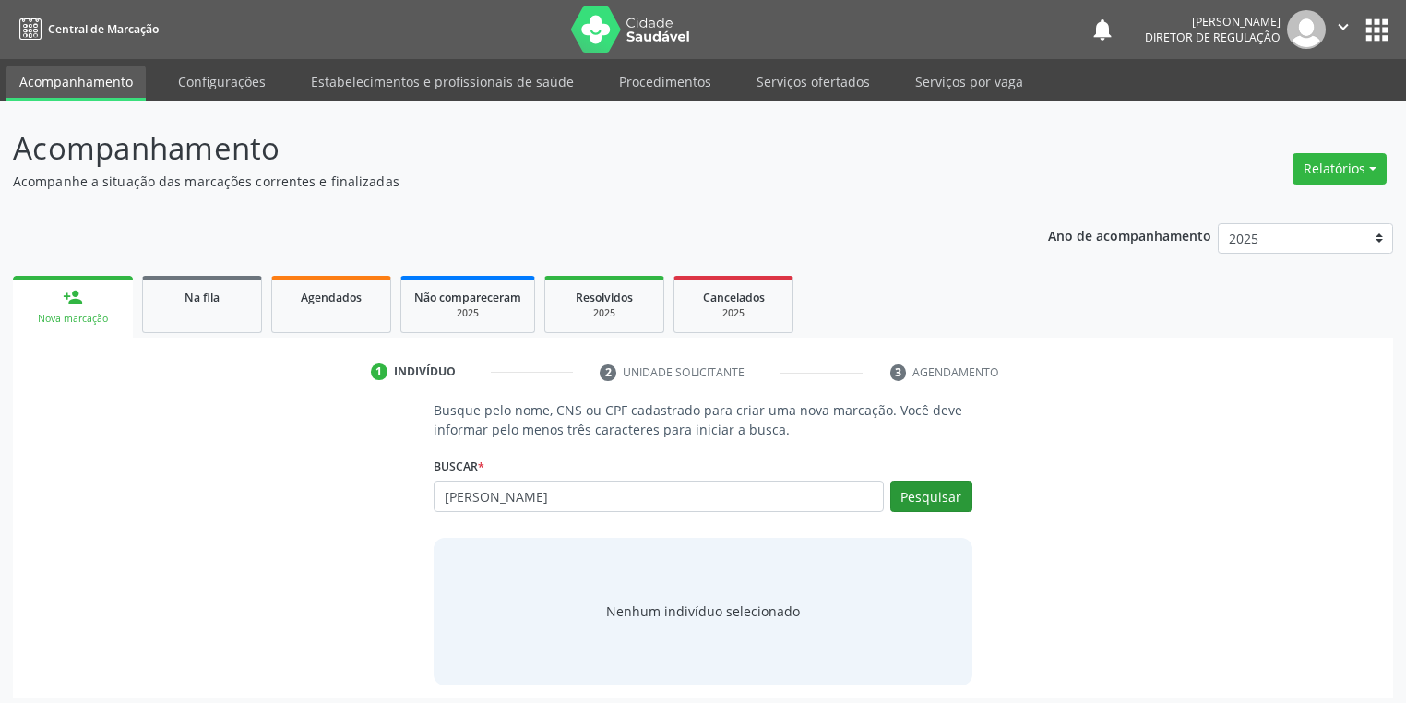
type input "[PERSON_NAME]"
click at [925, 499] on button "Pesquisar" at bounding box center [931, 496] width 82 height 31
click at [721, 612] on div "Nenhum indivíduo selecionado" at bounding box center [703, 610] width 194 height 19
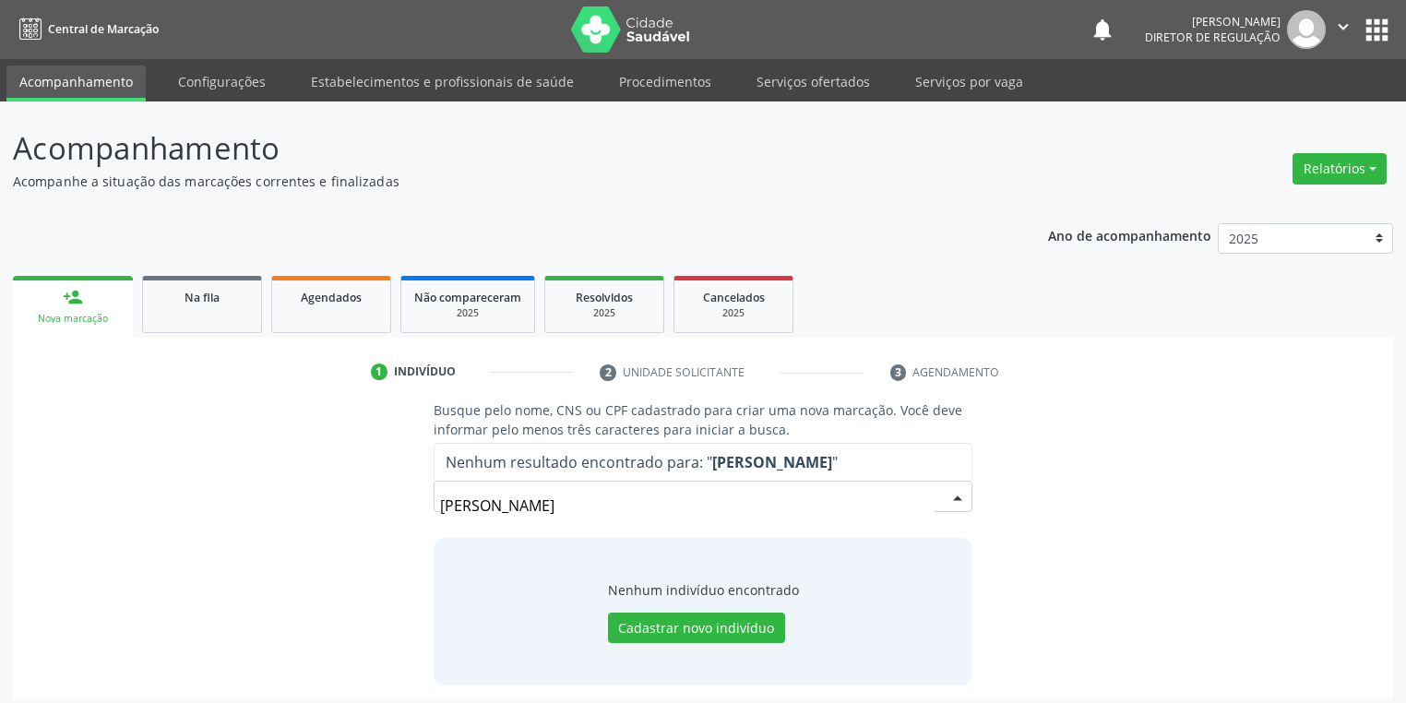
click at [908, 494] on input "[PERSON_NAME]" at bounding box center [687, 505] width 494 height 37
click at [712, 633] on button "Cadastrar novo indivíduo" at bounding box center [696, 627] width 177 height 31
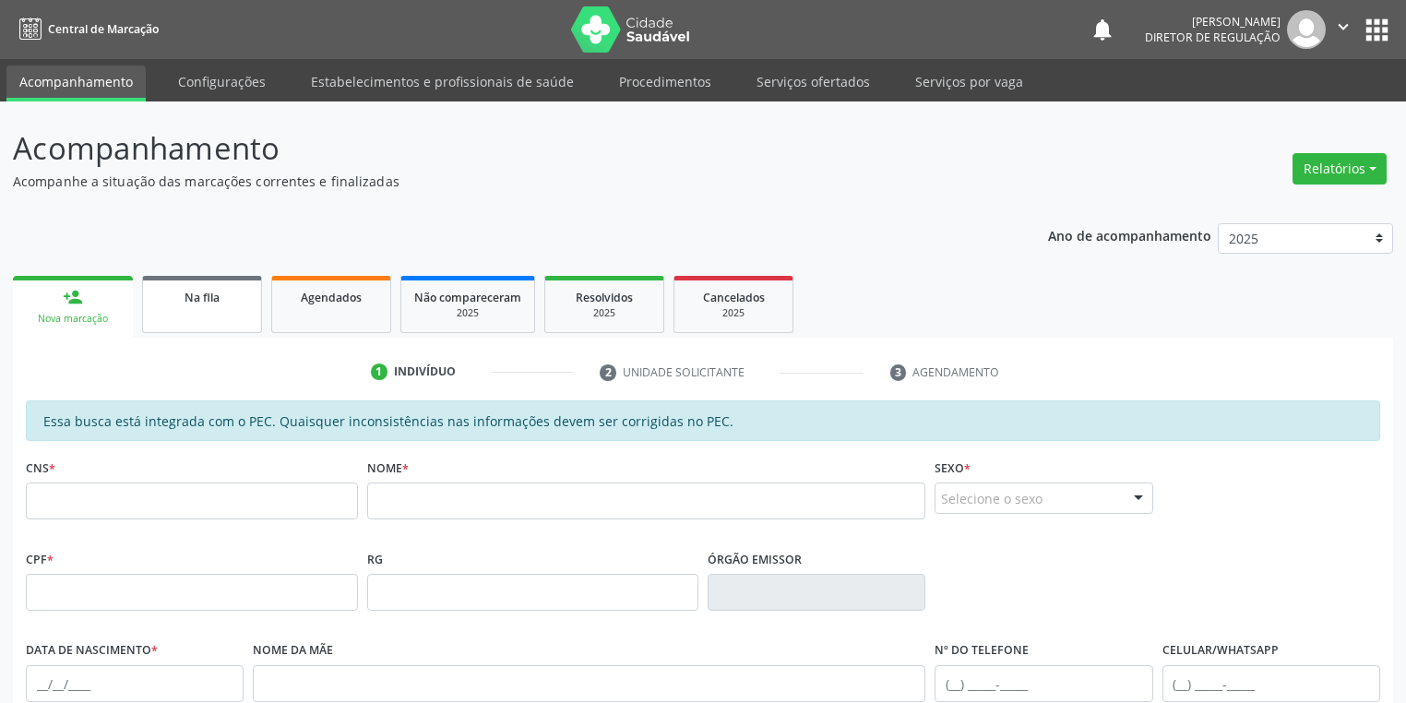
click at [181, 310] on link "Na fila" at bounding box center [202, 304] width 120 height 57
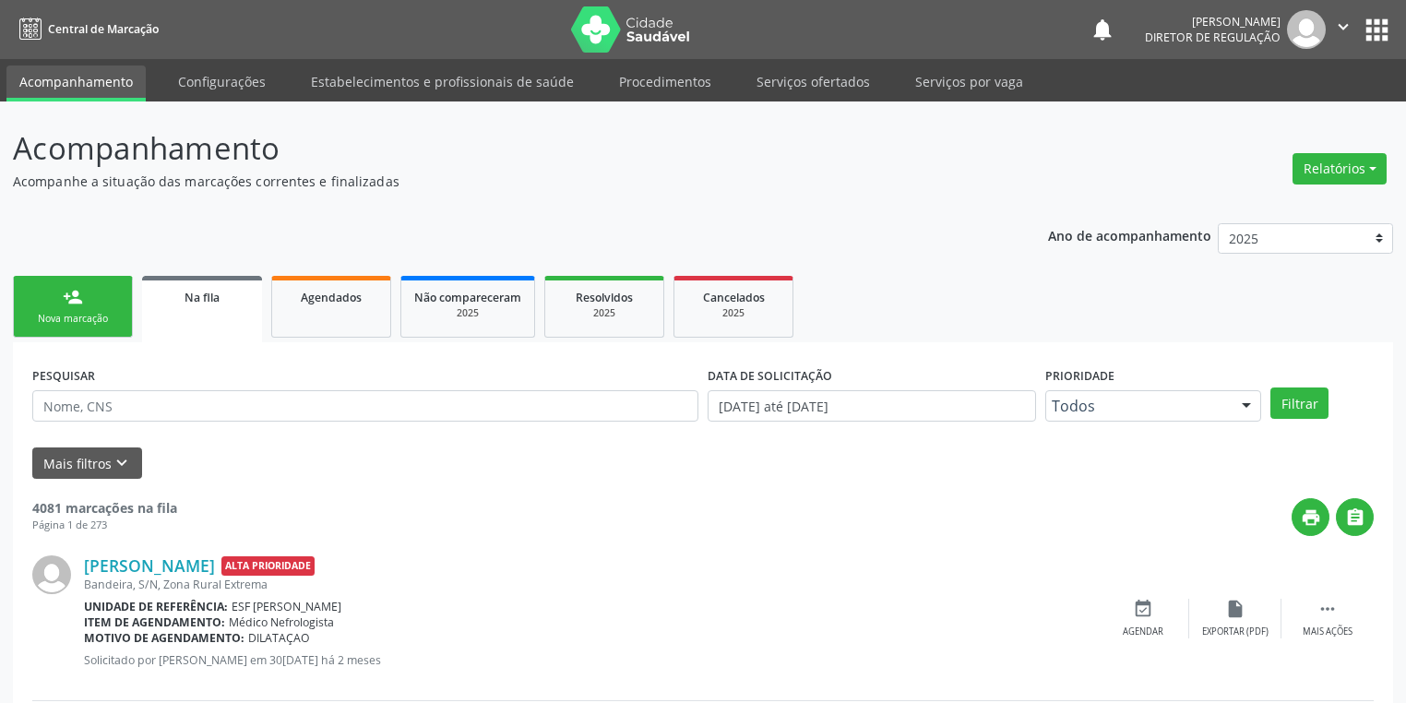
click at [70, 312] on div "Nova marcação" at bounding box center [73, 319] width 92 height 14
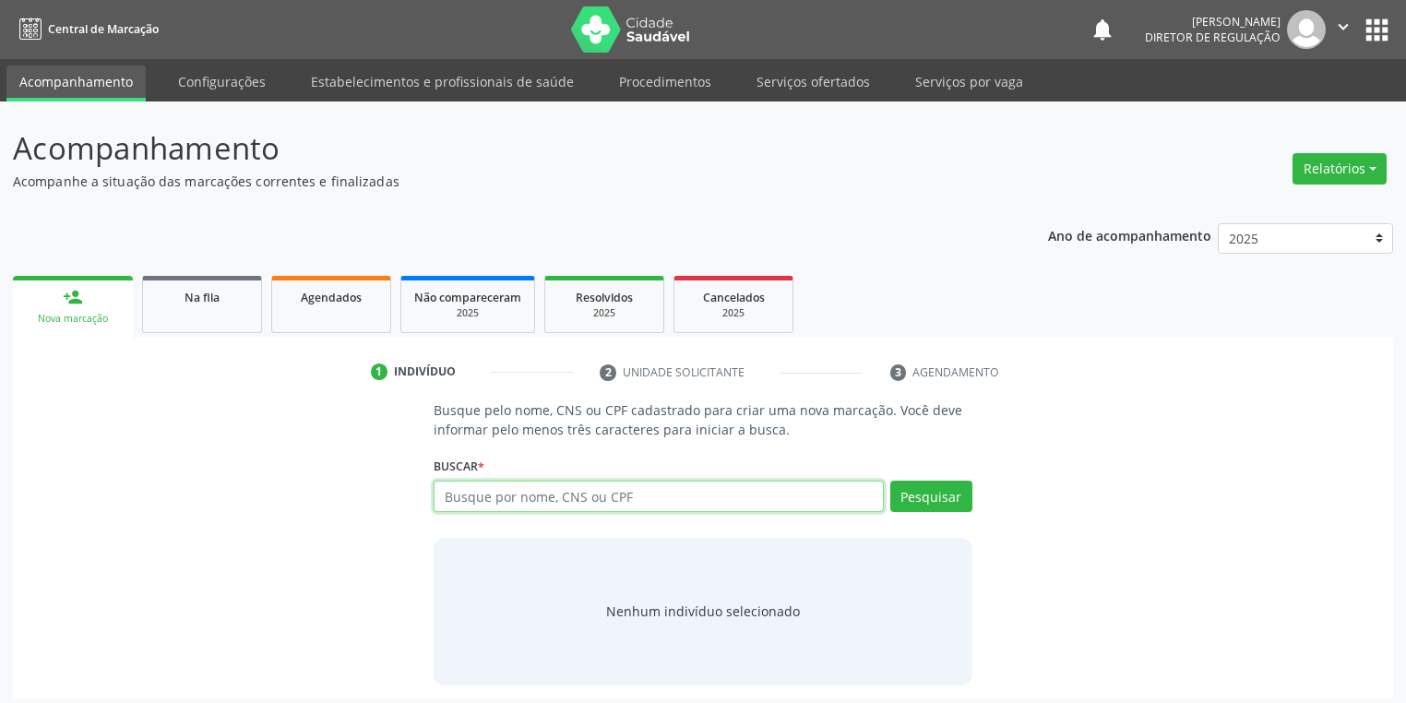
click at [480, 491] on input "text" at bounding box center [658, 496] width 450 height 31
type input "07588305487"
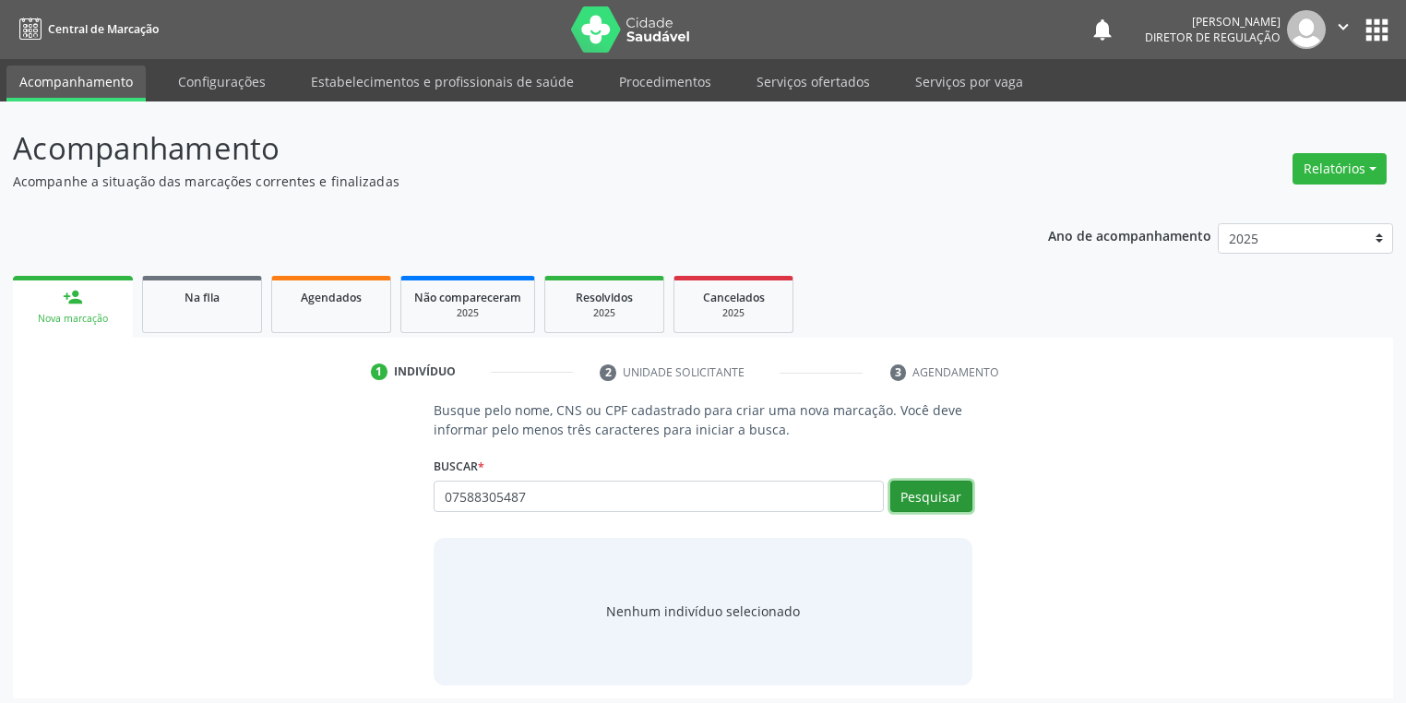
click at [911, 500] on button "Pesquisar" at bounding box center [931, 496] width 82 height 31
type input "07588305487"
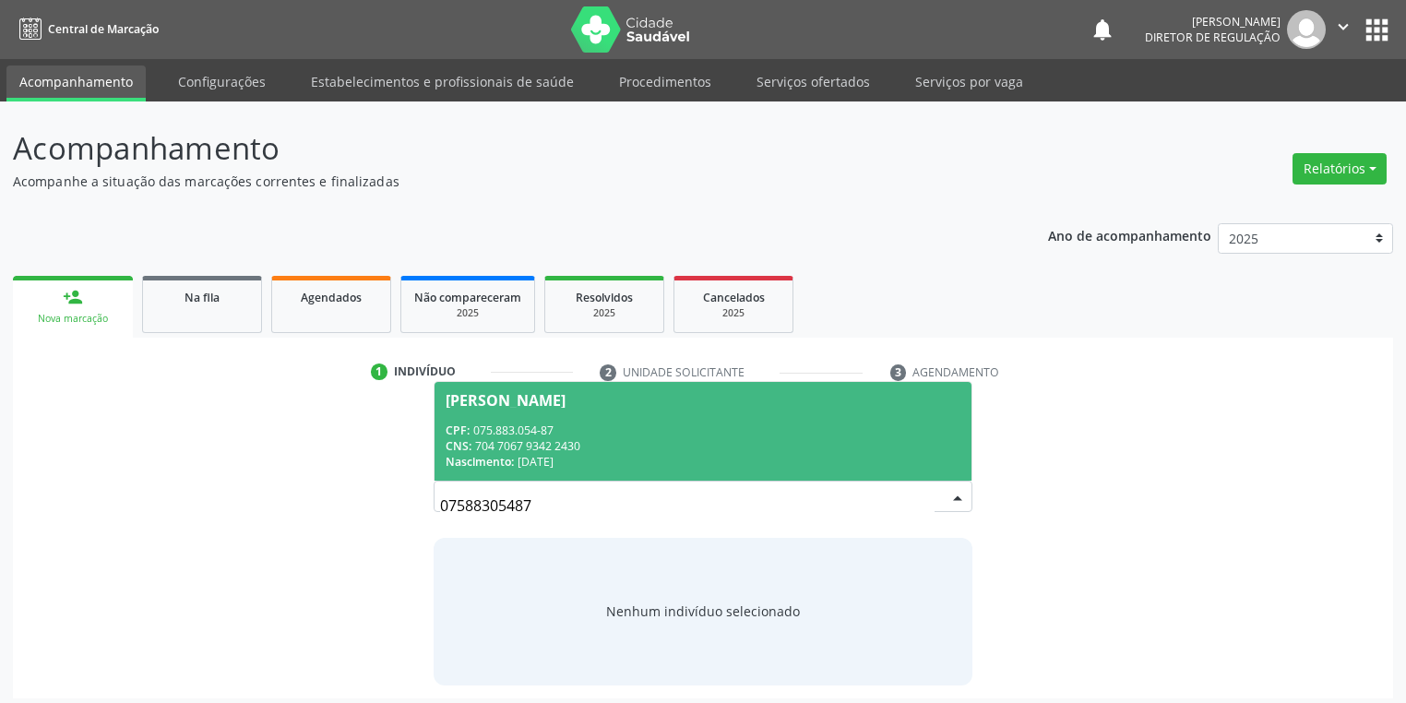
click at [566, 424] on div "CPF: 075.883.054-87" at bounding box center [702, 430] width 515 height 16
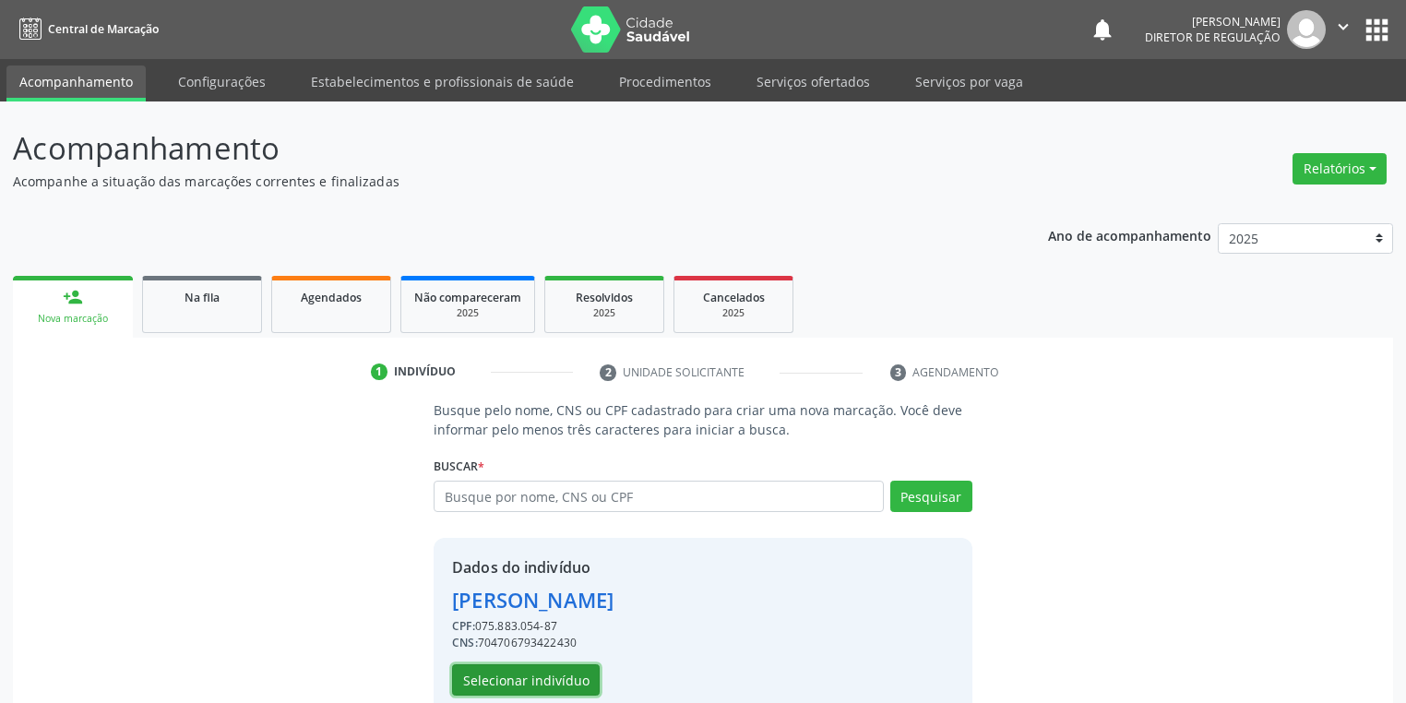
click at [491, 671] on button "Selecionar indivíduo" at bounding box center [526, 679] width 148 height 31
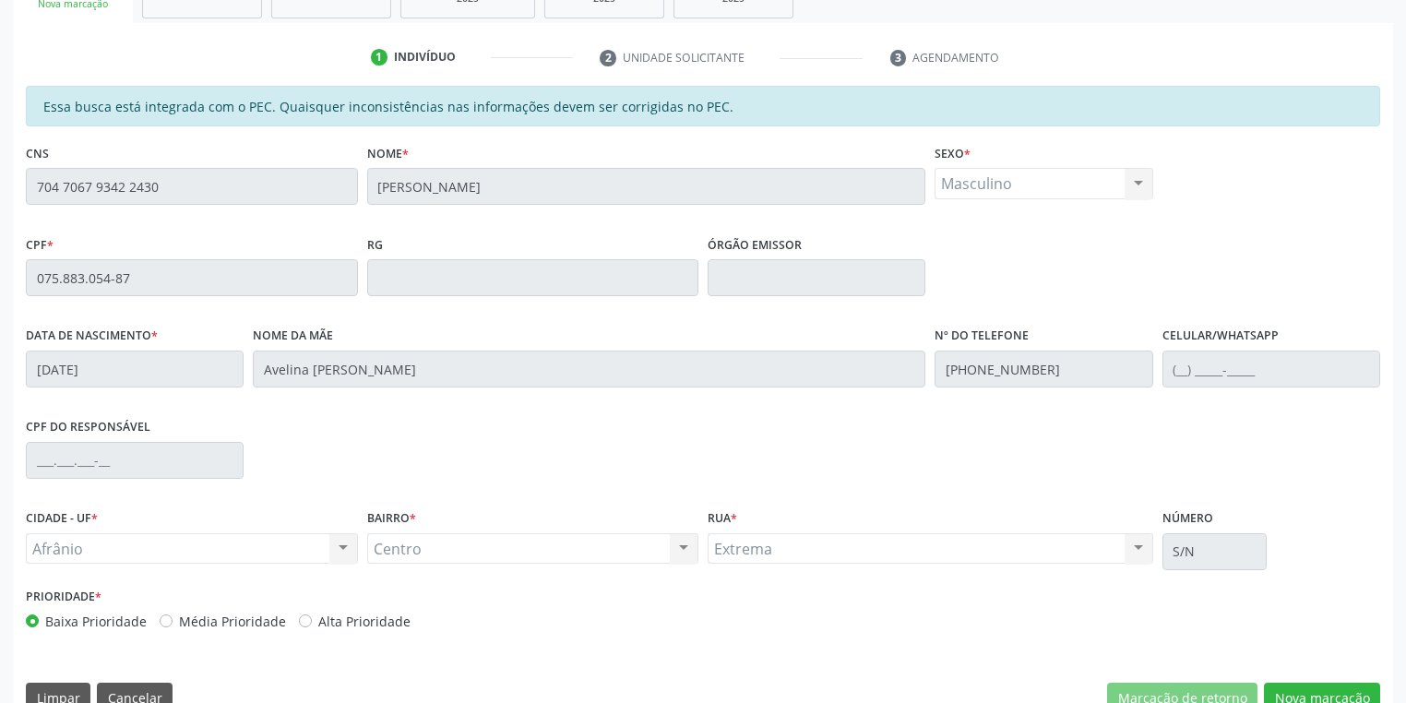
scroll to position [350, 0]
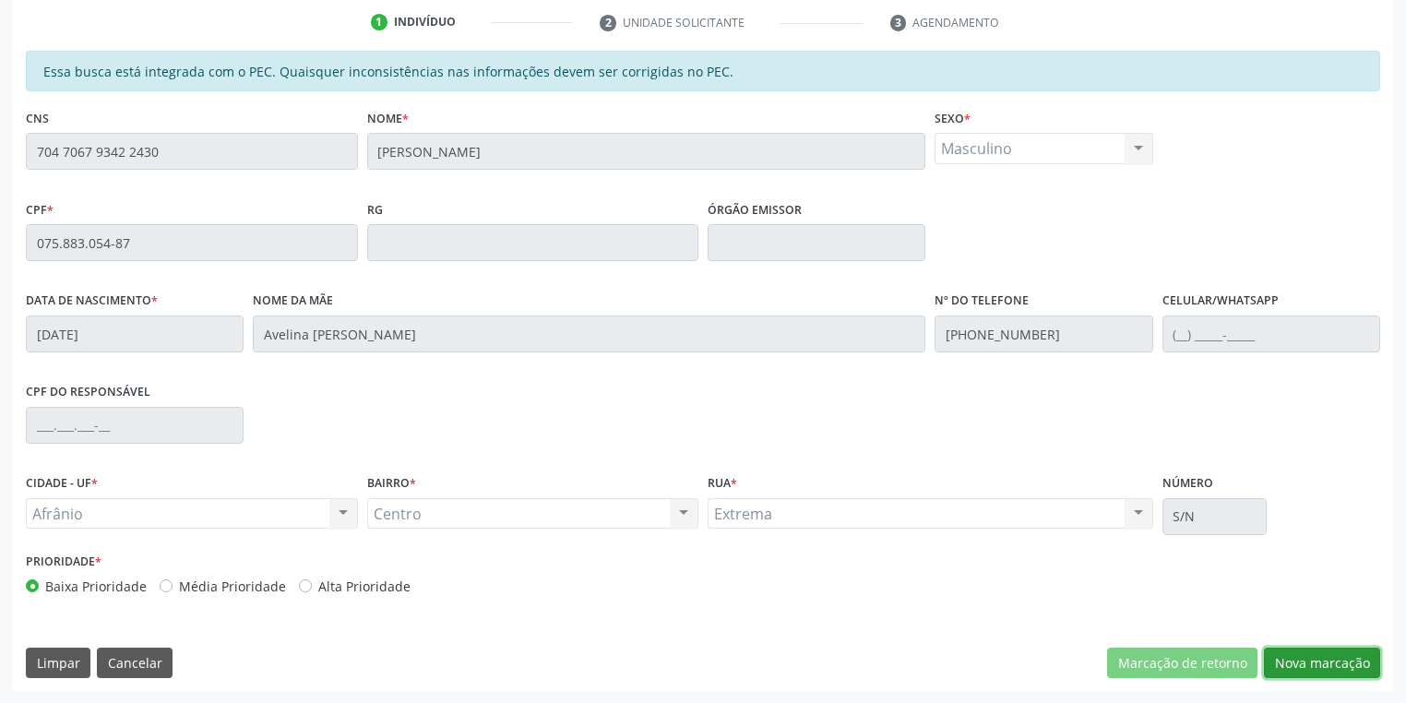
click at [1288, 649] on button "Nova marcação" at bounding box center [1322, 662] width 116 height 31
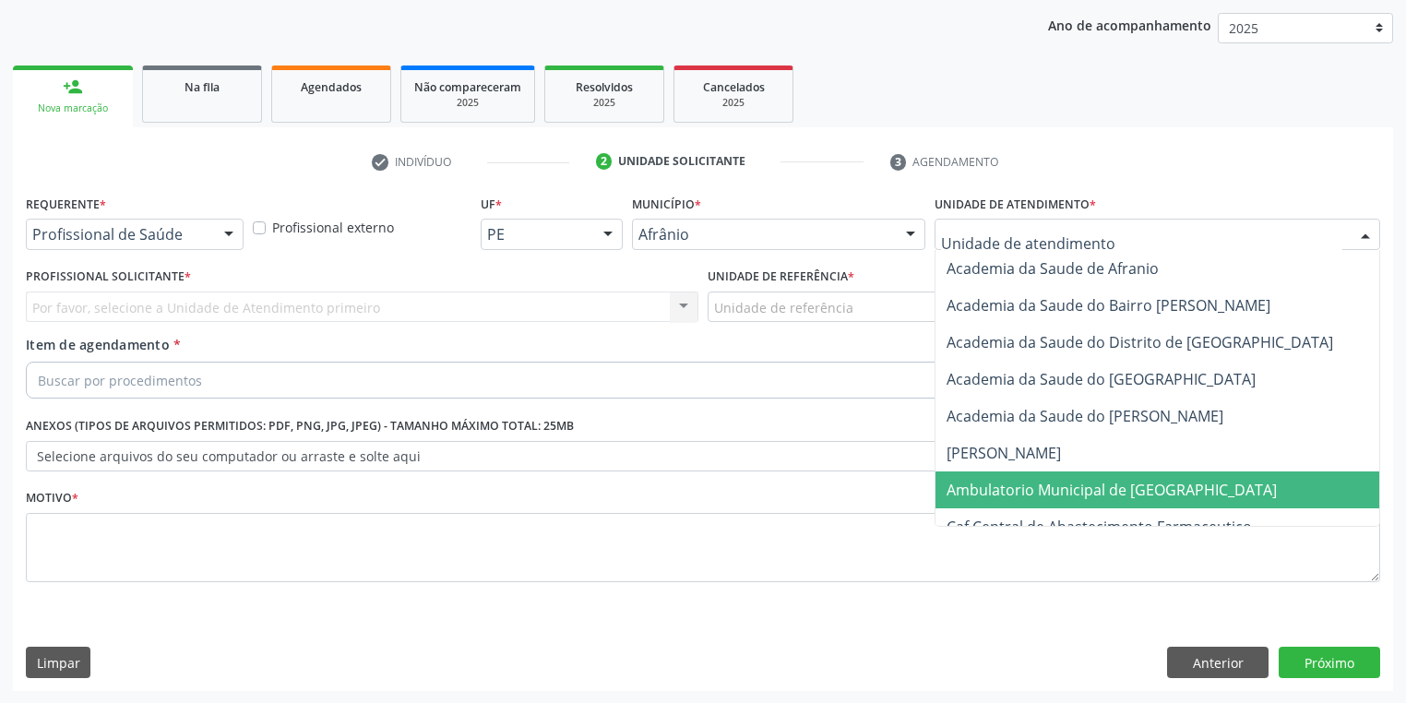
click at [976, 494] on span "Ambulatorio Municipal de [GEOGRAPHIC_DATA]" at bounding box center [1111, 490] width 330 height 20
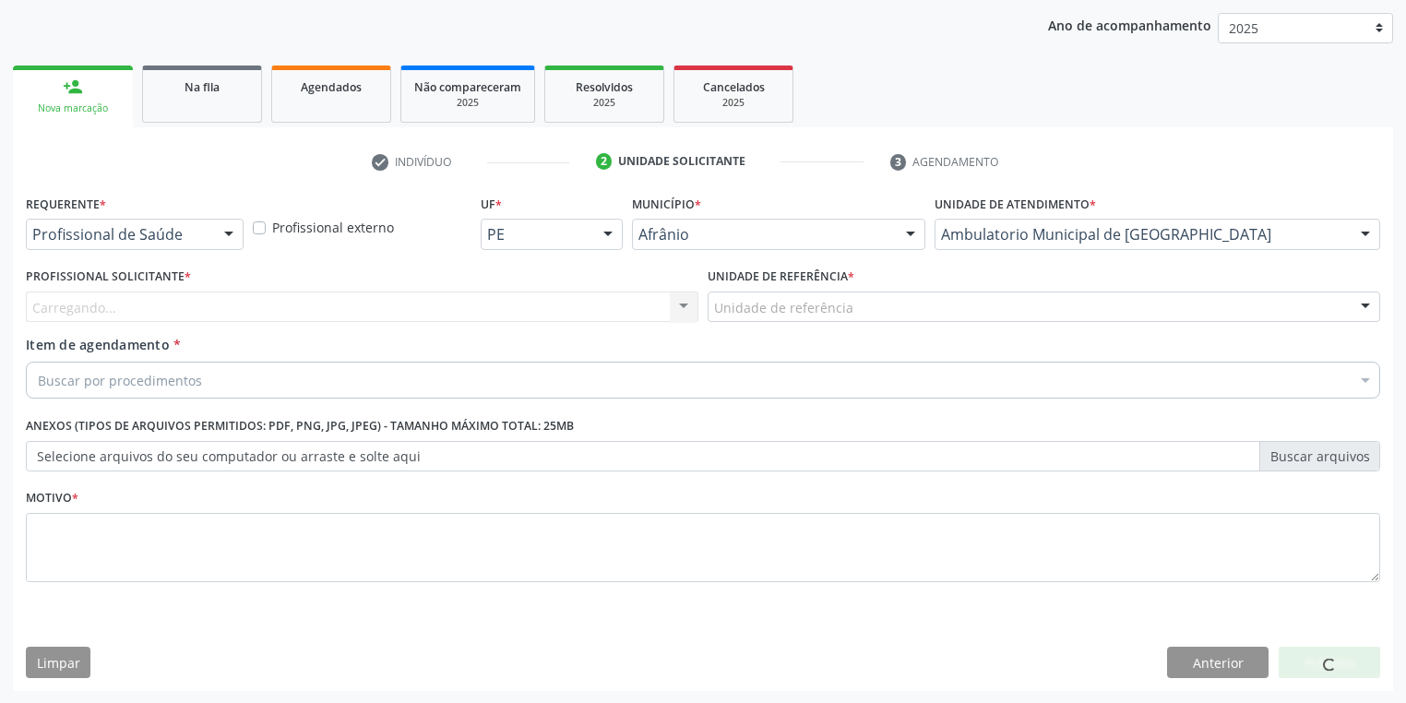
drag, startPoint x: 727, startPoint y: 293, endPoint x: 735, endPoint y: 349, distance: 56.0
click at [727, 295] on div "Unidade de referência" at bounding box center [1043, 306] width 672 height 31
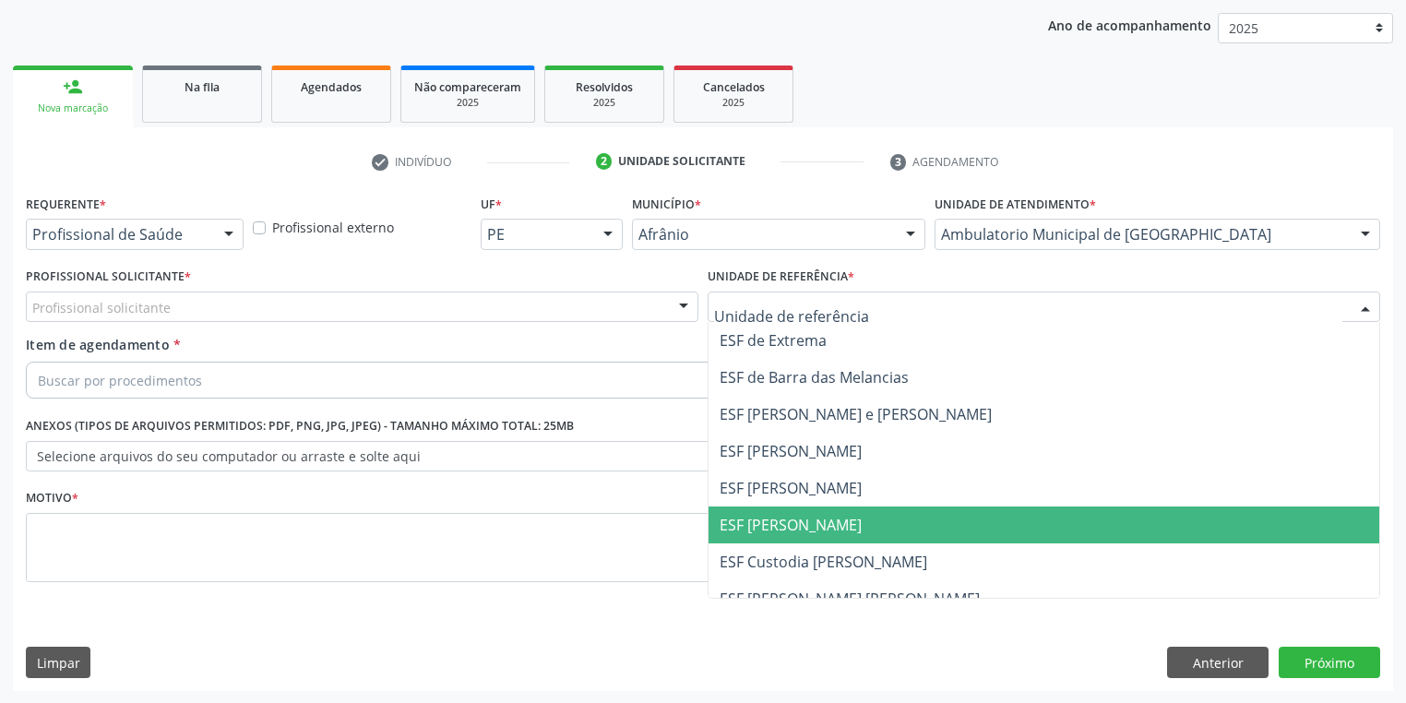
click at [737, 515] on span "ESF [PERSON_NAME]" at bounding box center [790, 525] width 142 height 20
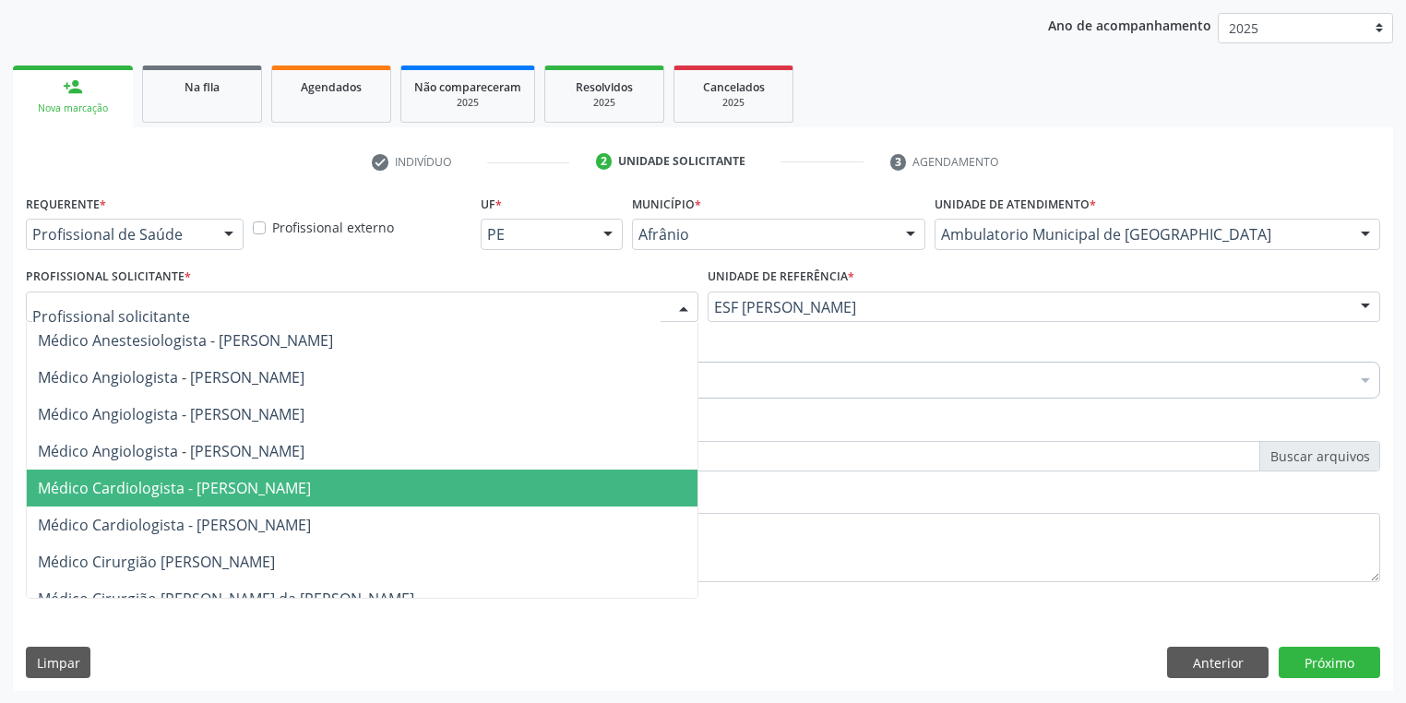
click at [147, 483] on span "Médico Cardiologista - [PERSON_NAME]" at bounding box center [174, 488] width 273 height 20
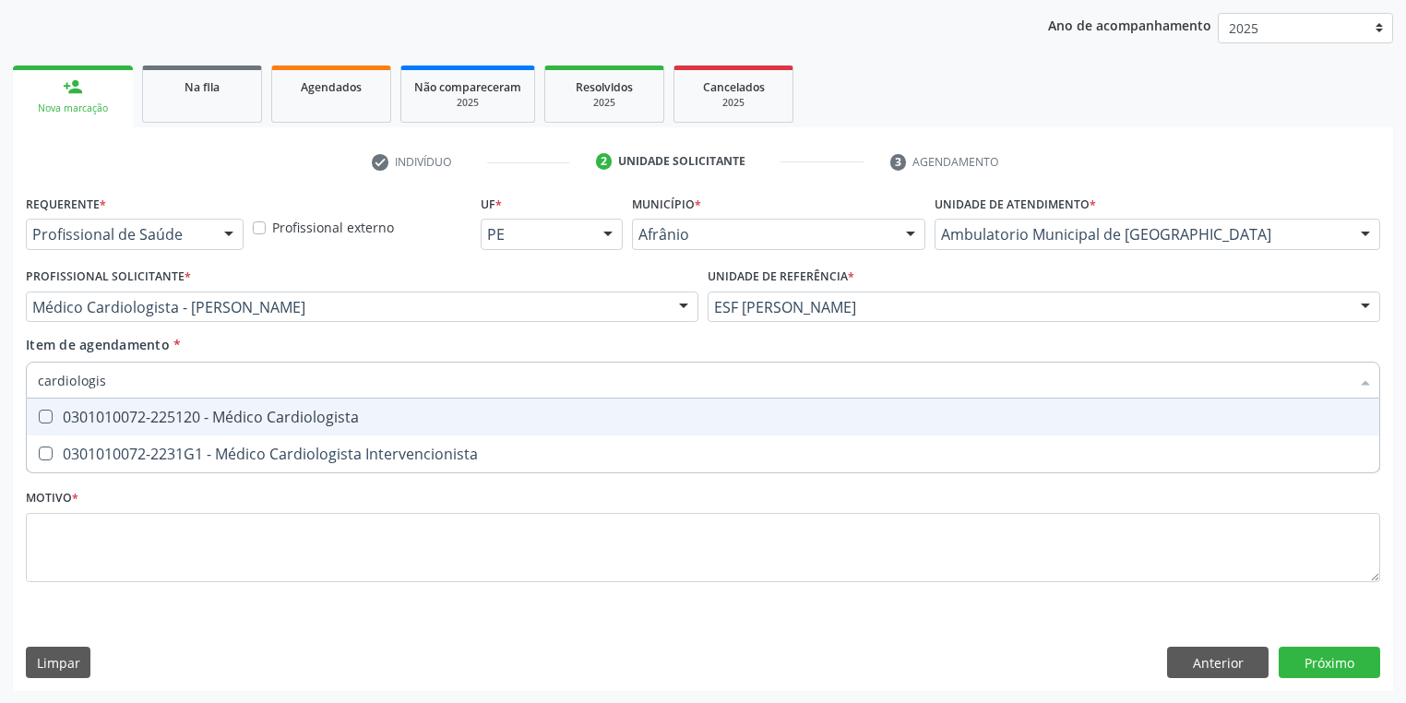
type input "cardiologist"
click at [102, 422] on div "0301010072-225120 - Médico Cardiologista" at bounding box center [703, 416] width 1330 height 15
checkbox Cardiologista "true"
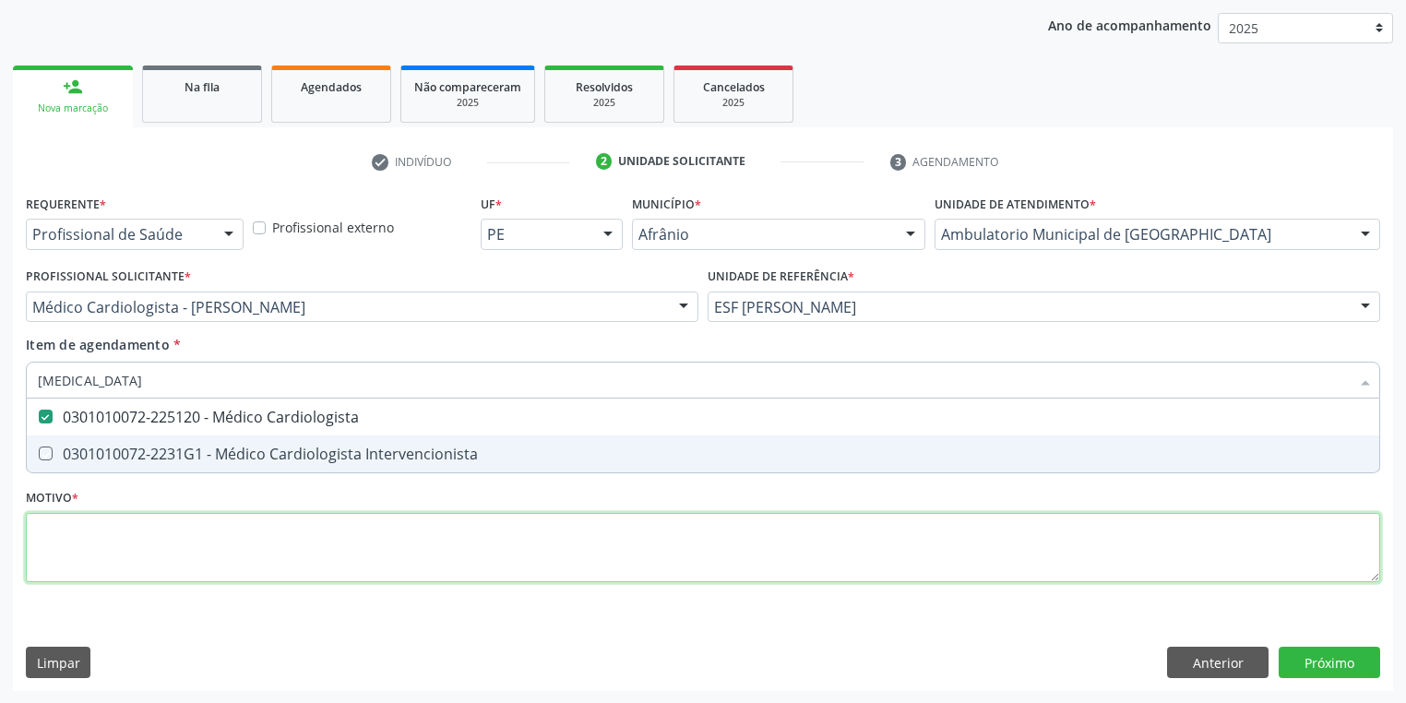
click at [59, 546] on div "Requerente * Profissional de Saúde Profissional de Saúde Paciente Nenhum result…" at bounding box center [703, 399] width 1354 height 418
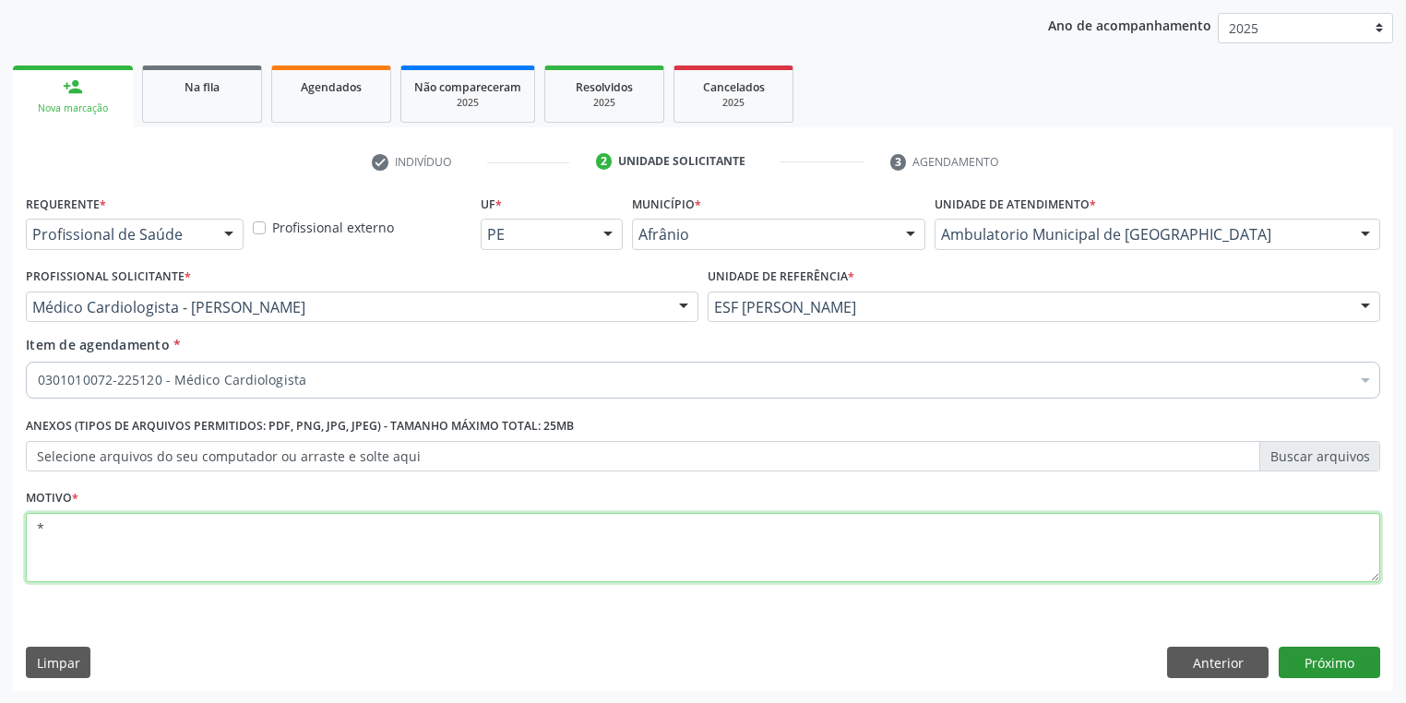
type textarea "*"
click at [1320, 655] on button "Próximo" at bounding box center [1328, 662] width 101 height 31
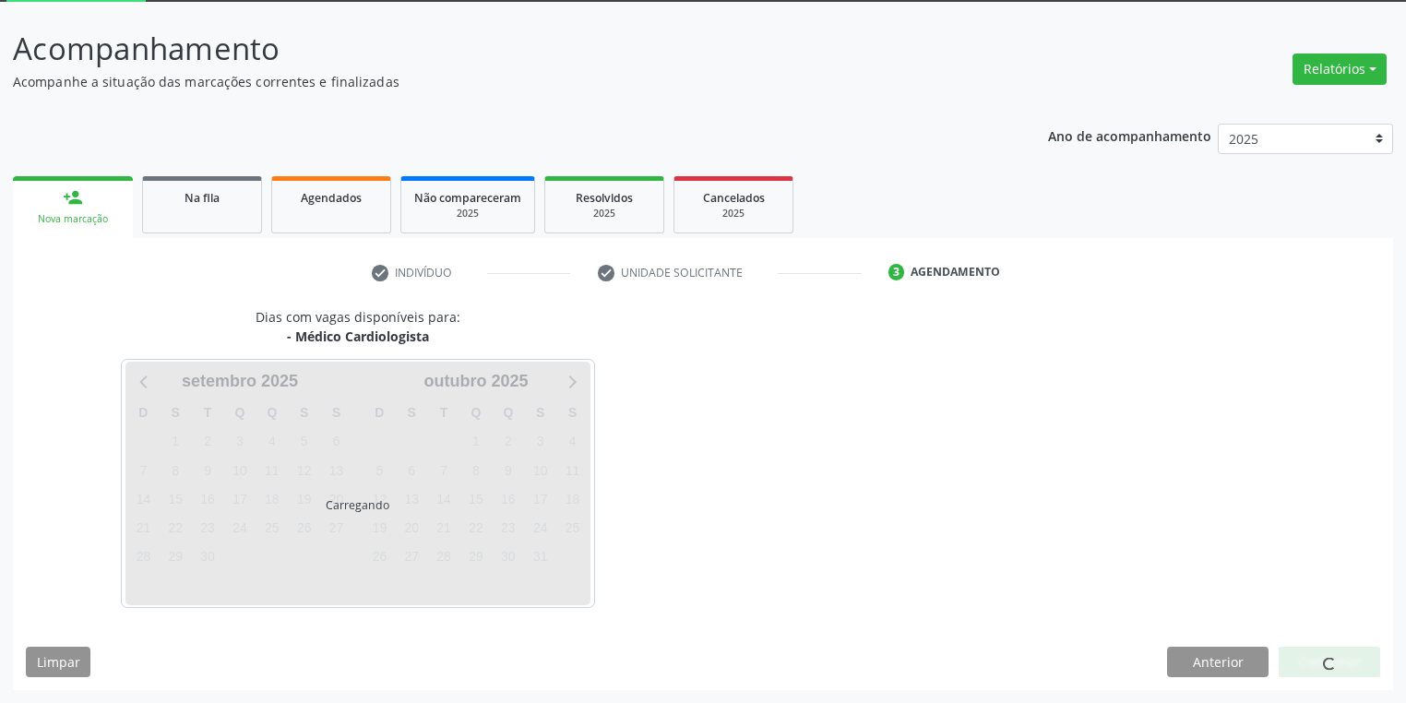
scroll to position [99, 0]
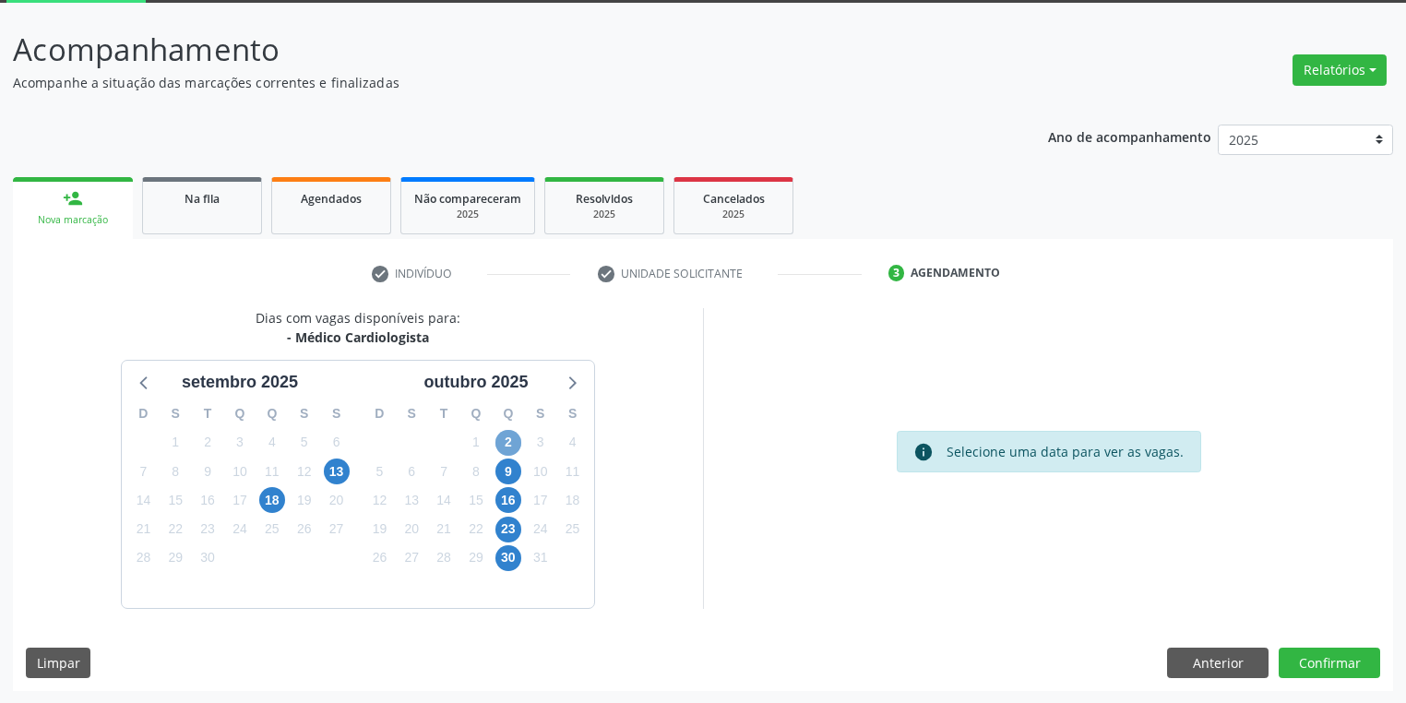
drag, startPoint x: 510, startPoint y: 440, endPoint x: 631, endPoint y: 465, distance: 123.4
click at [511, 440] on span "2" at bounding box center [508, 443] width 26 height 26
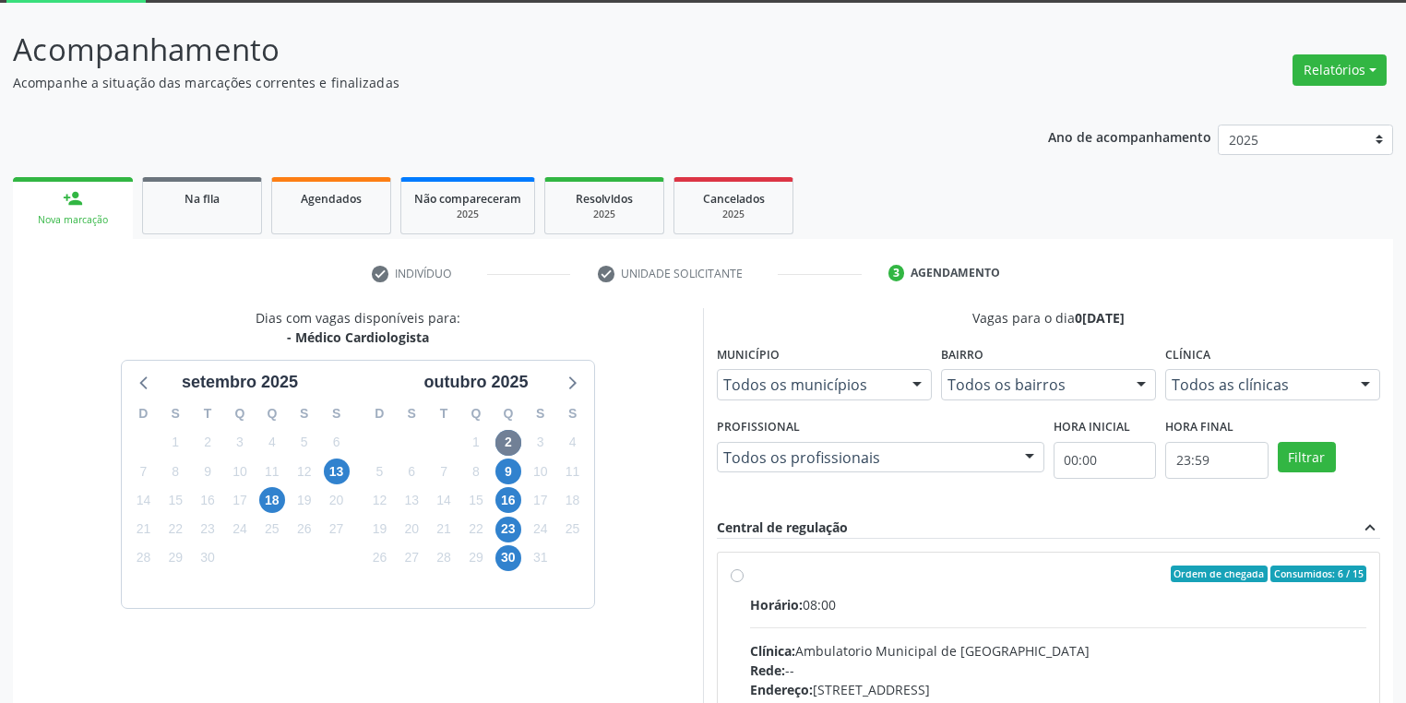
click at [743, 582] on input "Ordem de chegada Consumidos: 6 / 15 Horário: 08:00 Clínica: Ambulatorio Municip…" at bounding box center [736, 573] width 13 height 17
radio input "true"
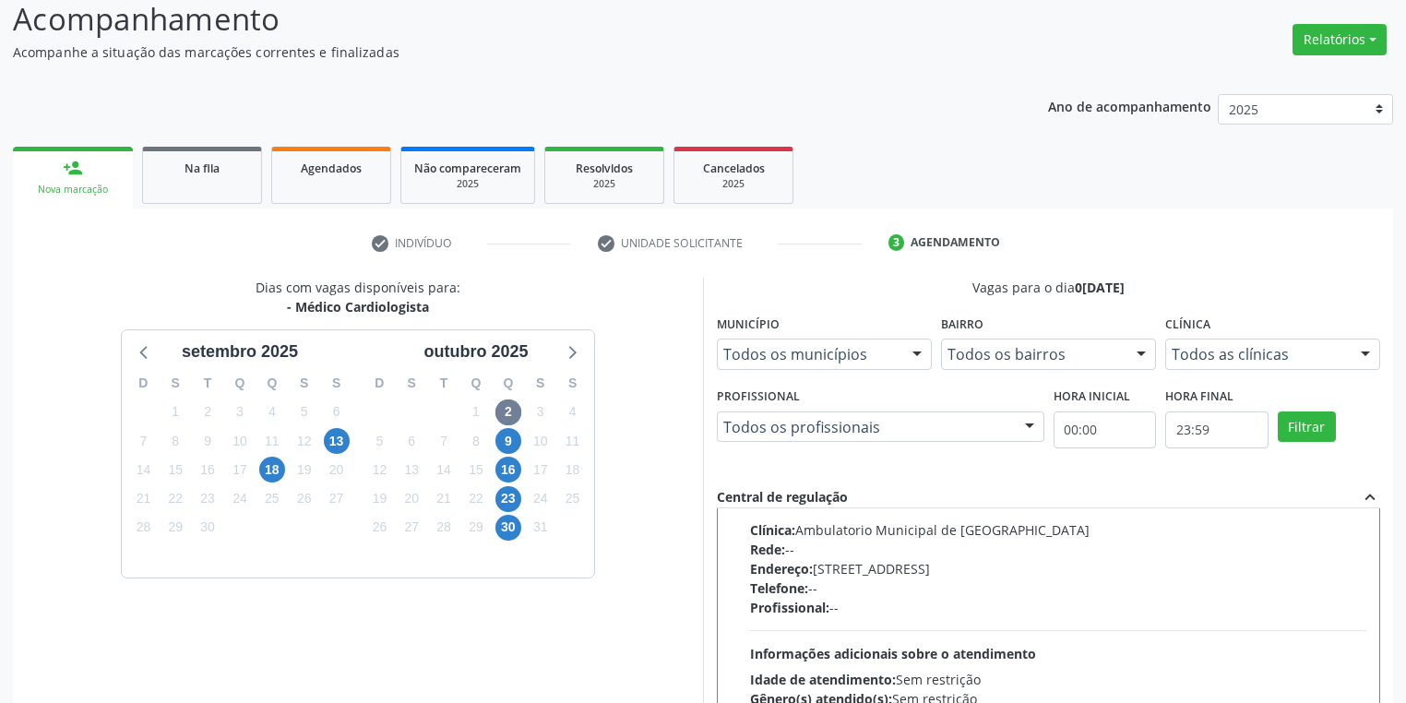
scroll to position [398, 0]
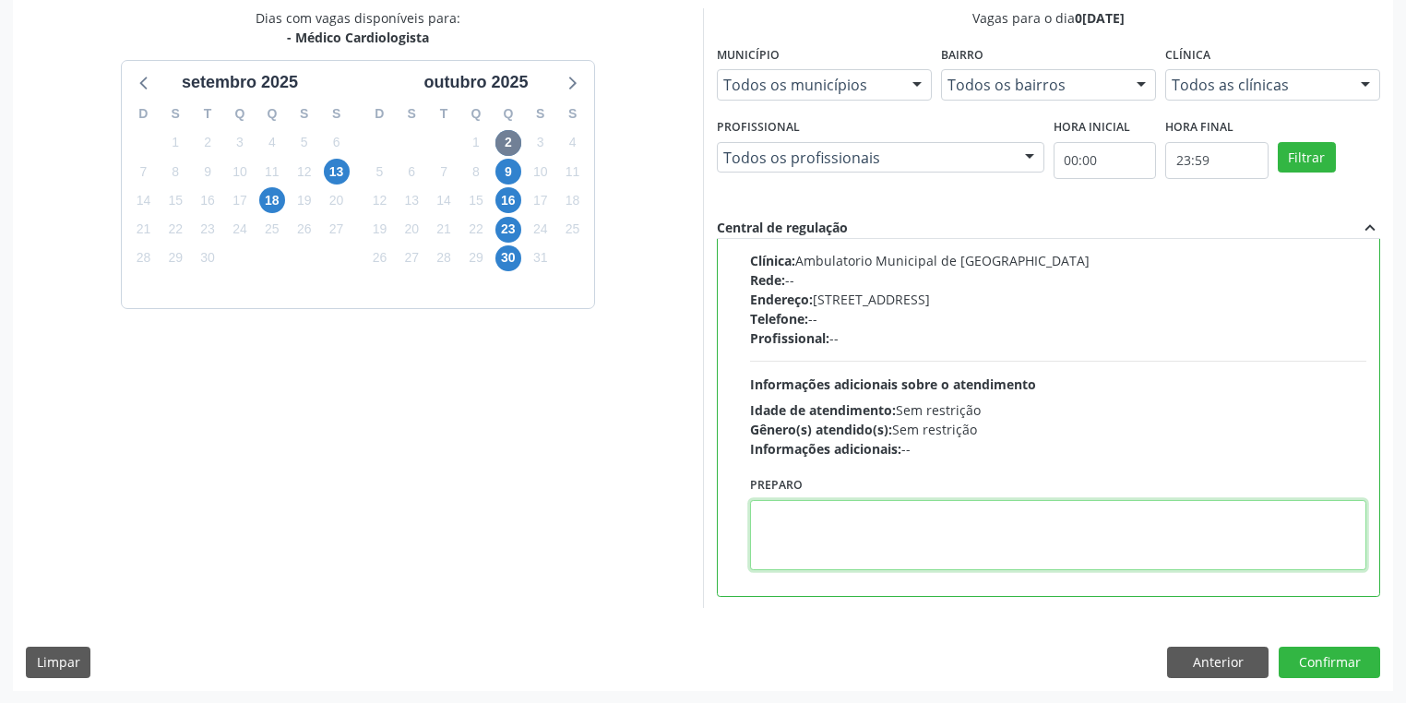
click at [898, 546] on textarea at bounding box center [1058, 535] width 616 height 70
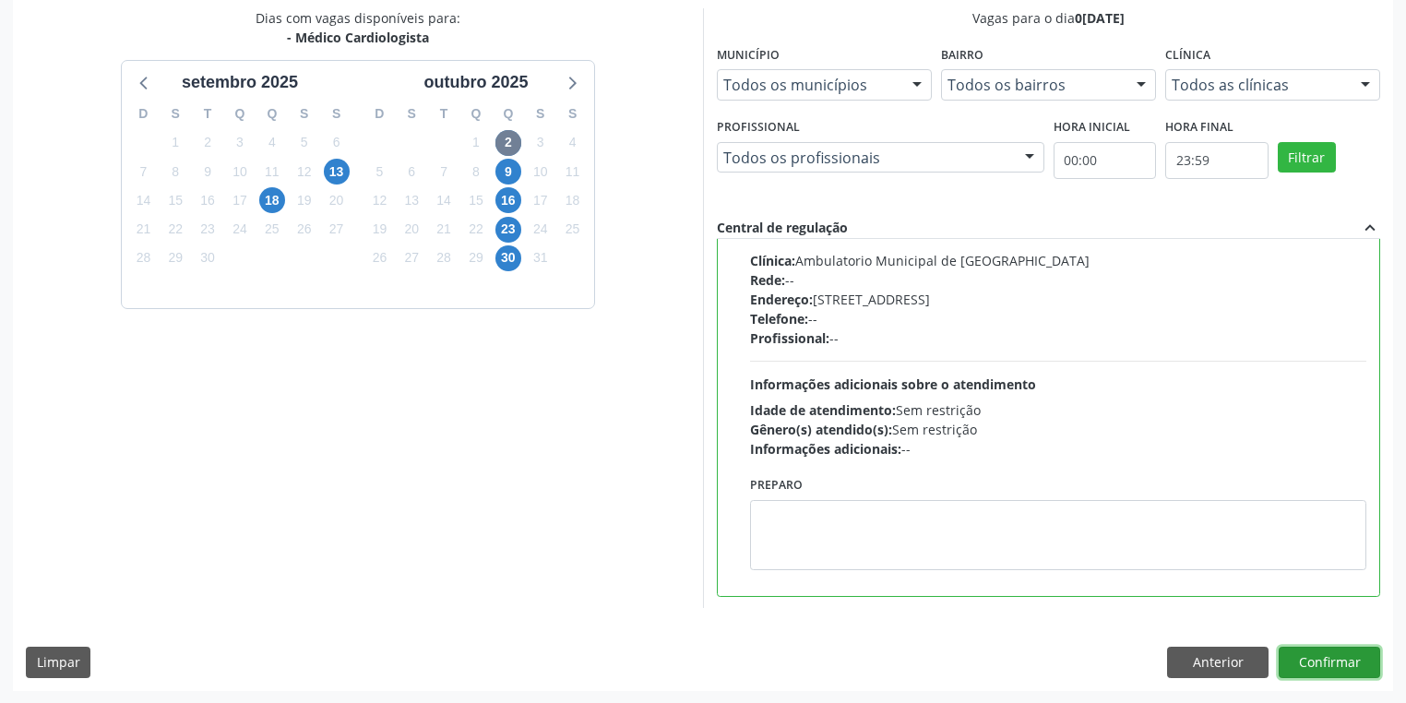
click at [1297, 675] on button "Confirmar" at bounding box center [1328, 662] width 101 height 31
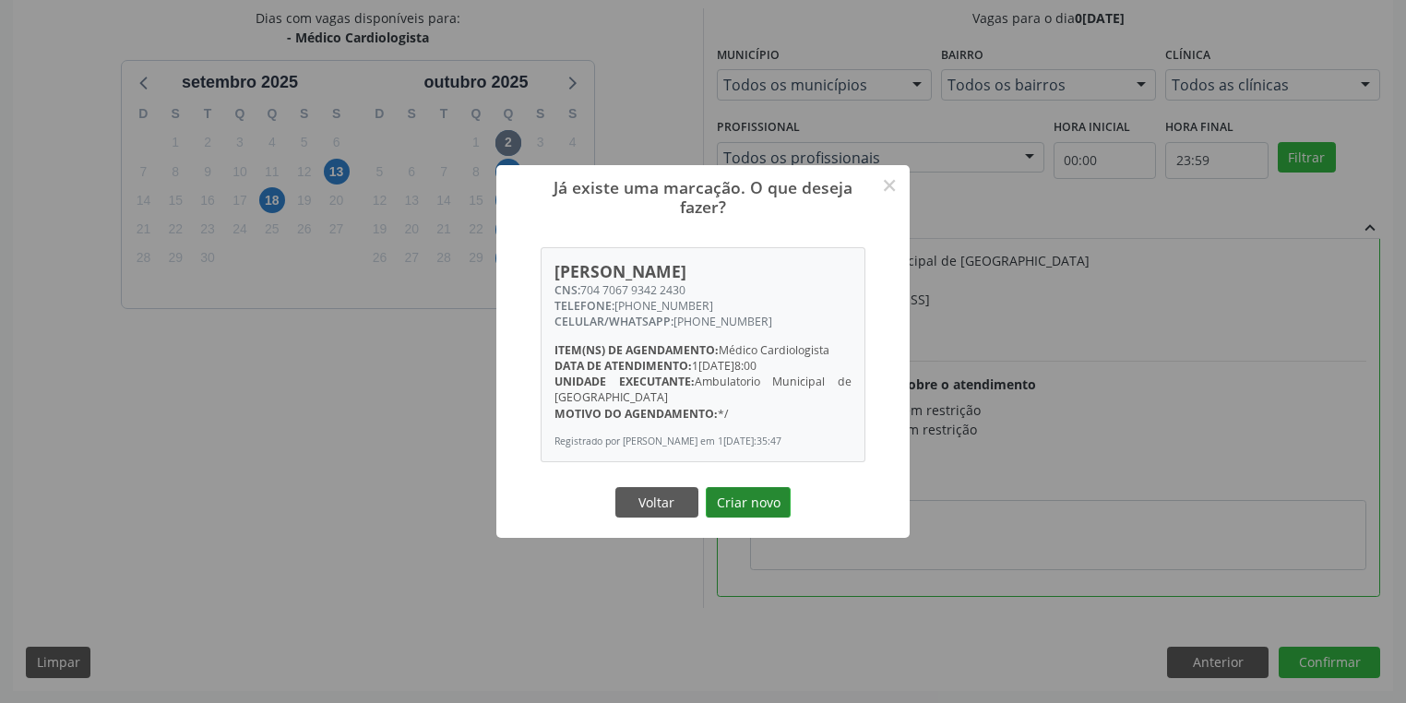
click at [747, 512] on button "Criar novo" at bounding box center [748, 502] width 85 height 31
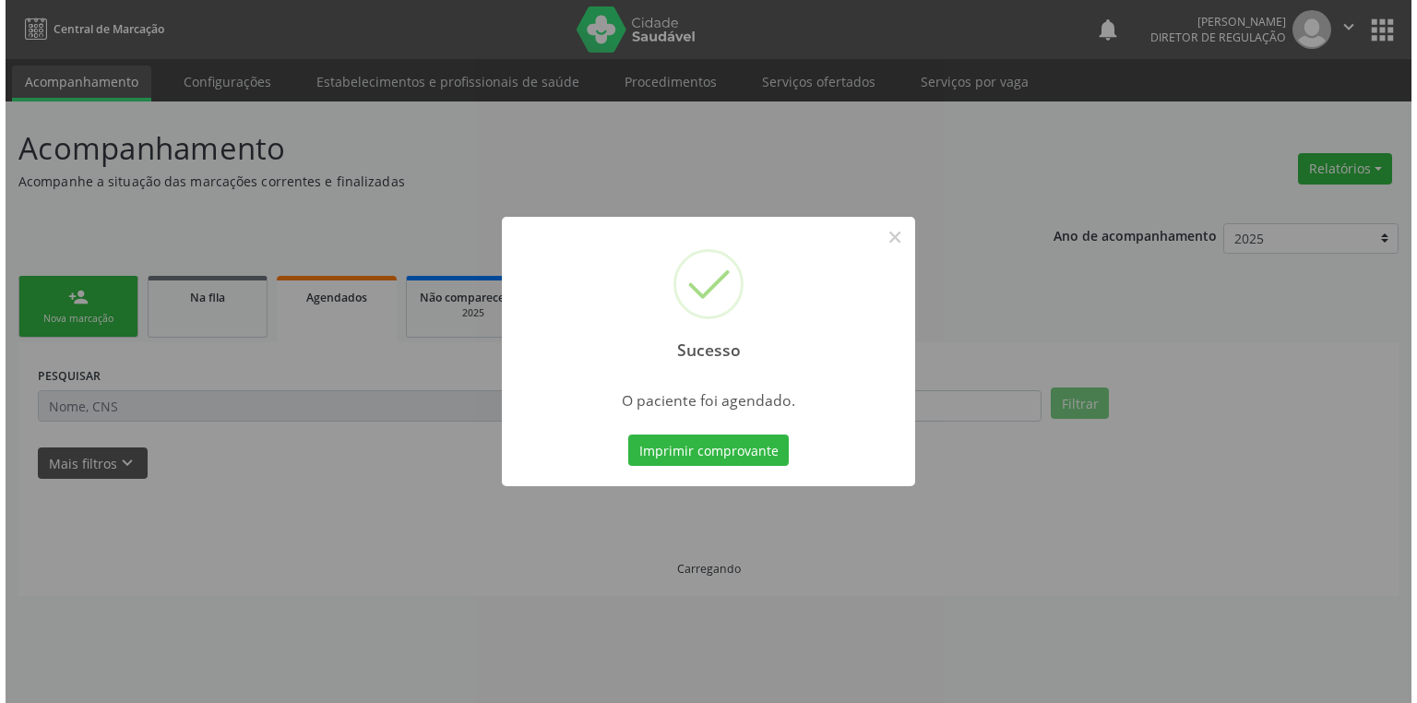
scroll to position [0, 0]
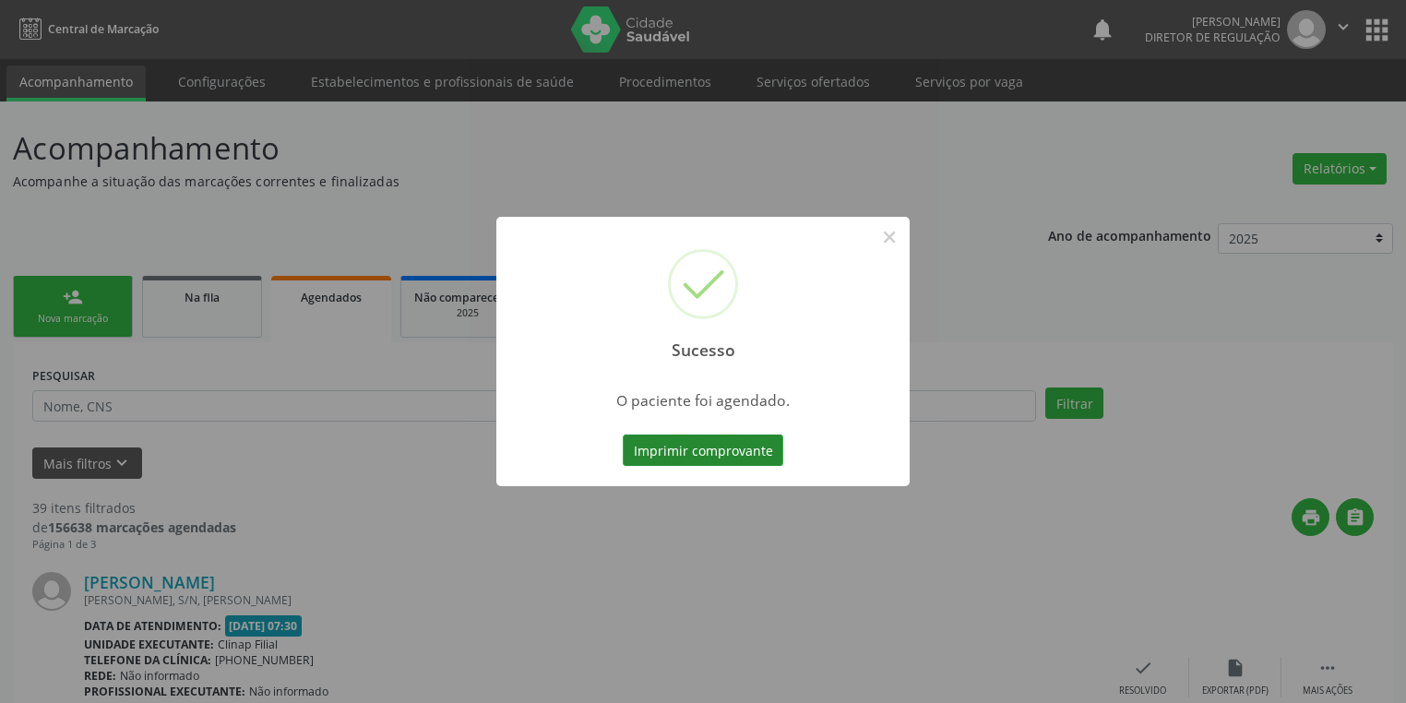
click at [675, 457] on button "Imprimir comprovante" at bounding box center [703, 449] width 160 height 31
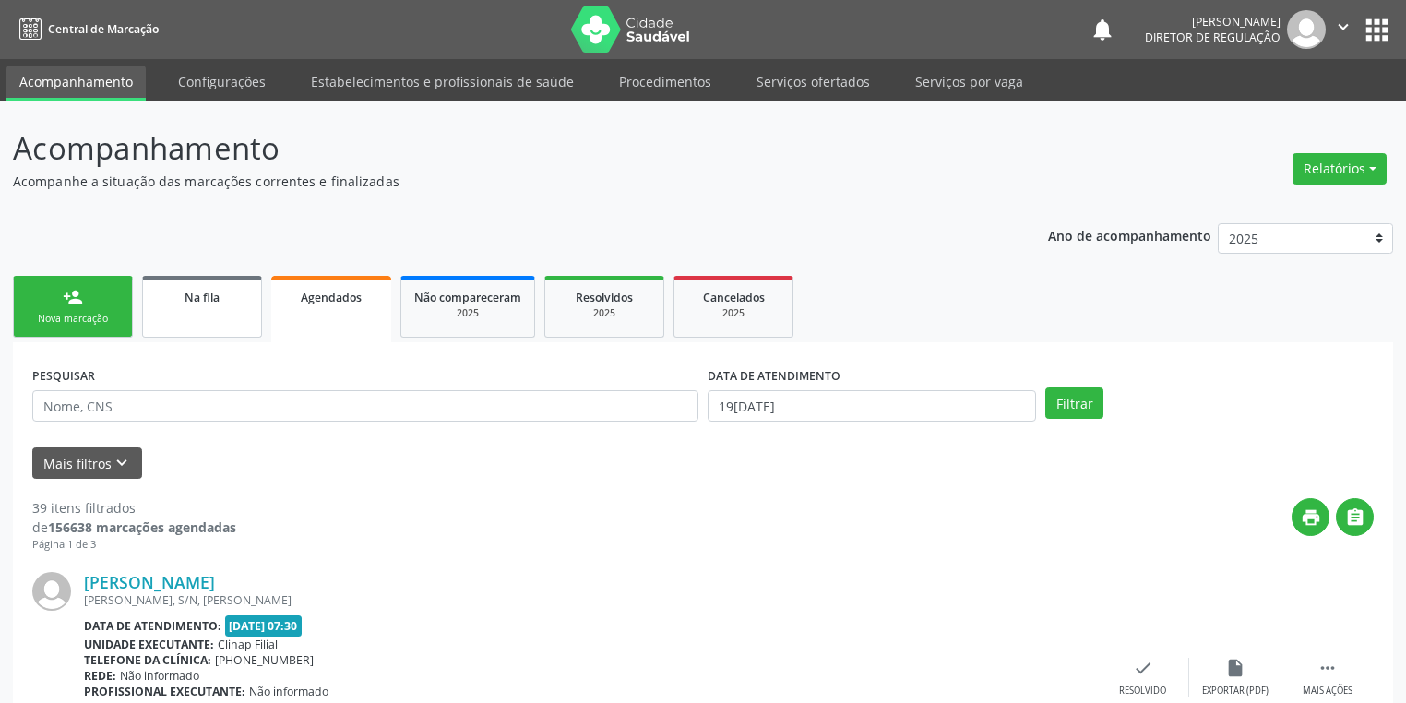
click at [184, 310] on link "Na fila" at bounding box center [202, 307] width 120 height 62
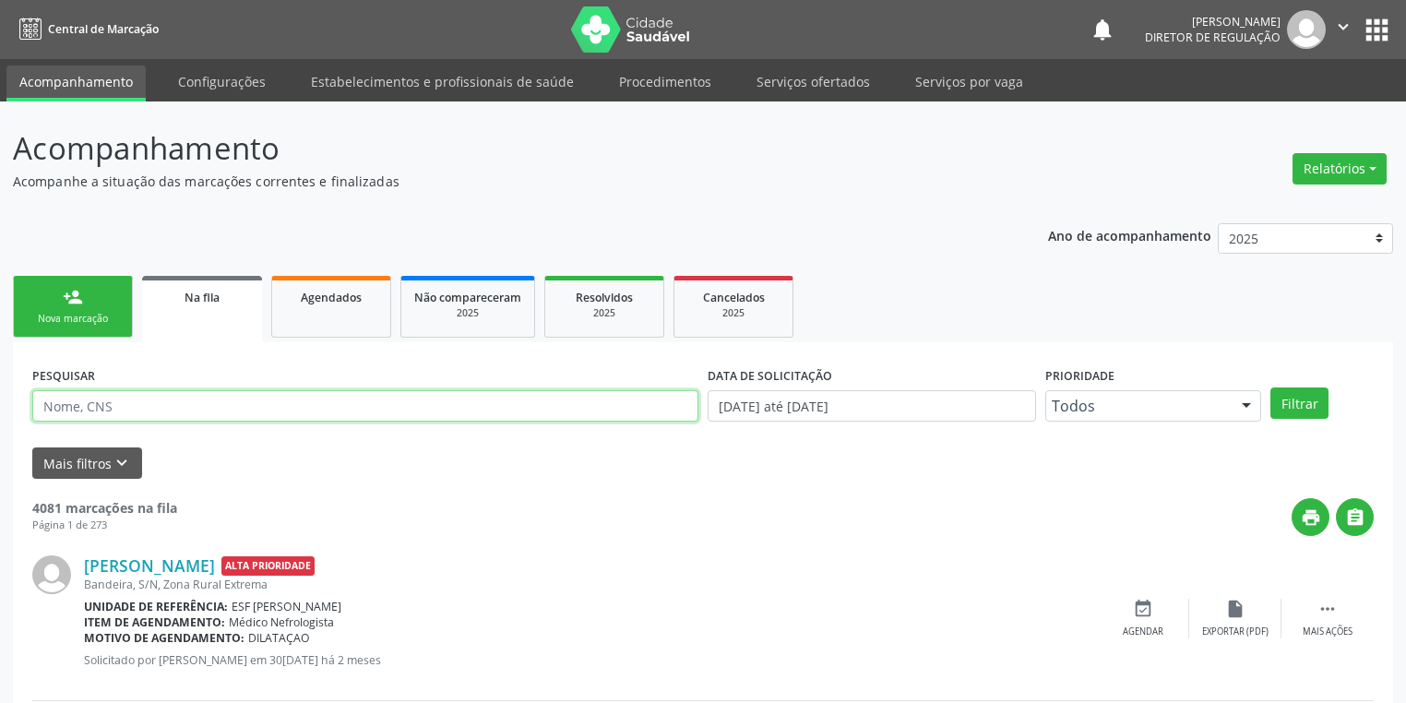
drag, startPoint x: 181, startPoint y: 409, endPoint x: 171, endPoint y: 409, distance: 10.1
click at [181, 409] on input "text" at bounding box center [365, 405] width 666 height 31
click at [1303, 398] on button "Filtrar" at bounding box center [1299, 402] width 58 height 31
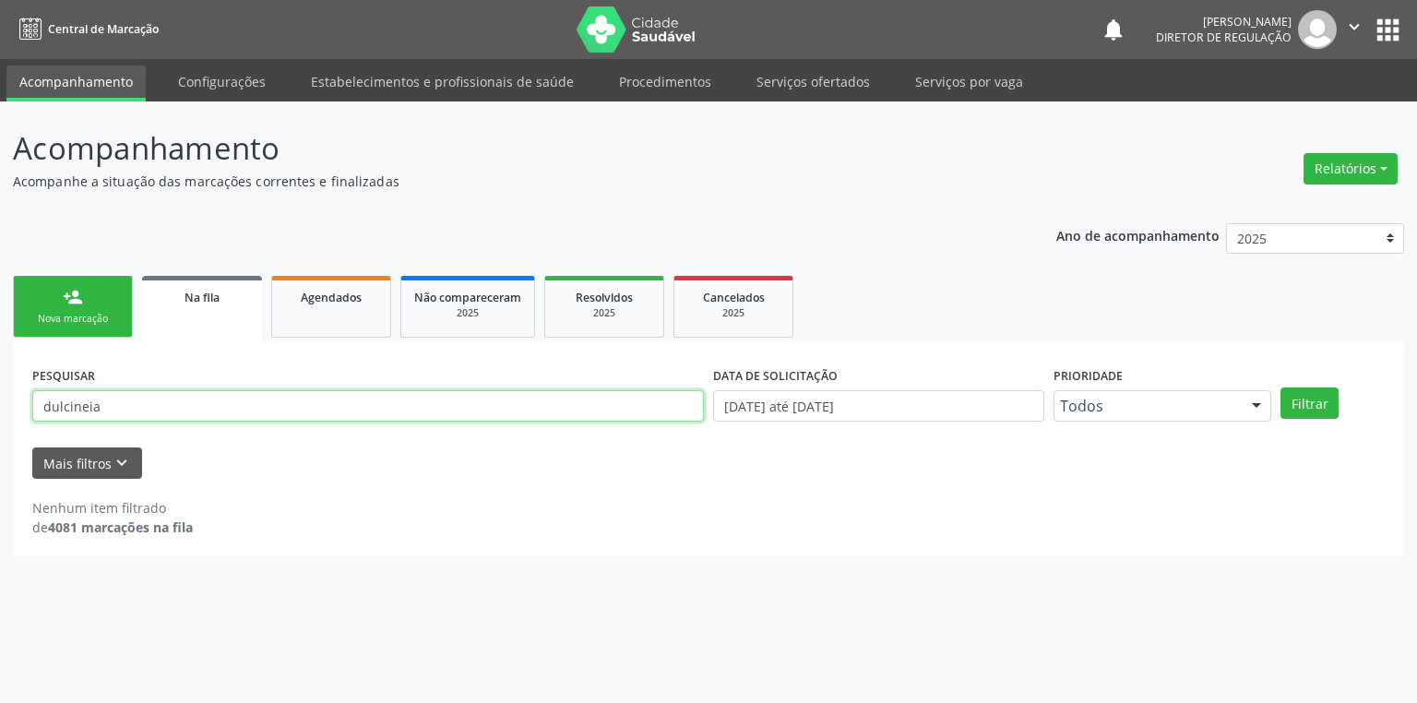
drag, startPoint x: 137, startPoint y: 413, endPoint x: 0, endPoint y: 390, distance: 139.3
click at [0, 390] on div "Acompanhamento Acompanhe a situação das marcações correntes e finalizadas Relat…" at bounding box center [708, 401] width 1417 height 601
type input "700005531955906"
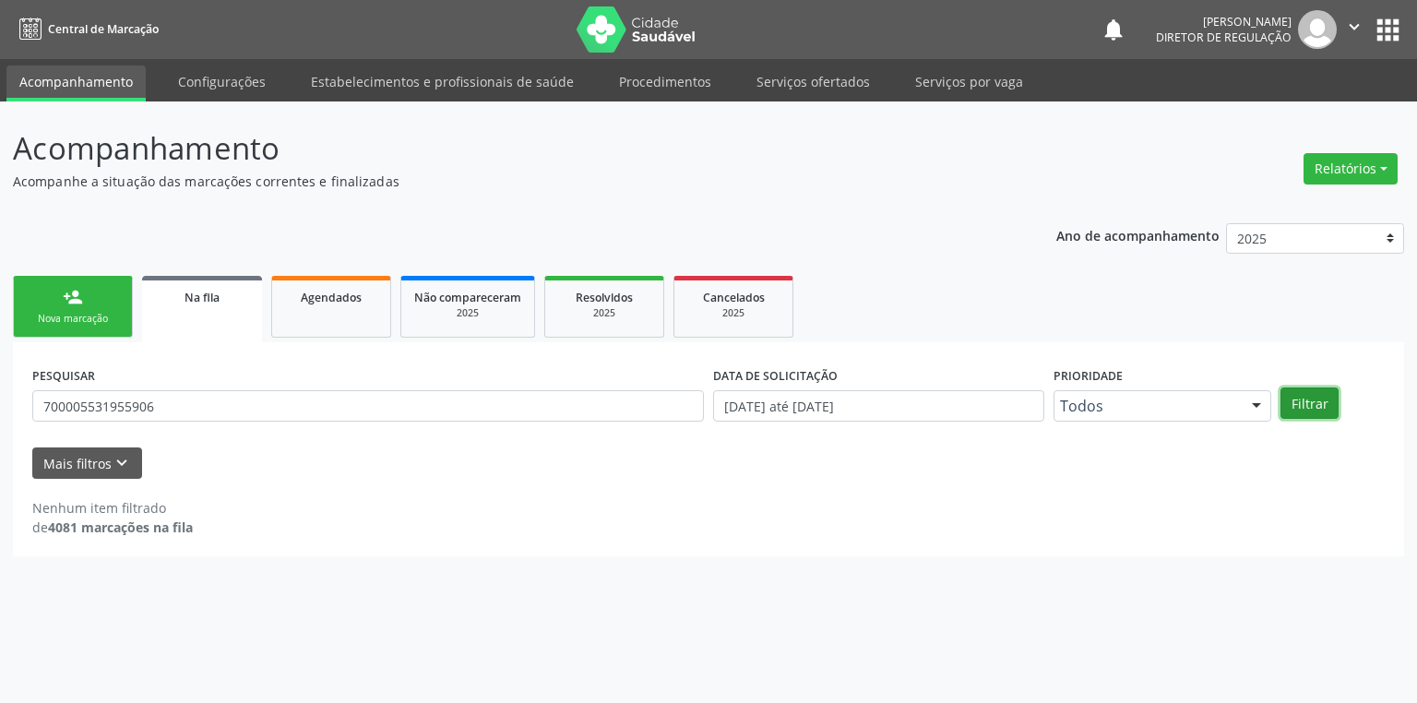
click at [1329, 398] on button "Filtrar" at bounding box center [1309, 402] width 58 height 31
drag, startPoint x: 224, startPoint y: 415, endPoint x: 0, endPoint y: 412, distance: 224.1
click at [0, 412] on div "Acompanhamento Acompanhe a situação das marcações correntes e finalizadas Relat…" at bounding box center [708, 401] width 1417 height 601
click at [792, 68] on link "Serviços ofertados" at bounding box center [812, 81] width 139 height 32
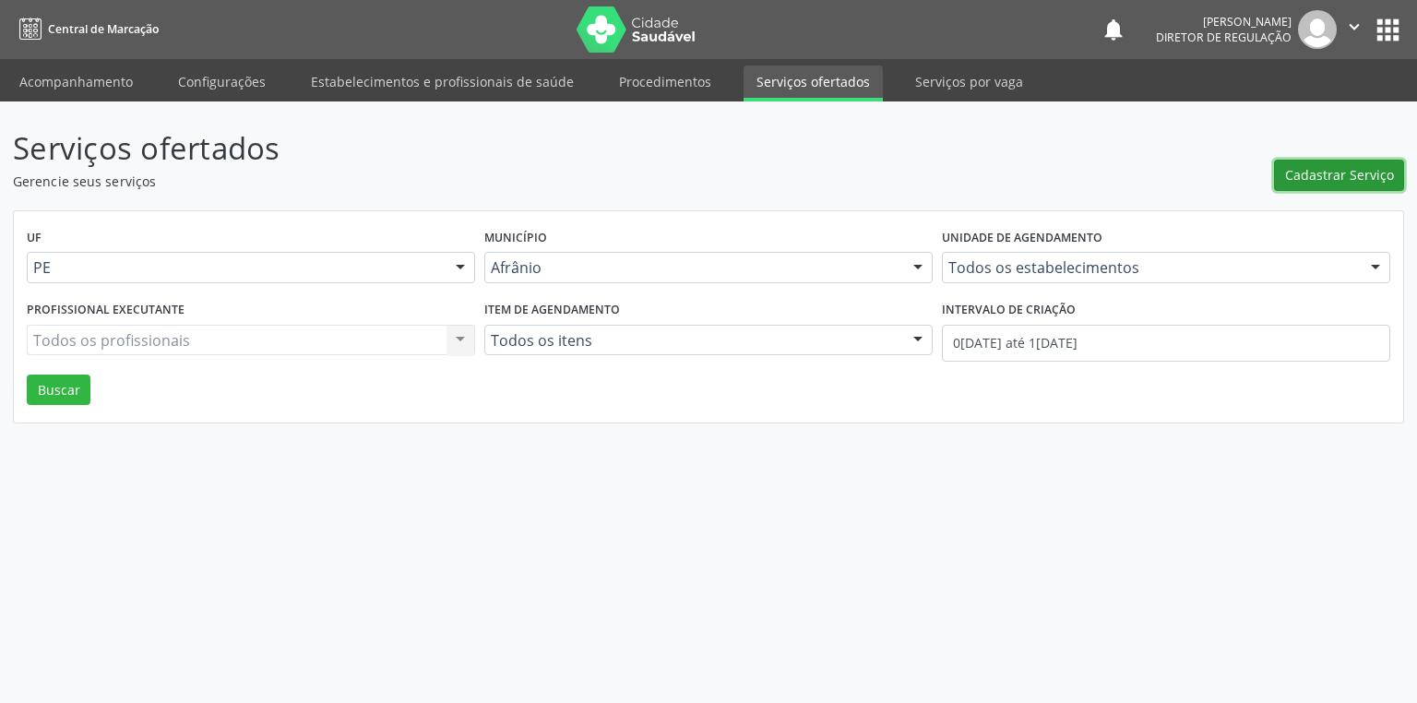
click at [1300, 170] on span "Cadastrar Serviço" at bounding box center [1339, 174] width 109 height 19
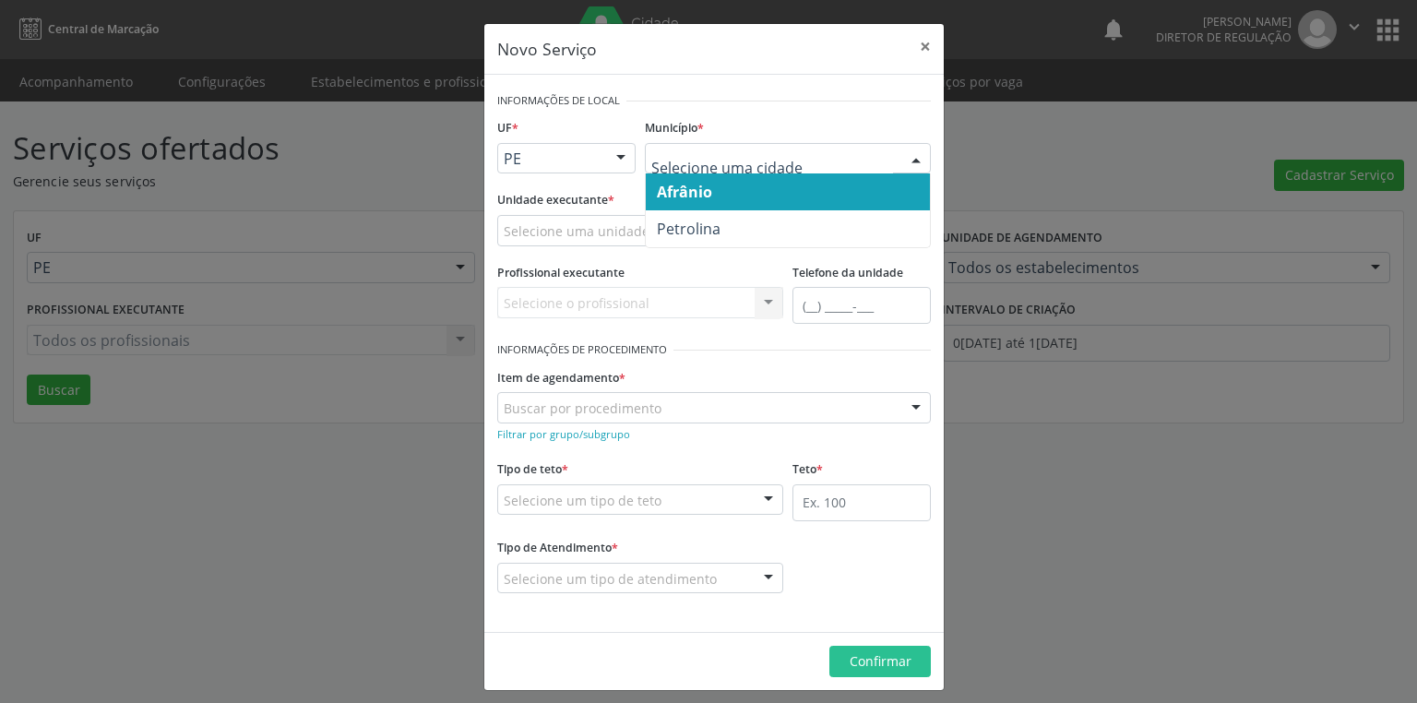
drag, startPoint x: 646, startPoint y: 158, endPoint x: 703, endPoint y: 197, distance: 69.6
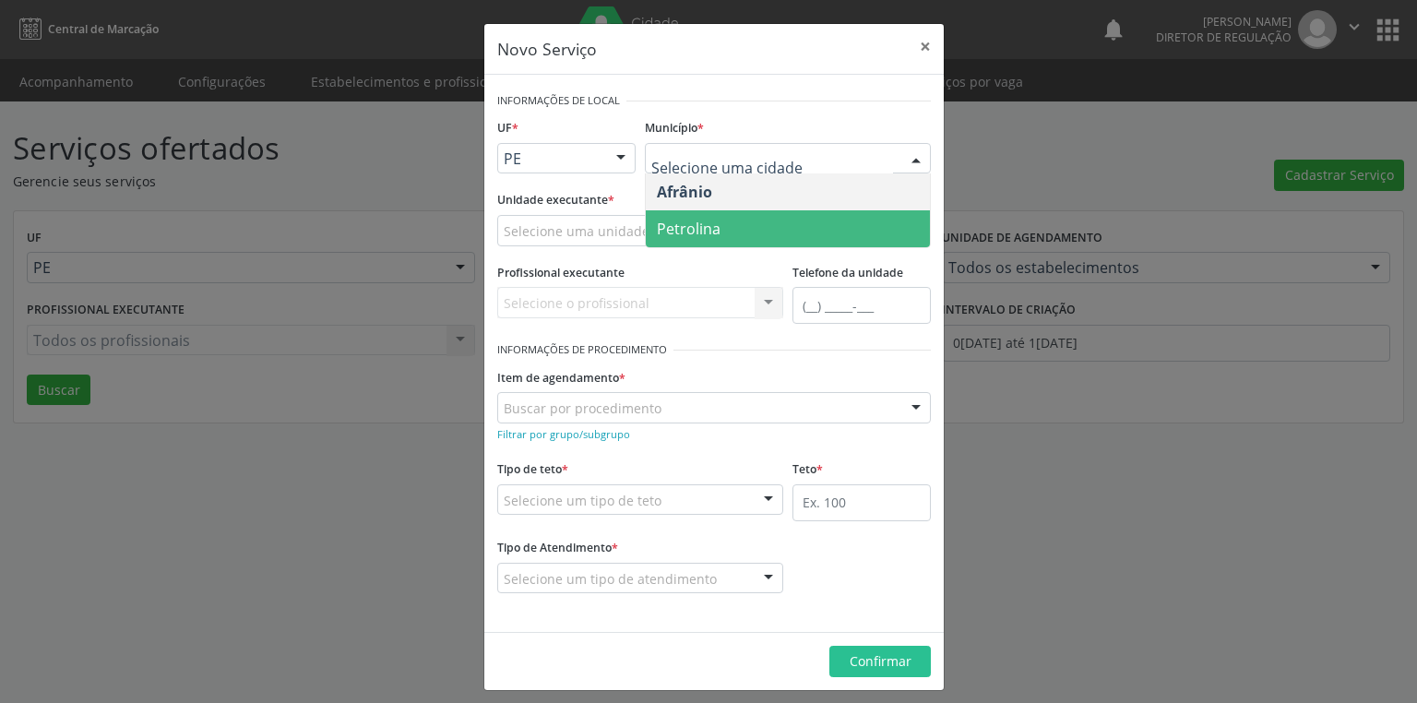
click at [702, 223] on span "Petrolina" at bounding box center [689, 229] width 64 height 20
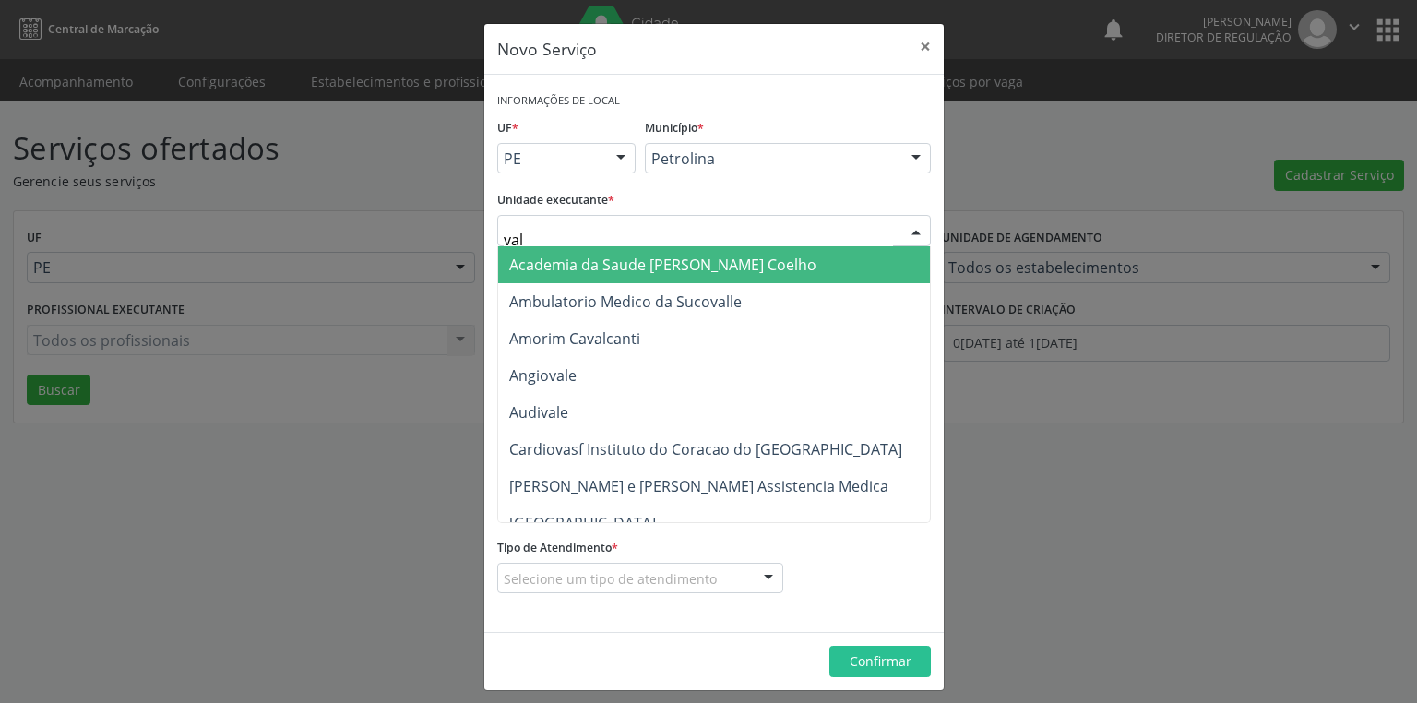
type input "vale"
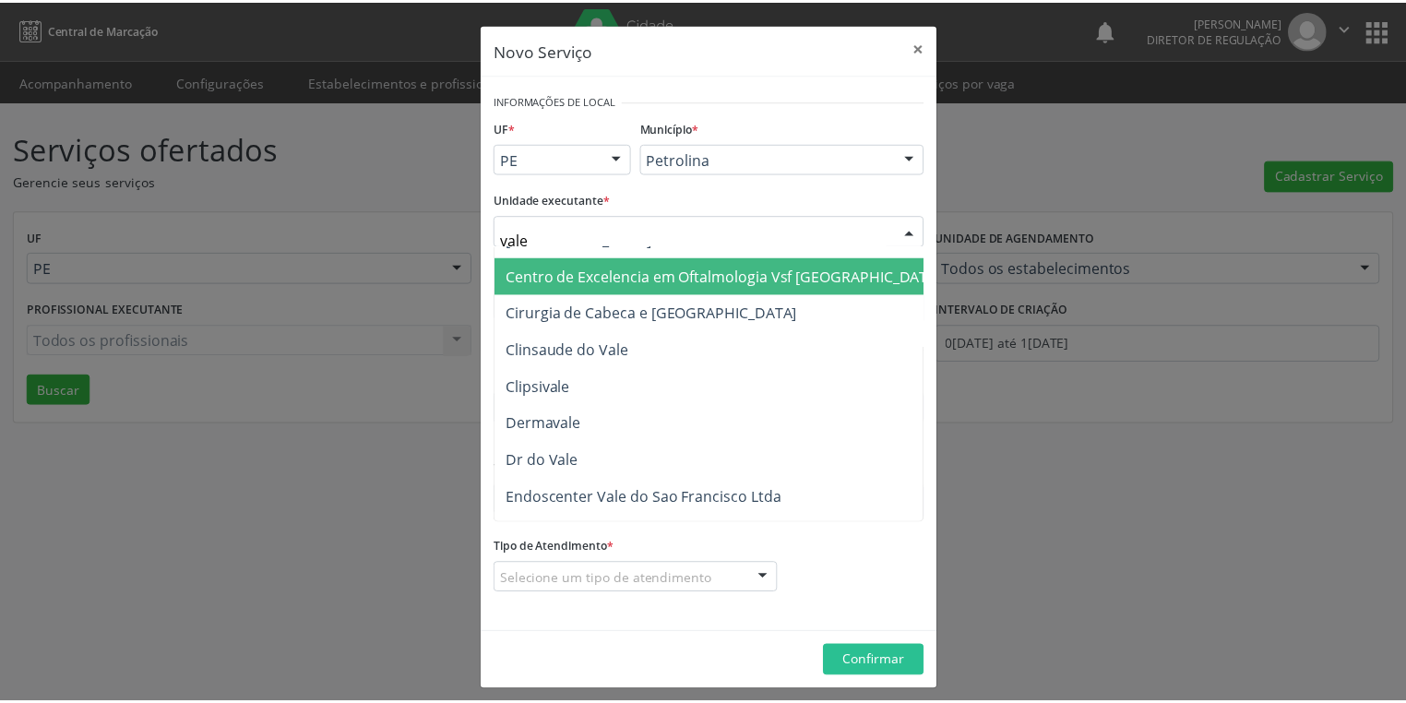
scroll to position [221, 0]
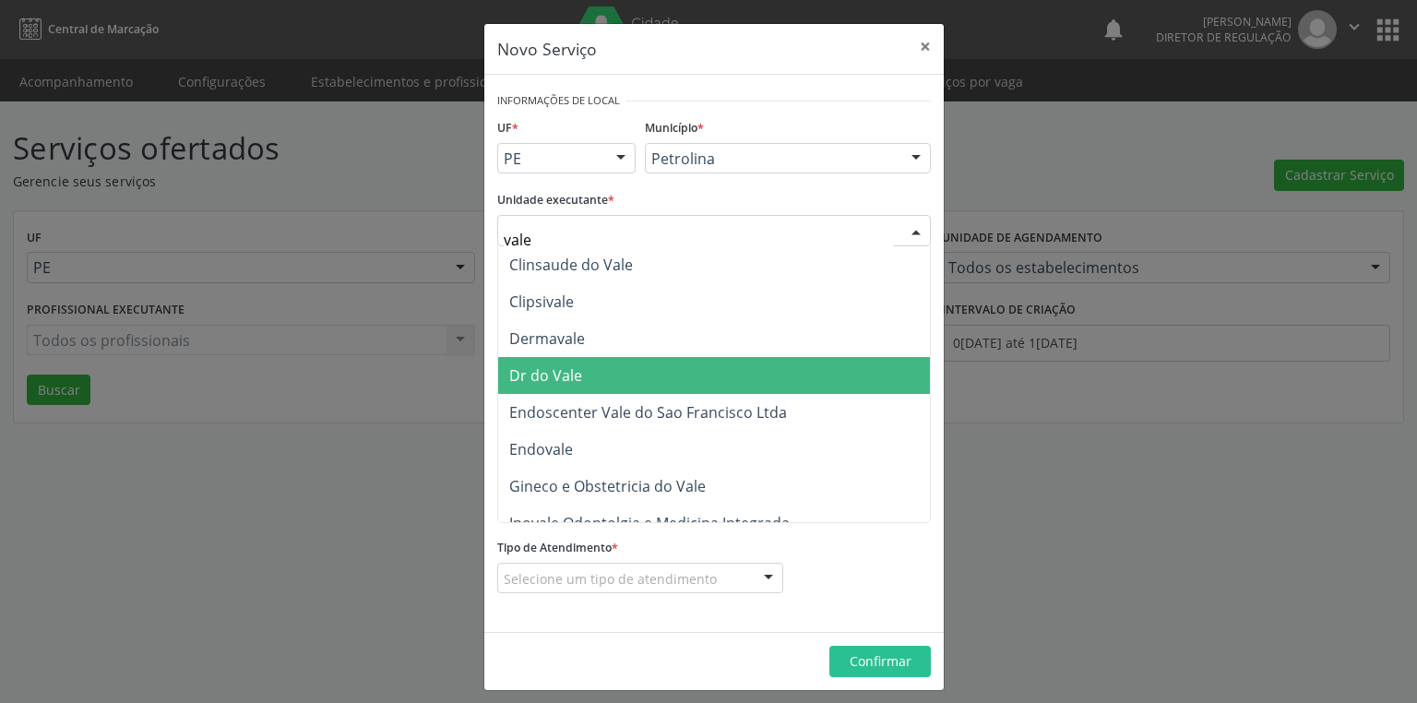
click at [561, 377] on span "Dr do Vale" at bounding box center [545, 375] width 73 height 20
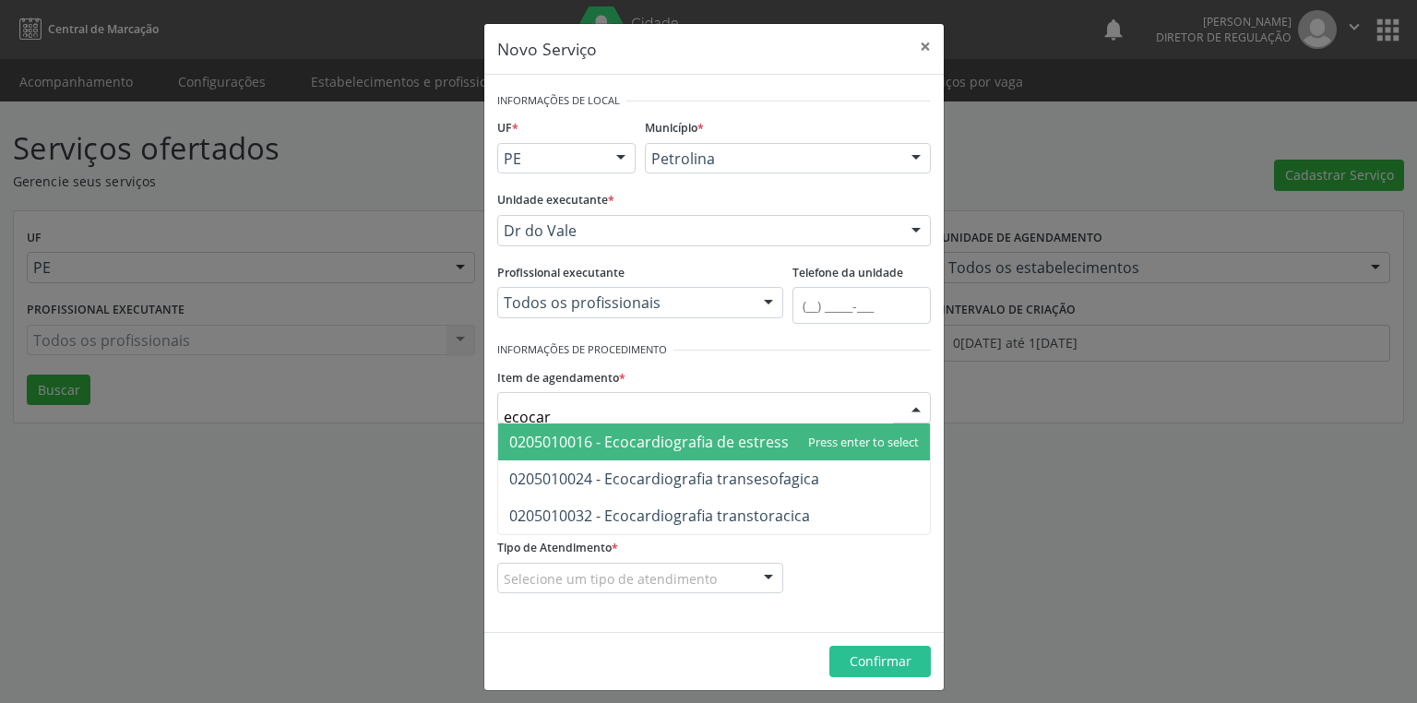
type input "ecocard"
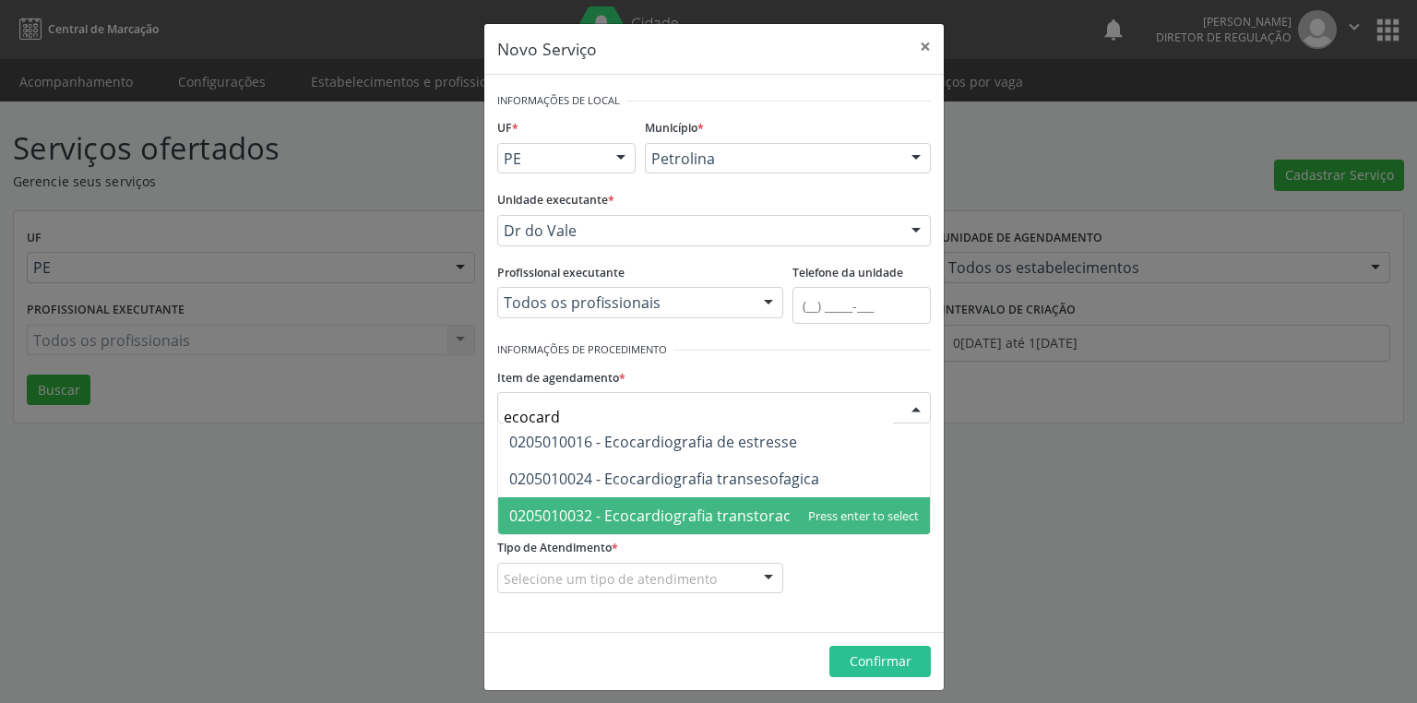
drag, startPoint x: 639, startPoint y: 509, endPoint x: 642, endPoint y: 493, distance: 15.9
click at [639, 505] on span "0205010032 - Ecocardiografia transtoracica" at bounding box center [659, 515] width 301 height 20
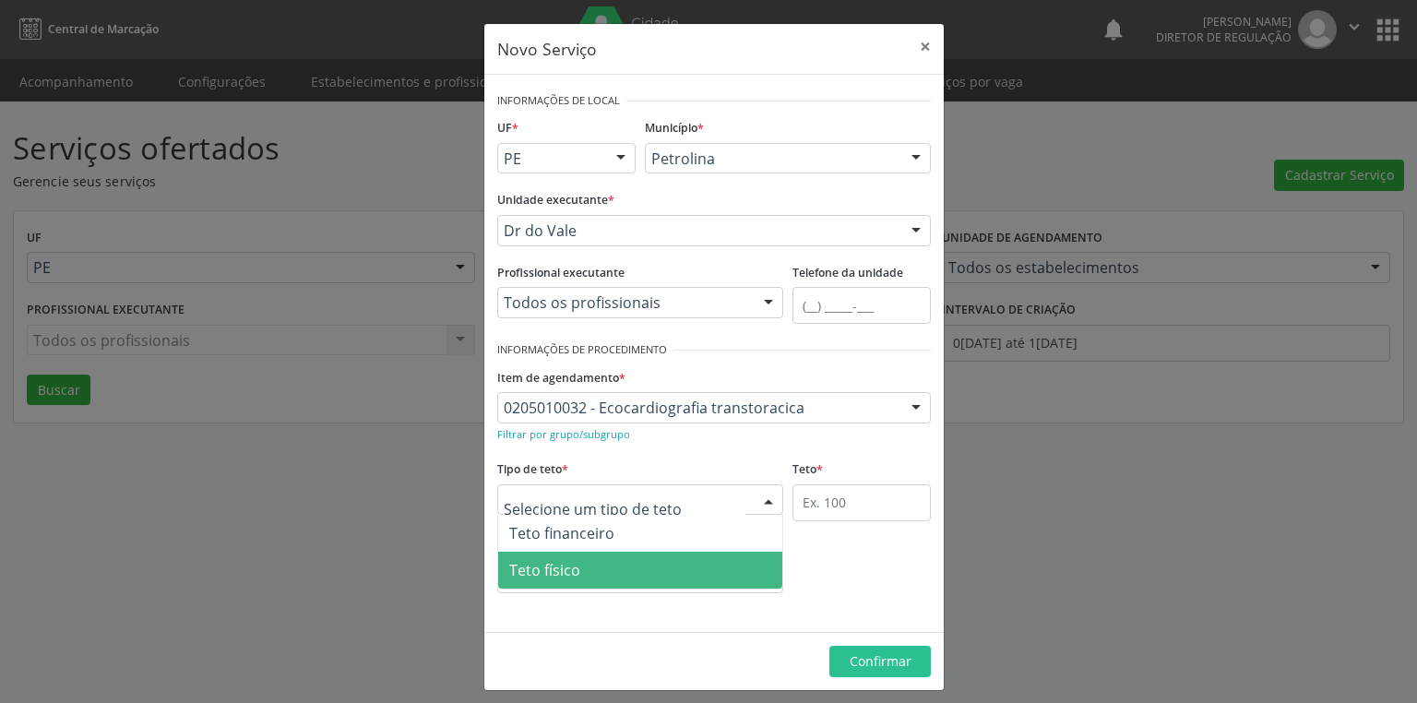
drag, startPoint x: 593, startPoint y: 563, endPoint x: 653, endPoint y: 550, distance: 61.3
click at [596, 563] on span "Teto físico" at bounding box center [640, 570] width 284 height 37
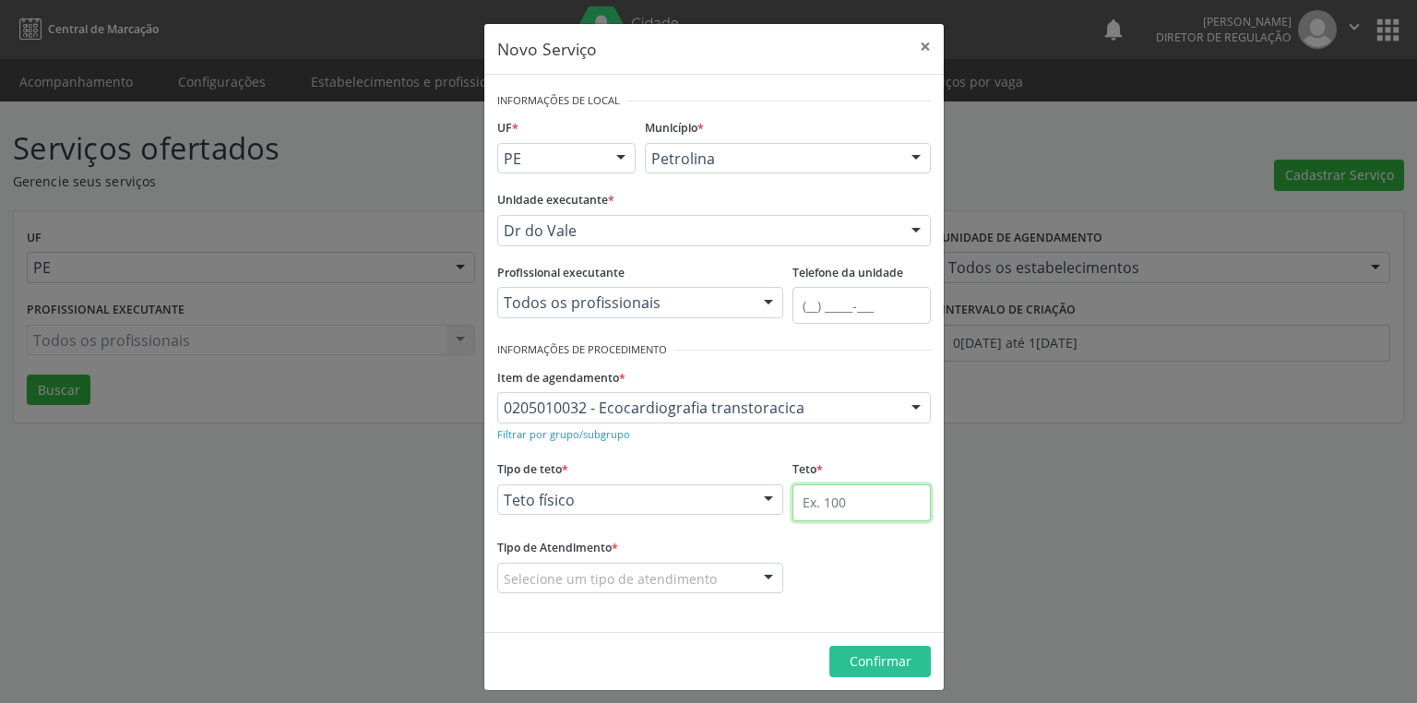
click at [824, 503] on input "text" at bounding box center [861, 502] width 138 height 37
type input "1"
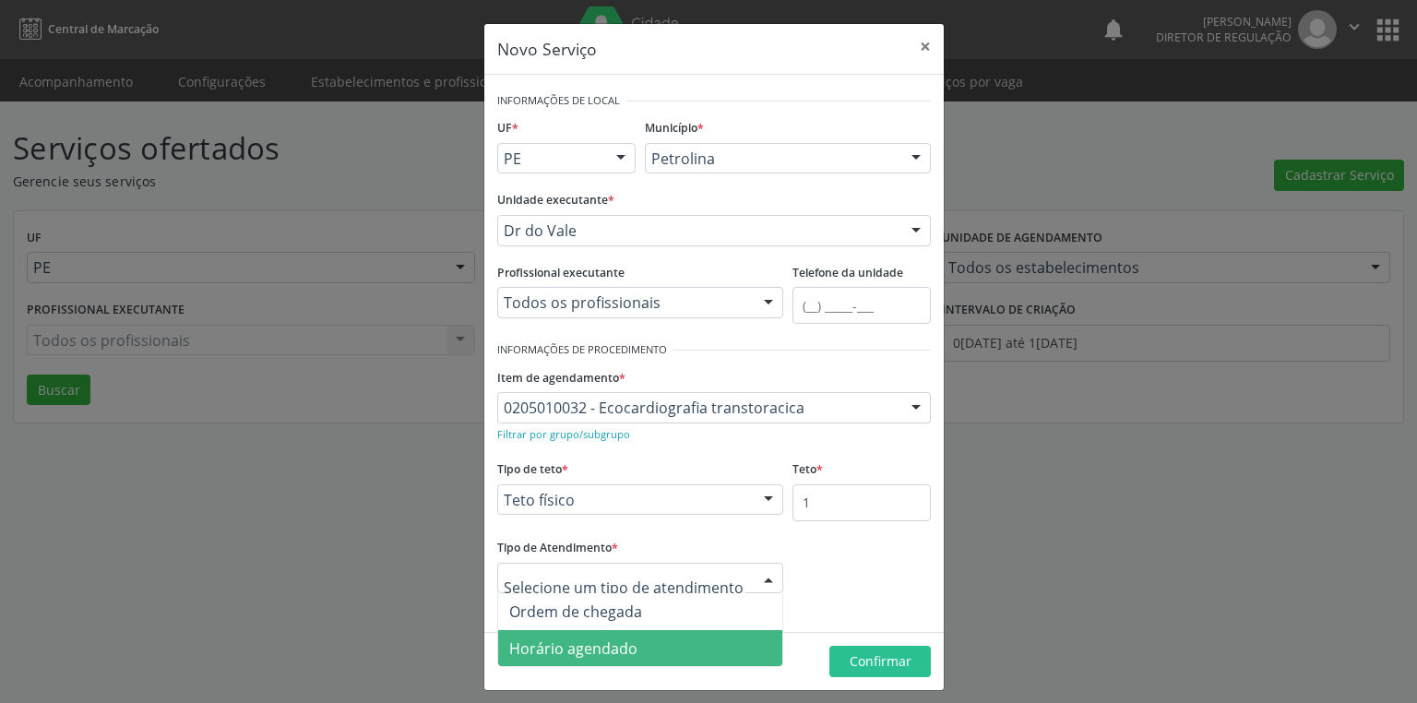
drag, startPoint x: 586, startPoint y: 646, endPoint x: 745, endPoint y: 654, distance: 159.8
click at [599, 640] on span "Horário agendado" at bounding box center [573, 648] width 128 height 20
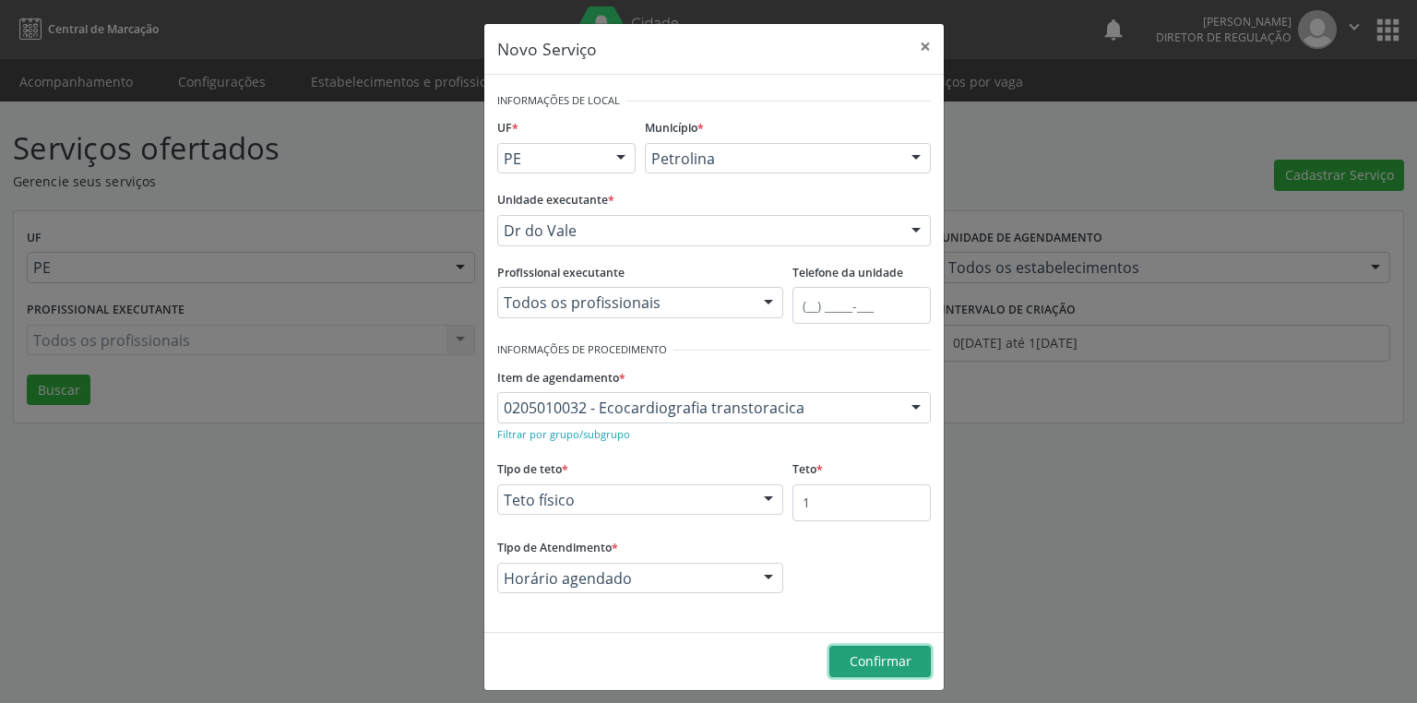
click at [872, 657] on span "Confirmar" at bounding box center [880, 661] width 62 height 18
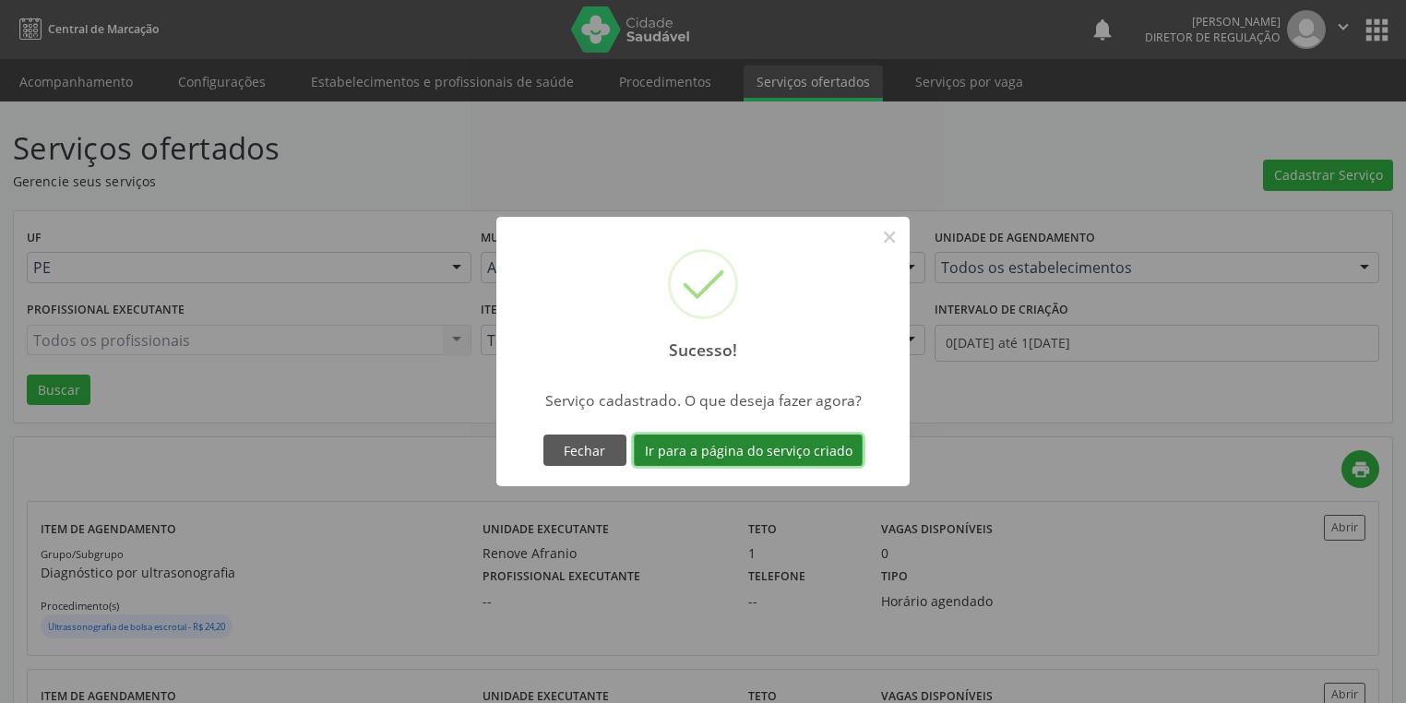
click at [702, 454] on button "Ir para a página do serviço criado" at bounding box center [748, 449] width 229 height 31
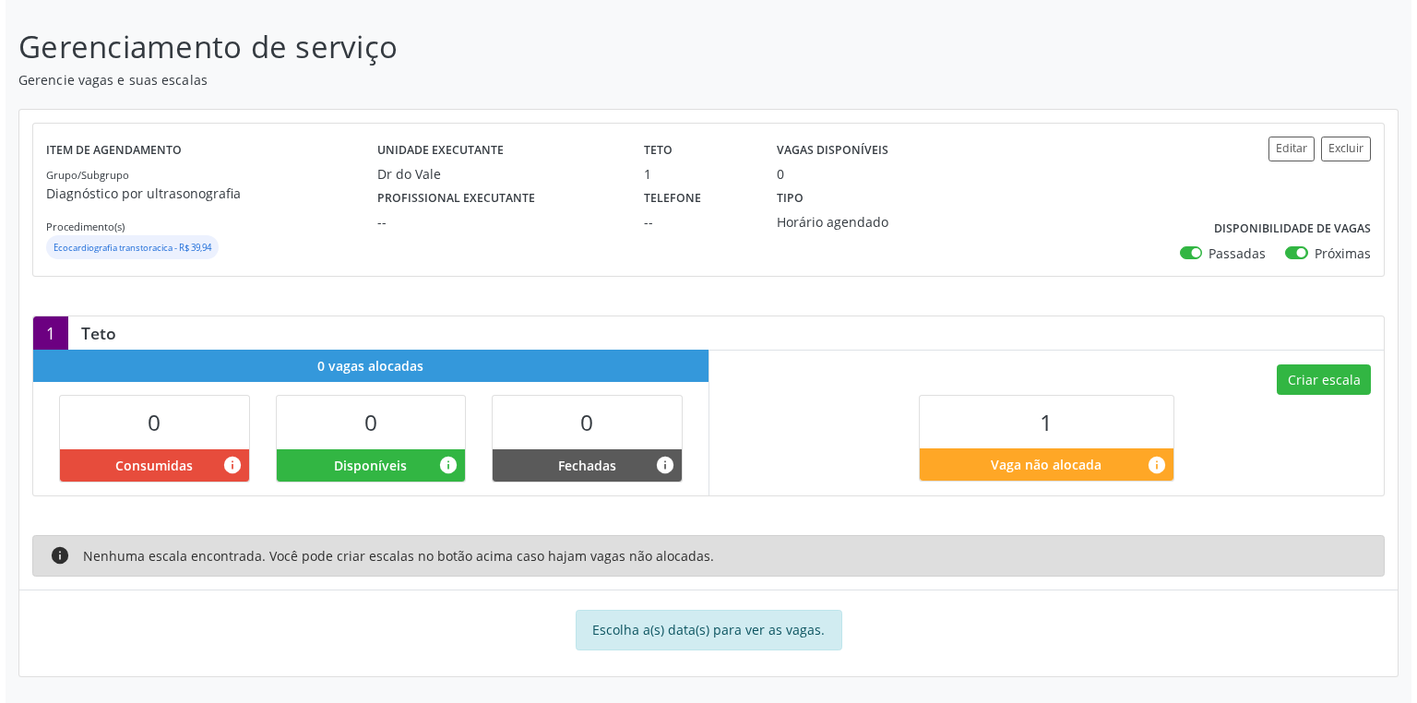
scroll to position [98, 0]
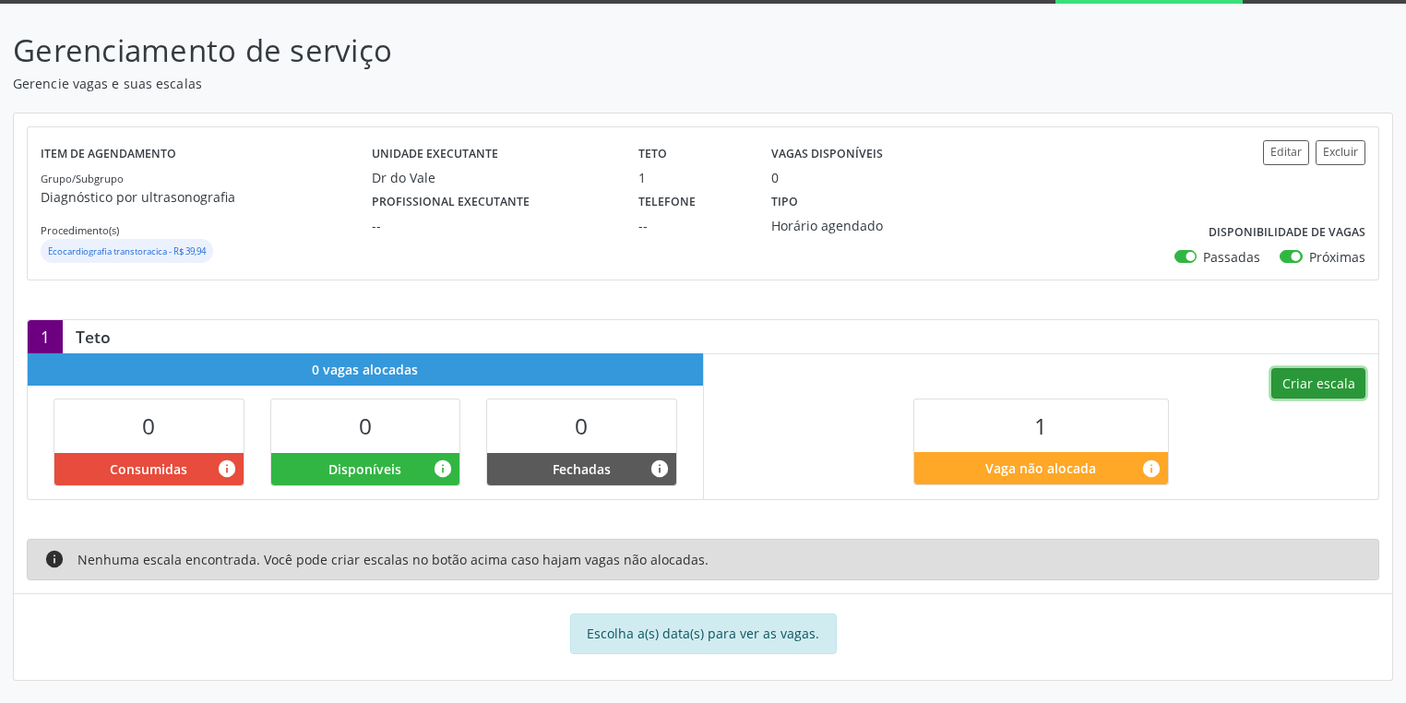
click at [1302, 387] on button "Criar escala" at bounding box center [1318, 383] width 94 height 31
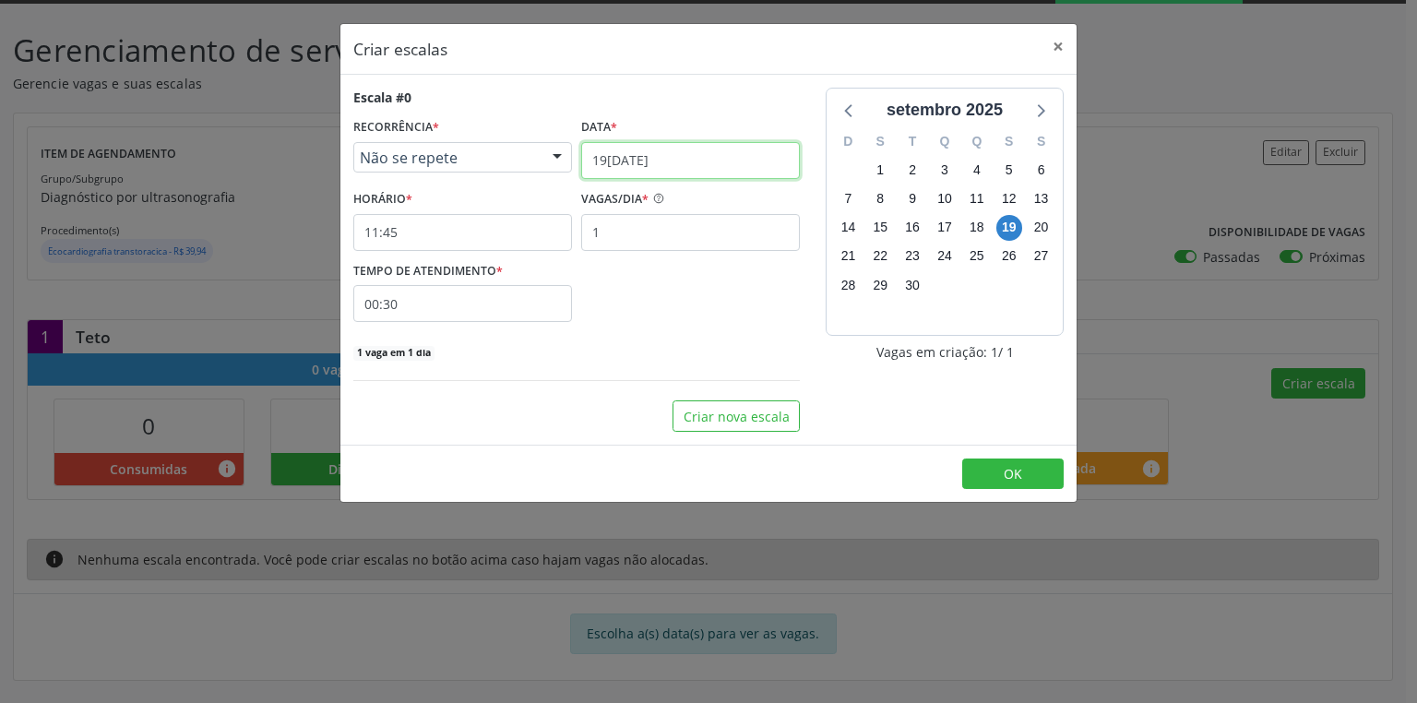
click at [612, 173] on input "19/09/2025" at bounding box center [690, 160] width 219 height 37
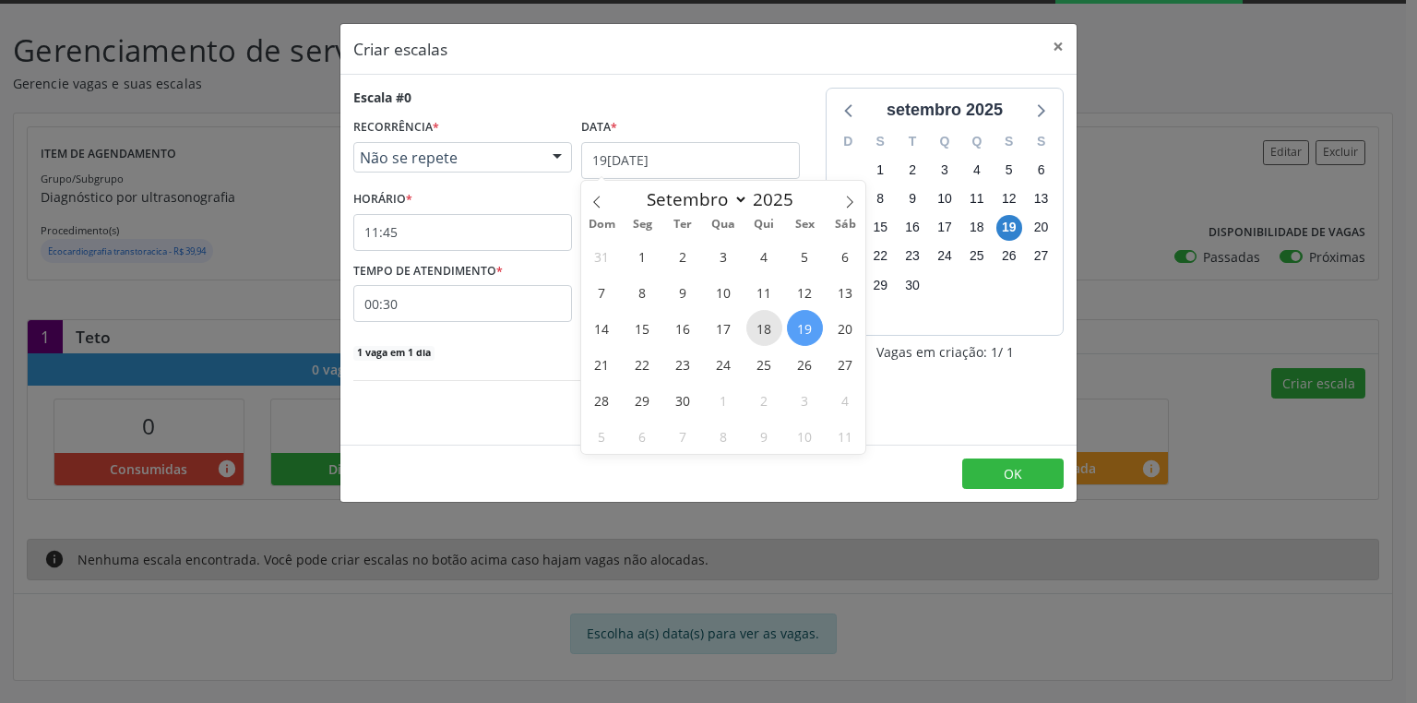
click at [762, 329] on span "18" at bounding box center [764, 328] width 36 height 36
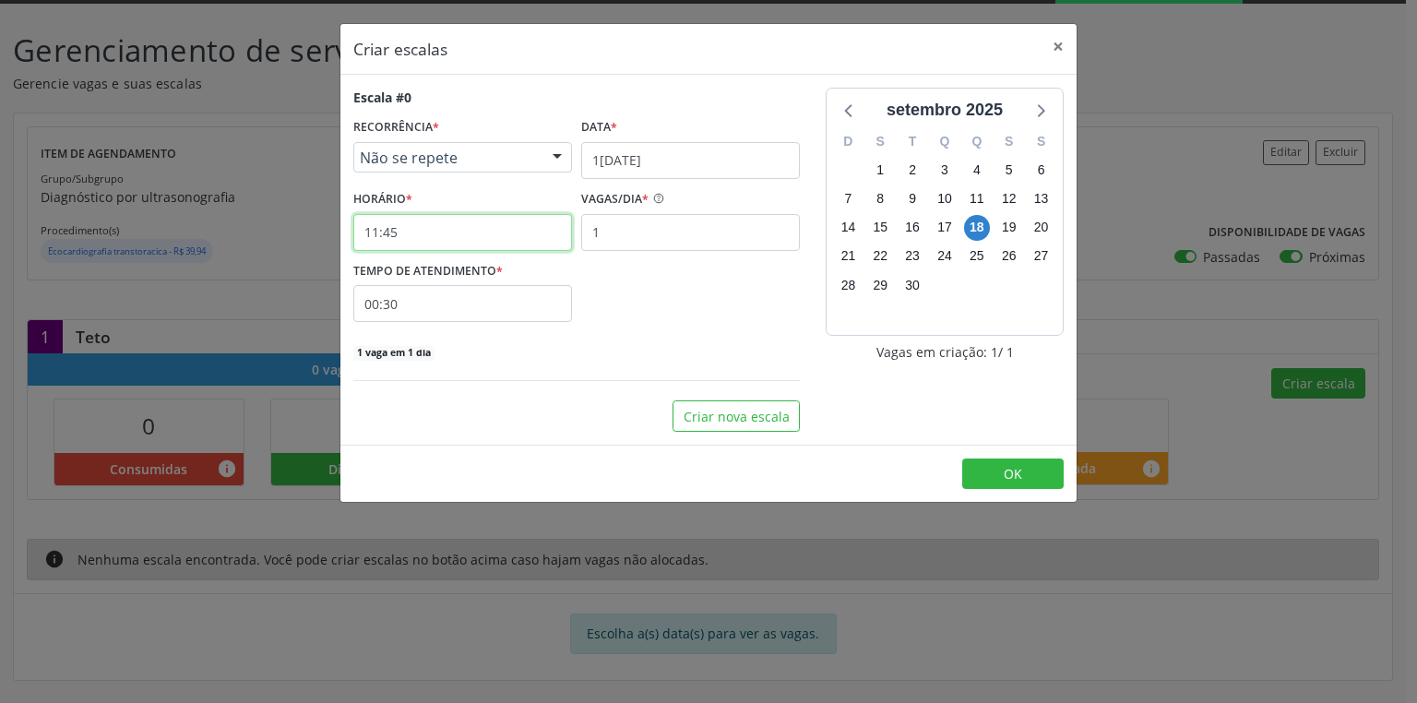
click at [388, 231] on input "11:45" at bounding box center [462, 232] width 219 height 37
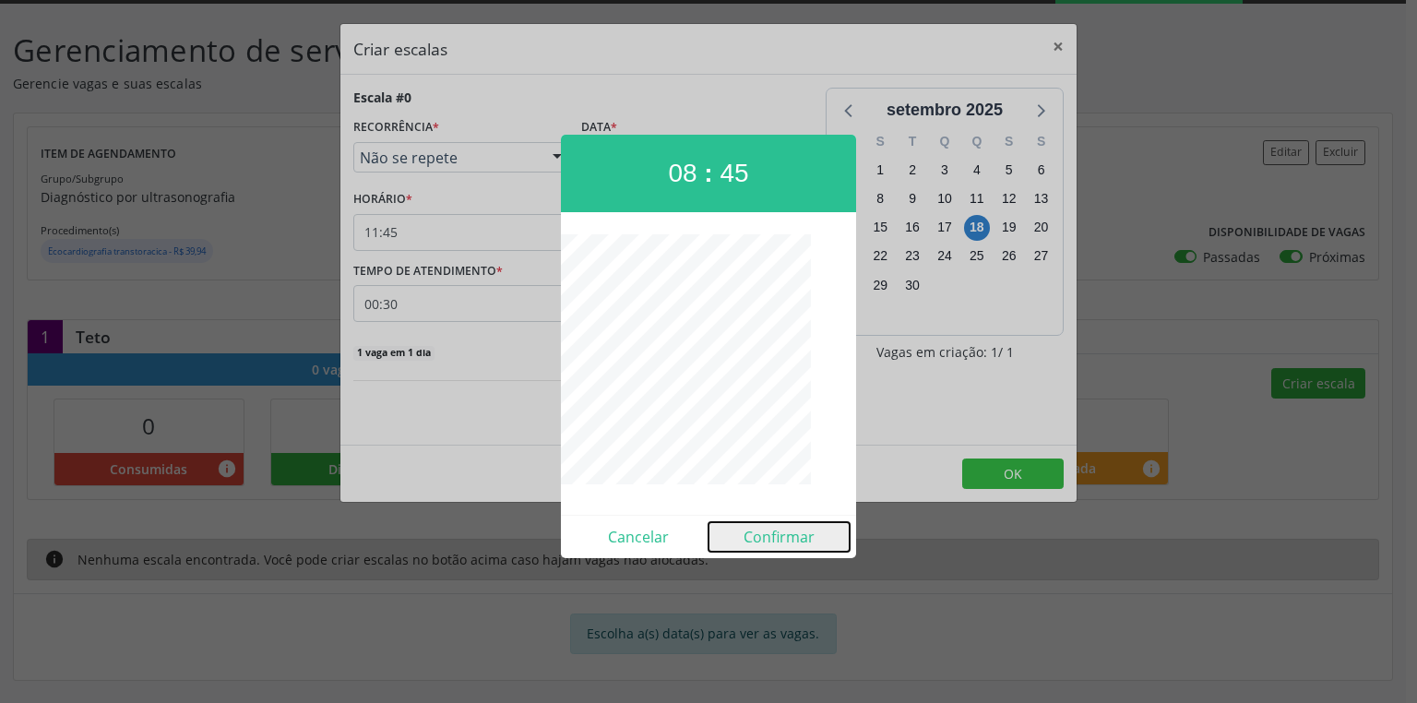
click at [788, 535] on button "Confirmar" at bounding box center [778, 537] width 141 height 30
type input "08:45"
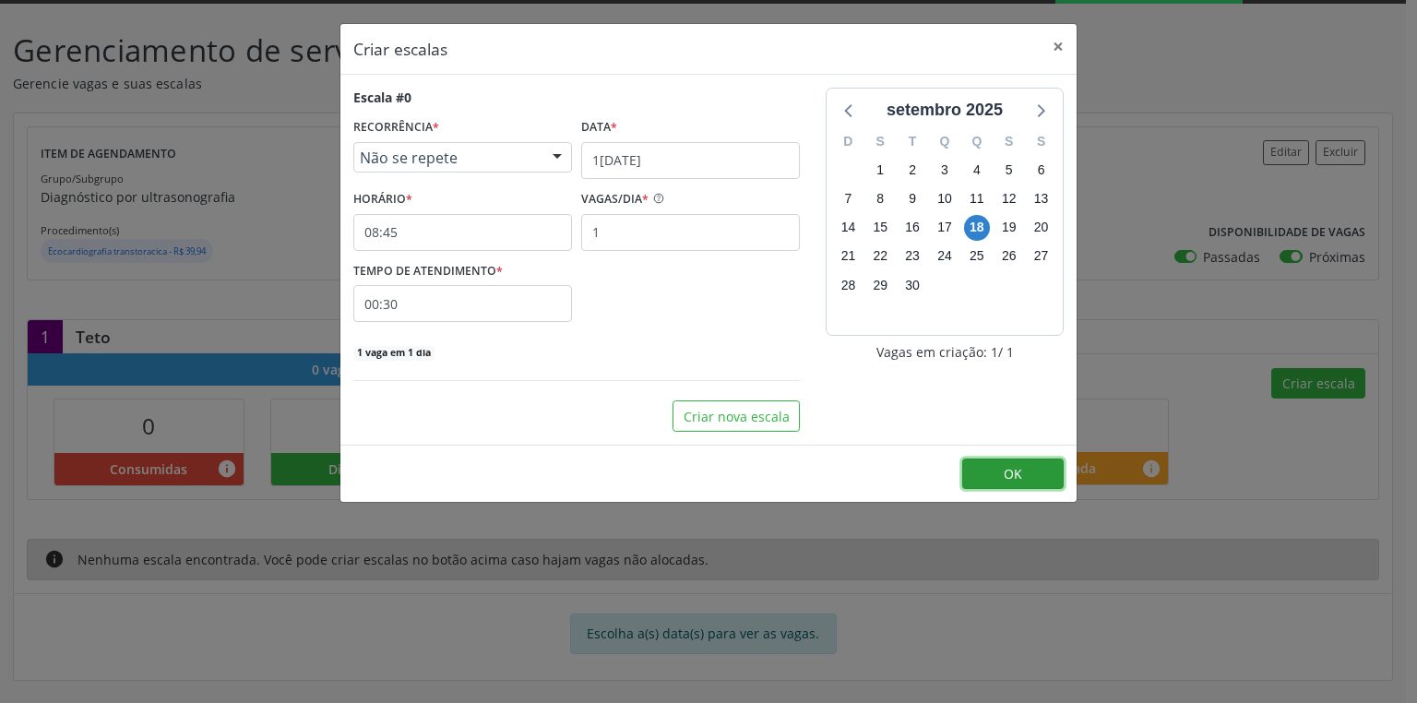
click at [1020, 475] on span "OK" at bounding box center [1012, 474] width 18 height 18
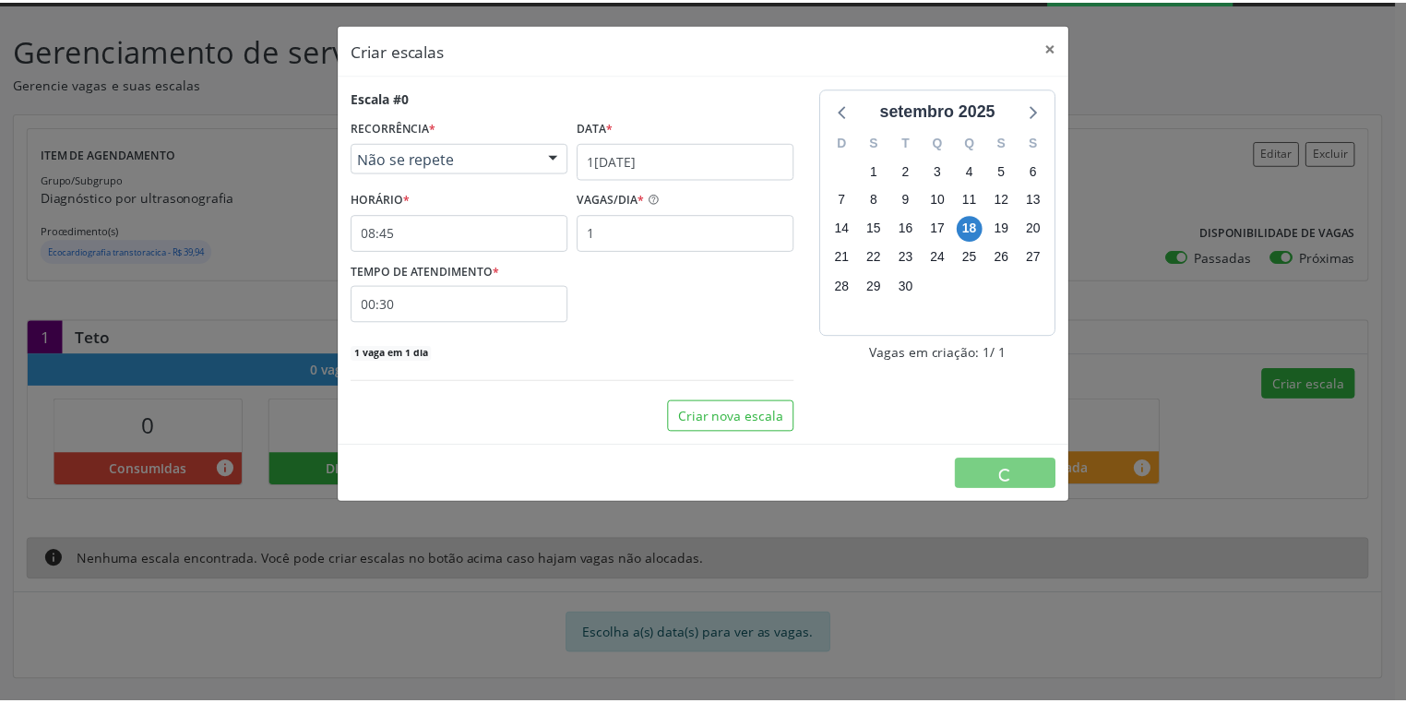
scroll to position [0, 0]
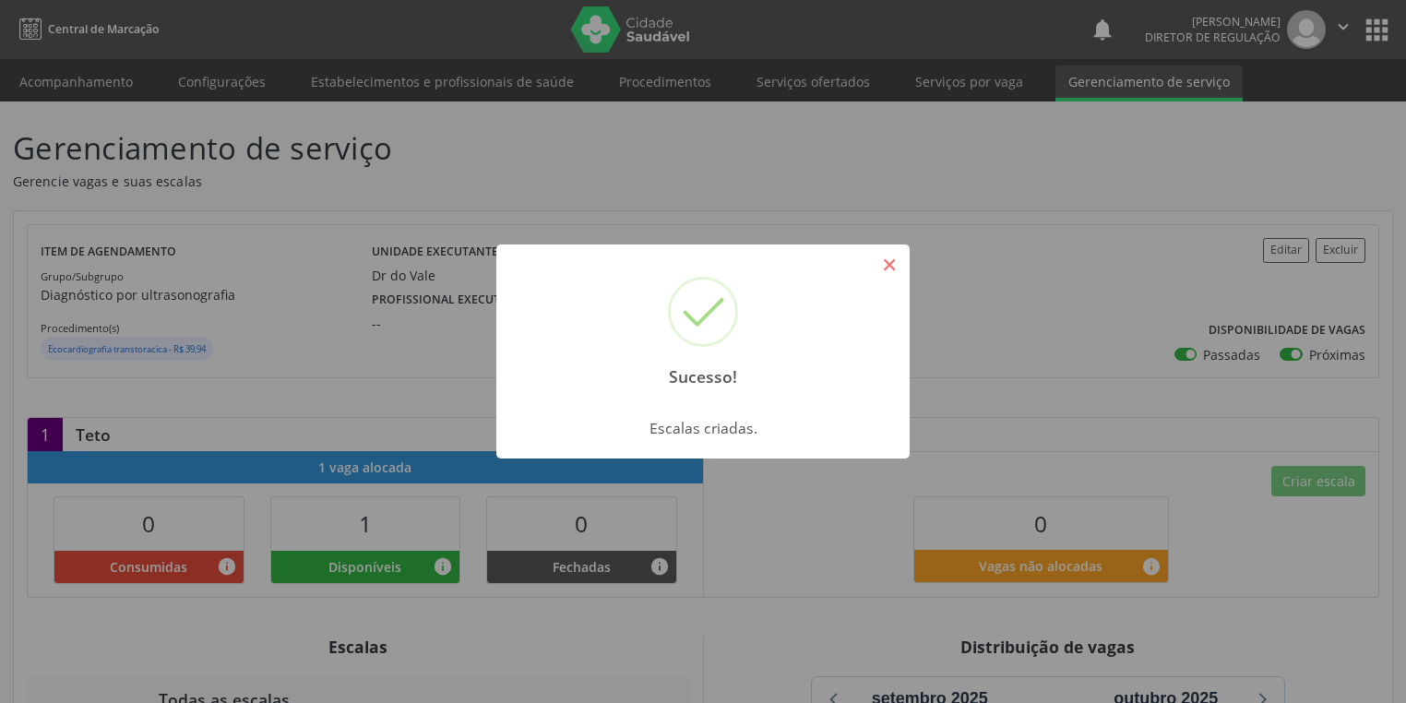
click at [889, 270] on button "×" at bounding box center [888, 264] width 31 height 31
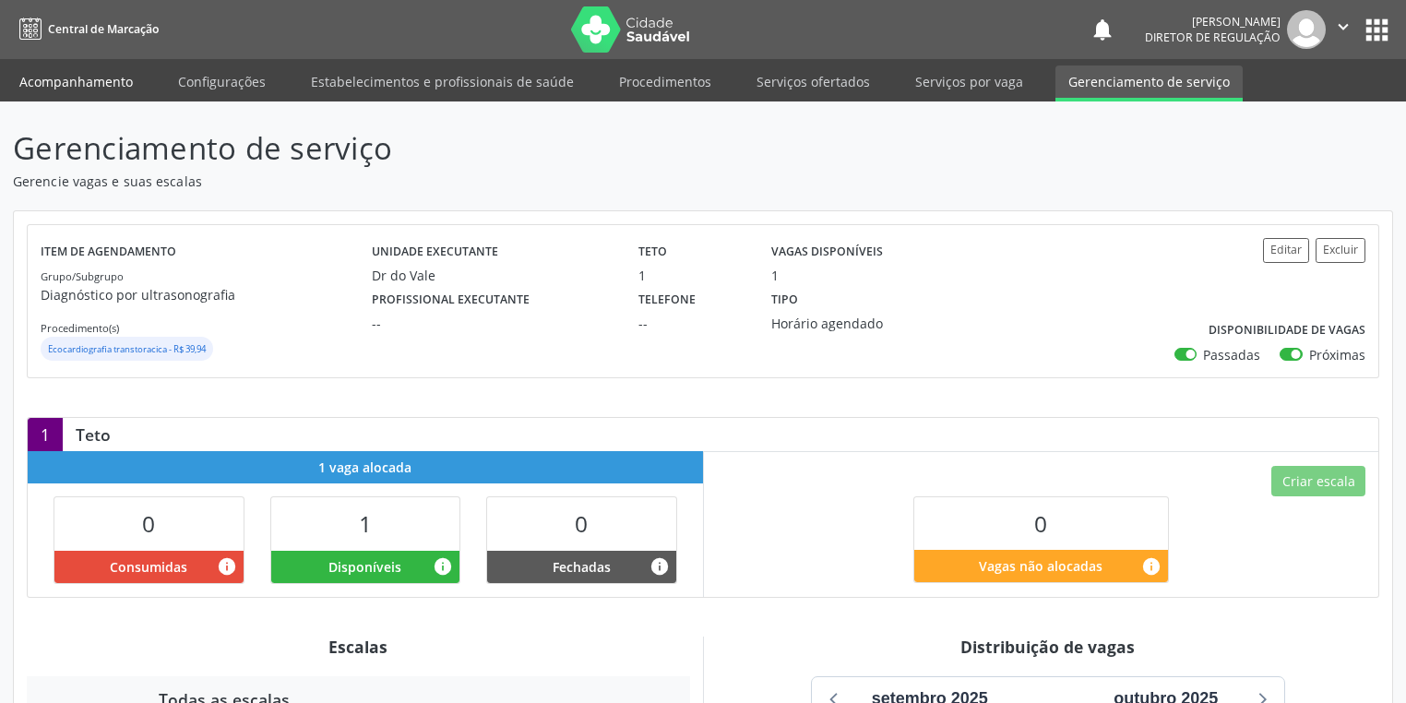
click at [33, 78] on link "Acompanhamento" at bounding box center [75, 81] width 139 height 32
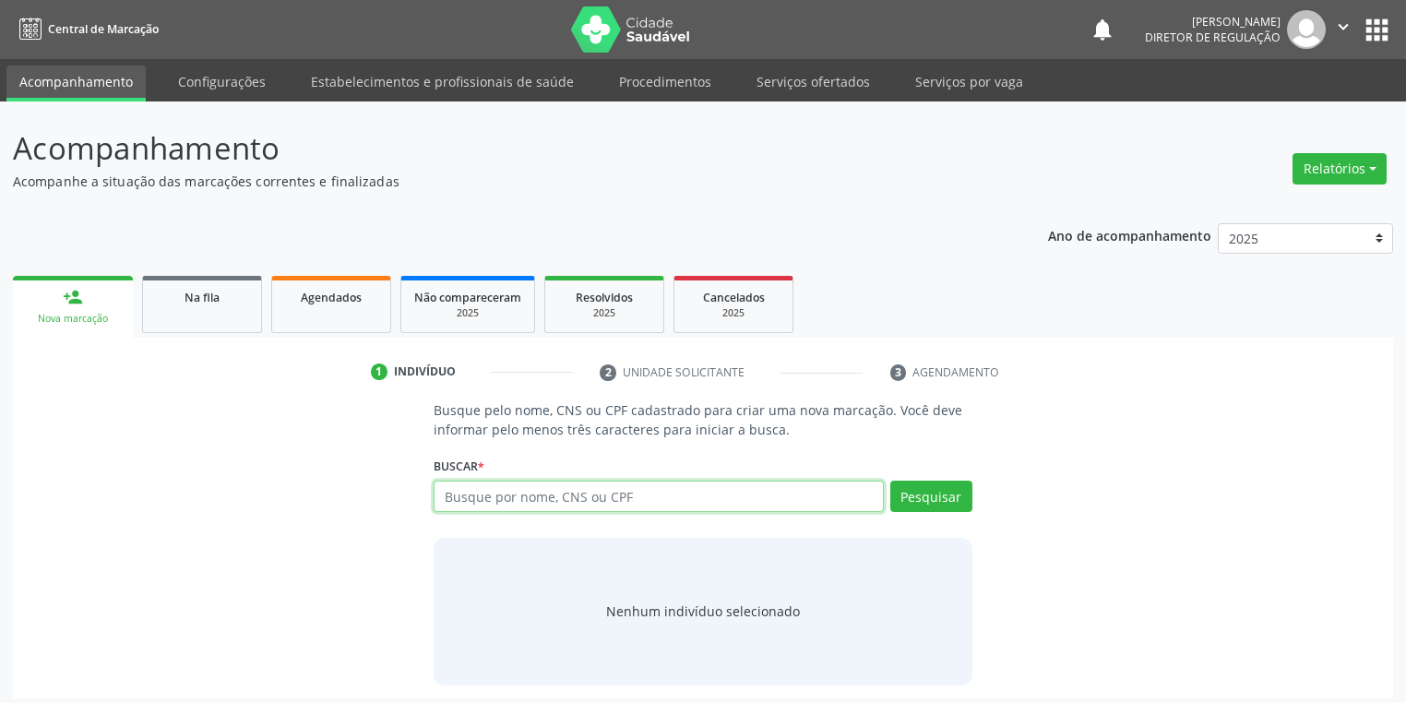
click at [491, 503] on input "text" at bounding box center [658, 496] width 450 height 31
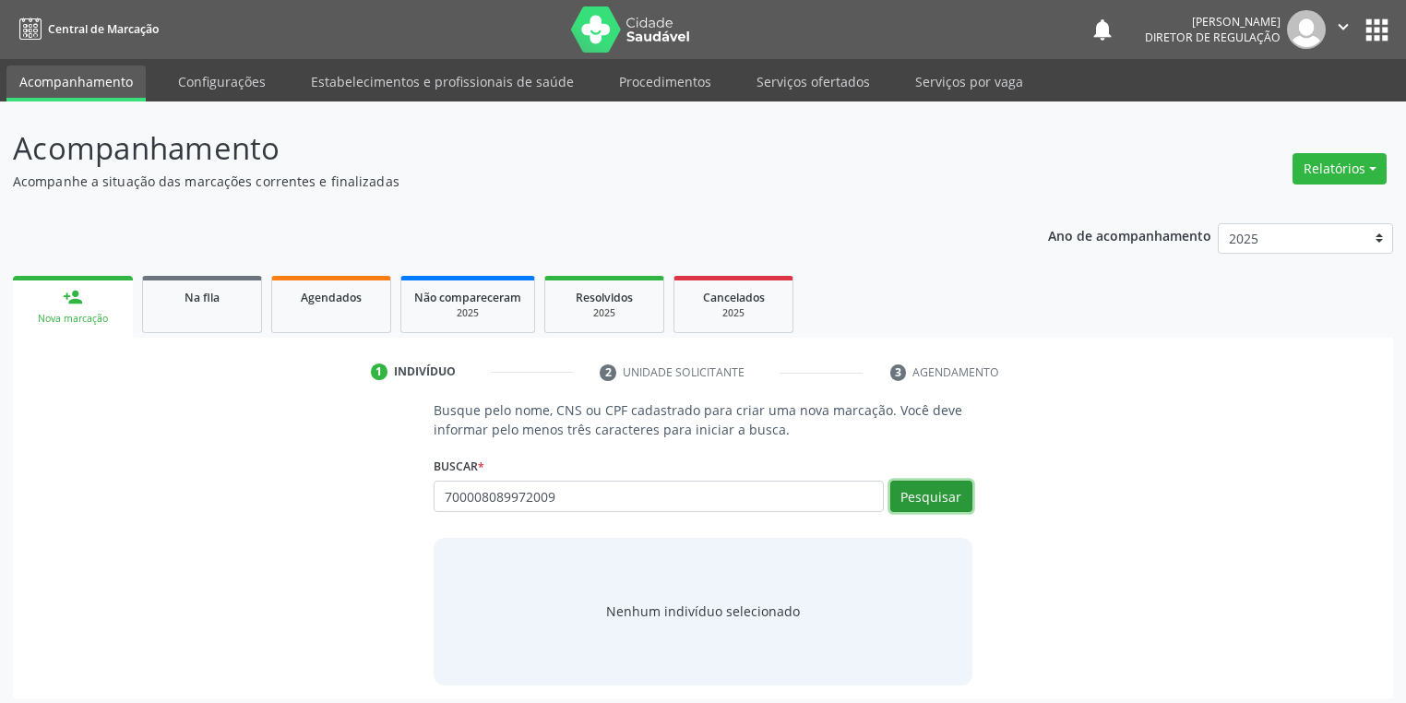
click at [937, 482] on button "Pesquisar" at bounding box center [931, 496] width 82 height 31
click at [675, 611] on div "Nenhum indivíduo selecionado" at bounding box center [703, 610] width 194 height 19
click at [561, 494] on input "700008089972009" at bounding box center [658, 496] width 450 height 31
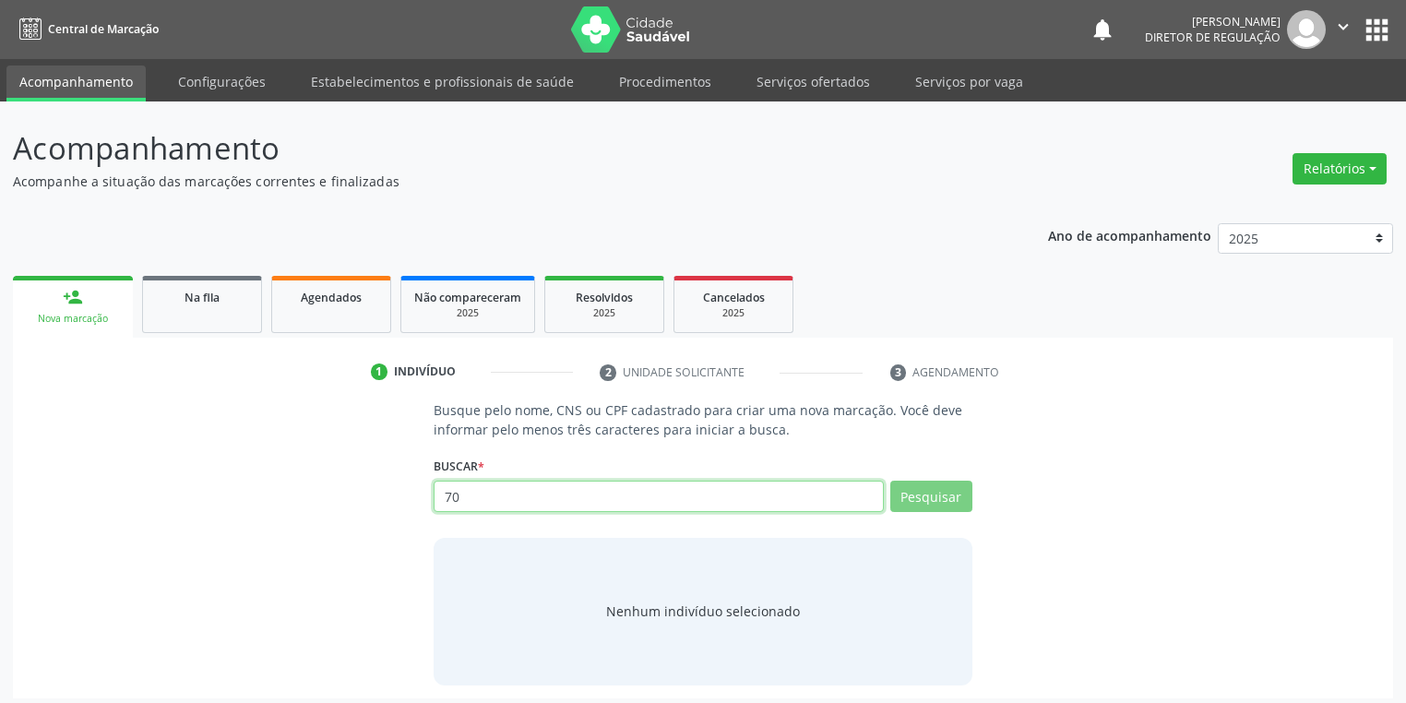
type input "7"
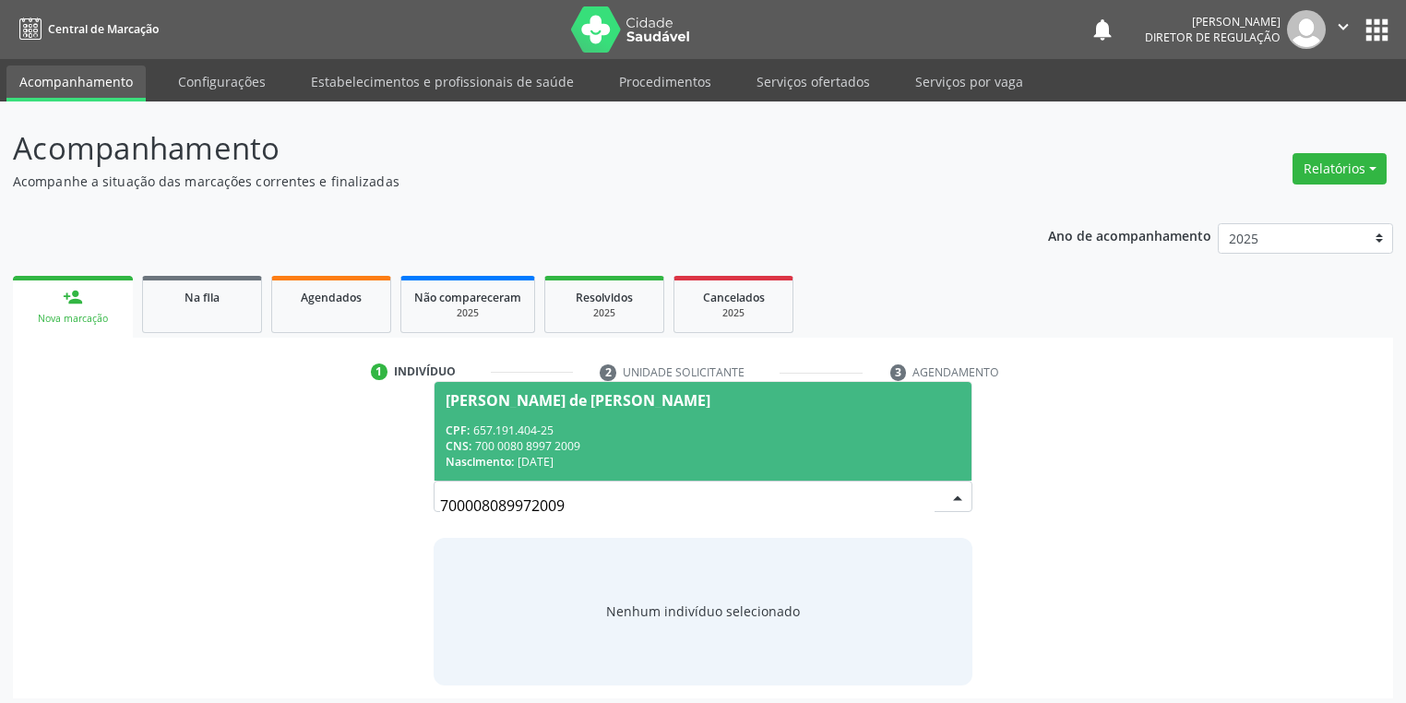
click at [605, 439] on div "CNS: 700 0080 8997 2009" at bounding box center [702, 446] width 515 height 16
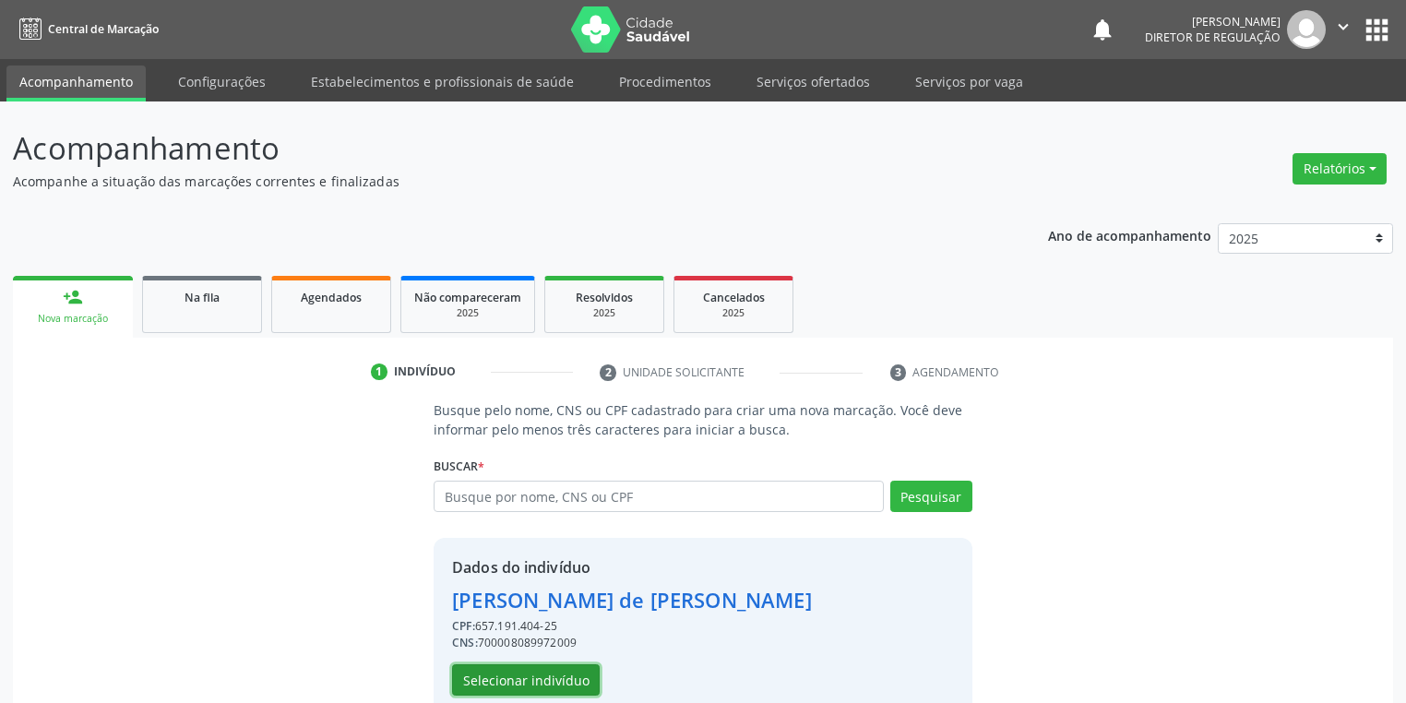
click at [517, 671] on button "Selecionar indivíduo" at bounding box center [526, 679] width 148 height 31
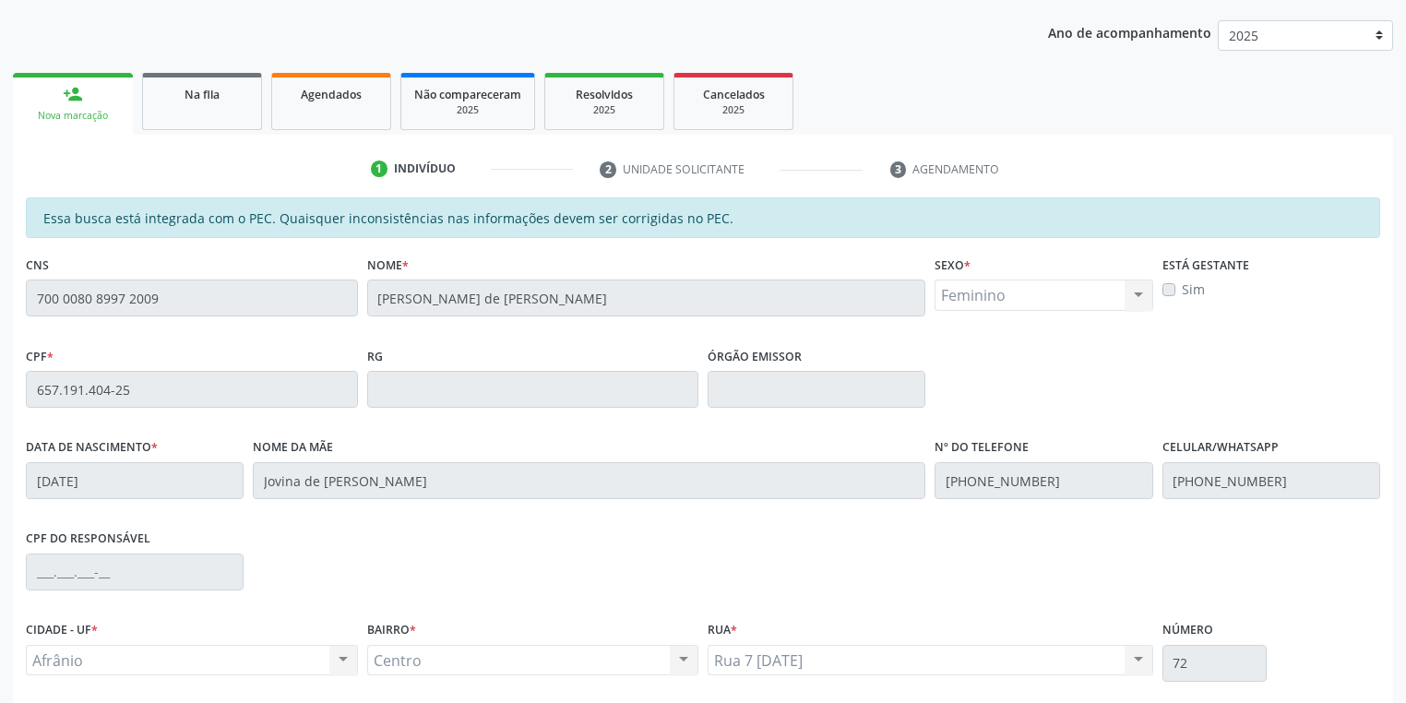
scroll to position [350, 0]
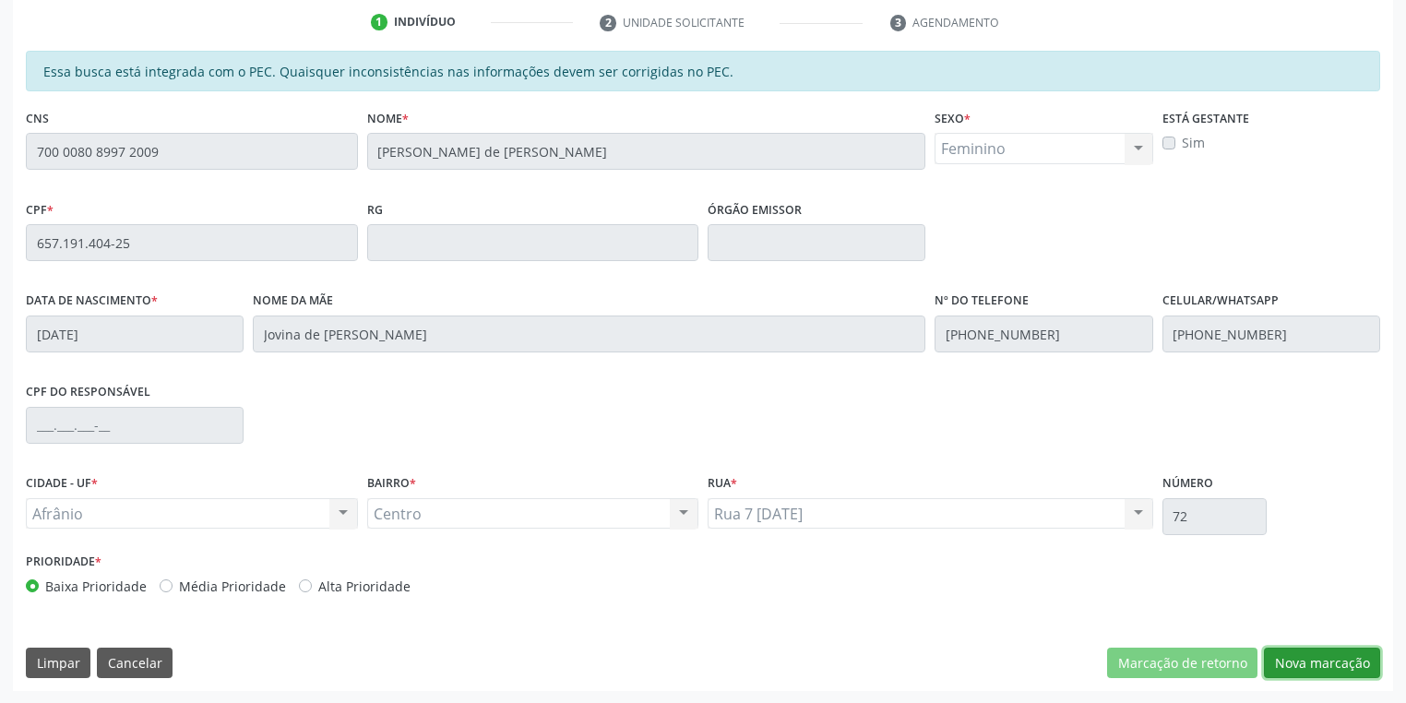
click at [1291, 665] on button "Nova marcação" at bounding box center [1322, 662] width 116 height 31
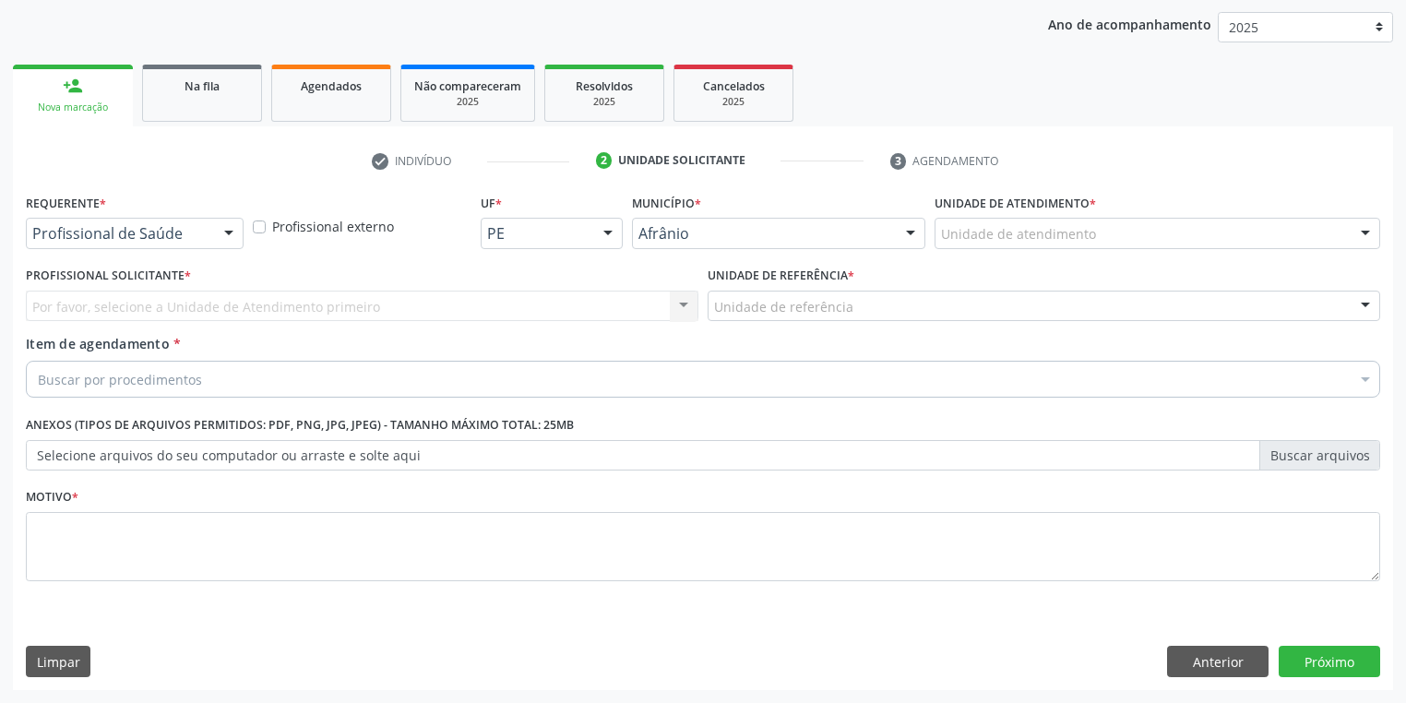
scroll to position [210, 0]
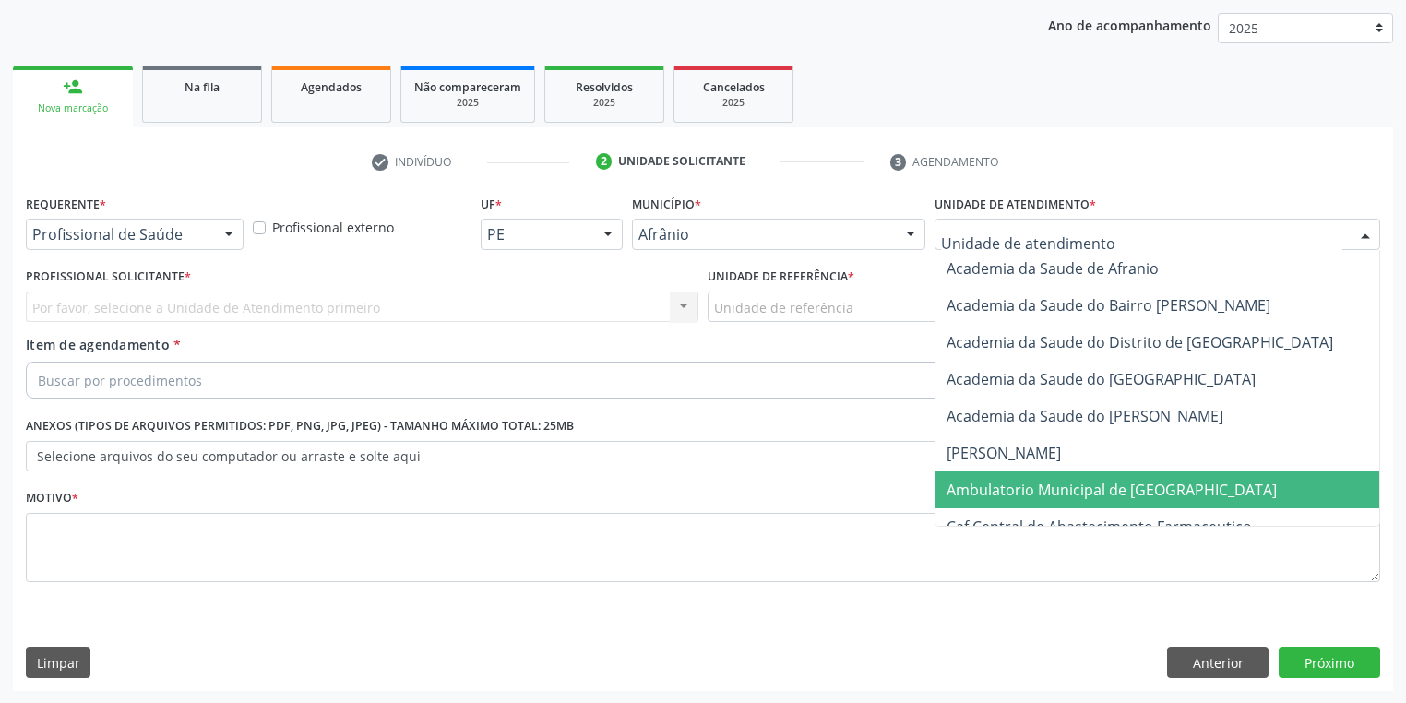
drag, startPoint x: 979, startPoint y: 484, endPoint x: 888, endPoint y: 437, distance: 101.9
click at [976, 483] on span "Ambulatorio Municipal de [GEOGRAPHIC_DATA]" at bounding box center [1111, 490] width 330 height 20
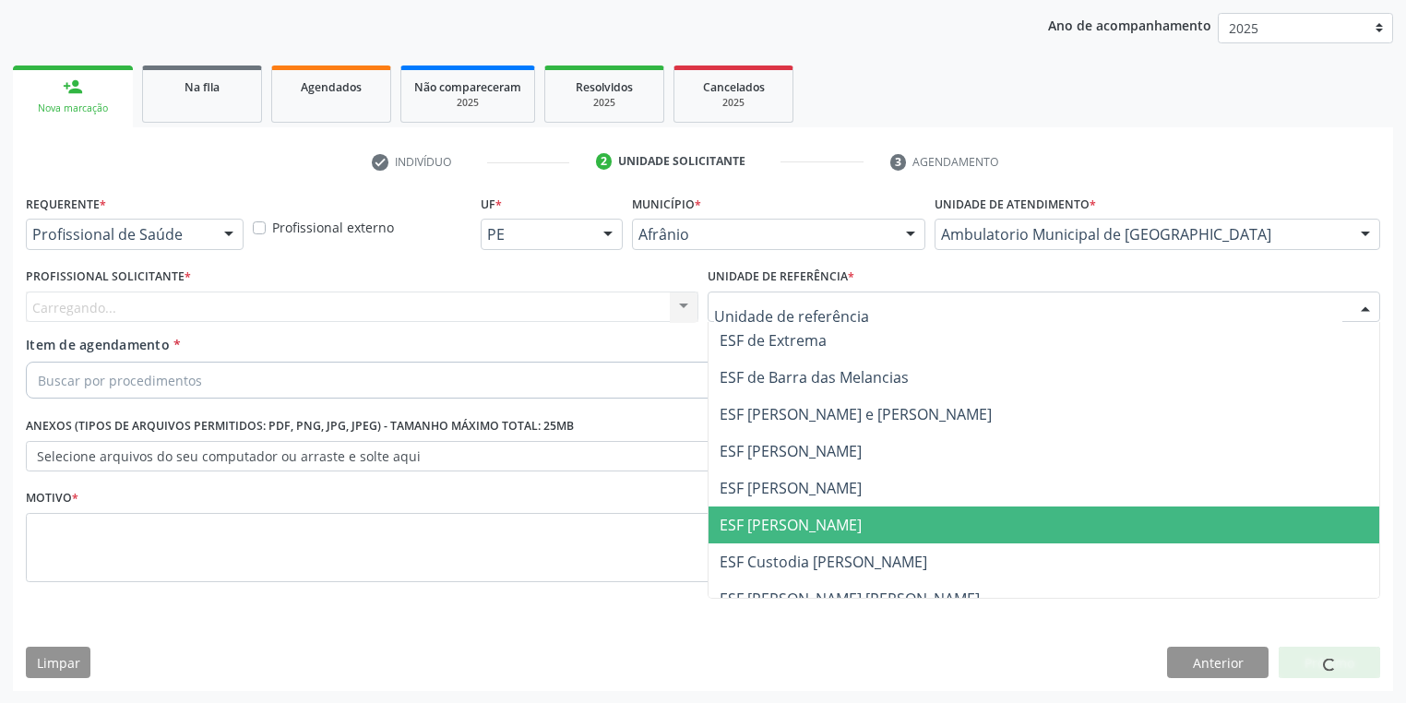
drag, startPoint x: 781, startPoint y: 521, endPoint x: 664, endPoint y: 494, distance: 120.1
click at [780, 522] on span "ESF [PERSON_NAME]" at bounding box center [790, 525] width 142 height 20
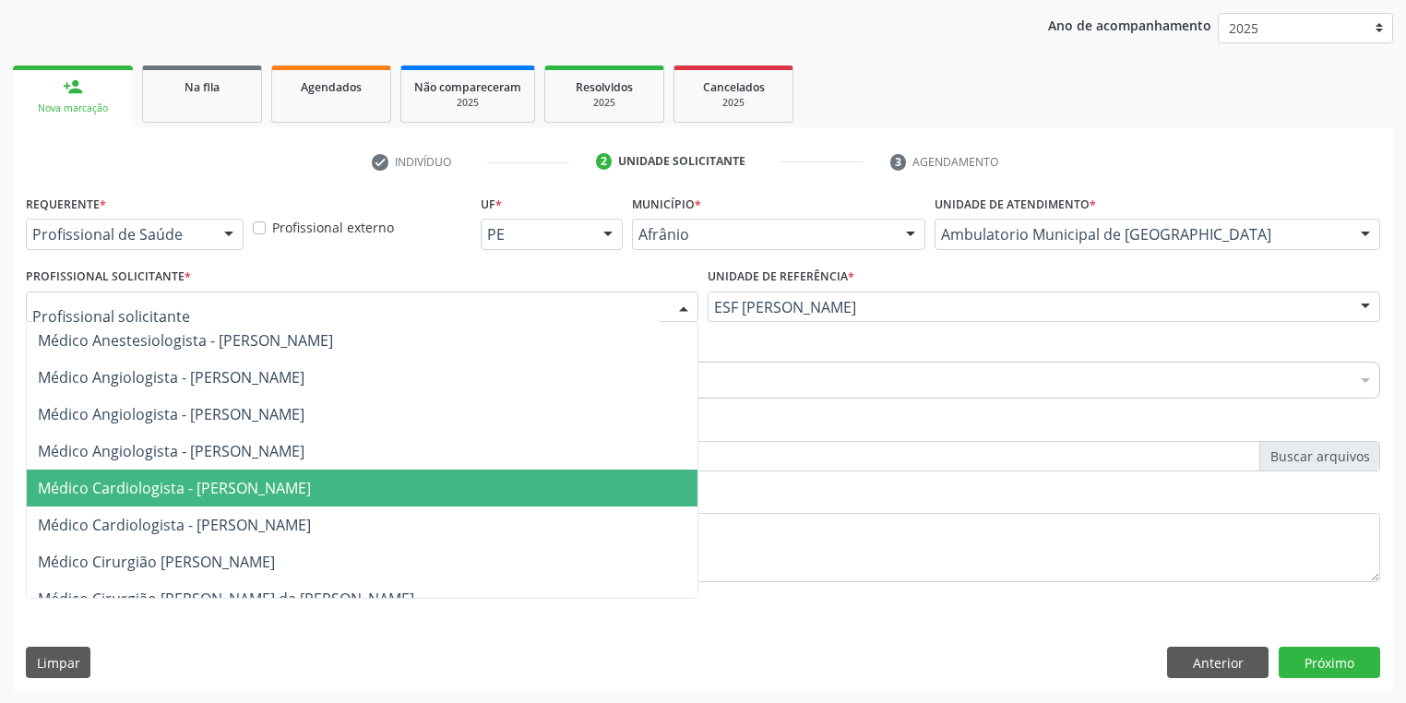
click at [113, 480] on span "Médico Cardiologista - [PERSON_NAME]" at bounding box center [174, 488] width 273 height 20
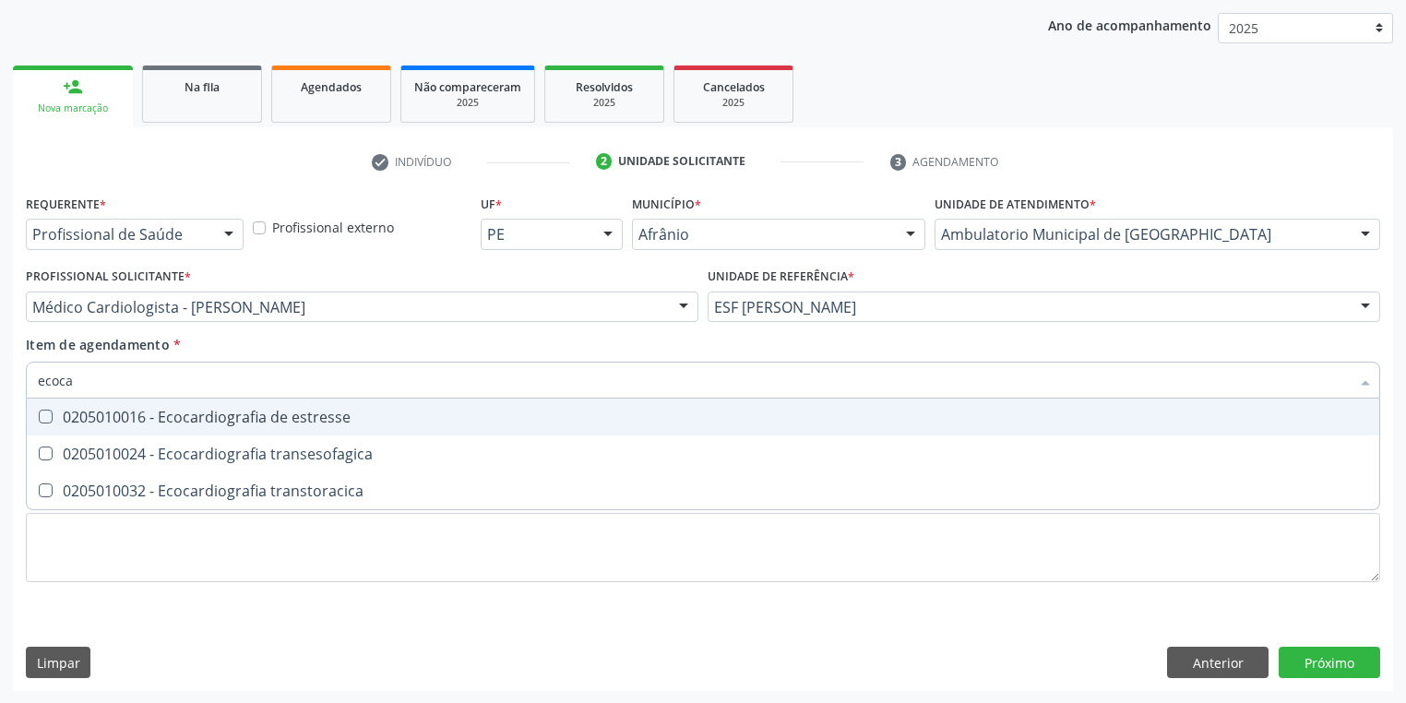
type input "ecocar"
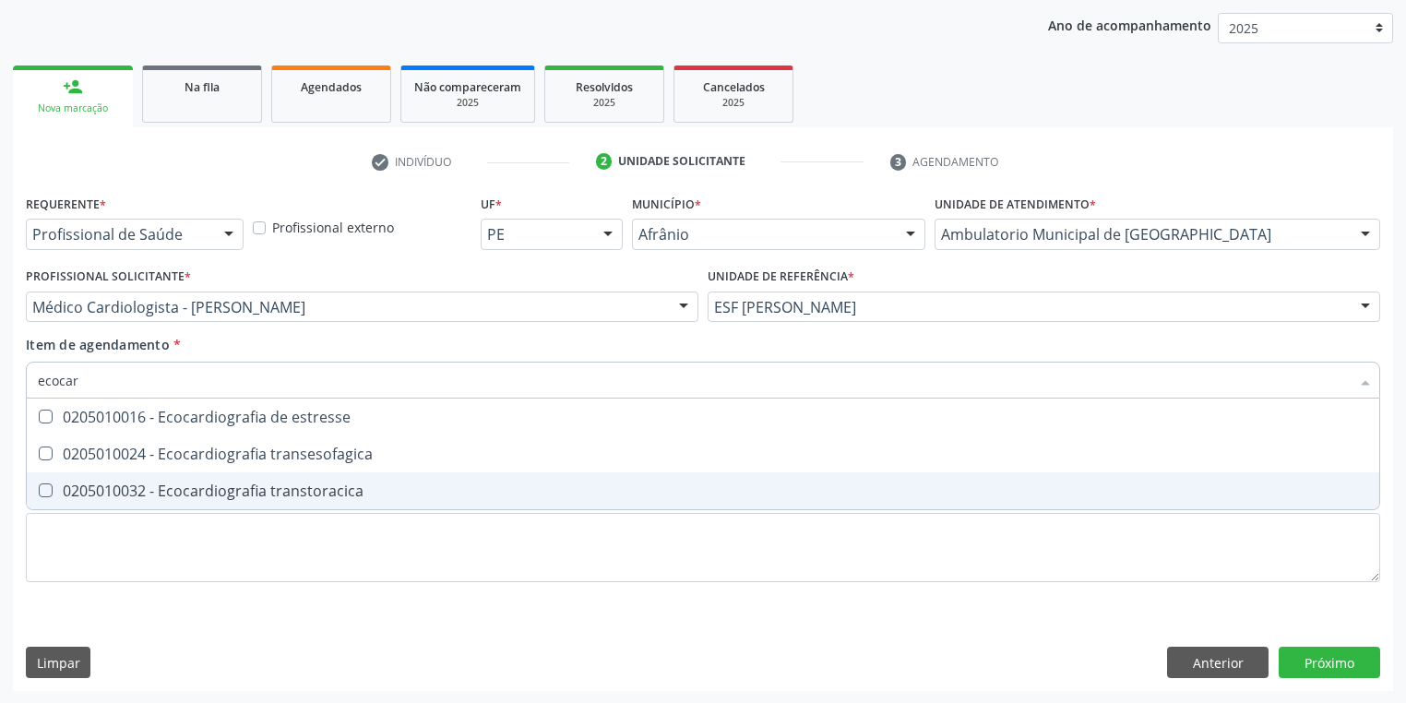
click at [111, 500] on span "0205010032 - Ecocardiografia transtoracica" at bounding box center [703, 490] width 1352 height 37
checkbox transtoracica "true"
click at [83, 539] on div "Requerente * Profissional de Saúde Profissional de Saúde Paciente Nenhum result…" at bounding box center [703, 399] width 1354 height 418
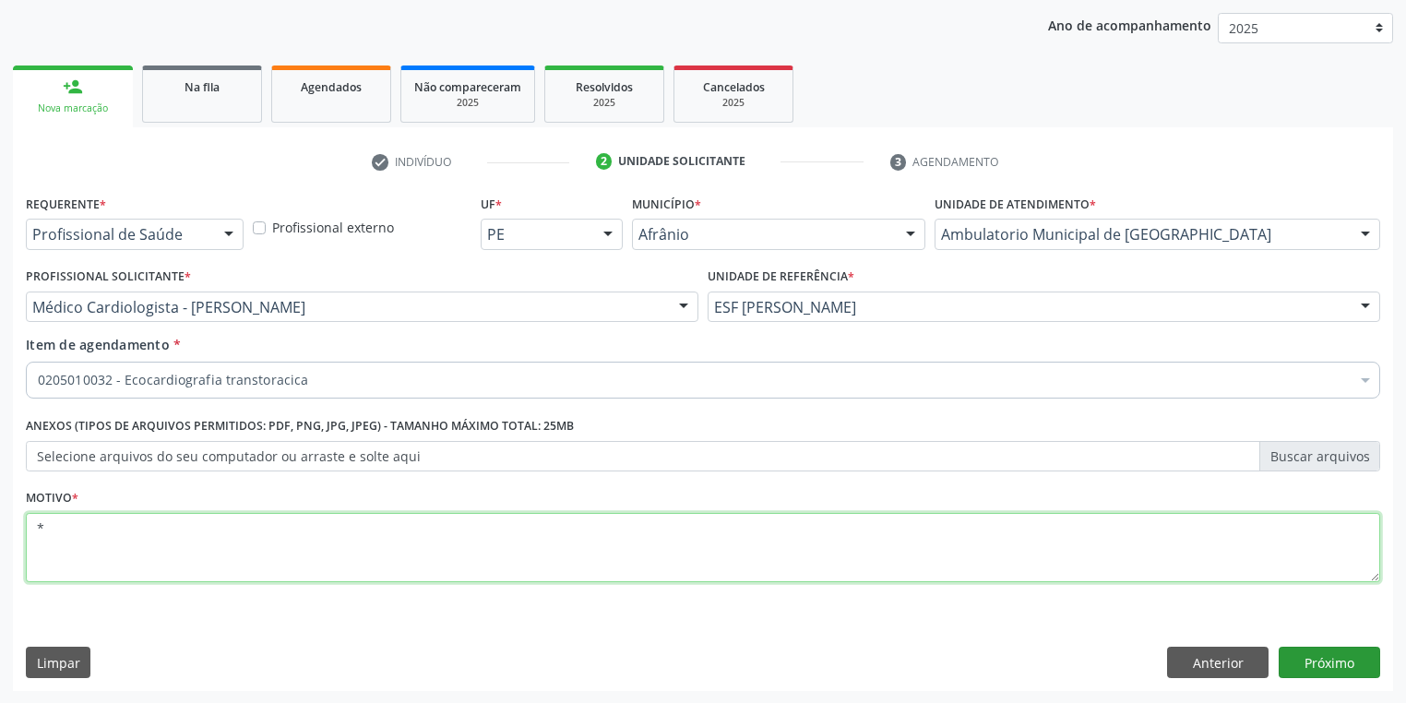
type textarea "*"
click at [1309, 657] on button "Próximo" at bounding box center [1328, 662] width 101 height 31
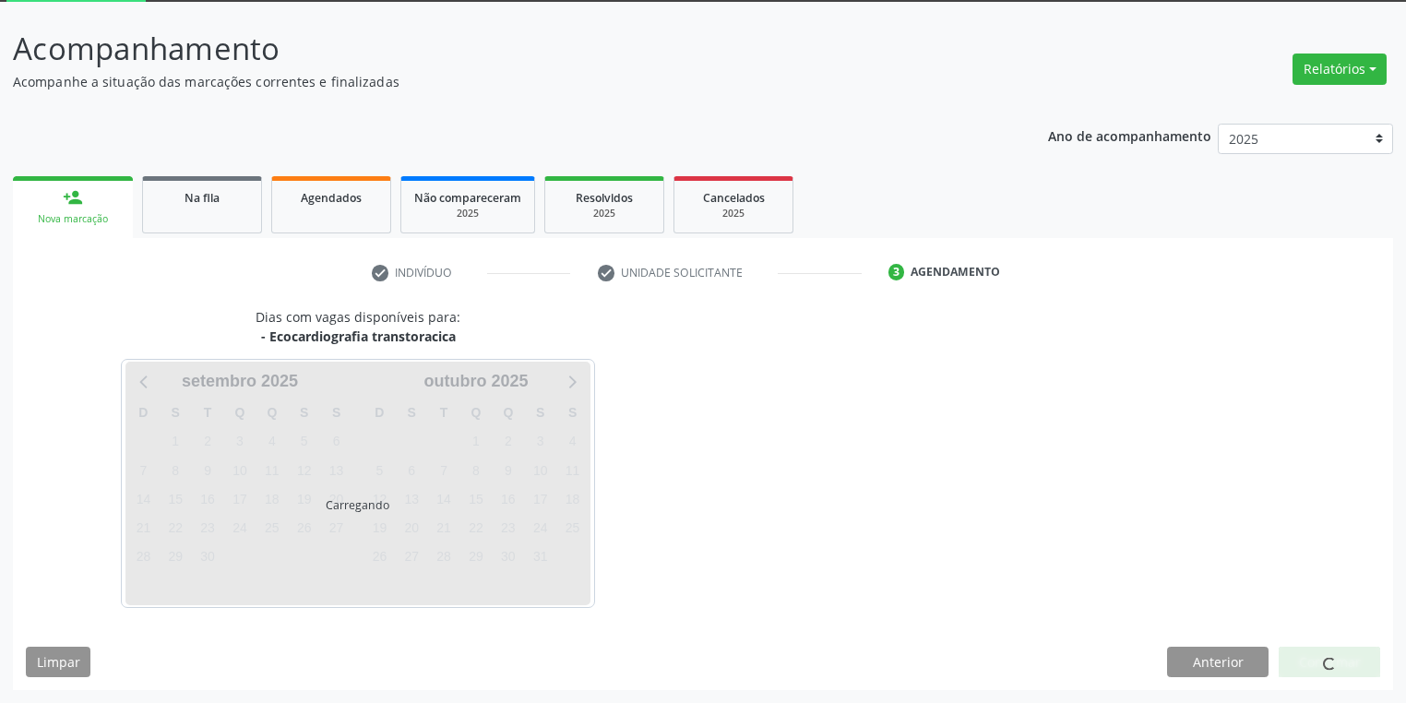
scroll to position [99, 0]
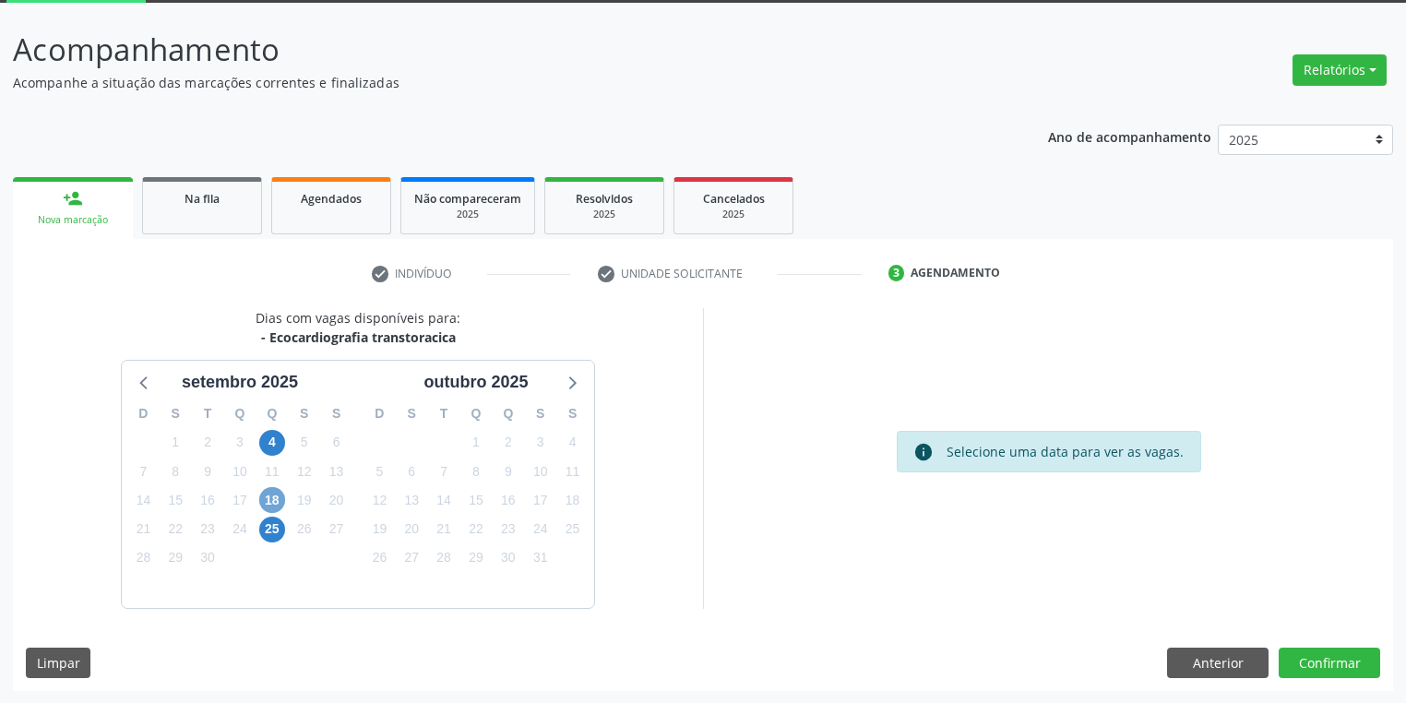
click at [275, 504] on span "18" at bounding box center [272, 500] width 26 height 26
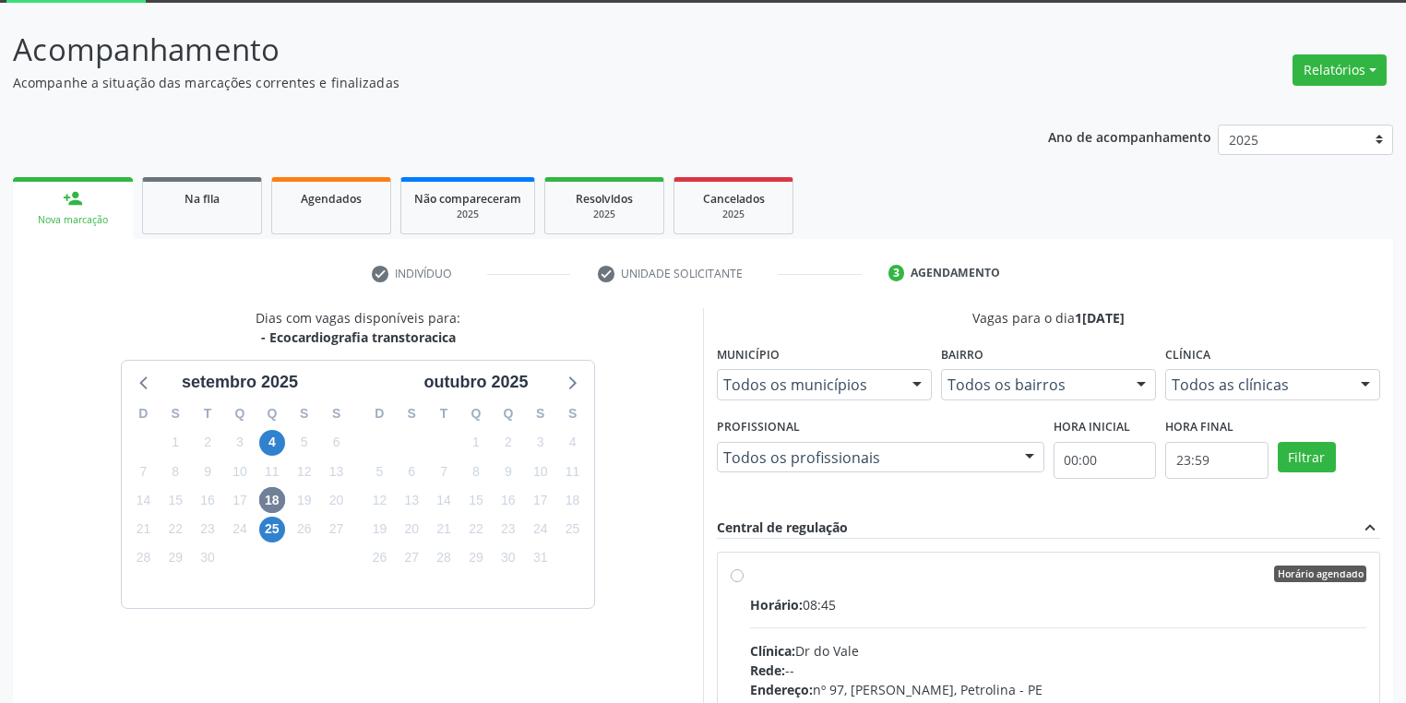
click at [996, 580] on div "Horário agendado" at bounding box center [1058, 573] width 616 height 17
click at [743, 580] on input "Horário agendado Horário: 08:45 Clínica: Dr do Vale Rede: -- Endereço: nº 97, G…" at bounding box center [736, 573] width 13 height 17
radio input "true"
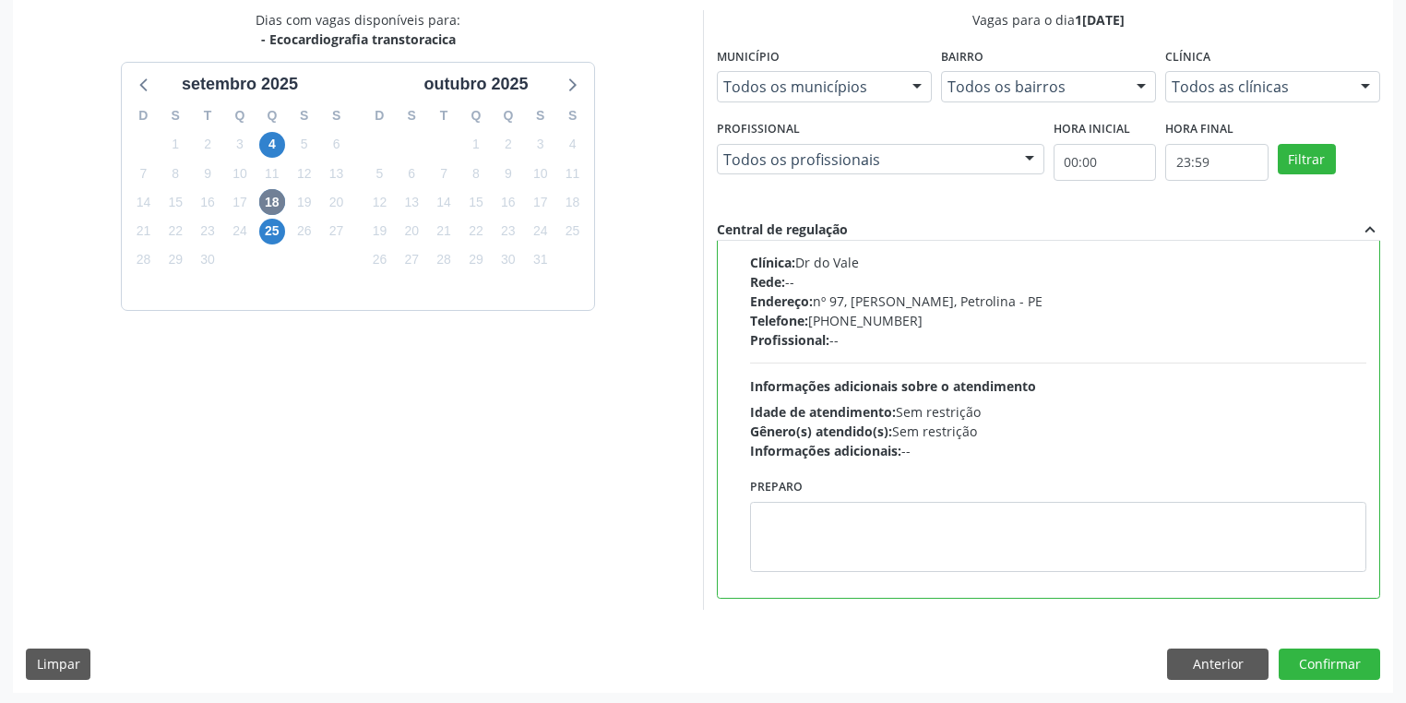
scroll to position [398, 0]
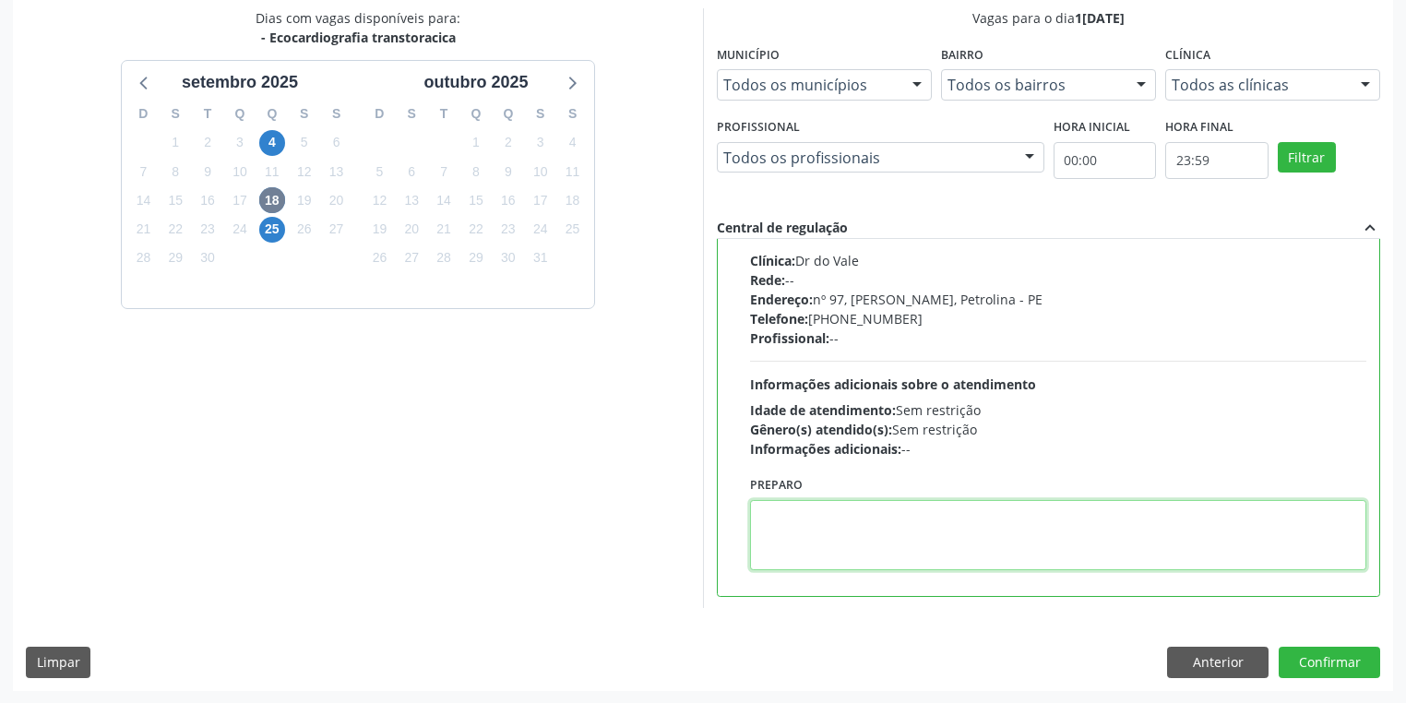
click at [904, 530] on textarea at bounding box center [1058, 535] width 616 height 70
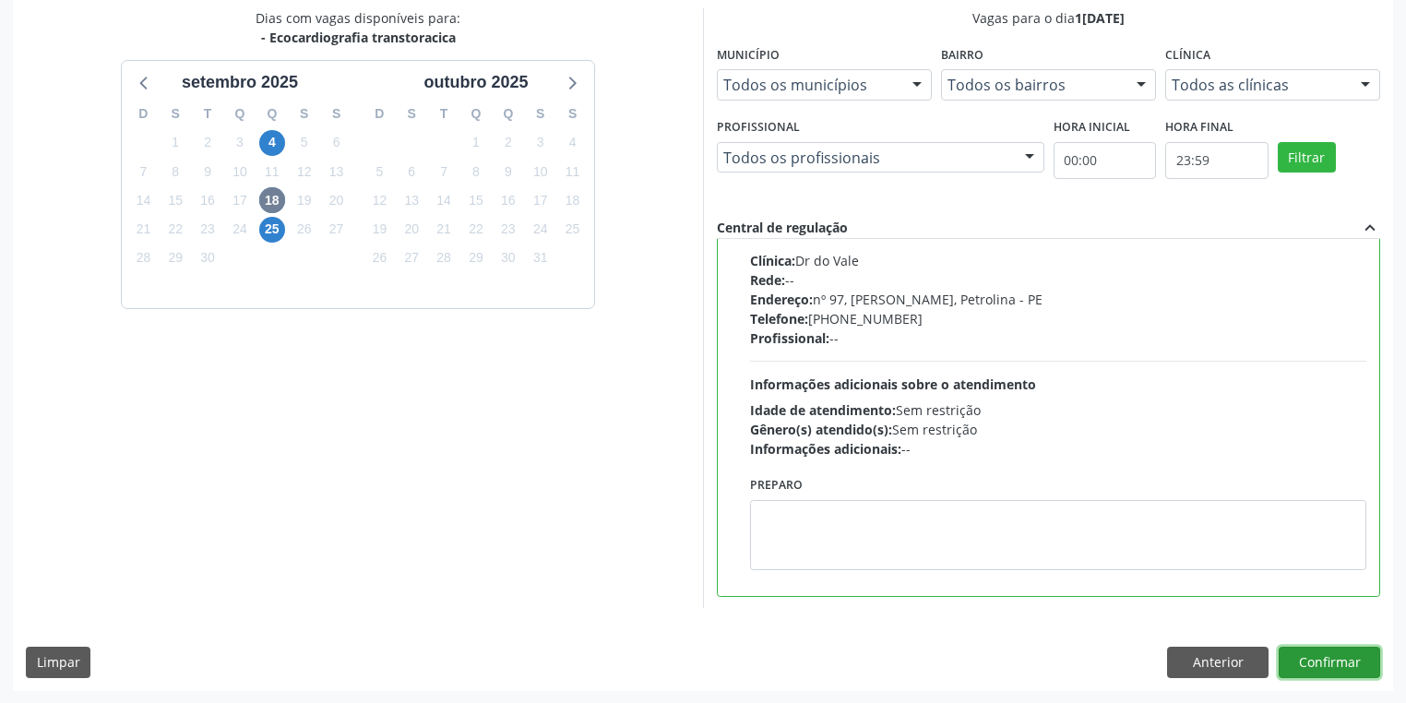
click at [1303, 660] on button "Confirmar" at bounding box center [1328, 662] width 101 height 31
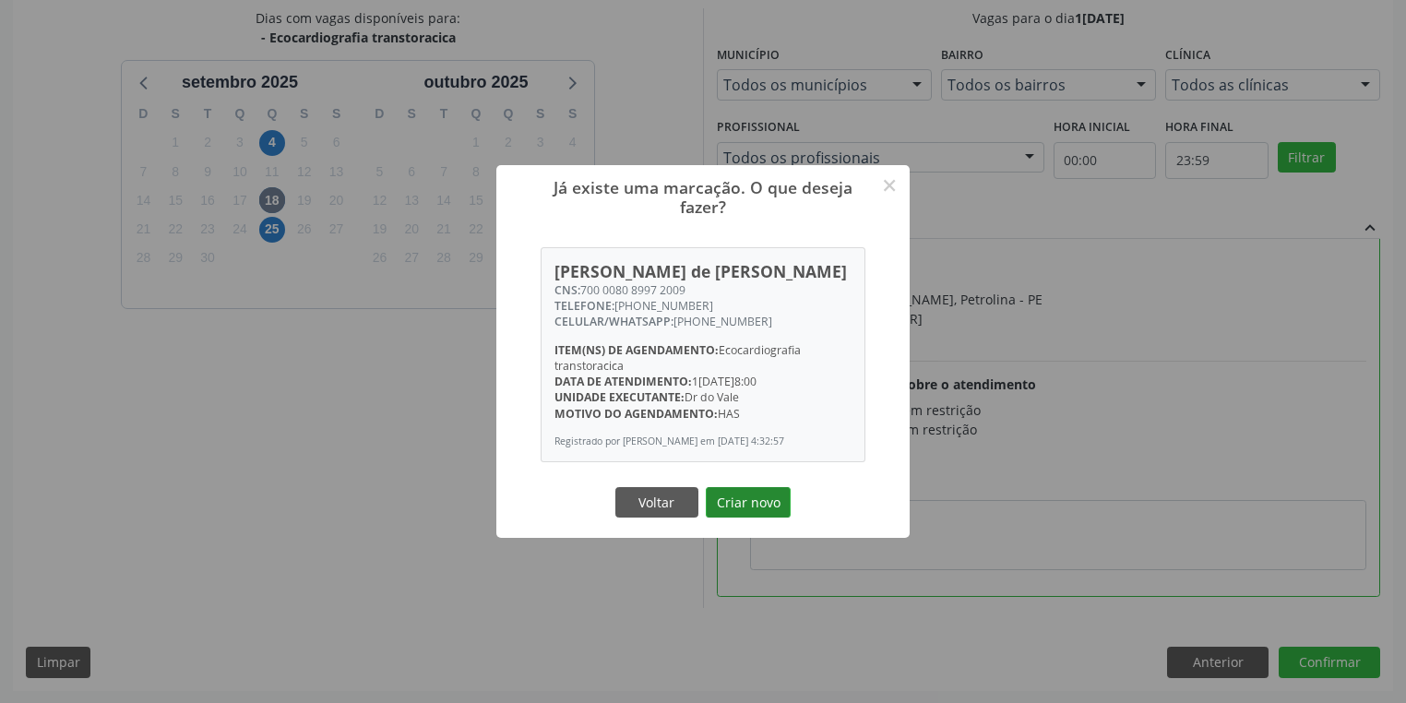
click at [766, 513] on button "Criar novo" at bounding box center [748, 502] width 85 height 31
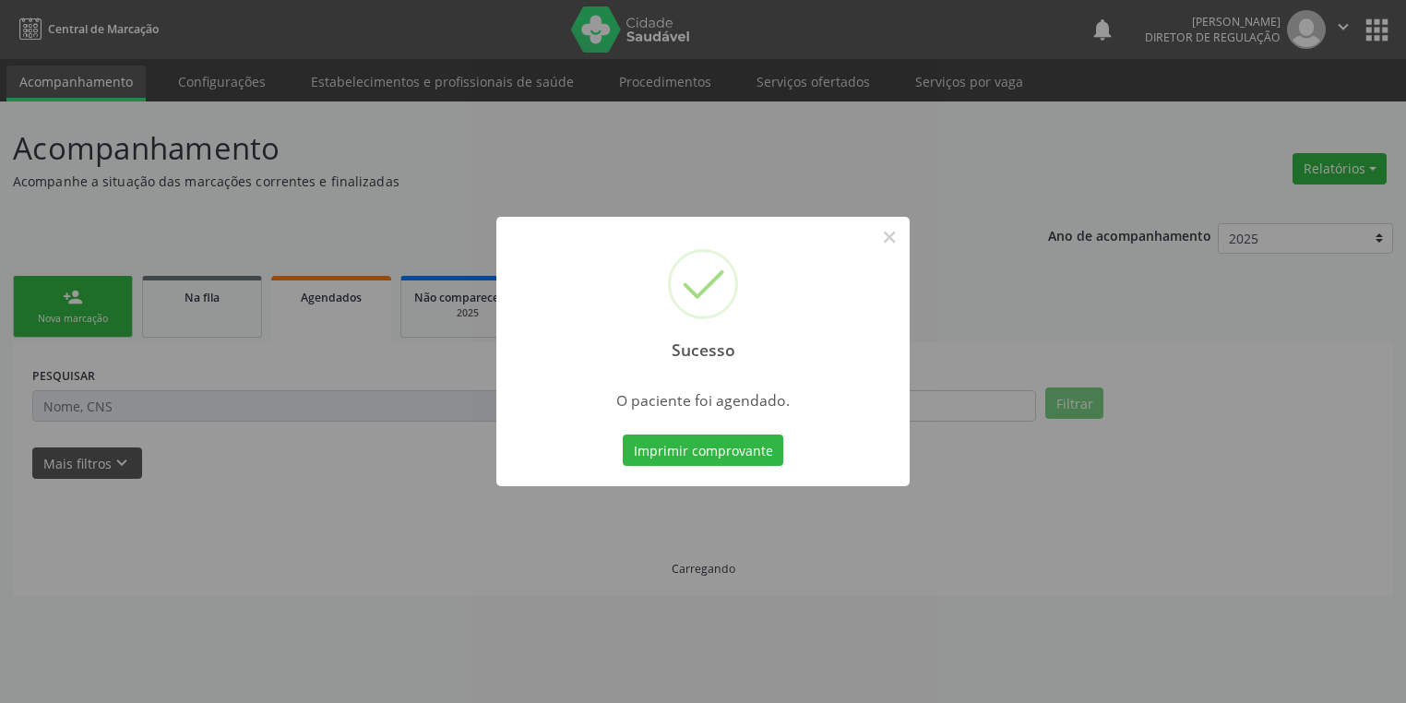
scroll to position [0, 0]
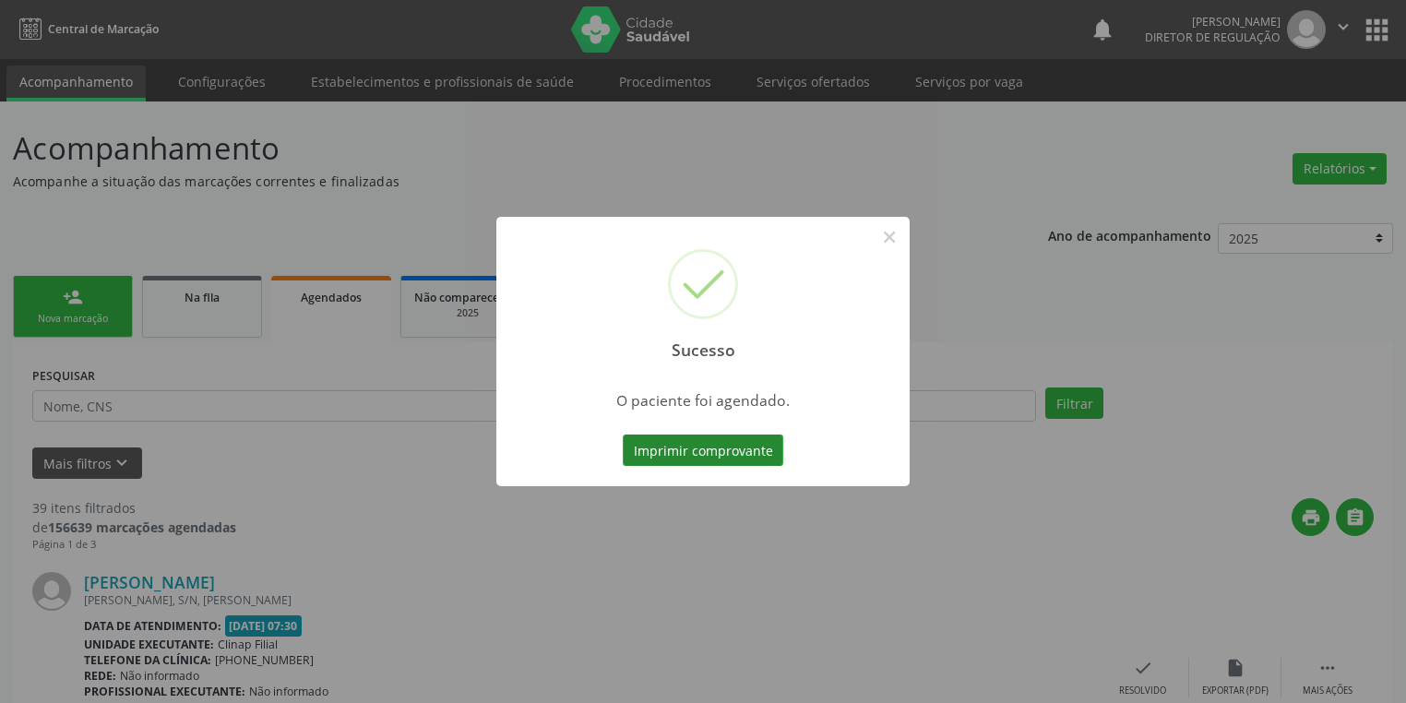
click at [723, 446] on button "Imprimir comprovante" at bounding box center [703, 449] width 160 height 31
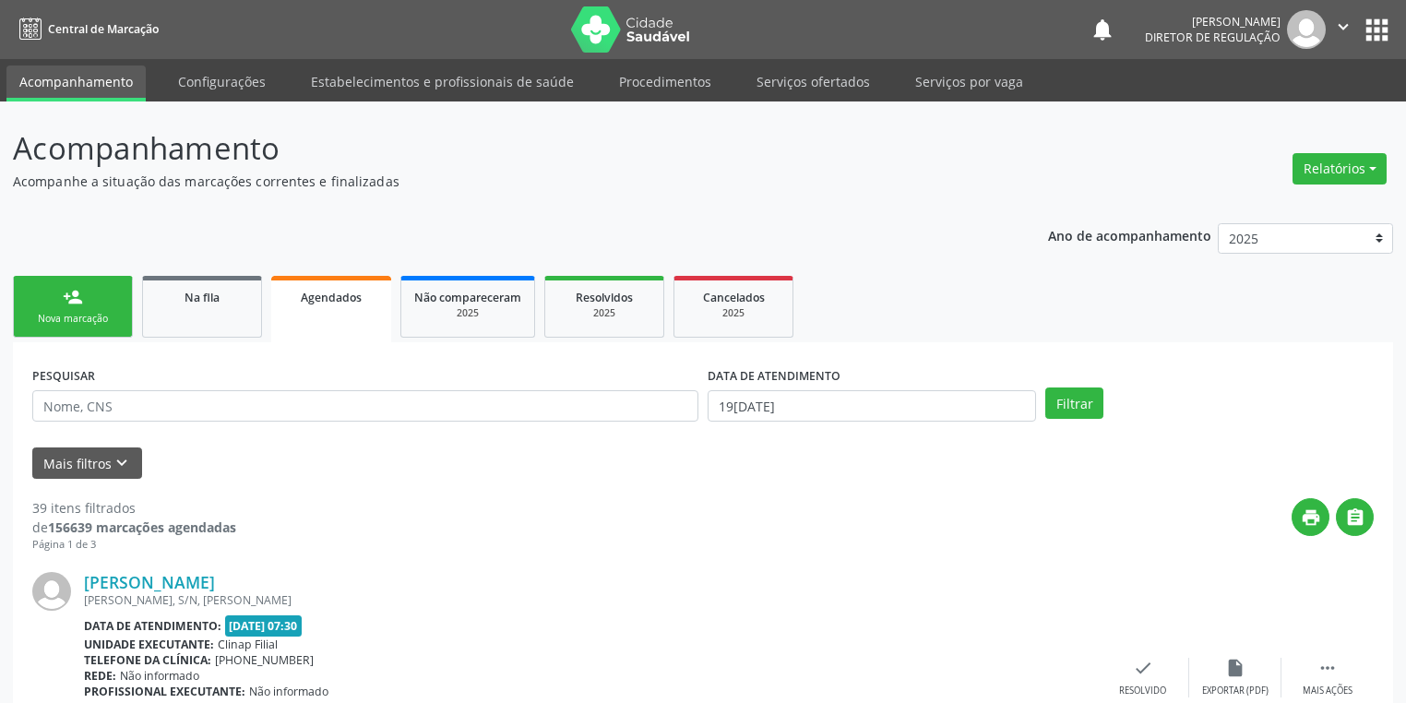
click at [76, 320] on div "Nova marcação" at bounding box center [73, 319] width 92 height 14
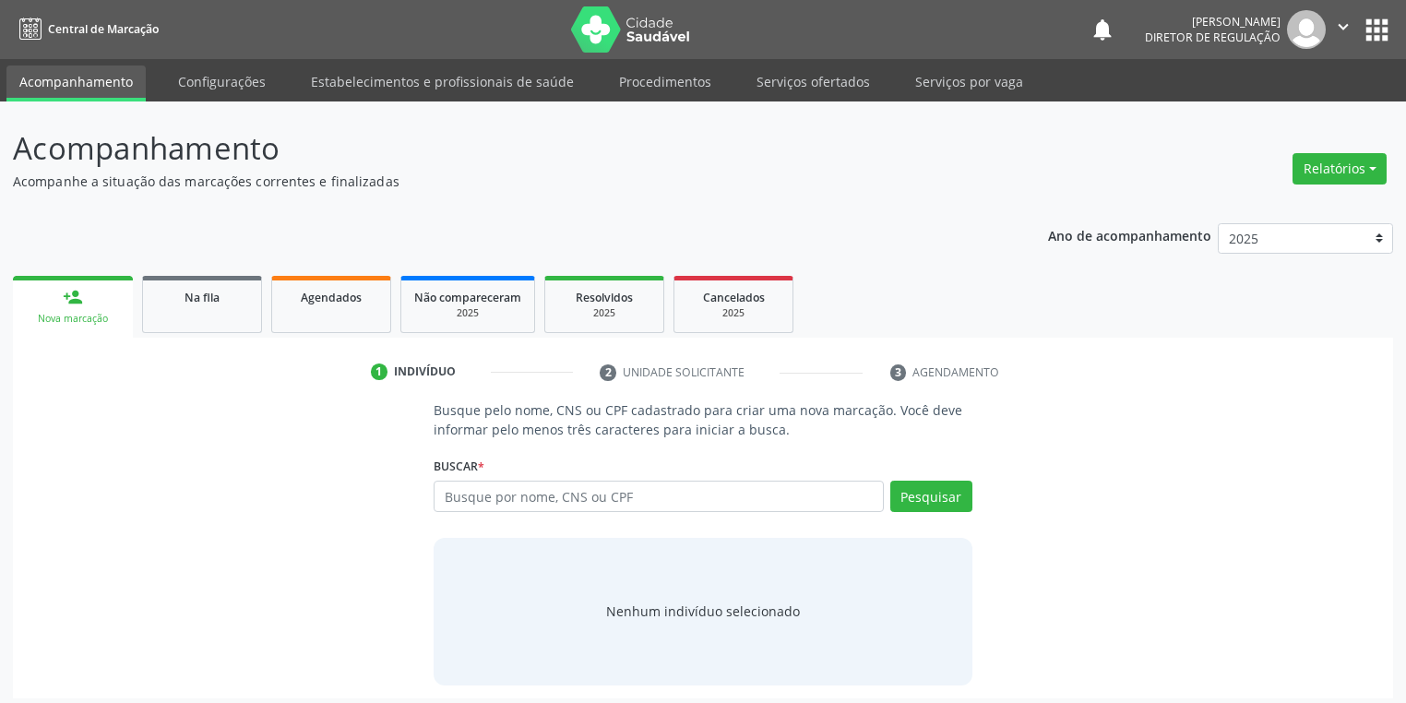
click at [76, 320] on div "Nova marcação" at bounding box center [73, 319] width 94 height 14
click at [501, 500] on input "text" at bounding box center [658, 496] width 450 height 31
type input "704102159174471"
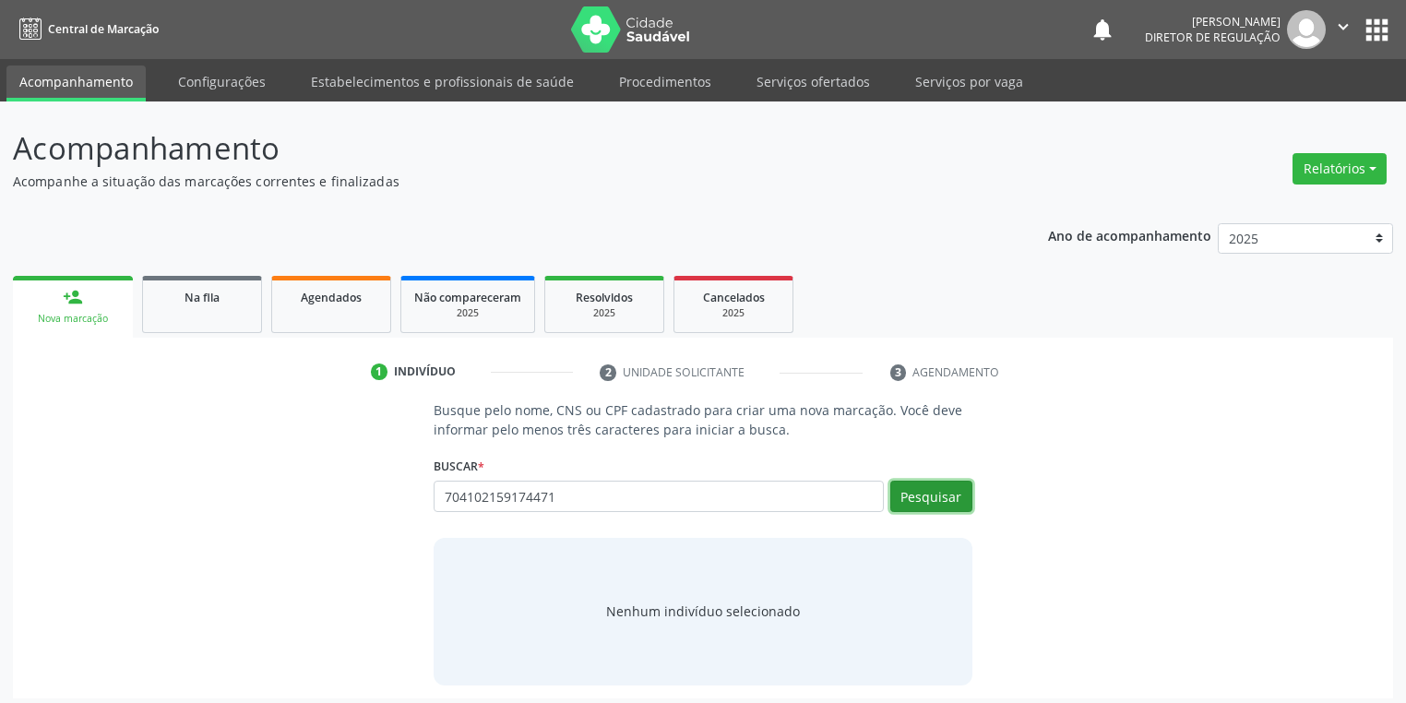
click at [921, 493] on button "Pesquisar" at bounding box center [931, 496] width 82 height 31
type input "704102159174471"
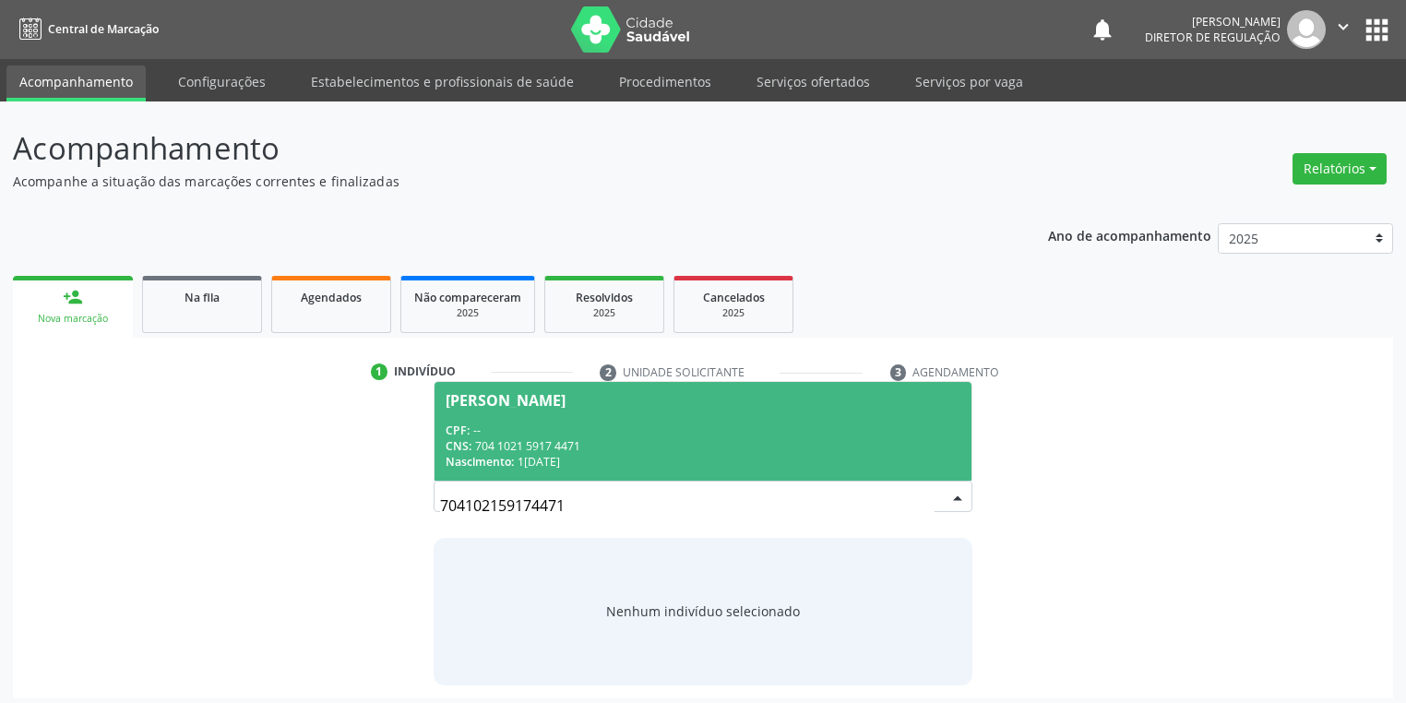
click at [593, 444] on div "CNS: 704 1021 5917 4471" at bounding box center [702, 446] width 515 height 16
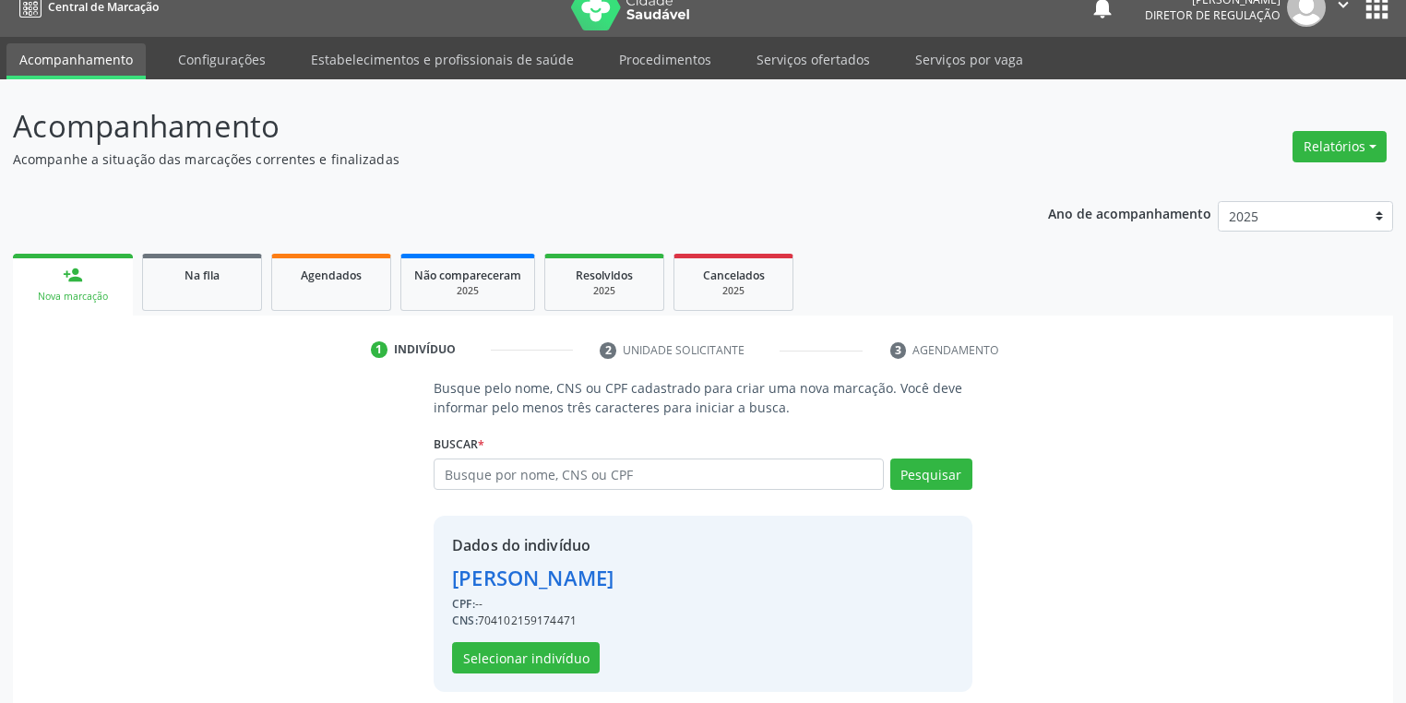
scroll to position [35, 0]
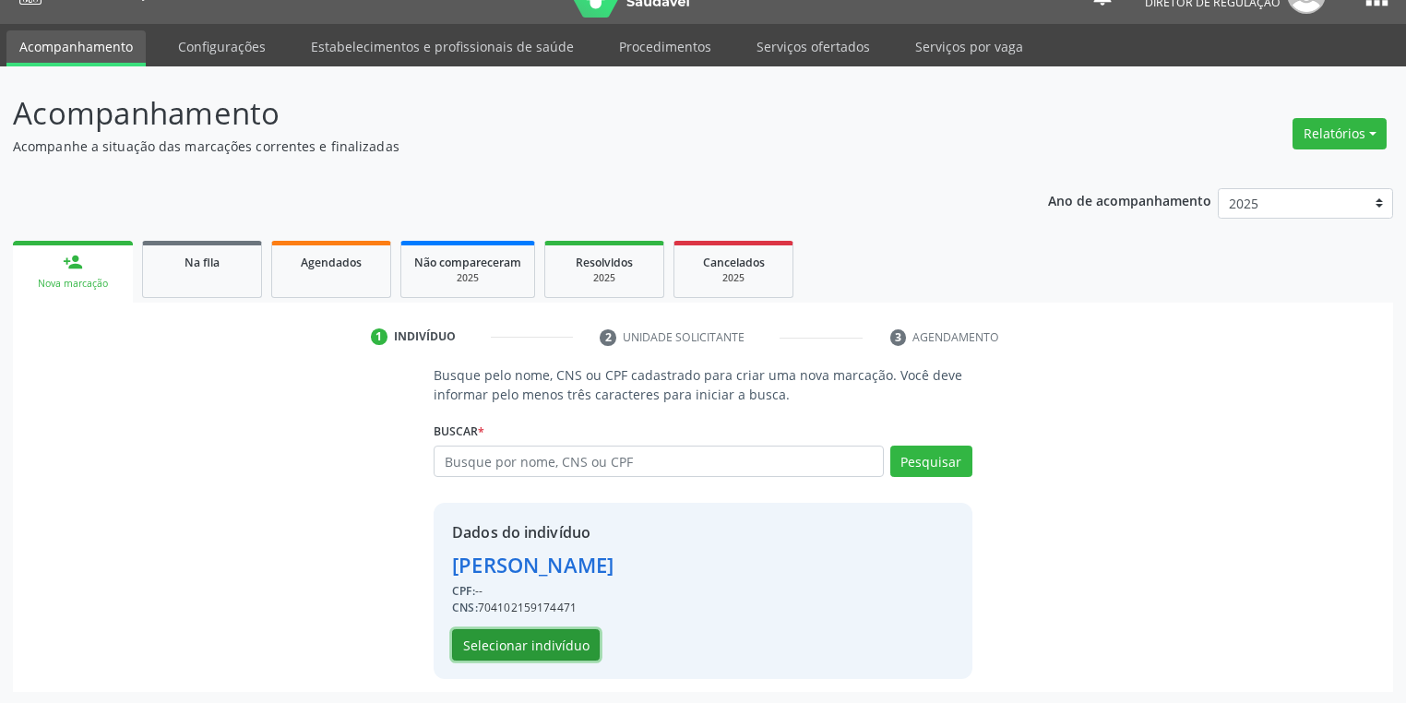
click at [539, 637] on button "Selecionar indivíduo" at bounding box center [526, 644] width 148 height 31
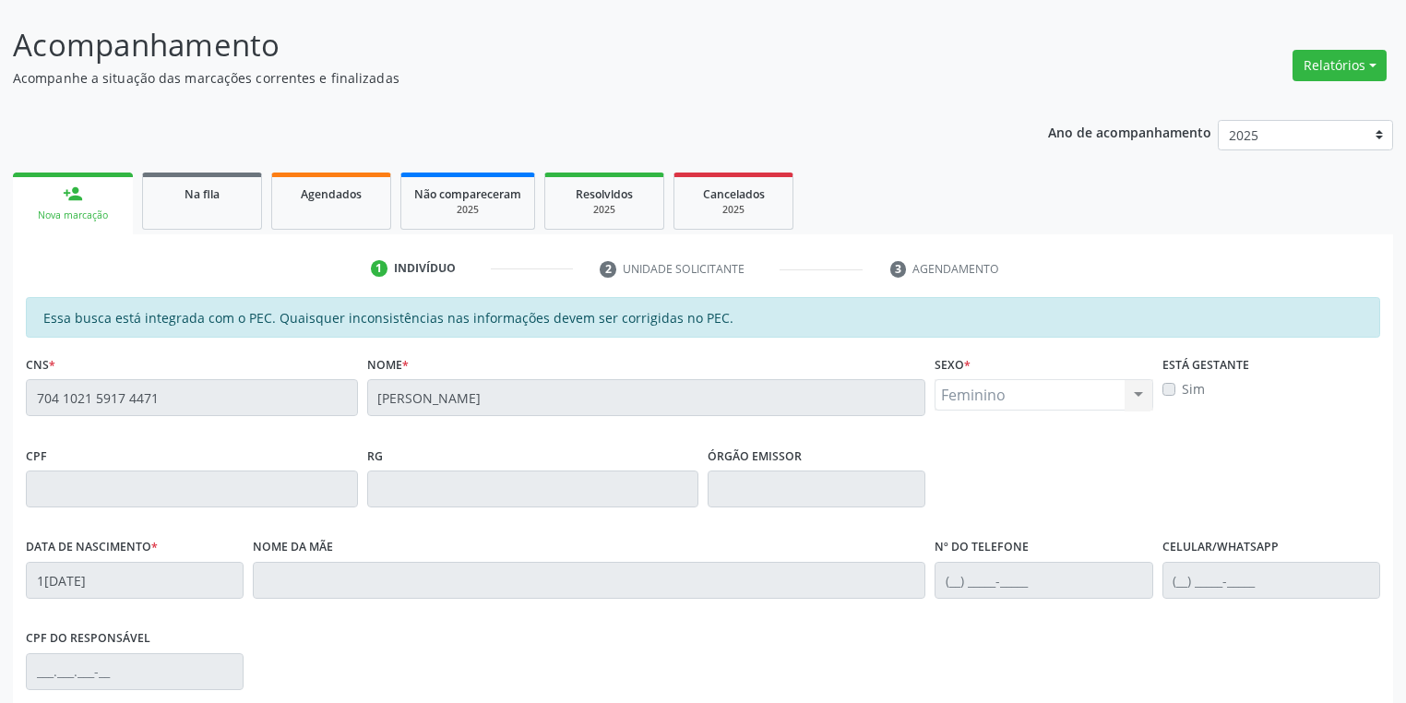
scroll to position [350, 0]
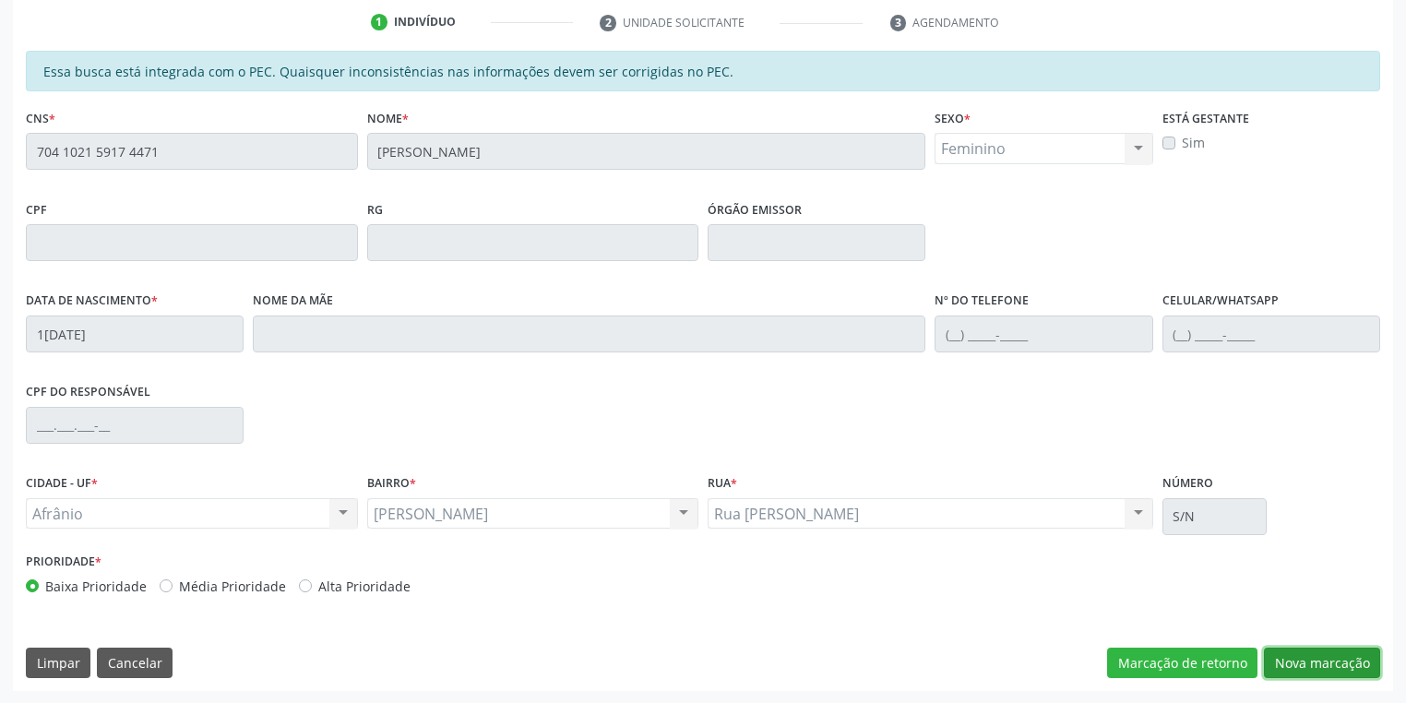
click at [1294, 670] on button "Nova marcação" at bounding box center [1322, 662] width 116 height 31
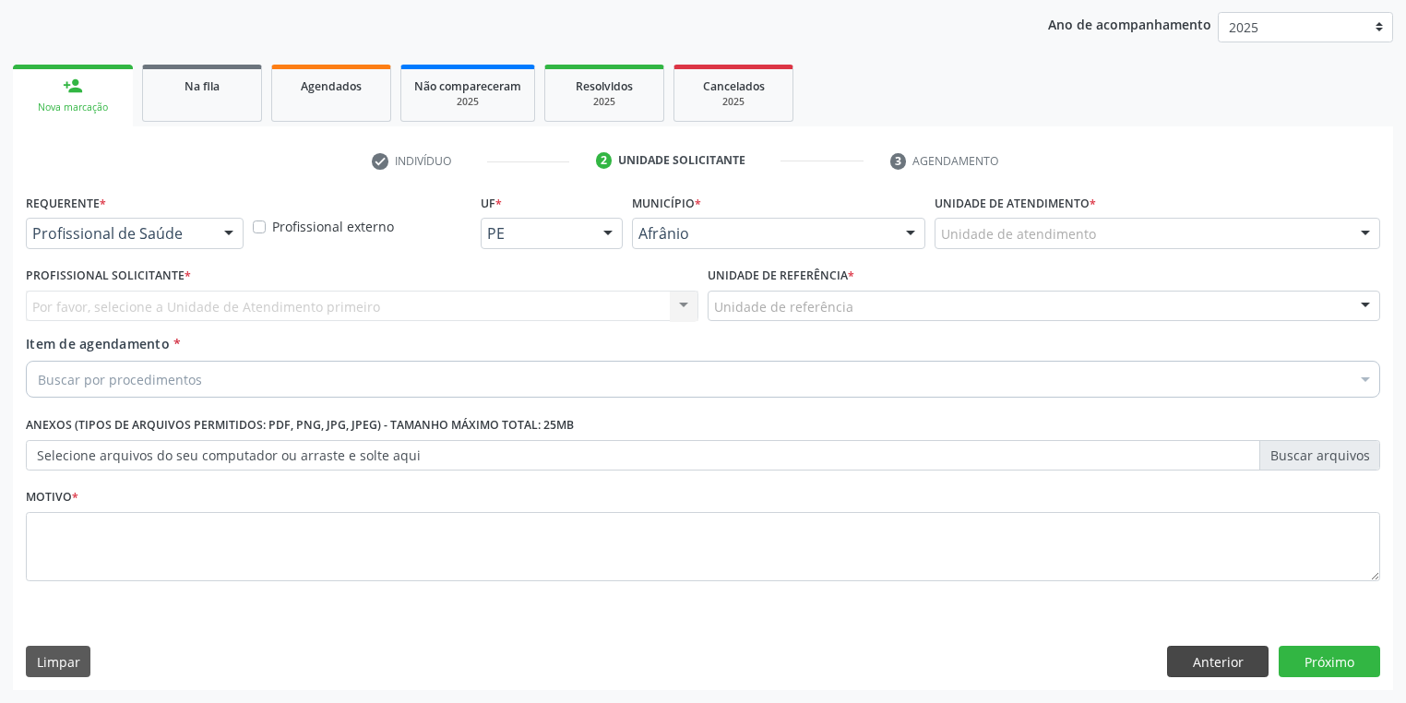
scroll to position [210, 0]
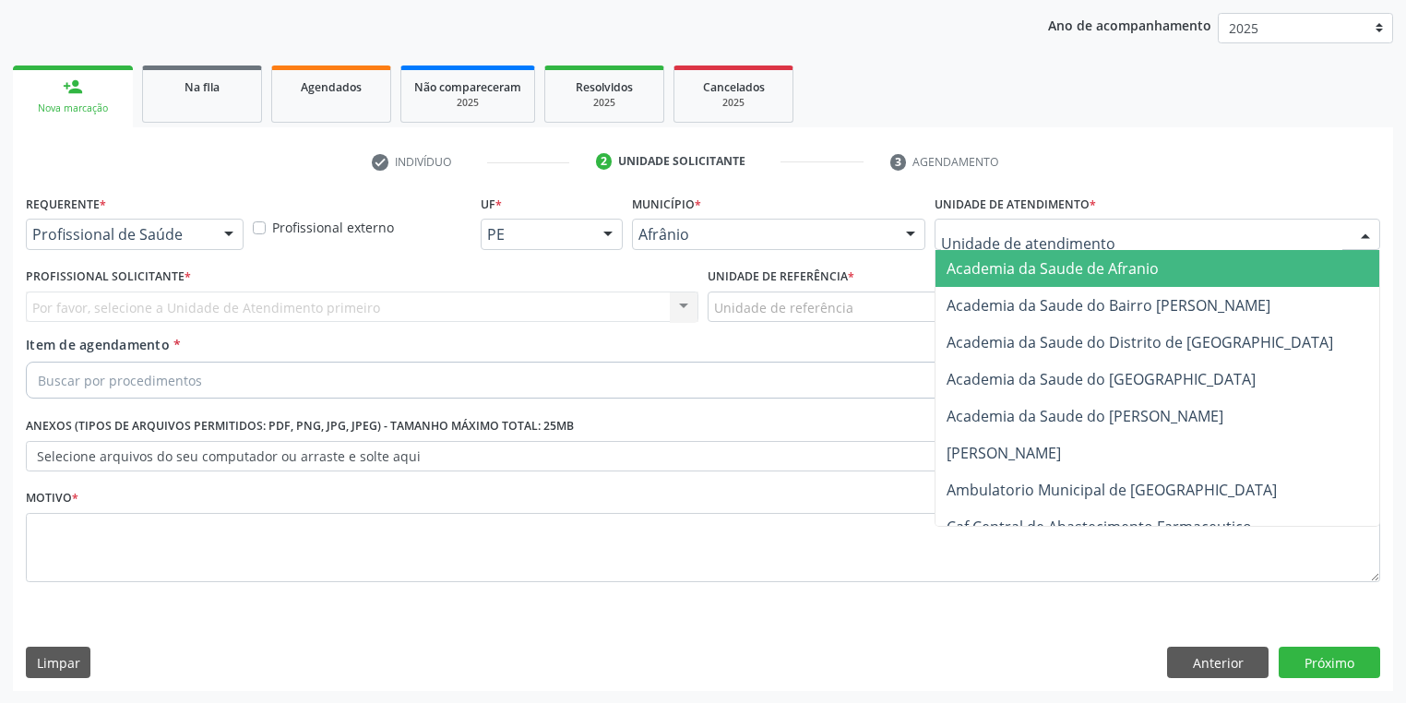
drag, startPoint x: 942, startPoint y: 229, endPoint x: 965, endPoint y: 333, distance: 106.7
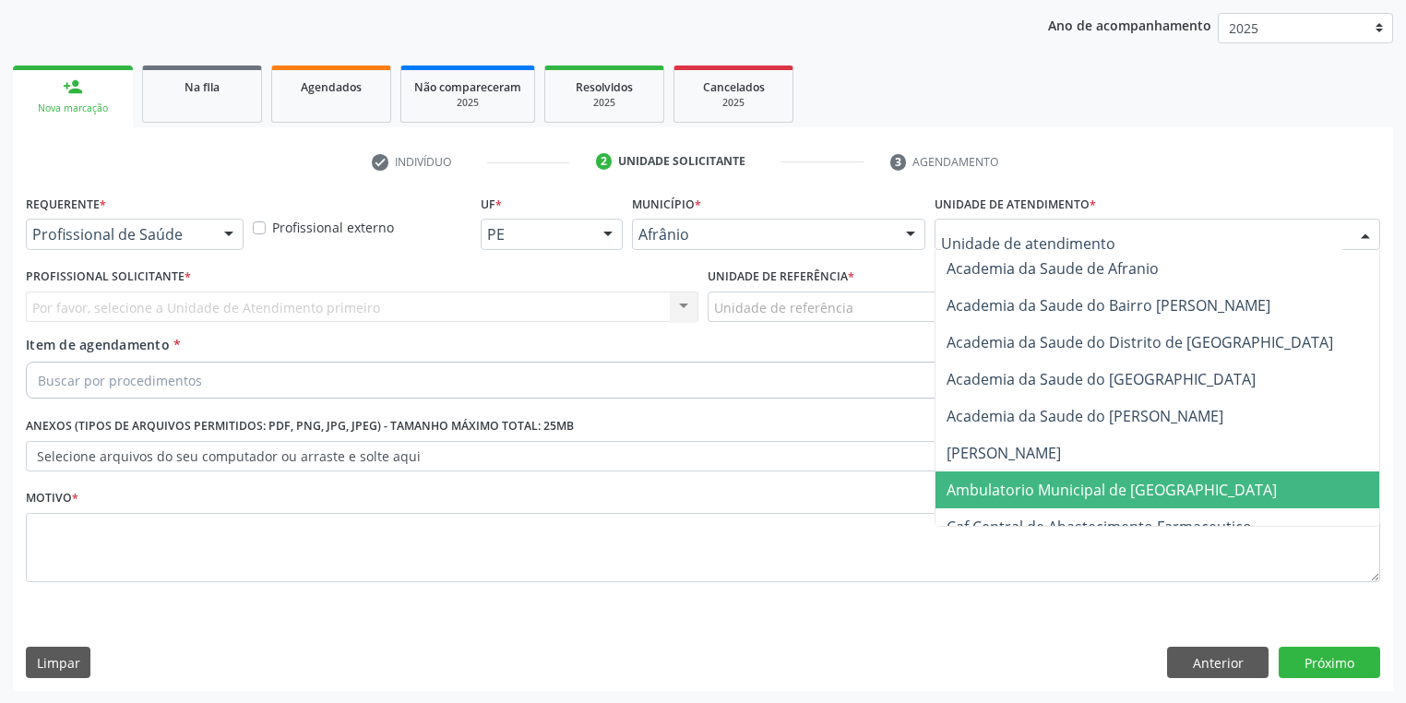
click at [989, 473] on span "Ambulatorio Municipal de [GEOGRAPHIC_DATA]" at bounding box center [1160, 489] width 450 height 37
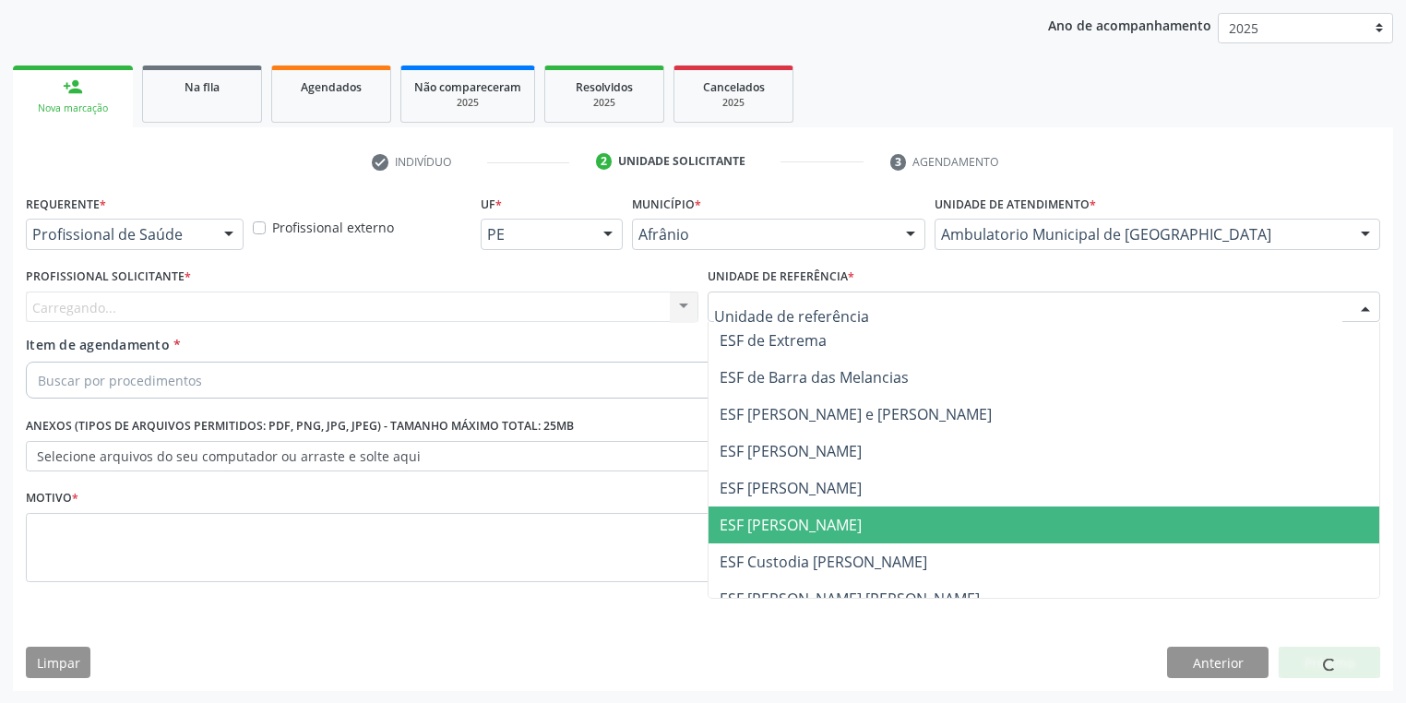
click at [782, 519] on span "ESF [PERSON_NAME]" at bounding box center [790, 525] width 142 height 20
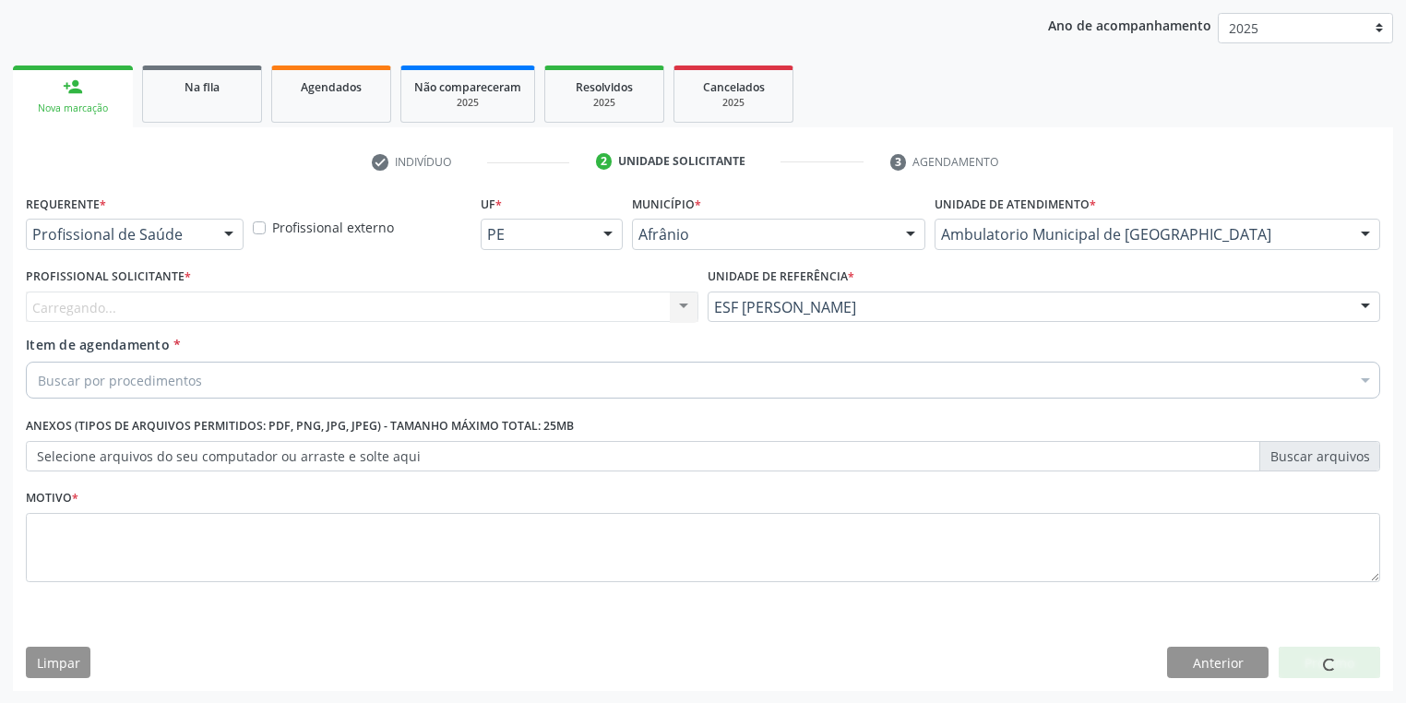
click at [190, 314] on div "Carregando... Nenhum resultado encontrado para: " " Não há nenhuma opção para s…" at bounding box center [362, 306] width 672 height 31
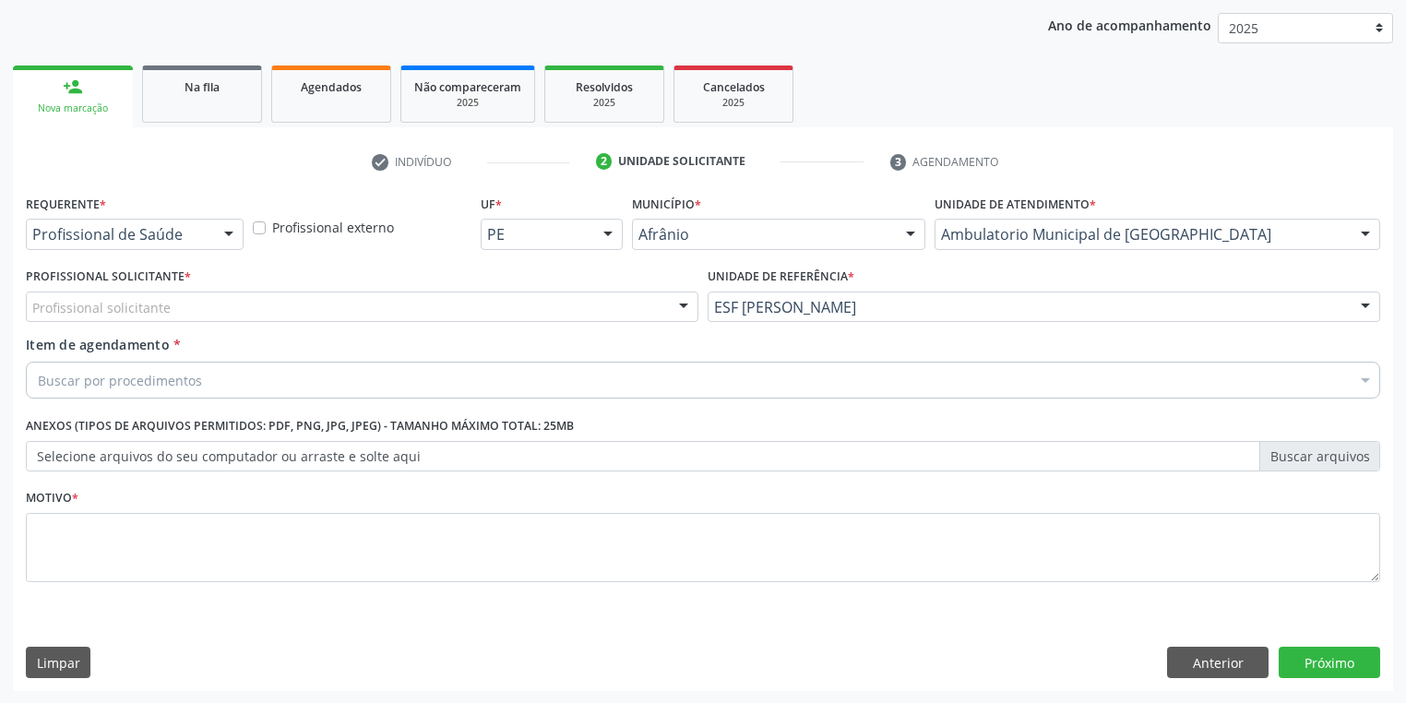
click at [173, 311] on div "Profissional solicitante" at bounding box center [362, 306] width 672 height 31
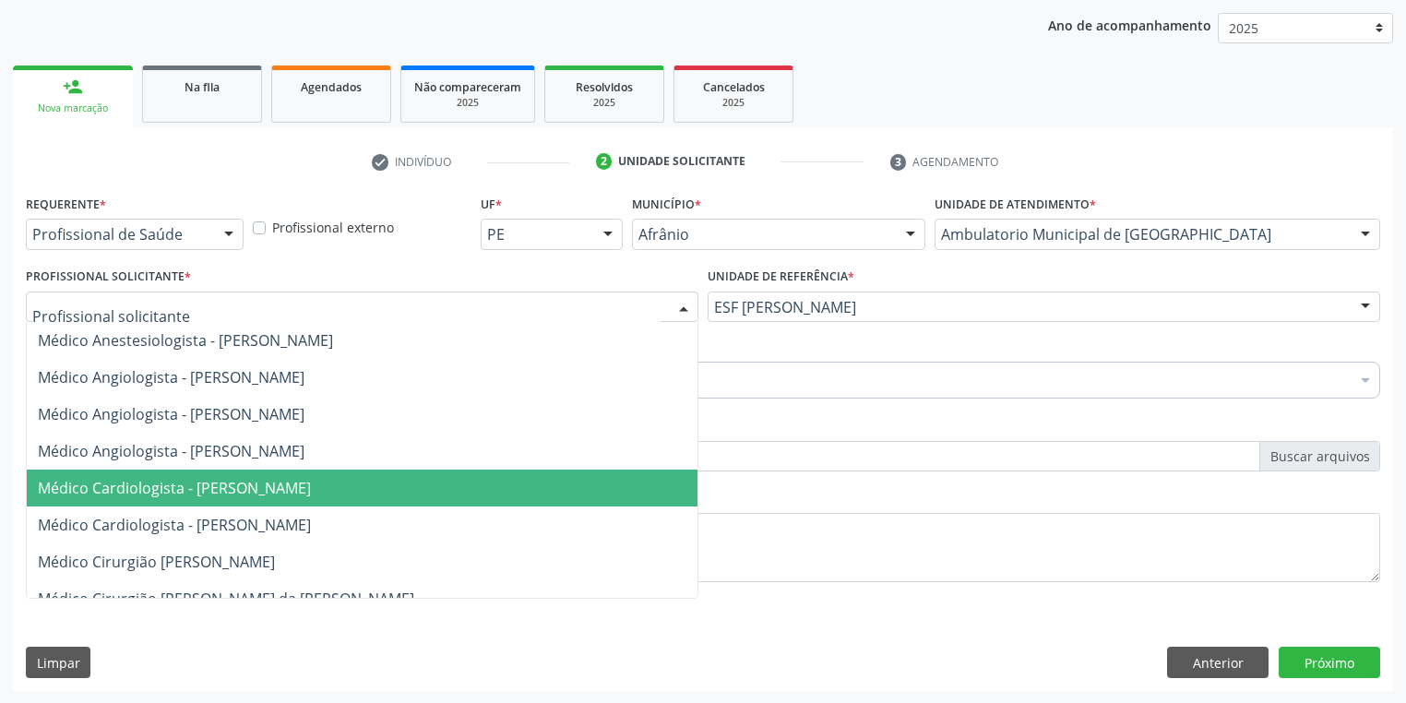
click at [211, 490] on span "Médico Cardiologista - [PERSON_NAME]" at bounding box center [174, 488] width 273 height 20
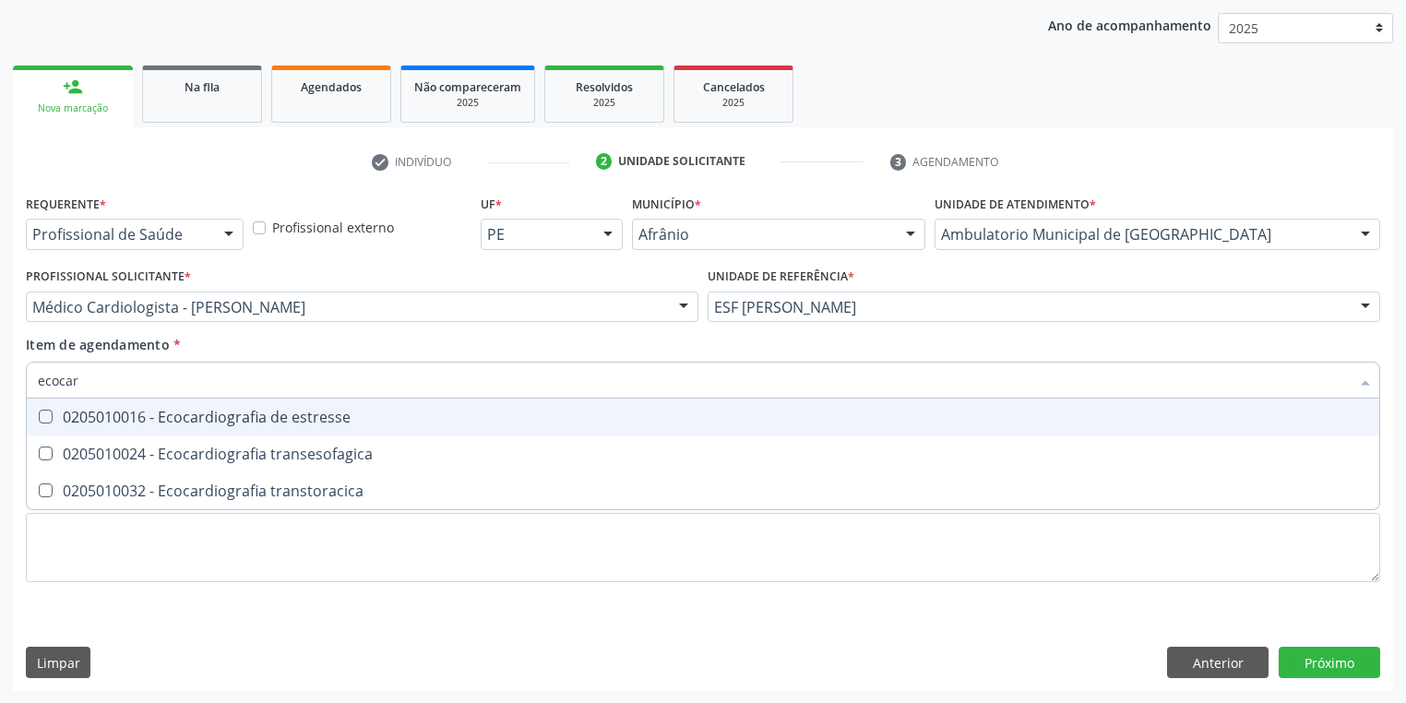
type input "ecocard"
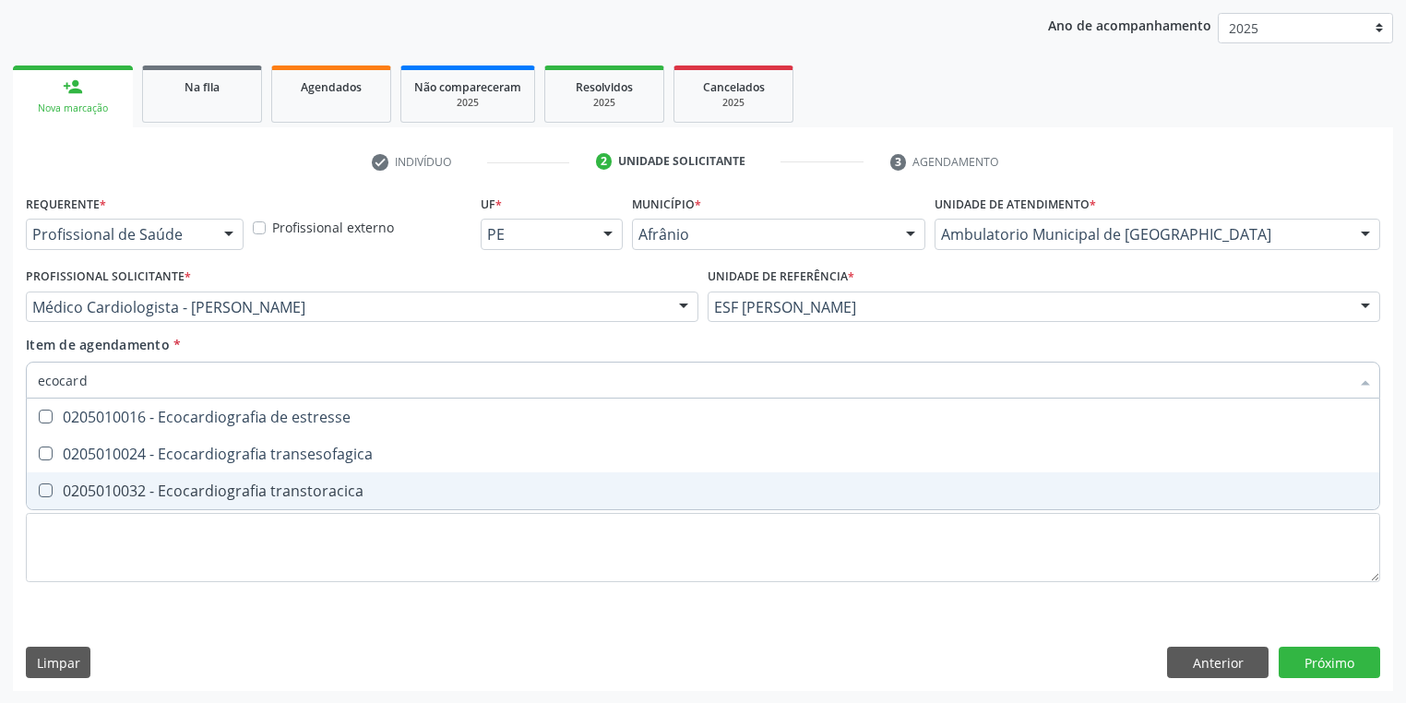
click at [98, 493] on div "0205010032 - Ecocardiografia transtoracica" at bounding box center [703, 490] width 1330 height 15
checkbox transtoracica "true"
click at [71, 535] on div "Requerente * Profissional de Saúde Profissional de Saúde Paciente Nenhum result…" at bounding box center [703, 399] width 1354 height 418
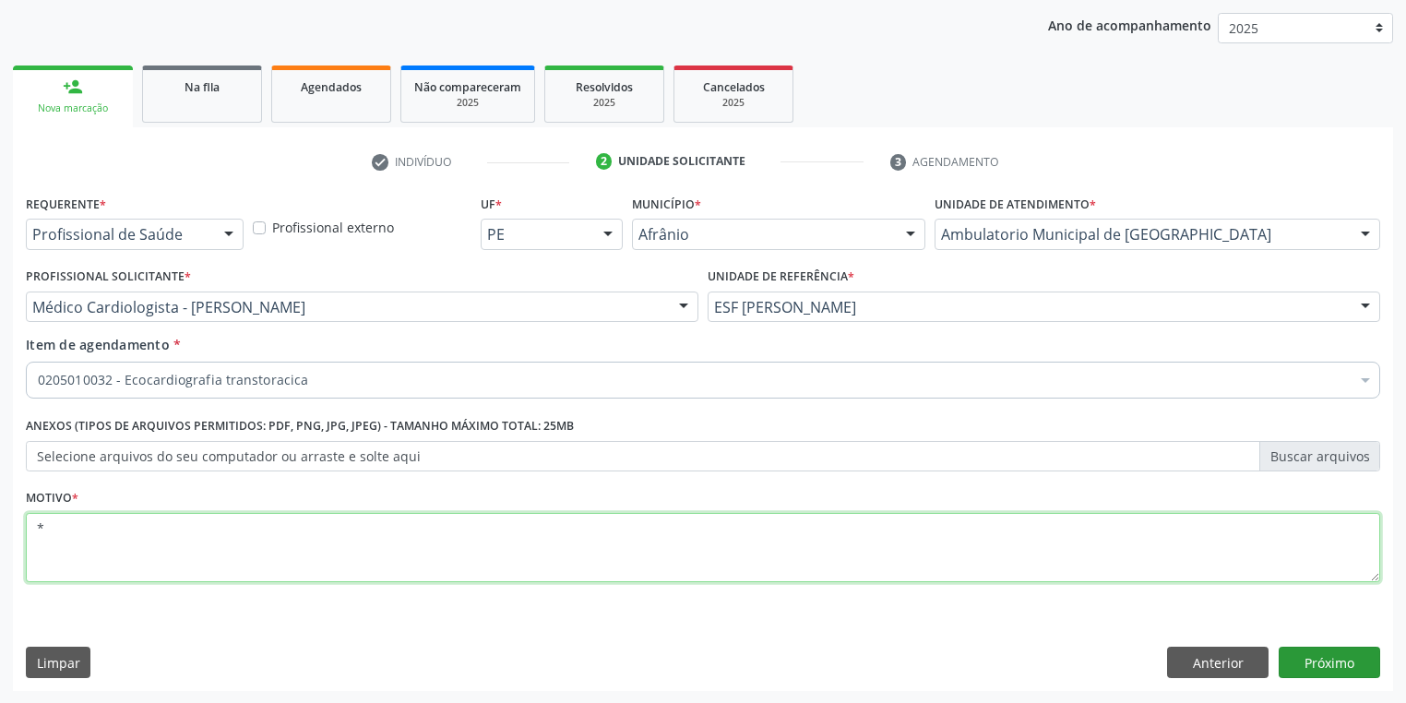
type textarea "*"
click at [1304, 664] on button "Próximo" at bounding box center [1328, 662] width 101 height 31
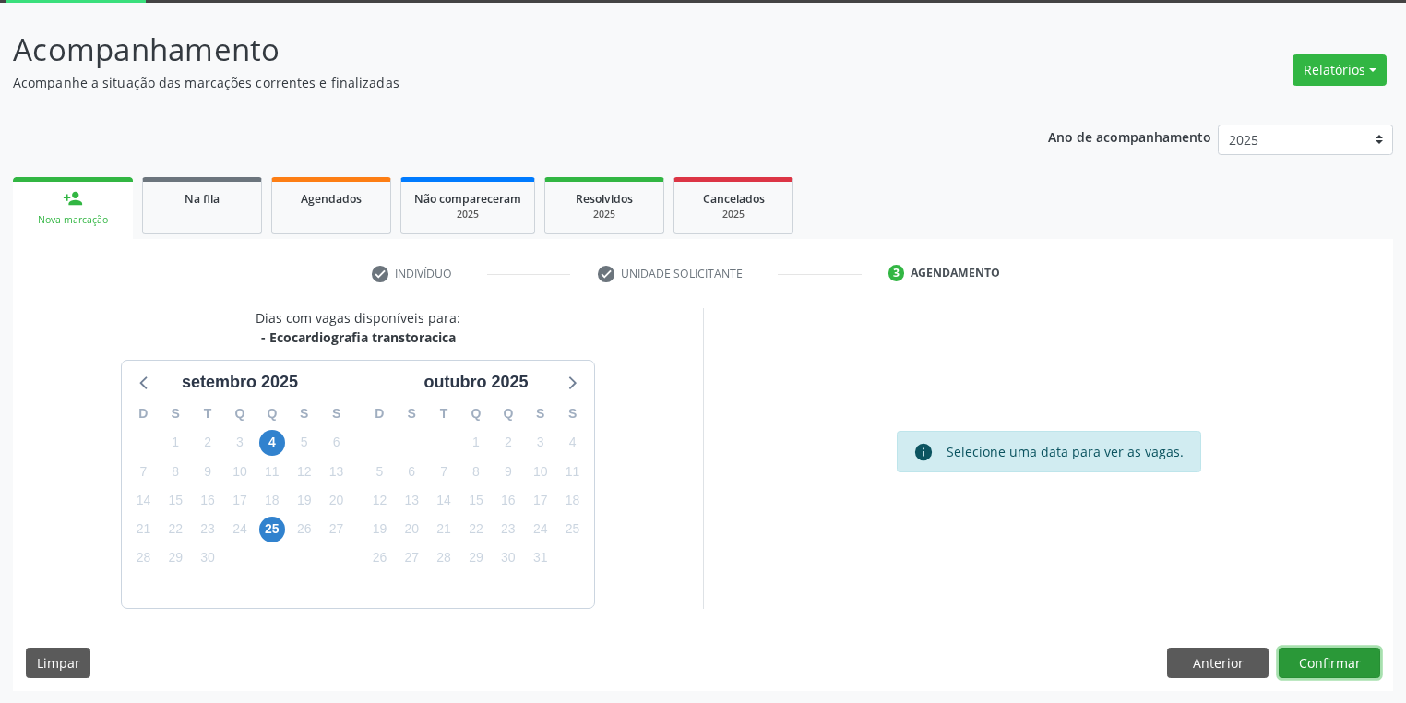
click at [1328, 655] on button "Confirmar" at bounding box center [1328, 662] width 101 height 31
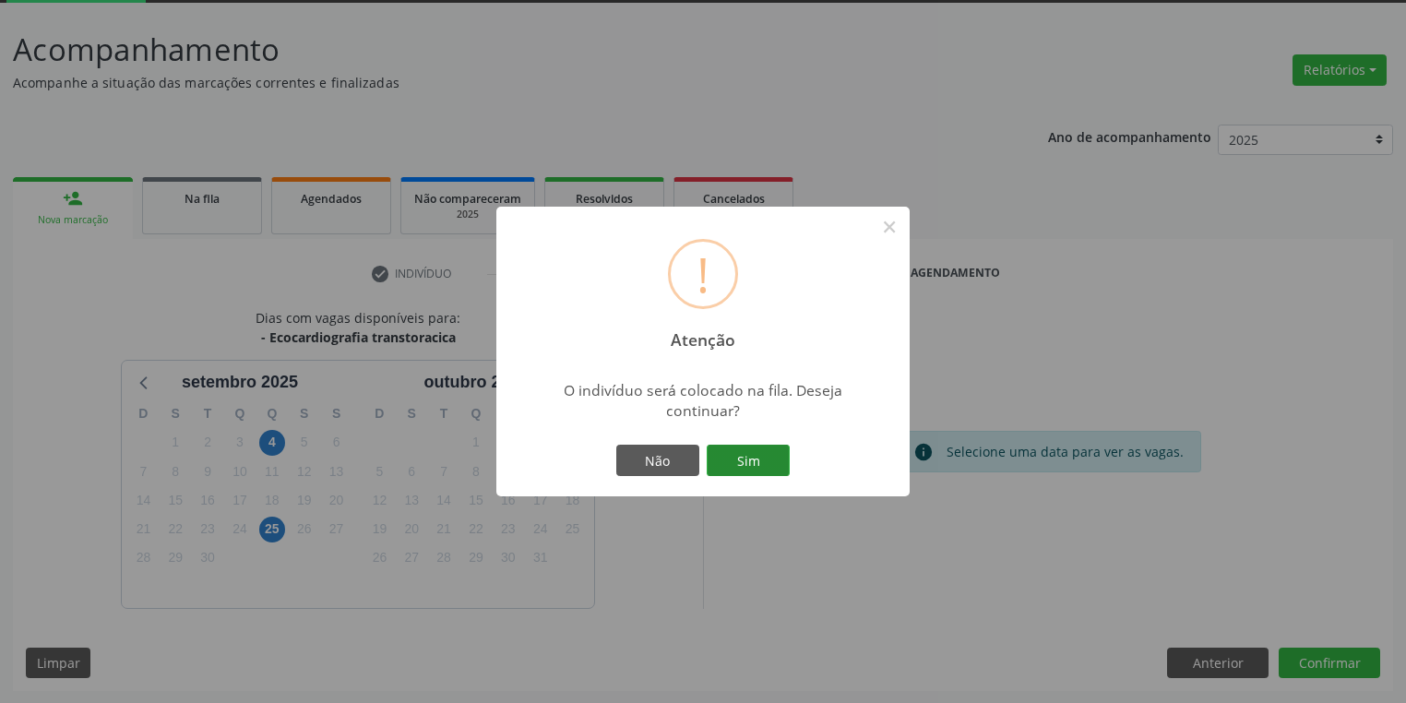
click at [761, 459] on button "Sim" at bounding box center [747, 460] width 83 height 31
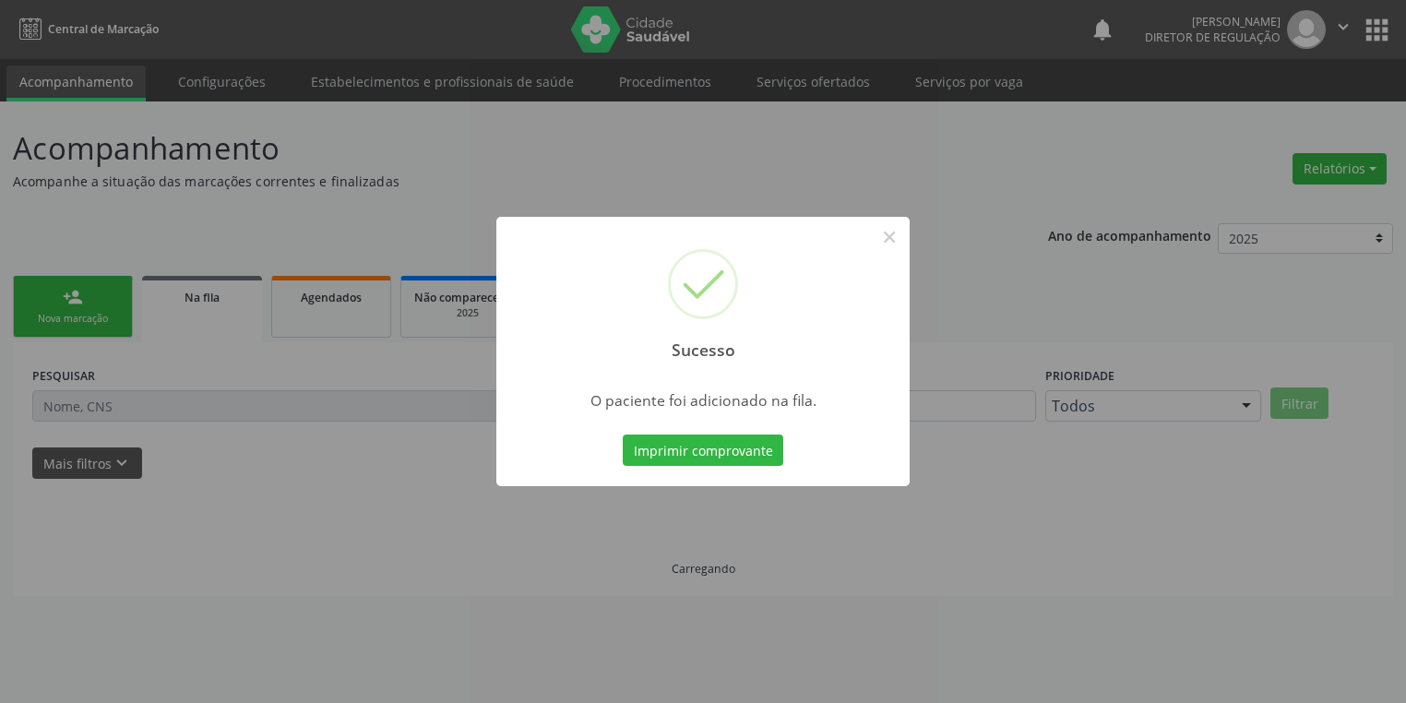
scroll to position [0, 0]
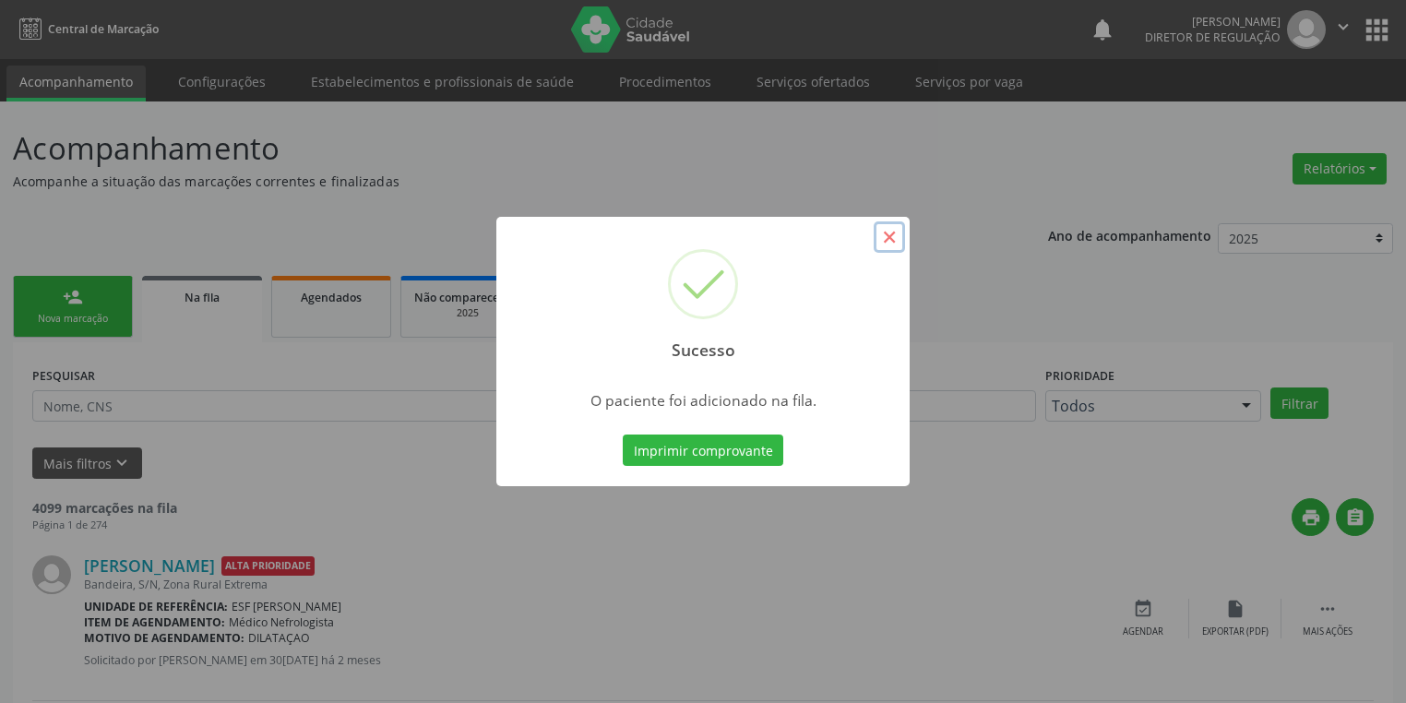
click at [896, 239] on button "×" at bounding box center [888, 236] width 31 height 31
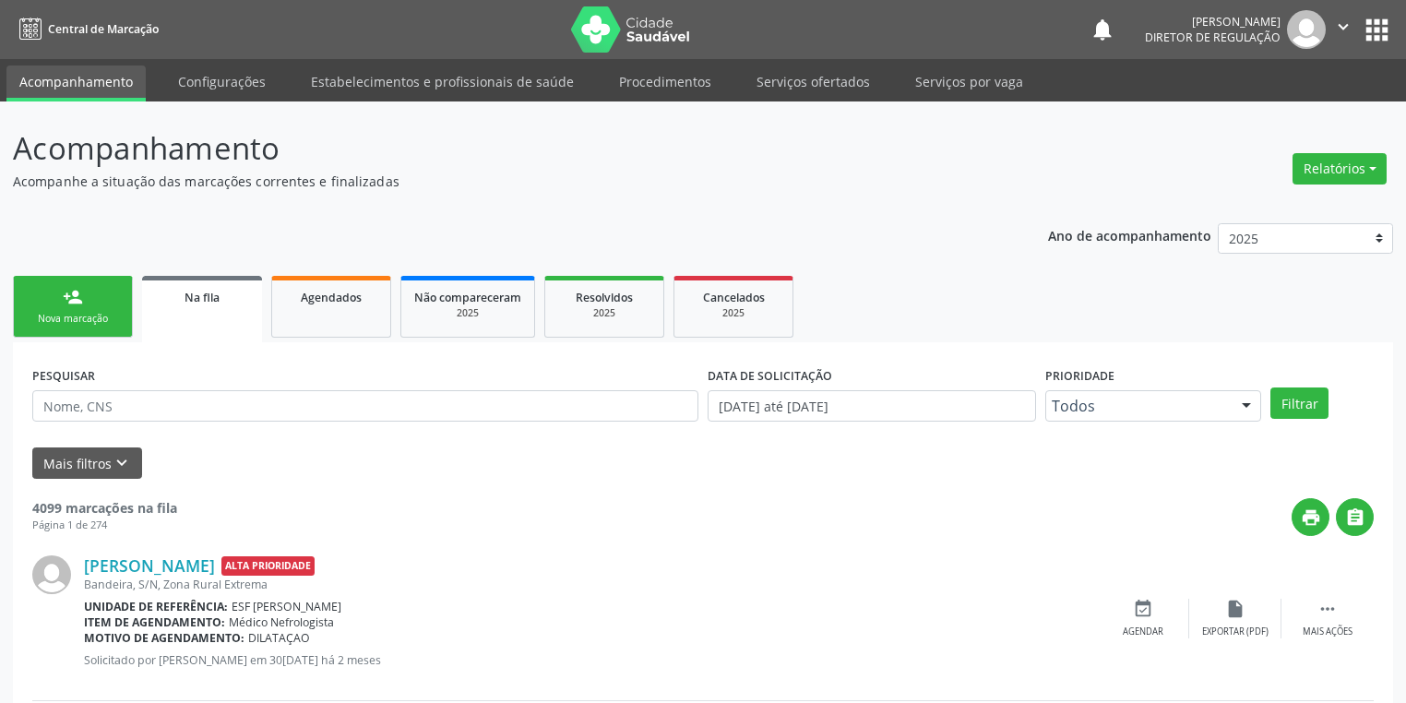
click at [98, 301] on link "person_add Nova marcação" at bounding box center [73, 307] width 120 height 62
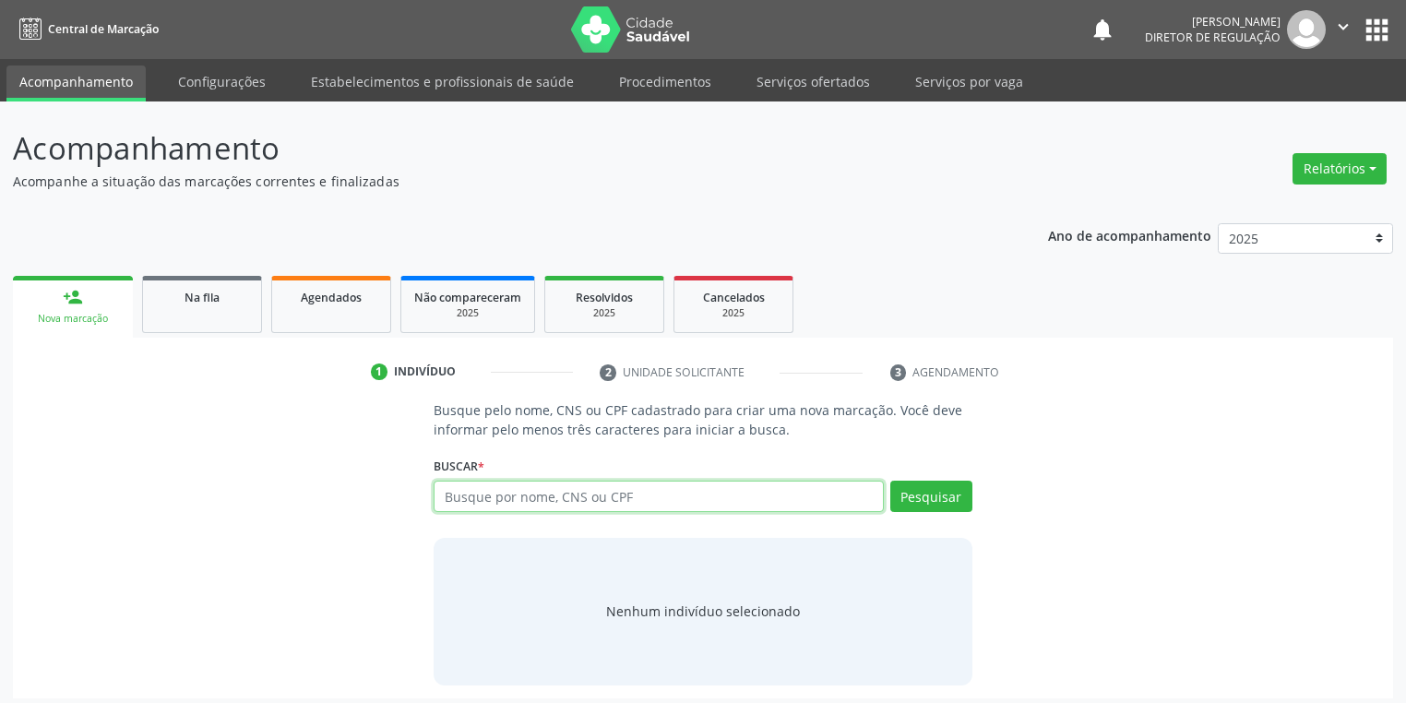
click at [490, 498] on input "text" at bounding box center [658, 496] width 450 height 31
type input "707405003471678"
click at [936, 493] on button "Pesquisar" at bounding box center [931, 496] width 82 height 31
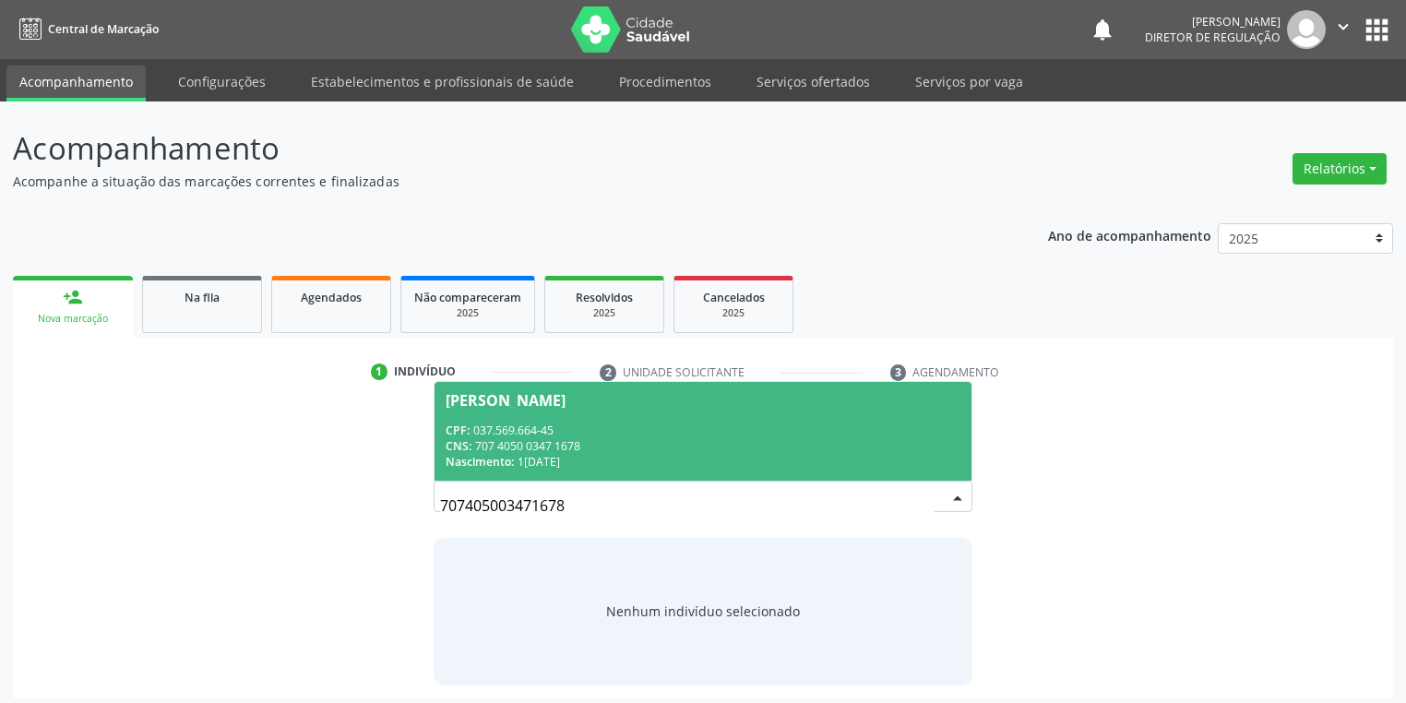
click at [590, 439] on div "CNS: 707 4050 0347 1678" at bounding box center [702, 446] width 515 height 16
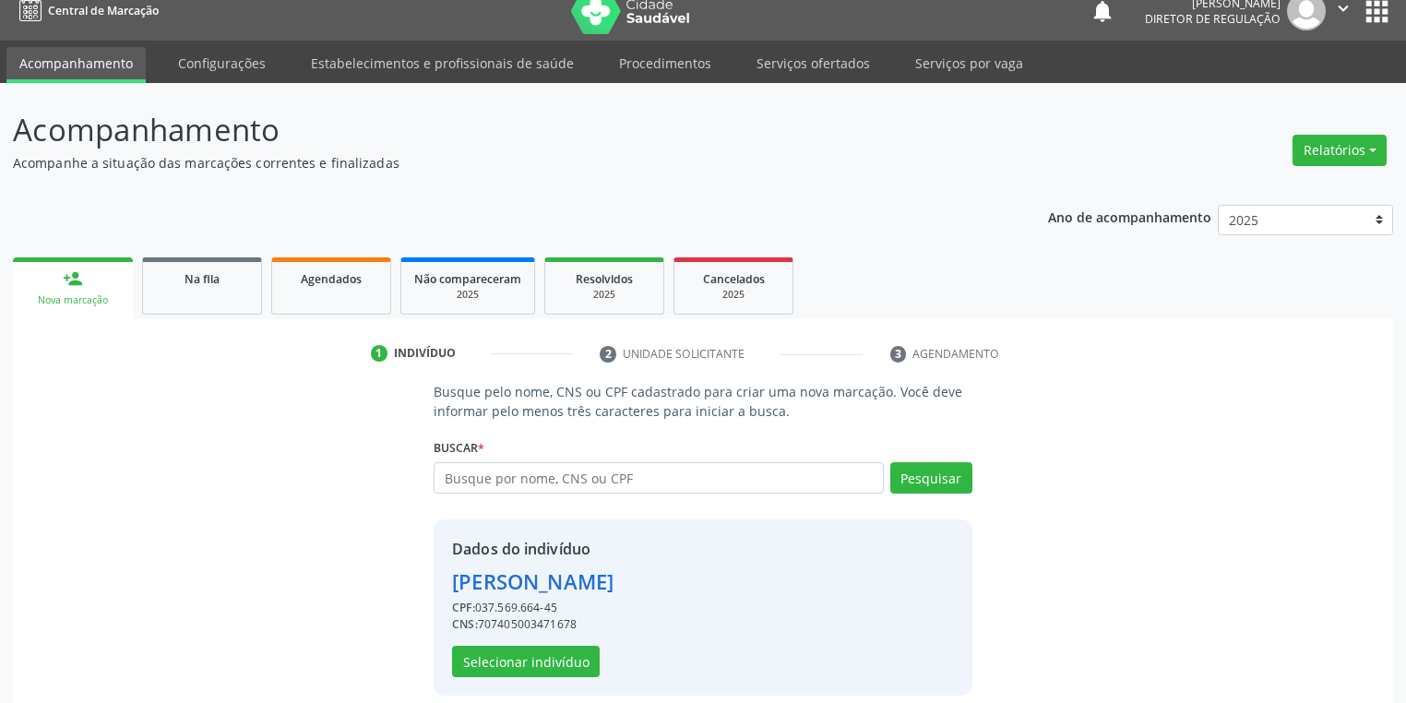
scroll to position [35, 0]
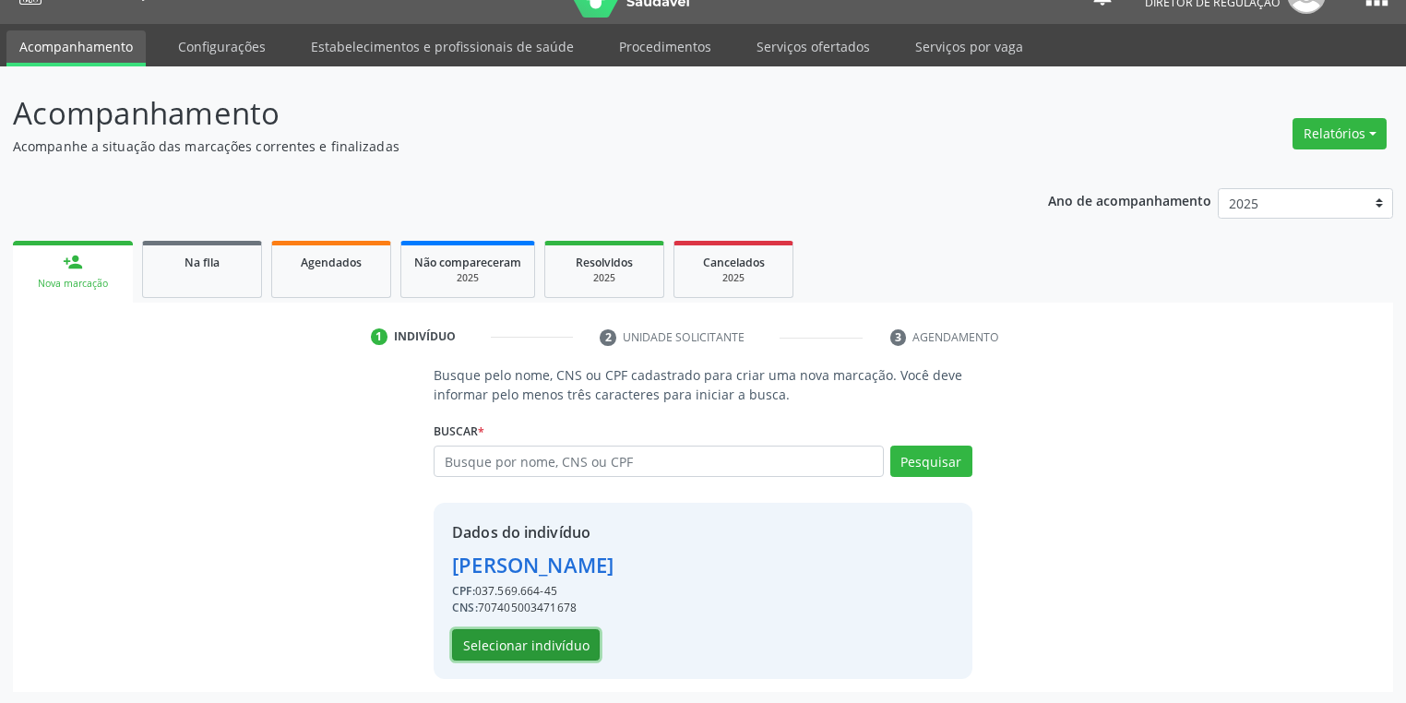
click at [542, 642] on button "Selecionar indivíduo" at bounding box center [526, 644] width 148 height 31
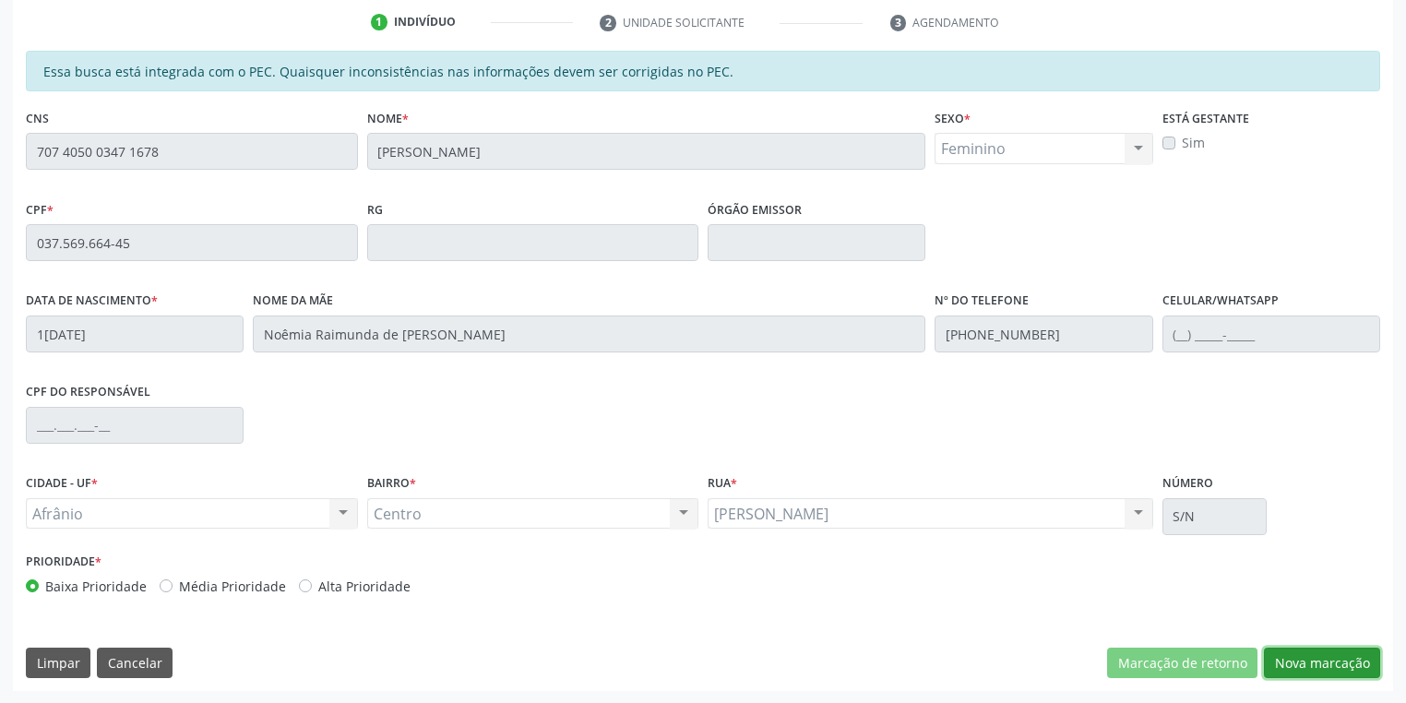
click at [1282, 653] on button "Nova marcação" at bounding box center [1322, 662] width 116 height 31
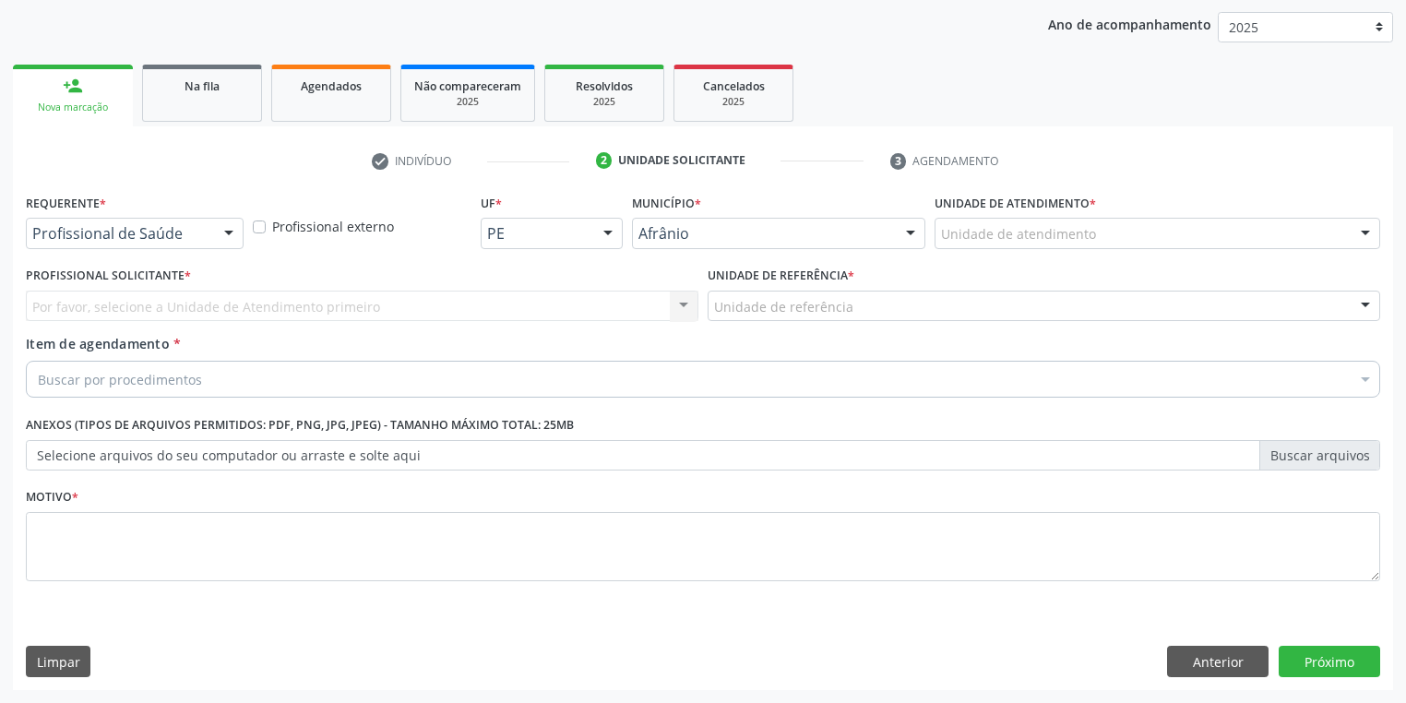
scroll to position [210, 0]
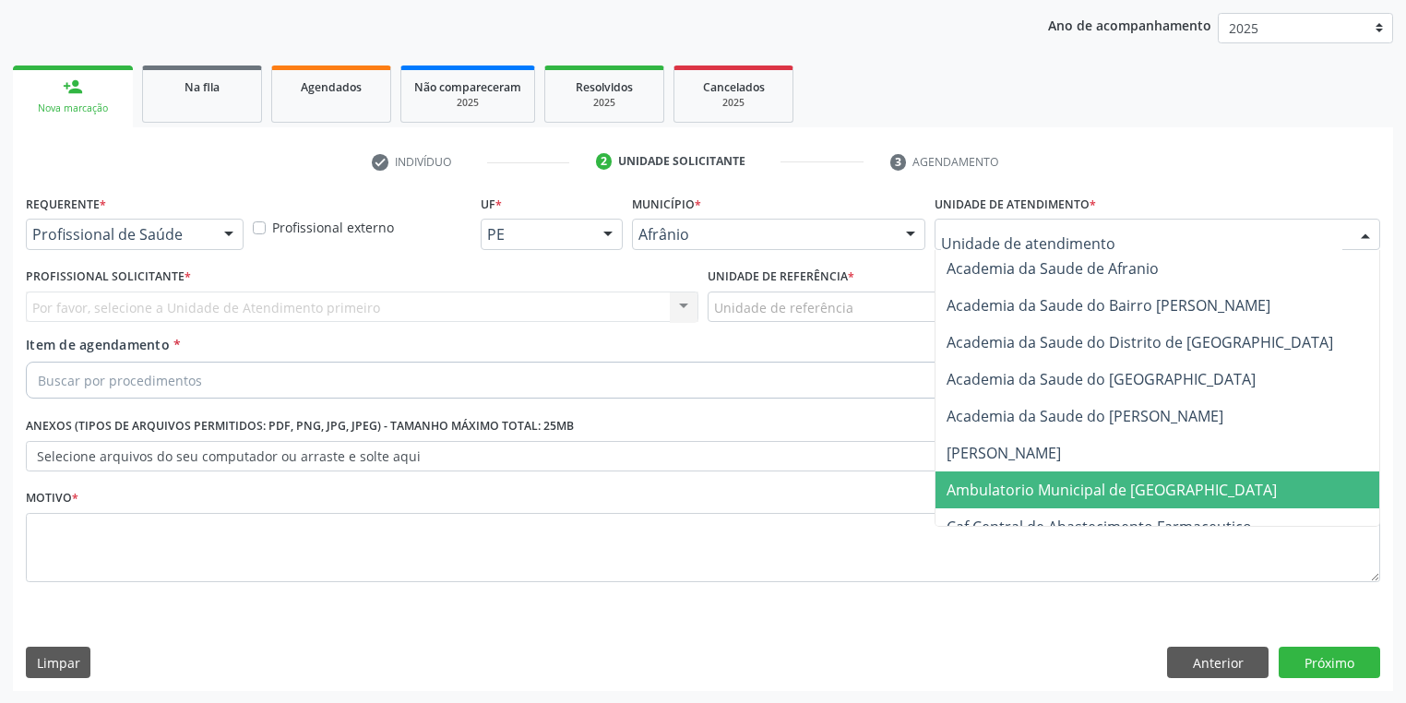
click at [981, 481] on span "Ambulatorio Municipal de [GEOGRAPHIC_DATA]" at bounding box center [1111, 490] width 330 height 20
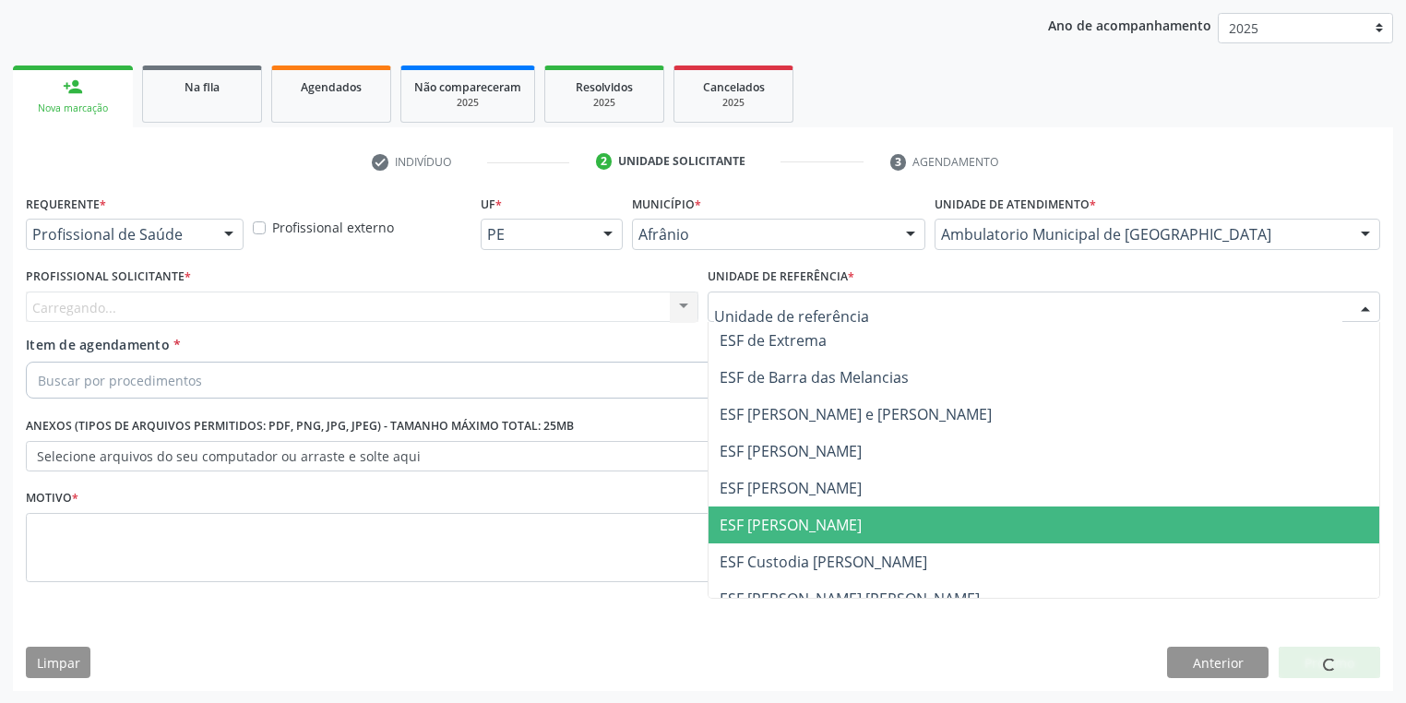
click at [742, 532] on span "ESF [PERSON_NAME]" at bounding box center [790, 525] width 142 height 20
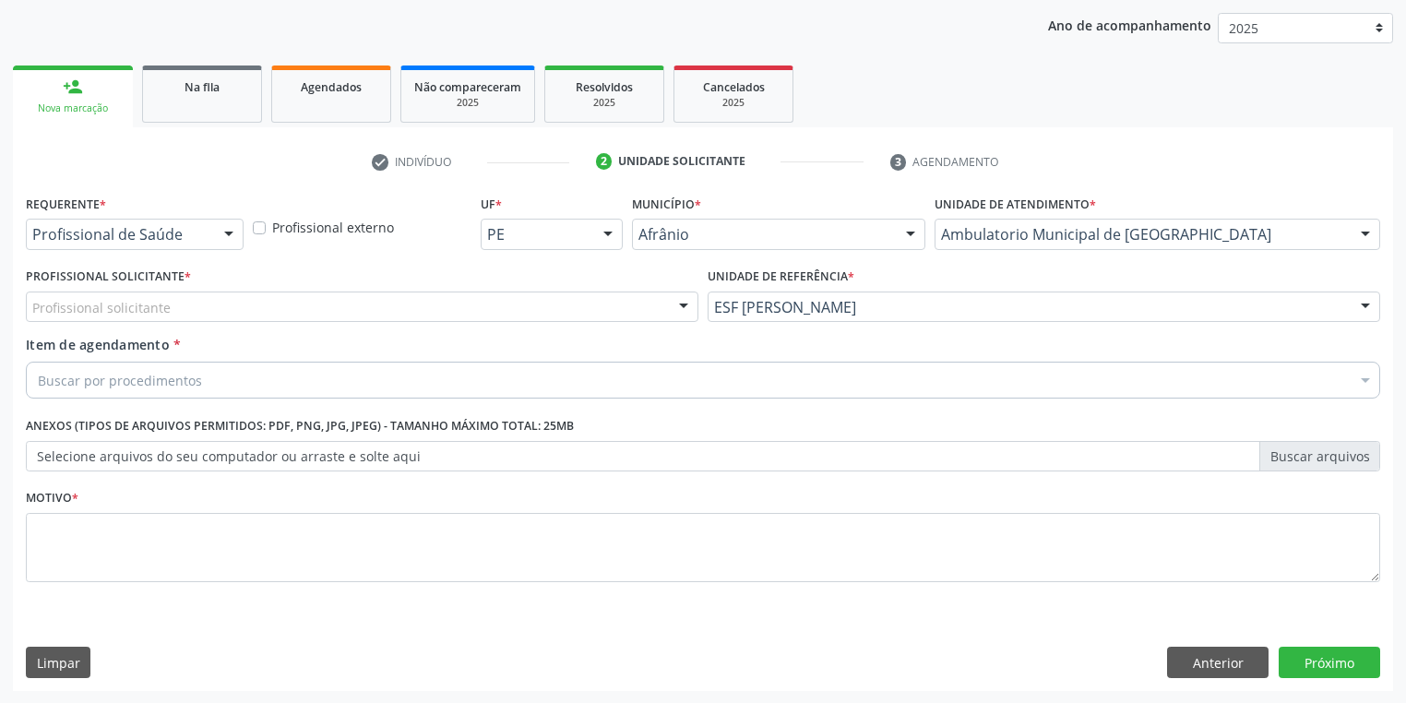
click at [190, 310] on div "Profissional solicitante" at bounding box center [362, 306] width 672 height 31
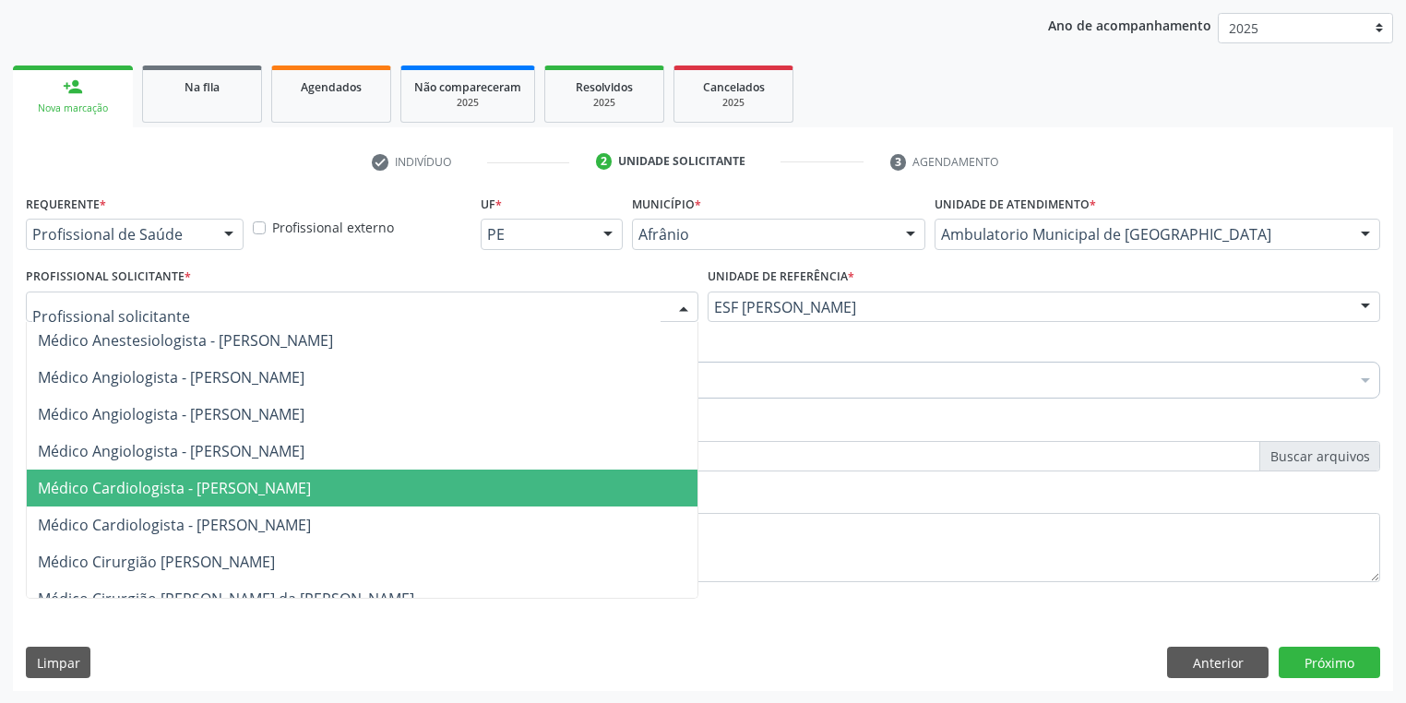
click at [188, 481] on span "Médico Cardiologista - [PERSON_NAME]" at bounding box center [174, 488] width 273 height 20
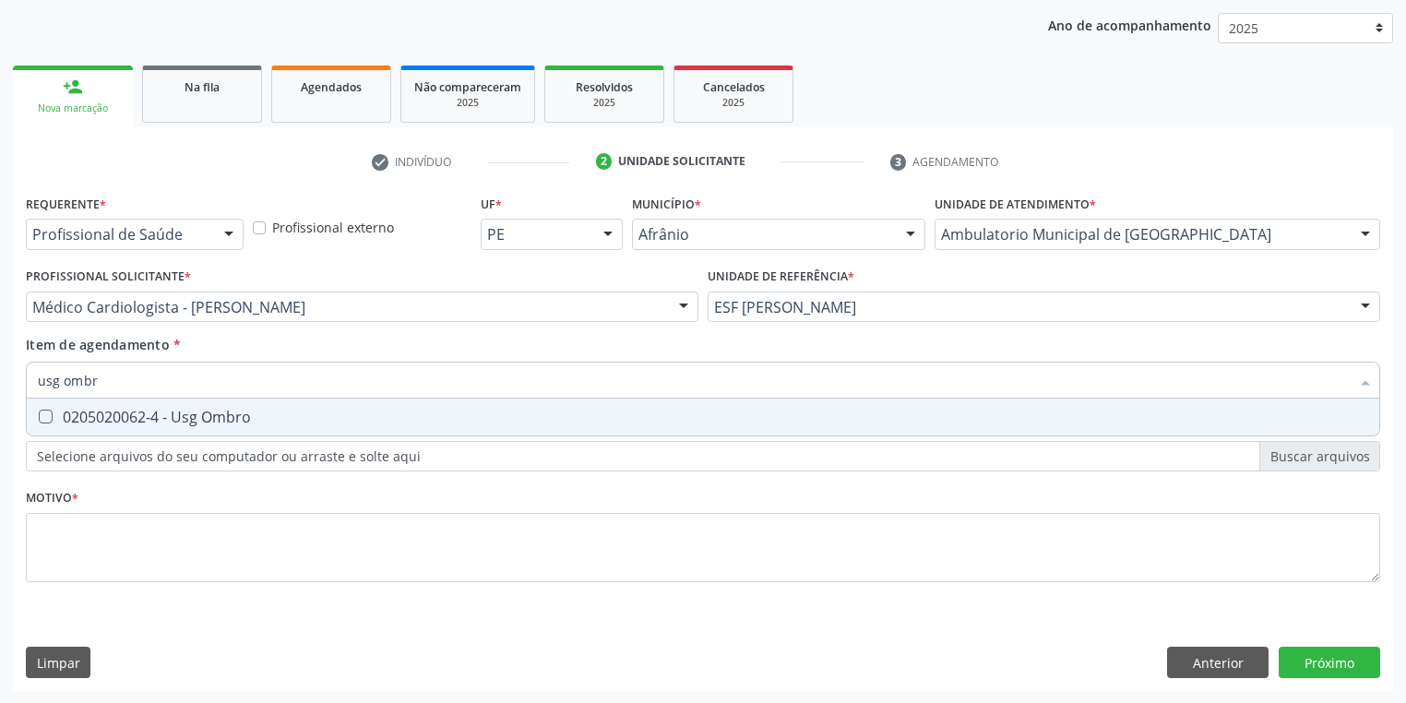
type input "usg ombro"
click at [63, 419] on div "0205020062-4 - Usg Ombro" at bounding box center [703, 416] width 1330 height 15
checkbox Ombro "true"
click at [79, 537] on div "Requerente * Profissional de Saúde Profissional de Saúde Paciente Nenhum result…" at bounding box center [703, 399] width 1354 height 418
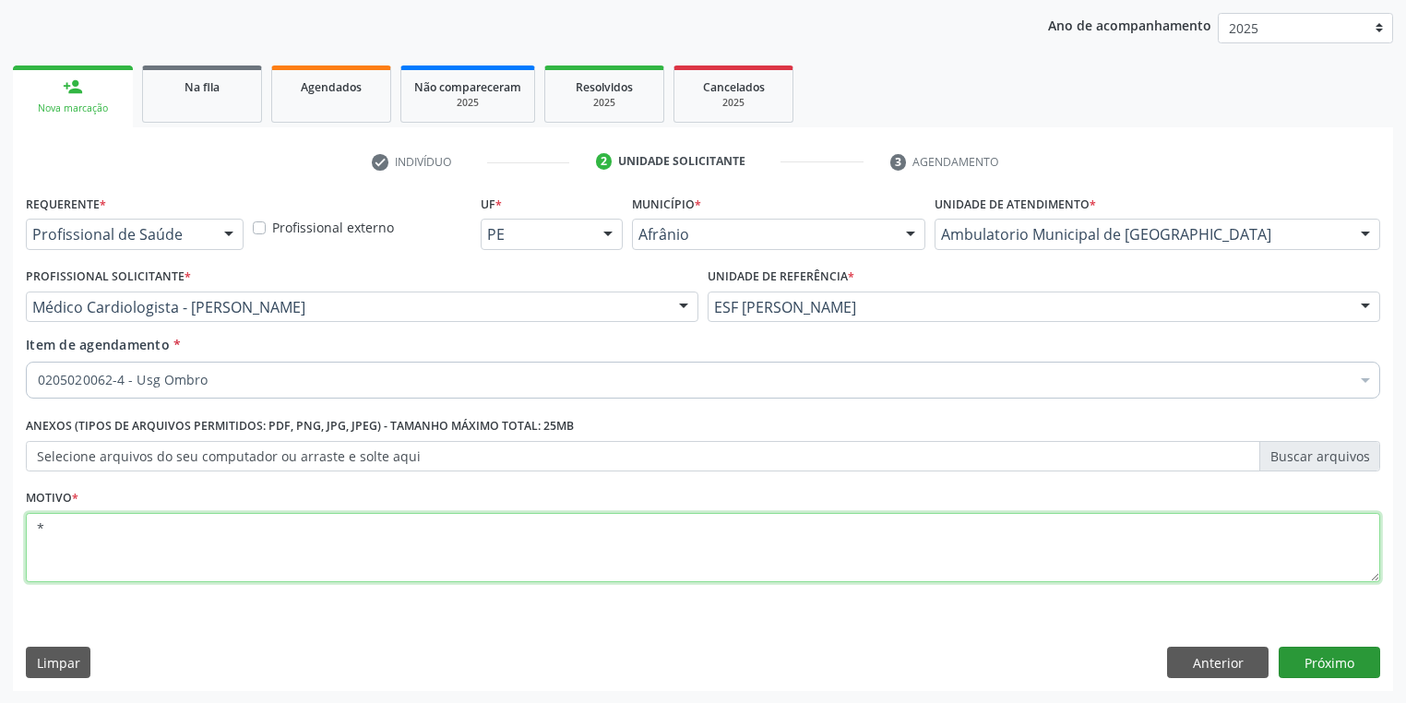
type textarea "*"
click at [1324, 668] on button "Próximo" at bounding box center [1328, 662] width 101 height 31
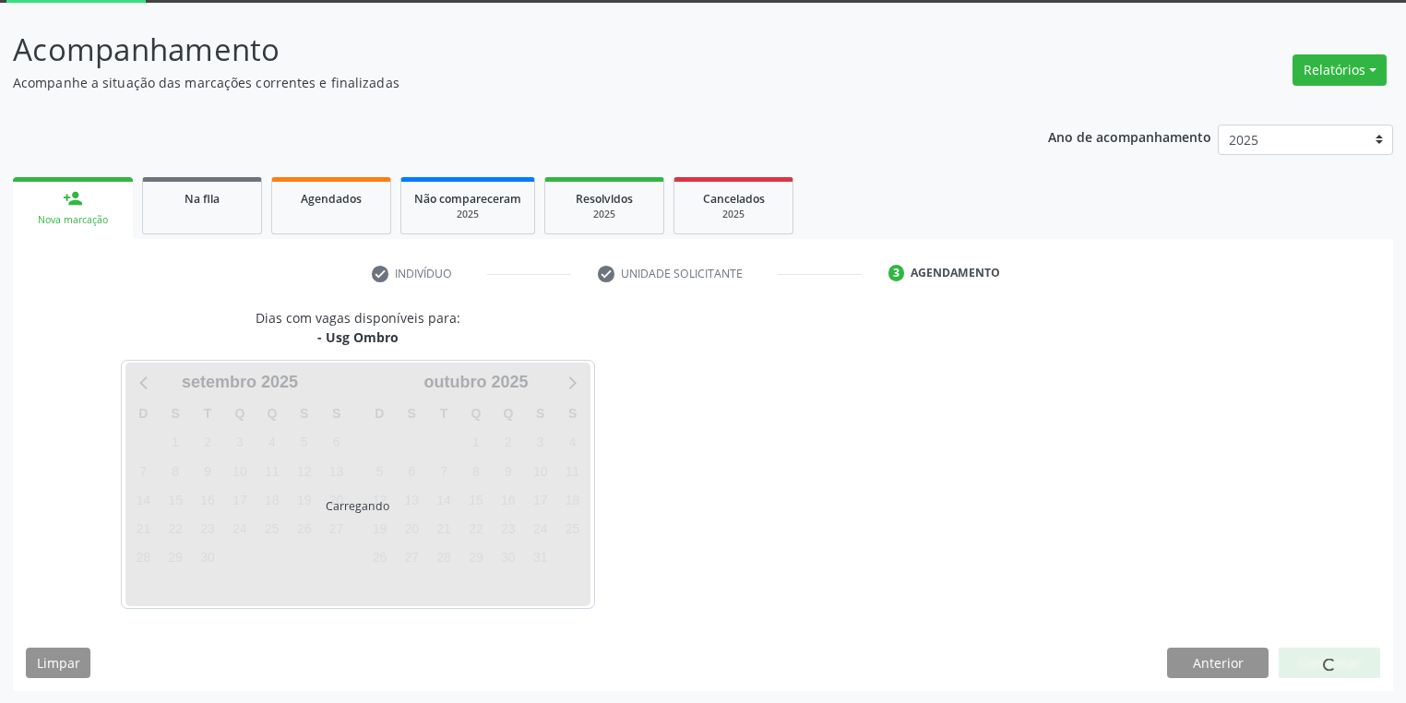
scroll to position [152, 0]
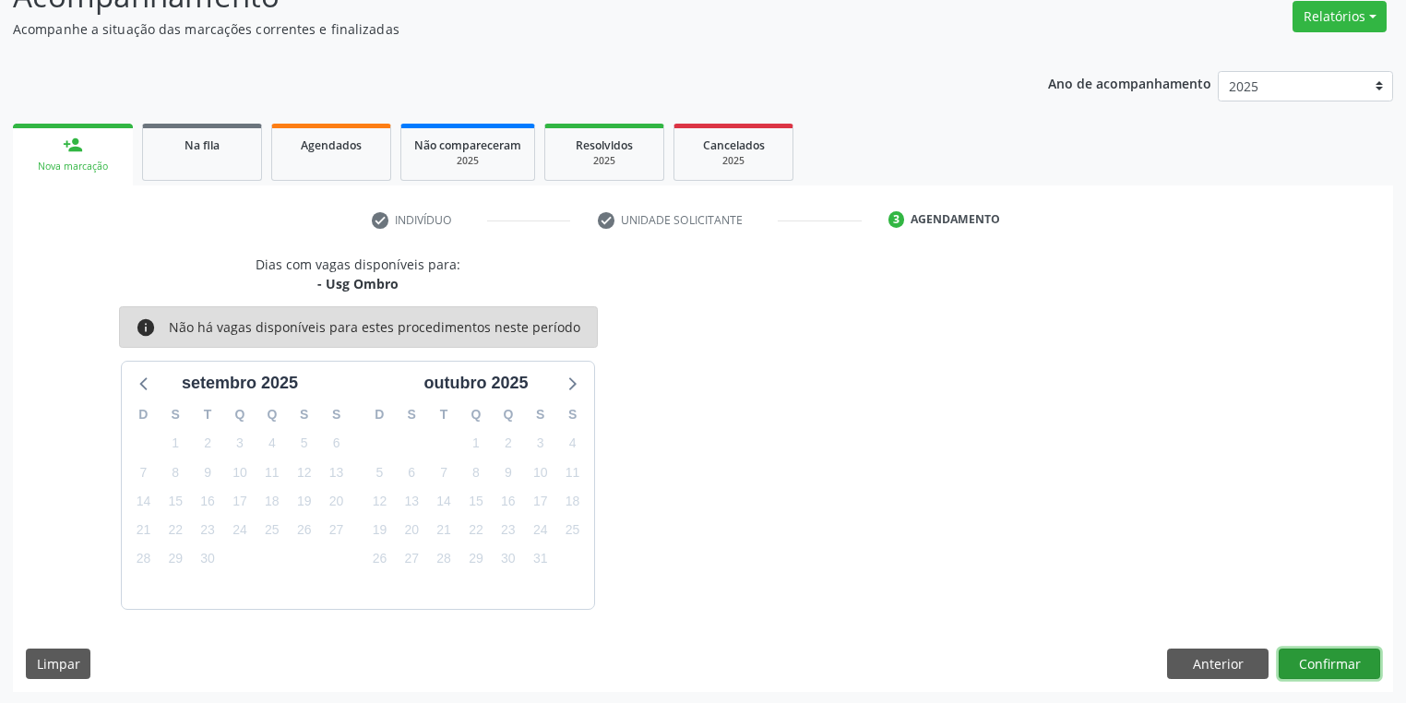
click at [1319, 653] on button "Confirmar" at bounding box center [1328, 663] width 101 height 31
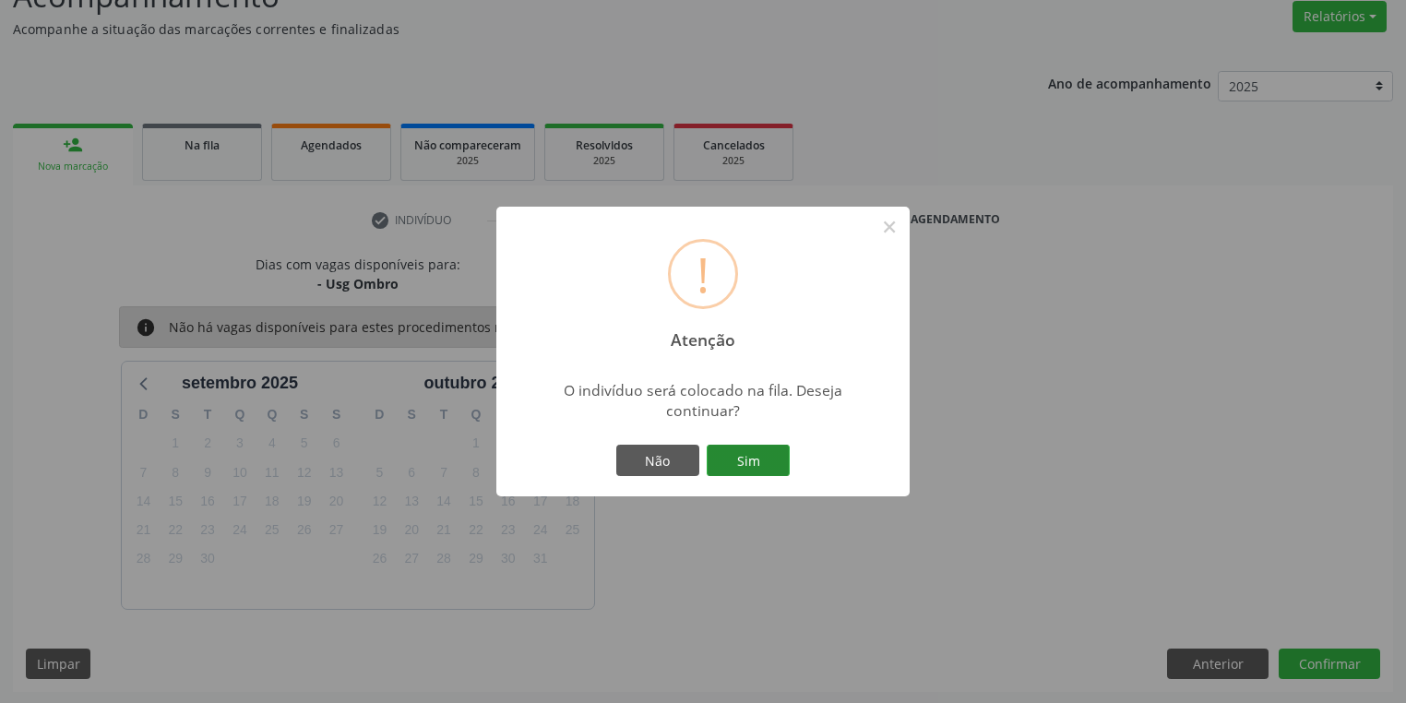
click at [749, 458] on button "Sim" at bounding box center [747, 460] width 83 height 31
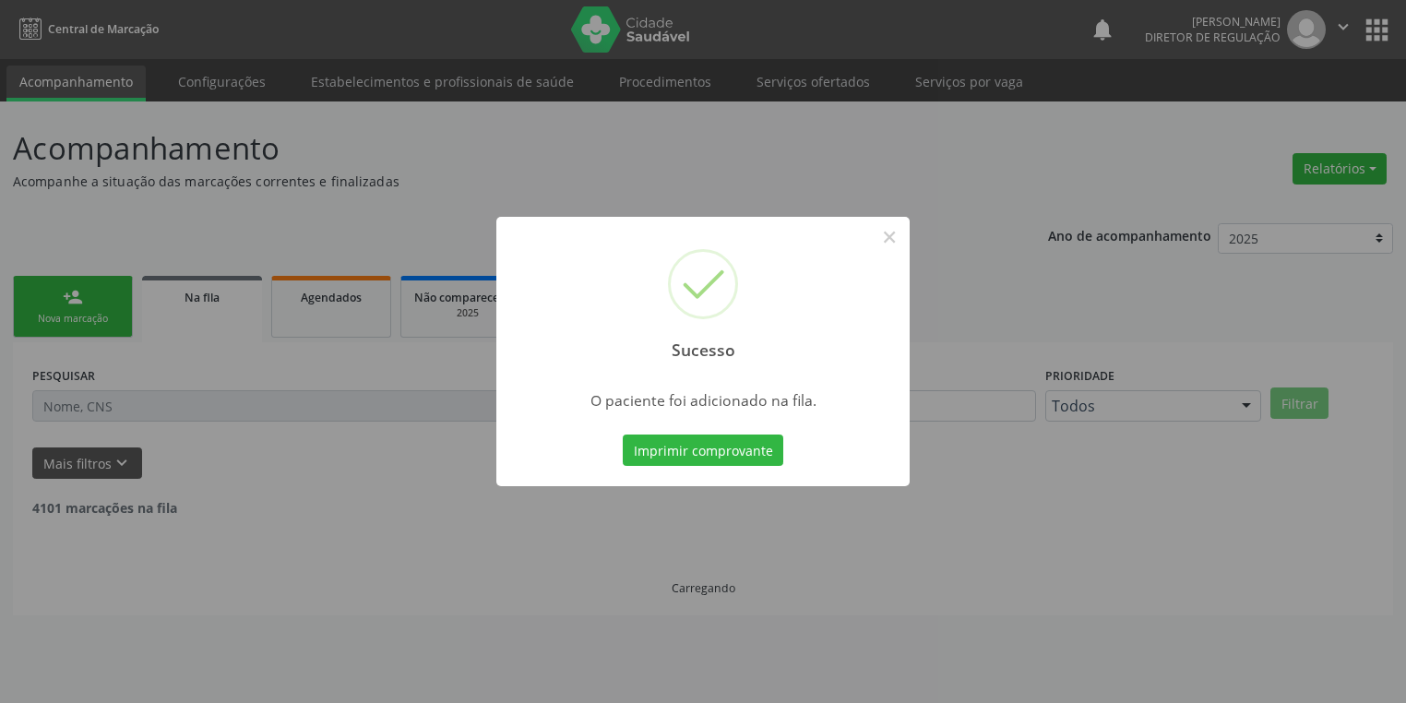
scroll to position [0, 0]
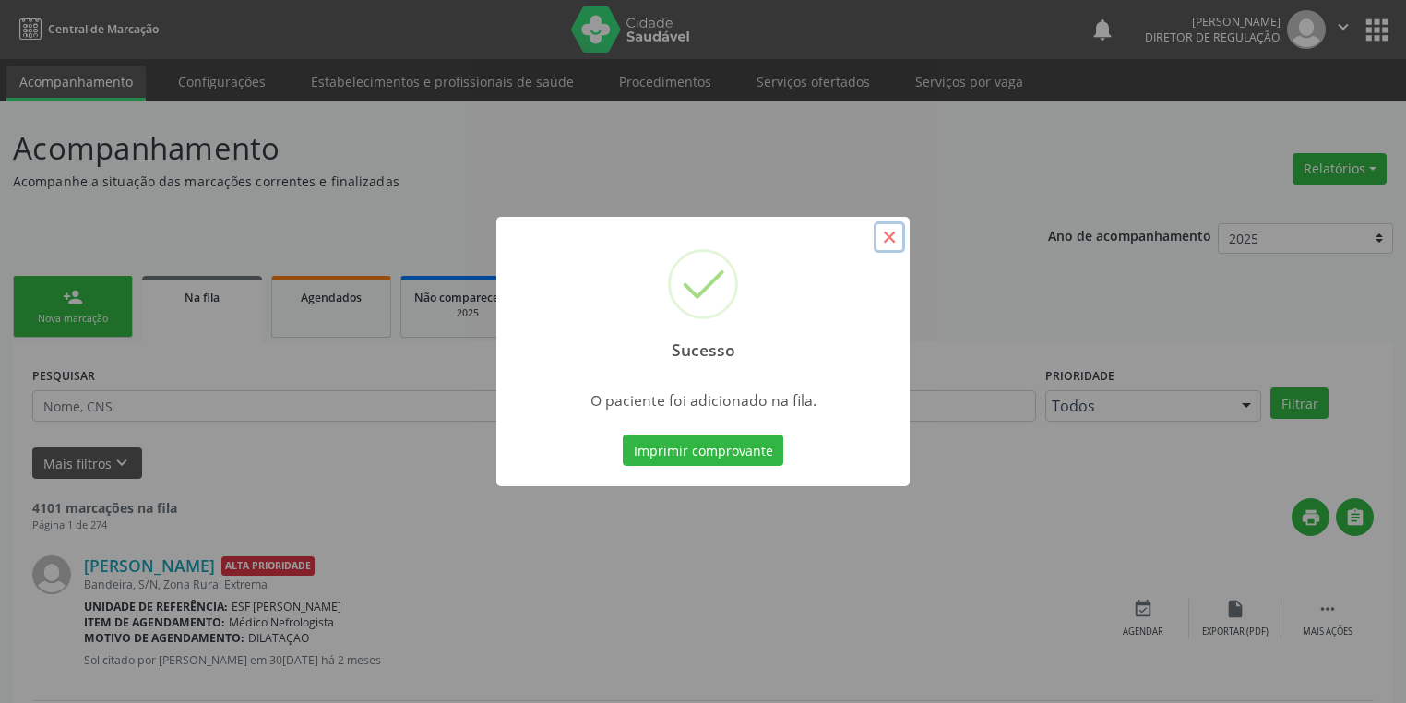
click at [887, 243] on button "×" at bounding box center [888, 236] width 31 height 31
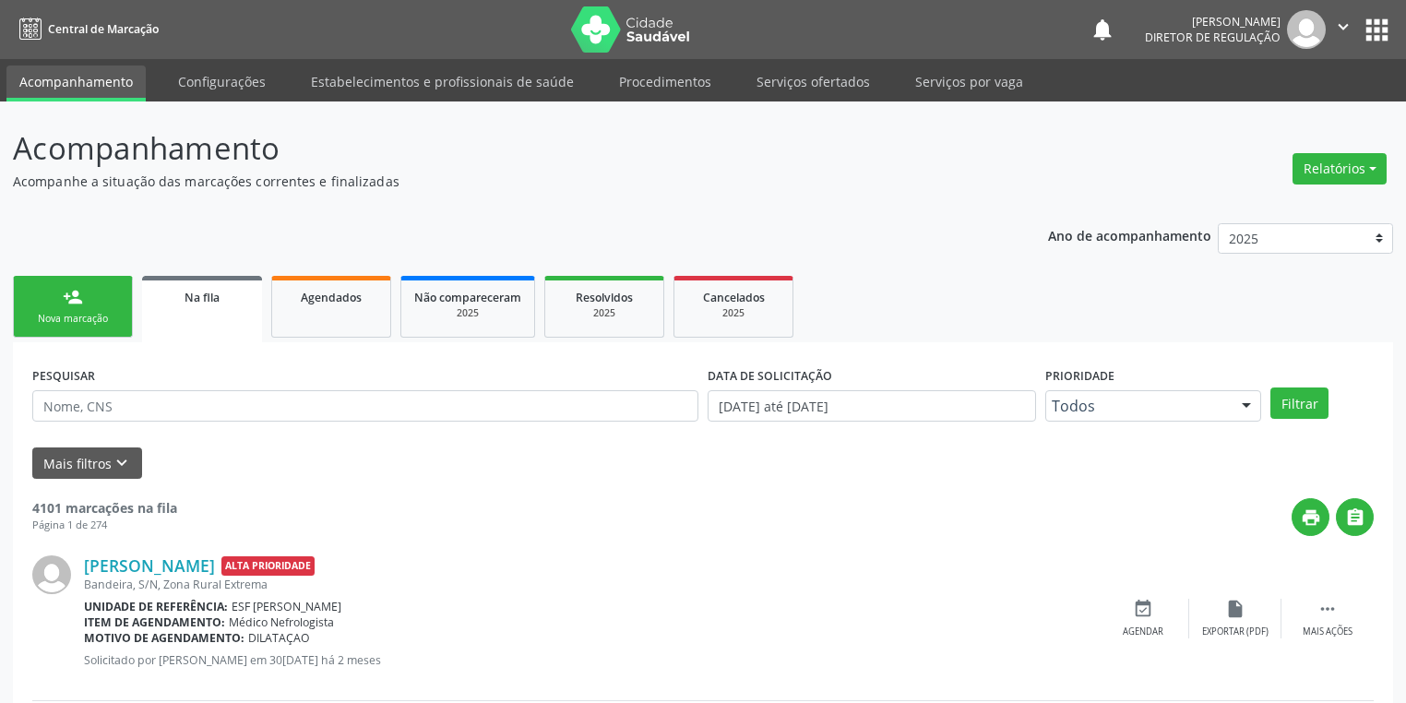
click at [60, 304] on link "person_add Nova marcação" at bounding box center [73, 307] width 120 height 62
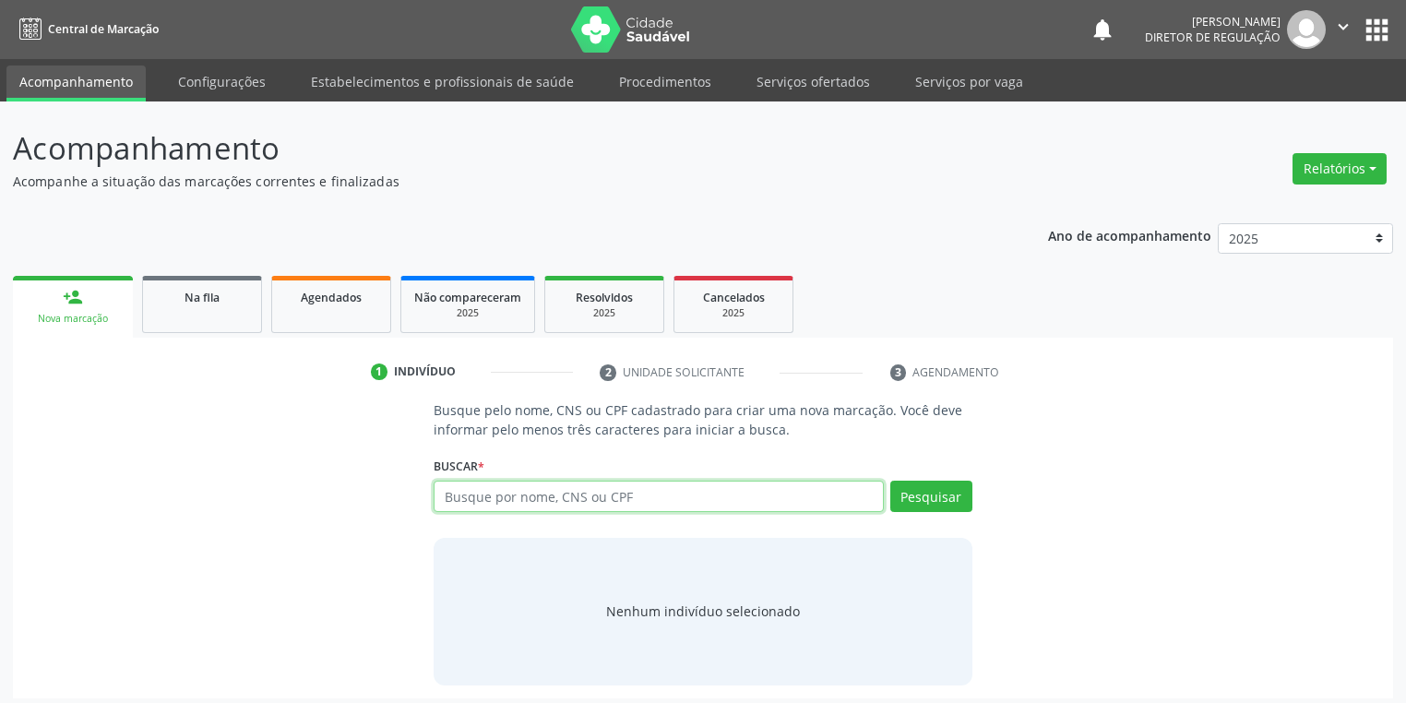
click at [454, 499] on input "text" at bounding box center [658, 496] width 450 height 31
type input "162323868500018"
click at [941, 493] on button "Pesquisar" at bounding box center [931, 496] width 82 height 31
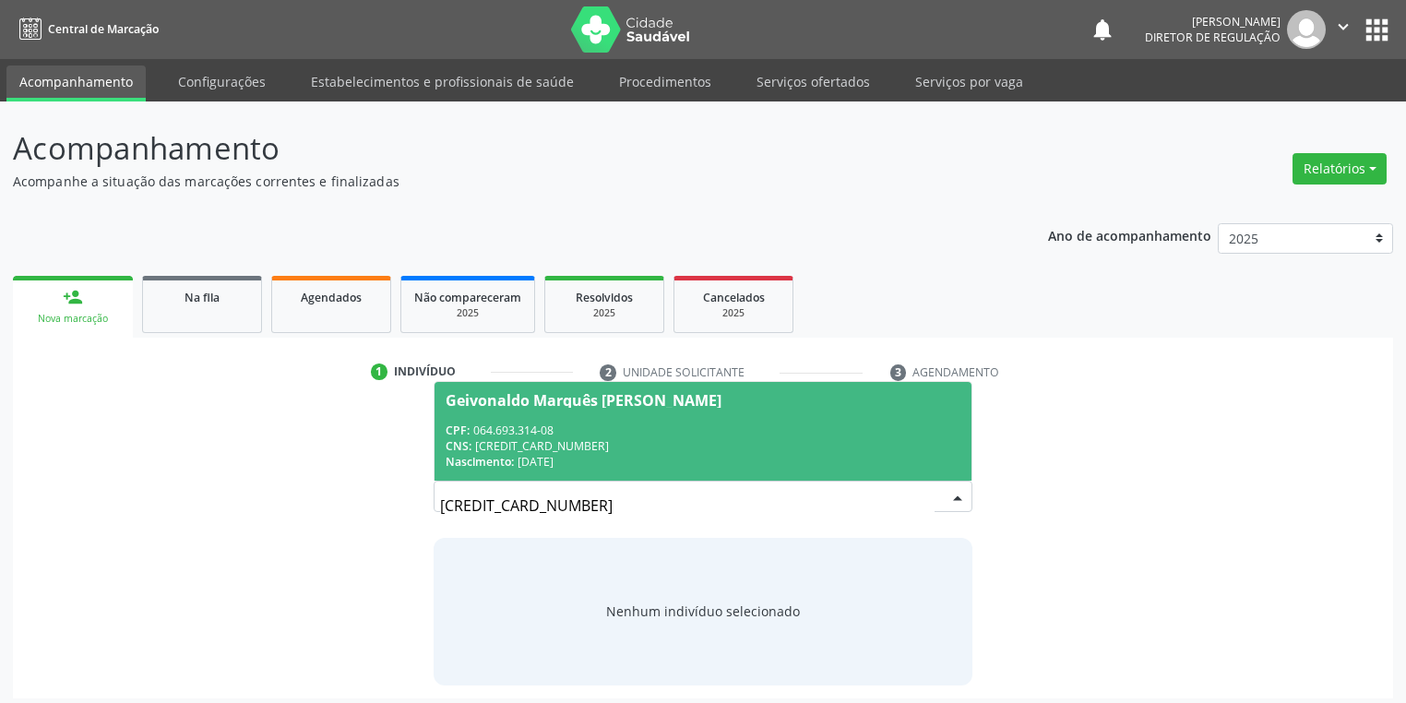
click at [656, 449] on div "CNS: 162 3238 6850 0018" at bounding box center [702, 446] width 515 height 16
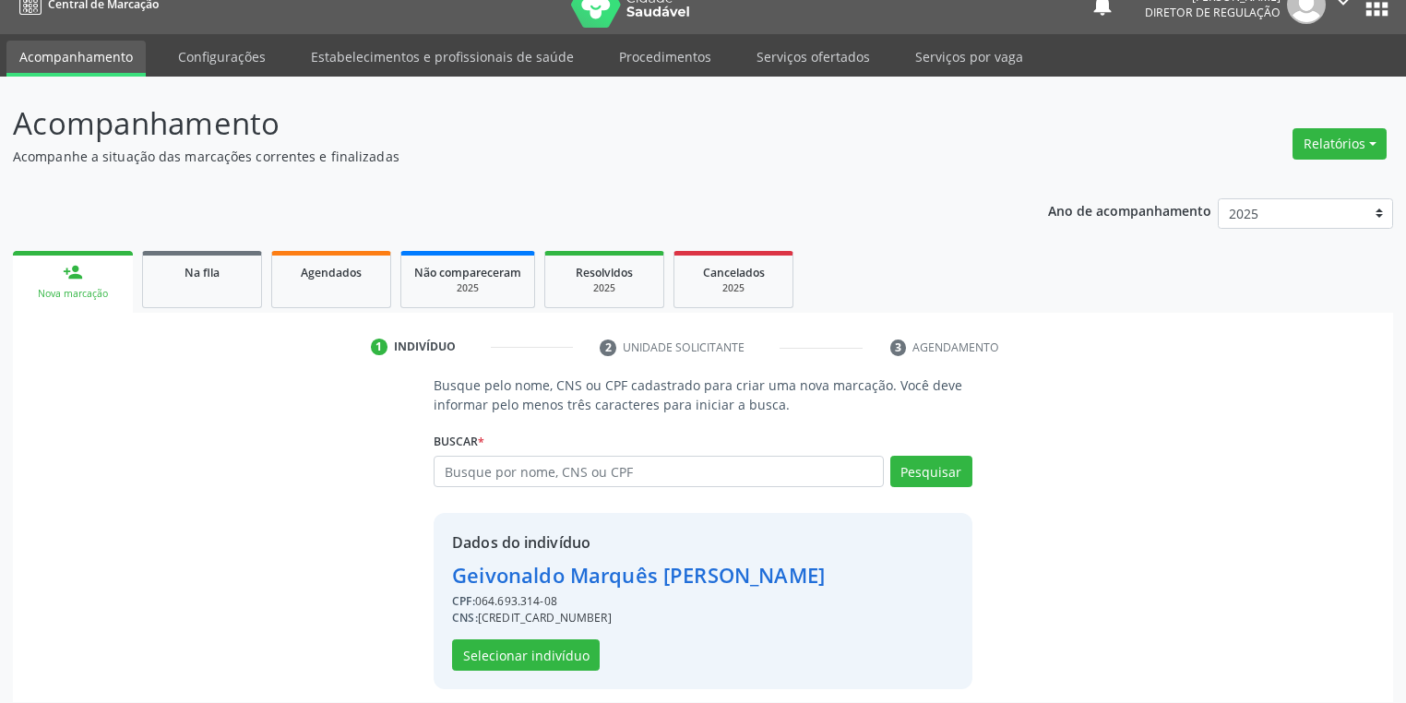
scroll to position [35, 0]
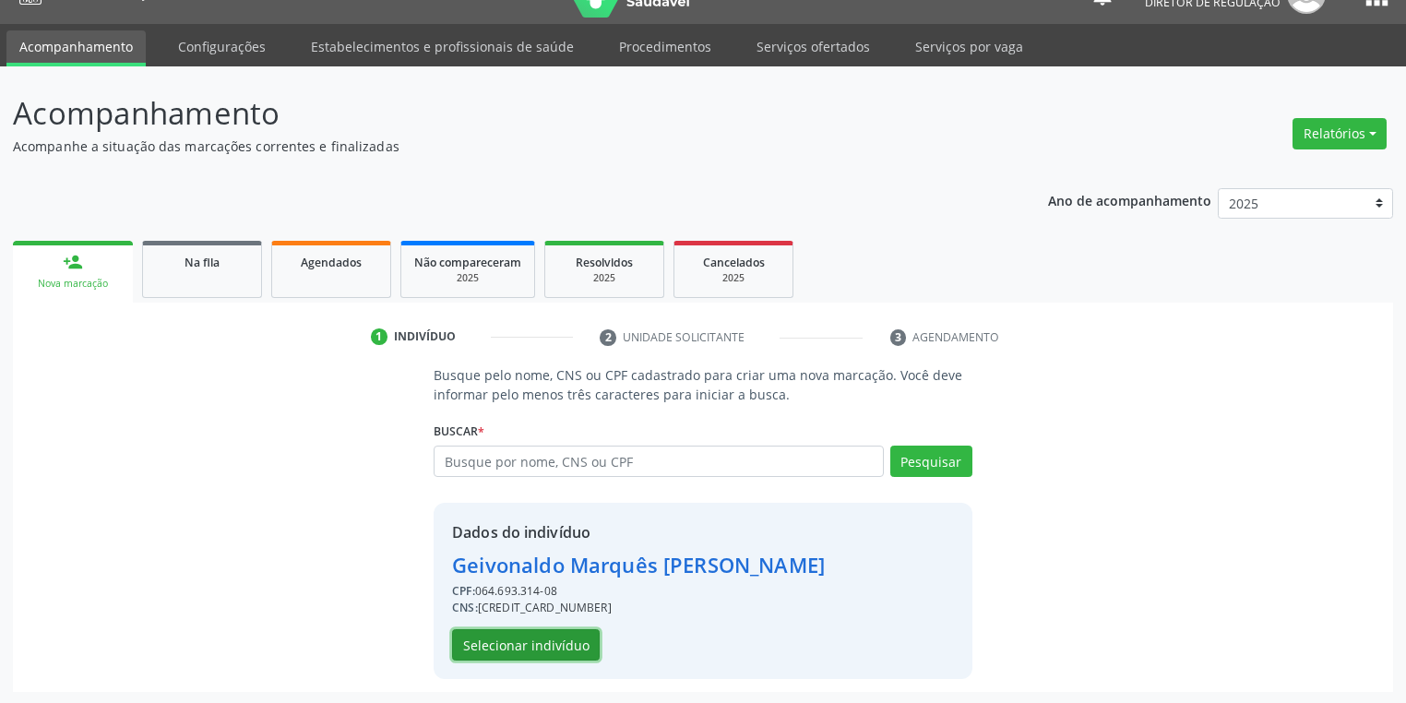
click at [519, 646] on button "Selecionar indivíduo" at bounding box center [526, 644] width 148 height 31
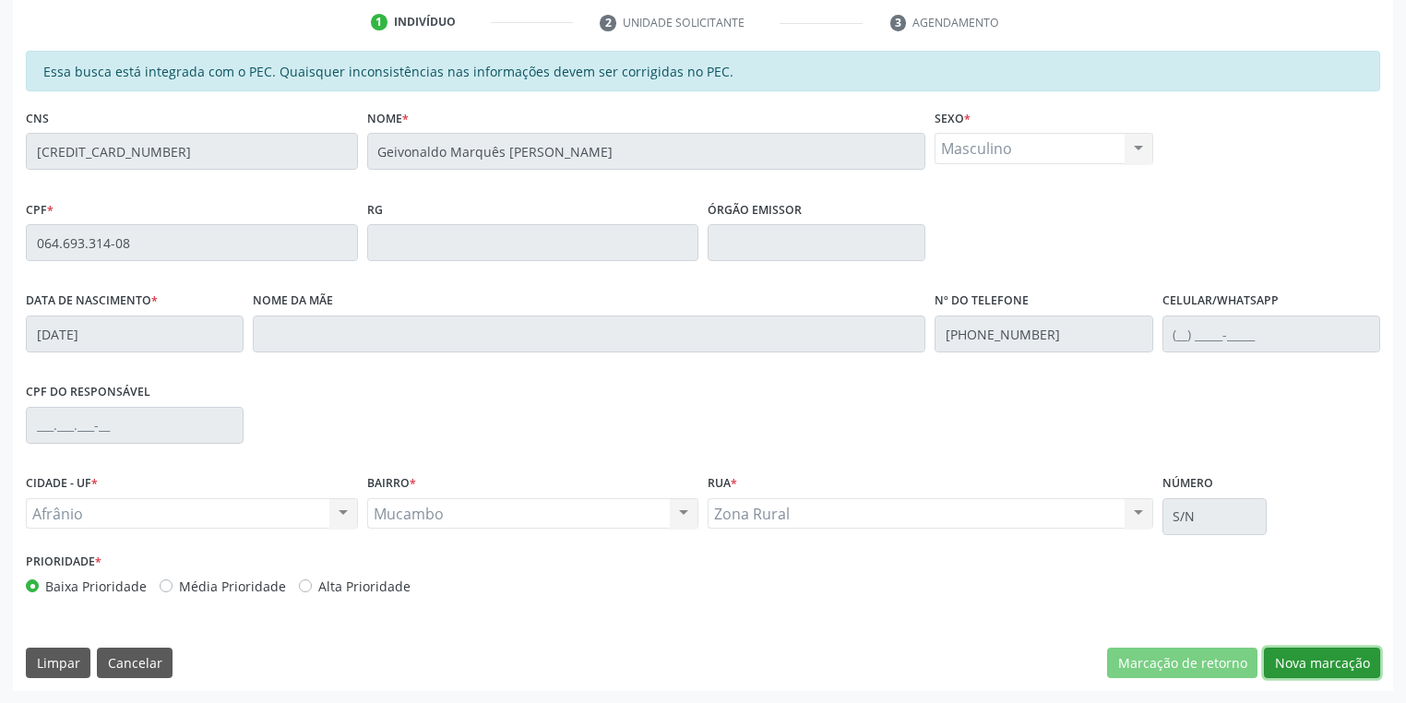
click at [1291, 649] on button "Nova marcação" at bounding box center [1322, 662] width 116 height 31
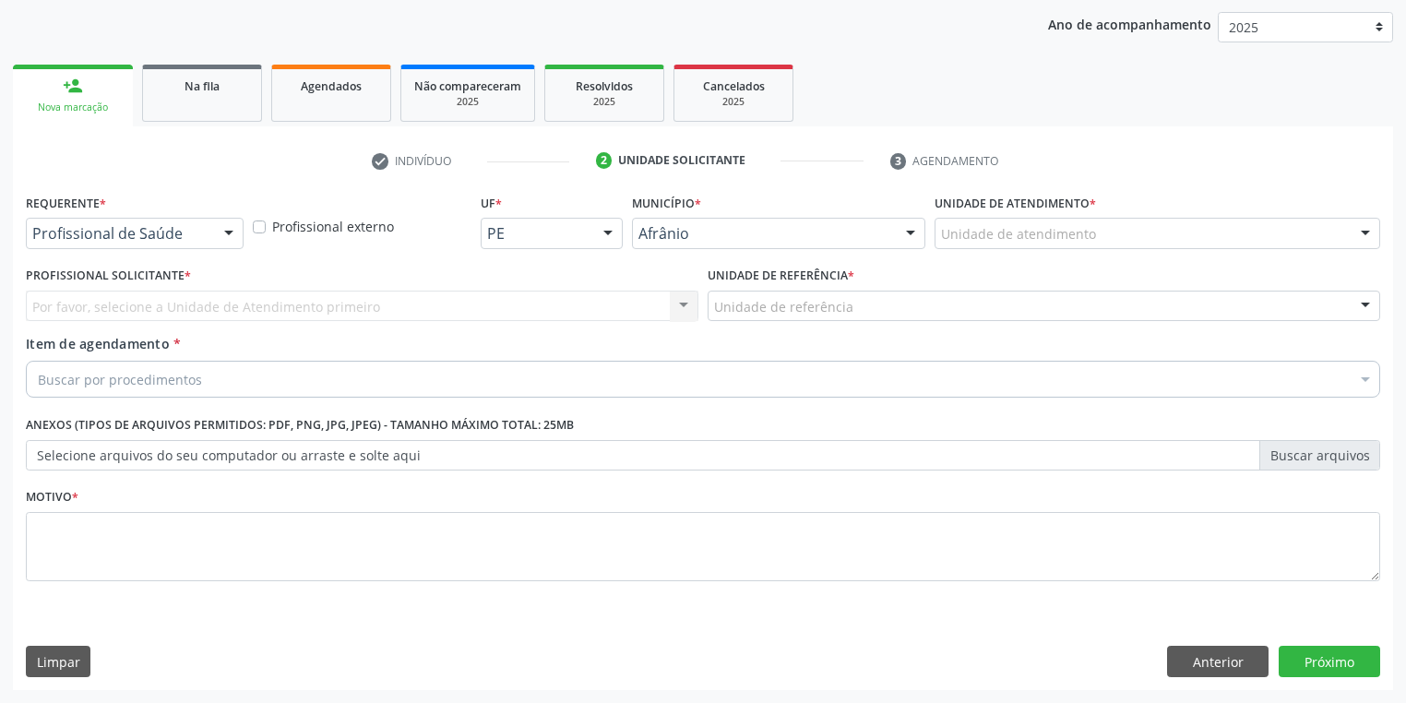
scroll to position [210, 0]
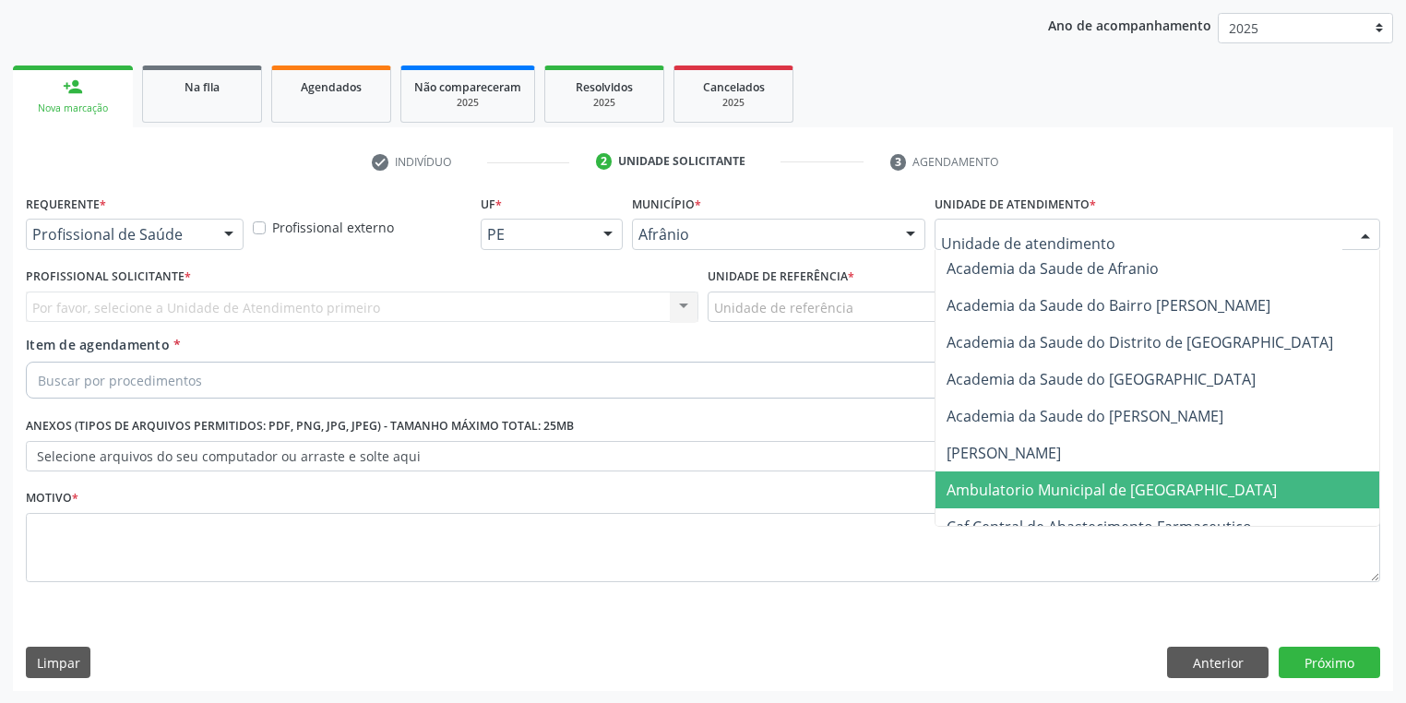
click at [1010, 494] on span "Ambulatorio Municipal de [GEOGRAPHIC_DATA]" at bounding box center [1111, 490] width 330 height 20
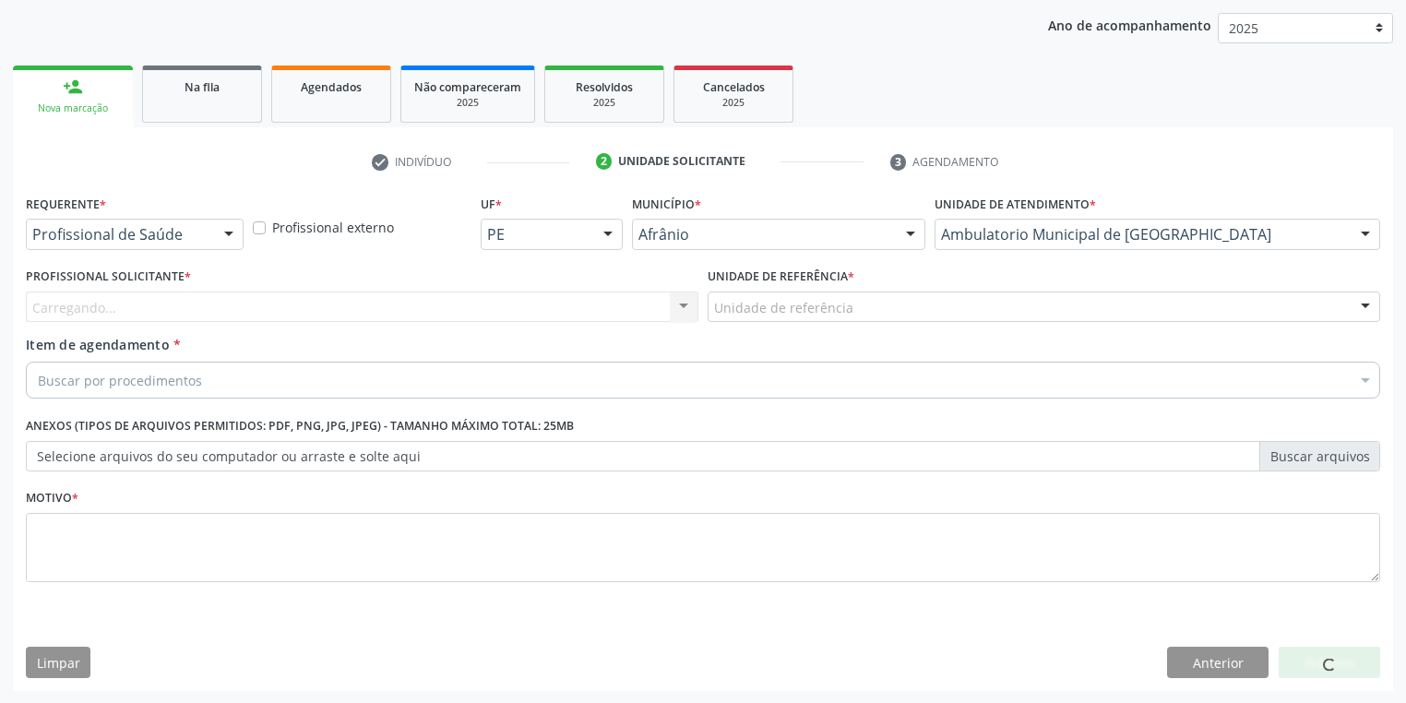
drag, startPoint x: 720, startPoint y: 300, endPoint x: 735, endPoint y: 333, distance: 36.3
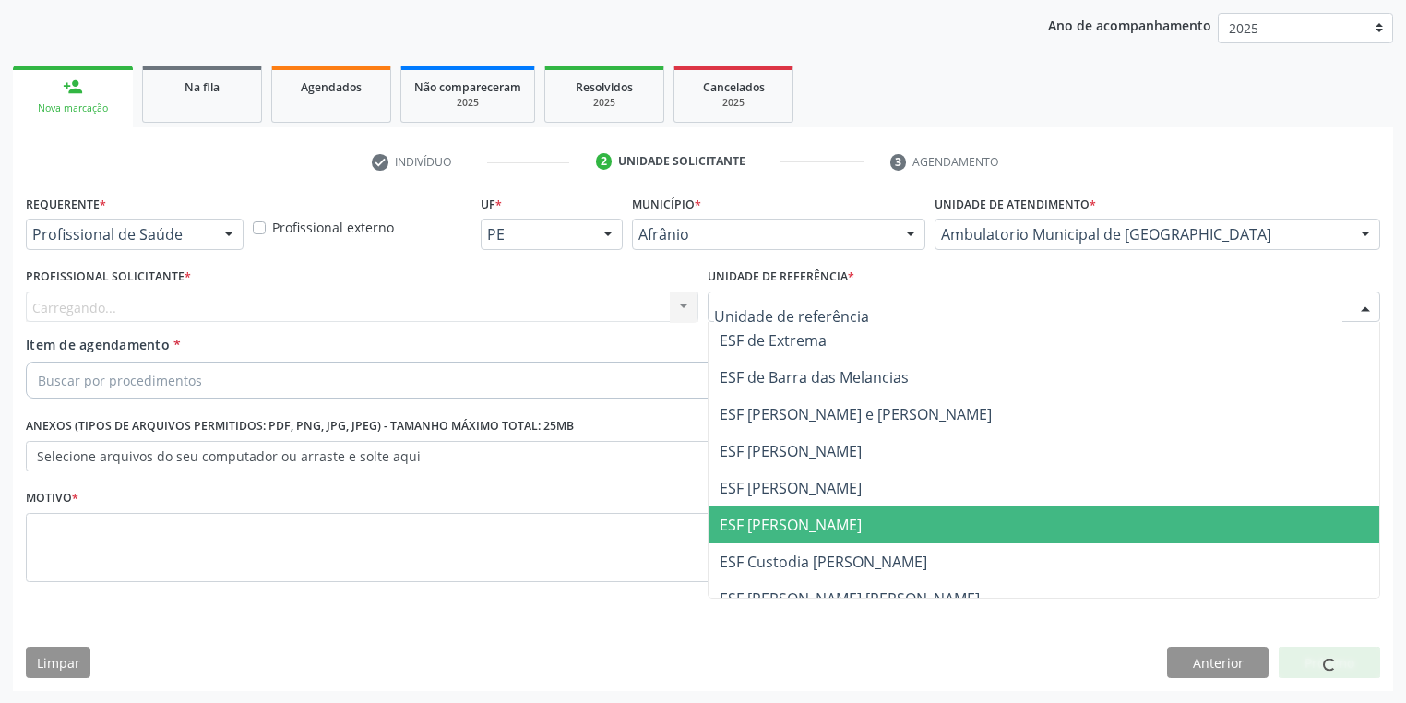
click at [781, 529] on span "ESF [PERSON_NAME]" at bounding box center [790, 525] width 142 height 20
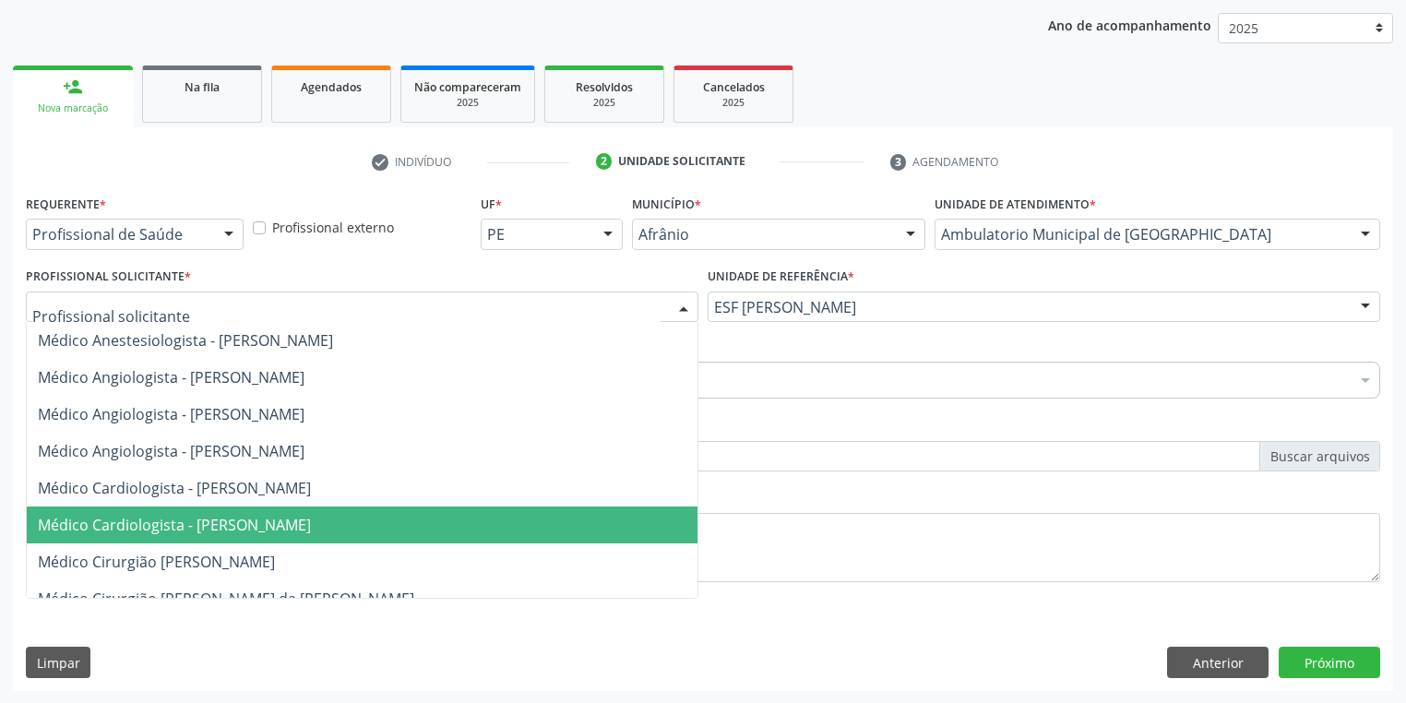
drag, startPoint x: 233, startPoint y: 518, endPoint x: 138, endPoint y: 440, distance: 123.2
click at [232, 516] on span "Médico Cardiologista - [PERSON_NAME]" at bounding box center [174, 525] width 273 height 20
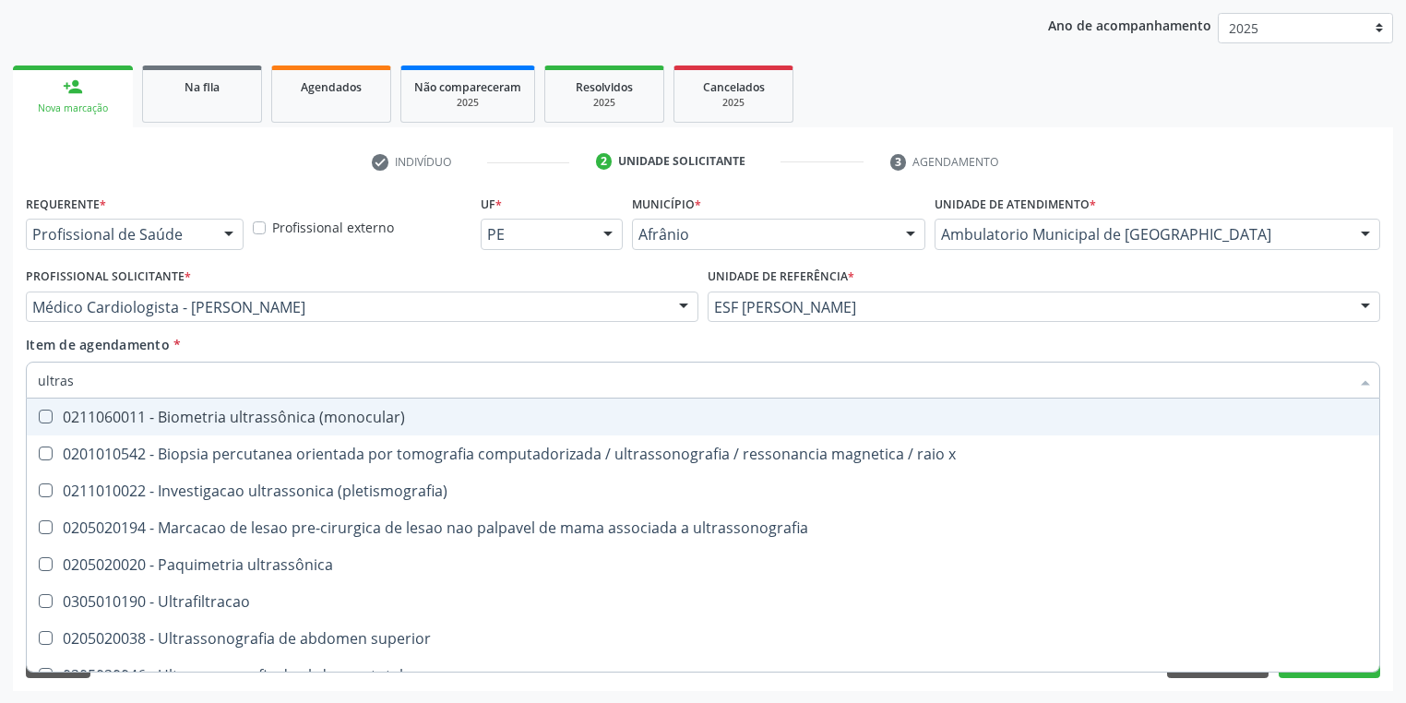
type input "ultrass"
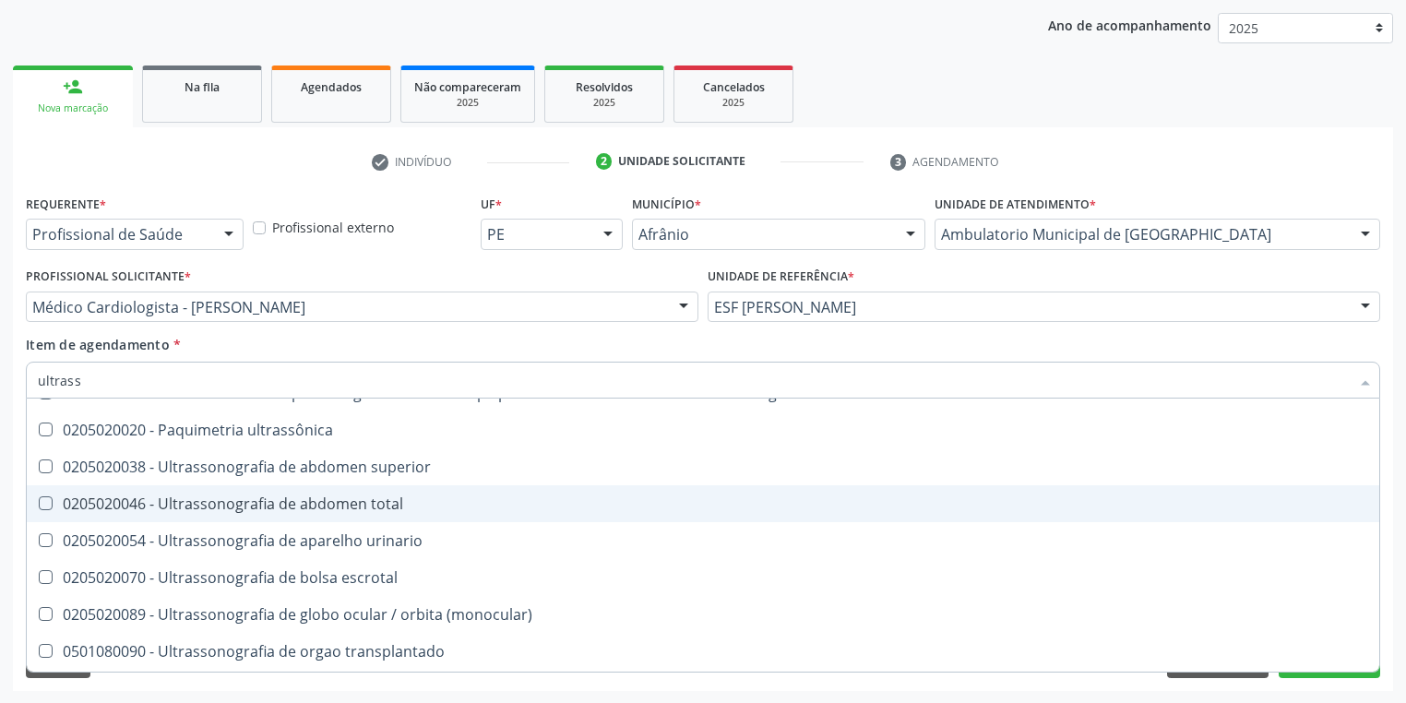
scroll to position [148, 0]
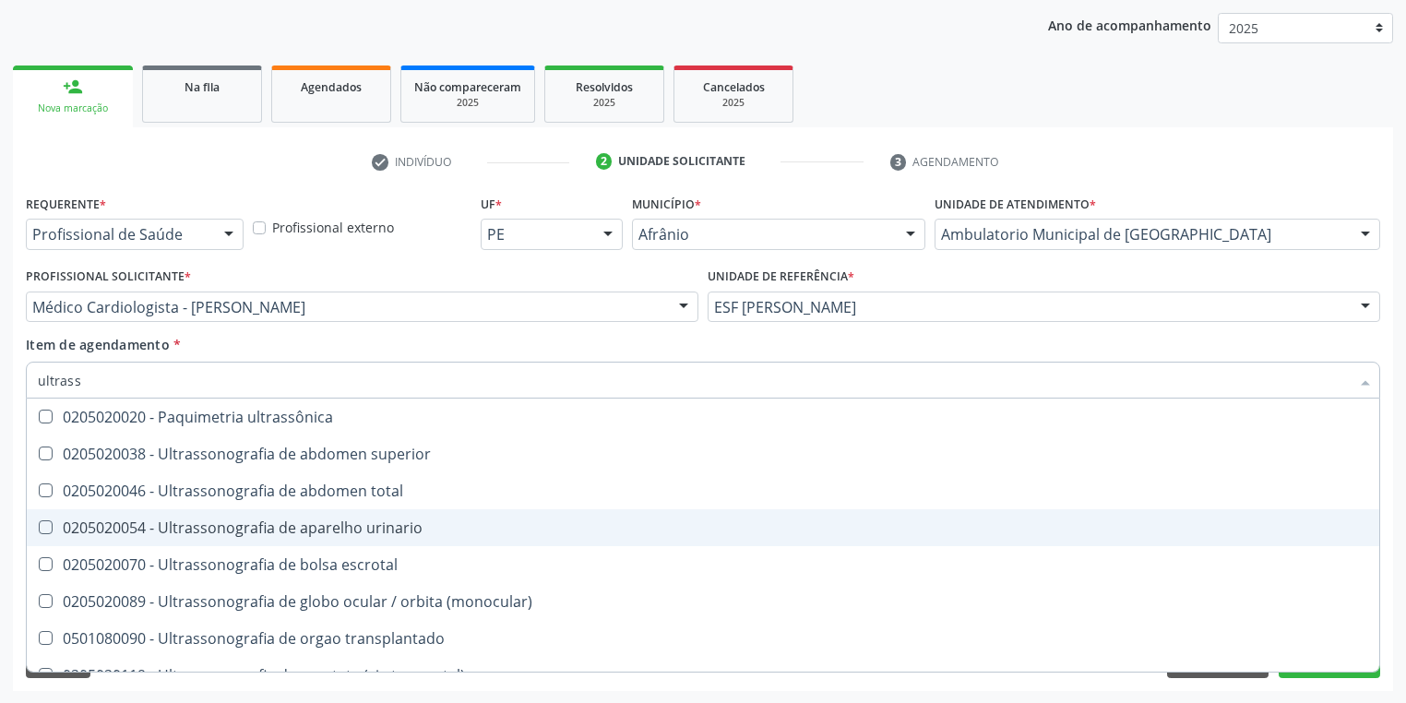
click at [221, 520] on div "0205020054 - Ultrassonografia de aparelho urinario" at bounding box center [703, 527] width 1330 height 15
checkbox urinario "true"
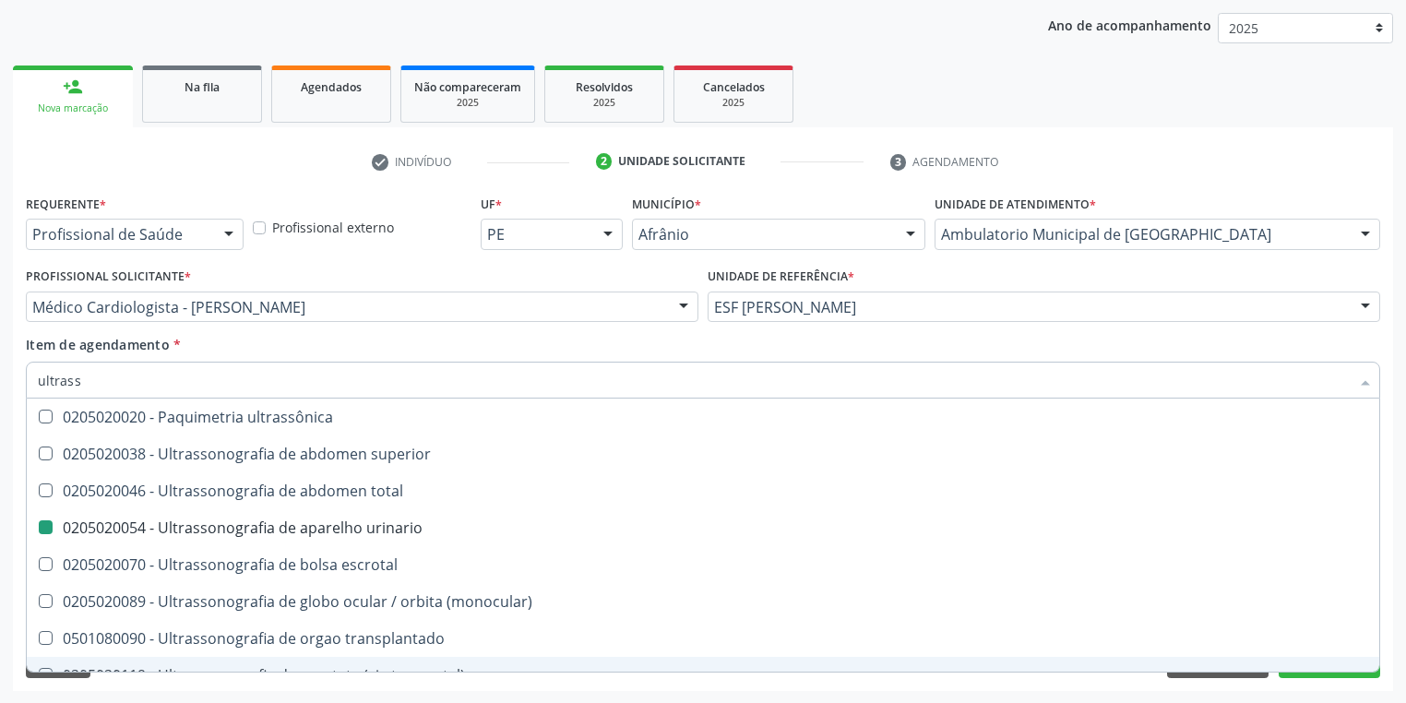
click at [140, 688] on div "Requerente * Profissional de Saúde Profissional de Saúde Paciente Nenhum result…" at bounding box center [703, 440] width 1380 height 501
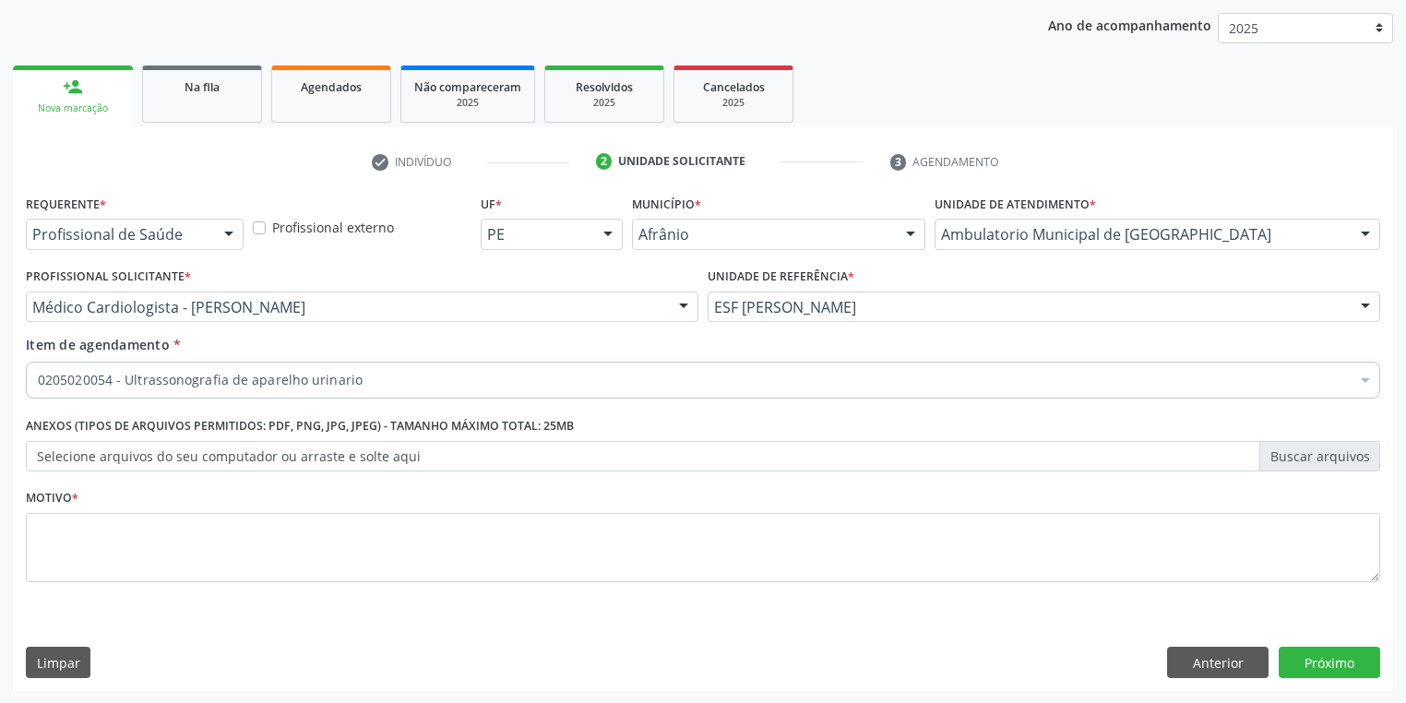
scroll to position [0, 0]
click at [82, 561] on textarea at bounding box center [703, 548] width 1354 height 70
type textarea "*"
click at [1323, 661] on button "Próximo" at bounding box center [1328, 662] width 101 height 31
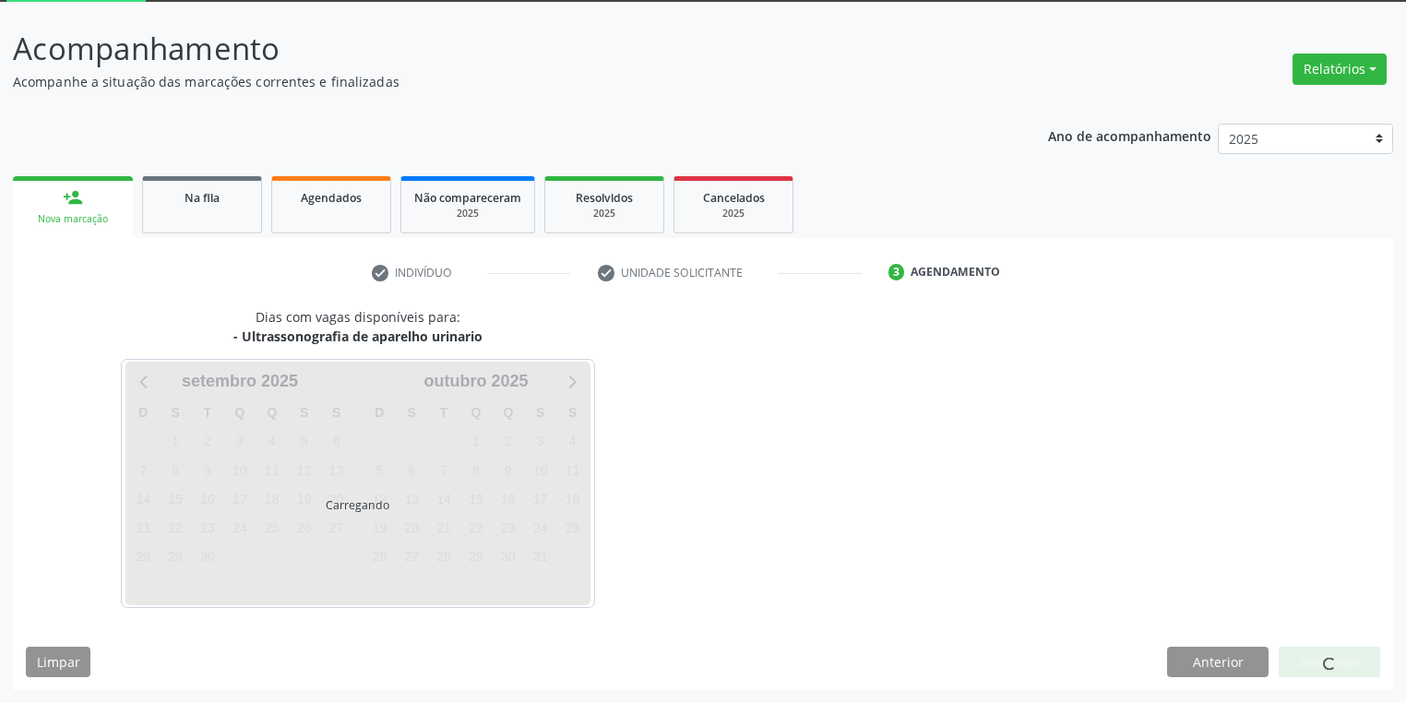
scroll to position [99, 0]
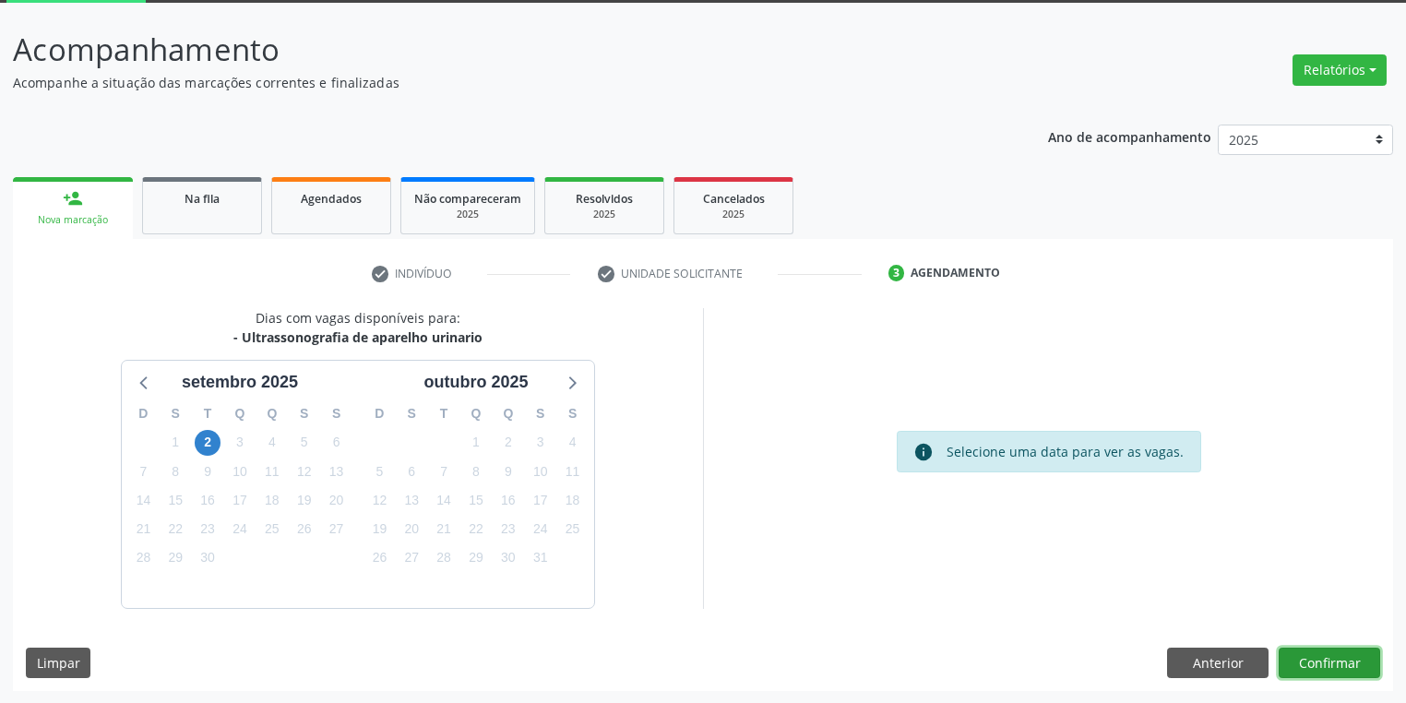
click at [1291, 649] on button "Confirmar" at bounding box center [1328, 662] width 101 height 31
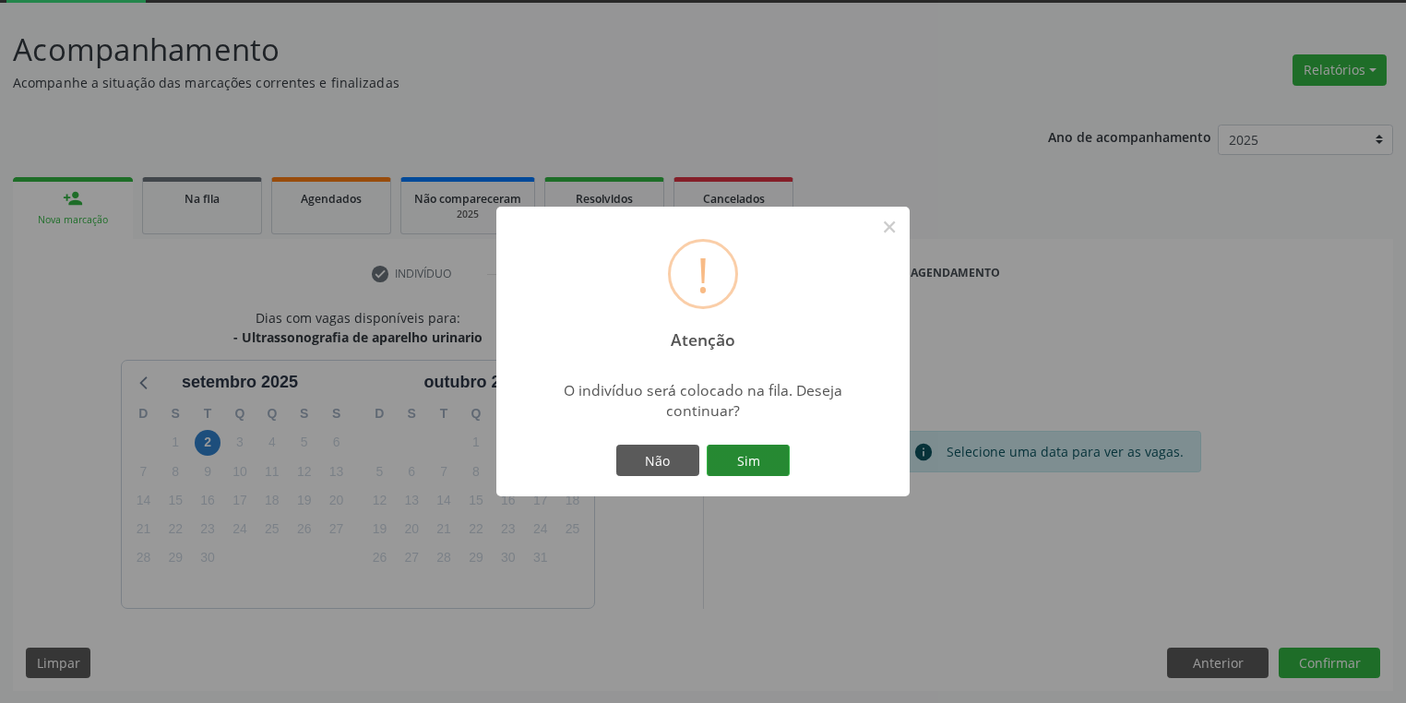
click at [760, 467] on button "Sim" at bounding box center [747, 460] width 83 height 31
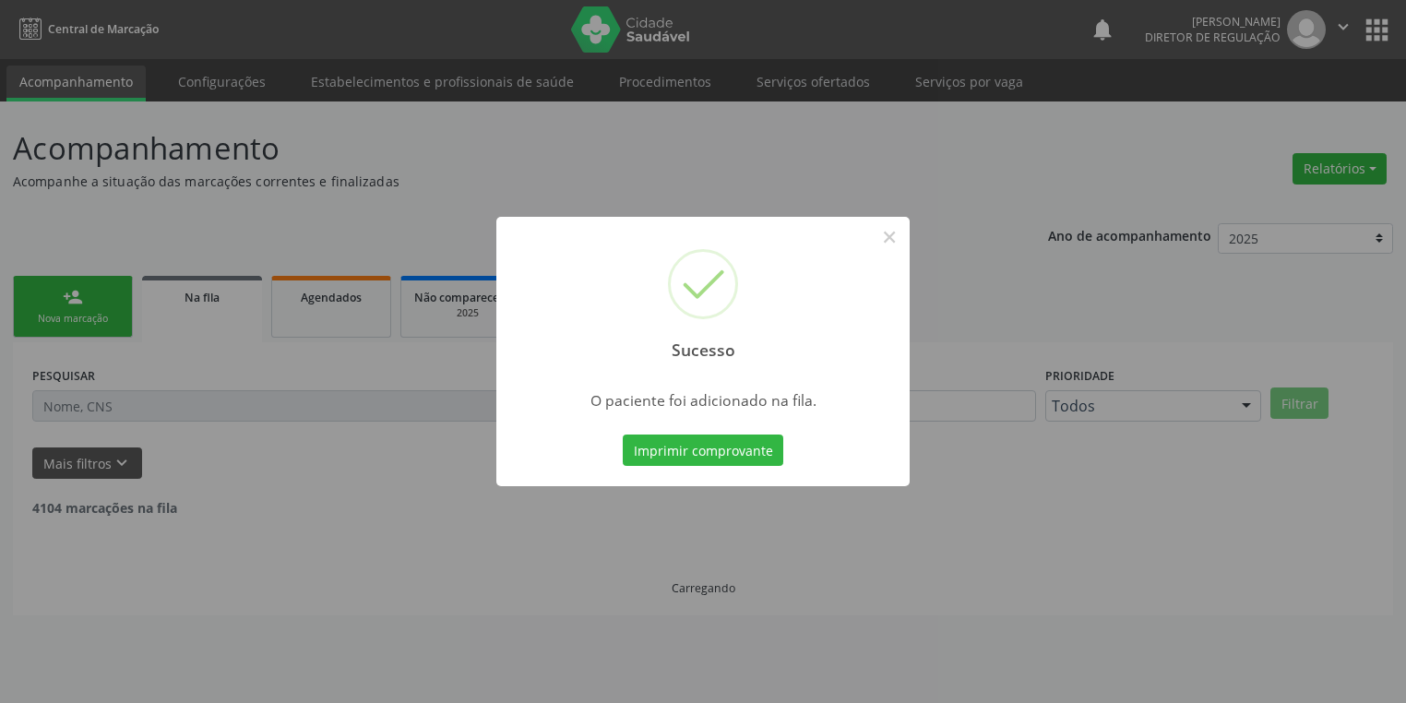
scroll to position [0, 0]
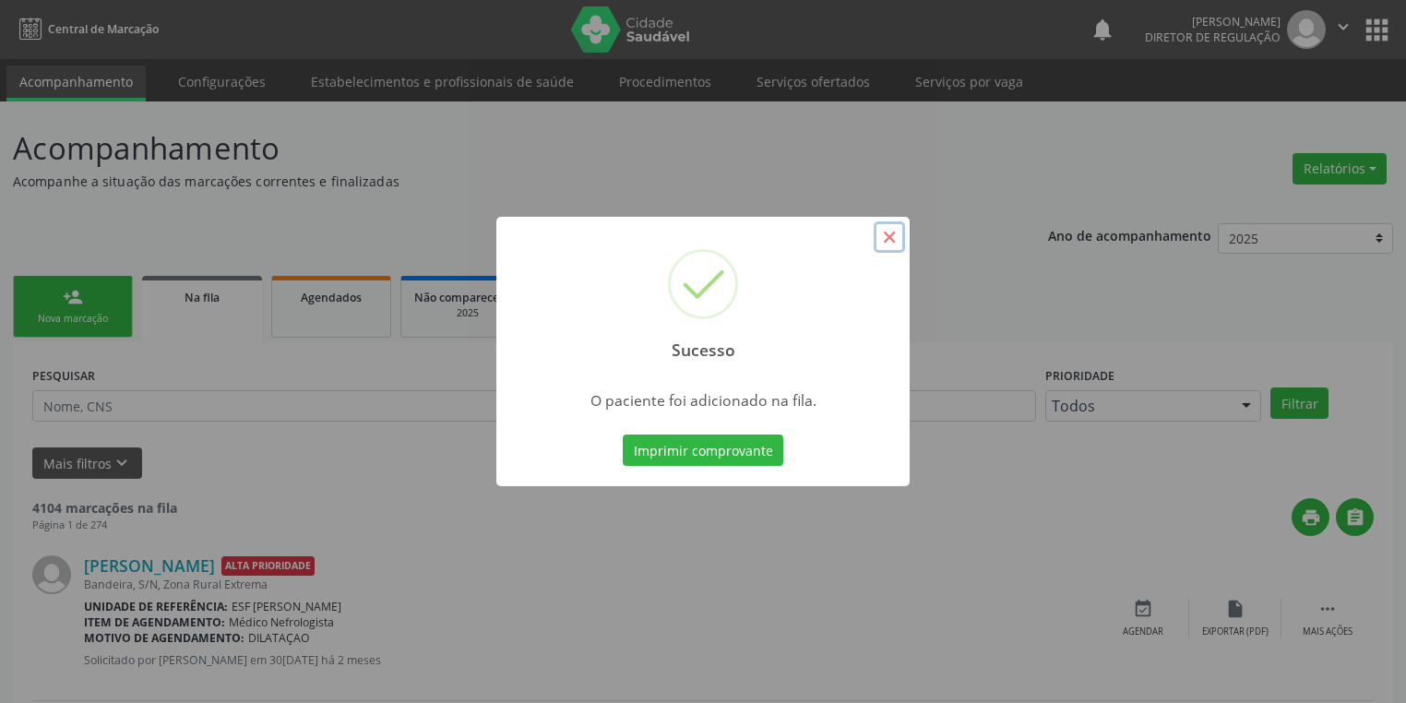
click at [896, 236] on button "×" at bounding box center [888, 236] width 31 height 31
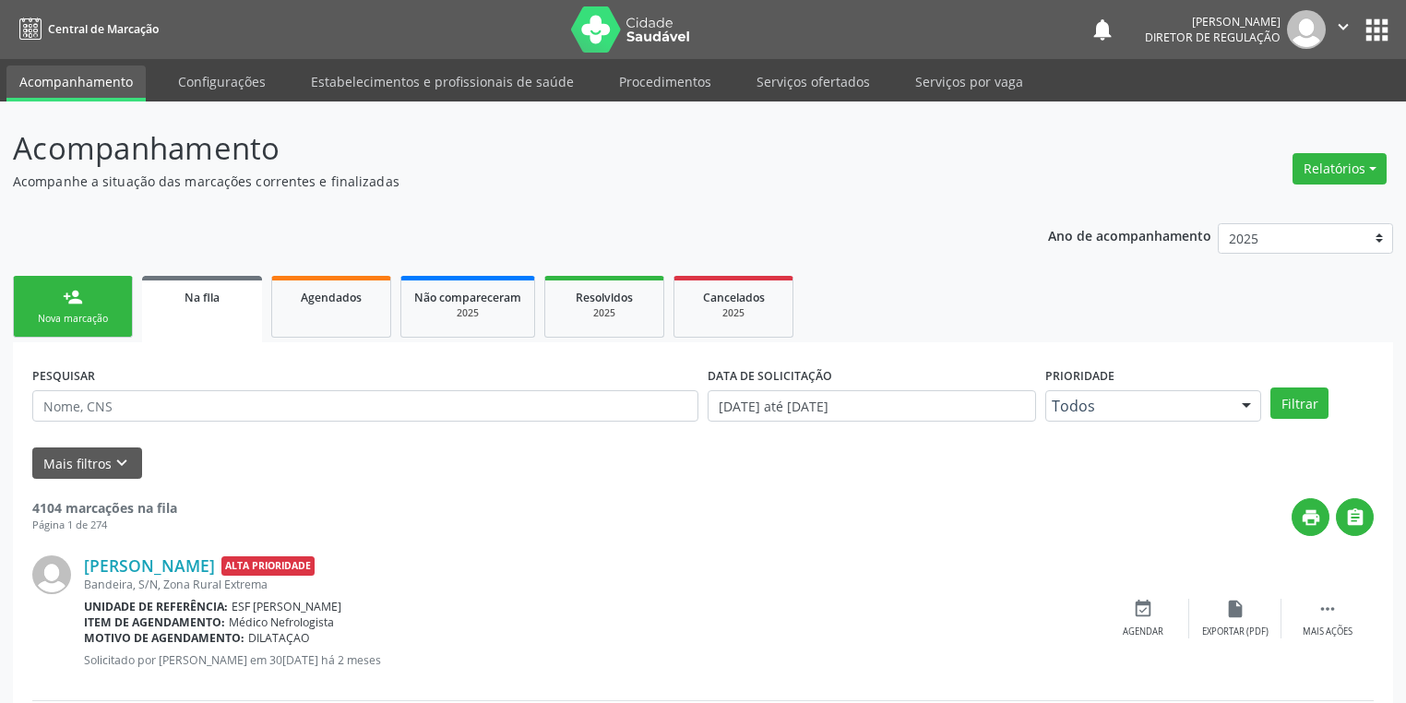
click at [101, 297] on link "person_add Nova marcação" at bounding box center [73, 307] width 120 height 62
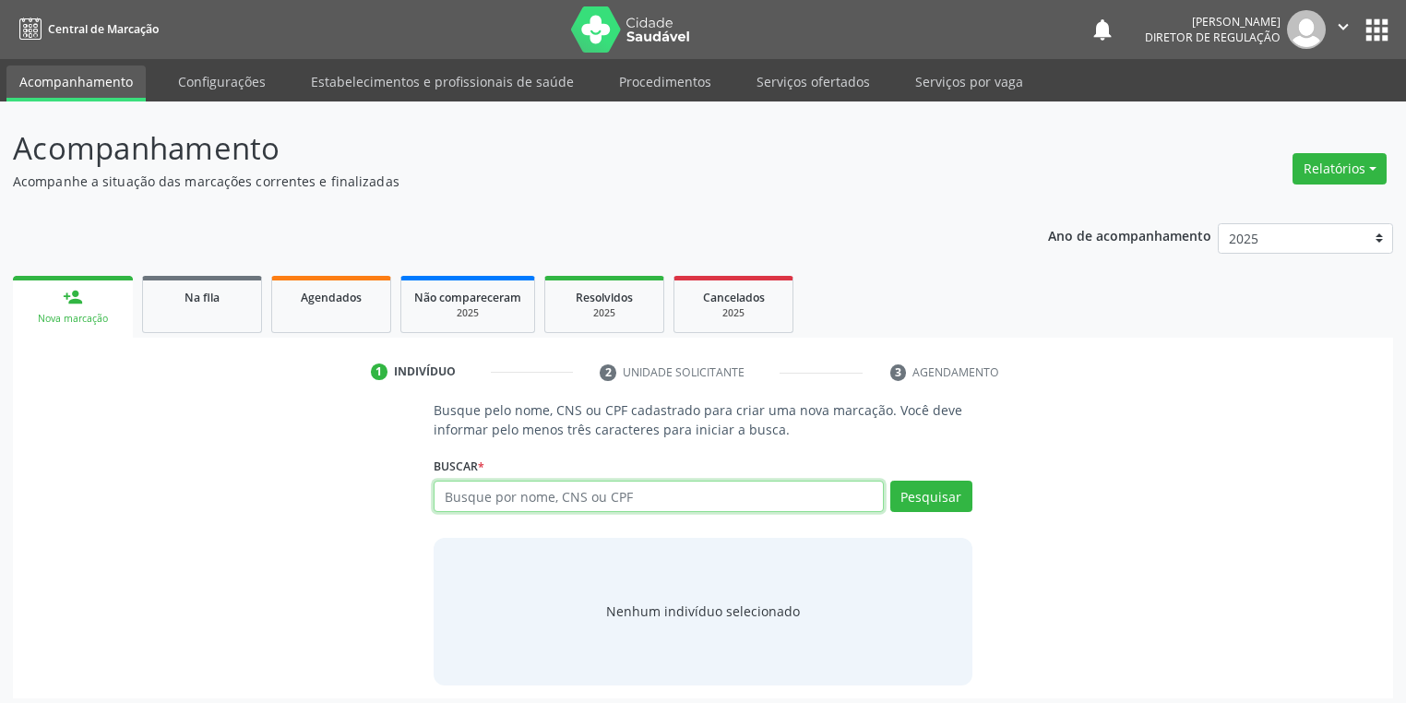
click at [517, 500] on input "text" at bounding box center [658, 496] width 450 height 31
type input "702805126368366"
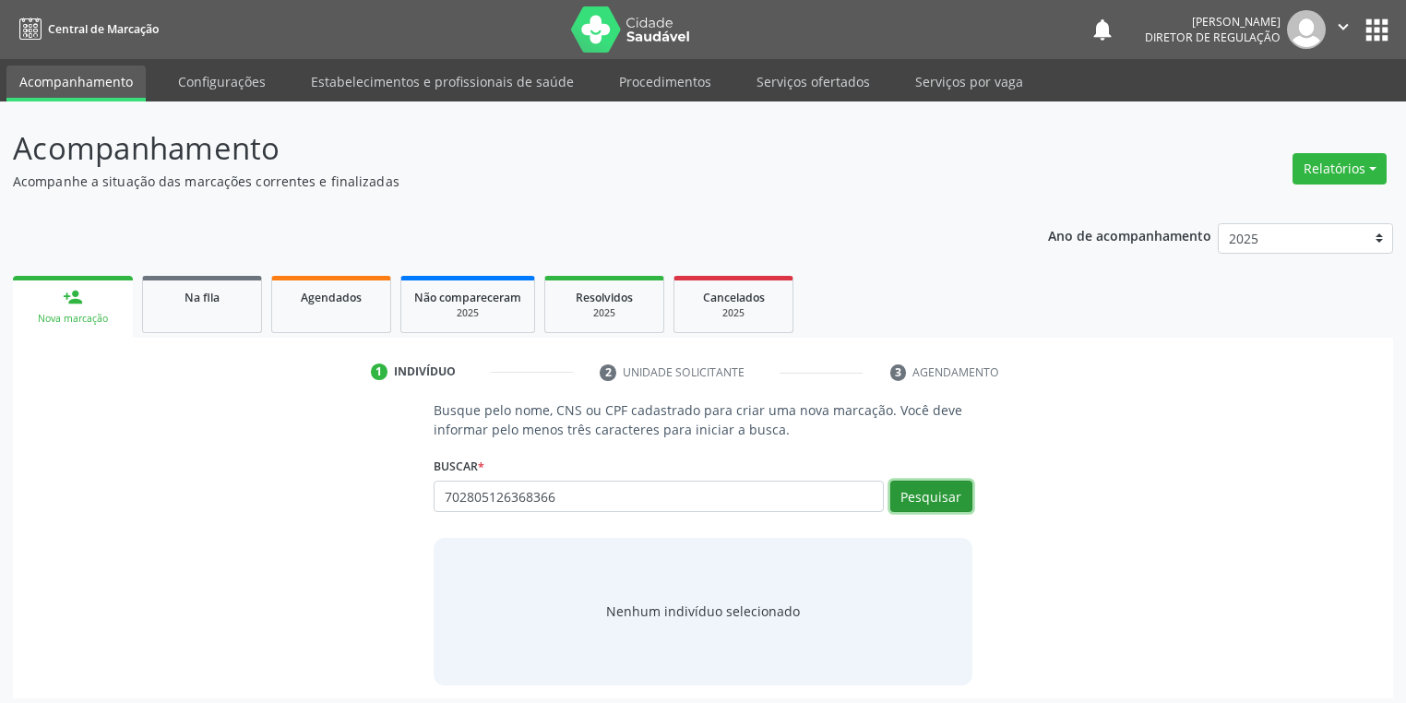
click at [945, 492] on button "Pesquisar" at bounding box center [931, 496] width 82 height 31
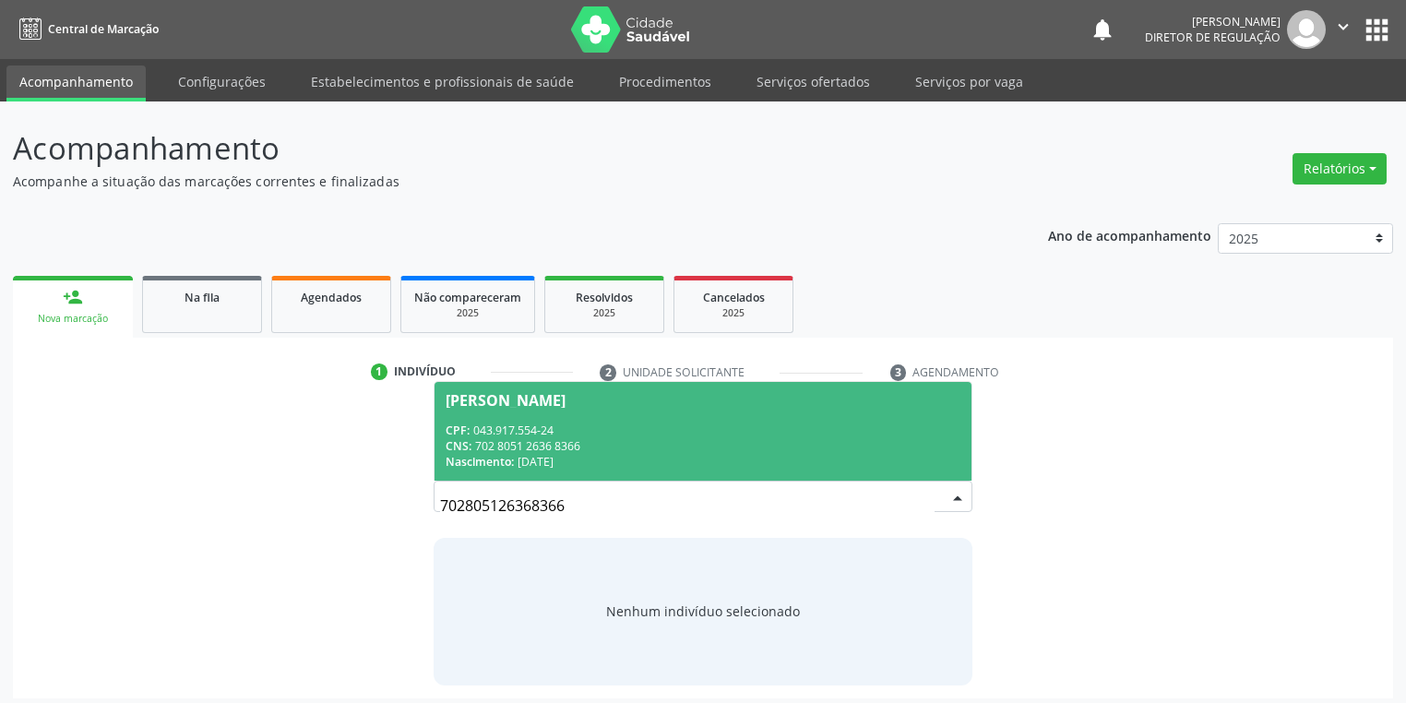
drag, startPoint x: 531, startPoint y: 395, endPoint x: 574, endPoint y: 408, distance: 44.3
click at [534, 395] on div "[PERSON_NAME]" at bounding box center [505, 400] width 120 height 15
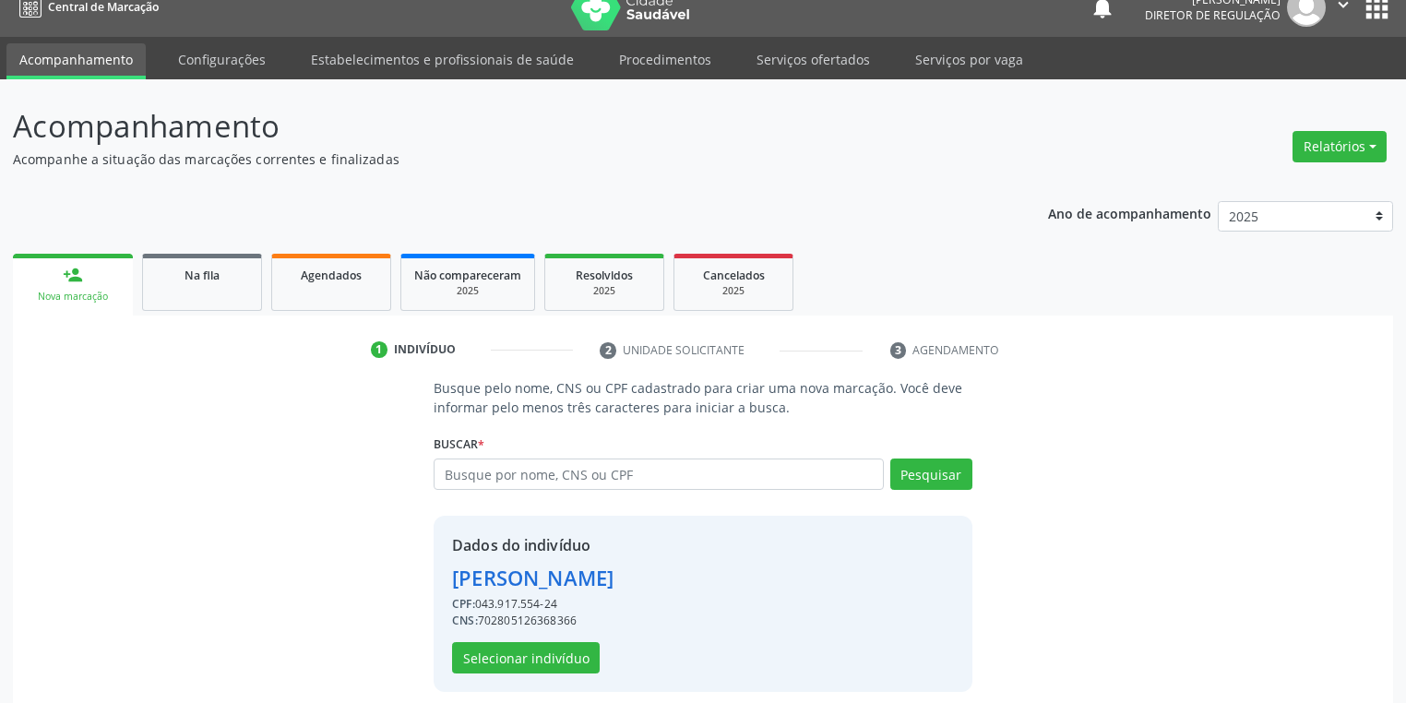
scroll to position [35, 0]
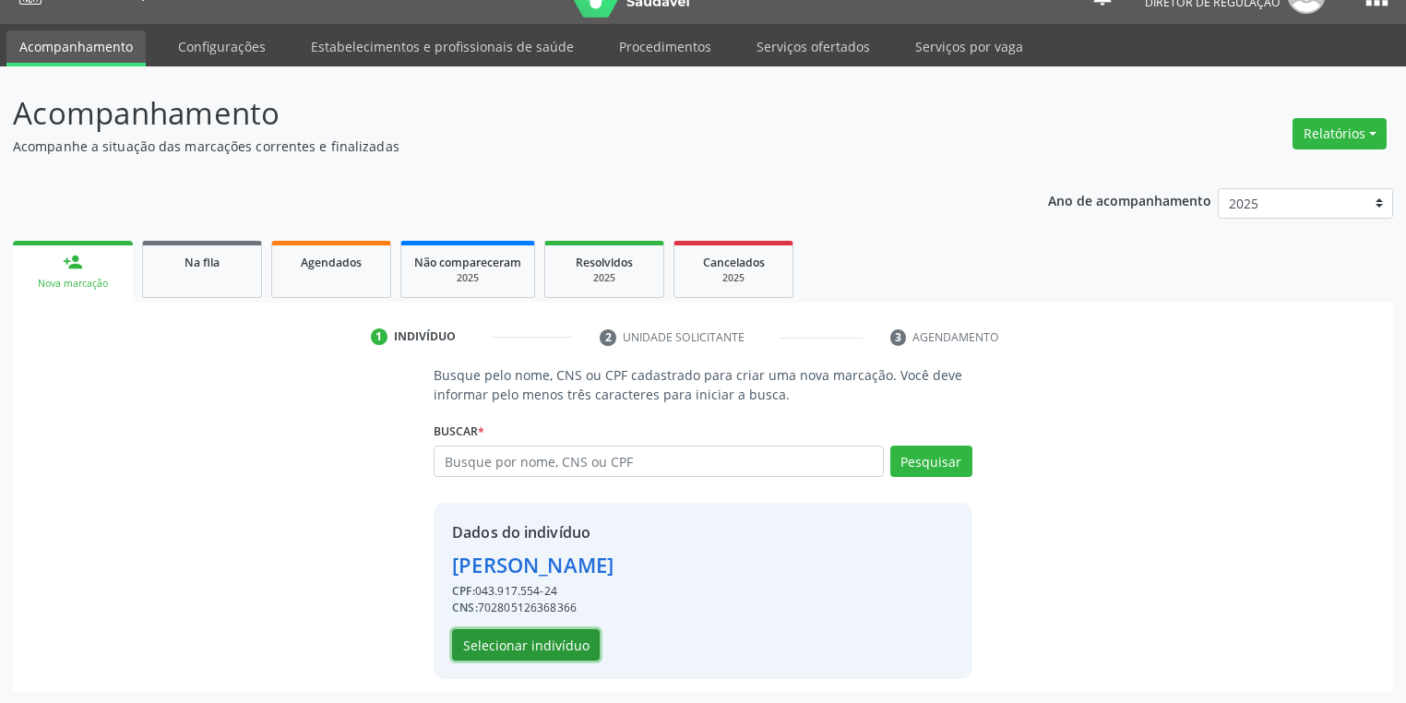
click at [529, 639] on button "Selecionar indivíduo" at bounding box center [526, 644] width 148 height 31
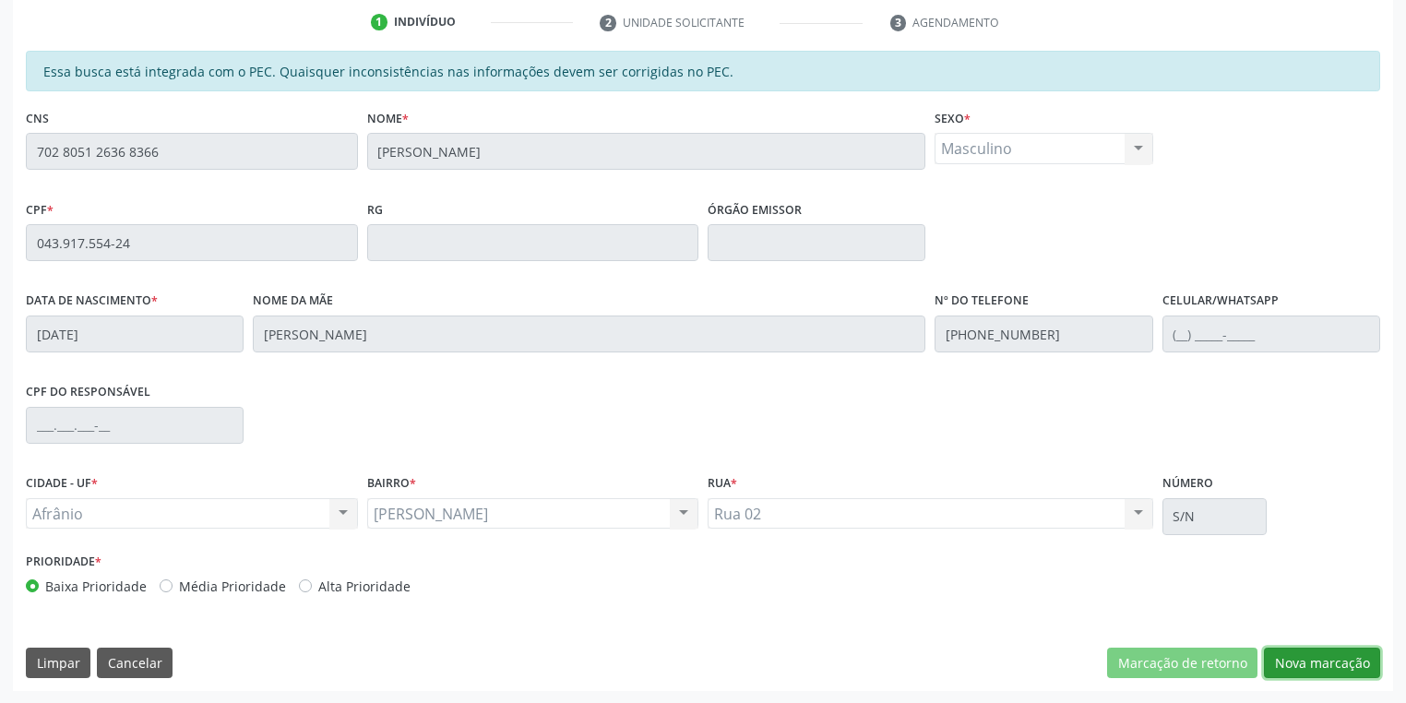
click at [1299, 666] on button "Nova marcação" at bounding box center [1322, 662] width 116 height 31
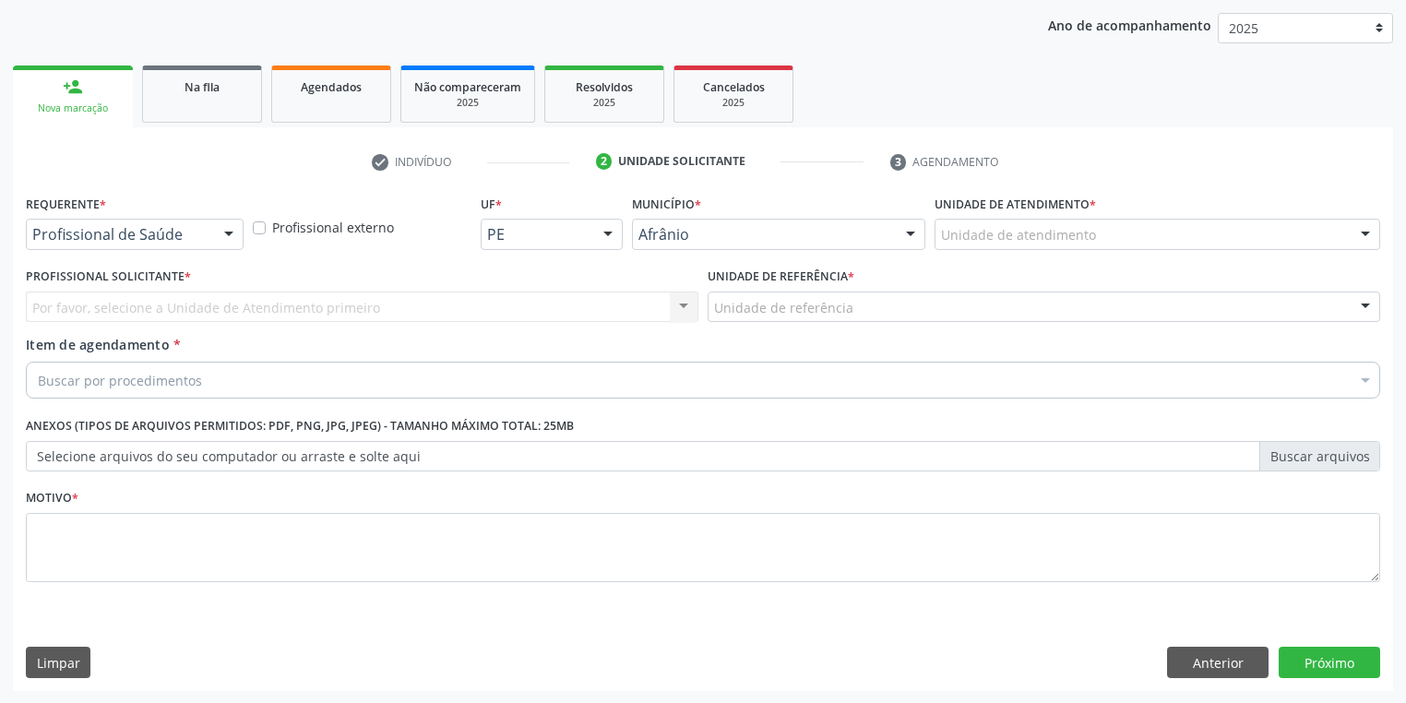
drag, startPoint x: 967, startPoint y: 233, endPoint x: 978, endPoint y: 342, distance: 109.4
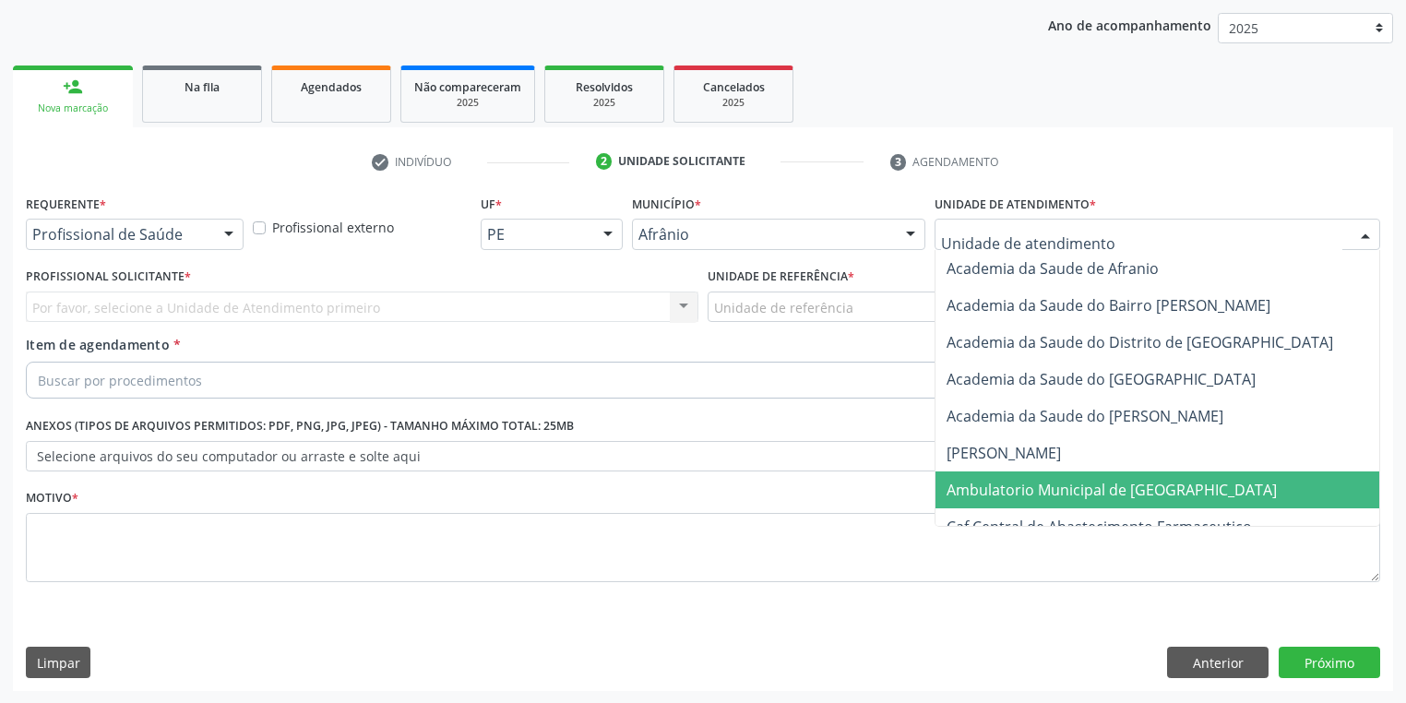
click at [981, 480] on span "Ambulatorio Municipal de [GEOGRAPHIC_DATA]" at bounding box center [1111, 490] width 330 height 20
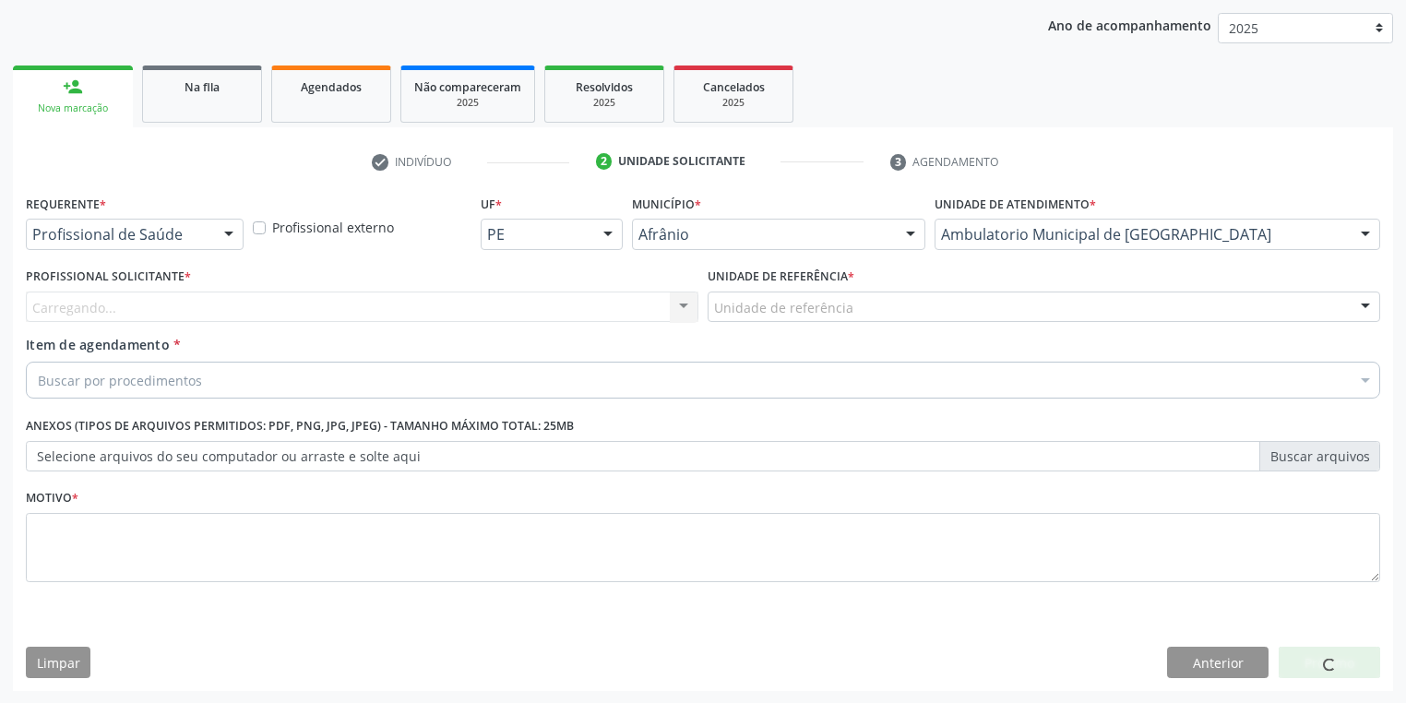
drag, startPoint x: 764, startPoint y: 312, endPoint x: 768, endPoint y: 375, distance: 63.8
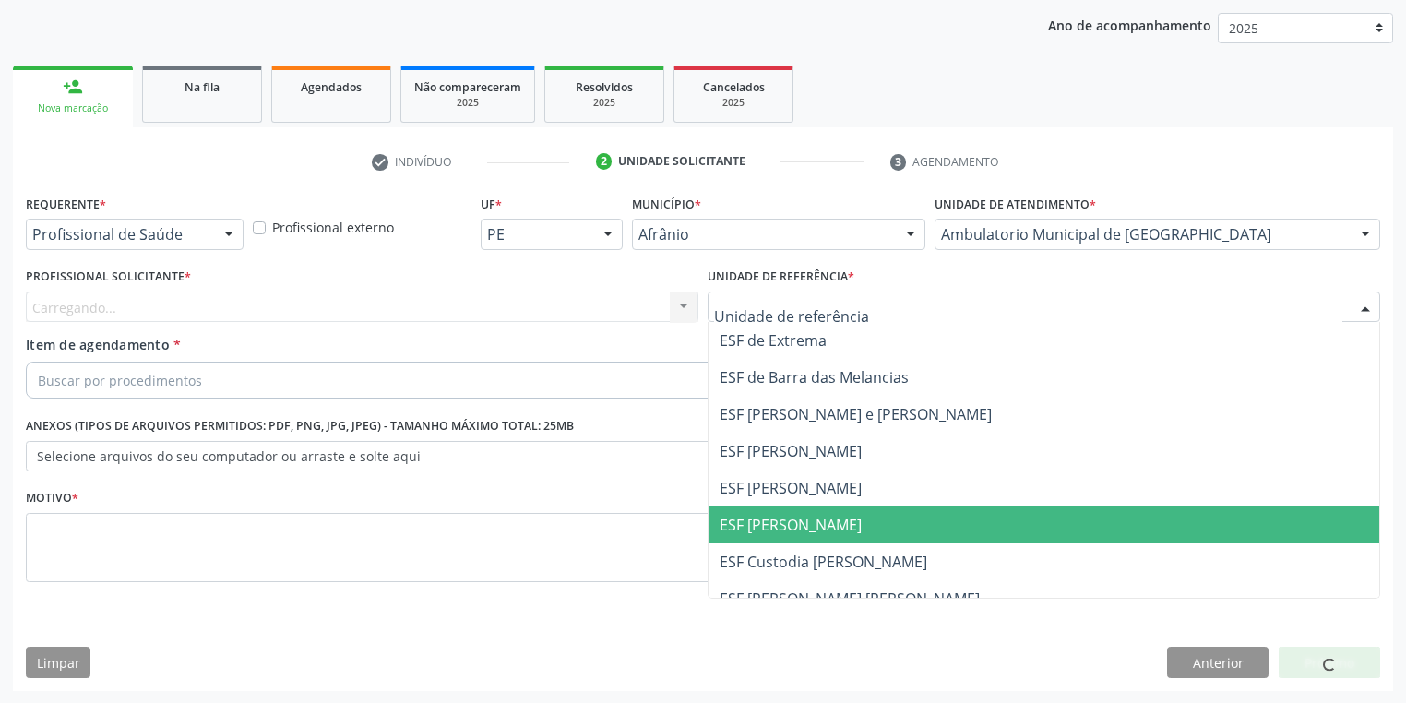
click at [768, 524] on span "ESF [PERSON_NAME]" at bounding box center [790, 525] width 142 height 20
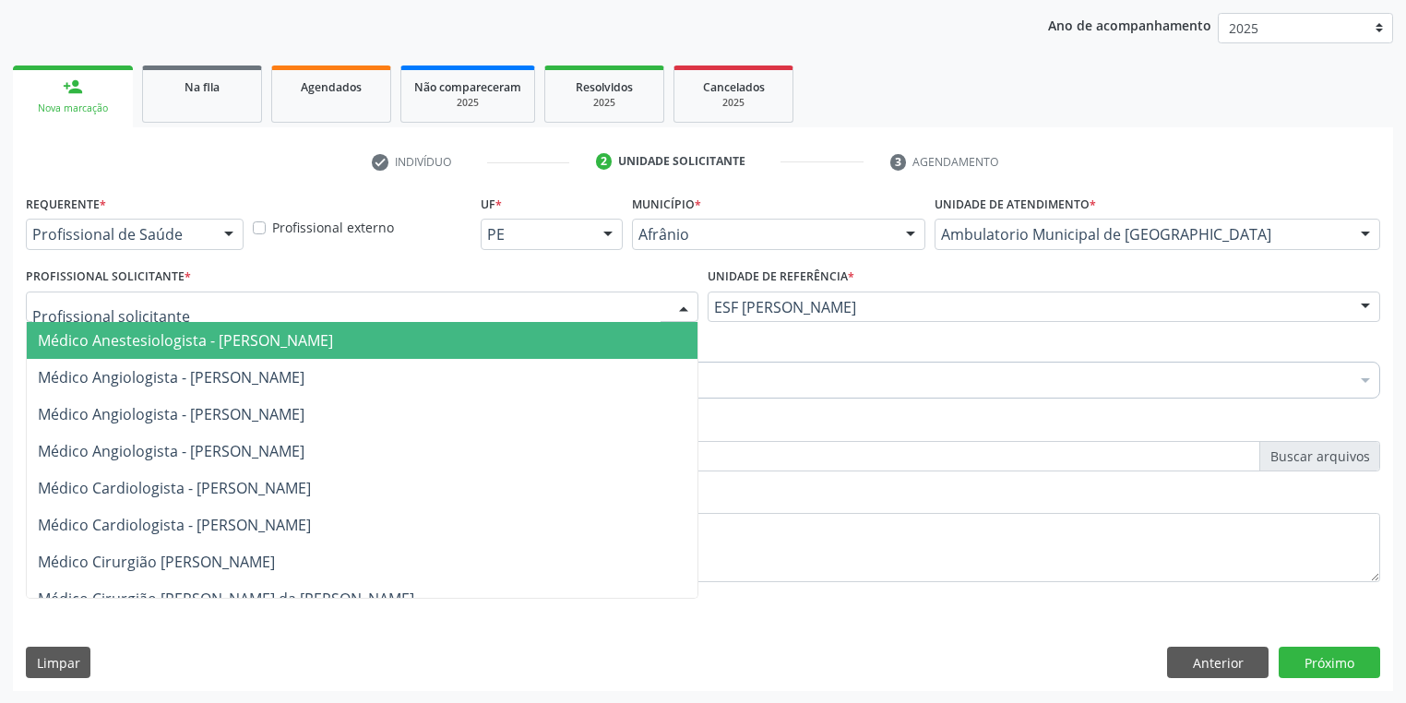
drag, startPoint x: 75, startPoint y: 310, endPoint x: 99, endPoint y: 378, distance: 72.3
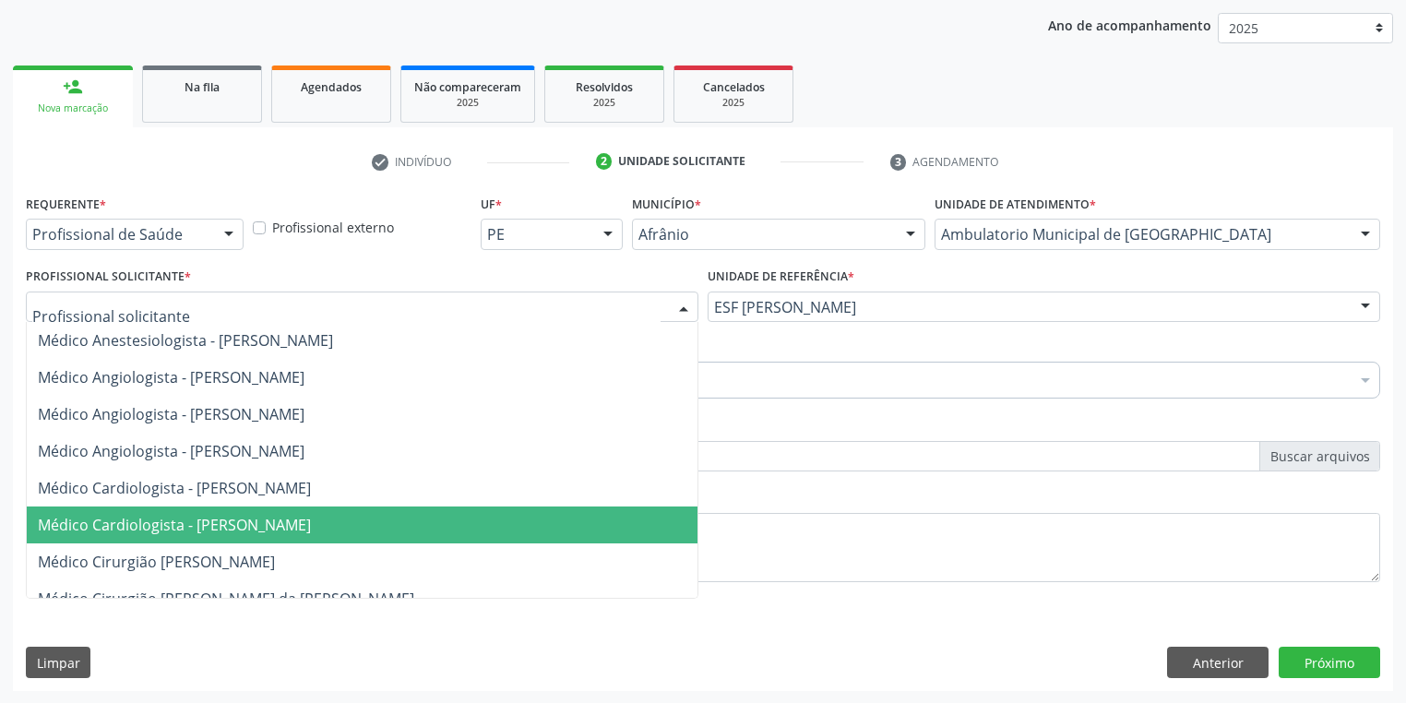
drag, startPoint x: 197, startPoint y: 513, endPoint x: 144, endPoint y: 472, distance: 67.1
click at [197, 513] on span "Médico Cardiologista - [PERSON_NAME]" at bounding box center [362, 524] width 671 height 37
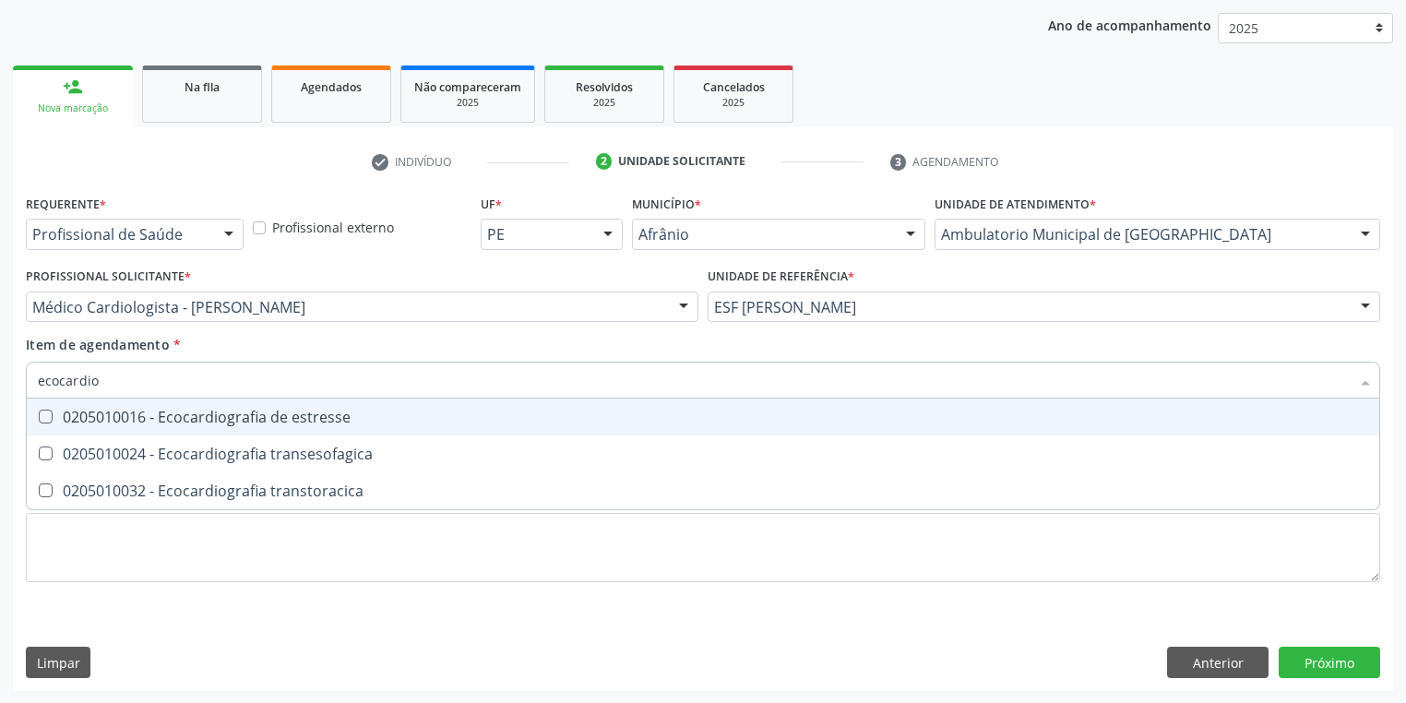
type input "ecocardiog"
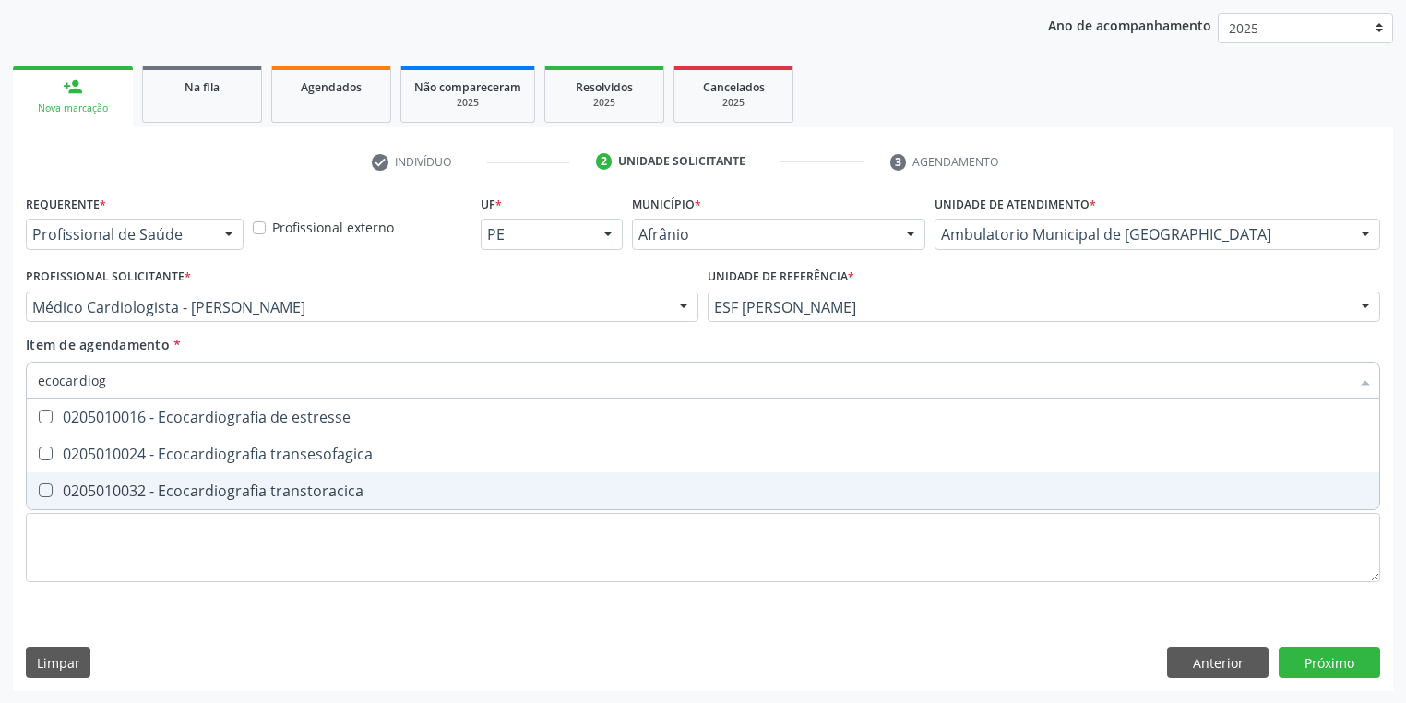
click at [91, 488] on div "0205010032 - Ecocardiografia transtoracica" at bounding box center [703, 490] width 1330 height 15
checkbox transtoracica "true"
click at [89, 553] on div "Requerente * Profissional de Saúde Profissional de Saúde Paciente Nenhum result…" at bounding box center [703, 399] width 1354 height 418
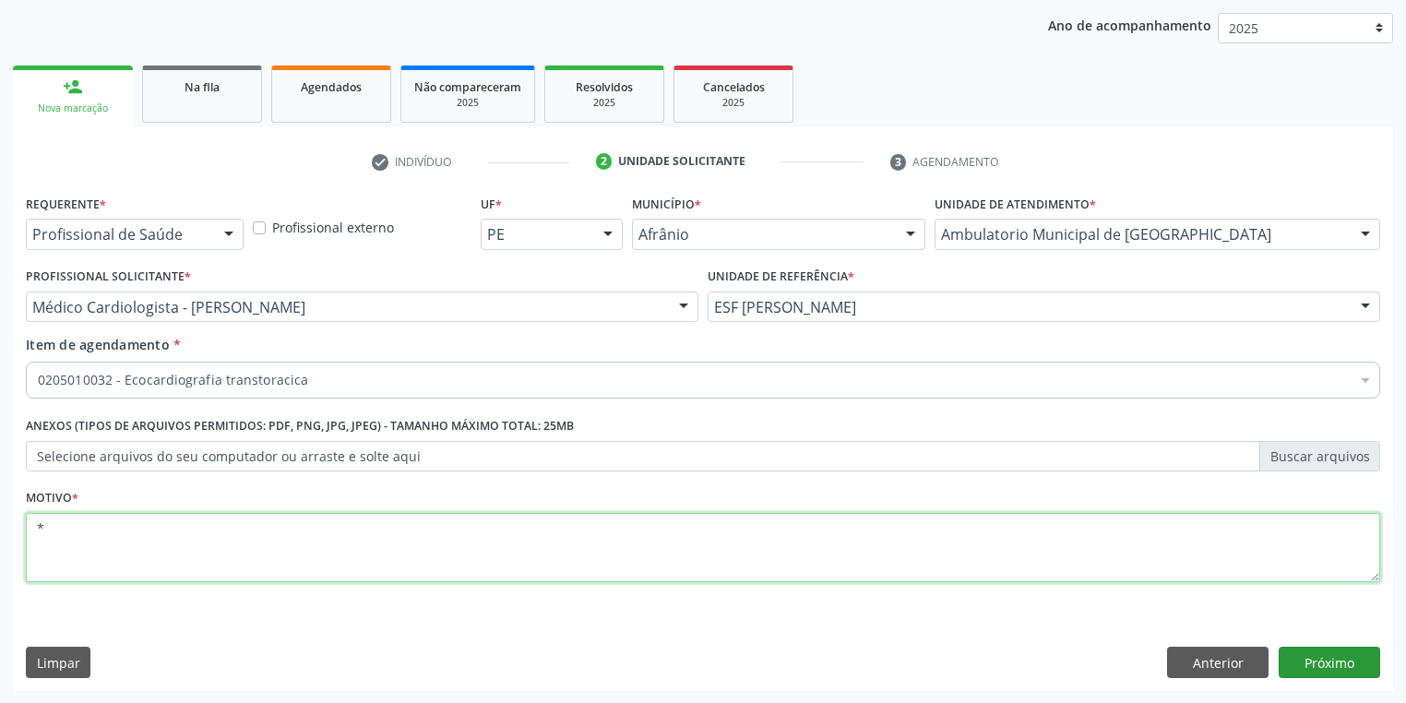
type textarea "*"
click at [1291, 663] on button "Próximo" at bounding box center [1328, 662] width 101 height 31
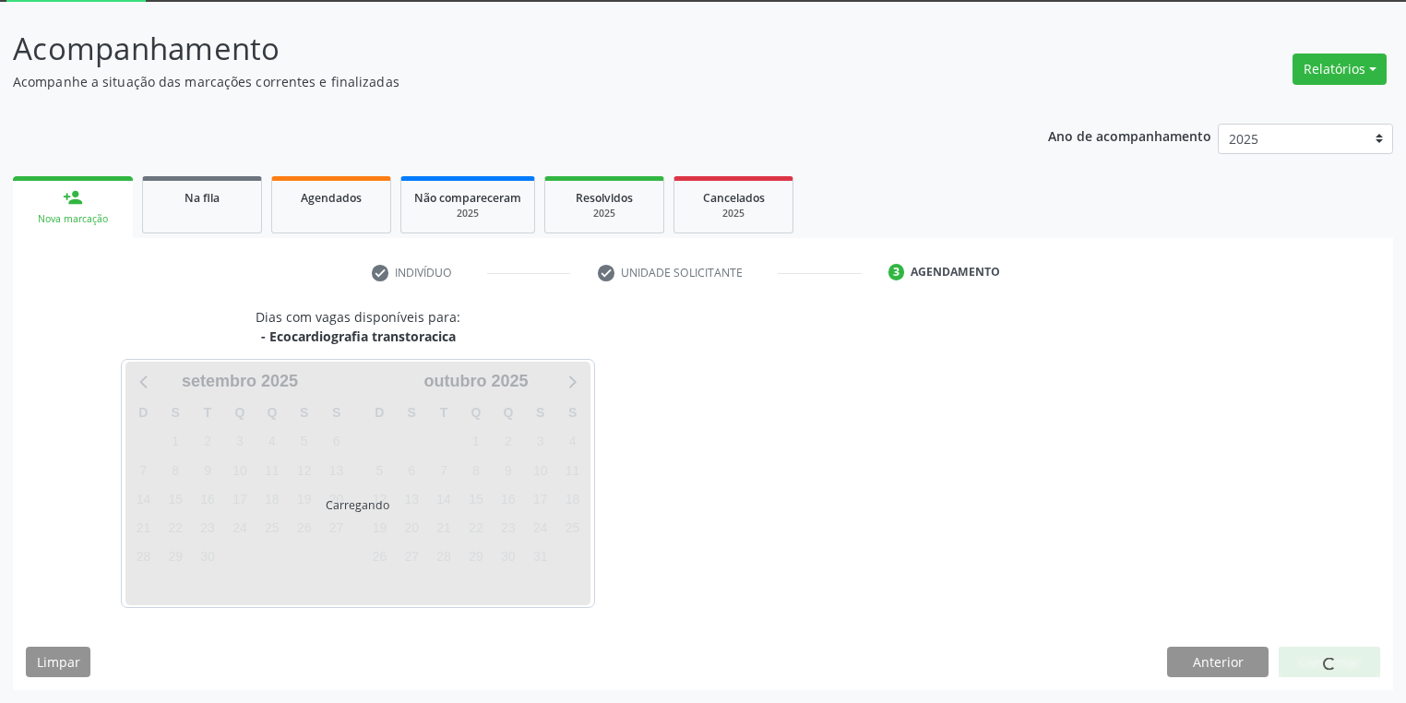
scroll to position [99, 0]
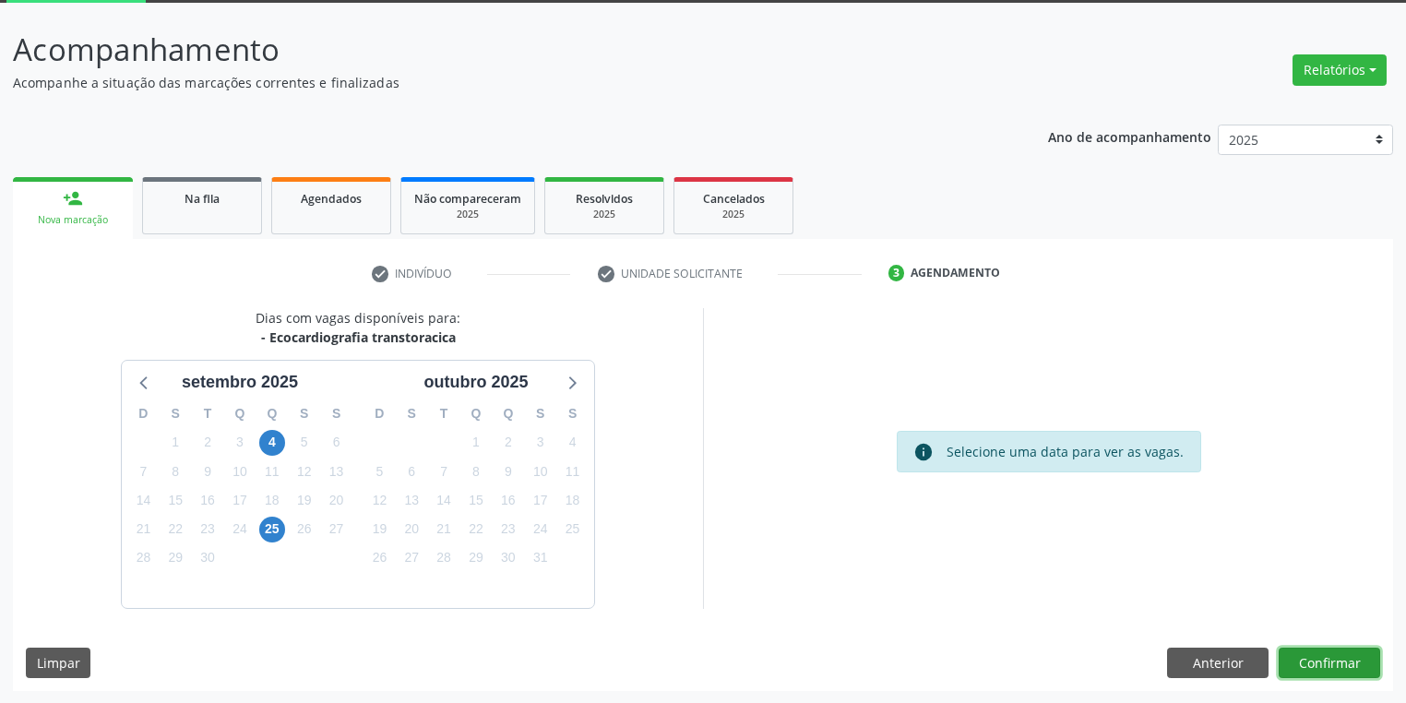
click at [1306, 657] on button "Confirmar" at bounding box center [1328, 662] width 101 height 31
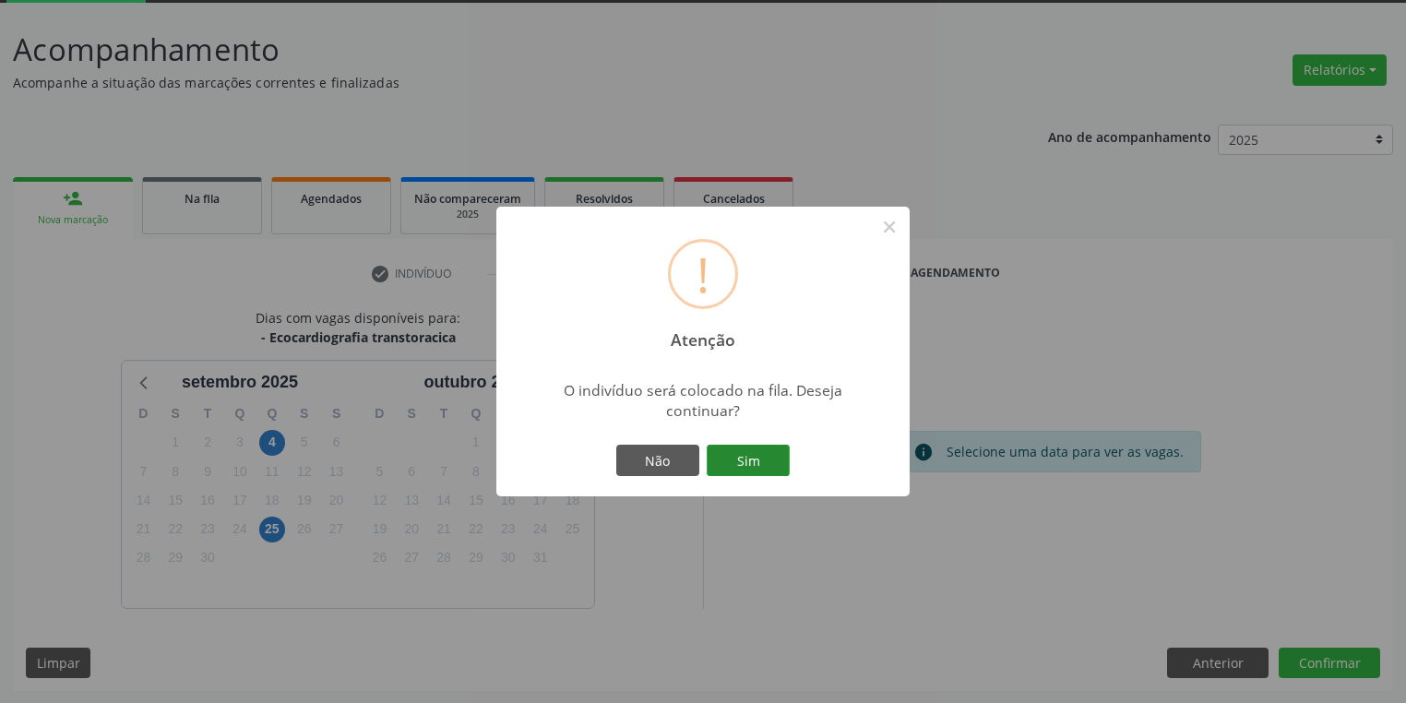
click at [734, 466] on button "Sim" at bounding box center [747, 460] width 83 height 31
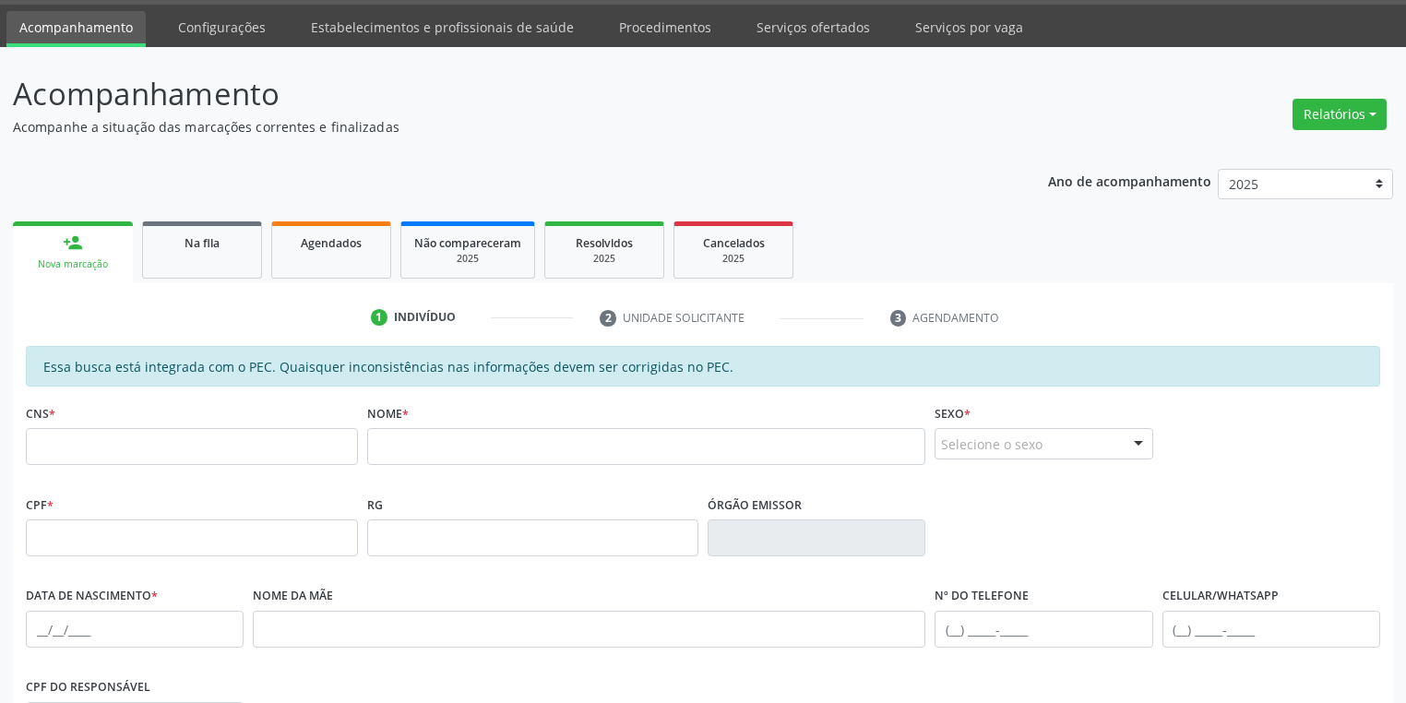
scroll to position [54, 0]
click at [53, 243] on link "person_add Nova marcação" at bounding box center [73, 252] width 120 height 62
click at [92, 255] on link "person_add Nova marcação" at bounding box center [73, 252] width 120 height 62
click at [83, 260] on div "Nova marcação" at bounding box center [73, 264] width 94 height 14
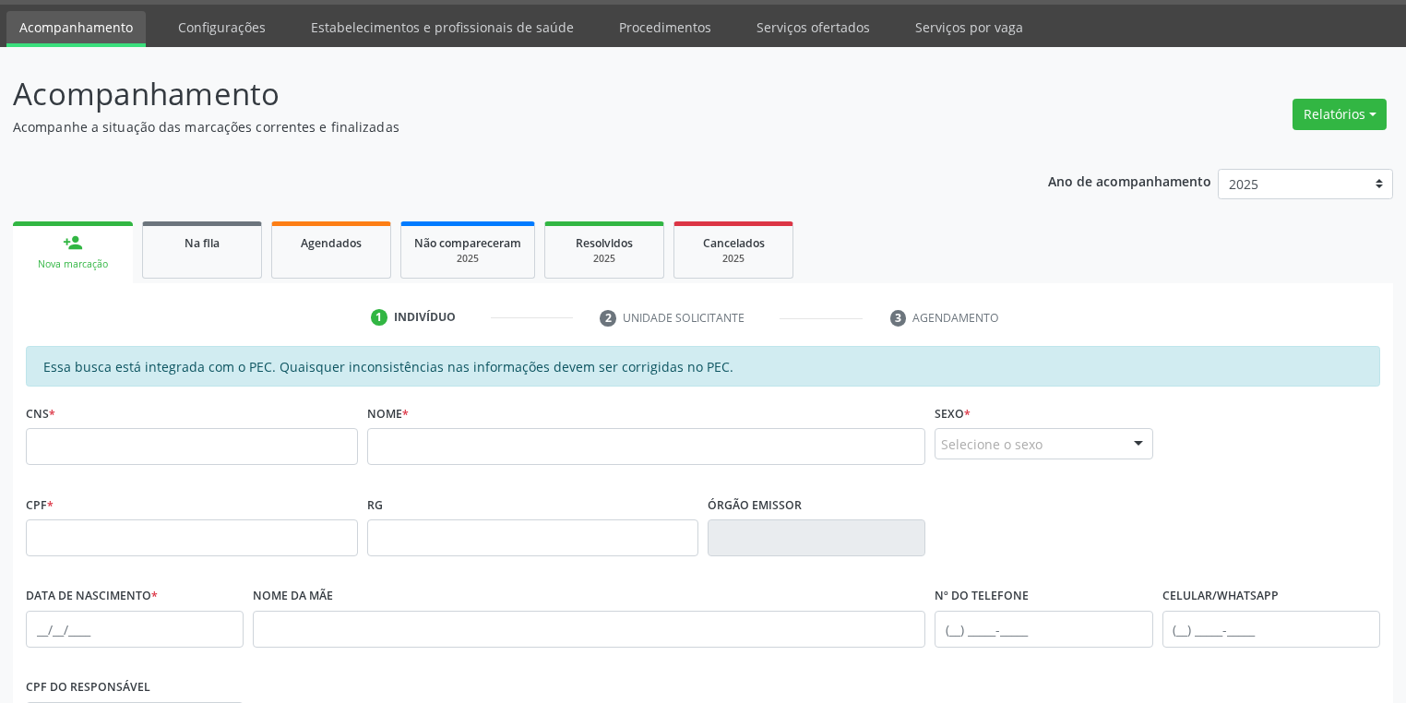
click at [83, 260] on div "Nova marcação" at bounding box center [73, 264] width 94 height 14
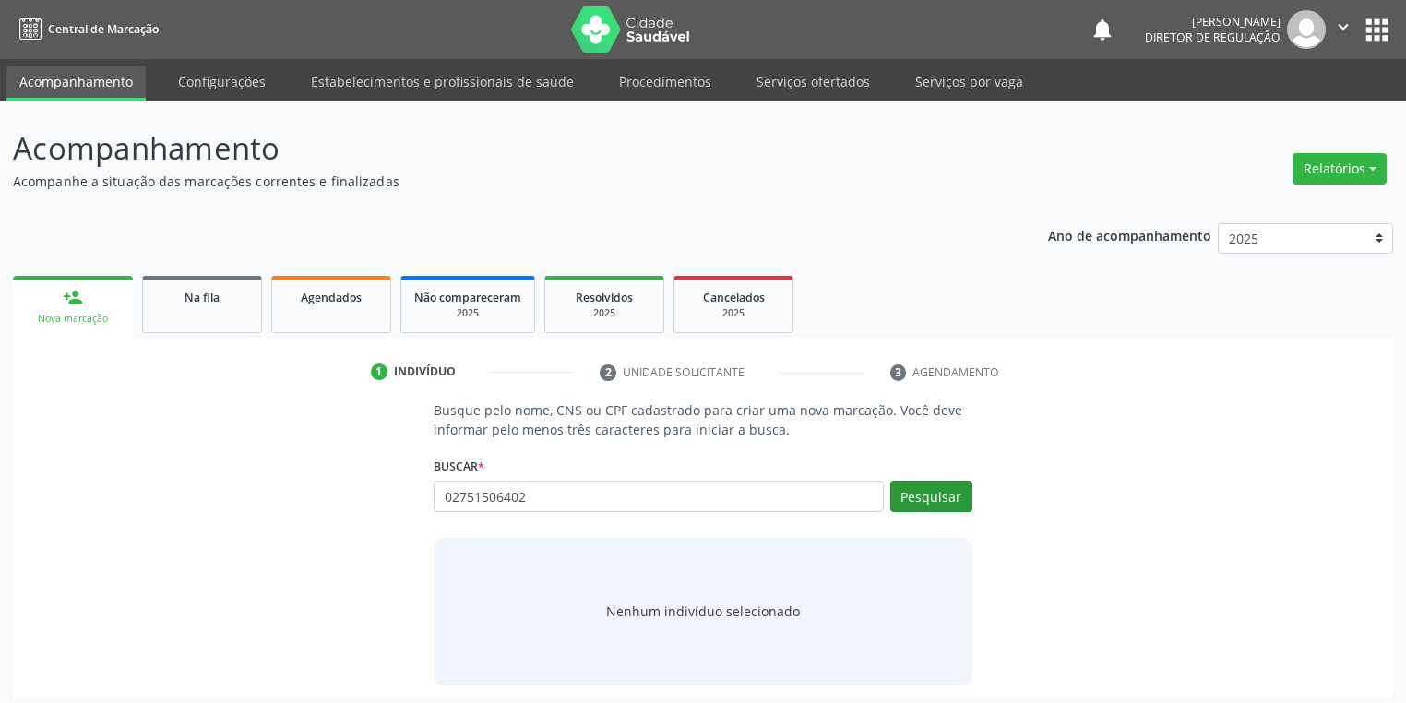
type input "02751506402"
click at [920, 500] on button "Pesquisar" at bounding box center [931, 496] width 82 height 31
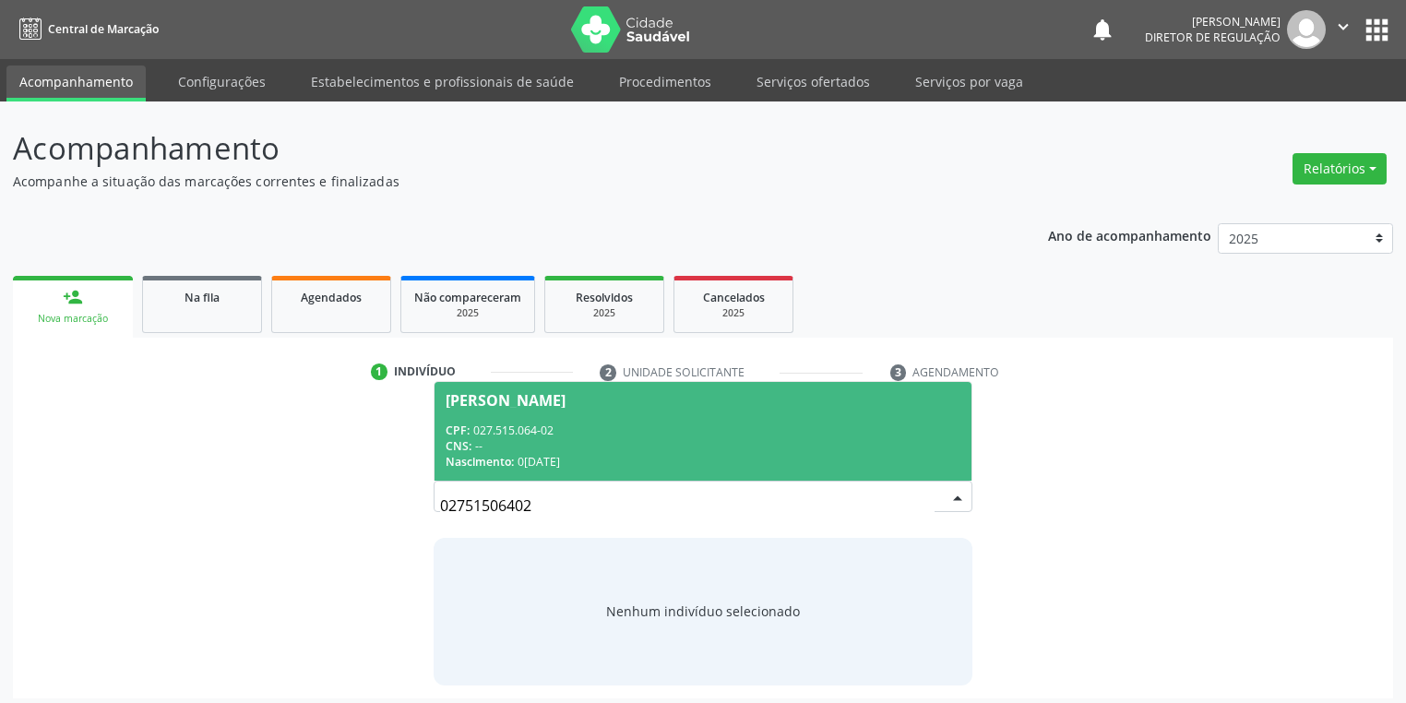
click at [576, 411] on span "Teresinha da Silva Santos CPF: 027.515.064-02 CNS: -- Nascimento: 09/11/1978" at bounding box center [702, 431] width 537 height 99
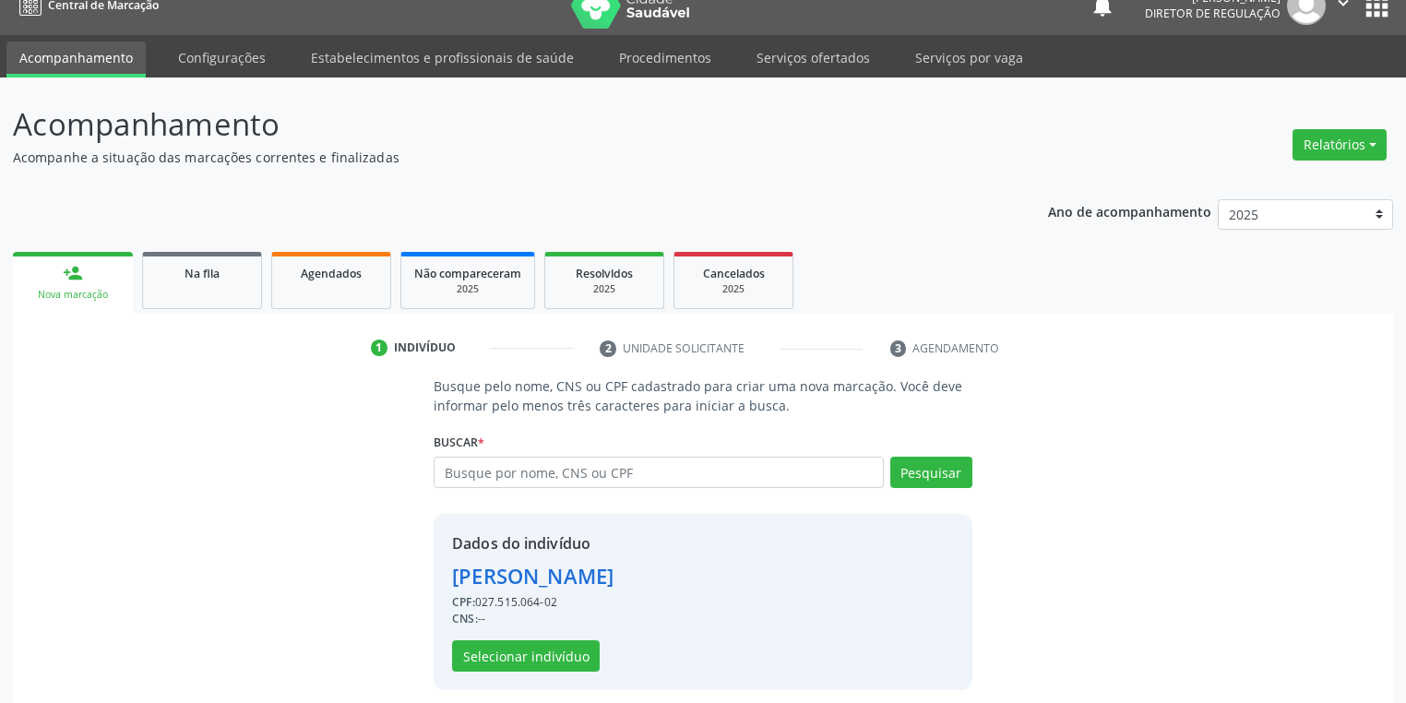
scroll to position [35, 0]
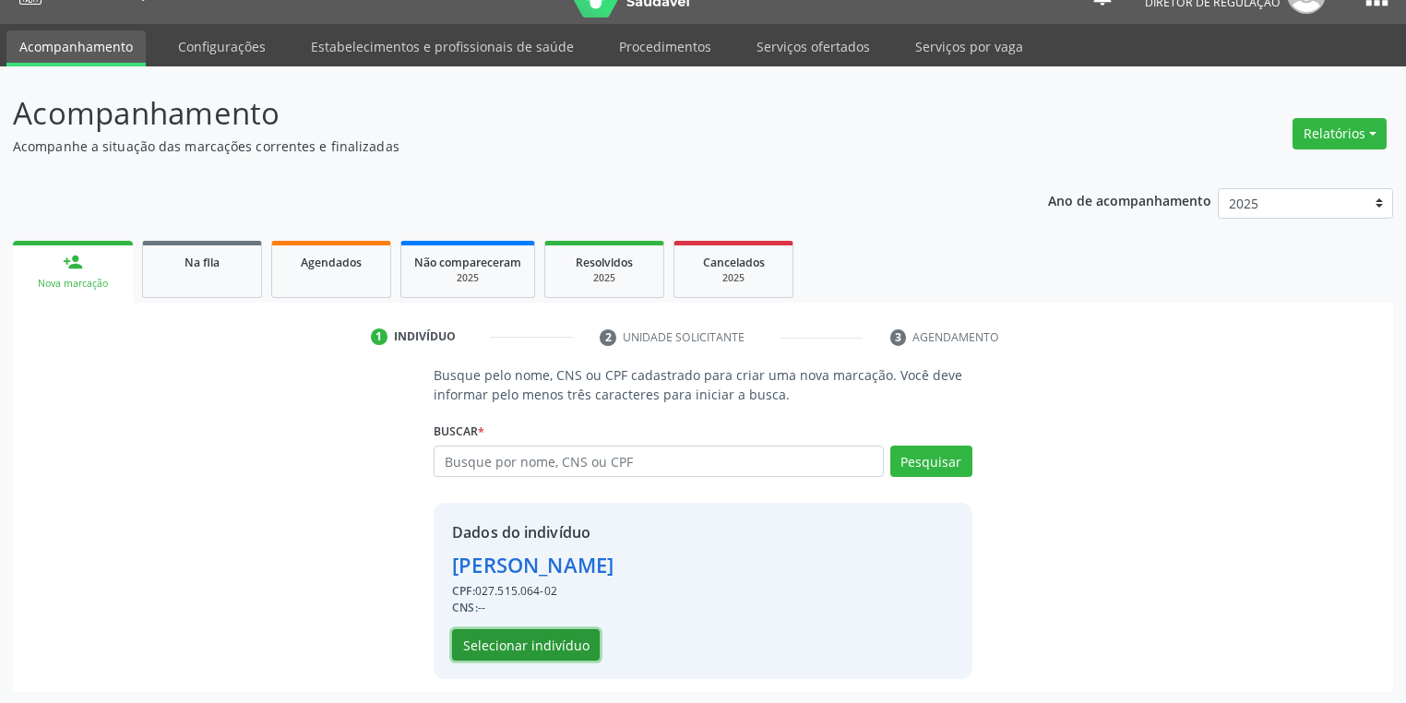
click at [547, 643] on button "Selecionar indivíduo" at bounding box center [526, 644] width 148 height 31
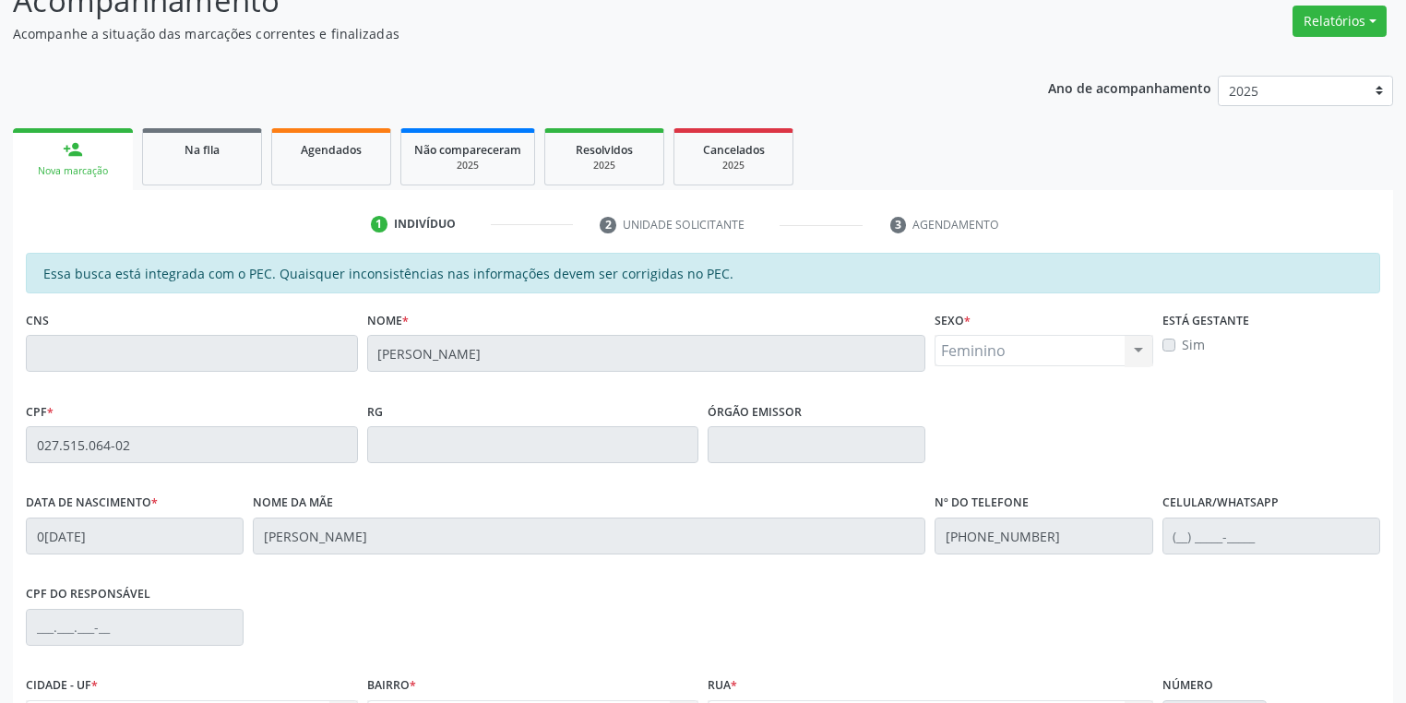
scroll to position [350, 0]
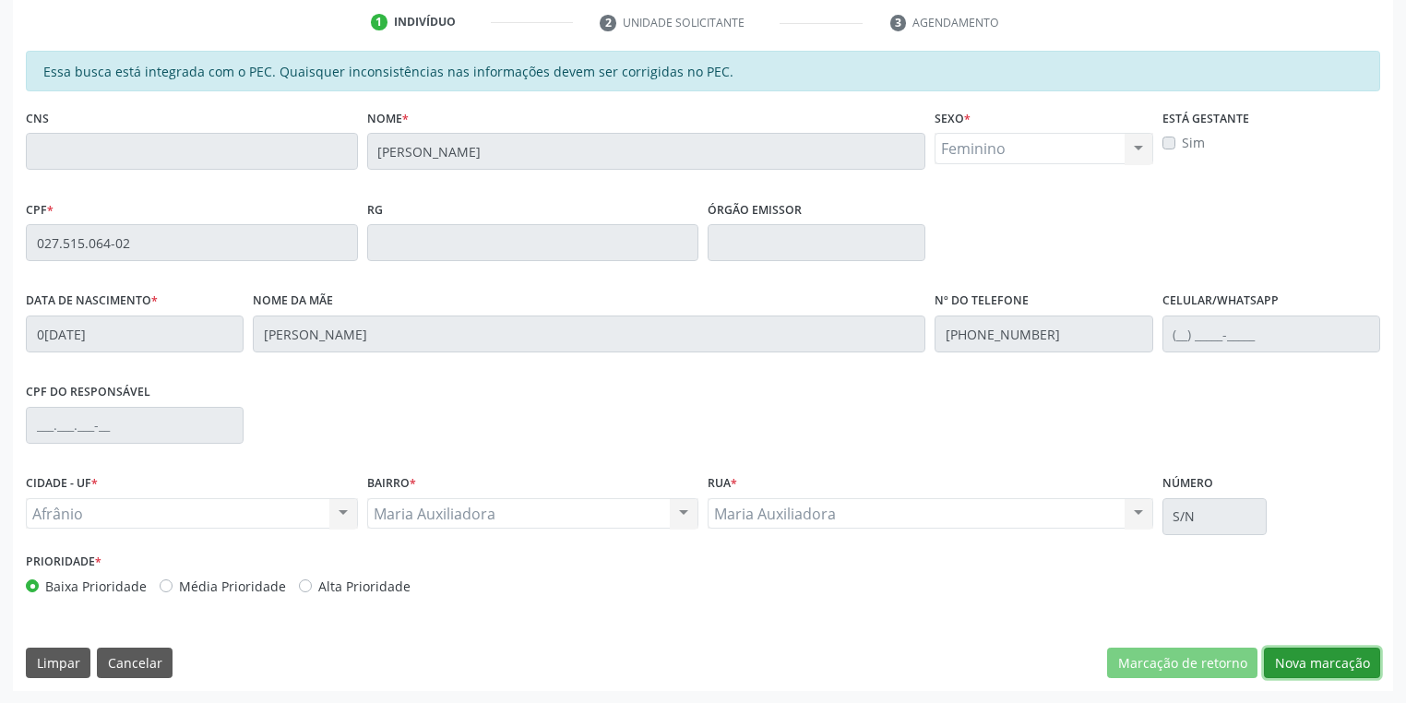
click at [1315, 667] on button "Nova marcação" at bounding box center [1322, 662] width 116 height 31
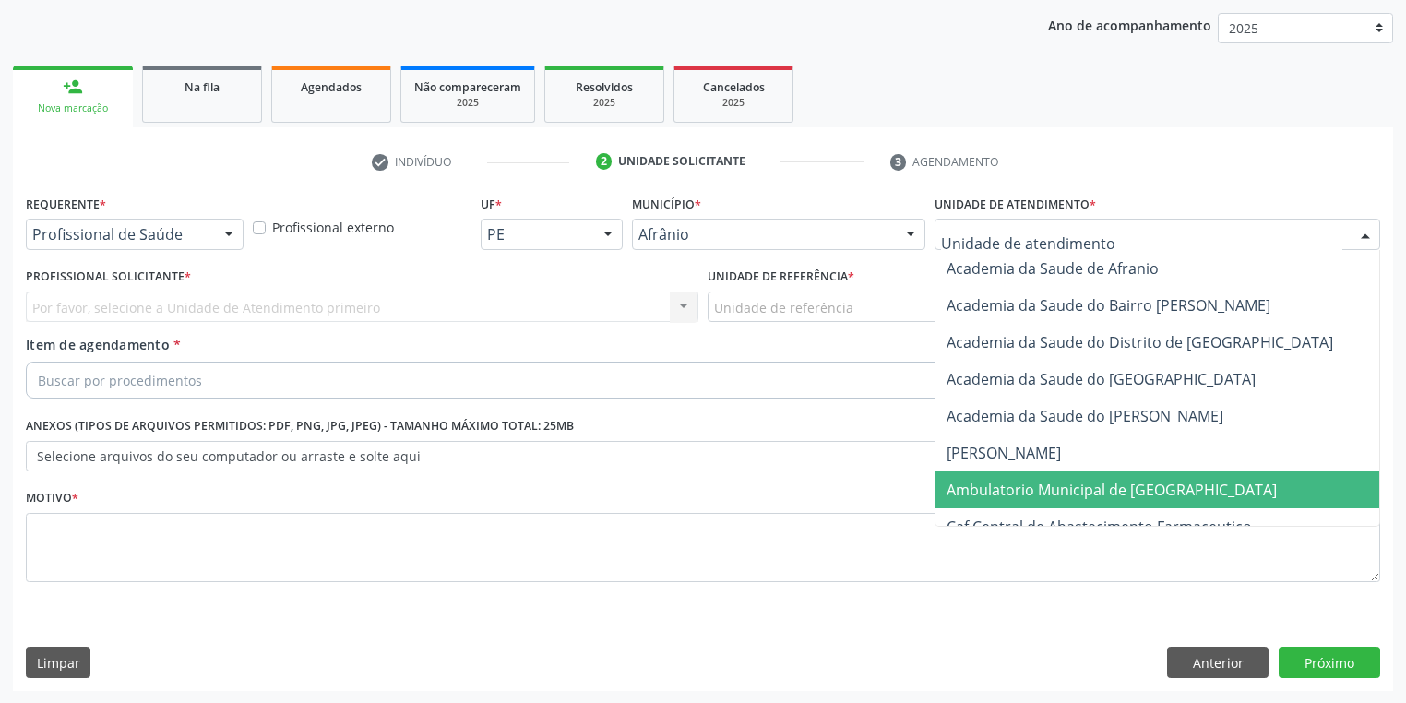
drag, startPoint x: 983, startPoint y: 489, endPoint x: 850, endPoint y: 405, distance: 157.1
click at [981, 489] on span "Ambulatorio Municipal de [GEOGRAPHIC_DATA]" at bounding box center [1111, 490] width 330 height 20
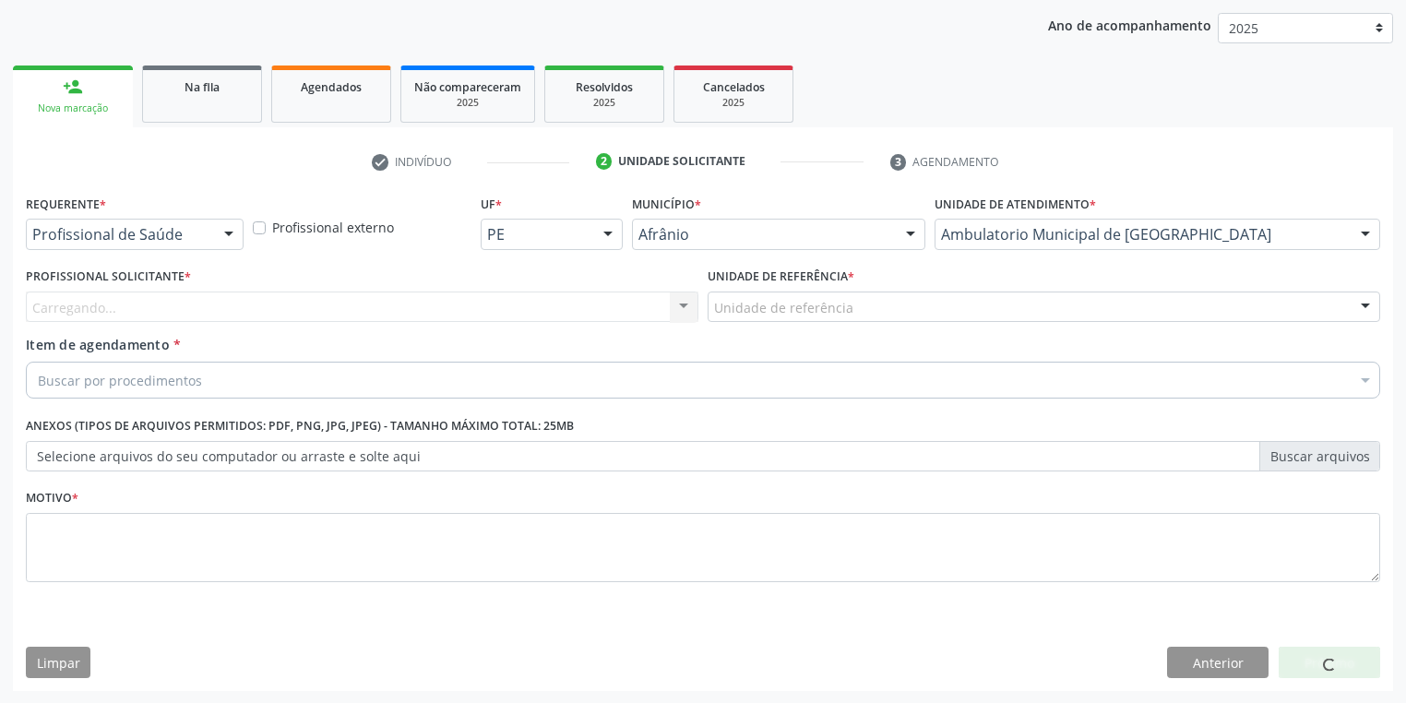
drag, startPoint x: 732, startPoint y: 305, endPoint x: 738, endPoint y: 336, distance: 30.9
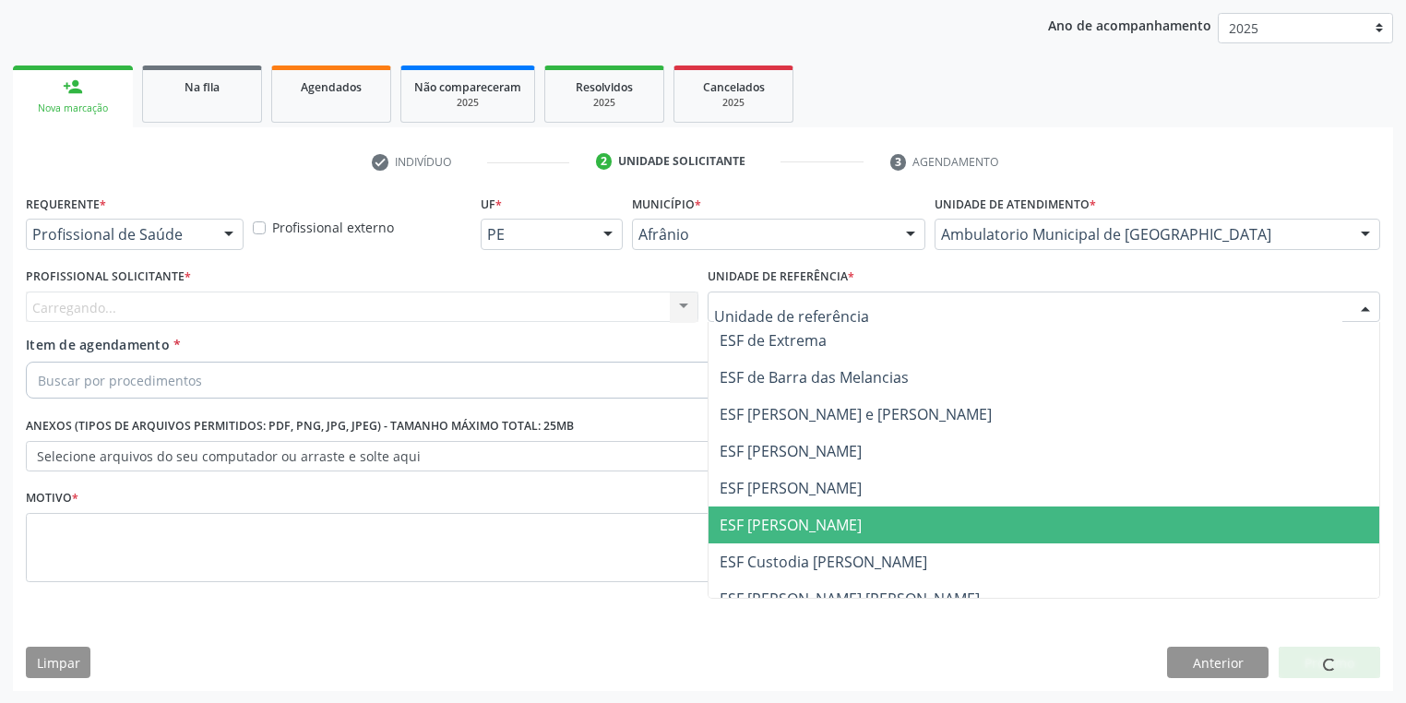
click at [755, 521] on span "ESF [PERSON_NAME]" at bounding box center [790, 525] width 142 height 20
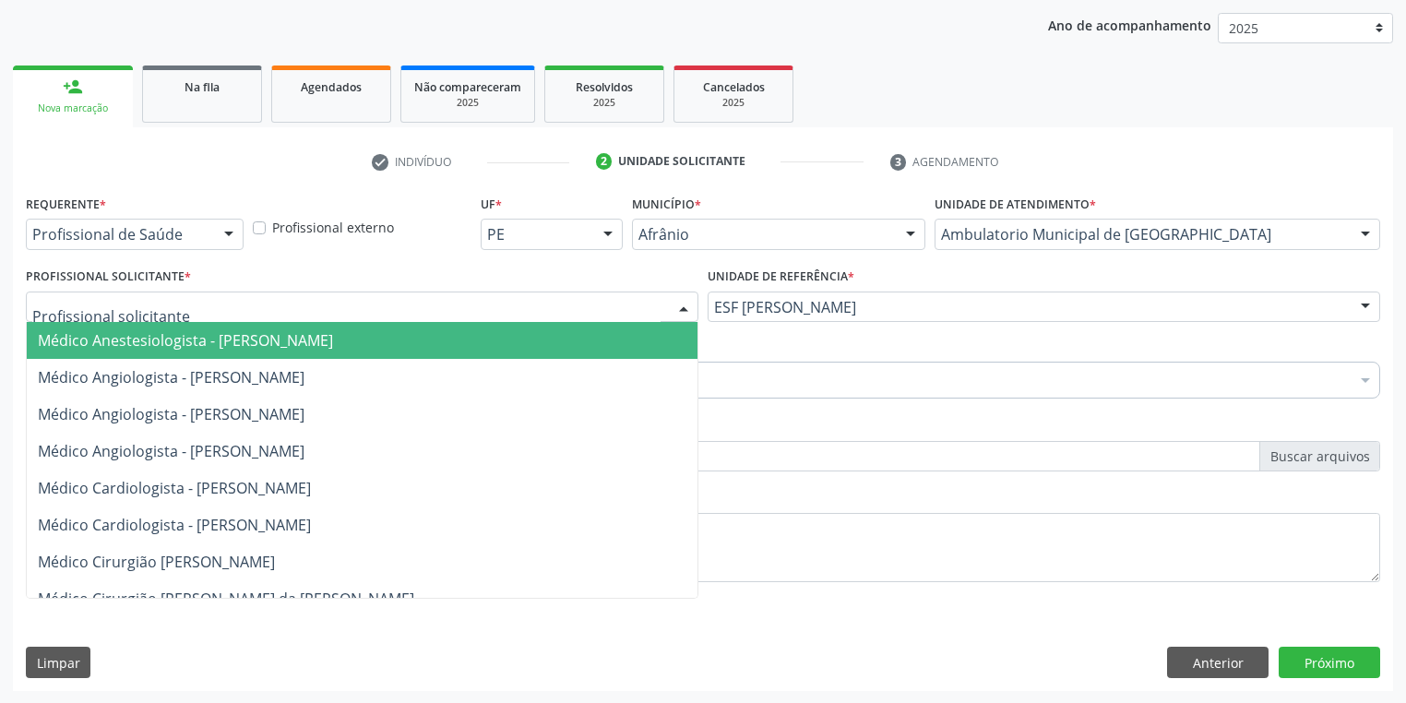
drag, startPoint x: 108, startPoint y: 305, endPoint x: 105, endPoint y: 355, distance: 49.9
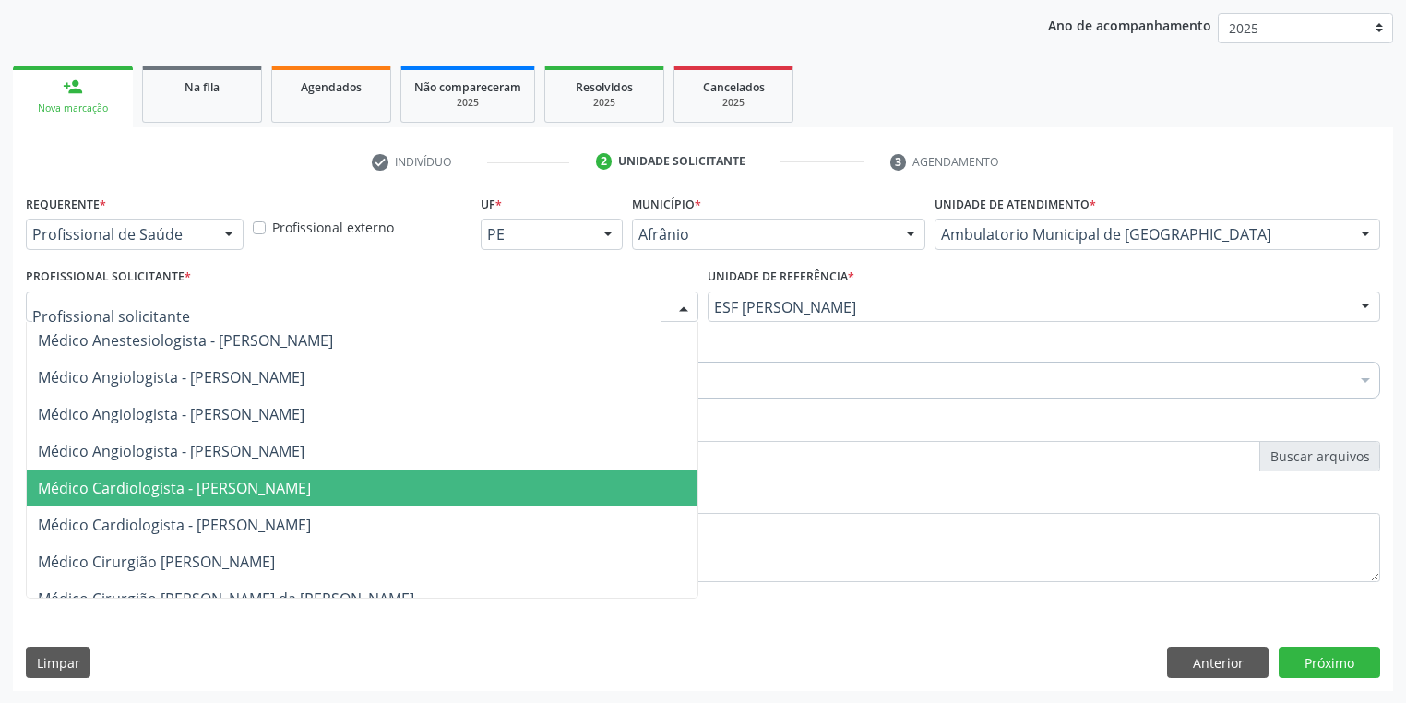
click at [139, 493] on span "Médico Cardiologista - [PERSON_NAME]" at bounding box center [174, 488] width 273 height 20
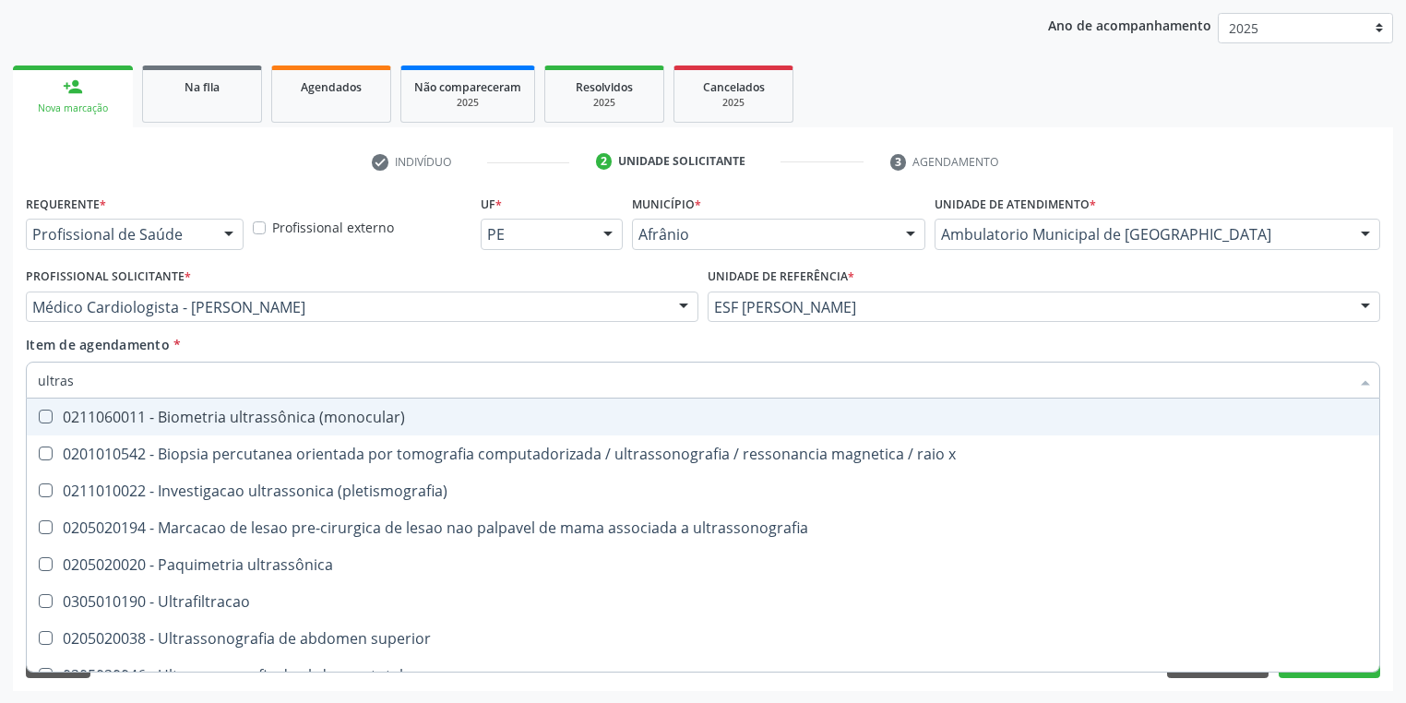
type input "ultrass"
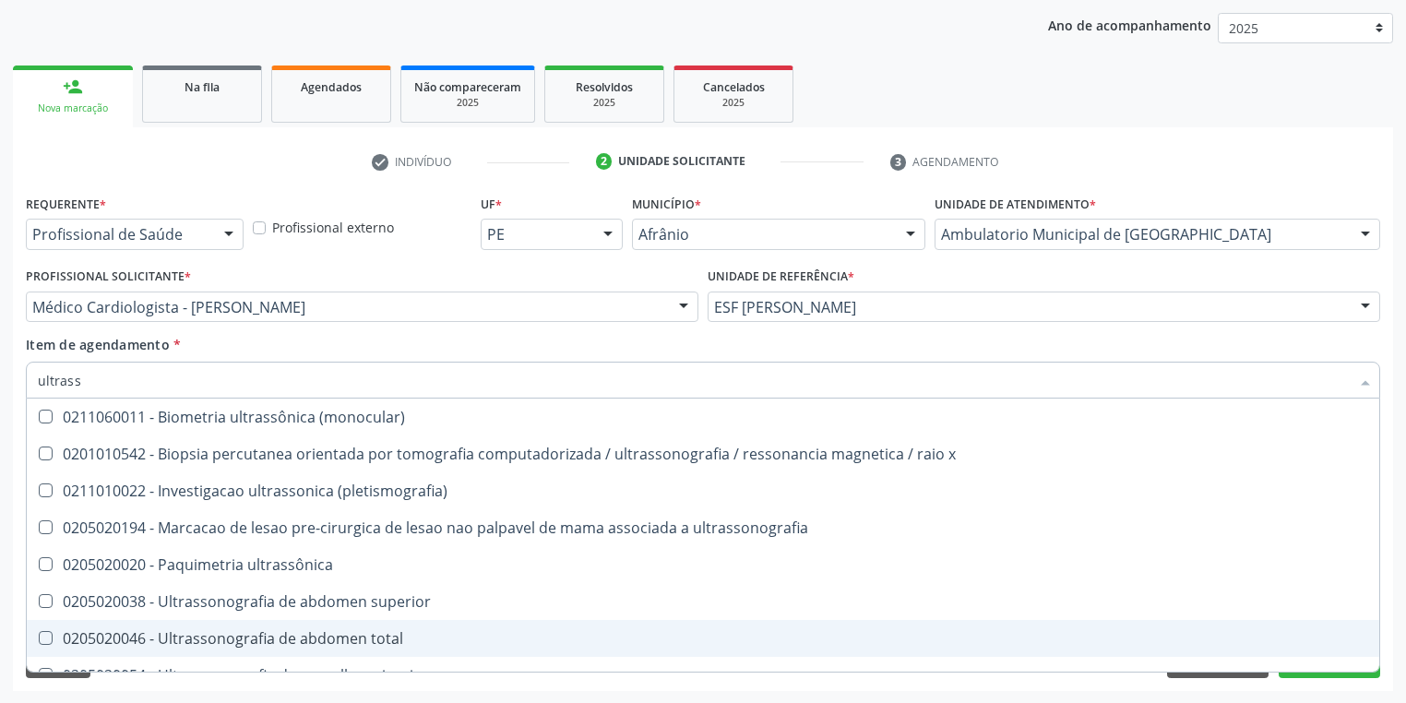
click at [123, 631] on div "0205020046 - Ultrassonografia de abdomen total" at bounding box center [703, 638] width 1330 height 15
checkbox total "true"
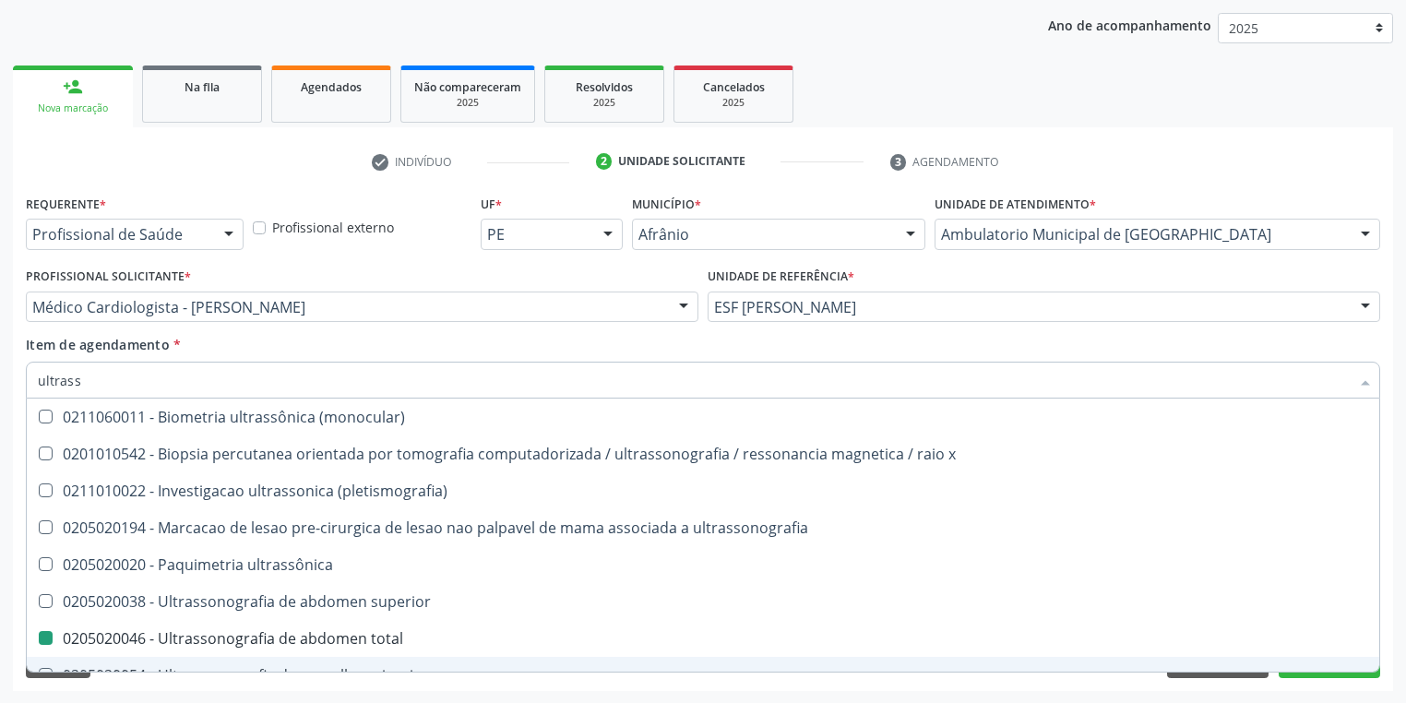
click at [159, 686] on div "Requerente * Profissional de Saúde Profissional de Saúde Paciente Nenhum result…" at bounding box center [703, 440] width 1380 height 501
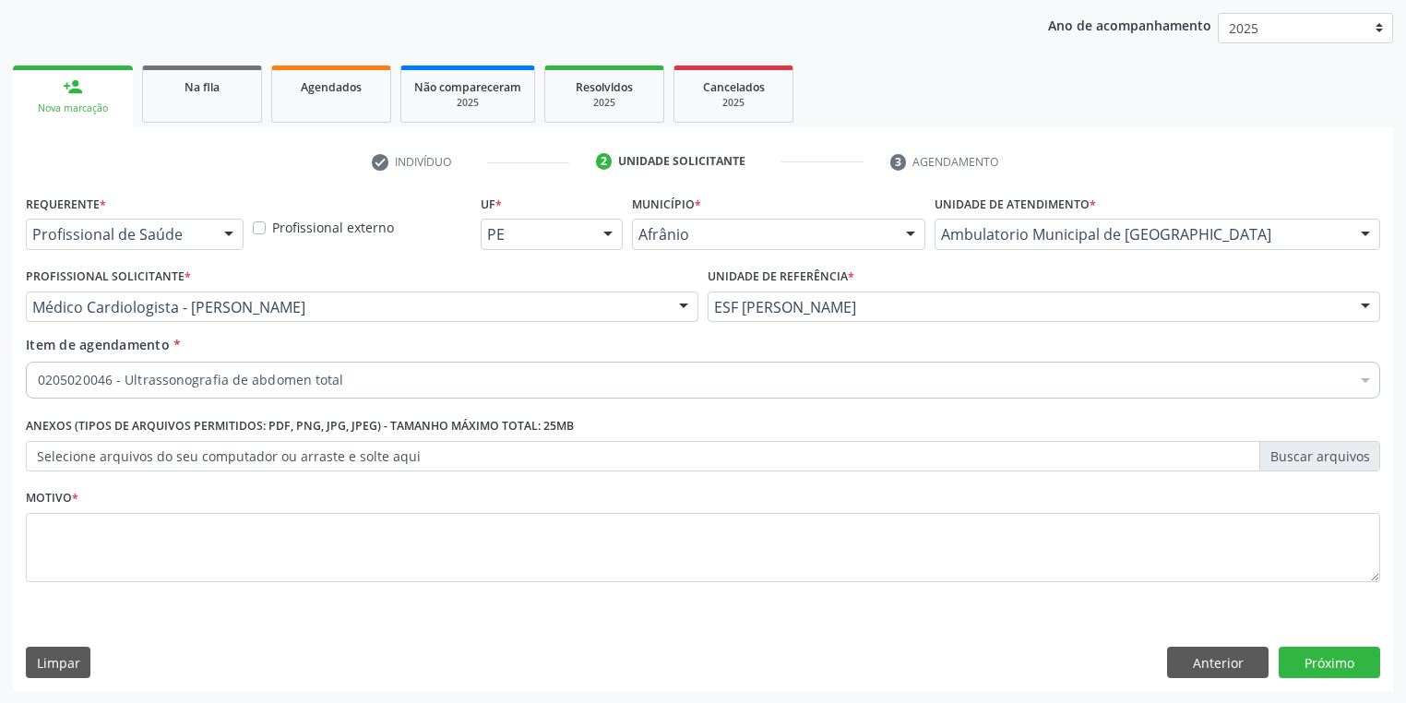
drag, startPoint x: 101, startPoint y: 506, endPoint x: 97, endPoint y: 526, distance: 19.7
click at [100, 515] on div "Motivo *" at bounding box center [703, 533] width 1354 height 98
click at [97, 526] on textarea at bounding box center [703, 548] width 1354 height 70
type textarea "-*"
click at [1305, 659] on button "Próximo" at bounding box center [1328, 662] width 101 height 31
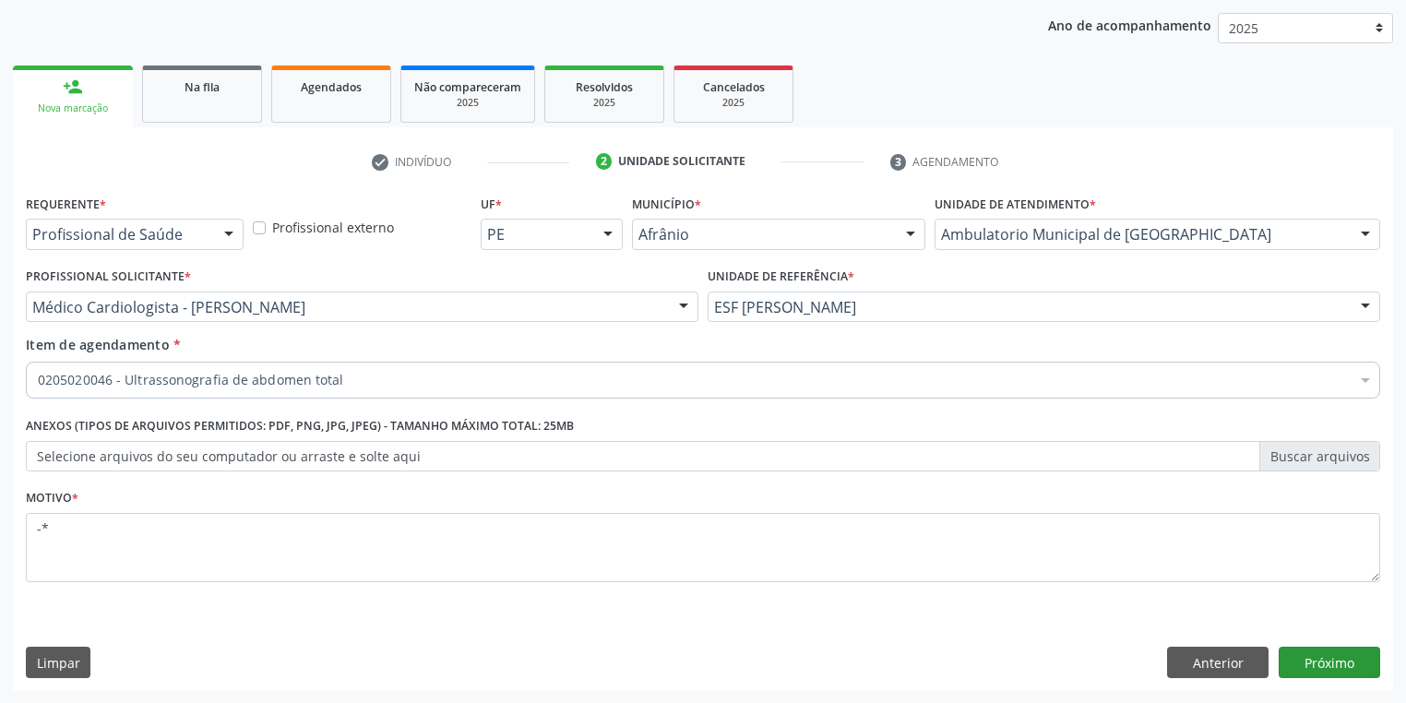
scroll to position [99, 0]
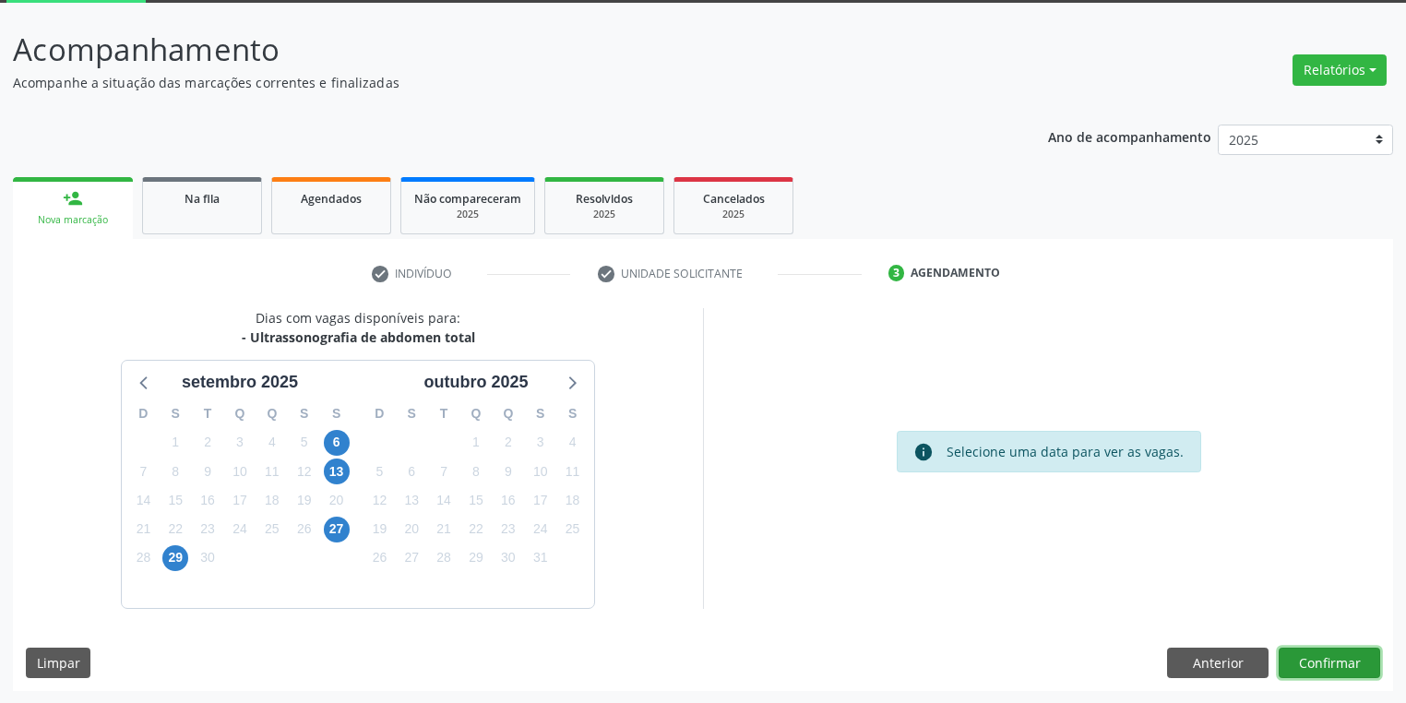
click at [1317, 652] on button "Confirmar" at bounding box center [1328, 662] width 101 height 31
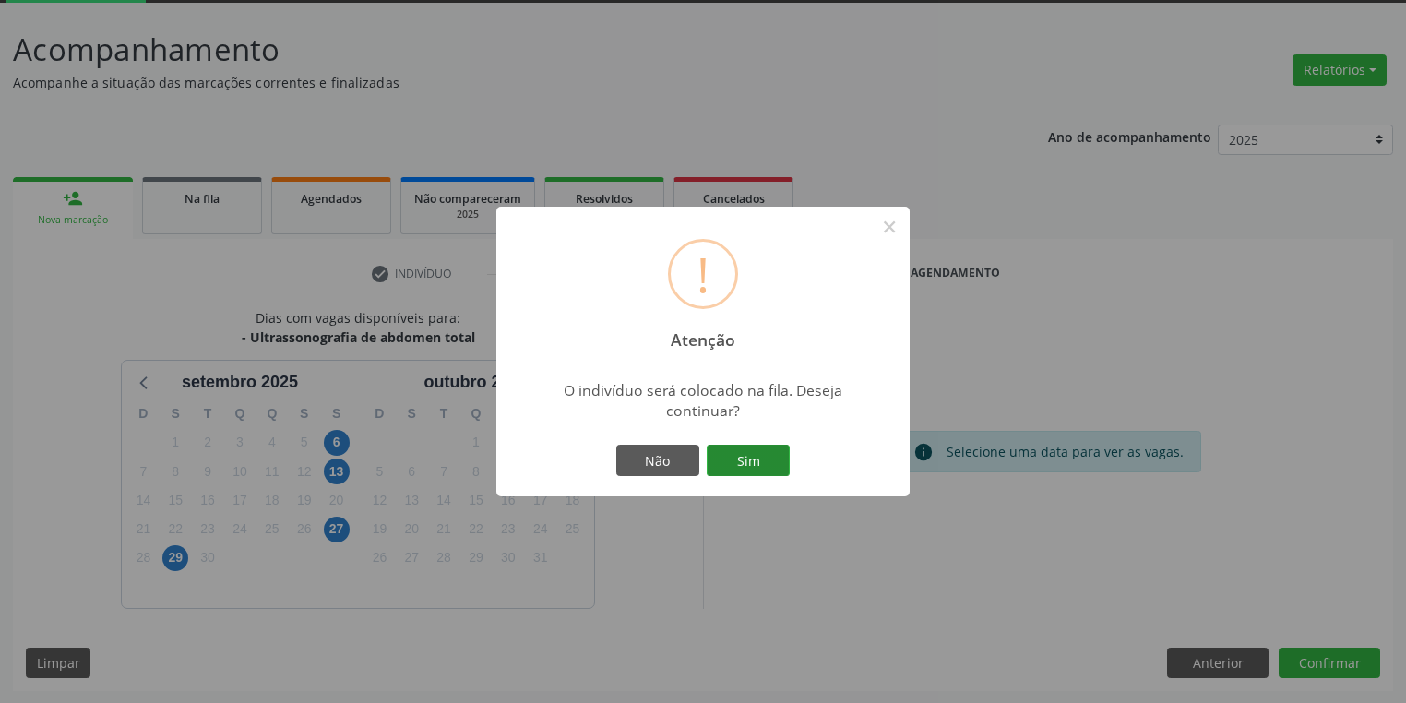
click at [767, 463] on button "Sim" at bounding box center [747, 460] width 83 height 31
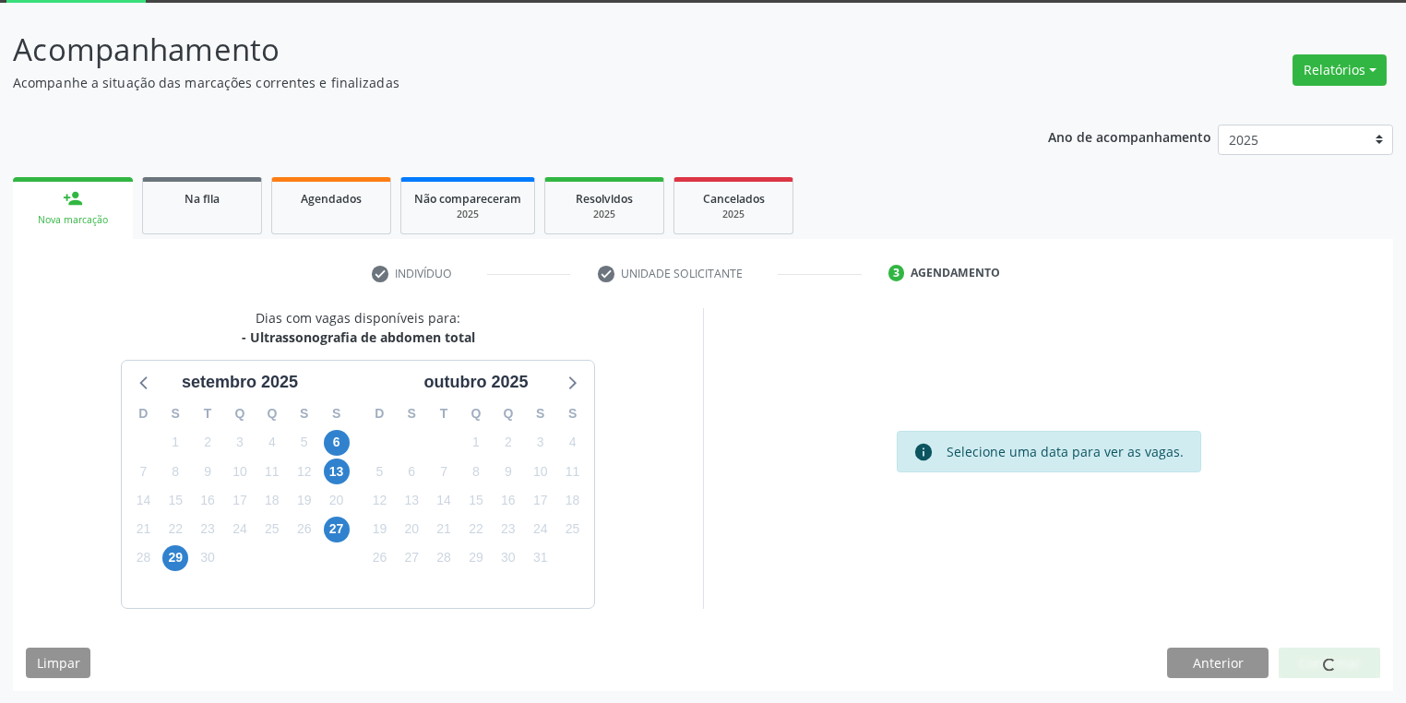
scroll to position [0, 0]
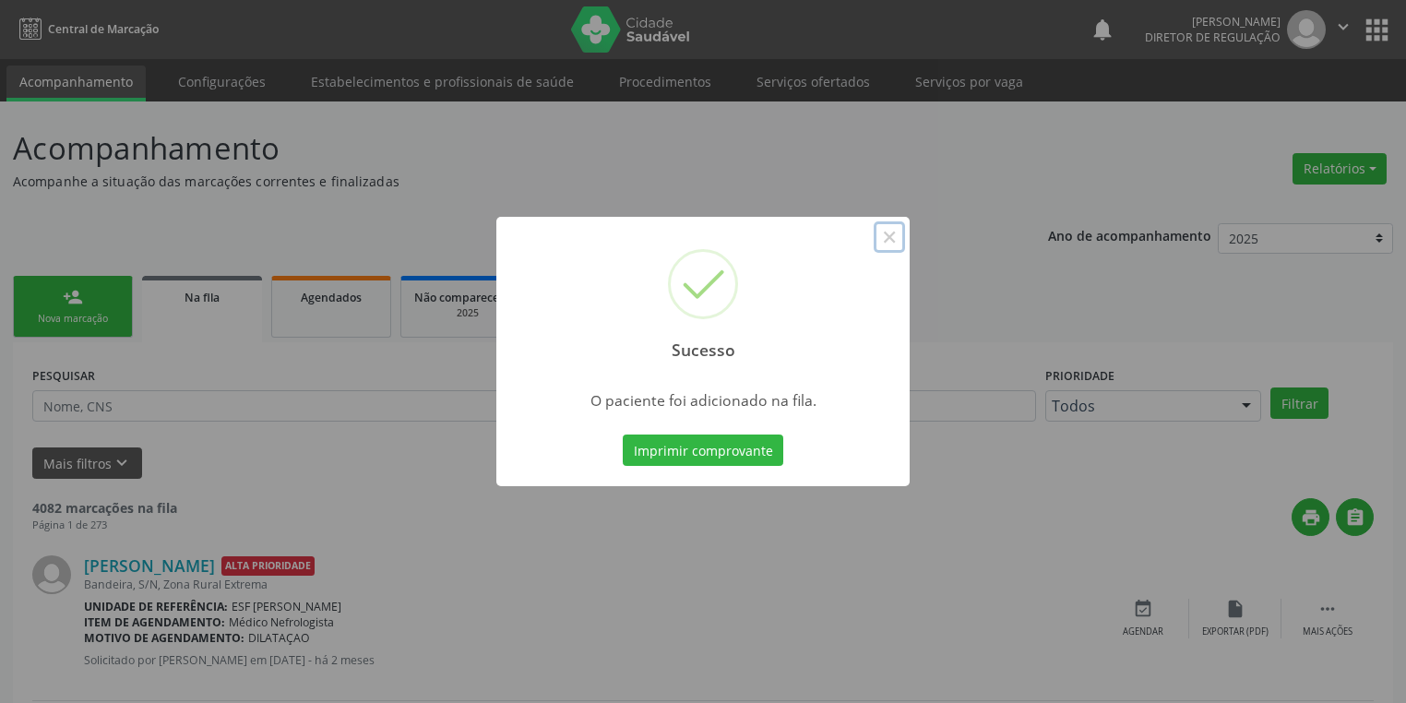
drag, startPoint x: 894, startPoint y: 235, endPoint x: 780, endPoint y: 259, distance: 115.9
click at [878, 235] on button "×" at bounding box center [888, 236] width 31 height 31
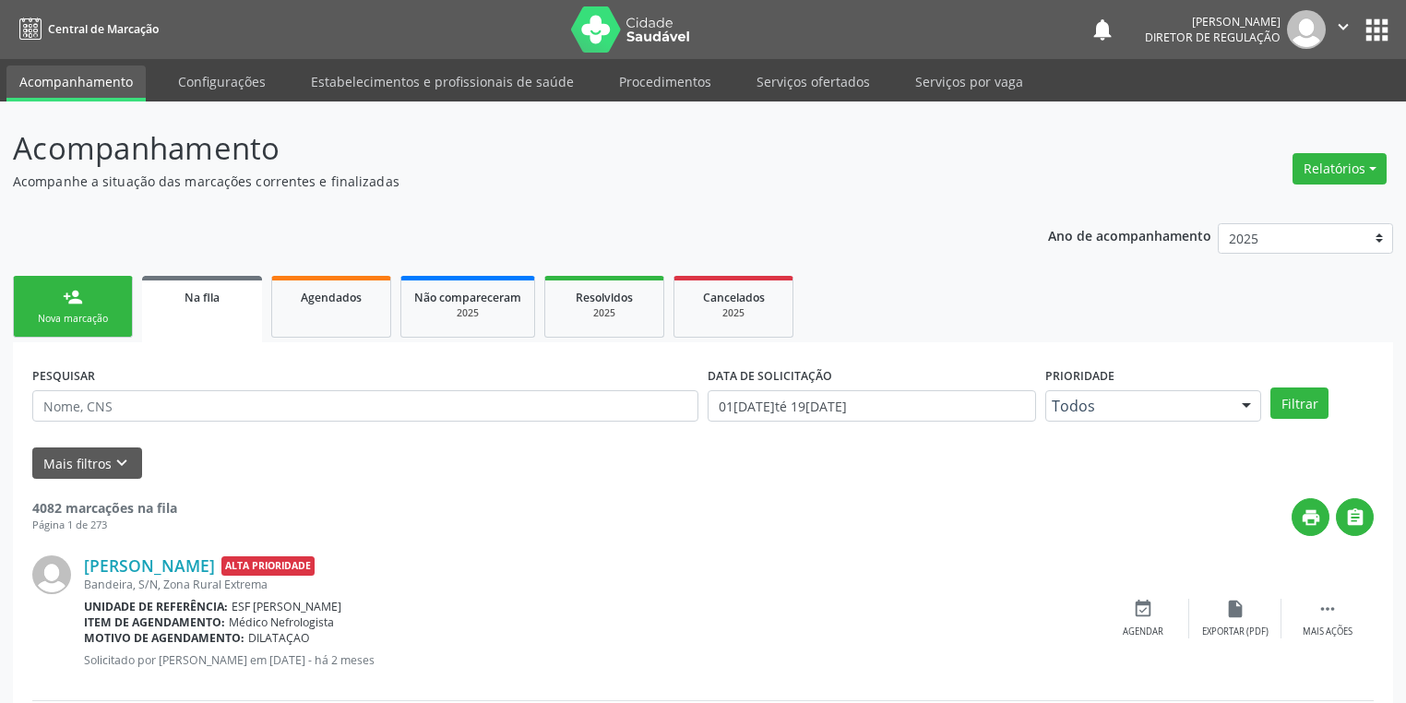
click at [104, 314] on div "Nova marcação" at bounding box center [73, 319] width 92 height 14
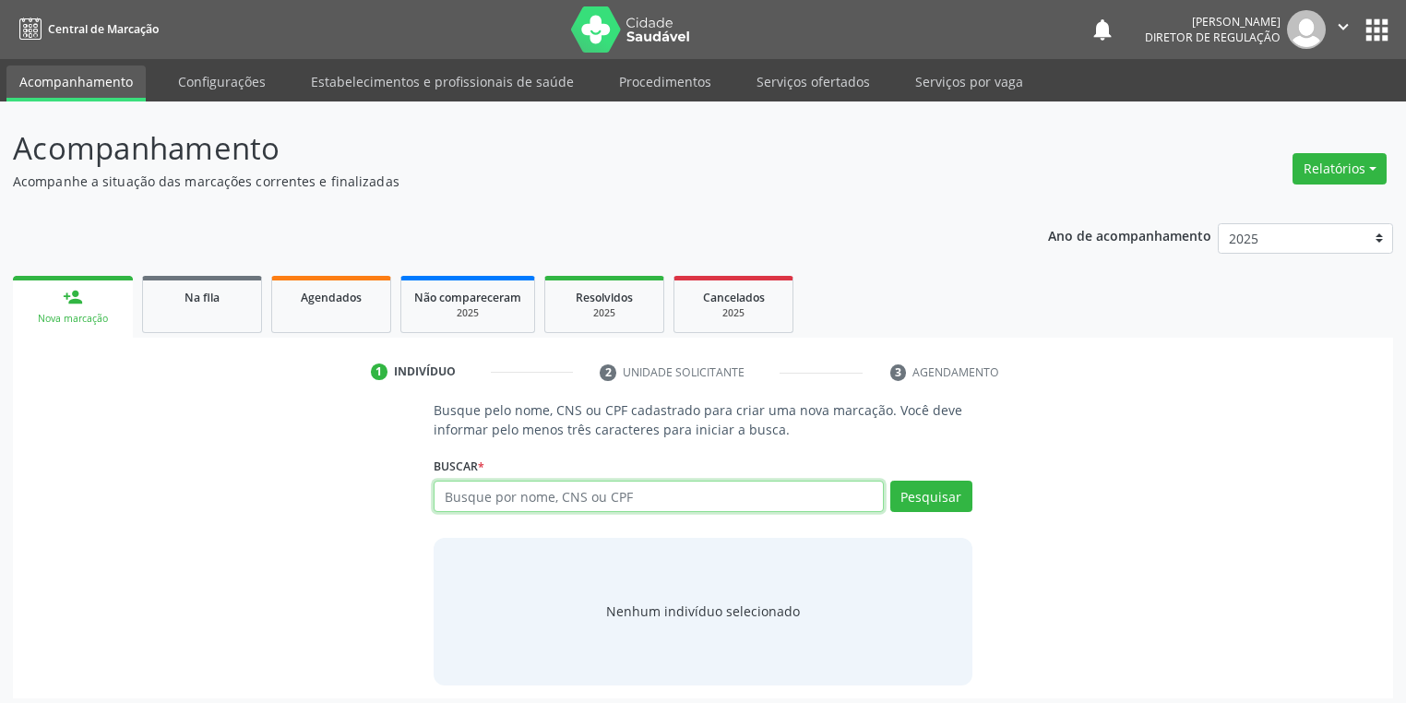
click at [502, 501] on input "text" at bounding box center [658, 496] width 450 height 31
type input "704000345735266"
click at [932, 502] on button "Pesquisar" at bounding box center [931, 496] width 82 height 31
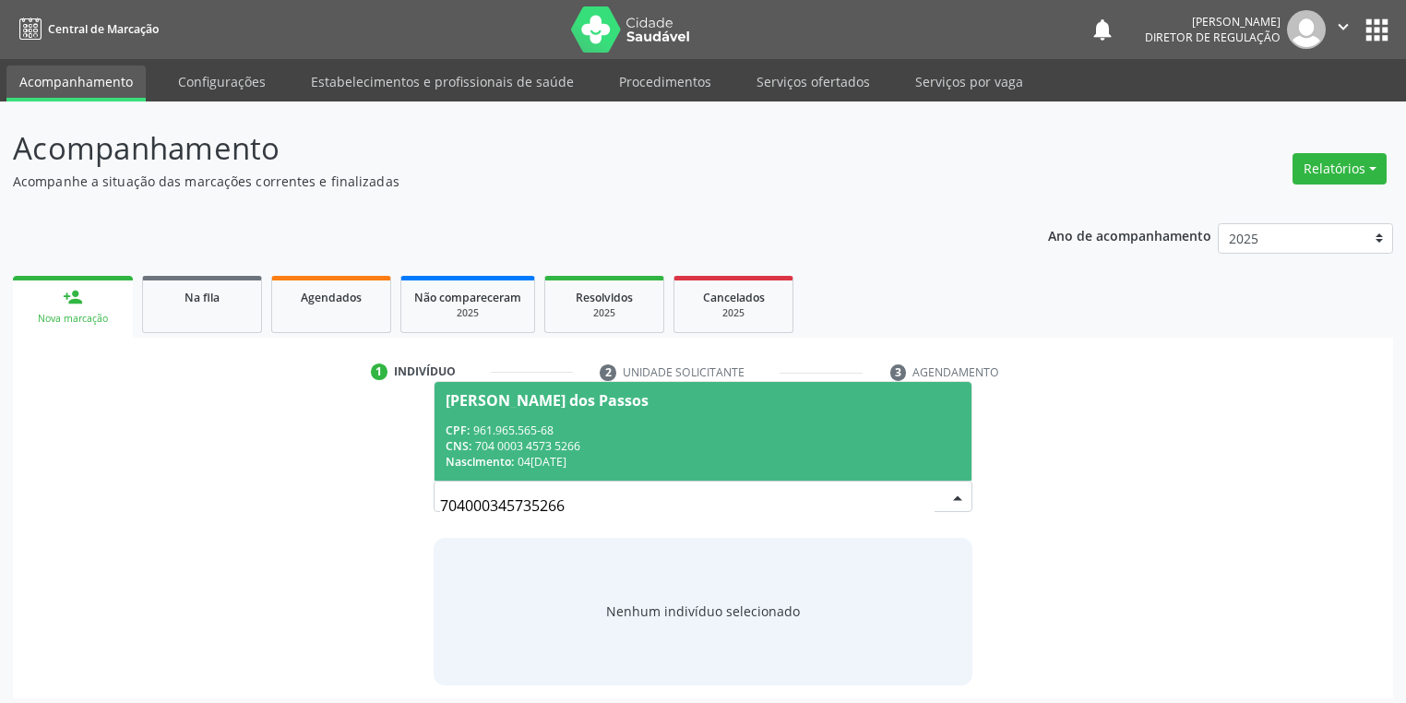
click at [671, 452] on div "CNS: 704 0003 4573 5266" at bounding box center [702, 446] width 515 height 16
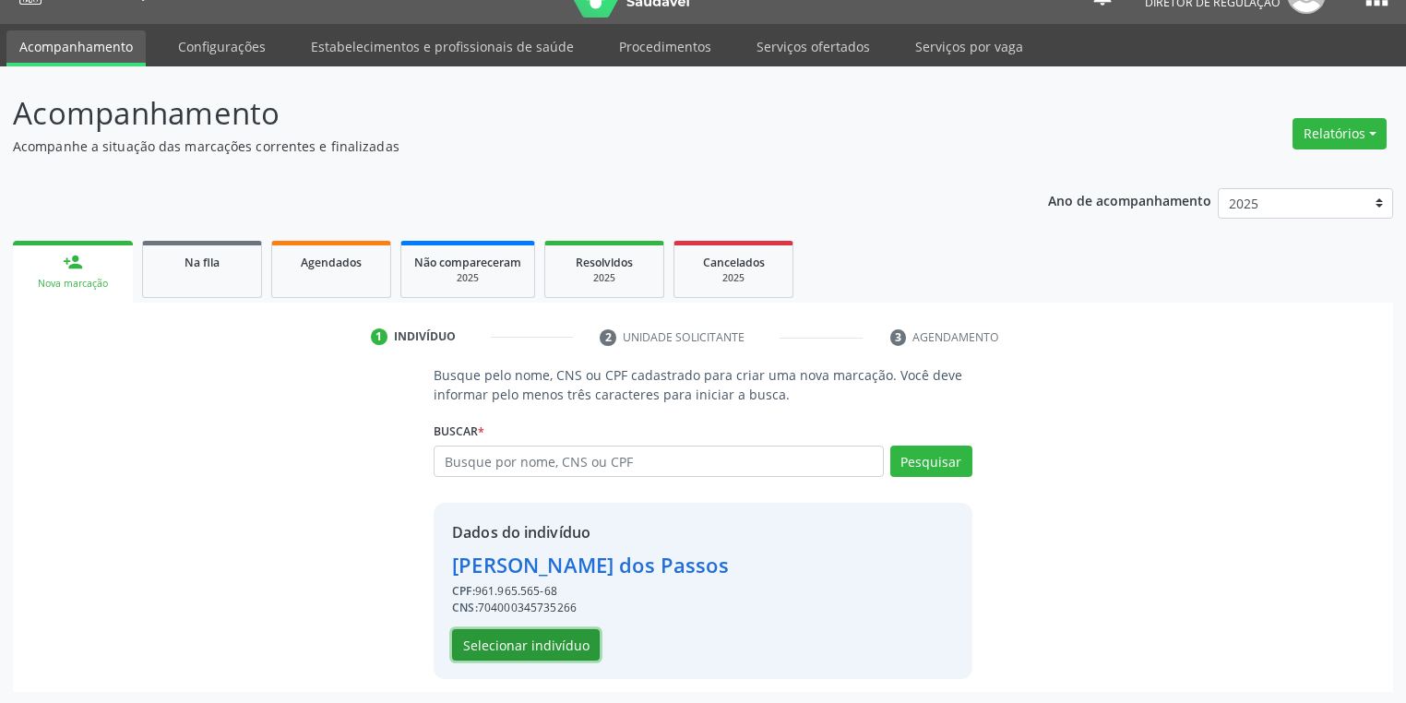
click at [520, 642] on button "Selecionar indivíduo" at bounding box center [526, 644] width 148 height 31
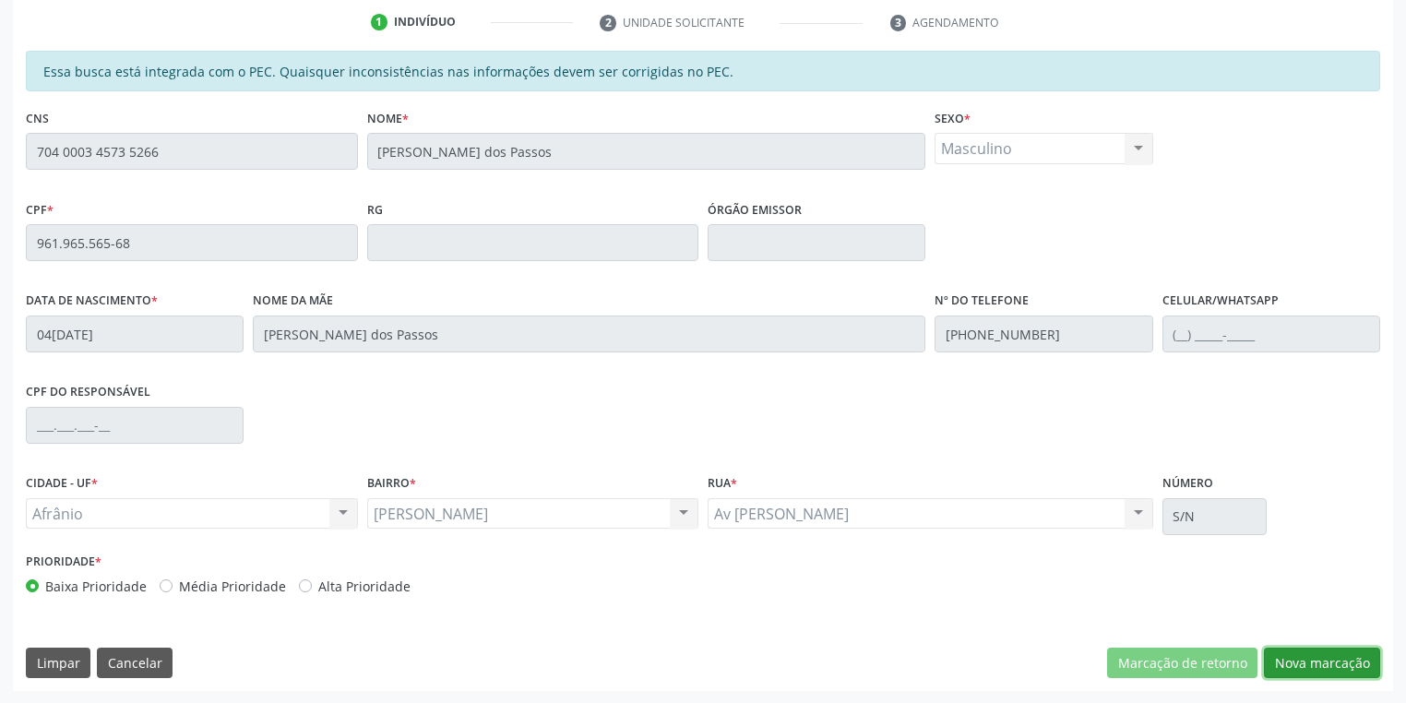
click at [1288, 655] on button "Nova marcação" at bounding box center [1322, 662] width 116 height 31
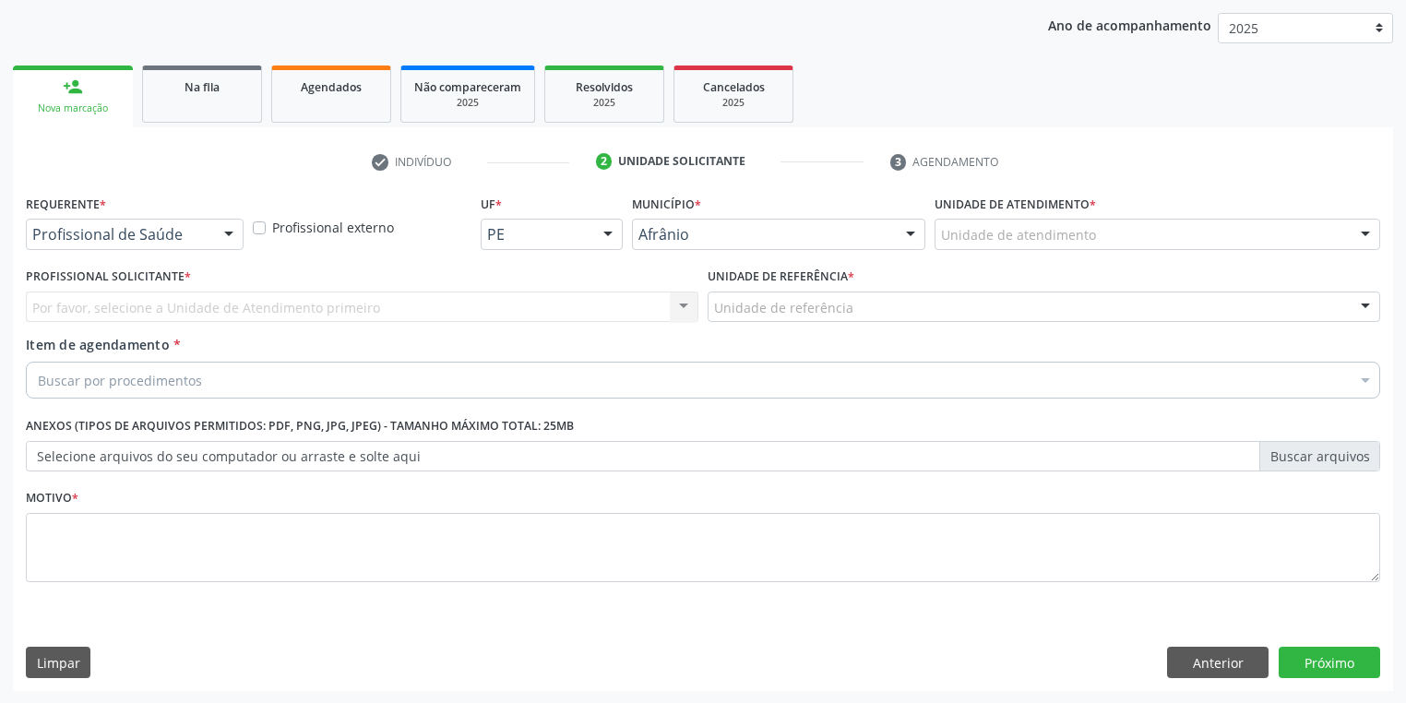
drag, startPoint x: 941, startPoint y: 234, endPoint x: 957, endPoint y: 289, distance: 56.9
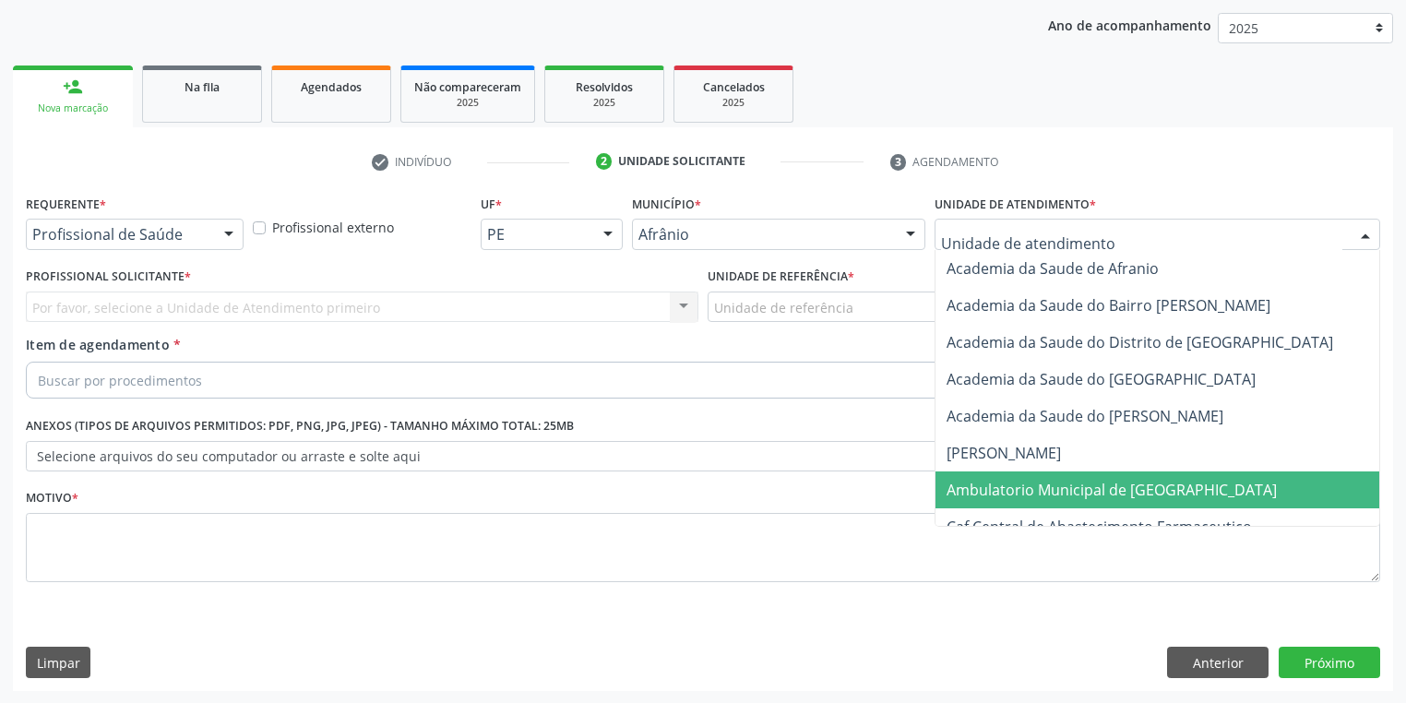
click at [989, 484] on span "Ambulatorio Municipal de [GEOGRAPHIC_DATA]" at bounding box center [1111, 490] width 330 height 20
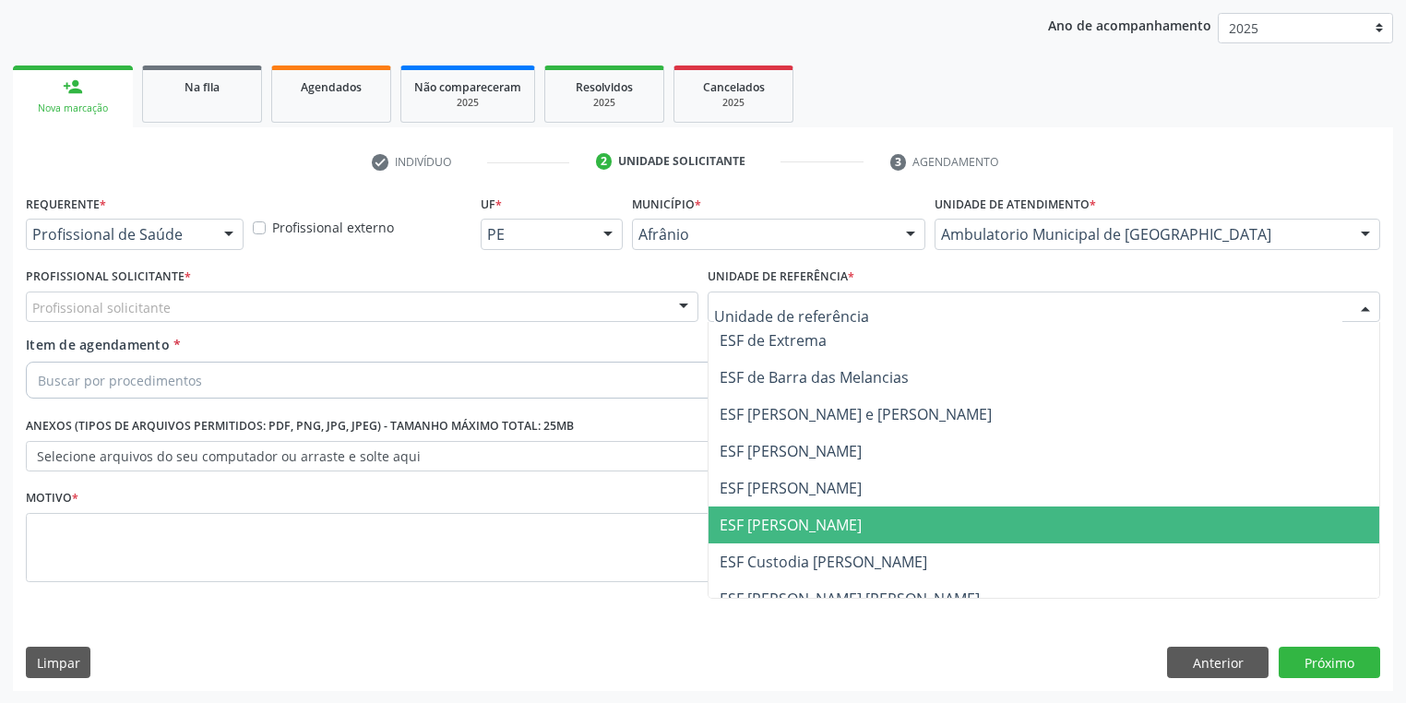
click at [834, 532] on span "ESF [PERSON_NAME]" at bounding box center [1043, 524] width 671 height 37
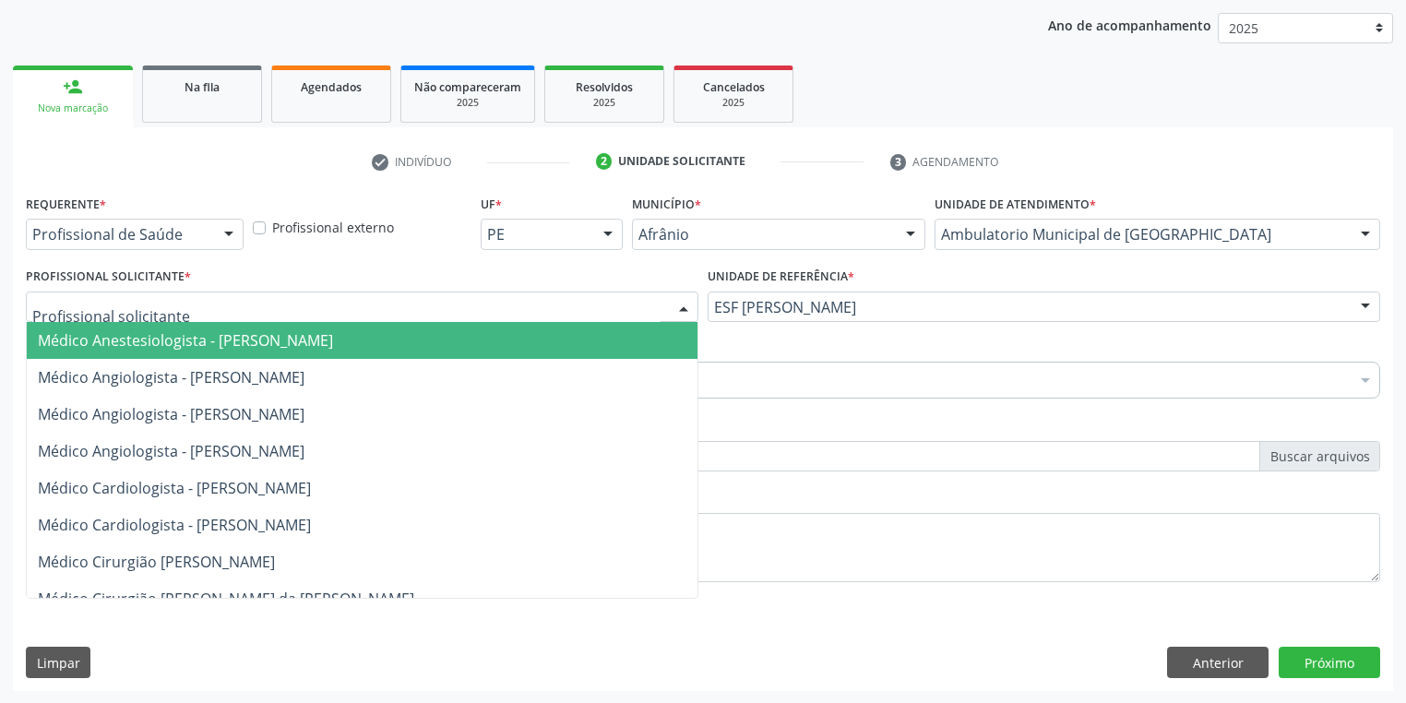
drag, startPoint x: 113, startPoint y: 317, endPoint x: 115, endPoint y: 350, distance: 32.3
click at [113, 323] on div "Médico Anestesiologista - Julianna Ferreira Obara Médico Angiologista - Glauber…" at bounding box center [362, 306] width 672 height 31
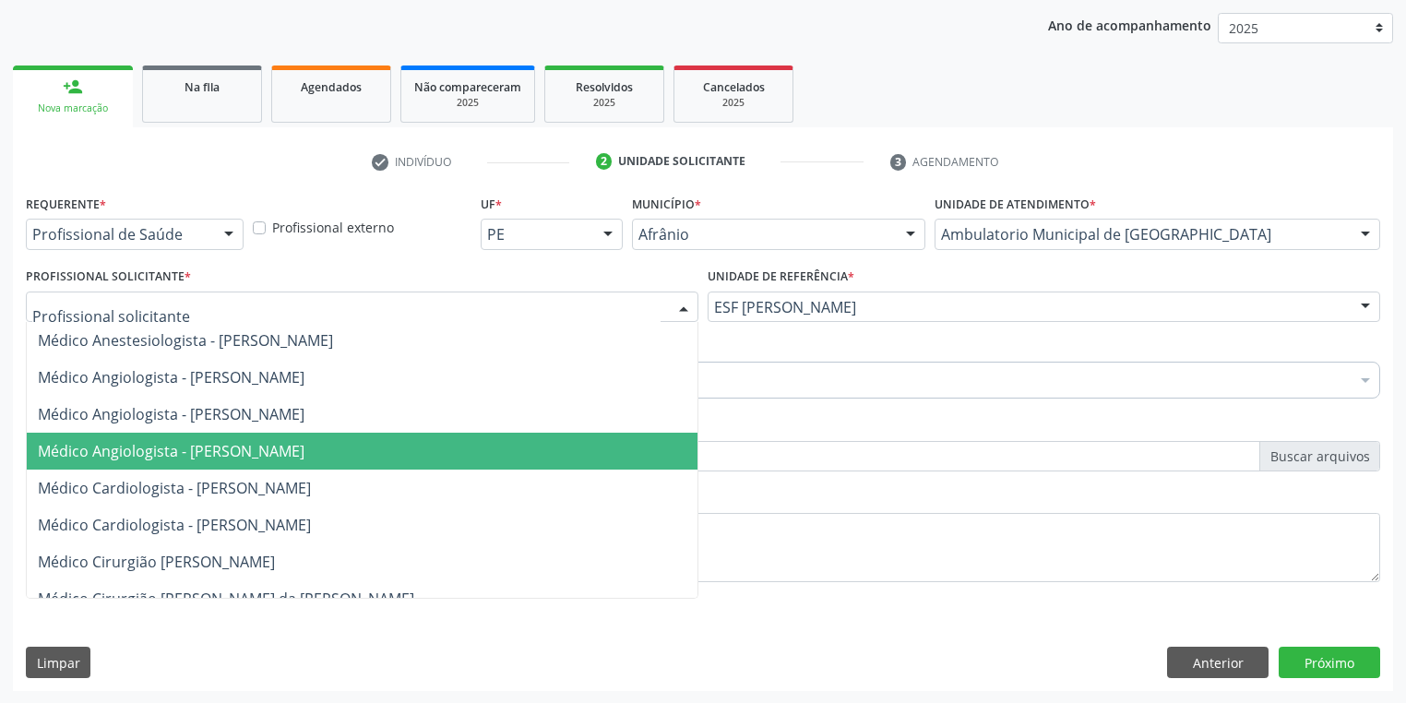
click at [136, 434] on span "Médico Angiologista - [PERSON_NAME]" at bounding box center [362, 451] width 671 height 37
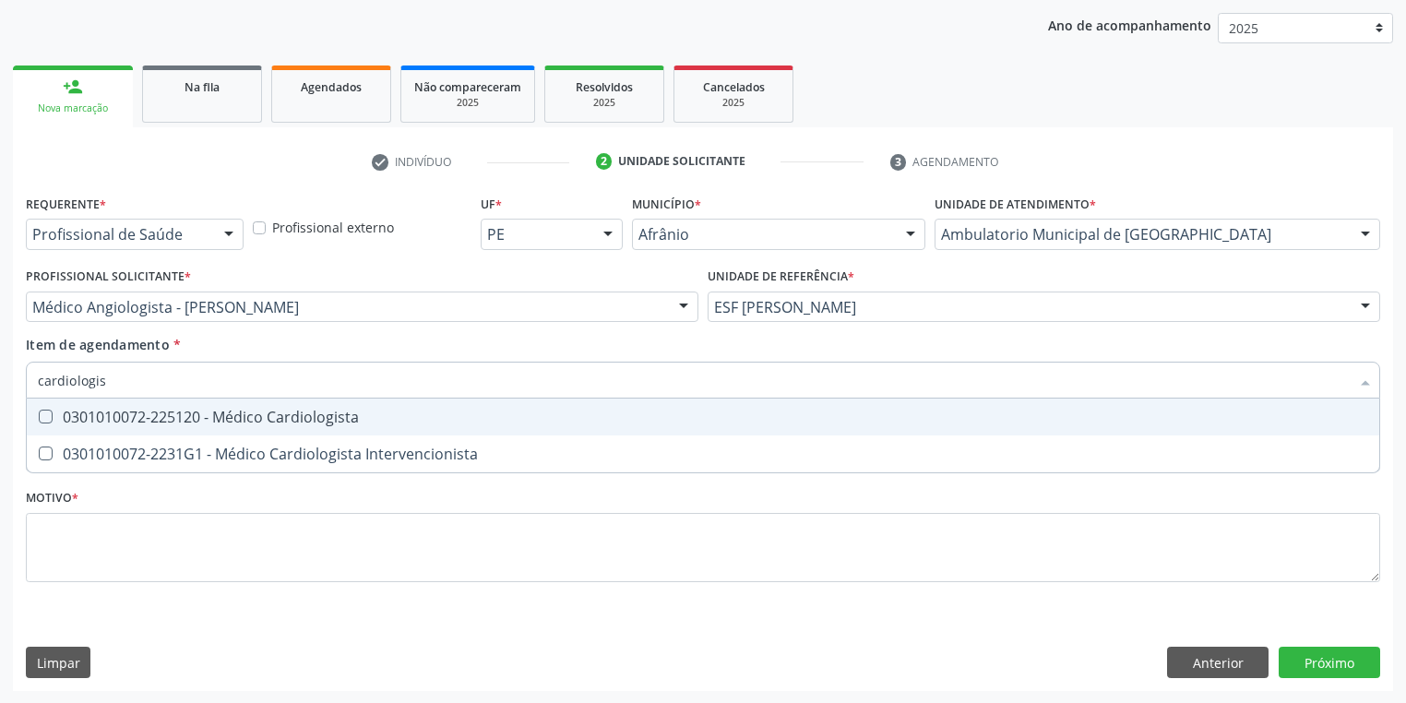
type input "cardiologist"
click at [106, 421] on div "0301010072-225120 - Médico Cardiologista" at bounding box center [703, 416] width 1330 height 15
checkbox Cardiologista "true"
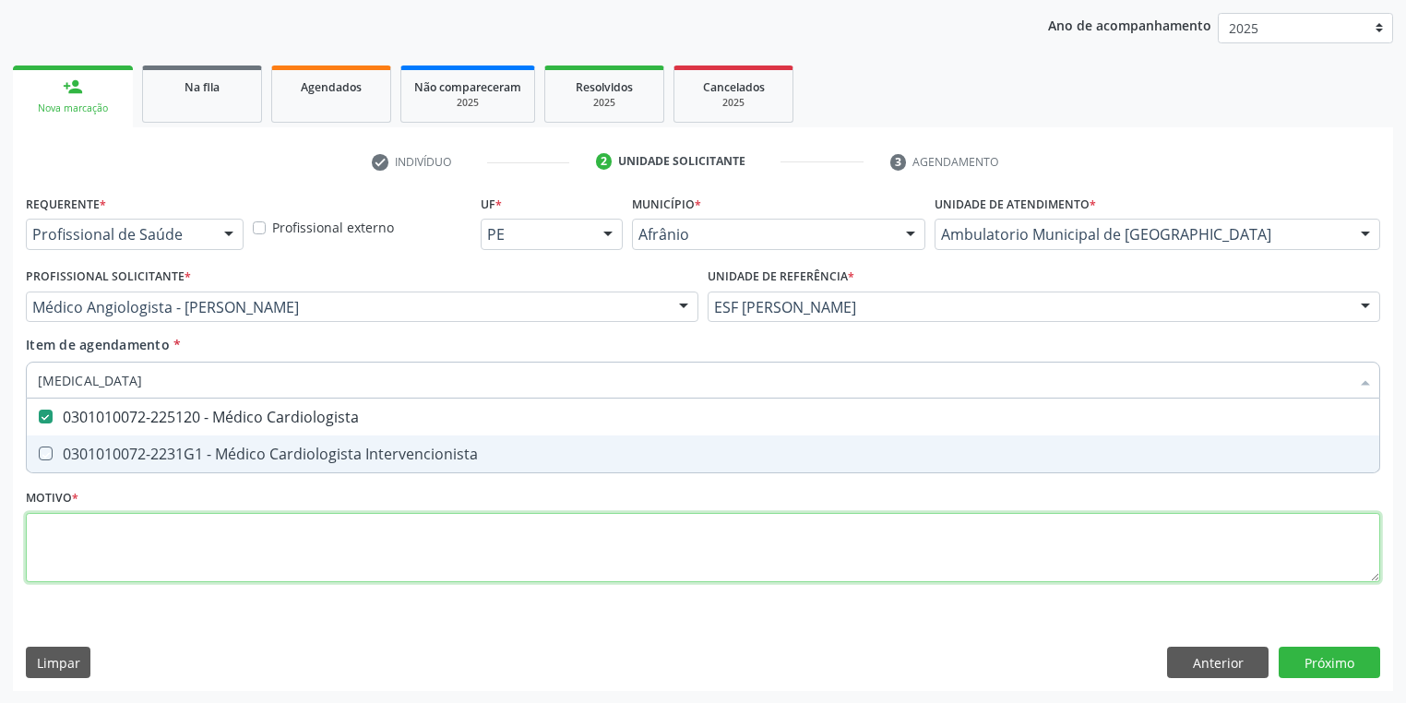
click at [68, 531] on div "Requerente * Profissional de Saúde Profissional de Saúde Paciente Nenhum result…" at bounding box center [703, 399] width 1354 height 418
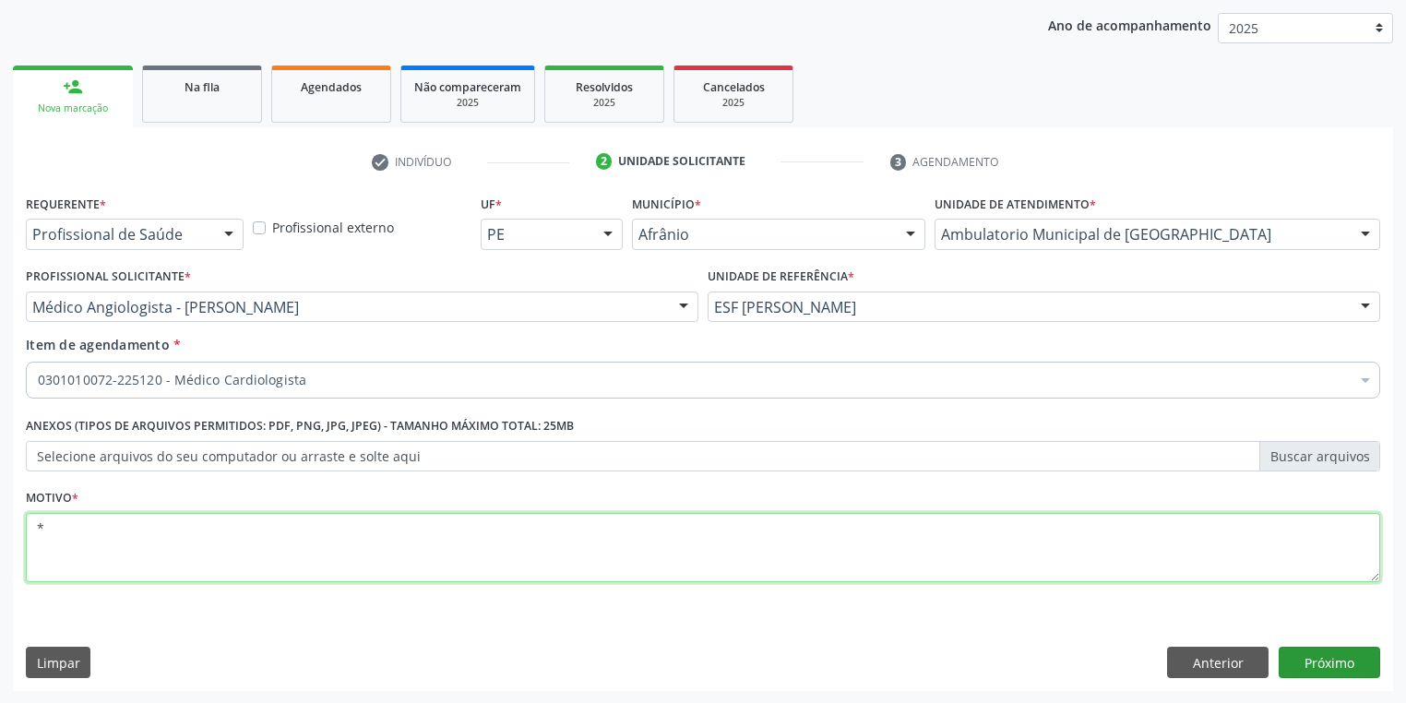
type textarea "*"
click at [1323, 657] on button "Próximo" at bounding box center [1328, 662] width 101 height 31
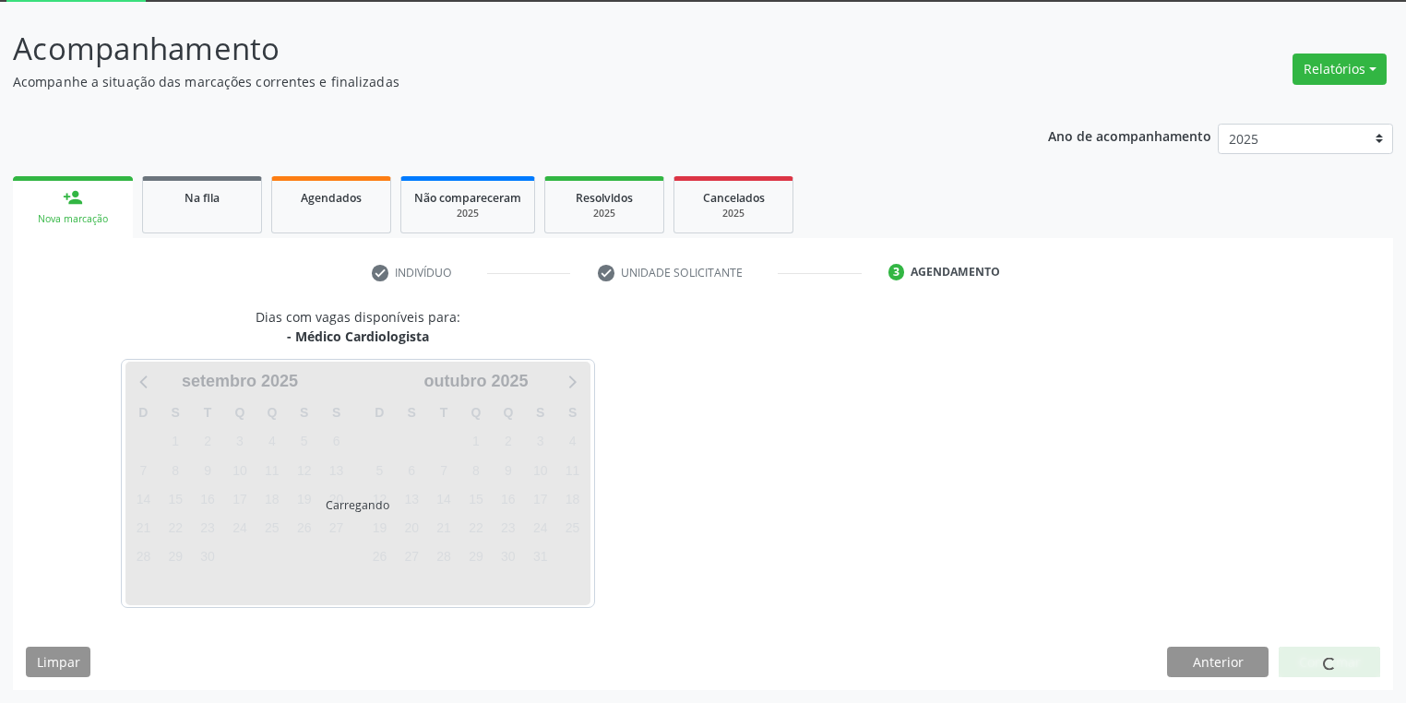
scroll to position [99, 0]
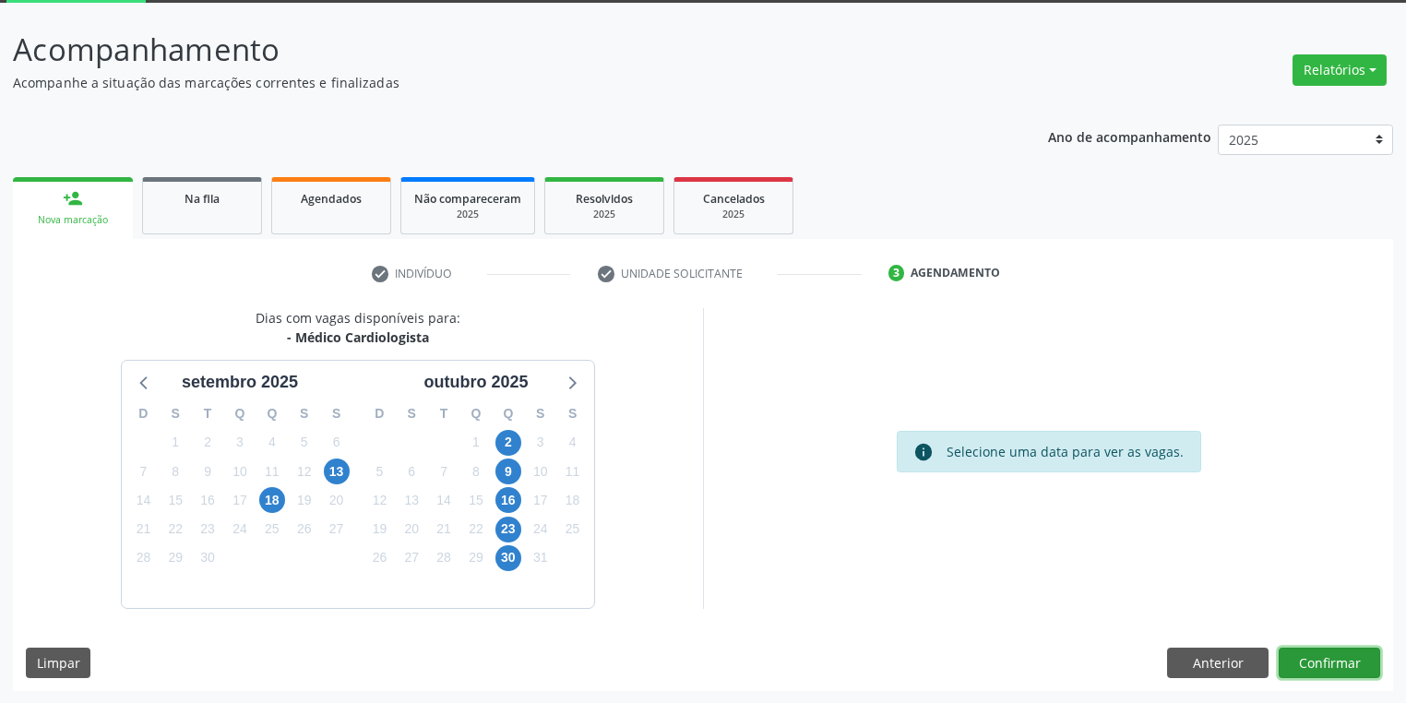
click at [1296, 657] on button "Confirmar" at bounding box center [1328, 662] width 101 height 31
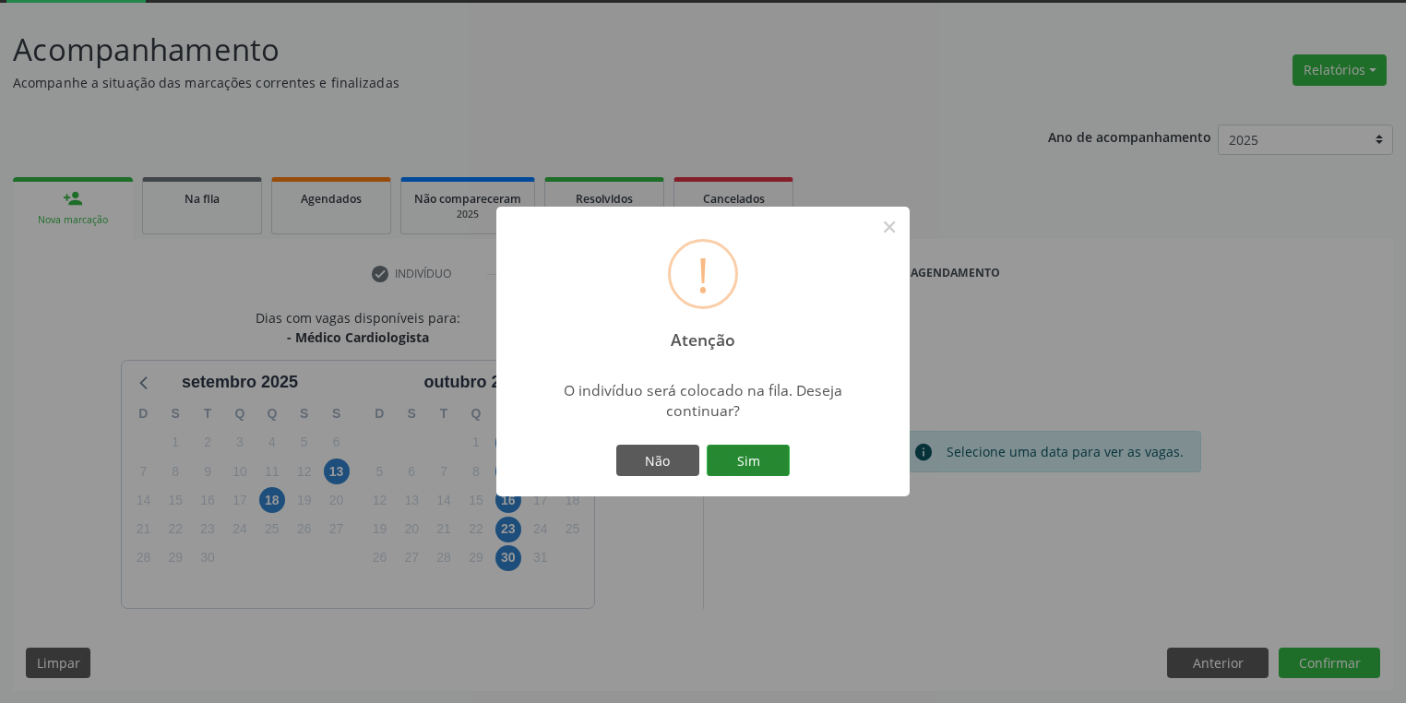
click at [780, 459] on button "Sim" at bounding box center [747, 460] width 83 height 31
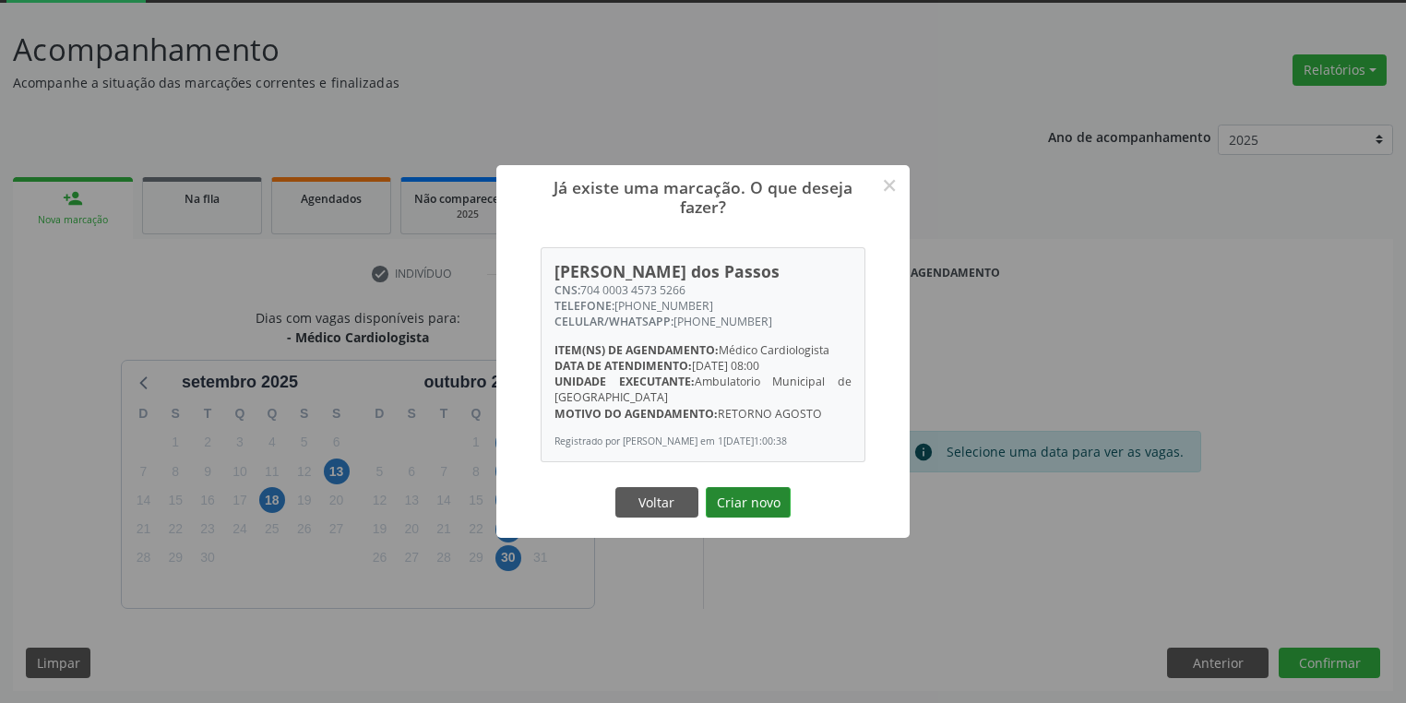
click at [757, 504] on button "Criar novo" at bounding box center [748, 502] width 85 height 31
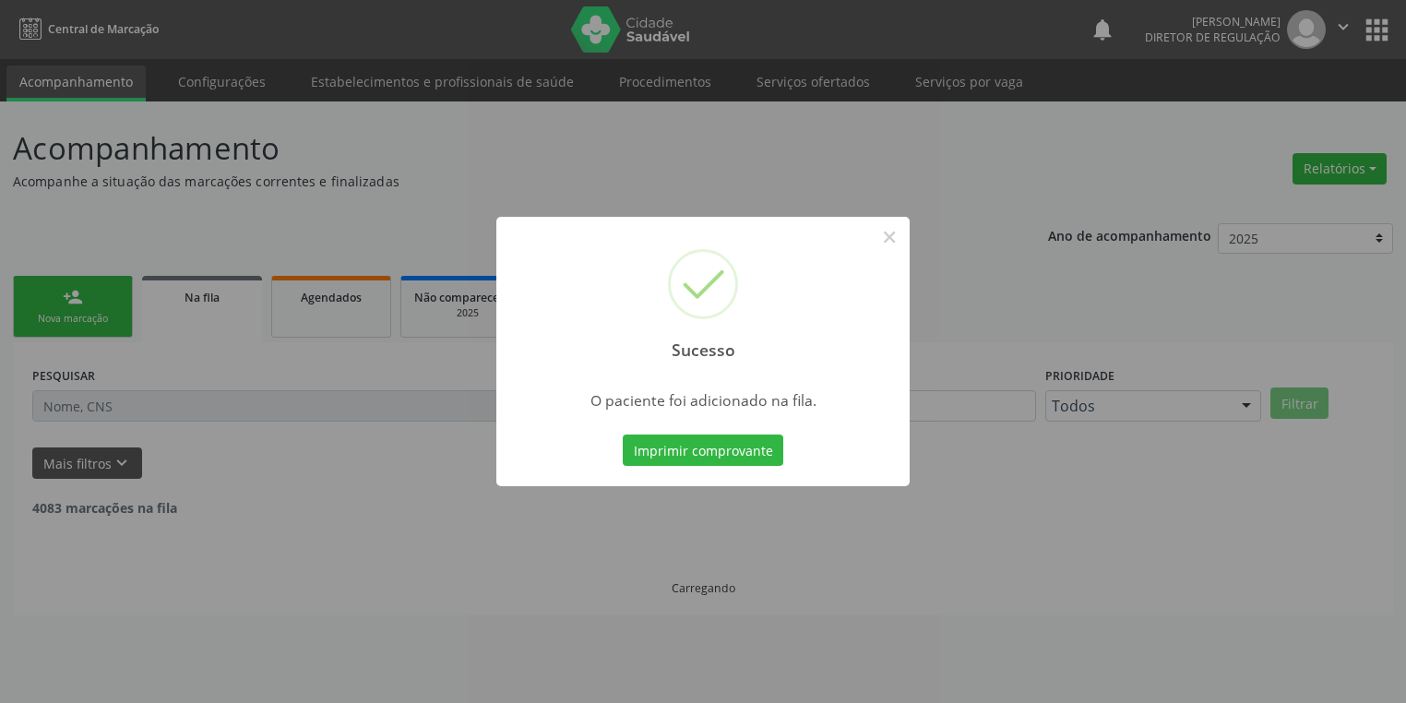
scroll to position [0, 0]
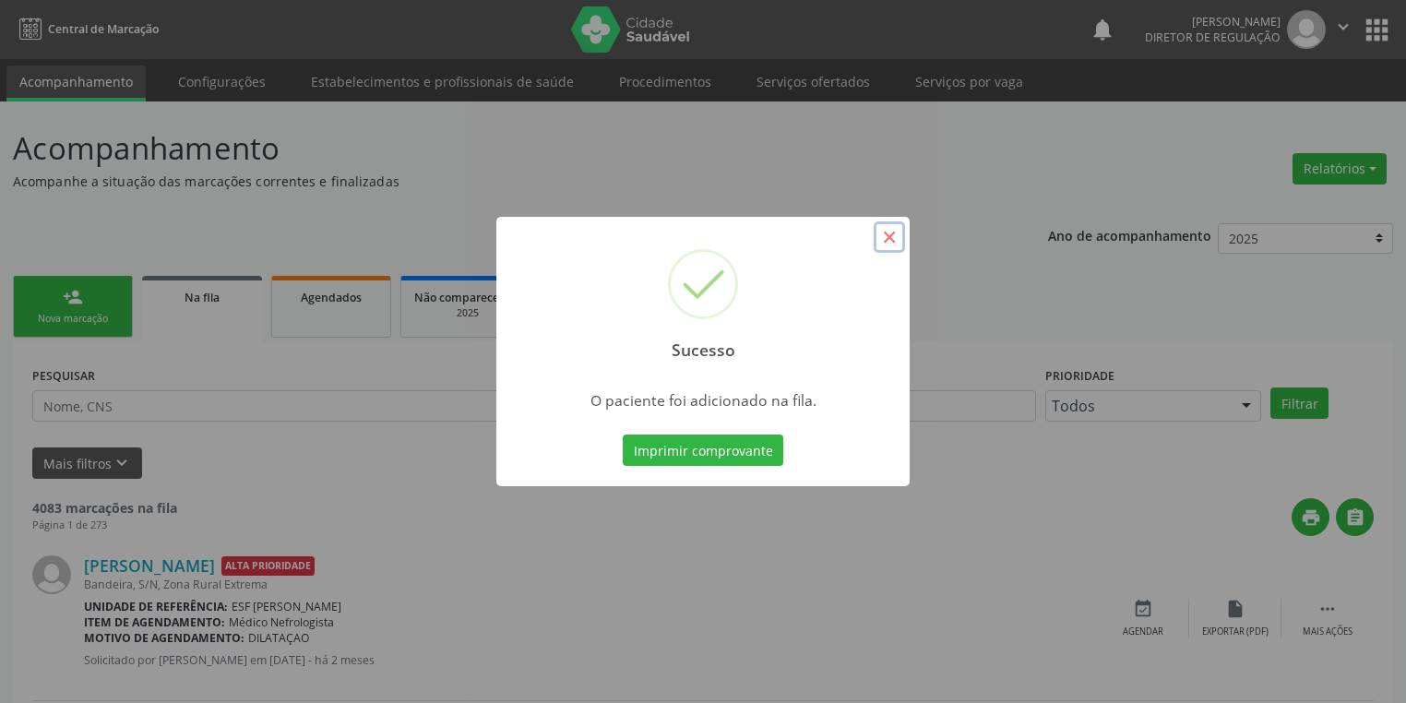
click at [891, 242] on button "×" at bounding box center [888, 236] width 31 height 31
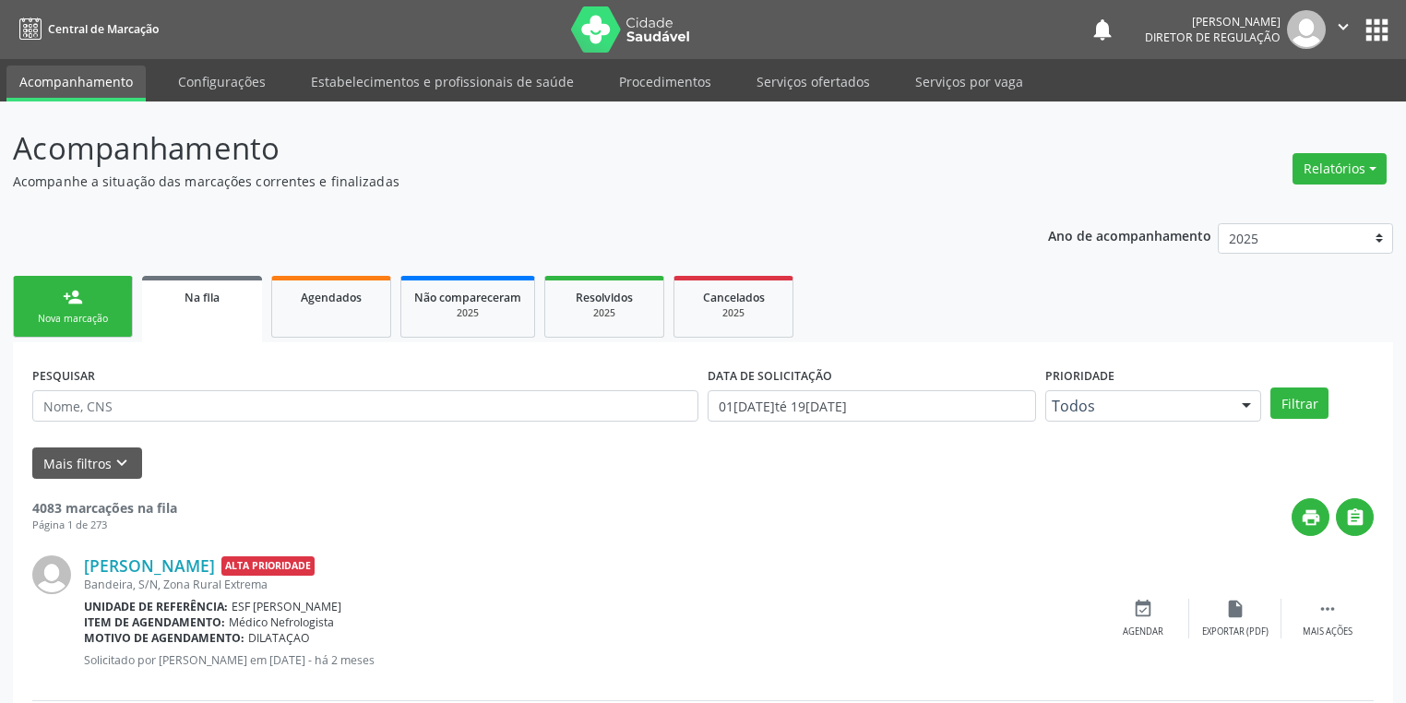
click at [90, 299] on link "person_add Nova marcação" at bounding box center [73, 307] width 120 height 62
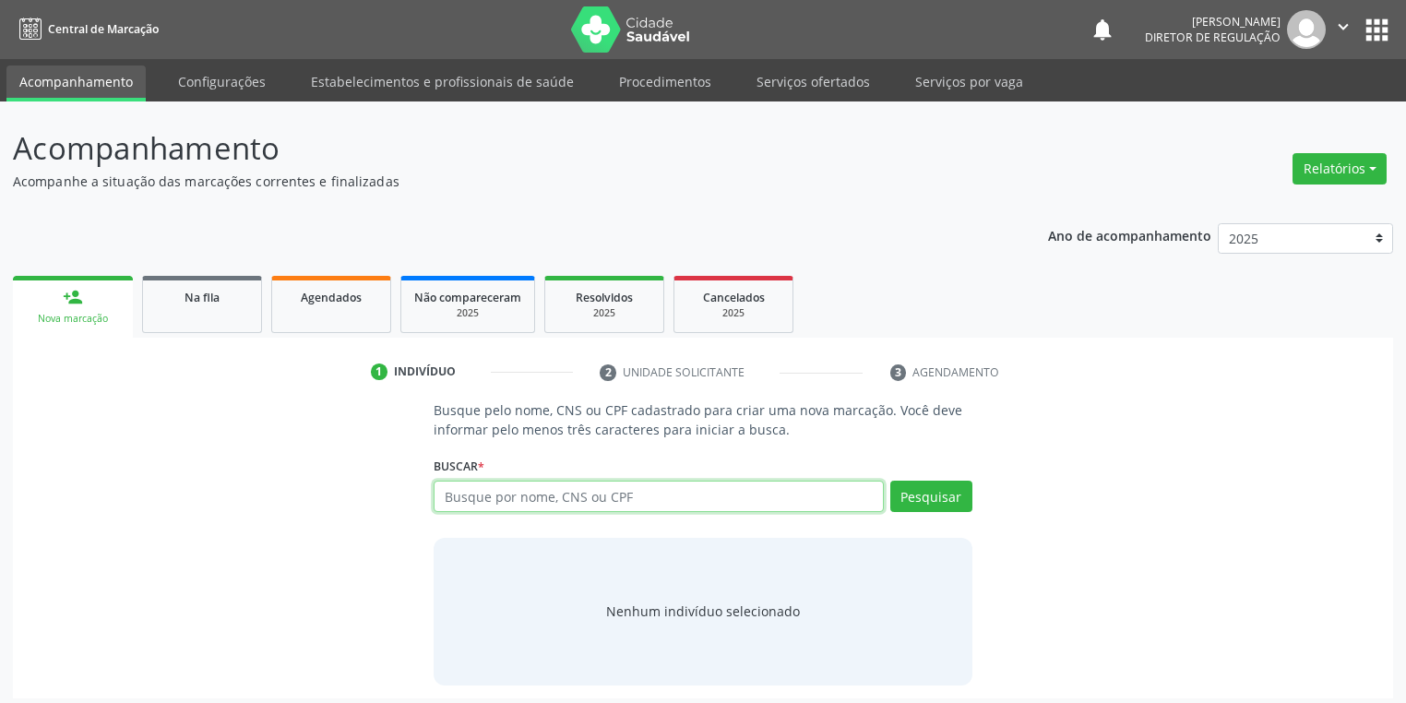
click at [465, 492] on input "text" at bounding box center [658, 496] width 450 height 31
type input "704503315845711"
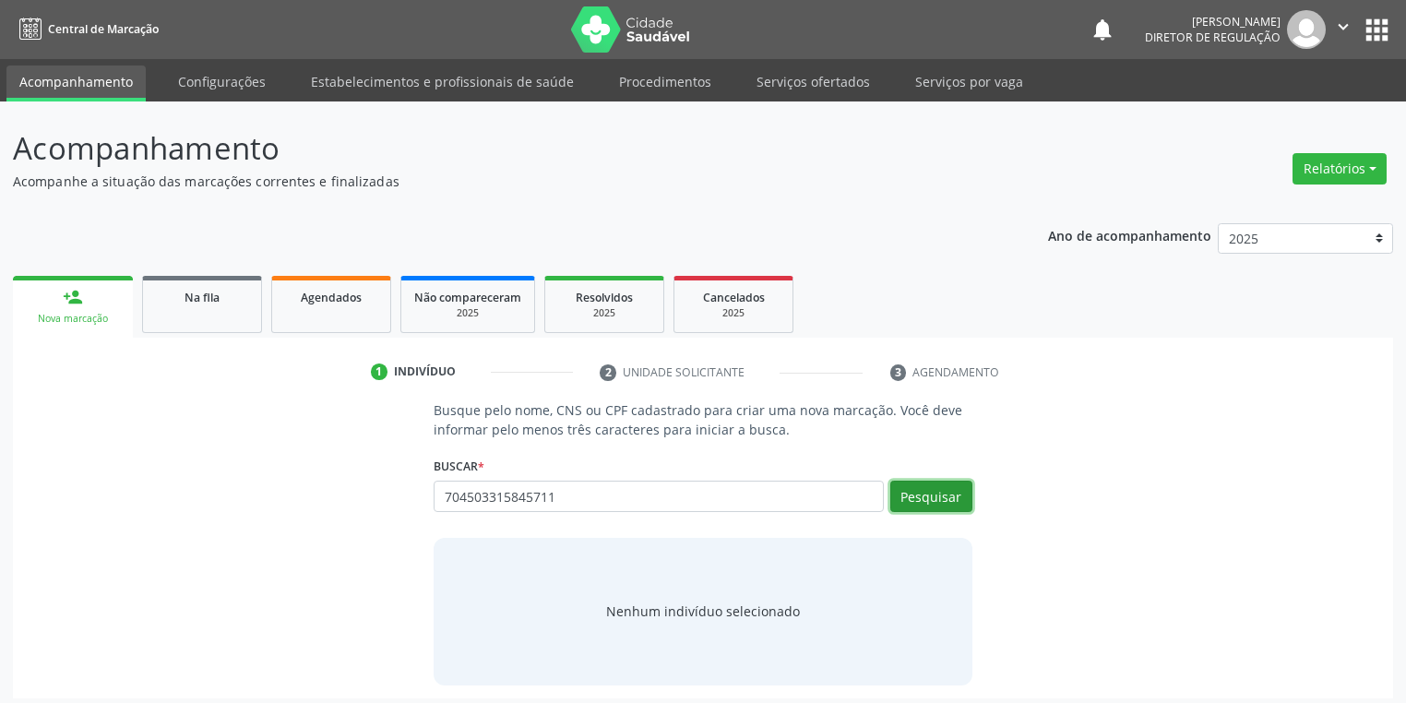
click at [934, 488] on button "Pesquisar" at bounding box center [931, 496] width 82 height 31
click at [680, 608] on div "Nenhum indivíduo selecionado" at bounding box center [703, 610] width 194 height 19
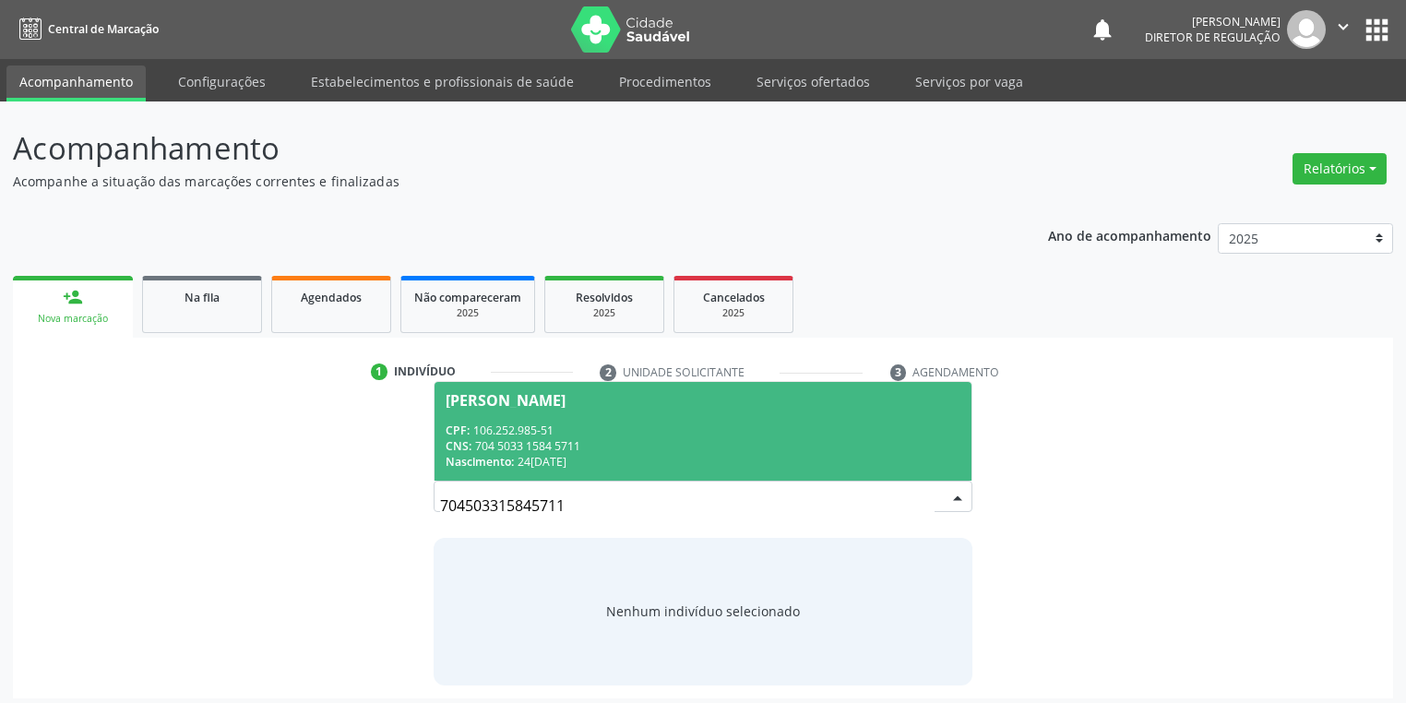
click at [598, 442] on div "CNS: 704 5033 1584 5711" at bounding box center [702, 446] width 515 height 16
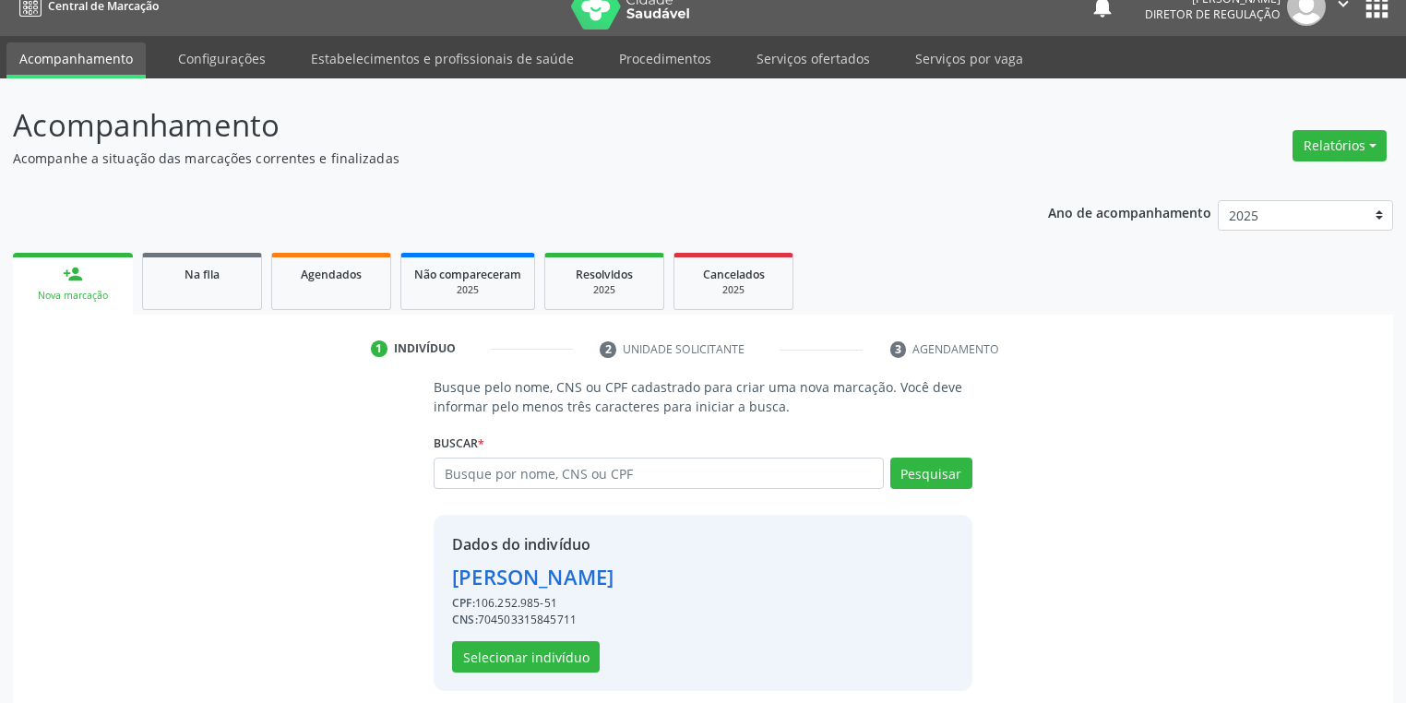
scroll to position [35, 0]
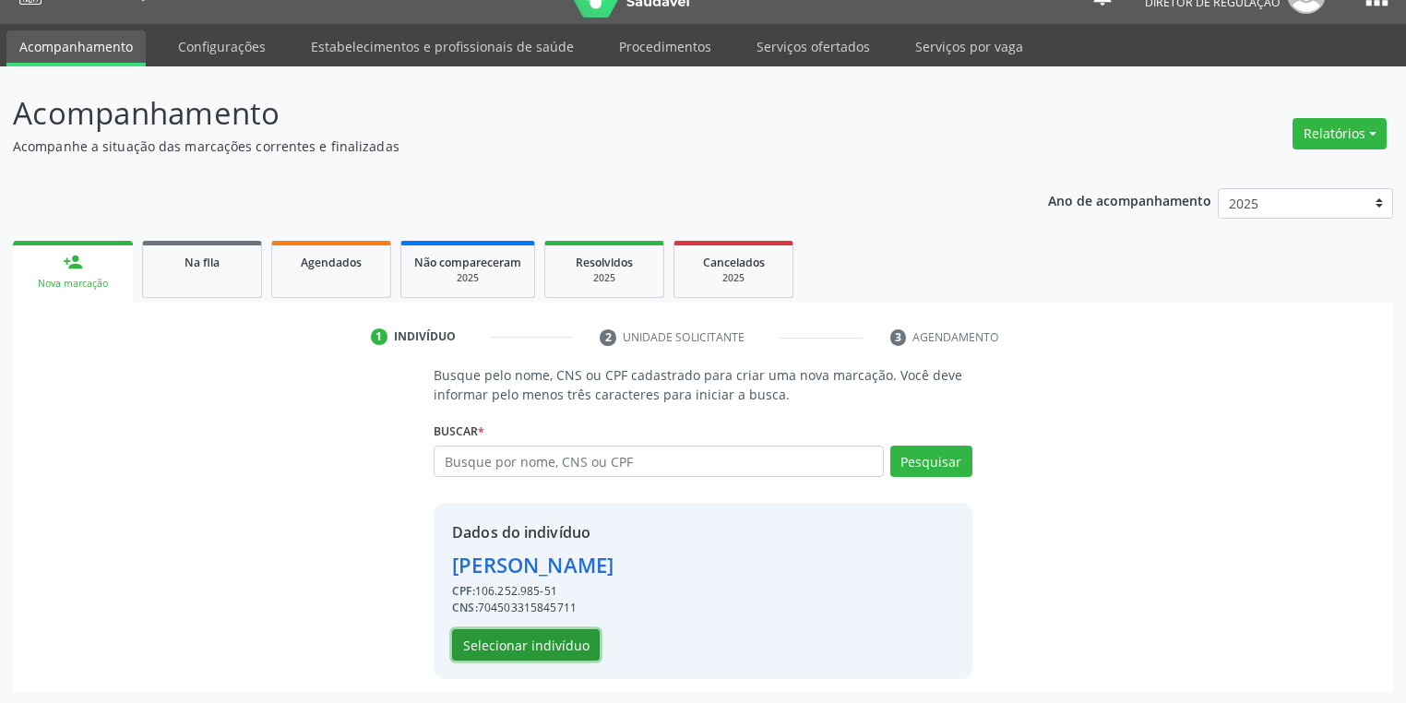
click at [515, 643] on button "Selecionar indivíduo" at bounding box center [526, 644] width 148 height 31
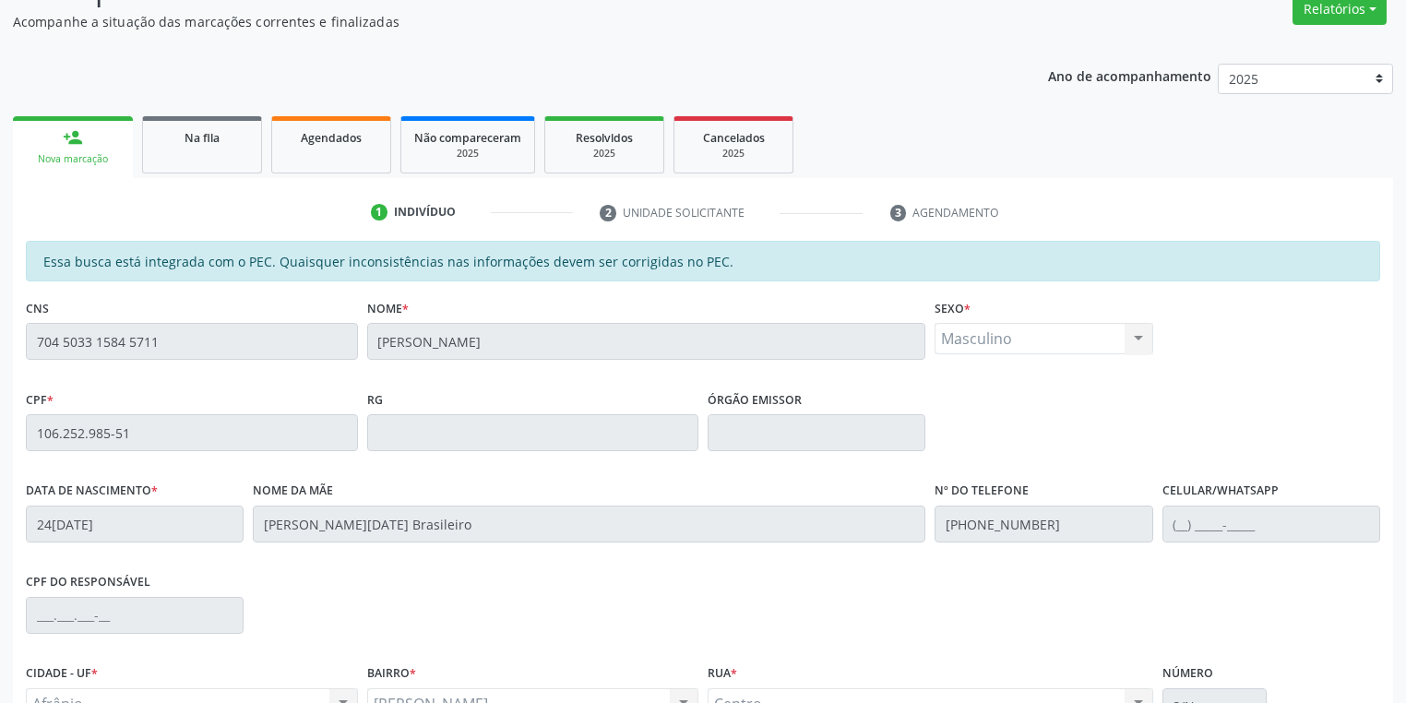
scroll to position [350, 0]
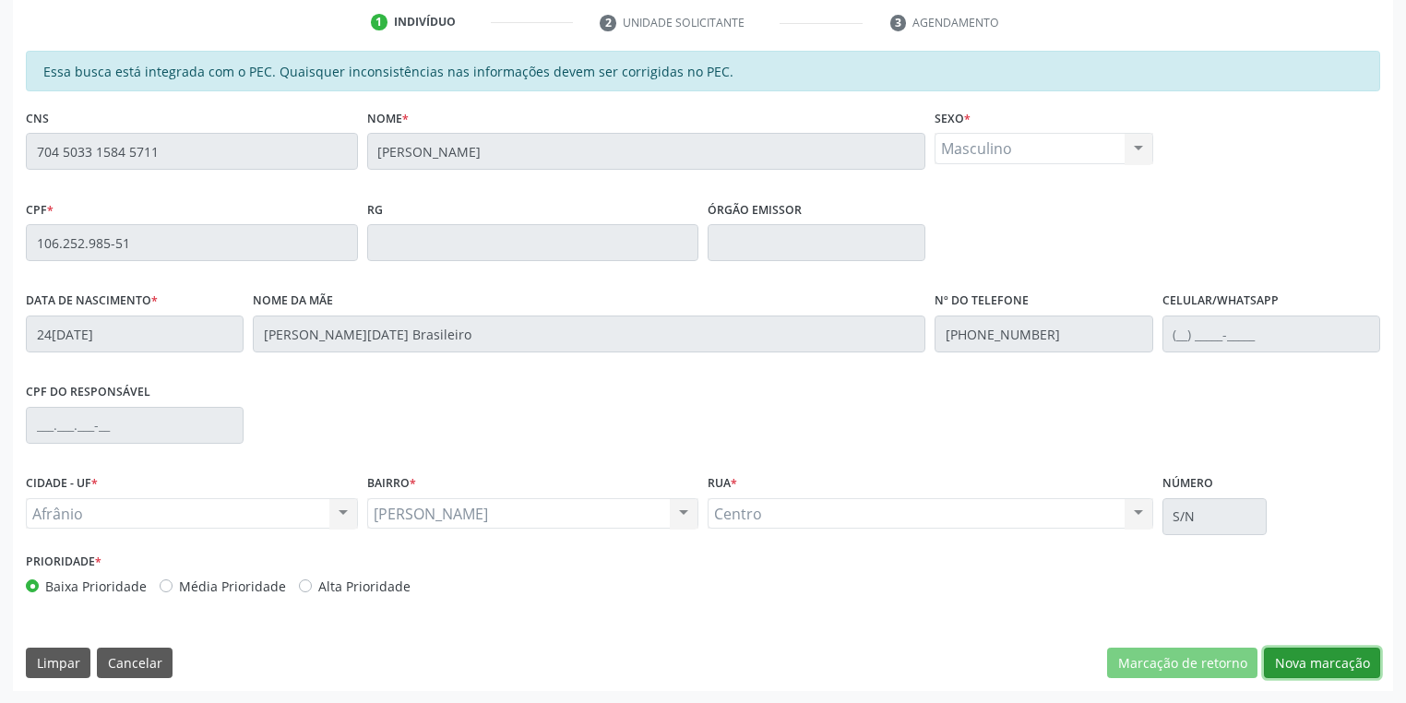
click at [1299, 662] on button "Nova marcação" at bounding box center [1322, 662] width 116 height 31
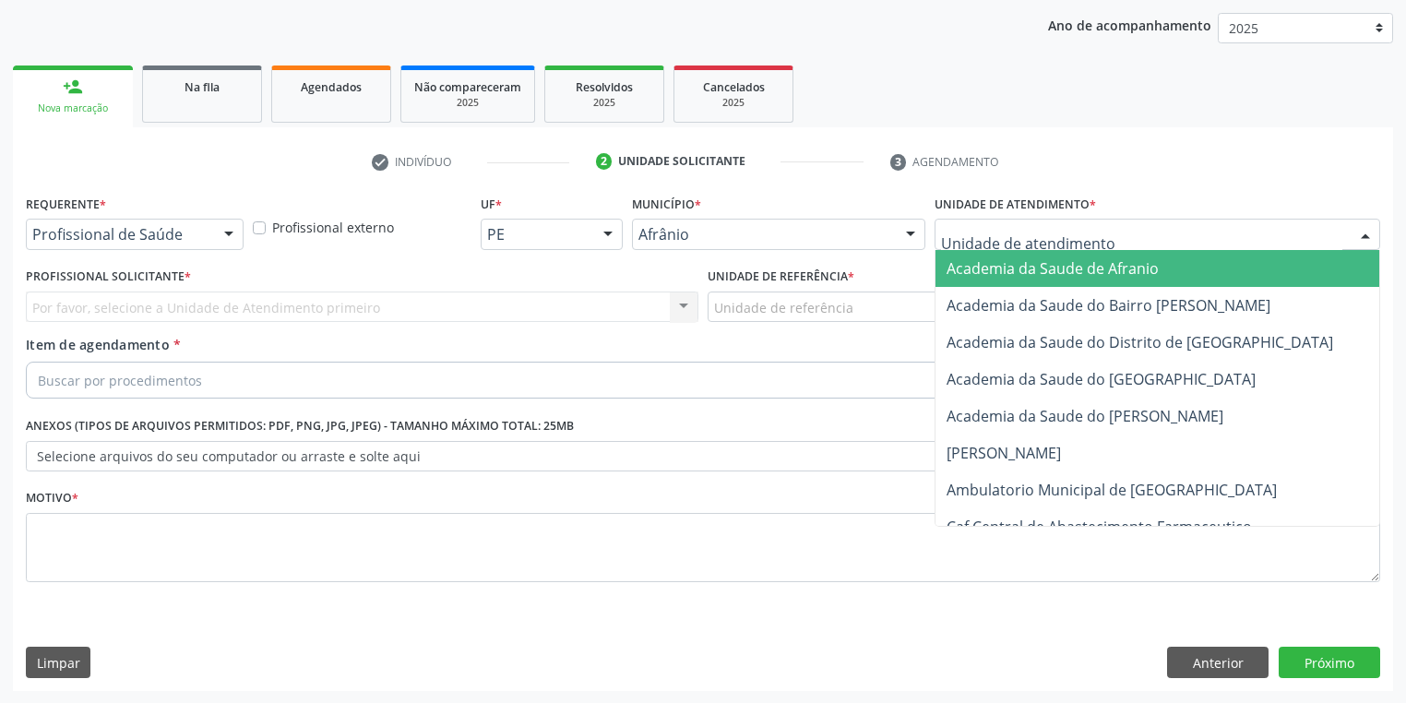
click at [967, 221] on div at bounding box center [1156, 234] width 445 height 31
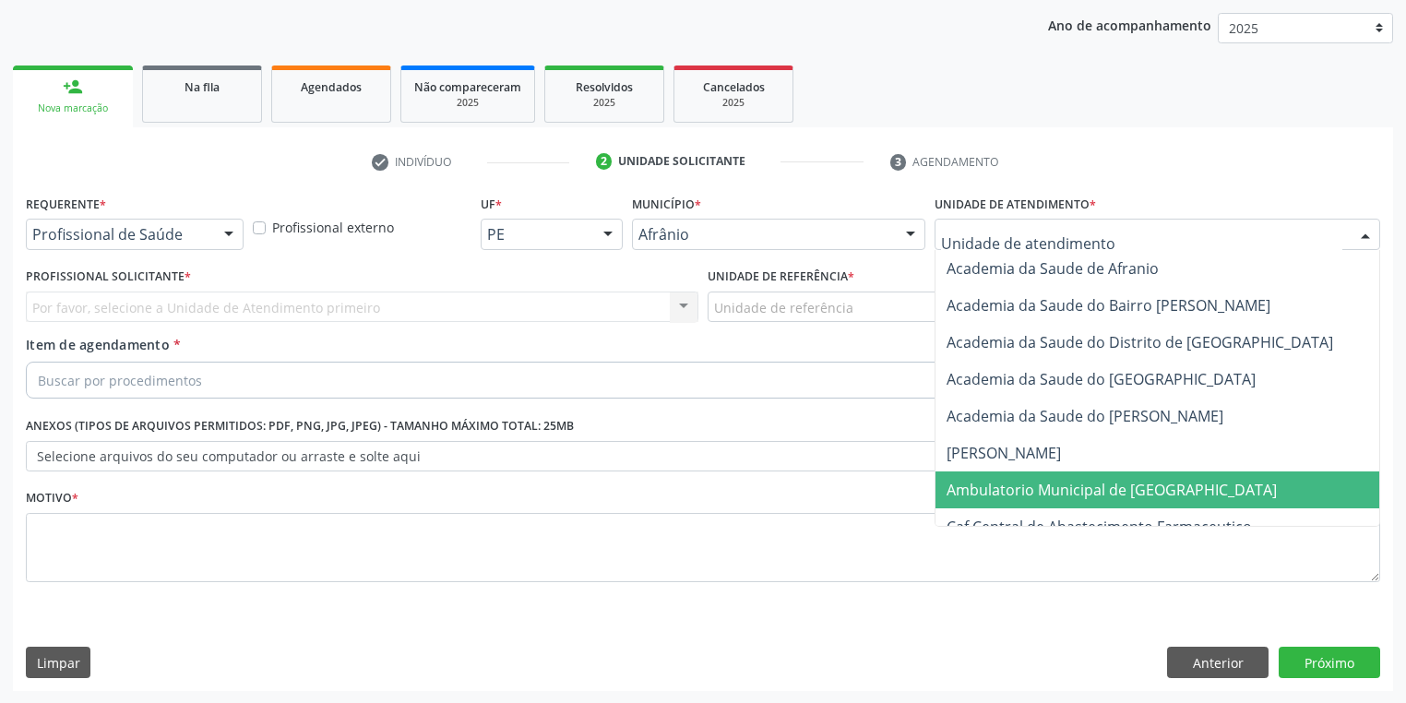
drag, startPoint x: 992, startPoint y: 478, endPoint x: 916, endPoint y: 432, distance: 89.4
click at [992, 480] on span "Ambulatorio Municipal de [GEOGRAPHIC_DATA]" at bounding box center [1111, 490] width 330 height 20
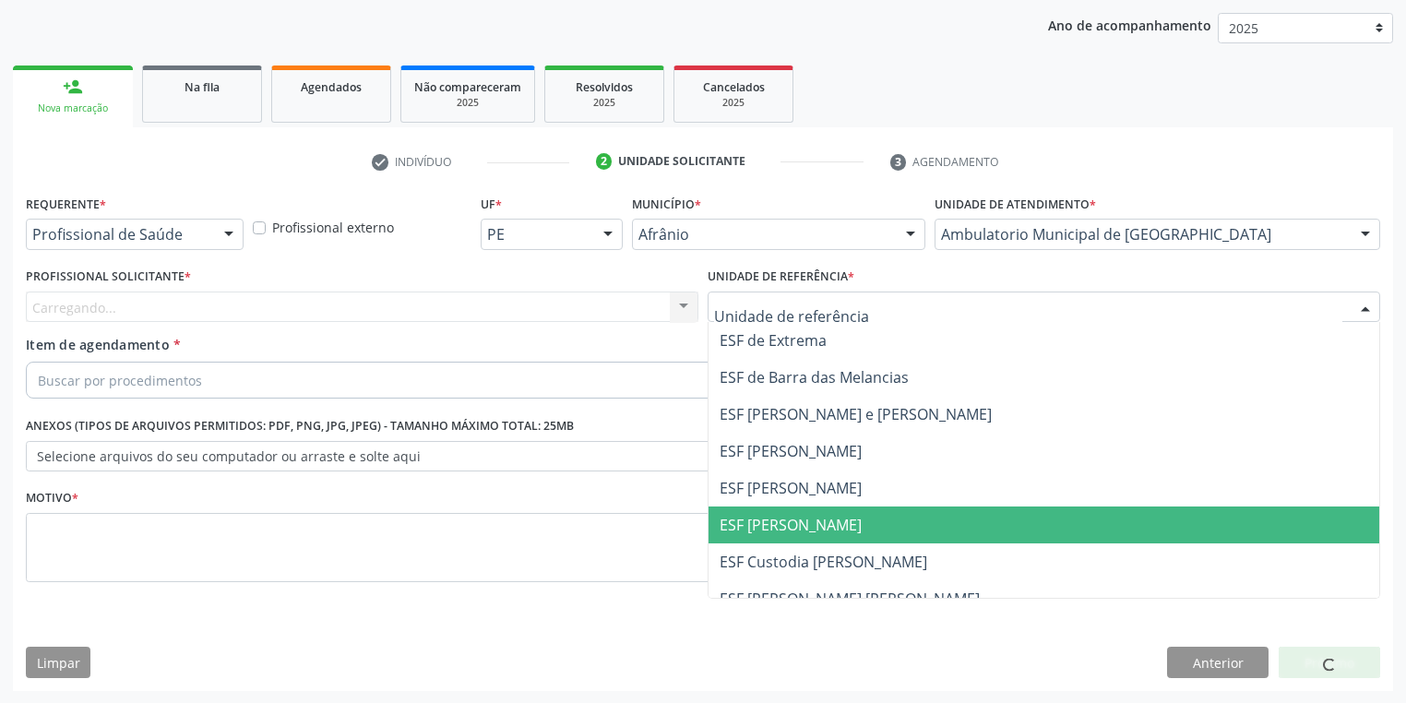
click at [775, 524] on span "ESF [PERSON_NAME]" at bounding box center [790, 525] width 142 height 20
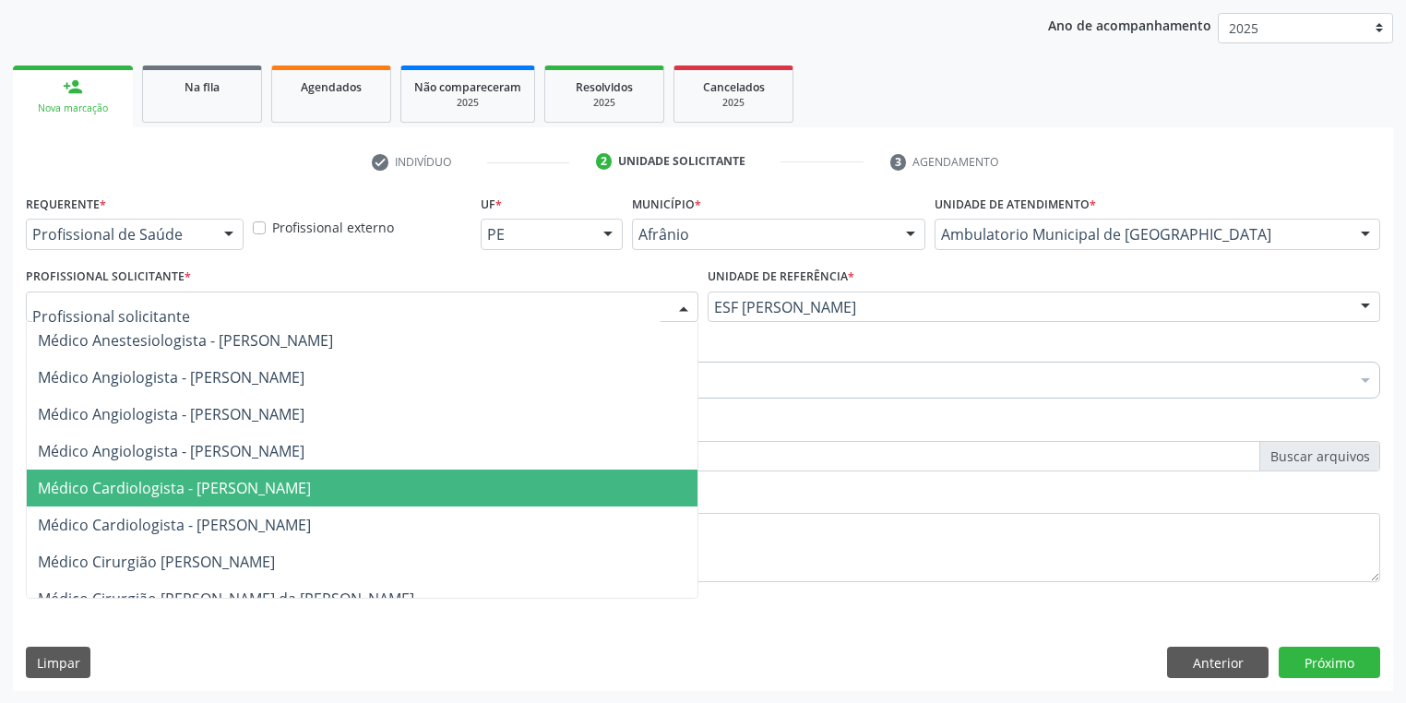
click at [162, 483] on span "Médico Cardiologista - [PERSON_NAME]" at bounding box center [174, 488] width 273 height 20
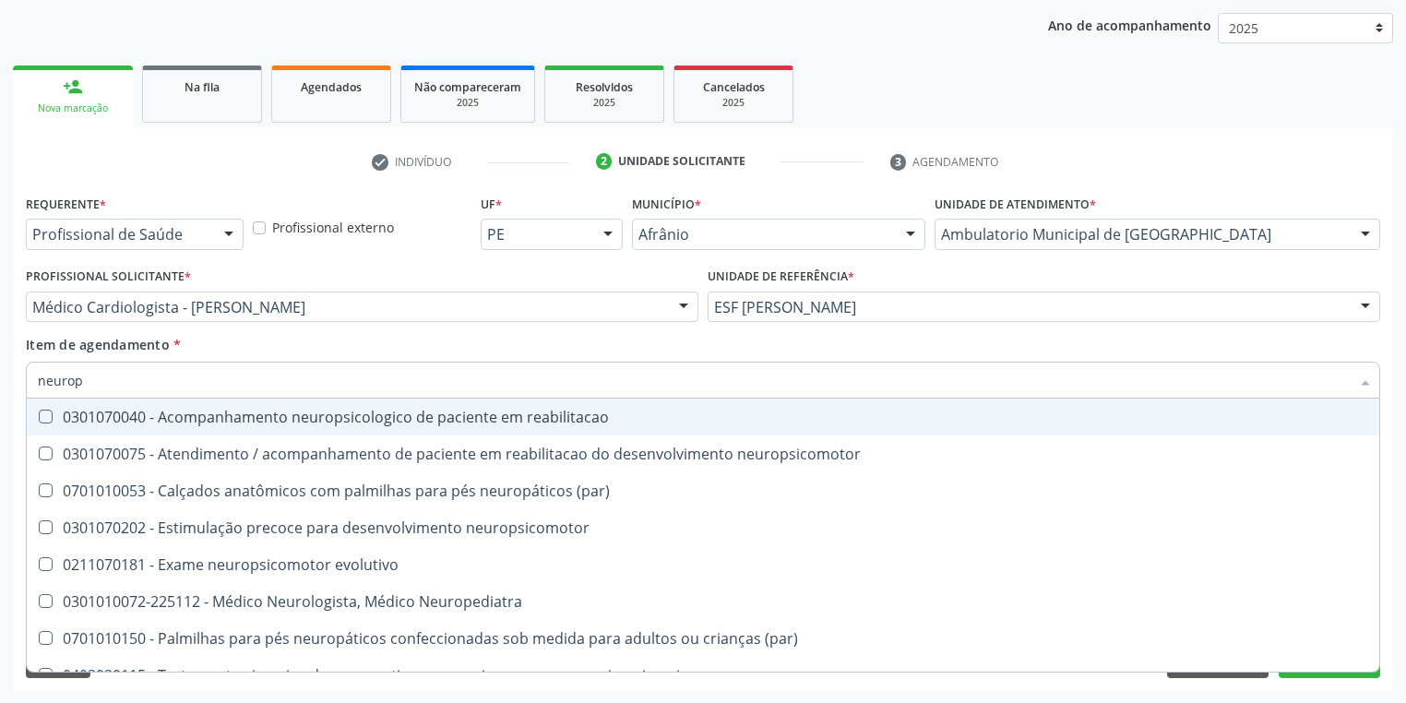
click at [101, 387] on input "neurop" at bounding box center [693, 380] width 1311 height 37
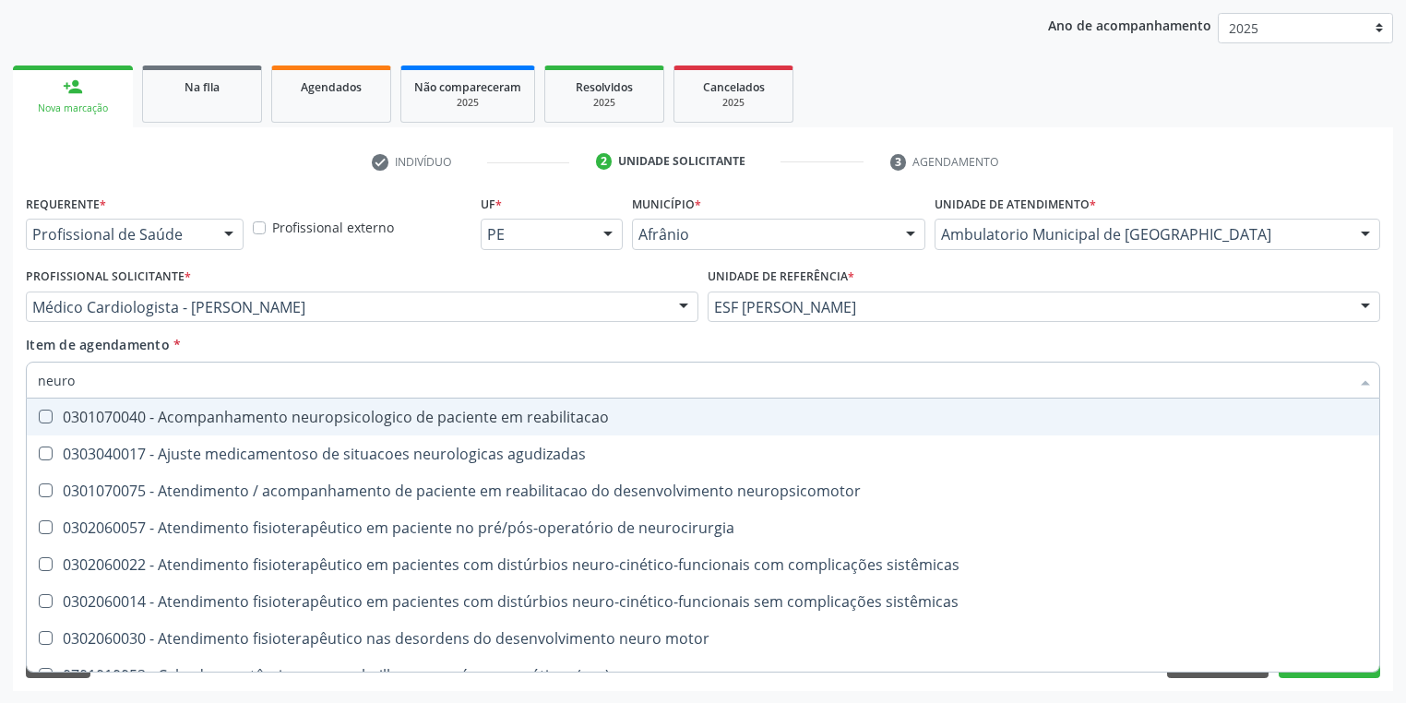
type input "neuroc"
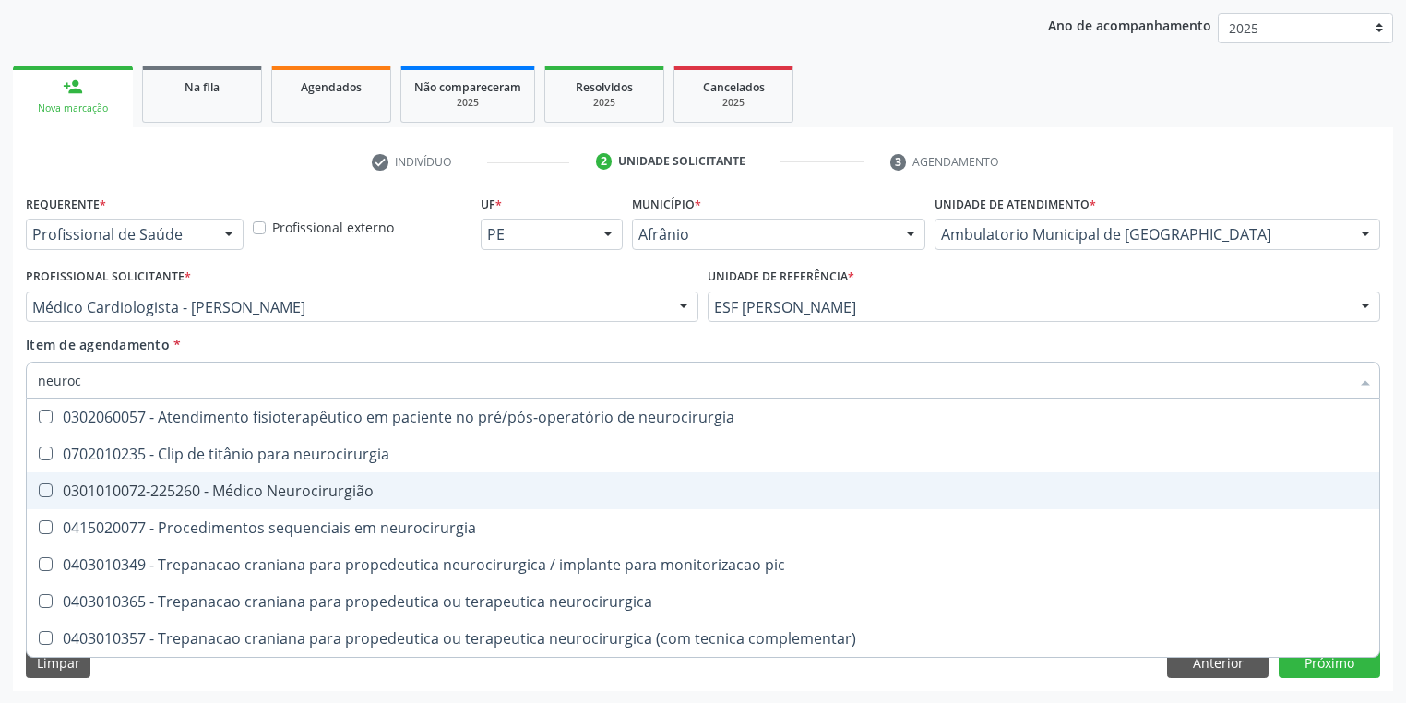
click at [40, 496] on div at bounding box center [34, 490] width 14 height 15
checkbox Neurocirurgião "true"
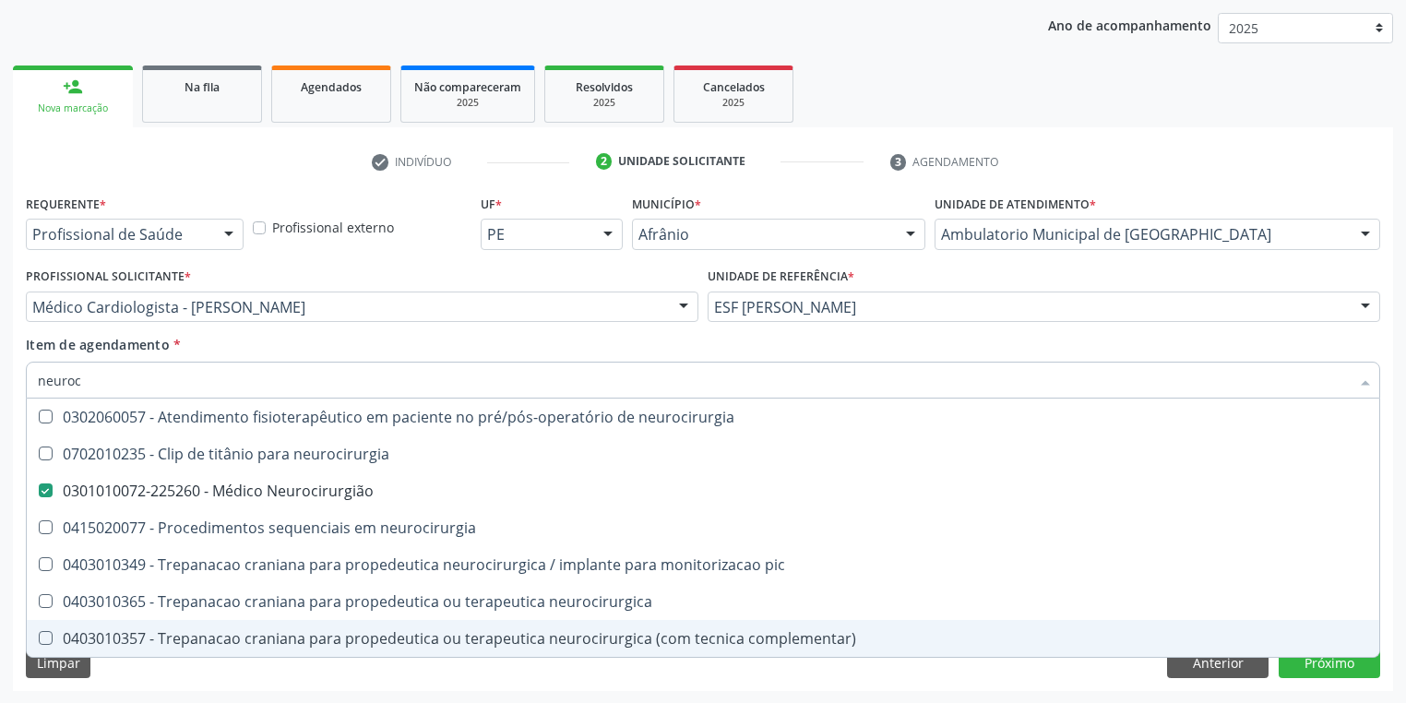
click at [148, 682] on div "Requerente * Profissional de Saúde Profissional de Saúde Paciente Nenhum result…" at bounding box center [703, 440] width 1380 height 501
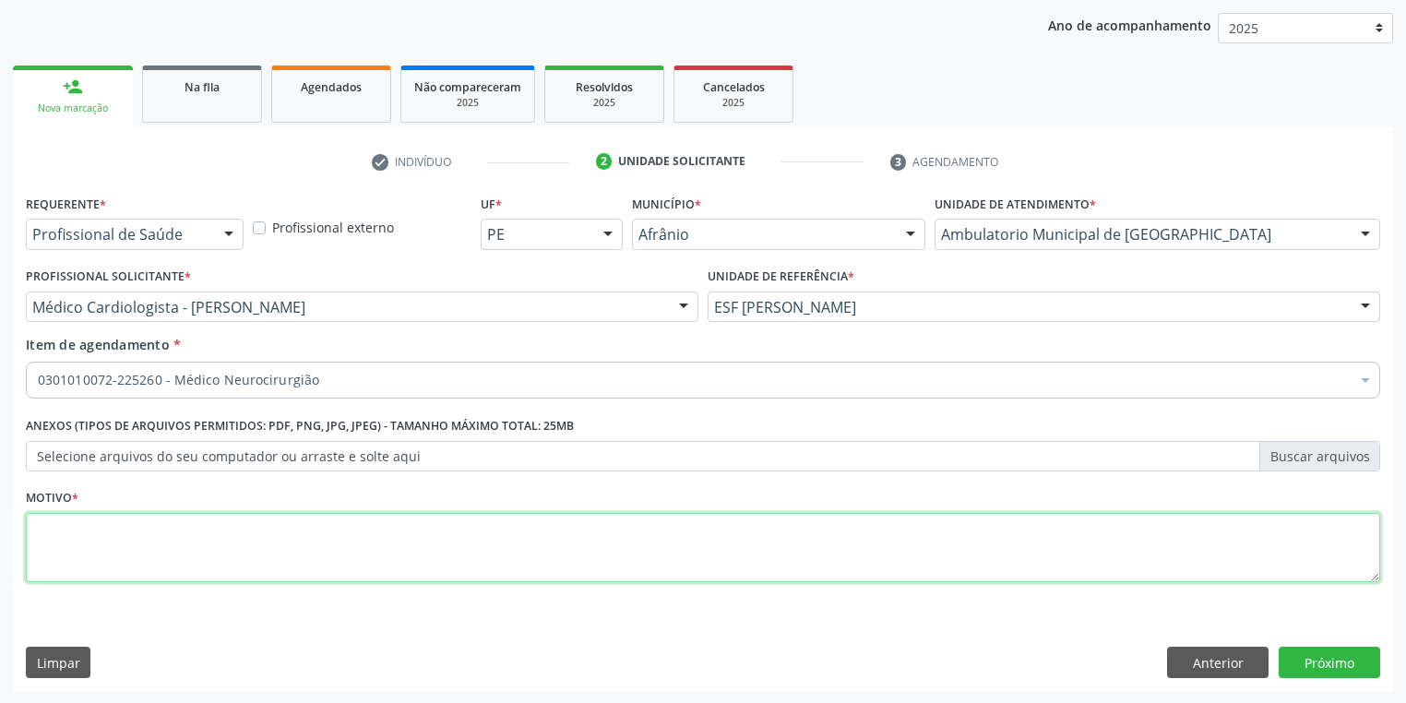
click at [78, 554] on textarea at bounding box center [703, 548] width 1354 height 70
type textarea "*"
click at [1325, 664] on button "Próximo" at bounding box center [1328, 662] width 101 height 31
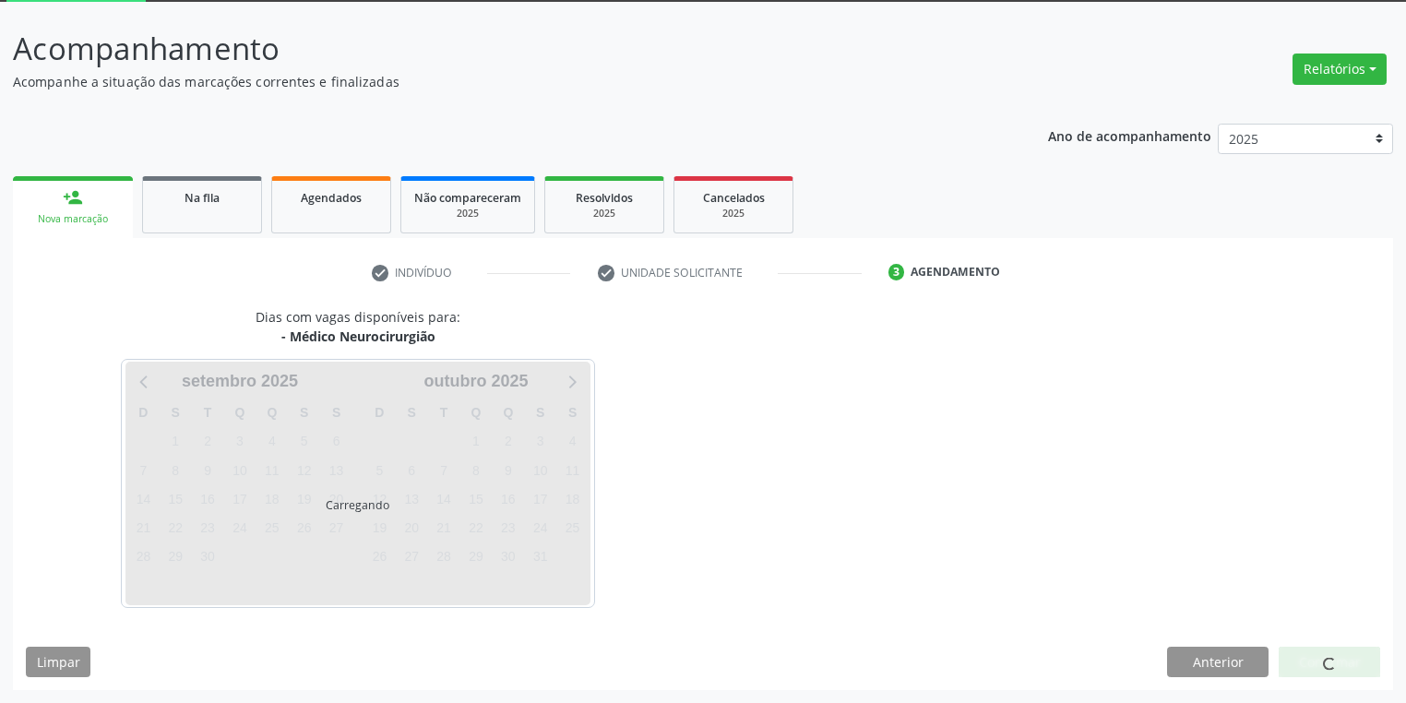
scroll to position [99, 0]
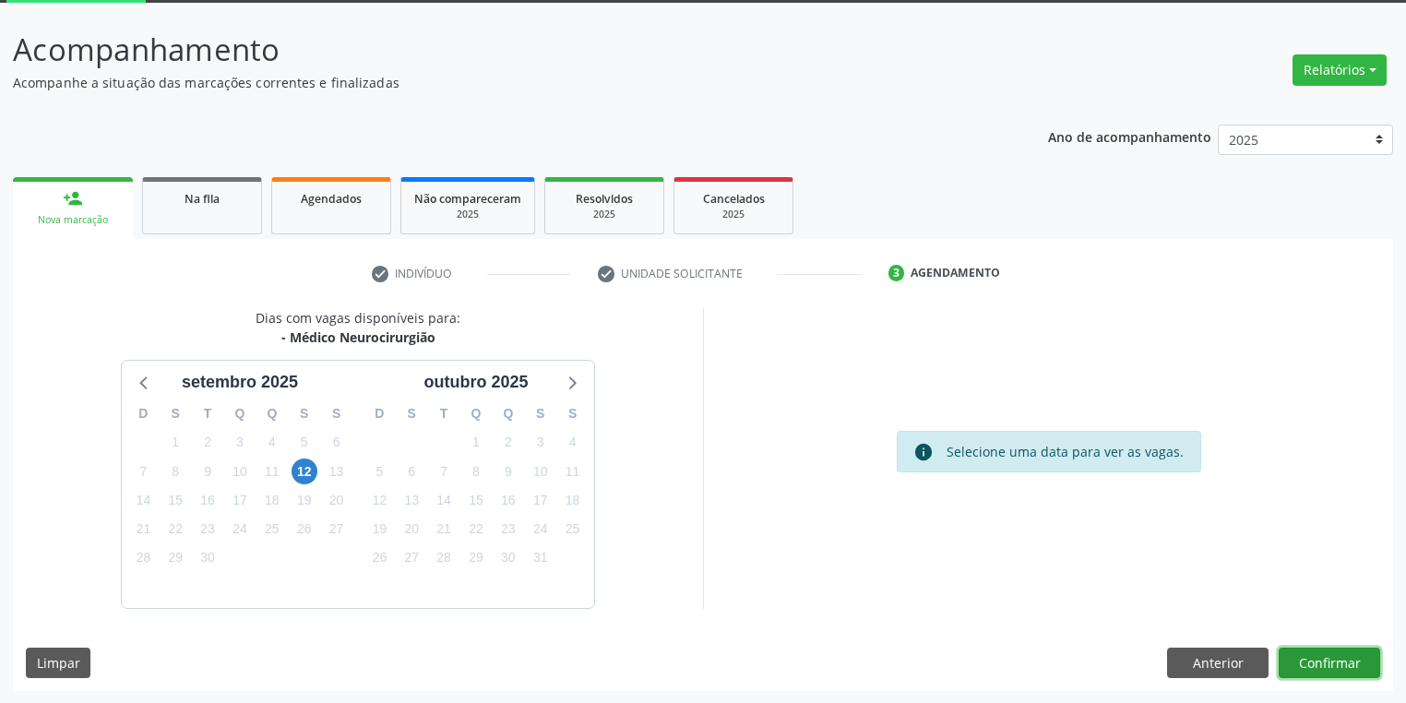
click at [1332, 653] on button "Confirmar" at bounding box center [1328, 662] width 101 height 31
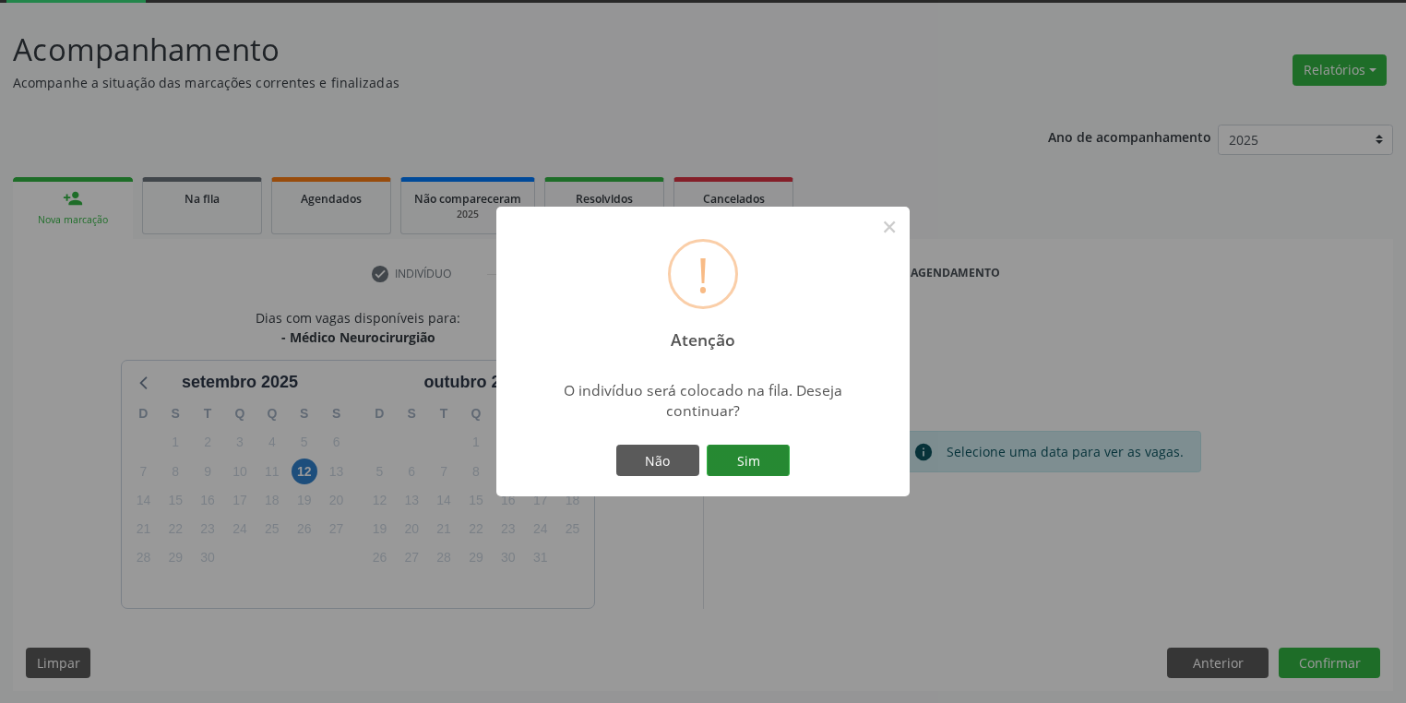
click at [749, 459] on button "Sim" at bounding box center [747, 460] width 83 height 31
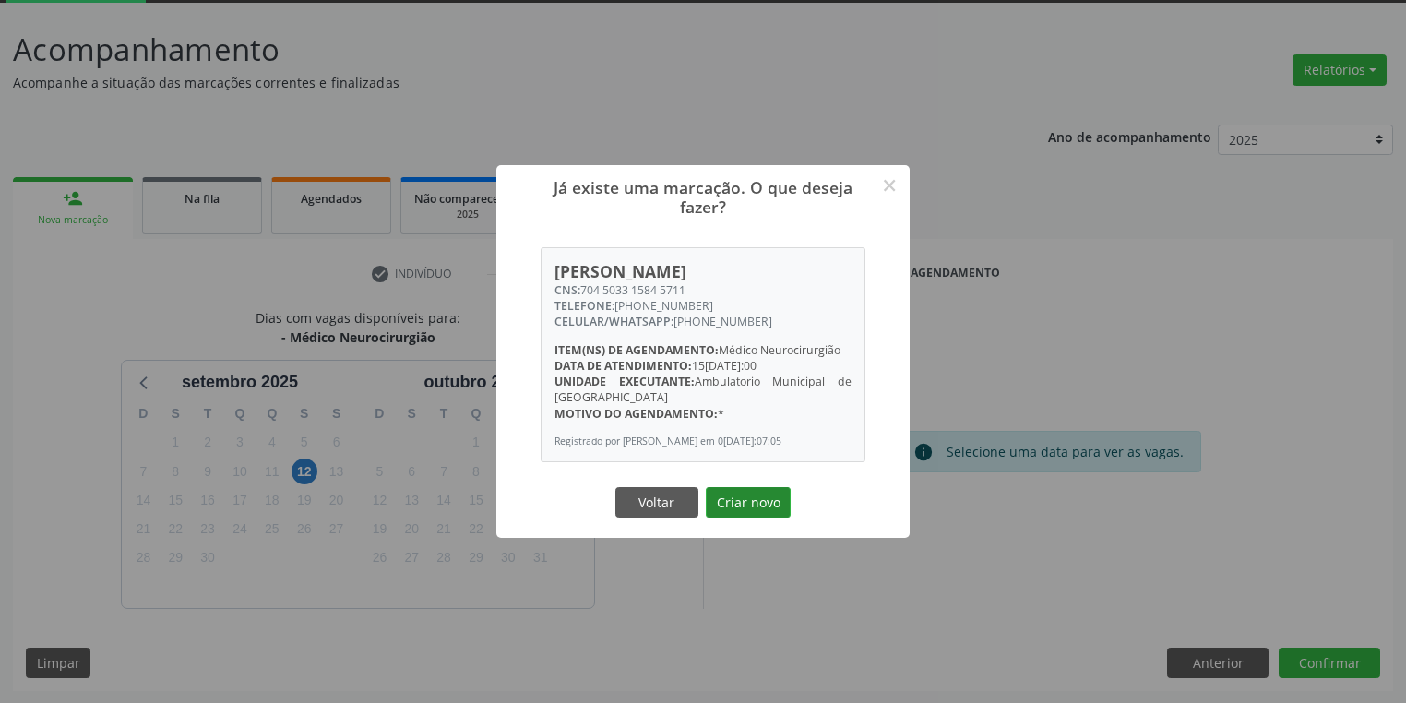
click at [737, 510] on button "Criar novo" at bounding box center [748, 502] width 85 height 31
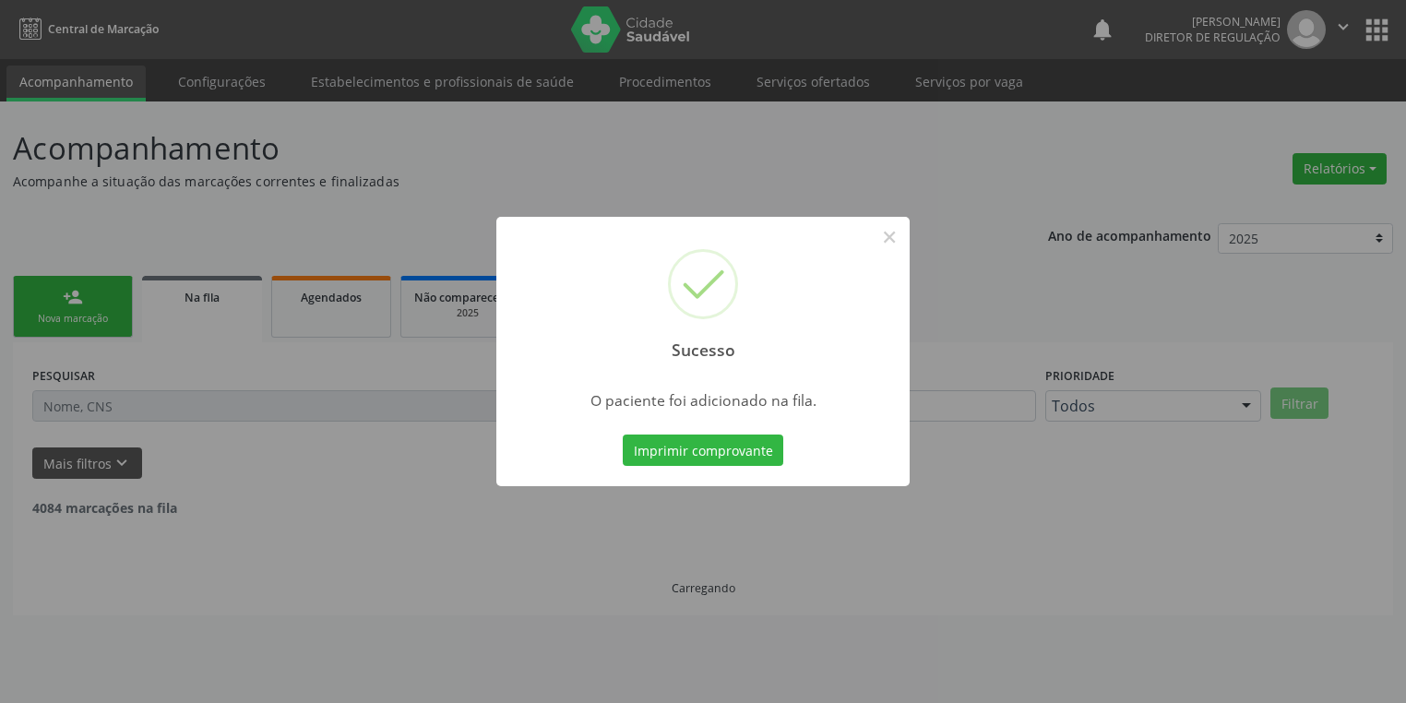
scroll to position [0, 0]
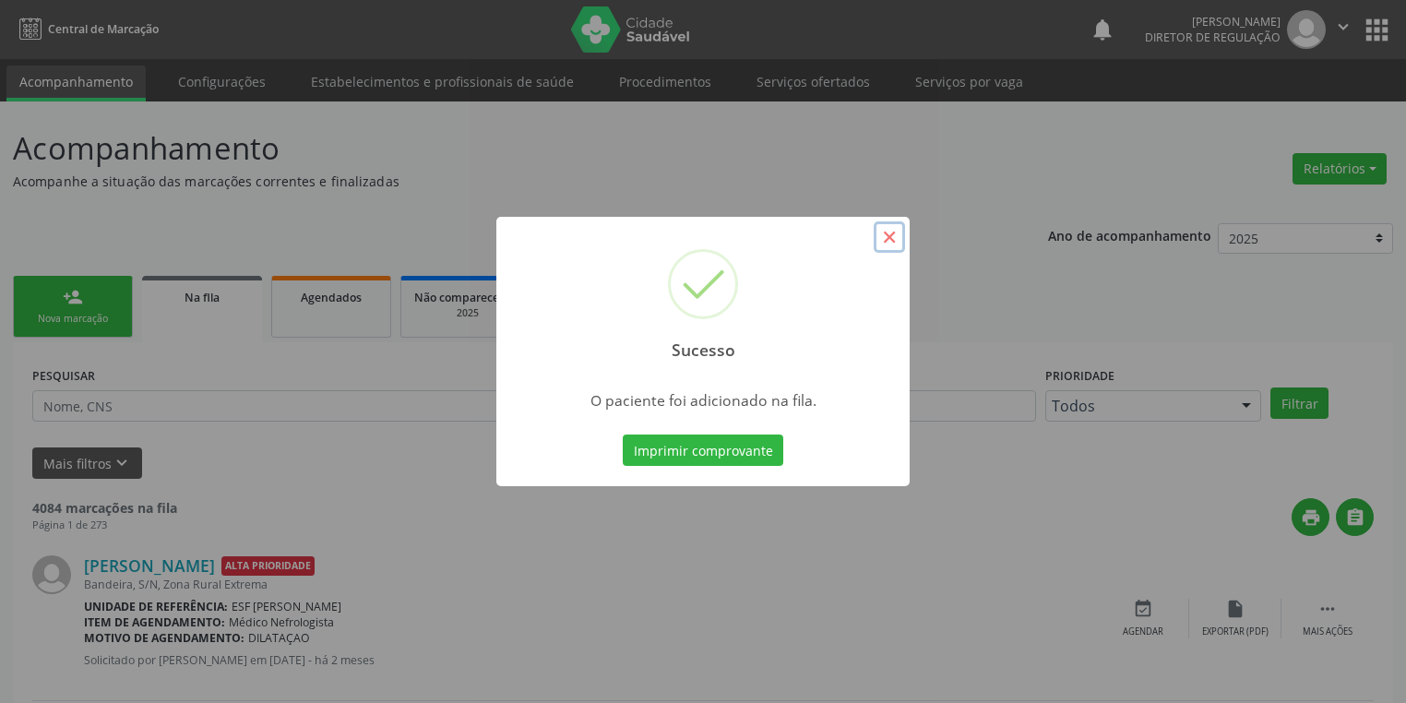
click at [886, 239] on button "×" at bounding box center [888, 236] width 31 height 31
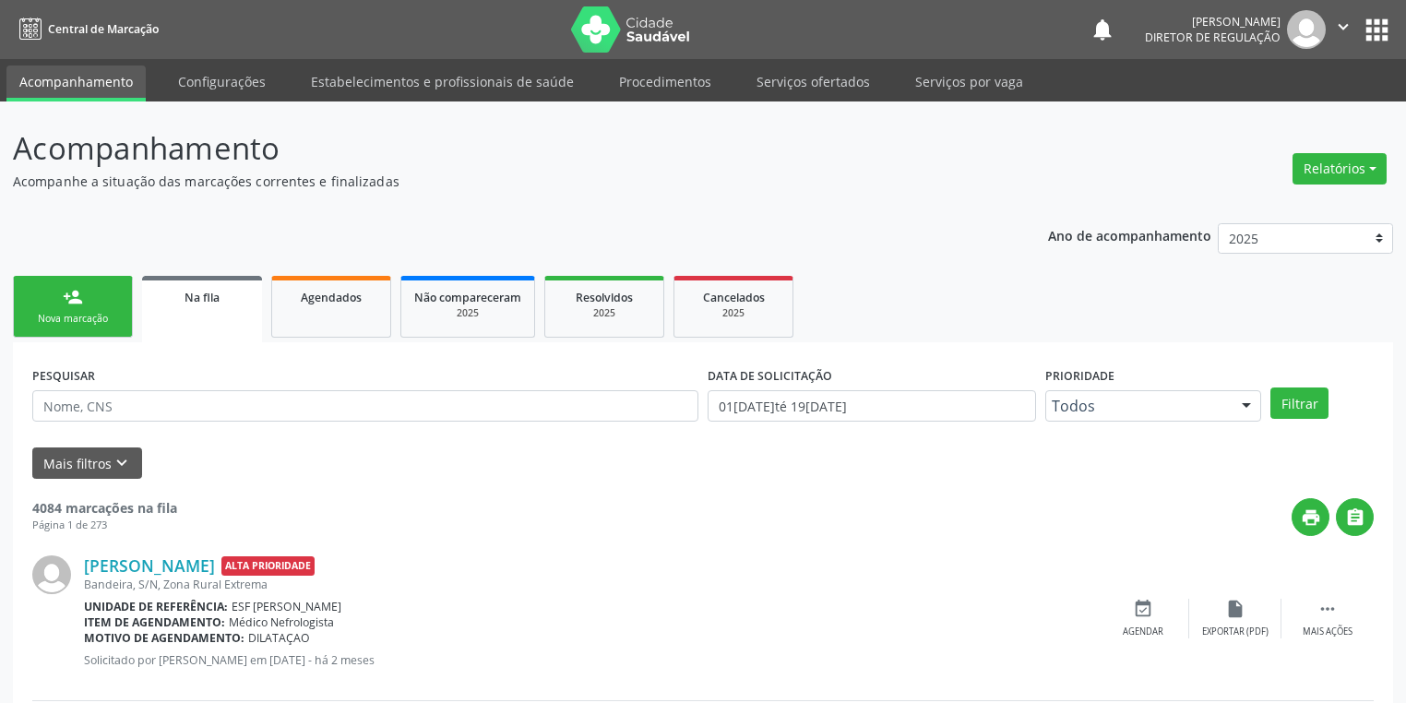
click at [53, 316] on div "Nova marcação" at bounding box center [73, 319] width 92 height 14
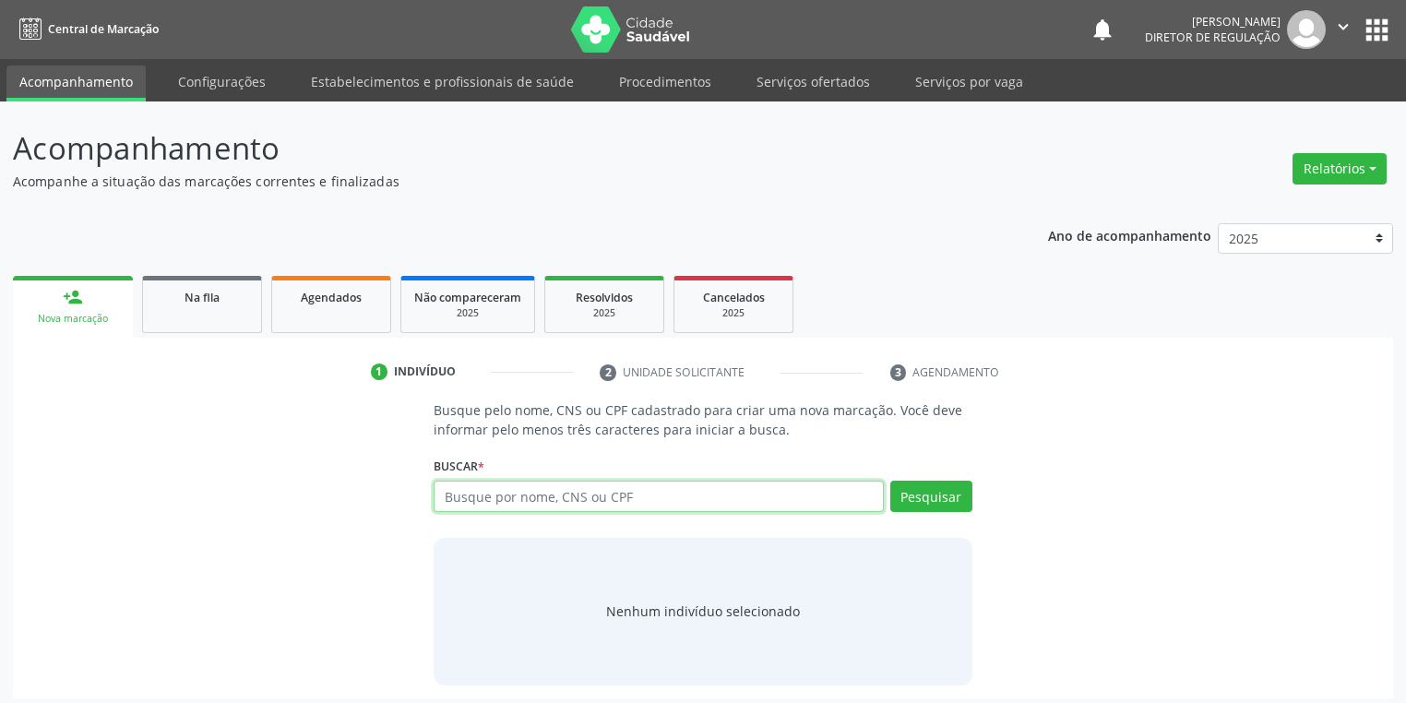
click at [468, 506] on input "text" at bounding box center [658, 496] width 450 height 31
type input "706007315949341"
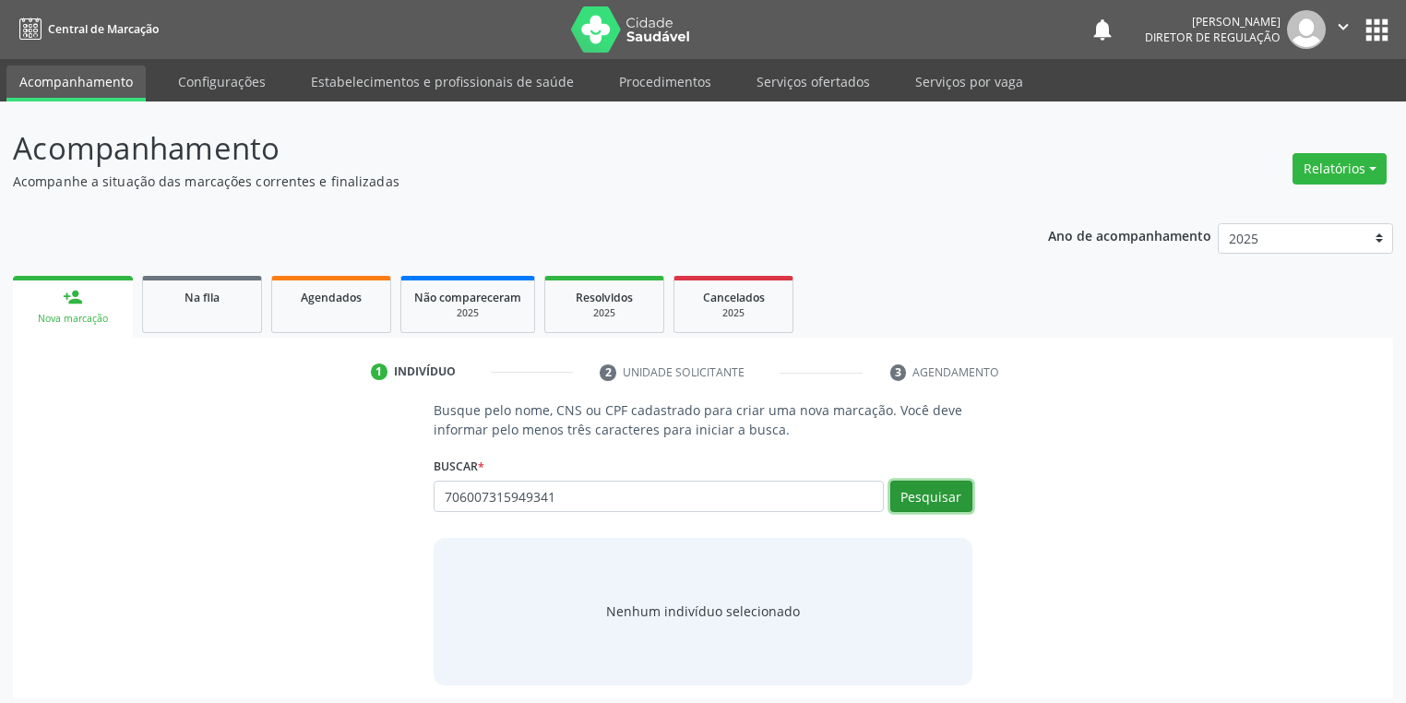
click at [911, 491] on button "Pesquisar" at bounding box center [931, 496] width 82 height 31
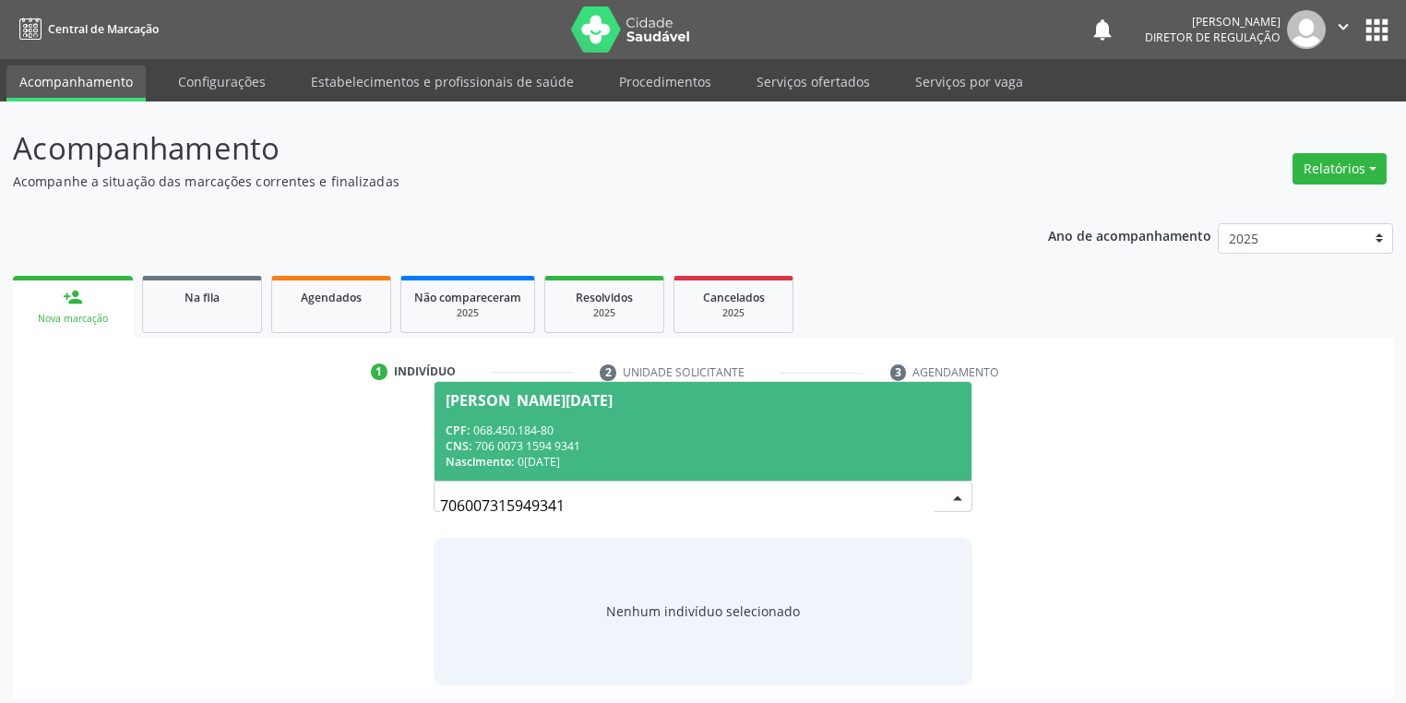
click at [596, 446] on div "CNS: 706 0073 1594 9341" at bounding box center [702, 446] width 515 height 16
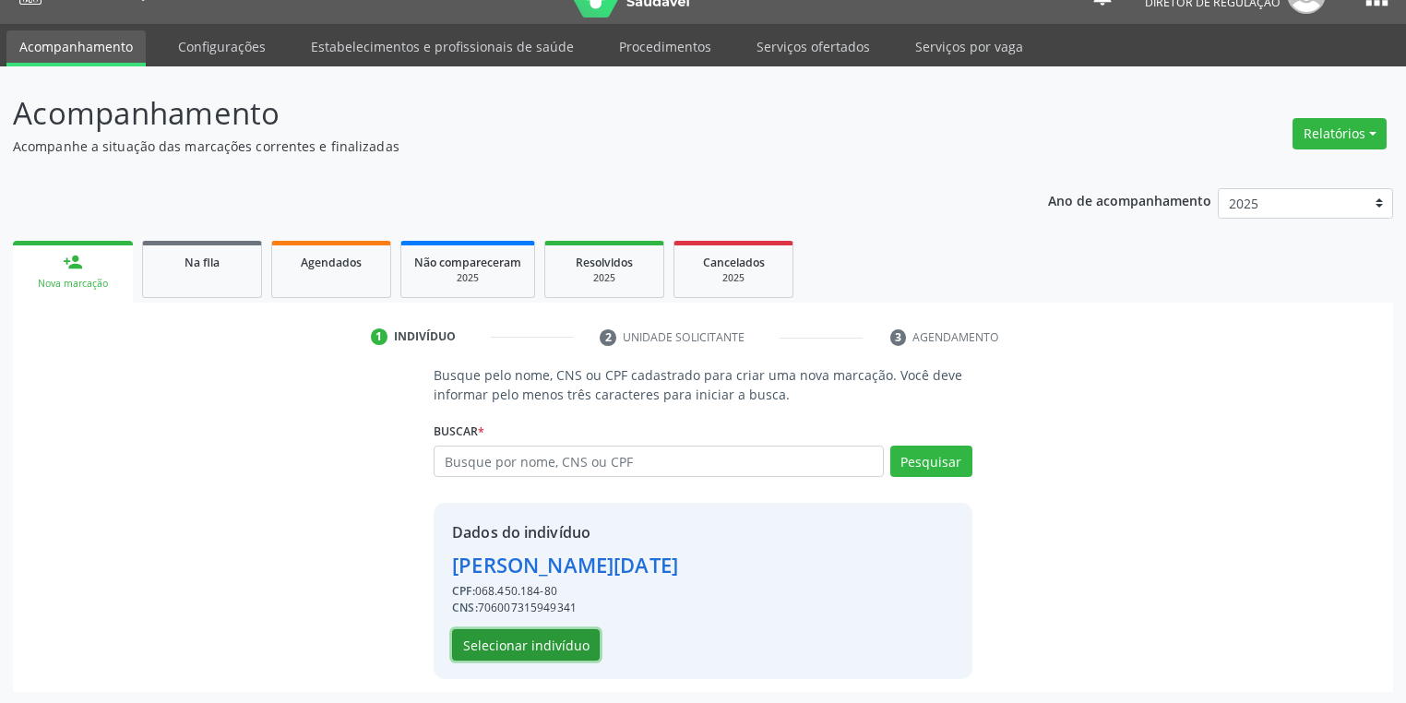
click at [524, 637] on button "Selecionar indivíduo" at bounding box center [526, 644] width 148 height 31
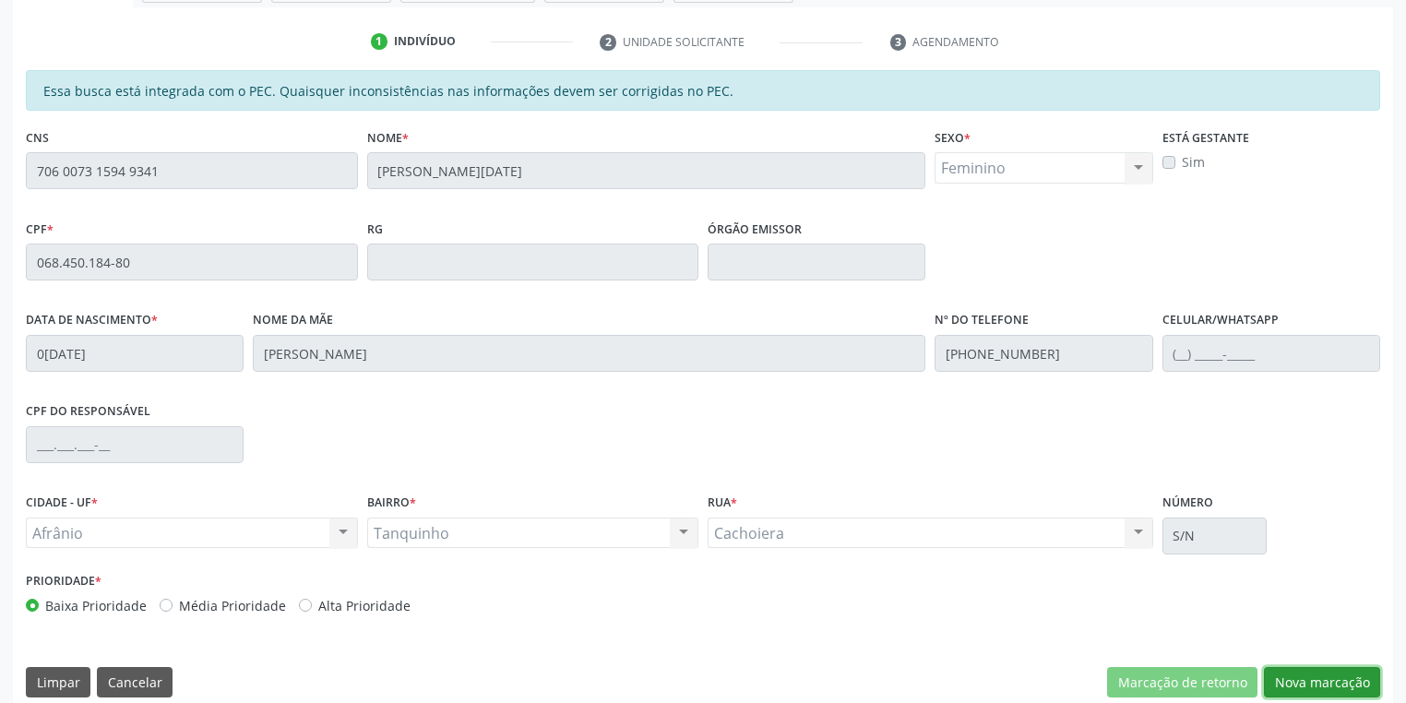
click at [1295, 679] on button "Nova marcação" at bounding box center [1322, 682] width 116 height 31
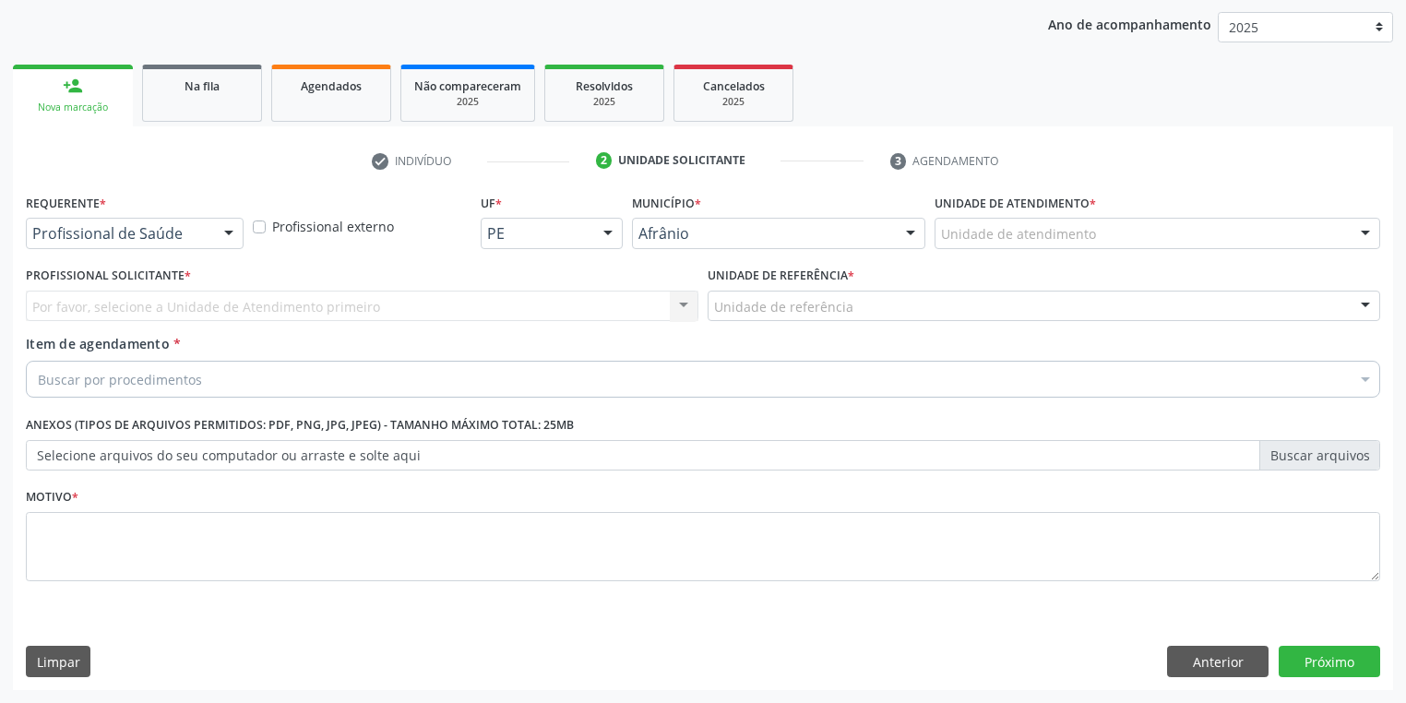
scroll to position [210, 0]
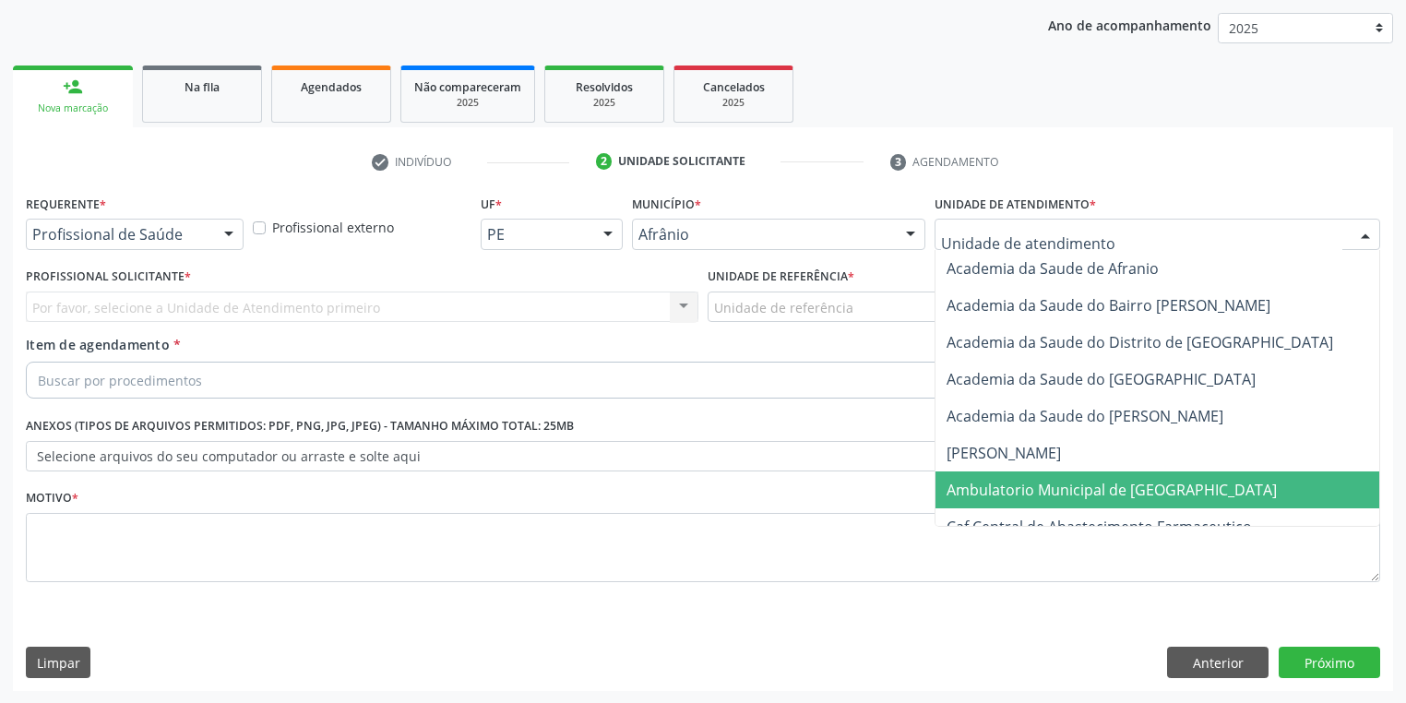
click at [1026, 490] on span "Ambulatorio Municipal de [GEOGRAPHIC_DATA]" at bounding box center [1111, 490] width 330 height 20
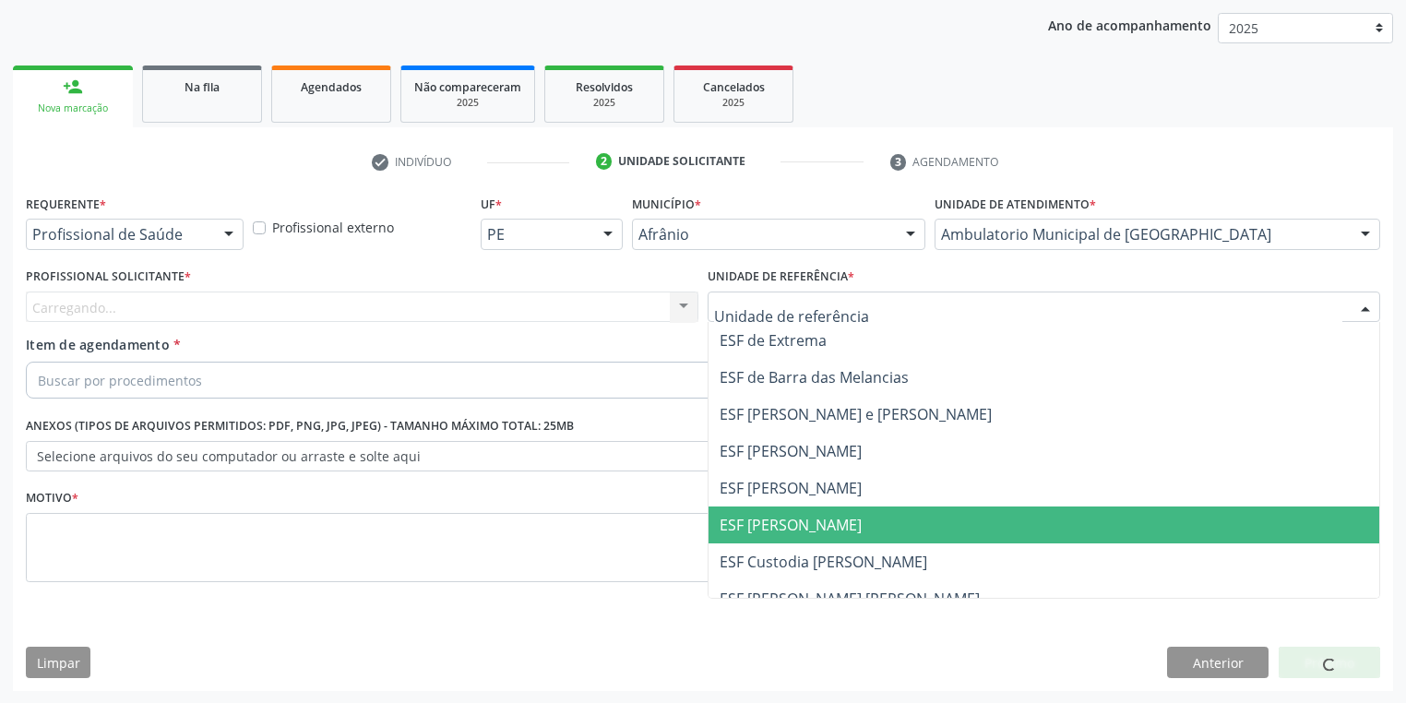
click at [738, 515] on span "ESF [PERSON_NAME]" at bounding box center [790, 525] width 142 height 20
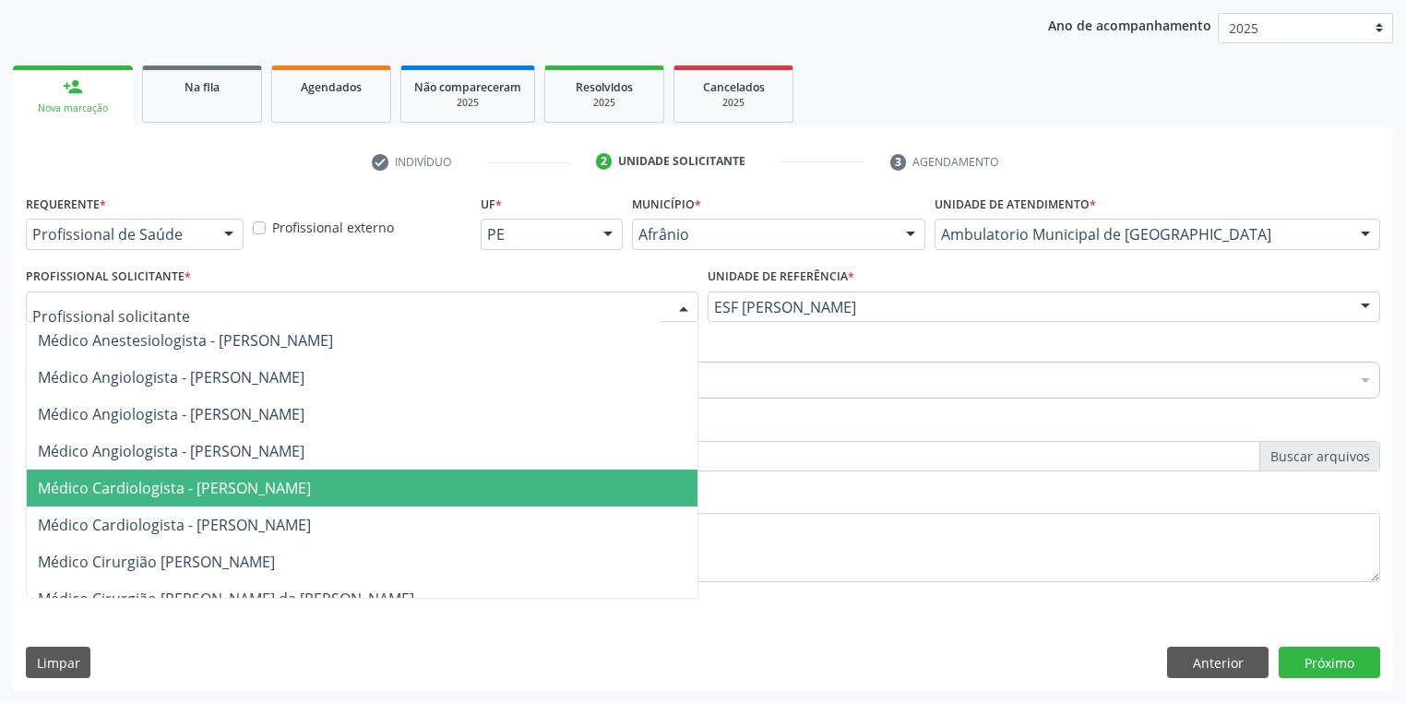
click at [155, 486] on span "Médico Cardiologista - [PERSON_NAME]" at bounding box center [174, 488] width 273 height 20
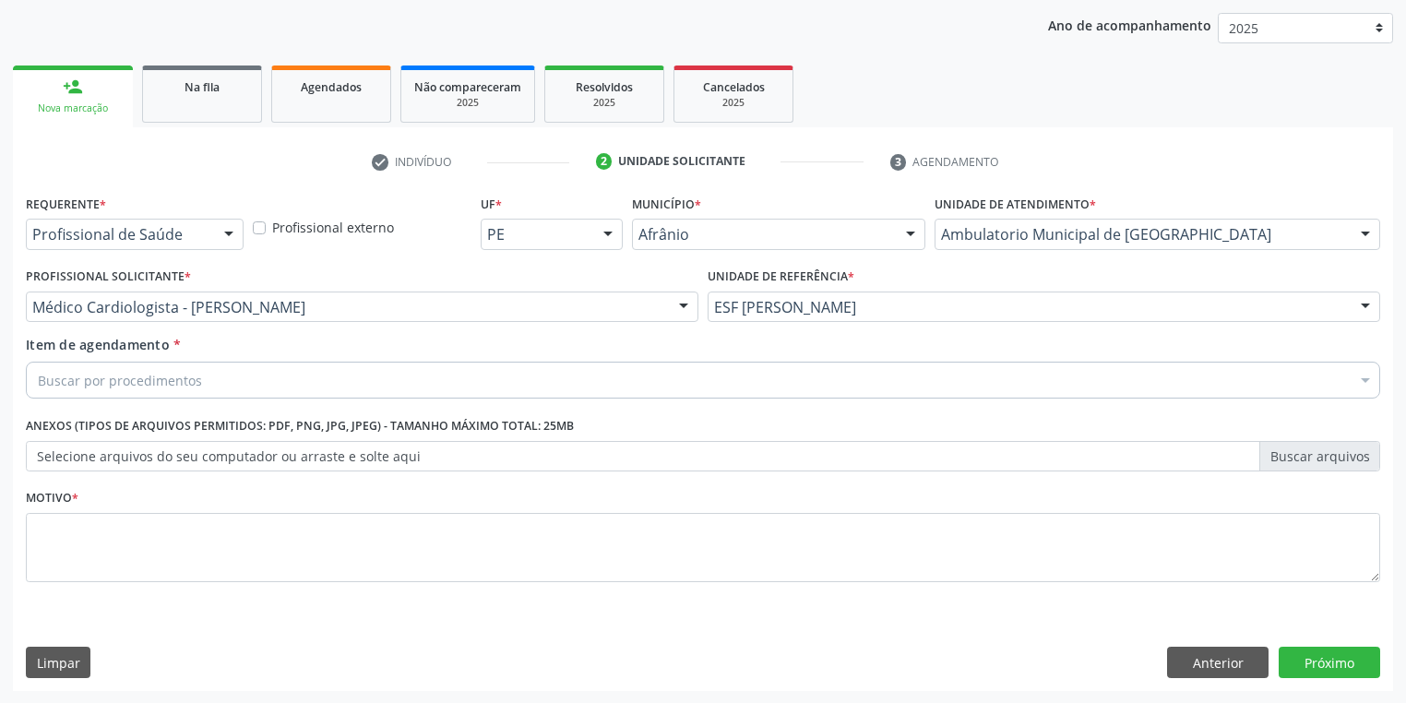
click at [69, 394] on div "Buscar por procedimentos" at bounding box center [703, 380] width 1354 height 37
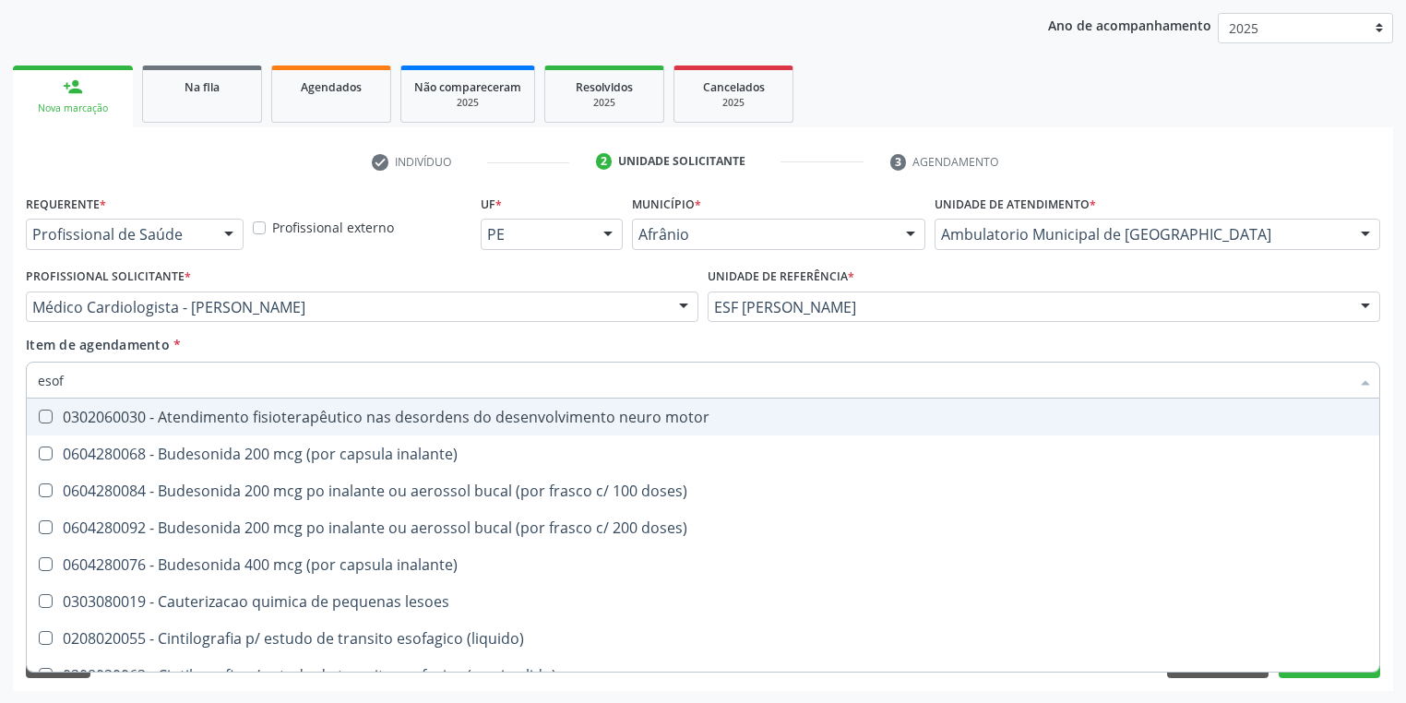
type input "esofa"
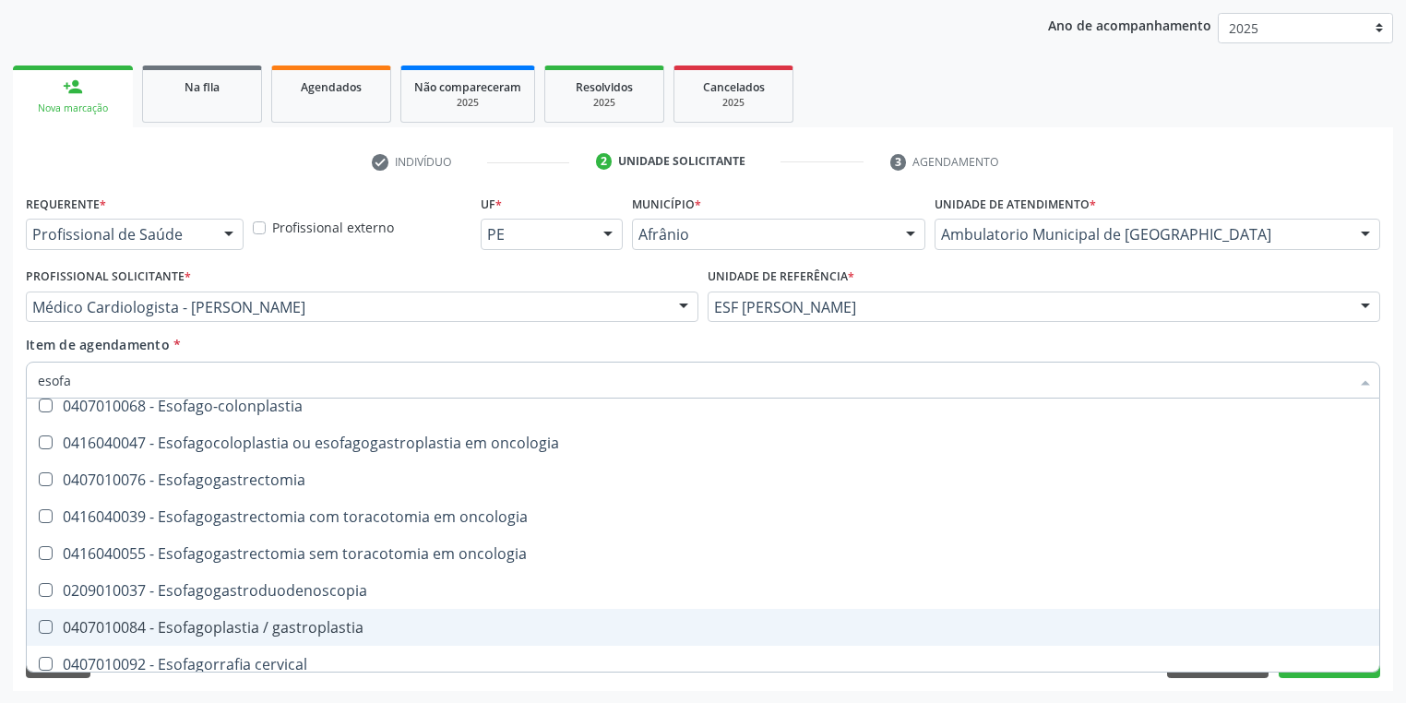
scroll to position [369, 0]
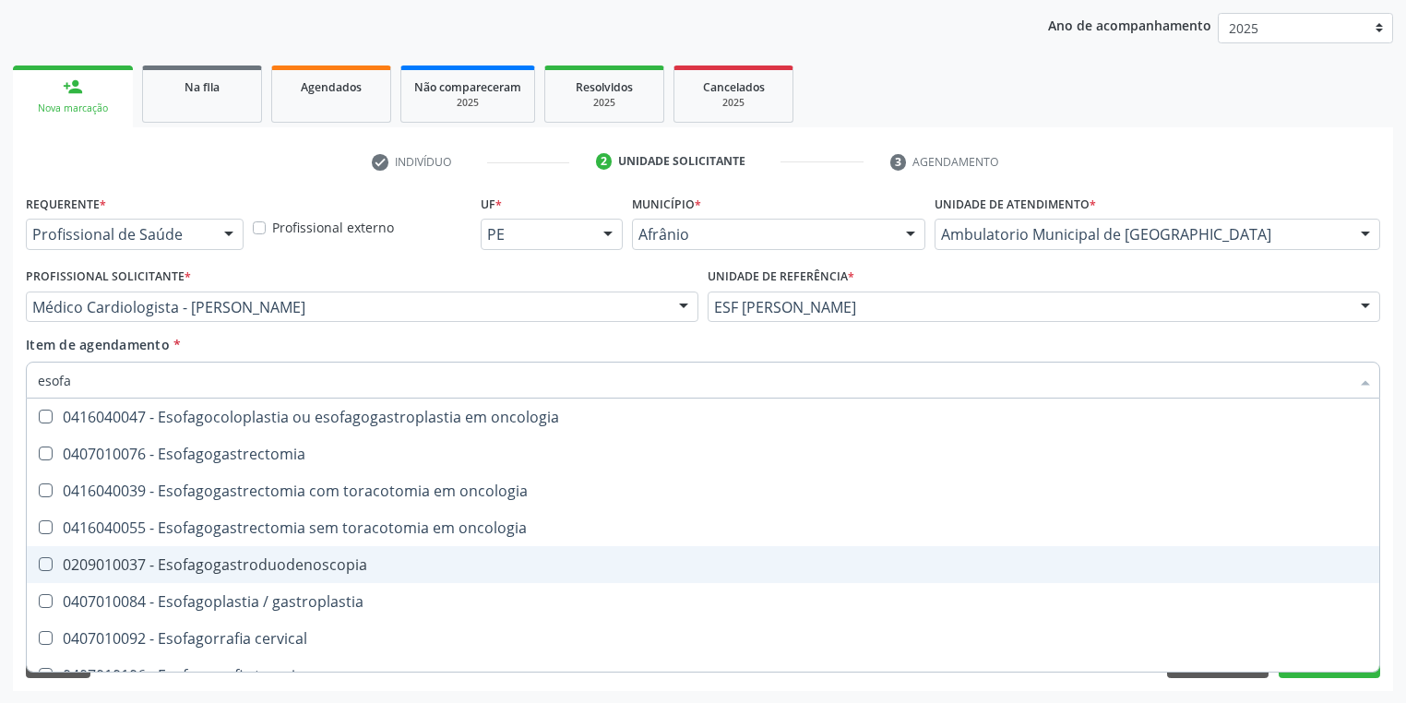
click at [284, 570] on div "0209010037 - Esofagogastroduodenoscopia" at bounding box center [703, 564] width 1330 height 15
checkbox Esofagogastroduodenoscopia "true"
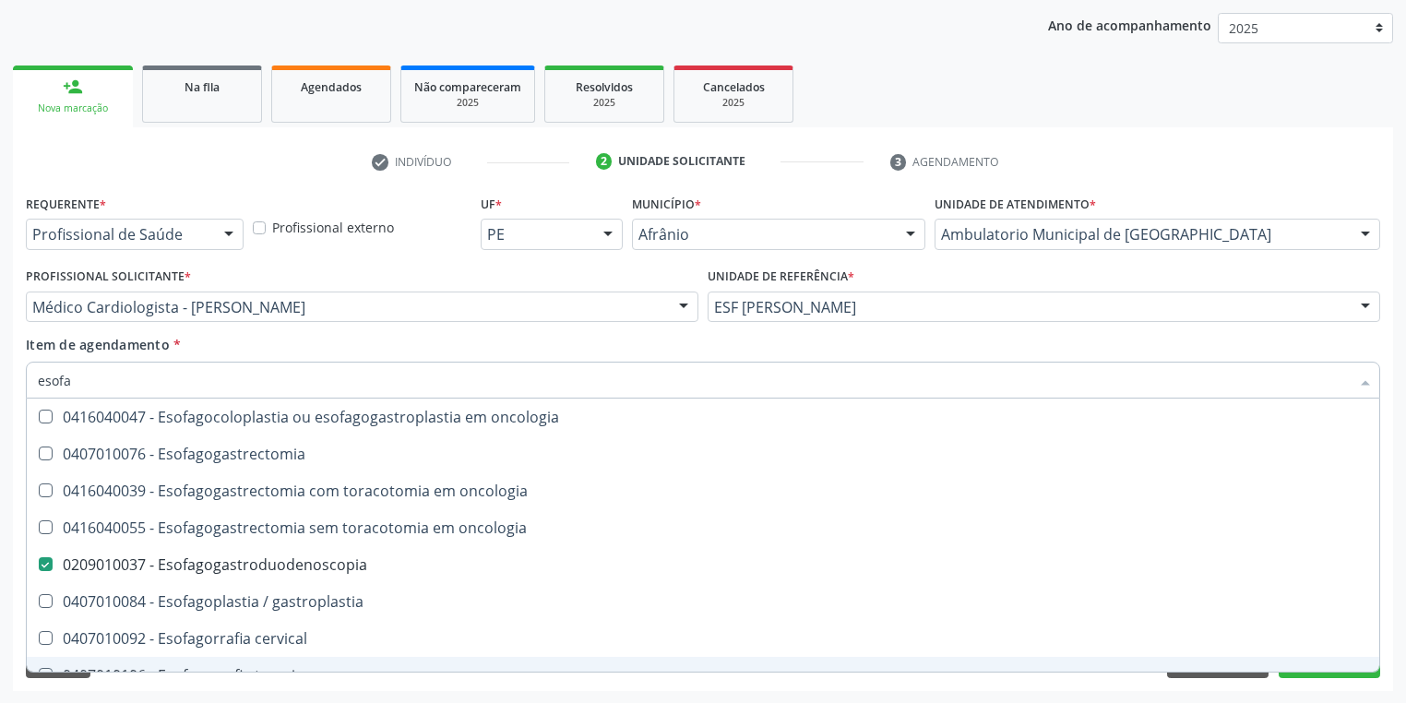
click at [152, 684] on div "Requerente * Profissional de Saúde Profissional de Saúde Paciente Nenhum result…" at bounding box center [703, 440] width 1380 height 501
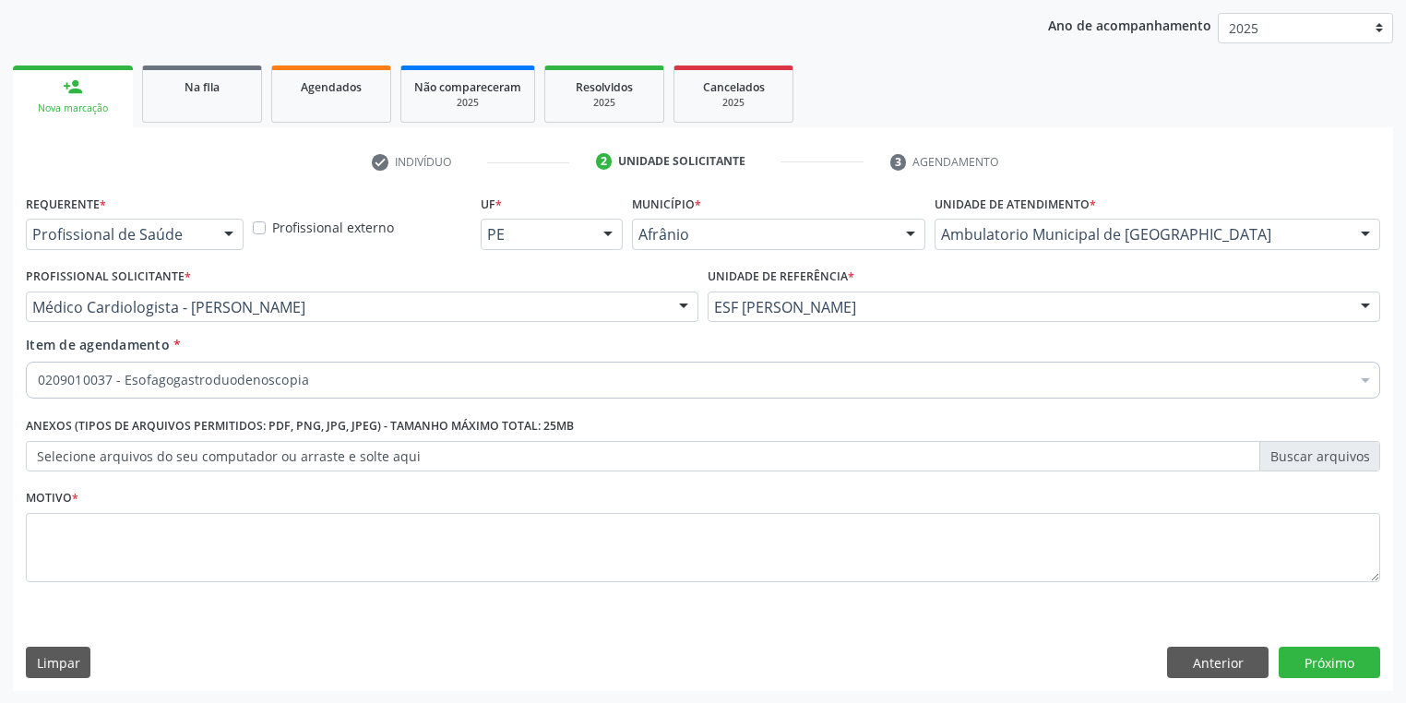
scroll to position [0, 0]
click at [67, 539] on textarea at bounding box center [703, 548] width 1354 height 70
type textarea "*"
click at [1317, 665] on button "Próximo" at bounding box center [1328, 662] width 101 height 31
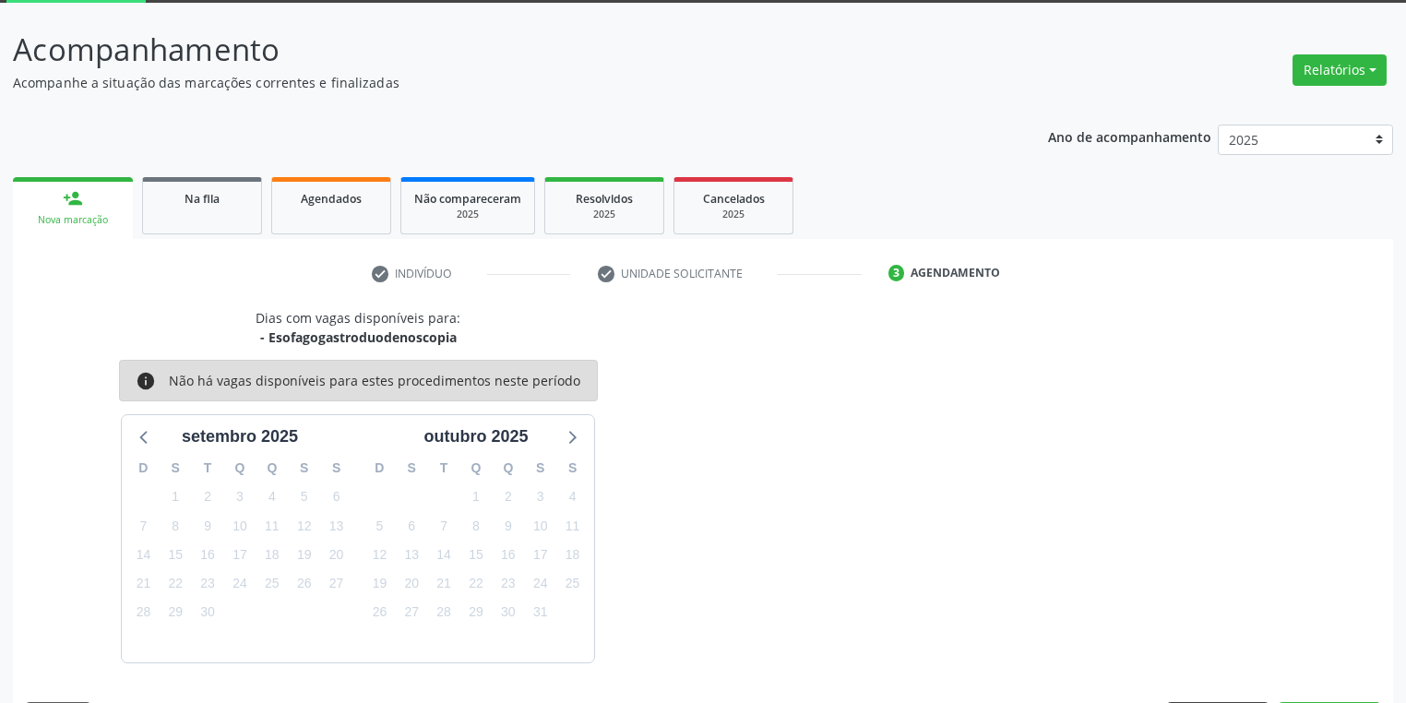
scroll to position [152, 0]
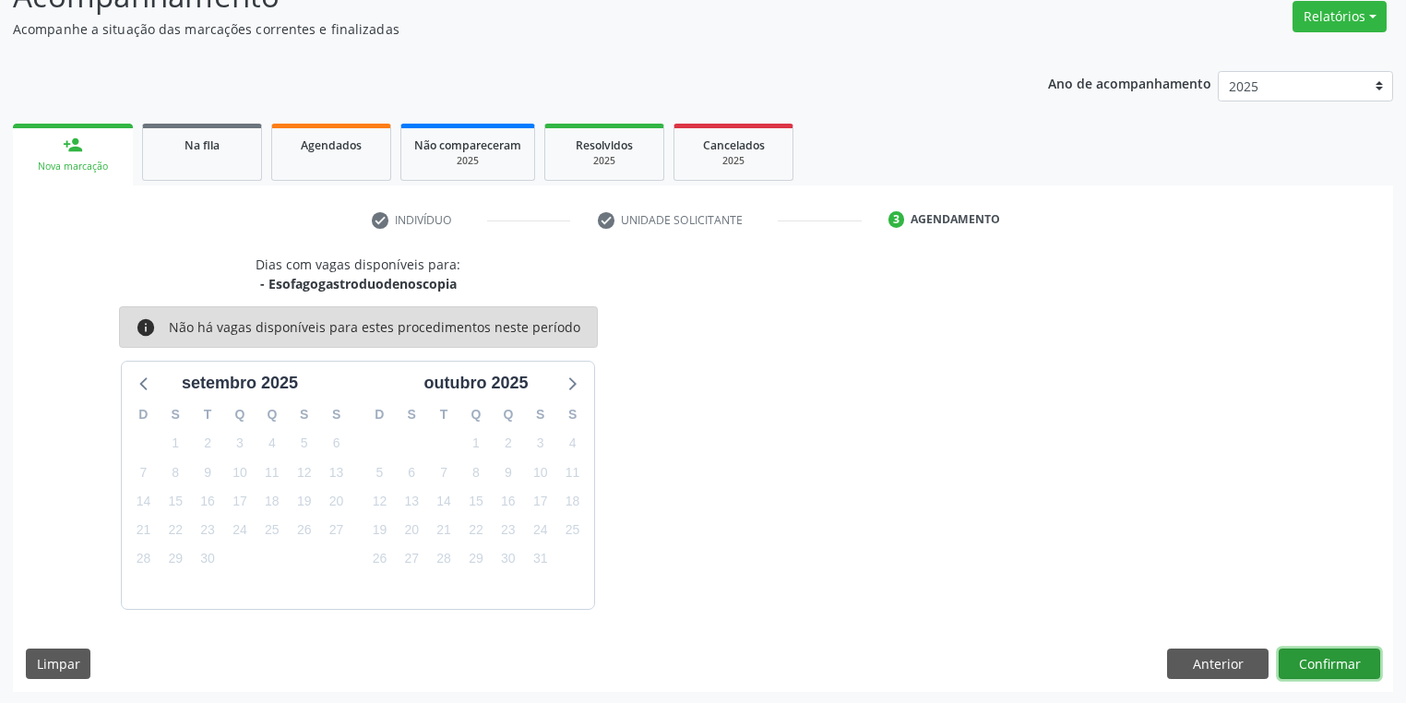
click at [1313, 665] on button "Confirmar" at bounding box center [1328, 663] width 101 height 31
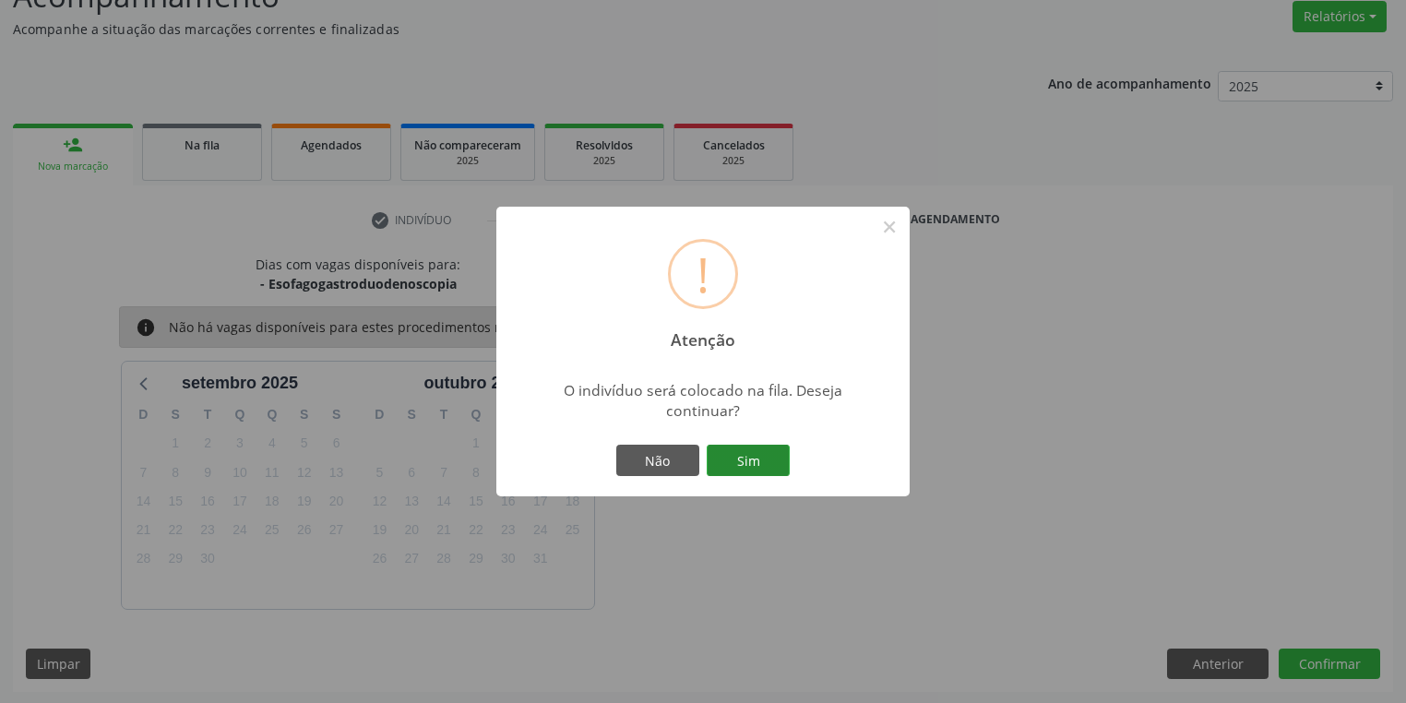
click at [774, 458] on button "Sim" at bounding box center [747, 460] width 83 height 31
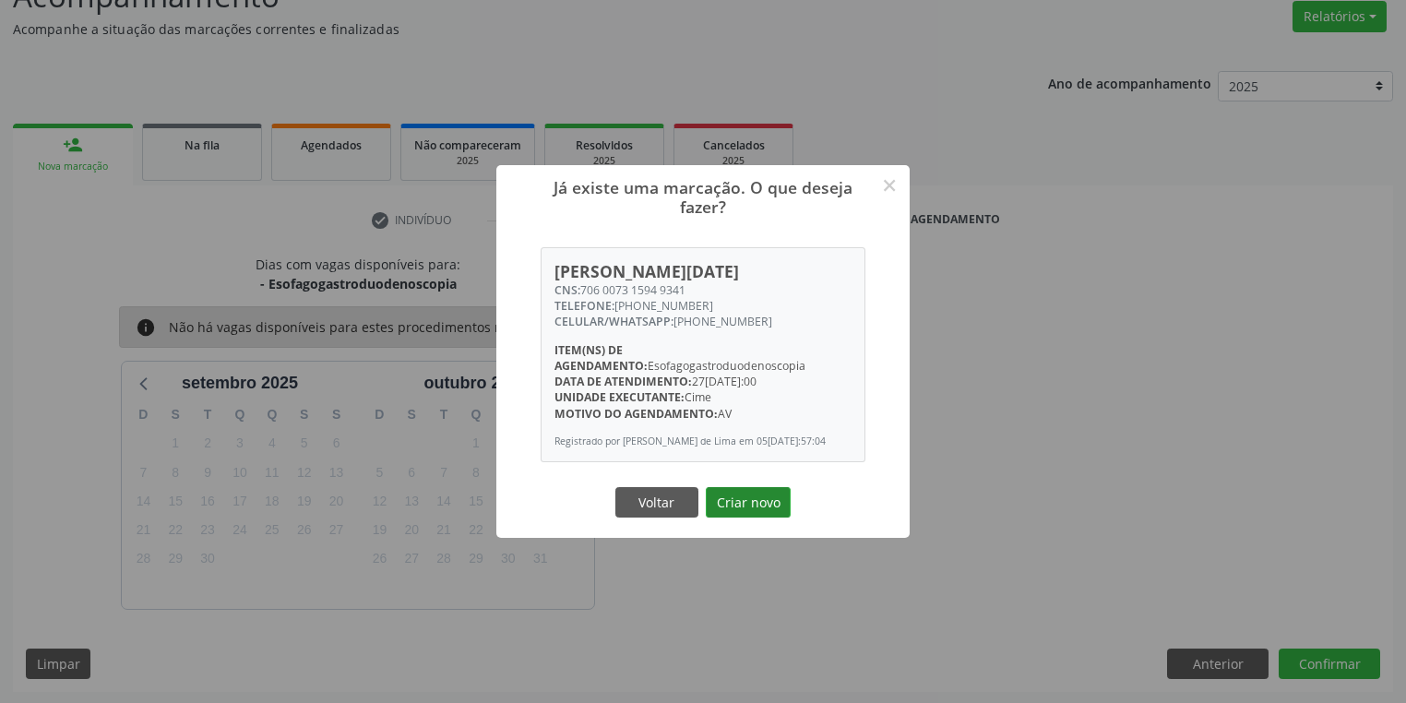
click at [760, 509] on button "Criar novo" at bounding box center [748, 502] width 85 height 31
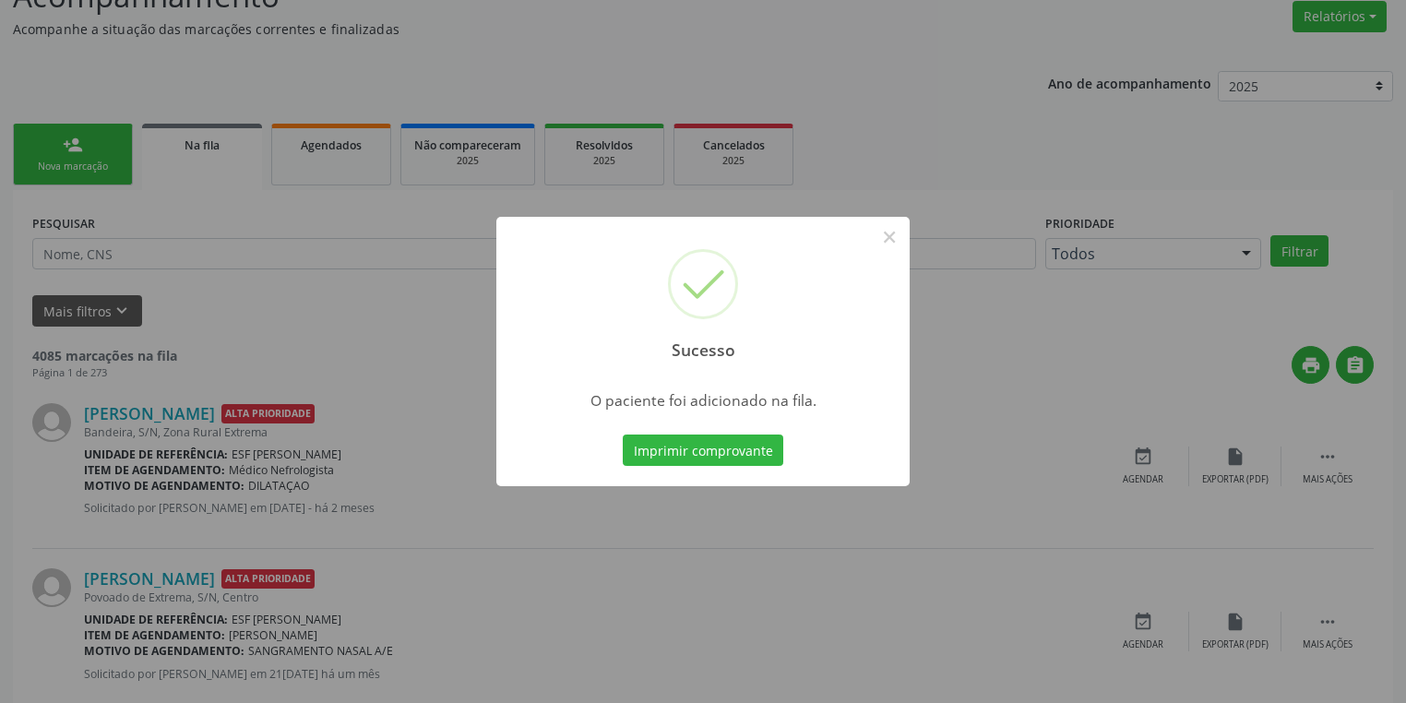
scroll to position [0, 0]
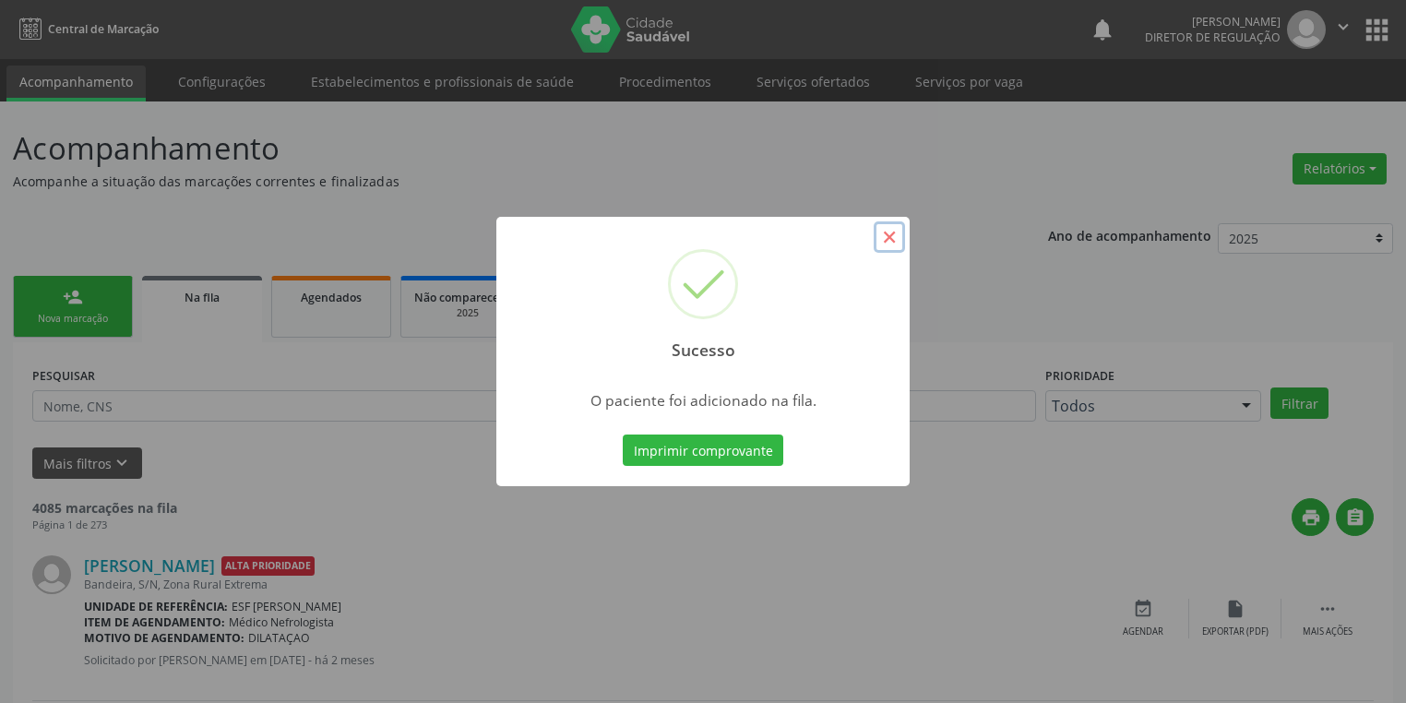
click at [885, 236] on button "×" at bounding box center [888, 236] width 31 height 31
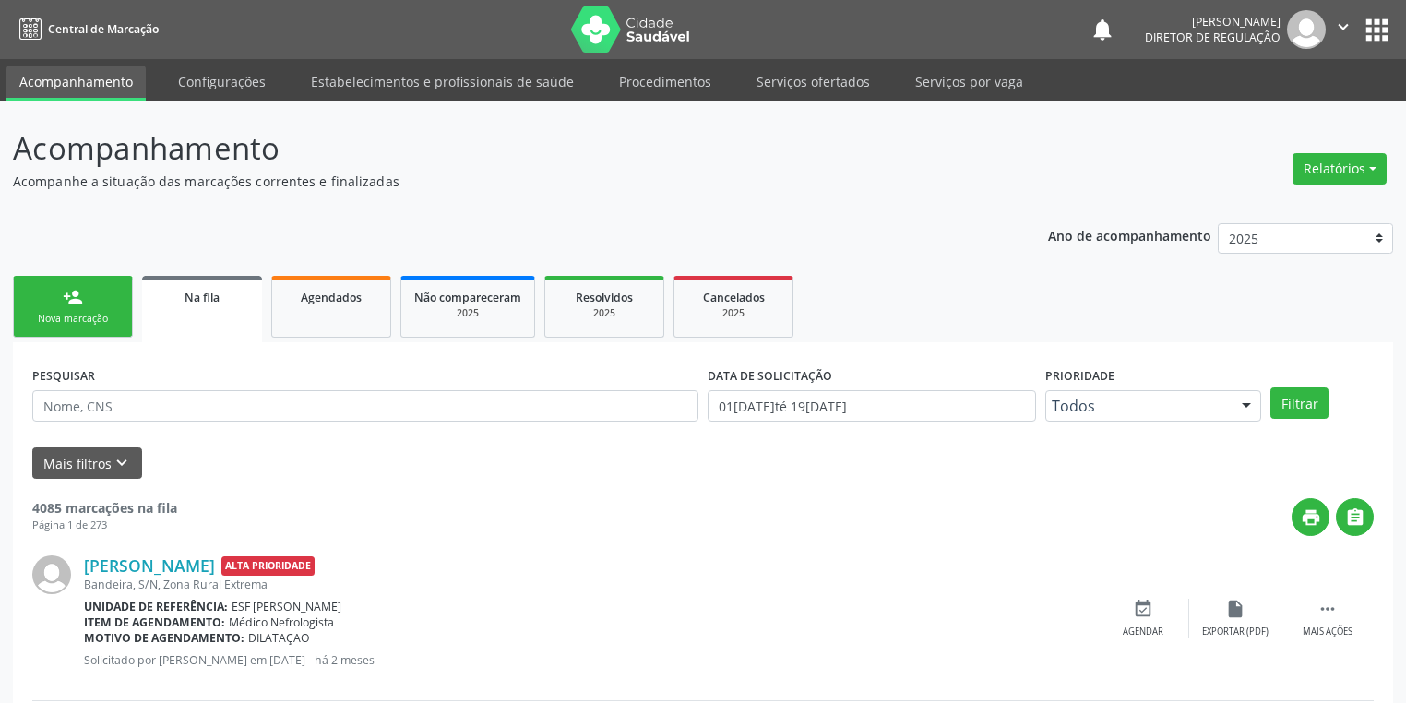
click at [55, 310] on link "person_add Nova marcação" at bounding box center [73, 307] width 120 height 62
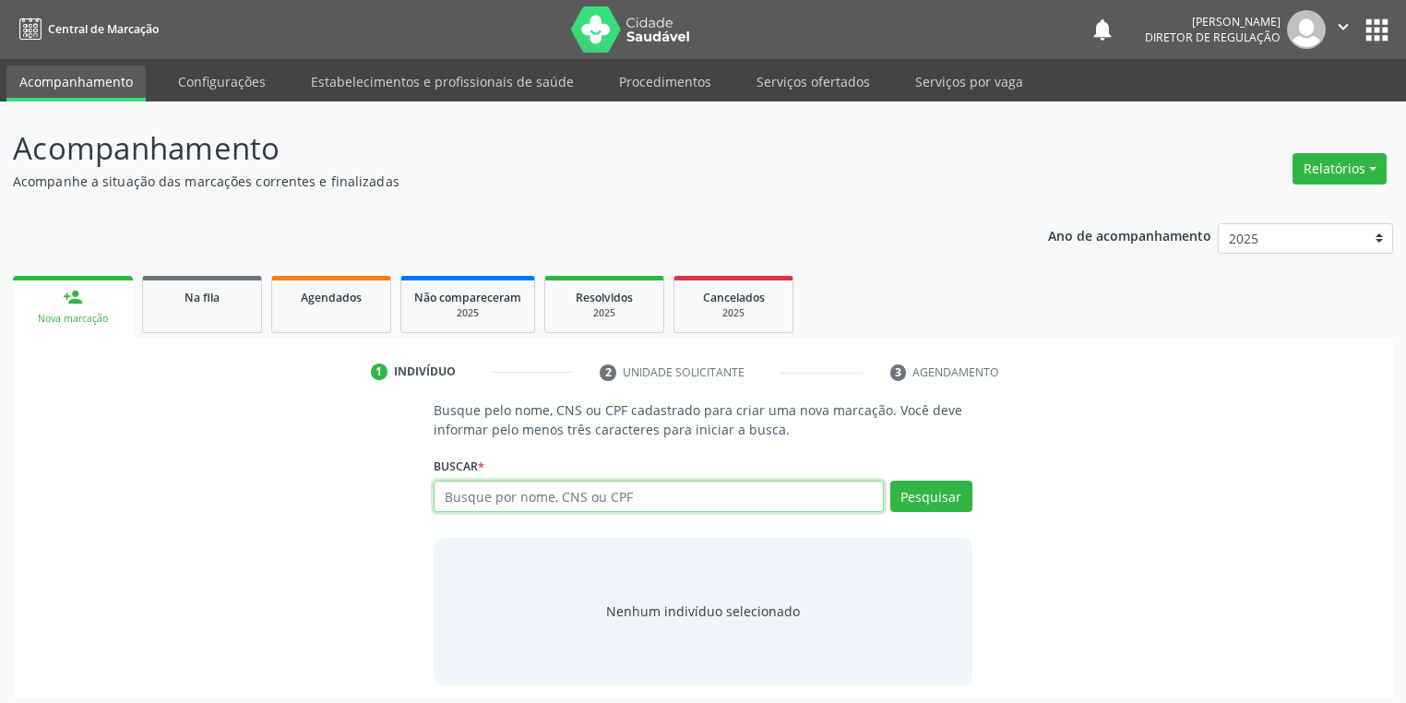
click at [450, 489] on input "text" at bounding box center [658, 496] width 450 height 31
type input "700607912270160"
click at [926, 497] on button "Pesquisar" at bounding box center [931, 496] width 82 height 31
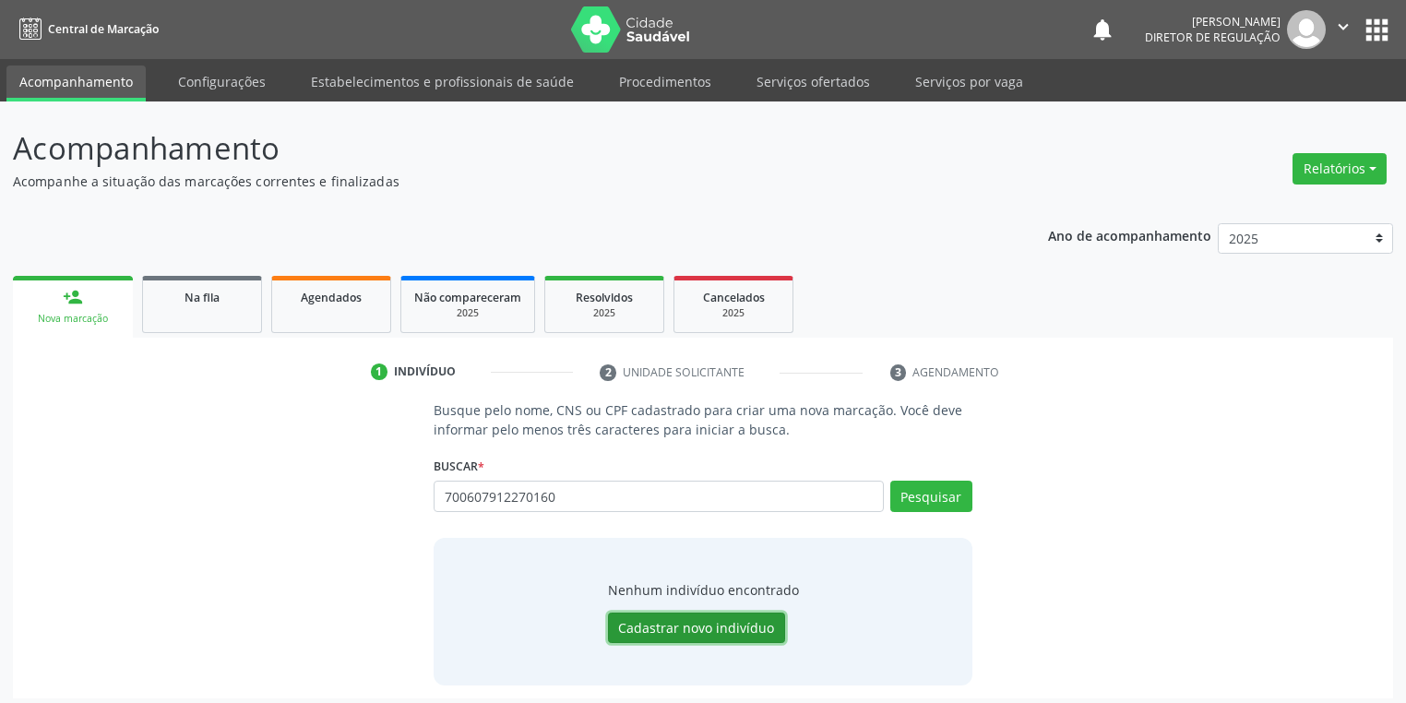
click at [706, 631] on button "Cadastrar novo indivíduo" at bounding box center [696, 627] width 177 height 31
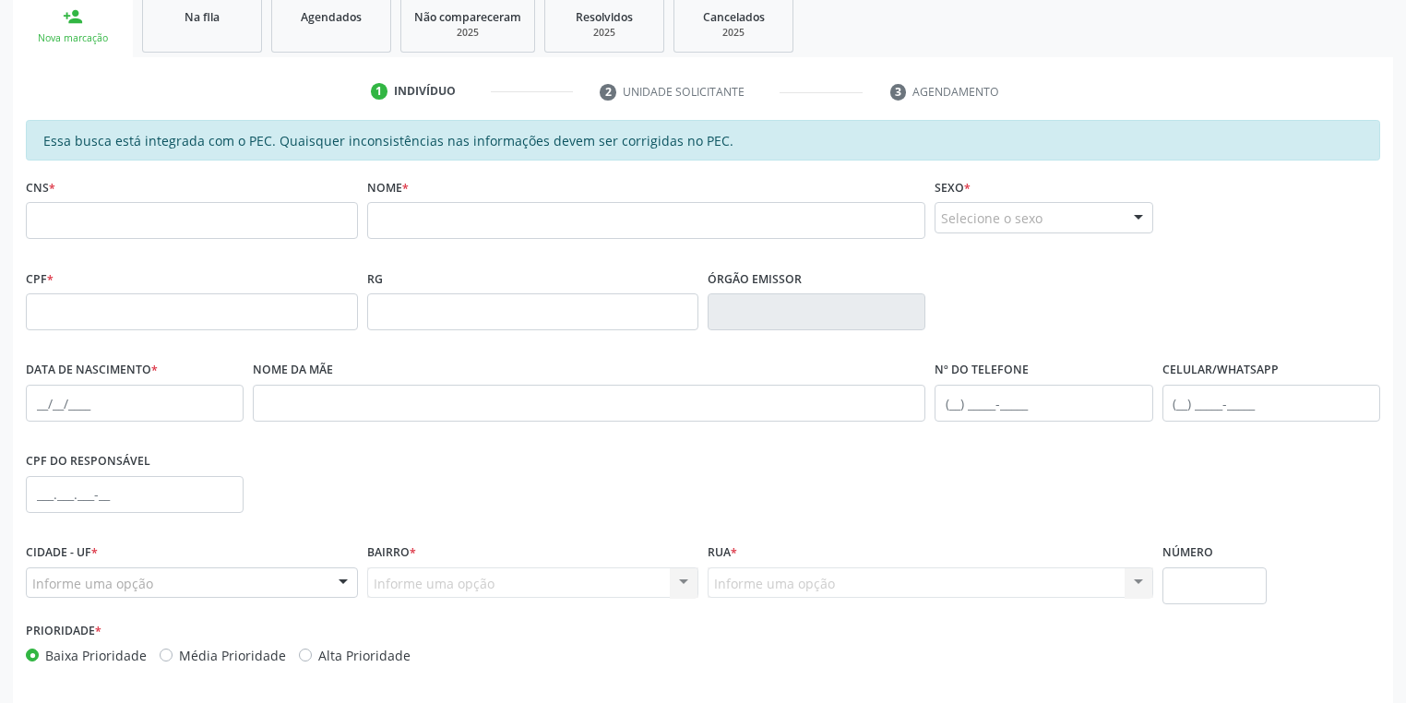
scroll to position [350, 0]
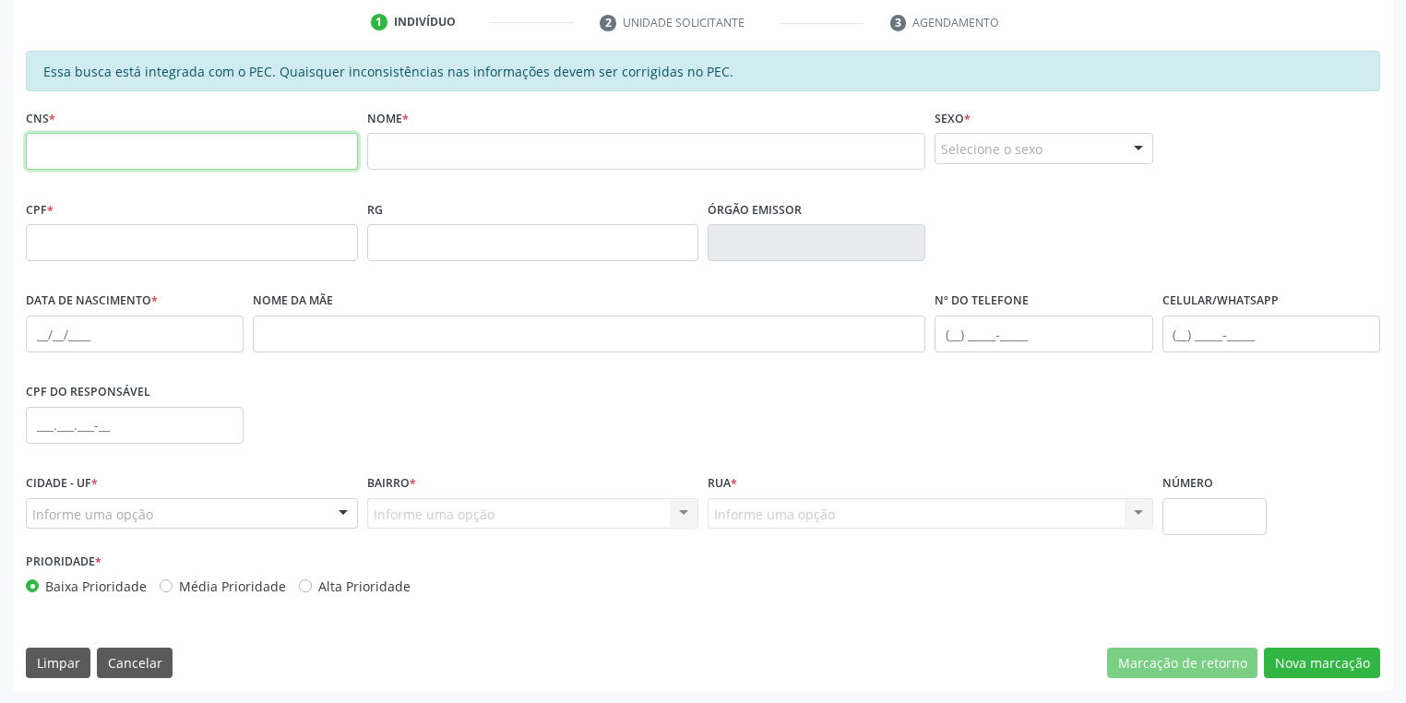
click at [110, 158] on input "text" at bounding box center [192, 151] width 332 height 37
type input "700 6079 1227 0160"
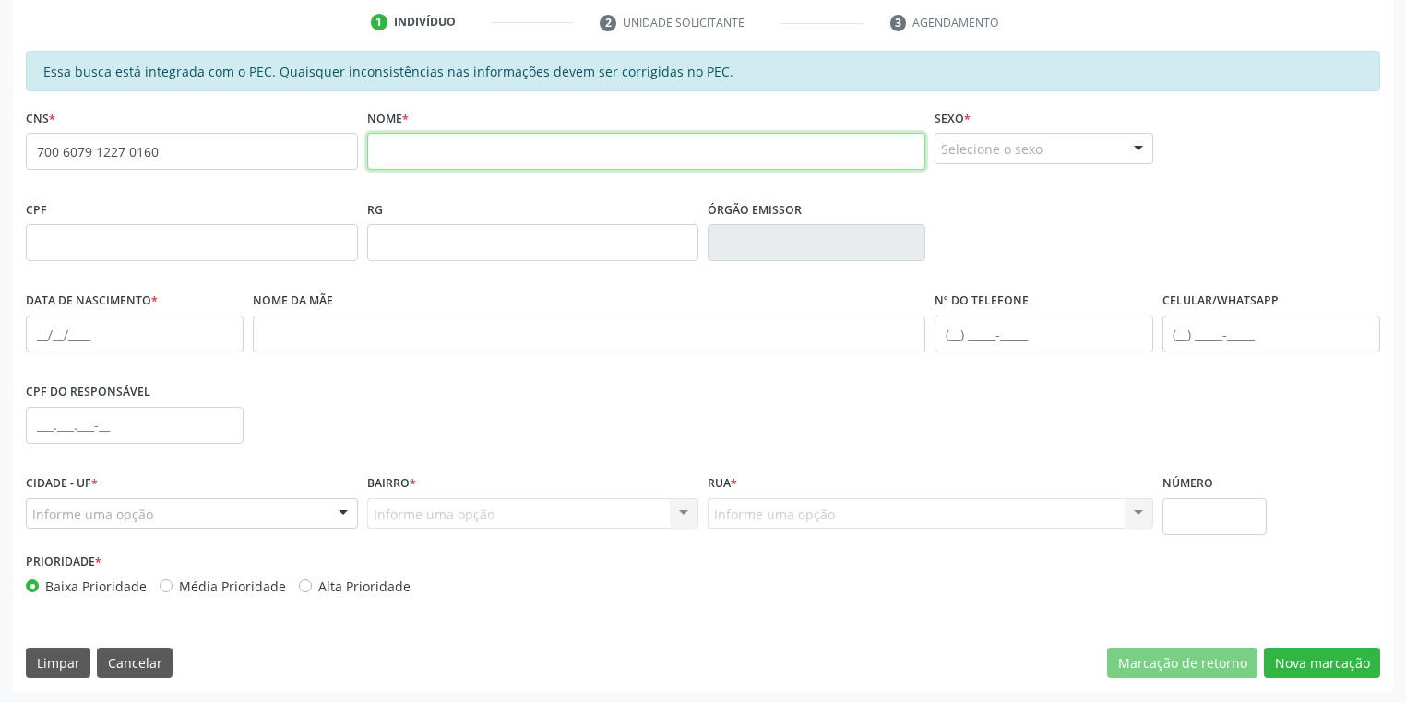
click at [433, 159] on input "text" at bounding box center [646, 151] width 559 height 37
type input "jenivaldo da silva santos"
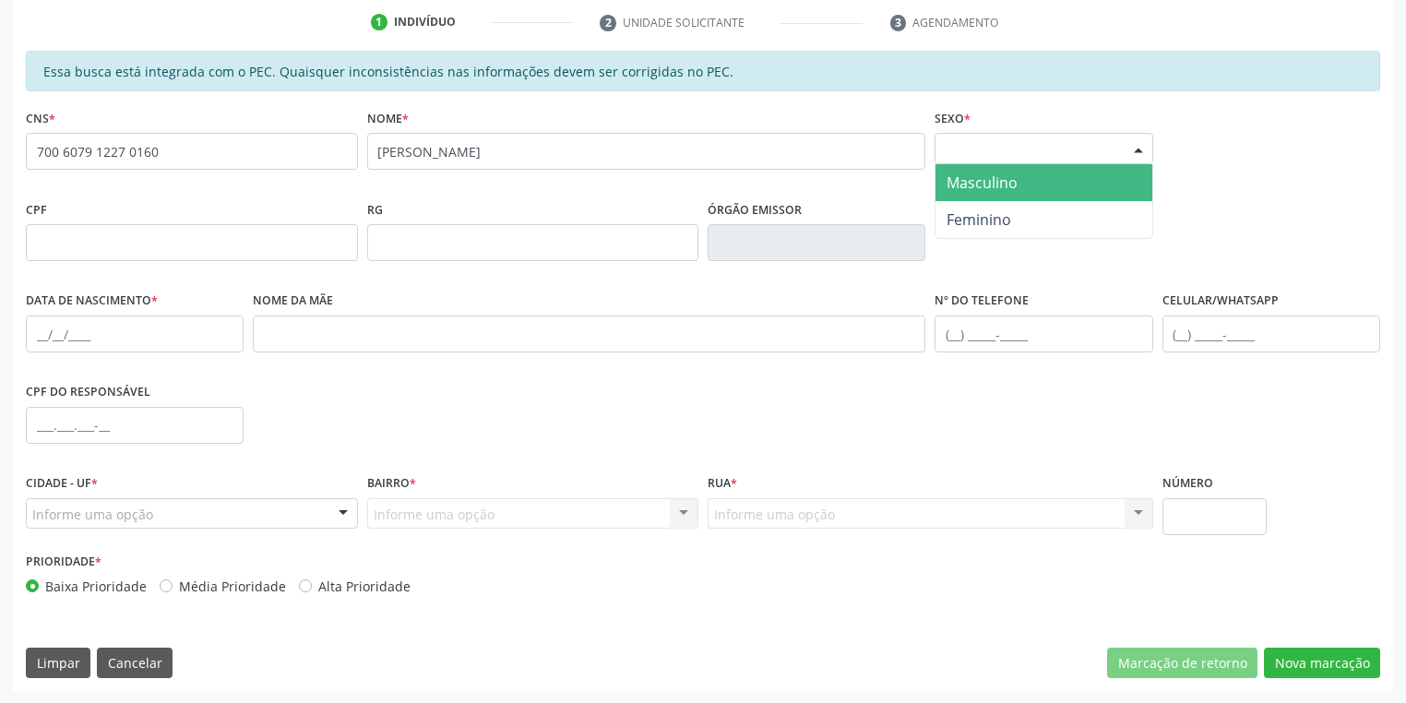
click at [1036, 151] on div "Selecione o sexo" at bounding box center [1043, 148] width 218 height 31
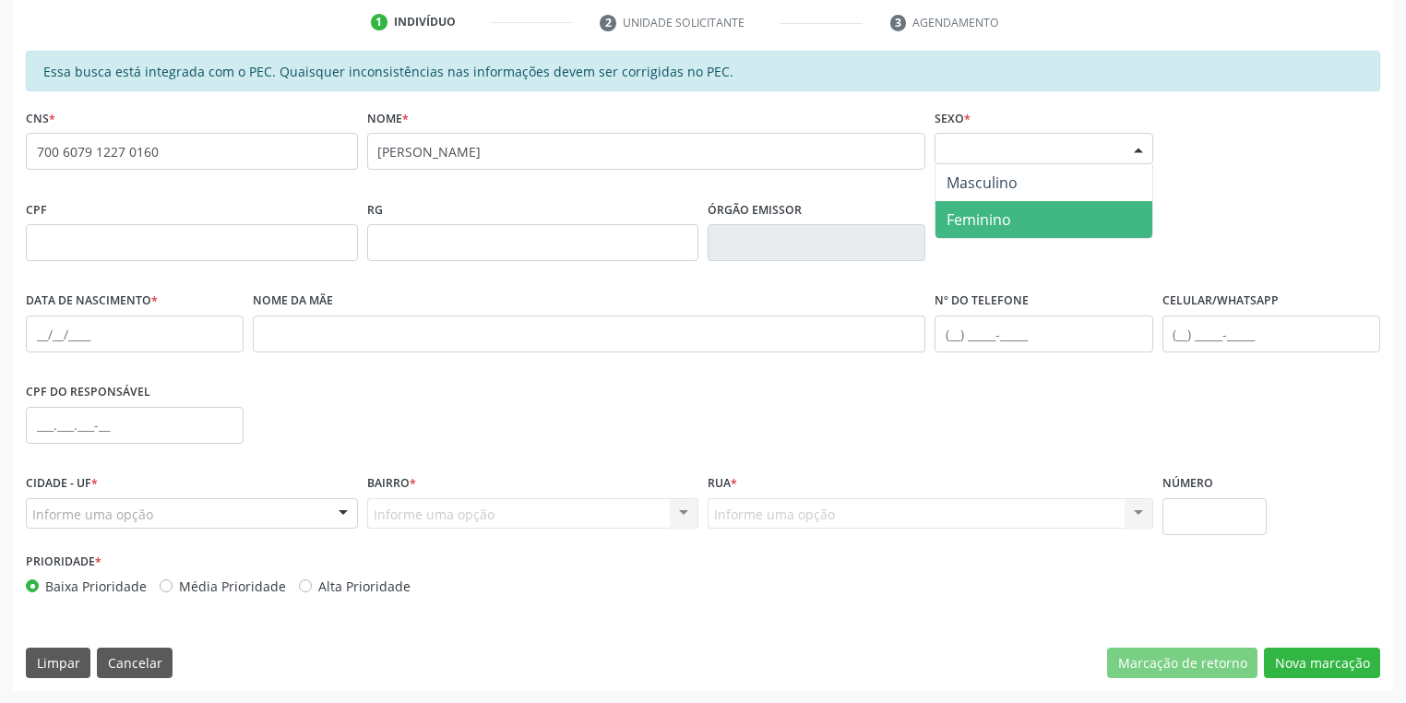
click at [1003, 223] on span "Feminino" at bounding box center [978, 219] width 65 height 20
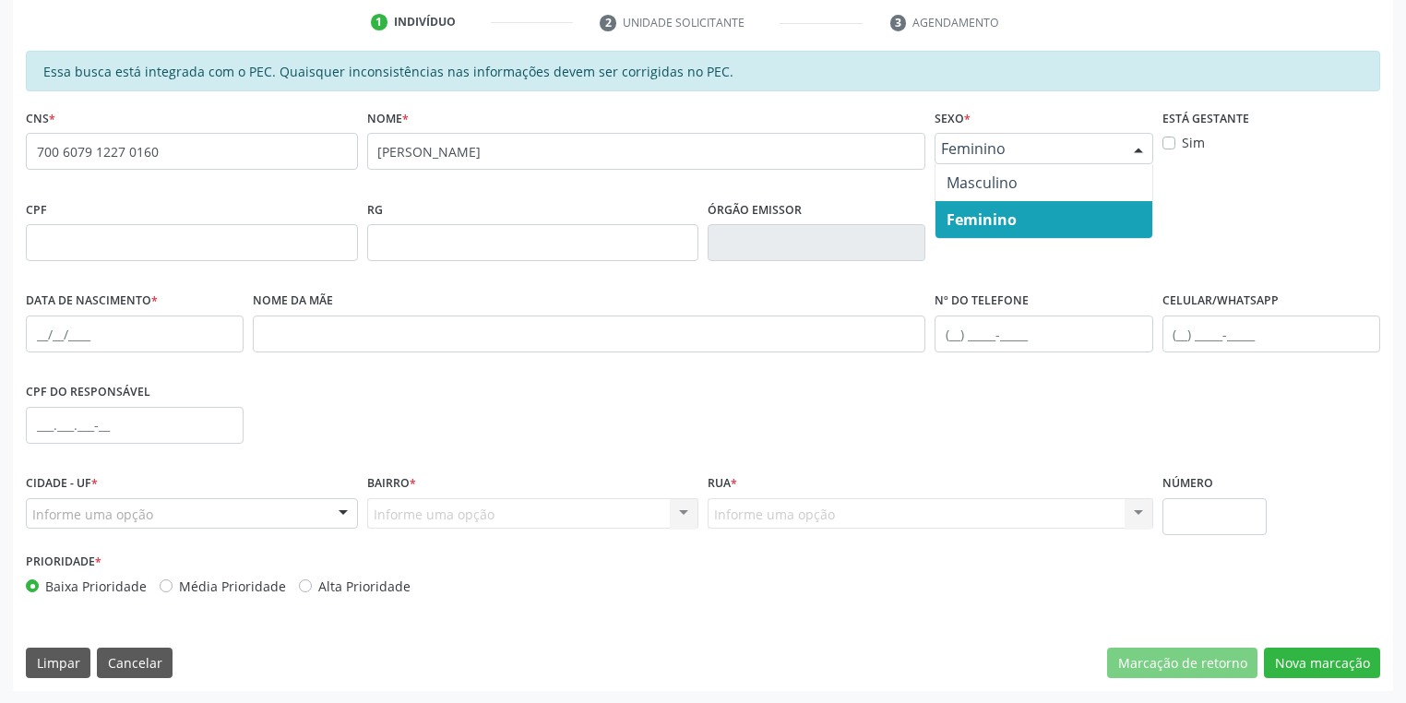
click at [1000, 142] on span "Feminino" at bounding box center [1027, 148] width 173 height 18
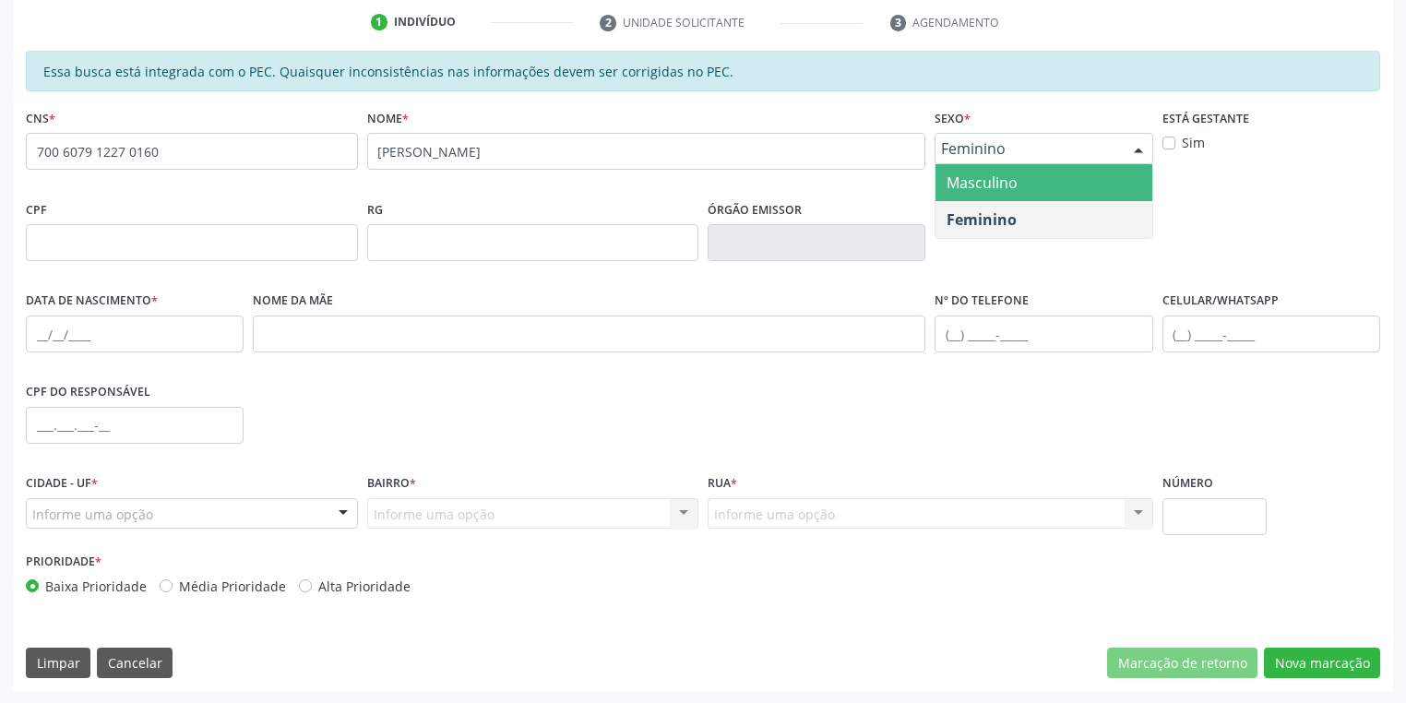
click at [990, 186] on span "Masculino" at bounding box center [981, 182] width 71 height 20
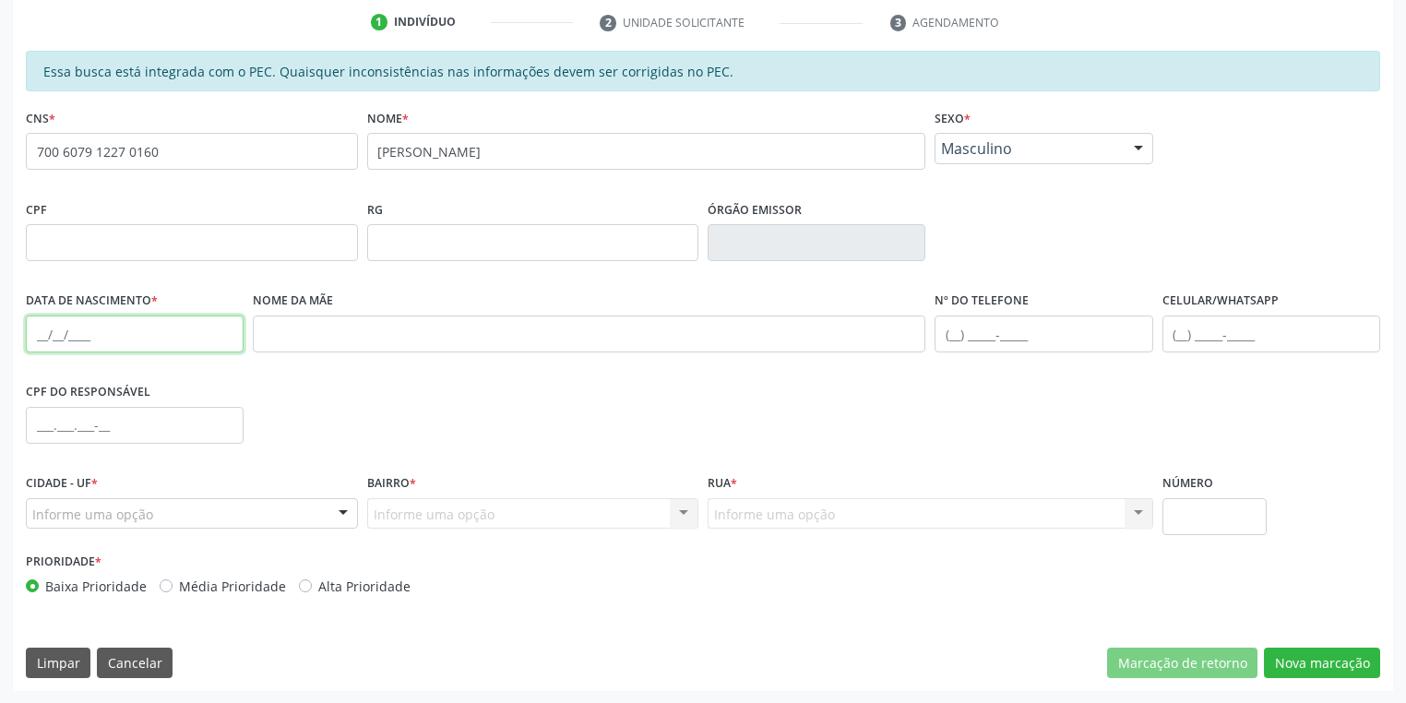
click at [40, 328] on input "text" at bounding box center [135, 333] width 218 height 37
type input "15/06/1971"
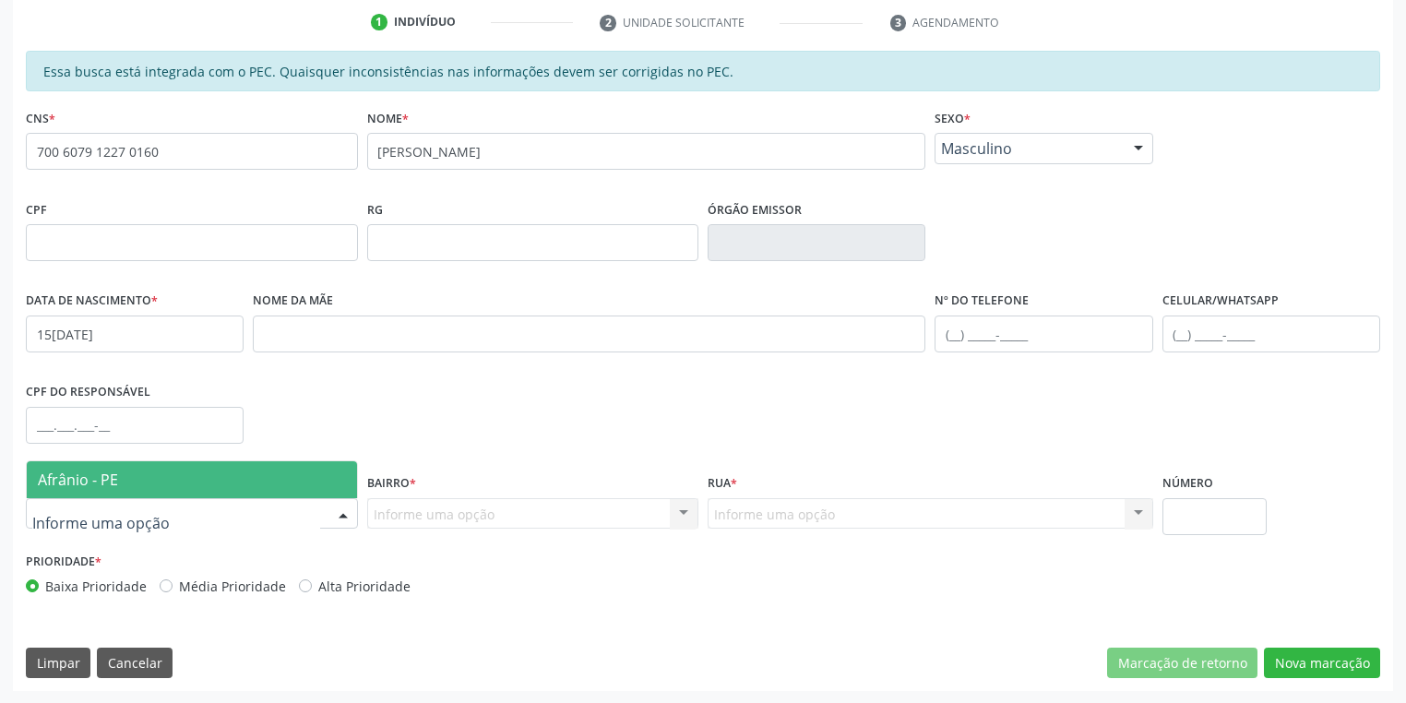
click at [73, 465] on span "Afrânio - PE" at bounding box center [192, 479] width 330 height 37
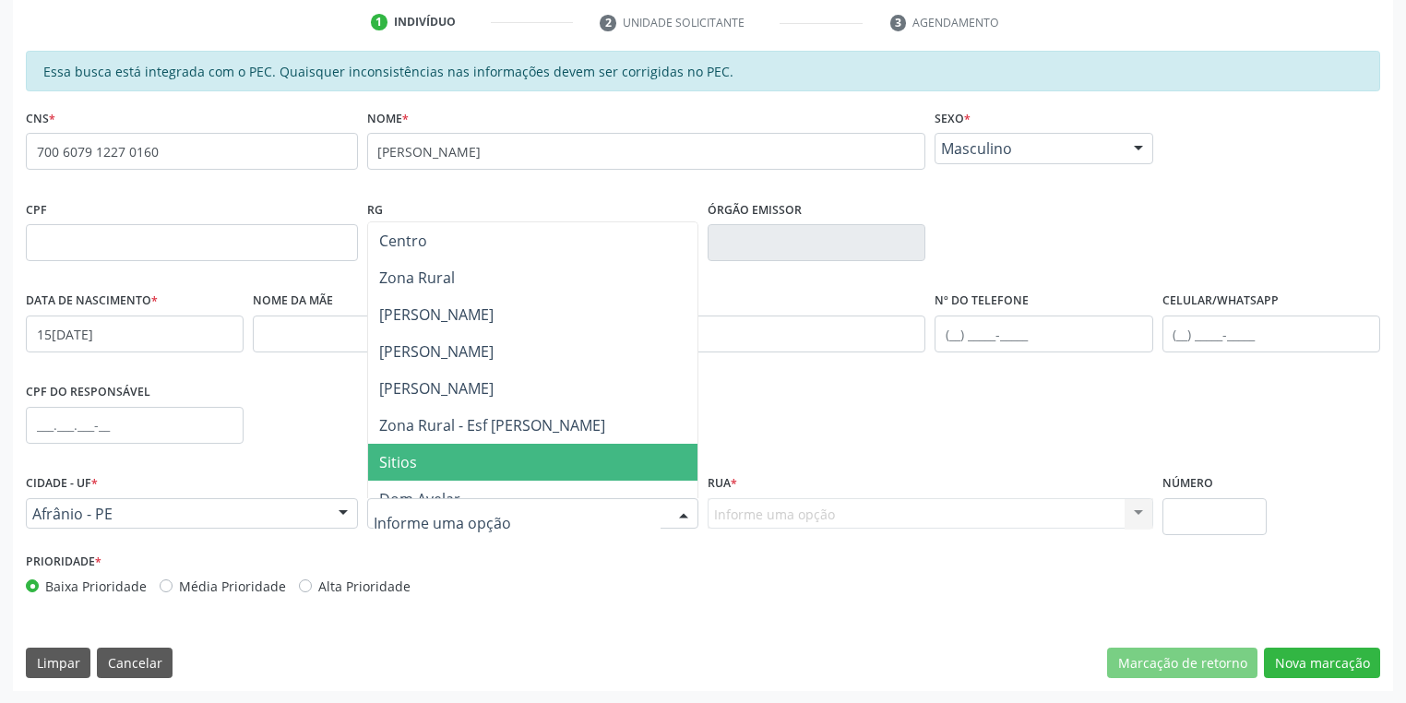
click at [411, 461] on span "Sitios" at bounding box center [398, 462] width 38 height 20
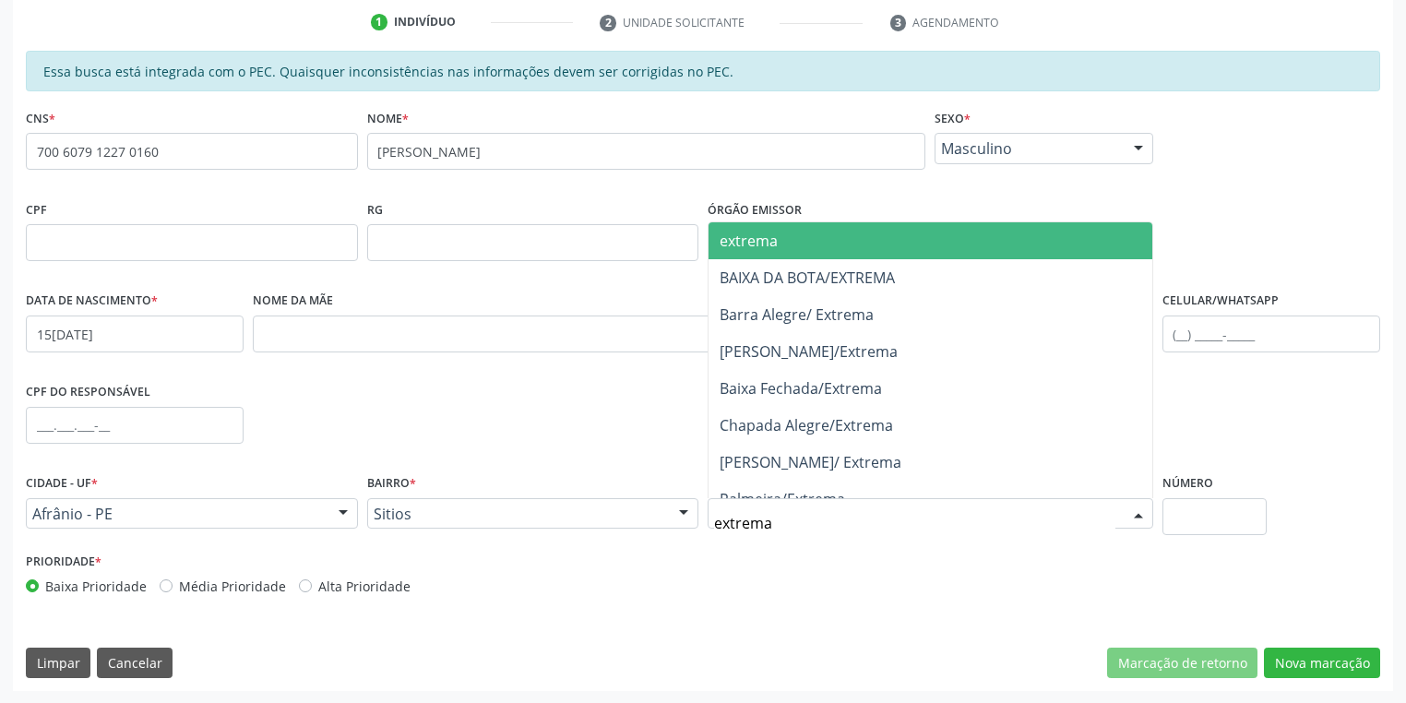
type input "extrema"
click at [820, 243] on span "extrema" at bounding box center [930, 240] width 444 height 37
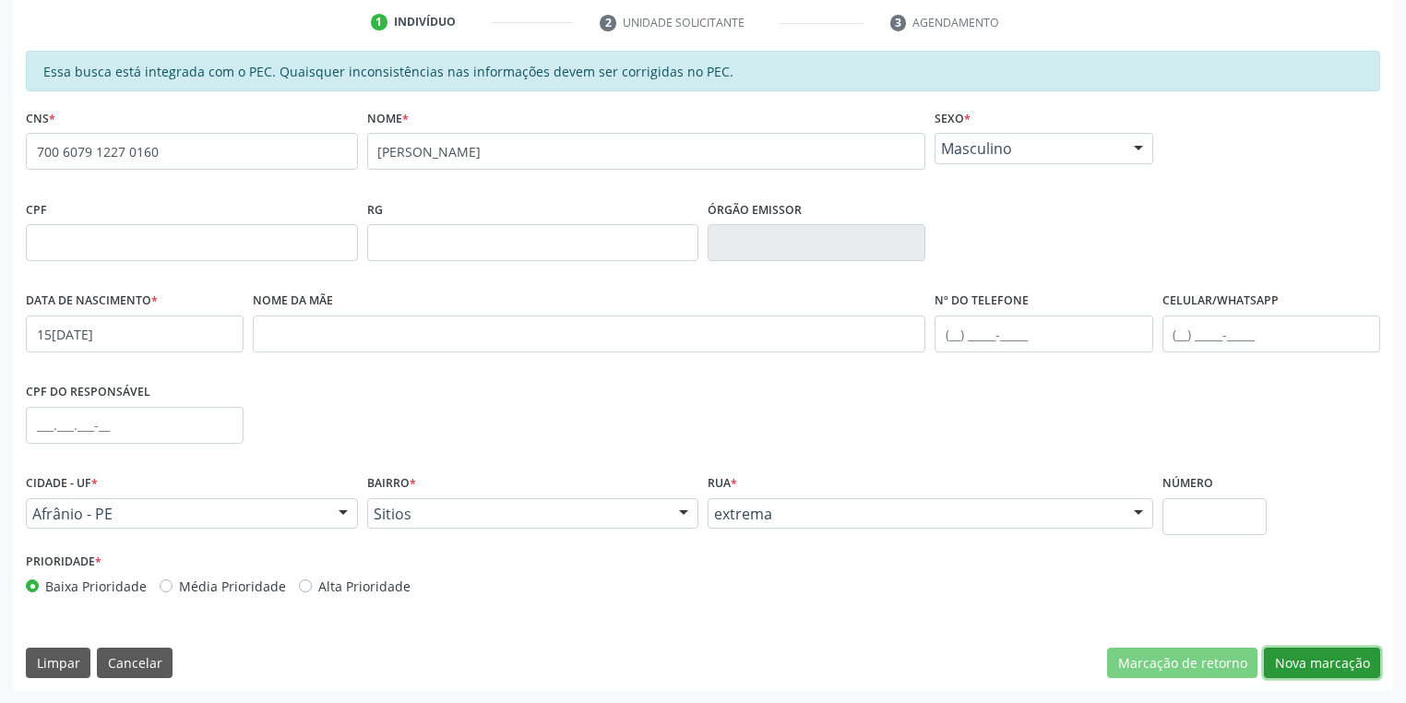
click at [1319, 657] on button "Nova marcação" at bounding box center [1322, 662] width 116 height 31
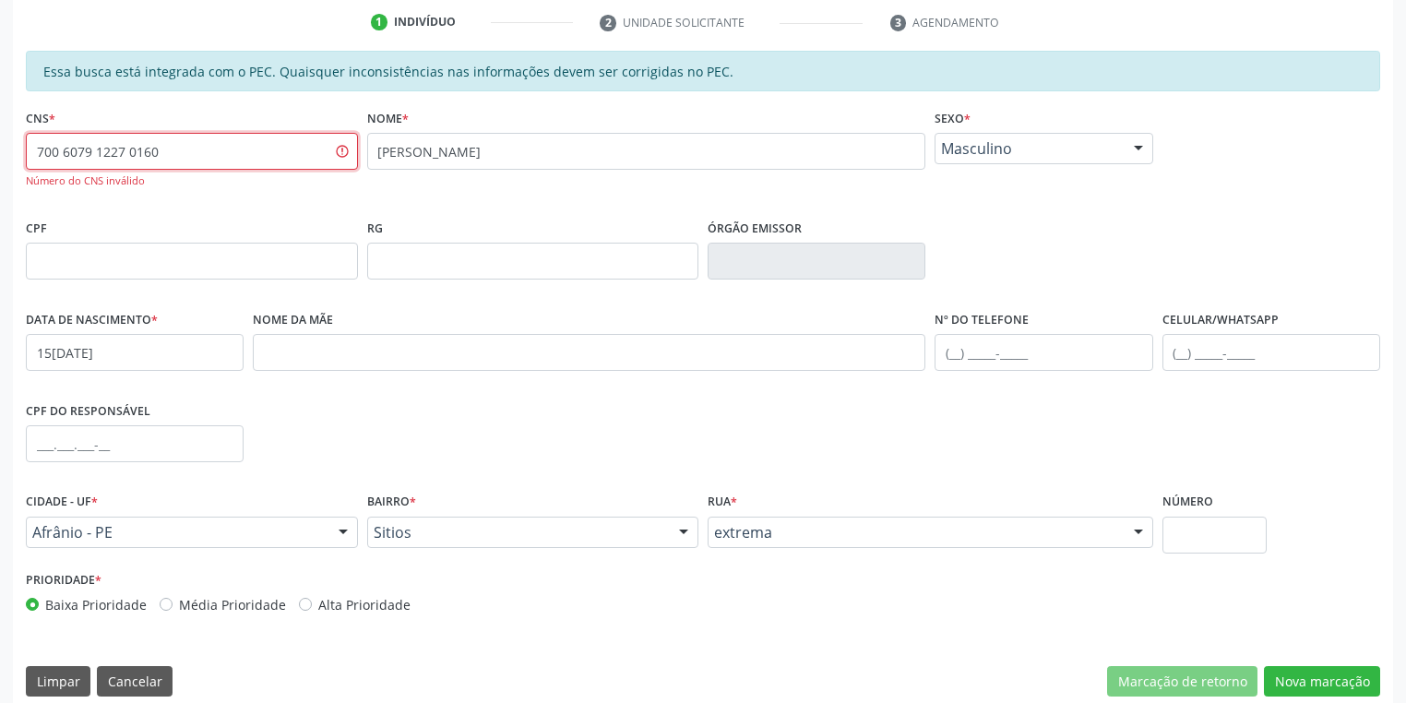
click at [174, 151] on input "700 6079 1227 0160" at bounding box center [192, 151] width 332 height 37
type input "7"
click at [299, 155] on input "700 6079 1227 0160" at bounding box center [192, 151] width 332 height 37
type input "7"
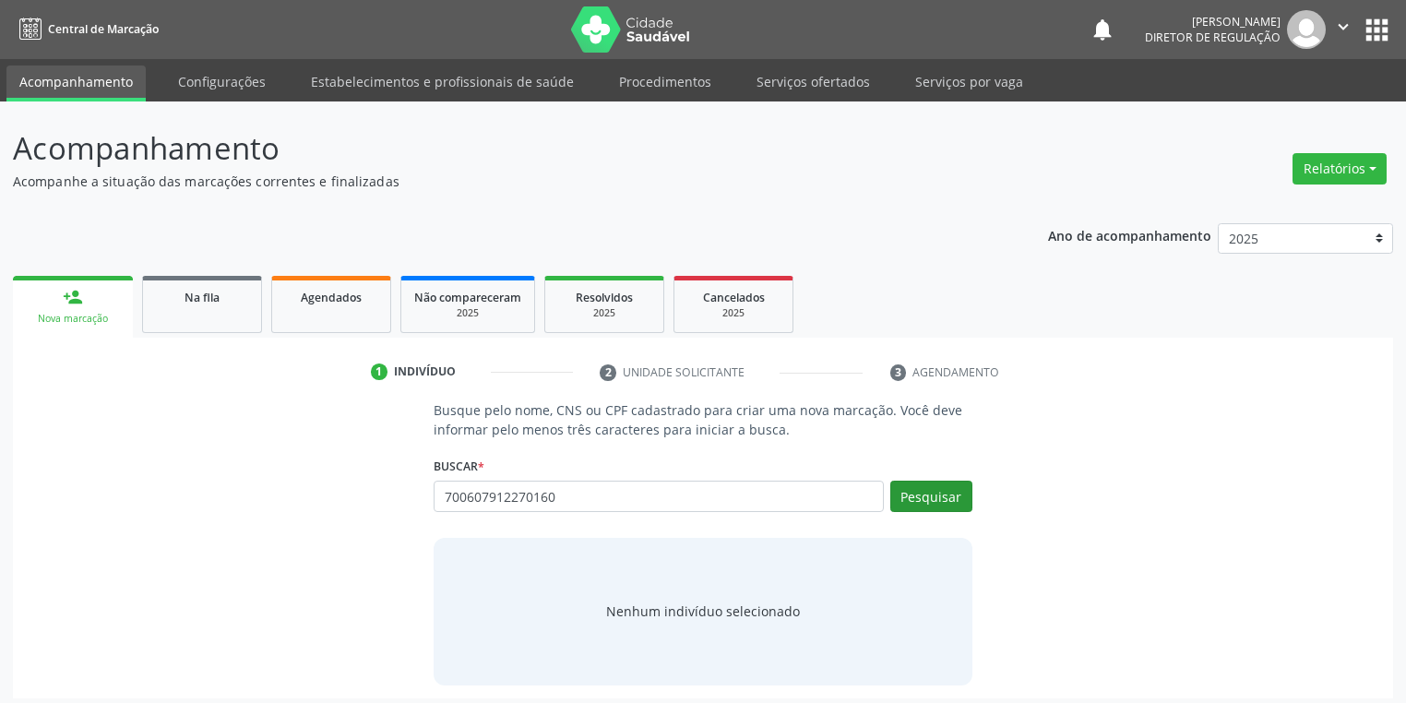
type input "700607912270160"
click at [911, 505] on button "Pesquisar" at bounding box center [931, 496] width 82 height 31
click at [642, 604] on div "Nenhum indivíduo selecionado" at bounding box center [703, 610] width 194 height 19
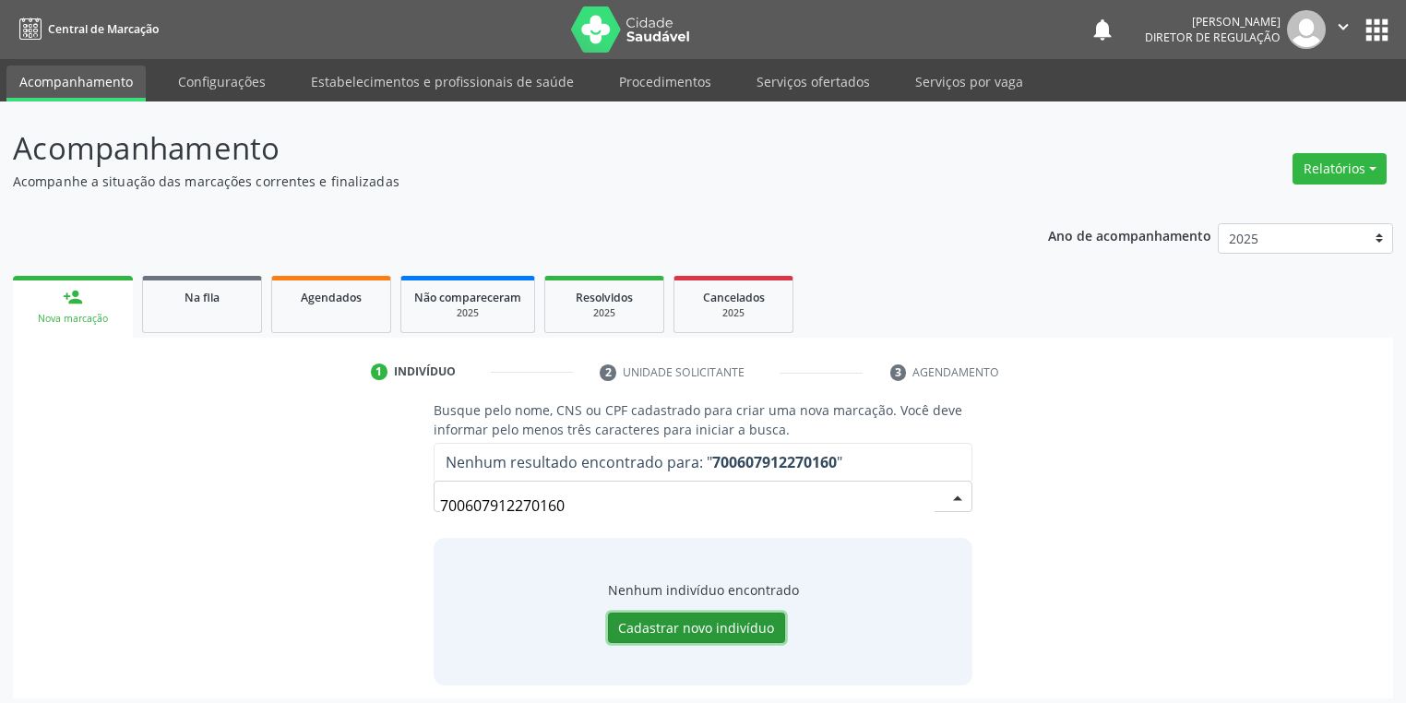
click at [659, 633] on button "Cadastrar novo indivíduo" at bounding box center [696, 627] width 177 height 31
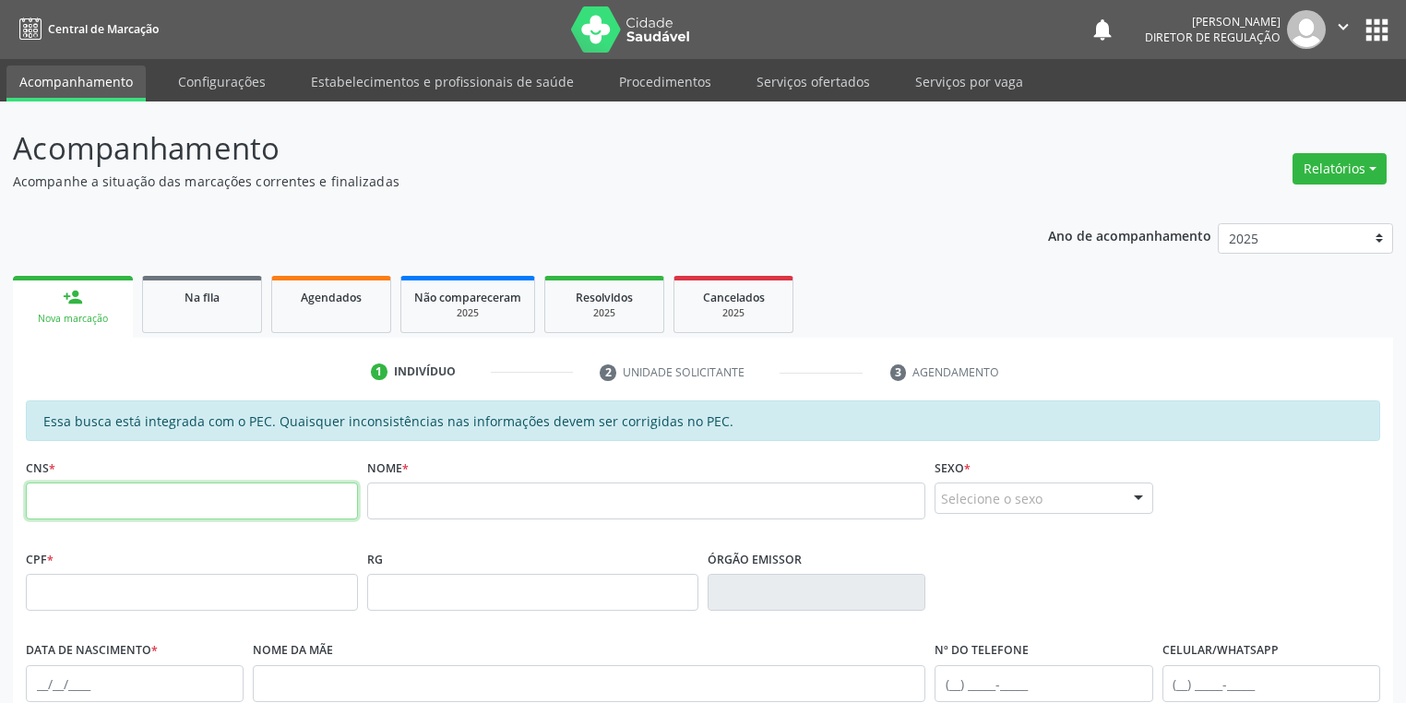
click at [215, 502] on input "text" at bounding box center [192, 500] width 332 height 37
type input "700 6079 1227 0160"
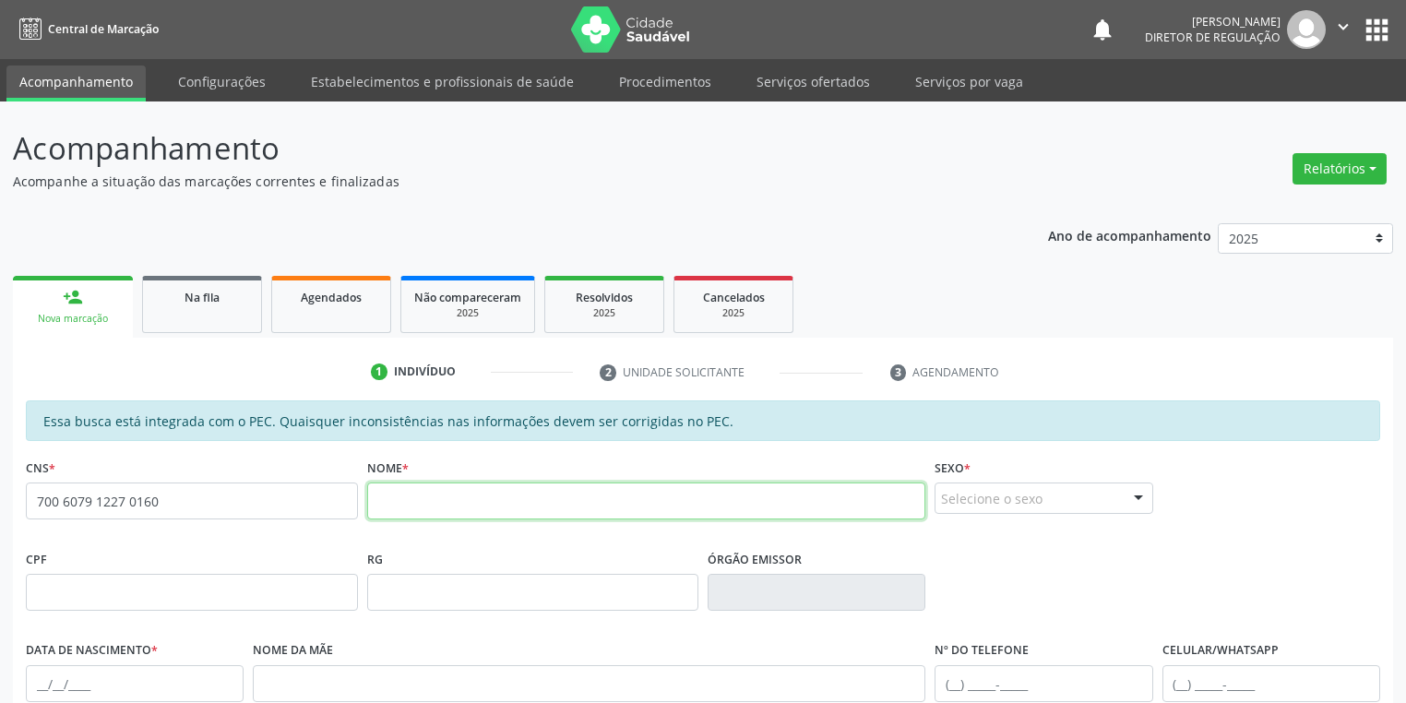
click at [422, 504] on input "text" at bounding box center [646, 500] width 559 height 37
type input "jenivaldo da silva 6"
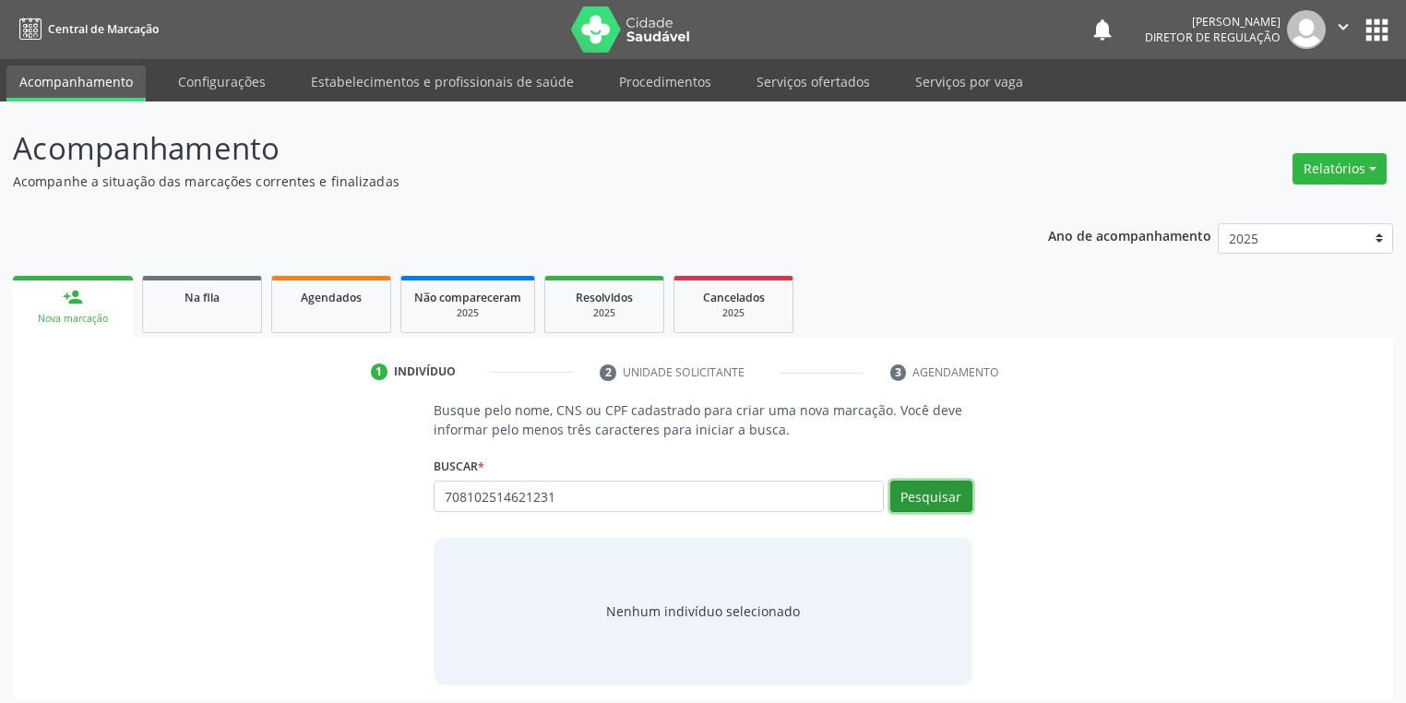
click at [920, 489] on button "Pesquisar" at bounding box center [931, 496] width 82 height 31
click at [706, 612] on div "Nenhum indivíduo selecionado" at bounding box center [703, 610] width 194 height 19
click at [556, 486] on input "708102514621231" at bounding box center [658, 496] width 450 height 31
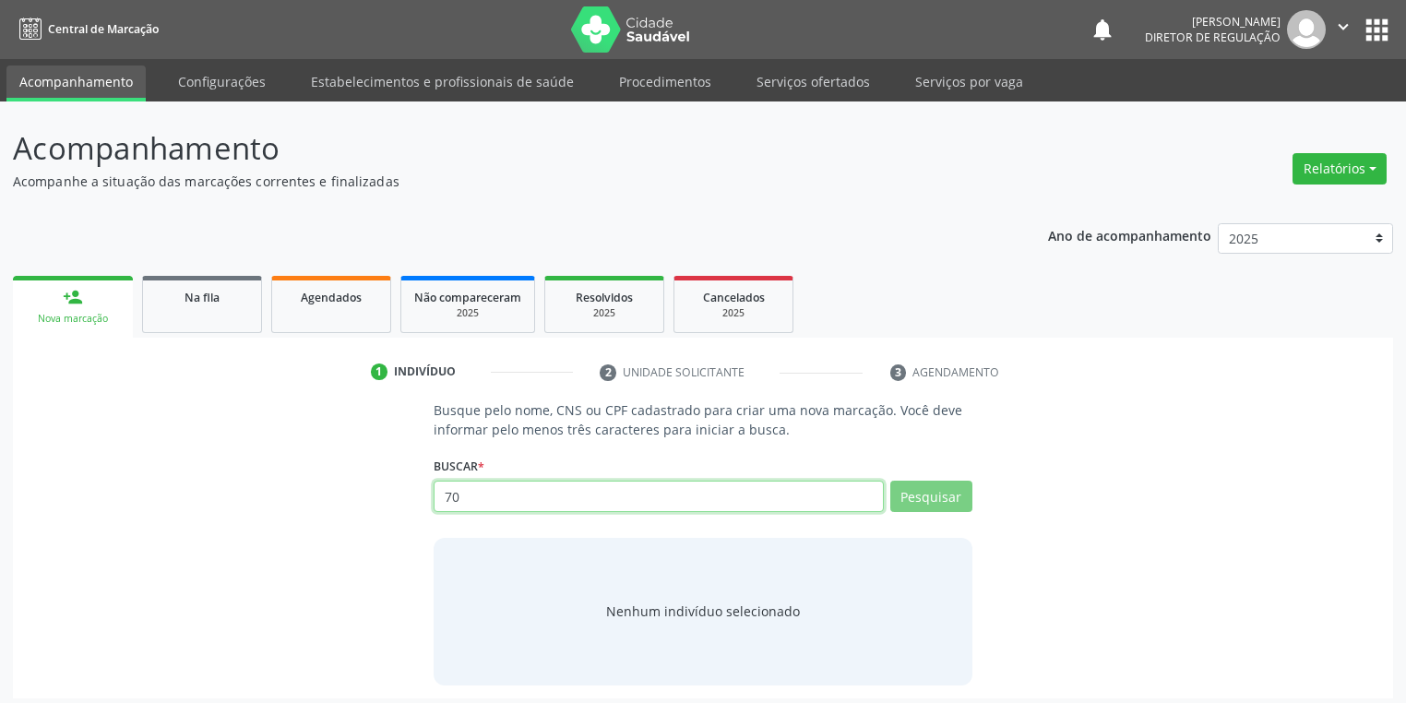
type input "7"
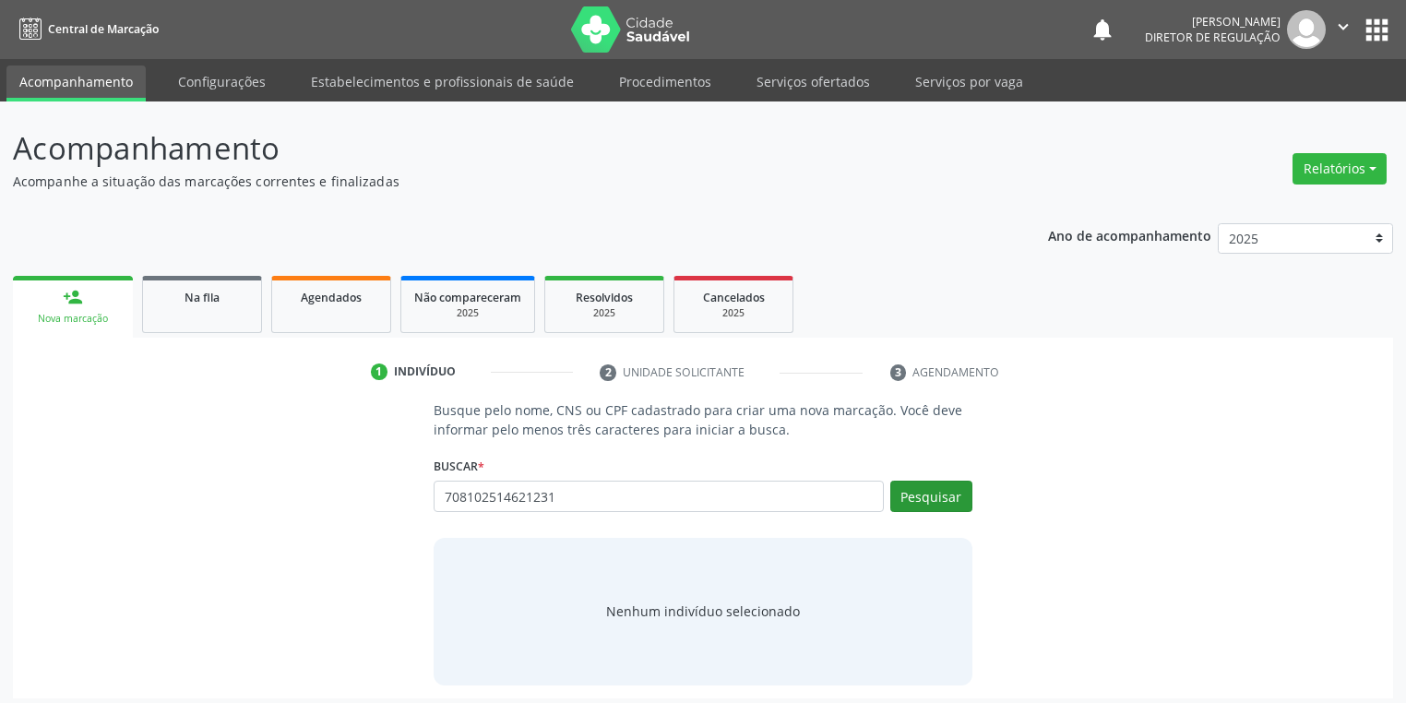
type input "708102514621231"
click at [930, 494] on button "Pesquisar" at bounding box center [931, 496] width 82 height 31
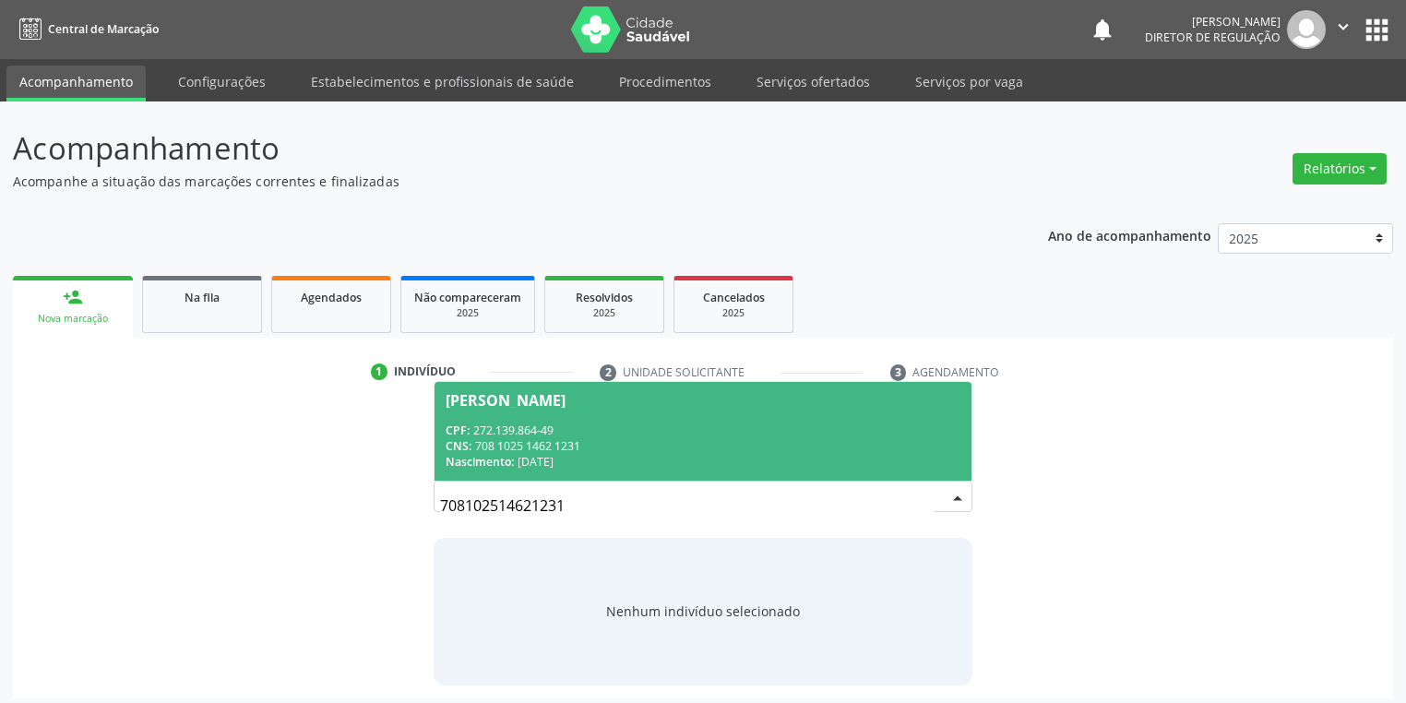
click at [565, 399] on div "Francisco Gomes de Santana" at bounding box center [505, 400] width 120 height 15
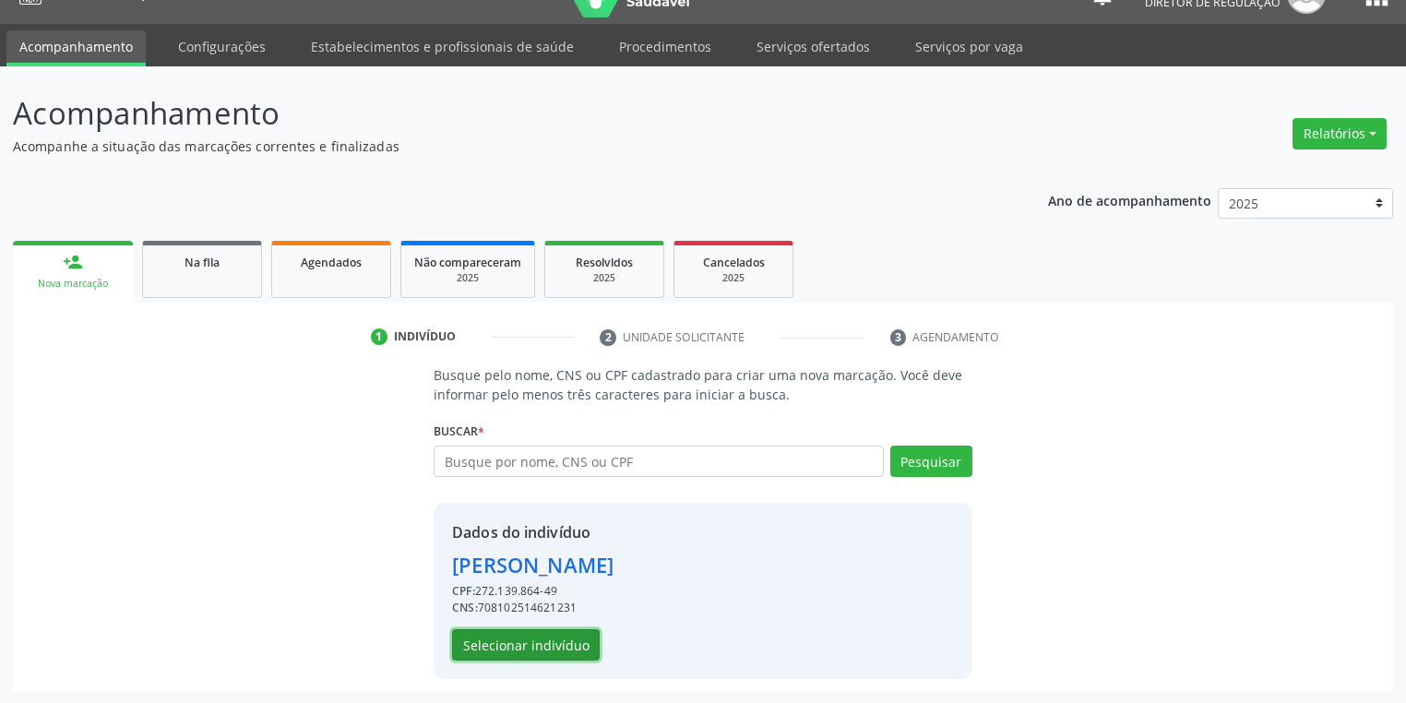
click at [537, 637] on button "Selecionar indivíduo" at bounding box center [526, 644] width 148 height 31
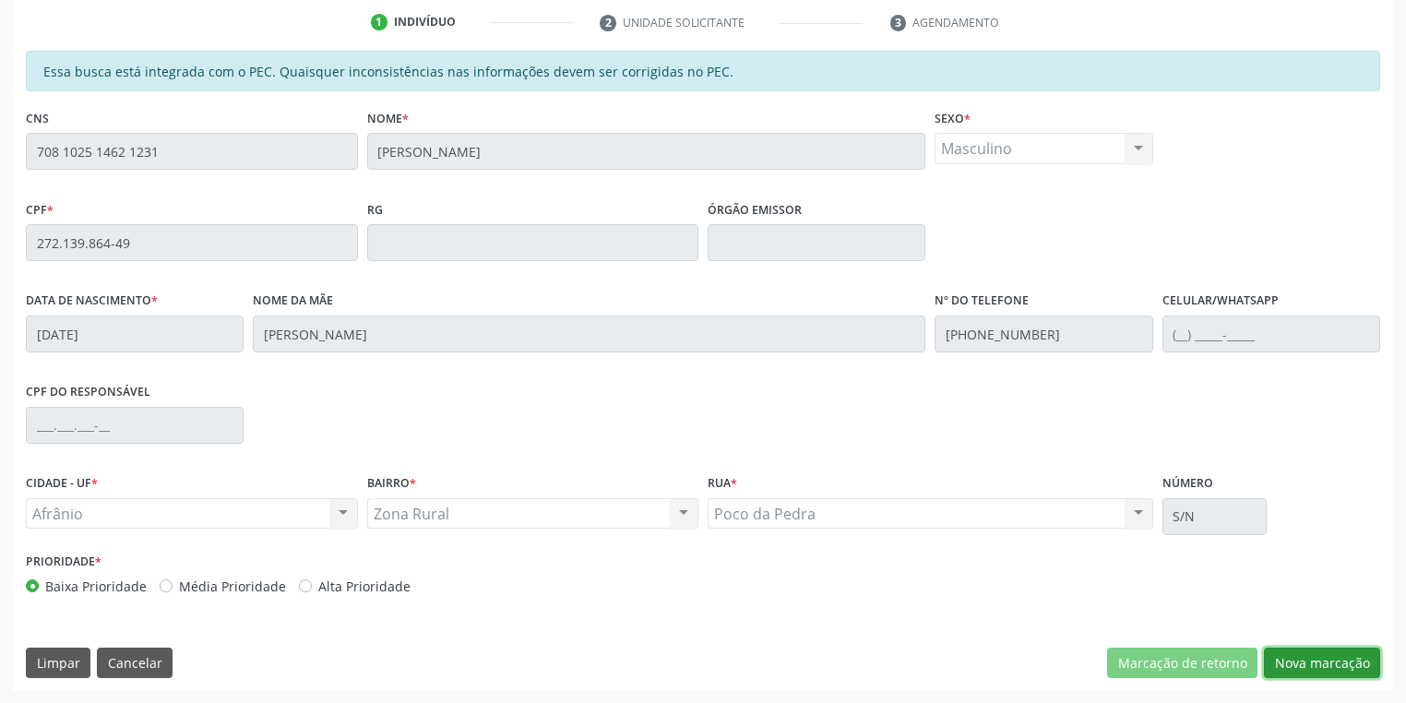
click at [1290, 667] on button "Nova marcação" at bounding box center [1322, 662] width 116 height 31
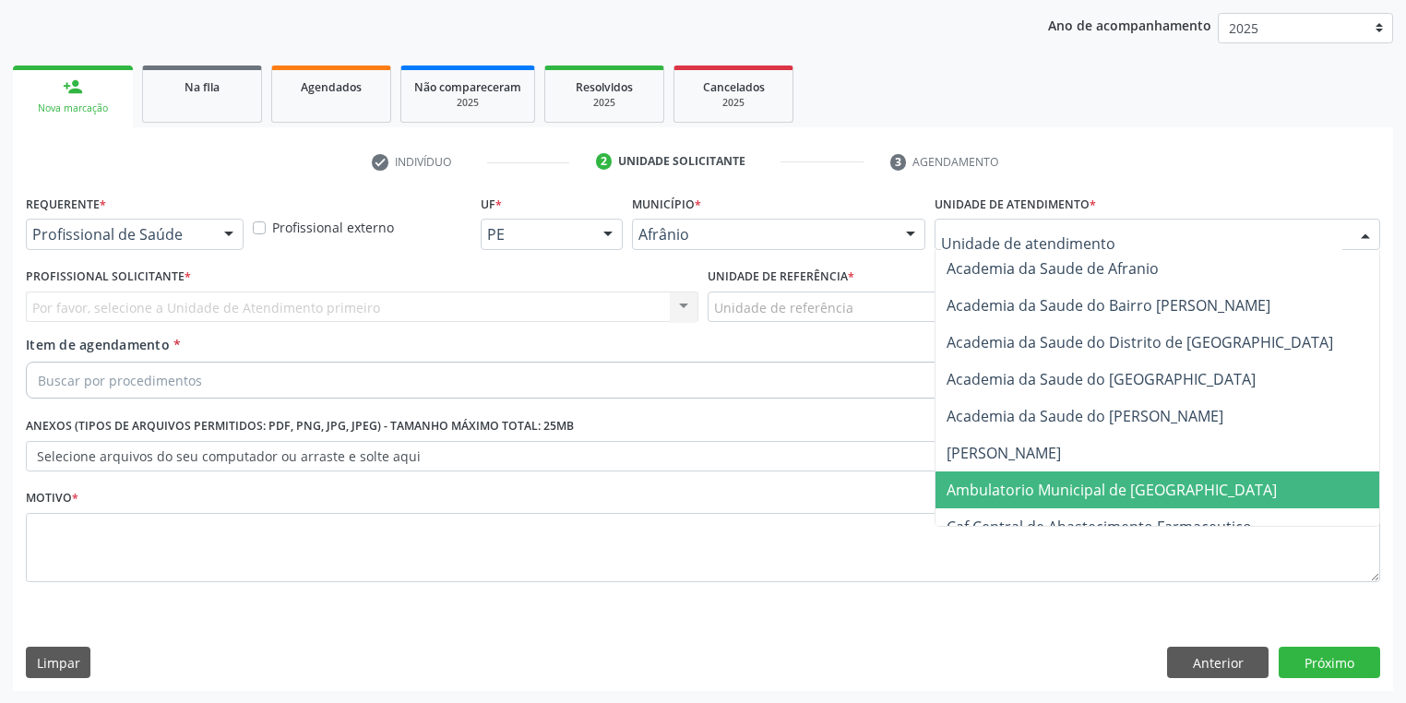
drag, startPoint x: 972, startPoint y: 483, endPoint x: 819, endPoint y: 391, distance: 178.7
click at [972, 483] on span "Ambulatorio Municipal de [GEOGRAPHIC_DATA]" at bounding box center [1111, 490] width 330 height 20
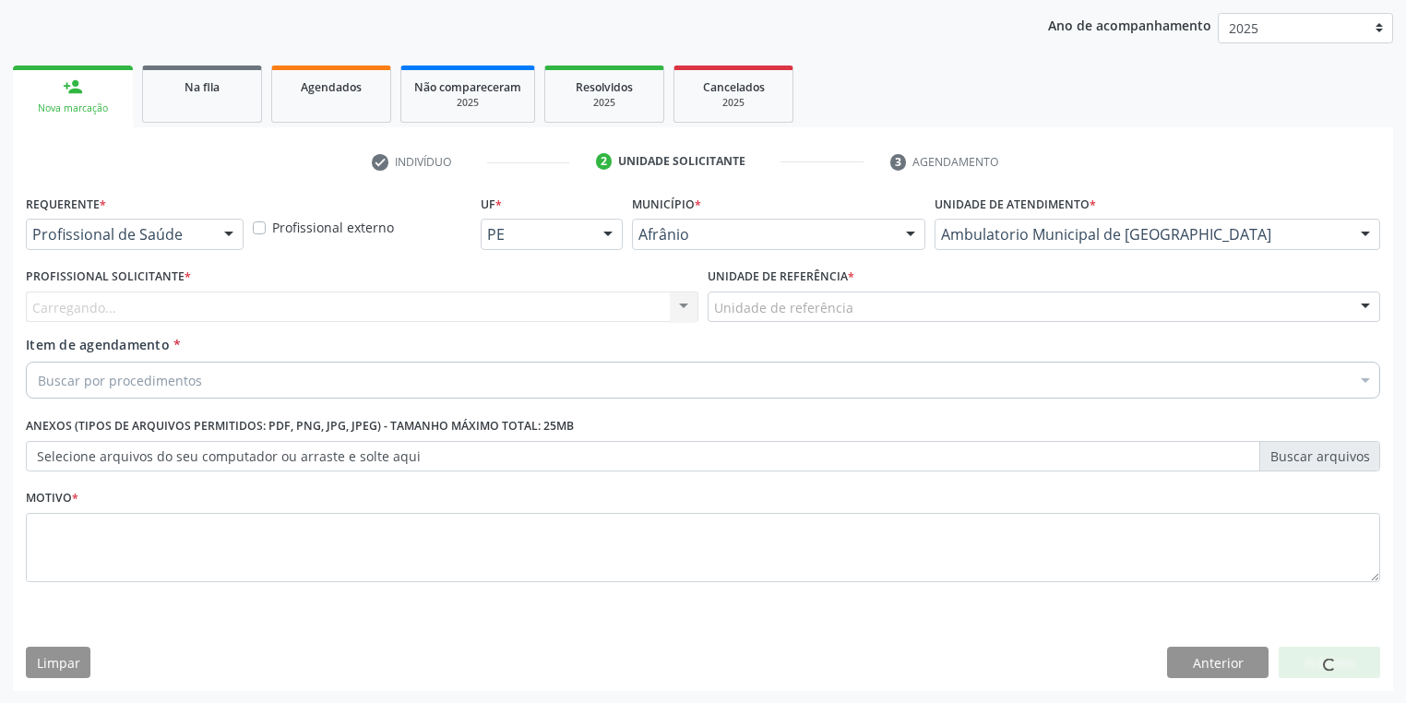
drag, startPoint x: 766, startPoint y: 305, endPoint x: 766, endPoint y: 339, distance: 34.1
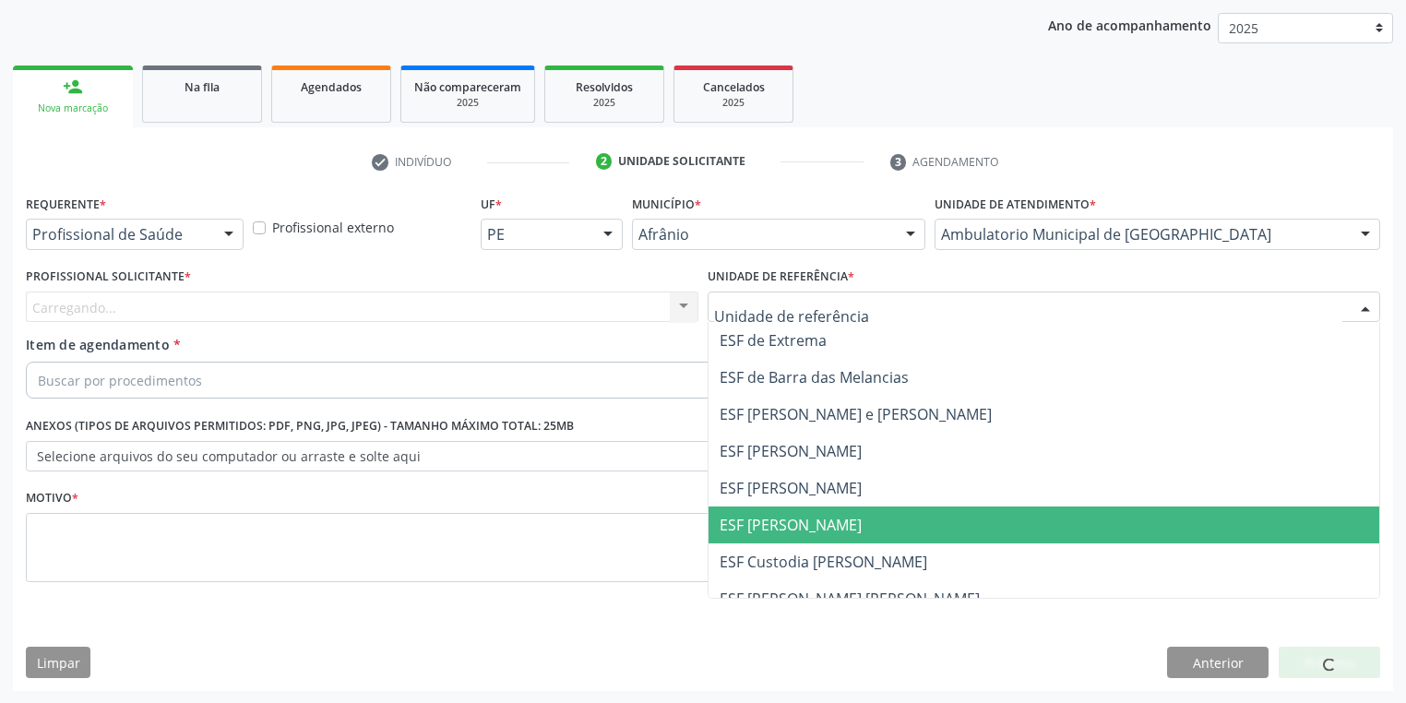
click at [760, 509] on span "ESF [PERSON_NAME]" at bounding box center [1043, 524] width 671 height 37
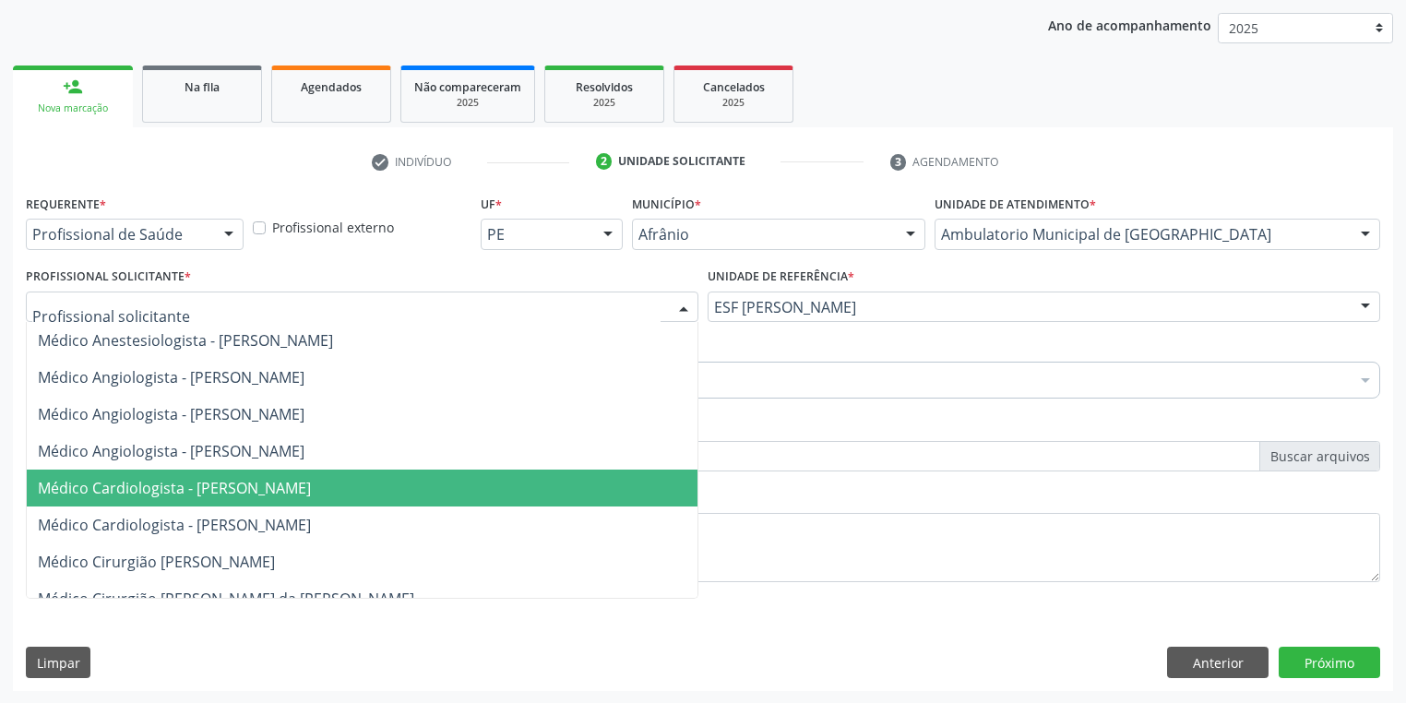
click at [203, 494] on span "Médico Cardiologista - [PERSON_NAME]" at bounding box center [174, 488] width 273 height 20
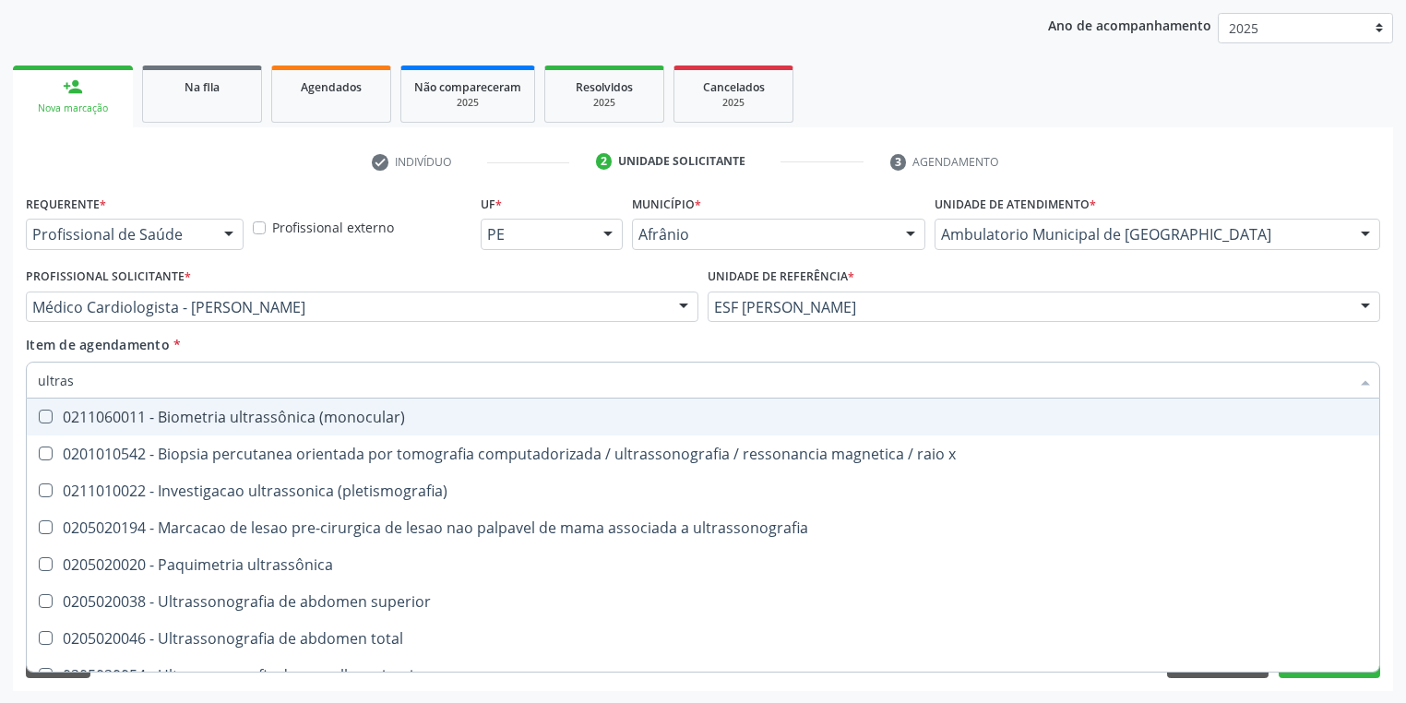
type input "ultrass"
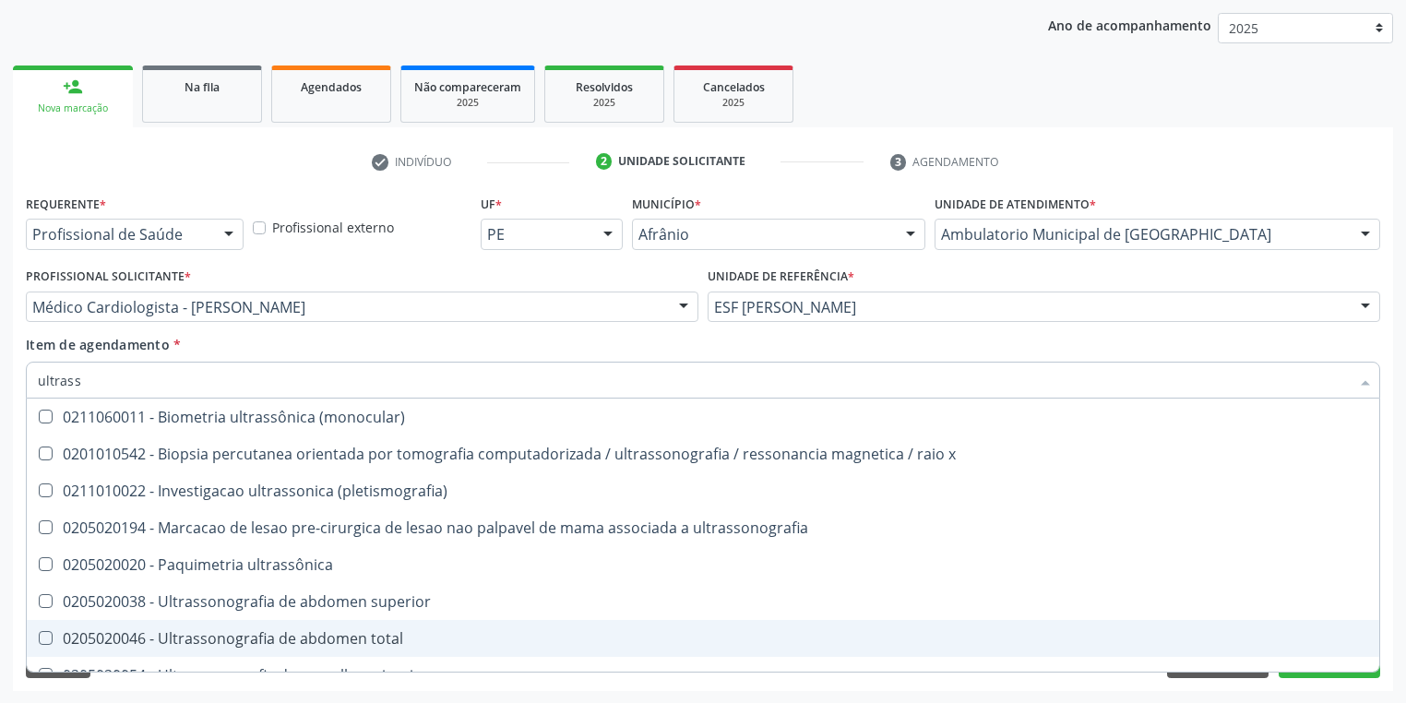
click at [92, 642] on div "0205020046 - Ultrassonografia de abdomen total" at bounding box center [703, 638] width 1330 height 15
checkbox total "true"
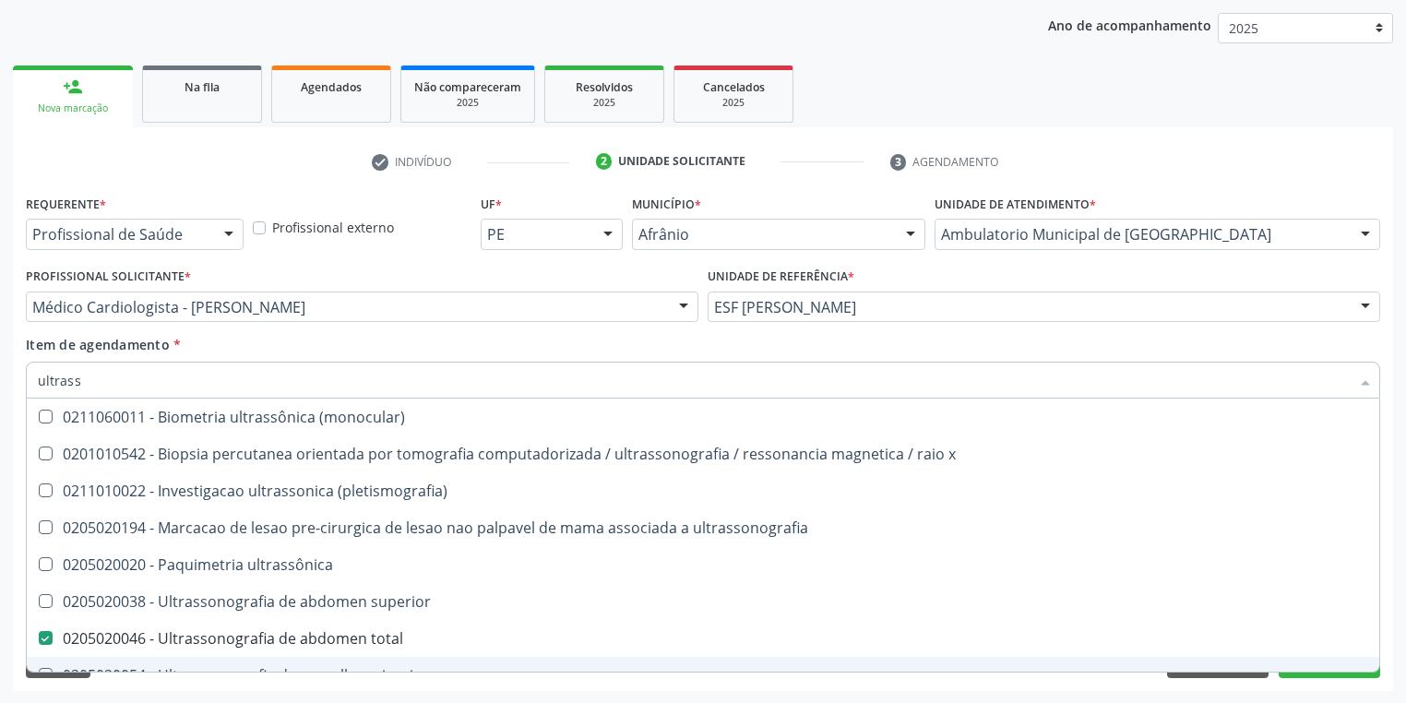
click at [125, 691] on div "Acompanhamento Acompanhe a situação das marcações correntes e finalizadas Relat…" at bounding box center [703, 297] width 1406 height 813
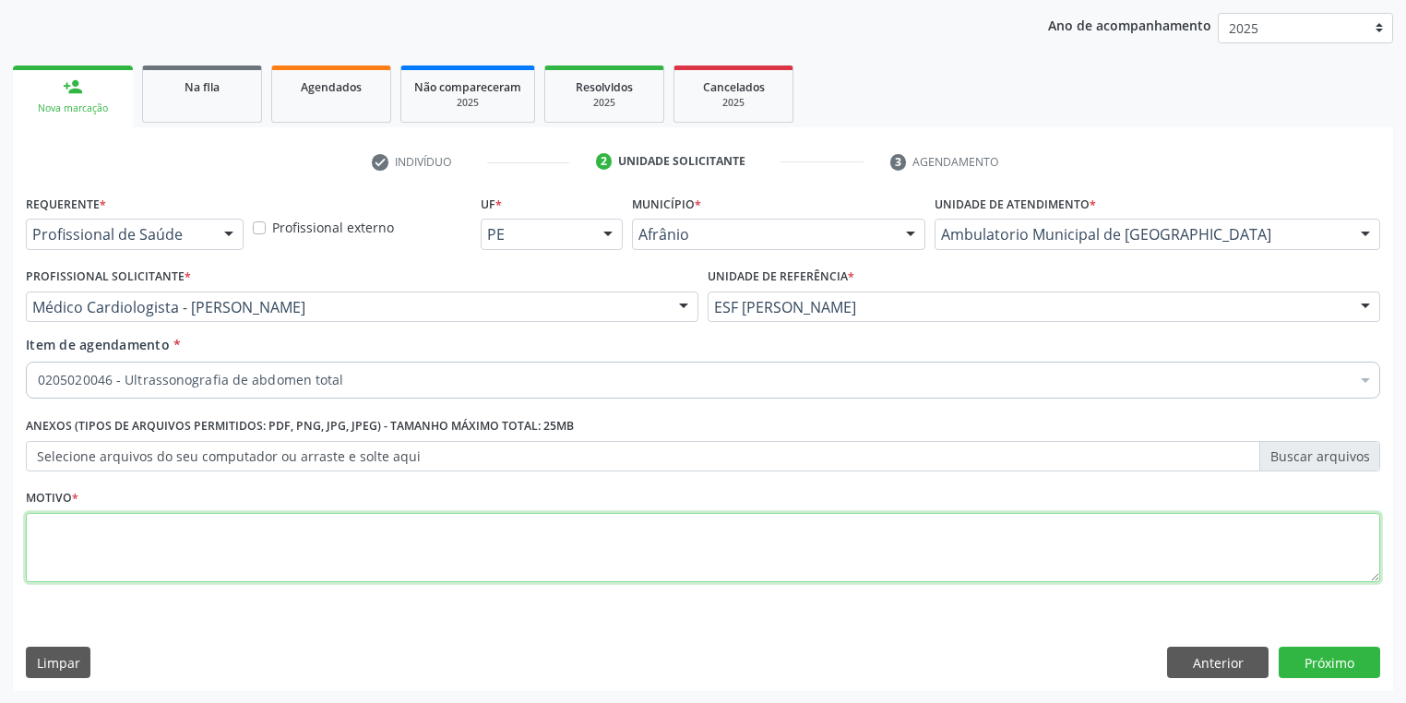
click at [148, 553] on textarea at bounding box center [703, 548] width 1354 height 70
type textarea "*"
click at [1323, 657] on button "Próximo" at bounding box center [1328, 662] width 101 height 31
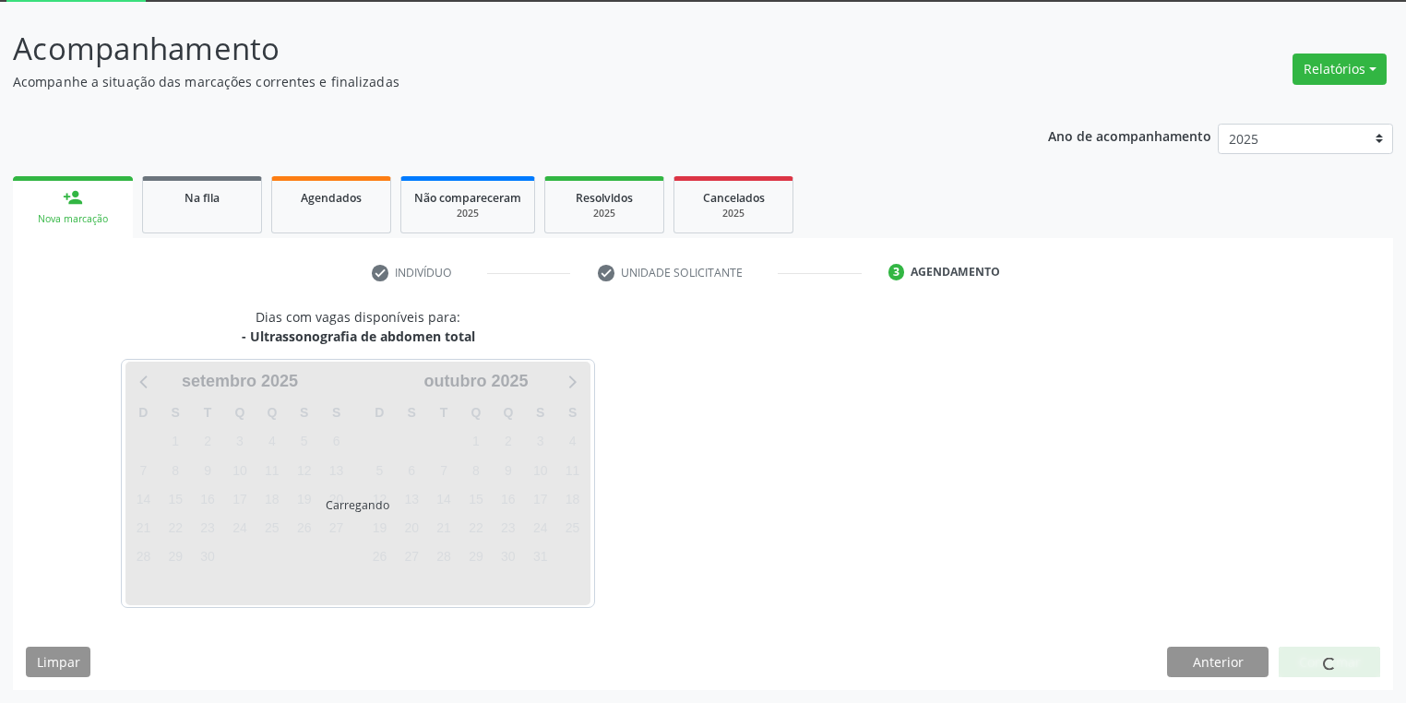
scroll to position [99, 0]
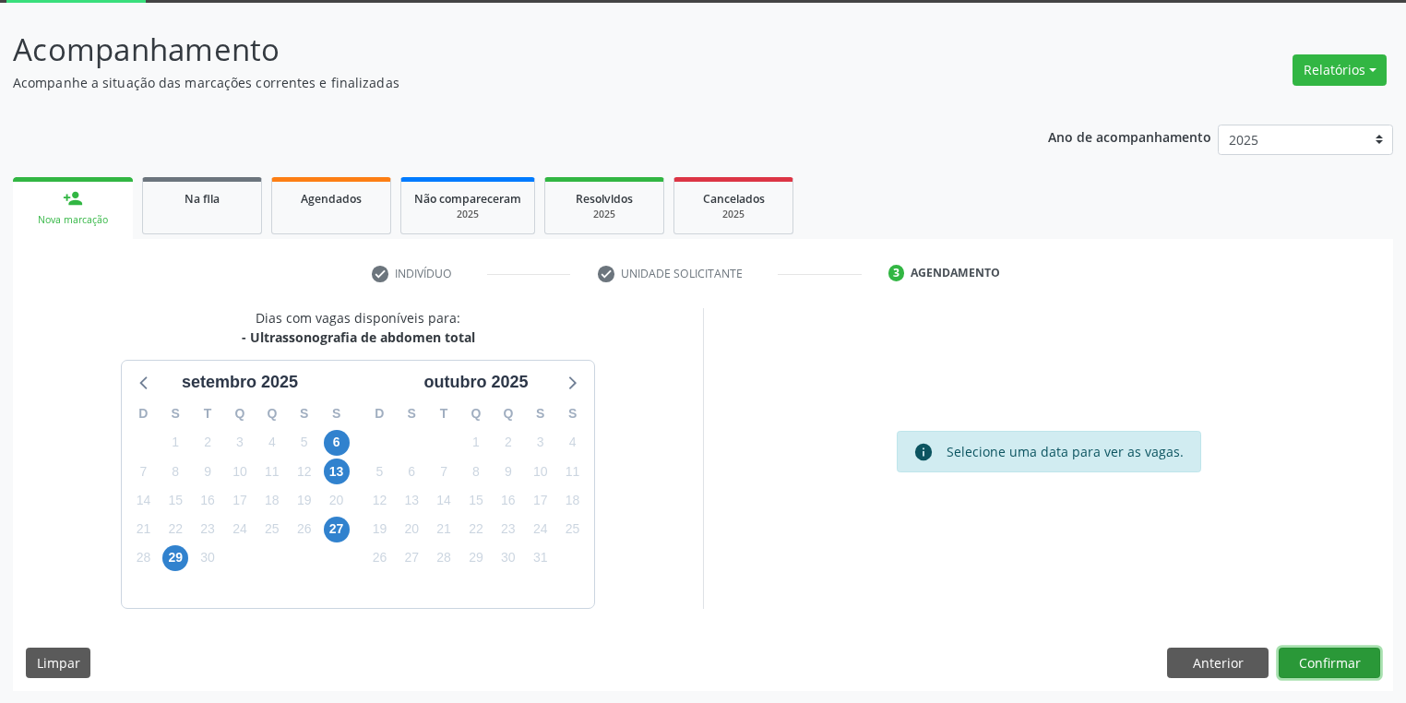
click at [1348, 664] on button "Confirmar" at bounding box center [1328, 662] width 101 height 31
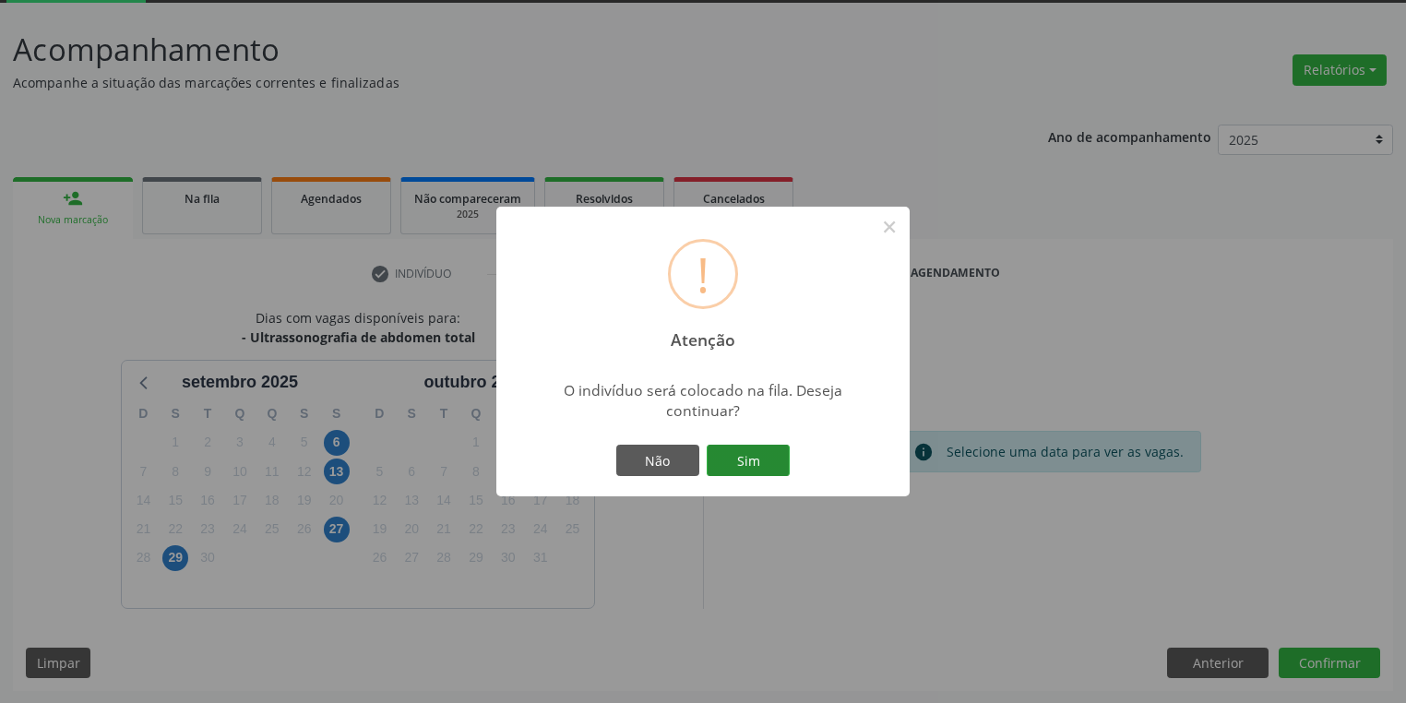
click at [750, 450] on button "Sim" at bounding box center [747, 460] width 83 height 31
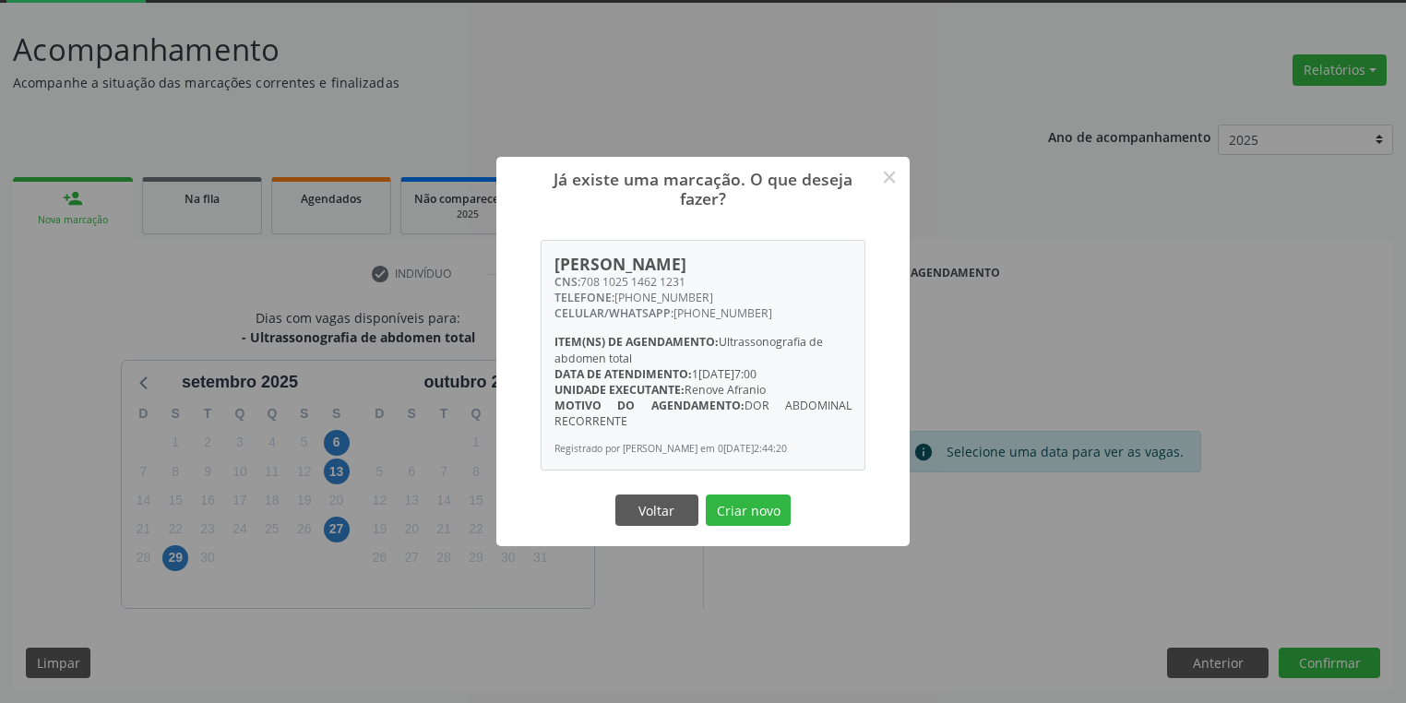
click at [731, 512] on button "Criar novo" at bounding box center [748, 509] width 85 height 31
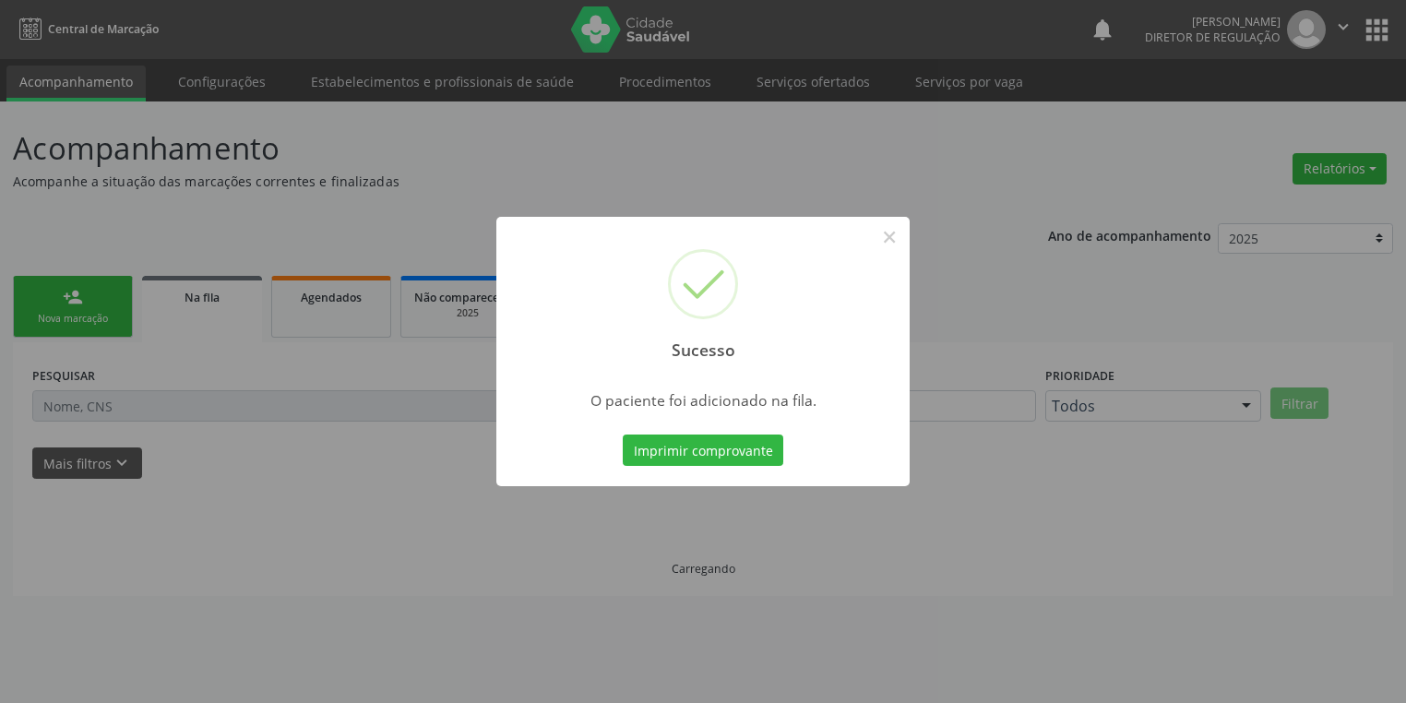
scroll to position [0, 0]
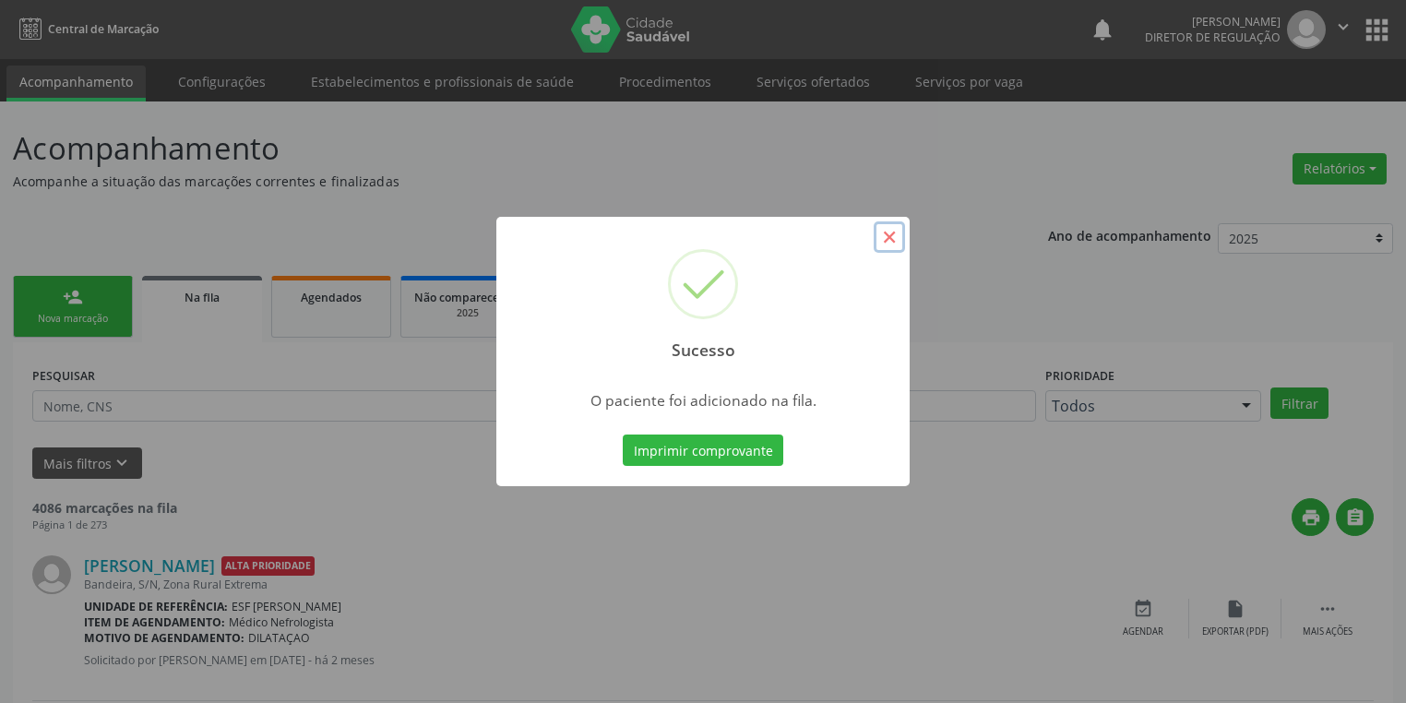
click at [880, 240] on button "×" at bounding box center [888, 236] width 31 height 31
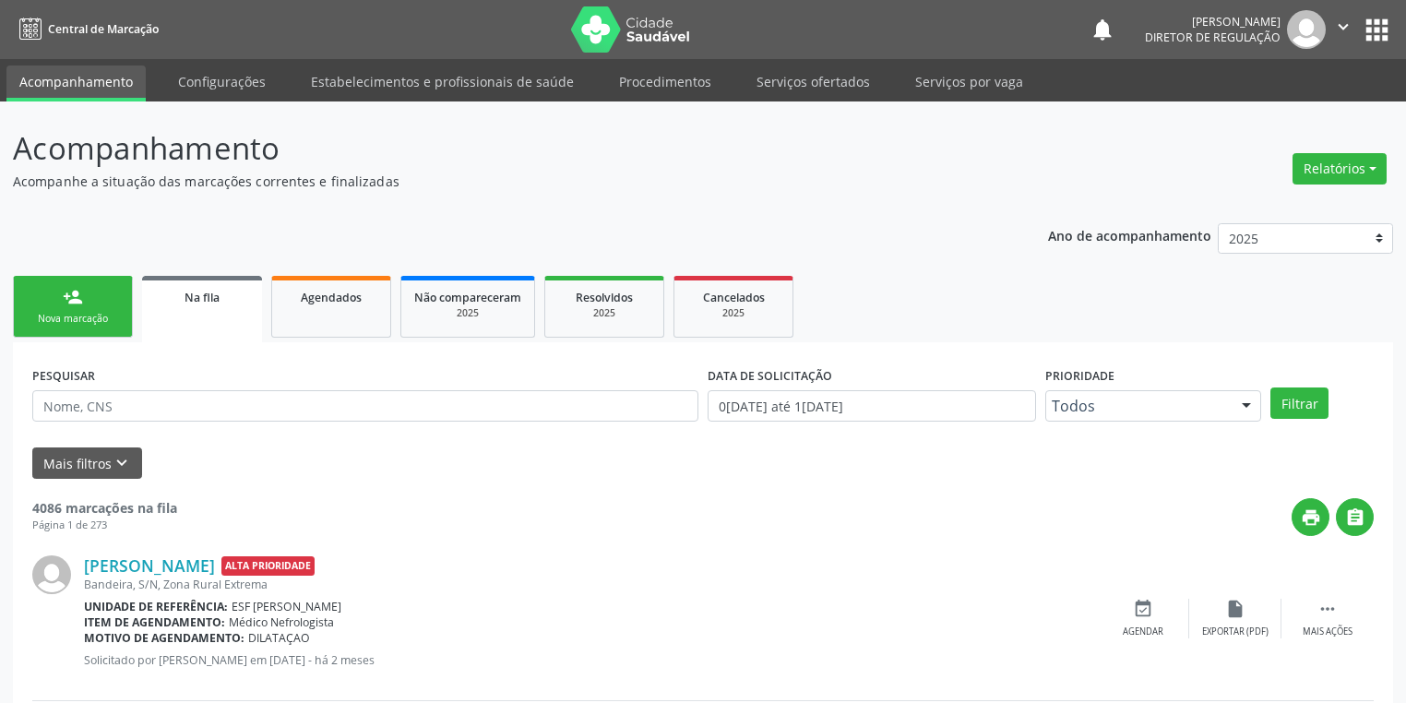
click at [81, 314] on div "Nova marcação" at bounding box center [73, 319] width 92 height 14
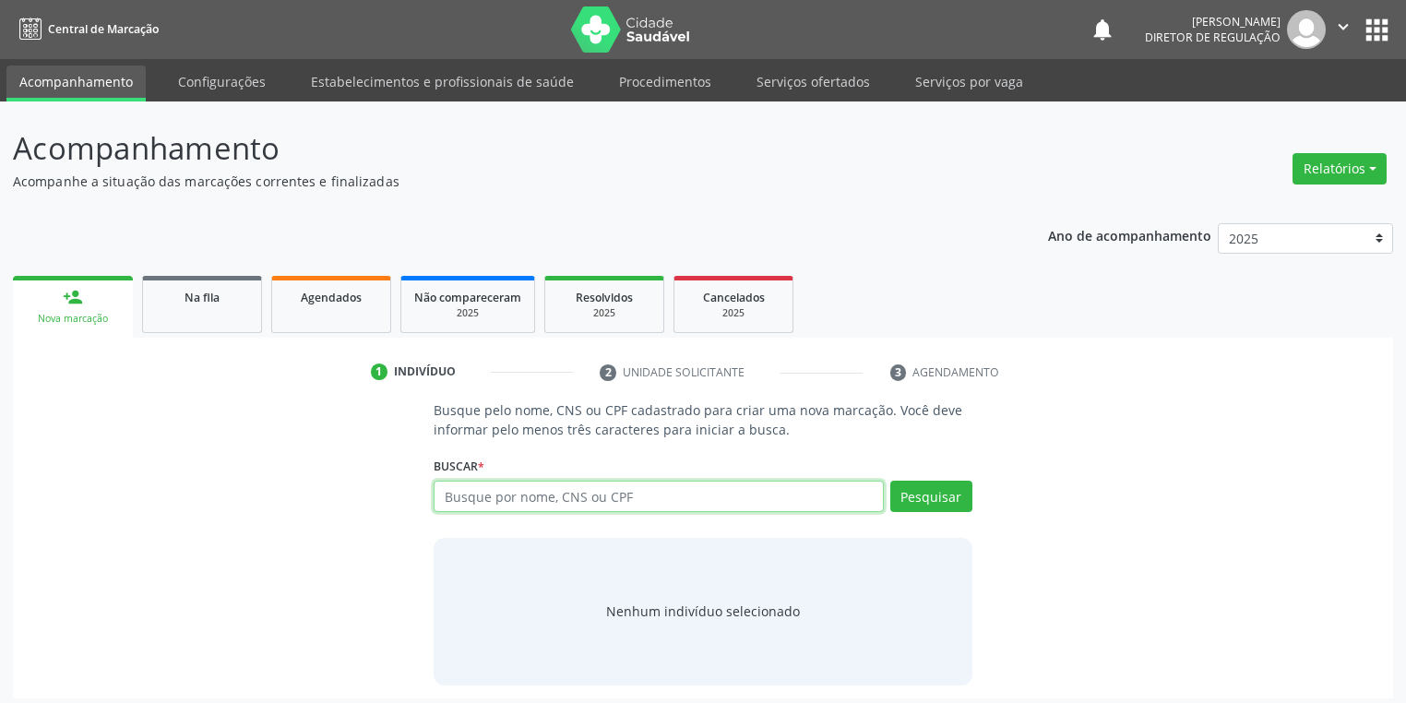
click at [469, 498] on input "text" at bounding box center [658, 496] width 450 height 31
type input "706001300444243"
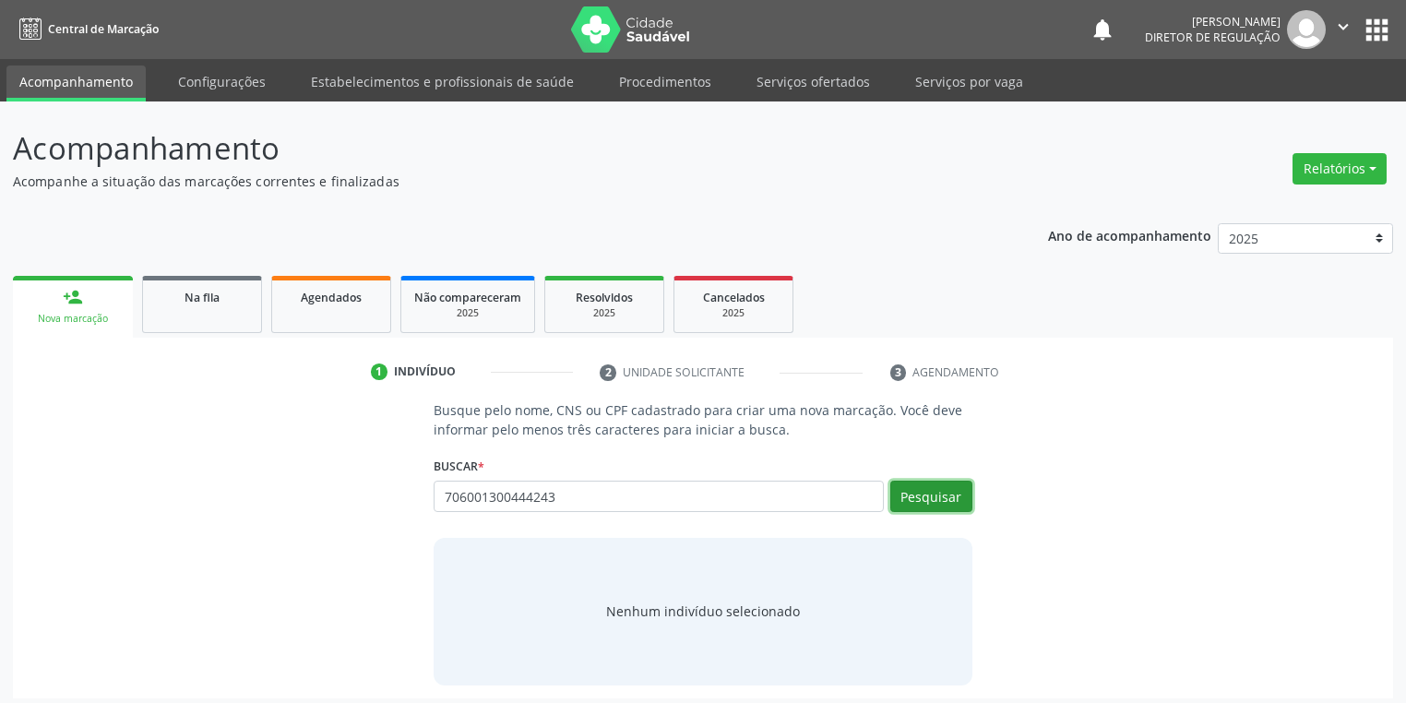
click at [926, 494] on button "Pesquisar" at bounding box center [931, 496] width 82 height 31
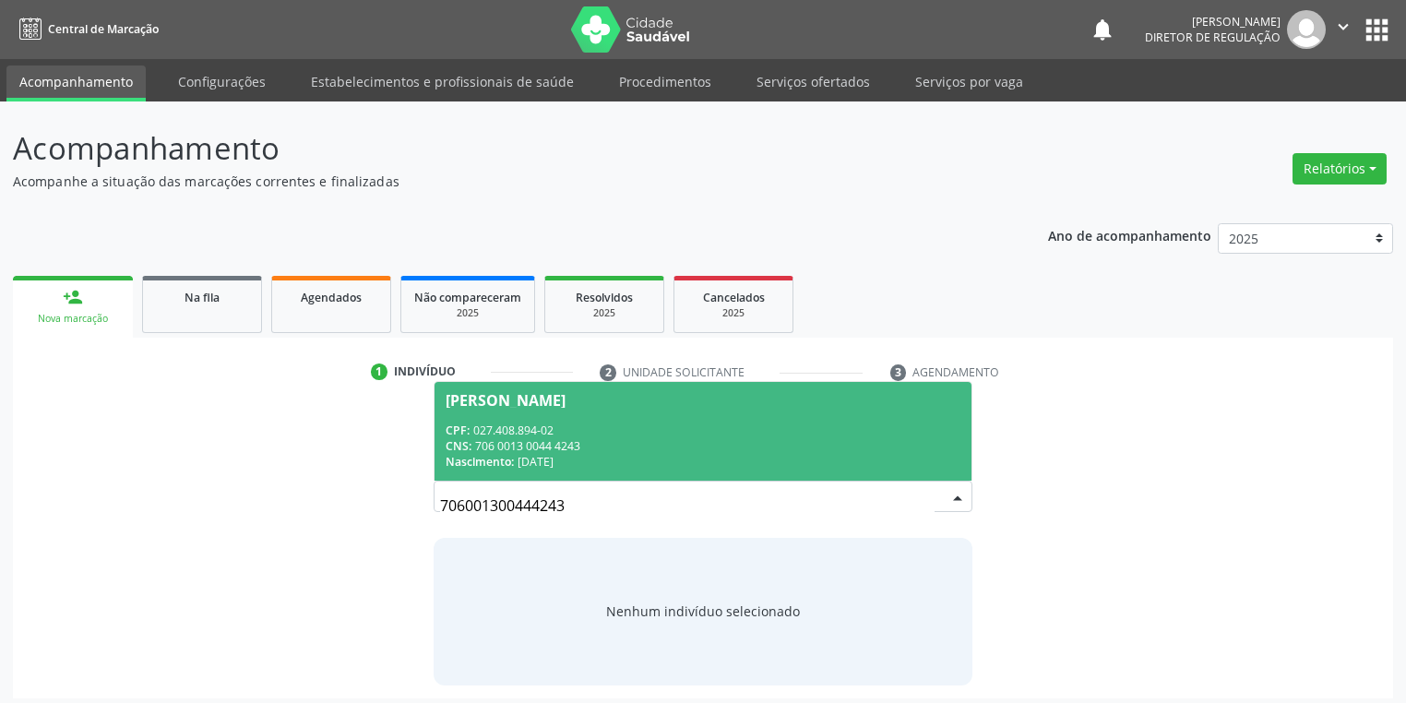
click at [511, 454] on span "Nascimento:" at bounding box center [479, 462] width 68 height 16
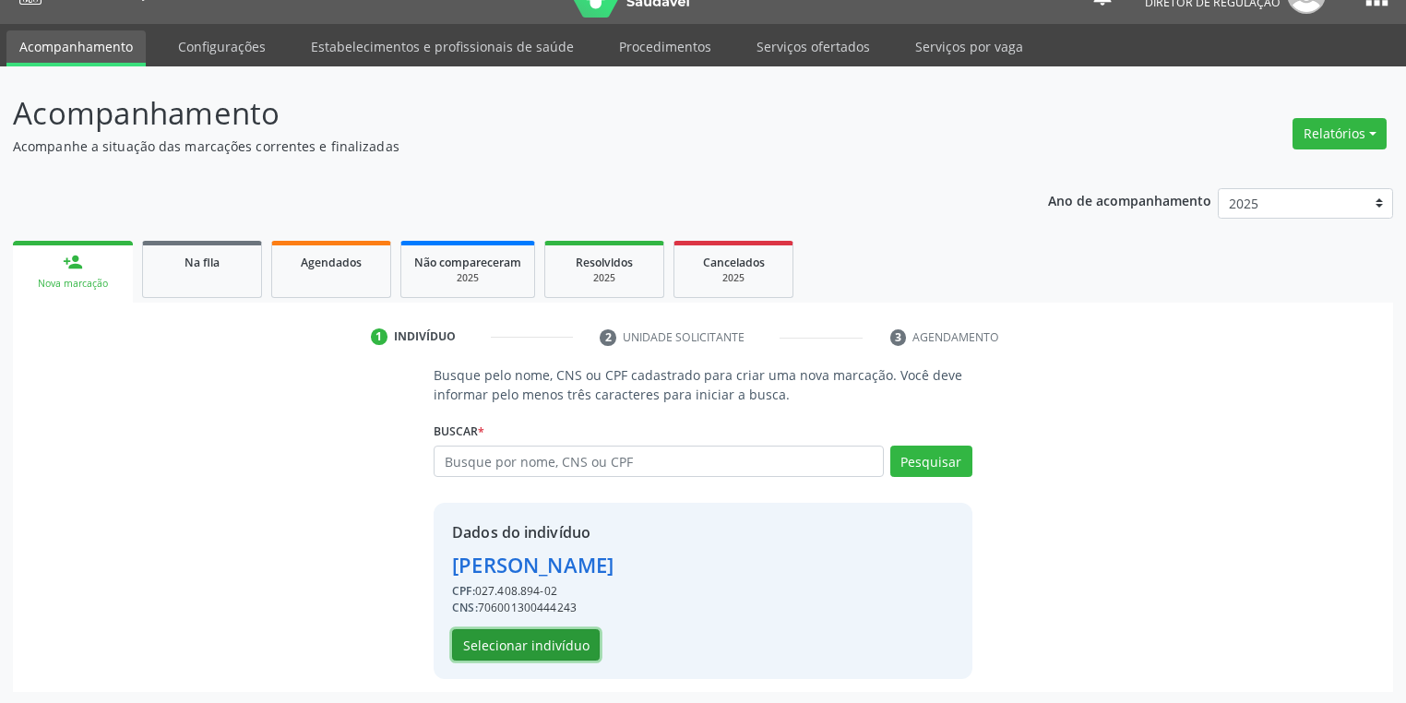
click at [504, 647] on button "Selecionar indivíduo" at bounding box center [526, 644] width 148 height 31
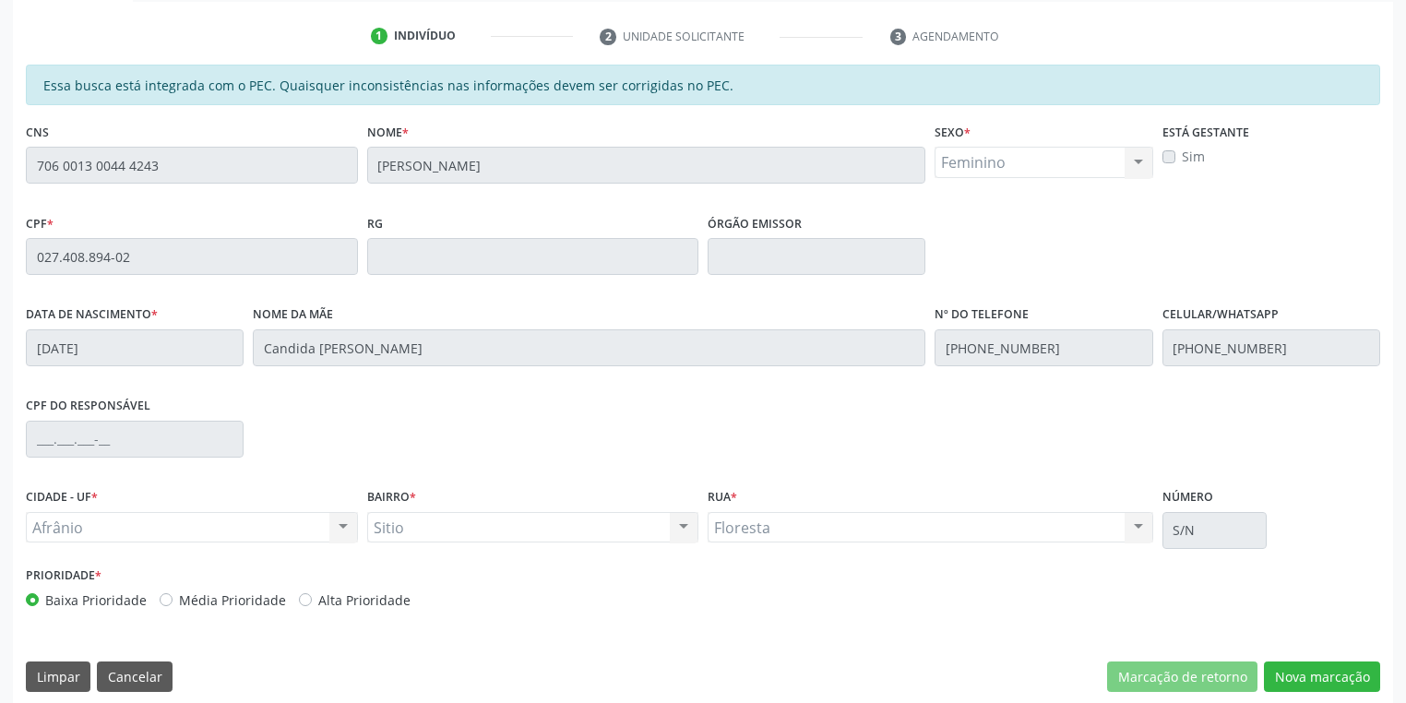
scroll to position [350, 0]
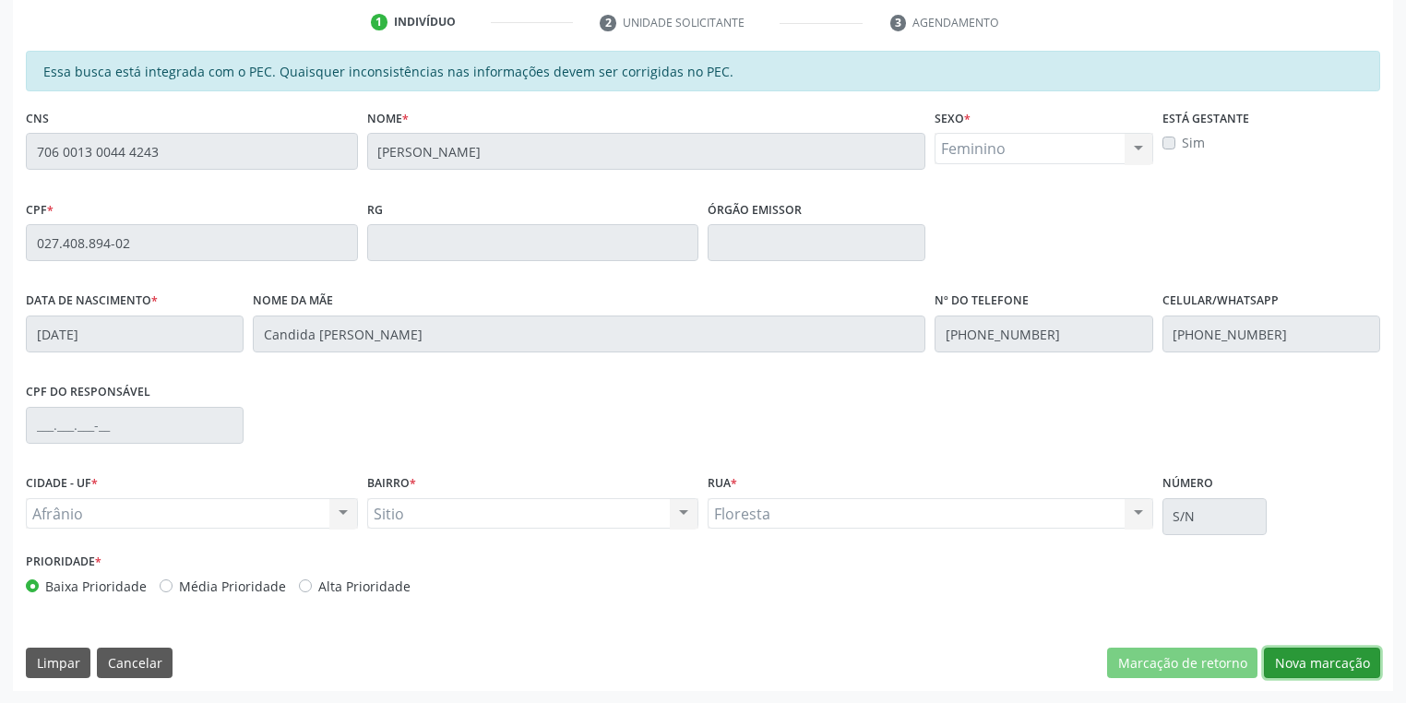
click at [1295, 657] on button "Nova marcação" at bounding box center [1322, 662] width 116 height 31
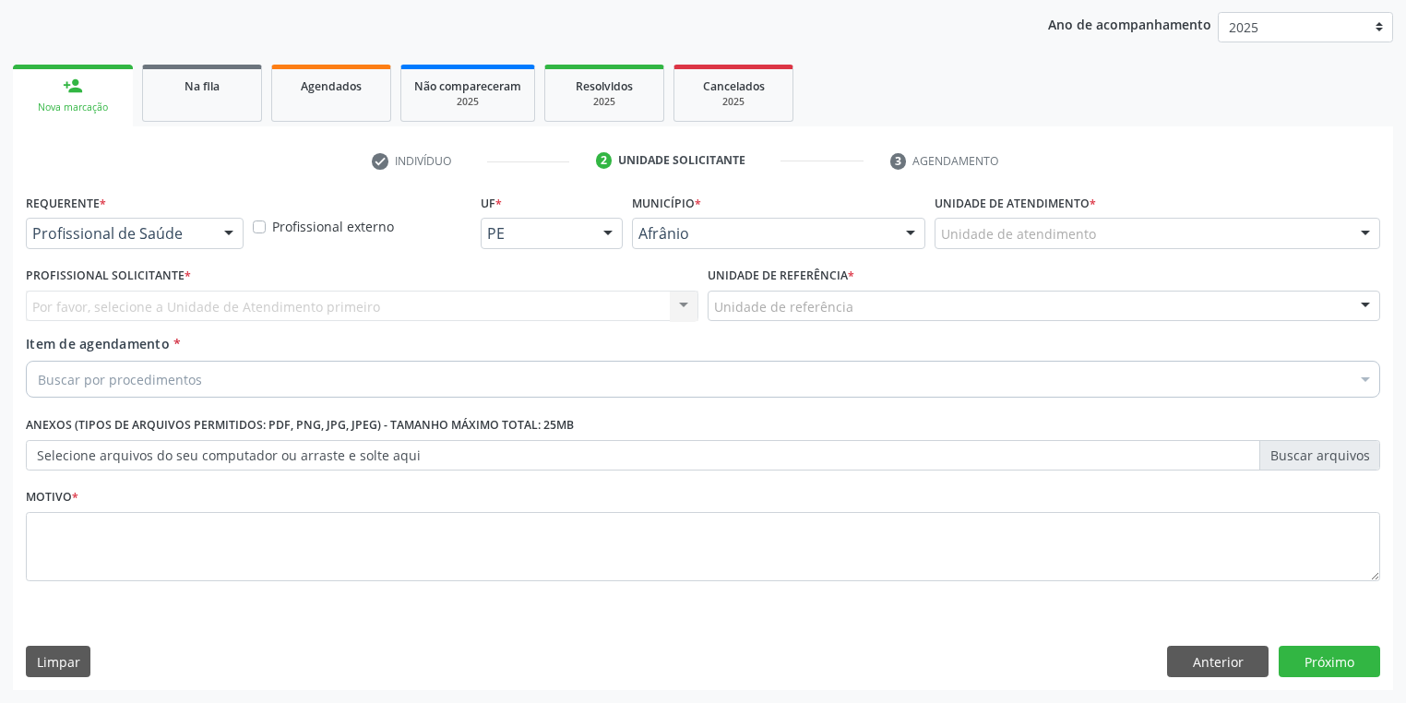
scroll to position [210, 0]
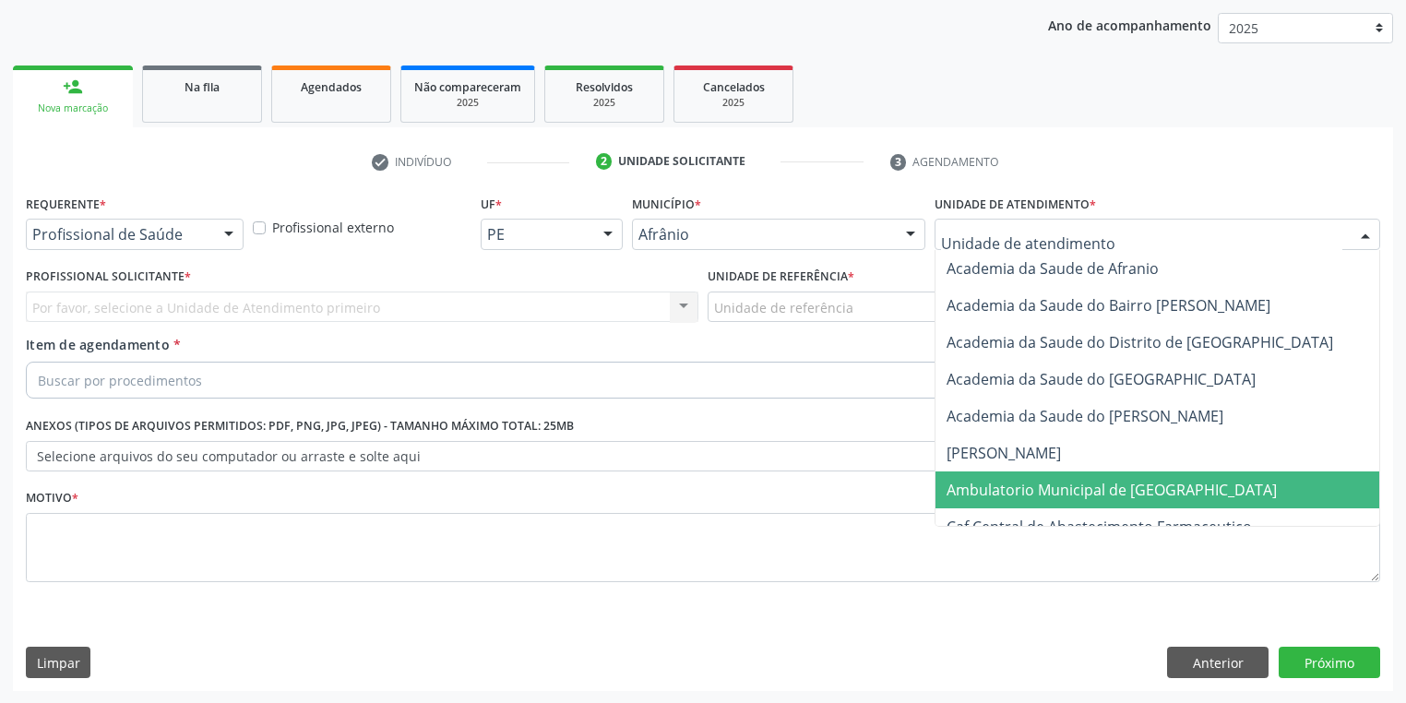
drag, startPoint x: 951, startPoint y: 485, endPoint x: 891, endPoint y: 432, distance: 80.3
click at [952, 485] on span "Ambulatorio Municipal de [GEOGRAPHIC_DATA]" at bounding box center [1111, 490] width 330 height 20
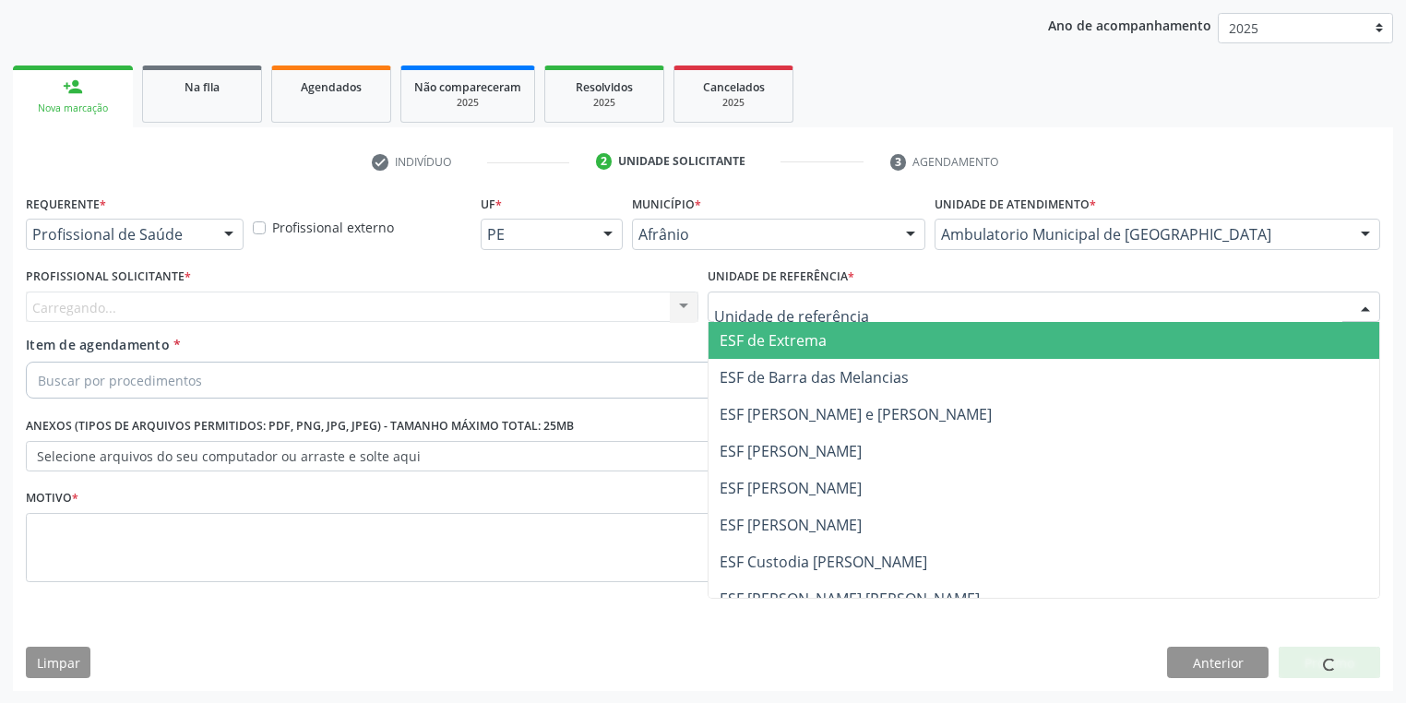
drag, startPoint x: 742, startPoint y: 320, endPoint x: 759, endPoint y: 439, distance: 120.3
click at [743, 323] on div "ESF de Extrema ESF de Barra das Melancias ESF Jose e Maria Rodrigues de Macedo …" at bounding box center [1043, 306] width 672 height 31
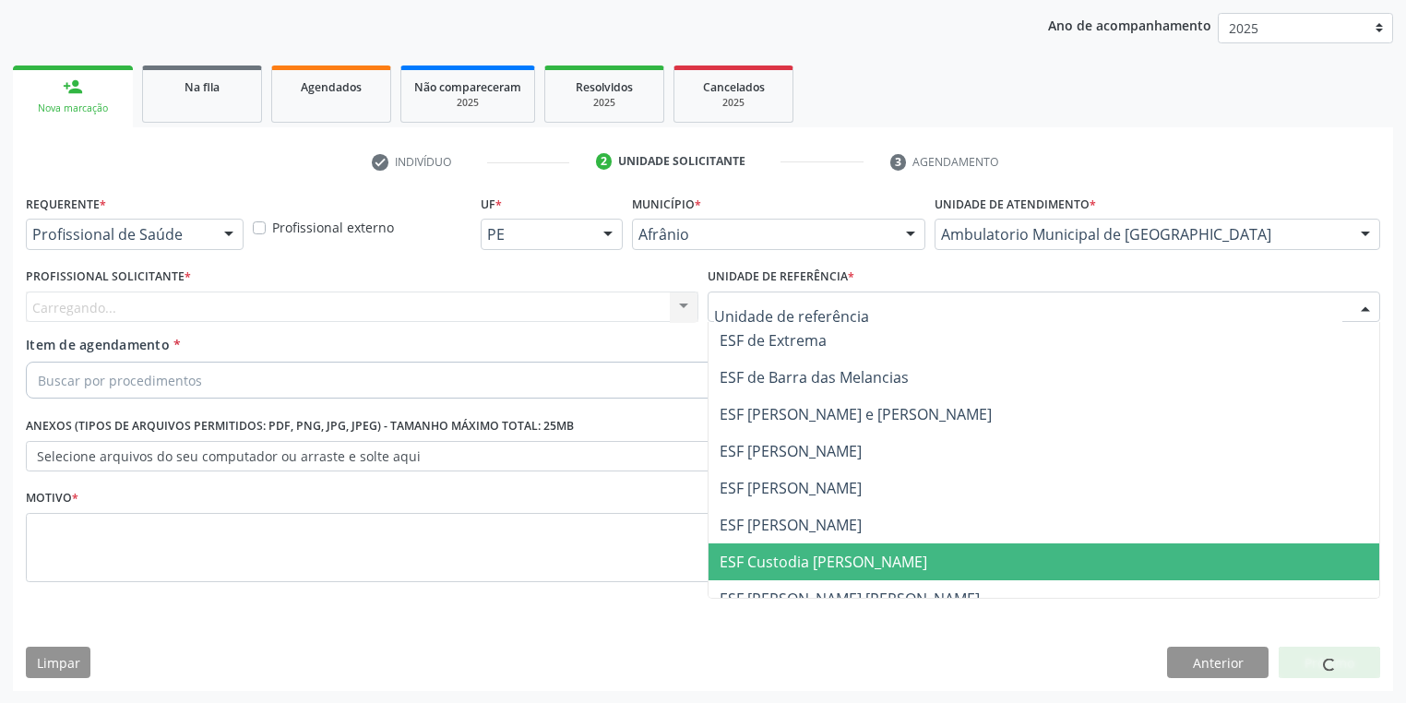
click at [764, 543] on span "ESF Custodia [PERSON_NAME]" at bounding box center [1043, 561] width 671 height 37
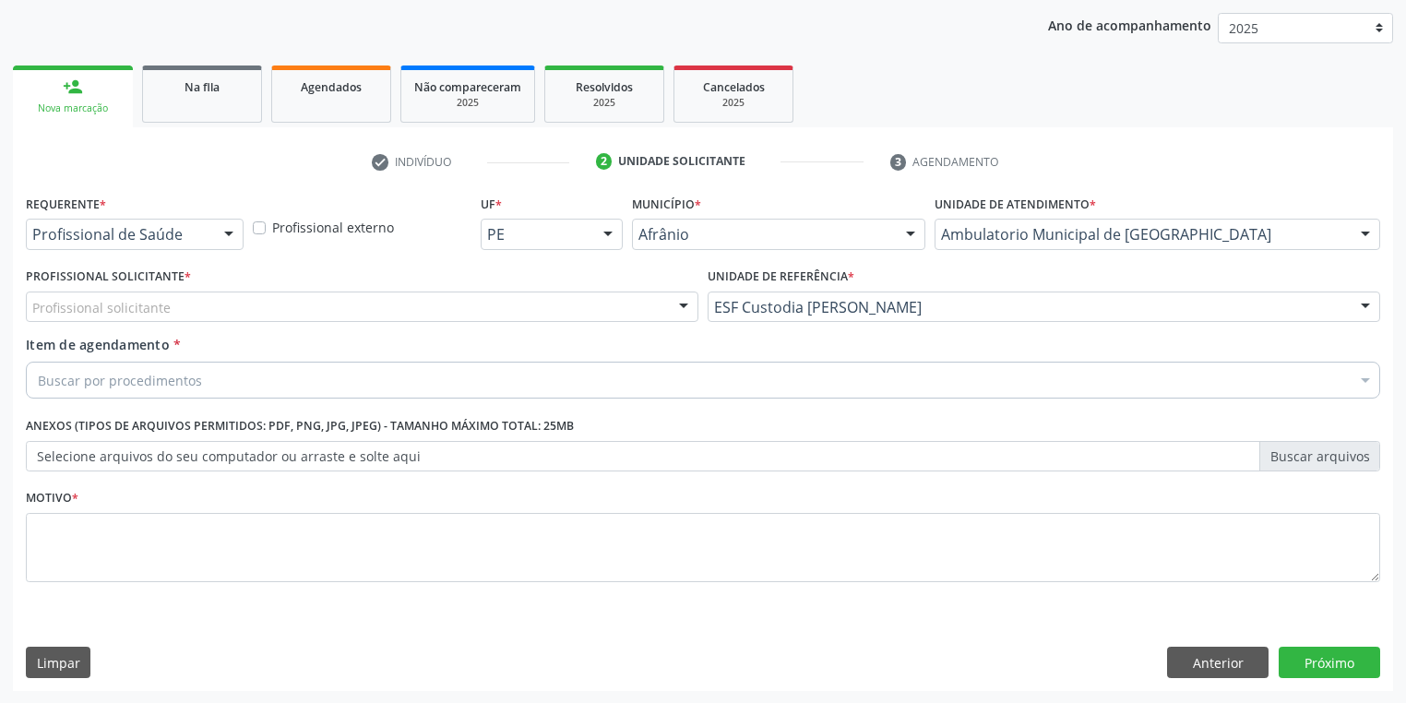
click at [149, 328] on div "Profissional Solicitante * Profissional solicitante Médico Anestesiologista - J…" at bounding box center [362, 299] width 682 height 72
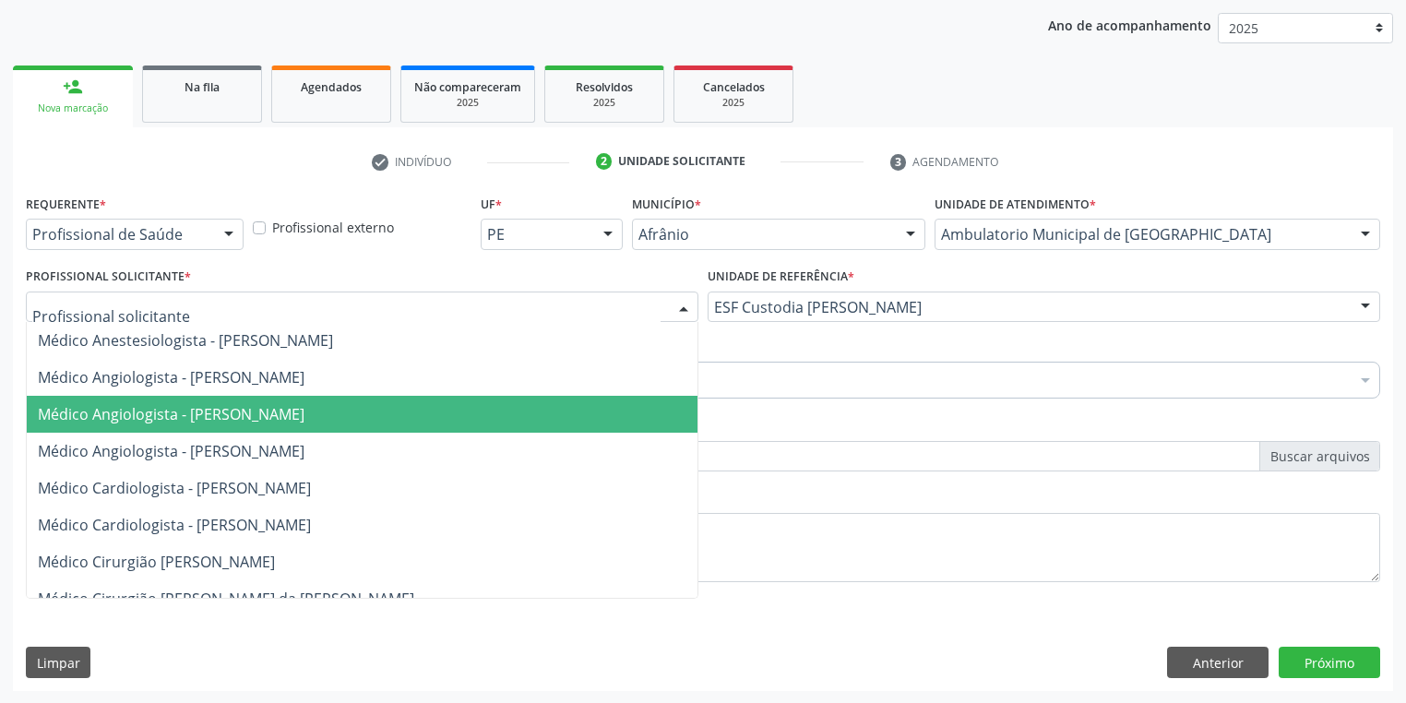
click at [173, 421] on span "Médico Angiologista - [PERSON_NAME]" at bounding box center [171, 414] width 267 height 20
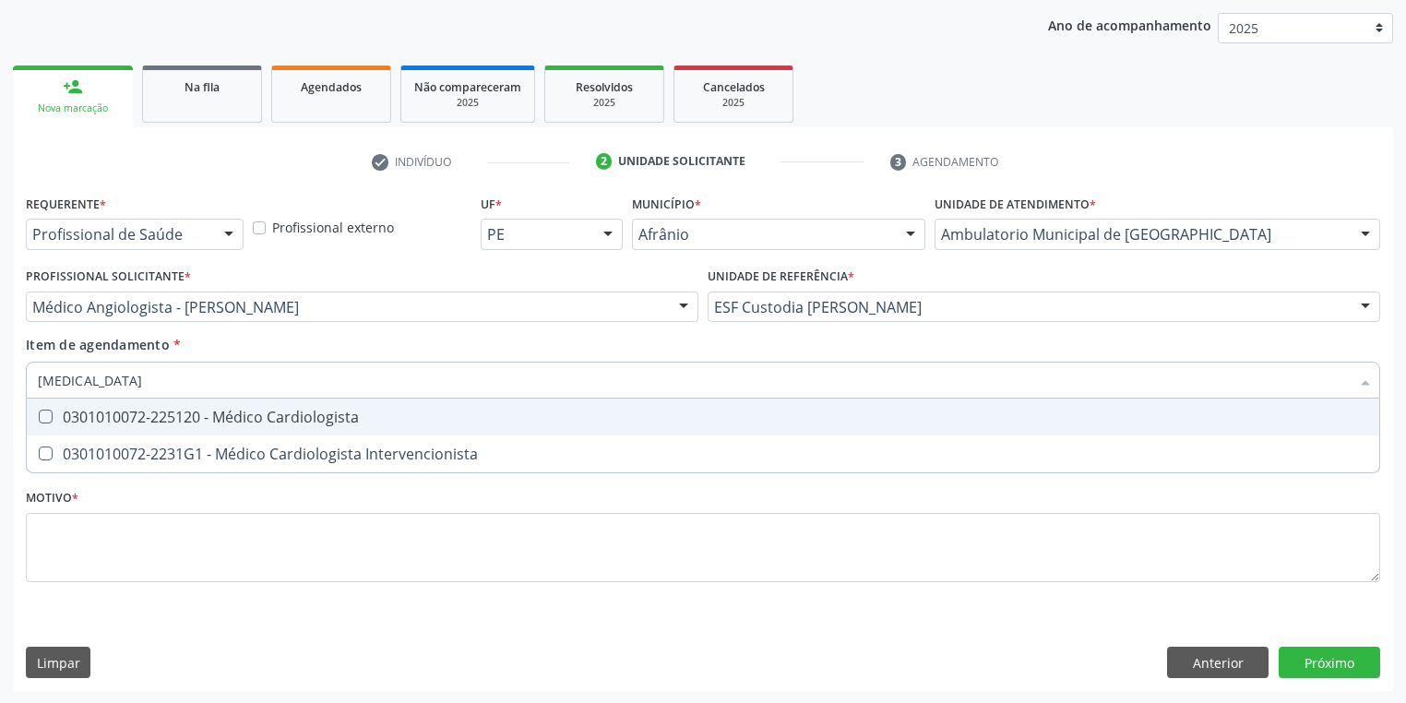
type input "cardiologista"
click at [89, 421] on div "0301010072-225120 - Médico Cardiologista" at bounding box center [703, 416] width 1330 height 15
checkbox Cardiologista "true"
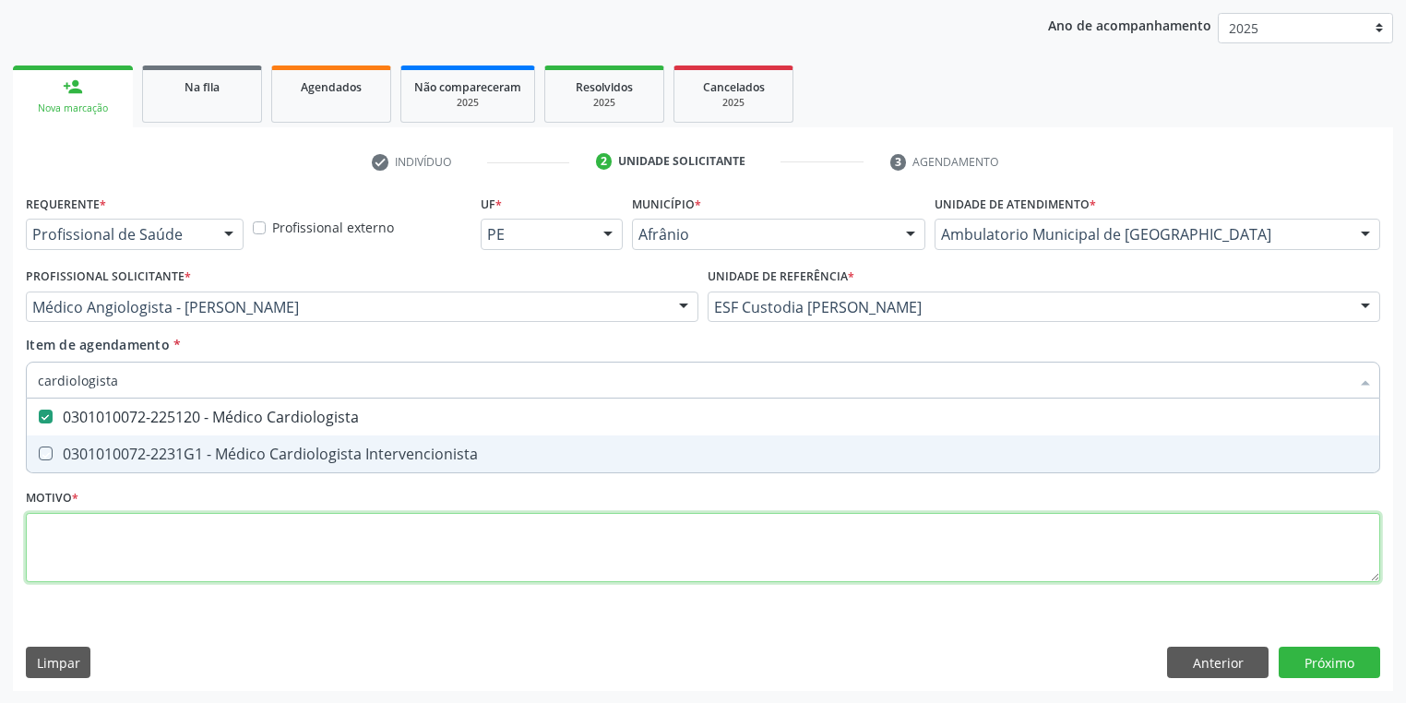
click at [104, 537] on div "Requerente * Profissional de Saúde Profissional de Saúde Paciente Nenhum result…" at bounding box center [703, 399] width 1354 height 418
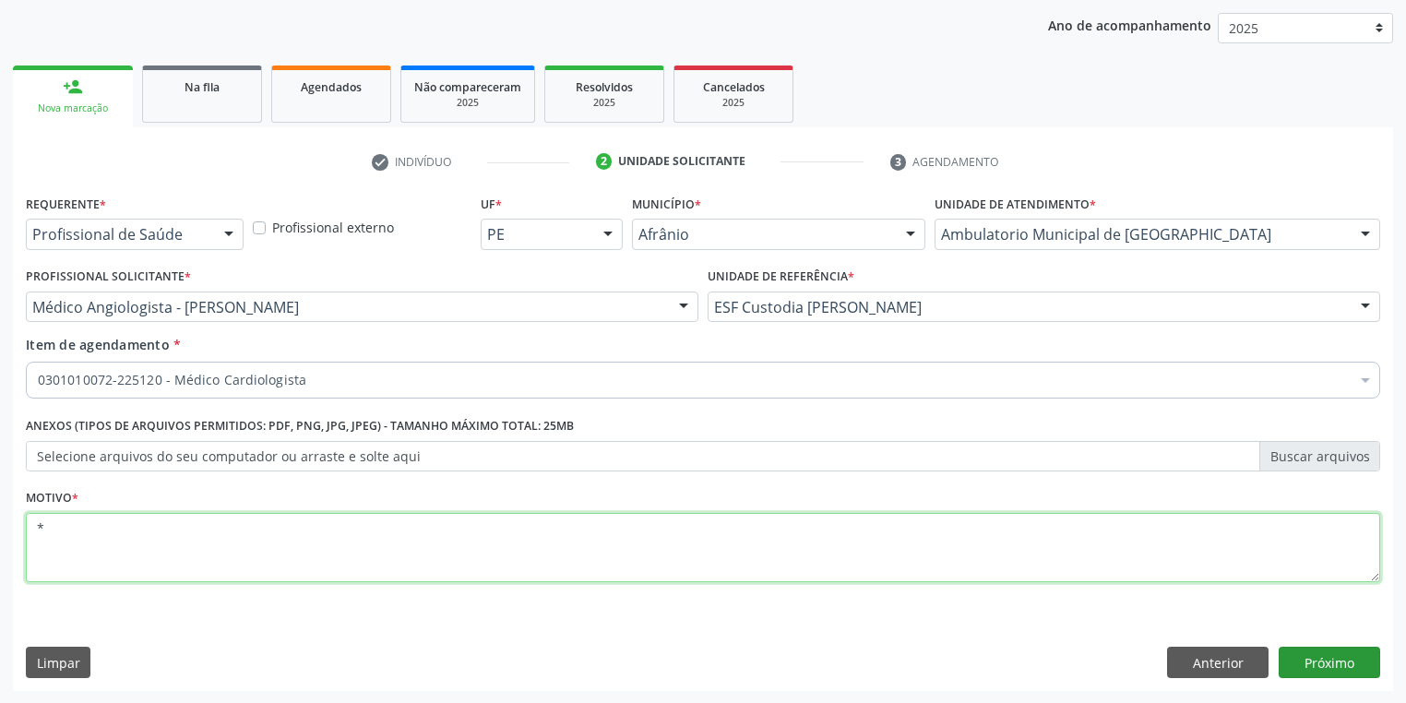
type textarea "*"
click at [1326, 652] on button "Próximo" at bounding box center [1328, 662] width 101 height 31
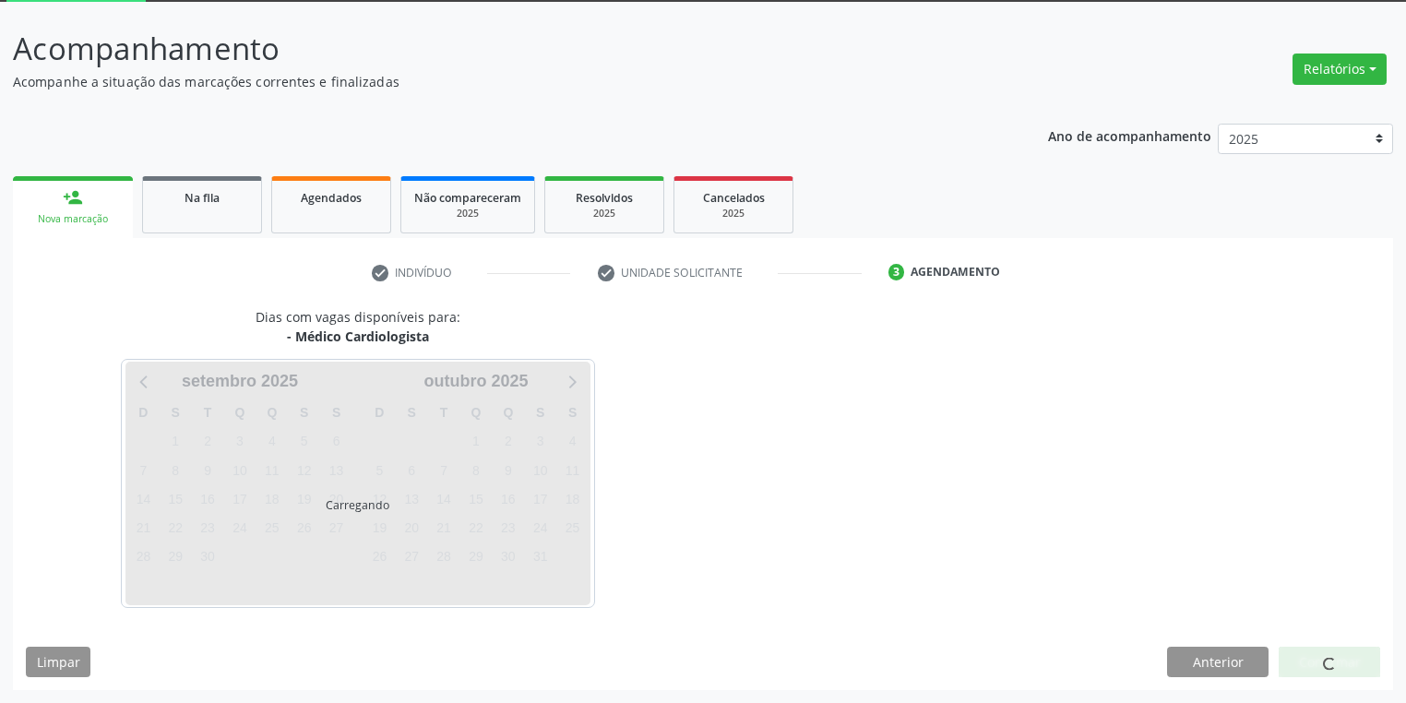
scroll to position [99, 0]
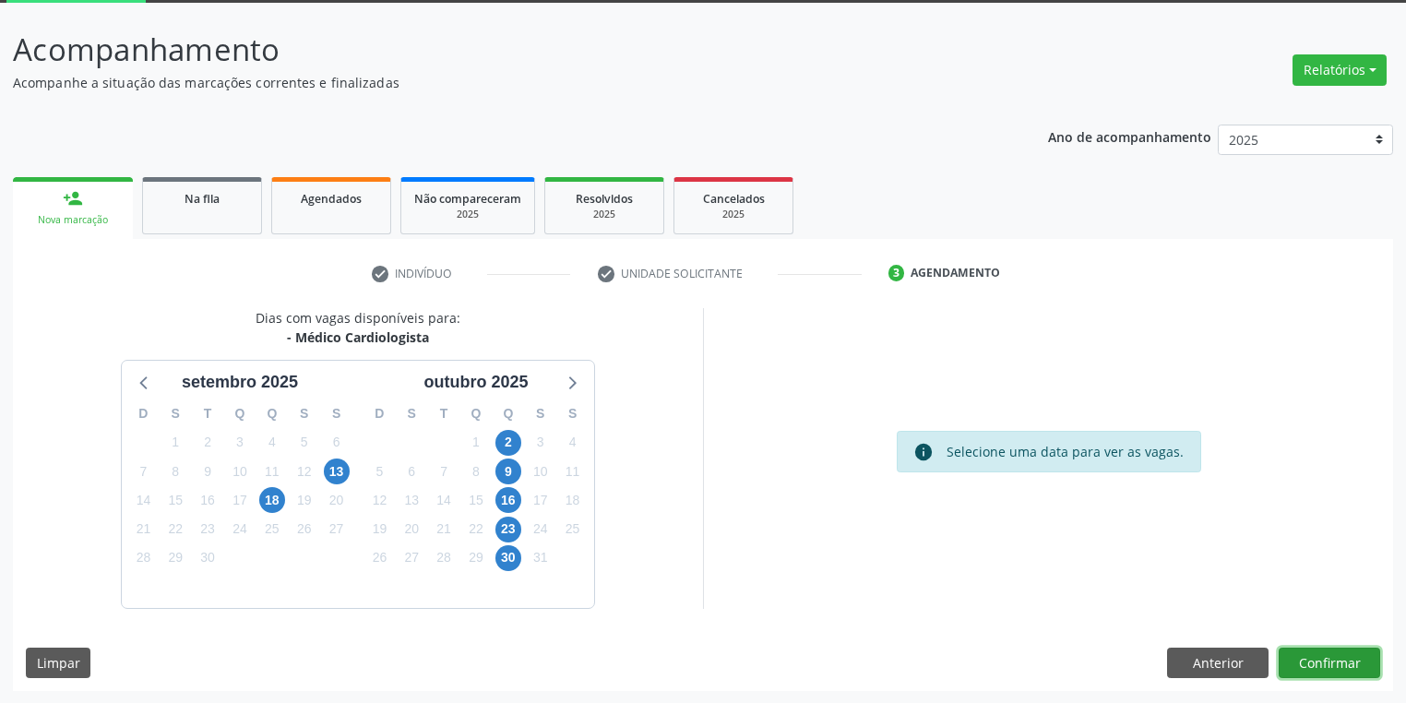
click at [1320, 665] on button "Confirmar" at bounding box center [1328, 662] width 101 height 31
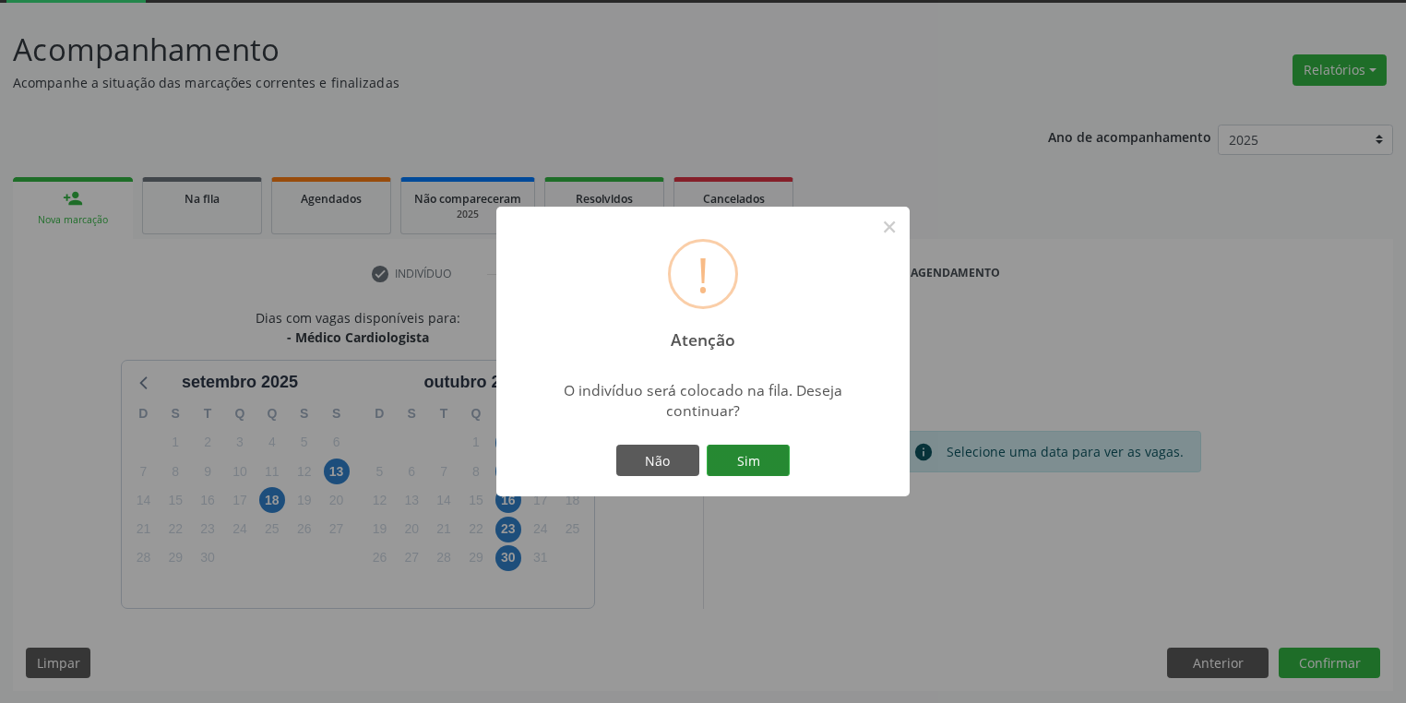
click at [771, 470] on button "Sim" at bounding box center [747, 460] width 83 height 31
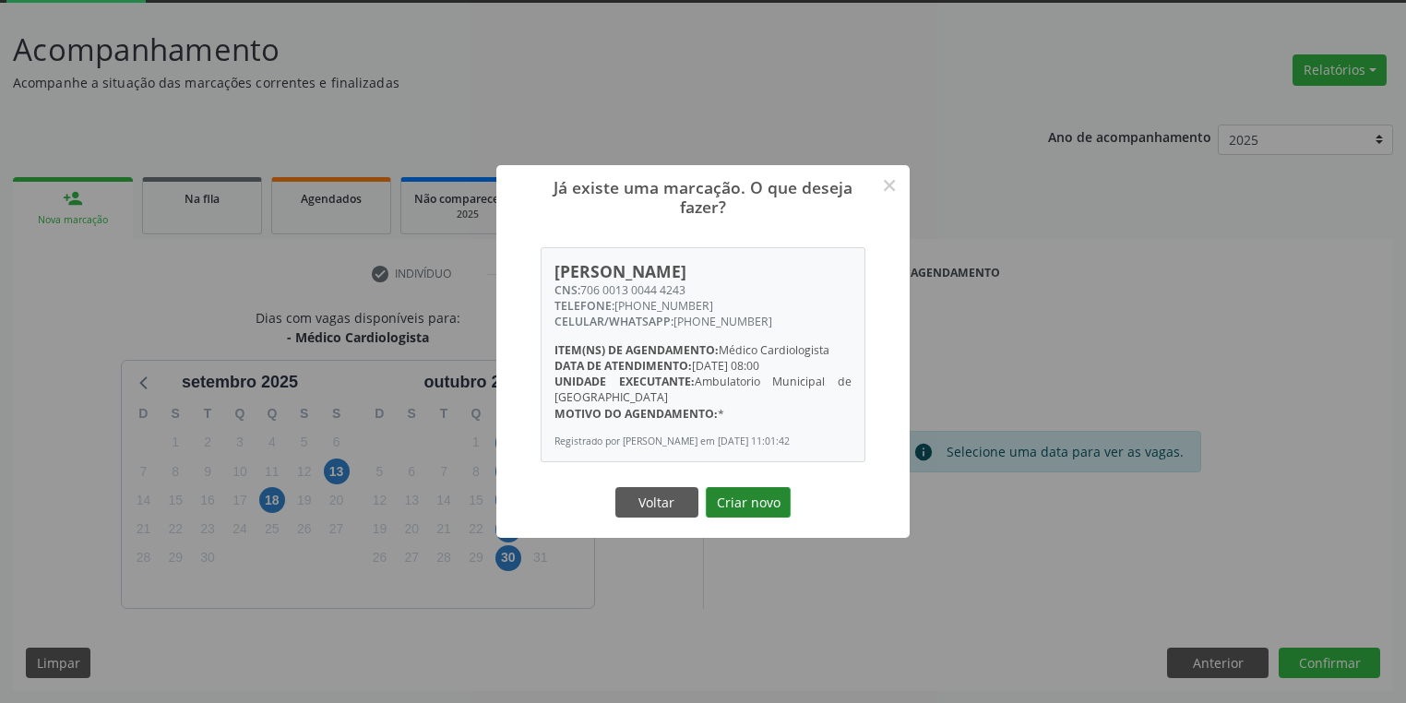
click at [747, 505] on button "Criar novo" at bounding box center [748, 502] width 85 height 31
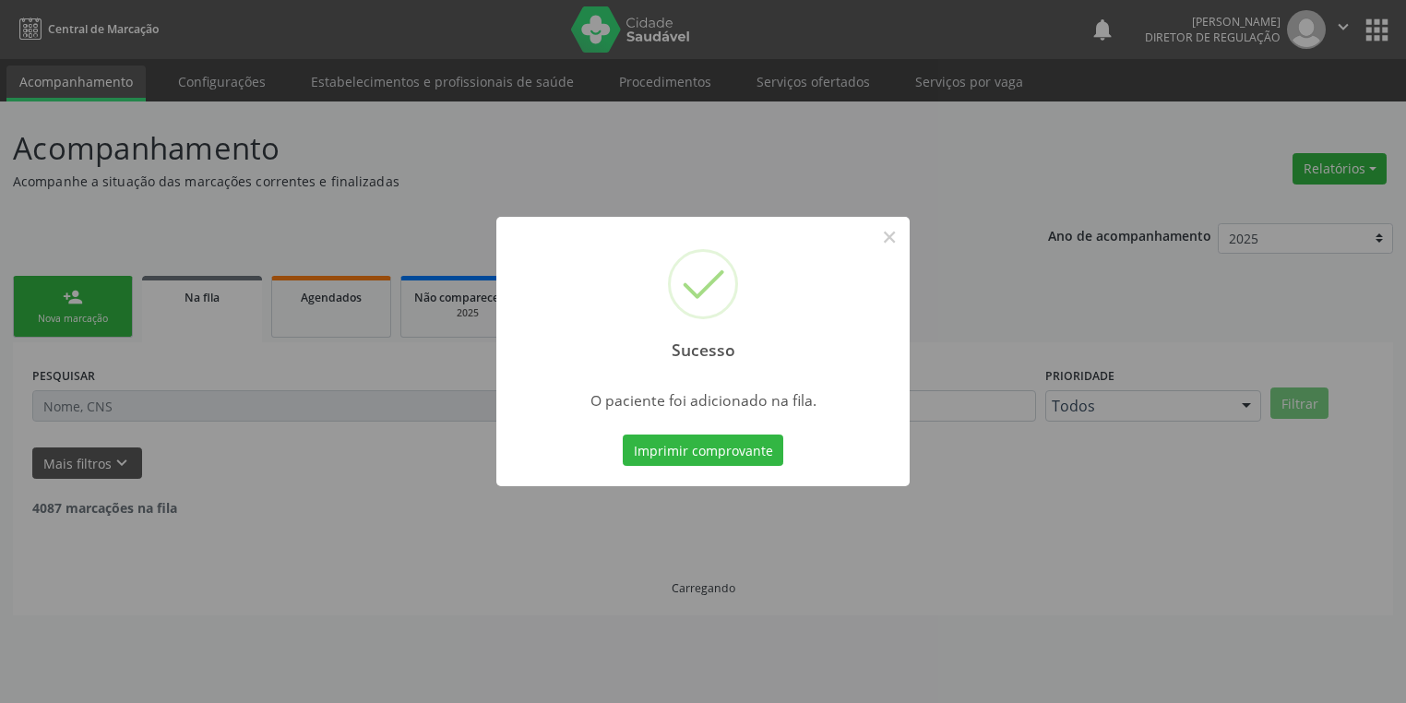
scroll to position [0, 0]
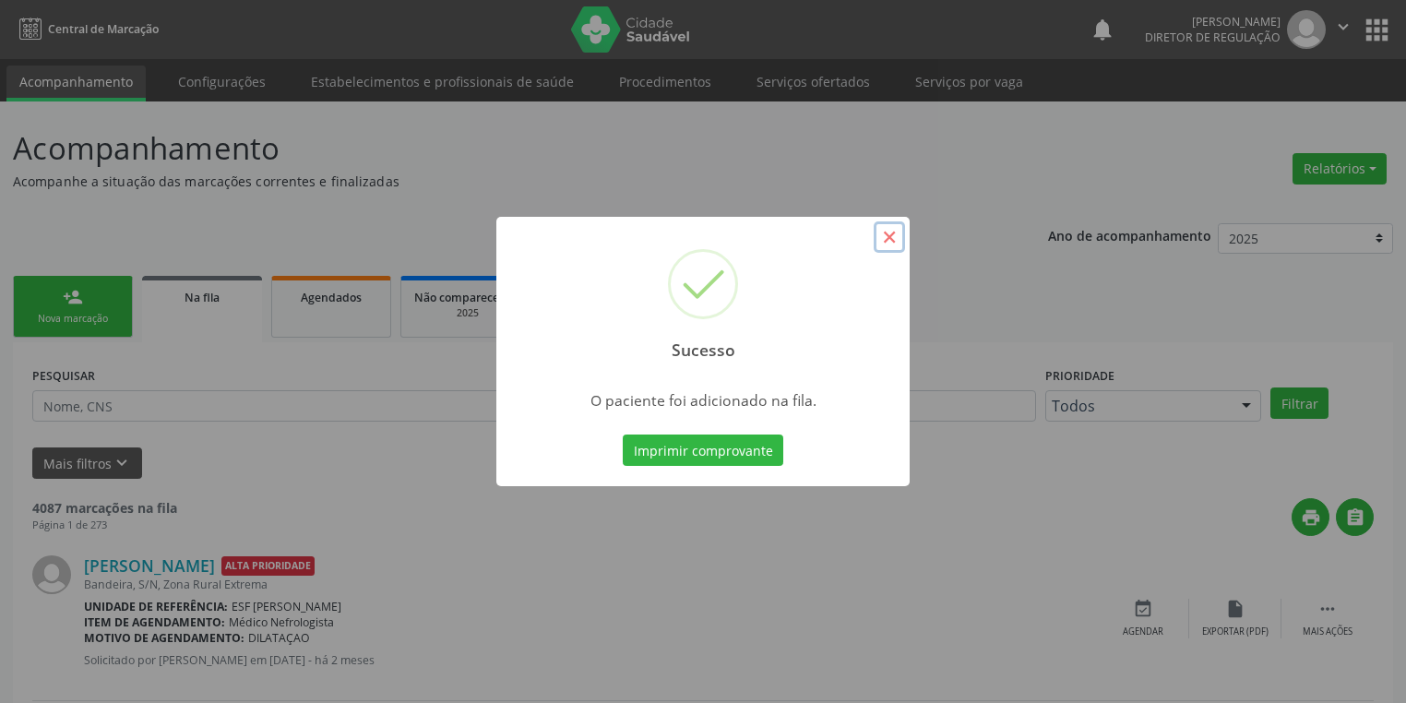
click at [887, 239] on button "×" at bounding box center [888, 236] width 31 height 31
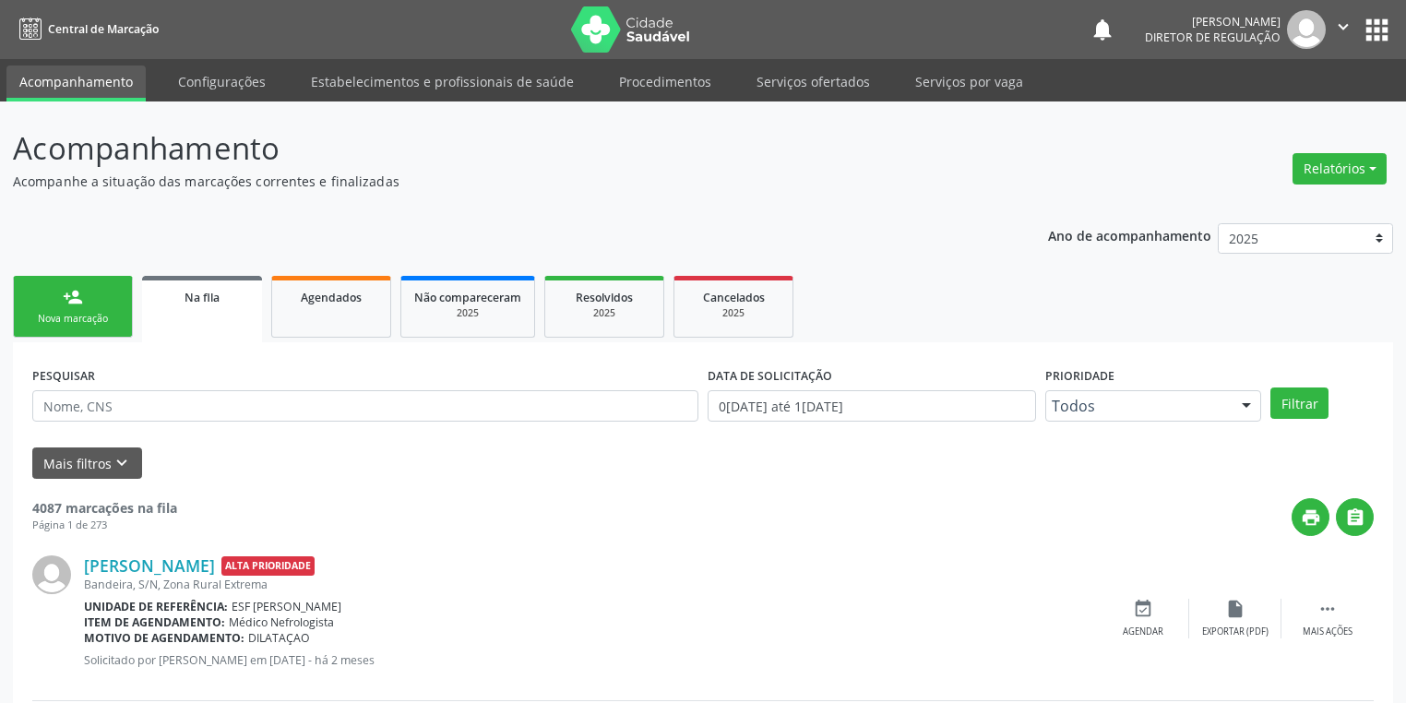
click at [84, 308] on link "person_add Nova marcação" at bounding box center [73, 307] width 120 height 62
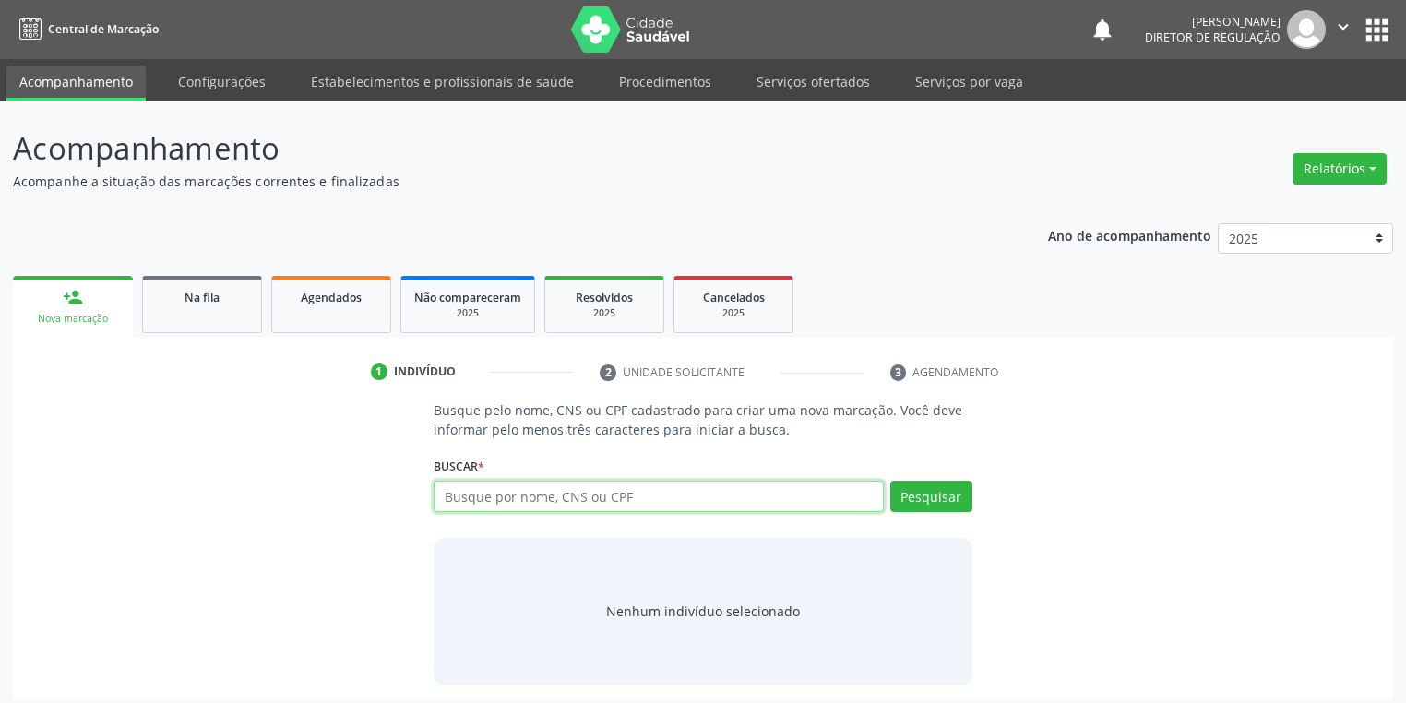
click at [457, 491] on input "text" at bounding box center [658, 496] width 450 height 31
type input "702401003905525"
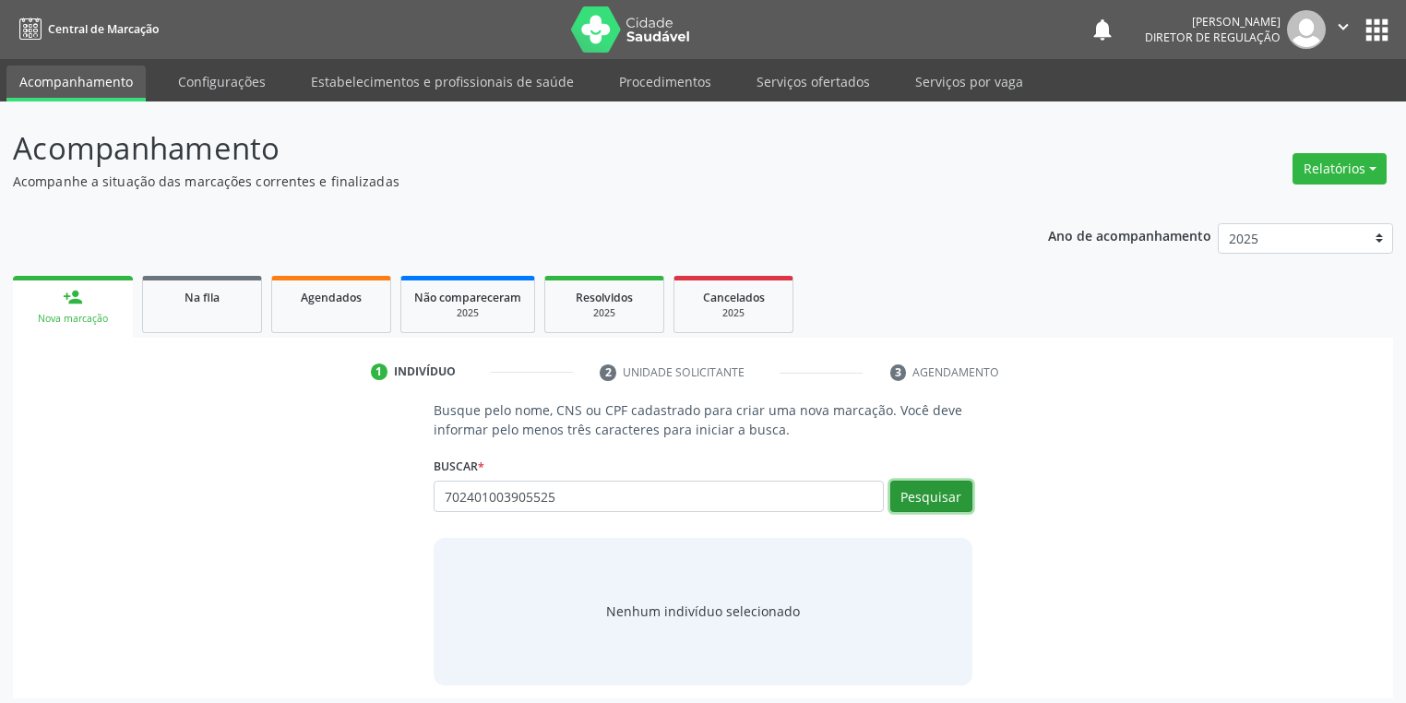
click at [924, 497] on button "Pesquisar" at bounding box center [931, 496] width 82 height 31
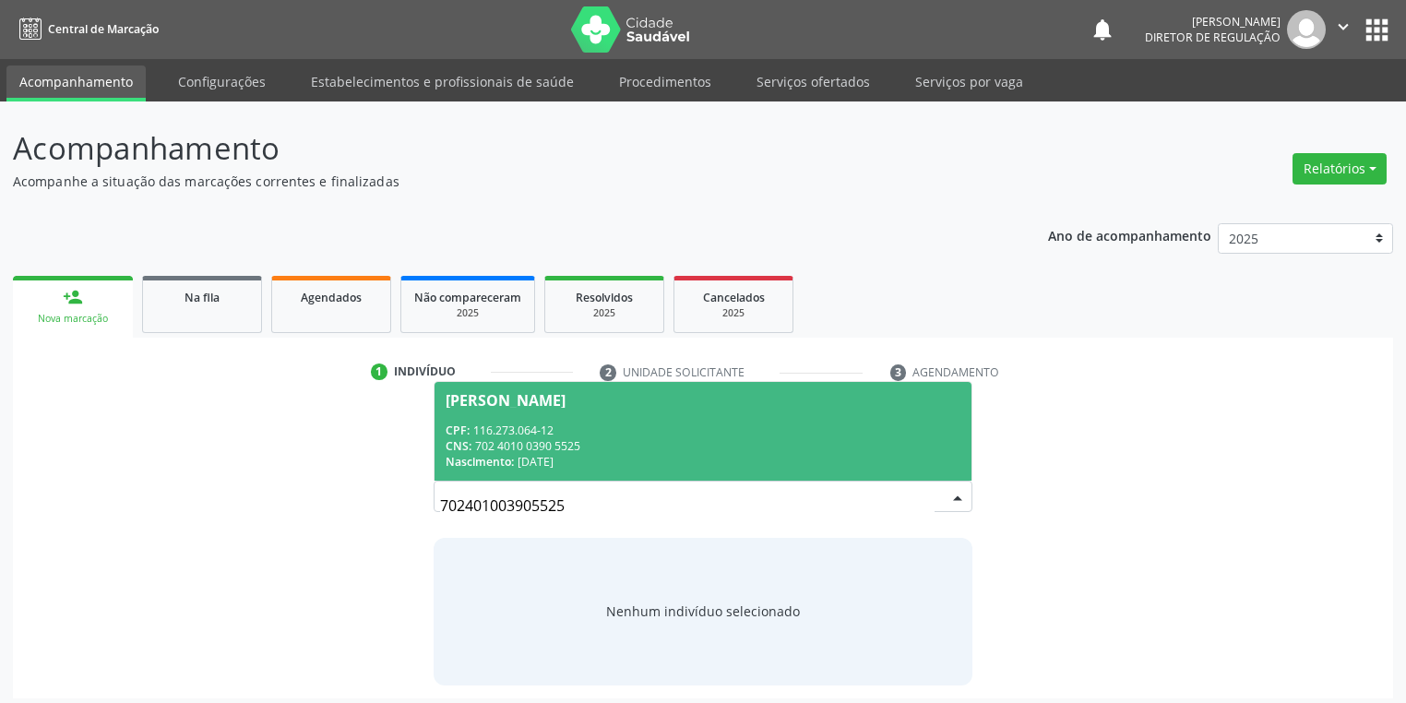
click at [623, 424] on div "CPF: 116.273.064-12" at bounding box center [702, 430] width 515 height 16
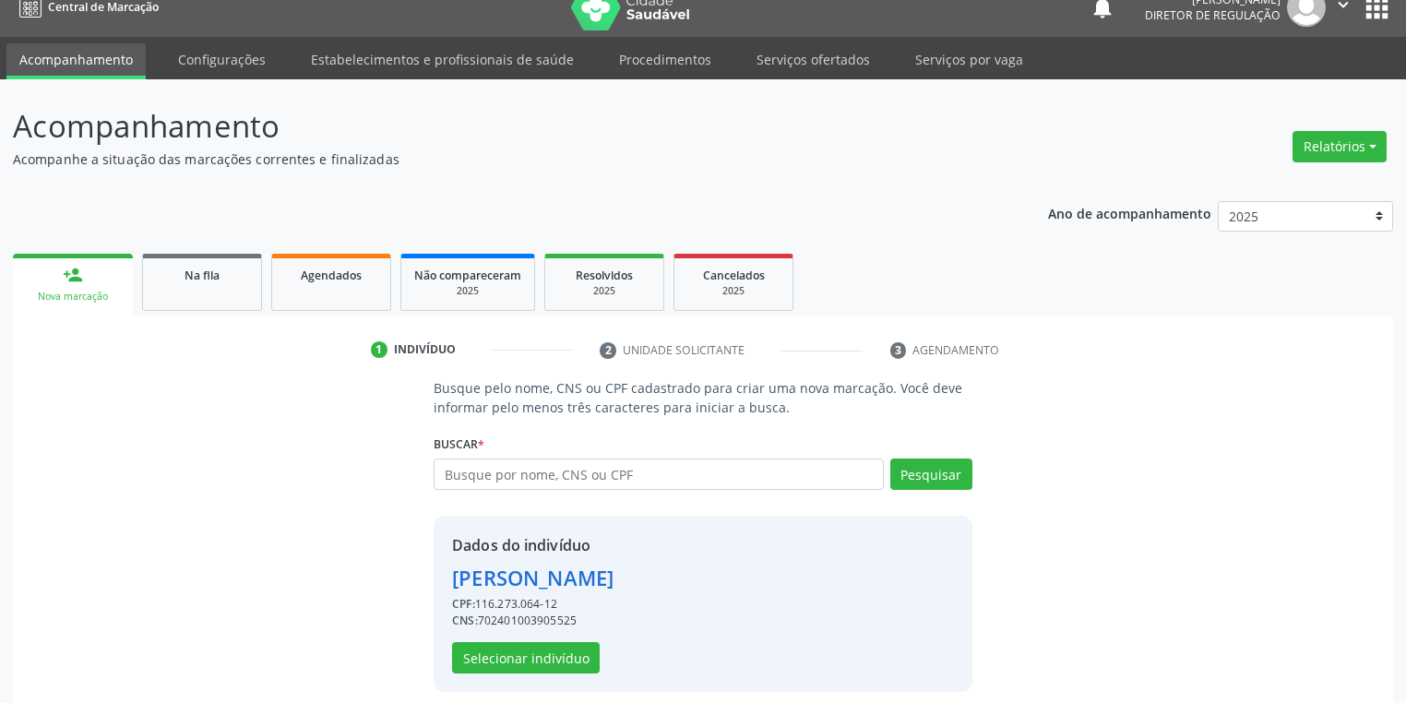
scroll to position [35, 0]
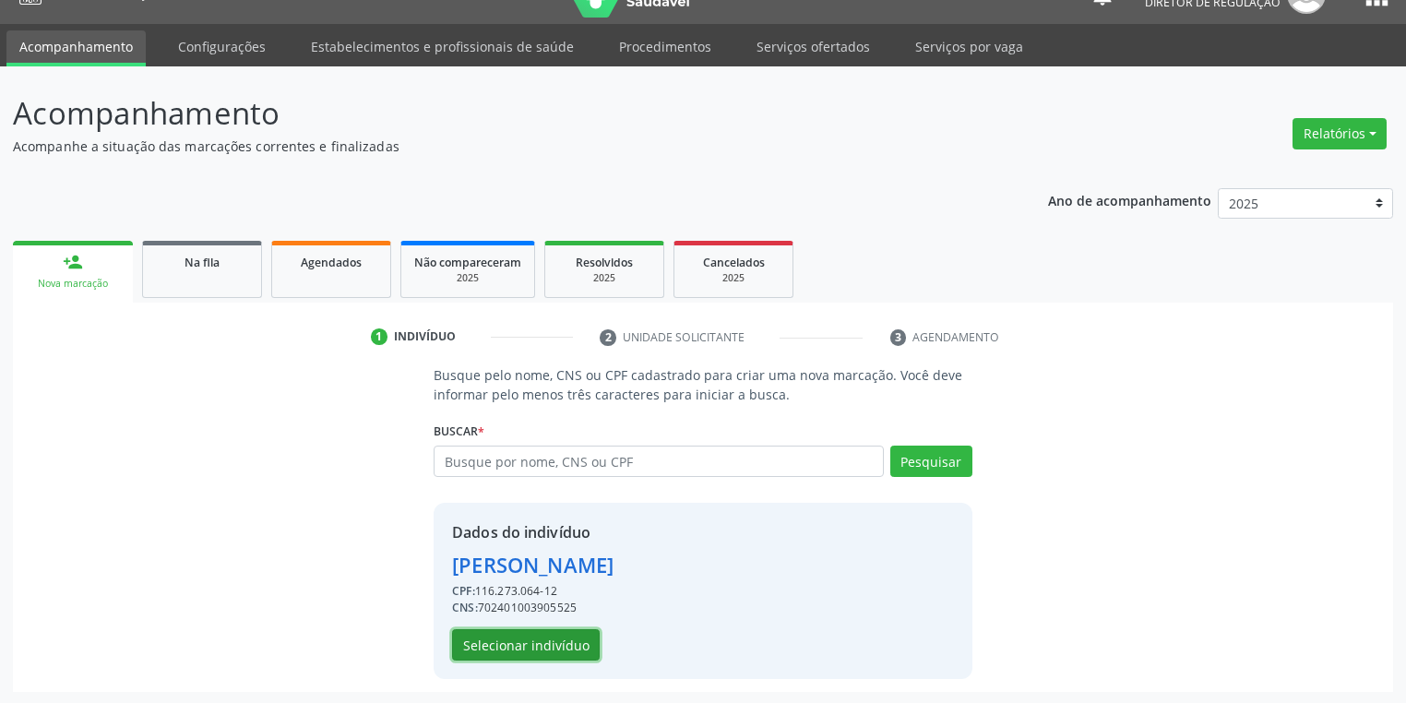
click at [541, 637] on button "Selecionar indivíduo" at bounding box center [526, 644] width 148 height 31
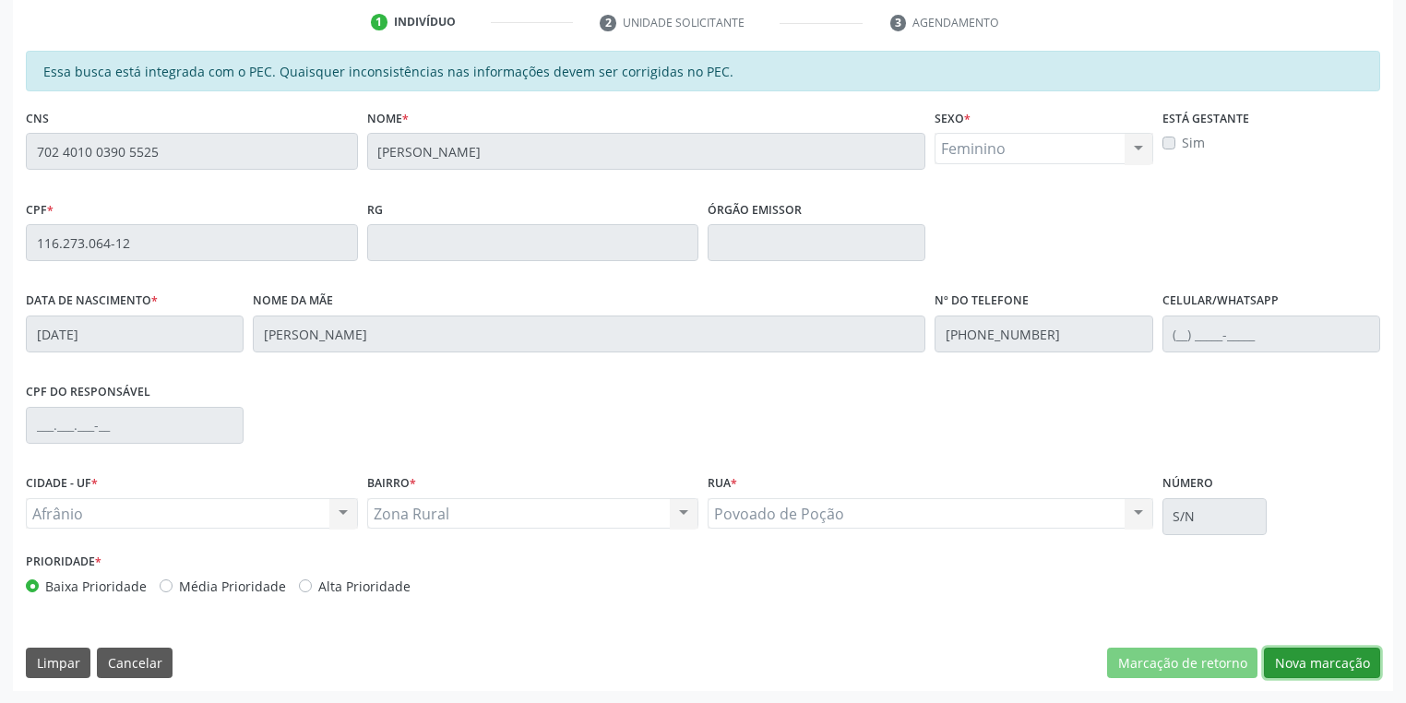
click at [1314, 668] on button "Nova marcação" at bounding box center [1322, 662] width 116 height 31
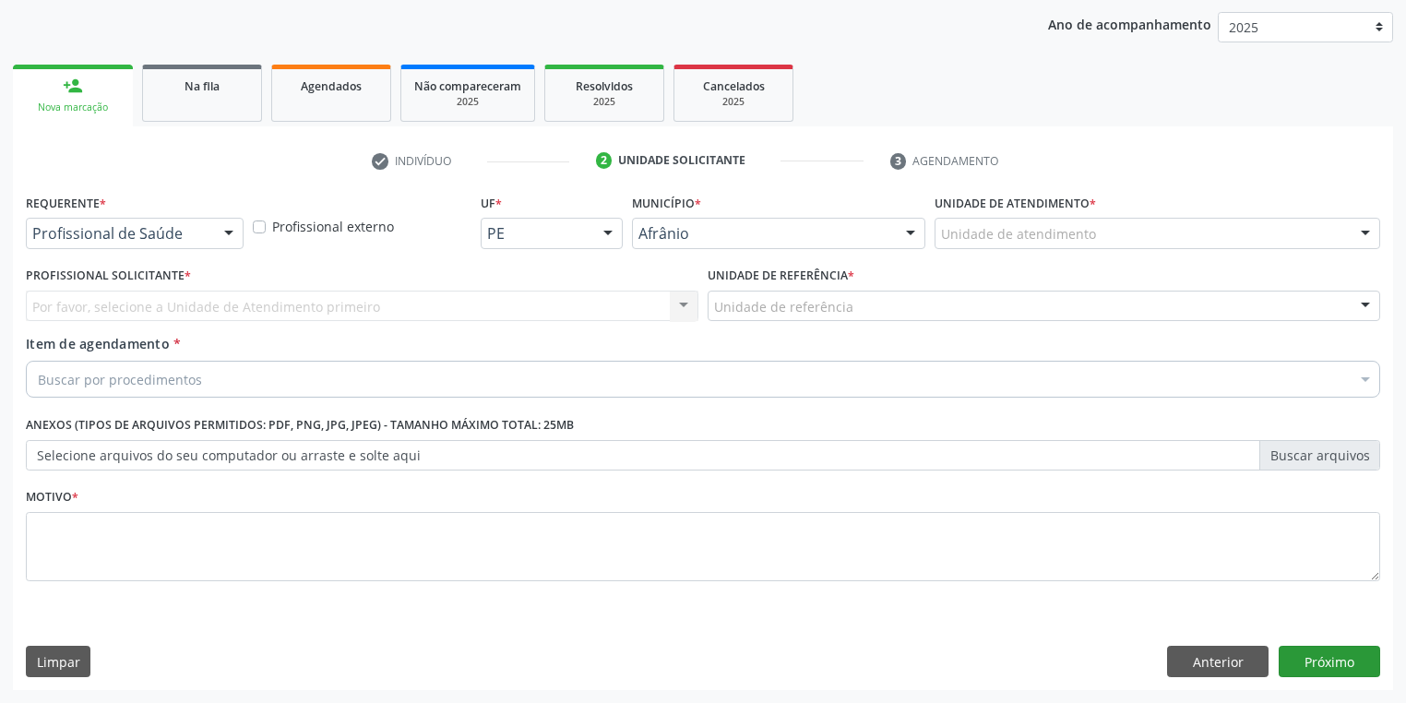
scroll to position [210, 0]
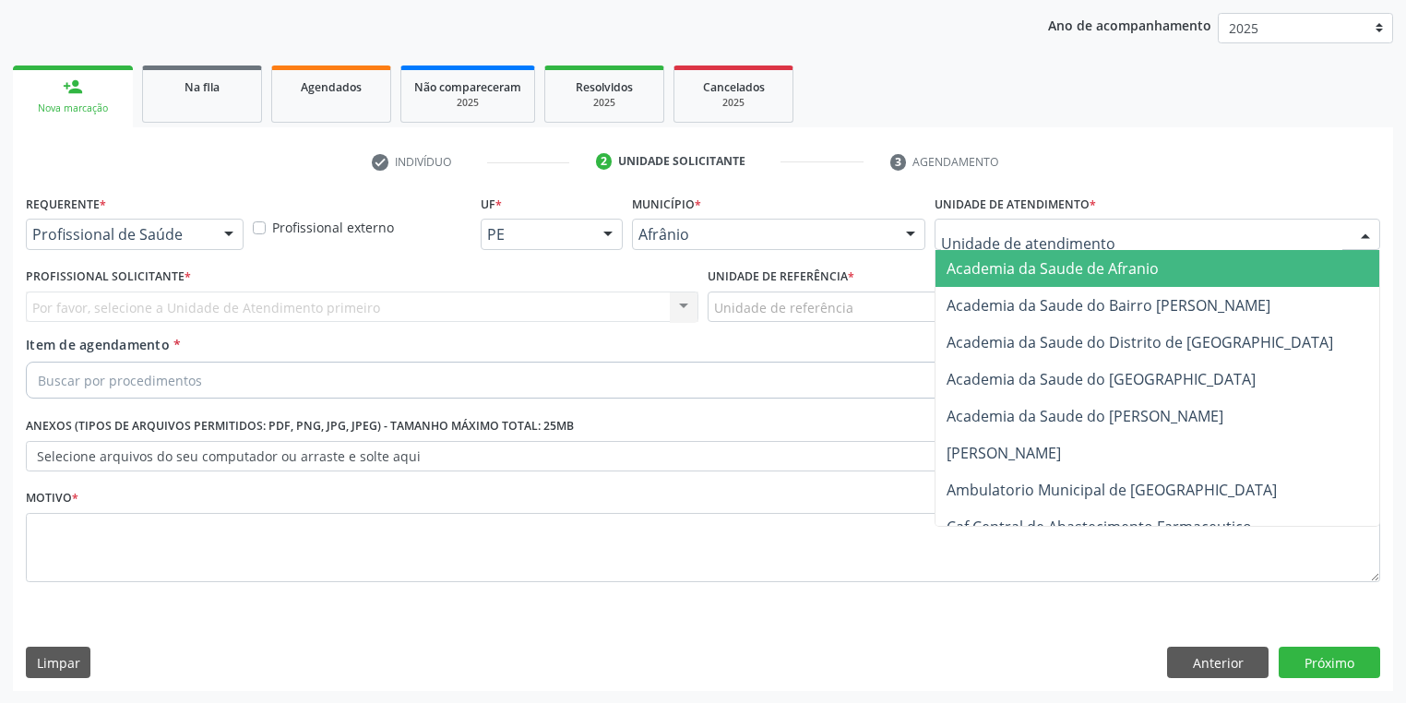
drag, startPoint x: 980, startPoint y: 238, endPoint x: 980, endPoint y: 332, distance: 94.1
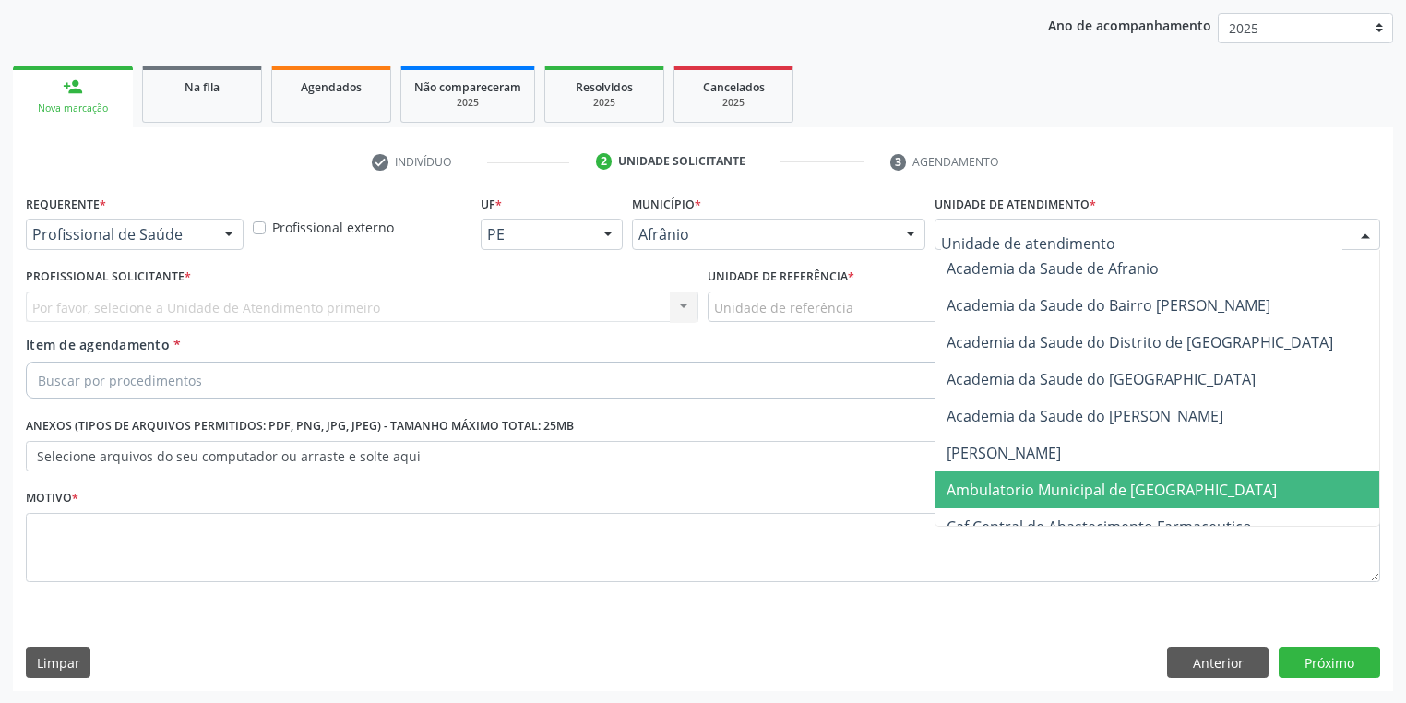
click at [998, 486] on span "Ambulatorio Municipal de [GEOGRAPHIC_DATA]" at bounding box center [1111, 490] width 330 height 20
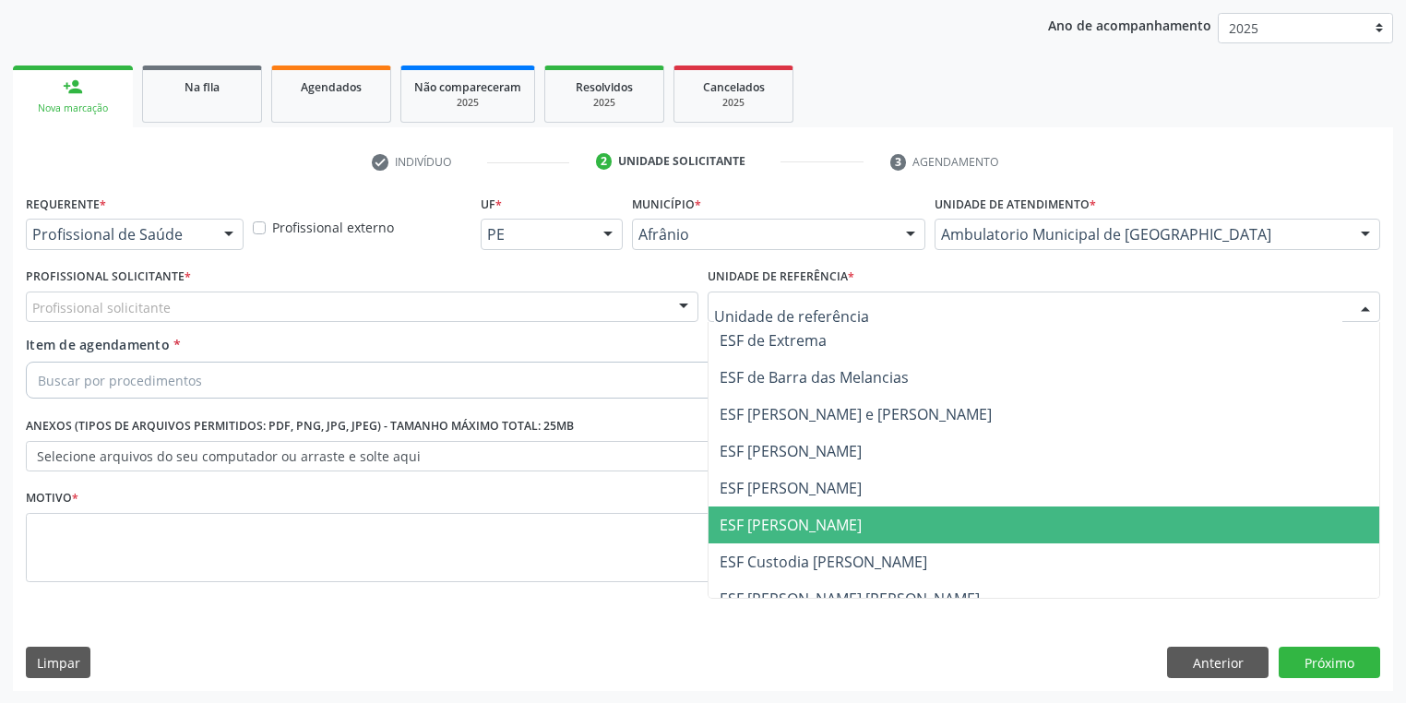
click at [793, 537] on span "ESF [PERSON_NAME]" at bounding box center [1043, 524] width 671 height 37
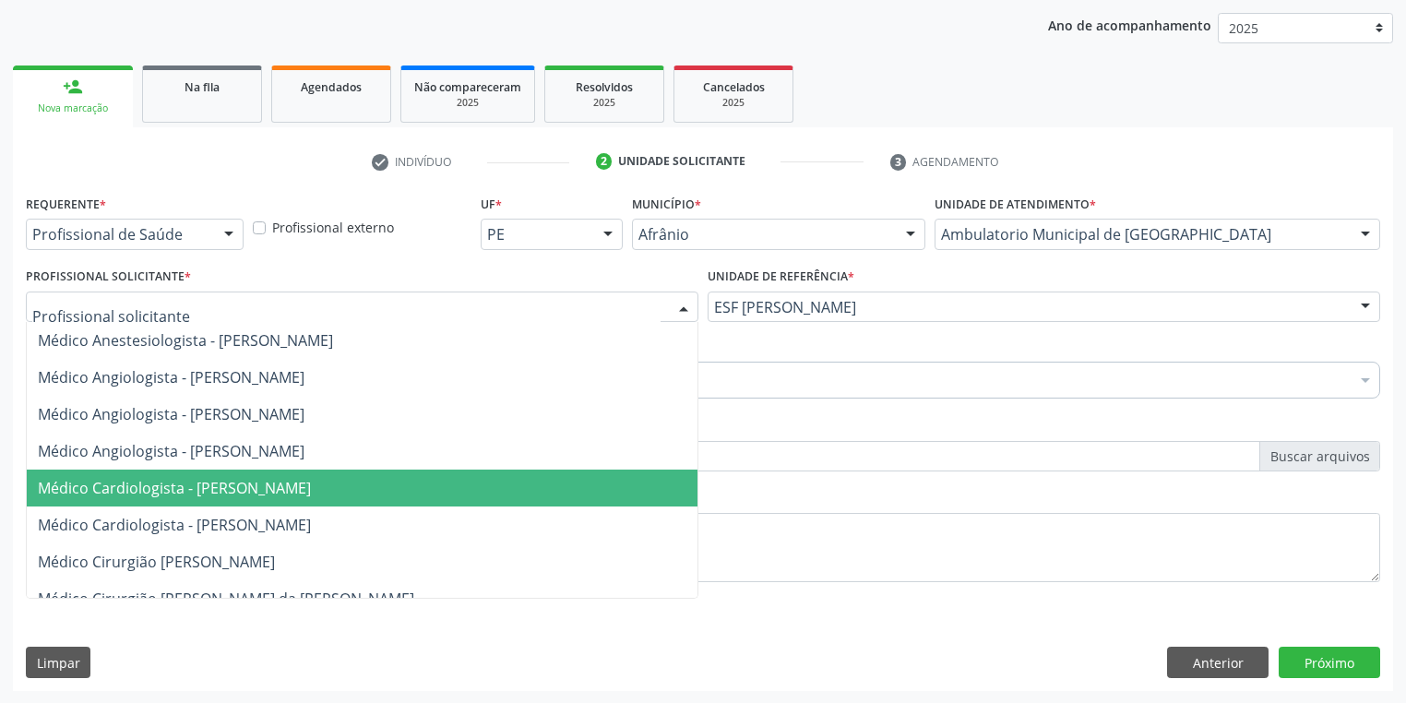
click at [160, 480] on span "Médico Cardiologista - [PERSON_NAME]" at bounding box center [174, 488] width 273 height 20
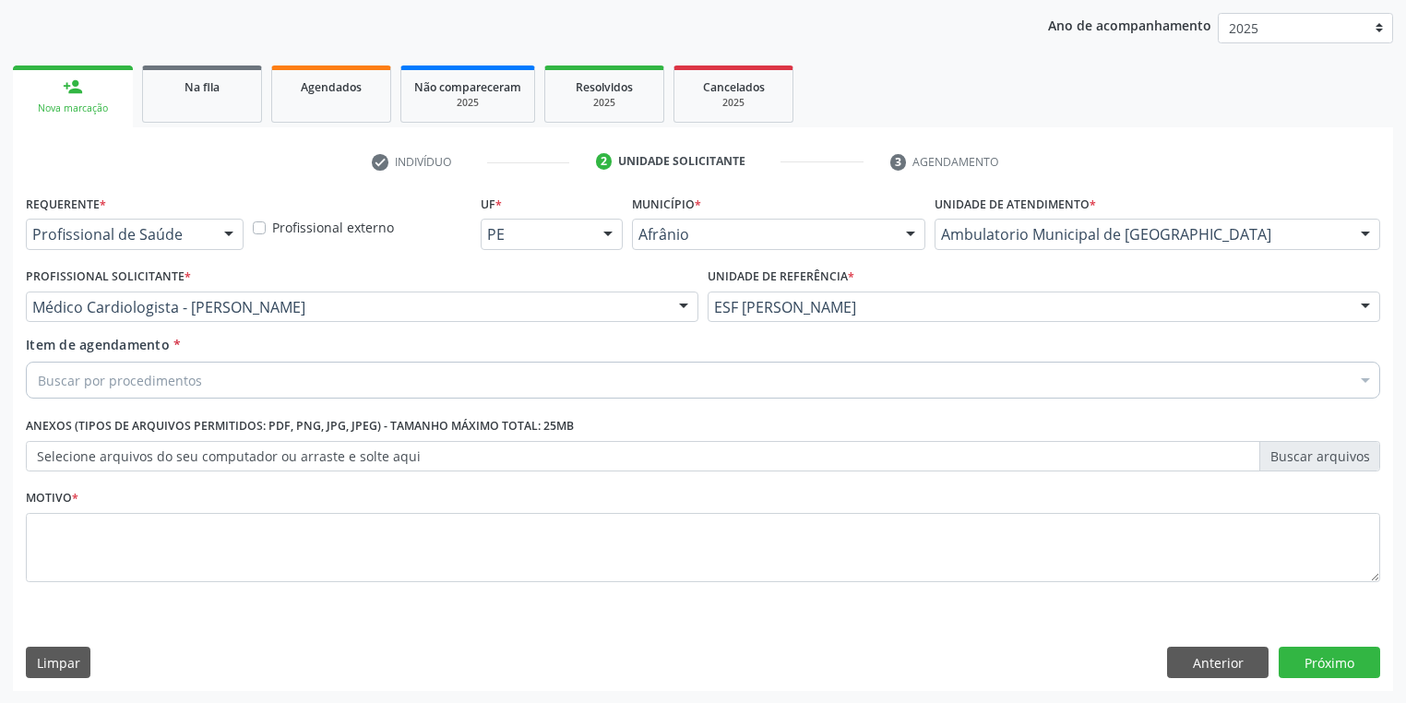
click at [85, 392] on div "Buscar por procedimentos" at bounding box center [703, 380] width 1354 height 37
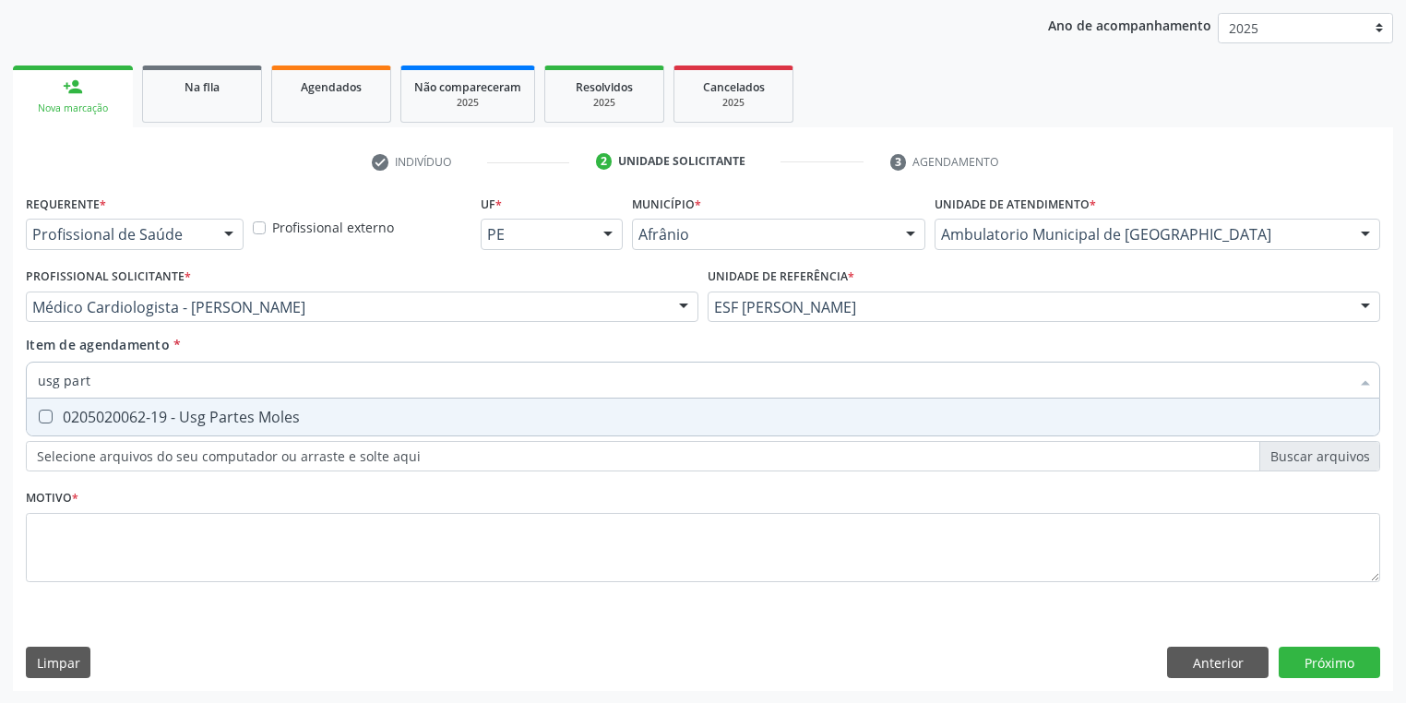
type input "usg parte"
click at [77, 417] on div "0205020062-19 - Usg Partes Moles" at bounding box center [703, 416] width 1330 height 15
checkbox Moles "true"
click at [64, 541] on div "Requerente * Profissional de Saúde Profissional de Saúde Paciente Nenhum result…" at bounding box center [703, 399] width 1354 height 418
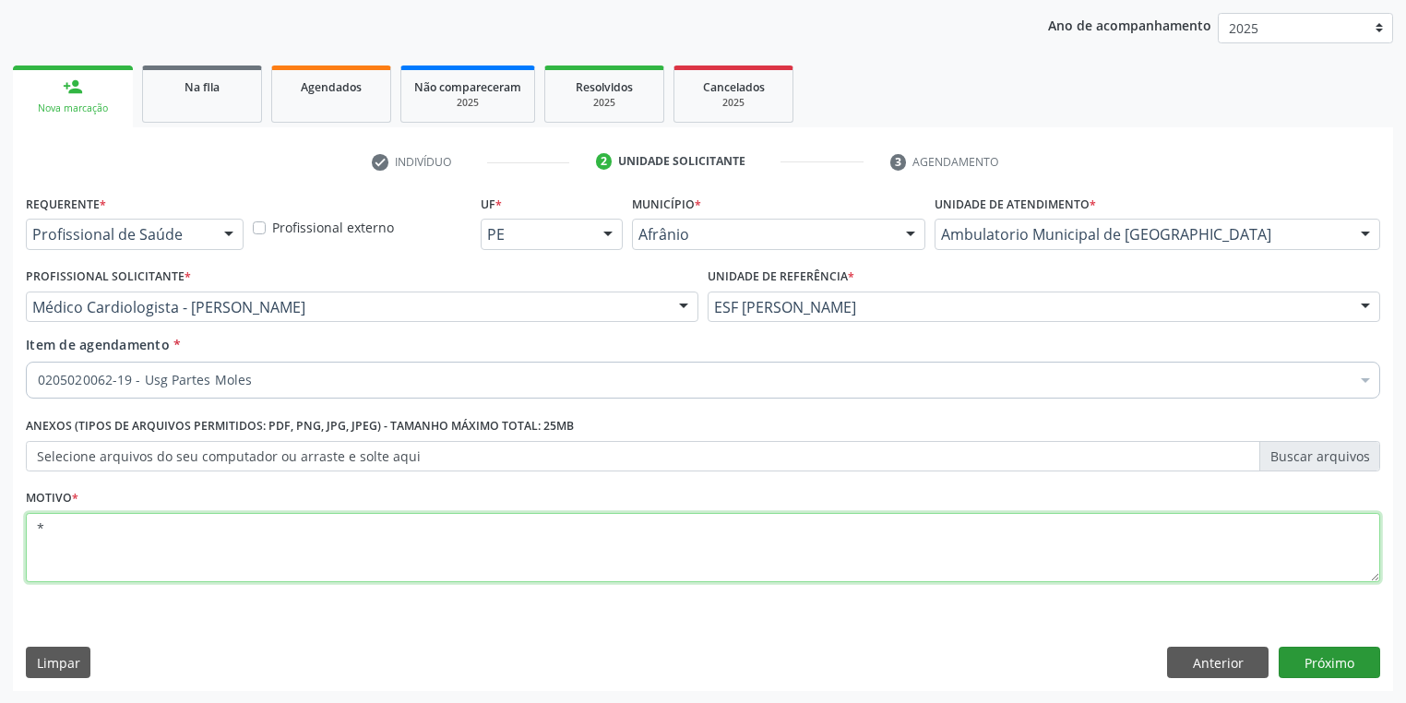
type textarea "*"
click at [1331, 663] on button "Próximo" at bounding box center [1328, 662] width 101 height 31
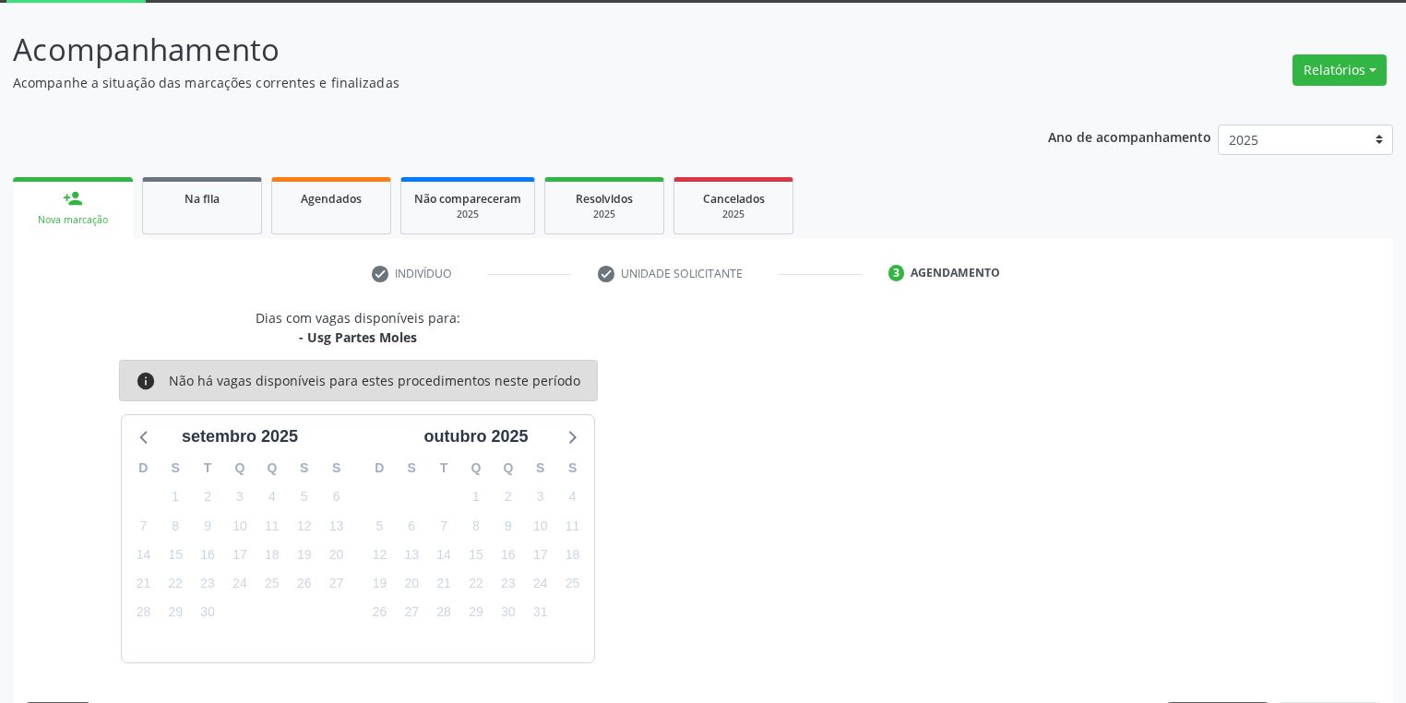
scroll to position [152, 0]
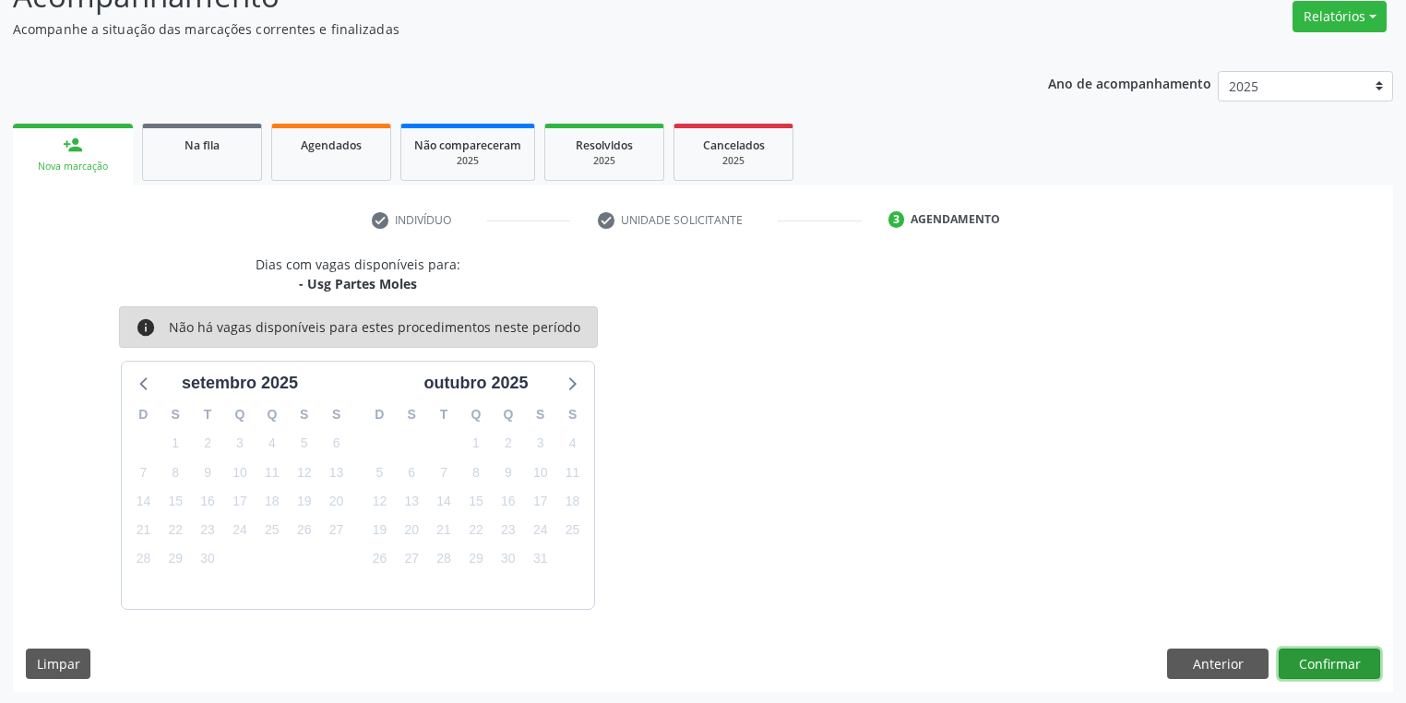
click at [1295, 657] on button "Confirmar" at bounding box center [1328, 663] width 101 height 31
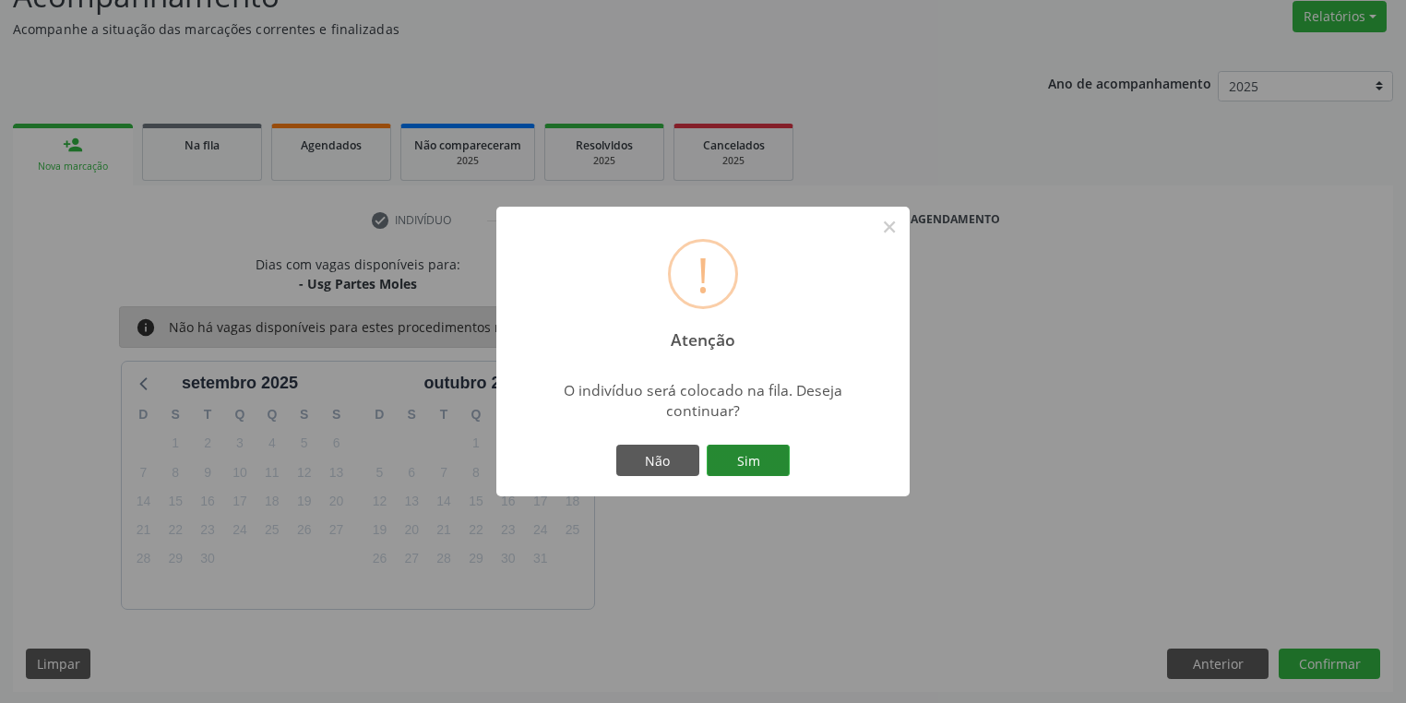
click at [752, 459] on button "Sim" at bounding box center [747, 460] width 83 height 31
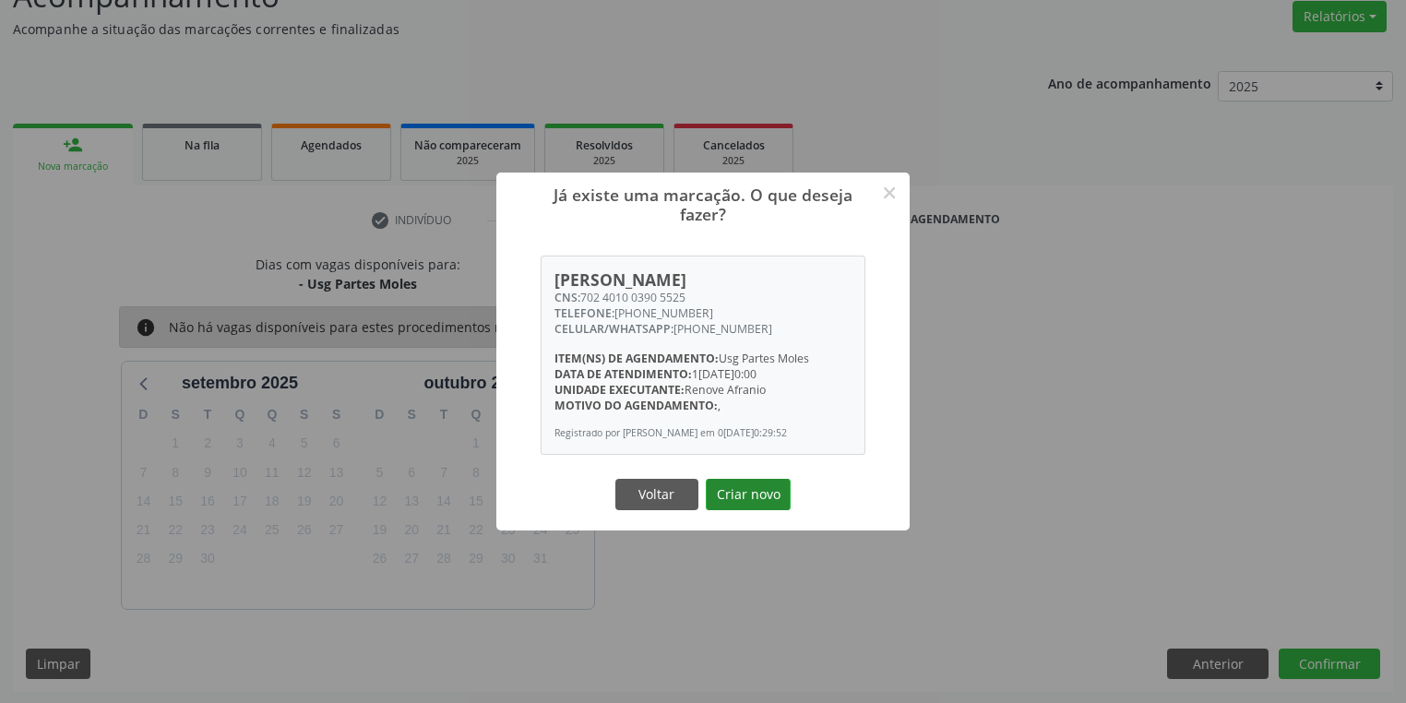
click at [758, 487] on button "Criar novo" at bounding box center [748, 494] width 85 height 31
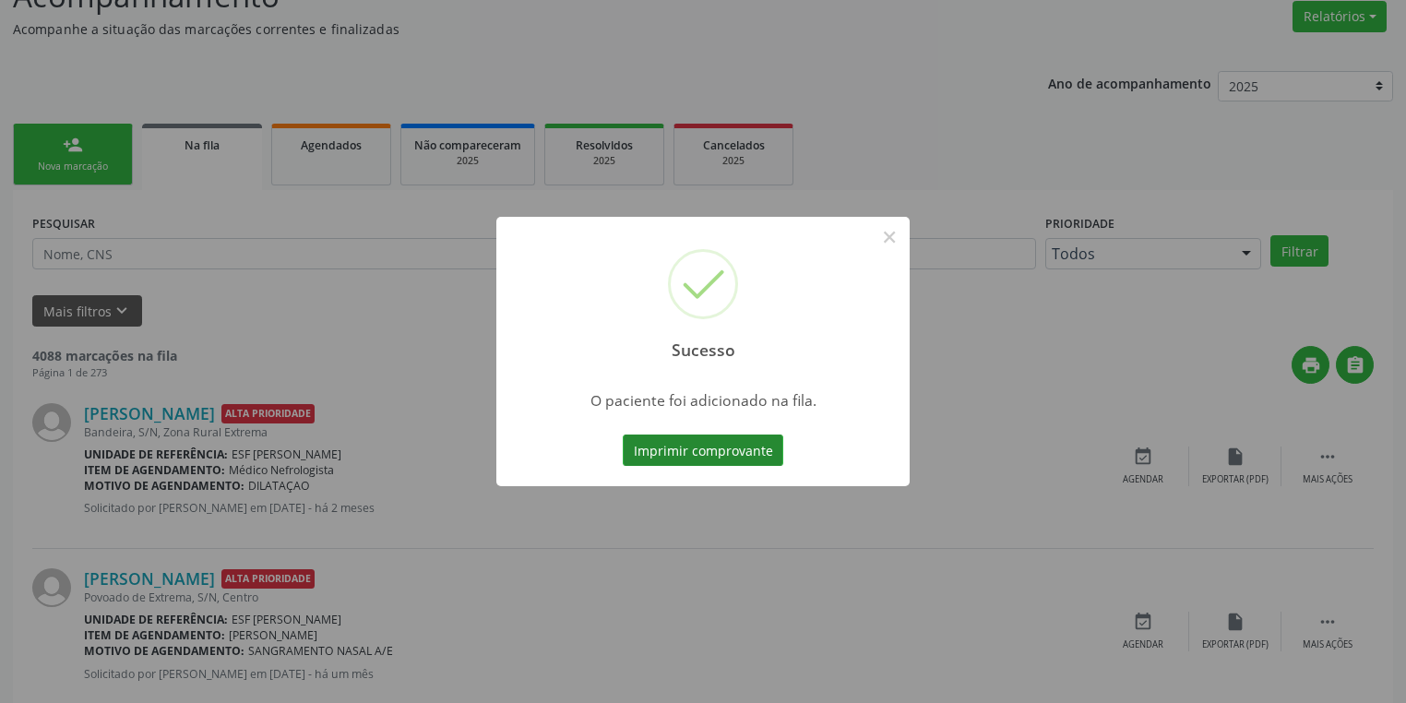
scroll to position [0, 0]
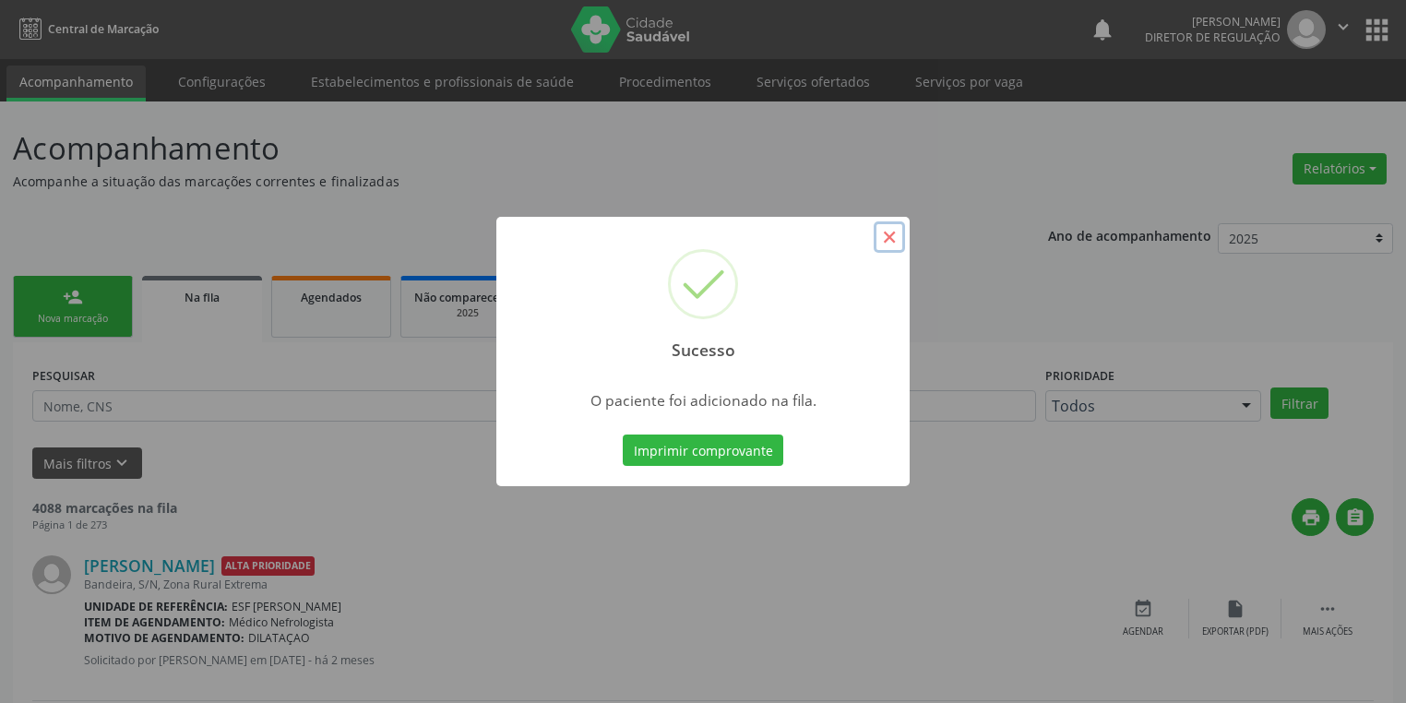
click at [879, 238] on button "×" at bounding box center [888, 236] width 31 height 31
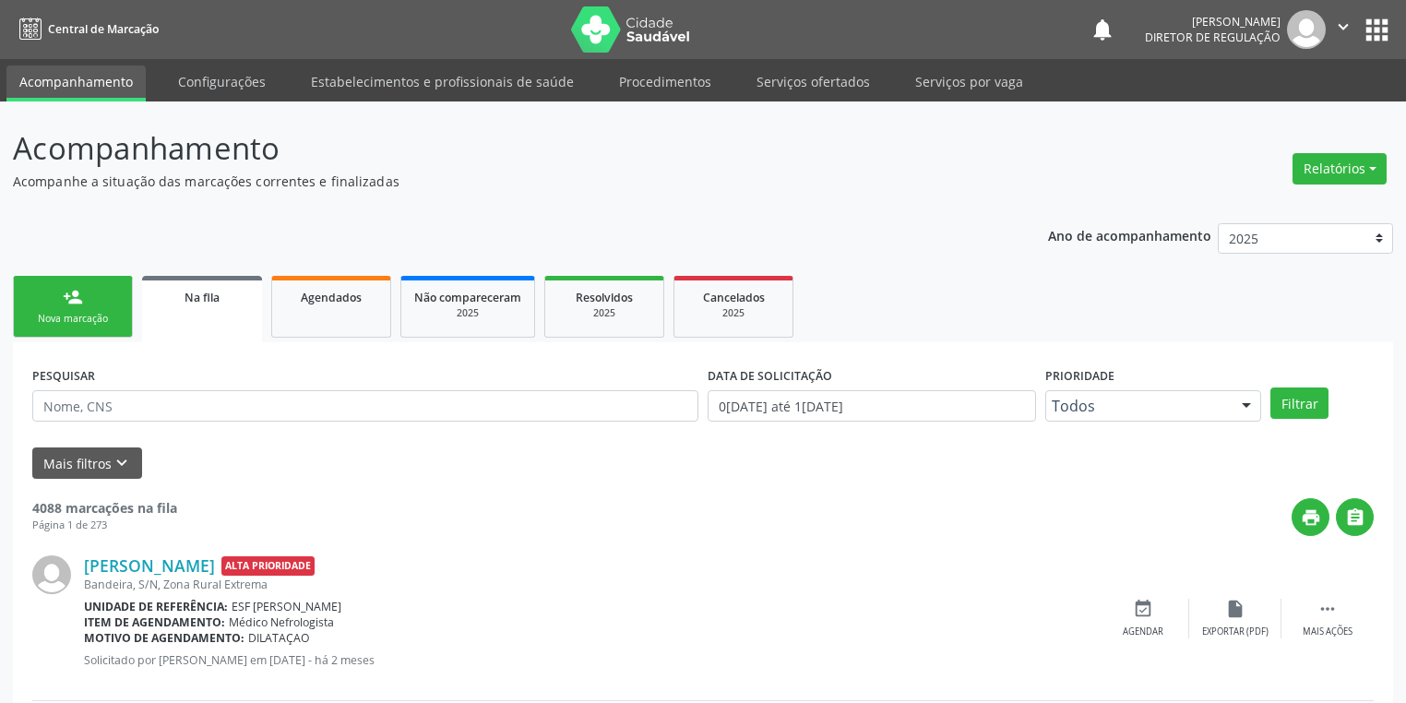
click at [83, 307] on link "person_add Nova marcação" at bounding box center [73, 307] width 120 height 62
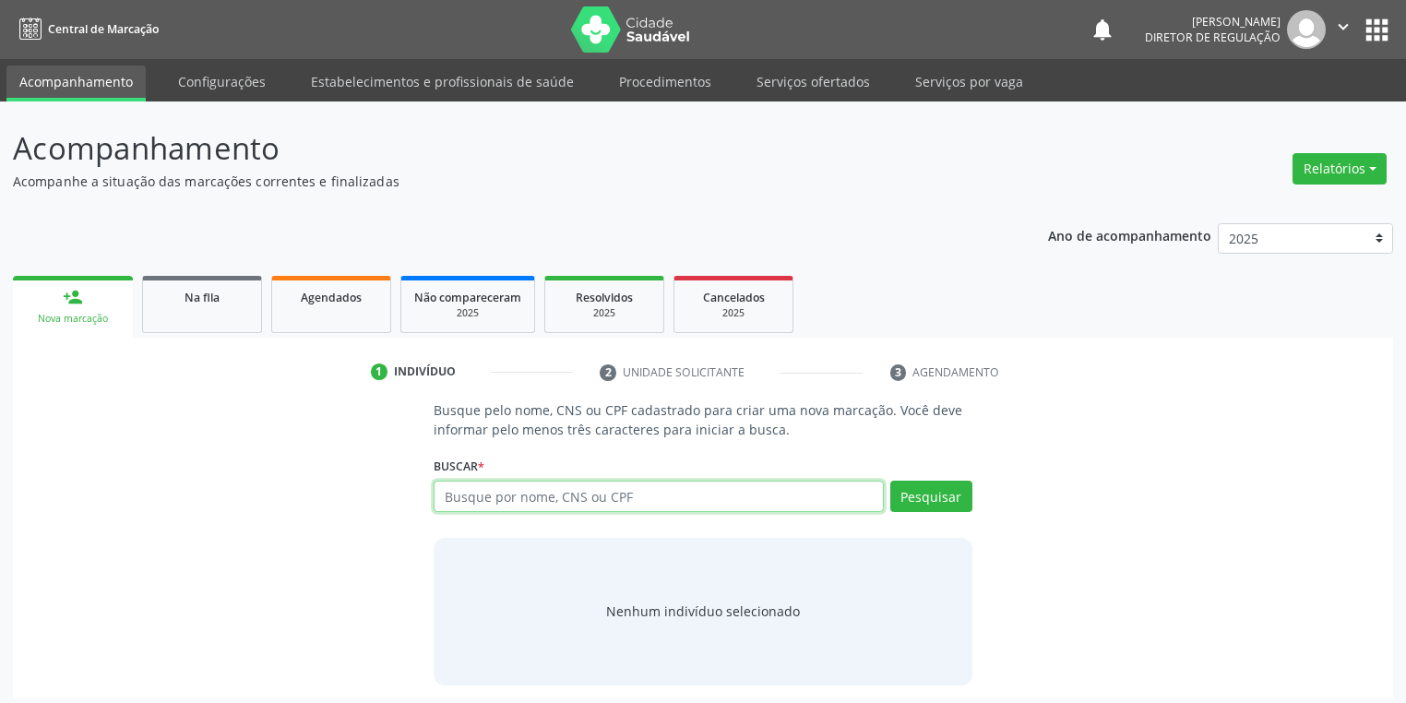
click at [480, 491] on input "text" at bounding box center [658, 496] width 450 height 31
type input "702808694991563"
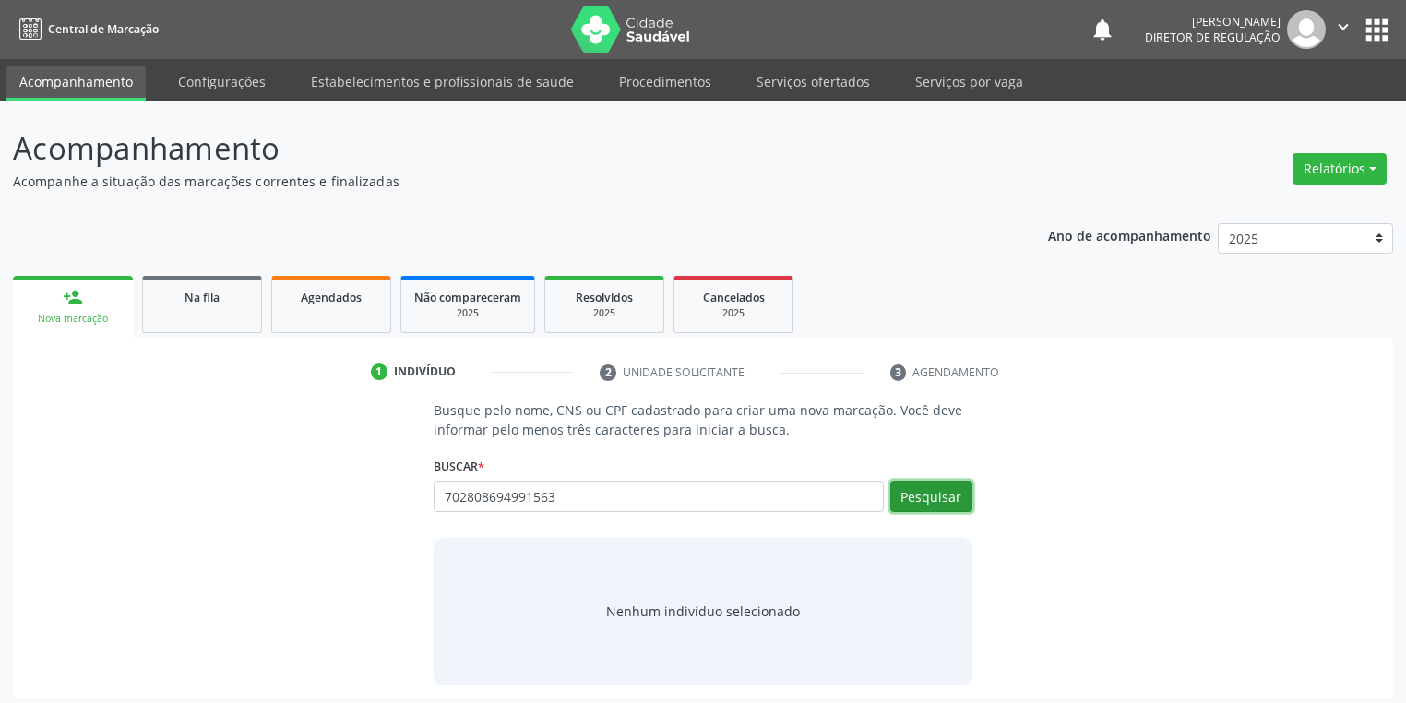
click at [918, 492] on button "Pesquisar" at bounding box center [931, 496] width 82 height 31
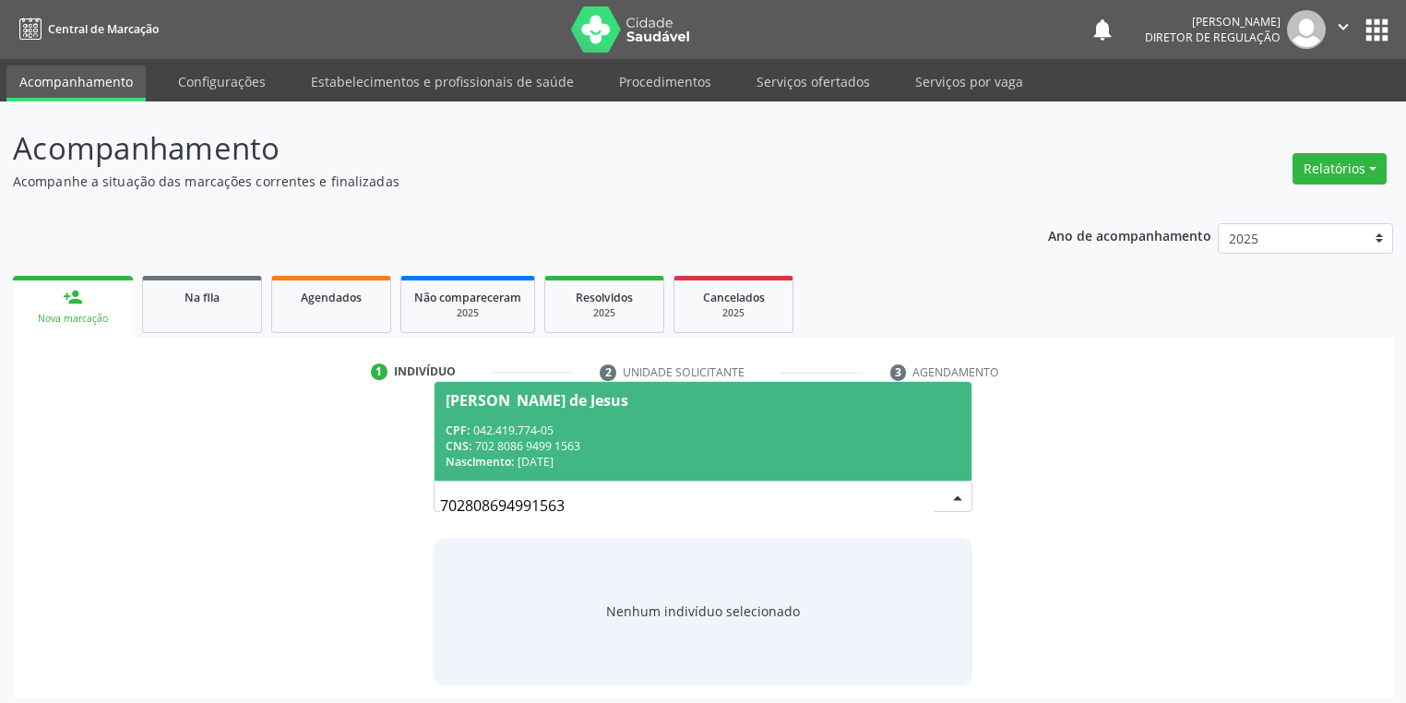
click at [638, 414] on span "Margarida Silvina de Jesus CPF: 042.419.774-05 CNS: 702 8086 9499 1563 Nascimen…" at bounding box center [702, 431] width 537 height 99
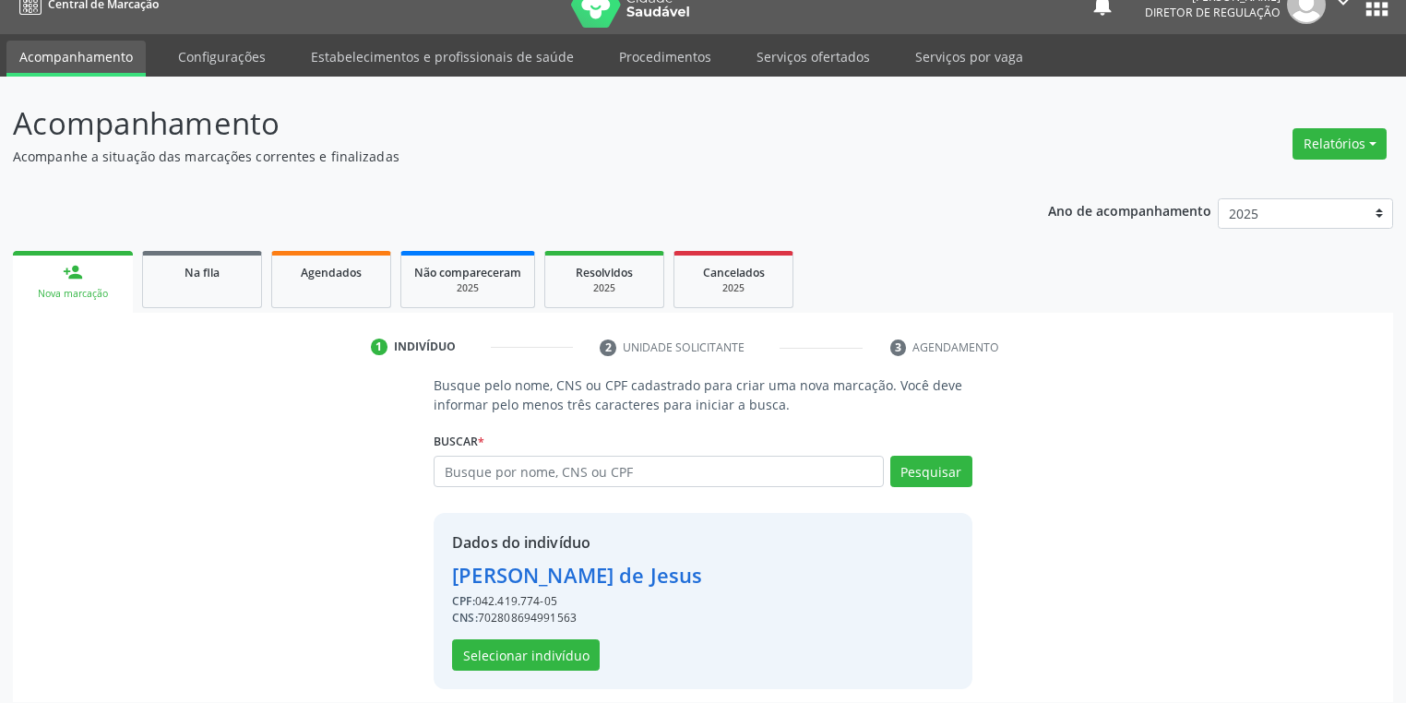
scroll to position [35, 0]
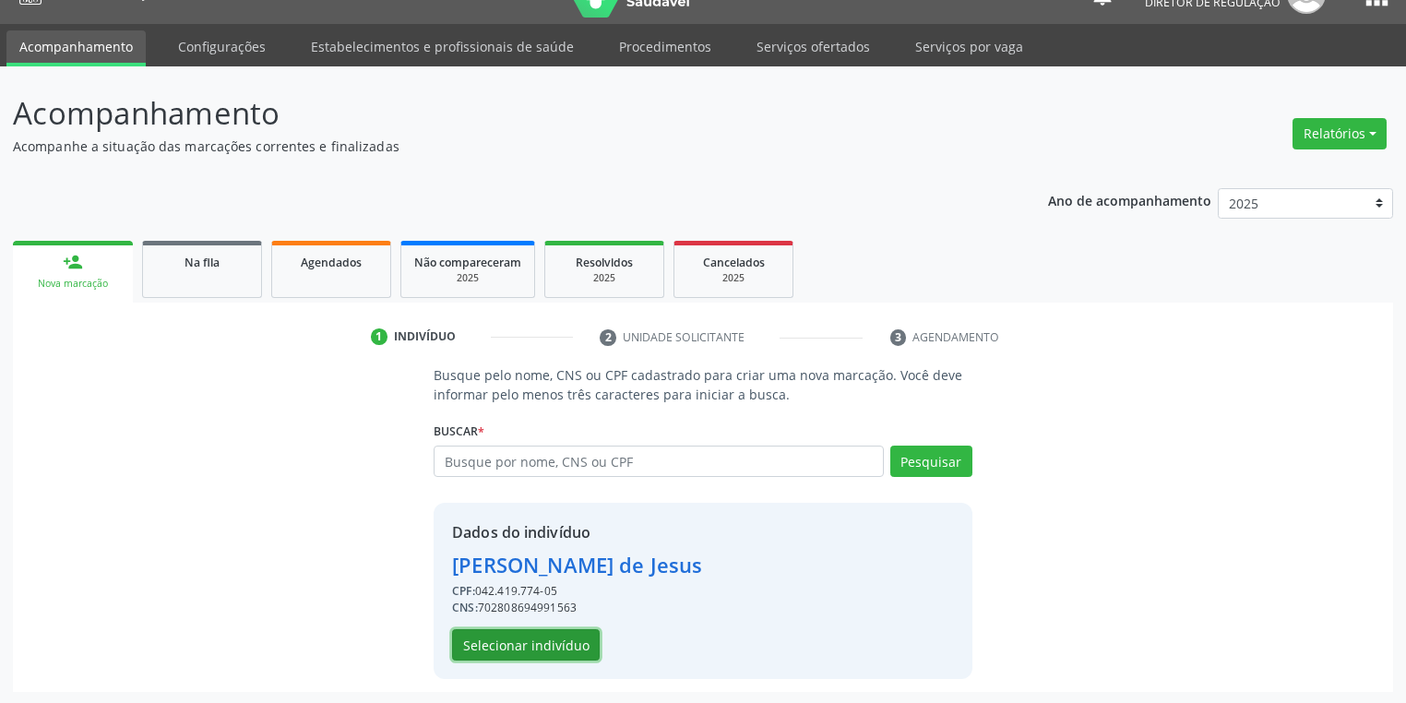
click at [535, 642] on button "Selecionar indivíduo" at bounding box center [526, 644] width 148 height 31
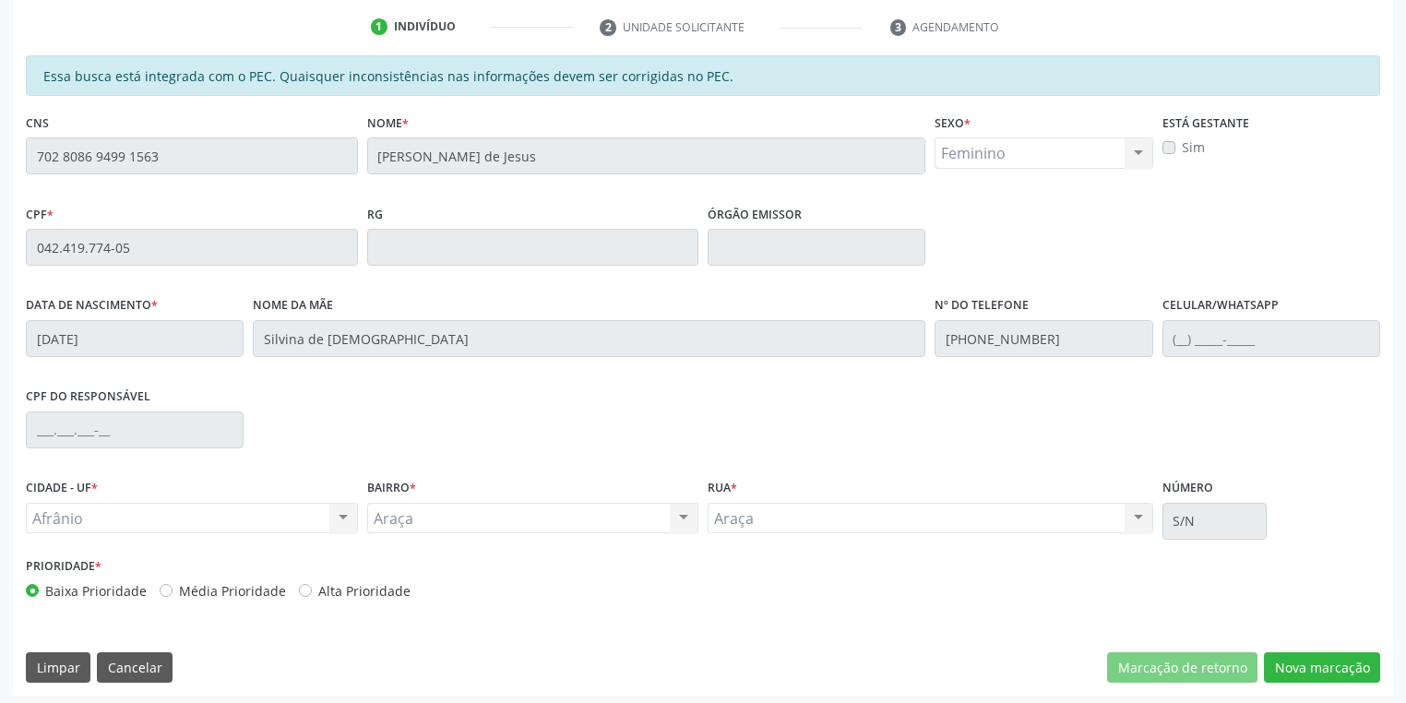
scroll to position [350, 0]
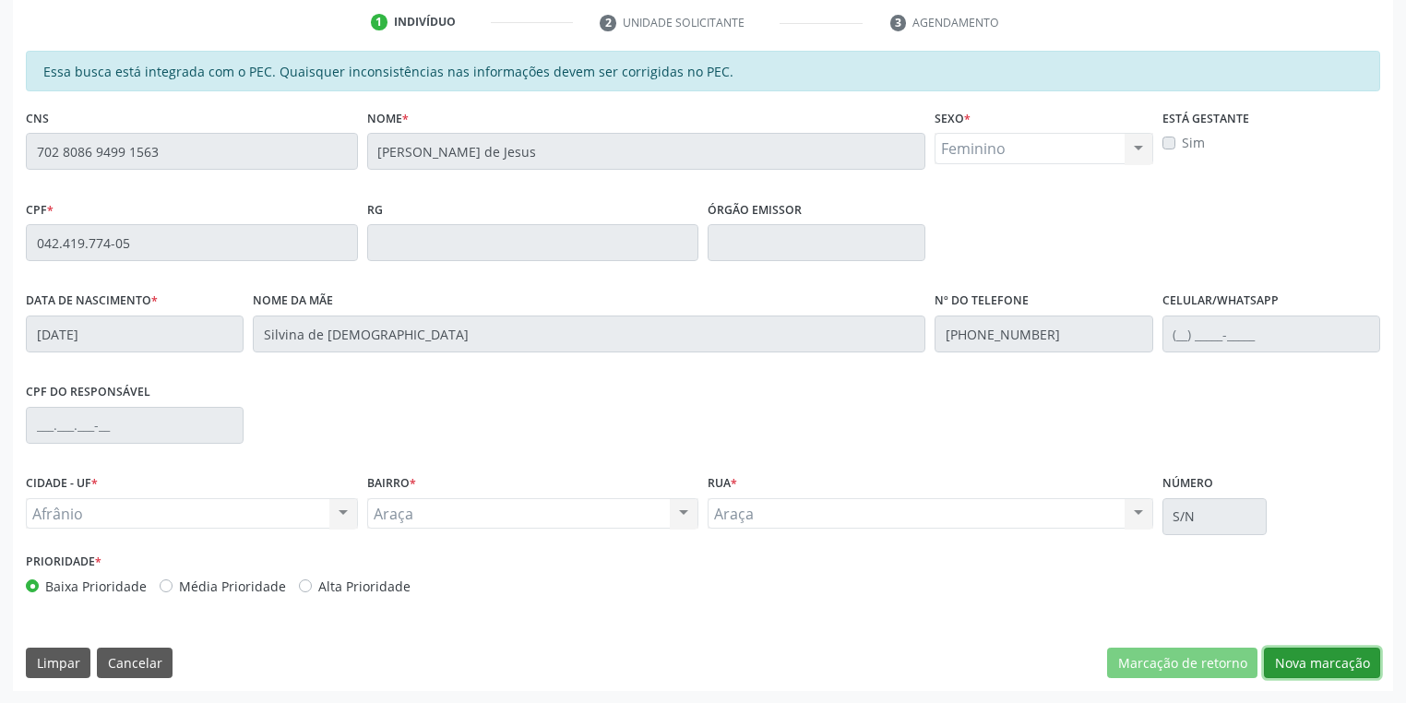
click at [1316, 660] on button "Nova marcação" at bounding box center [1322, 662] width 116 height 31
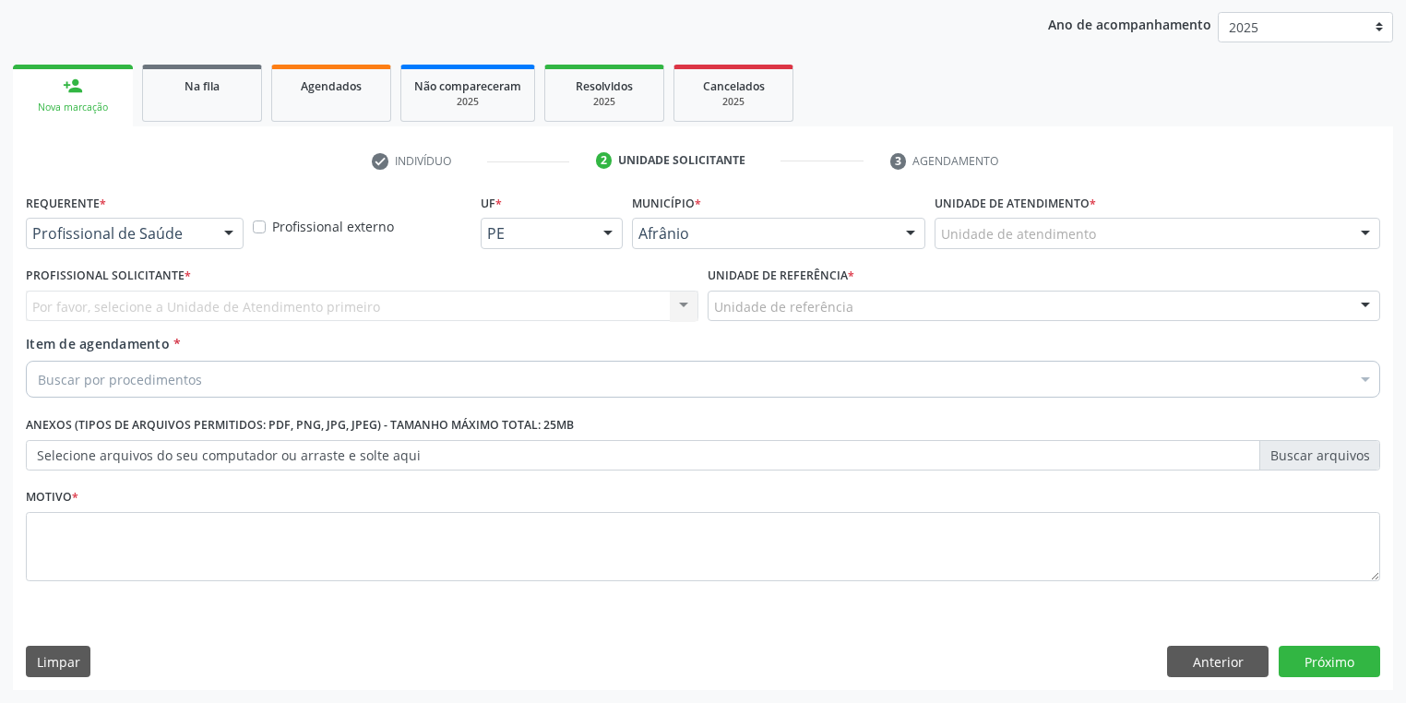
scroll to position [210, 0]
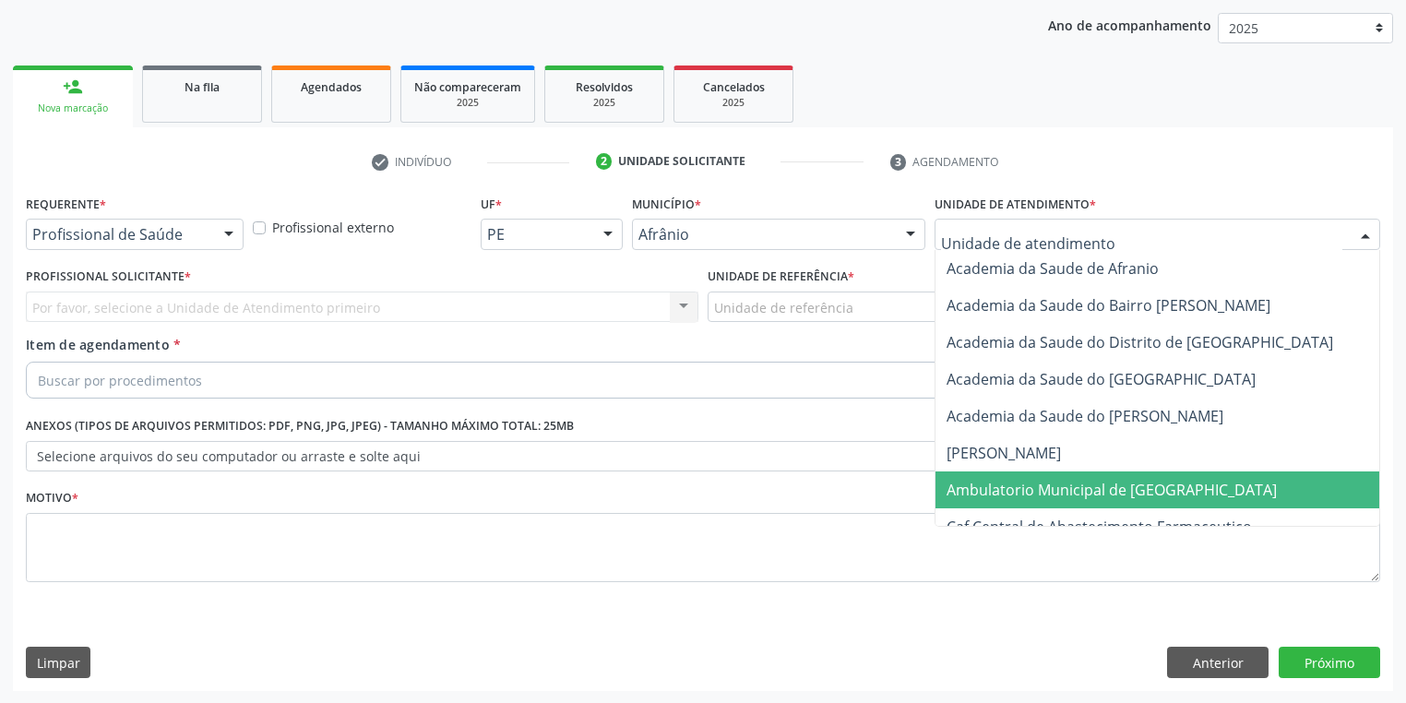
click at [1000, 480] on span "Ambulatorio Municipal de [GEOGRAPHIC_DATA]" at bounding box center [1111, 490] width 330 height 20
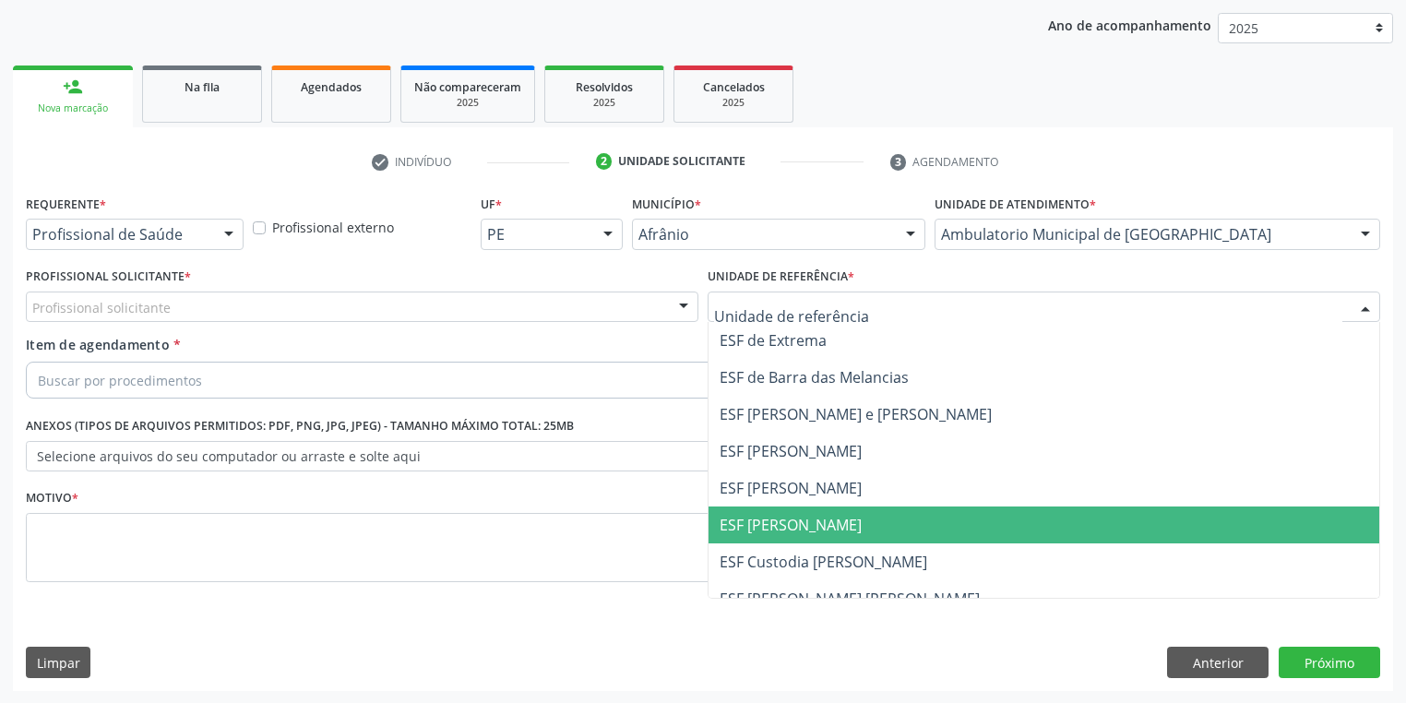
drag, startPoint x: 781, startPoint y: 516, endPoint x: 343, endPoint y: 397, distance: 454.0
click at [779, 515] on span "ESF [PERSON_NAME]" at bounding box center [790, 525] width 142 height 20
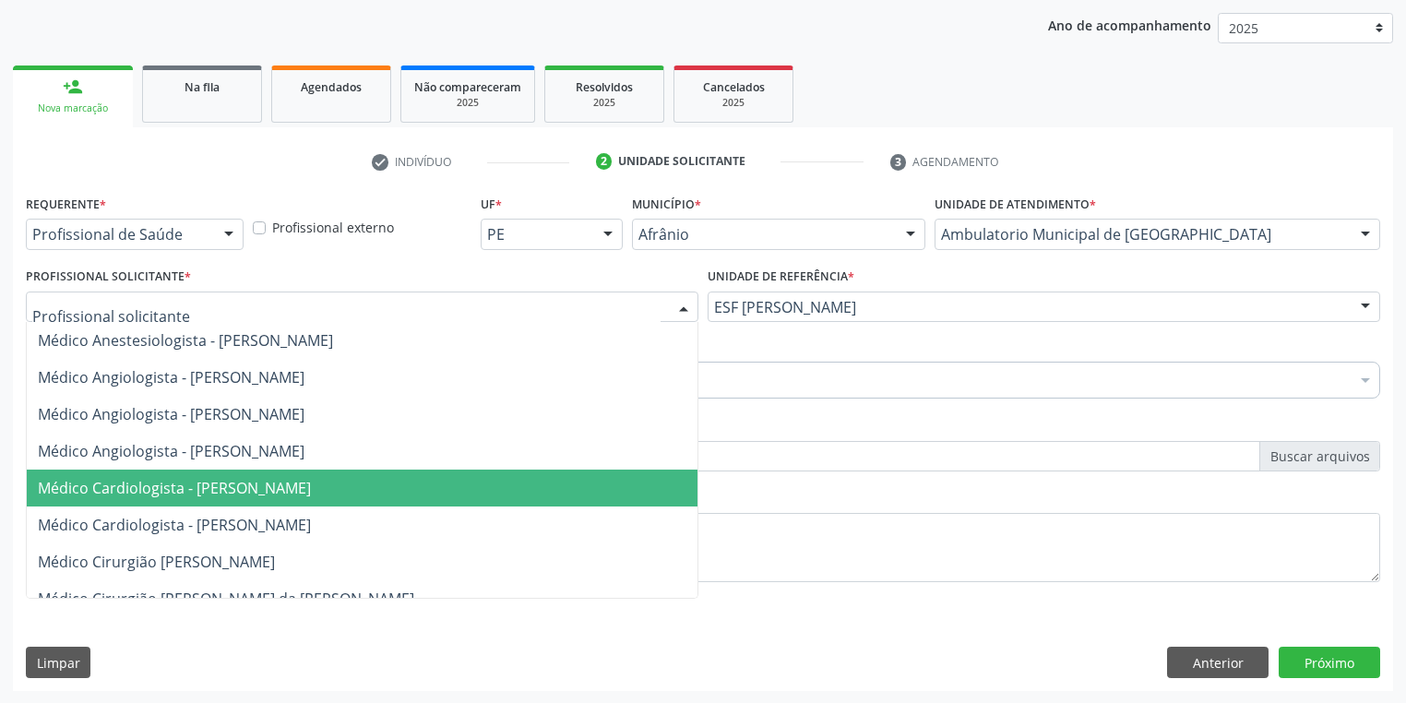
click at [143, 475] on span "Médico Cardiologista - [PERSON_NAME]" at bounding box center [362, 487] width 671 height 37
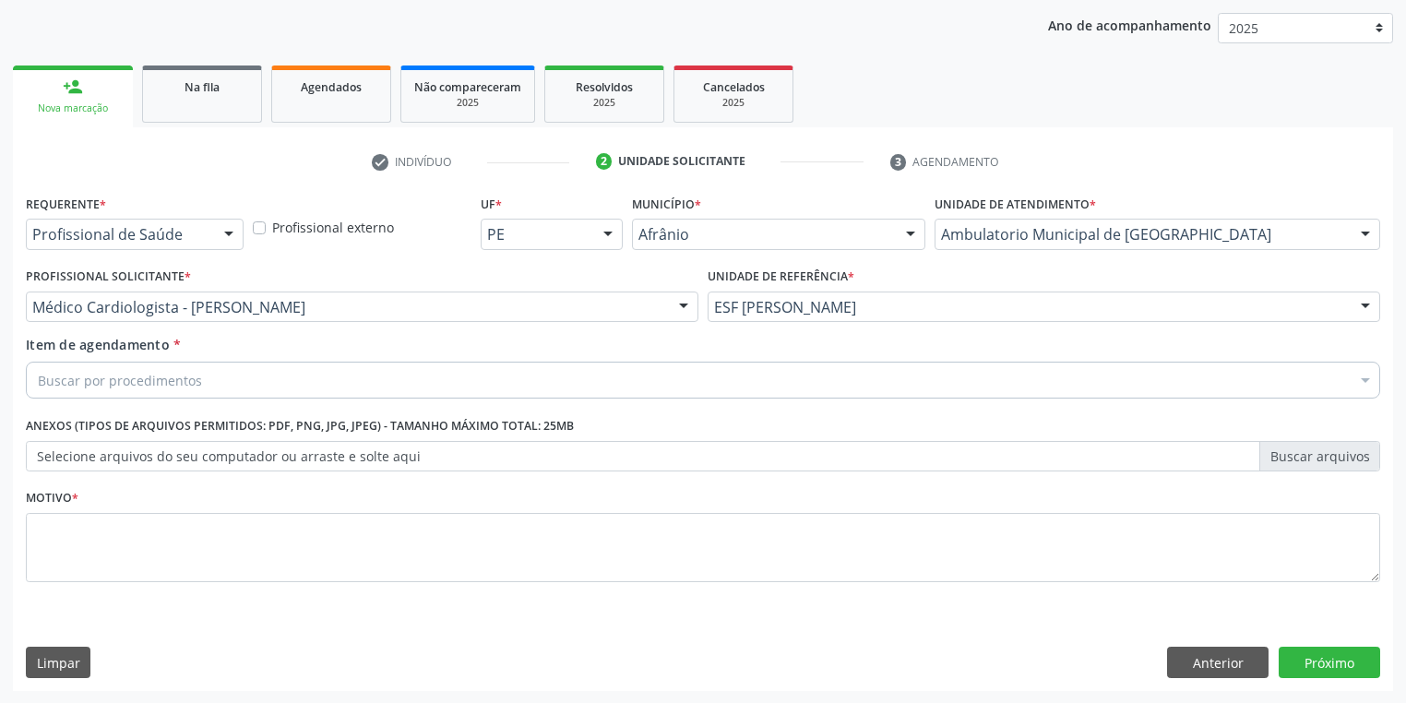
drag, startPoint x: 116, startPoint y: 365, endPoint x: 116, endPoint y: 383, distance: 17.5
click at [116, 367] on div "Buscar por procedimentos" at bounding box center [703, 380] width 1354 height 37
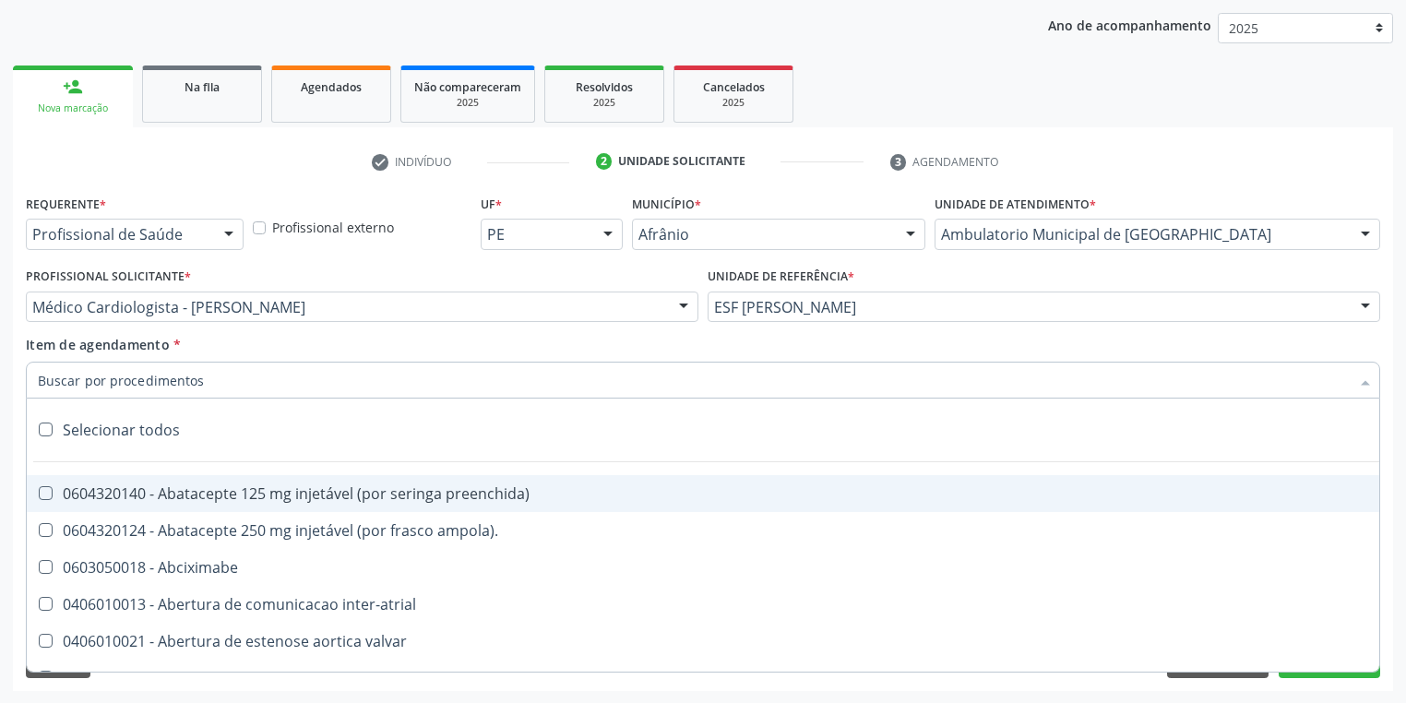
click at [116, 383] on input "Item de agendamento *" at bounding box center [693, 380] width 1311 height 37
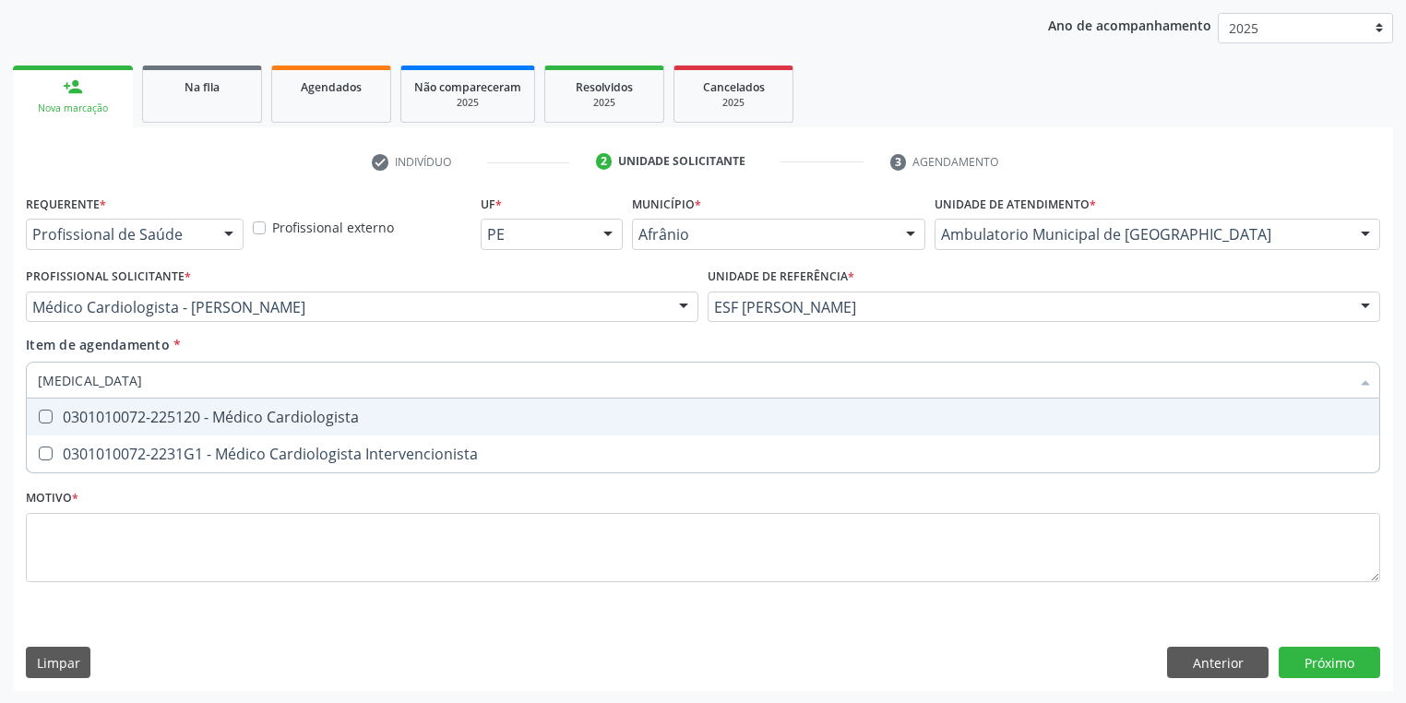
type input "cardiologista"
click at [101, 417] on div "0301010072-225120 - Médico Cardiologista" at bounding box center [703, 416] width 1330 height 15
checkbox Cardiologista "true"
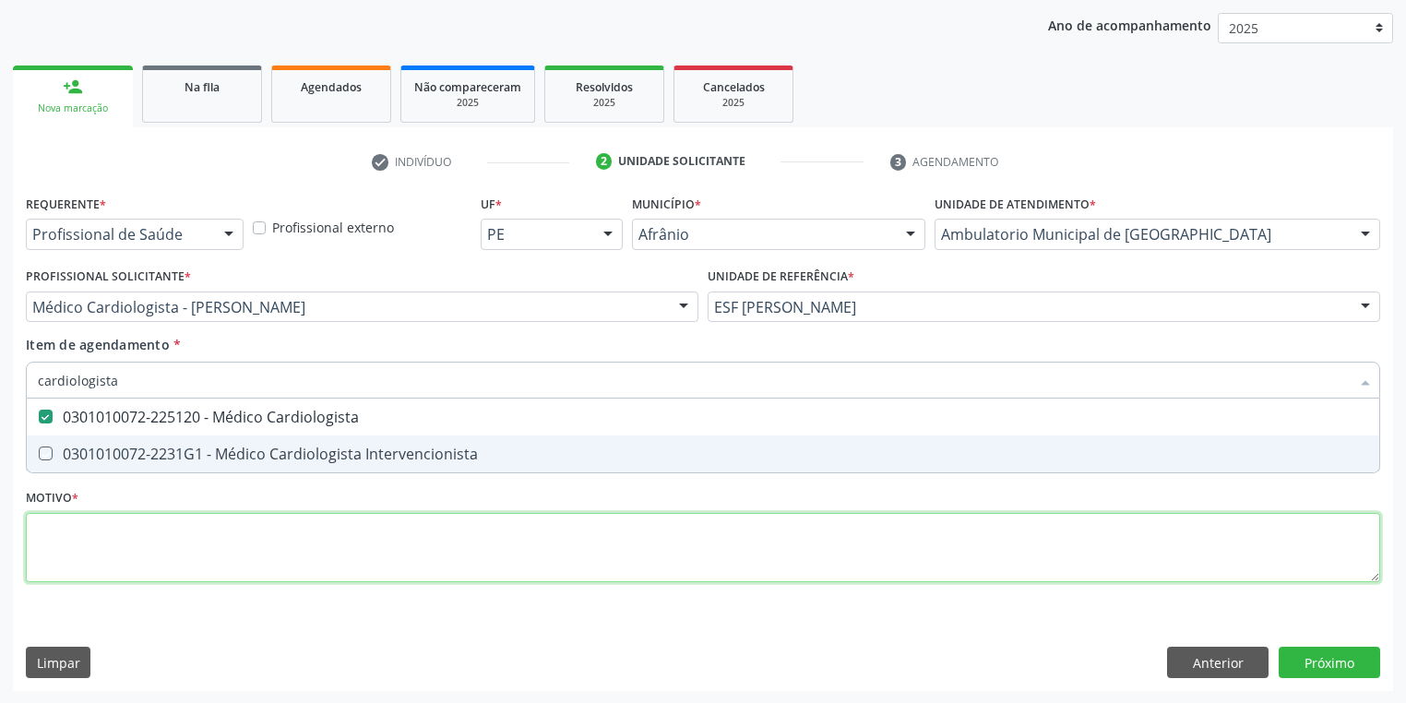
click at [81, 531] on div "Requerente * Profissional de Saúde Profissional de Saúde Paciente Nenhum result…" at bounding box center [703, 399] width 1354 height 418
checkbox Intervencionista "true"
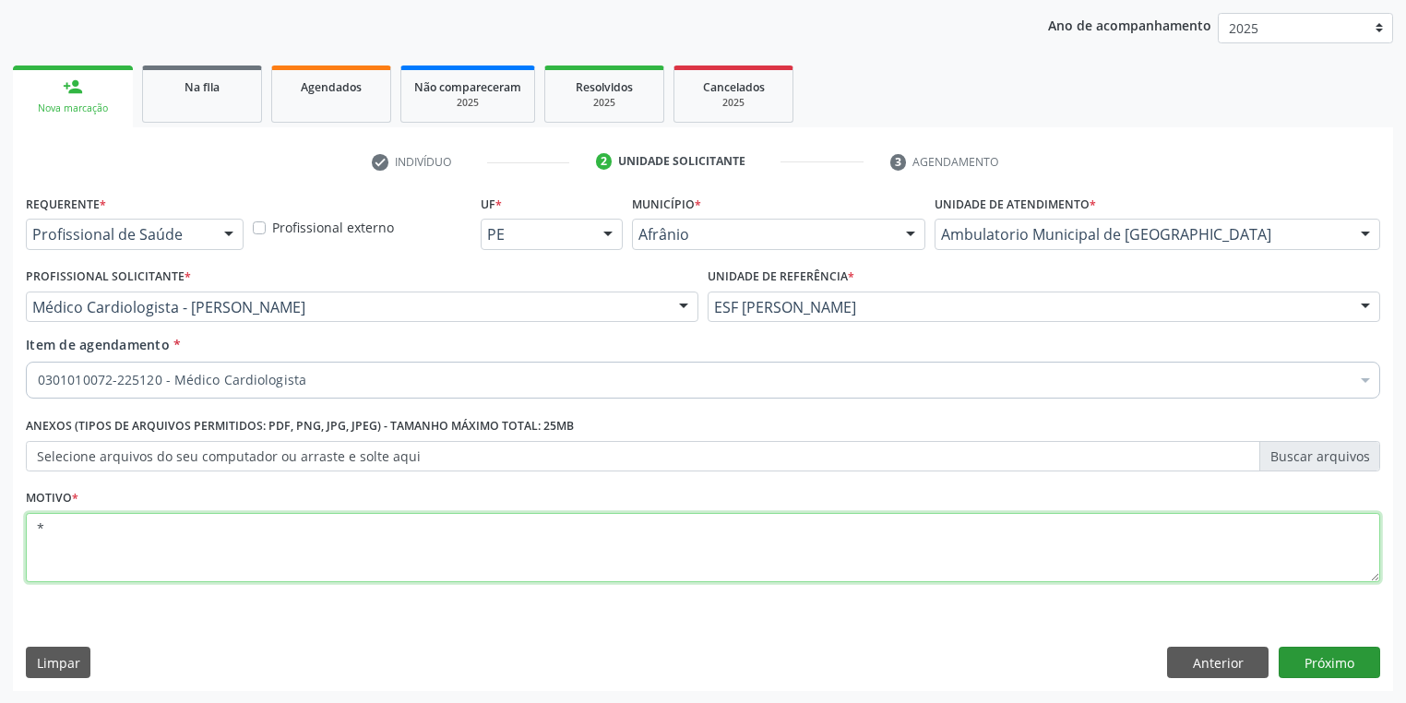
type textarea "*"
click at [1291, 651] on button "Próximo" at bounding box center [1328, 662] width 101 height 31
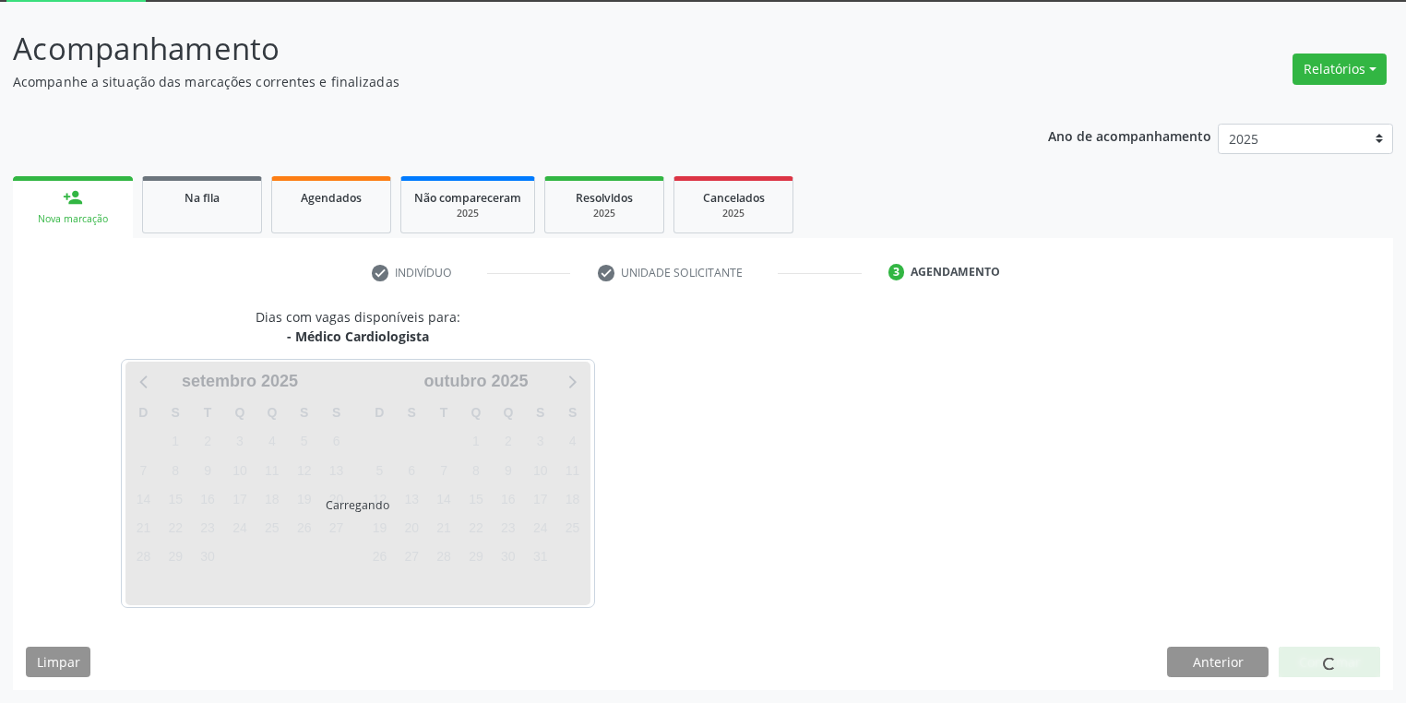
scroll to position [99, 0]
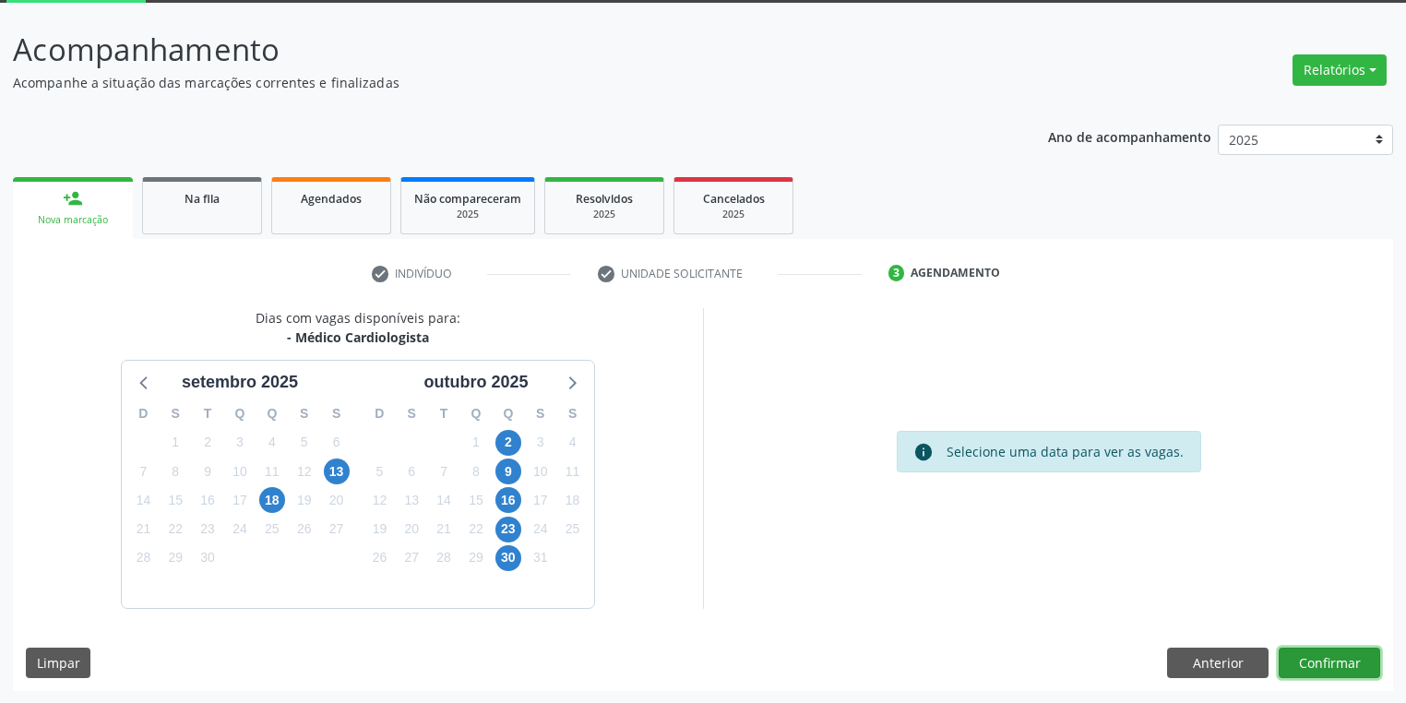
click at [1316, 663] on button "Confirmar" at bounding box center [1328, 662] width 101 height 31
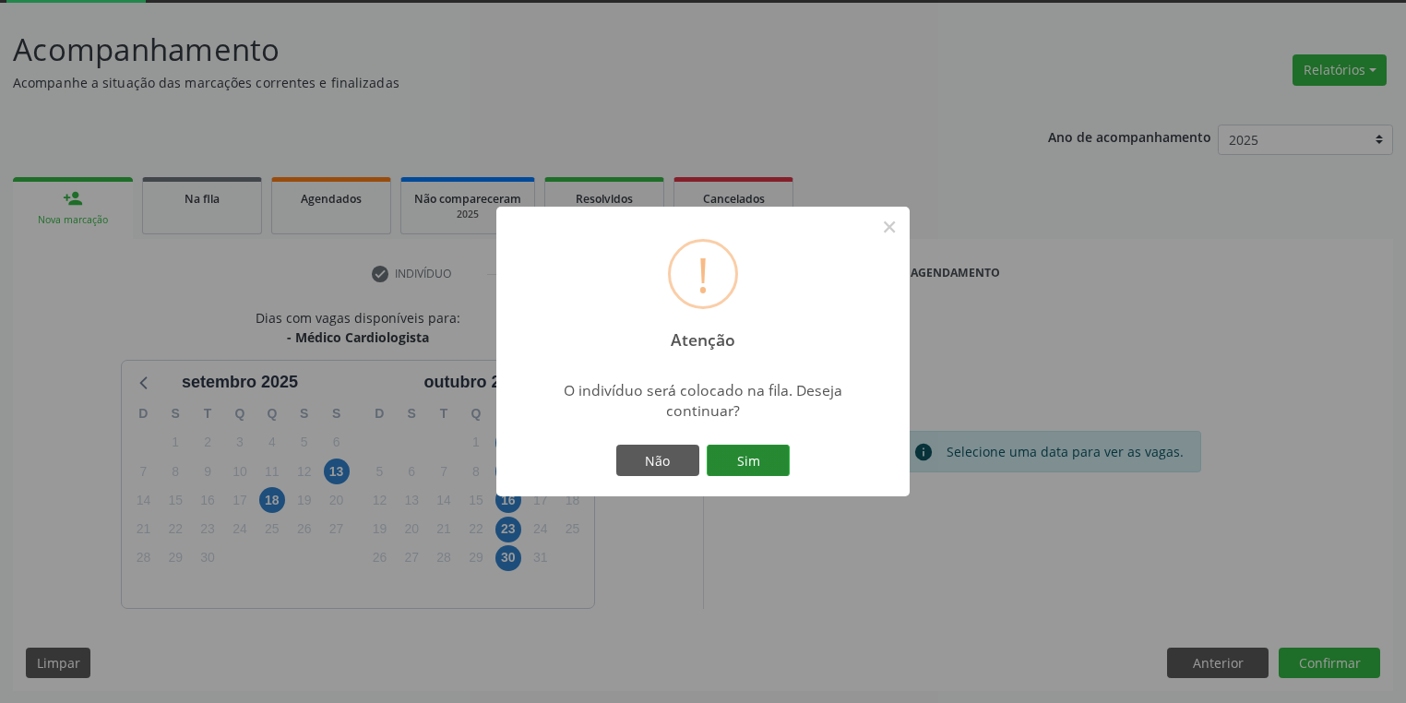
click at [764, 465] on button "Sim" at bounding box center [747, 460] width 83 height 31
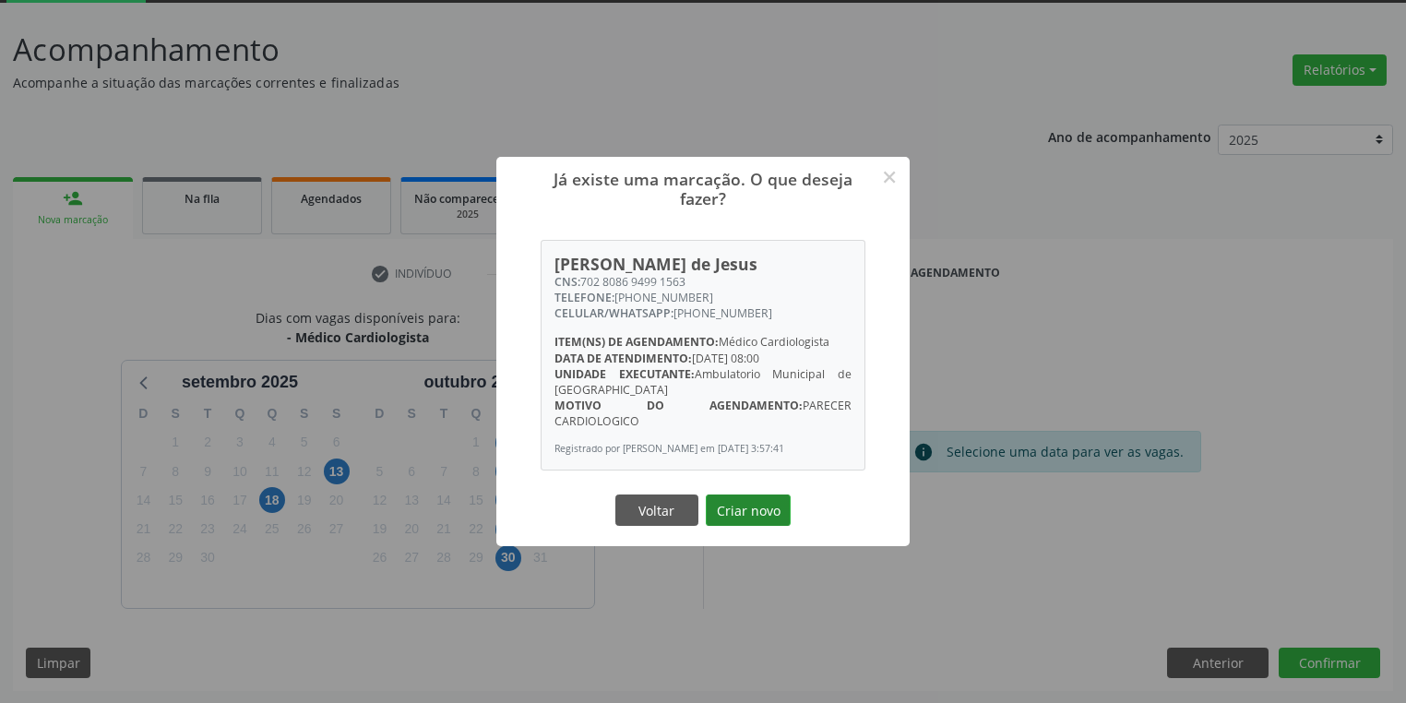
click at [754, 514] on button "Criar novo" at bounding box center [748, 509] width 85 height 31
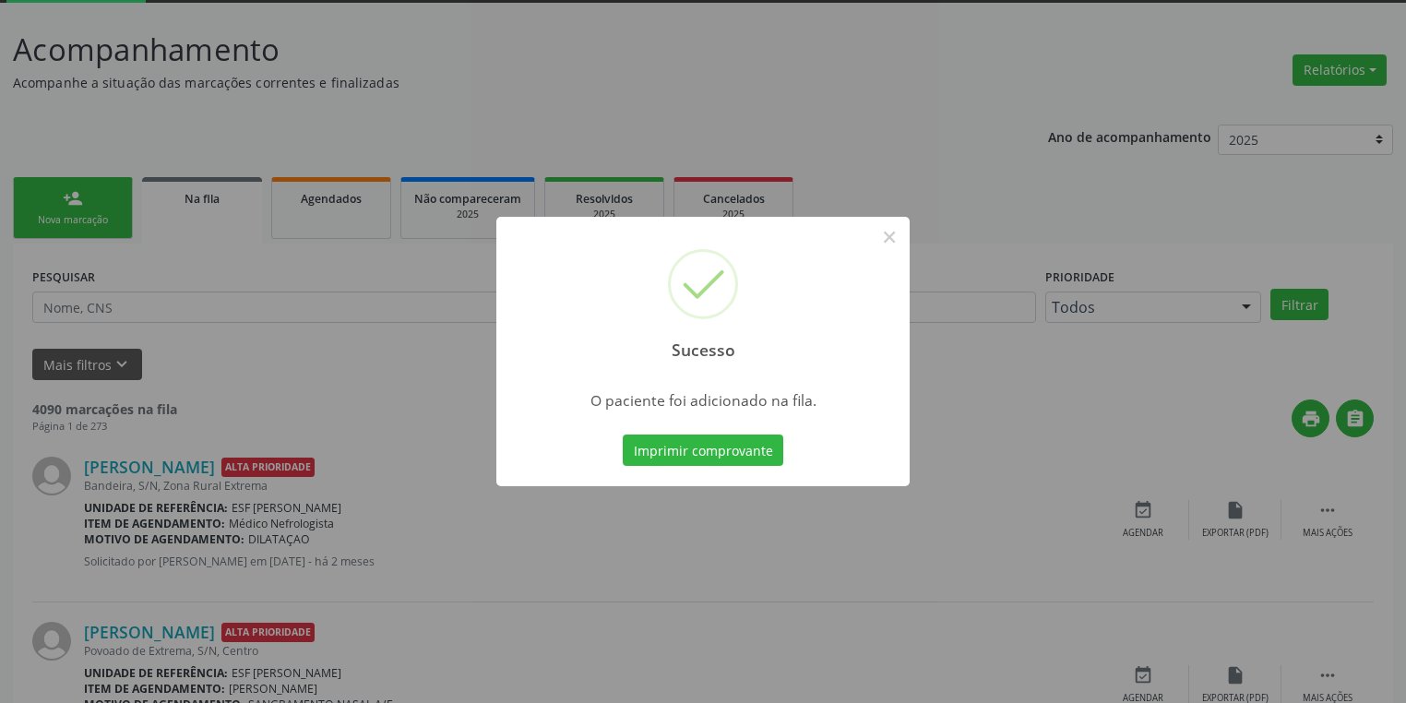
scroll to position [0, 0]
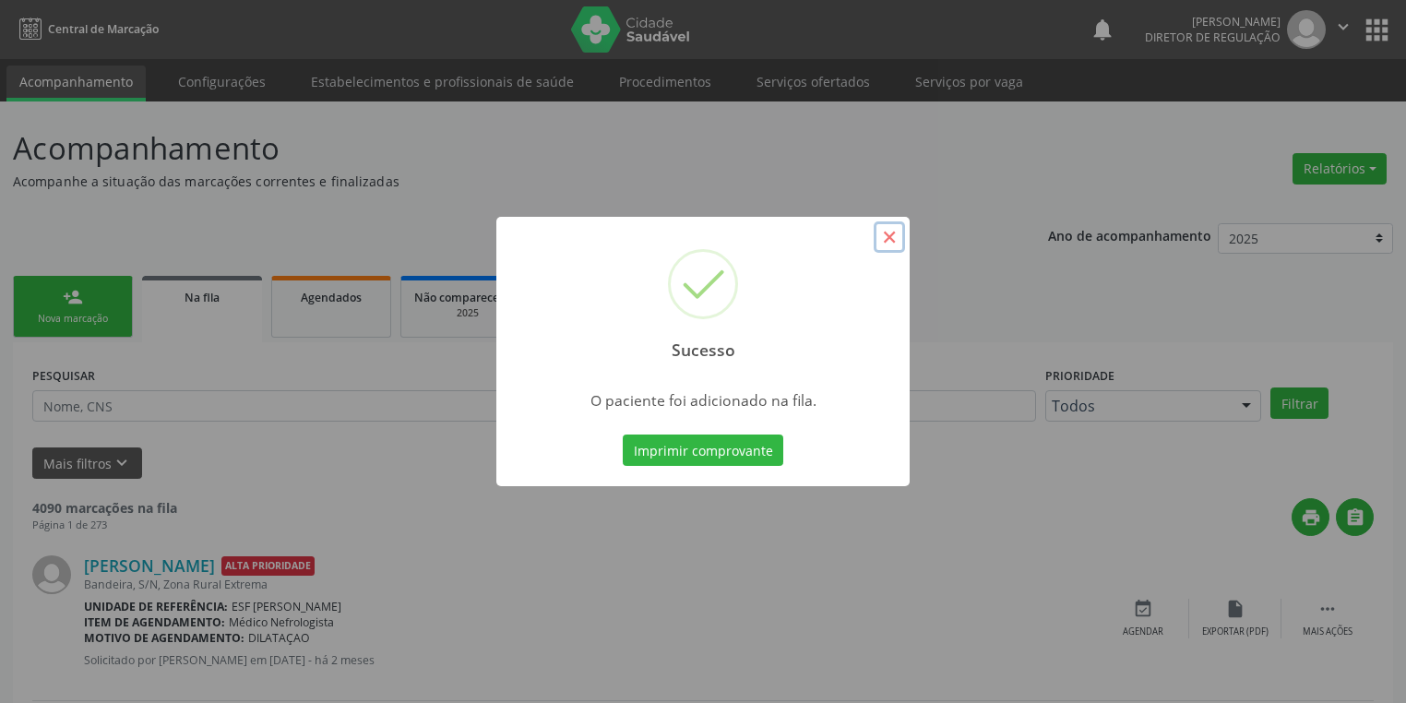
click at [887, 237] on button "×" at bounding box center [888, 236] width 31 height 31
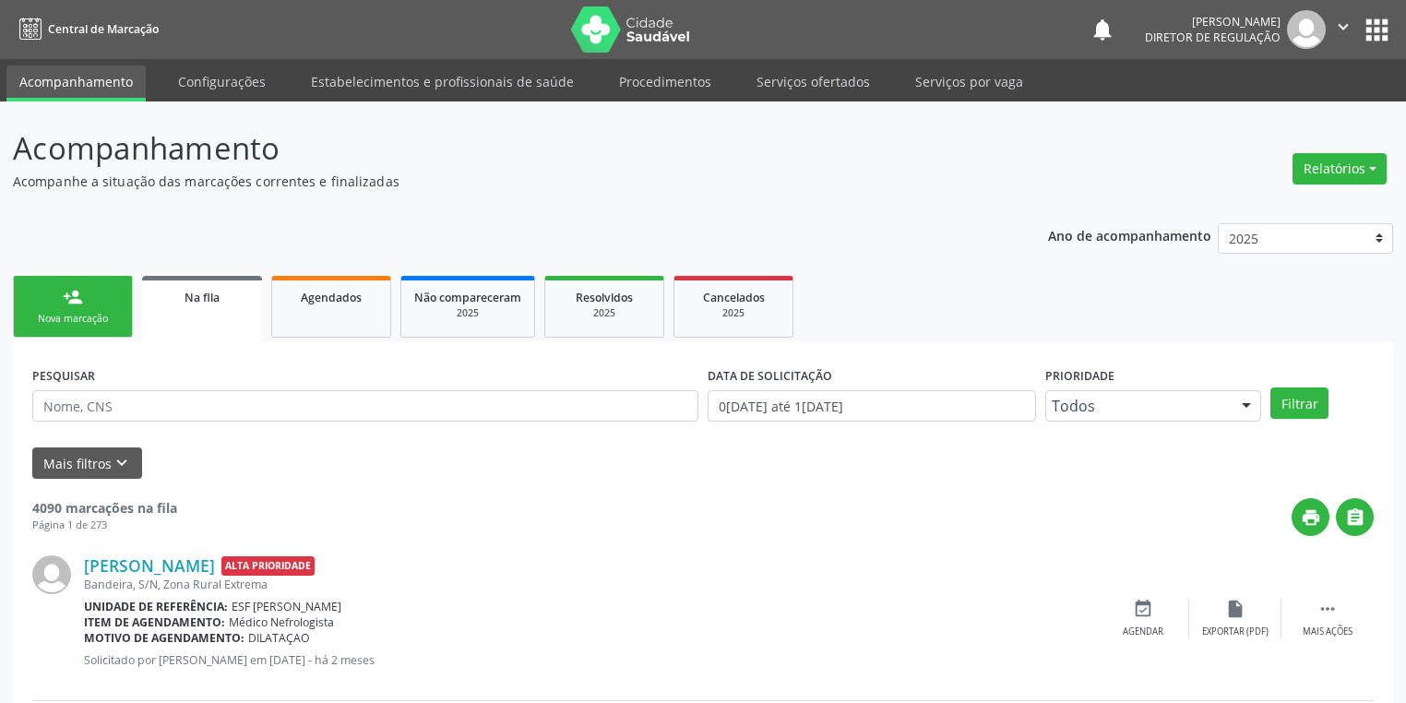
click at [97, 312] on div "Nova marcação" at bounding box center [73, 319] width 92 height 14
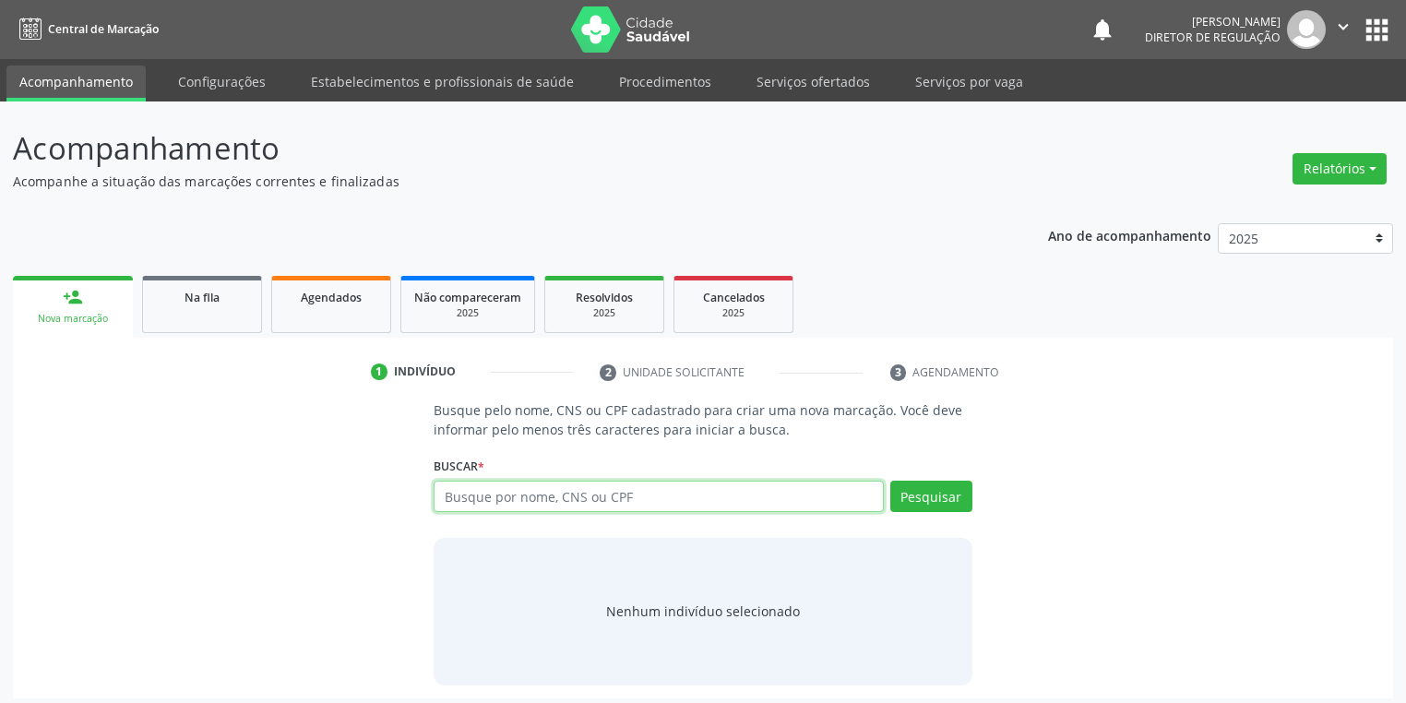
click at [454, 495] on input "text" at bounding box center [658, 496] width 450 height 31
type input "702506365562639"
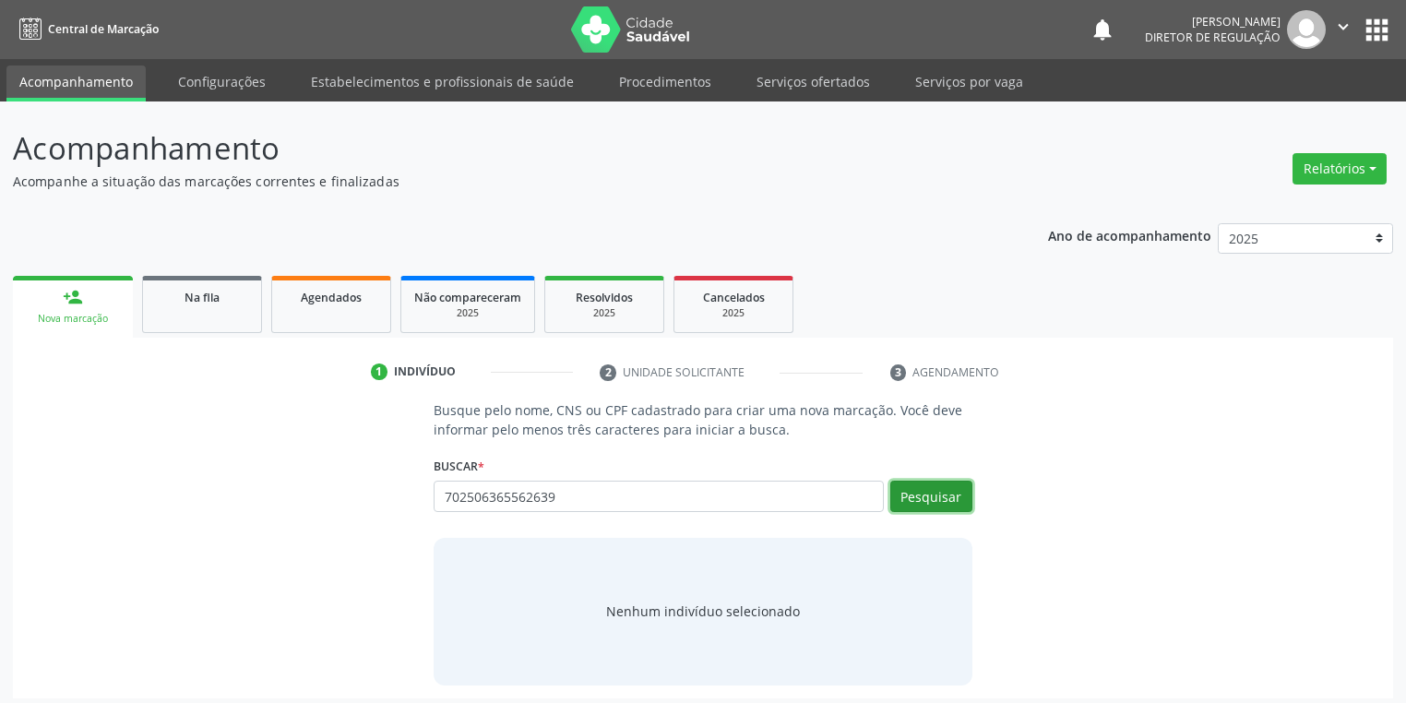
click at [929, 509] on button "Pesquisar" at bounding box center [931, 496] width 82 height 31
type input "702506365562639"
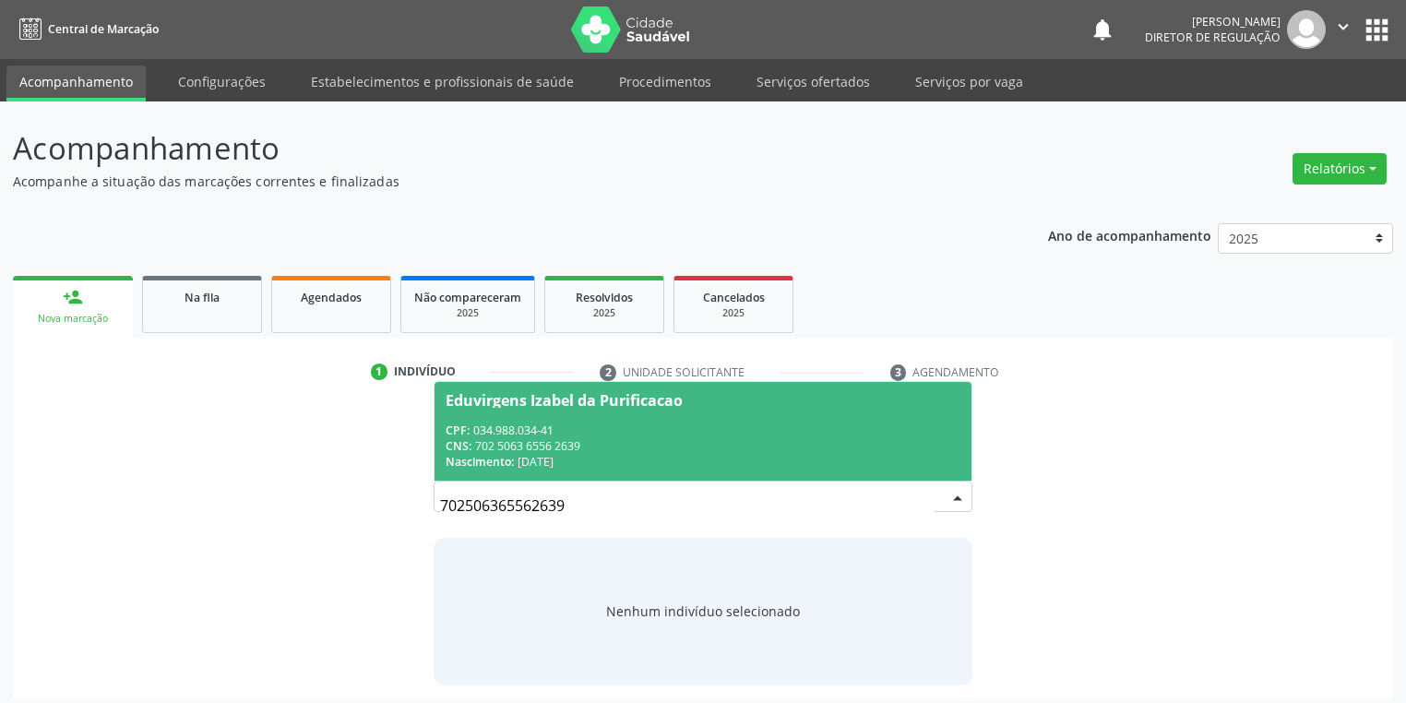
click at [680, 443] on div "CNS: 702 5063 6556 2639" at bounding box center [702, 446] width 515 height 16
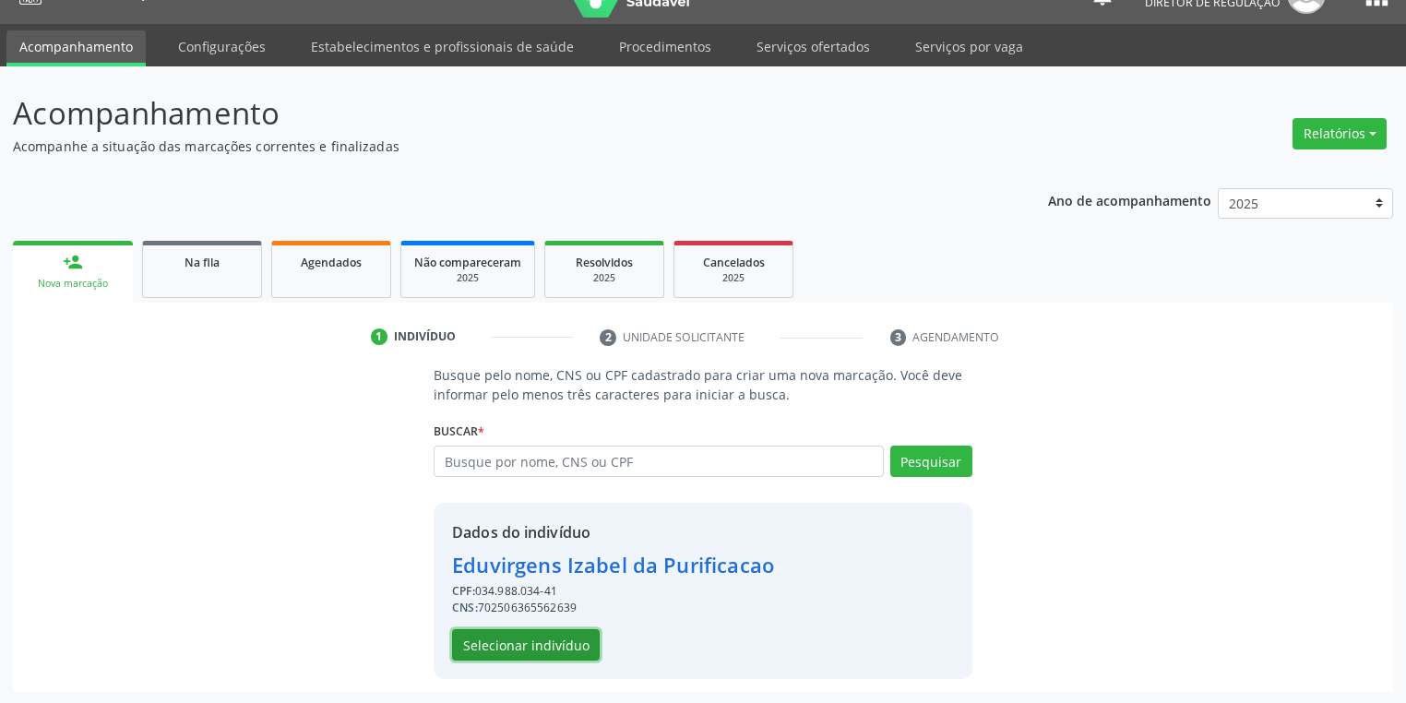
click at [536, 635] on button "Selecionar indivíduo" at bounding box center [526, 644] width 148 height 31
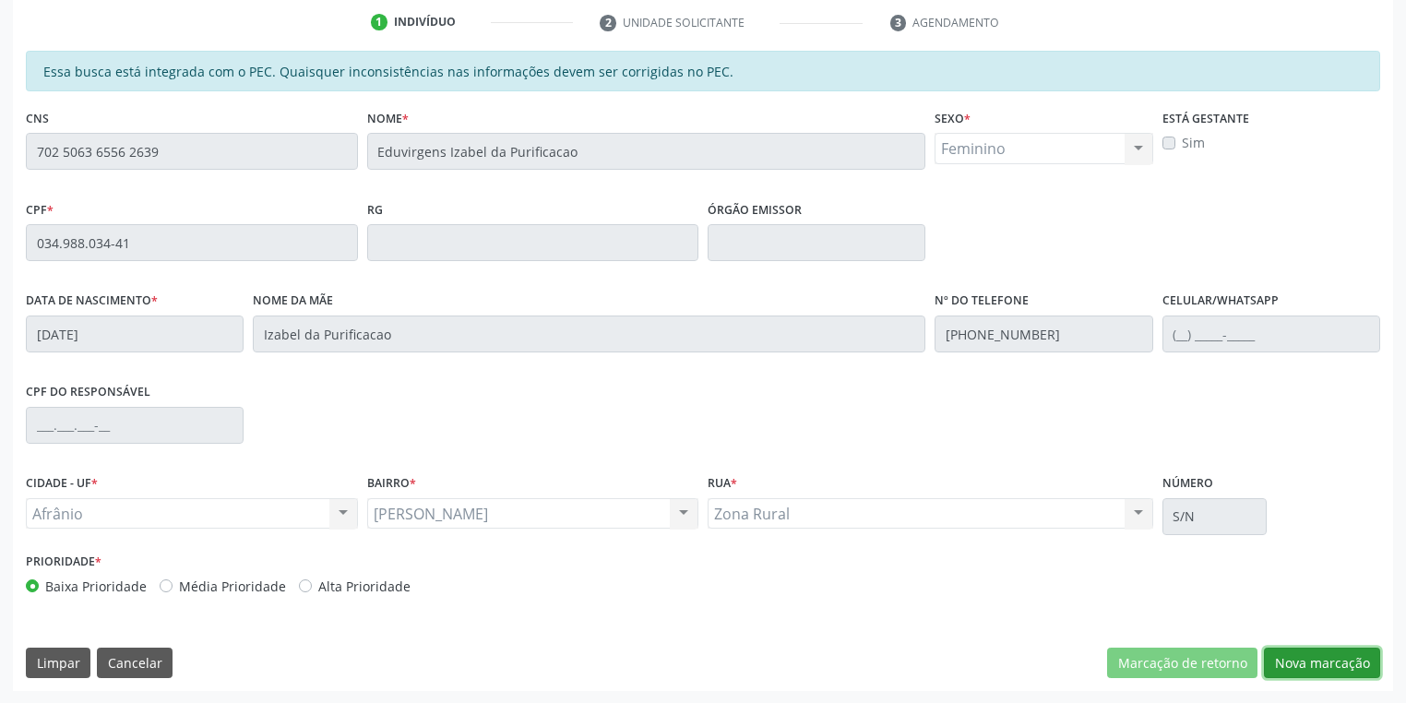
click at [1284, 661] on button "Nova marcação" at bounding box center [1322, 662] width 116 height 31
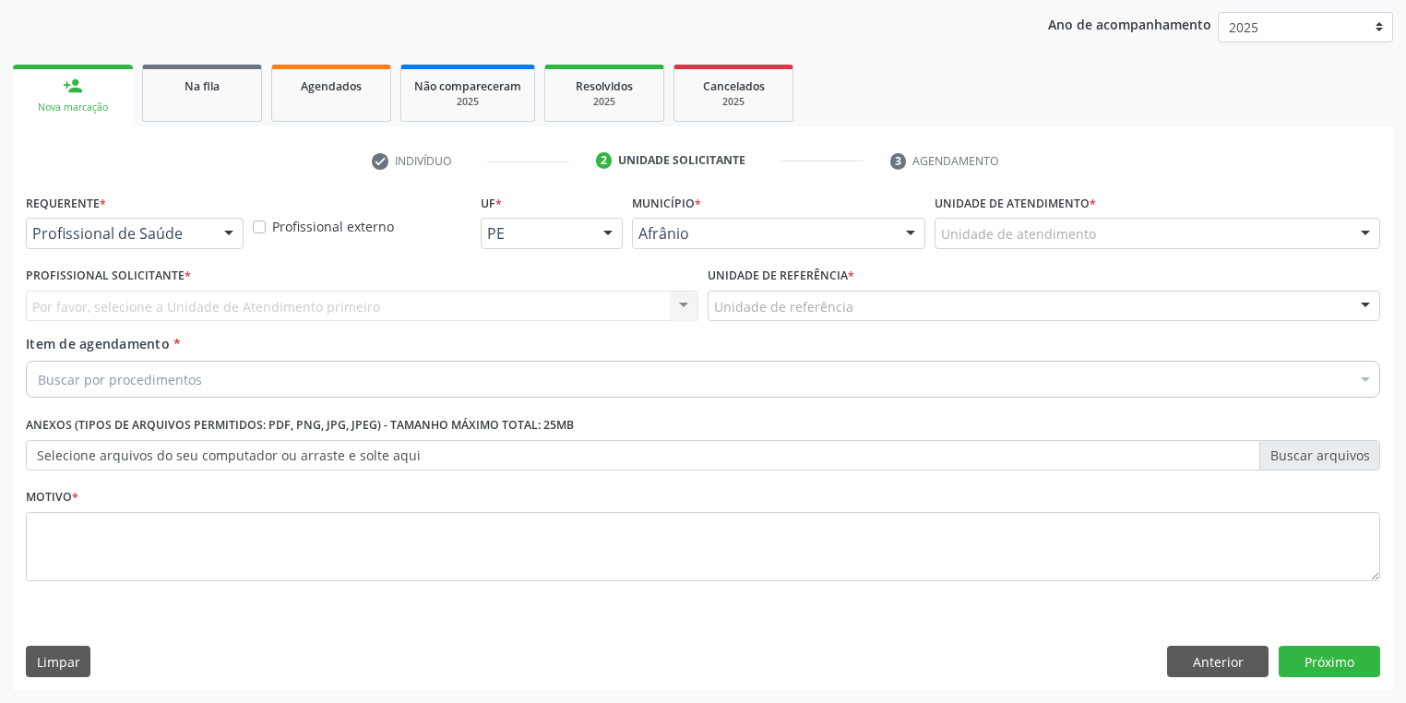
scroll to position [210, 0]
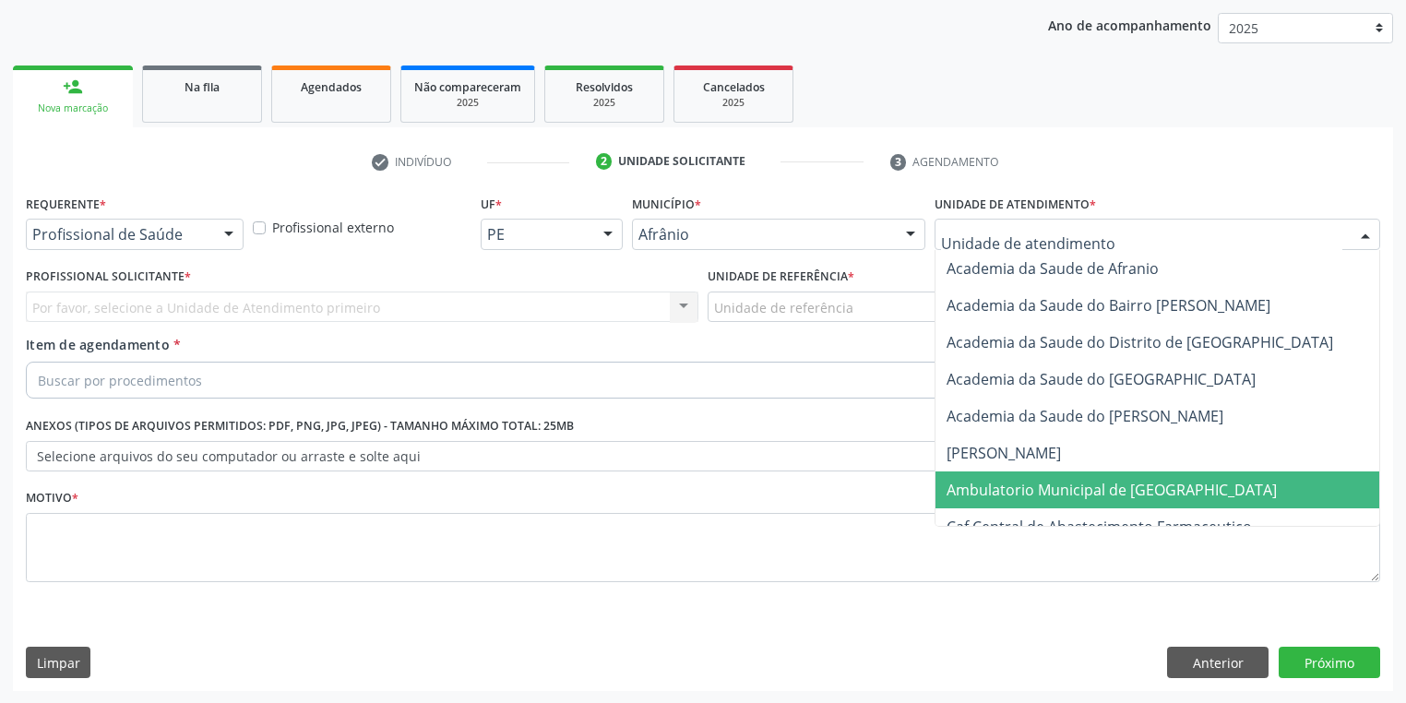
drag, startPoint x: 988, startPoint y: 489, endPoint x: 849, endPoint y: 364, distance: 186.1
click at [987, 489] on span "Ambulatorio Municipal de [GEOGRAPHIC_DATA]" at bounding box center [1111, 490] width 330 height 20
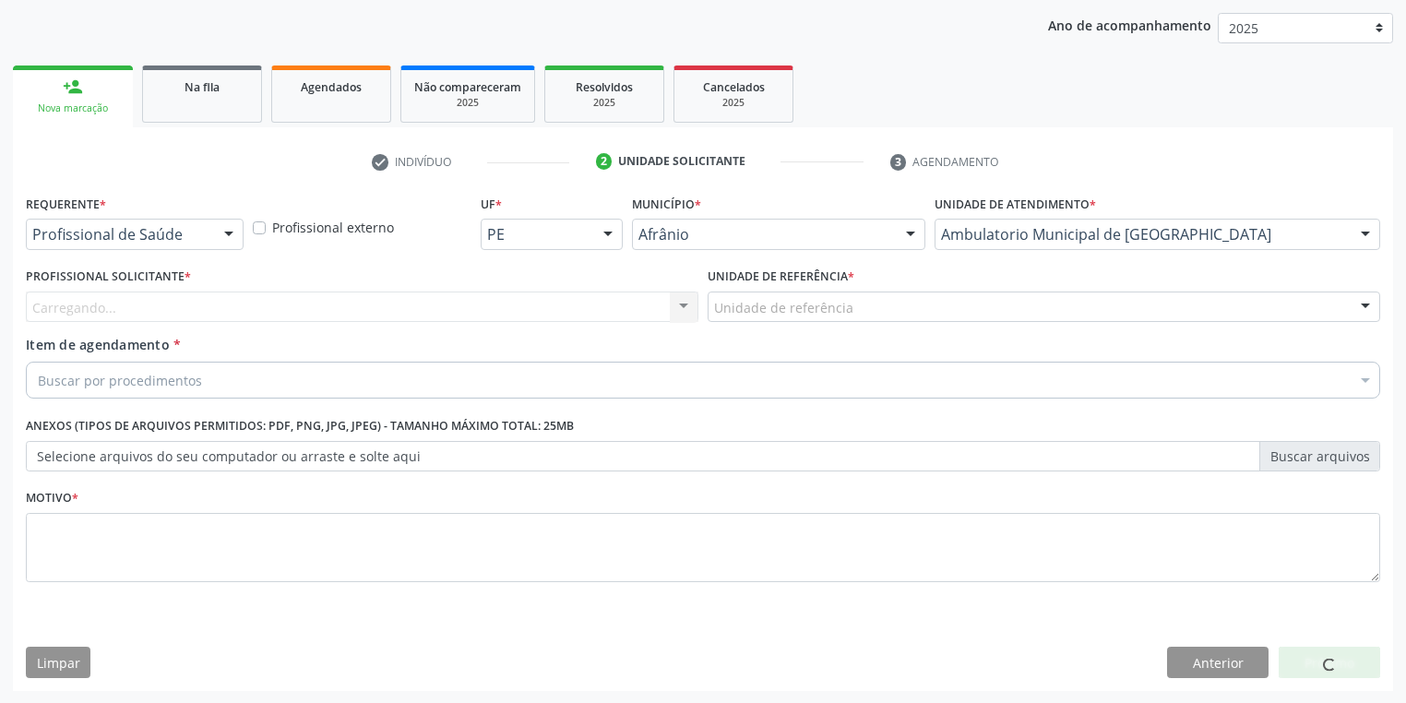
drag, startPoint x: 764, startPoint y: 298, endPoint x: 760, endPoint y: 347, distance: 49.0
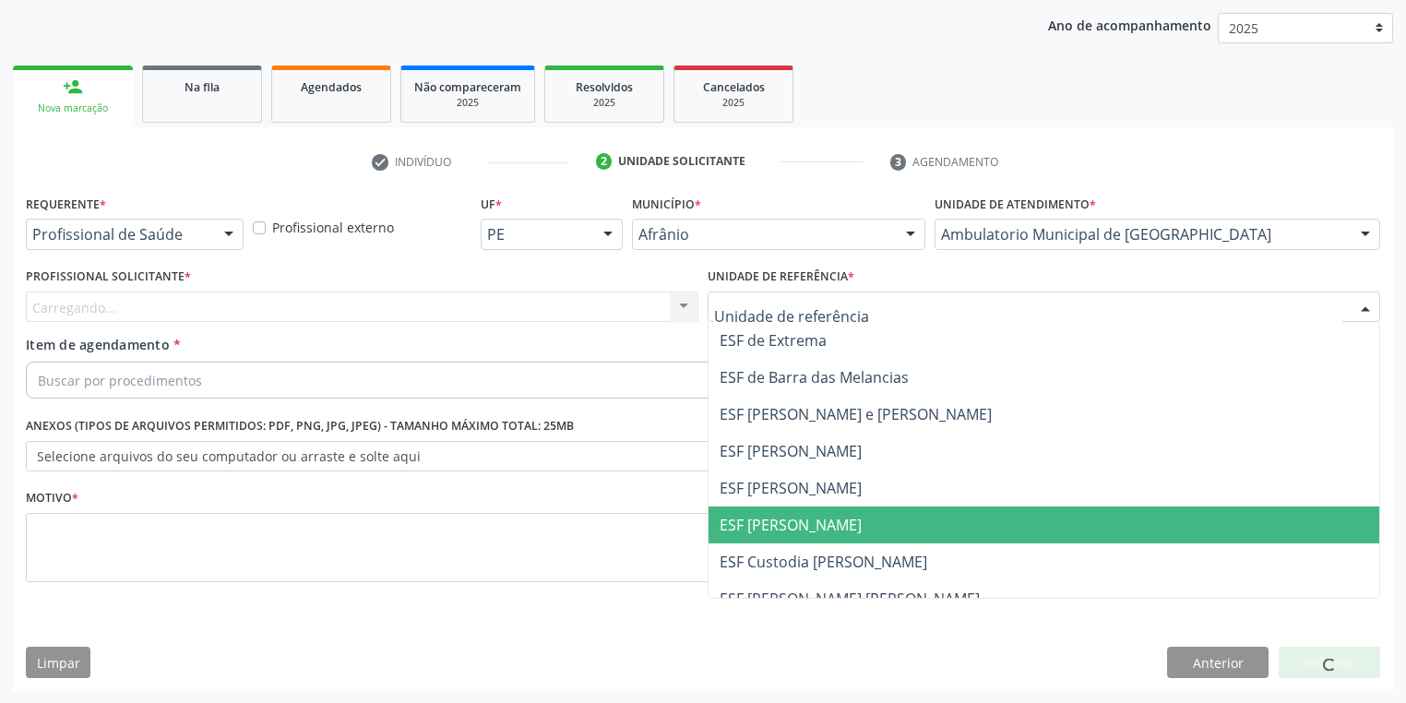
click at [771, 519] on span "ESF [PERSON_NAME]" at bounding box center [790, 525] width 142 height 20
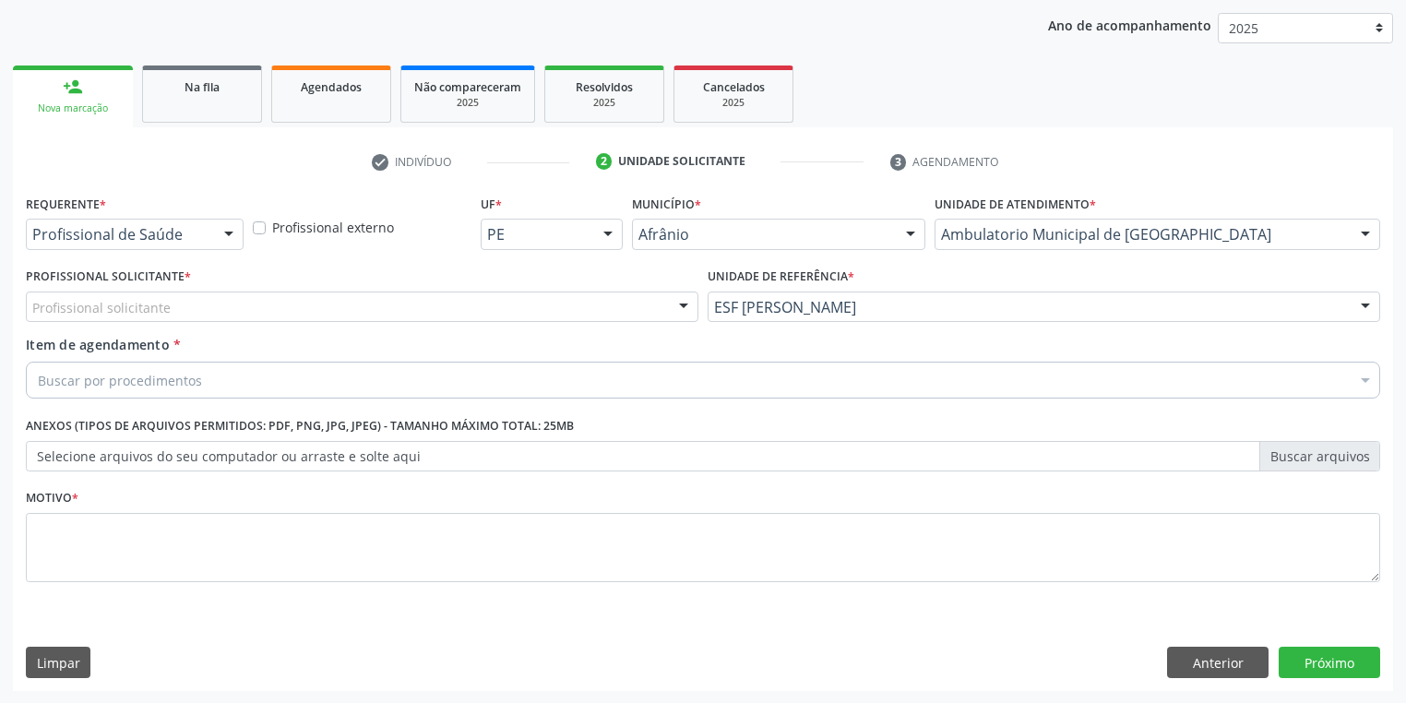
drag, startPoint x: 160, startPoint y: 310, endPoint x: 160, endPoint y: 341, distance: 31.4
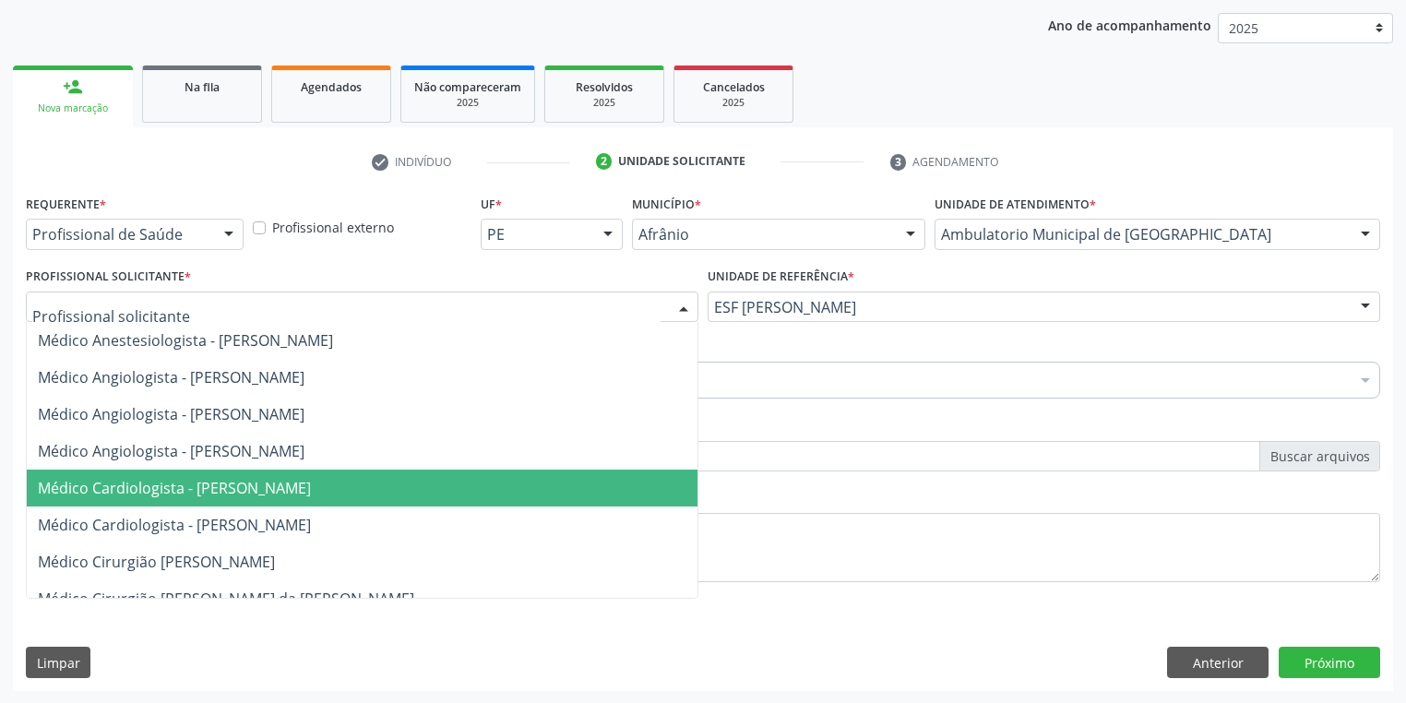
click at [177, 473] on span "Médico Cardiologista - [PERSON_NAME]" at bounding box center [362, 487] width 671 height 37
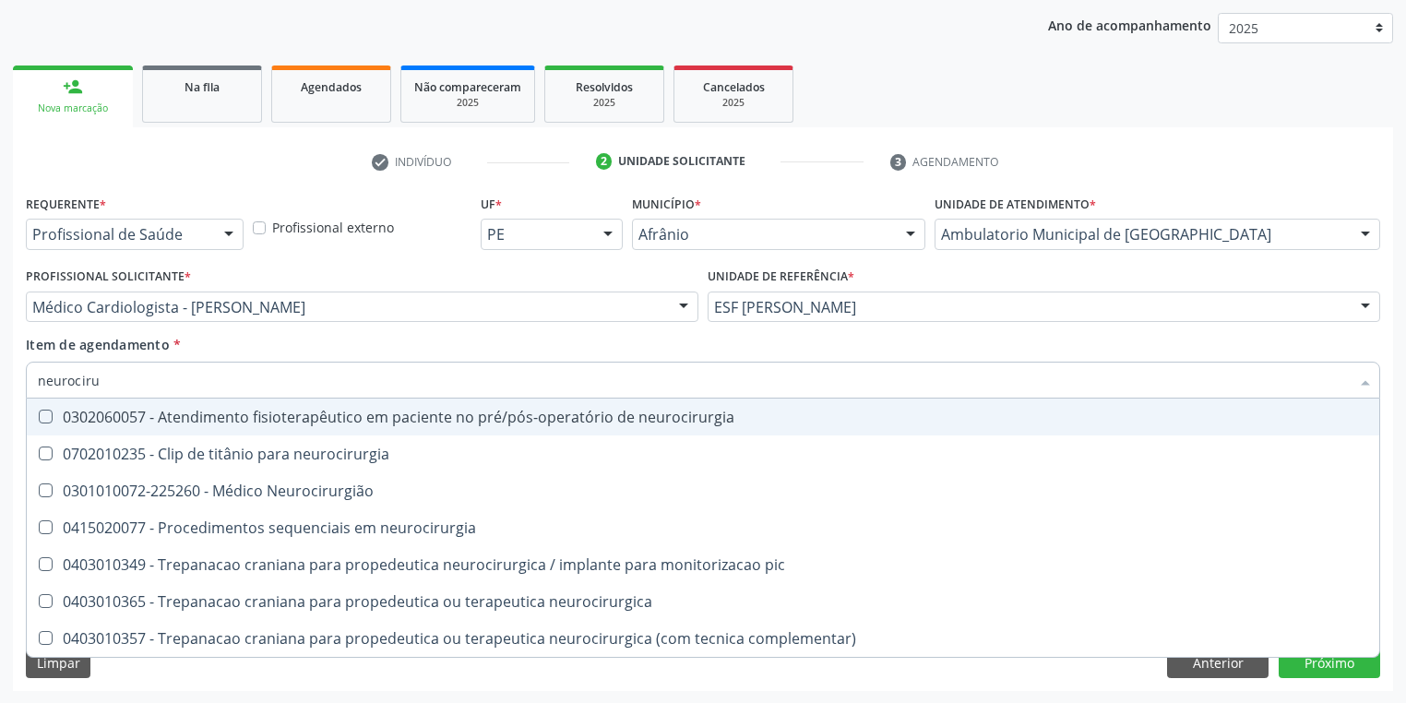
type input "neurocirur"
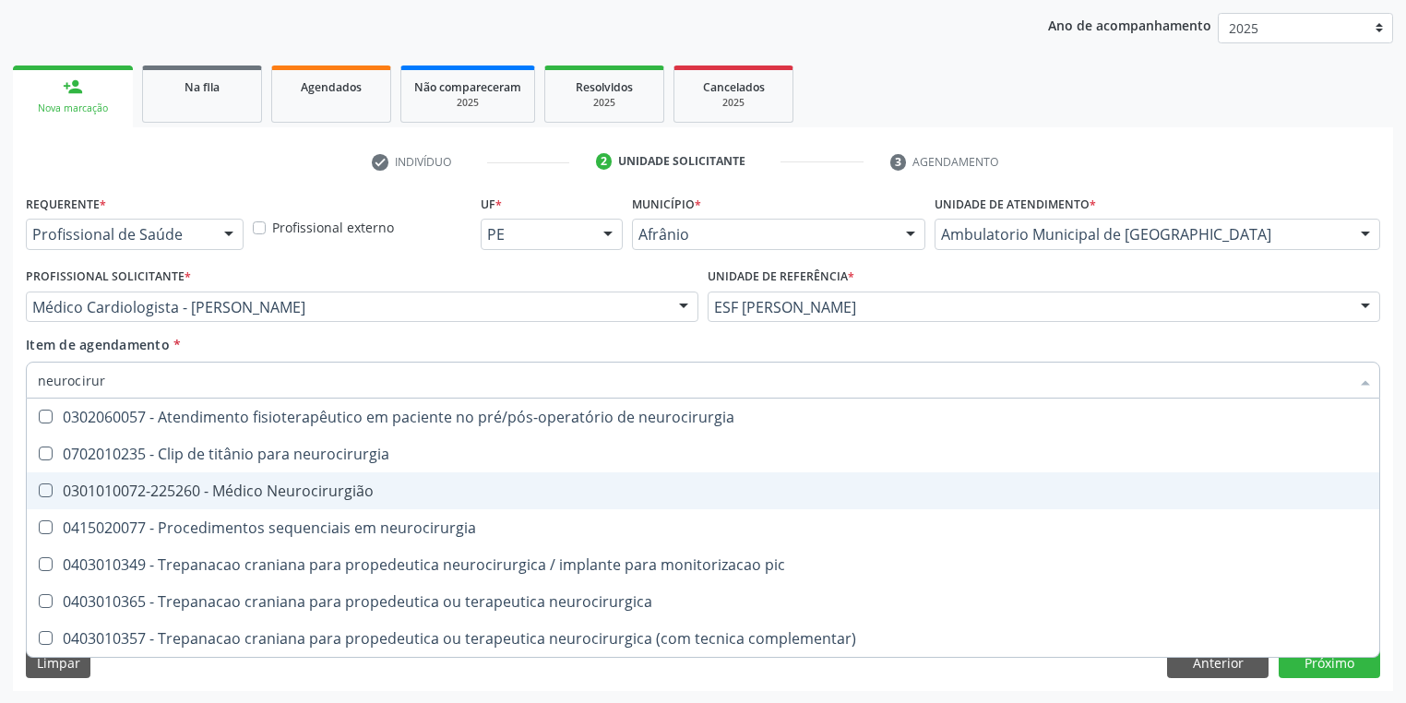
click at [102, 483] on div "0301010072-225260 - Médico Neurocirurgião" at bounding box center [703, 490] width 1330 height 15
checkbox Neurocirurgião "true"
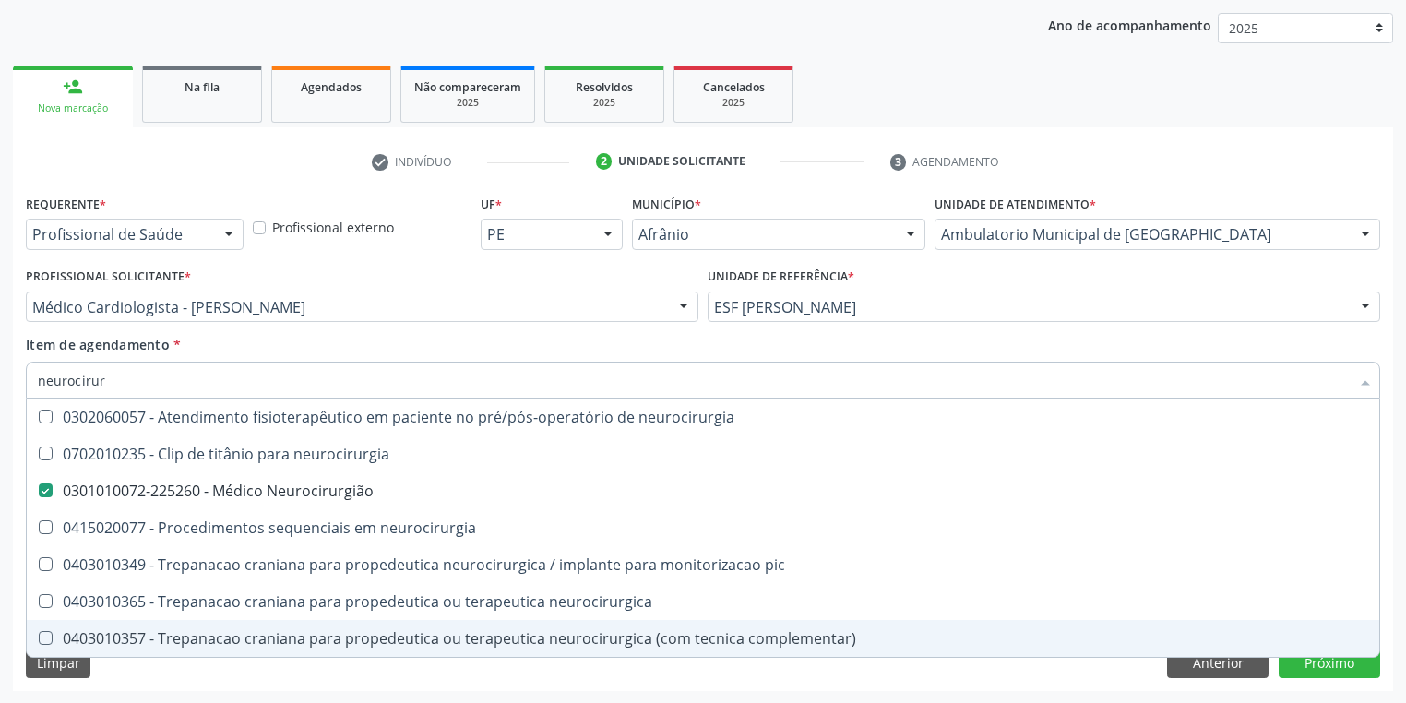
click at [144, 681] on div "Requerente * Profissional de Saúde Profissional de Saúde Paciente Nenhum result…" at bounding box center [703, 440] width 1380 height 501
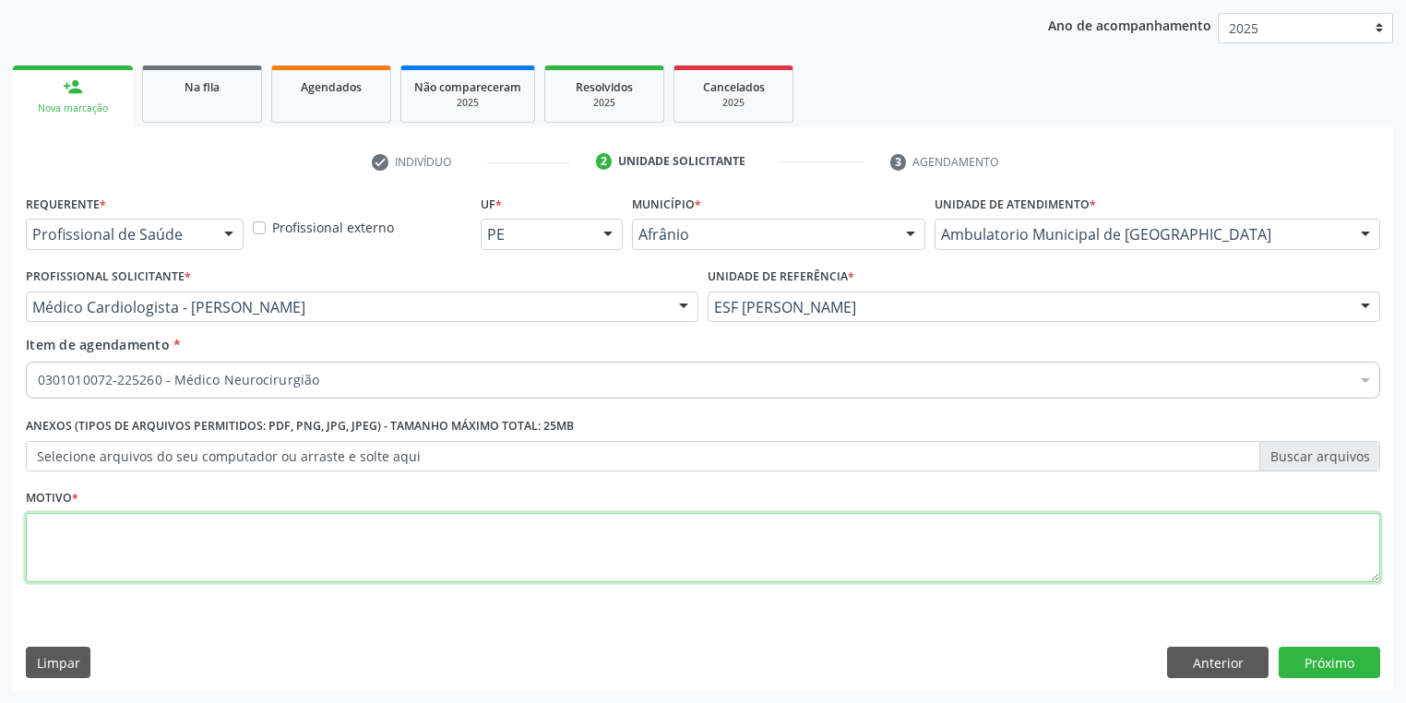
click at [81, 520] on textarea at bounding box center [703, 548] width 1354 height 70
type textarea "/*"
click at [1328, 665] on button "Próximo" at bounding box center [1328, 662] width 101 height 31
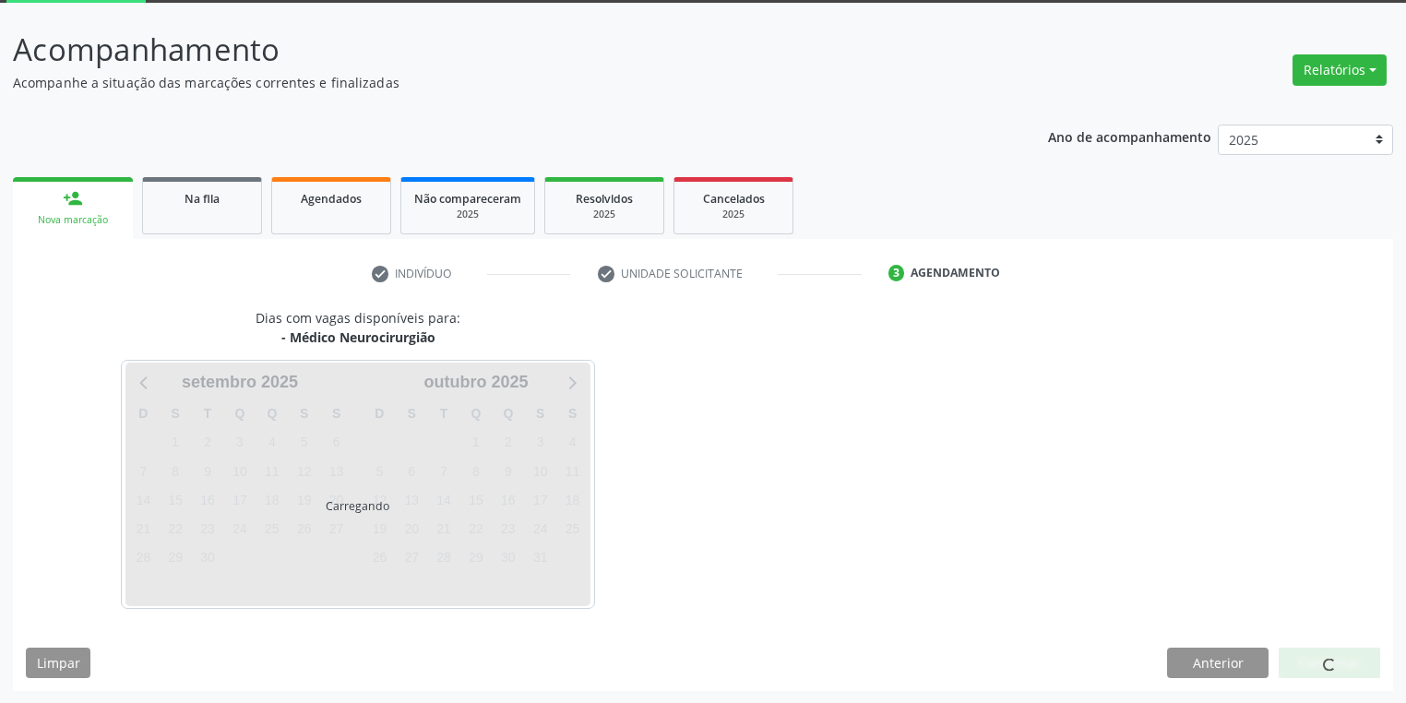
scroll to position [99, 0]
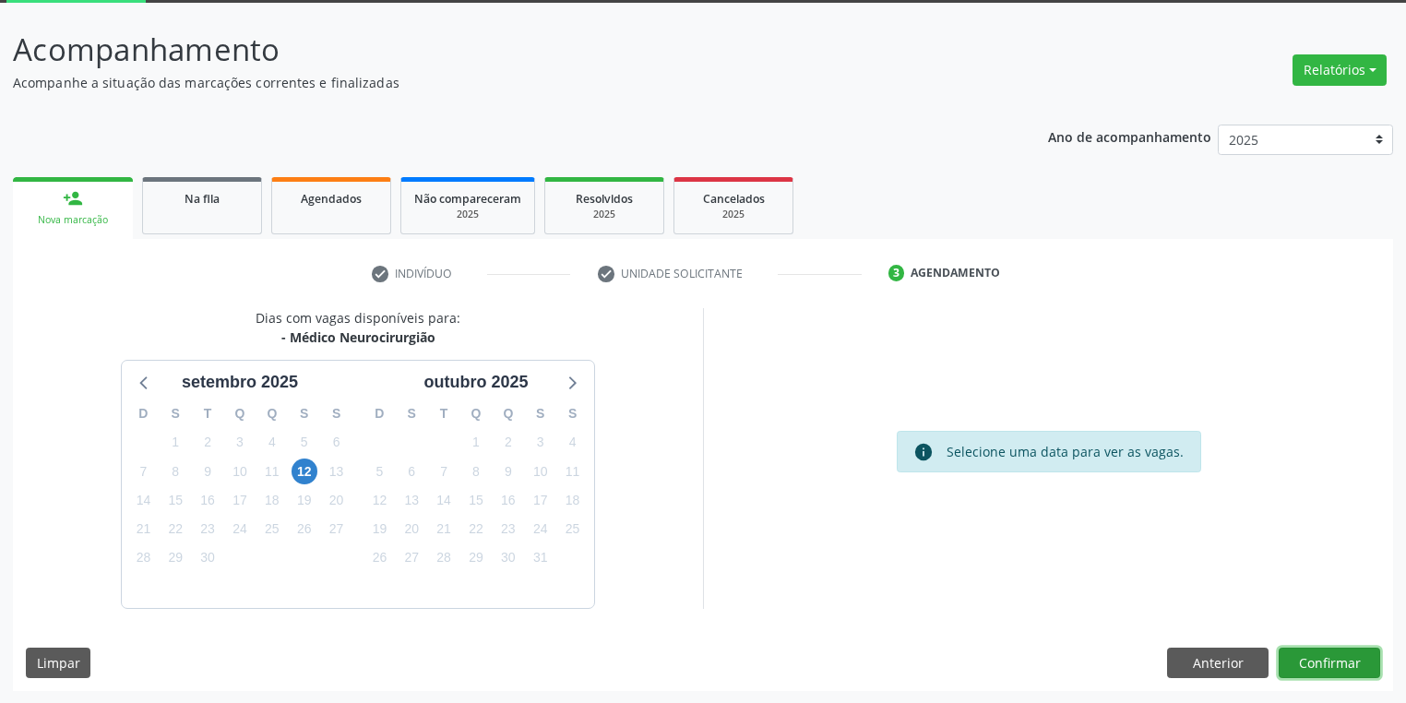
click at [1309, 670] on button "Confirmar" at bounding box center [1328, 662] width 101 height 31
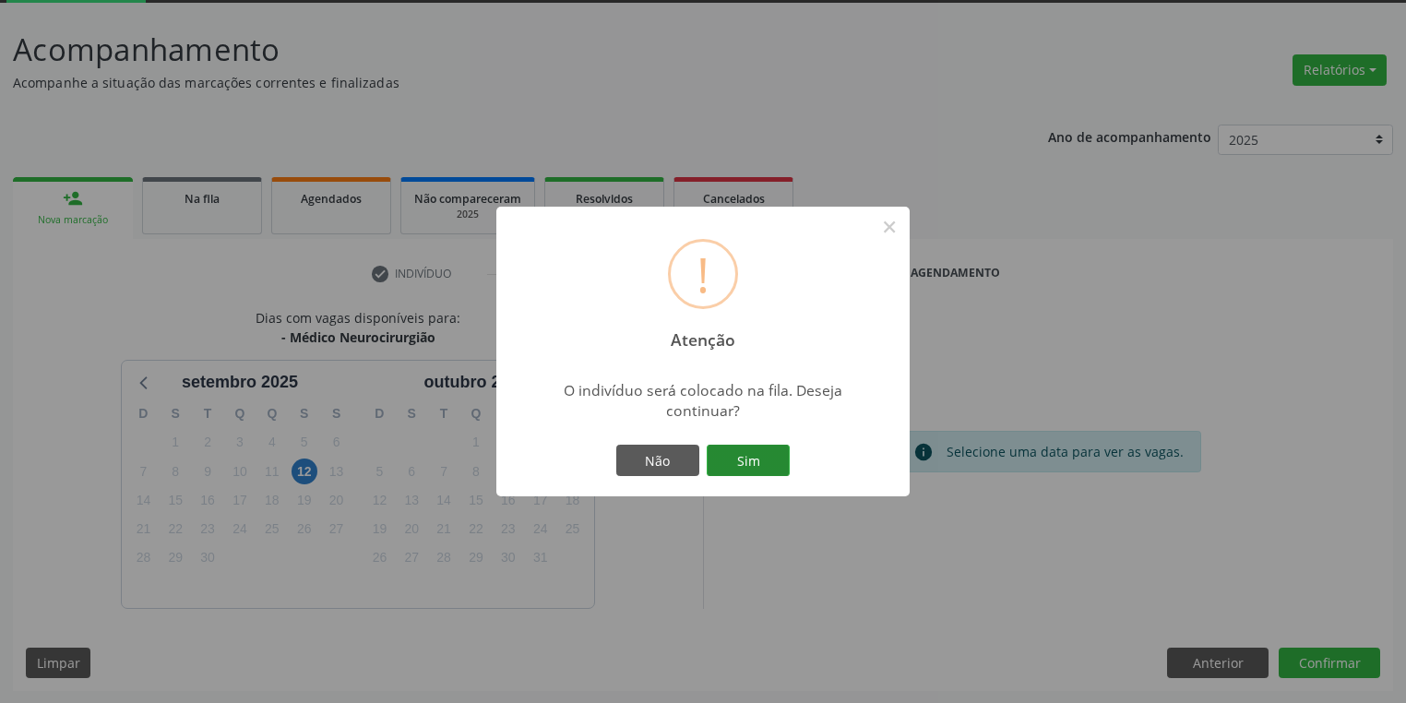
click at [764, 458] on button "Sim" at bounding box center [747, 460] width 83 height 31
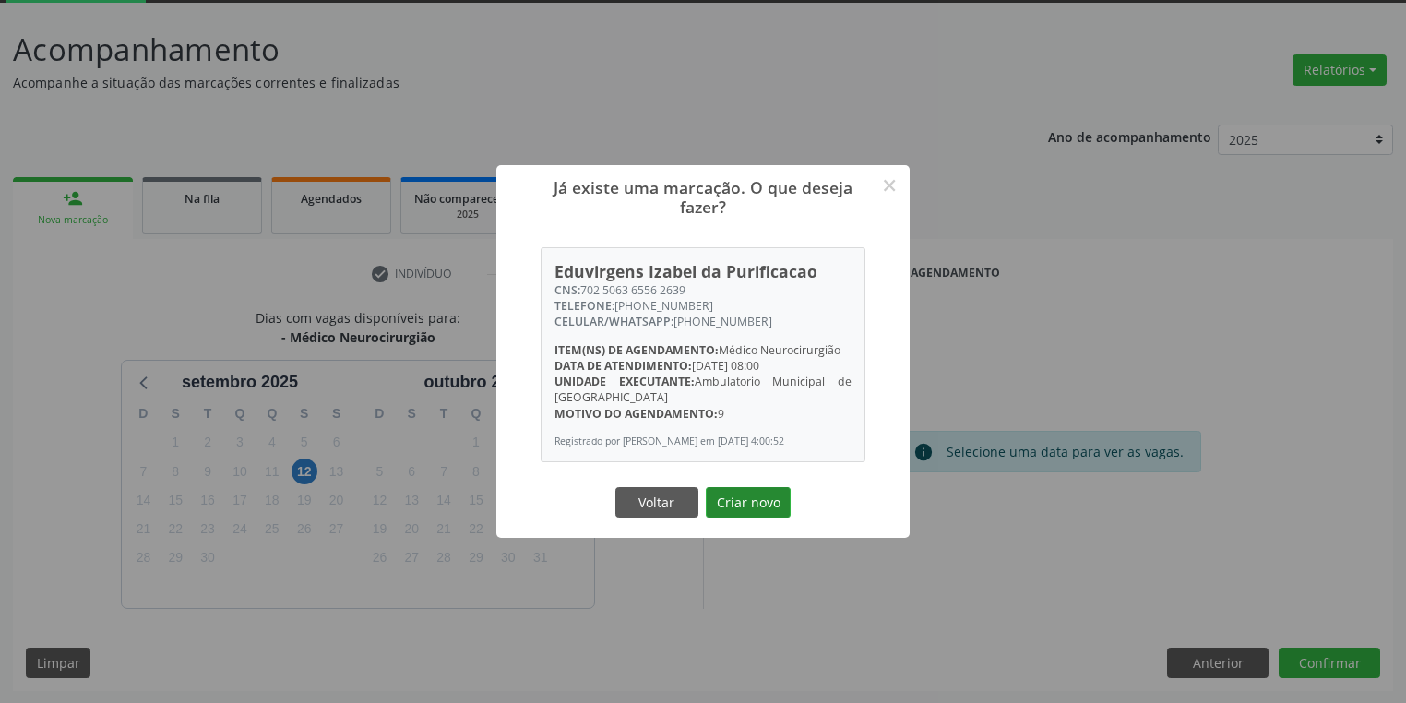
click at [737, 501] on button "Criar novo" at bounding box center [748, 502] width 85 height 31
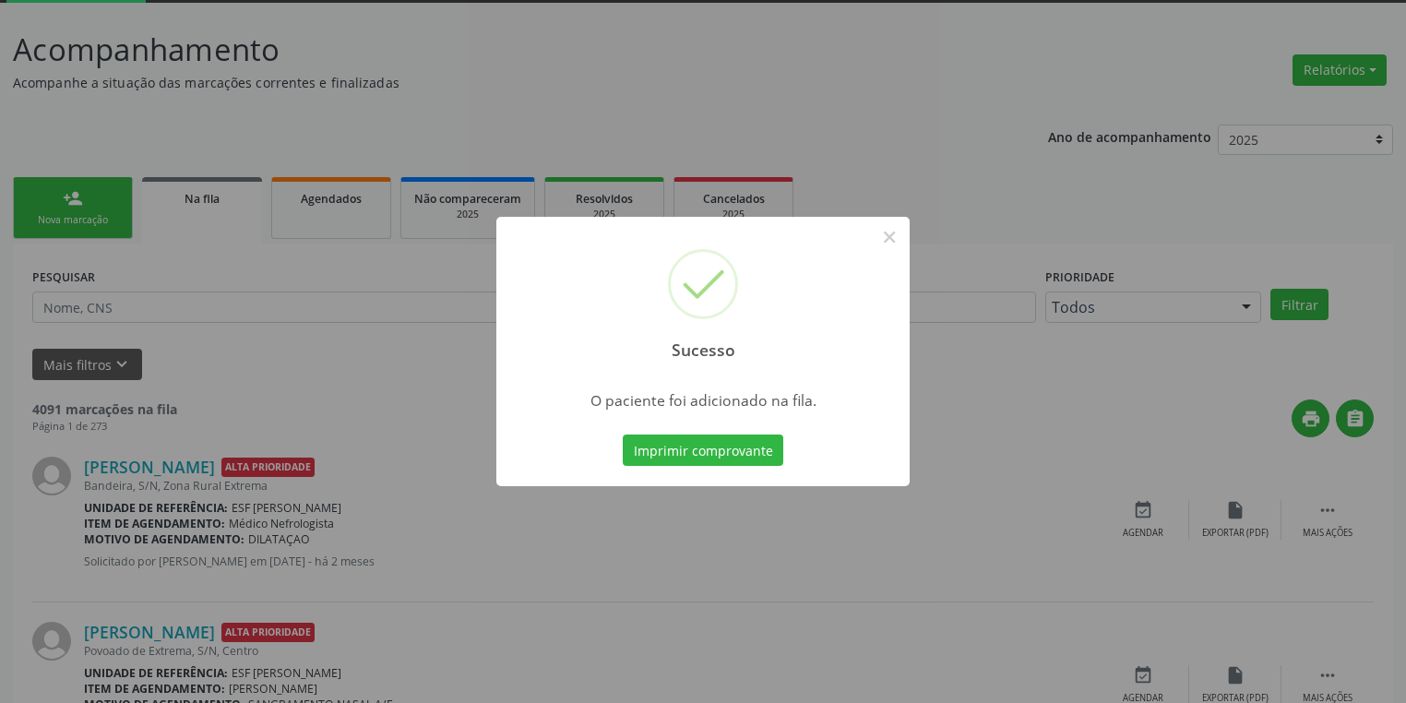
scroll to position [0, 0]
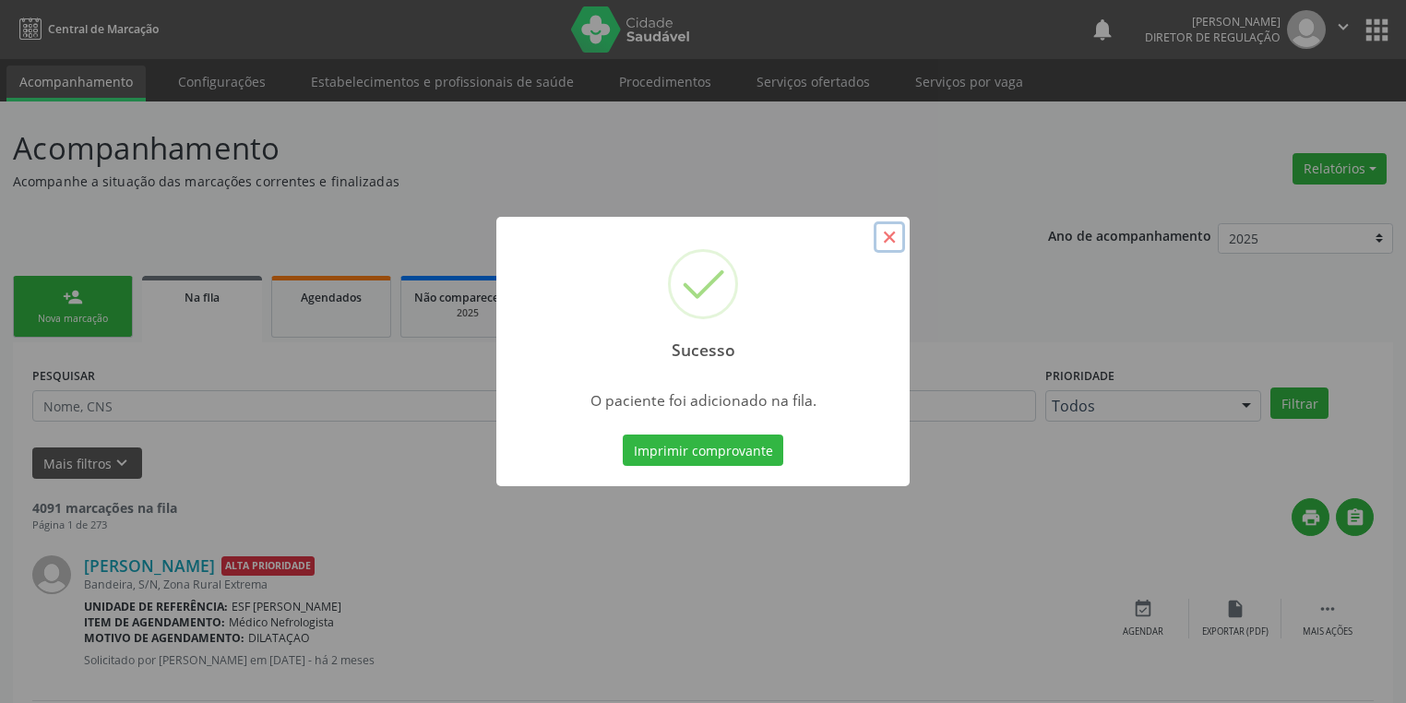
click at [888, 241] on button "×" at bounding box center [888, 236] width 31 height 31
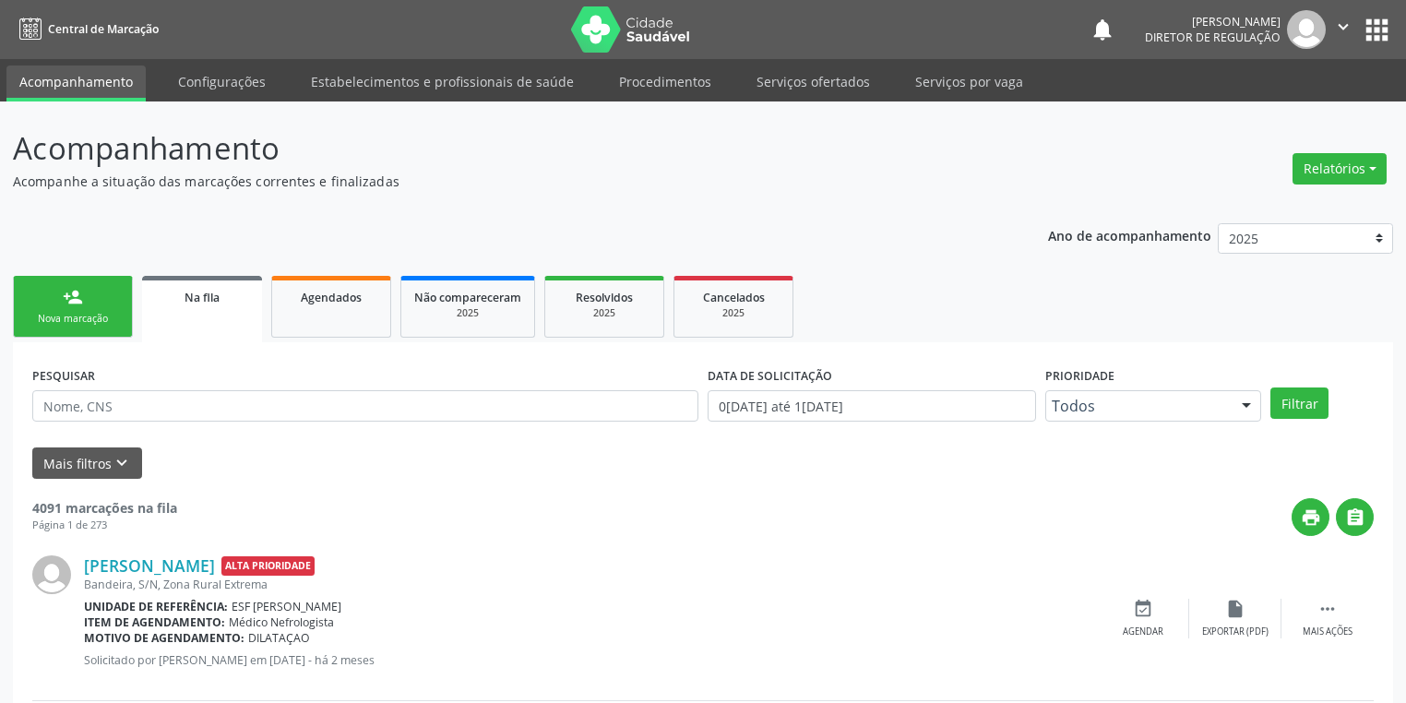
click at [108, 312] on div "Nova marcação" at bounding box center [73, 319] width 92 height 14
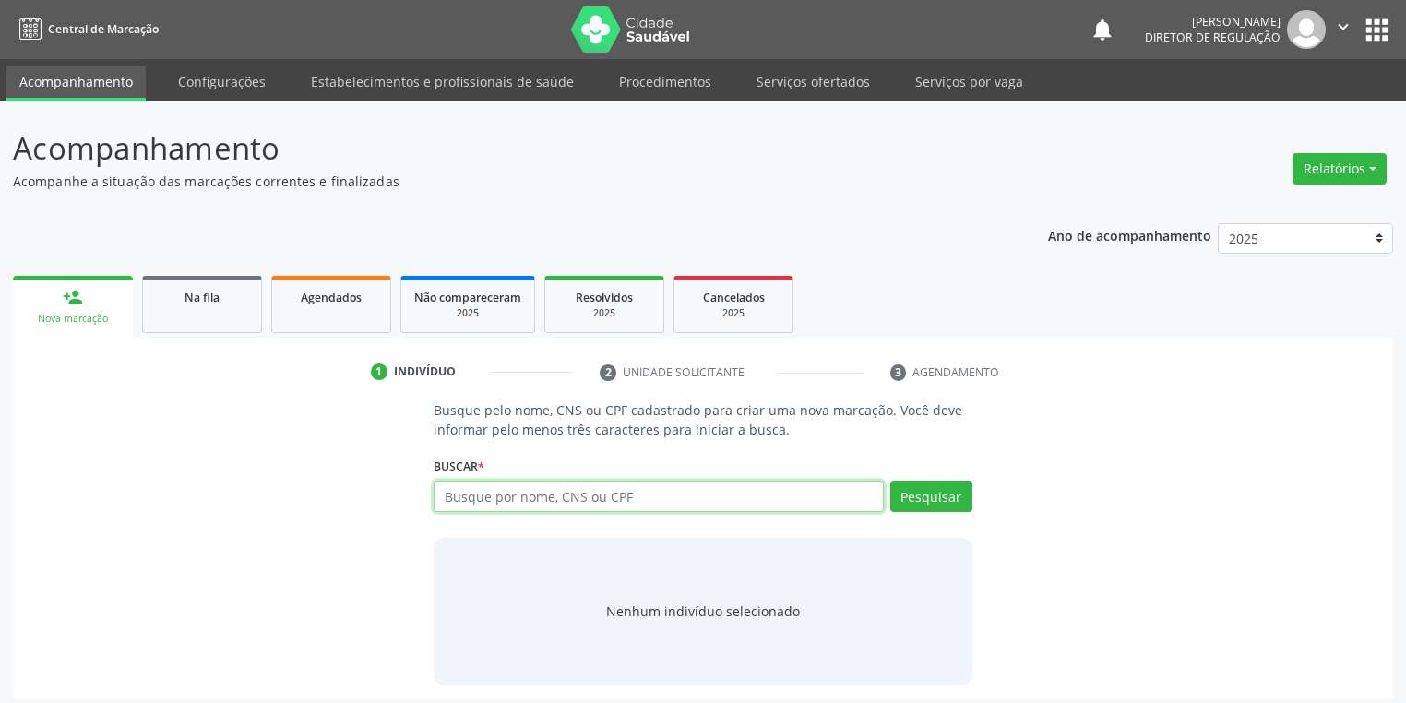
click at [466, 500] on input "text" at bounding box center [658, 496] width 450 height 31
type input "700507722899956"
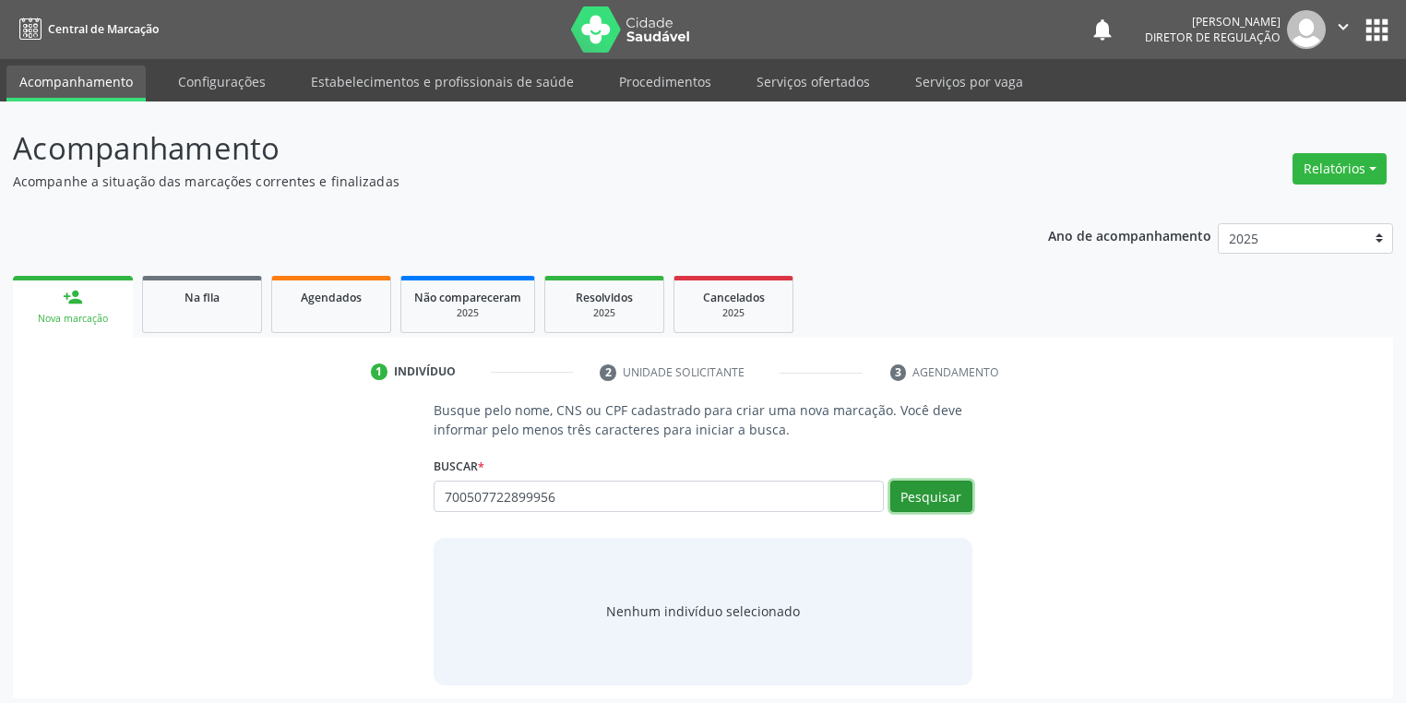
click at [924, 489] on button "Pesquisar" at bounding box center [931, 496] width 82 height 31
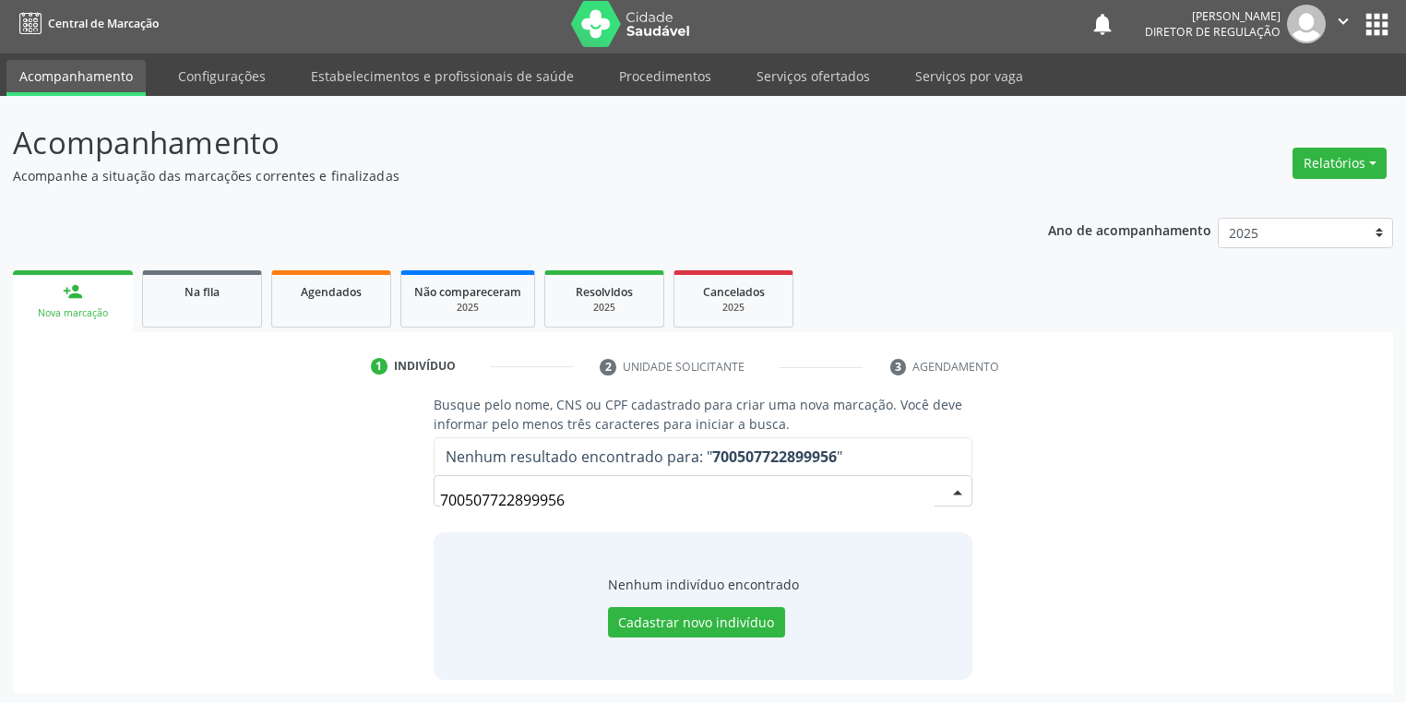
scroll to position [7, 0]
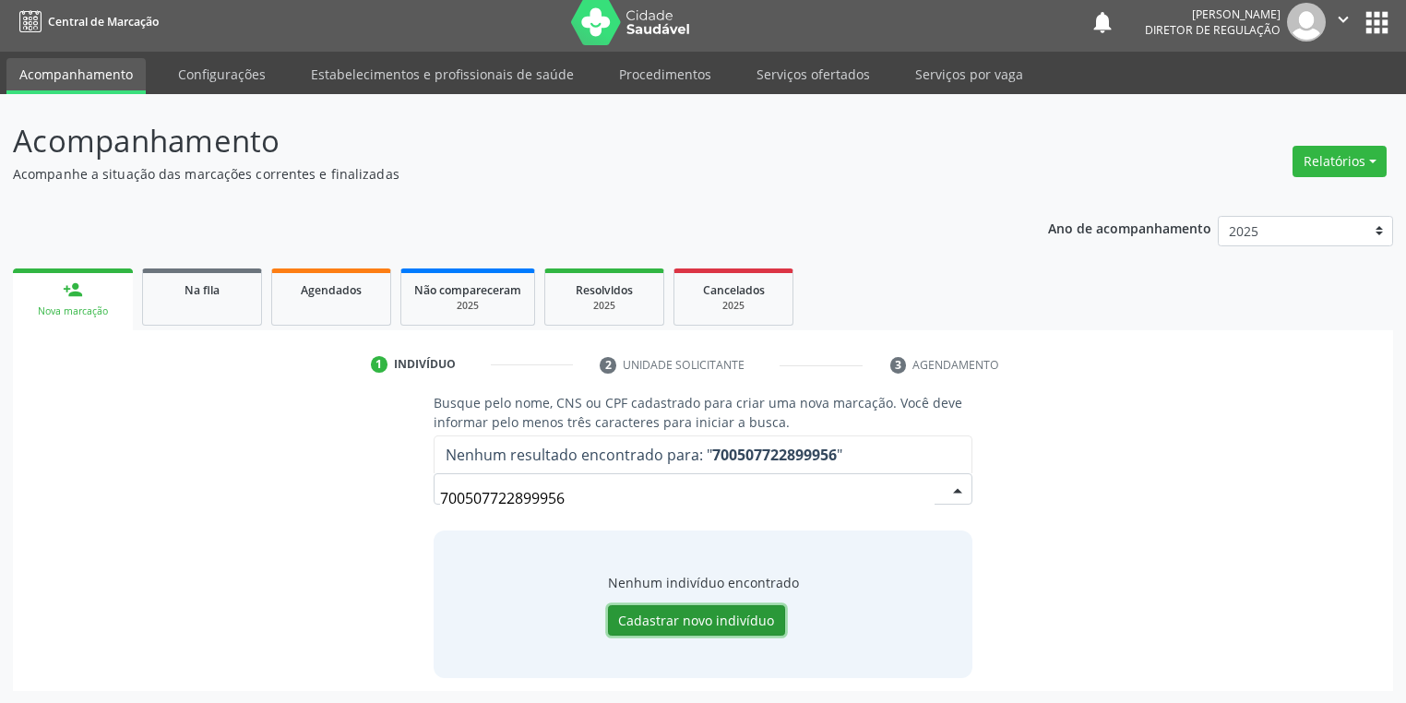
click at [671, 614] on button "Cadastrar novo indivíduo" at bounding box center [696, 620] width 177 height 31
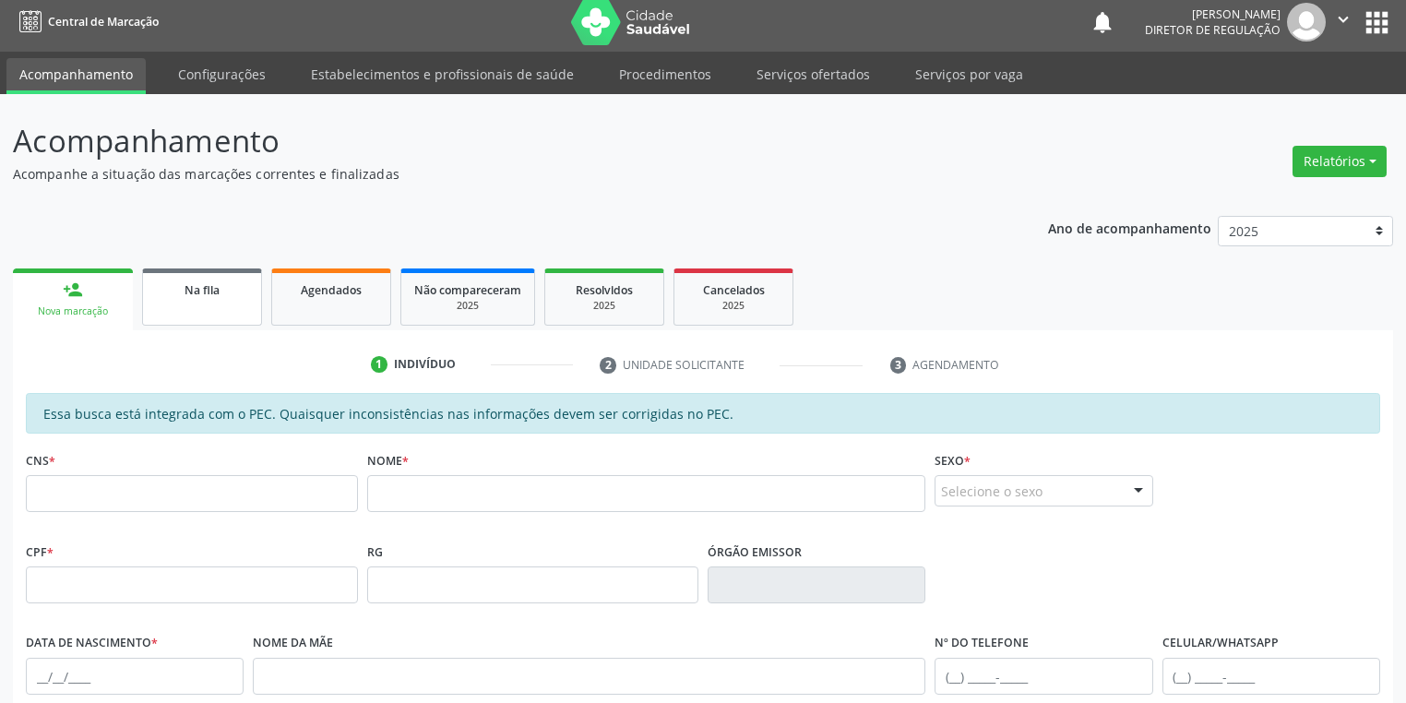
click at [198, 287] on span "Na fila" at bounding box center [201, 290] width 35 height 16
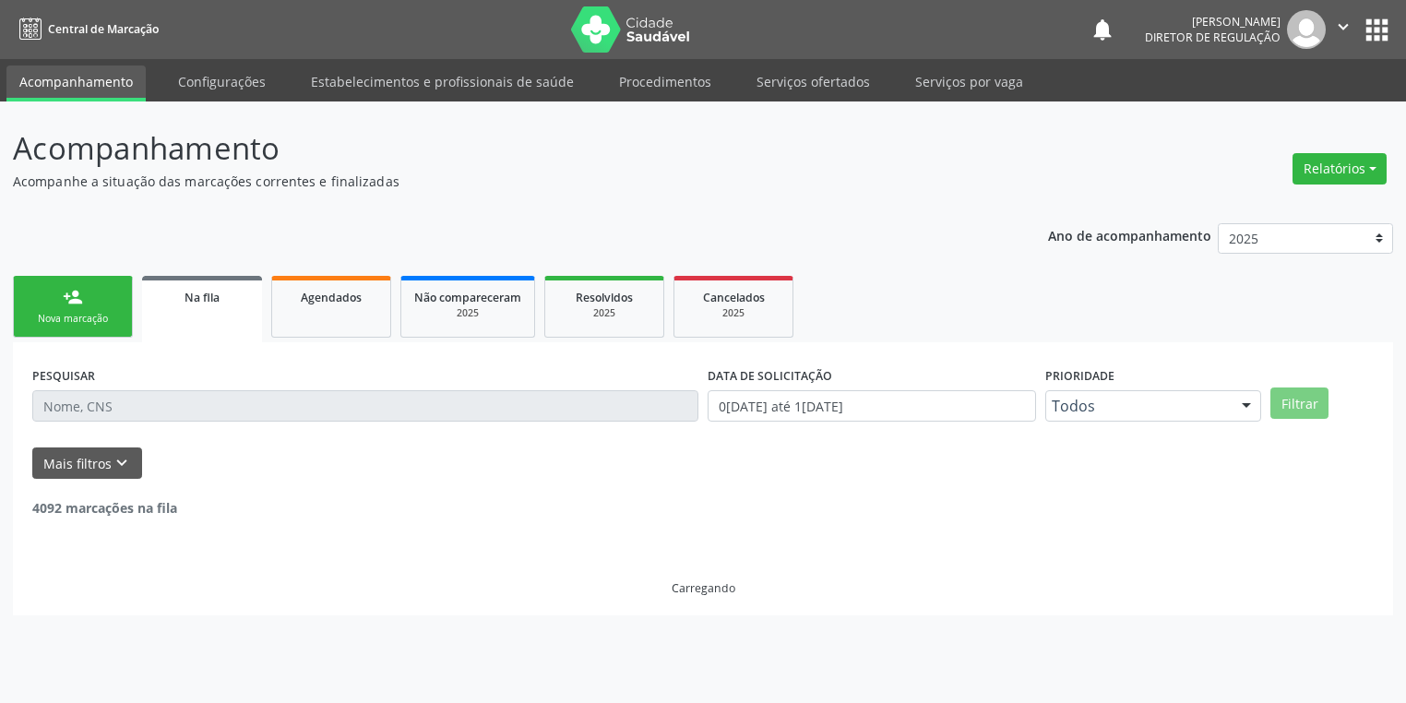
scroll to position [0, 0]
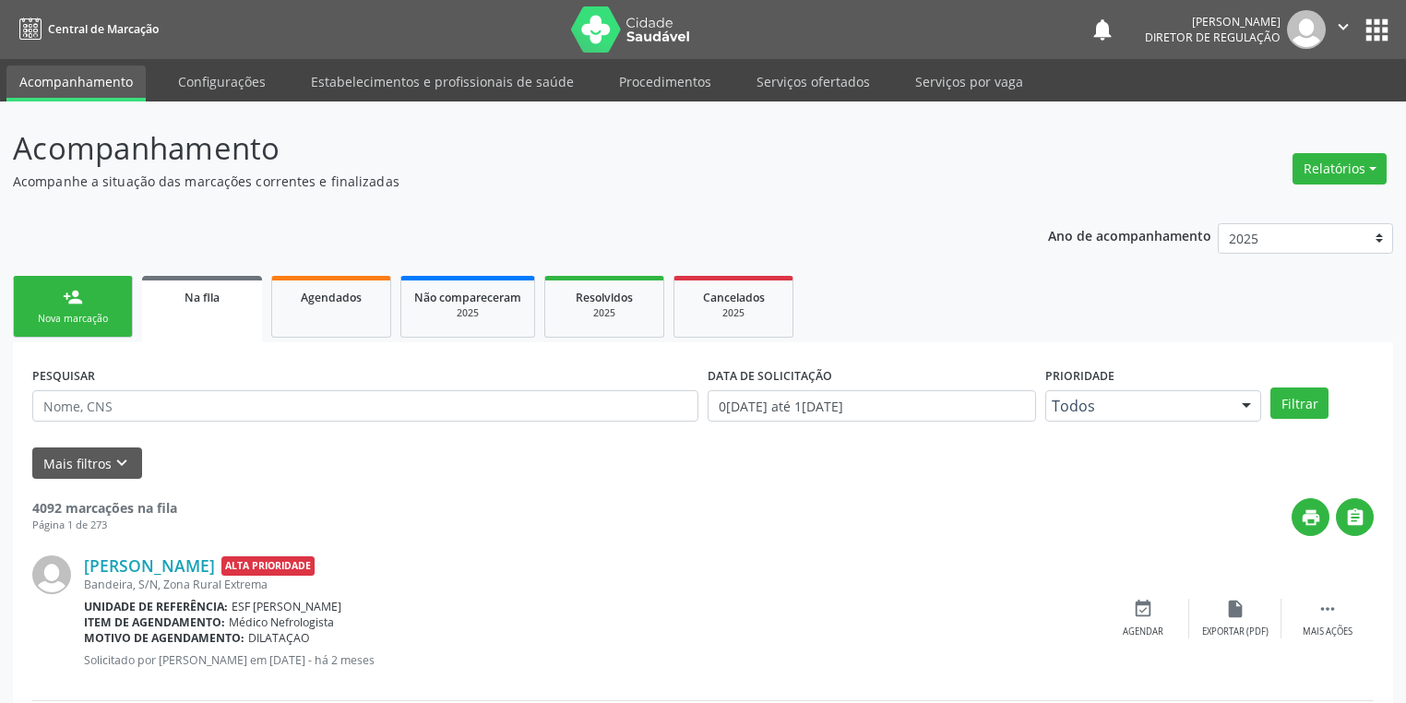
click at [75, 316] on div "Nova marcação" at bounding box center [73, 319] width 92 height 14
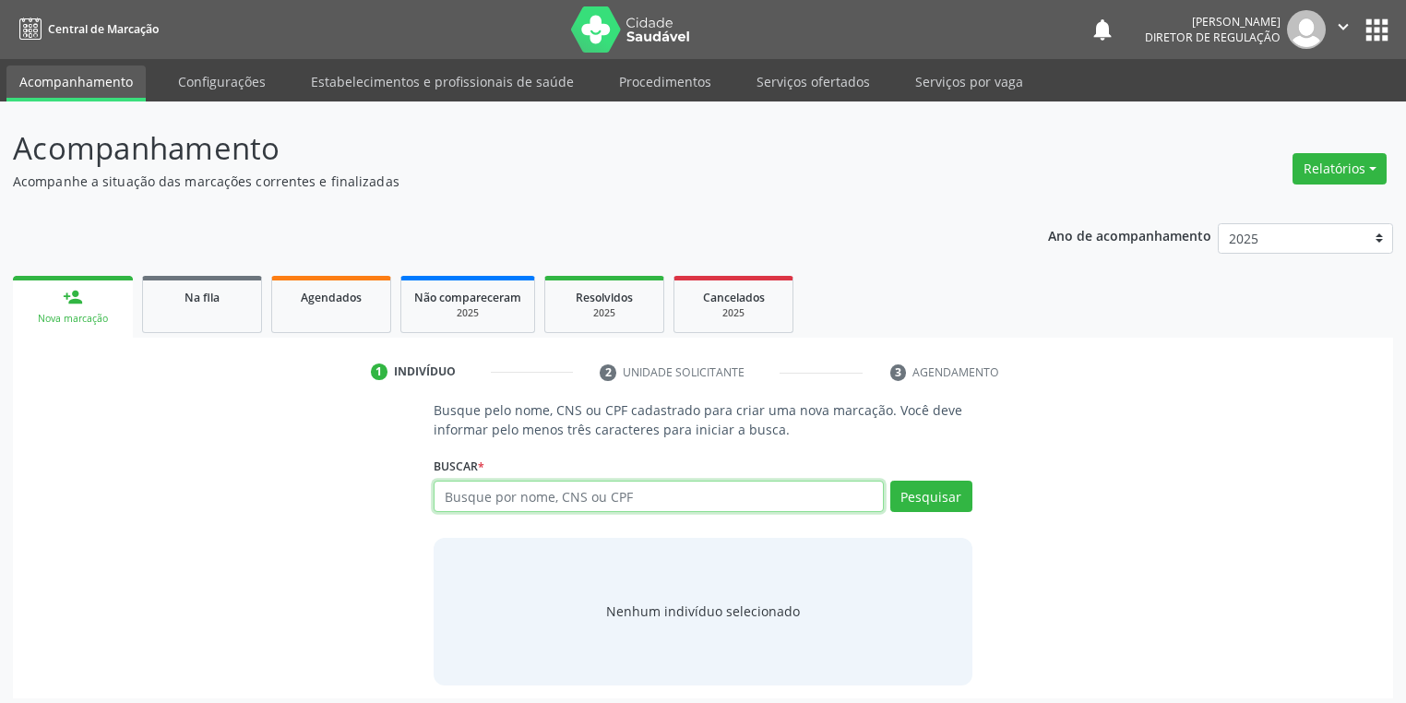
click at [519, 509] on input "text" at bounding box center [658, 496] width 450 height 31
type input "lucas henrique"
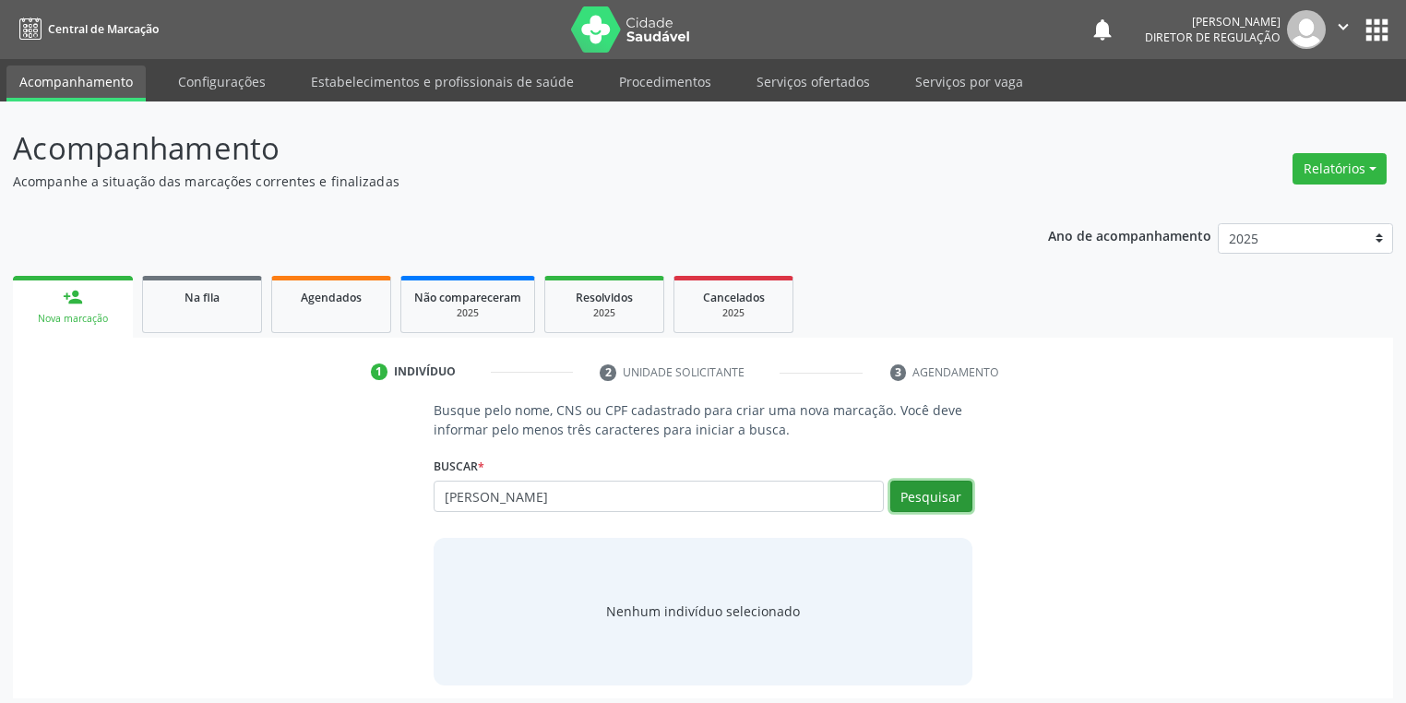
click at [928, 492] on button "Pesquisar" at bounding box center [931, 496] width 82 height 31
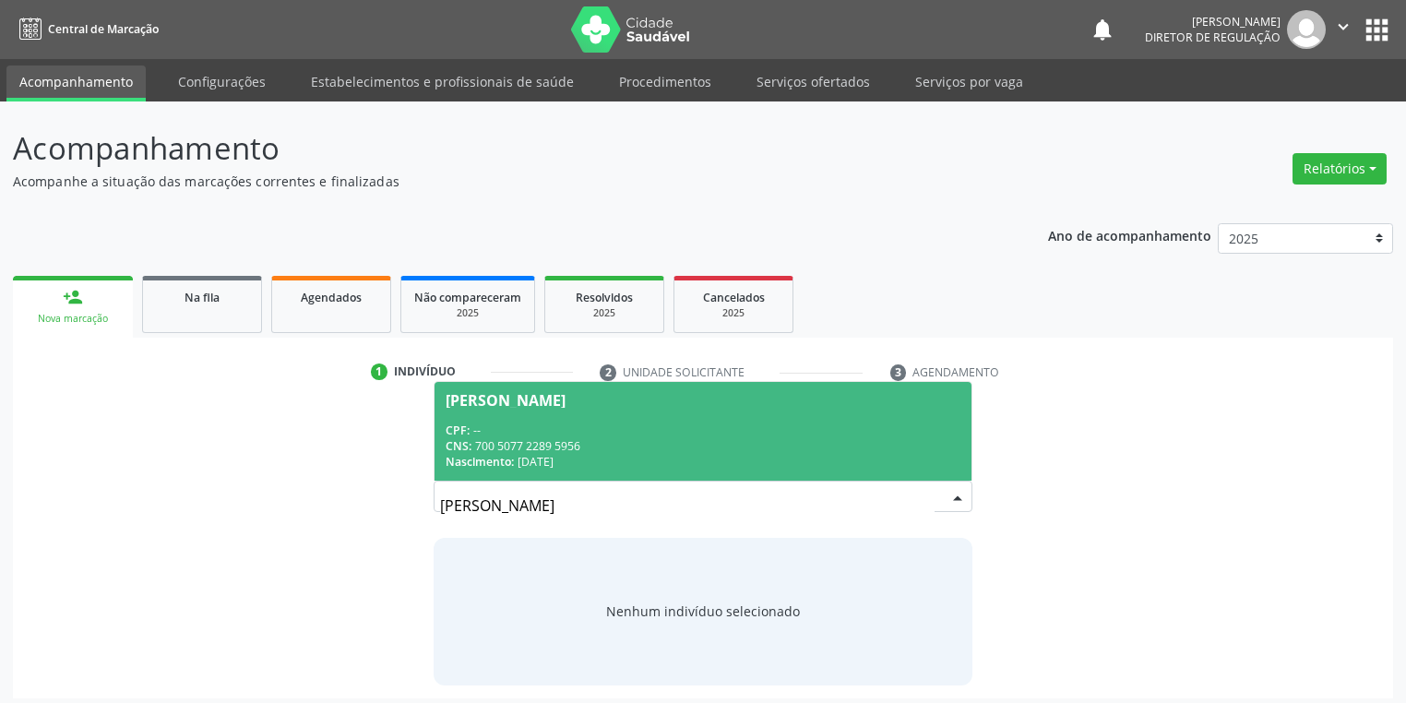
click at [631, 430] on div "CPF: --" at bounding box center [702, 430] width 515 height 16
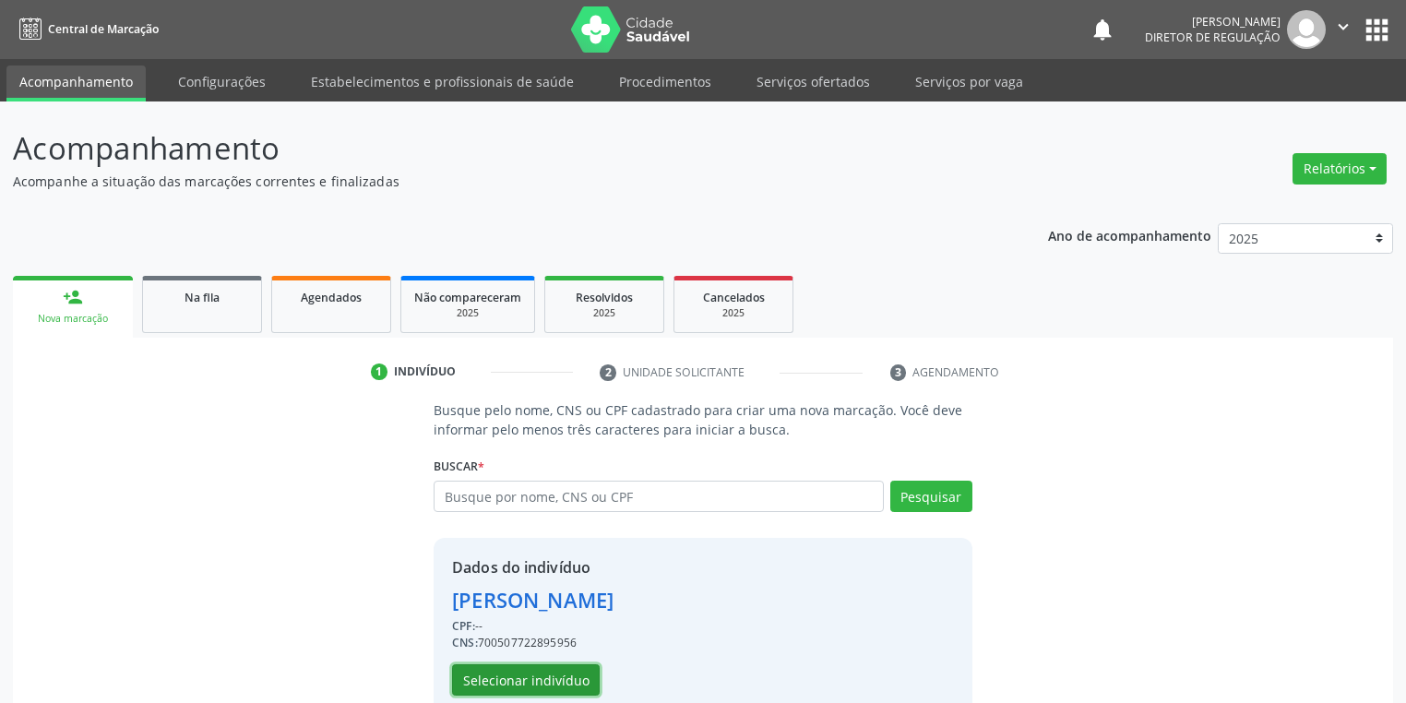
click at [511, 686] on button "Selecionar indivíduo" at bounding box center [526, 679] width 148 height 31
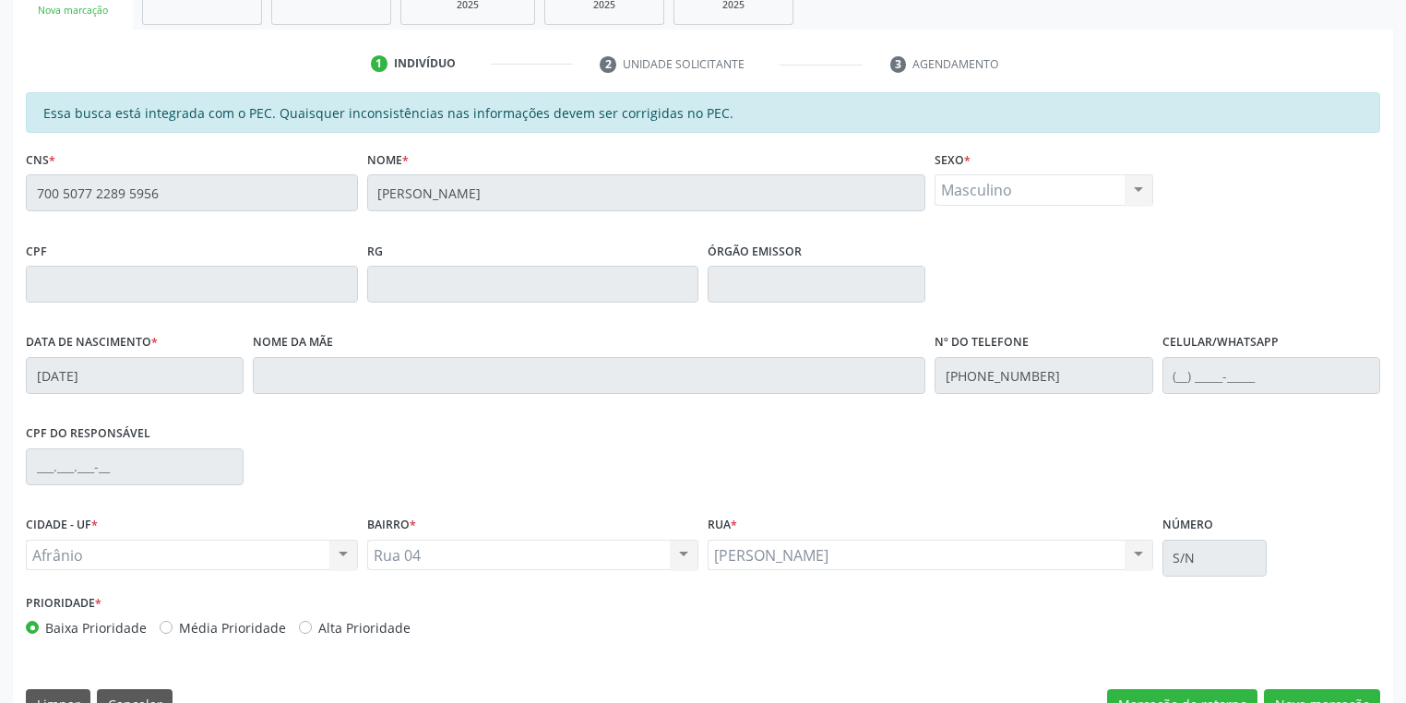
scroll to position [350, 0]
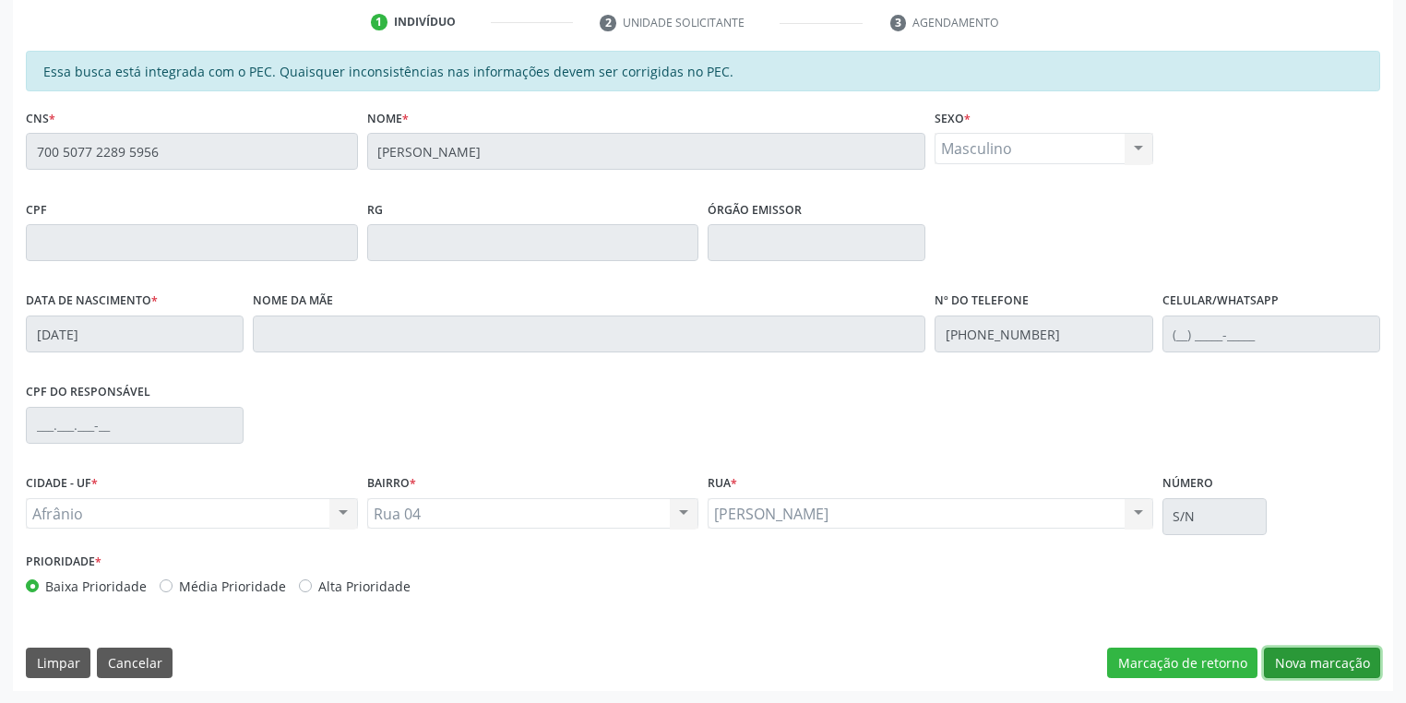
click at [1323, 661] on button "Nova marcação" at bounding box center [1322, 662] width 116 height 31
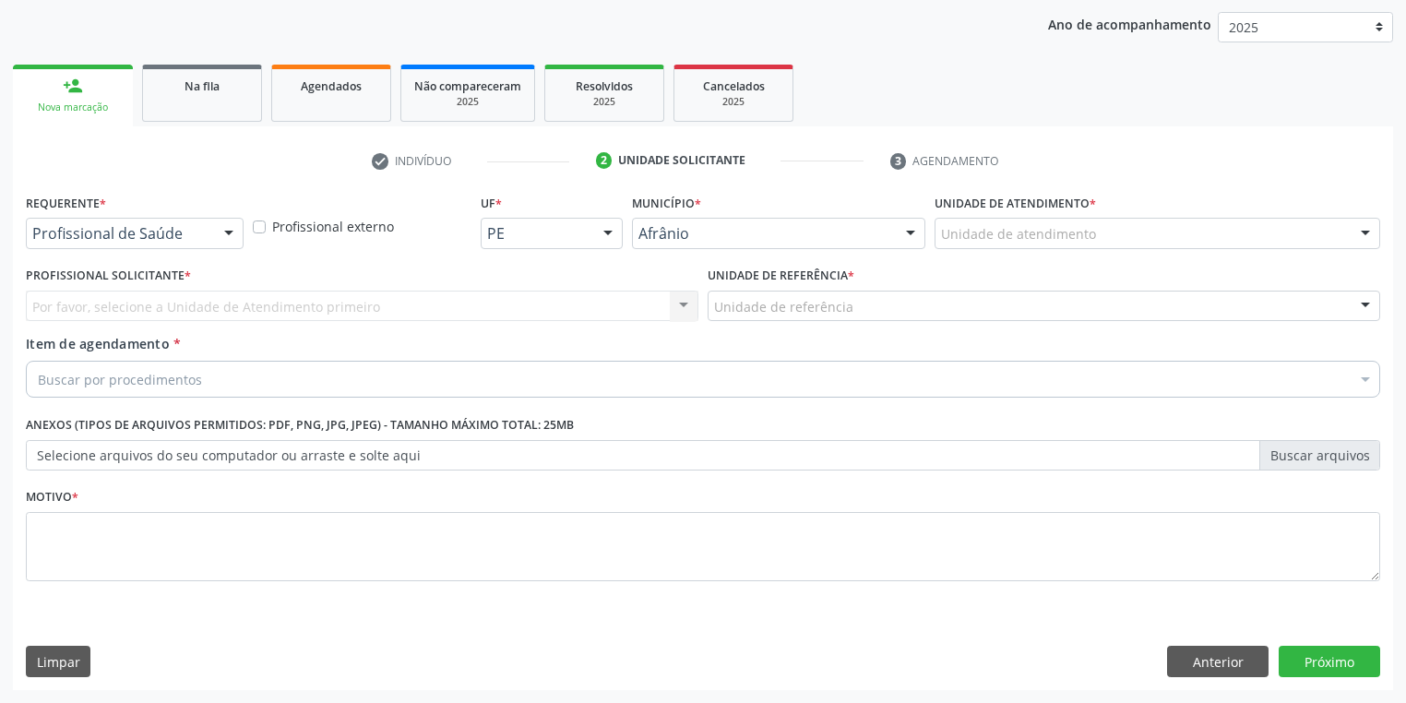
scroll to position [210, 0]
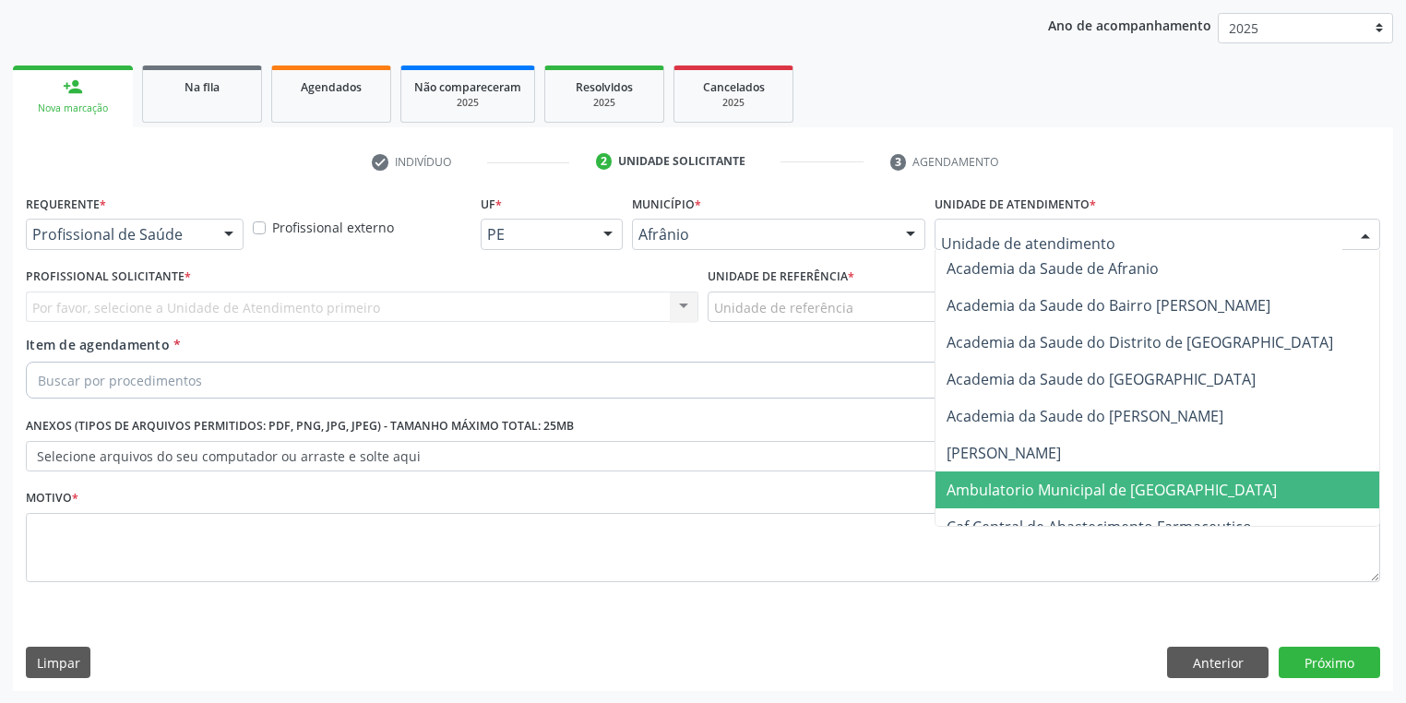
click at [996, 489] on span "Ambulatorio Municipal de [GEOGRAPHIC_DATA]" at bounding box center [1111, 490] width 330 height 20
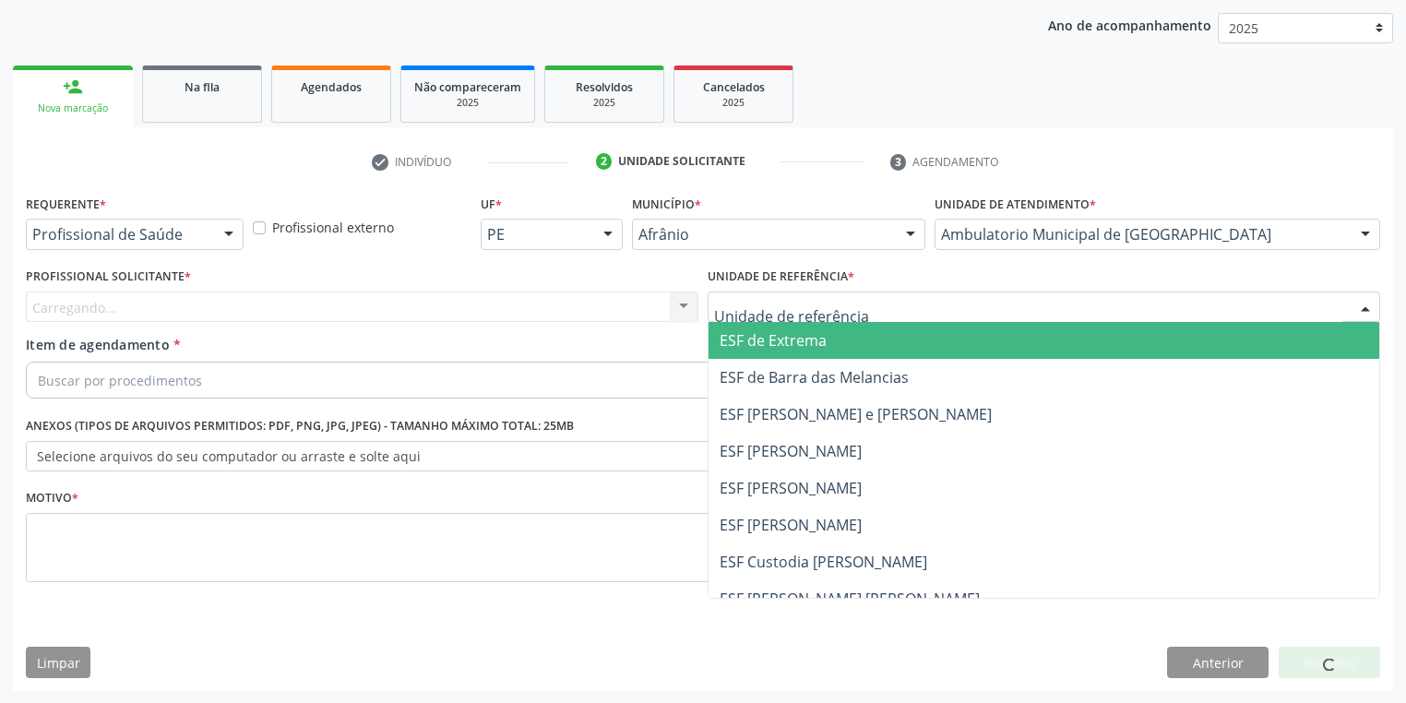
click at [786, 319] on div at bounding box center [1043, 306] width 672 height 31
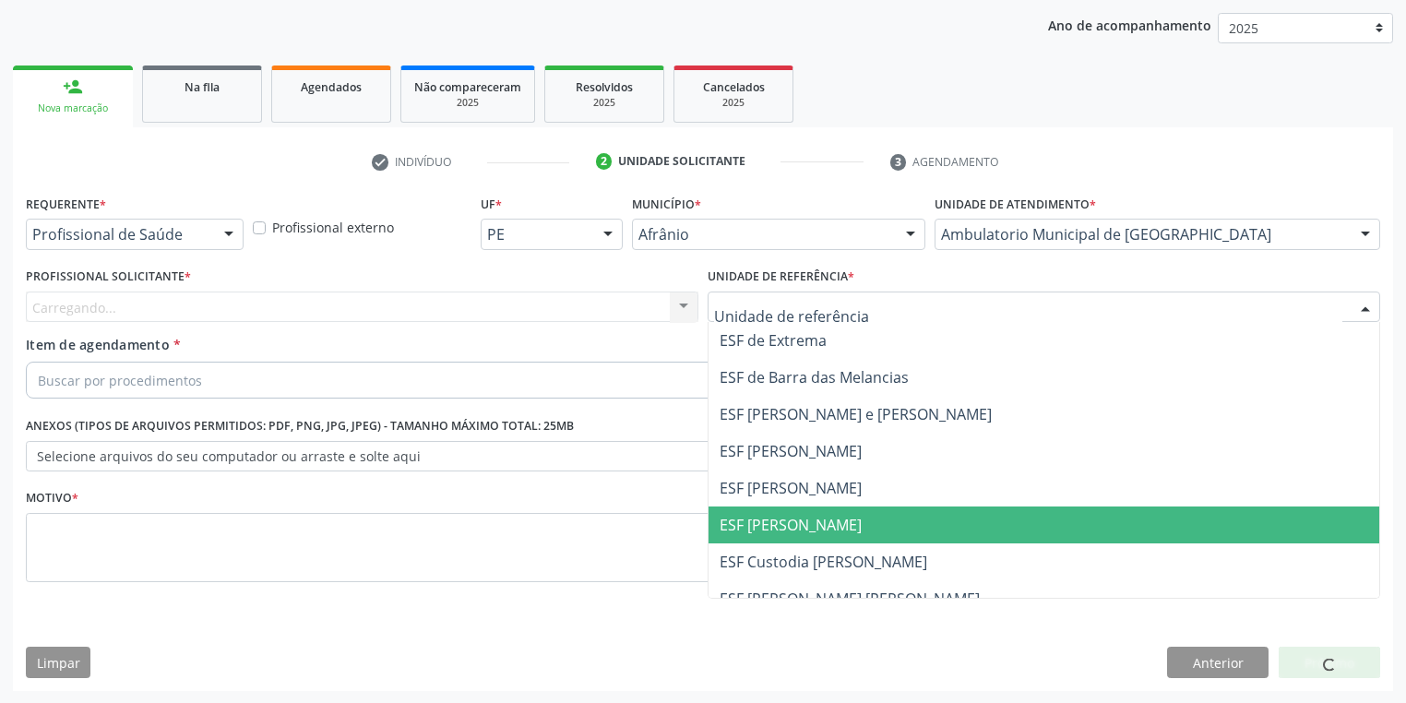
click at [794, 538] on span "ESF [PERSON_NAME]" at bounding box center [1043, 524] width 671 height 37
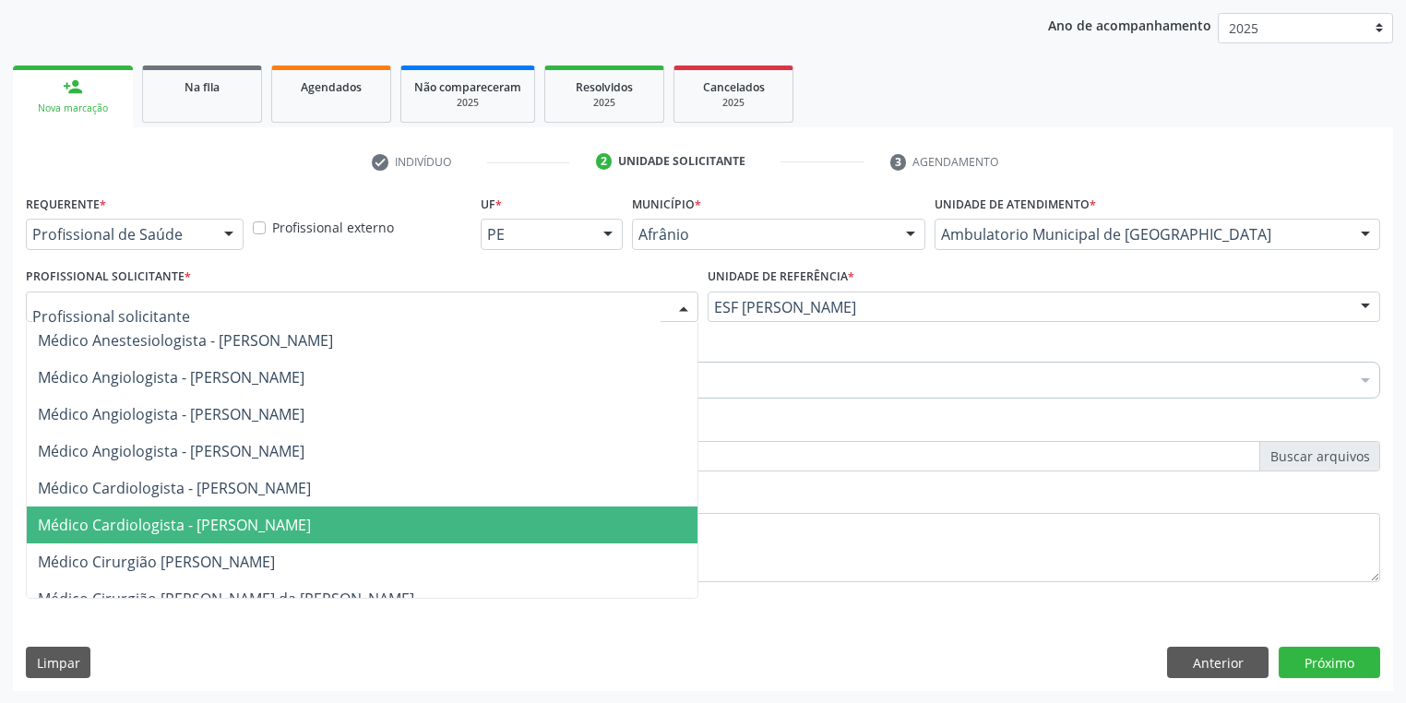
click at [133, 519] on span "Médico Cardiologista - [PERSON_NAME]" at bounding box center [174, 525] width 273 height 20
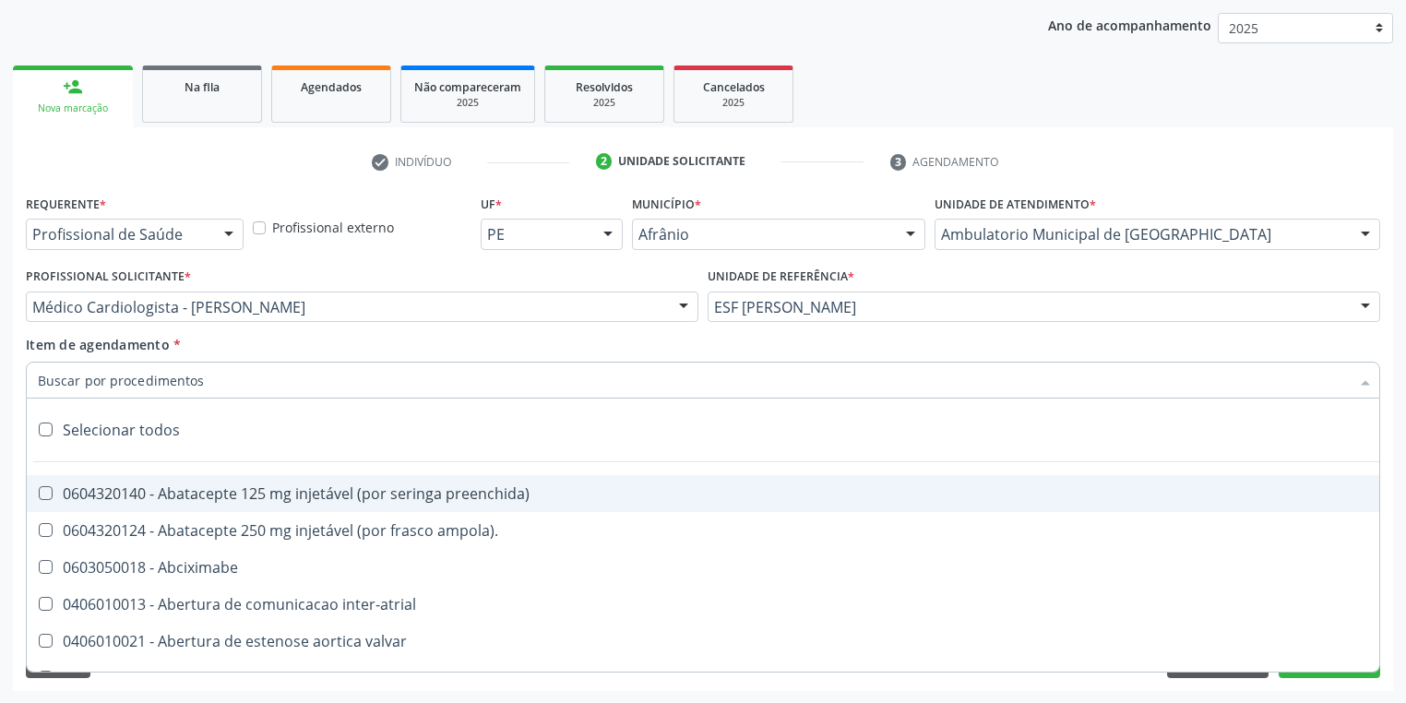
type input "m"
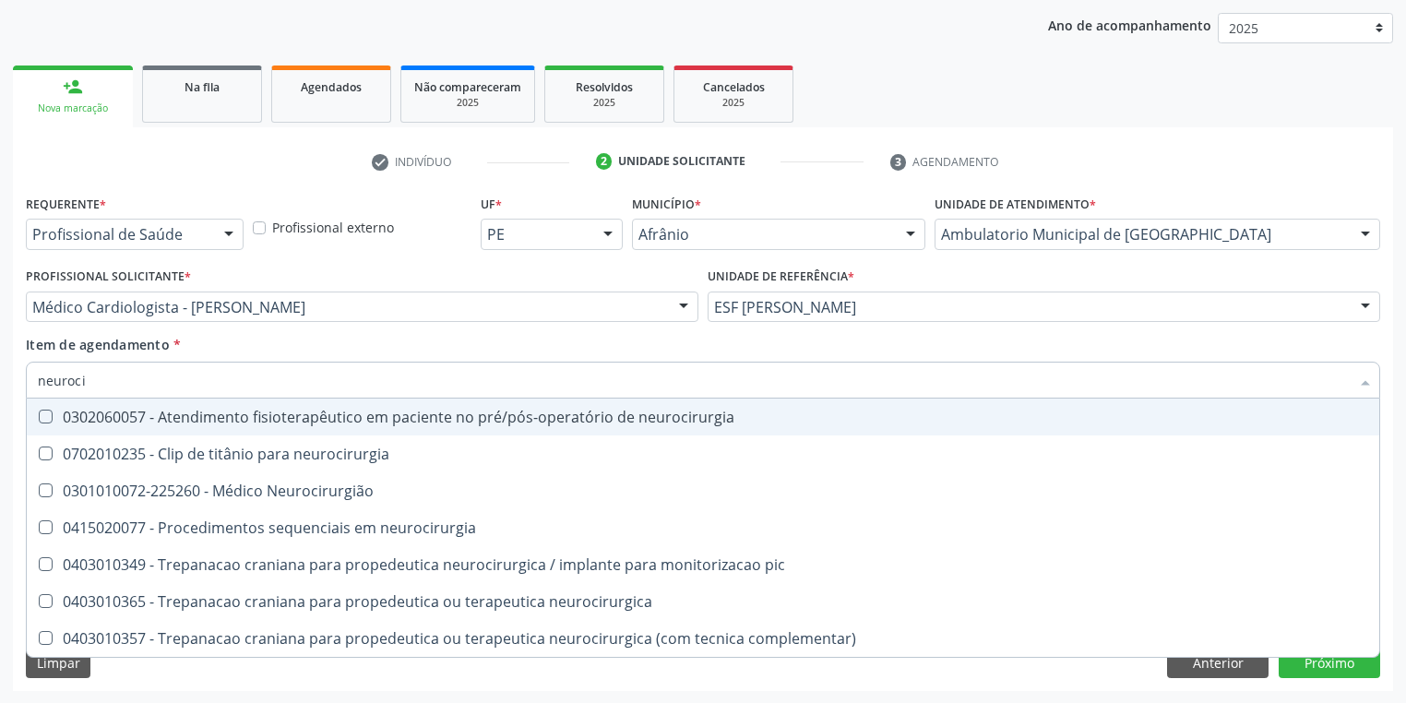
type input "neurocir"
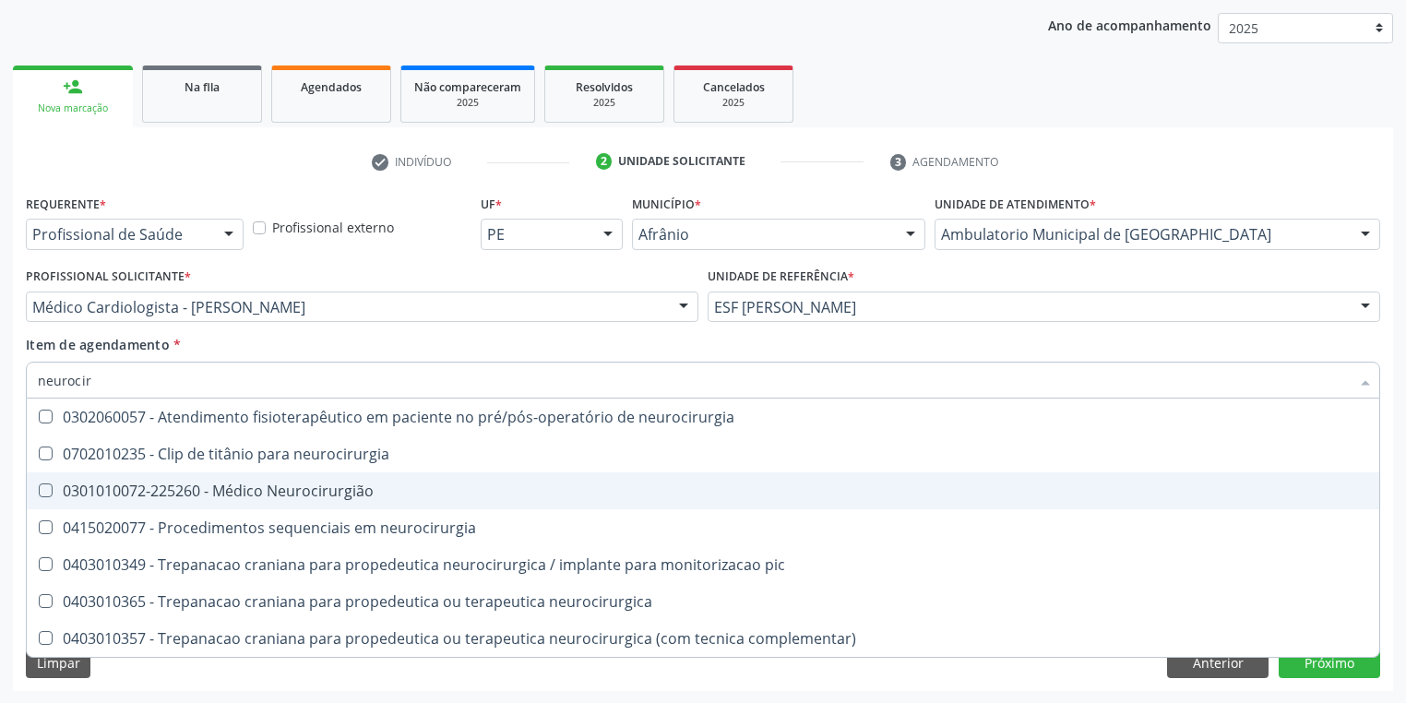
click at [127, 483] on div "0301010072-225260 - Médico Neurocirurgião" at bounding box center [703, 490] width 1330 height 15
checkbox Neurocirurgião "true"
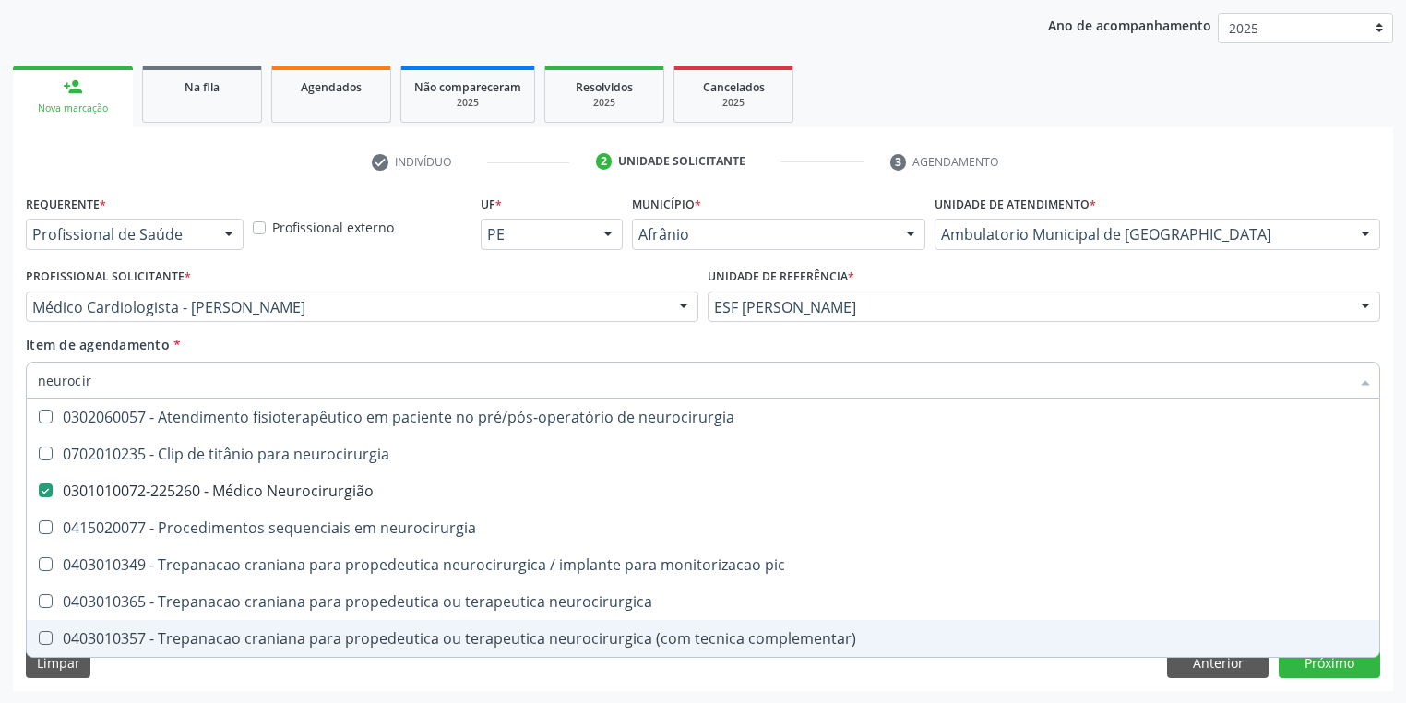
click at [117, 666] on div "Requerente * Profissional de Saúde Profissional de Saúde Paciente Nenhum result…" at bounding box center [703, 440] width 1380 height 501
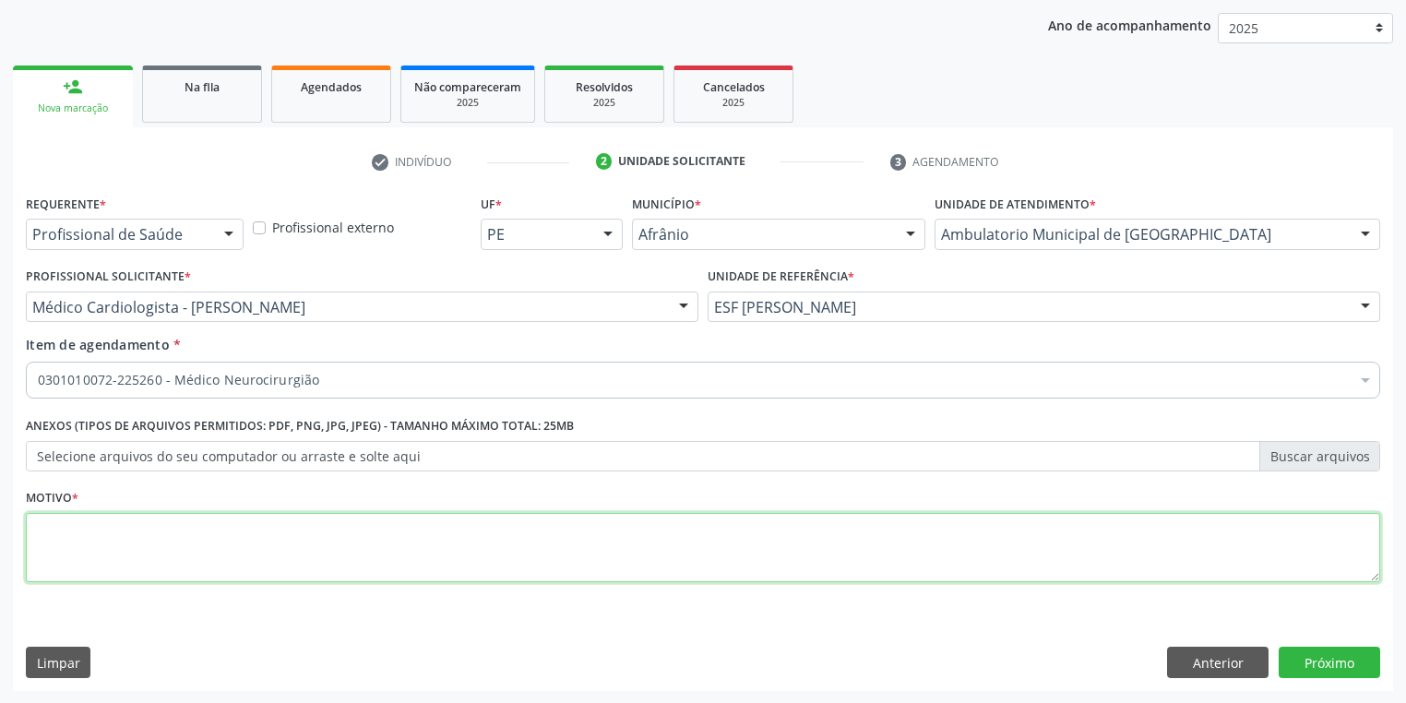
click at [88, 557] on textarea at bounding box center [703, 548] width 1354 height 70
type textarea "*"
click at [1316, 657] on button "Próximo" at bounding box center [1328, 662] width 101 height 31
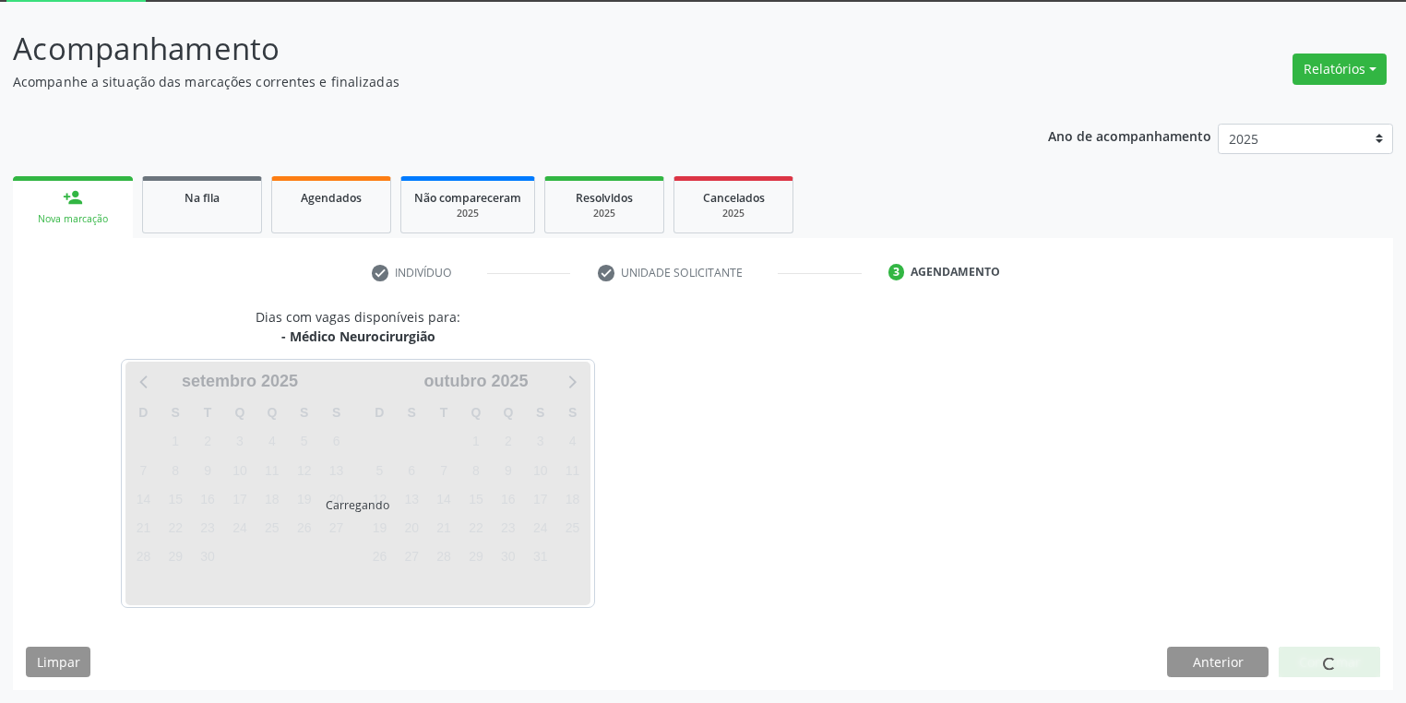
scroll to position [99, 0]
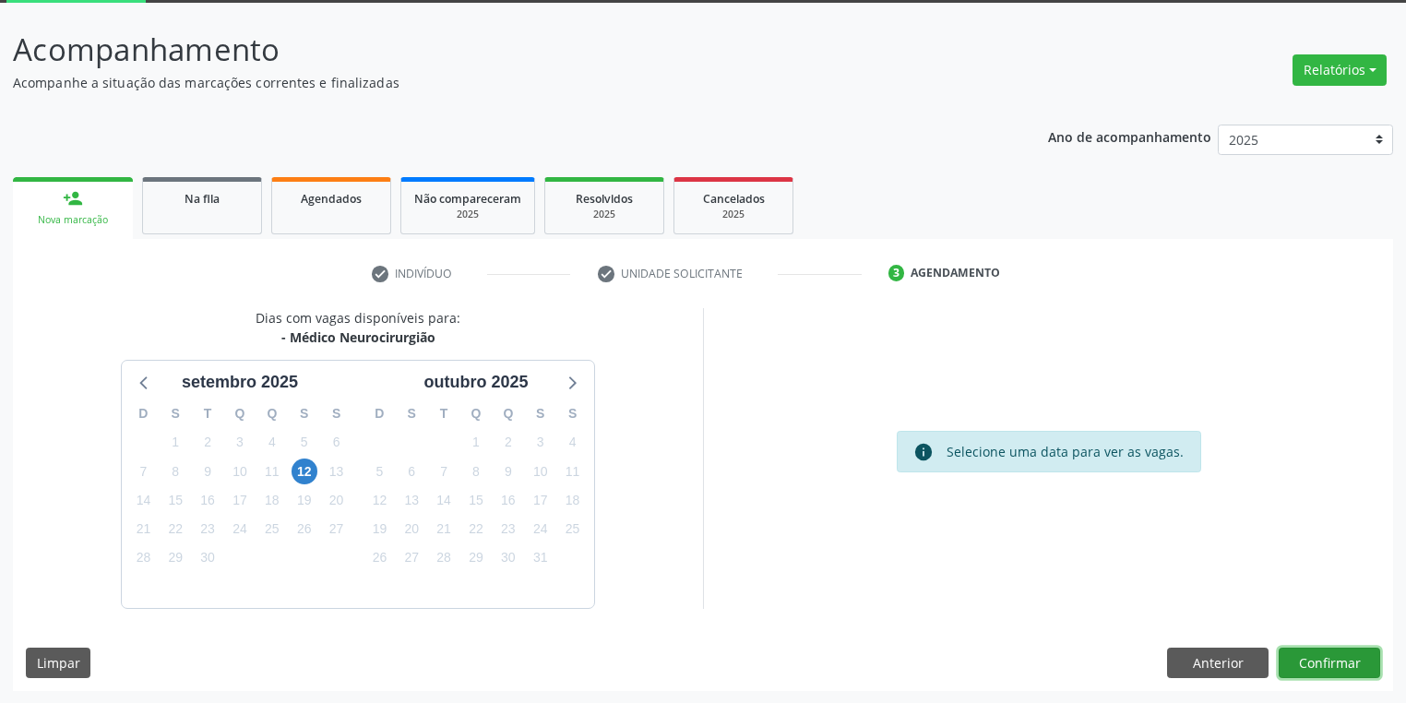
click at [1302, 655] on button "Confirmar" at bounding box center [1328, 662] width 101 height 31
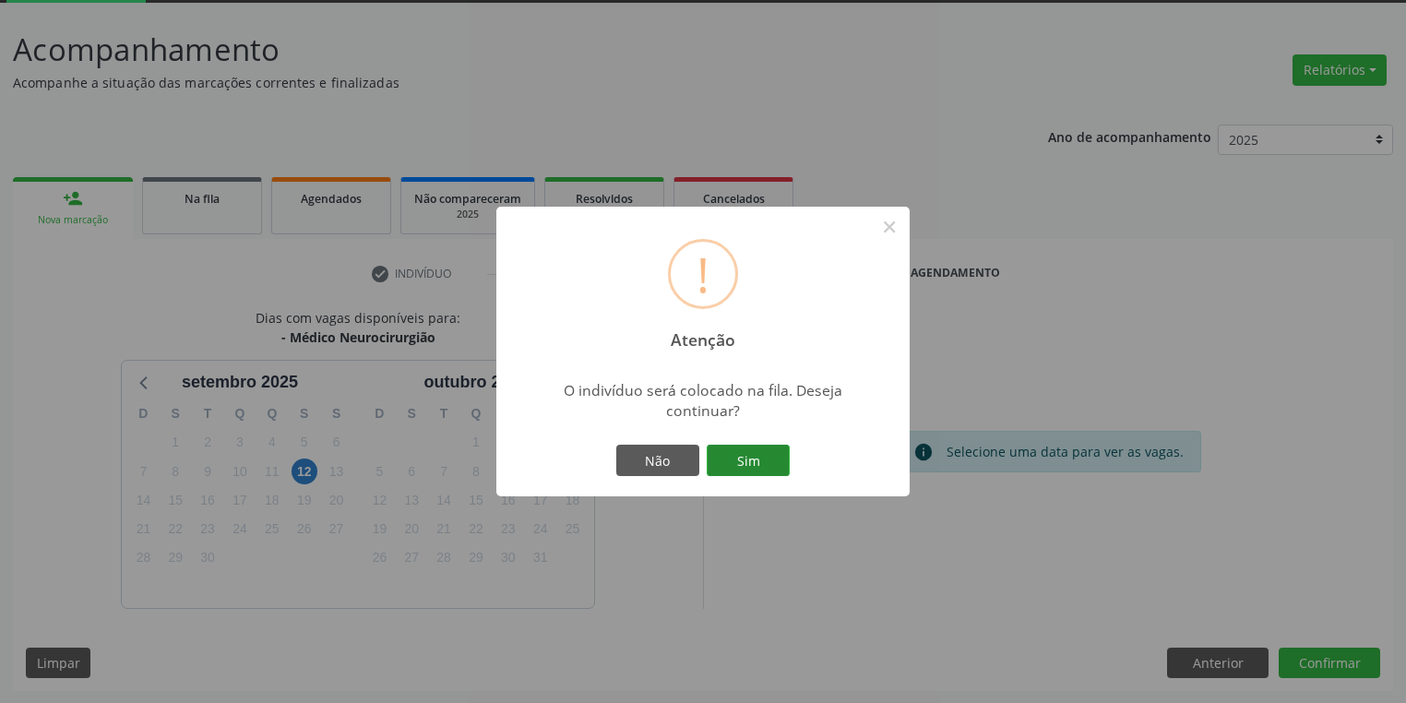
click at [764, 462] on button "Sim" at bounding box center [747, 460] width 83 height 31
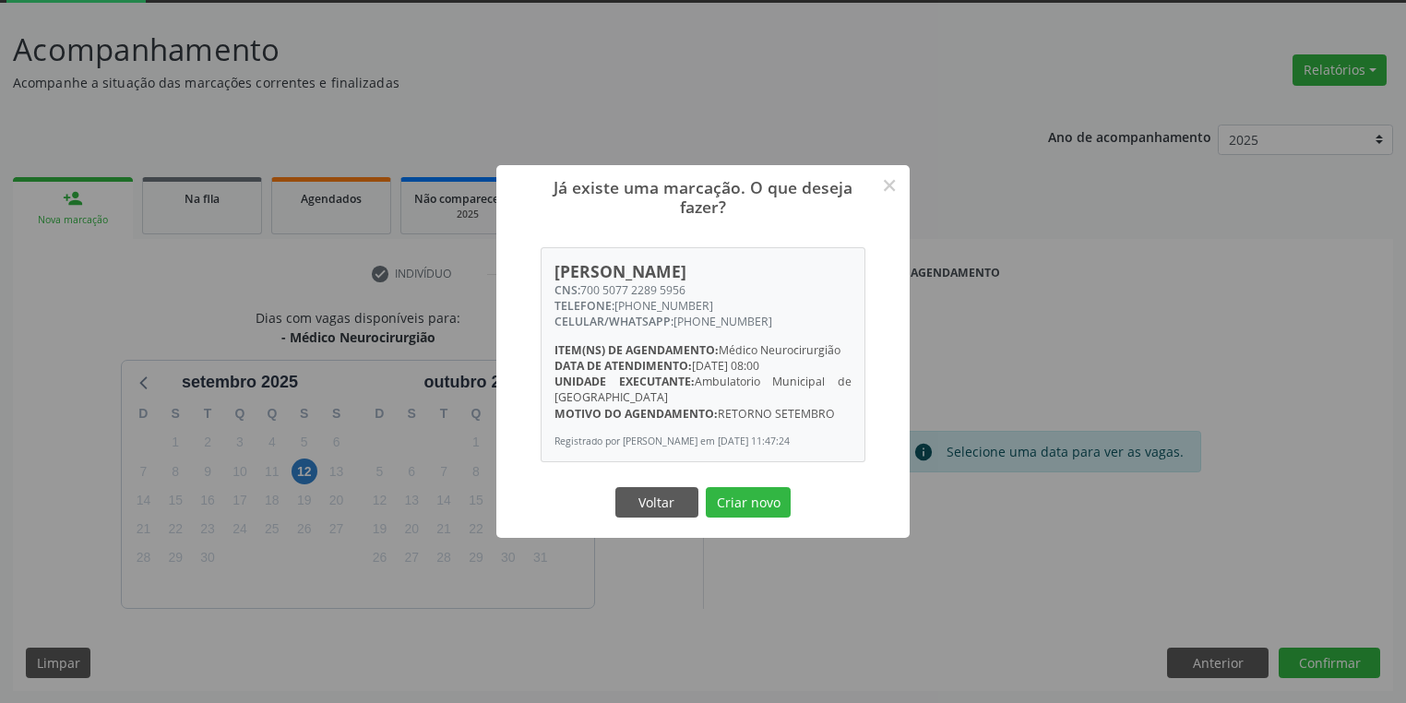
drag, startPoint x: 743, startPoint y: 513, endPoint x: 736, endPoint y: 503, distance: 12.5
click at [743, 512] on button "Criar novo" at bounding box center [748, 502] width 85 height 31
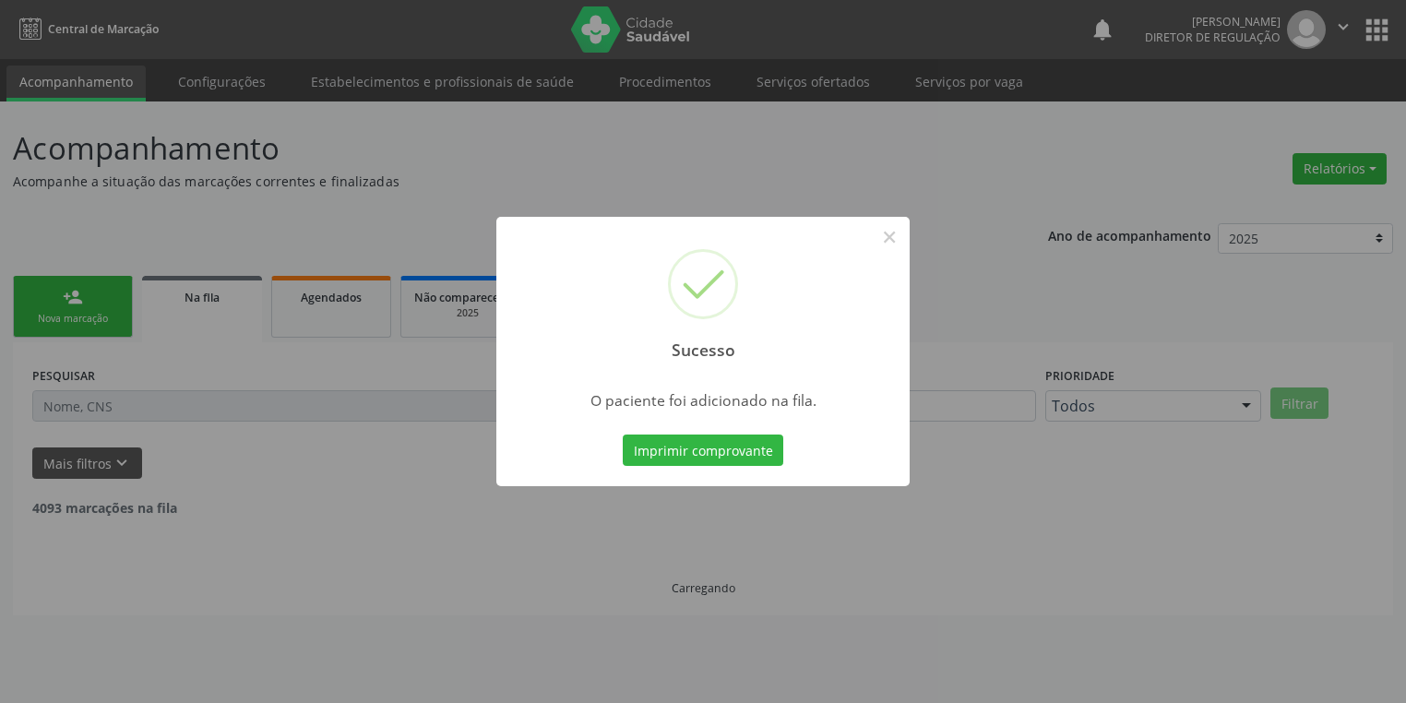
scroll to position [0, 0]
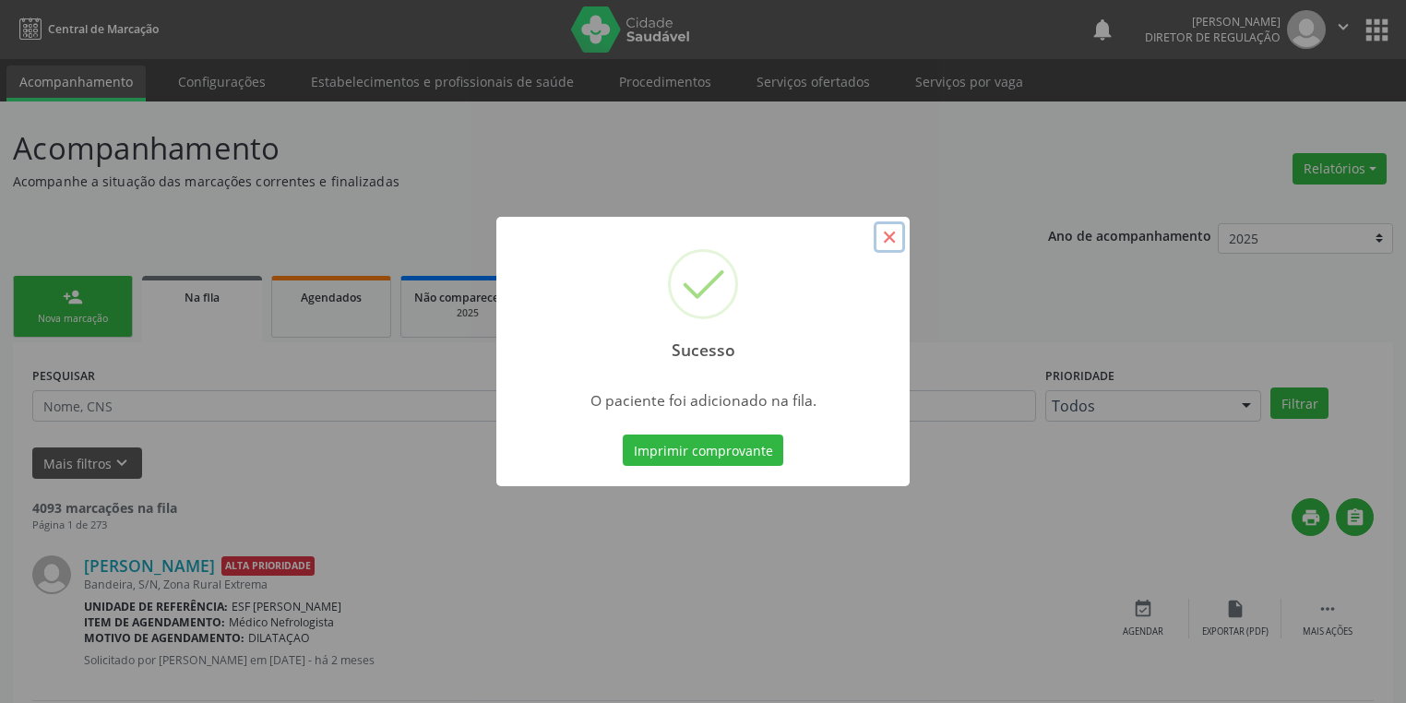
click at [885, 246] on button "×" at bounding box center [888, 236] width 31 height 31
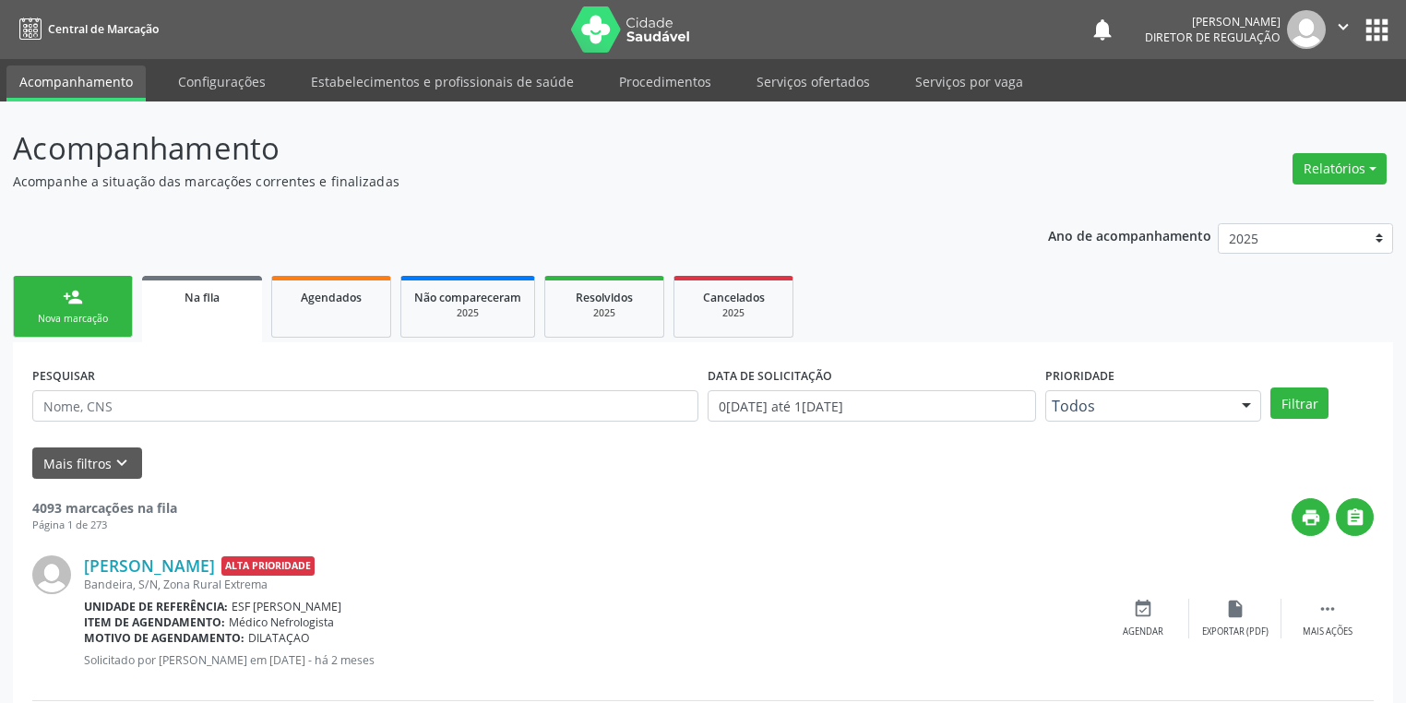
click at [77, 308] on link "person_add Nova marcação" at bounding box center [73, 307] width 120 height 62
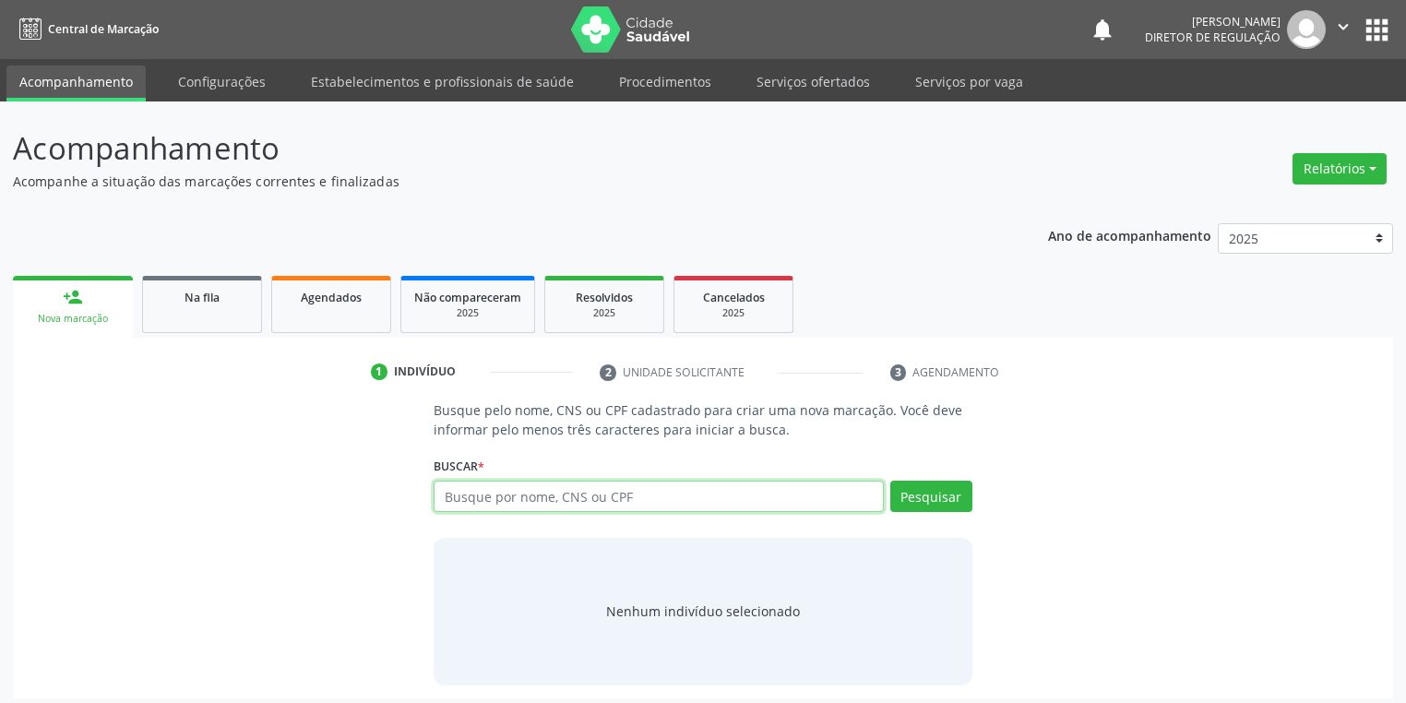
click at [491, 491] on input "text" at bounding box center [658, 496] width 450 height 31
type input "02317679432"
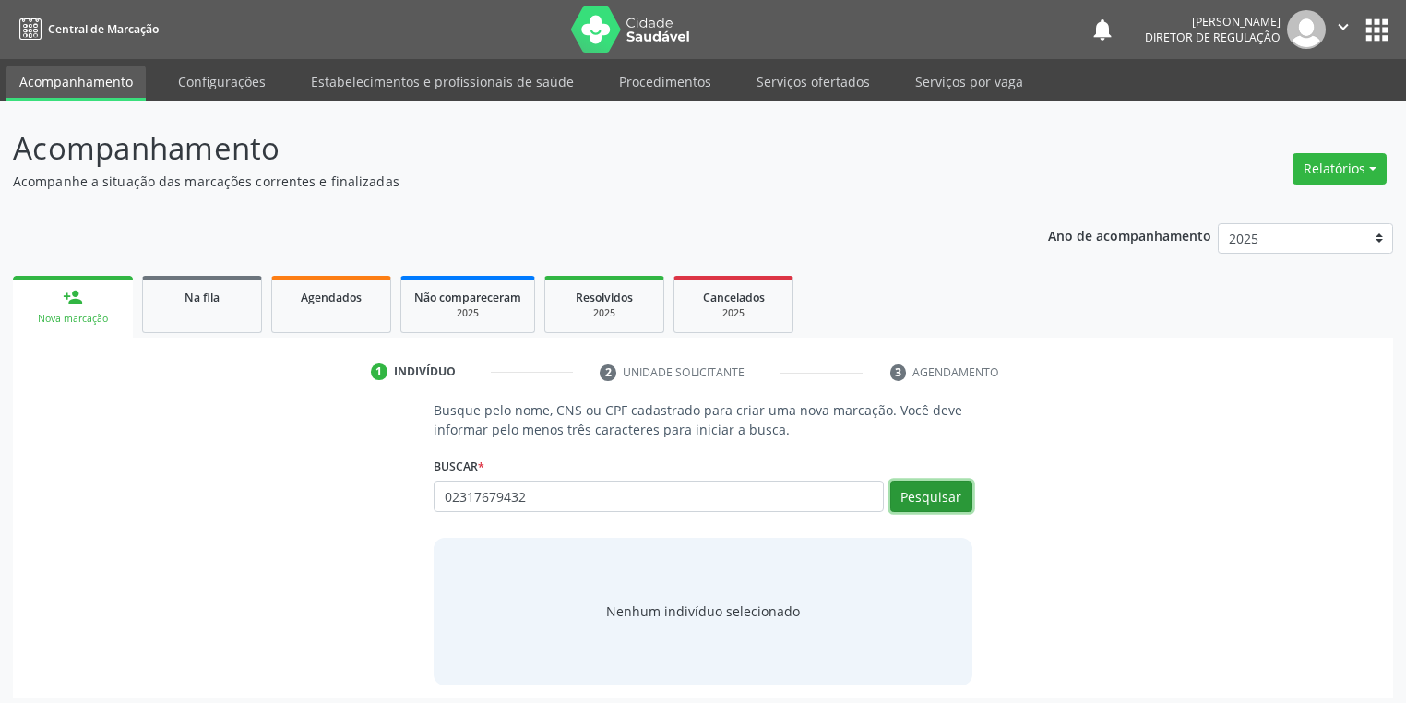
click at [925, 486] on button "Pesquisar" at bounding box center [931, 496] width 82 height 31
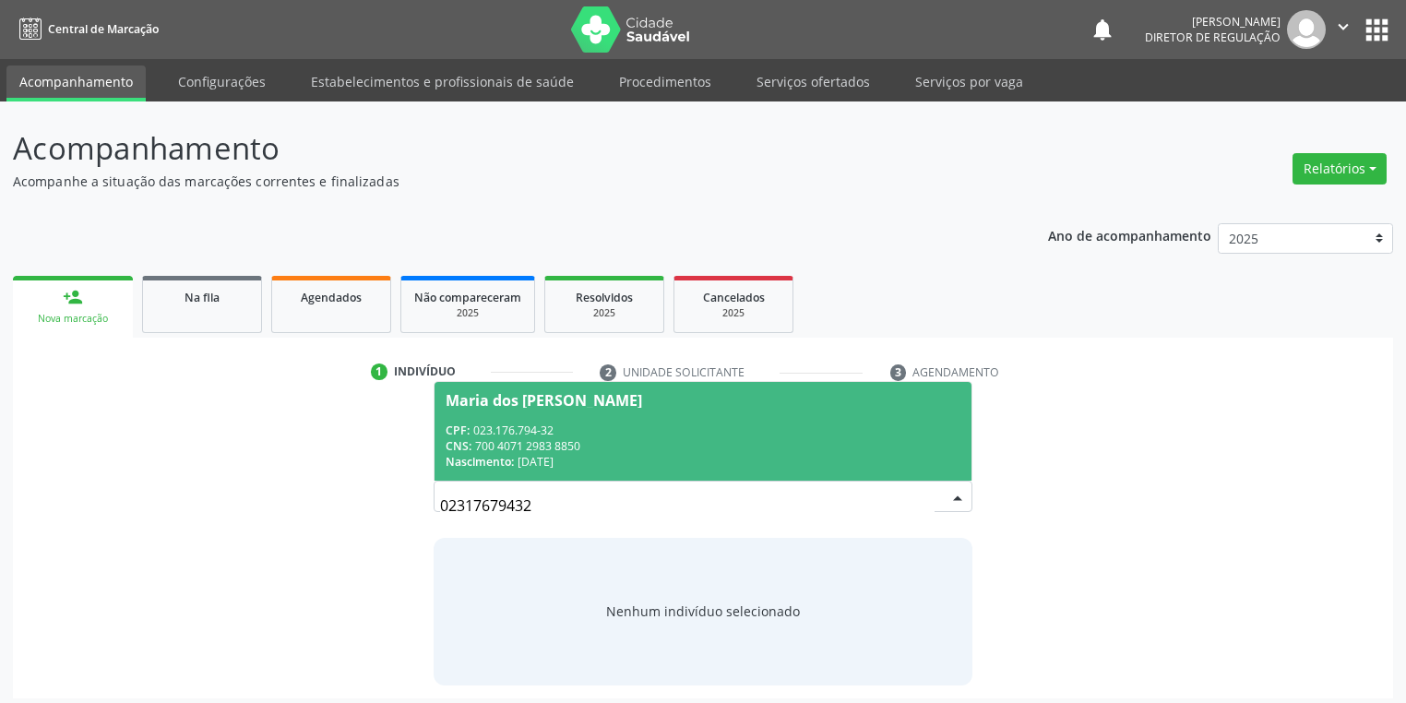
click at [522, 449] on div "CNS: 700 4071 2983 8850" at bounding box center [702, 446] width 515 height 16
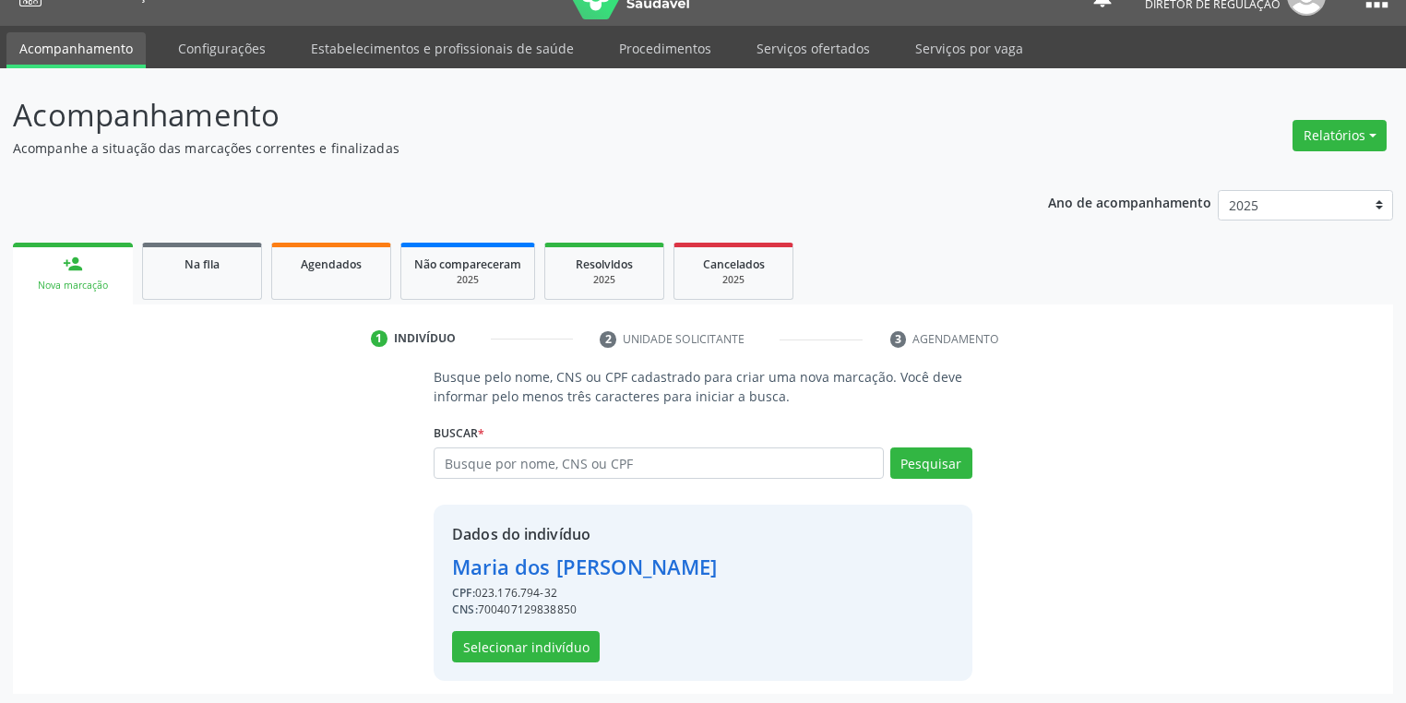
scroll to position [35, 0]
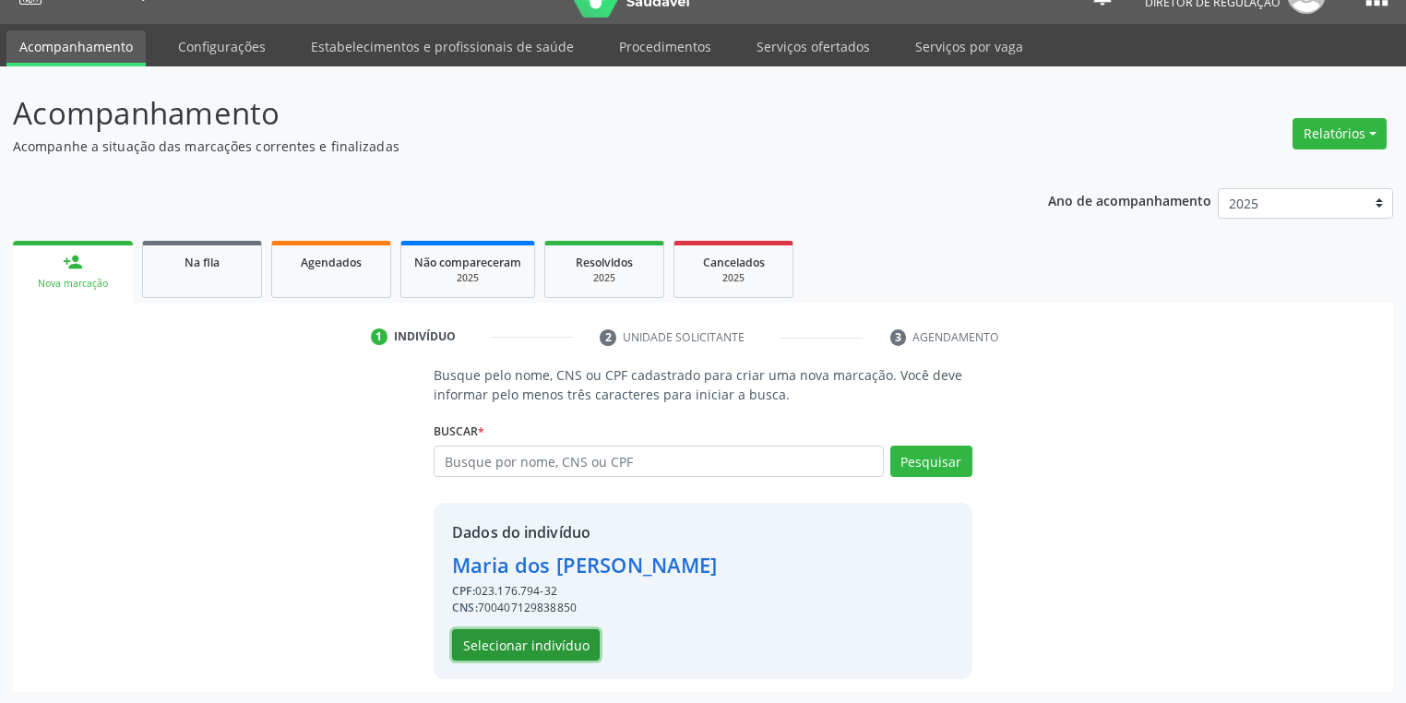
click at [516, 638] on button "Selecionar indivíduo" at bounding box center [526, 644] width 148 height 31
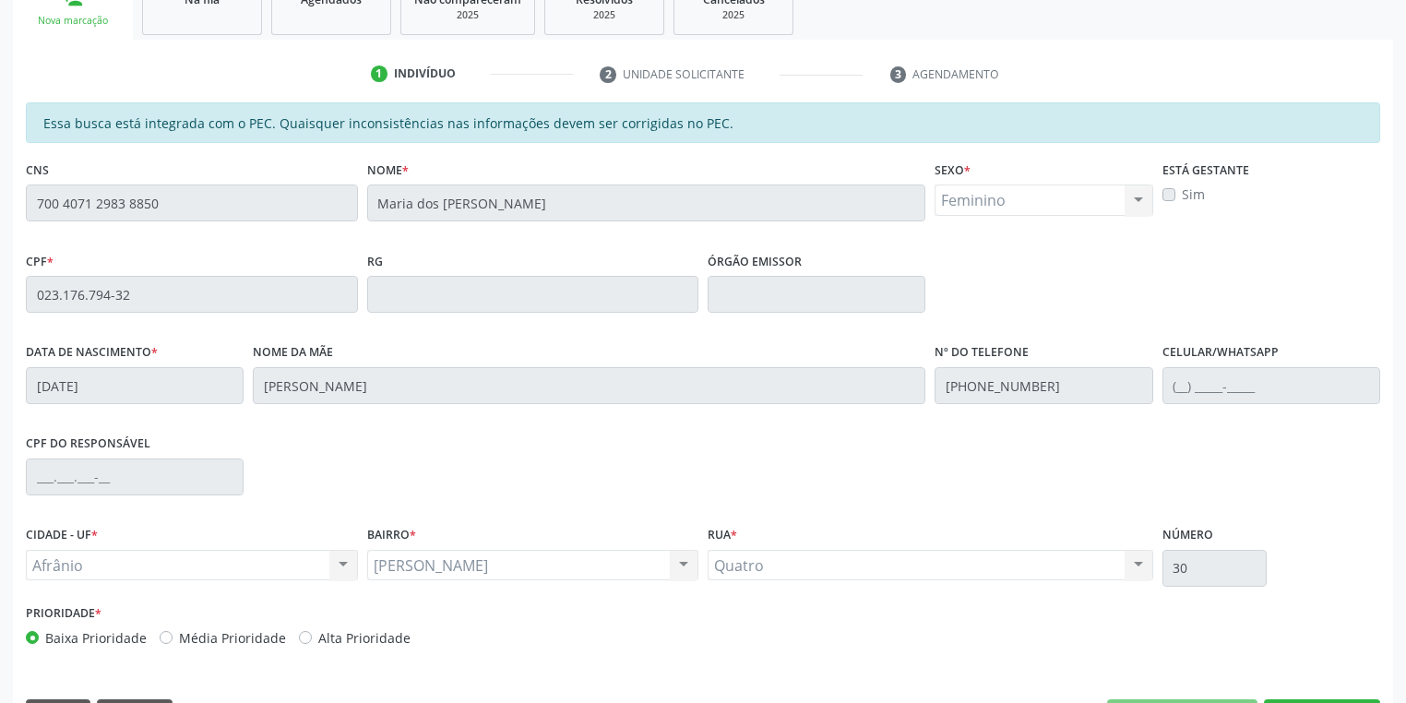
scroll to position [350, 0]
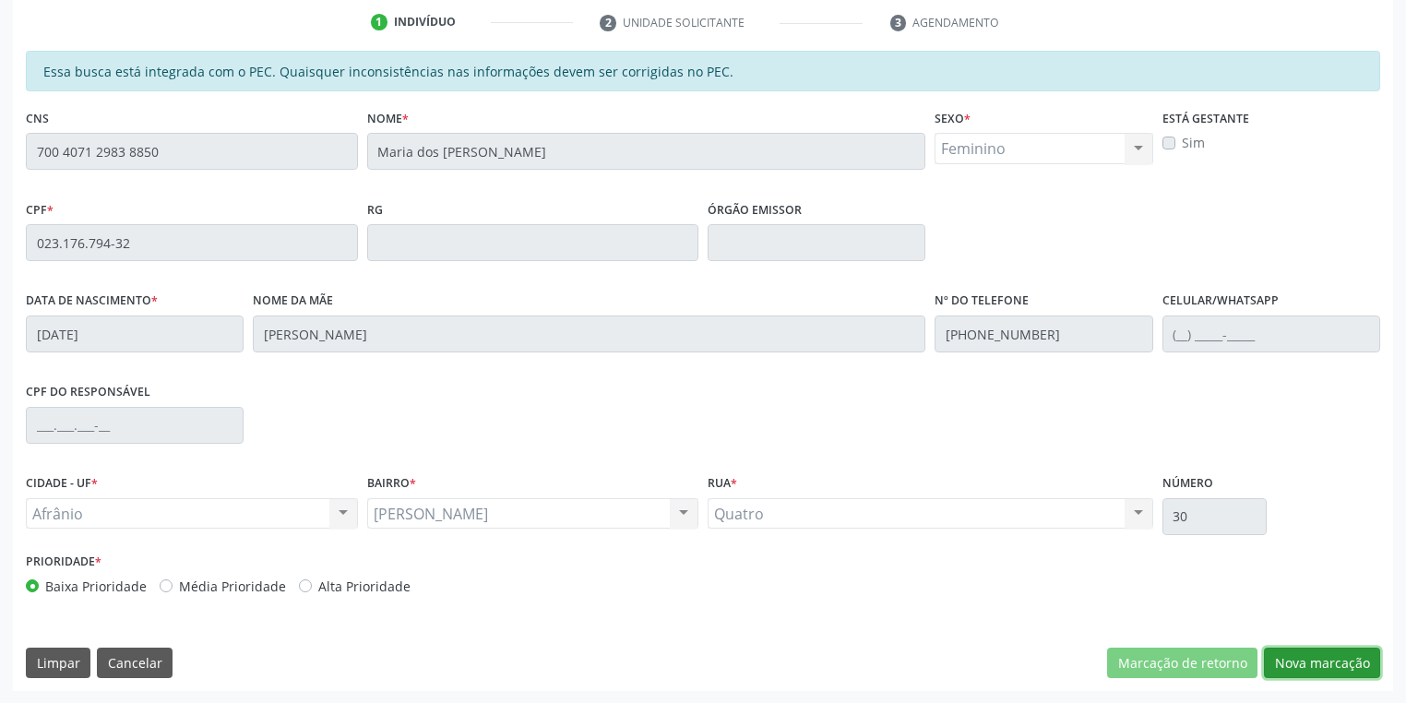
click at [1301, 648] on button "Nova marcação" at bounding box center [1322, 662] width 116 height 31
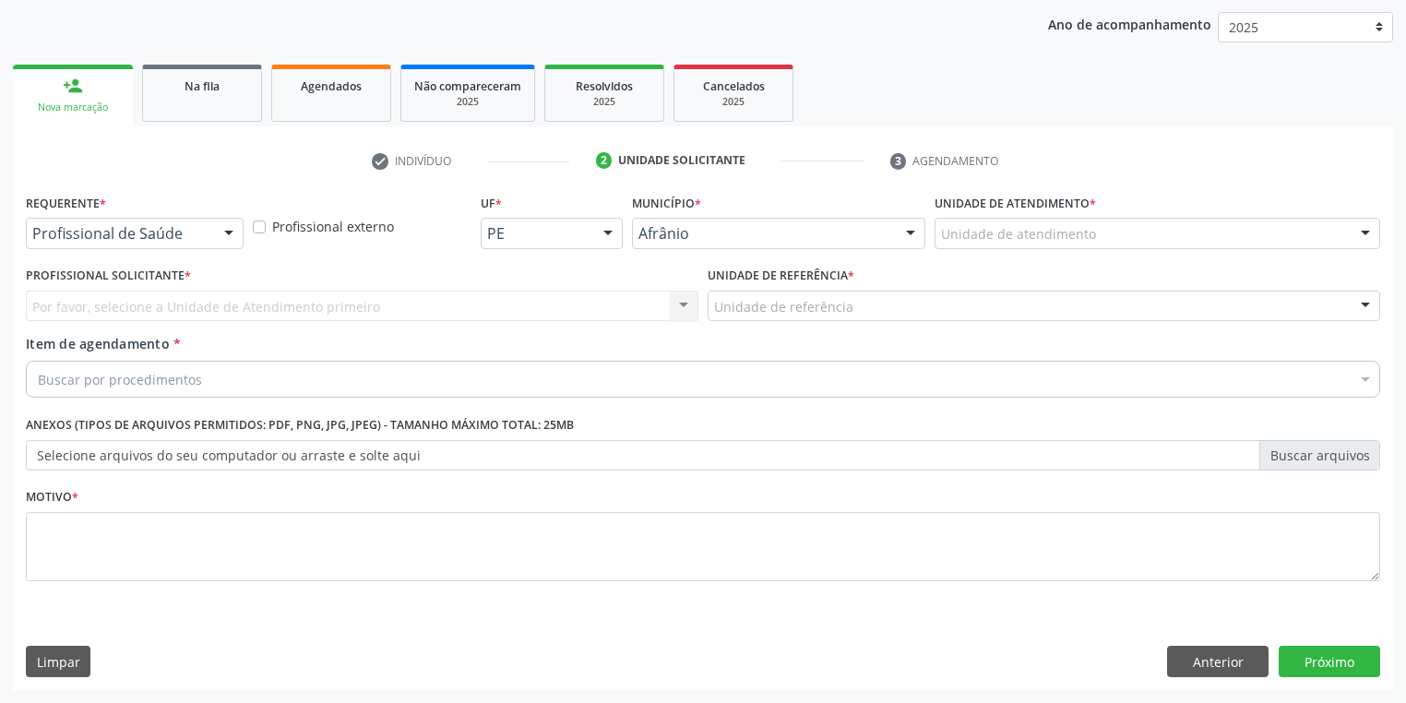
scroll to position [210, 0]
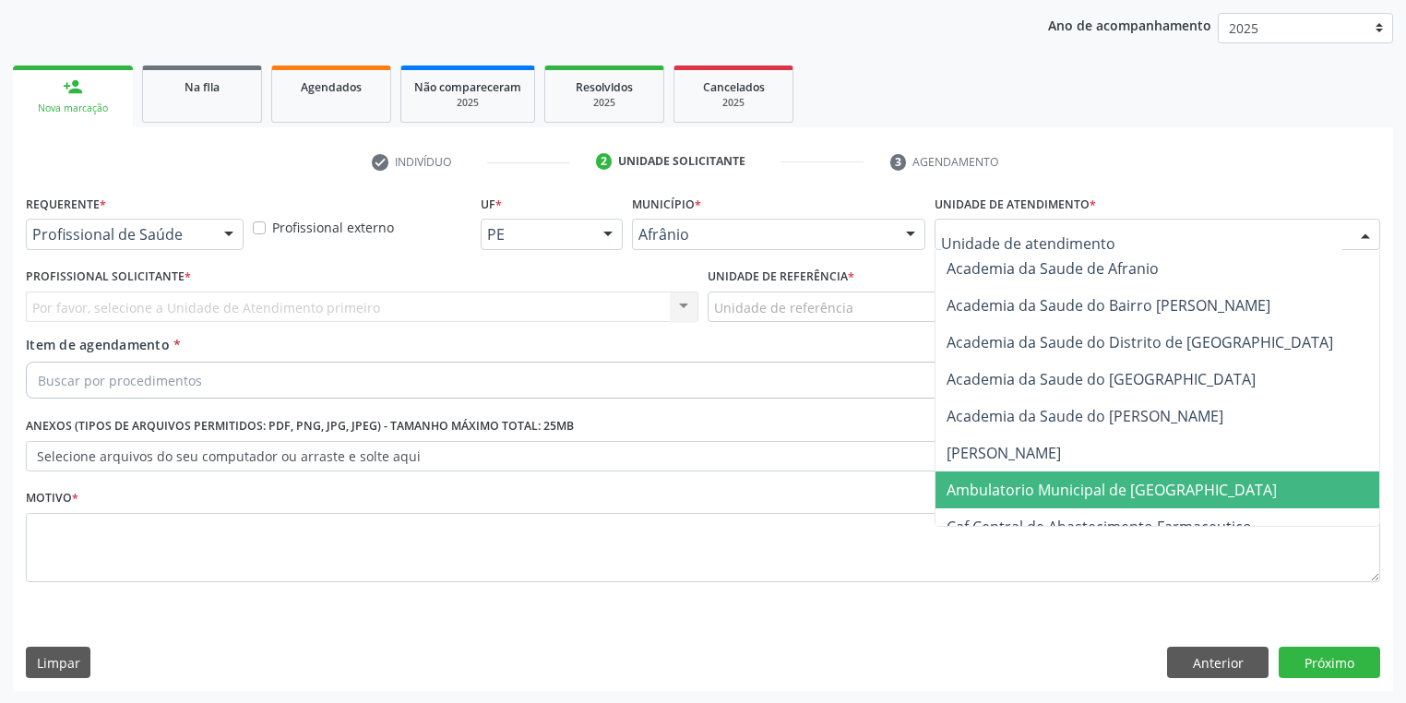
drag, startPoint x: 1005, startPoint y: 481, endPoint x: 915, endPoint y: 421, distance: 108.0
click at [1004, 480] on span "Ambulatorio Municipal de [GEOGRAPHIC_DATA]" at bounding box center [1111, 490] width 330 height 20
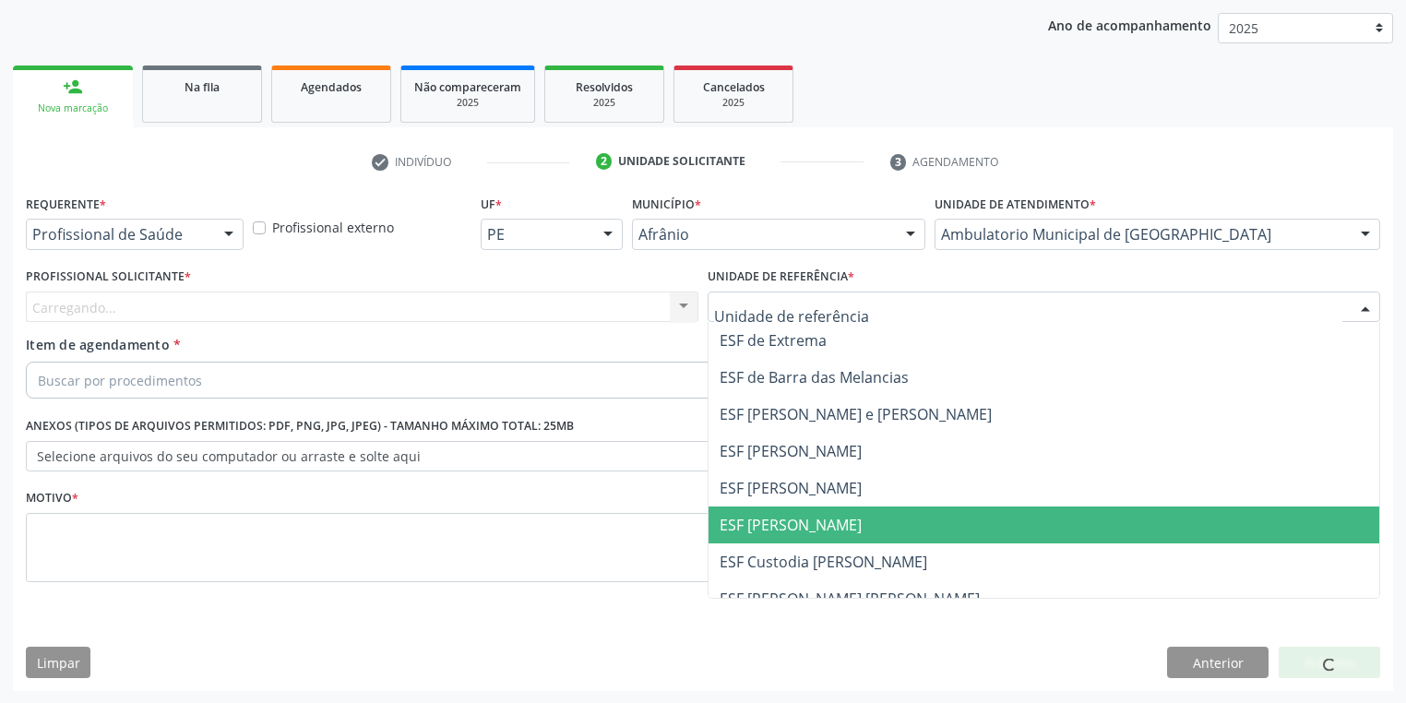
click at [775, 534] on span "ESF [PERSON_NAME]" at bounding box center [1043, 524] width 671 height 37
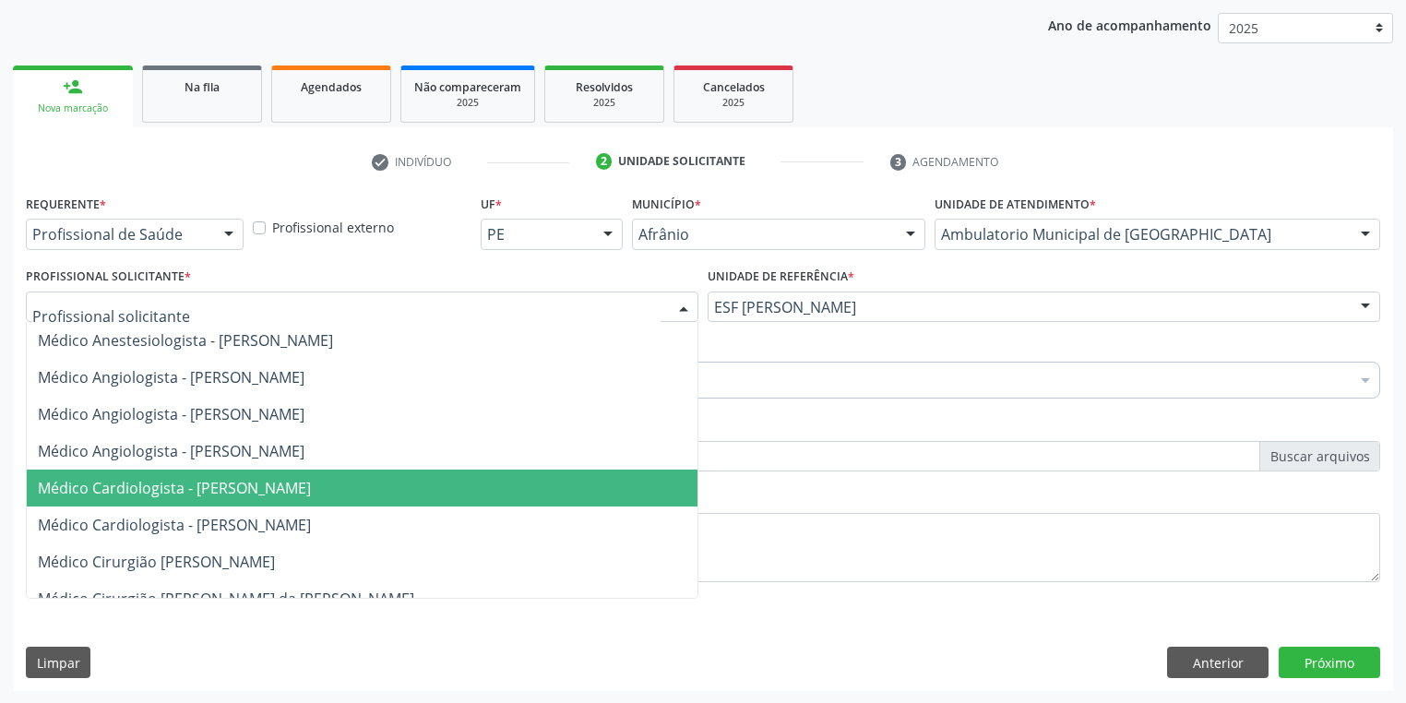
click at [210, 491] on span "Médico Cardiologista - [PERSON_NAME]" at bounding box center [174, 488] width 273 height 20
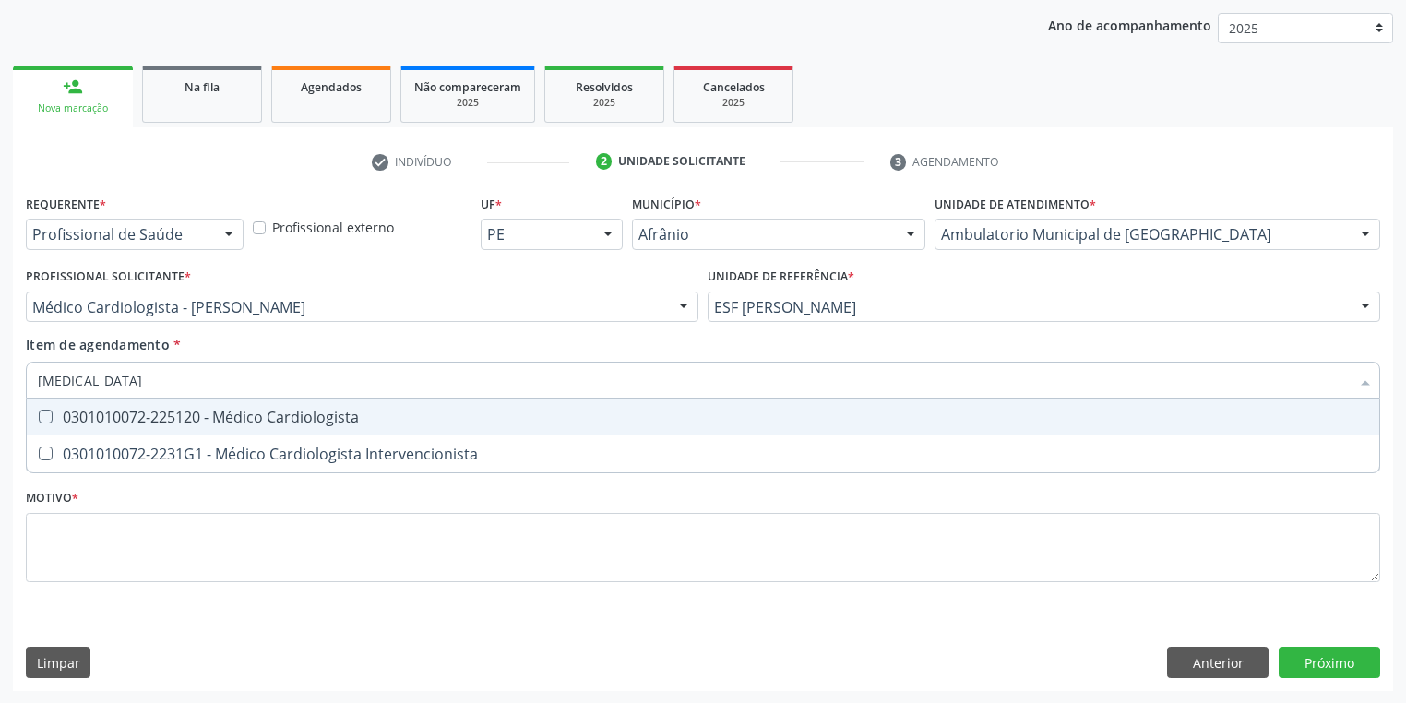
type input "cardiologista"
click at [96, 420] on div "0301010072-225120 - Médico Cardiologista" at bounding box center [703, 416] width 1330 height 15
checkbox Cardiologista "true"
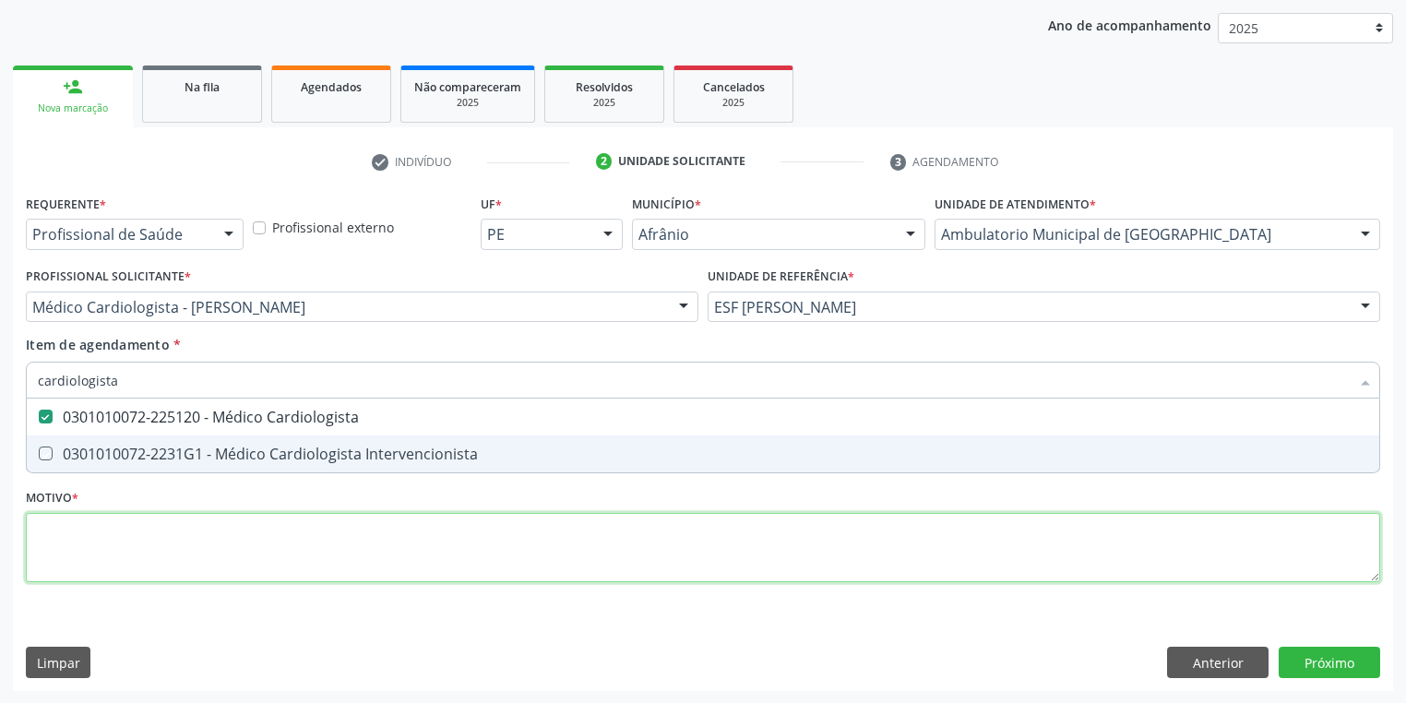
click at [162, 553] on div "Requerente * Profissional de Saúde Profissional de Saúde Paciente Nenhum result…" at bounding box center [703, 399] width 1354 height 418
checkbox Intervencionista "true"
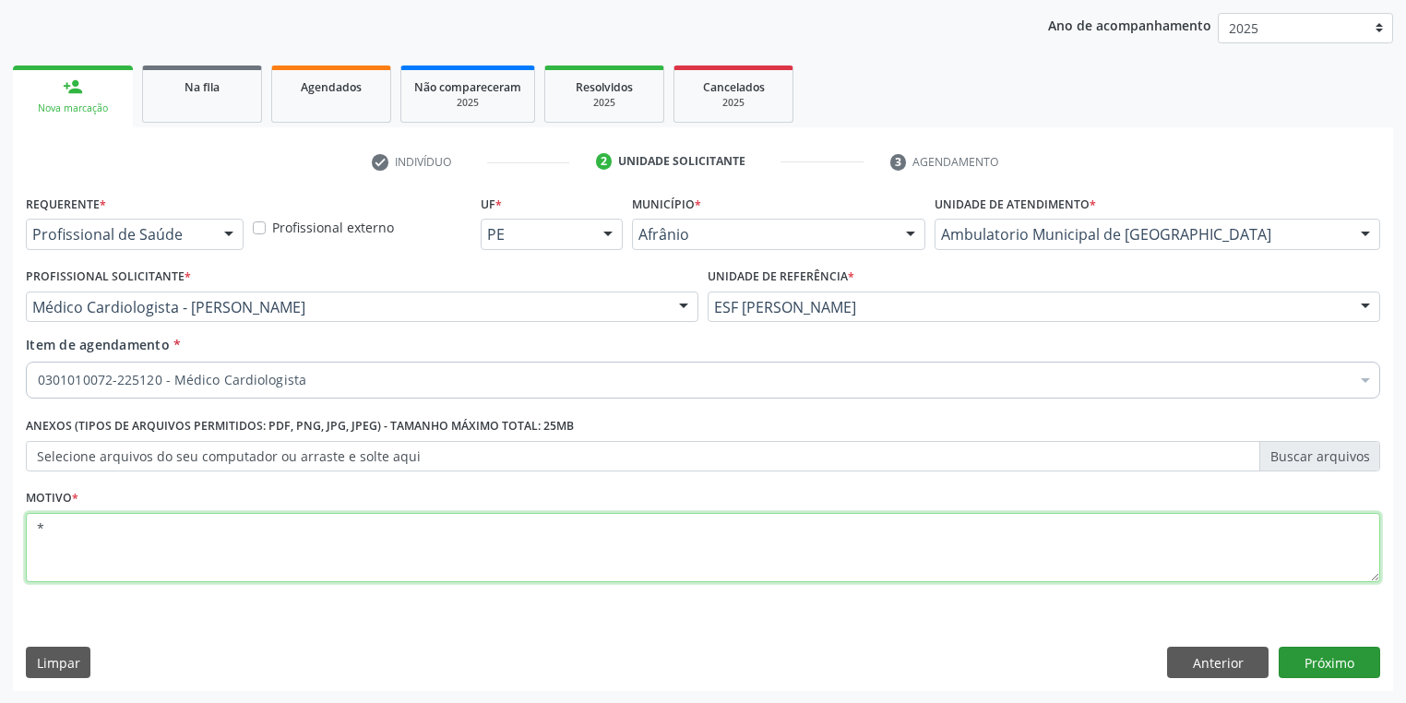
type textarea "*"
click at [1289, 650] on button "Próximo" at bounding box center [1328, 662] width 101 height 31
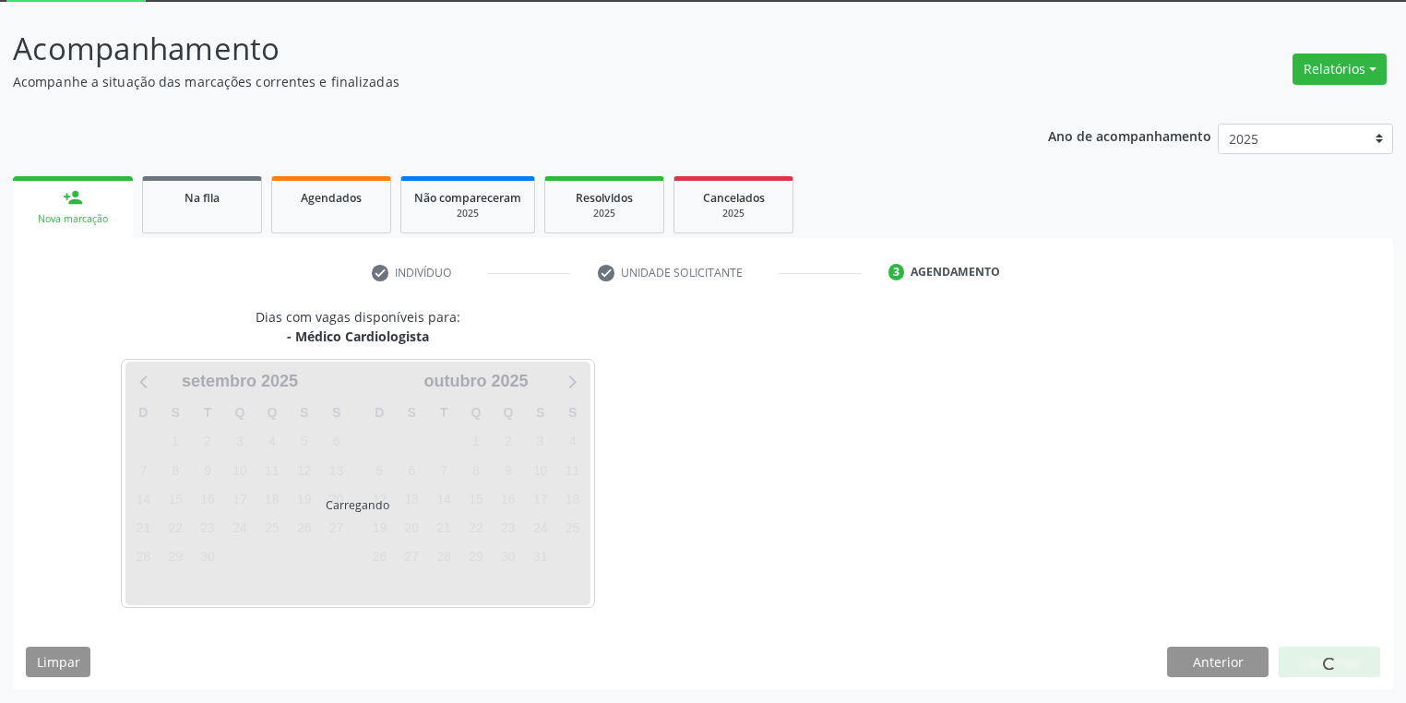
scroll to position [99, 0]
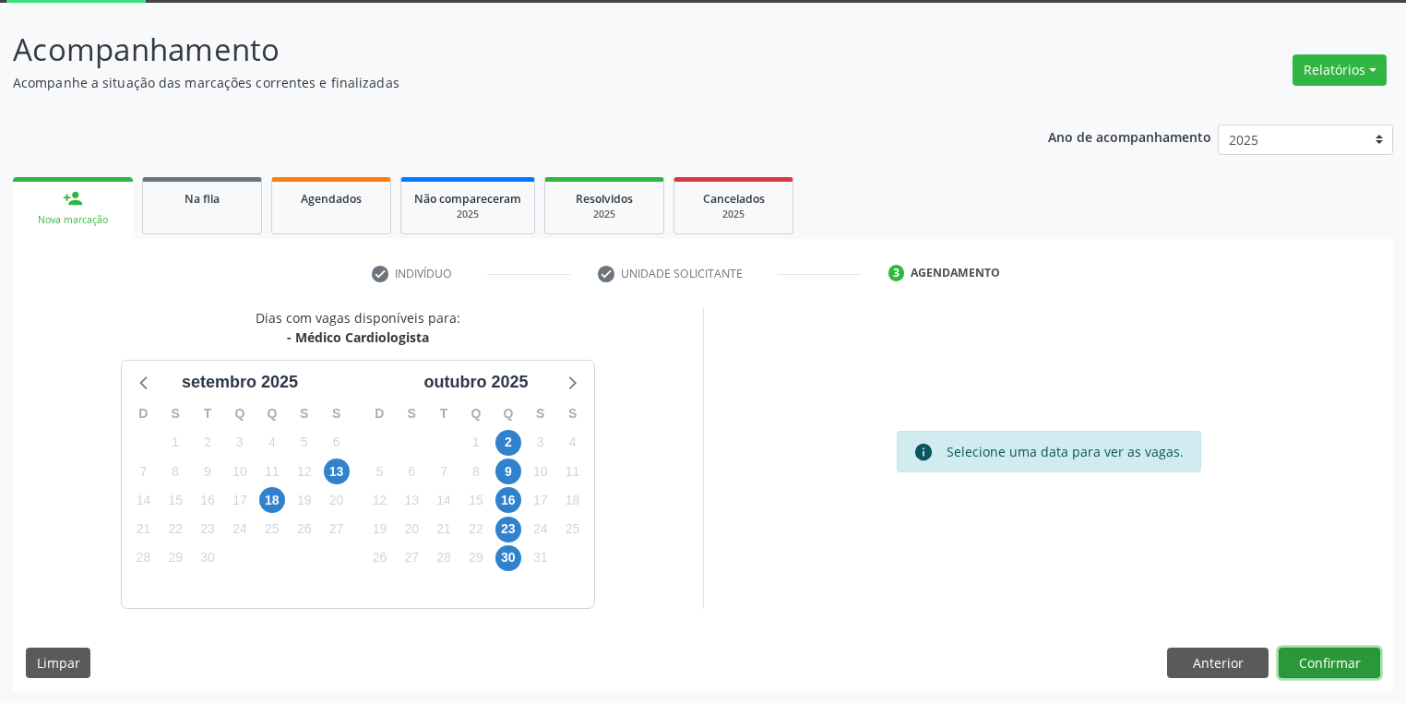
click at [1320, 660] on button "Confirmar" at bounding box center [1328, 662] width 101 height 31
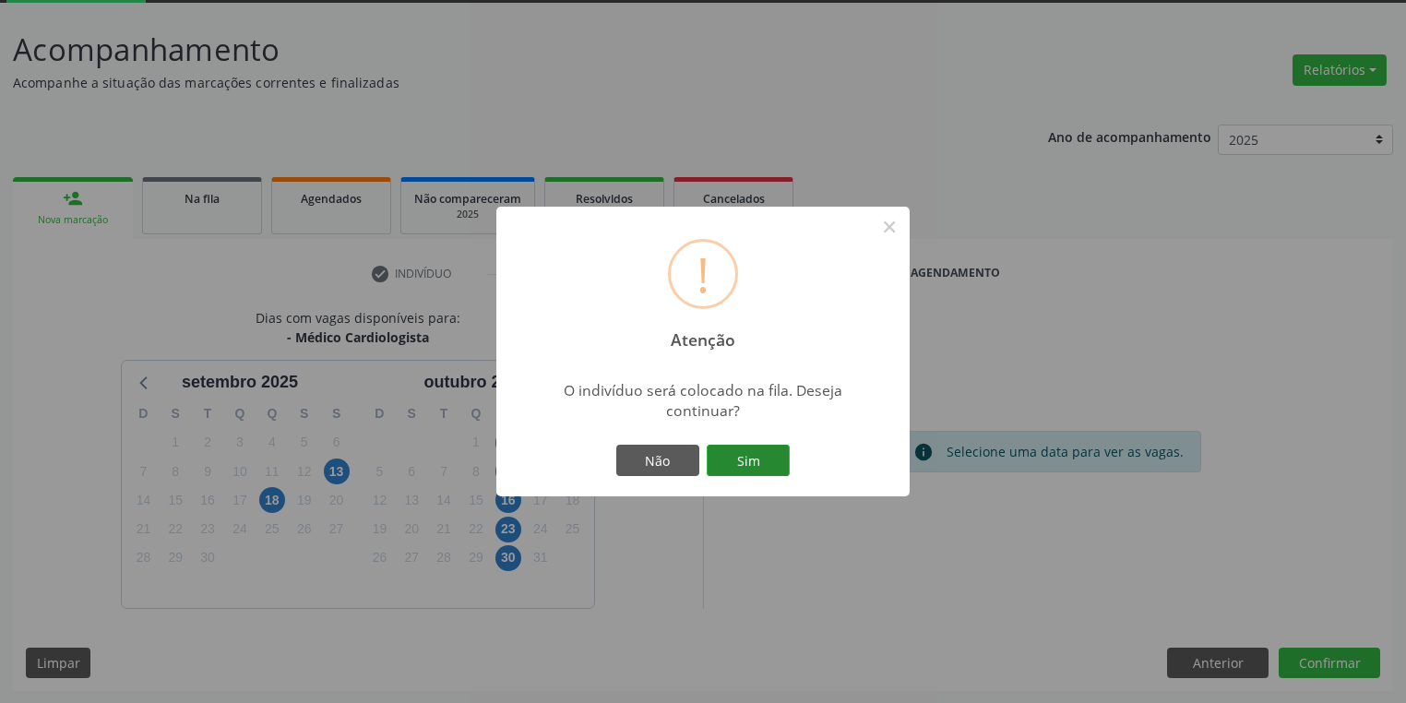
click at [754, 458] on button "Sim" at bounding box center [747, 460] width 83 height 31
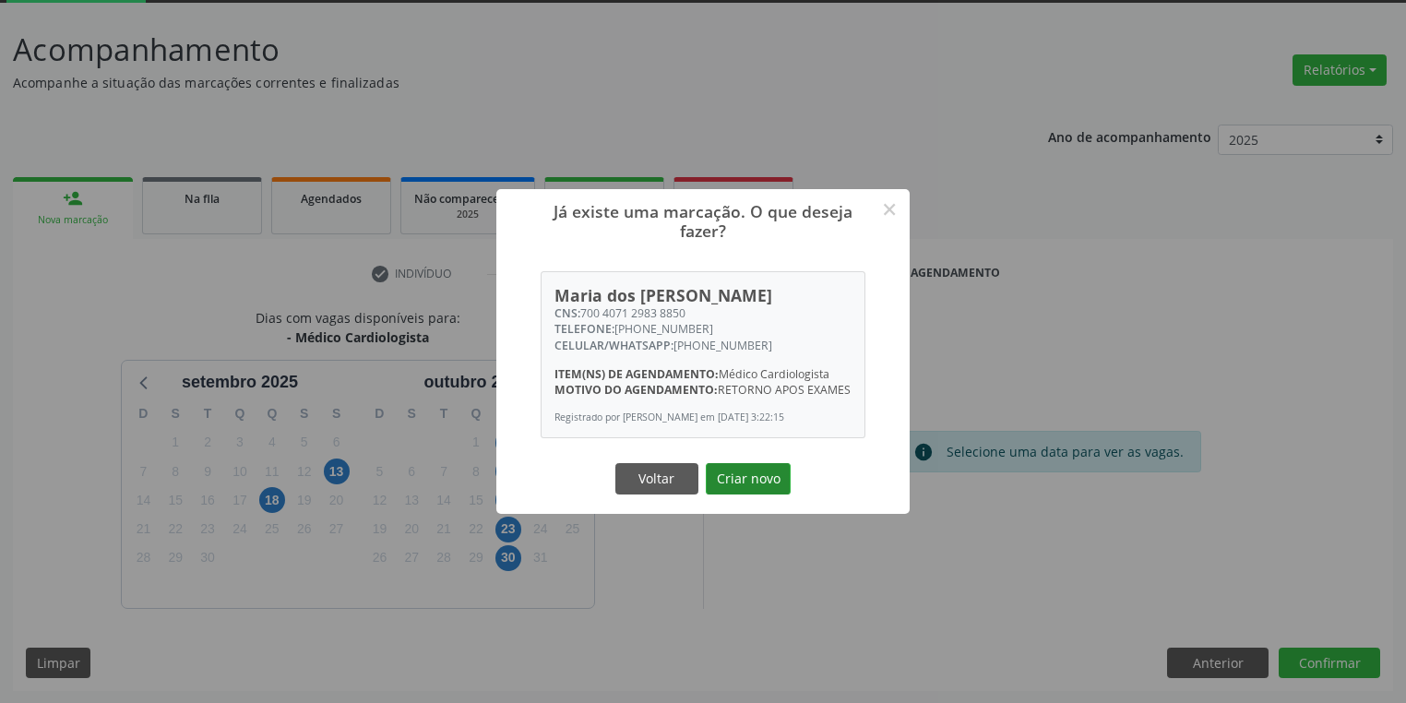
click at [766, 479] on button "Criar novo" at bounding box center [748, 478] width 85 height 31
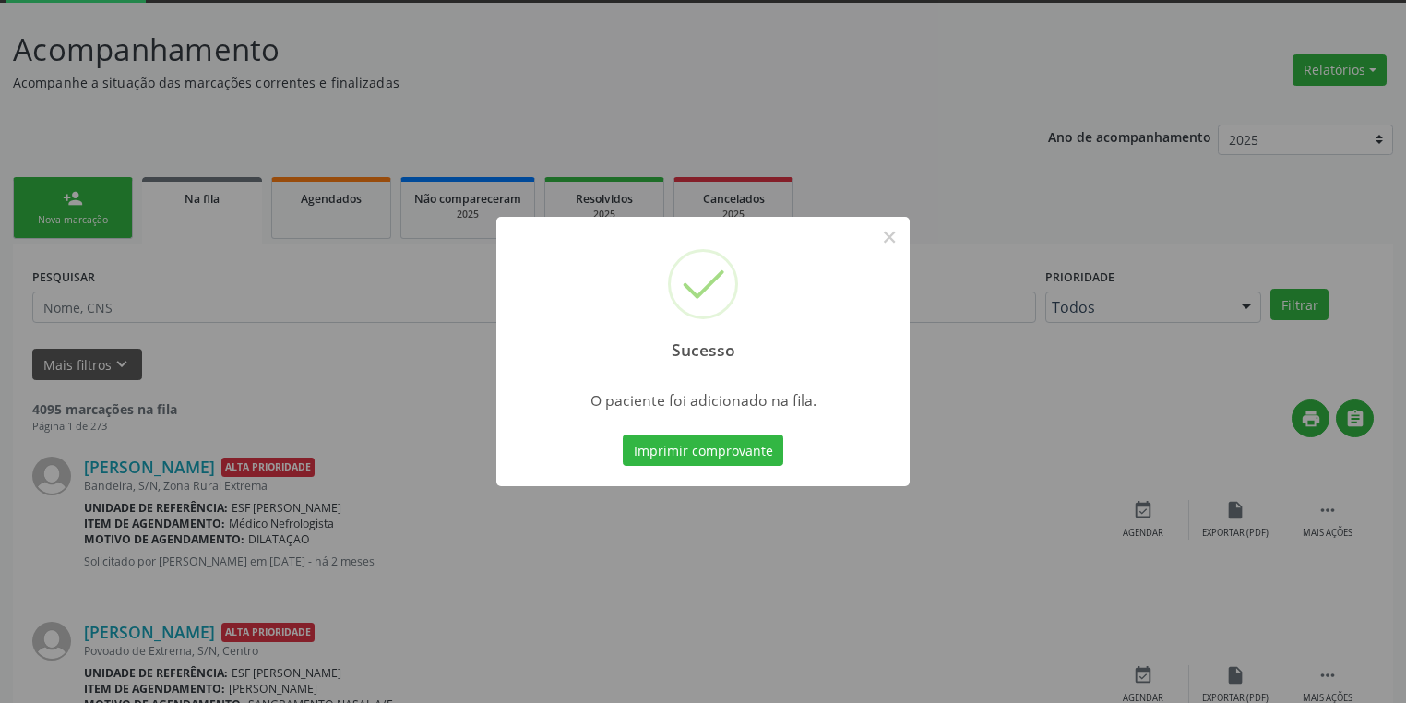
scroll to position [0, 0]
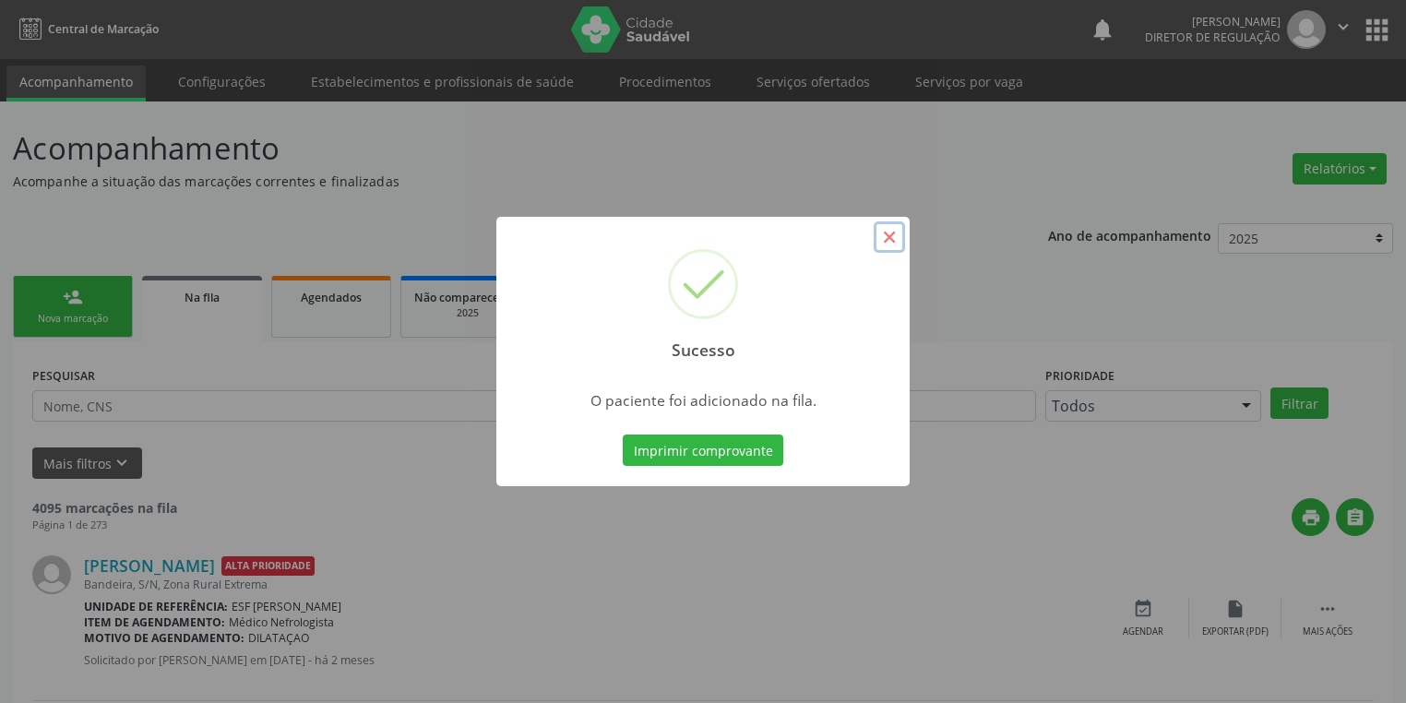
click at [889, 232] on button "×" at bounding box center [888, 236] width 31 height 31
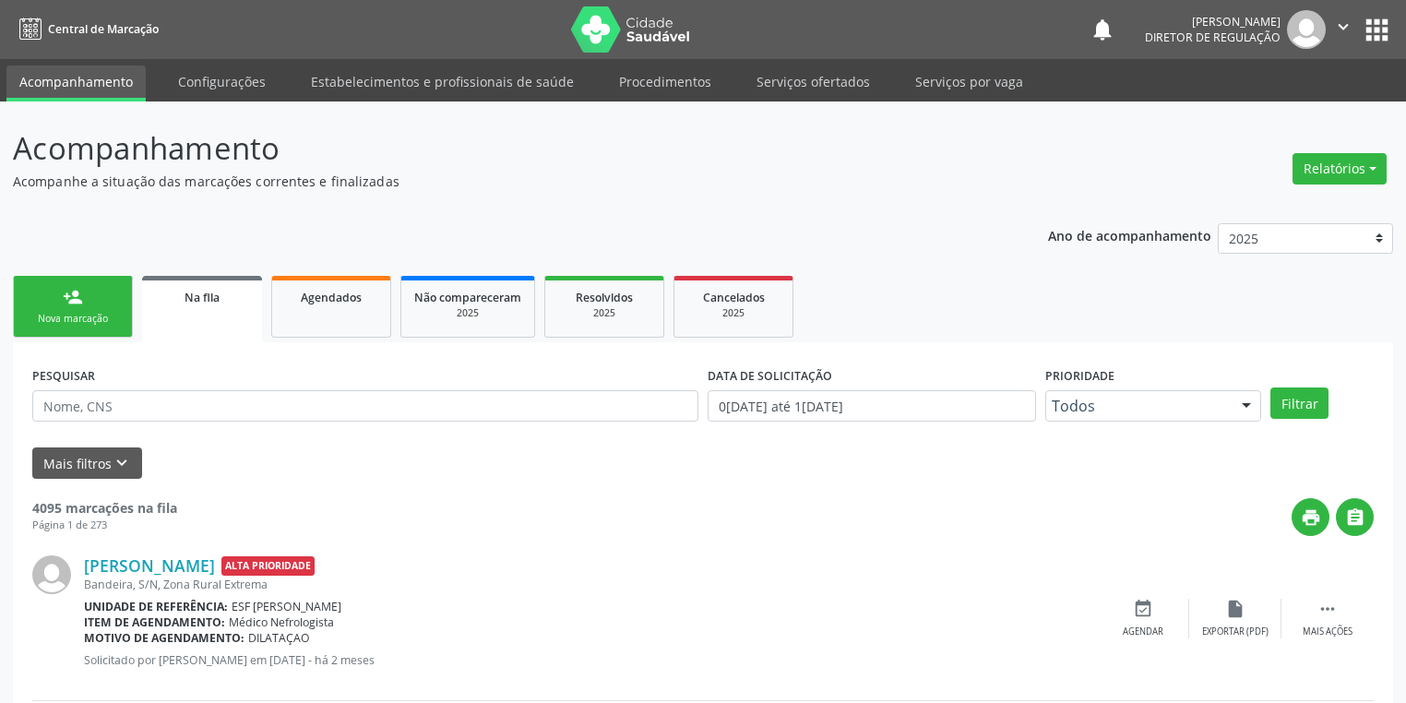
click at [63, 301] on div "person_add" at bounding box center [73, 297] width 20 height 20
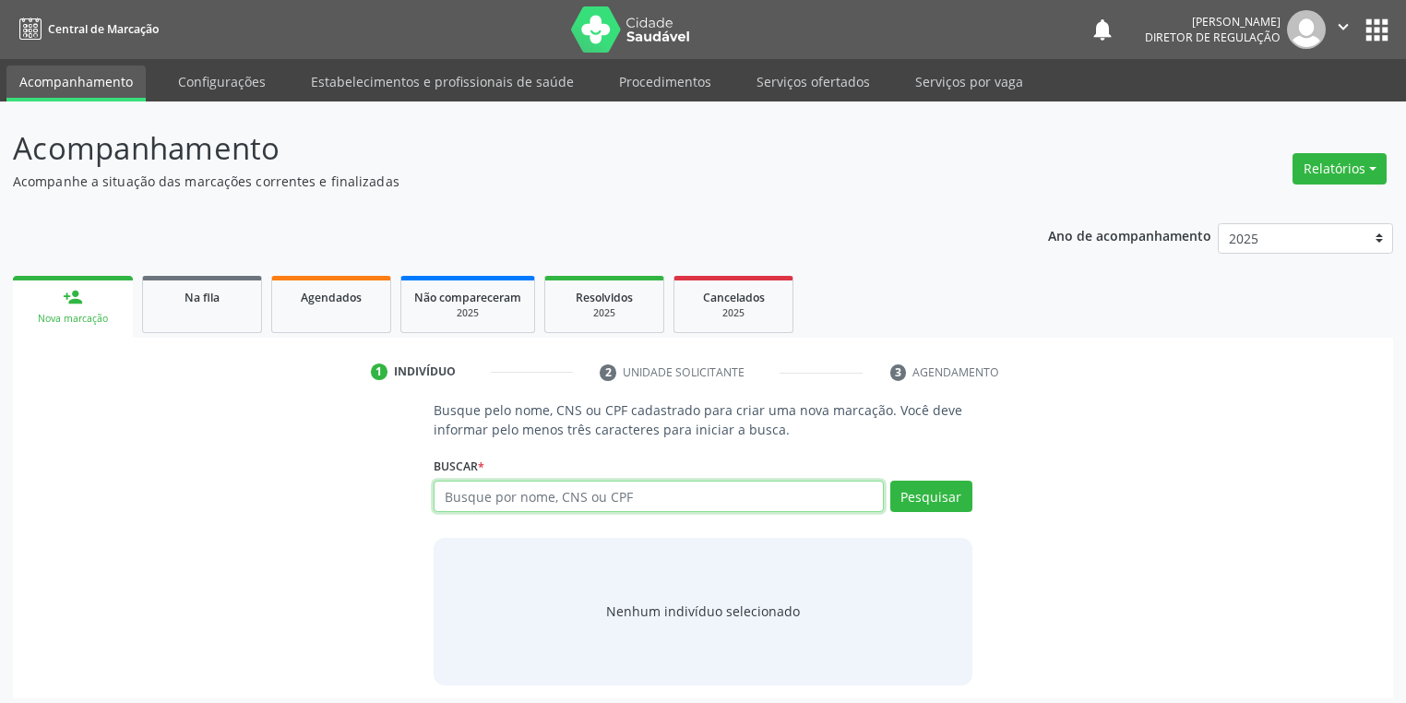
click at [467, 492] on input "text" at bounding box center [658, 496] width 450 height 31
type input "700407129838850"
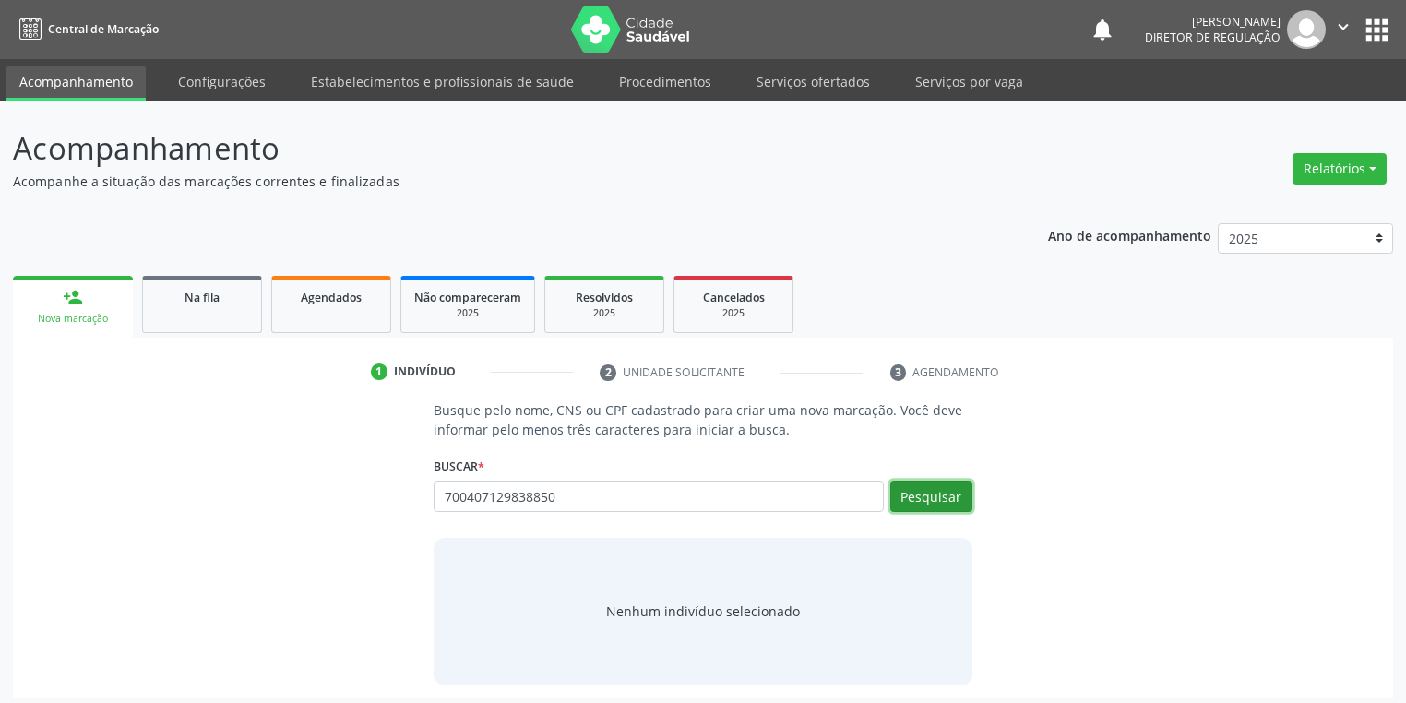
click at [944, 490] on button "Pesquisar" at bounding box center [931, 496] width 82 height 31
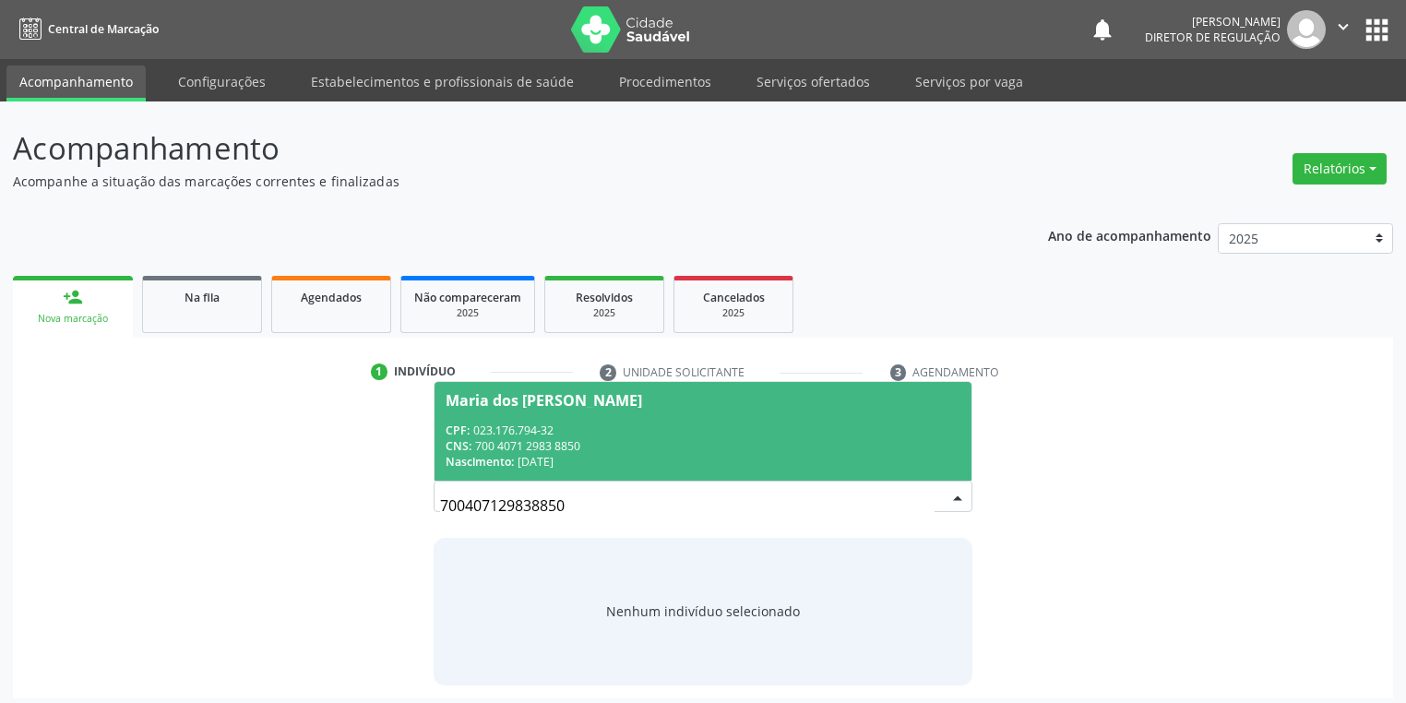
click at [664, 423] on div "CPF: 023.176.794-32" at bounding box center [702, 430] width 515 height 16
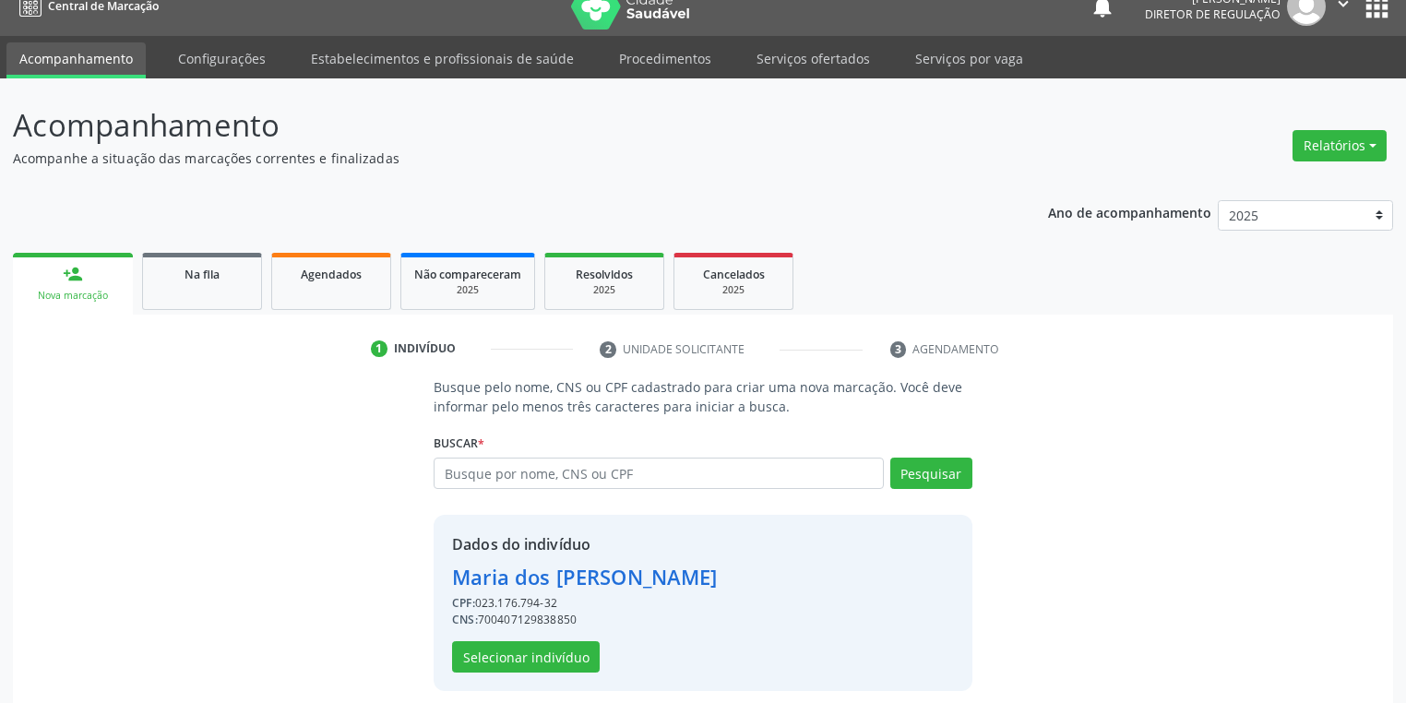
scroll to position [35, 0]
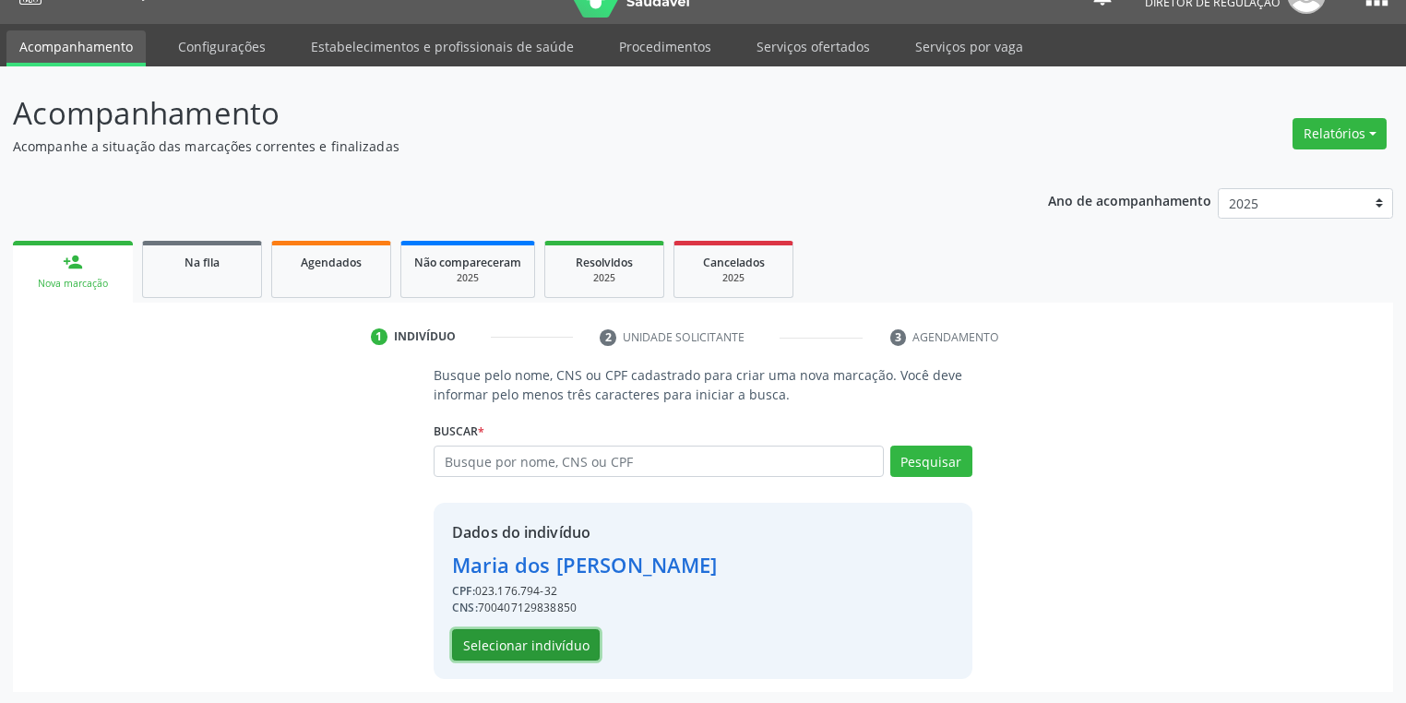
click at [555, 639] on button "Selecionar indivíduo" at bounding box center [526, 644] width 148 height 31
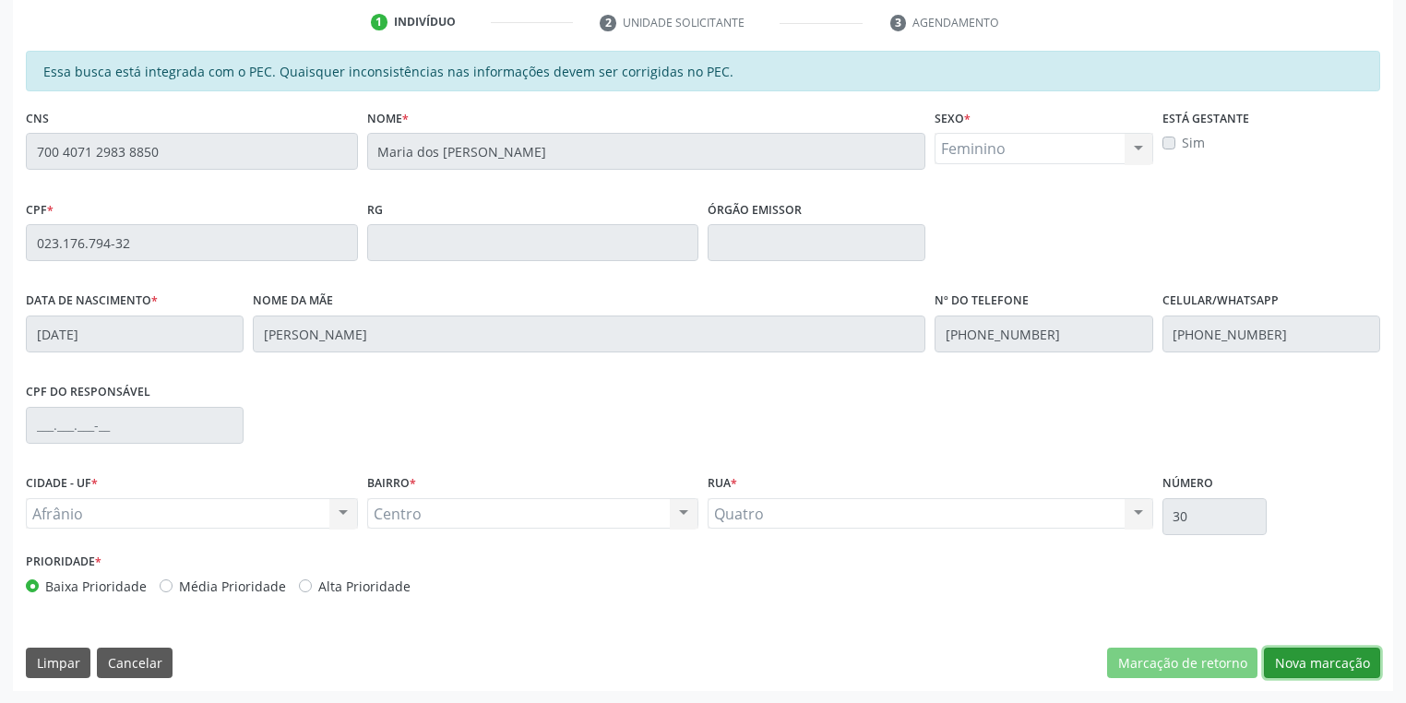
click at [1299, 671] on button "Nova marcação" at bounding box center [1322, 662] width 116 height 31
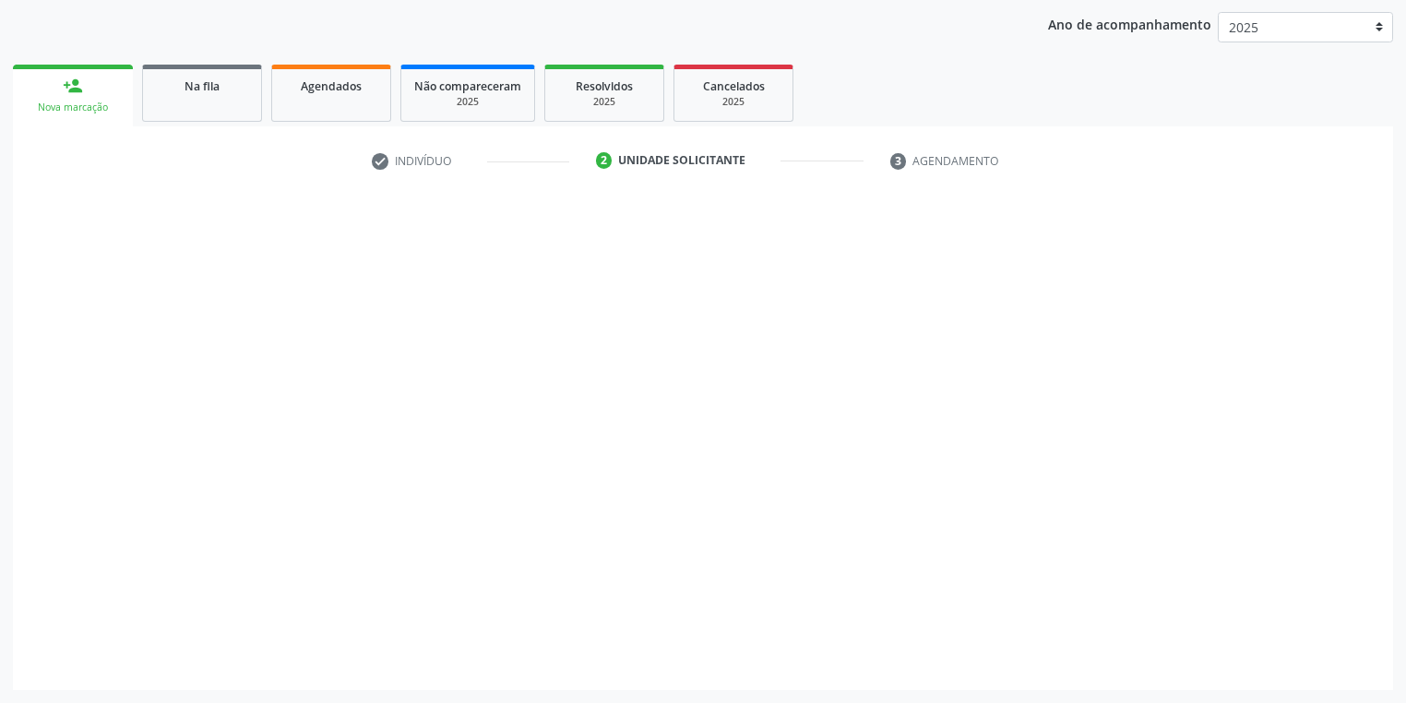
scroll to position [210, 0]
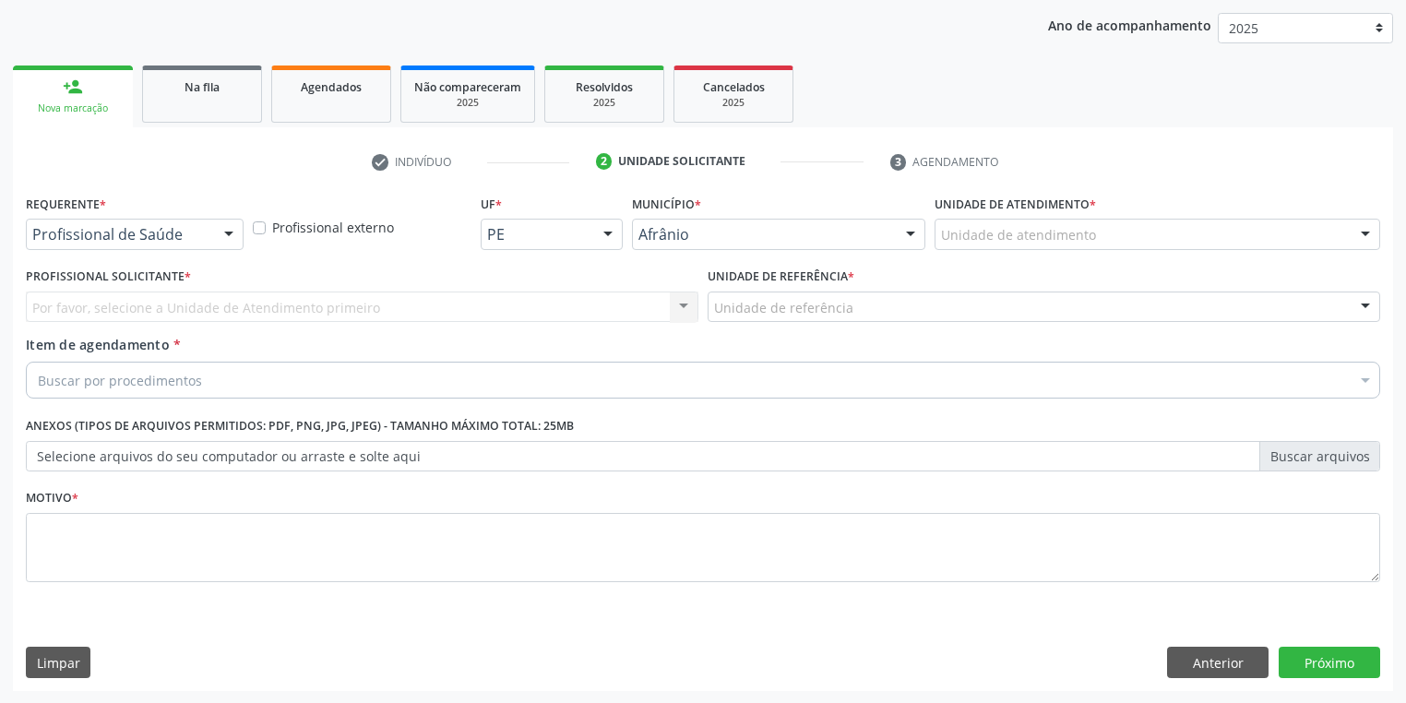
drag, startPoint x: 985, startPoint y: 243, endPoint x: 984, endPoint y: 299, distance: 56.3
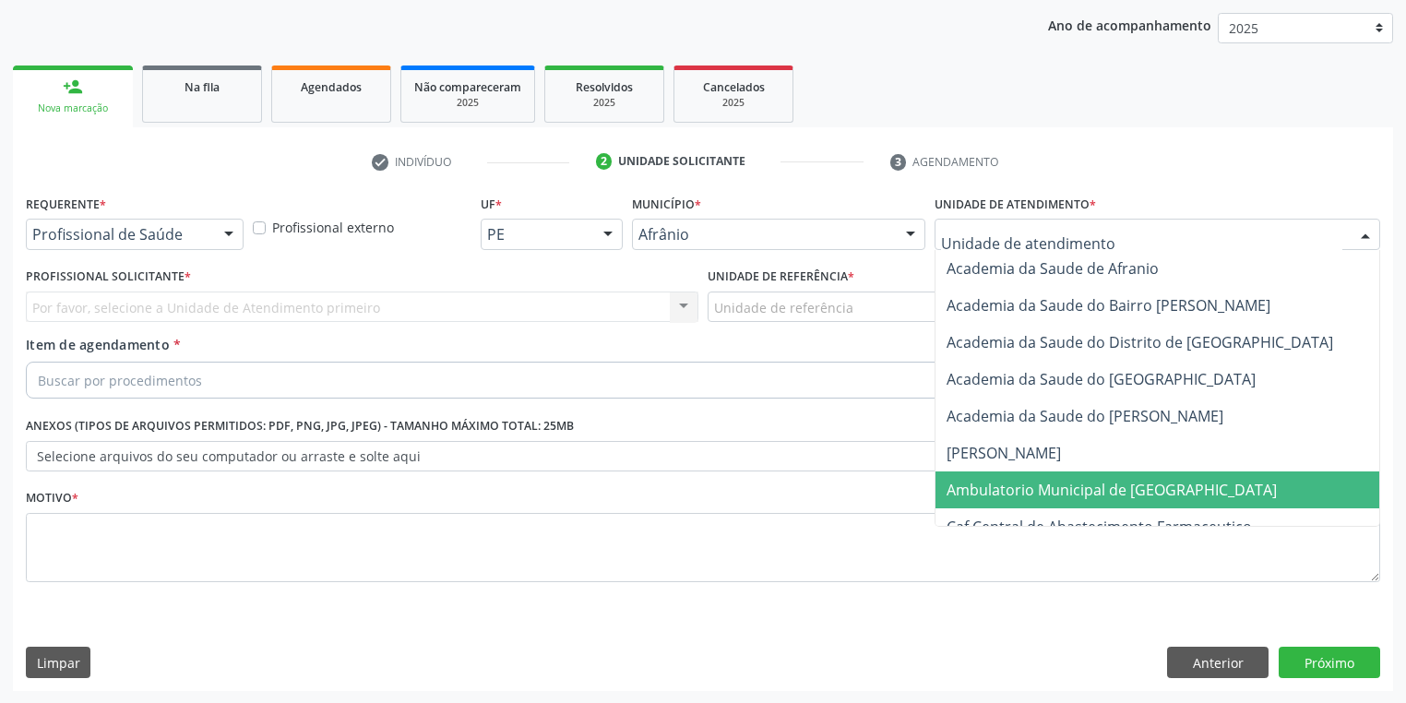
drag, startPoint x: 975, startPoint y: 481, endPoint x: 858, endPoint y: 386, distance: 150.8
click at [972, 473] on span "Ambulatorio Municipal de [GEOGRAPHIC_DATA]" at bounding box center [1160, 489] width 450 height 37
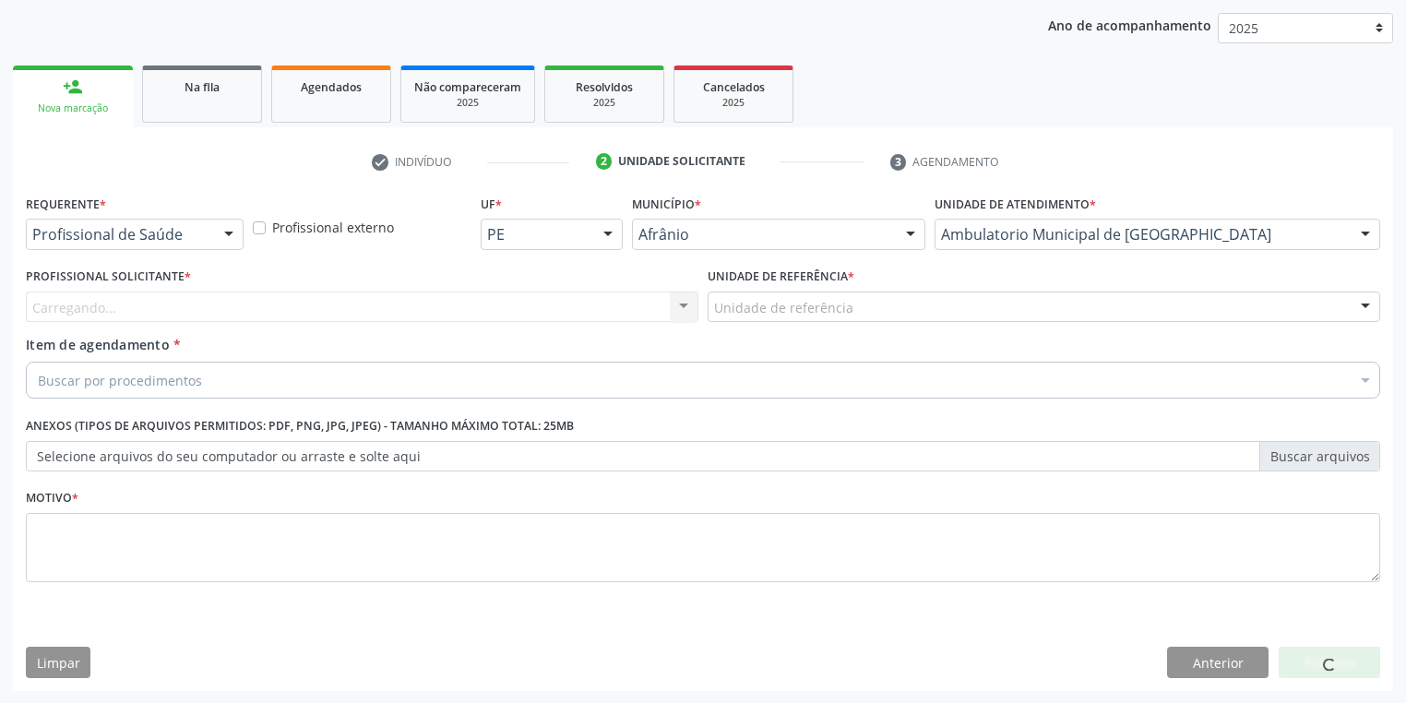
drag, startPoint x: 749, startPoint y: 301, endPoint x: 747, endPoint y: 366, distance: 65.5
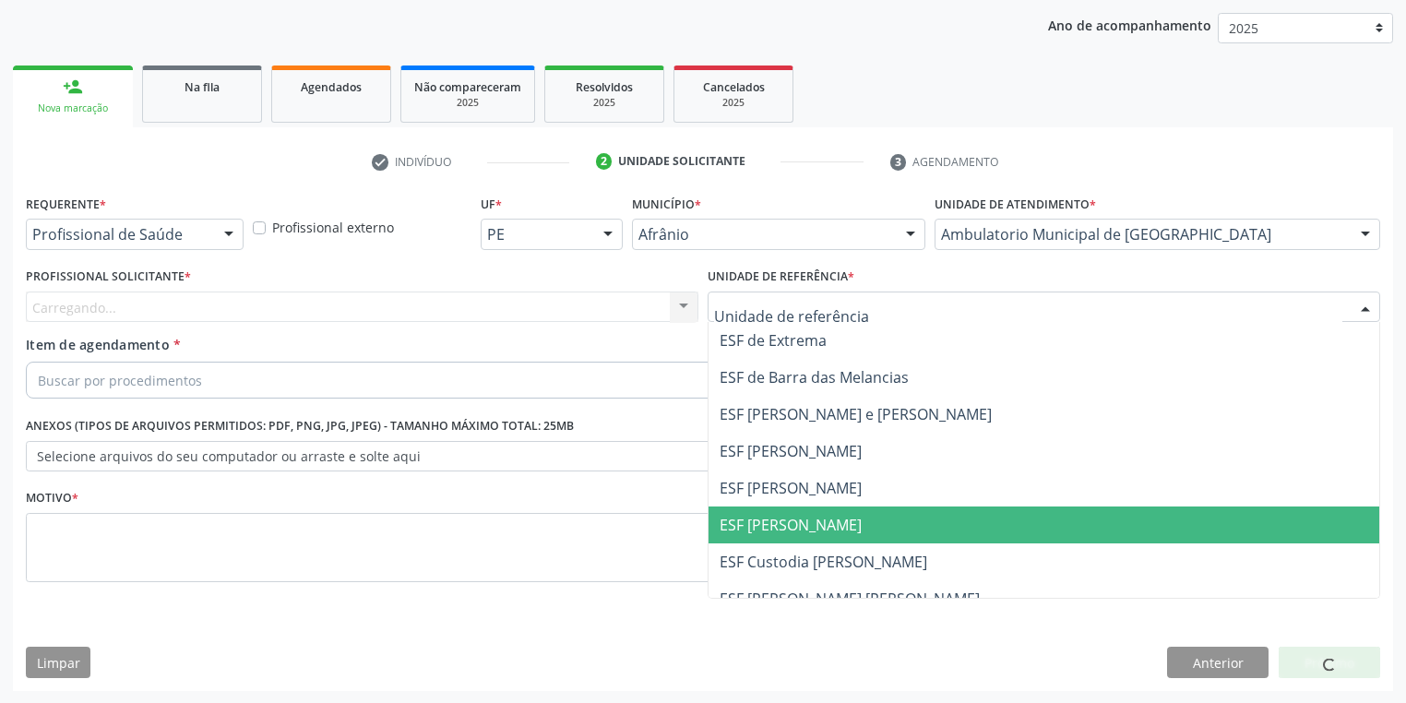
click at [757, 531] on span "ESF [PERSON_NAME]" at bounding box center [790, 525] width 142 height 20
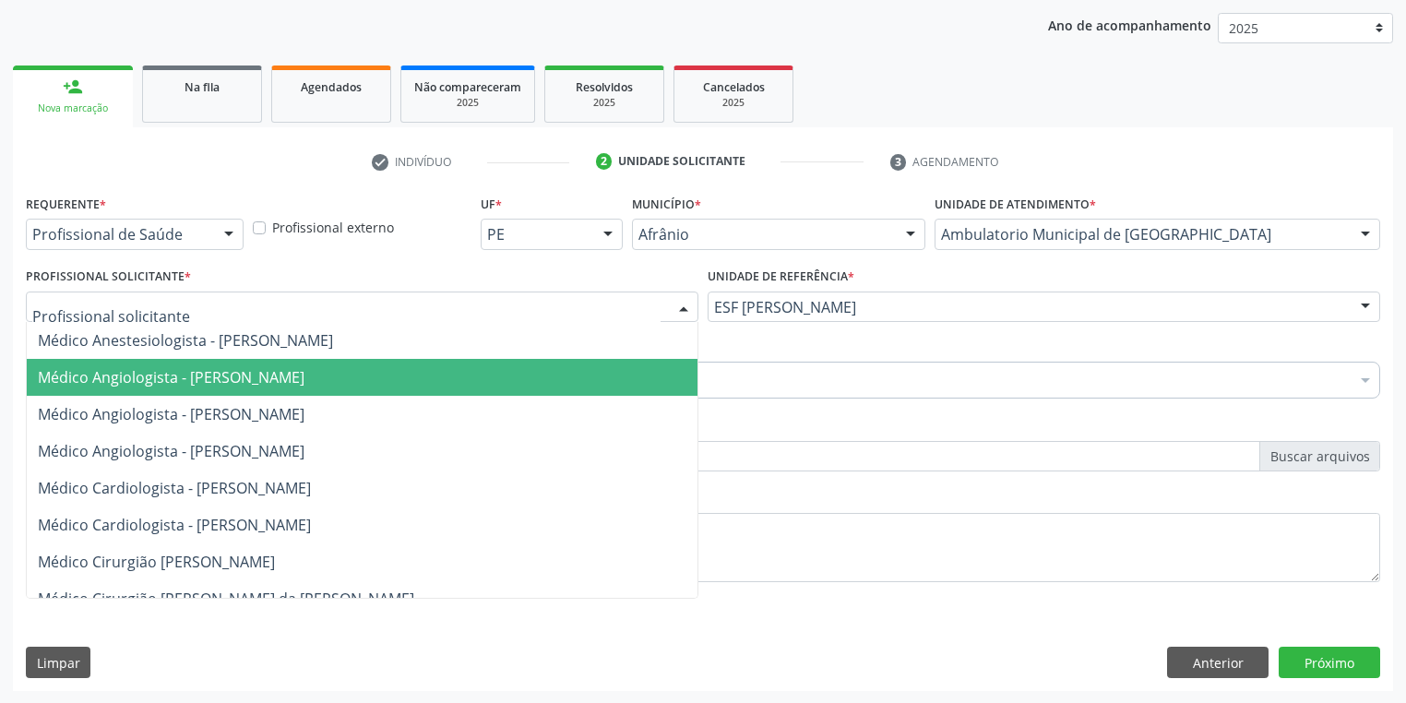
click at [106, 384] on span "Médico Angiologista - [PERSON_NAME]" at bounding box center [171, 377] width 267 height 20
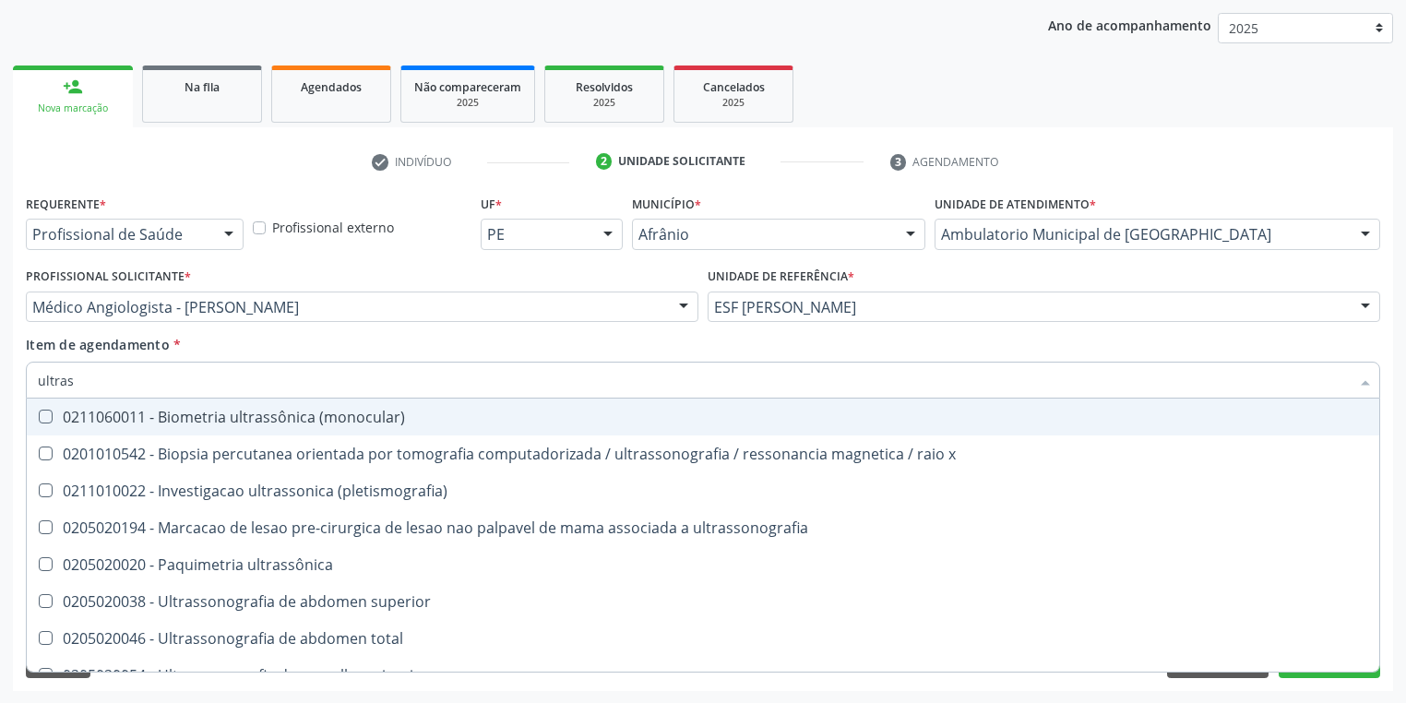
type input "ultrass"
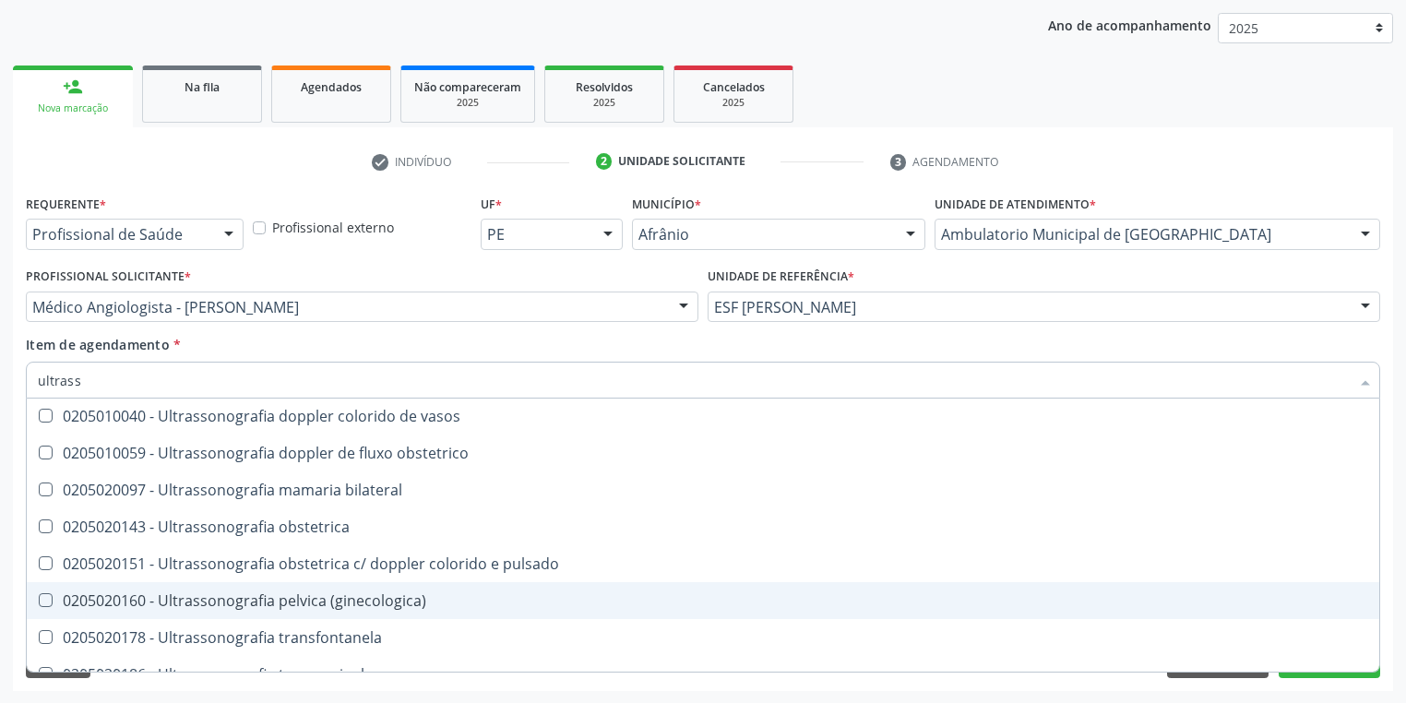
scroll to position [576, 0]
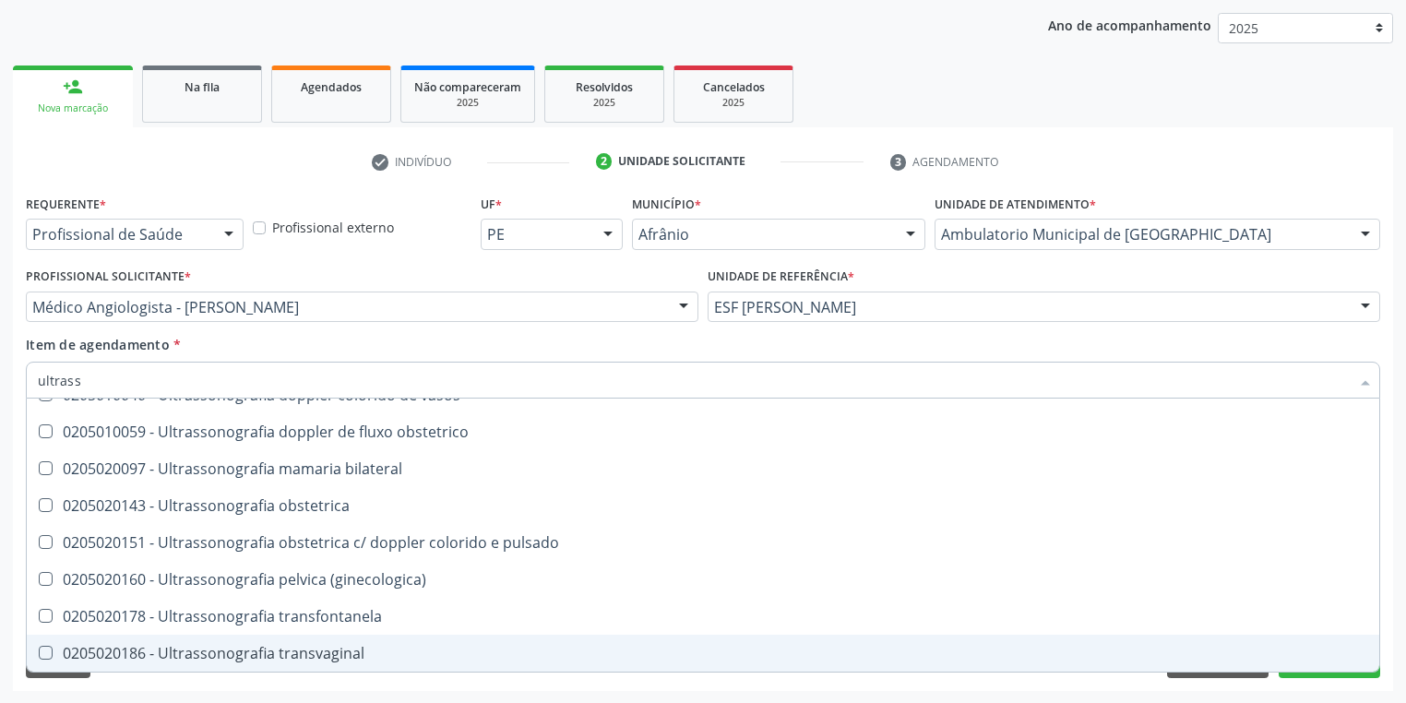
click at [300, 648] on div "0205020186 - Ultrassonografia transvaginal" at bounding box center [703, 653] width 1330 height 15
checkbox transvaginal "true"
click at [172, 684] on div "Requerente * Profissional de Saúde Profissional de Saúde Paciente Nenhum result…" at bounding box center [703, 440] width 1380 height 501
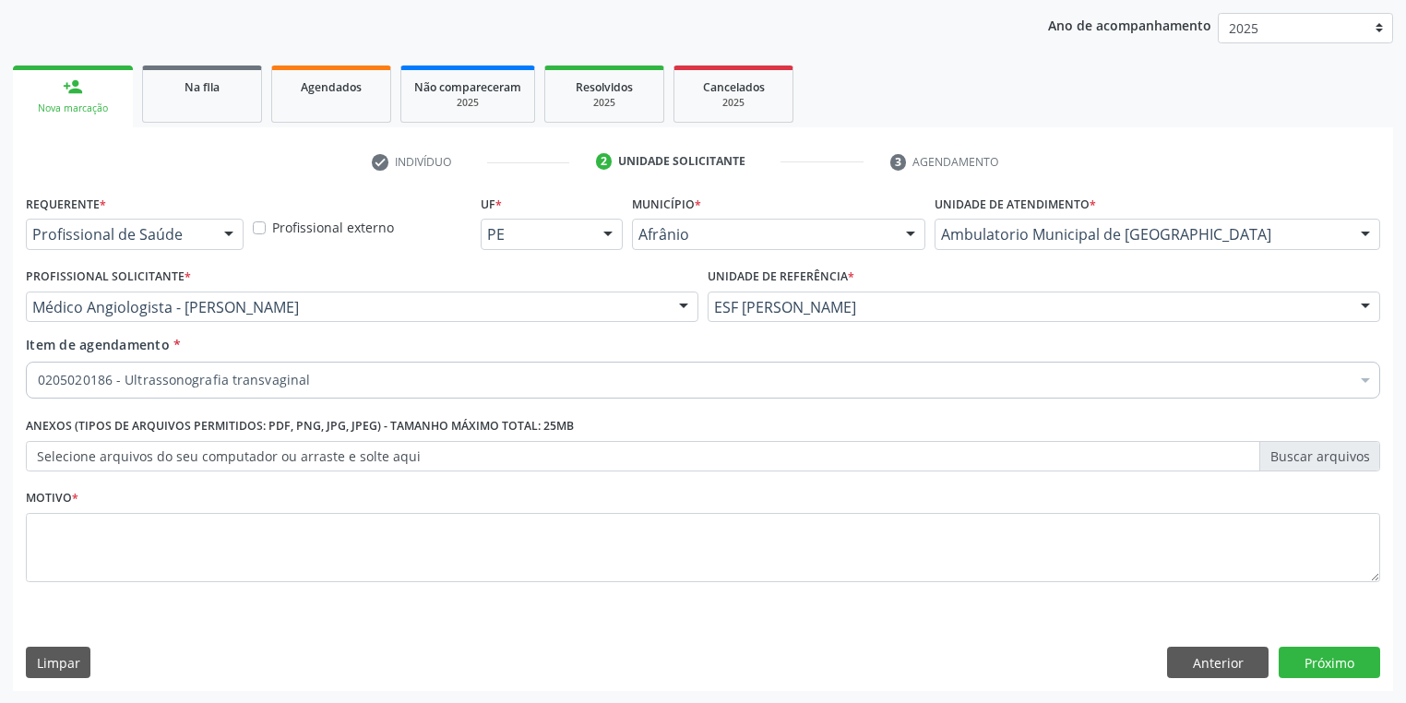
scroll to position [0, 0]
click at [118, 557] on textarea at bounding box center [703, 548] width 1354 height 70
type textarea "*"
click at [1317, 660] on button "Próximo" at bounding box center [1328, 662] width 101 height 31
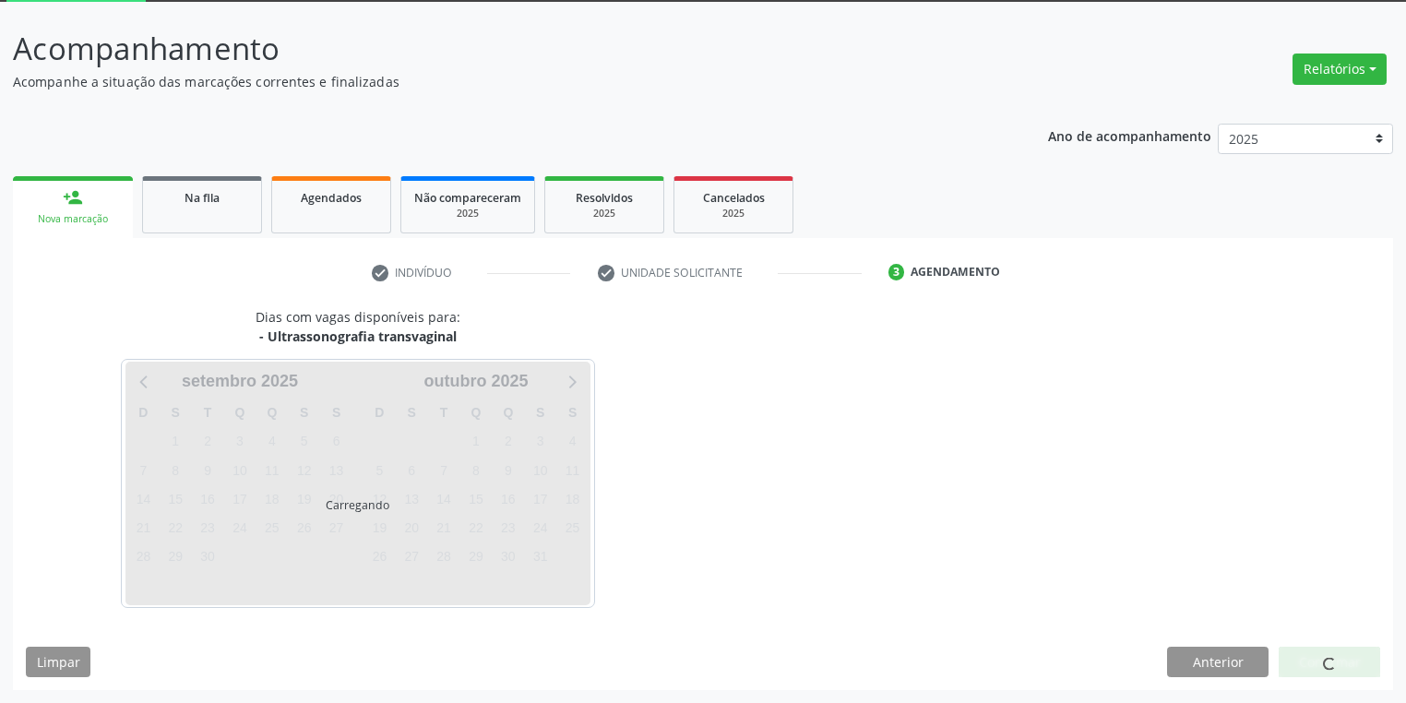
scroll to position [99, 0]
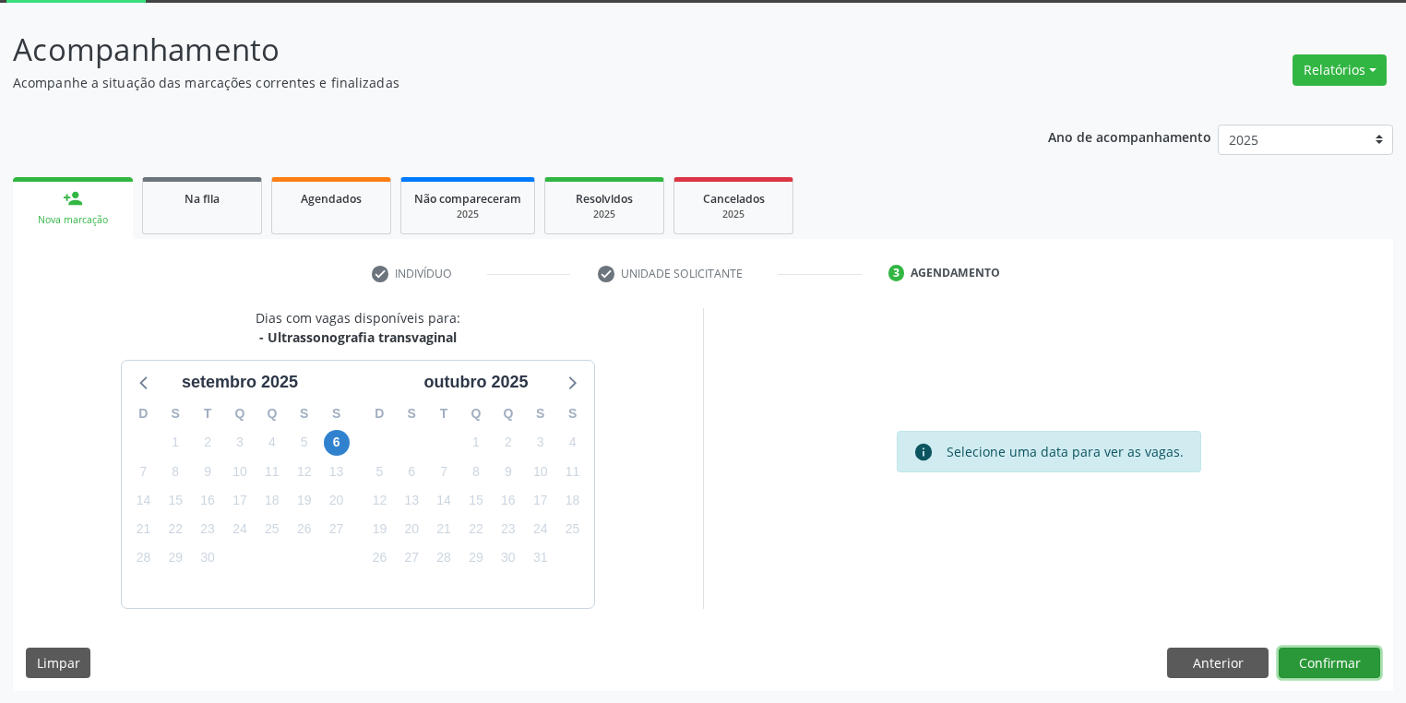
click at [1302, 660] on button "Confirmar" at bounding box center [1328, 662] width 101 height 31
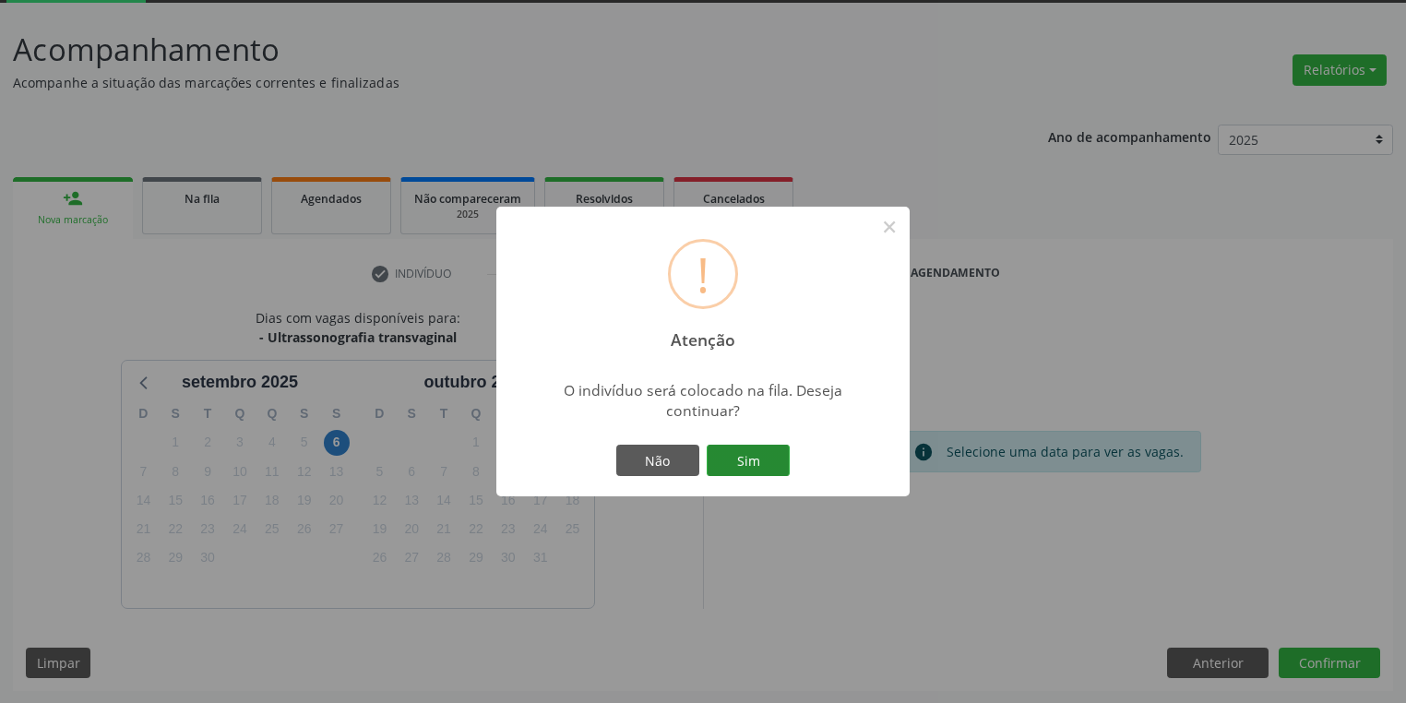
click at [766, 461] on button "Sim" at bounding box center [747, 460] width 83 height 31
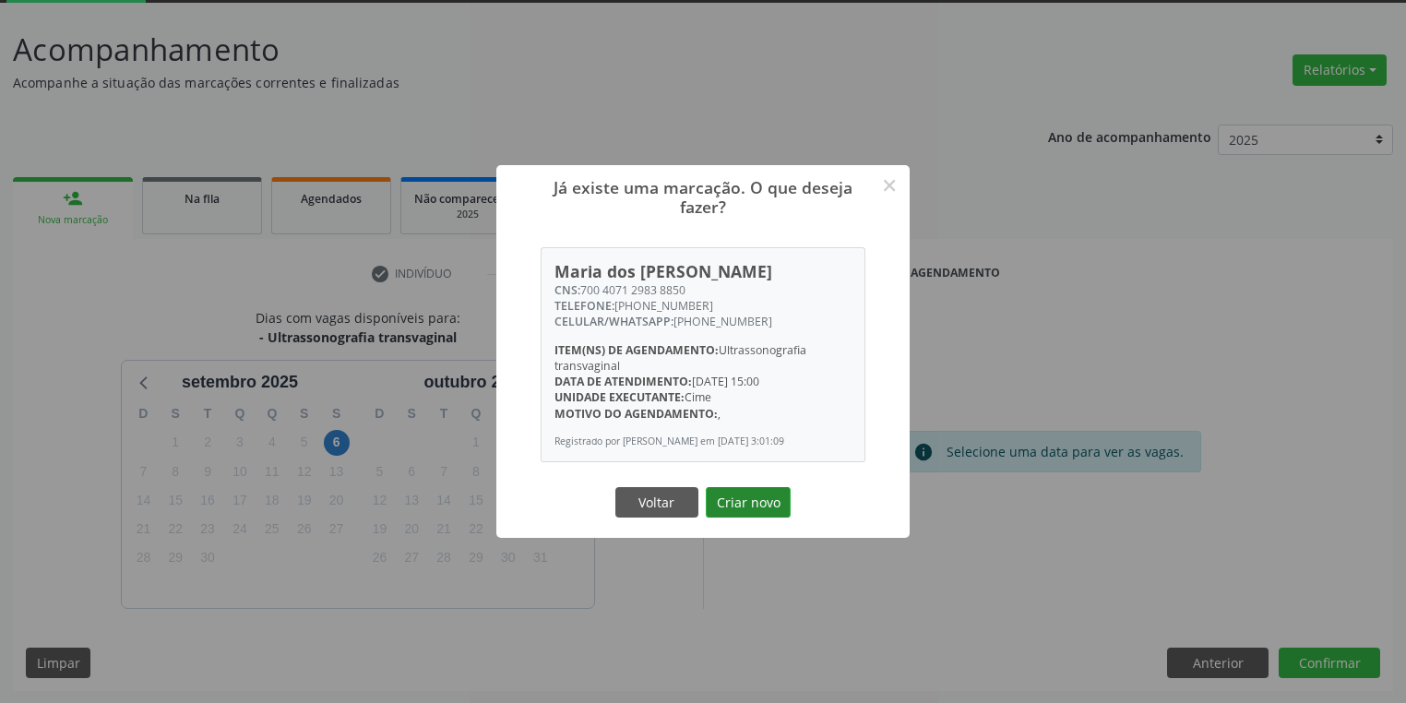
click at [734, 503] on button "Criar novo" at bounding box center [748, 502] width 85 height 31
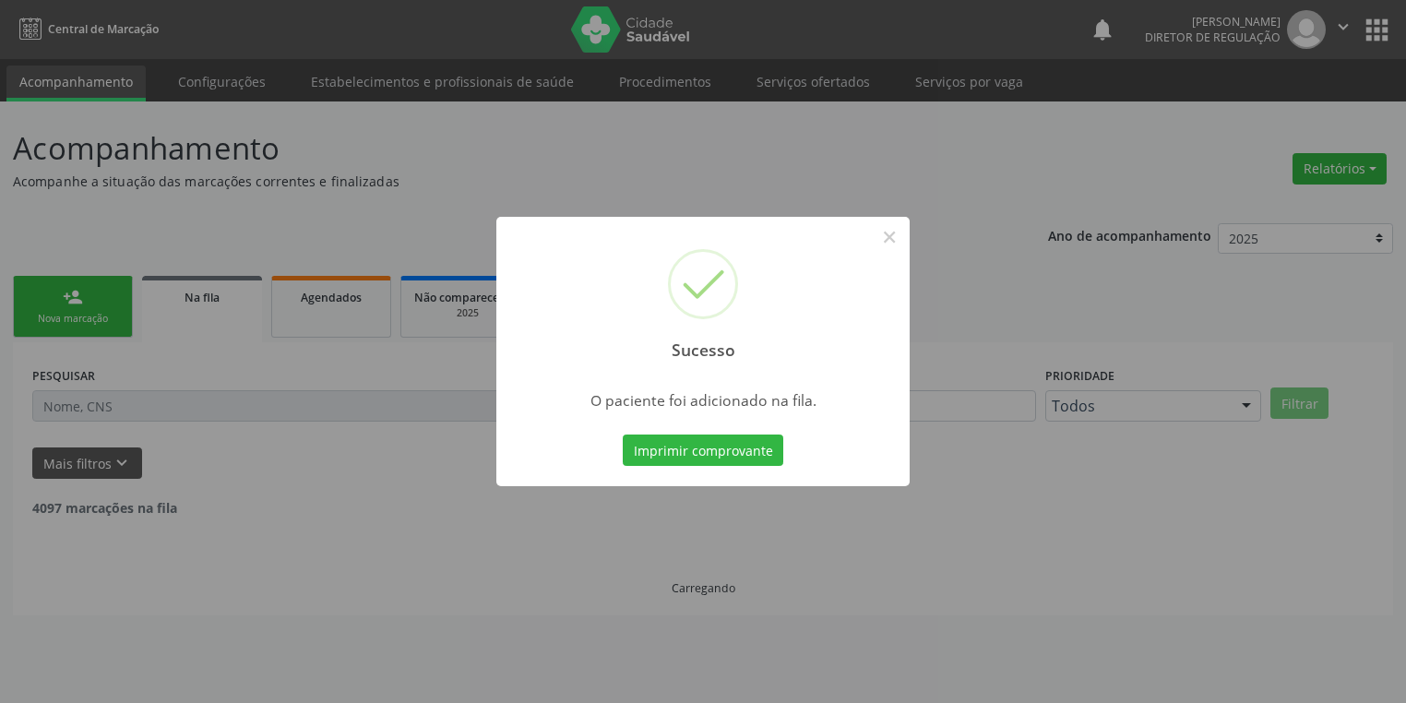
scroll to position [0, 0]
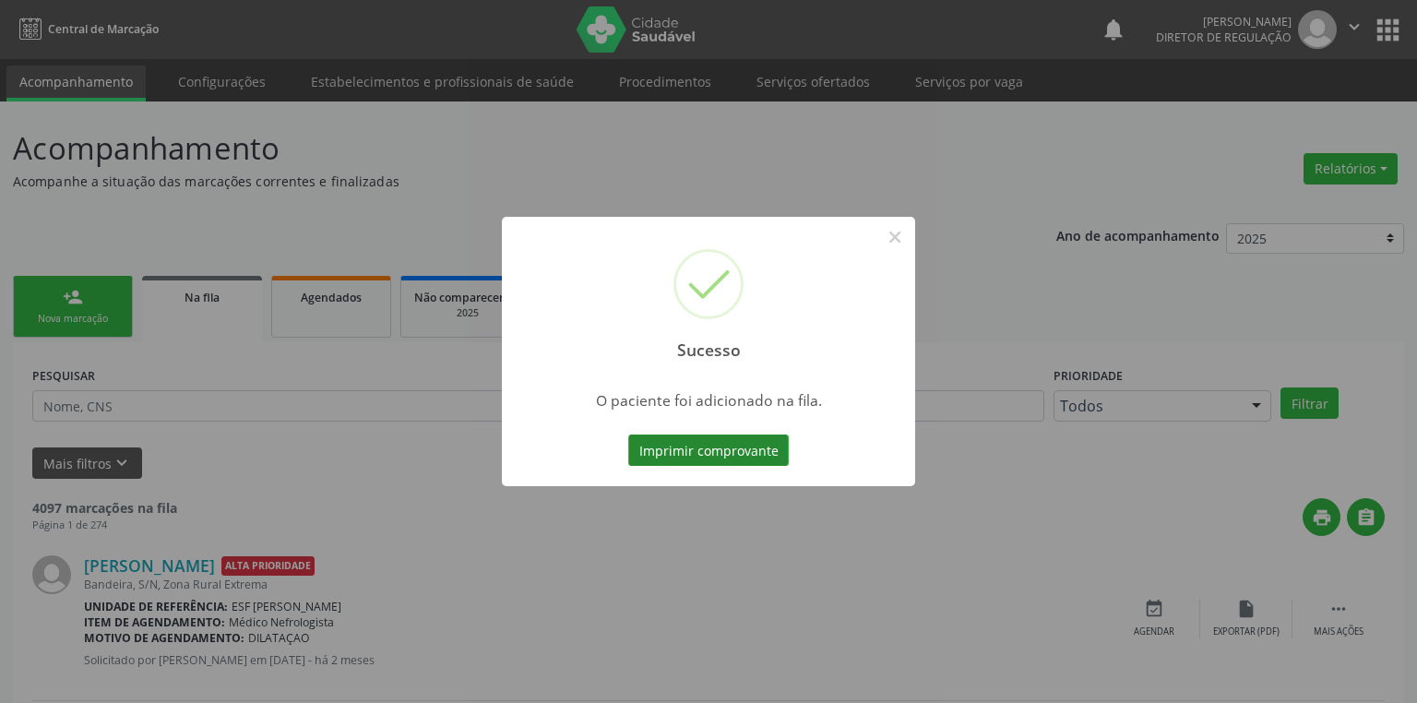
click at [703, 441] on button "Imprimir comprovante" at bounding box center [708, 449] width 160 height 31
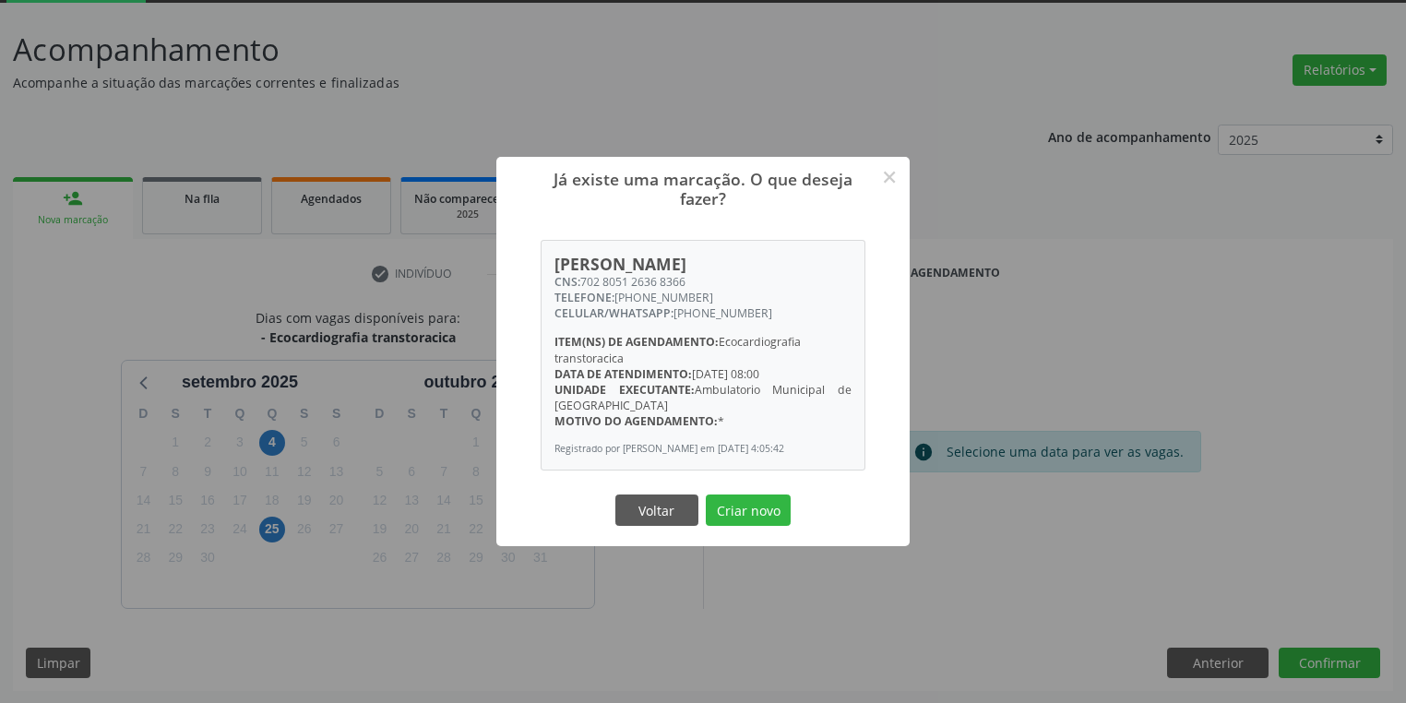
scroll to position [99, 0]
click at [731, 509] on button "Criar novo" at bounding box center [748, 509] width 85 height 31
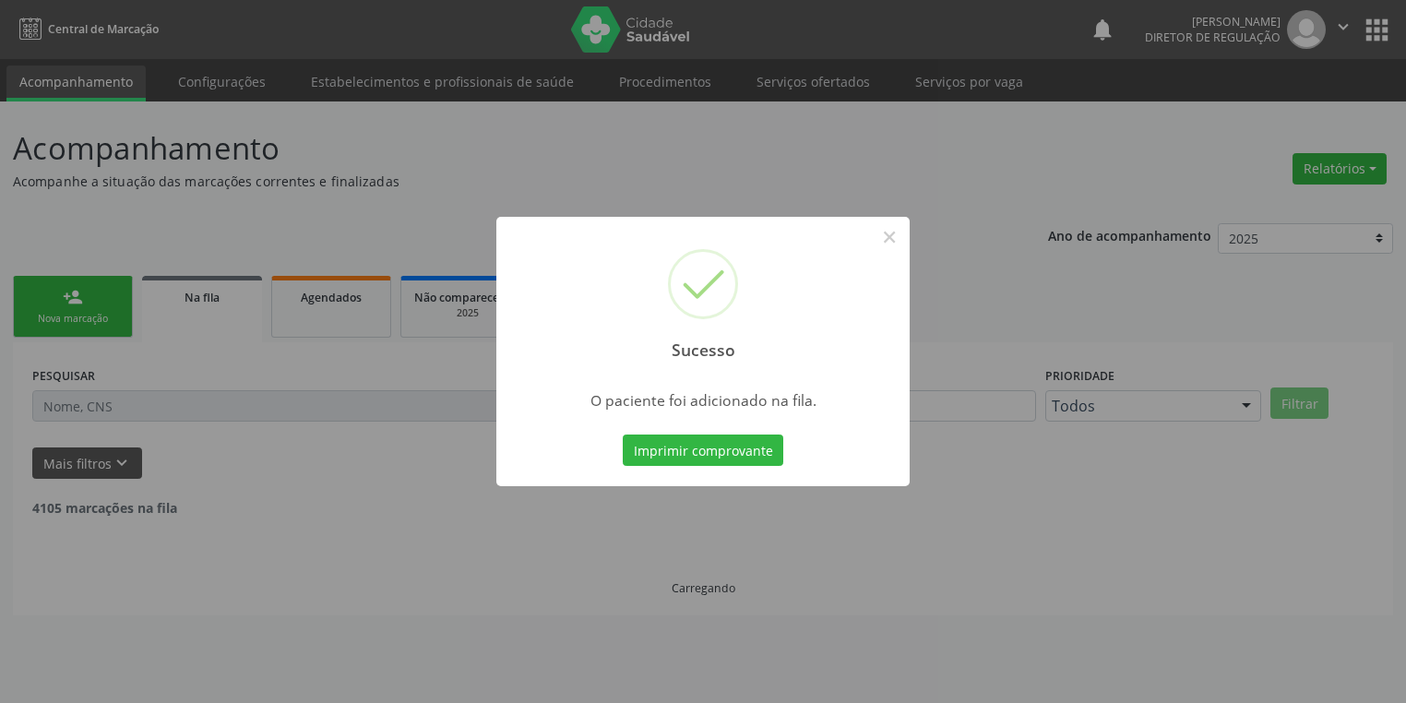
scroll to position [0, 0]
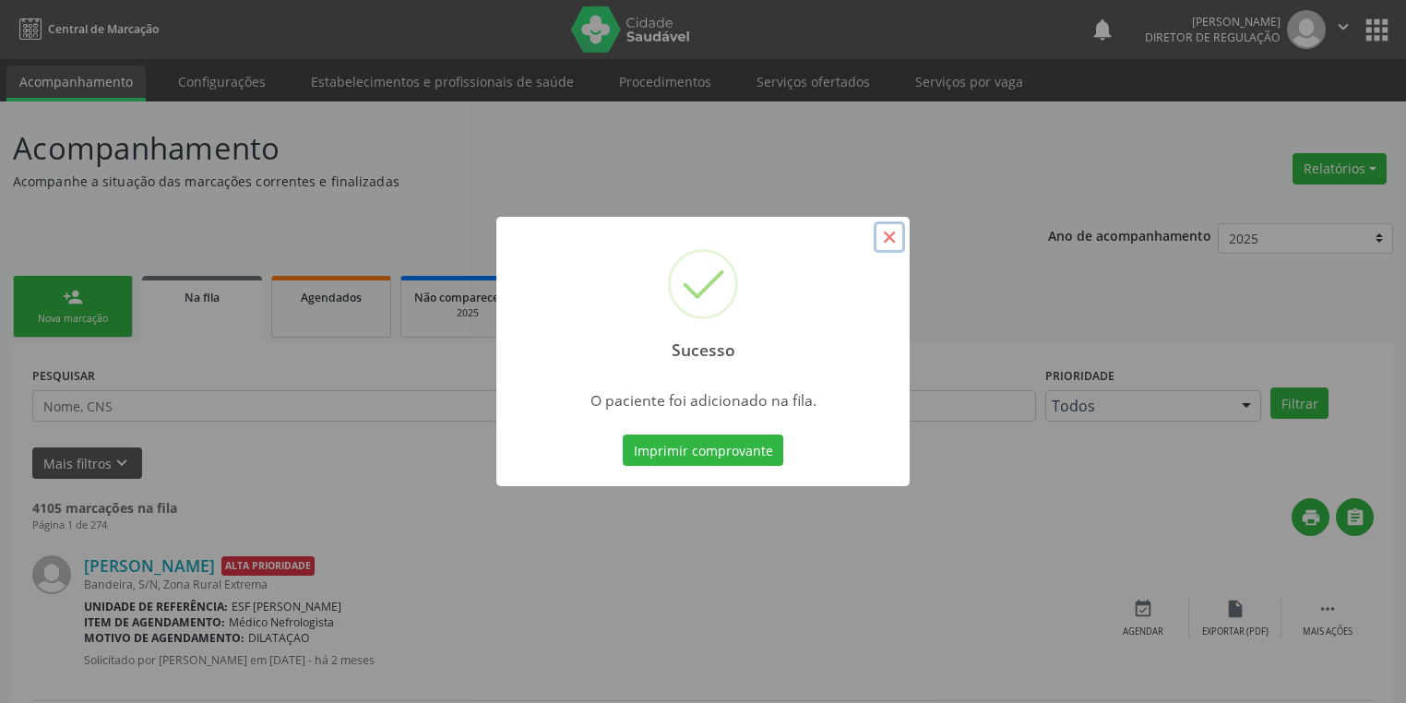
click at [887, 243] on button "×" at bounding box center [888, 236] width 31 height 31
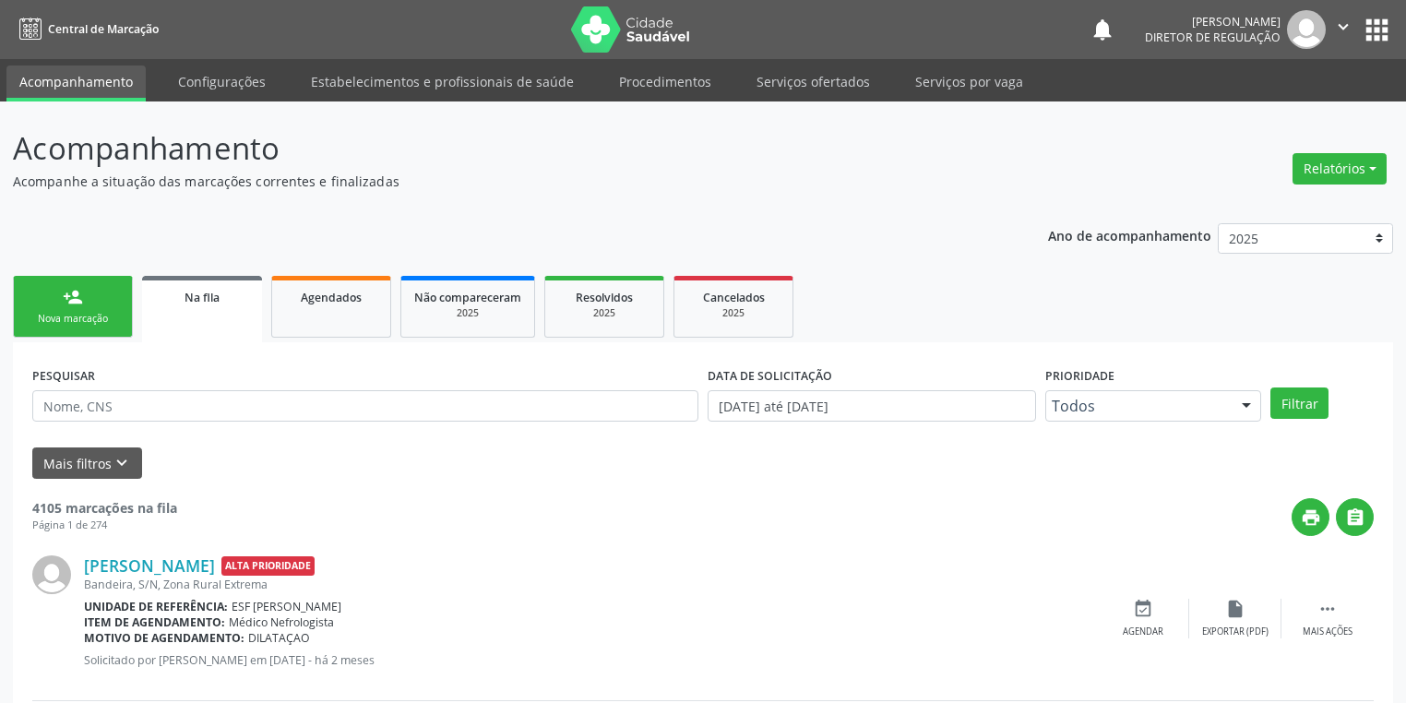
click at [59, 307] on link "person_add Nova marcação" at bounding box center [73, 307] width 120 height 62
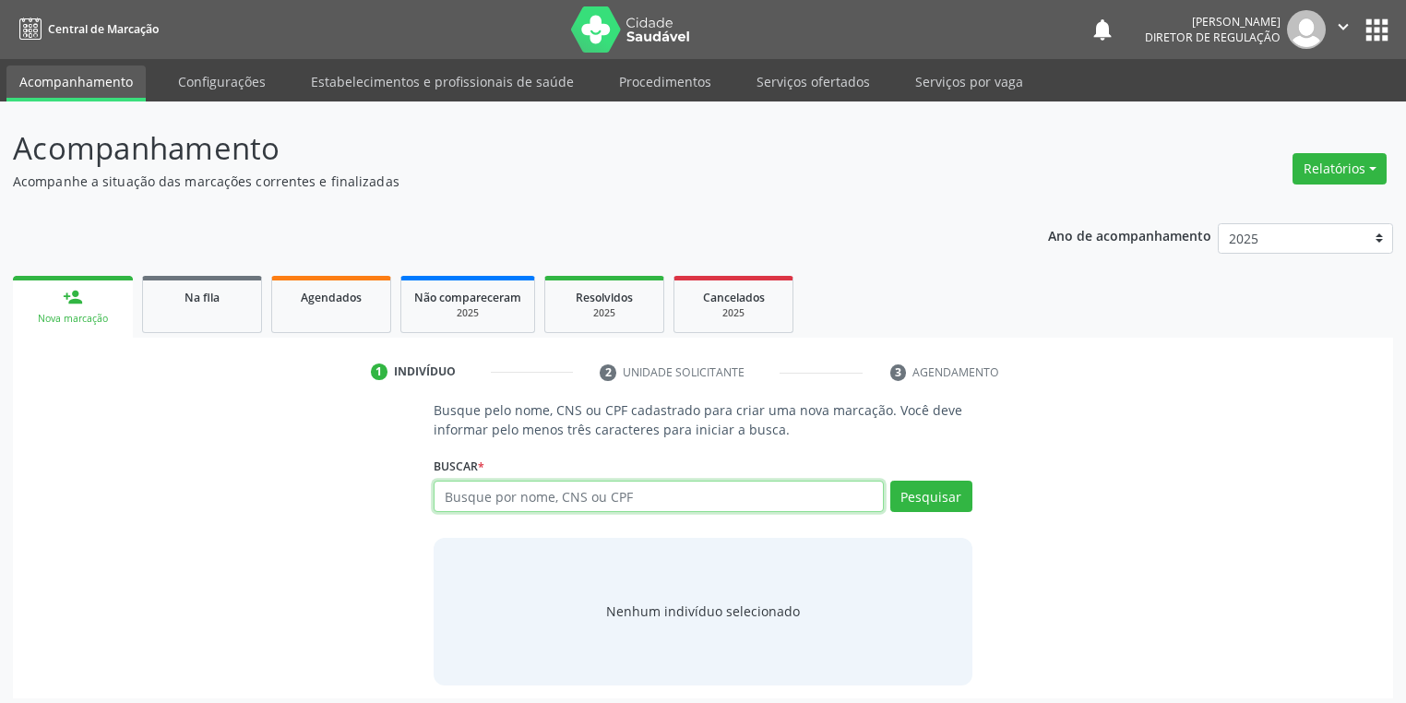
click at [449, 492] on input "text" at bounding box center [658, 496] width 450 height 31
type input "708404722691769"
click at [940, 487] on button "Pesquisar" at bounding box center [931, 496] width 82 height 31
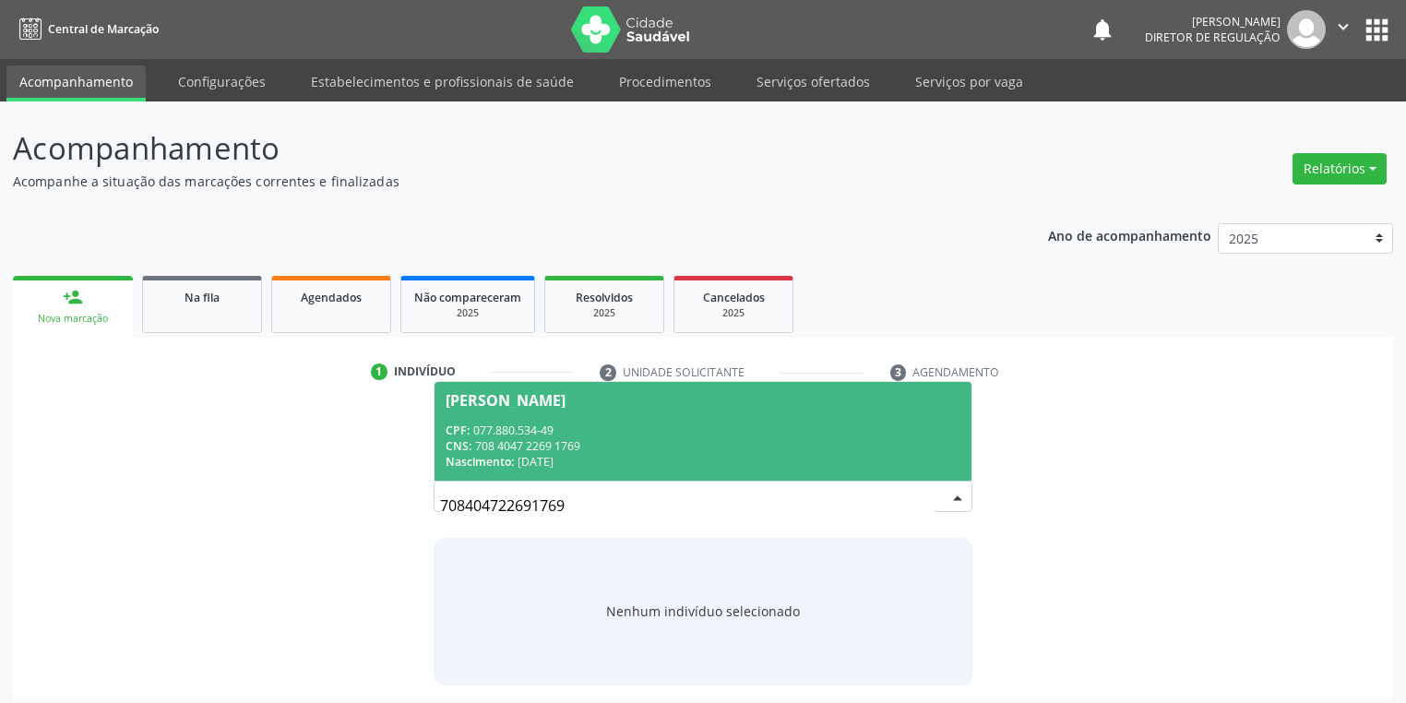
click at [638, 432] on div "CPF: 077.880.534-49" at bounding box center [702, 430] width 515 height 16
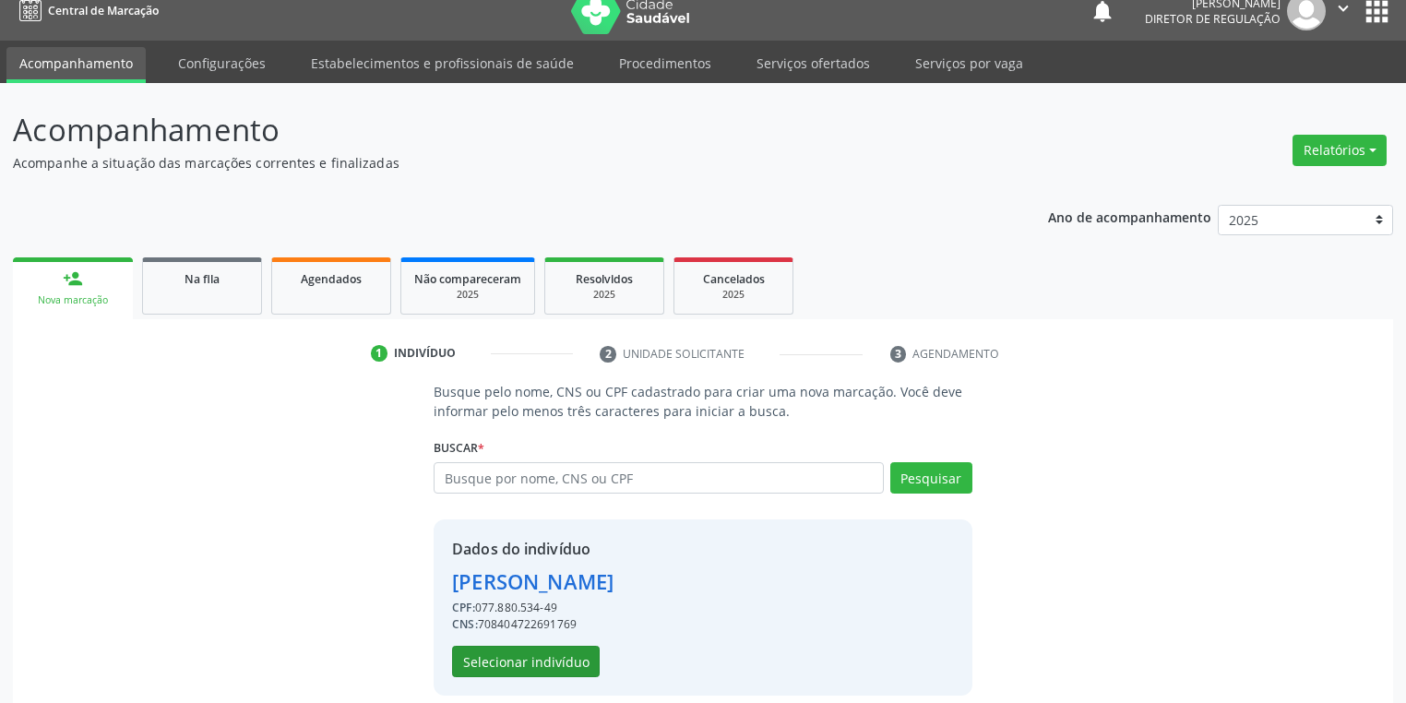
scroll to position [35, 0]
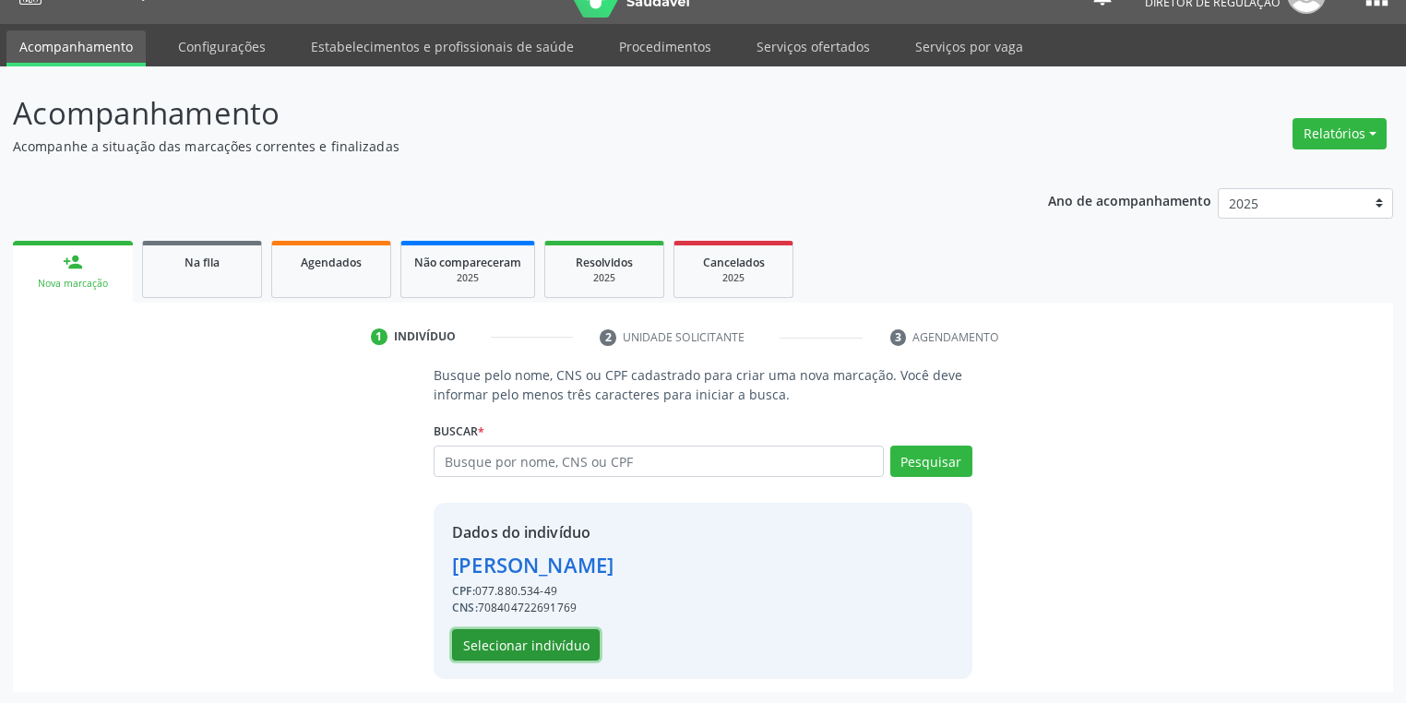
click at [509, 641] on button "Selecionar indivíduo" at bounding box center [526, 644] width 148 height 31
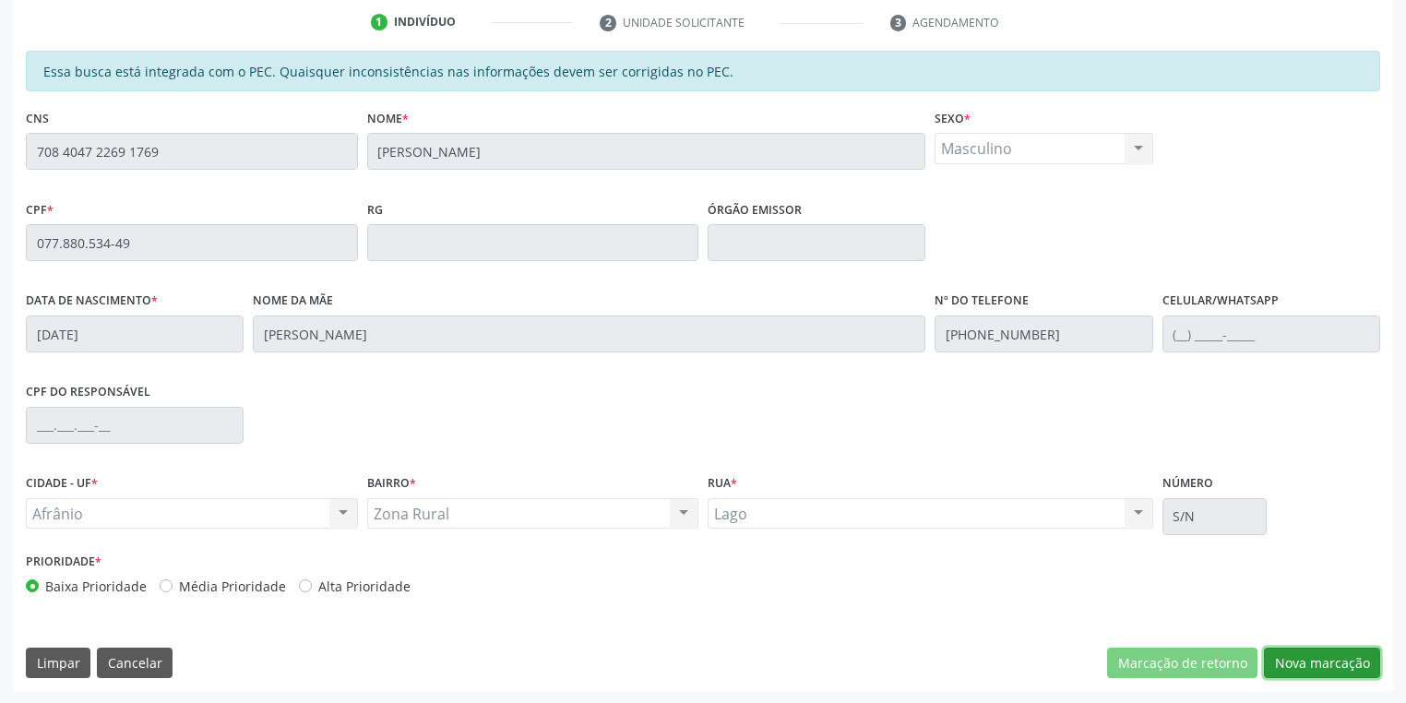
click at [1288, 664] on button "Nova marcação" at bounding box center [1322, 662] width 116 height 31
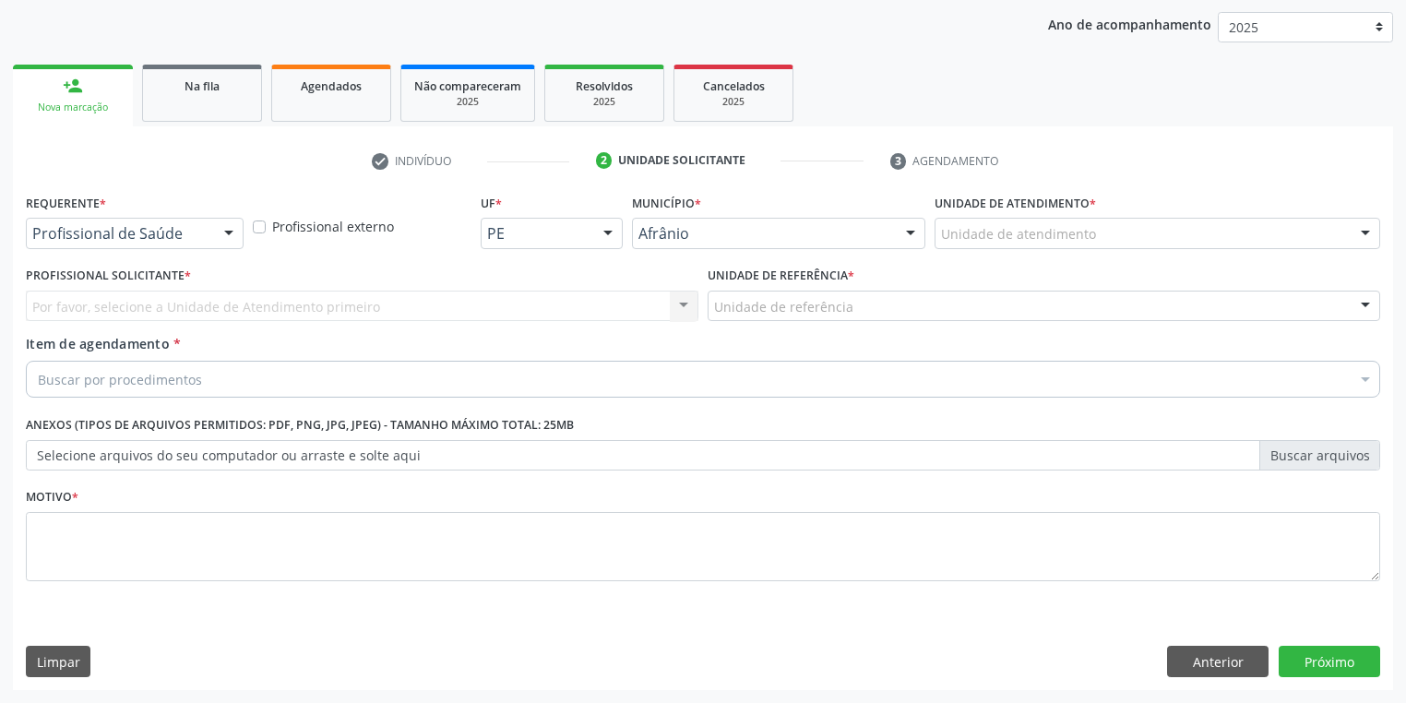
scroll to position [210, 0]
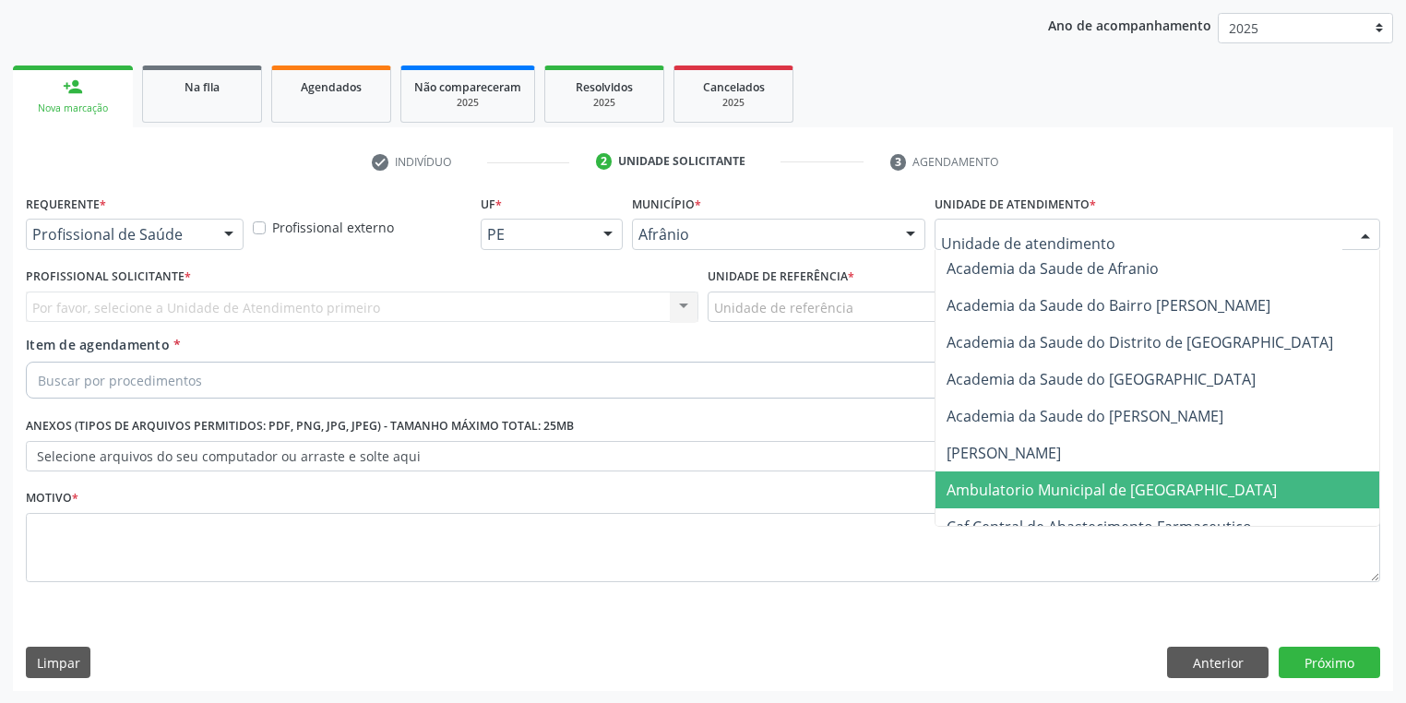
drag, startPoint x: 980, startPoint y: 490, endPoint x: 844, endPoint y: 392, distance: 167.9
click at [979, 490] on span "Ambulatorio Municipal de [GEOGRAPHIC_DATA]" at bounding box center [1111, 490] width 330 height 20
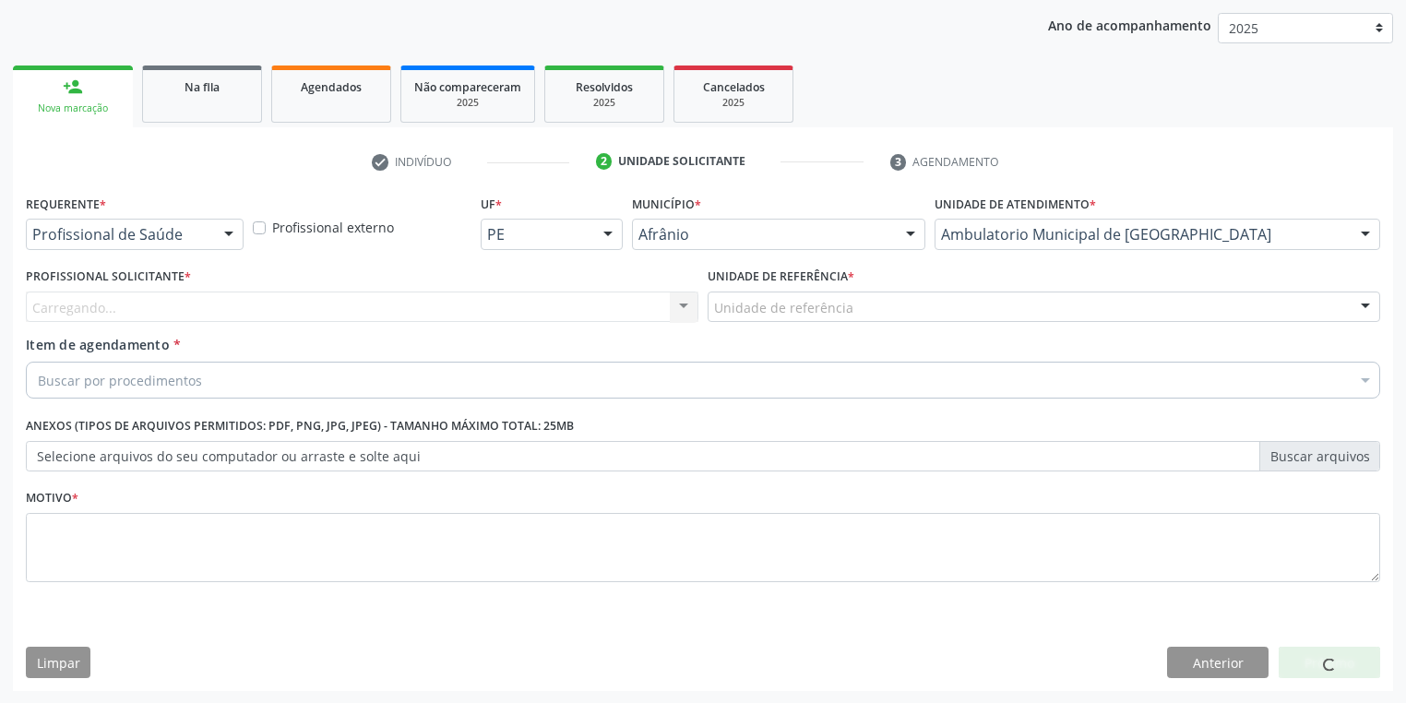
drag, startPoint x: 728, startPoint y: 310, endPoint x: 728, endPoint y: 328, distance: 18.4
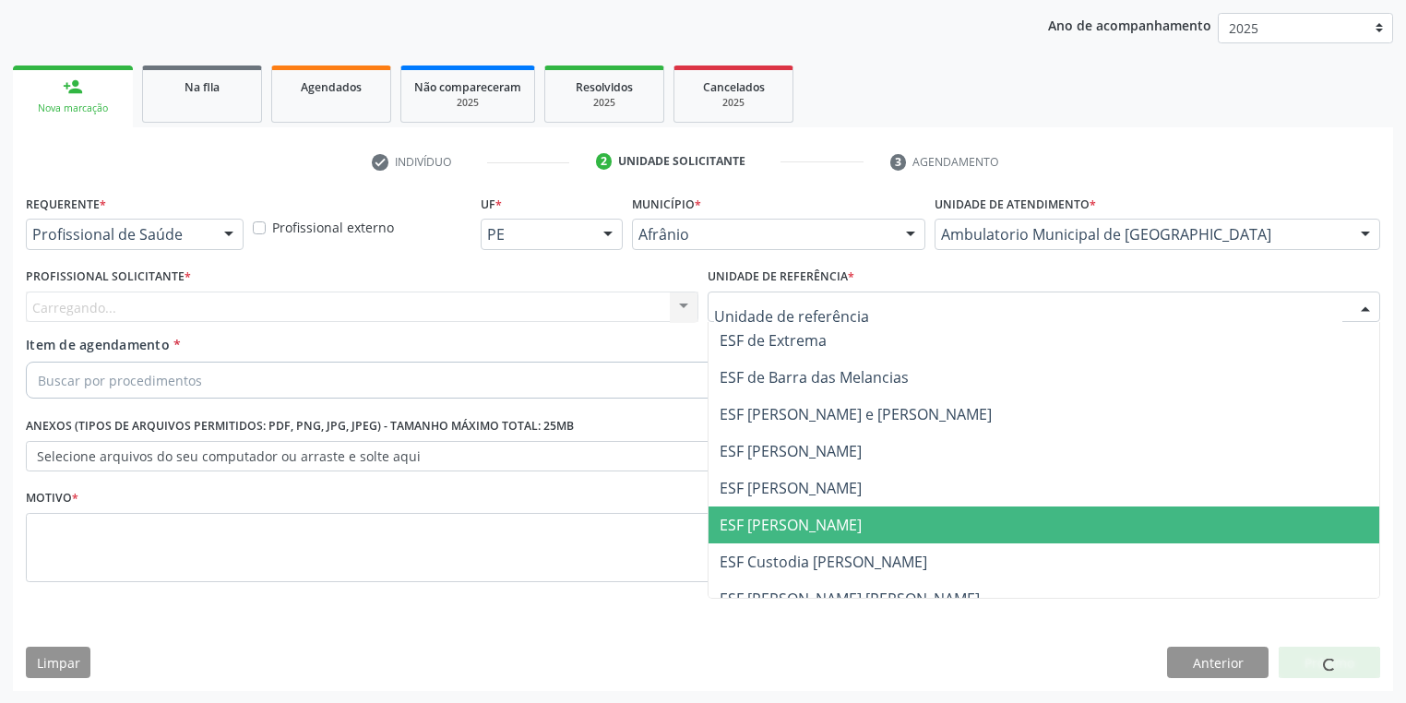
click at [775, 533] on span "ESF [PERSON_NAME]" at bounding box center [790, 525] width 142 height 20
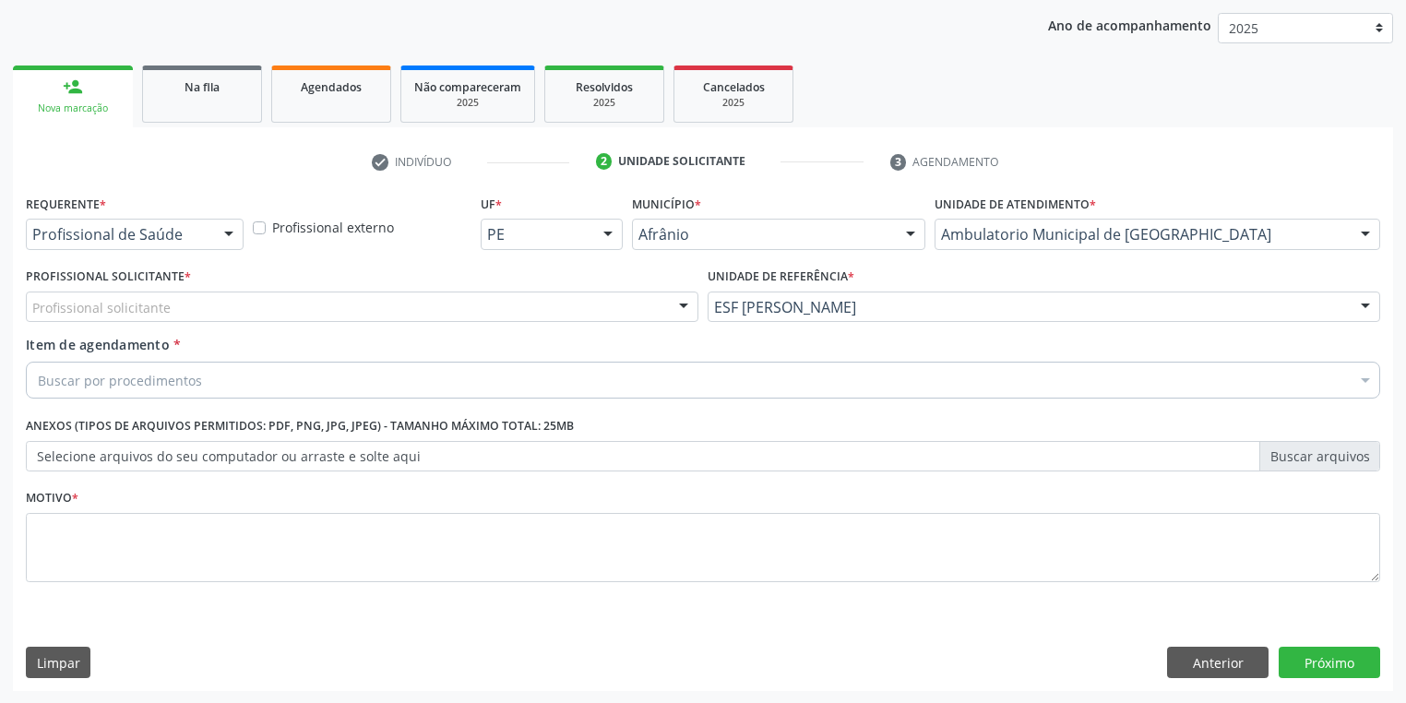
drag, startPoint x: 100, startPoint y: 313, endPoint x: 101, endPoint y: 346, distance: 33.2
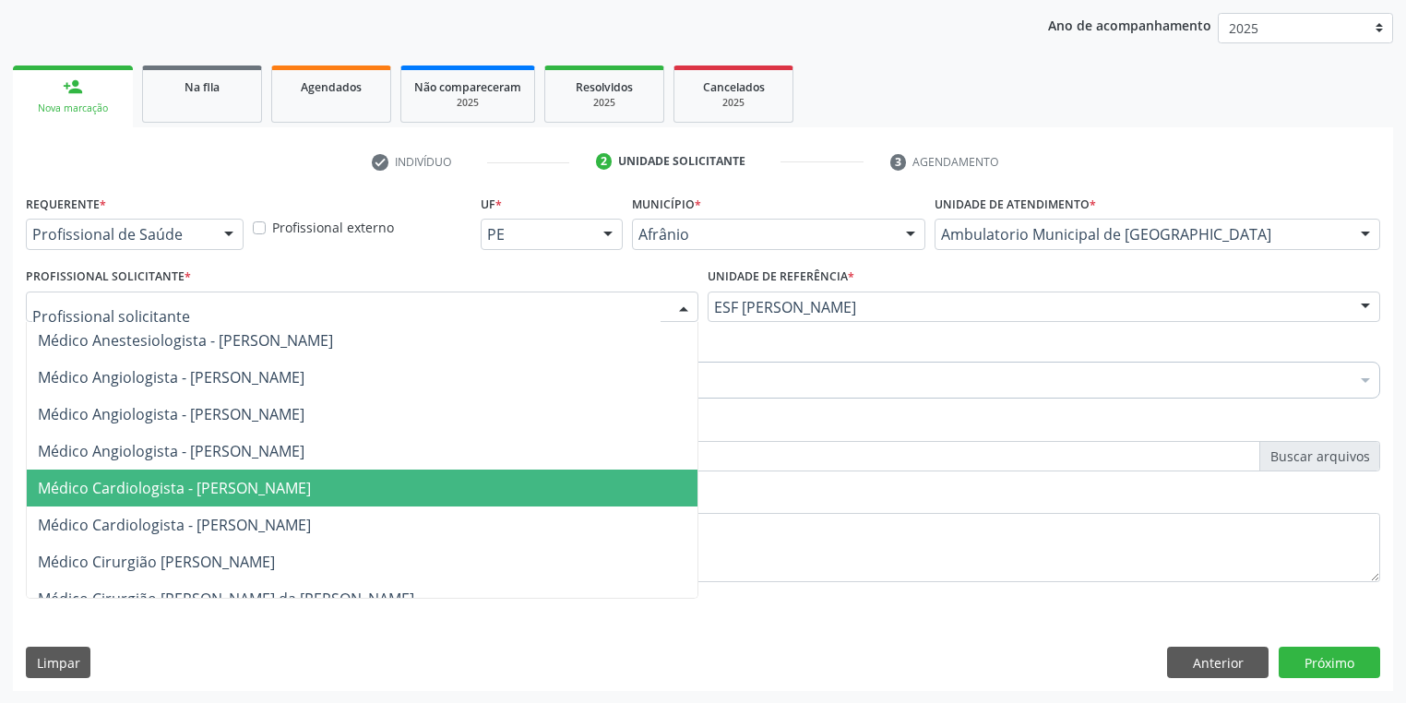
click at [151, 494] on span "Médico Cardiologista - [PERSON_NAME]" at bounding box center [174, 488] width 273 height 20
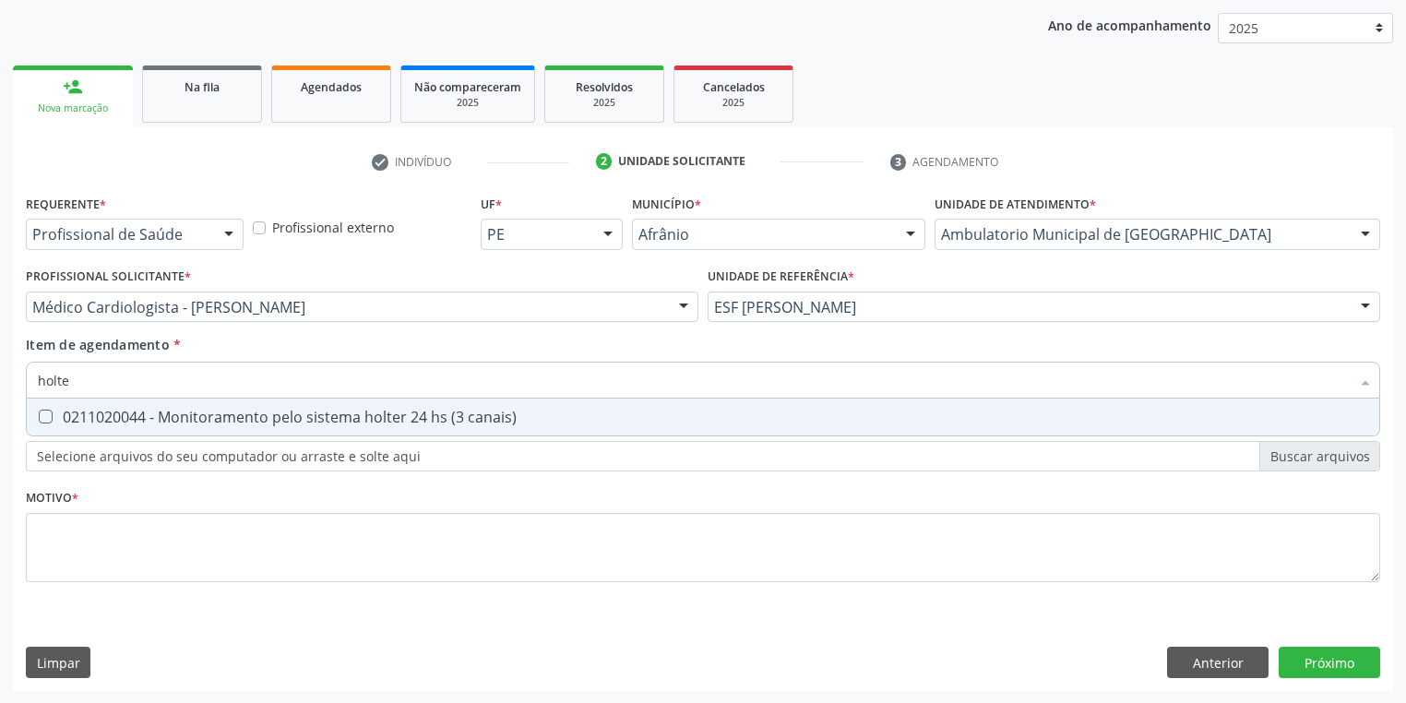
type input "holter"
click at [104, 422] on div "0211020044 - Monitoramento pelo sistema holter 24 hs (3 canais)" at bounding box center [703, 416] width 1330 height 15
checkbox canais\) "true"
click at [96, 535] on div "Requerente * Profissional de Saúde Profissional de Saúde Paciente Nenhum result…" at bounding box center [703, 399] width 1354 height 418
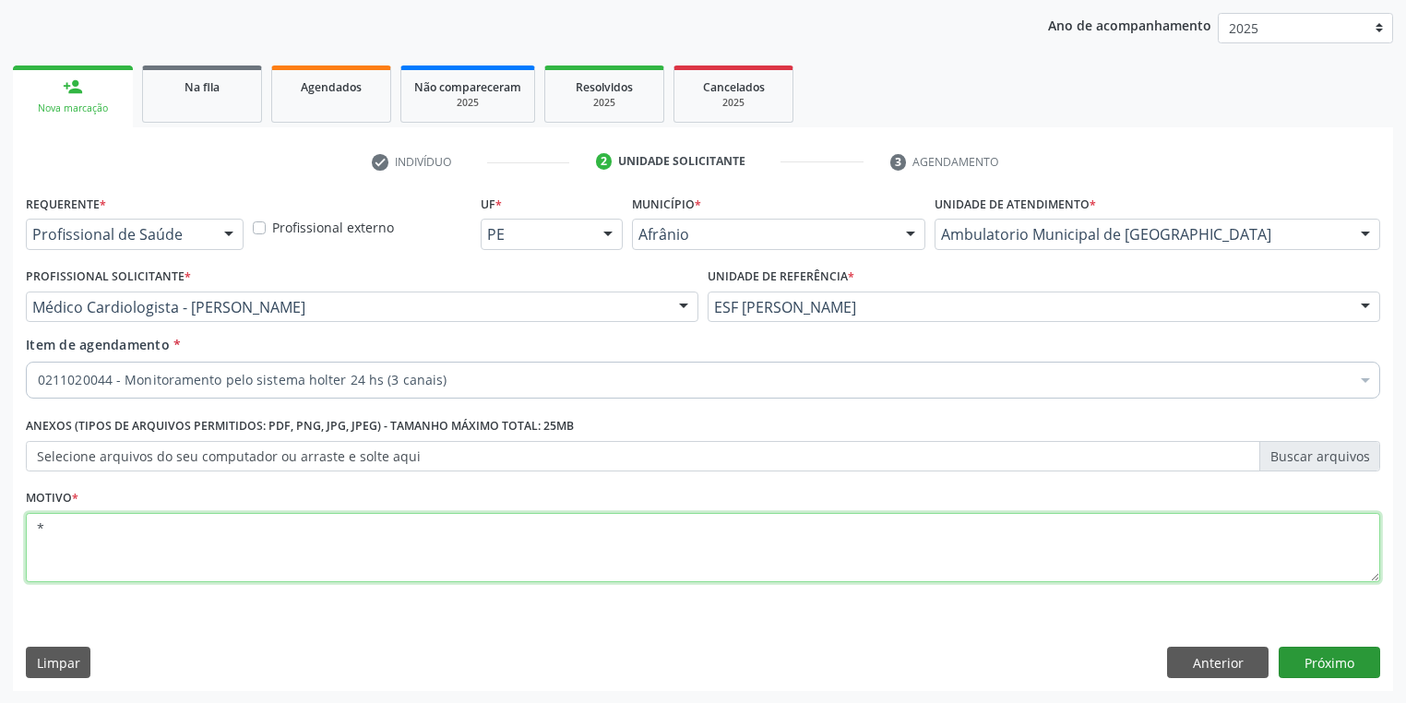
type textarea "*"
click at [1298, 659] on button "Próximo" at bounding box center [1328, 662] width 101 height 31
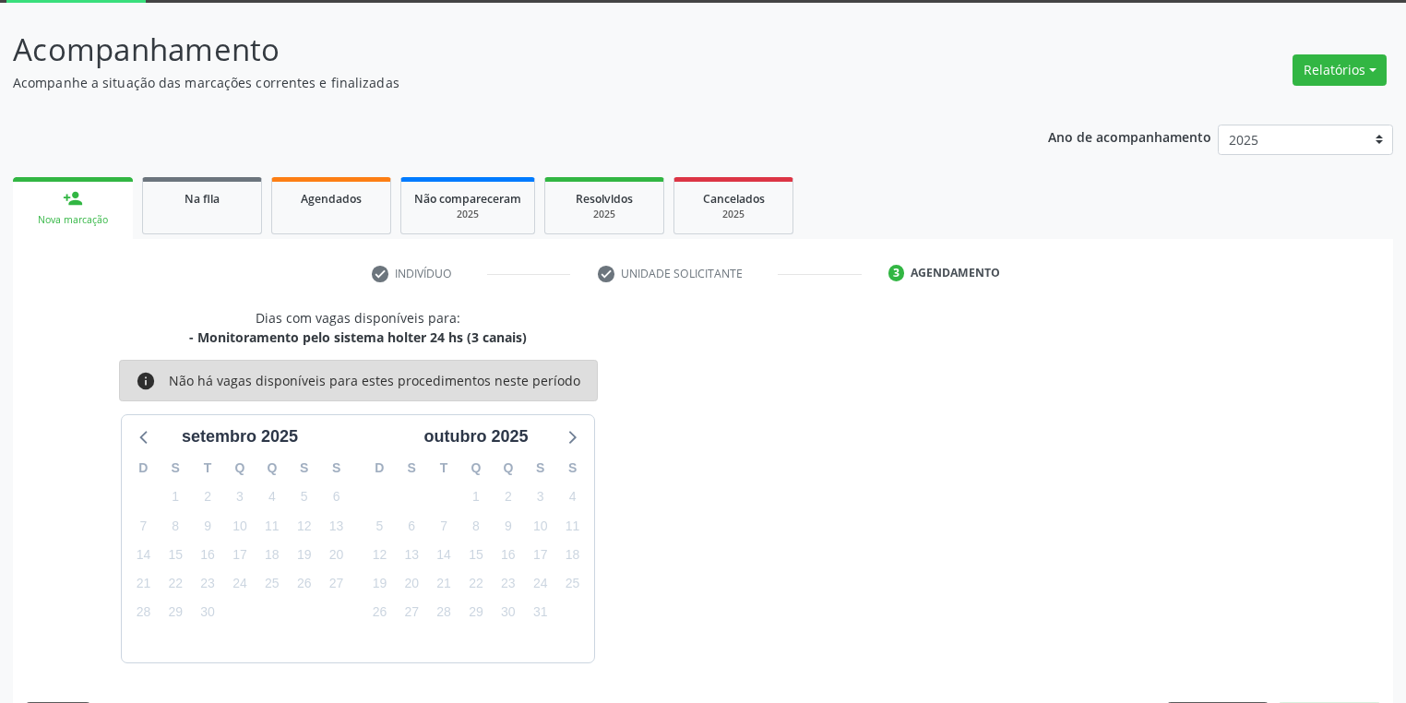
scroll to position [152, 0]
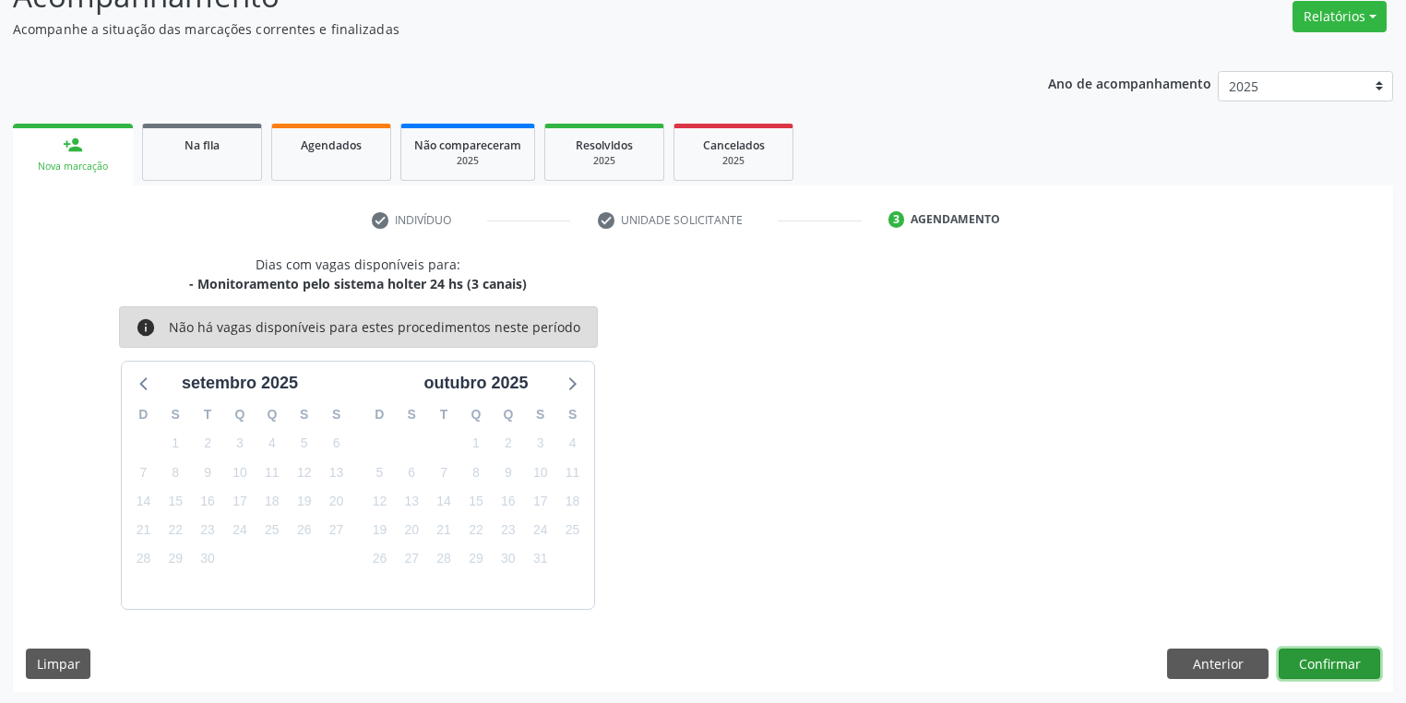
click at [1303, 663] on button "Confirmar" at bounding box center [1328, 663] width 101 height 31
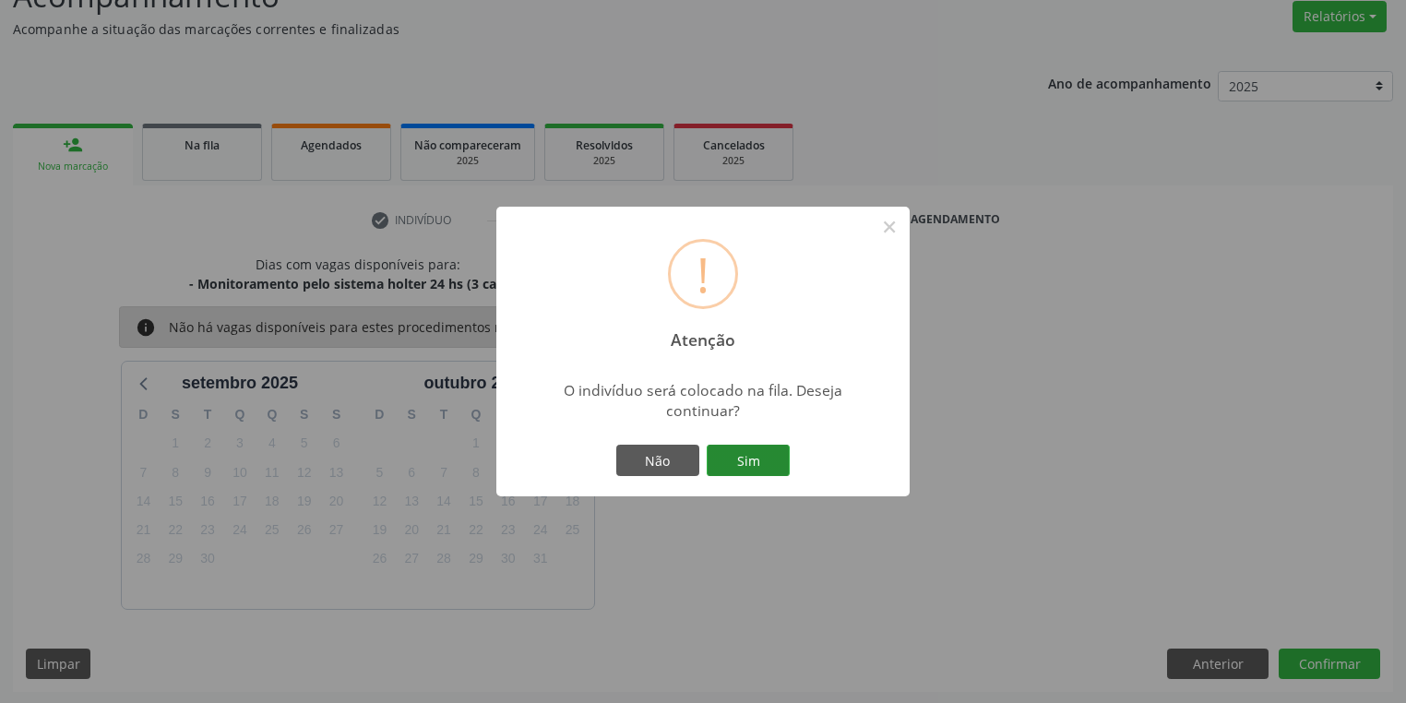
click at [756, 466] on button "Sim" at bounding box center [747, 460] width 83 height 31
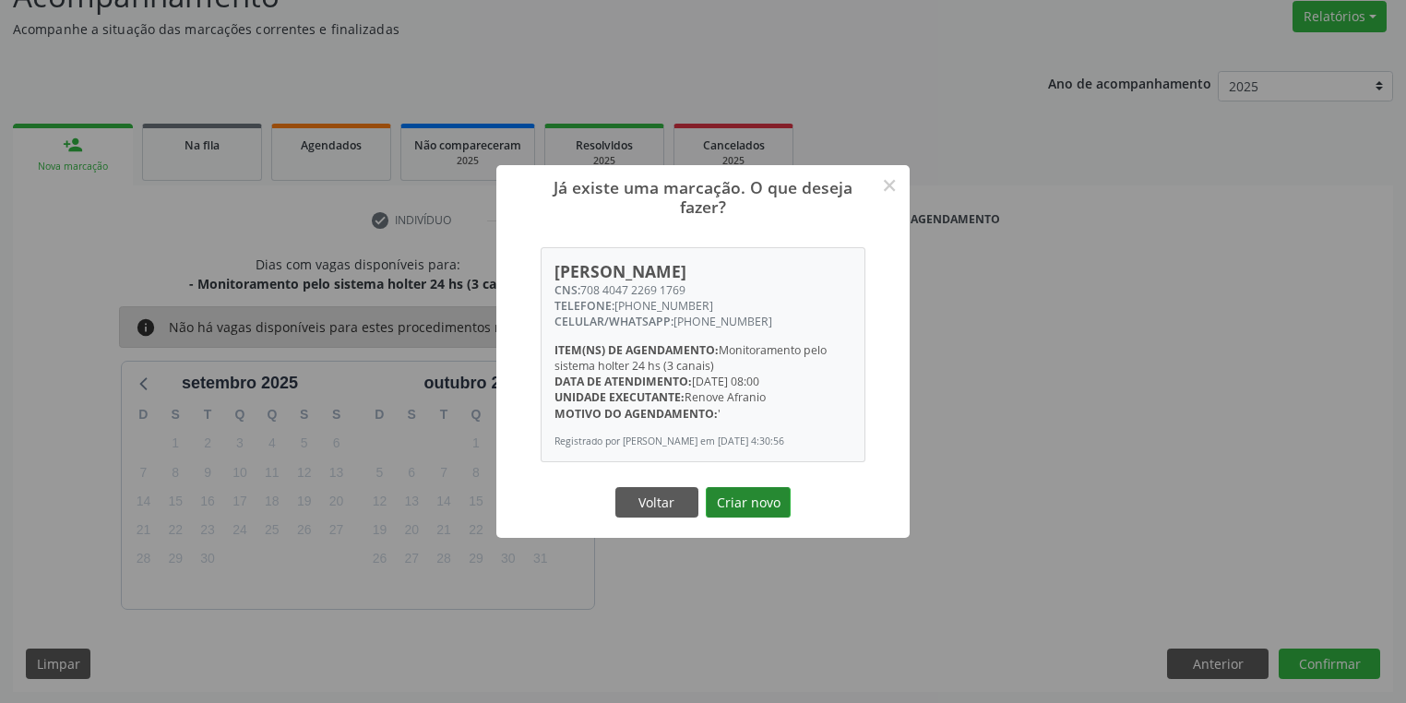
click at [736, 509] on button "Criar novo" at bounding box center [748, 502] width 85 height 31
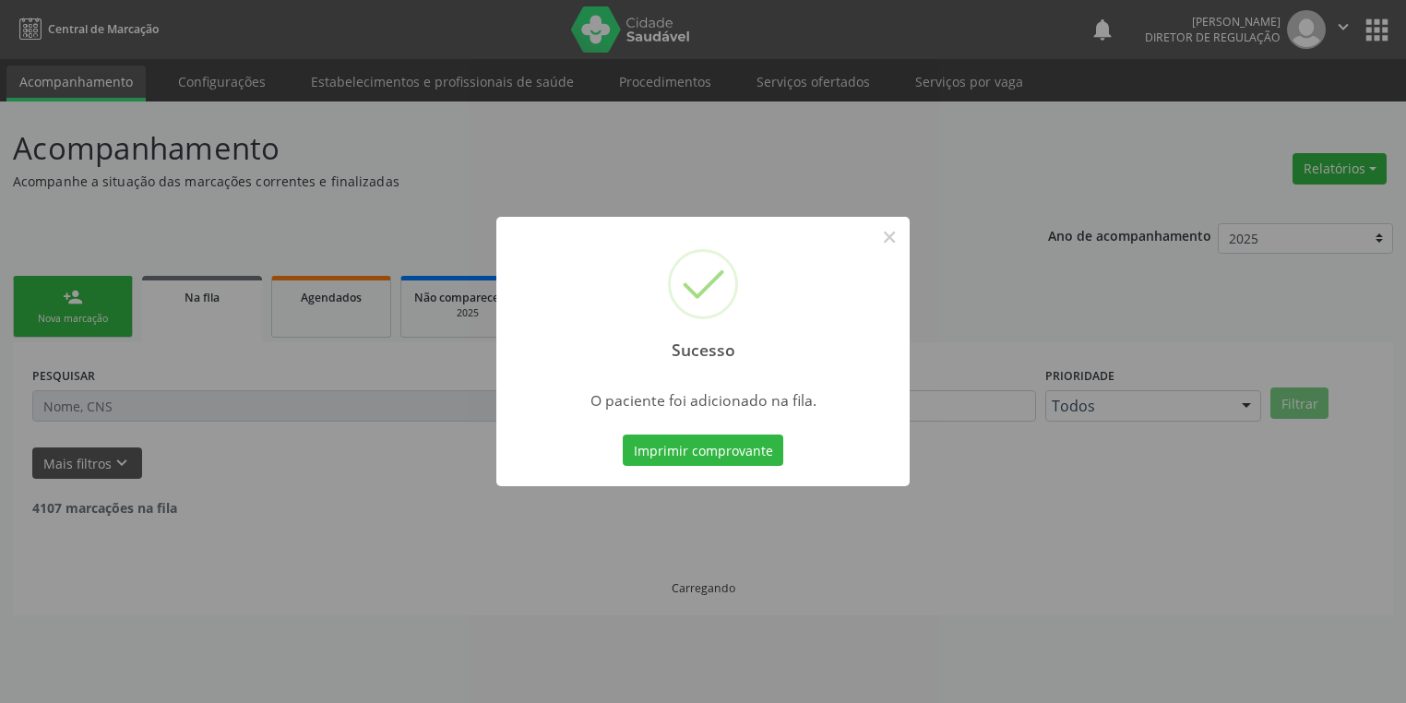
scroll to position [0, 0]
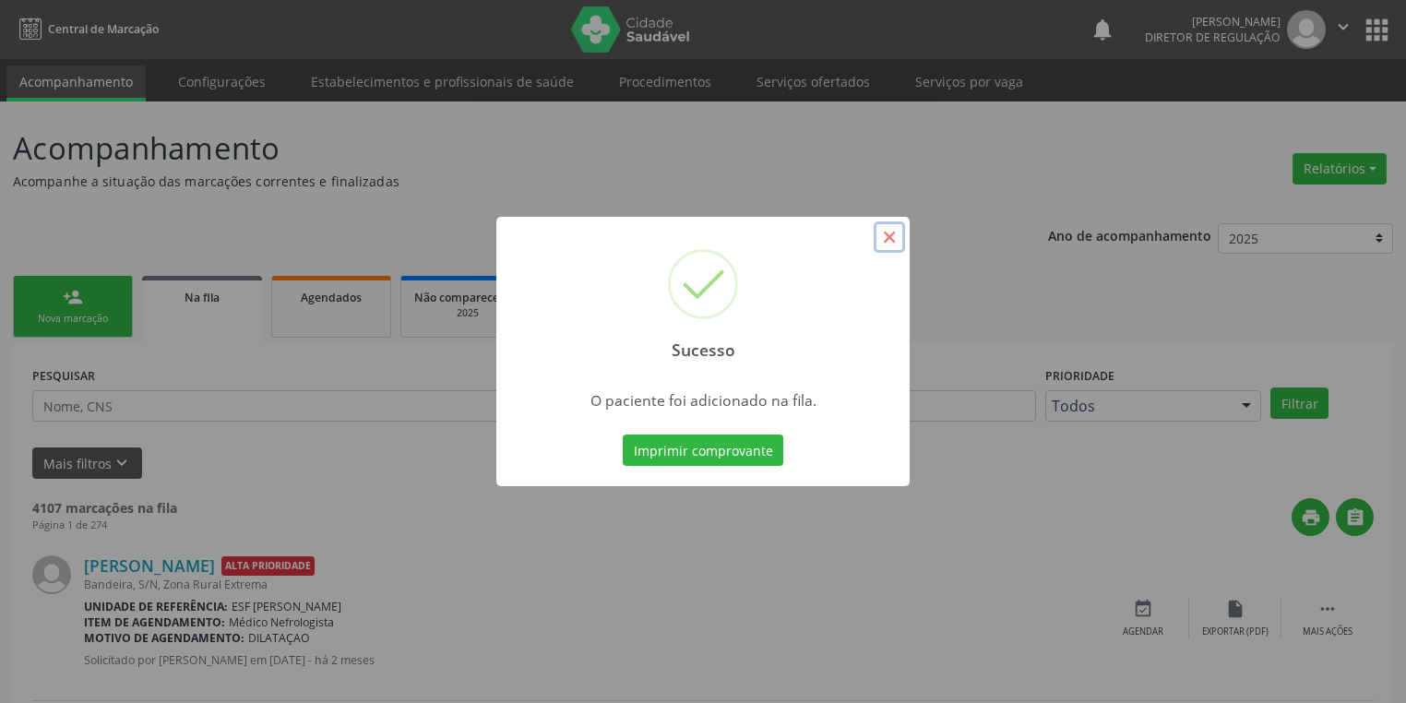
click at [890, 241] on button "×" at bounding box center [888, 236] width 31 height 31
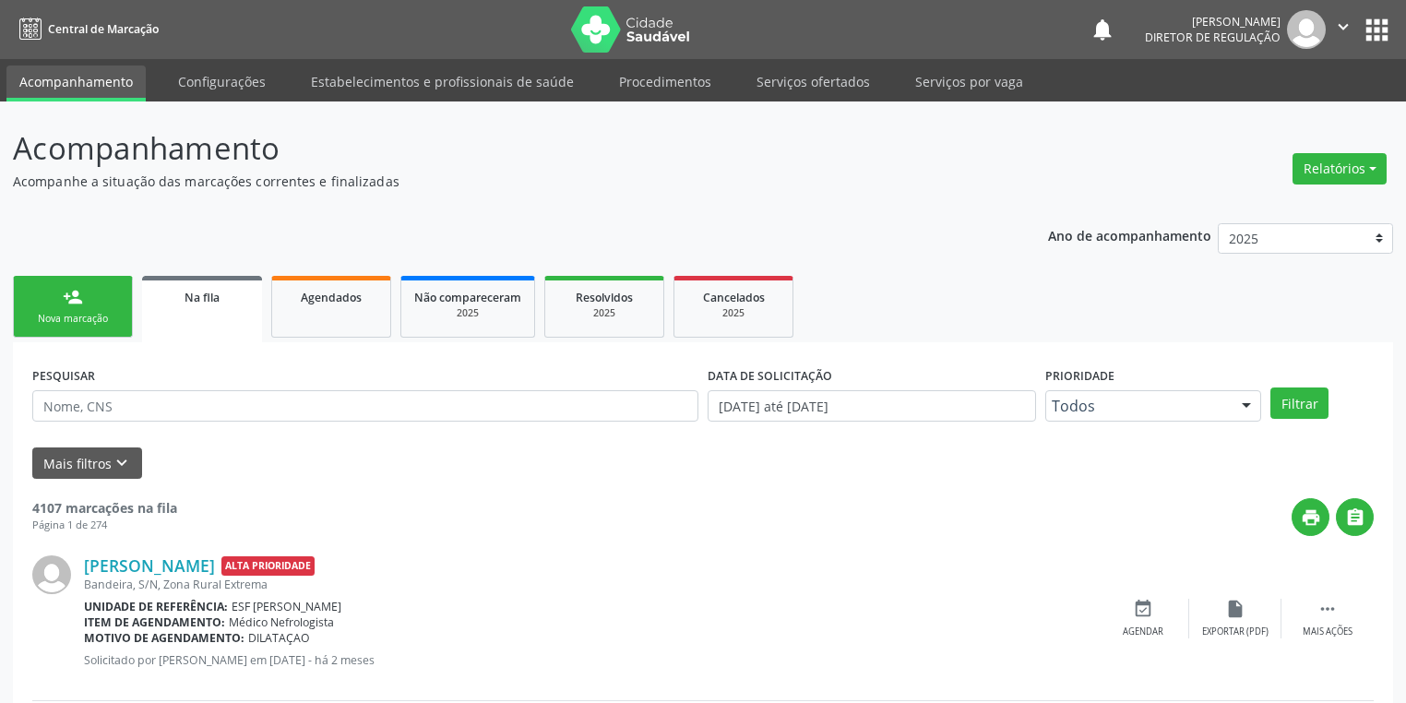
click at [60, 290] on link "person_add Nova marcação" at bounding box center [73, 307] width 120 height 62
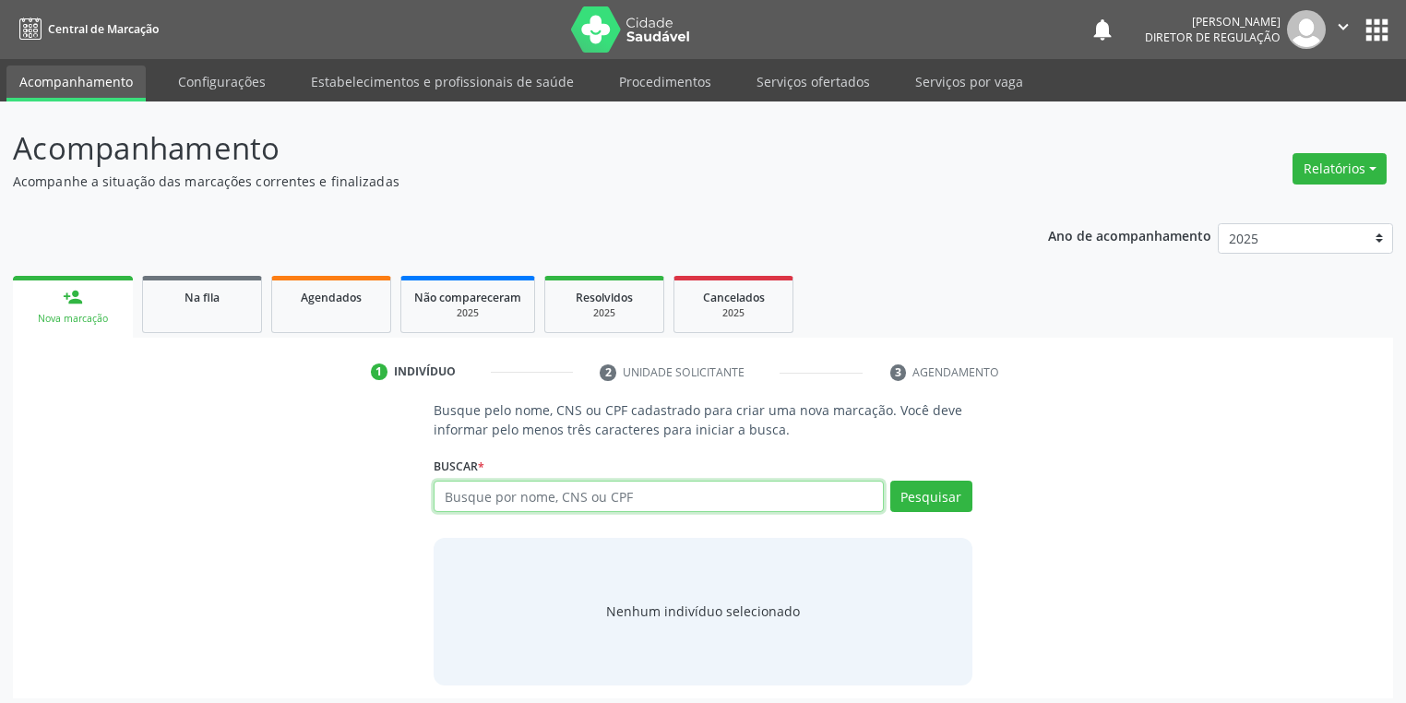
click at [450, 496] on input "text" at bounding box center [658, 496] width 450 height 31
type input "700005722703200"
click at [900, 504] on button "Pesquisar" at bounding box center [931, 496] width 82 height 31
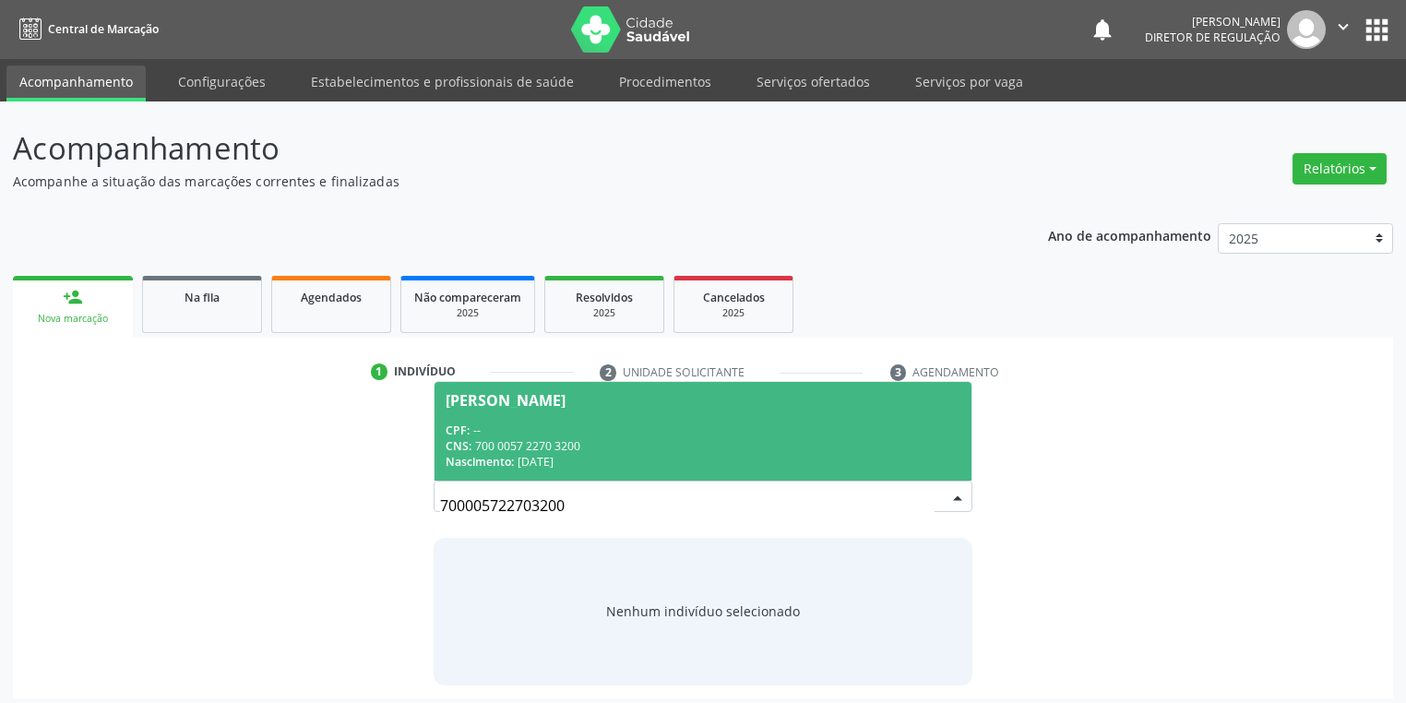
drag, startPoint x: 579, startPoint y: 417, endPoint x: 611, endPoint y: 426, distance: 33.6
click at [580, 417] on span "[PERSON_NAME] CPF: -- CNS: 700 0057 2270 3200 Nascimento: [DATE]" at bounding box center [702, 431] width 537 height 99
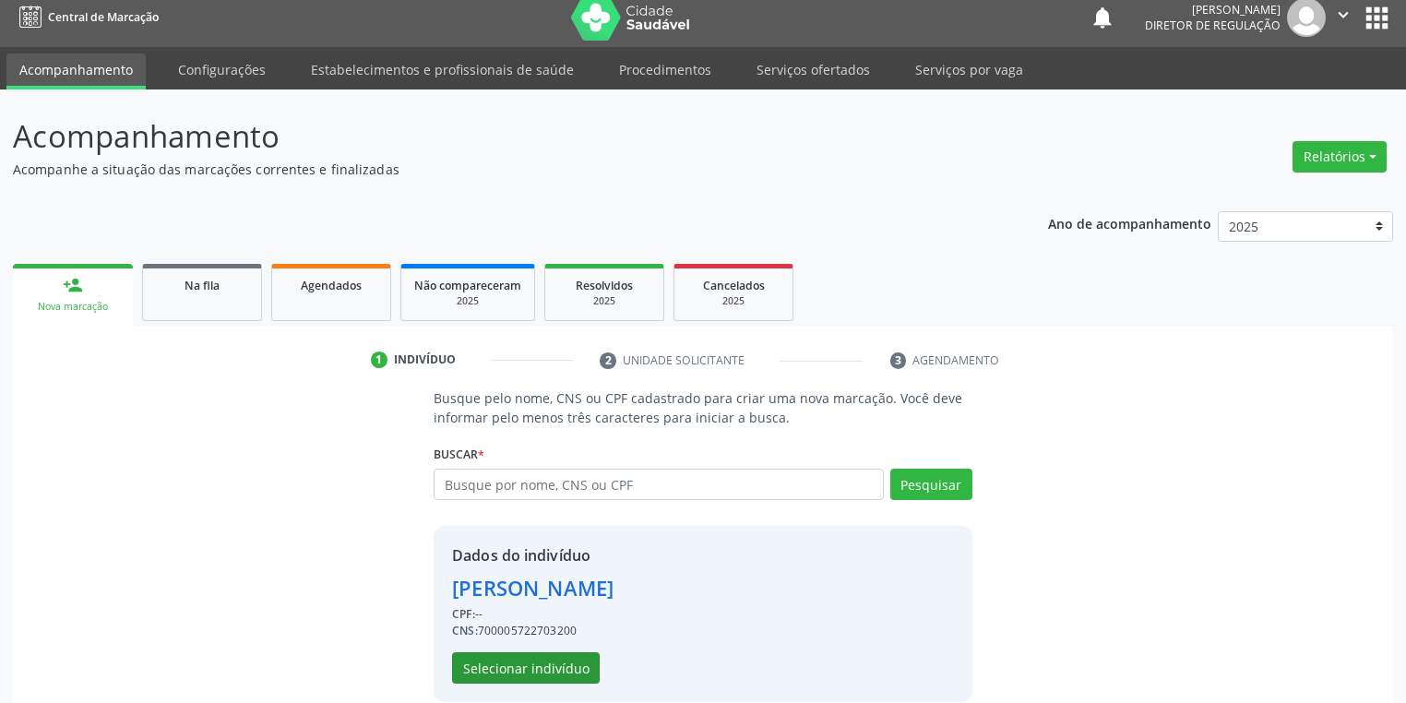
scroll to position [35, 0]
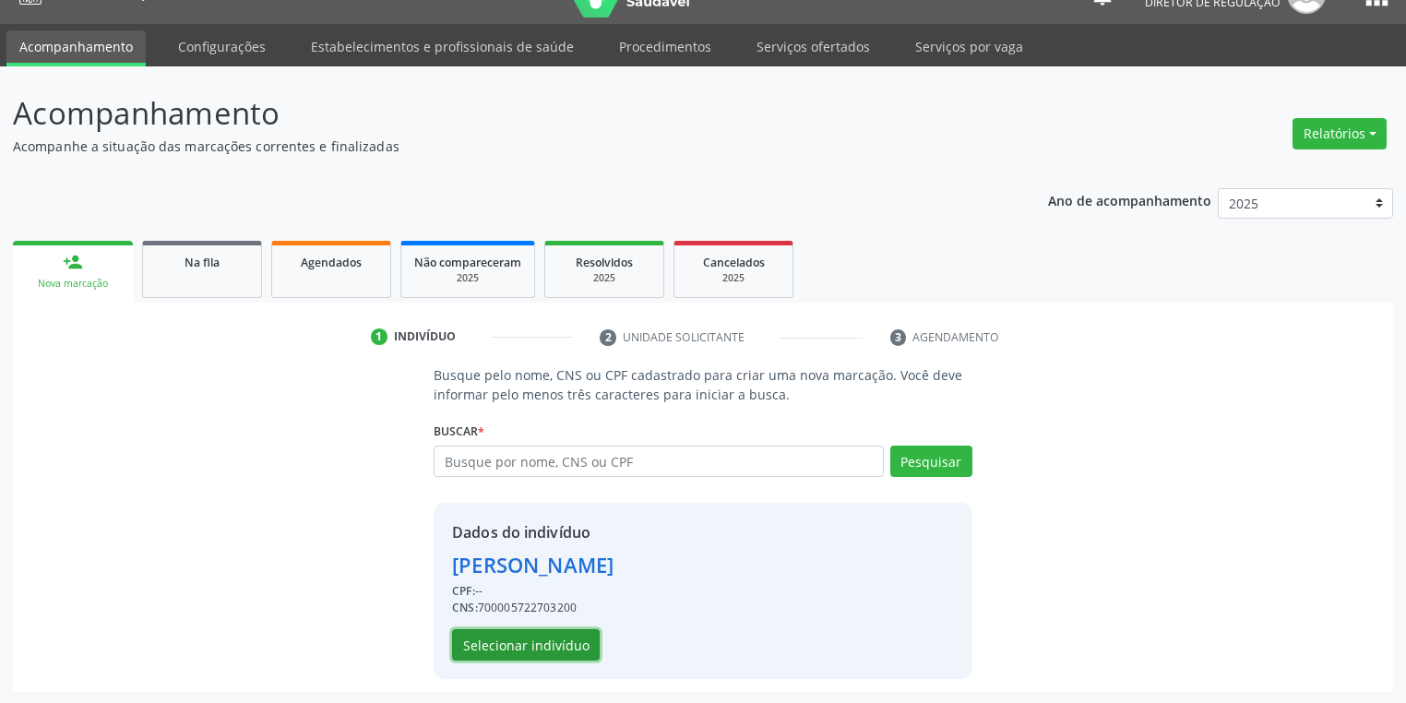
click at [532, 638] on button "Selecionar indivíduo" at bounding box center [526, 644] width 148 height 31
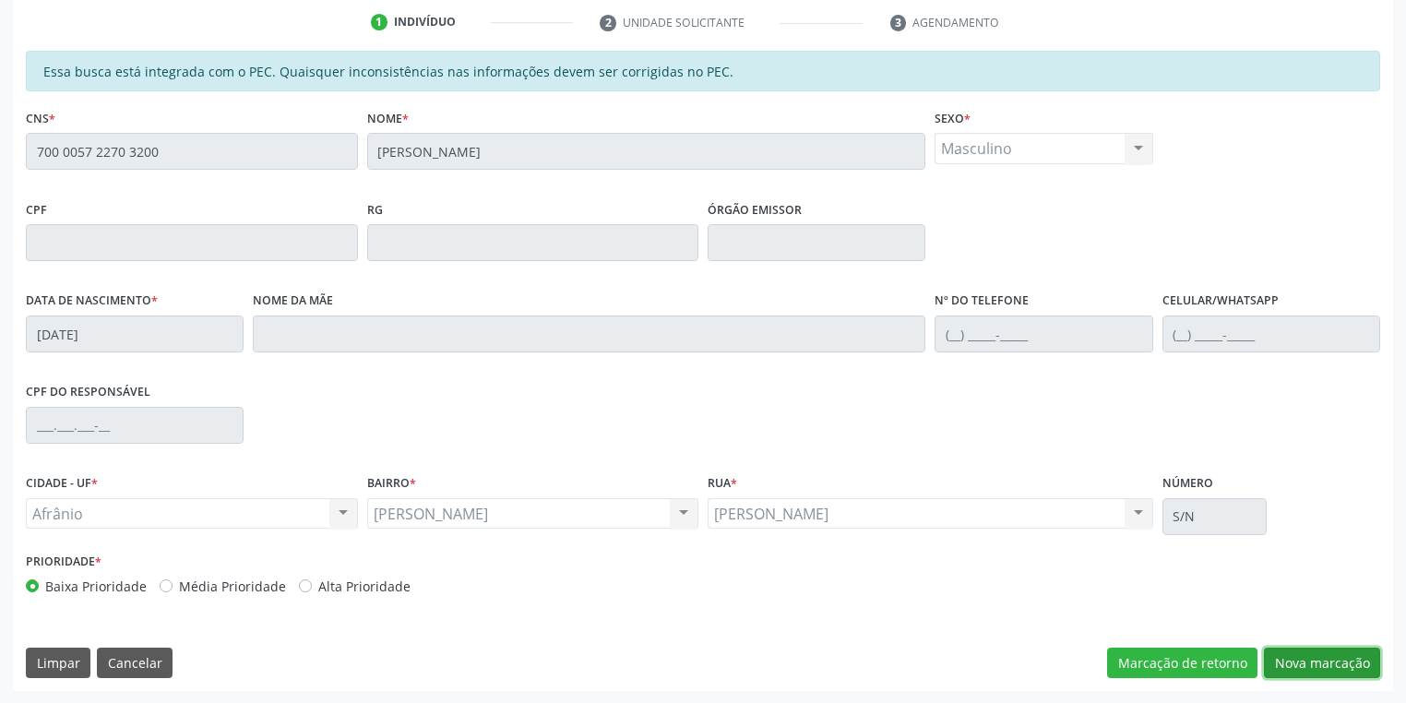
click at [1303, 658] on button "Nova marcação" at bounding box center [1322, 662] width 116 height 31
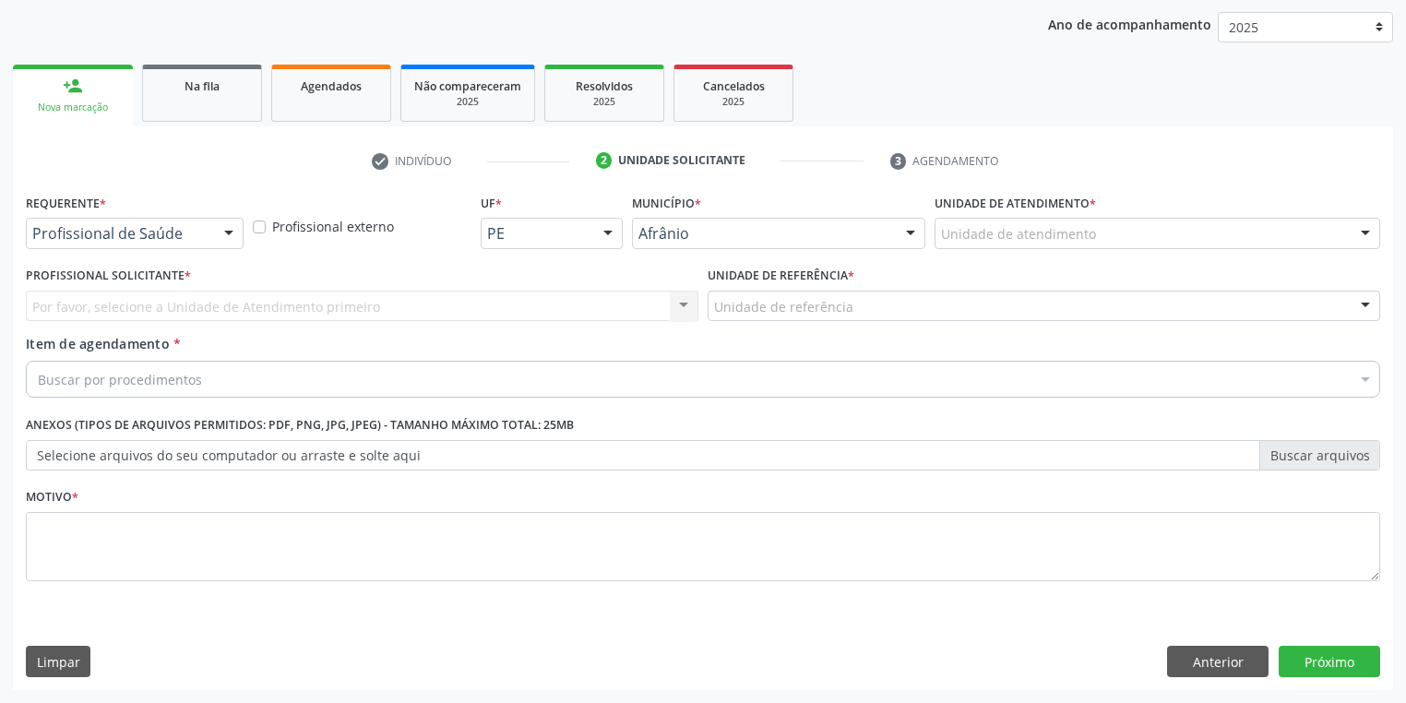
scroll to position [210, 0]
drag, startPoint x: 972, startPoint y: 229, endPoint x: 992, endPoint y: 346, distance: 118.9
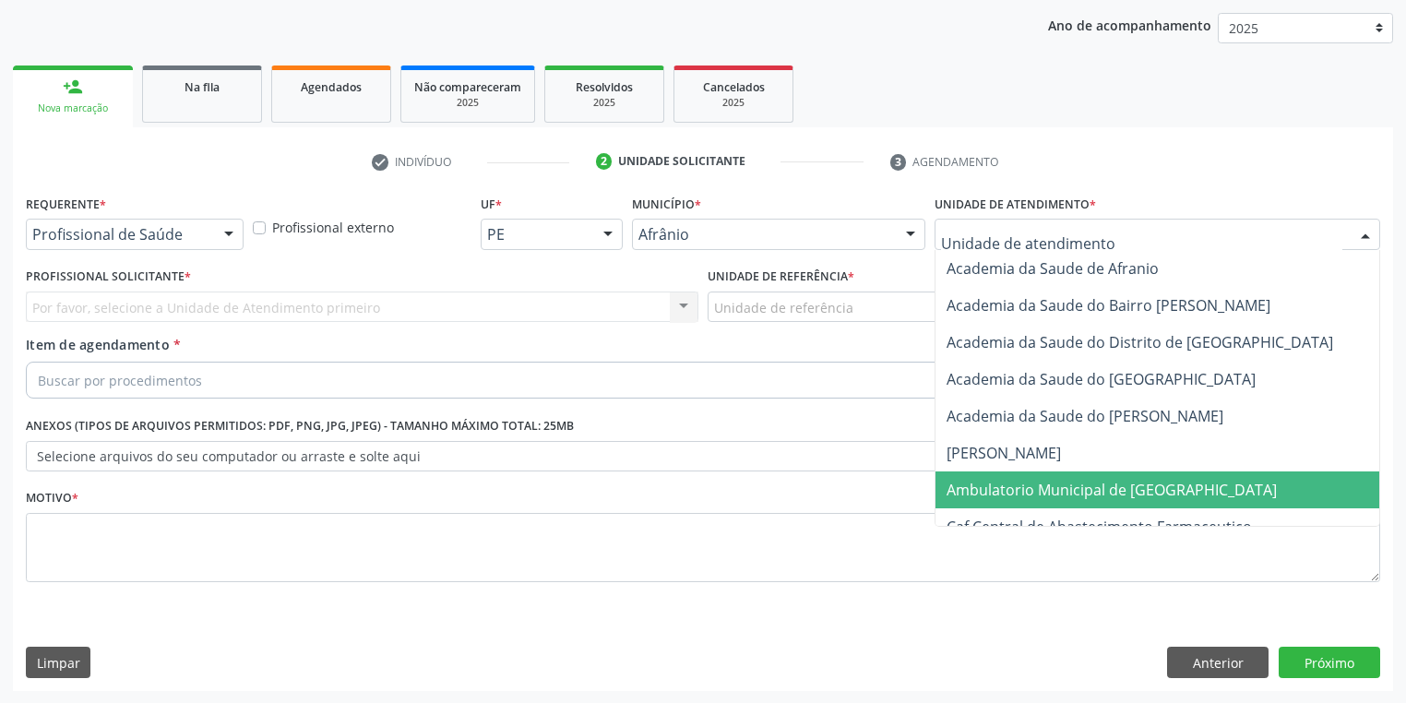
click at [1006, 472] on span "Ambulatorio Municipal de [GEOGRAPHIC_DATA]" at bounding box center [1160, 489] width 450 height 37
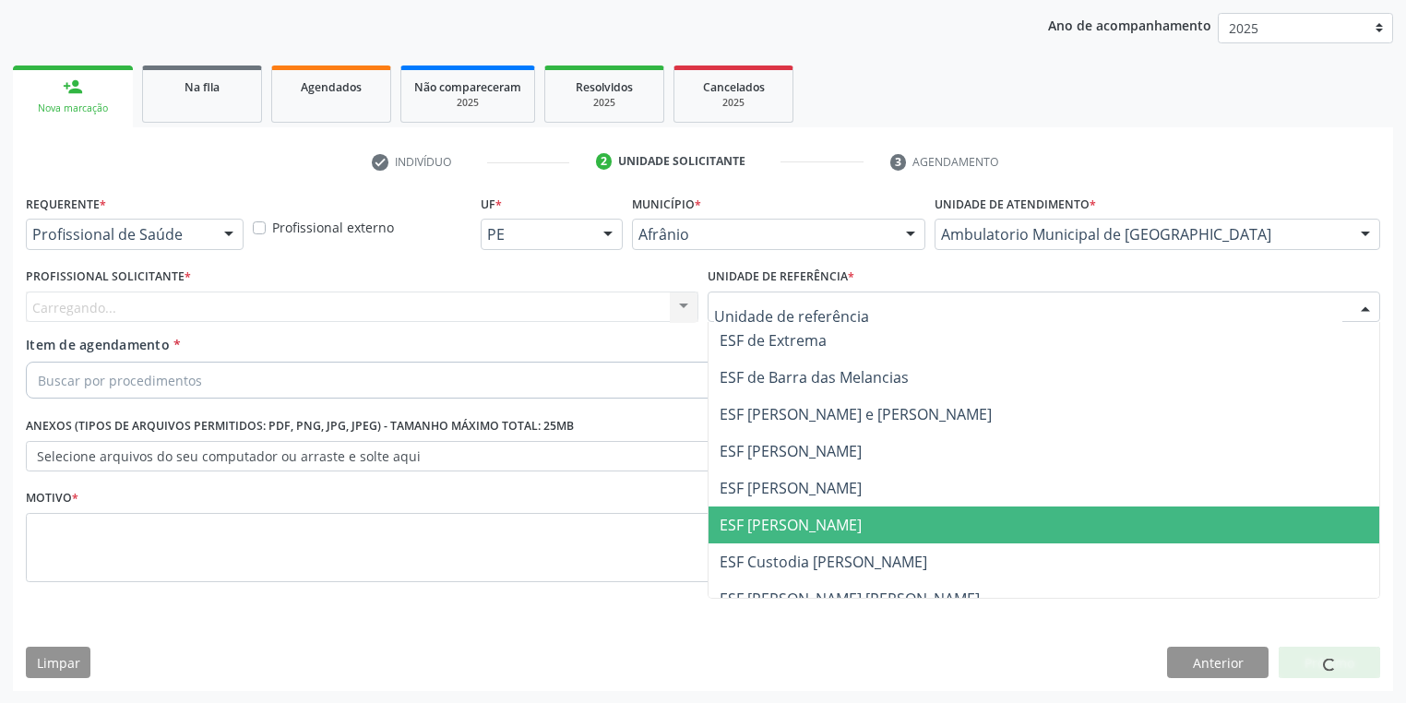
click at [787, 535] on span "ESF [PERSON_NAME]" at bounding box center [1043, 524] width 671 height 37
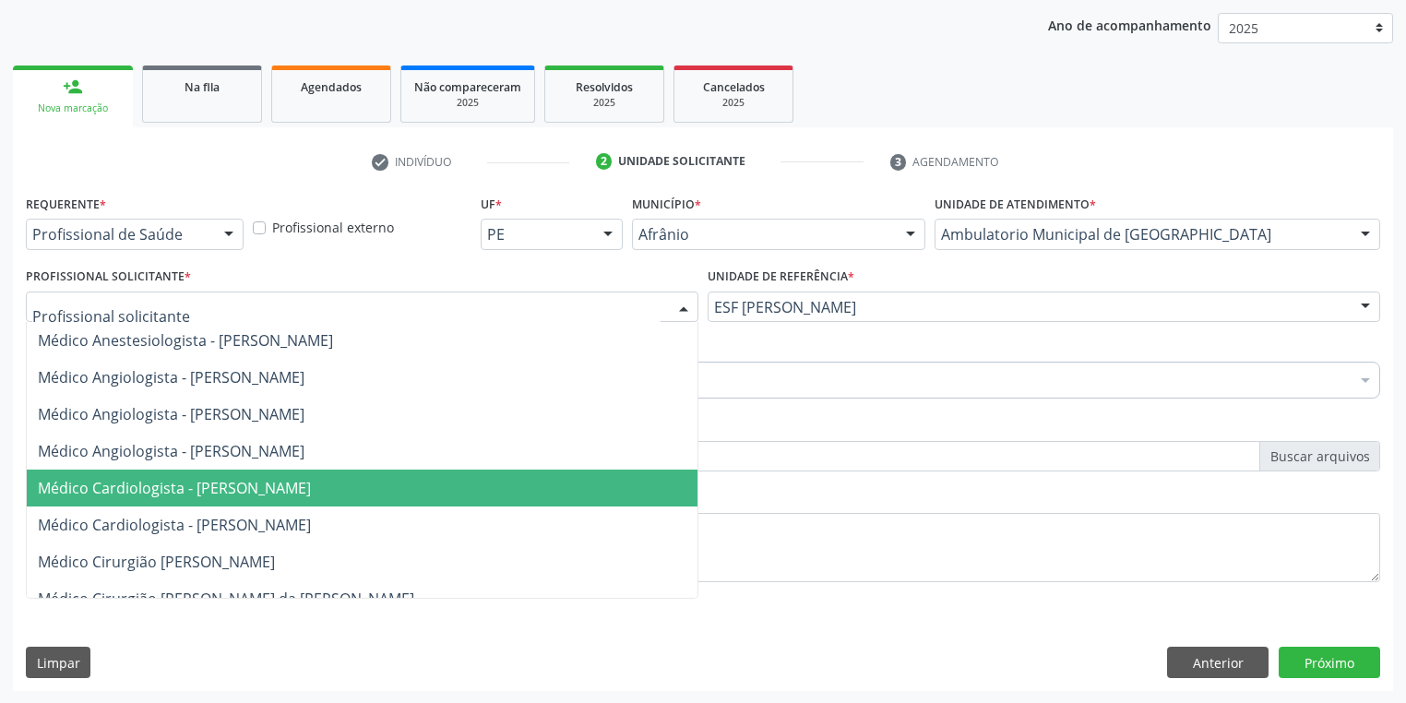
click at [162, 487] on span "Médico Cardiologista - [PERSON_NAME]" at bounding box center [174, 488] width 273 height 20
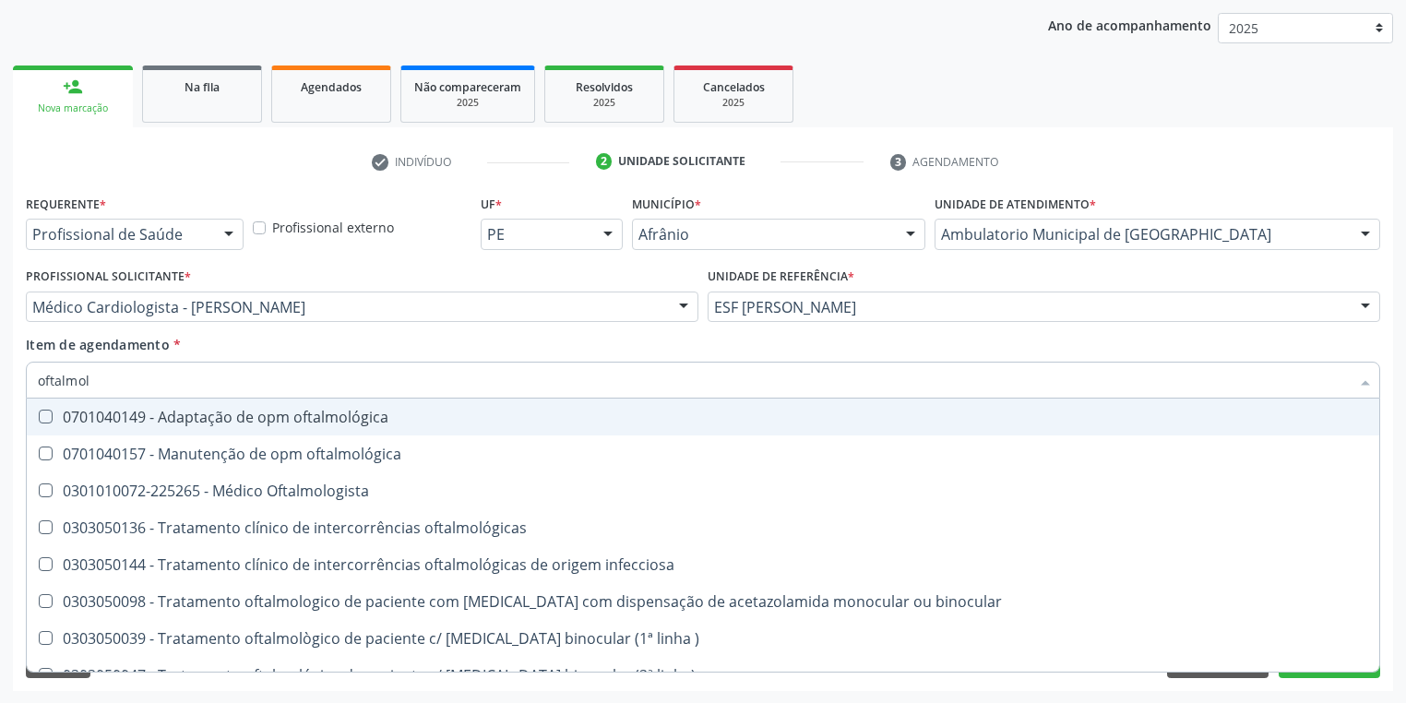
type input "oftalmolo"
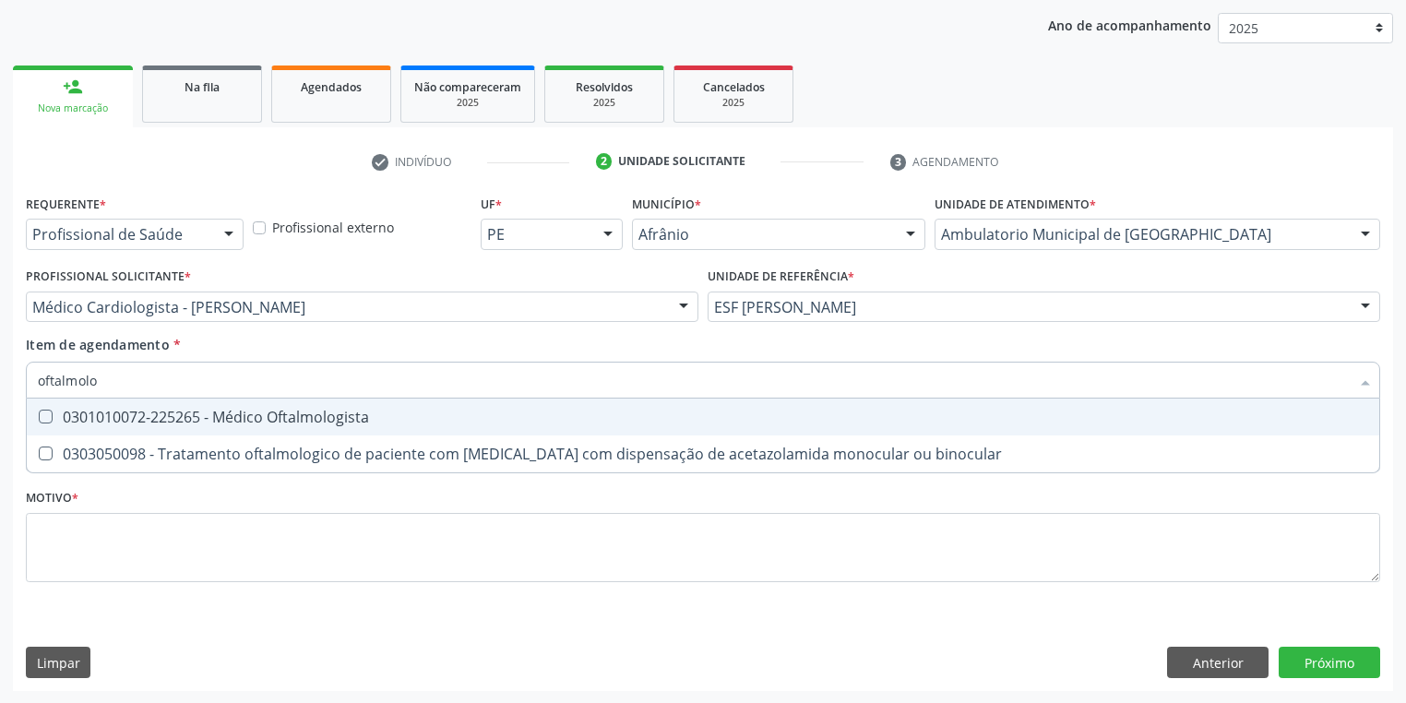
click at [113, 431] on span "0301010072-225265 - Médico Oftalmologista" at bounding box center [703, 416] width 1352 height 37
checkbox Oftalmologista "true"
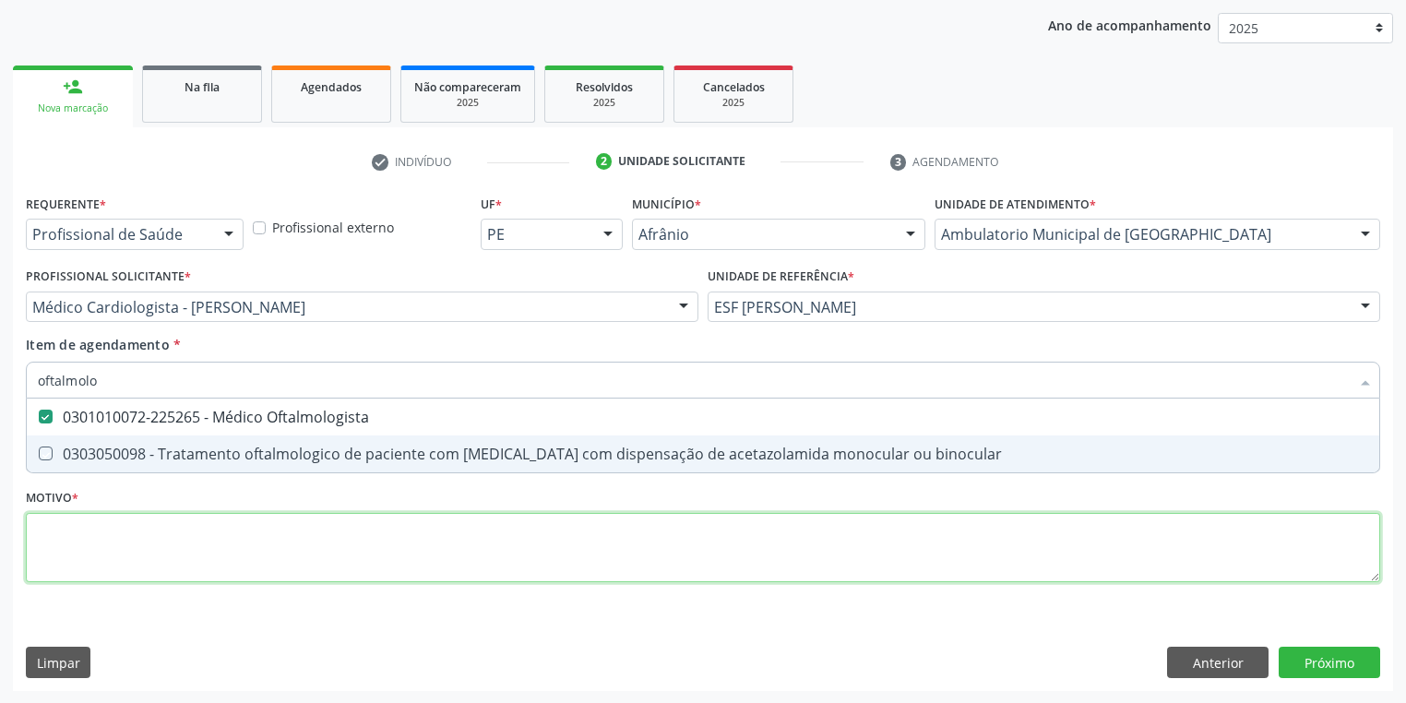
click at [74, 536] on div "Requerente * Profissional de Saúde Profissional de Saúde Paciente Nenhum result…" at bounding box center [703, 399] width 1354 height 418
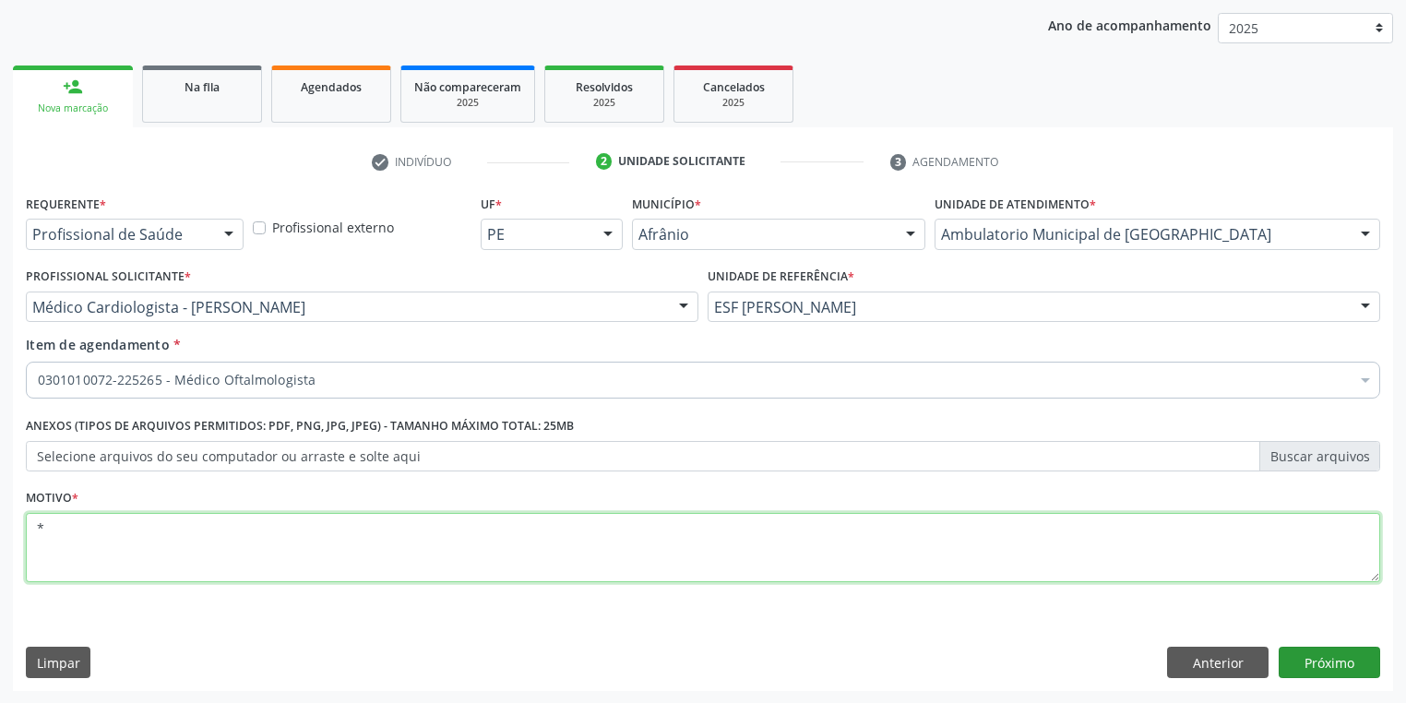
type textarea "*"
click at [1328, 668] on button "Próximo" at bounding box center [1328, 662] width 101 height 31
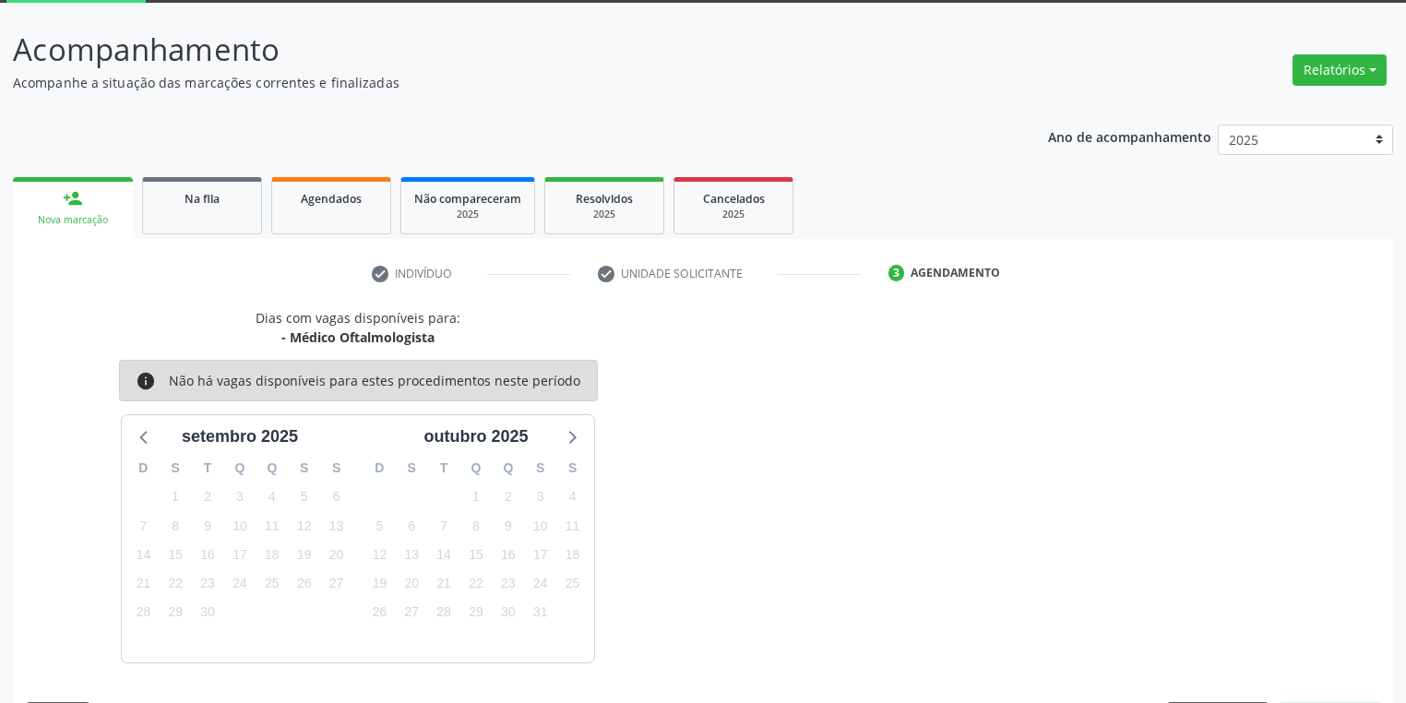
scroll to position [152, 0]
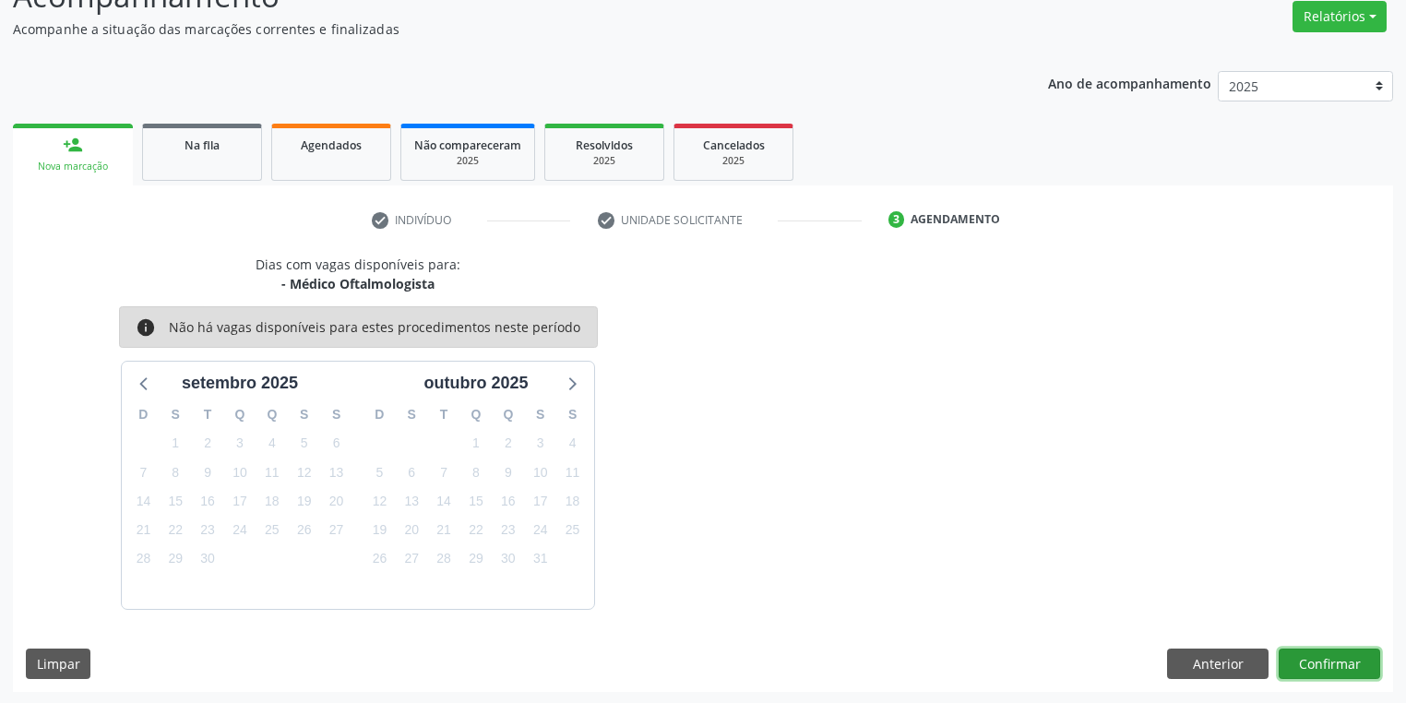
click at [1324, 662] on button "Confirmar" at bounding box center [1328, 663] width 101 height 31
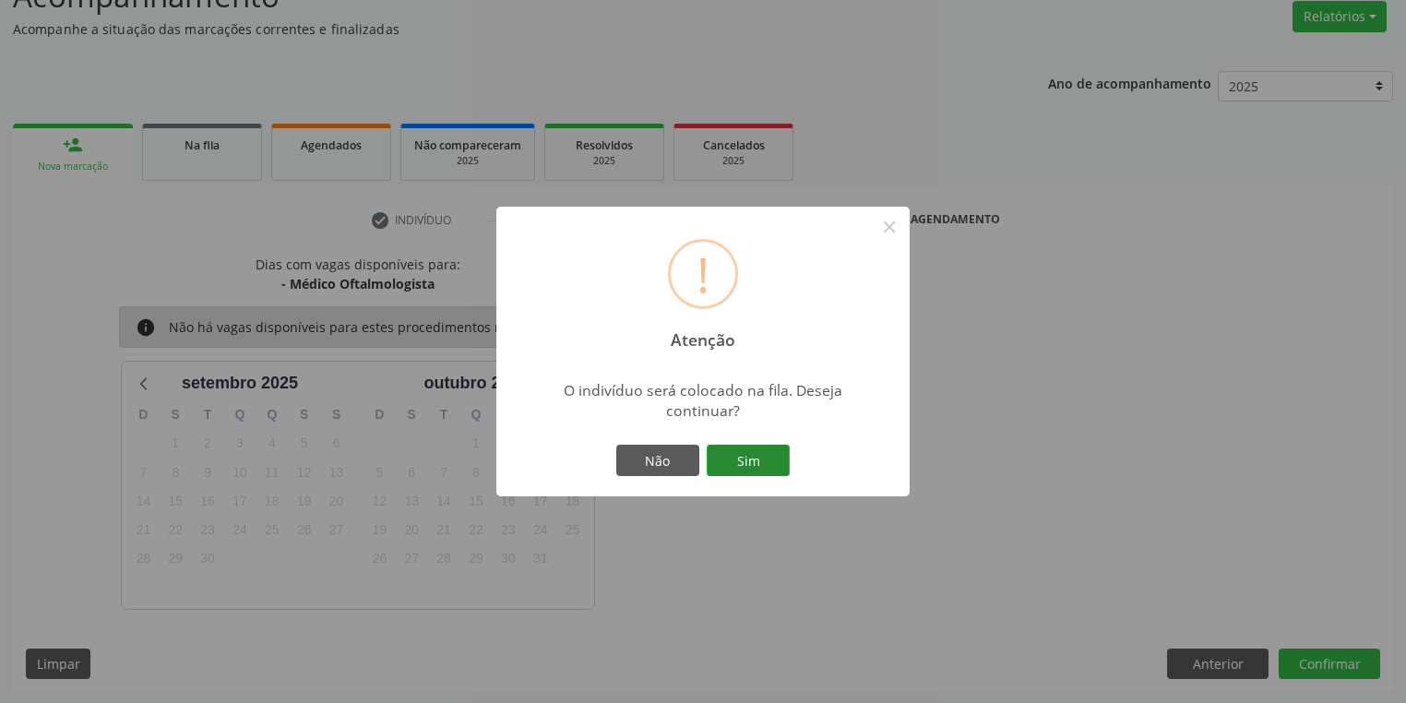
click at [751, 465] on button "Sim" at bounding box center [747, 460] width 83 height 31
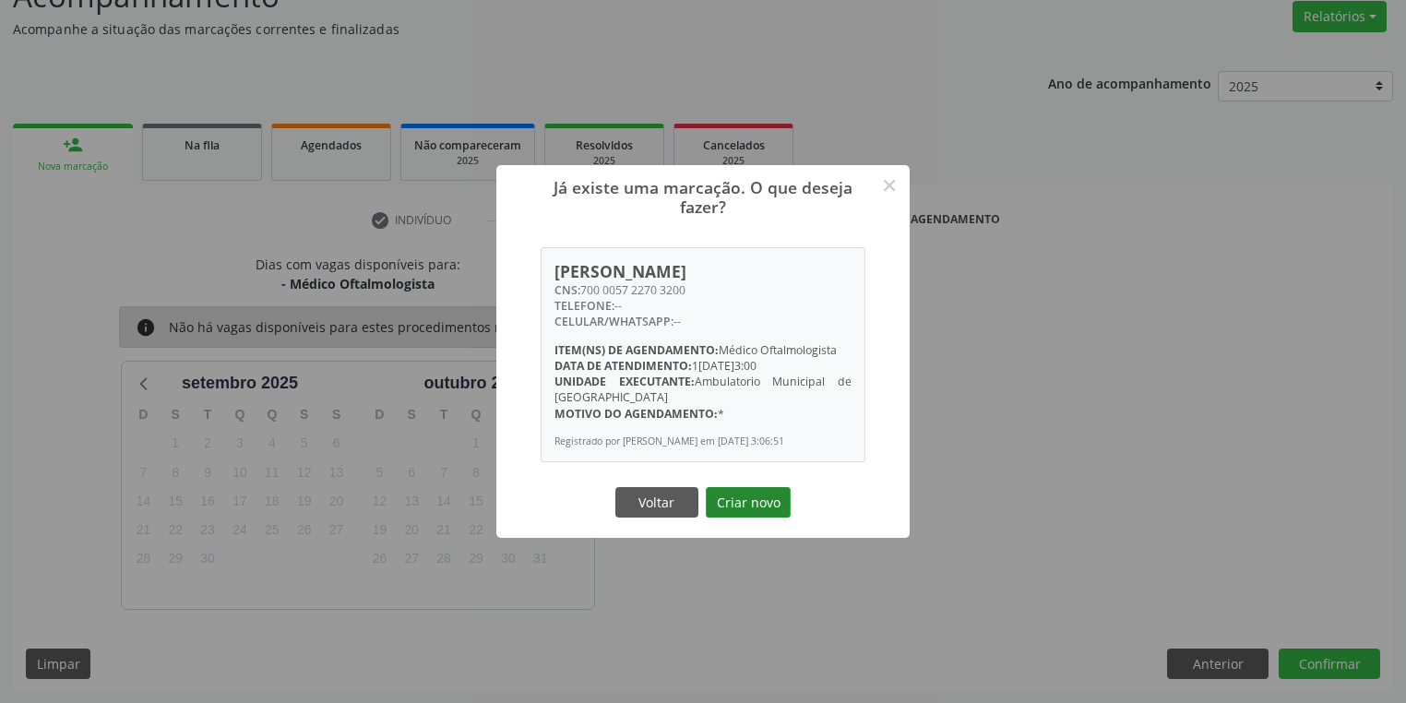
click at [766, 513] on button "Criar novo" at bounding box center [748, 502] width 85 height 31
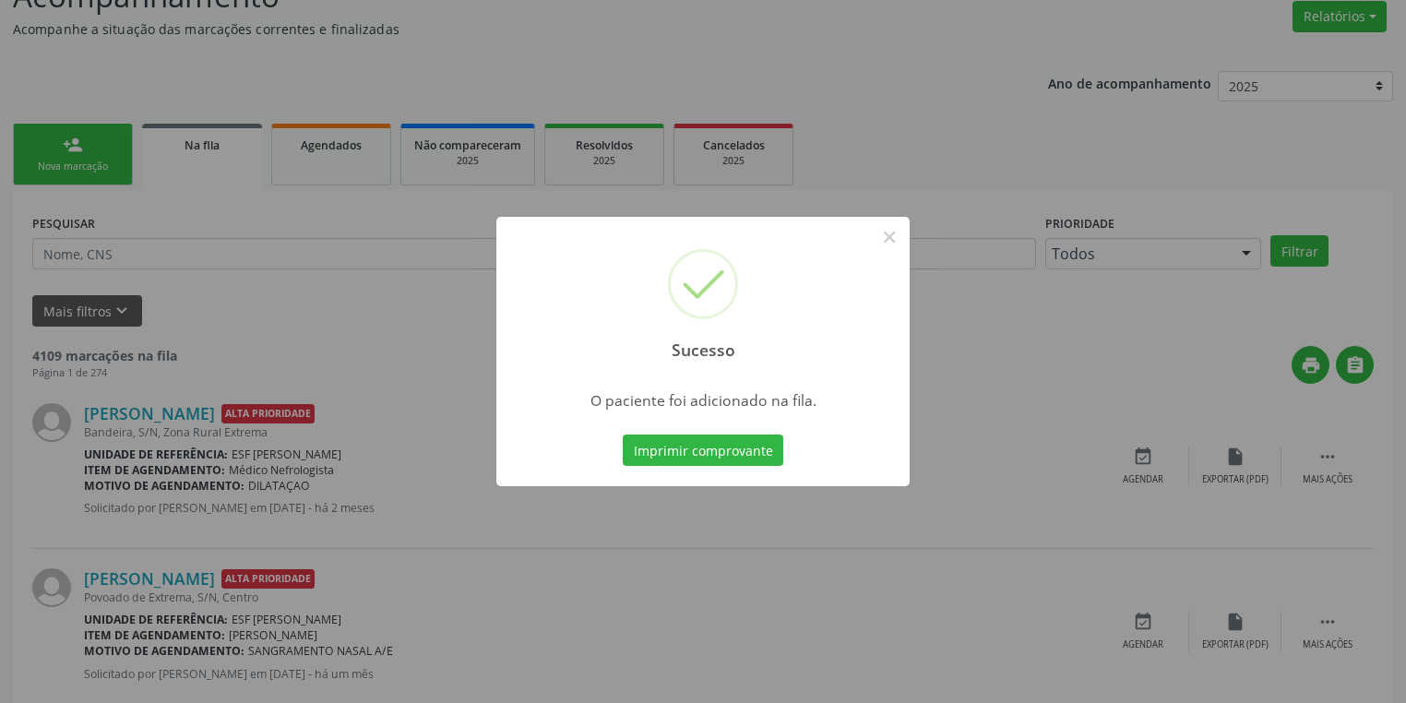
scroll to position [0, 0]
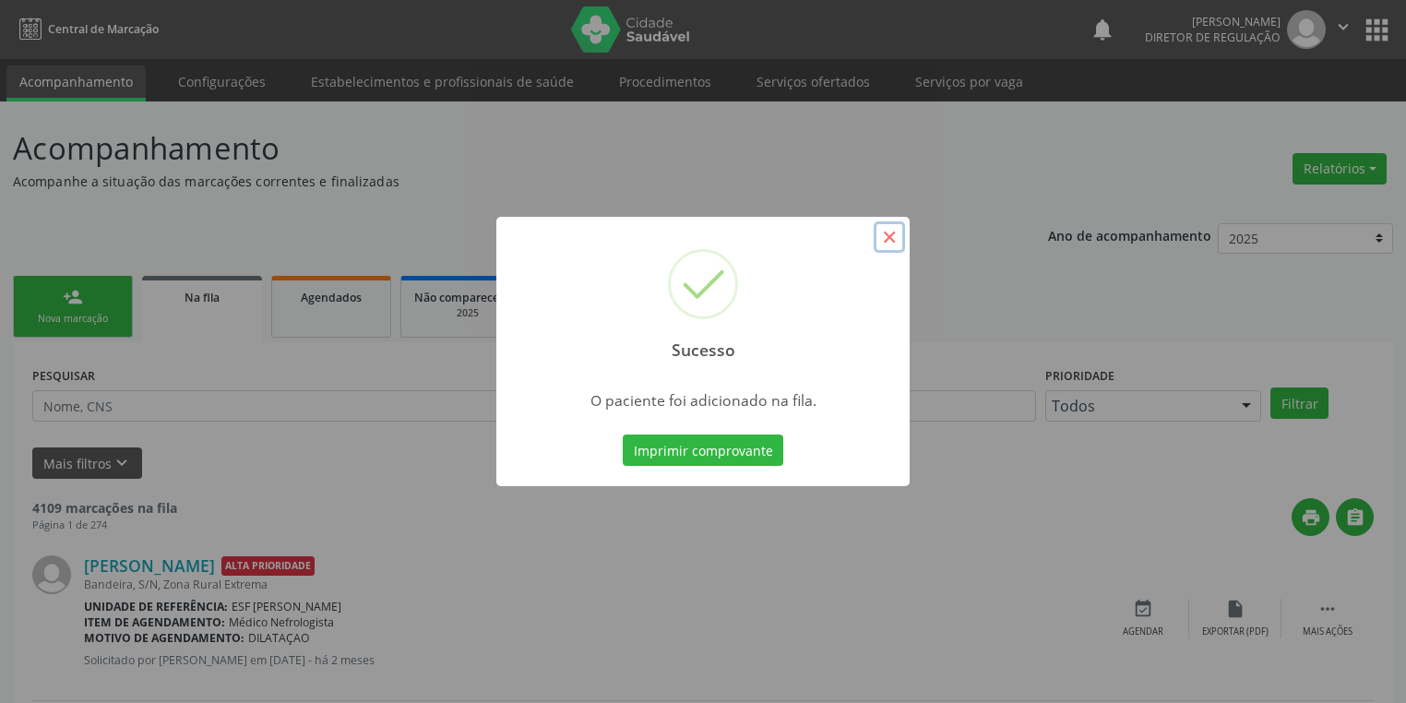
drag, startPoint x: 891, startPoint y: 236, endPoint x: 423, endPoint y: 250, distance: 467.8
click at [890, 236] on button "×" at bounding box center [888, 236] width 31 height 31
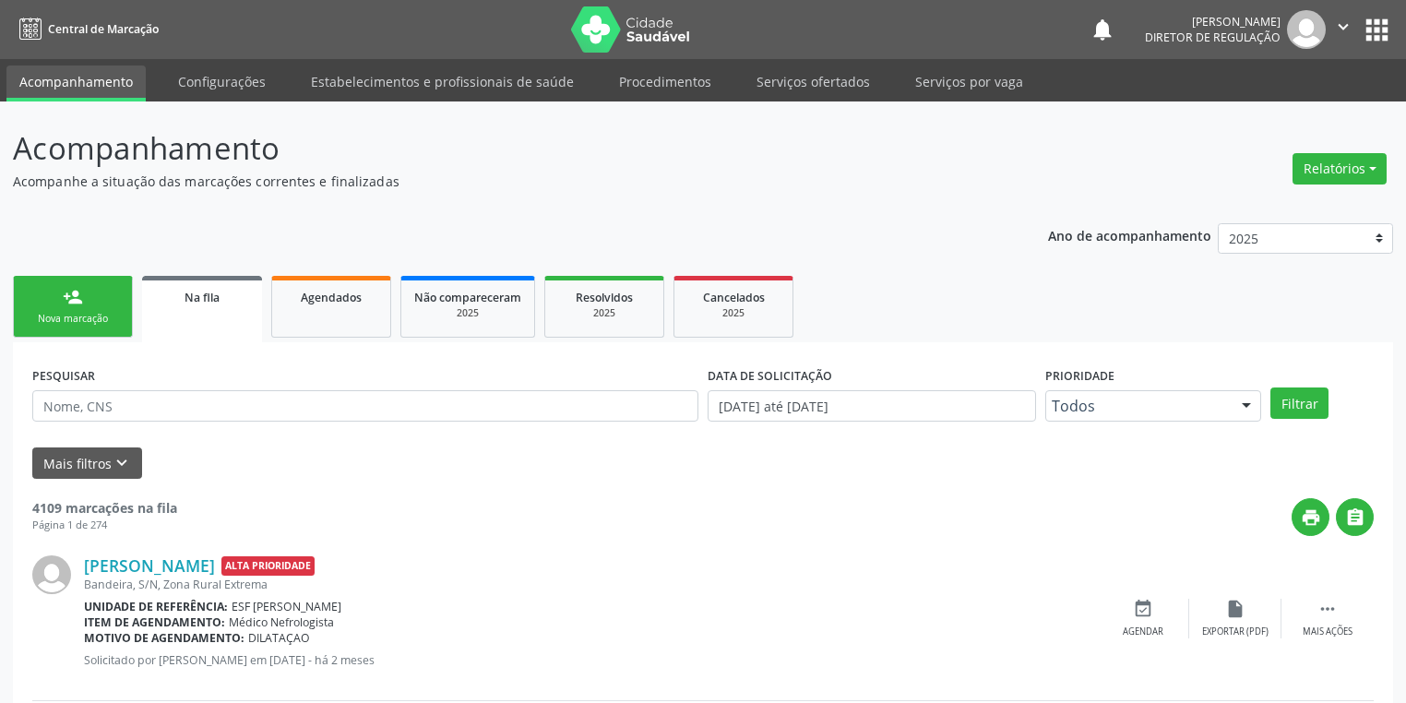
click at [122, 313] on link "person_add Nova marcação" at bounding box center [73, 307] width 120 height 62
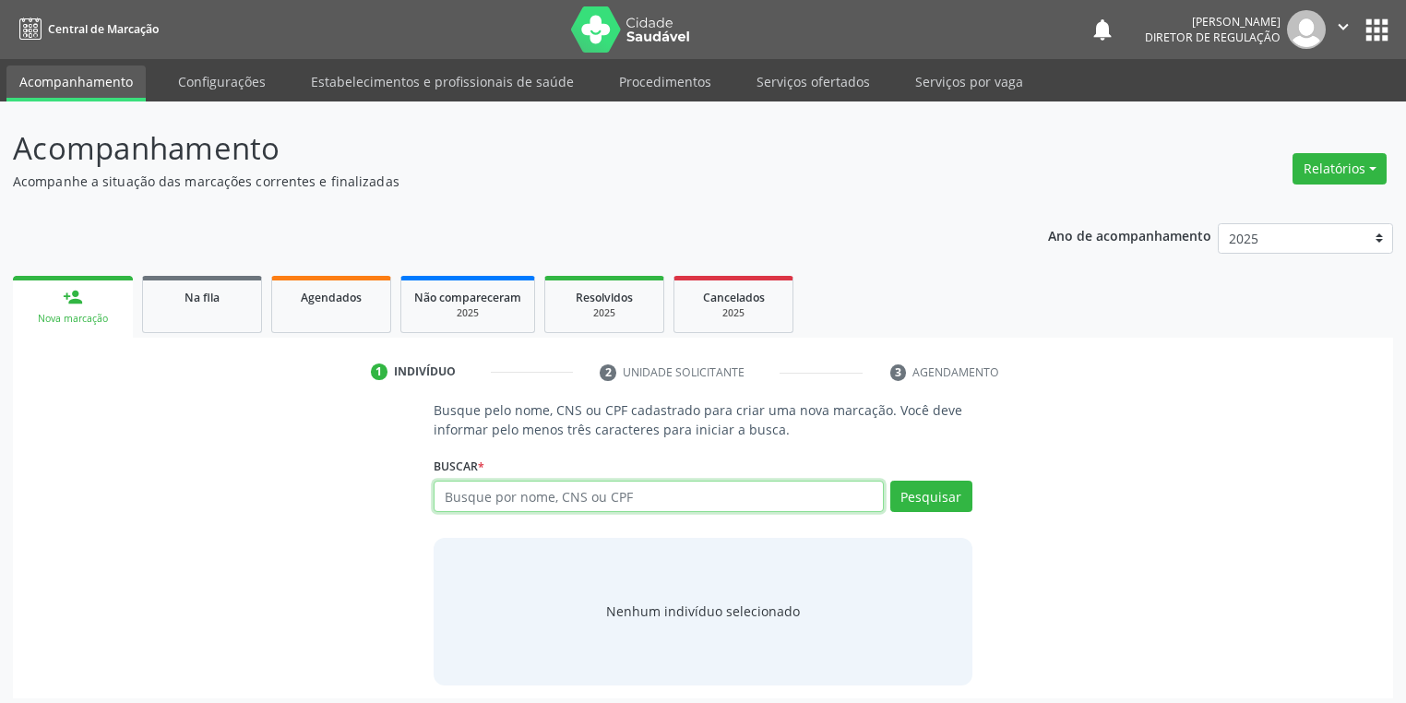
click at [471, 495] on input "text" at bounding box center [658, 496] width 450 height 31
type input "700900957055699"
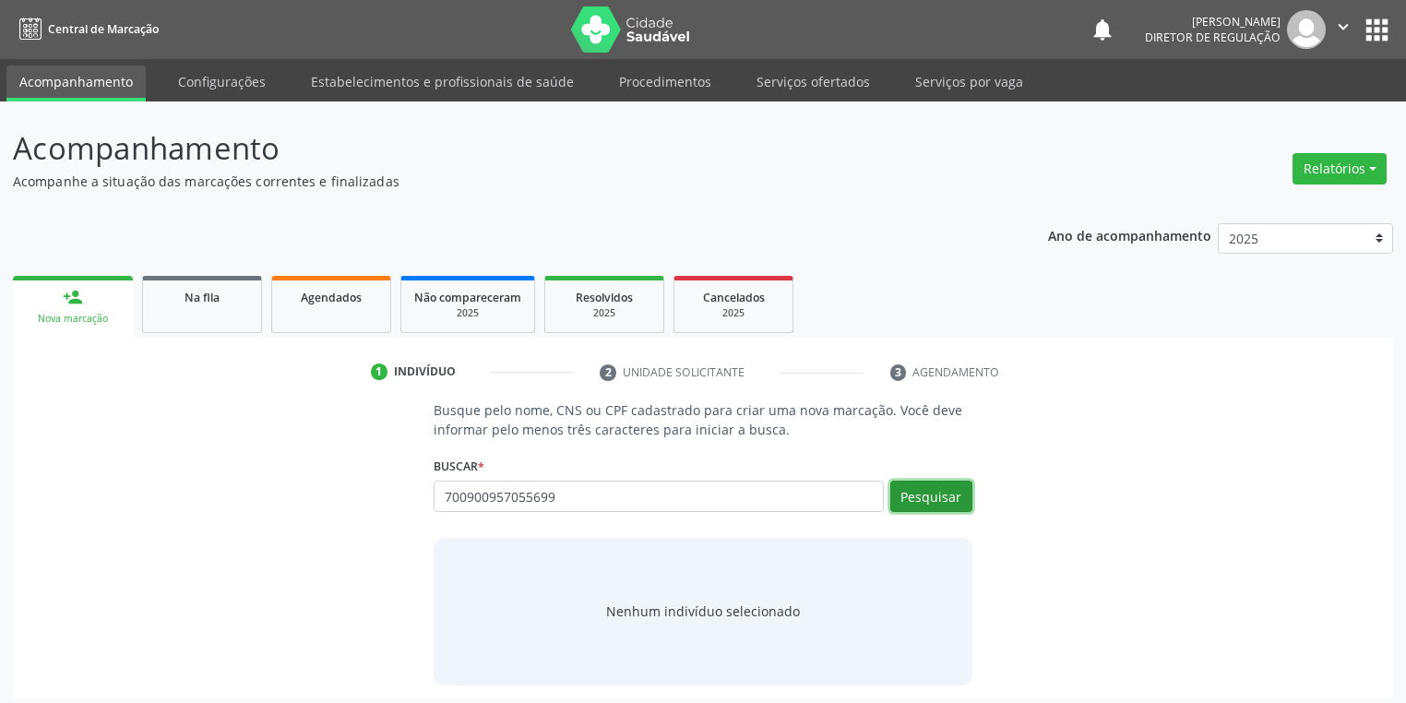
click at [941, 496] on button "Pesquisar" at bounding box center [931, 496] width 82 height 31
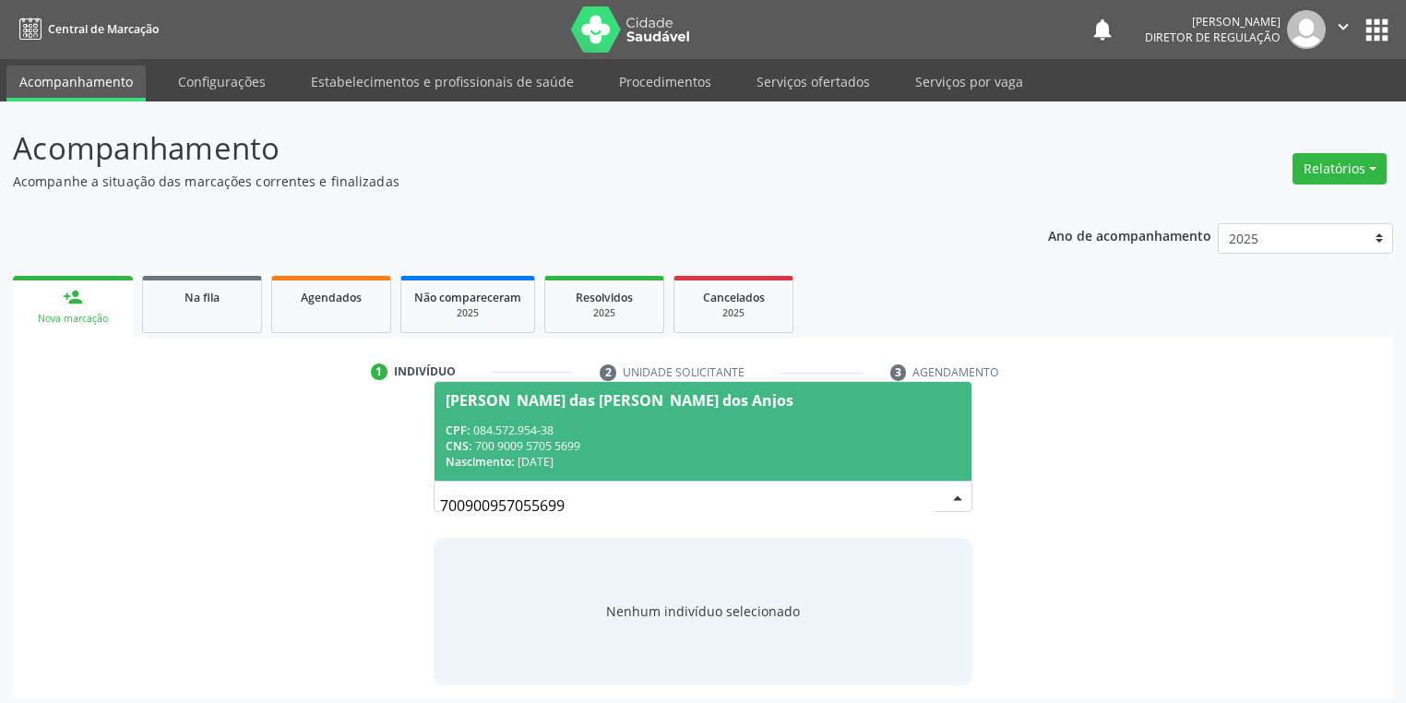
click at [576, 424] on div "CPF: 084.572.954-38" at bounding box center [702, 430] width 515 height 16
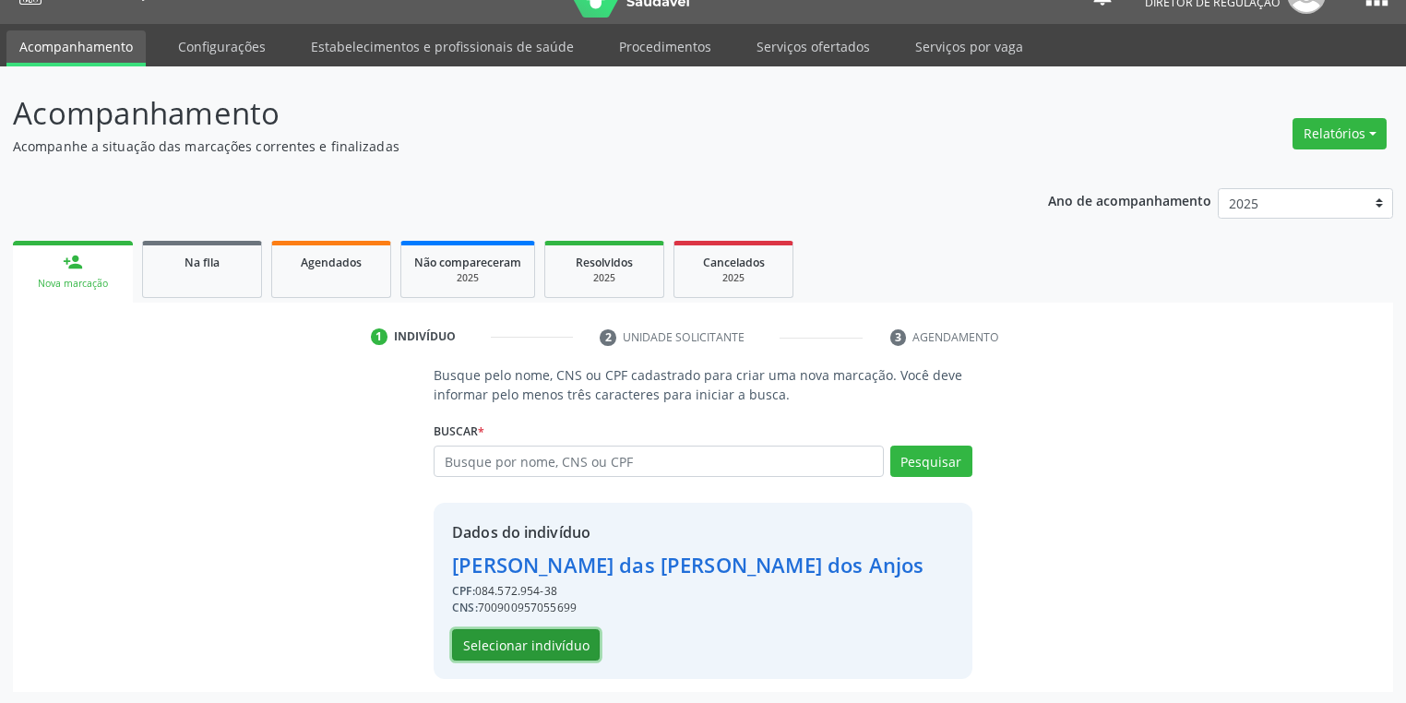
click at [553, 642] on button "Selecionar indivíduo" at bounding box center [526, 644] width 148 height 31
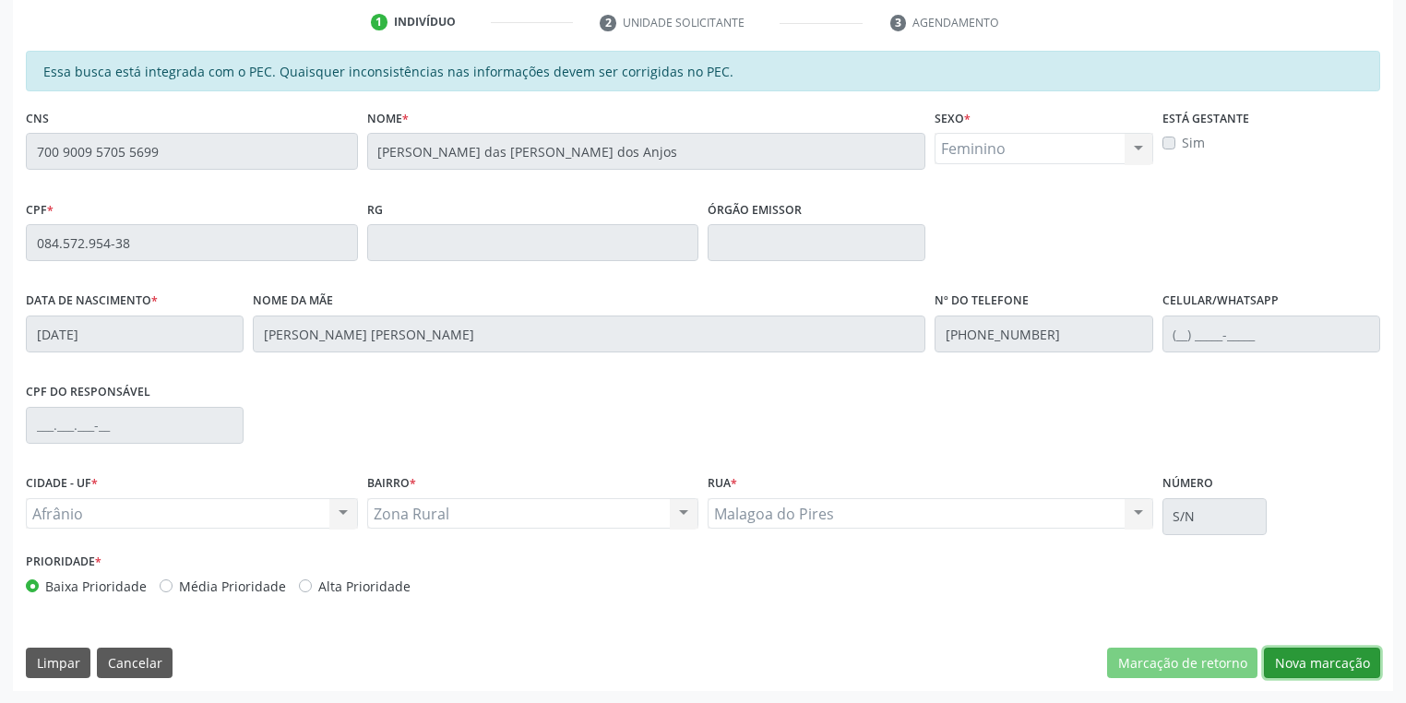
click at [1290, 650] on button "Nova marcação" at bounding box center [1322, 662] width 116 height 31
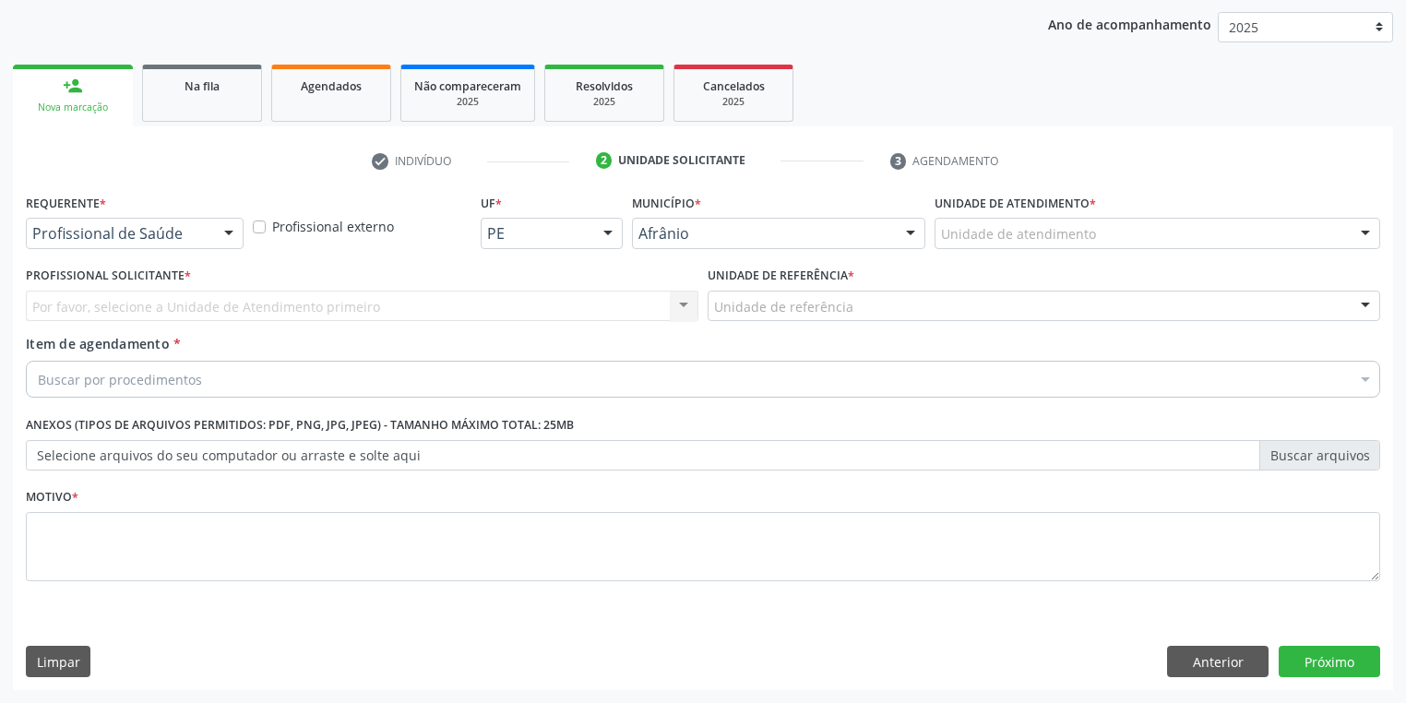
scroll to position [210, 0]
drag, startPoint x: 979, startPoint y: 232, endPoint x: 1005, endPoint y: 402, distance: 171.7
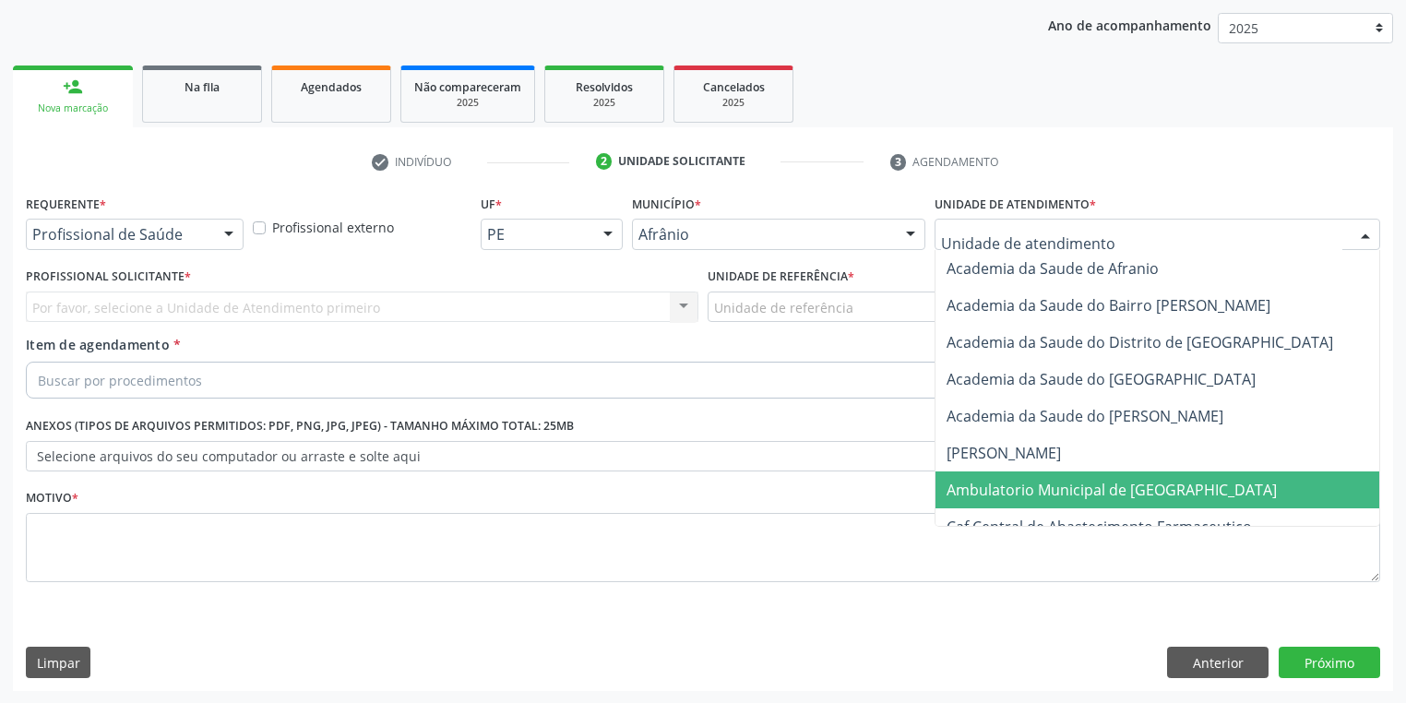
click at [1016, 480] on span "Ambulatorio Municipal de [GEOGRAPHIC_DATA]" at bounding box center [1111, 490] width 330 height 20
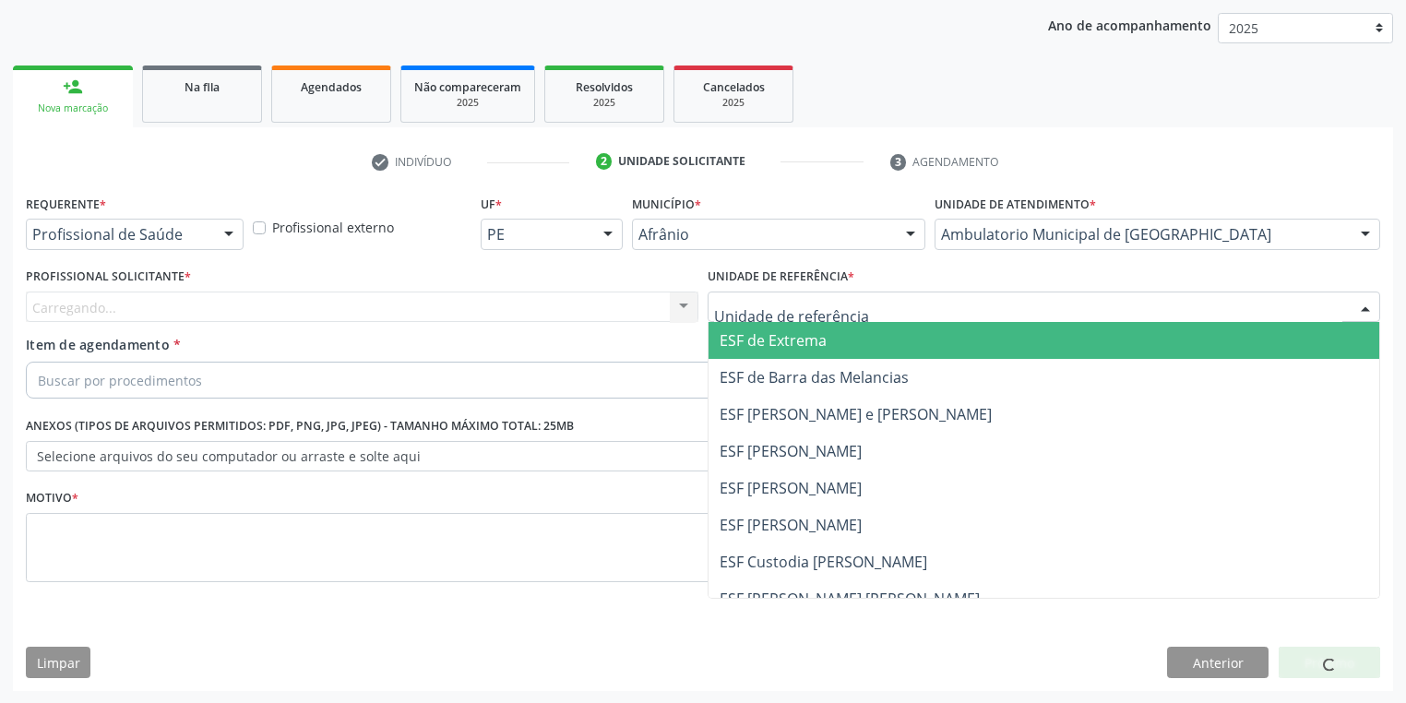
drag, startPoint x: 759, startPoint y: 304, endPoint x: 771, endPoint y: 435, distance: 131.5
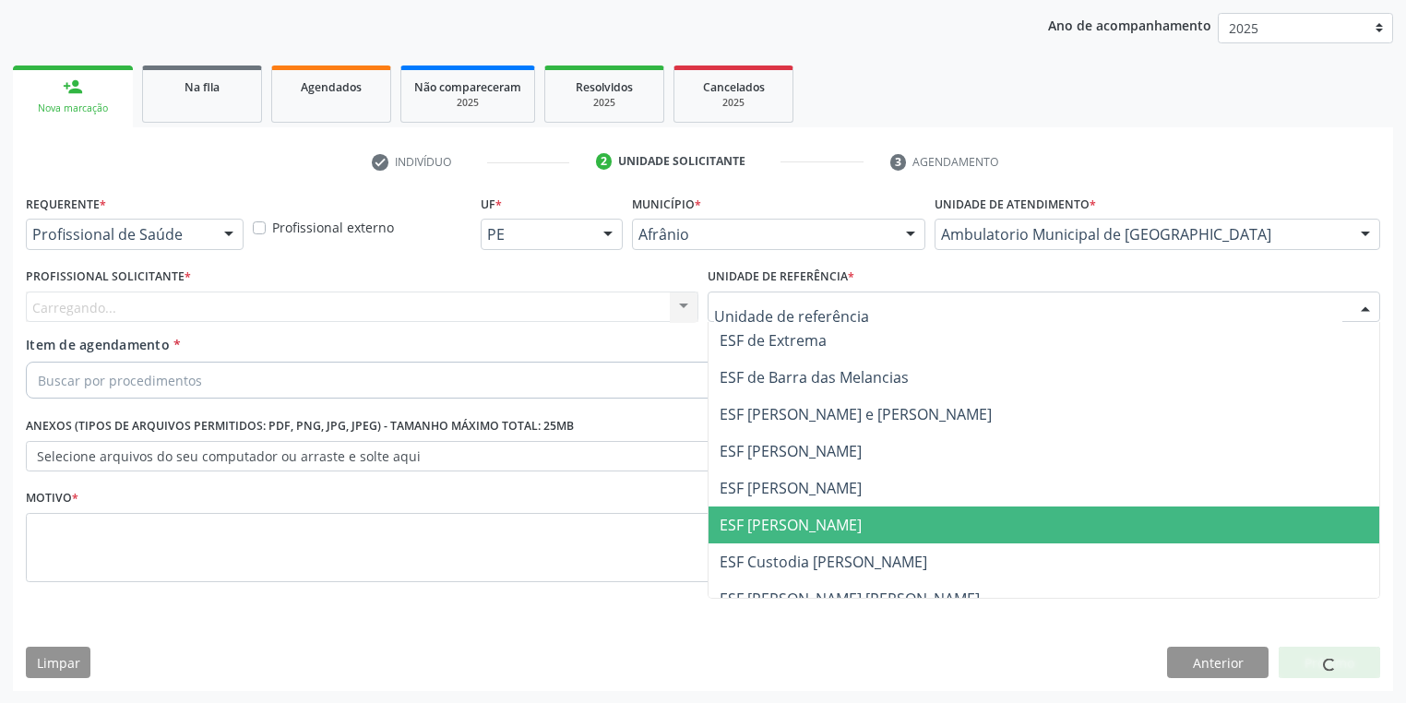
click at [771, 524] on span "ESF [PERSON_NAME]" at bounding box center [790, 525] width 142 height 20
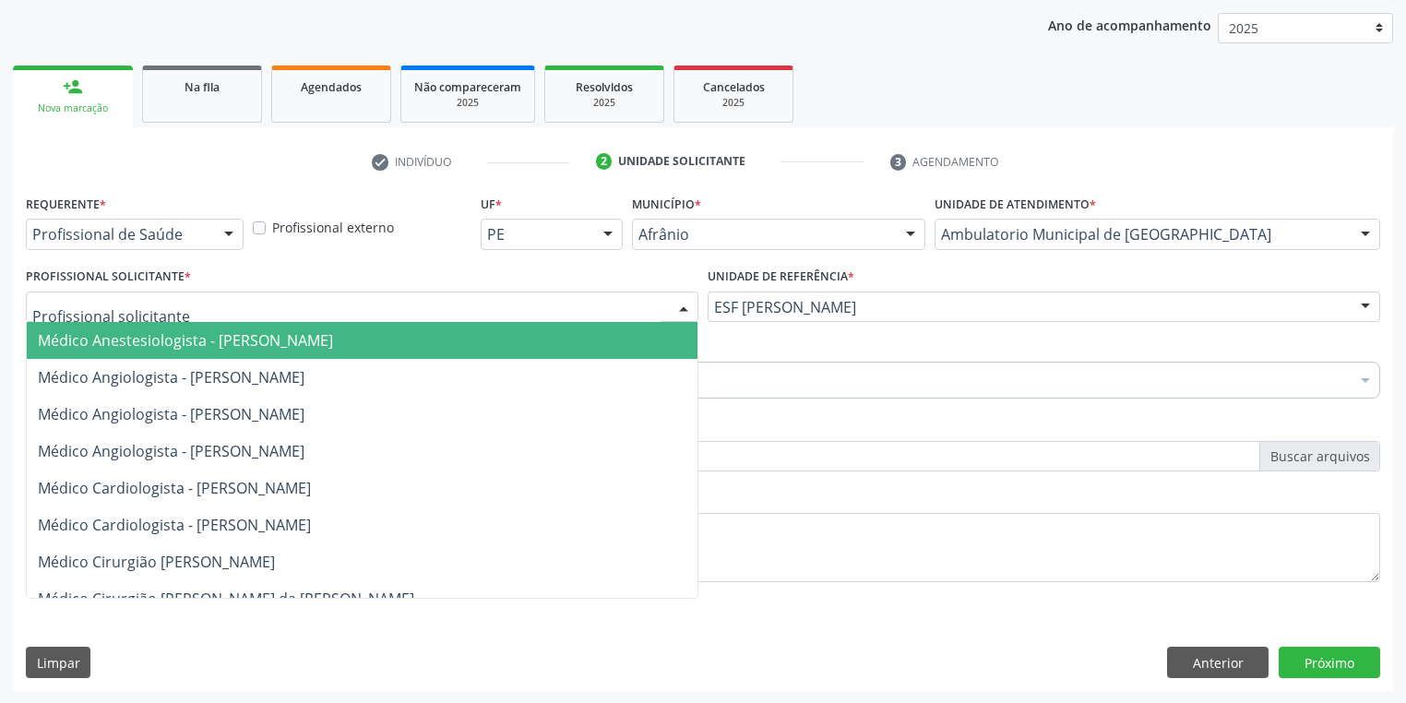
drag, startPoint x: 166, startPoint y: 308, endPoint x: 162, endPoint y: 353, distance: 45.3
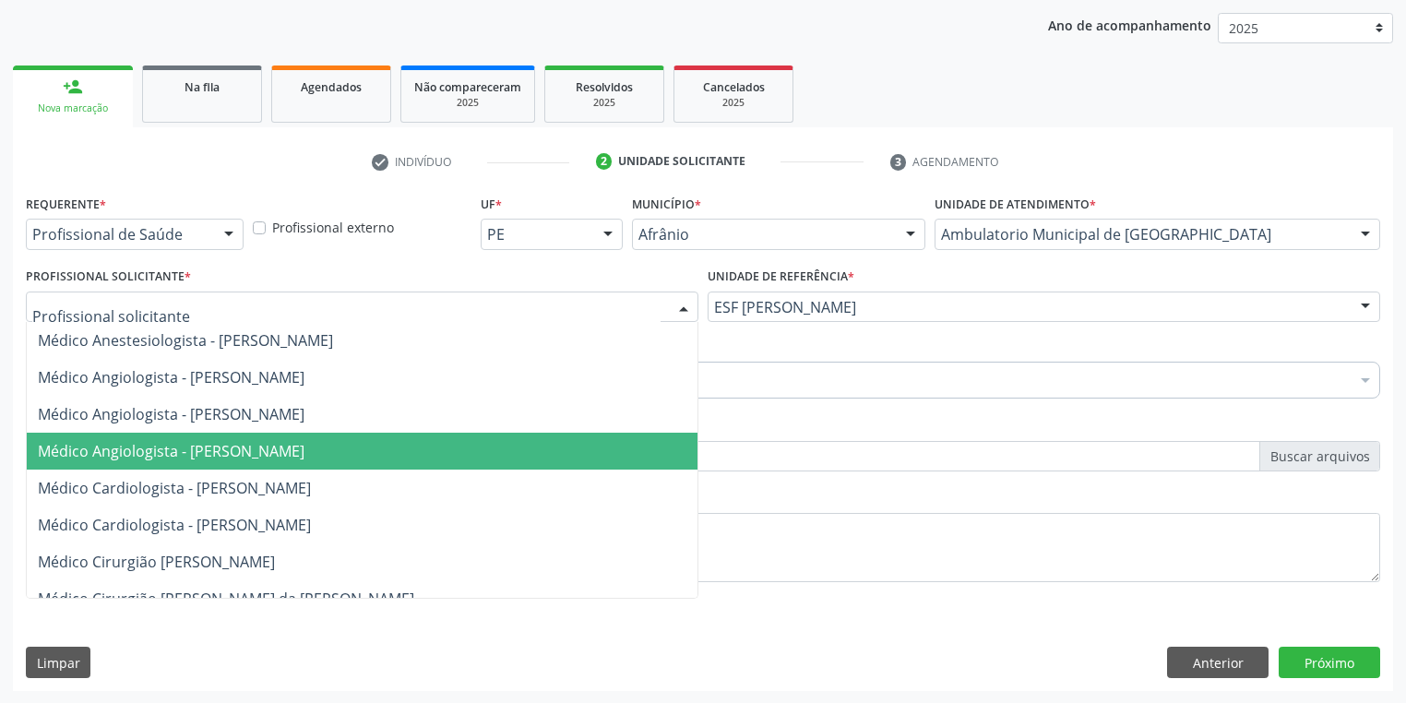
click at [179, 449] on span "Médico Angiologista - [PERSON_NAME]" at bounding box center [171, 451] width 267 height 20
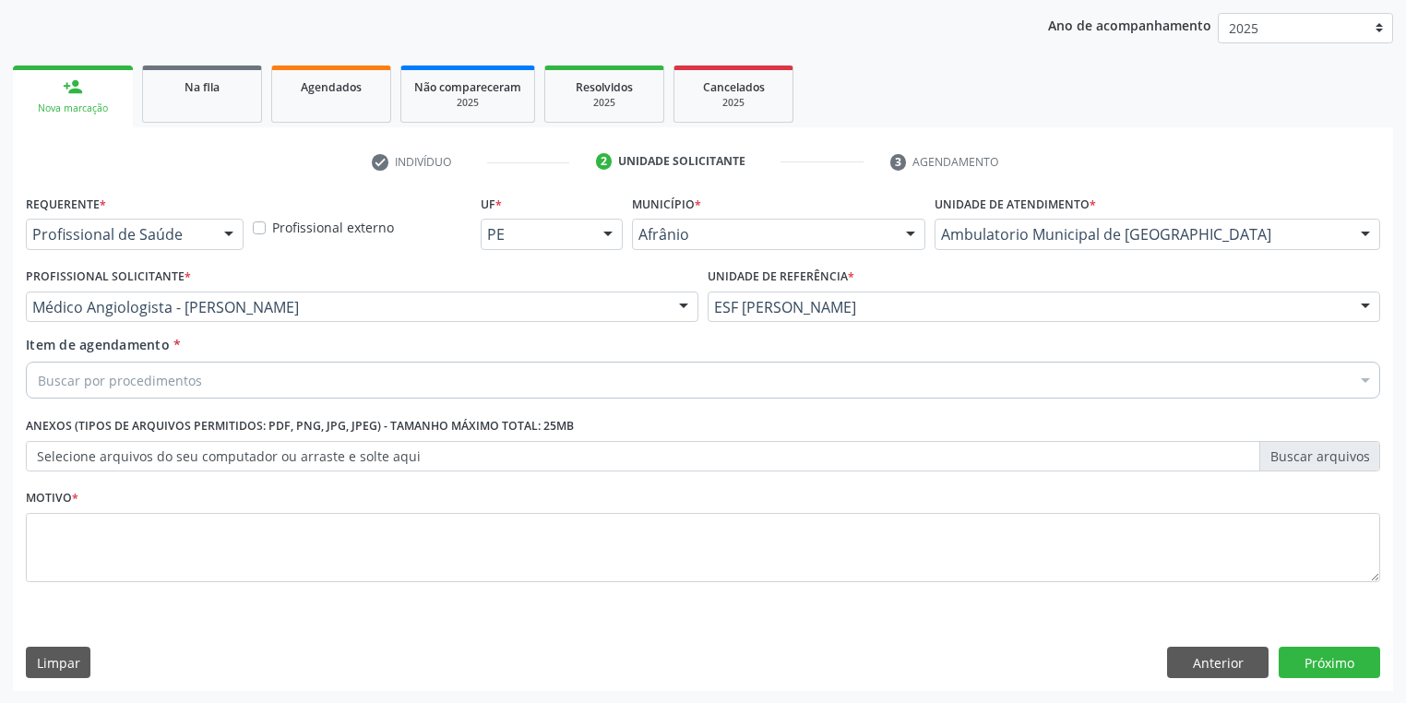
click at [162, 369] on div "Buscar por procedimentos" at bounding box center [703, 380] width 1354 height 37
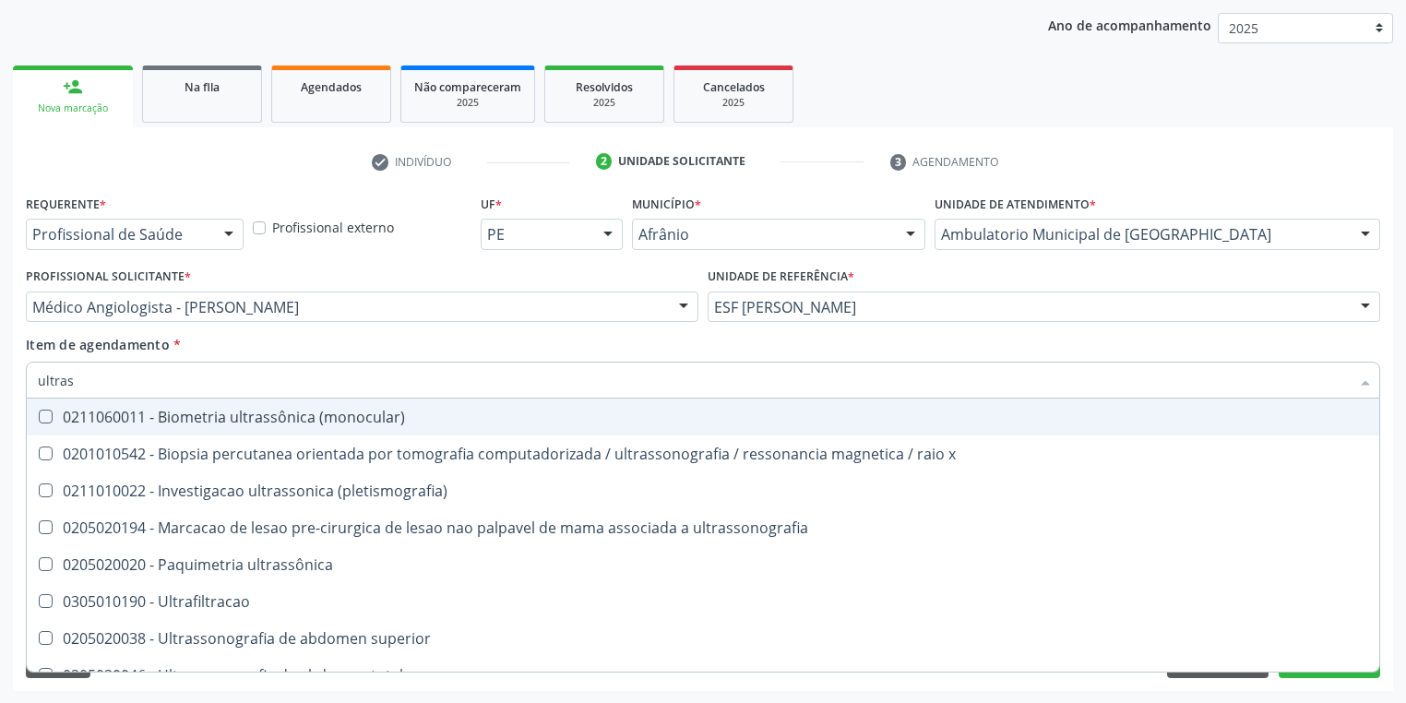
type input "ultrass"
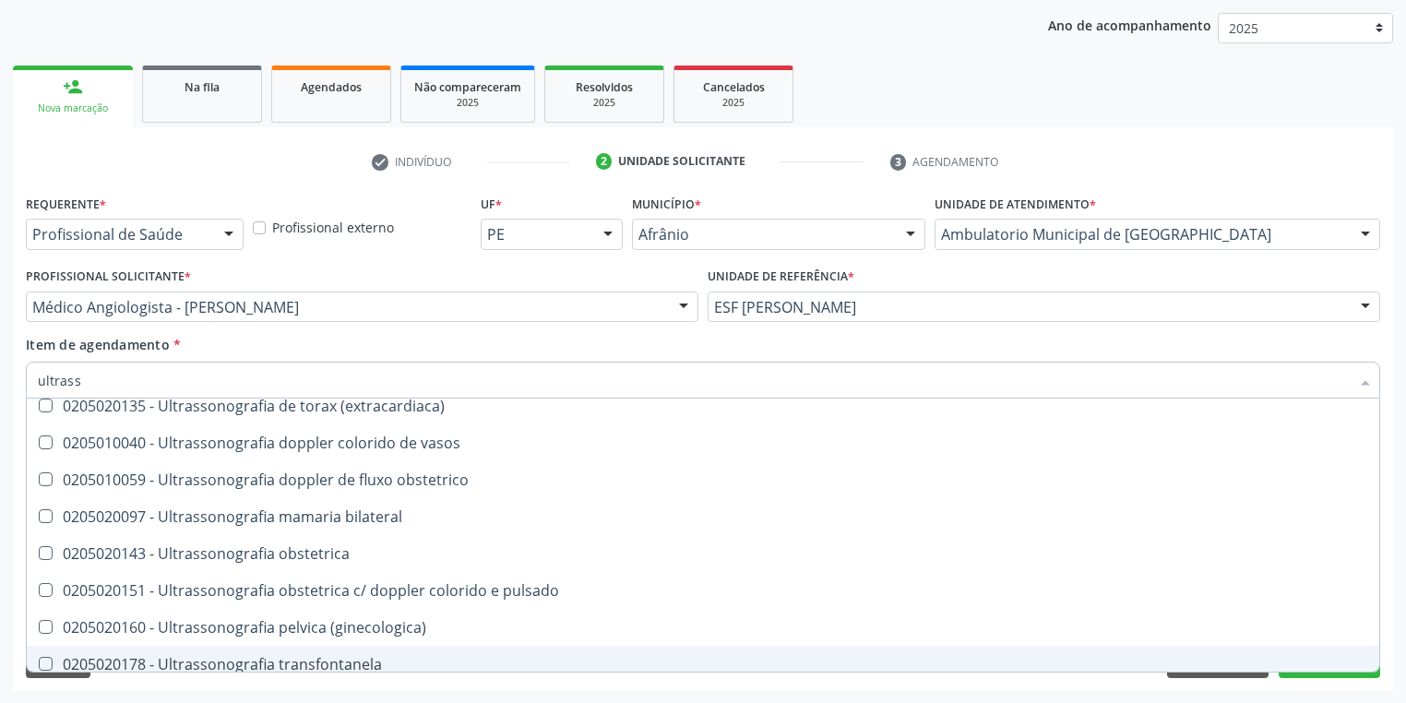
scroll to position [502, 0]
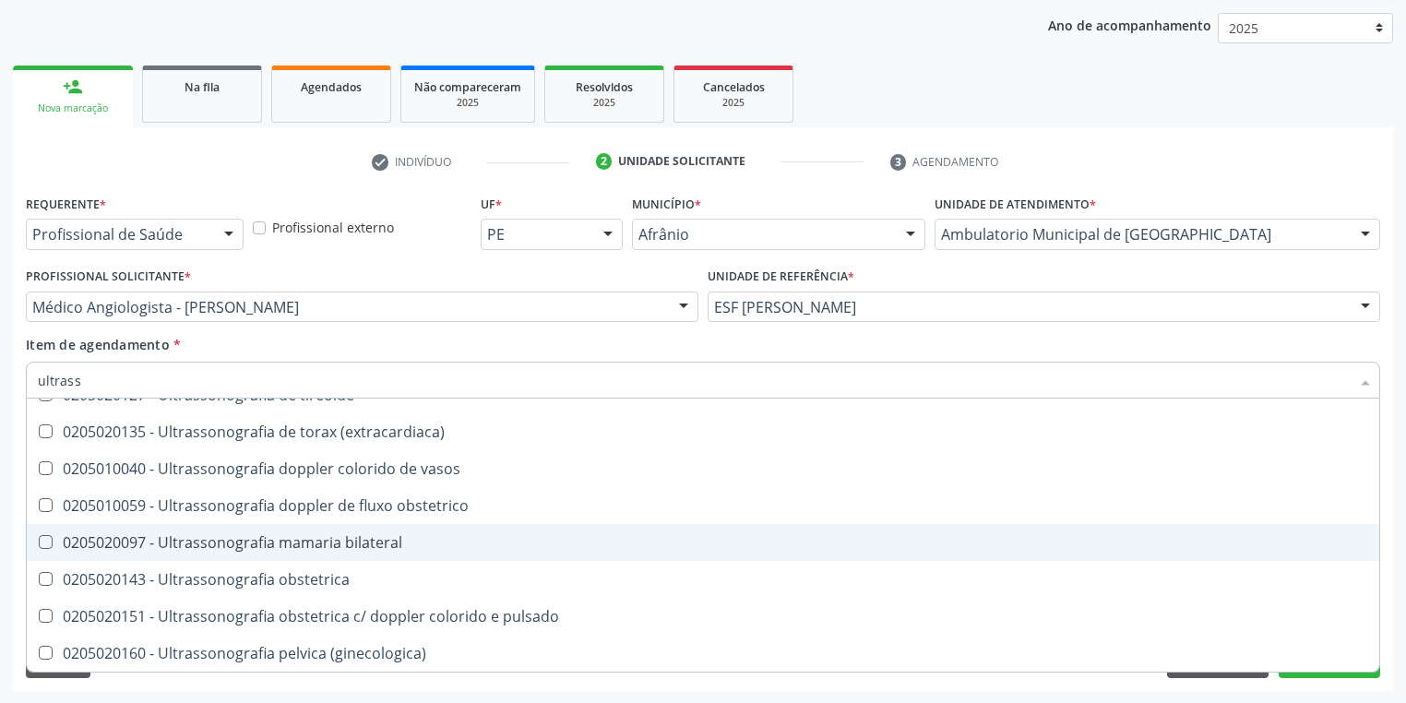
click at [314, 537] on div "0205020097 - Ultrassonografia mamaria bilateral" at bounding box center [703, 542] width 1330 height 15
checkbox bilateral "true"
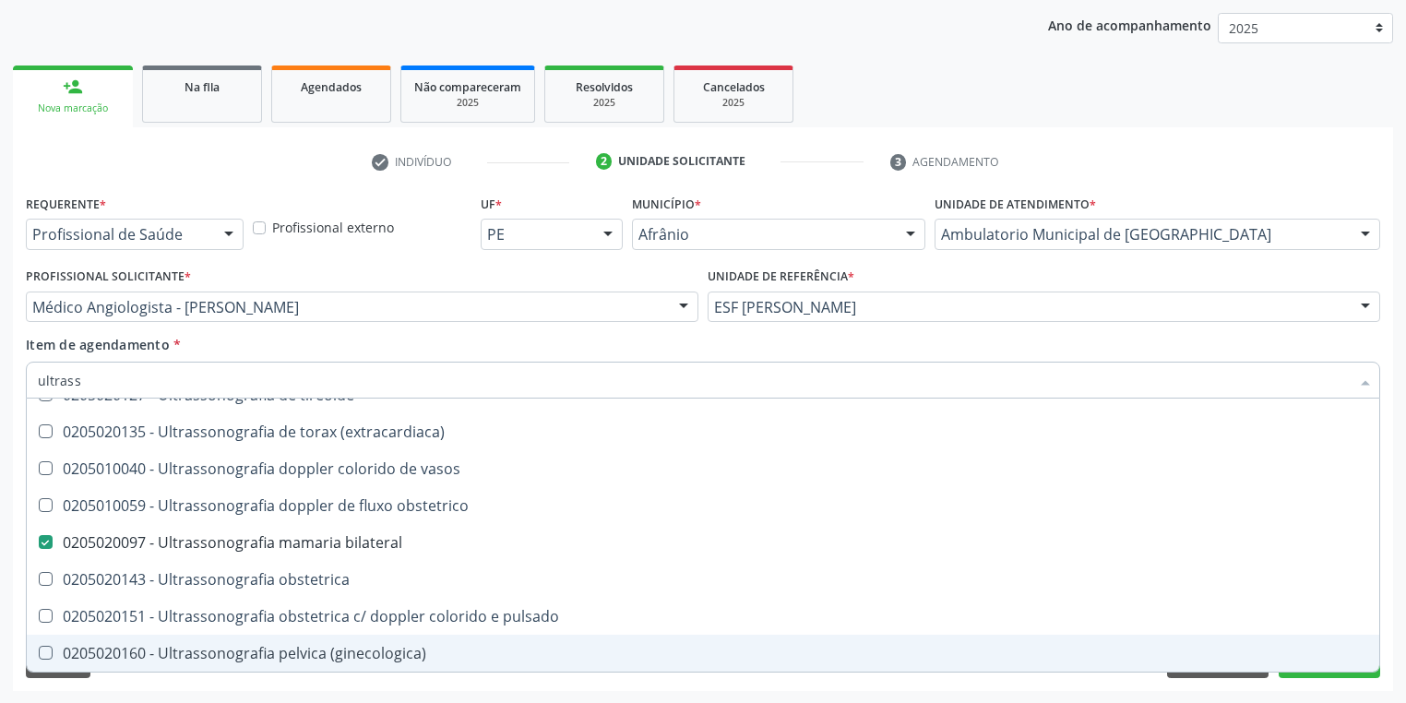
drag, startPoint x: 184, startPoint y: 683, endPoint x: 188, endPoint y: 635, distance: 49.0
click at [184, 683] on div "Requerente * Profissional de Saúde Profissional de Saúde Paciente Nenhum result…" at bounding box center [703, 440] width 1380 height 501
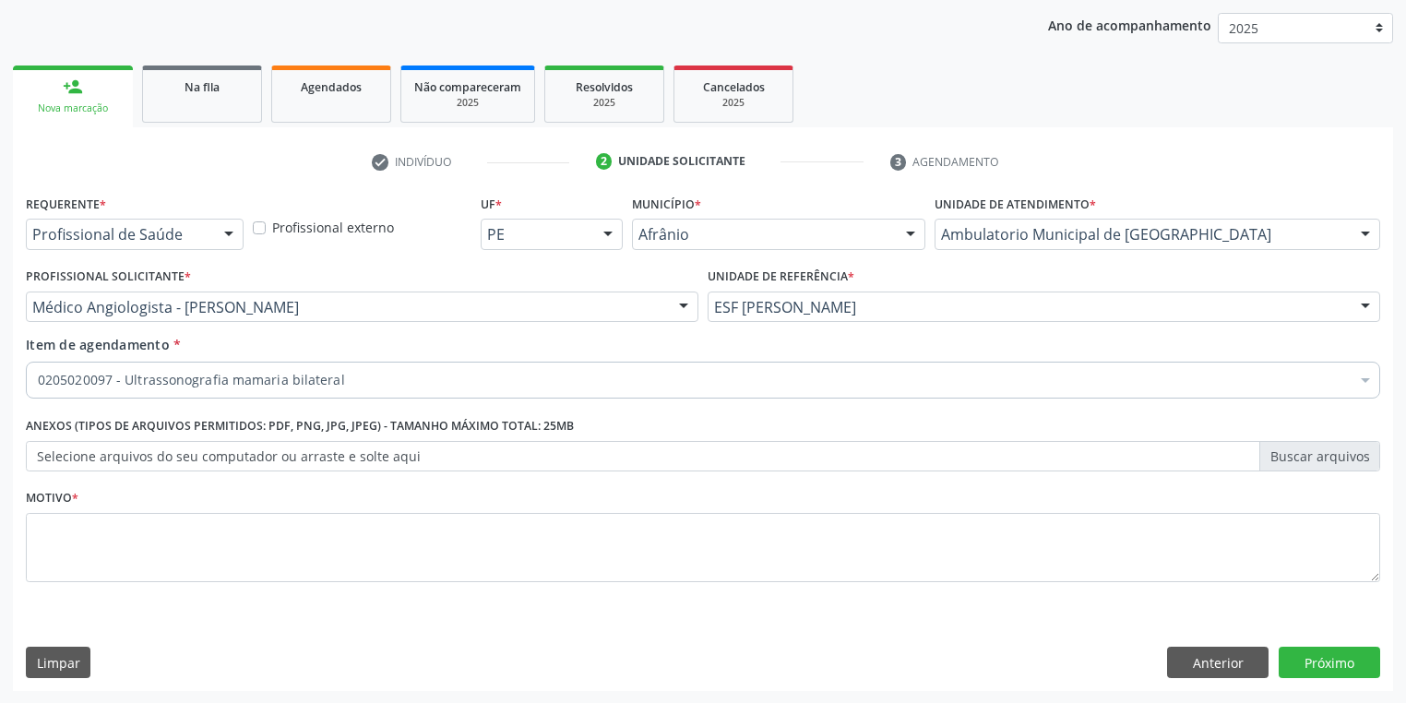
scroll to position [0, 0]
click at [113, 540] on textarea at bounding box center [703, 548] width 1354 height 70
type textarea "*"
click at [1295, 657] on button "Próximo" at bounding box center [1328, 662] width 101 height 31
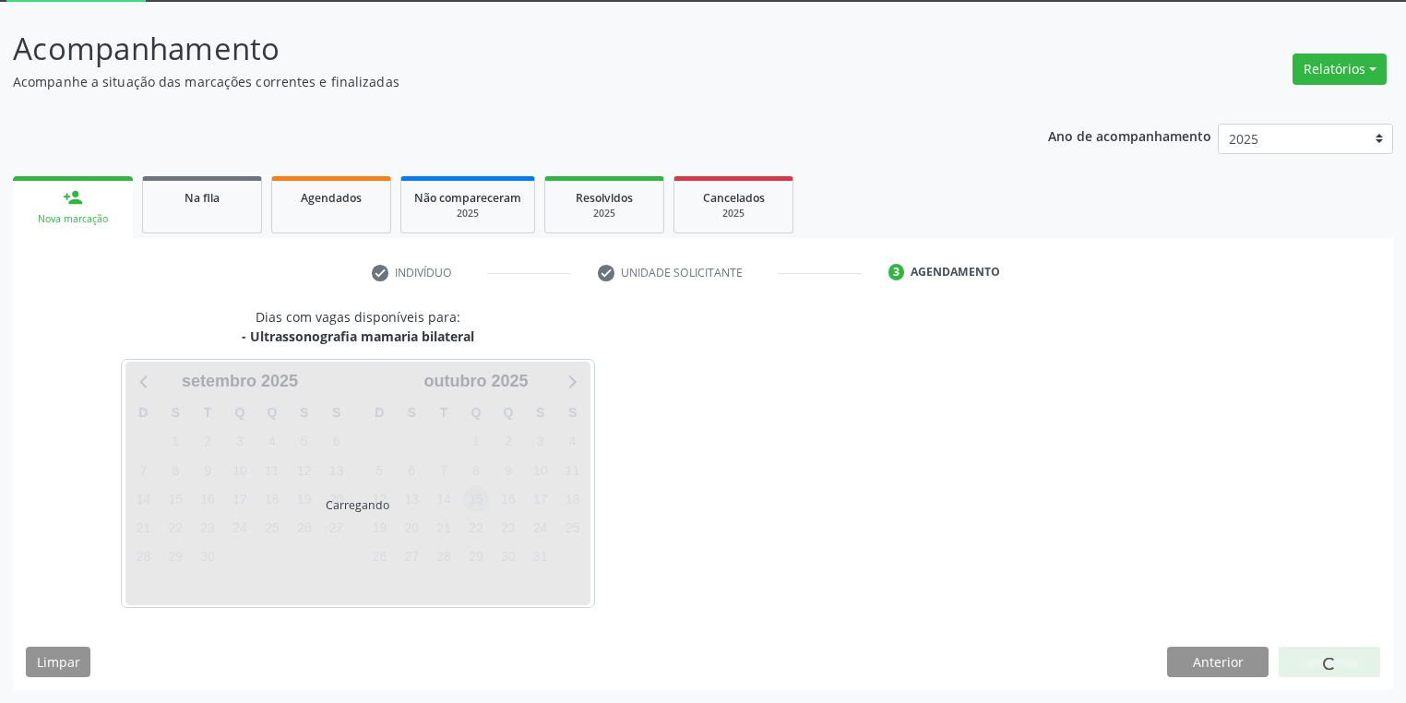
scroll to position [99, 0]
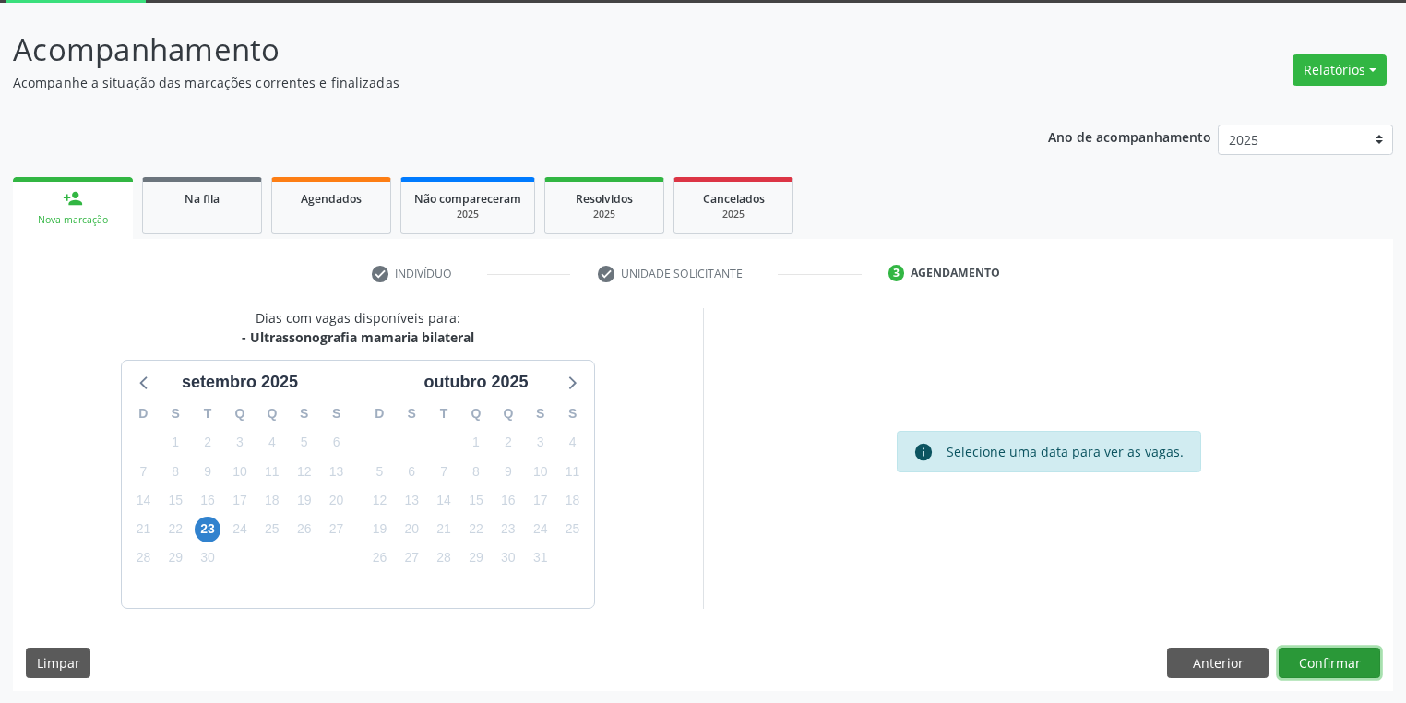
click at [1288, 660] on button "Confirmar" at bounding box center [1328, 662] width 101 height 31
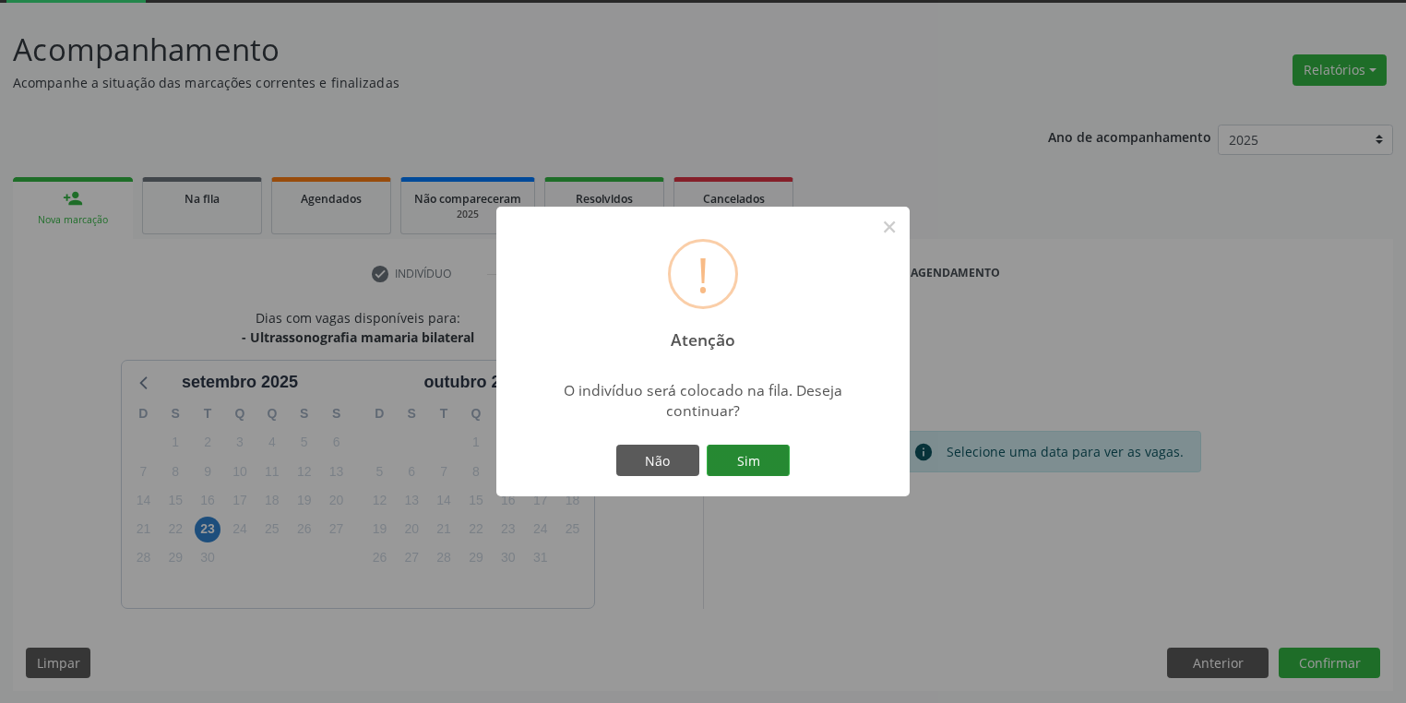
click at [754, 468] on button "Sim" at bounding box center [747, 460] width 83 height 31
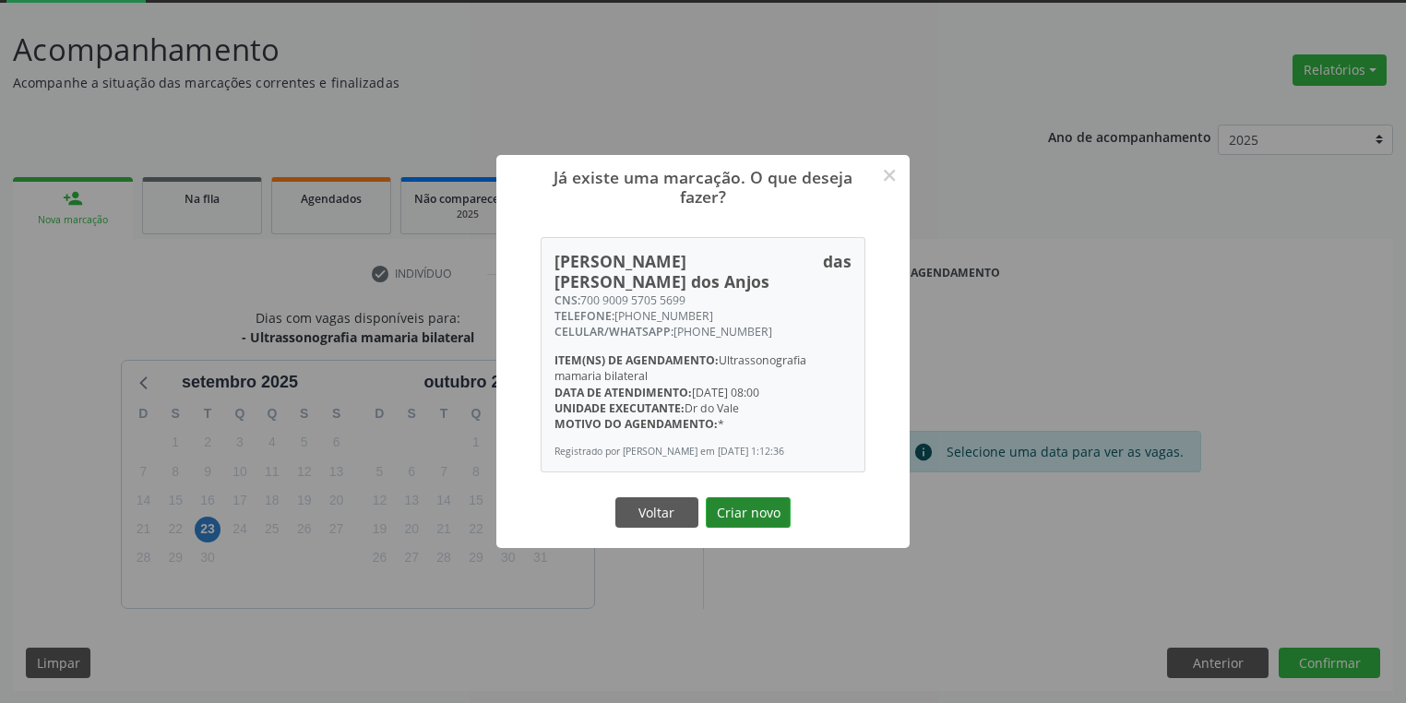
click at [760, 507] on button "Criar novo" at bounding box center [748, 512] width 85 height 31
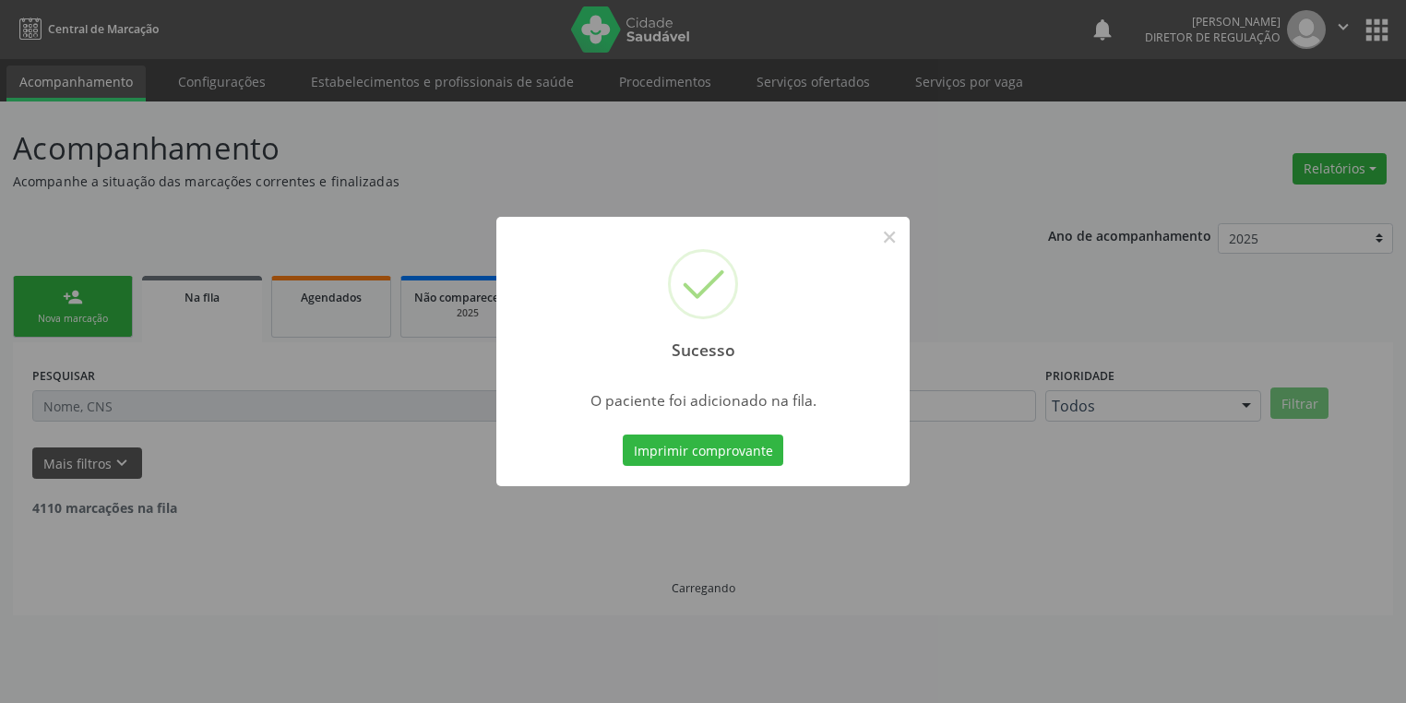
scroll to position [0, 0]
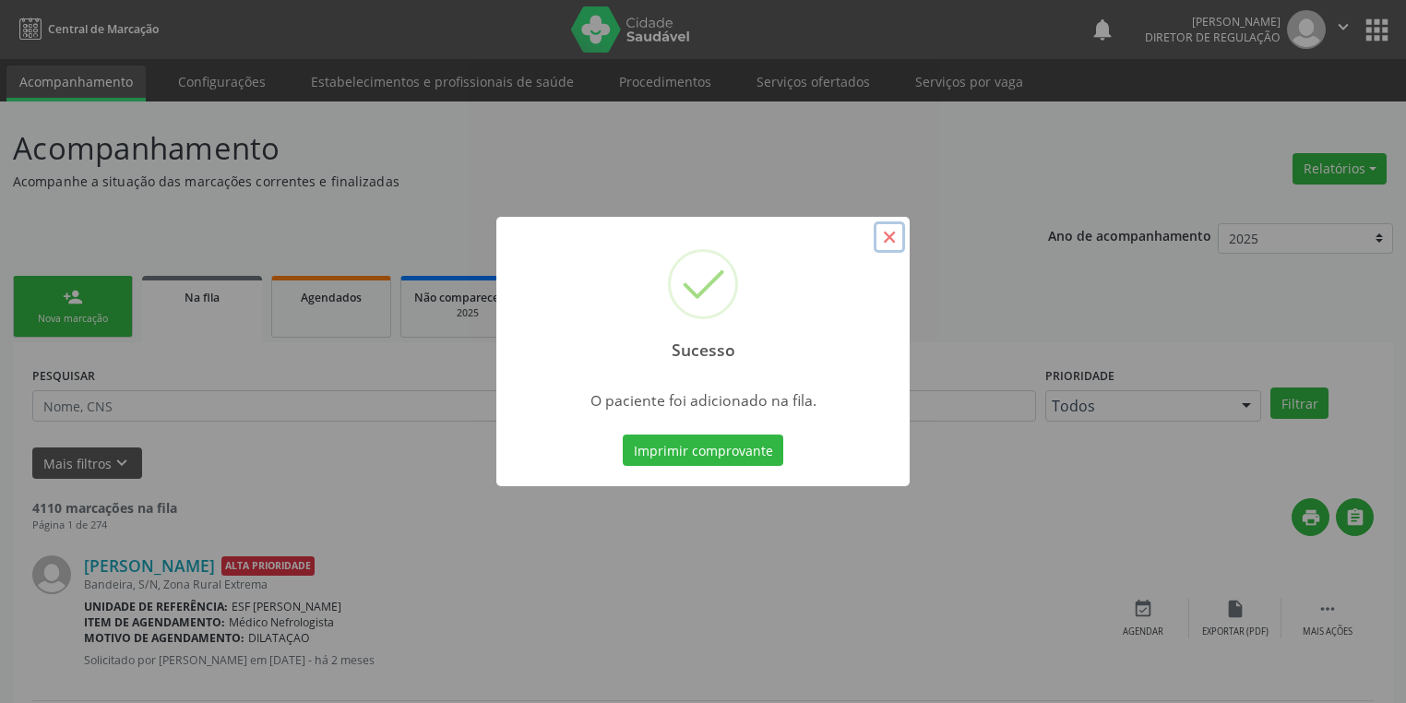
click at [890, 236] on button "×" at bounding box center [888, 236] width 31 height 31
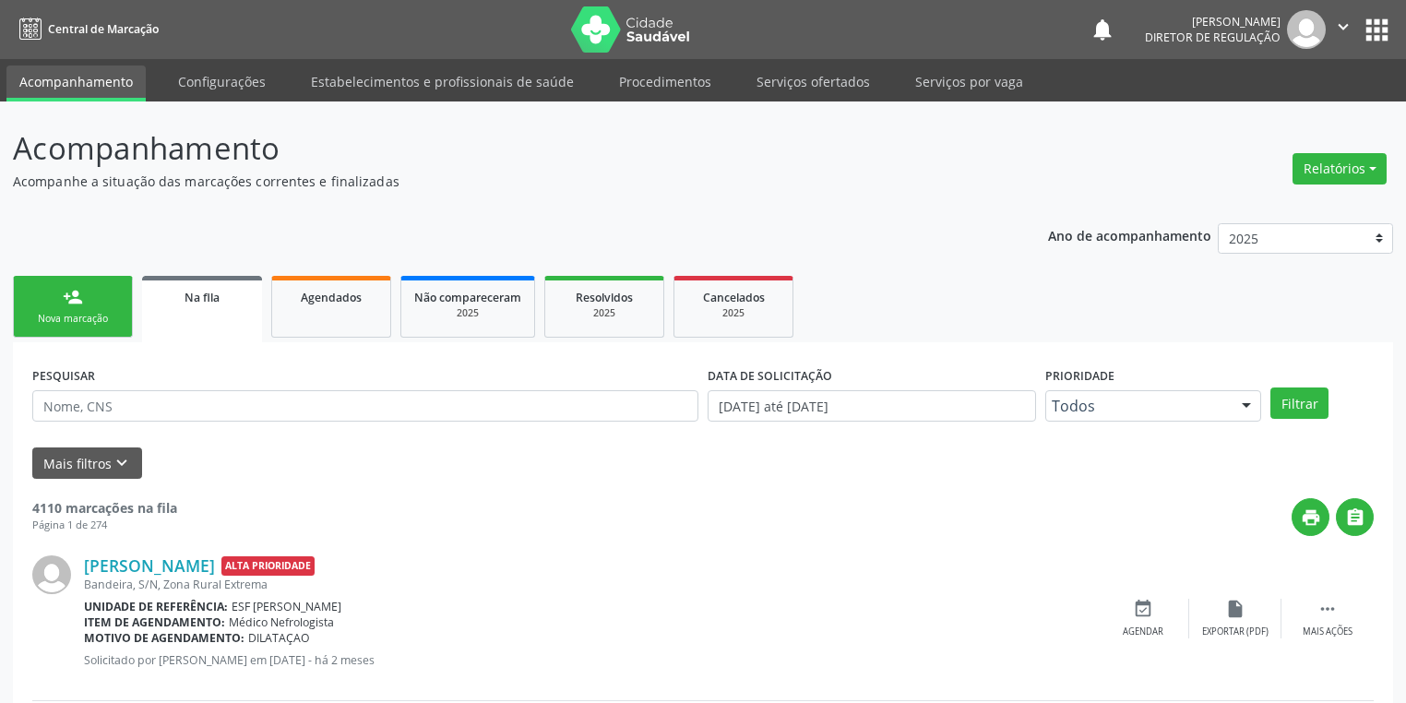
click at [89, 314] on div "Nova marcação" at bounding box center [73, 319] width 92 height 14
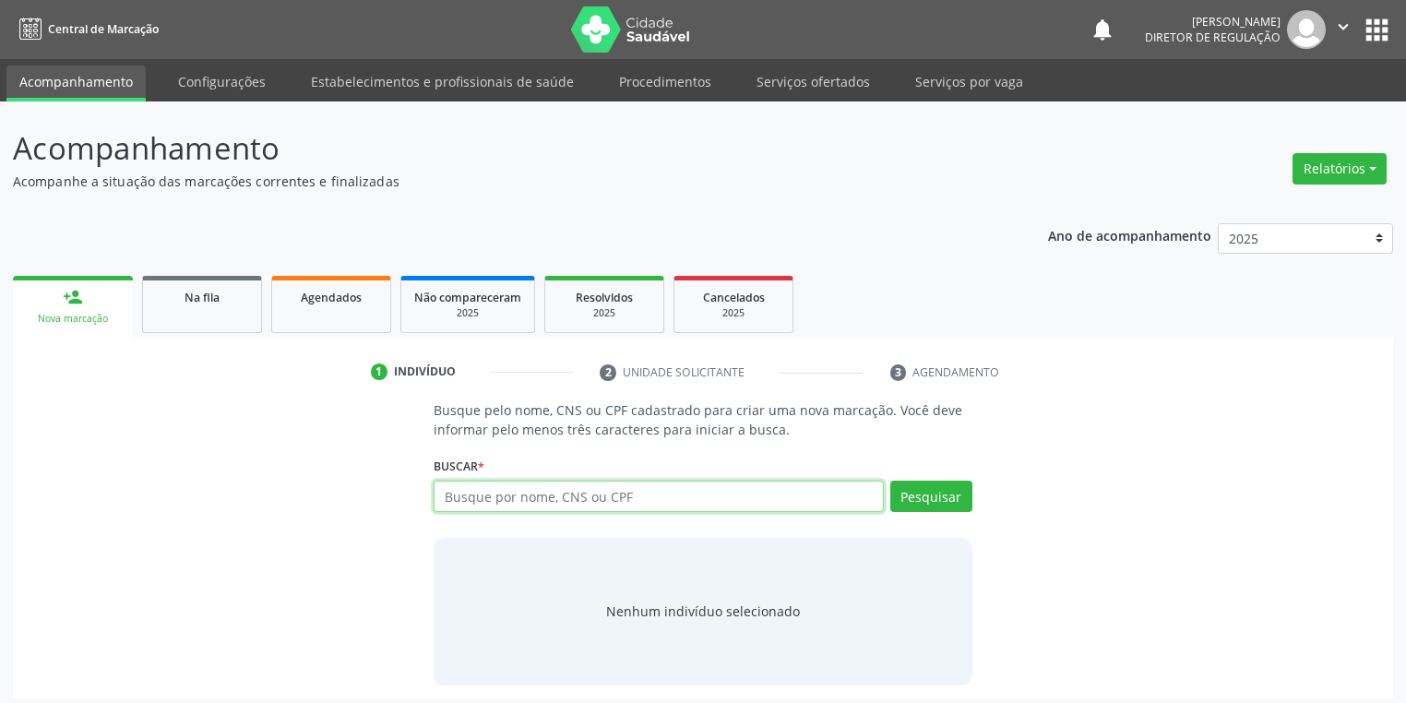
click at [502, 493] on input "text" at bounding box center [658, 496] width 450 height 31
type input "706105096833960"
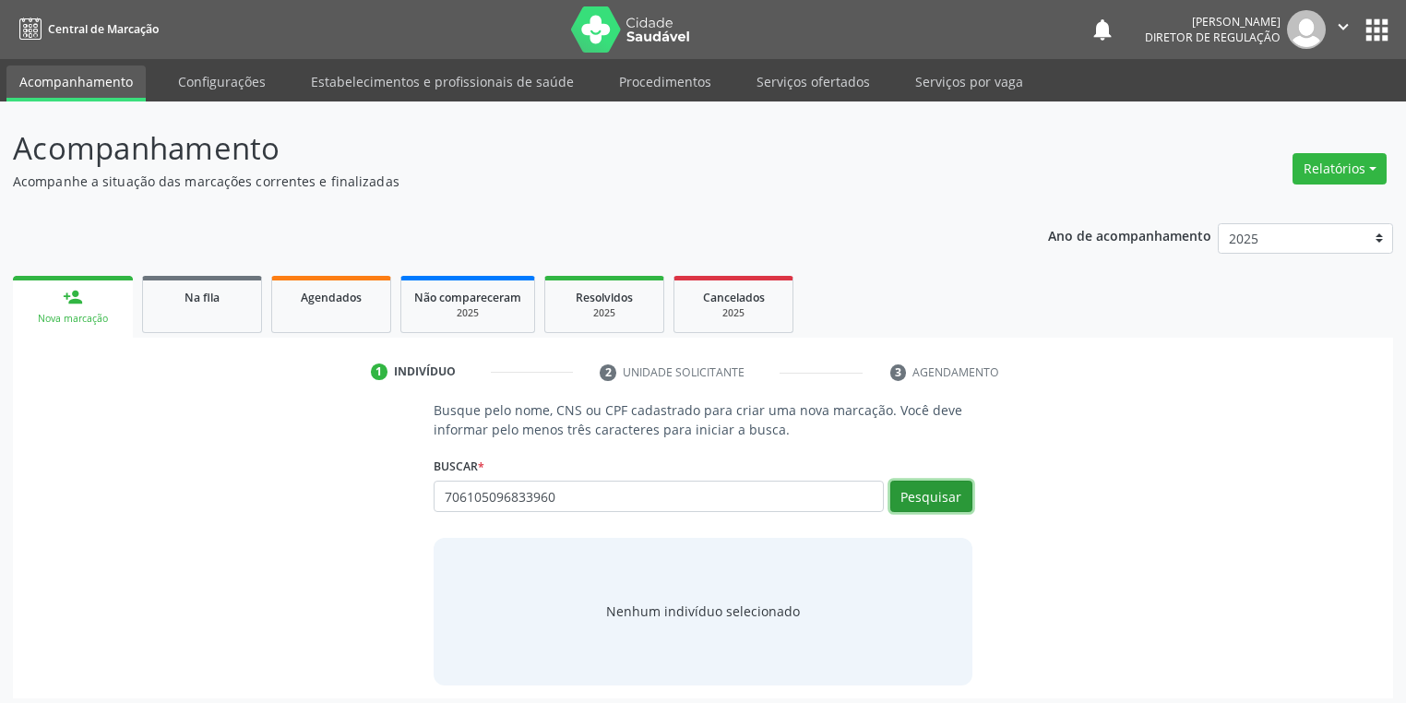
click at [915, 502] on button "Pesquisar" at bounding box center [931, 496] width 82 height 31
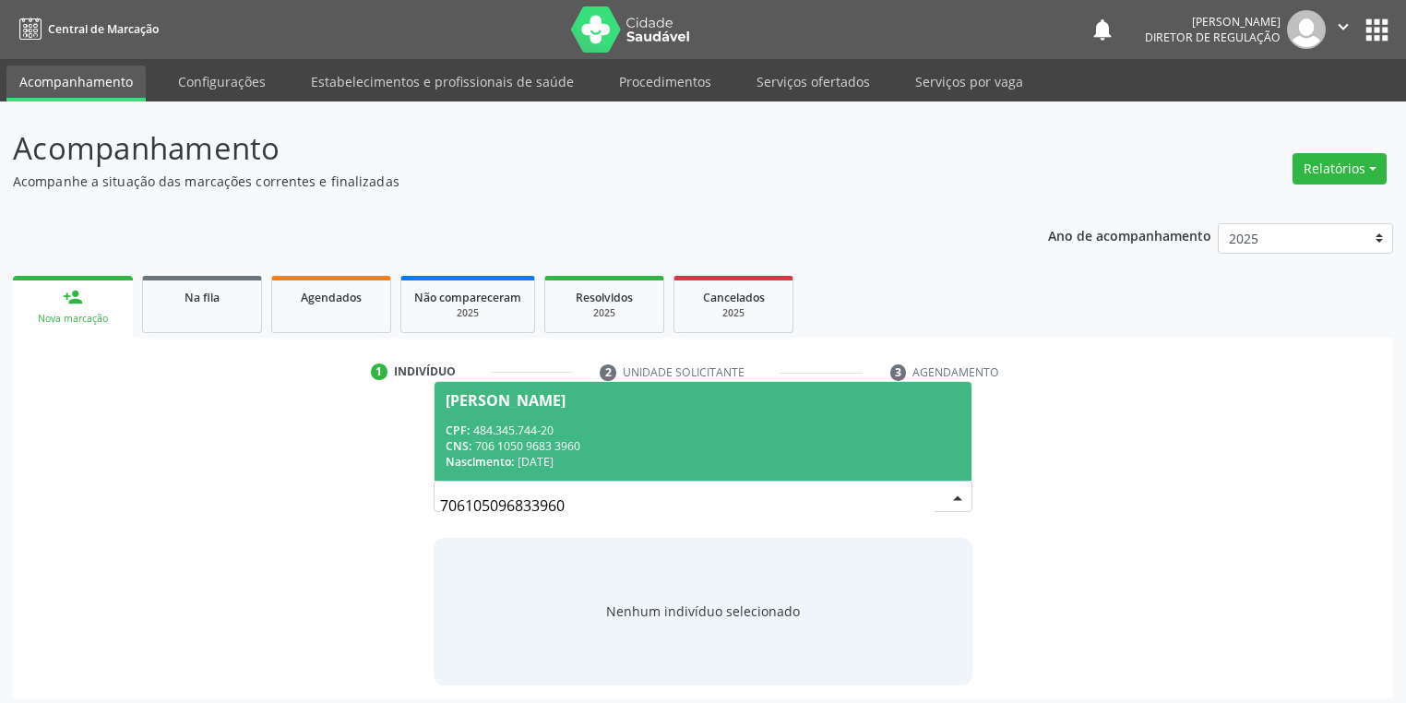
click at [587, 457] on div "Nascimento: [DATE]" at bounding box center [702, 462] width 515 height 16
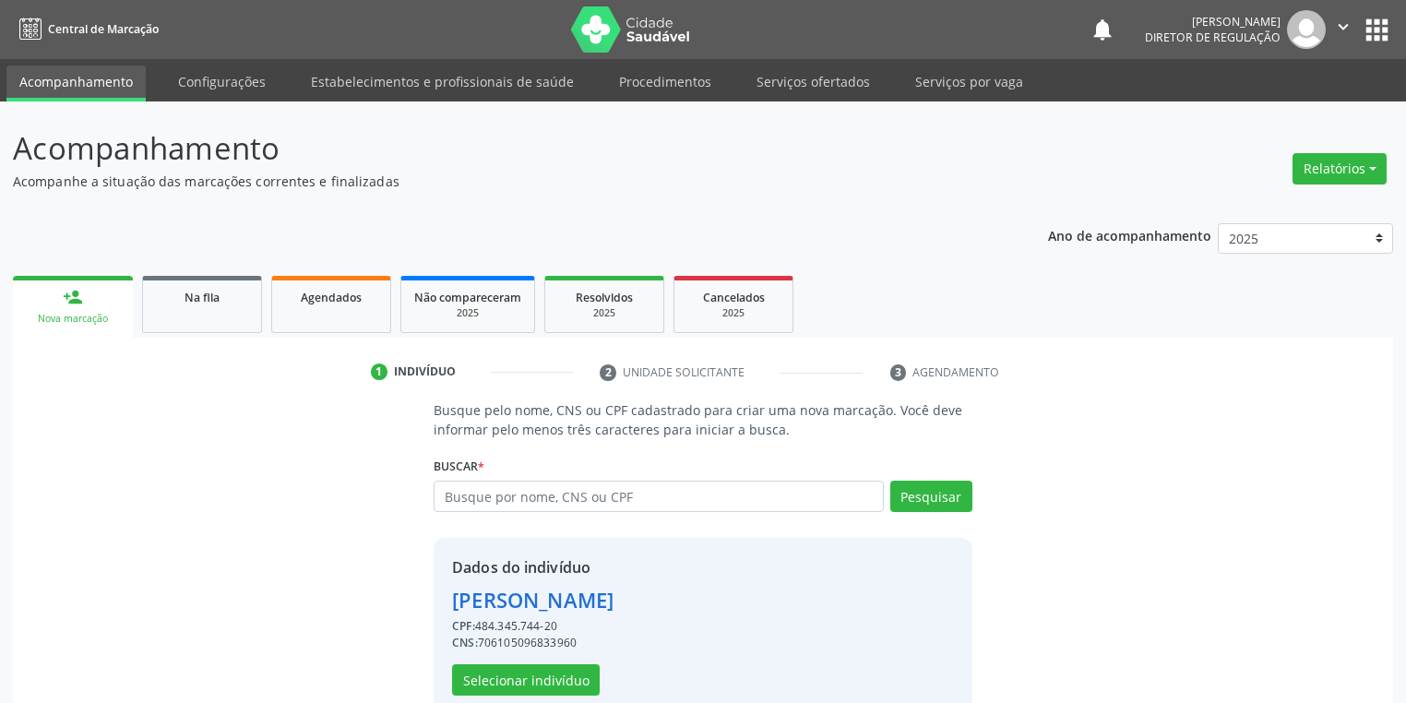
scroll to position [35, 0]
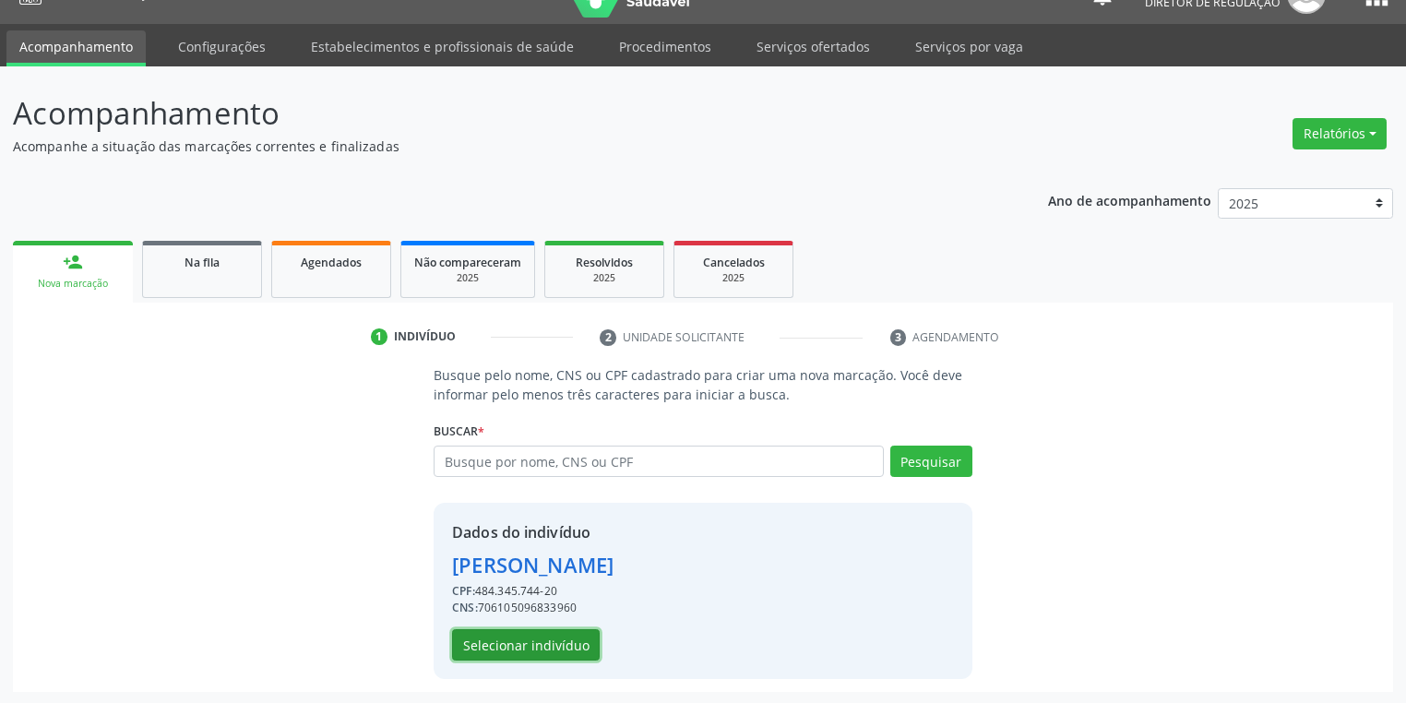
click at [532, 638] on button "Selecionar indivíduo" at bounding box center [526, 644] width 148 height 31
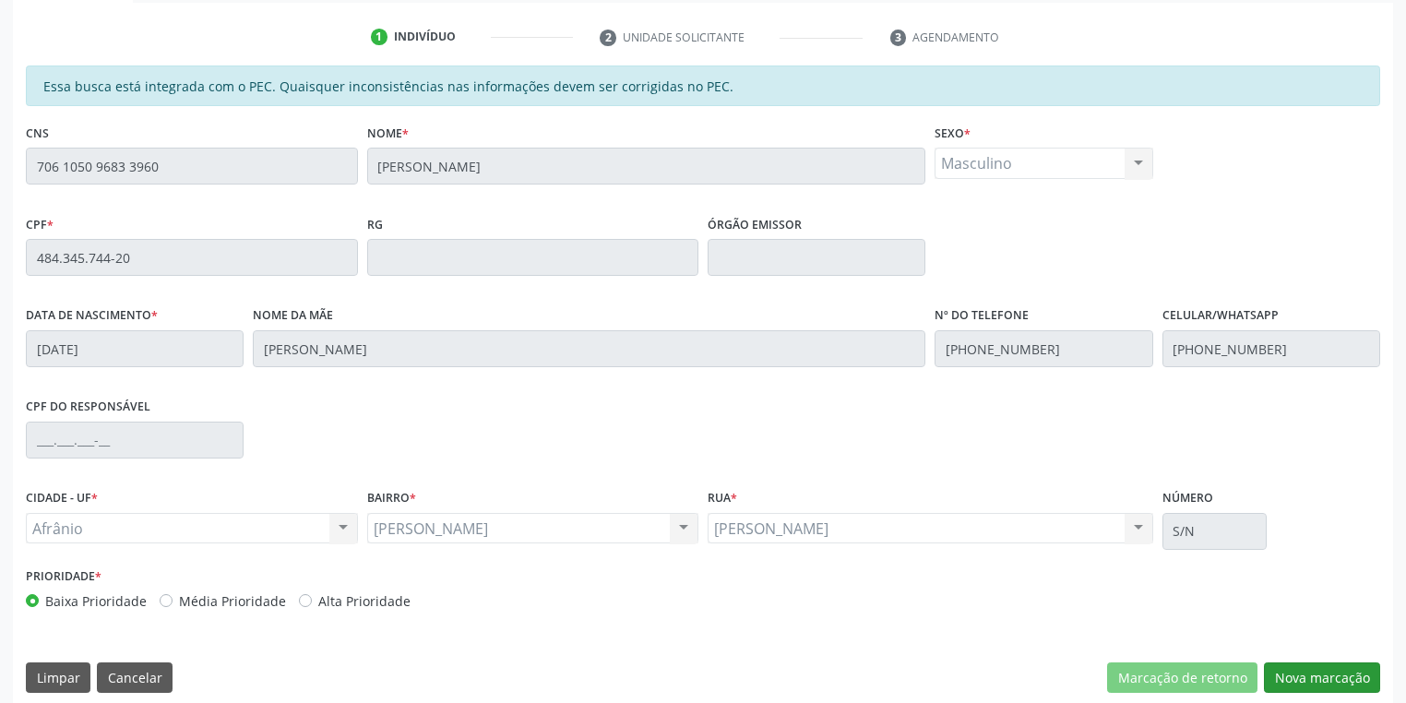
scroll to position [350, 0]
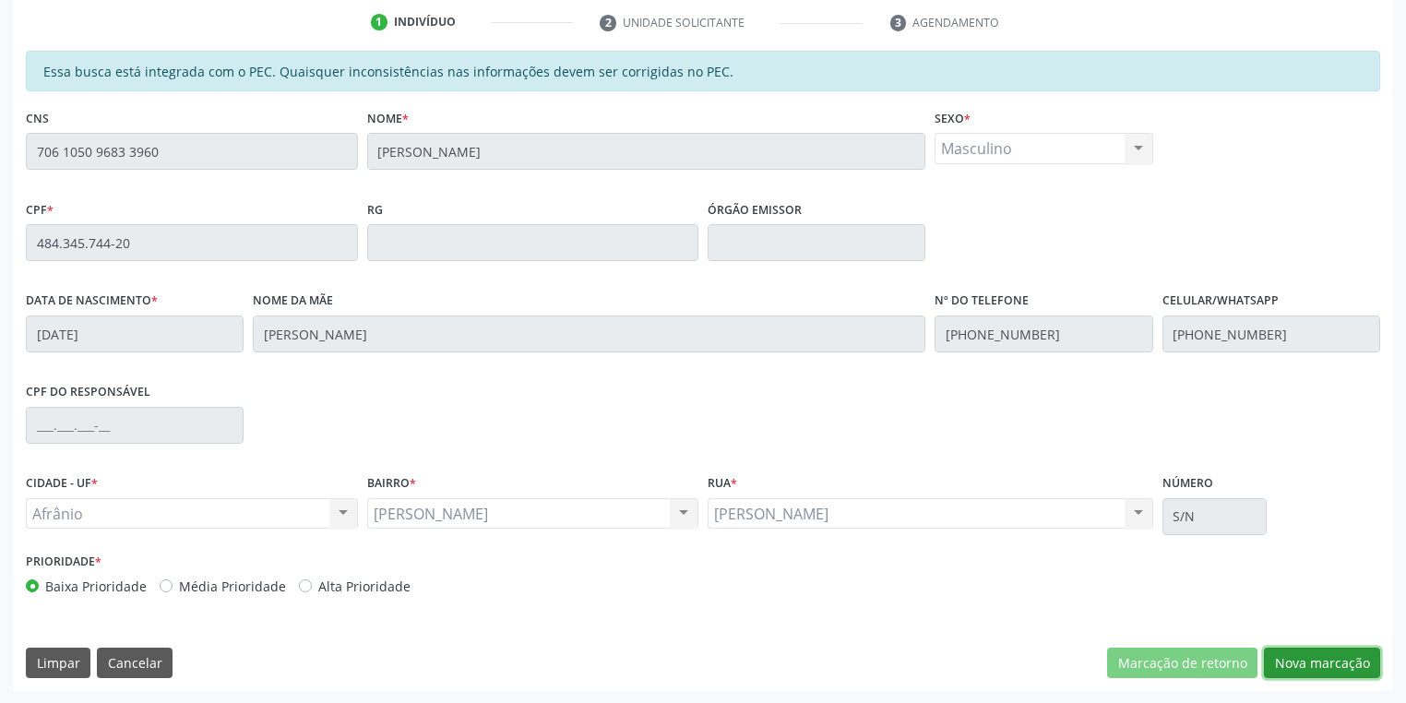
click at [1327, 662] on button "Nova marcação" at bounding box center [1322, 662] width 116 height 31
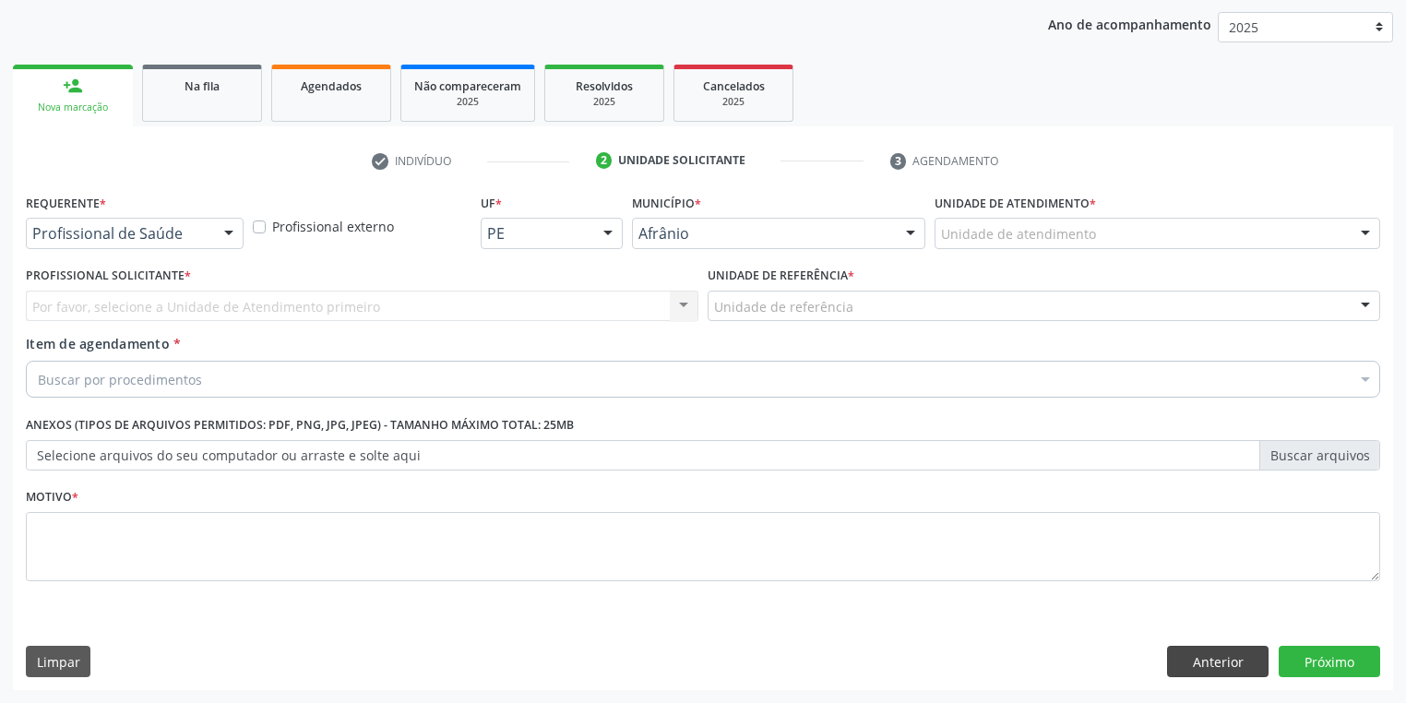
scroll to position [210, 0]
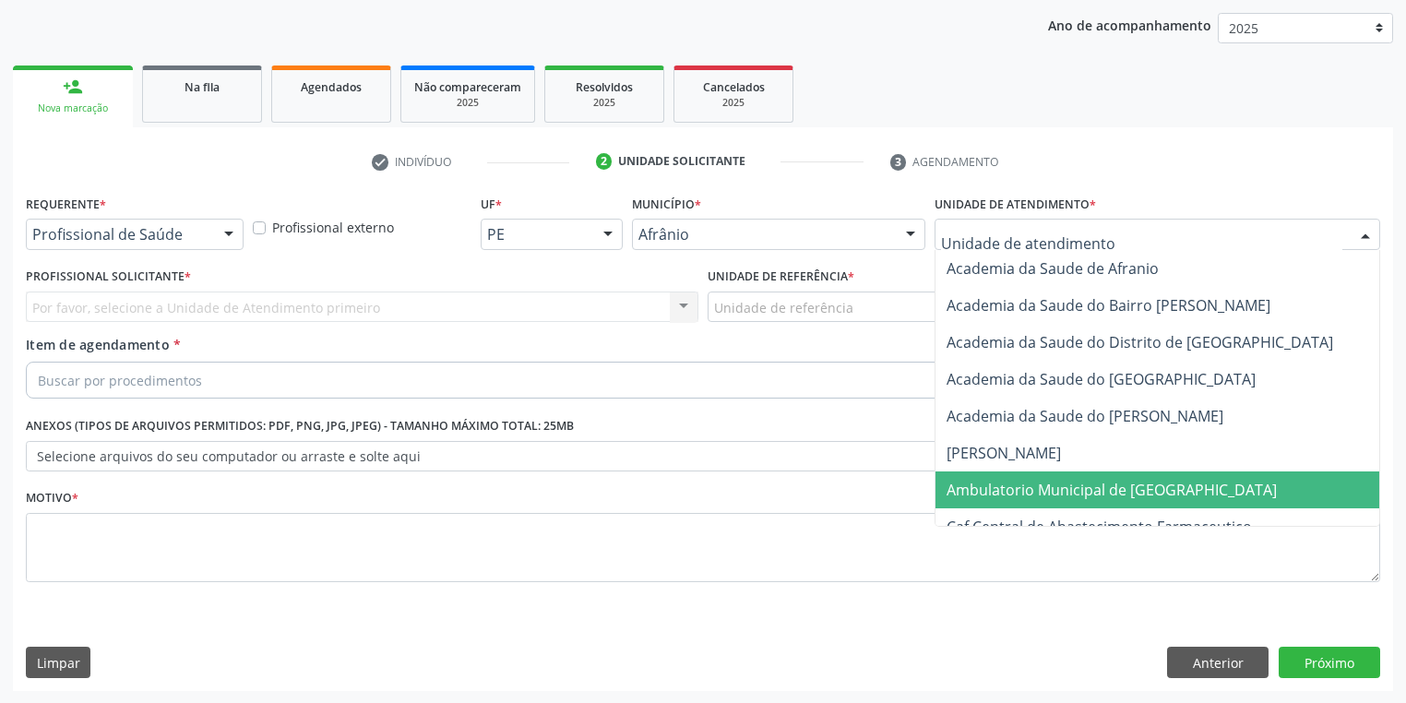
click at [989, 481] on span "Ambulatorio Municipal de [GEOGRAPHIC_DATA]" at bounding box center [1111, 490] width 330 height 20
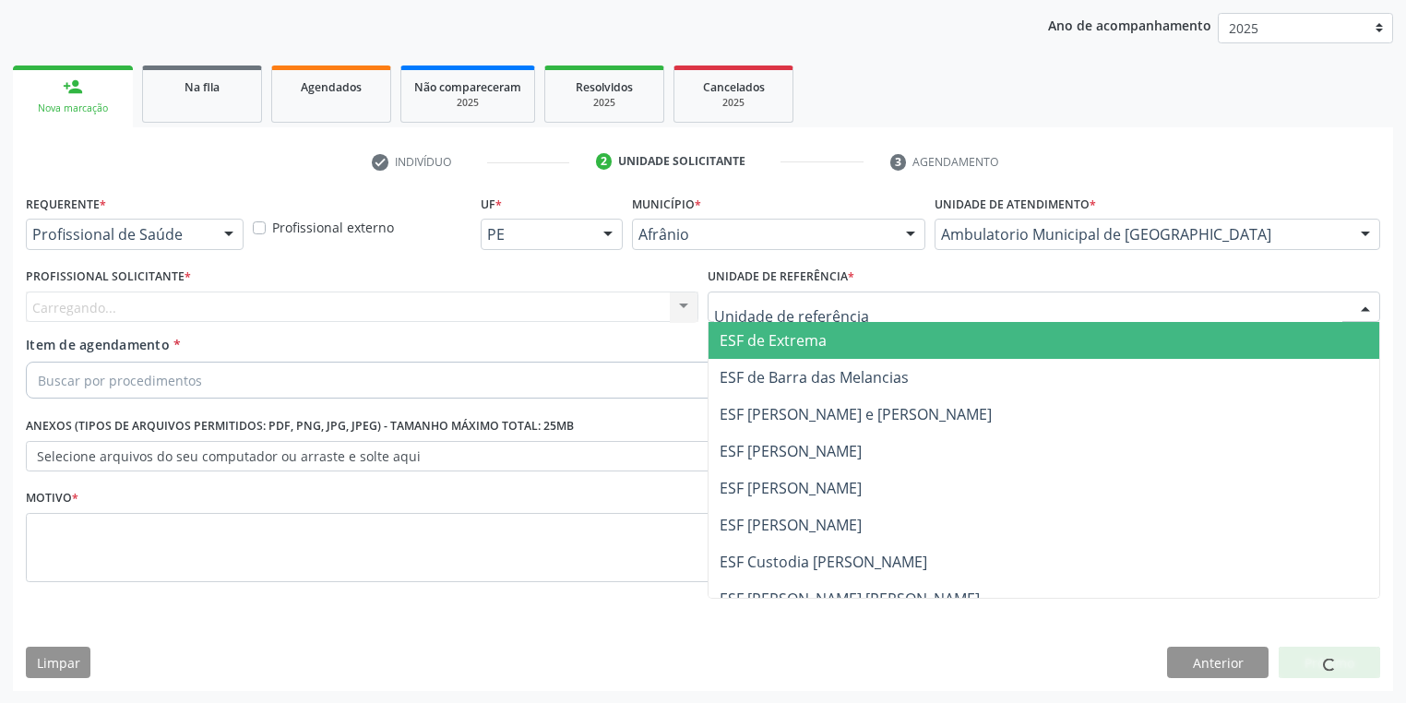
drag, startPoint x: 749, startPoint y: 306, endPoint x: 745, endPoint y: 373, distance: 66.5
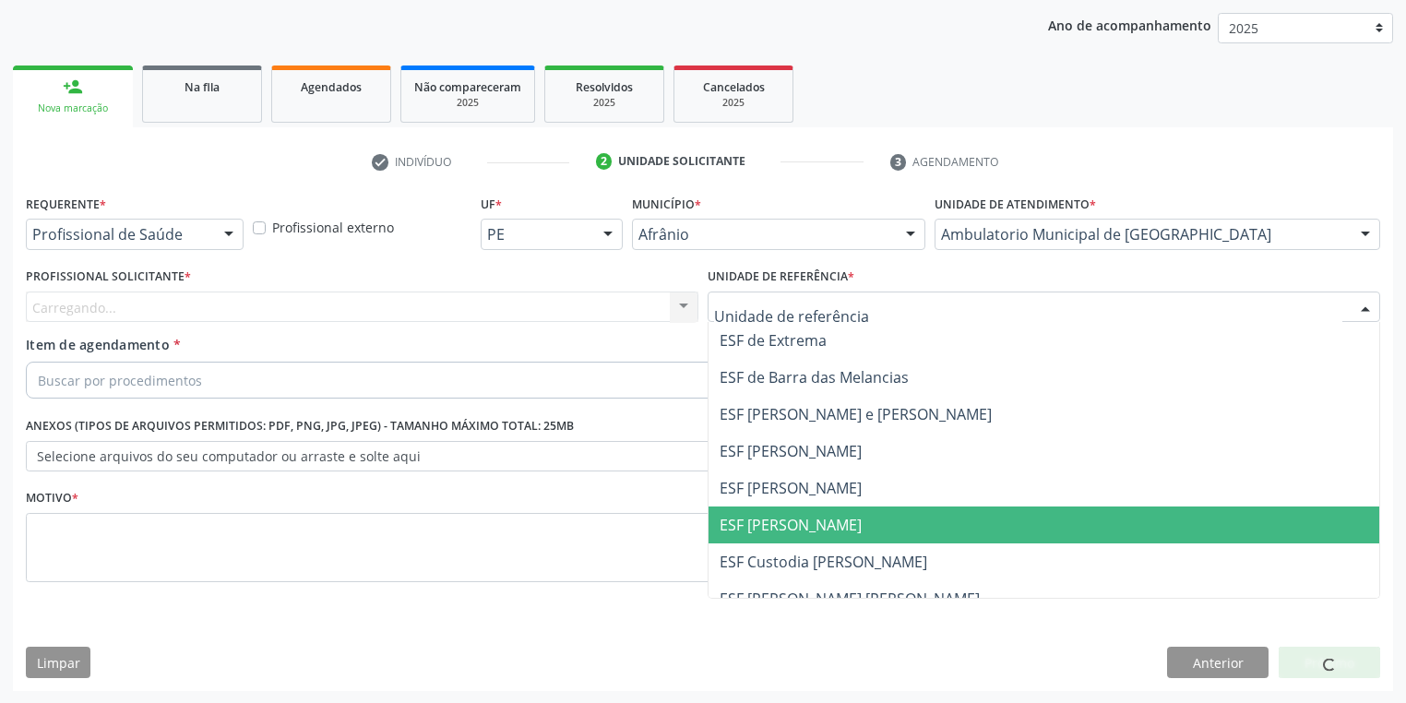
drag, startPoint x: 742, startPoint y: 518, endPoint x: 609, endPoint y: 450, distance: 149.3
click at [741, 519] on span "ESF [PERSON_NAME]" at bounding box center [790, 525] width 142 height 20
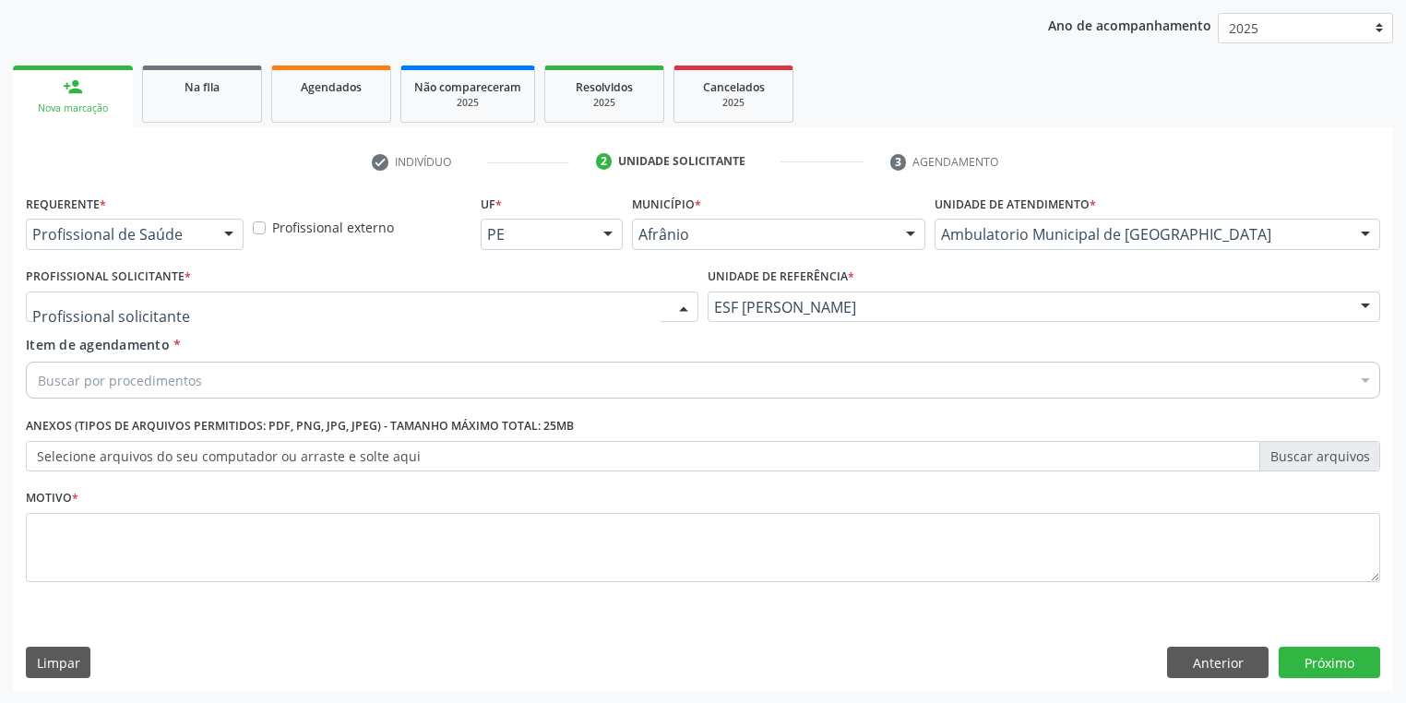
click at [187, 309] on div at bounding box center [362, 306] width 672 height 31
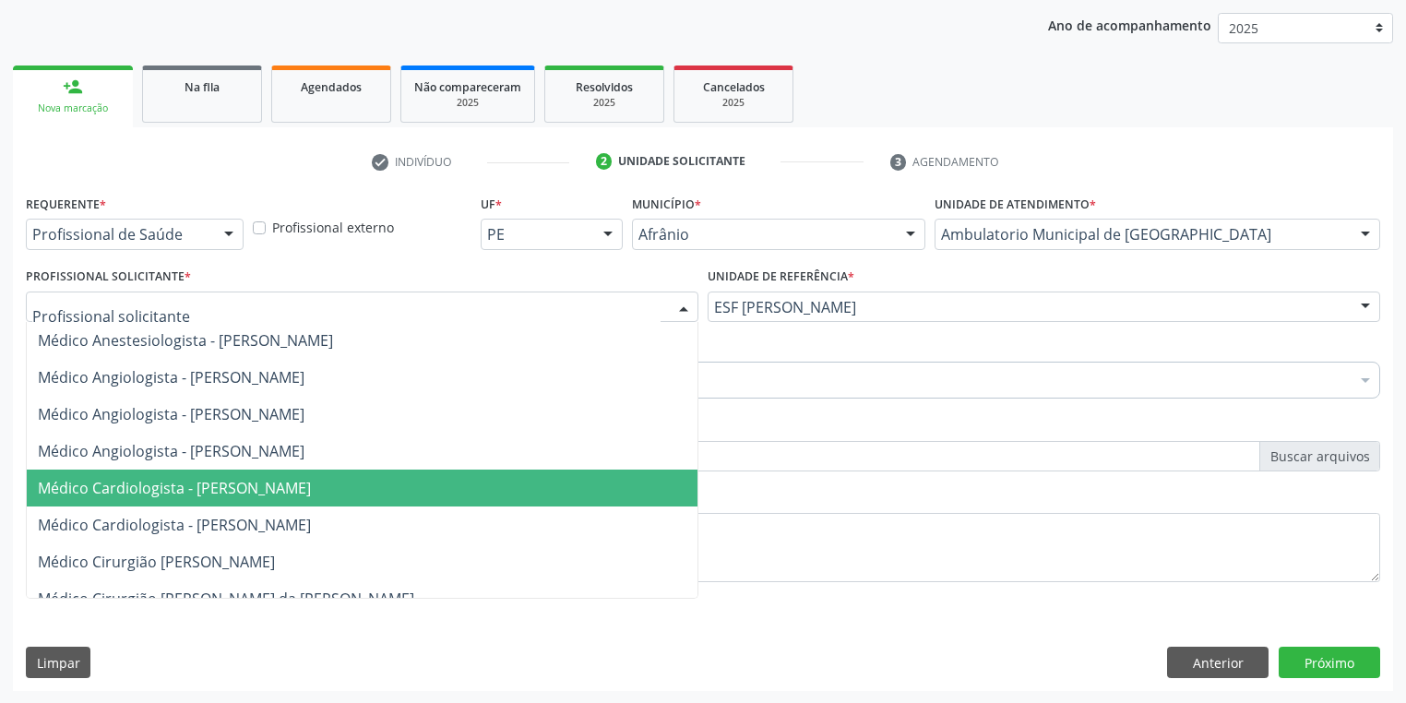
click at [199, 481] on span "Médico Cardiologista - [PERSON_NAME]" at bounding box center [174, 488] width 273 height 20
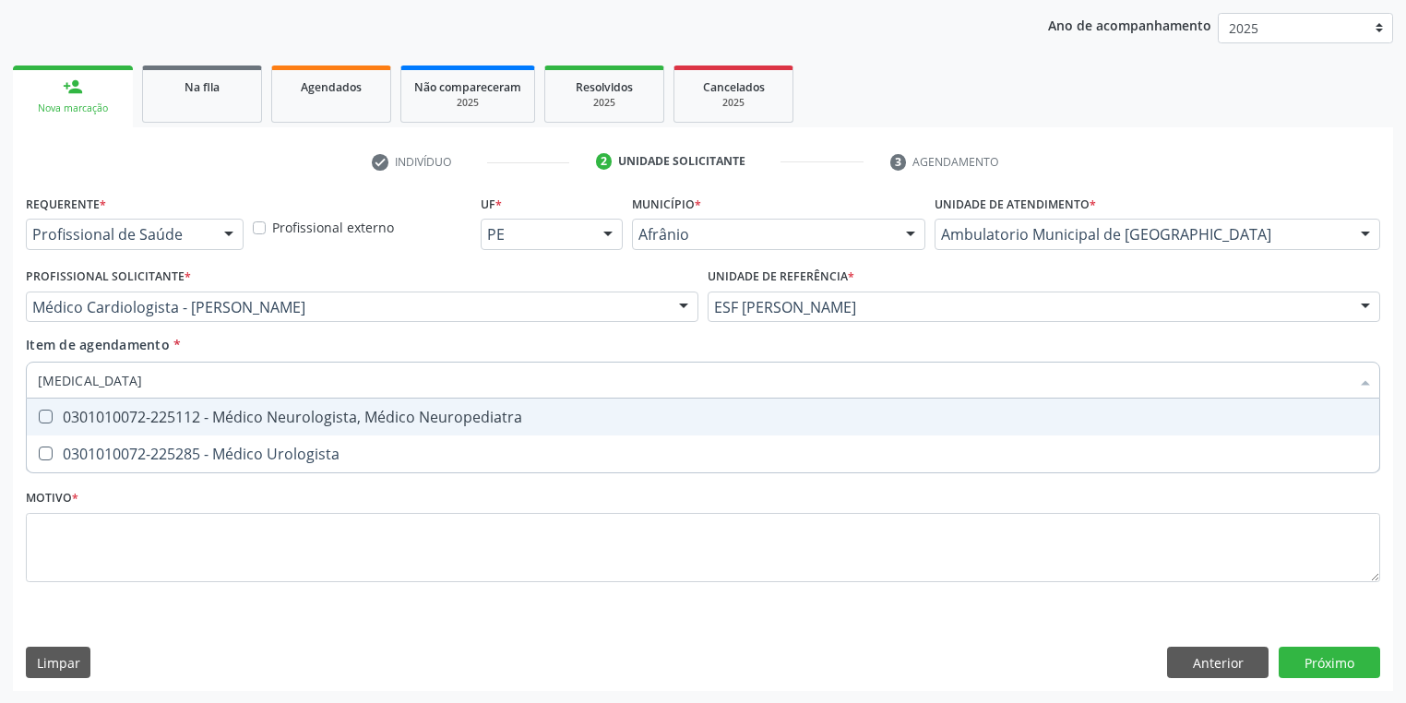
type input "urologista"
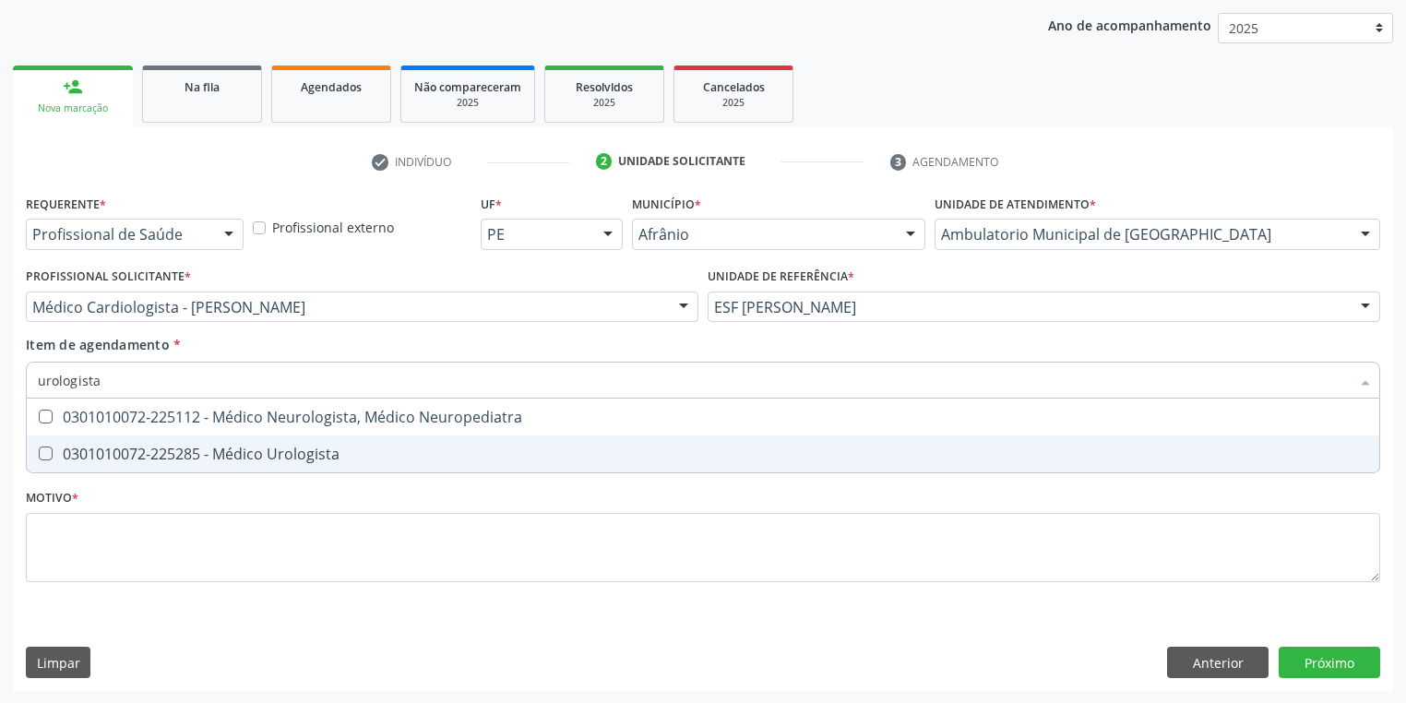
drag, startPoint x: 123, startPoint y: 451, endPoint x: 118, endPoint y: 498, distance: 47.3
click at [122, 452] on div "0301010072-225285 - Médico Urologista" at bounding box center [703, 453] width 1330 height 15
checkbox Urologista "true"
click at [116, 539] on div "Requerente * Profissional de Saúde Profissional de Saúde Paciente Nenhum result…" at bounding box center [703, 399] width 1354 height 418
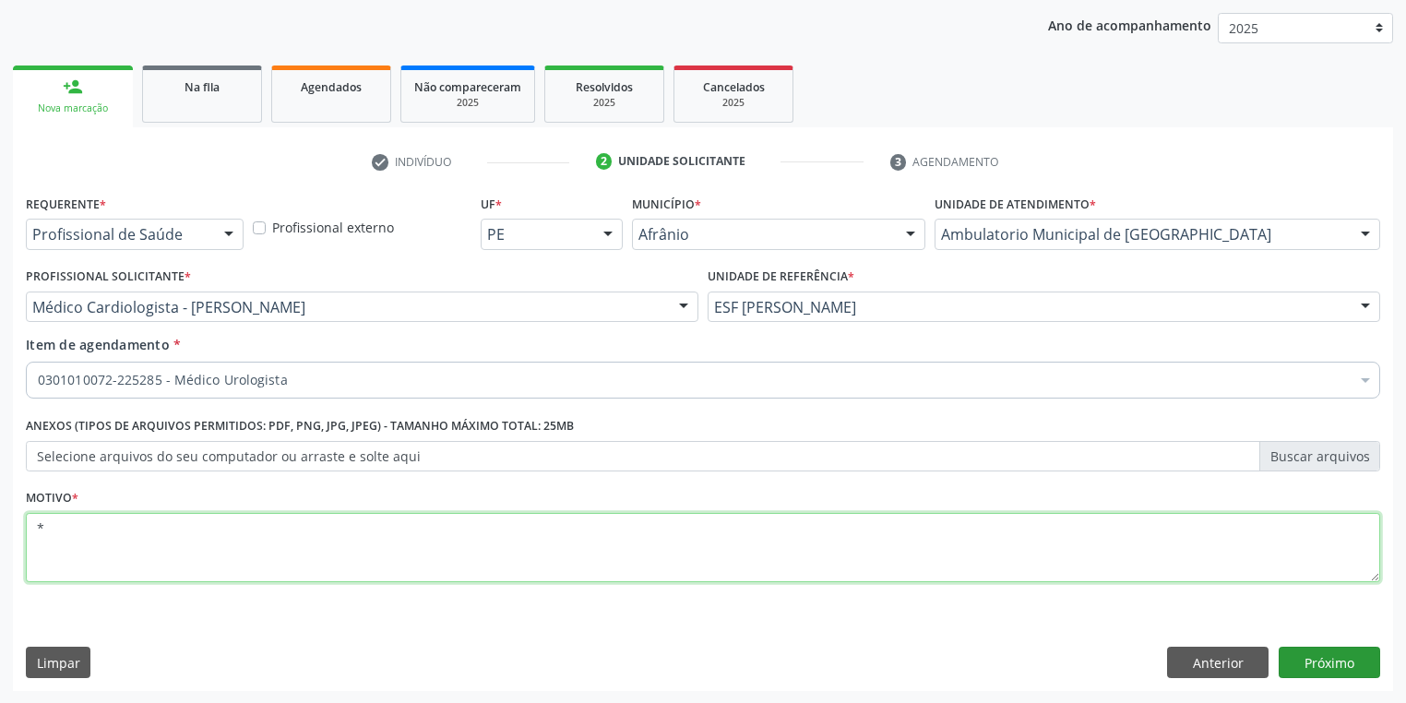
type textarea "*"
click at [1299, 662] on button "Próximo" at bounding box center [1328, 662] width 101 height 31
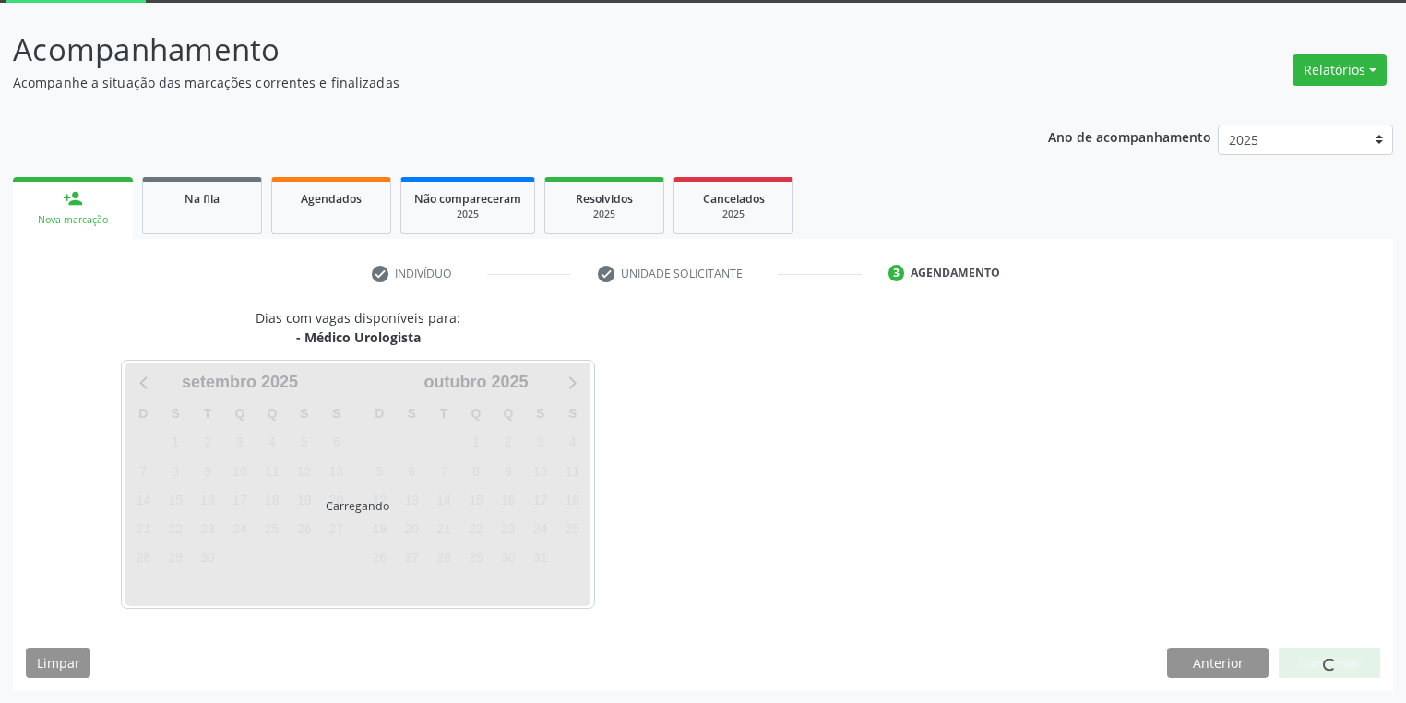
scroll to position [152, 0]
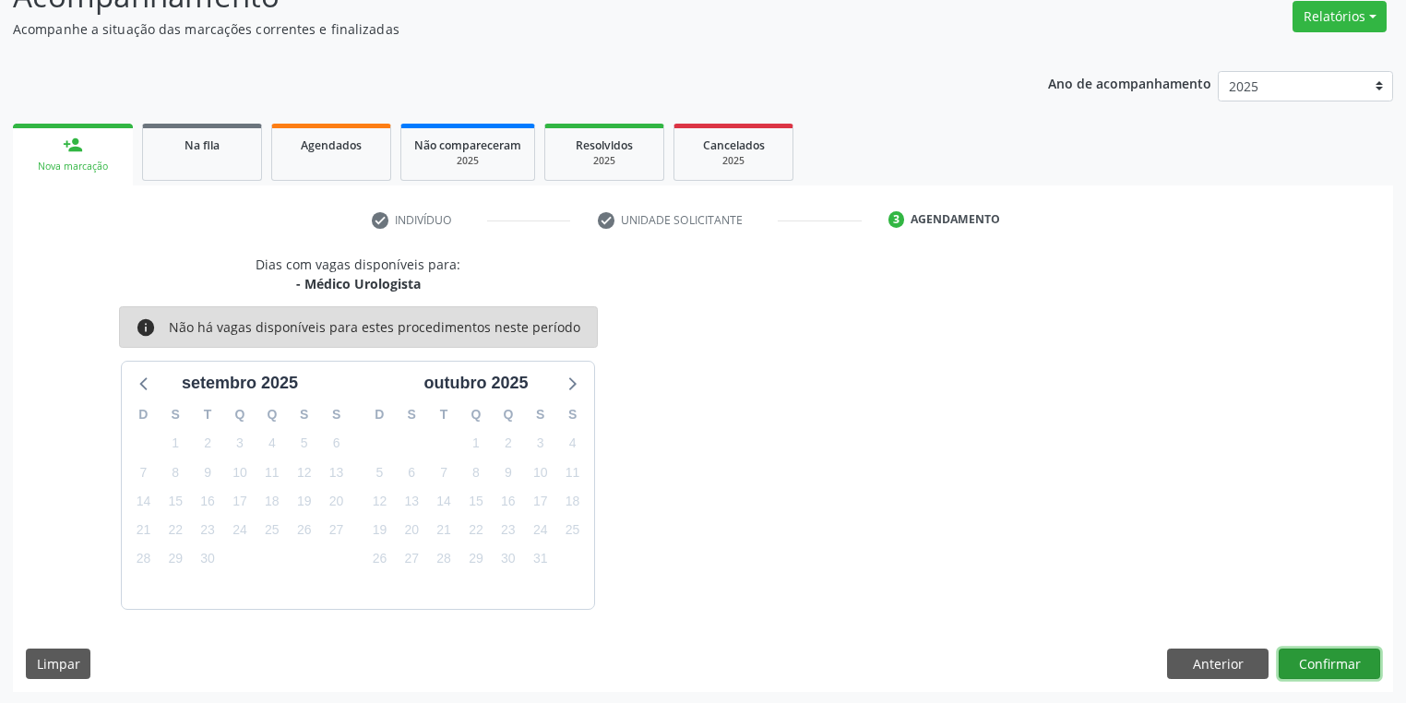
click at [1328, 661] on button "Confirmar" at bounding box center [1328, 663] width 101 height 31
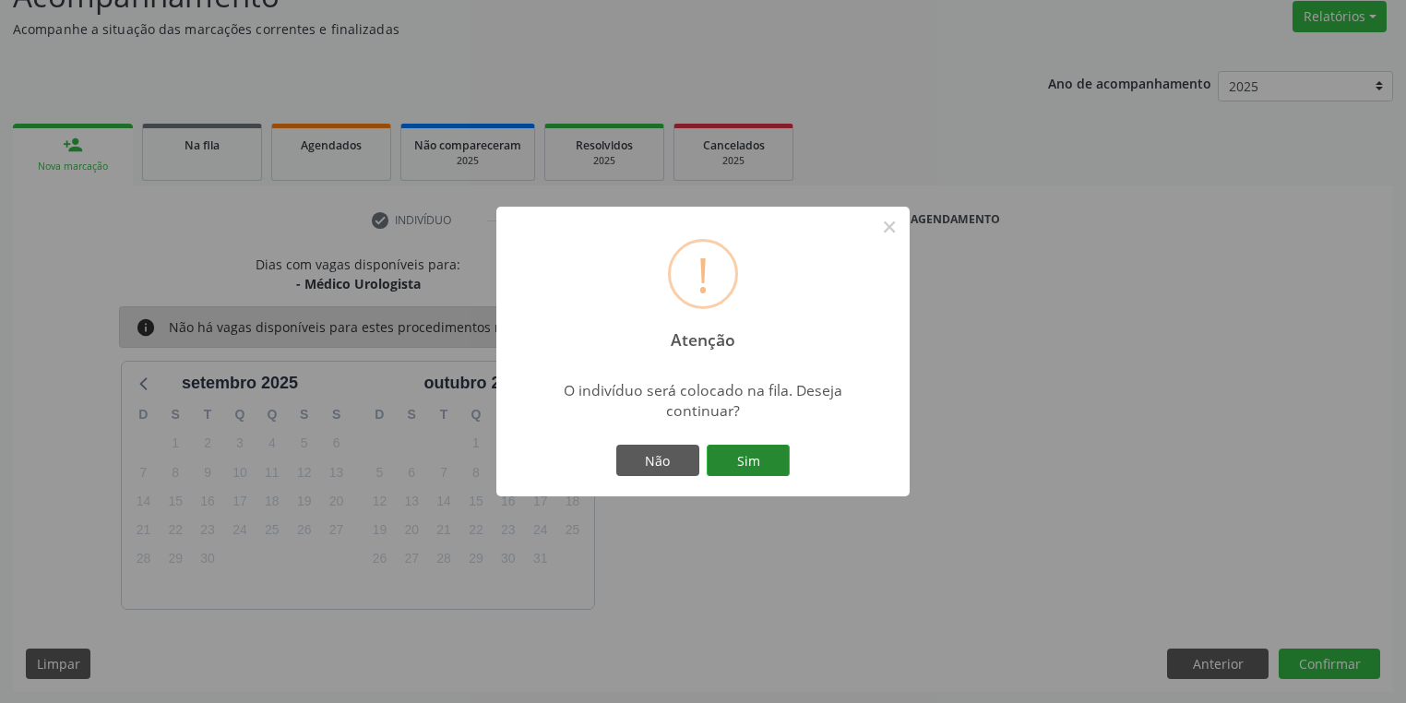
click at [754, 462] on button "Sim" at bounding box center [747, 460] width 83 height 31
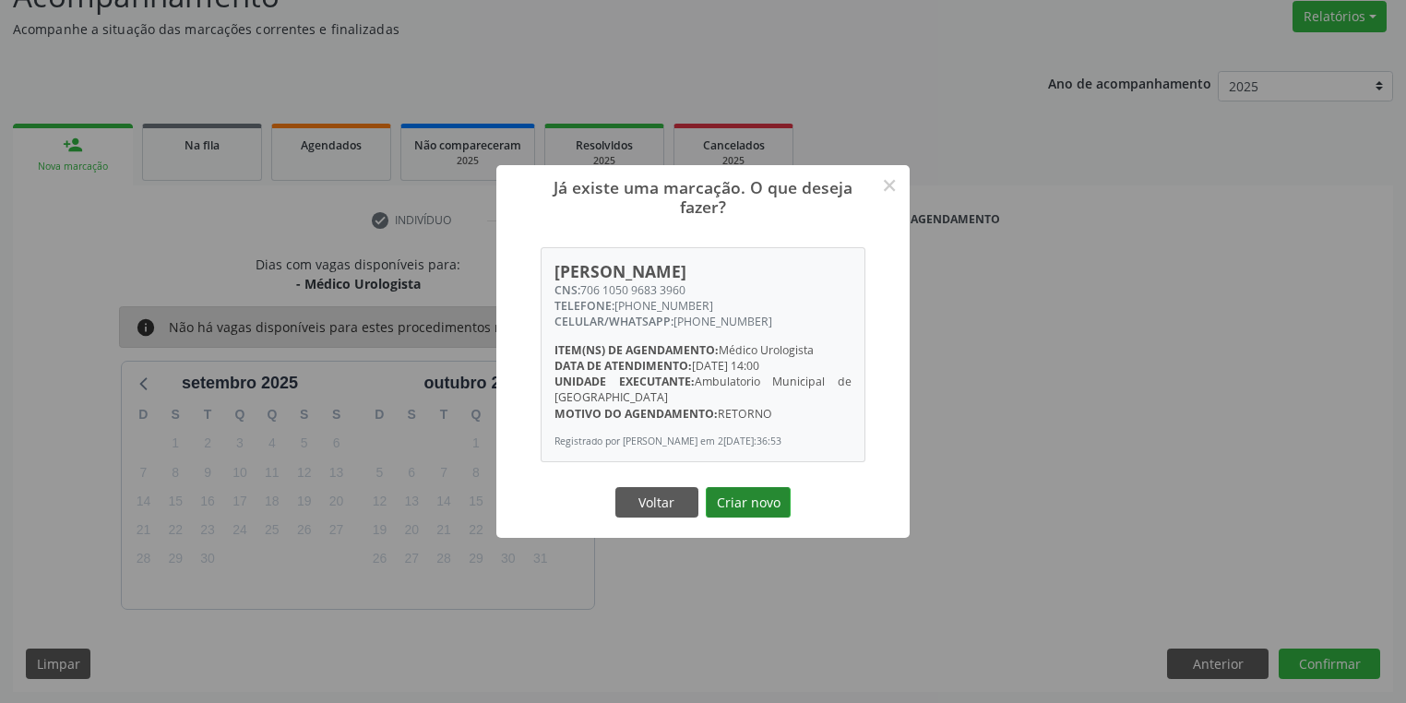
click at [742, 501] on button "Criar novo" at bounding box center [748, 502] width 85 height 31
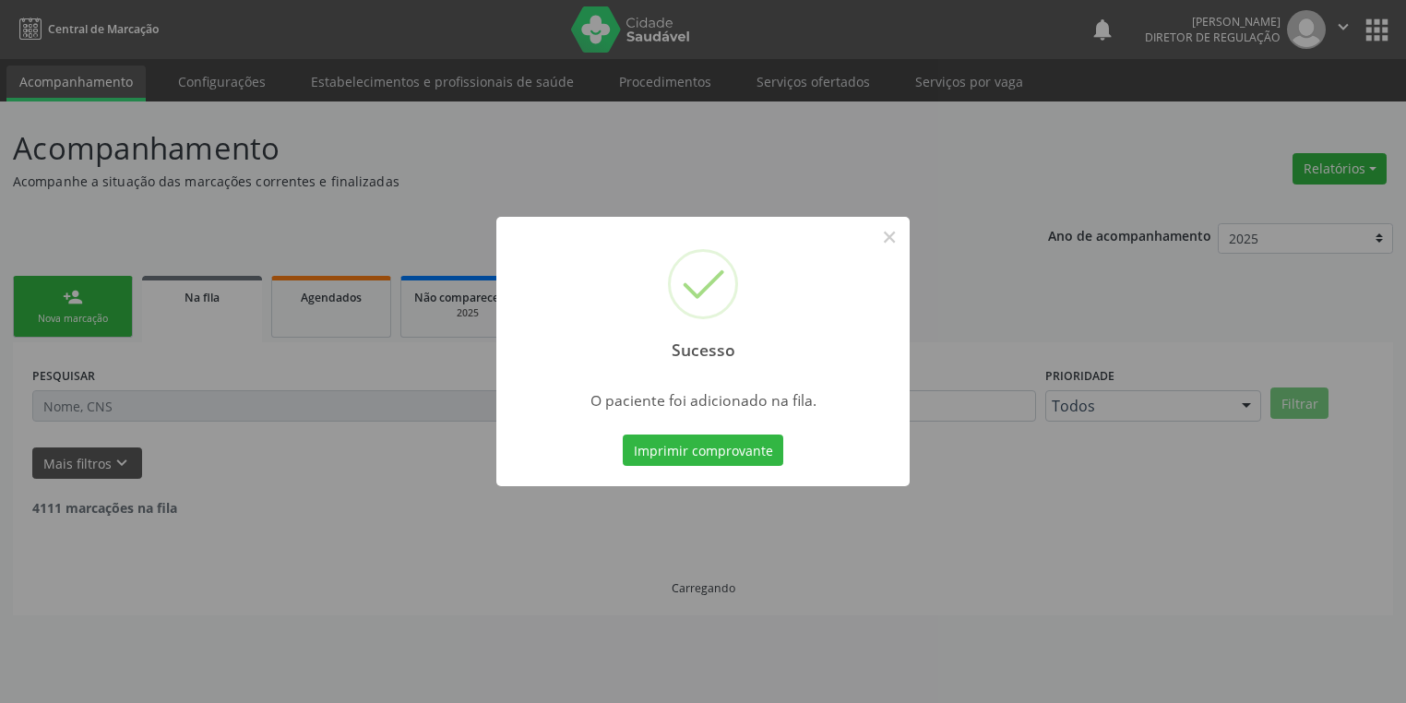
scroll to position [0, 0]
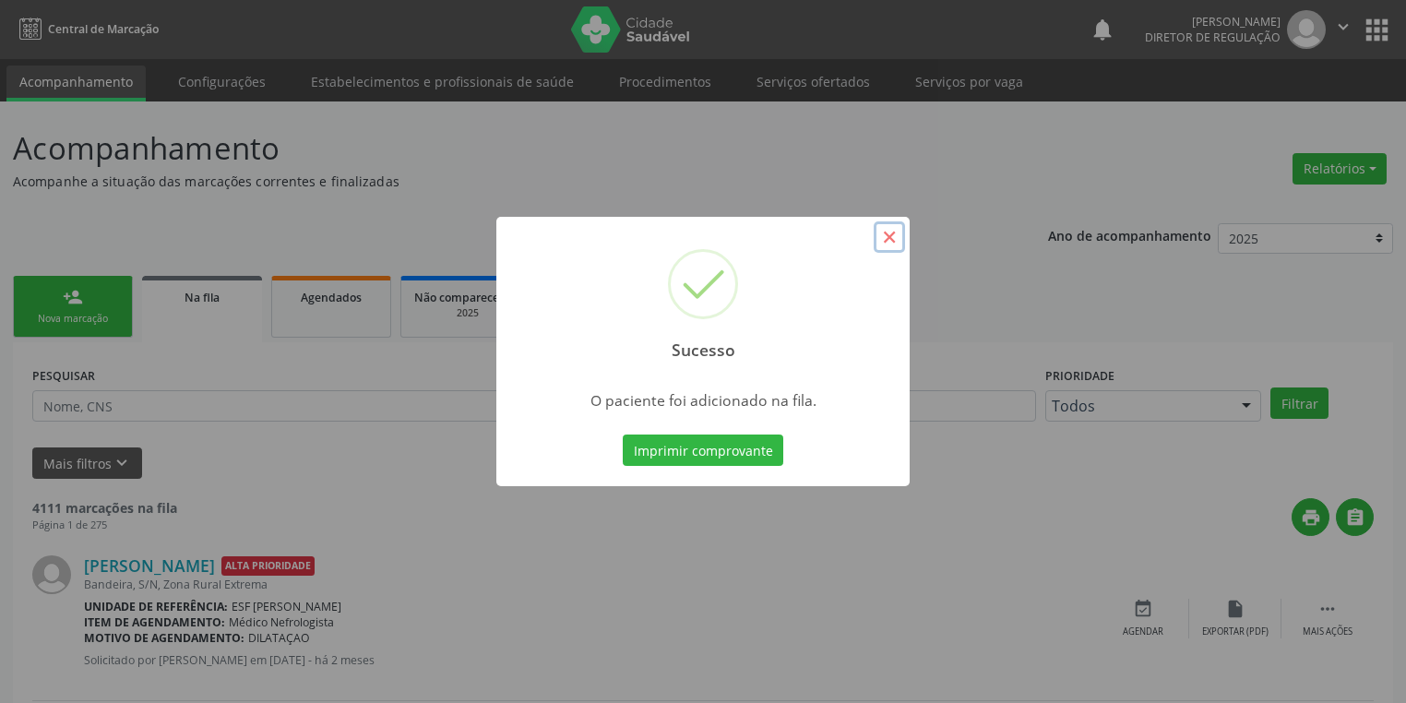
click at [898, 240] on button "×" at bounding box center [888, 236] width 31 height 31
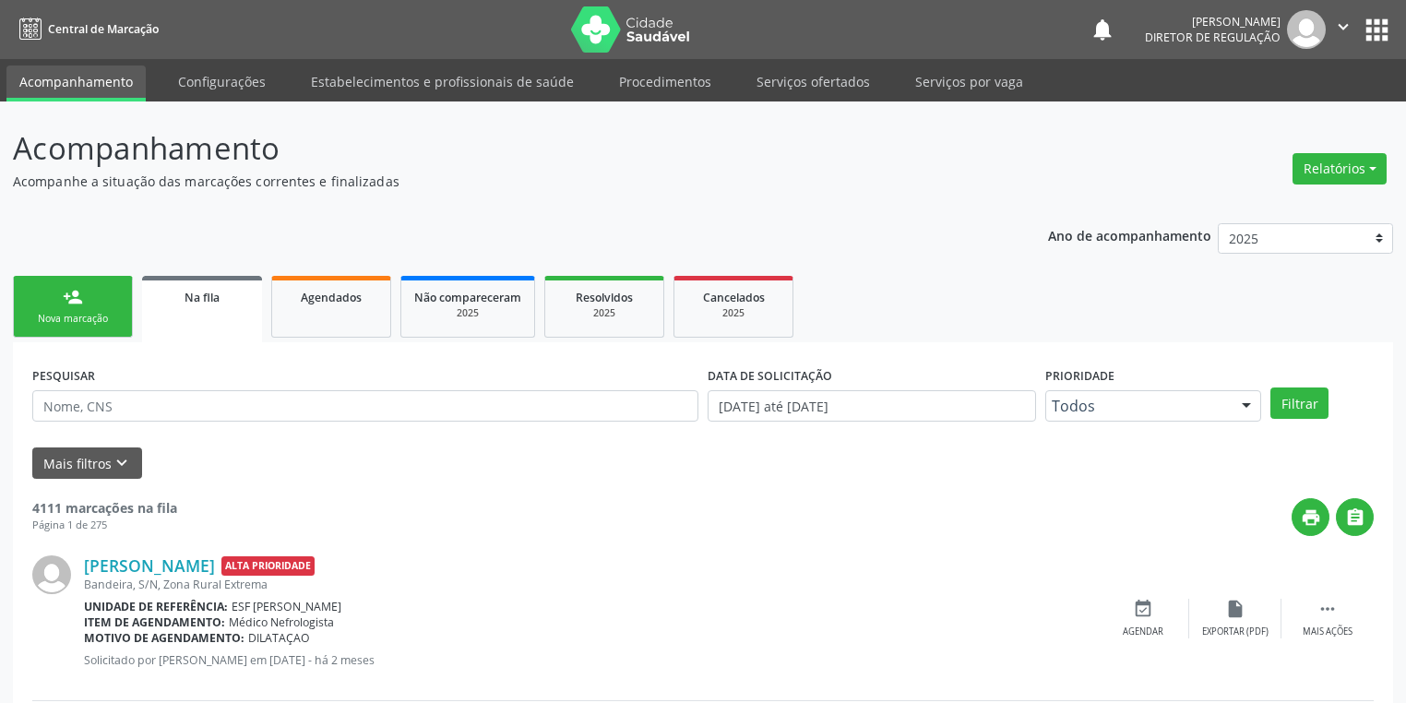
click at [88, 314] on div "Nova marcação" at bounding box center [73, 319] width 92 height 14
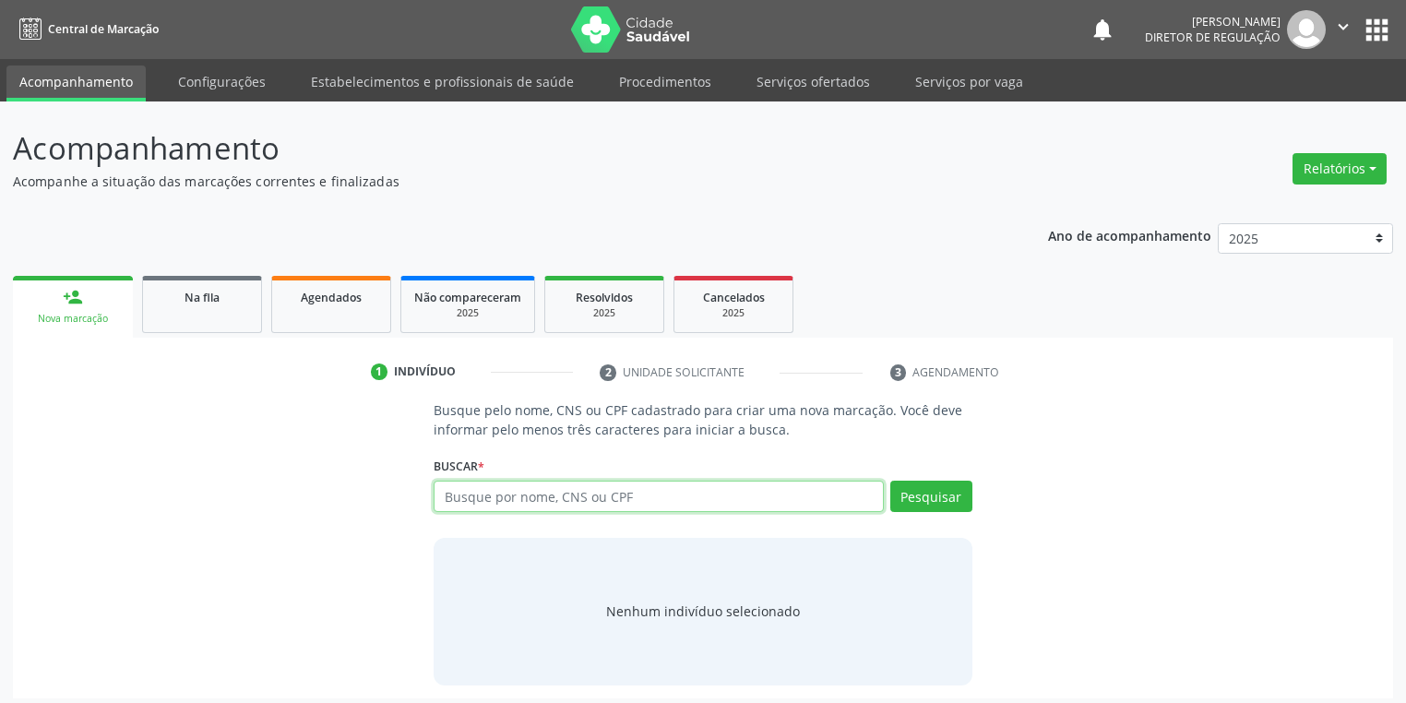
click at [450, 501] on input "text" at bounding box center [658, 496] width 450 height 31
type input "7087031585475890"
click at [944, 492] on button "Pesquisar" at bounding box center [931, 496] width 82 height 31
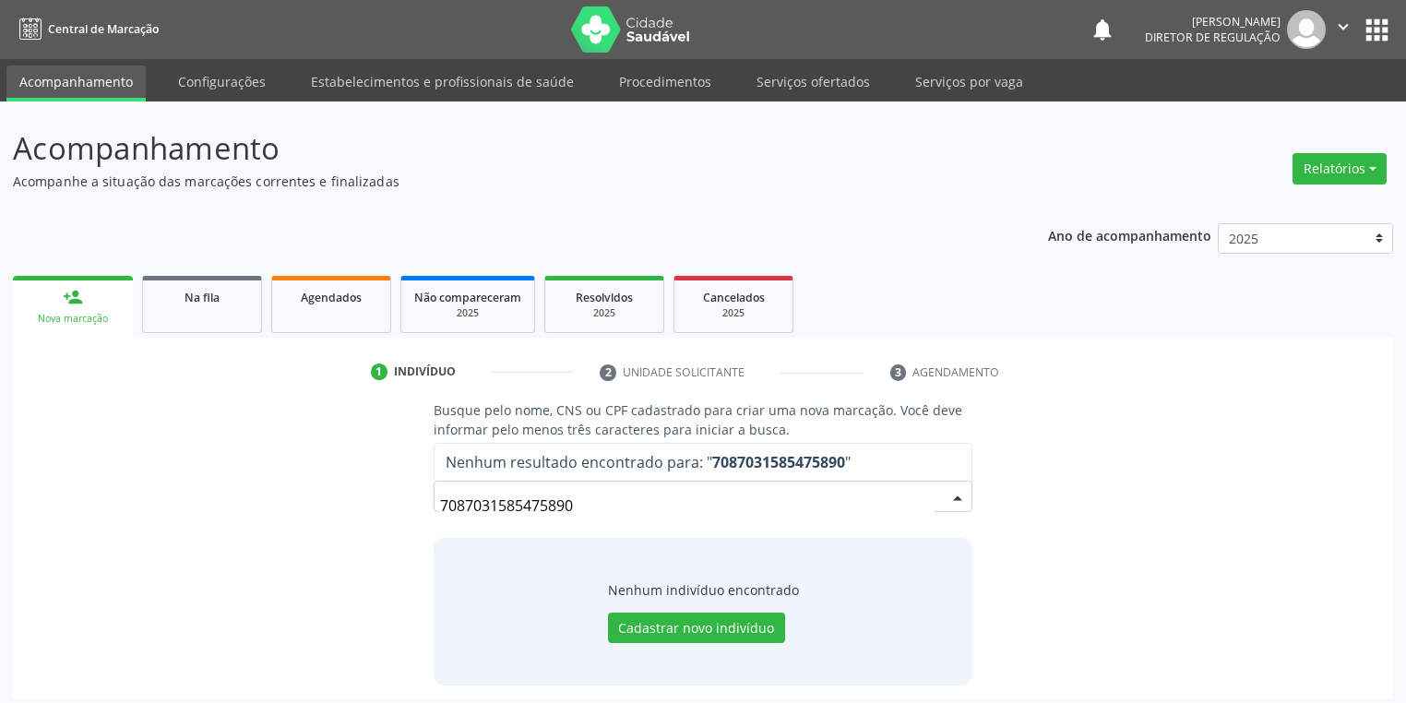
click at [579, 503] on input "7087031585475890" at bounding box center [687, 505] width 494 height 37
click at [586, 501] on input "7087031585475890" at bounding box center [687, 505] width 494 height 37
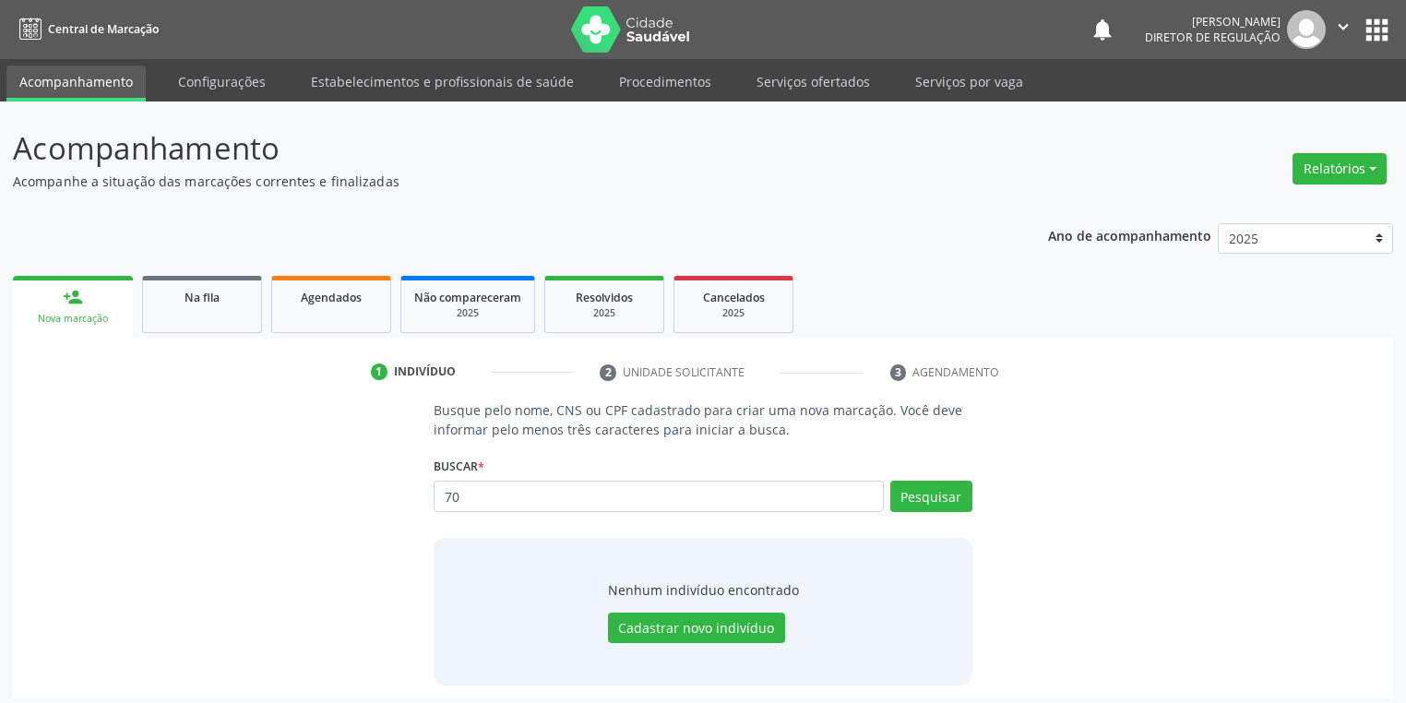
type input "7"
click at [211, 295] on span "Na fila" at bounding box center [201, 298] width 35 height 16
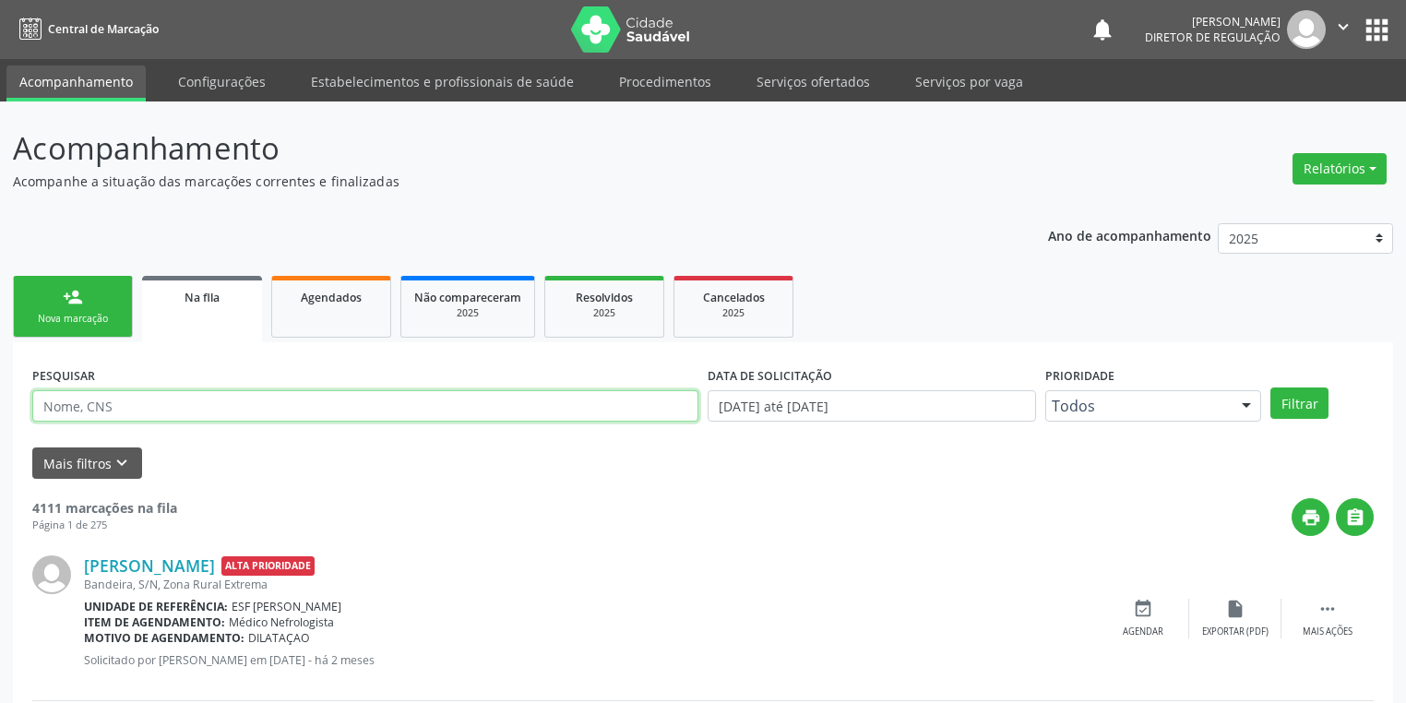
click at [92, 404] on input "text" at bounding box center [365, 405] width 666 height 31
type input "[PERSON_NAME]"
click at [1278, 403] on button "Filtrar" at bounding box center [1299, 402] width 58 height 31
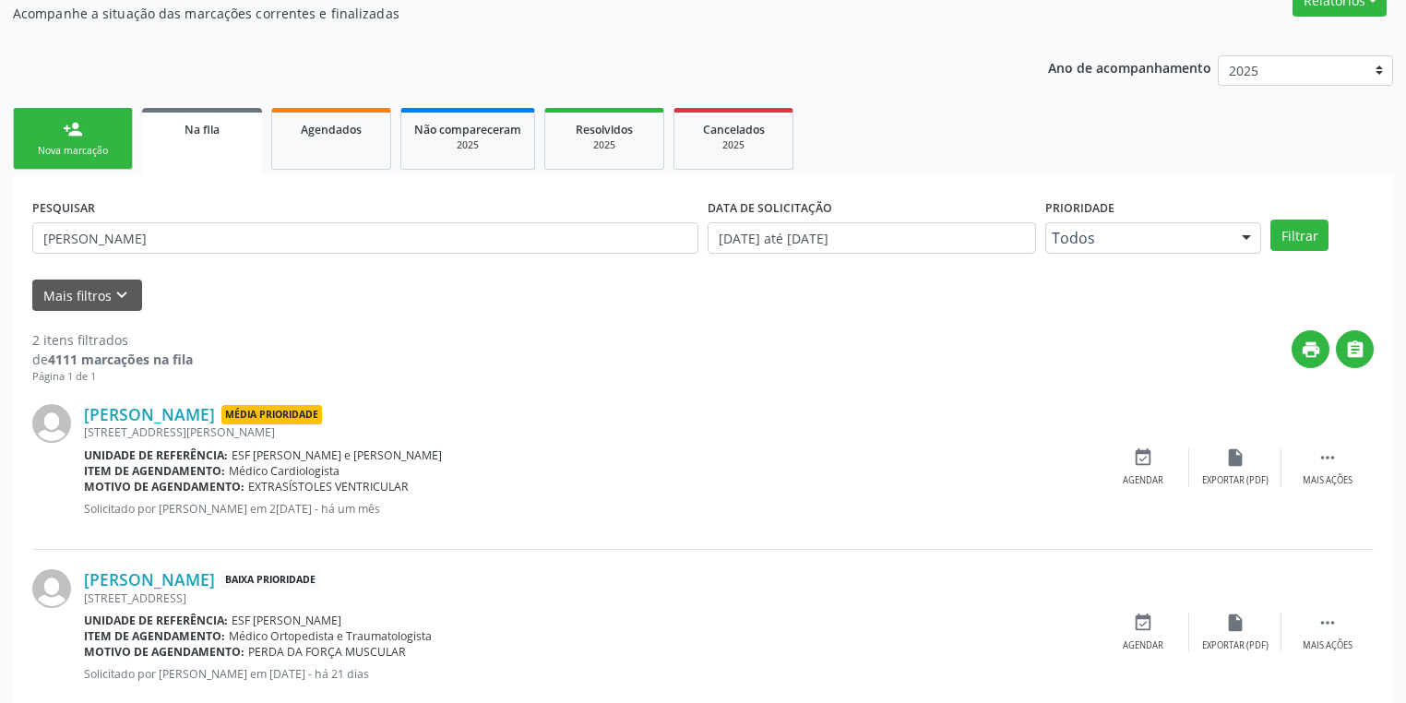
scroll to position [209, 0]
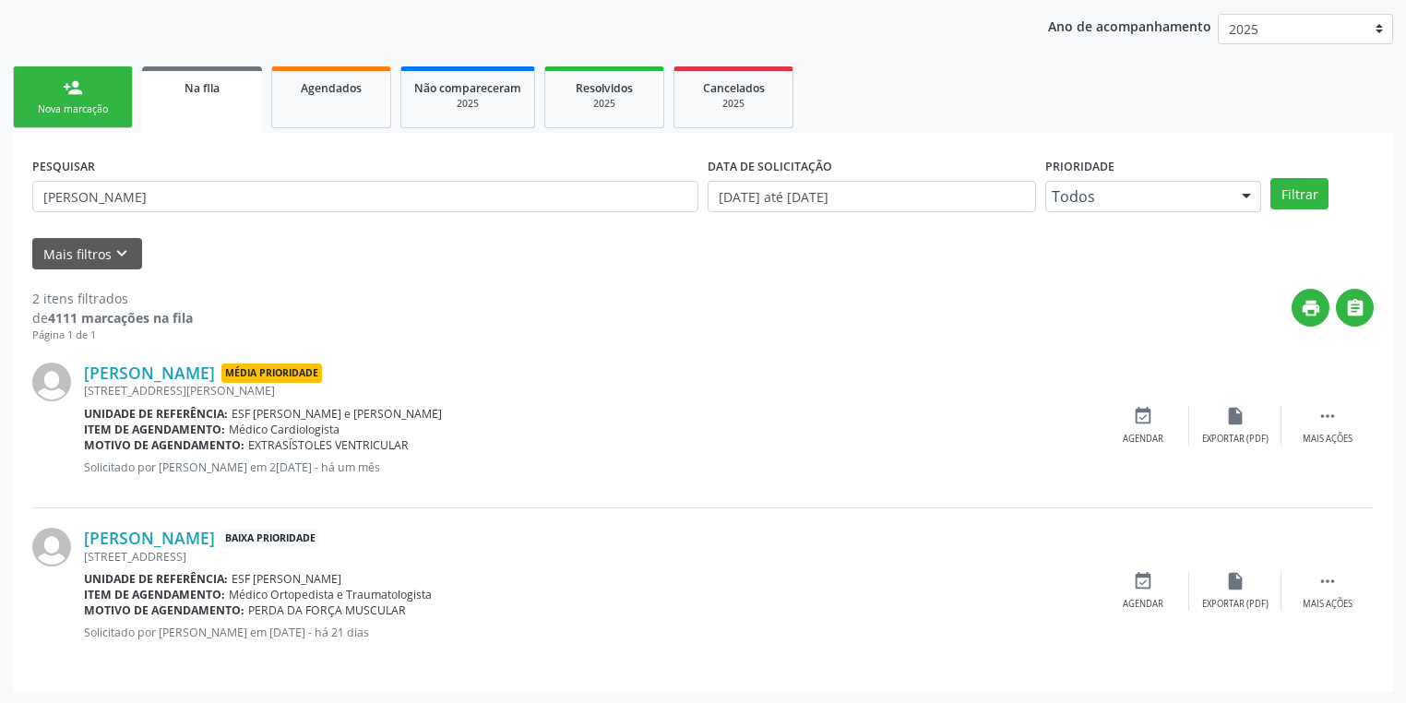
click at [104, 113] on div "Nova marcação" at bounding box center [73, 109] width 92 height 14
click at [104, 113] on div "Acompanhamento Acompanhe a situação das marcações correntes e finalizadas Relat…" at bounding box center [703, 298] width 1406 height 813
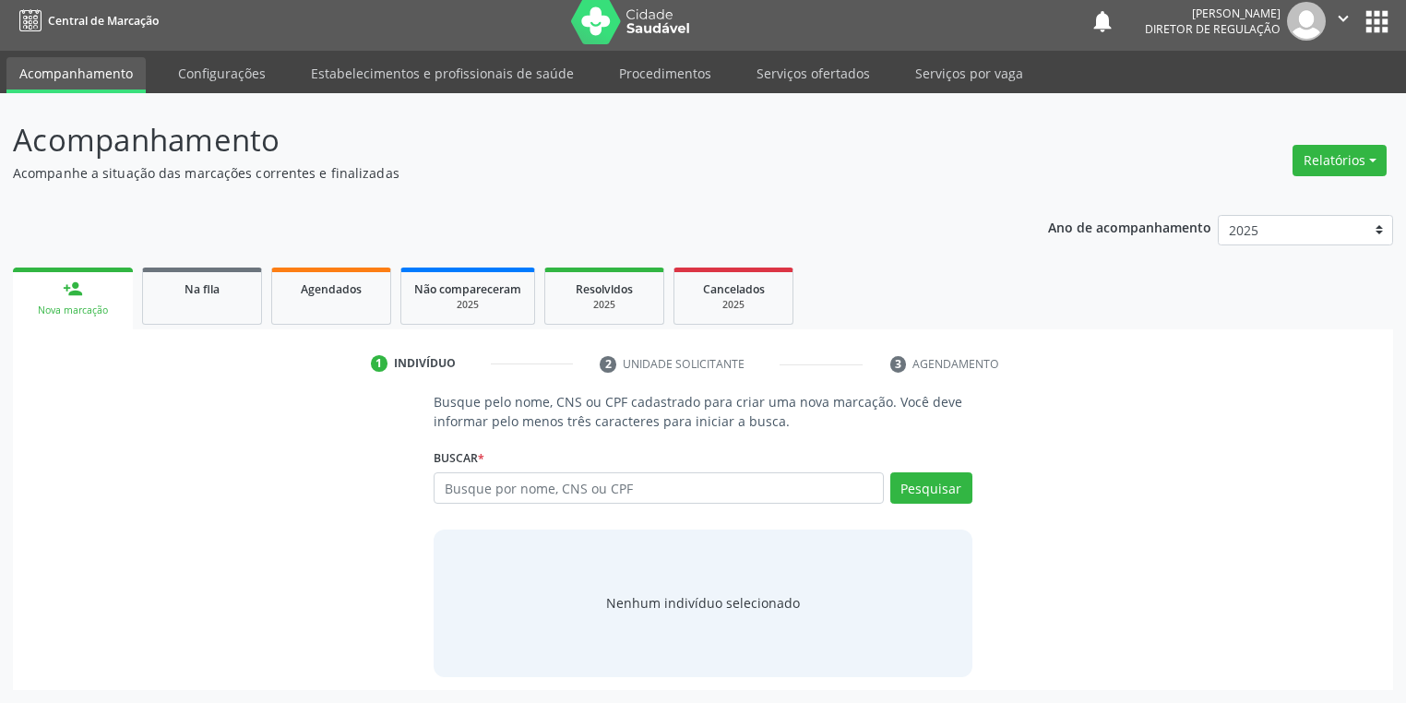
scroll to position [7, 0]
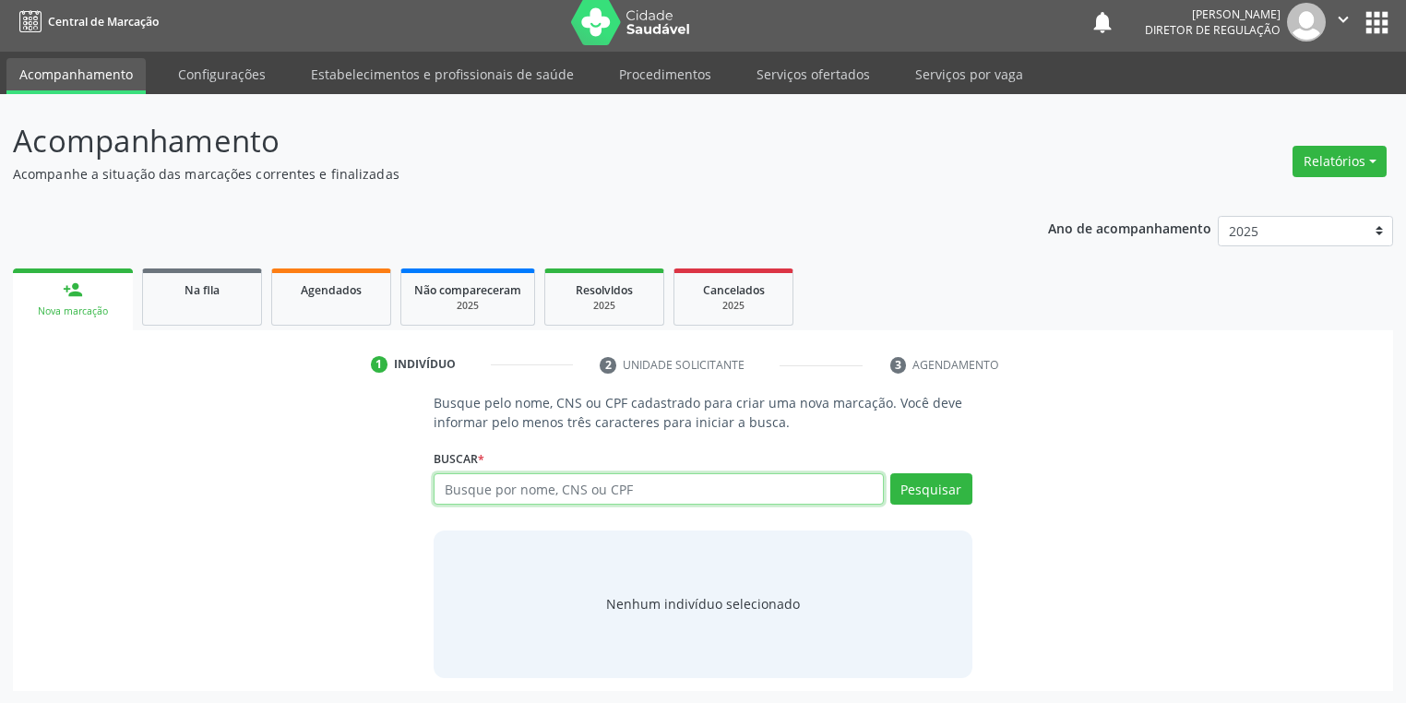
click at [496, 488] on input "text" at bounding box center [658, 488] width 450 height 31
type input "708703158547590"
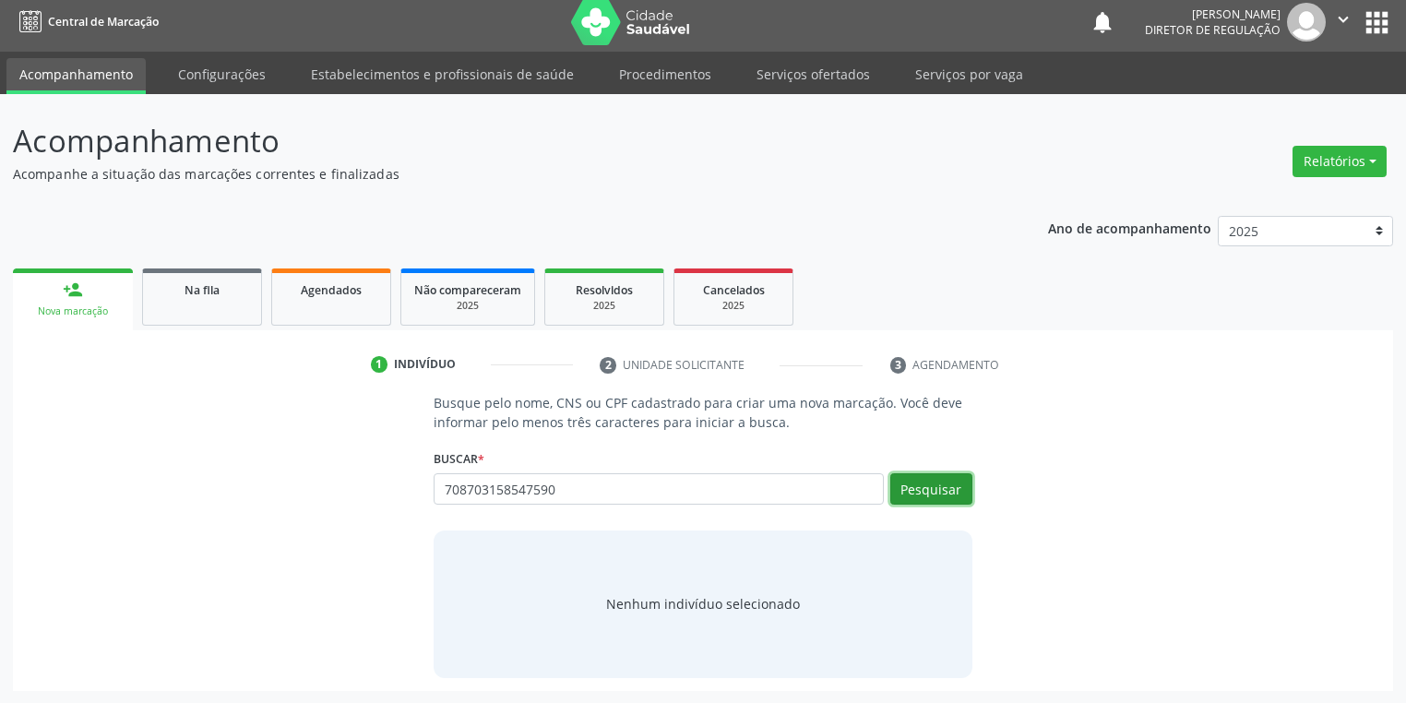
click at [931, 493] on button "Pesquisar" at bounding box center [931, 488] width 82 height 31
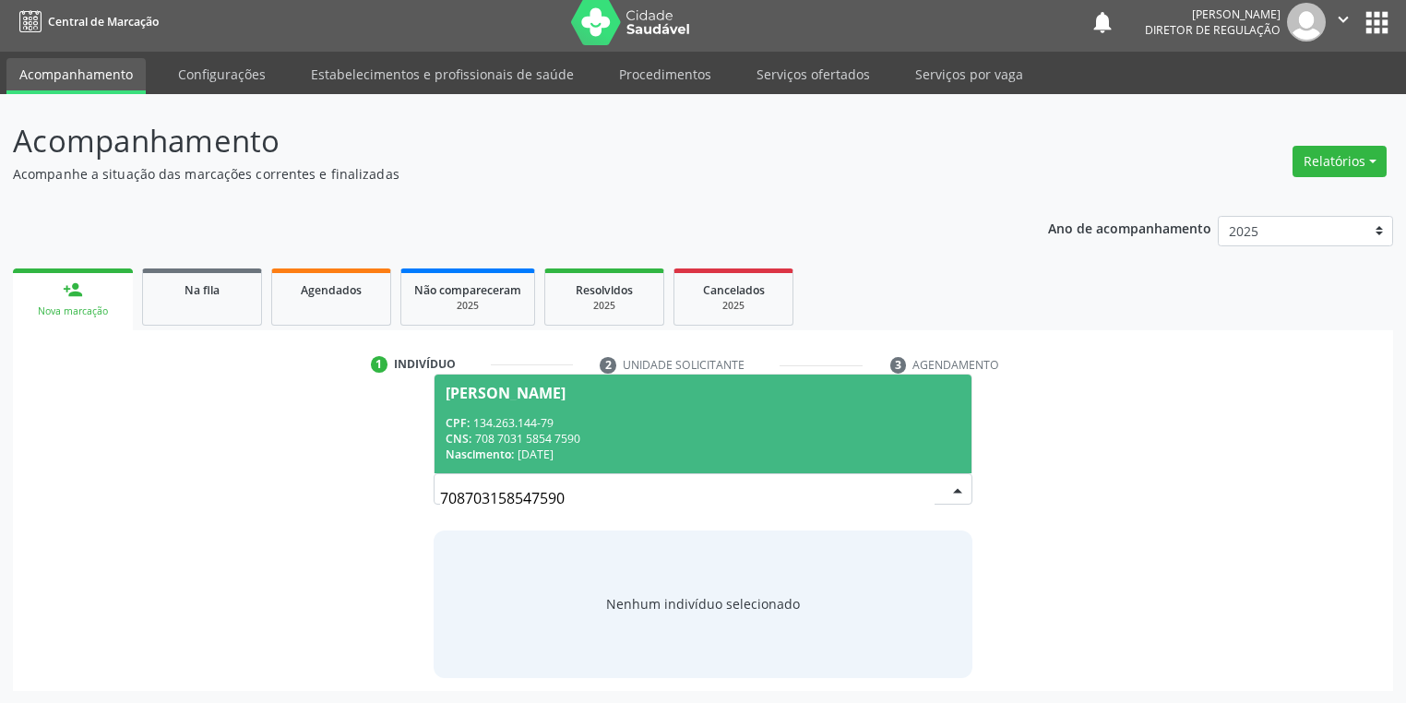
click at [598, 436] on div "CNS: 708 7031 5854 7590" at bounding box center [702, 439] width 515 height 16
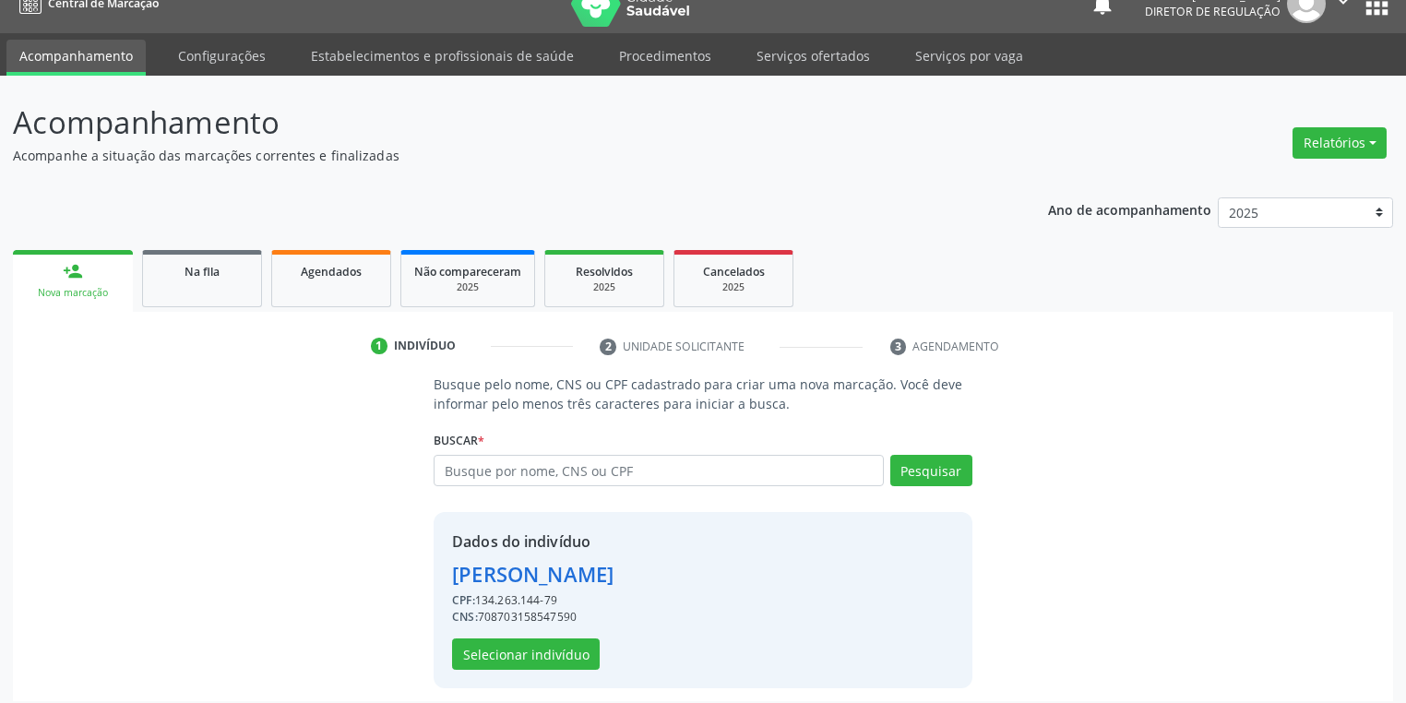
scroll to position [35, 0]
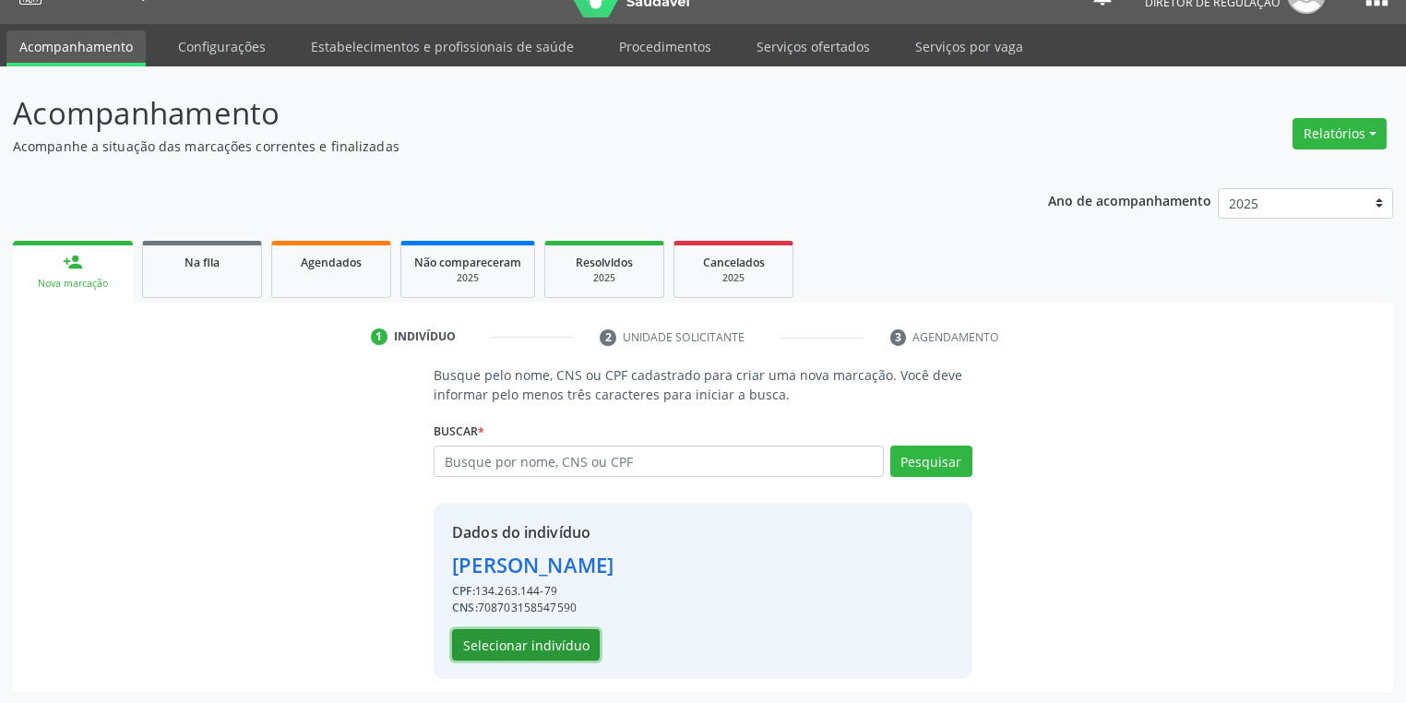
click at [547, 636] on button "Selecionar indivíduo" at bounding box center [526, 644] width 148 height 31
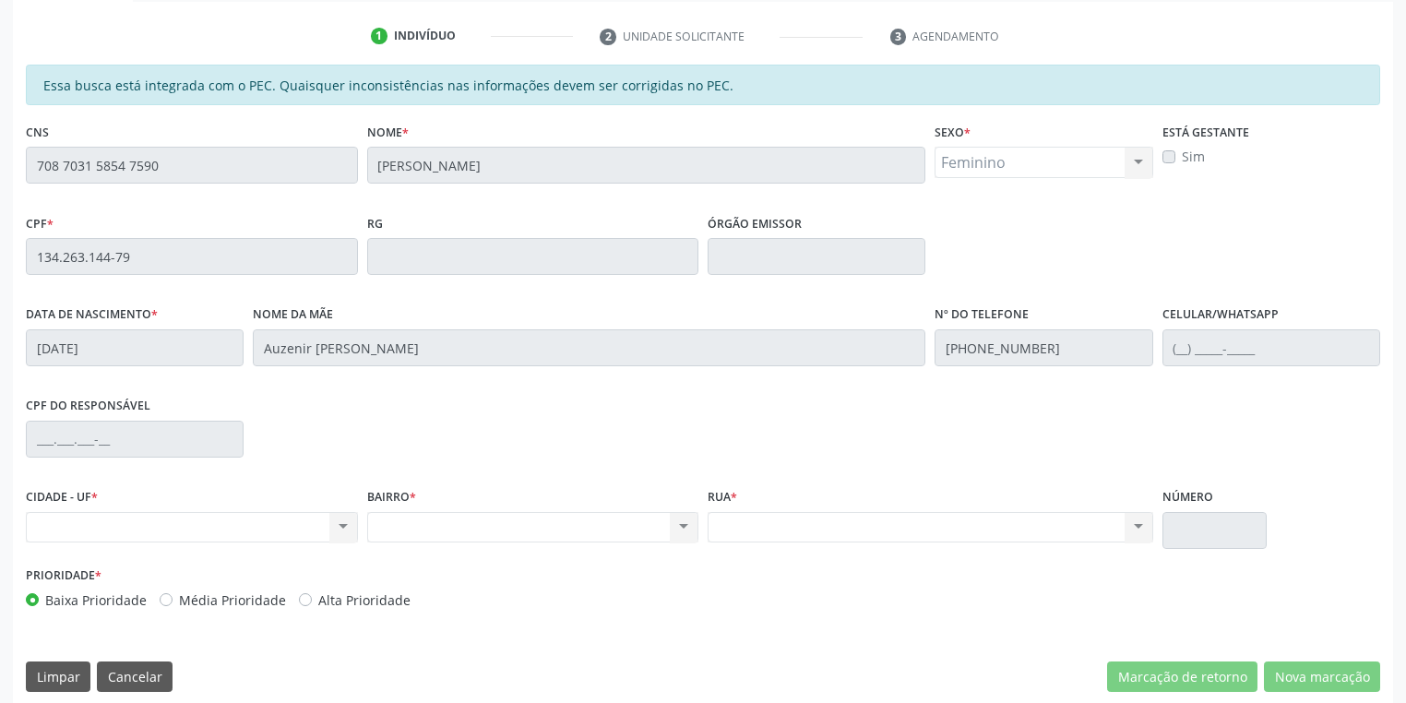
scroll to position [350, 0]
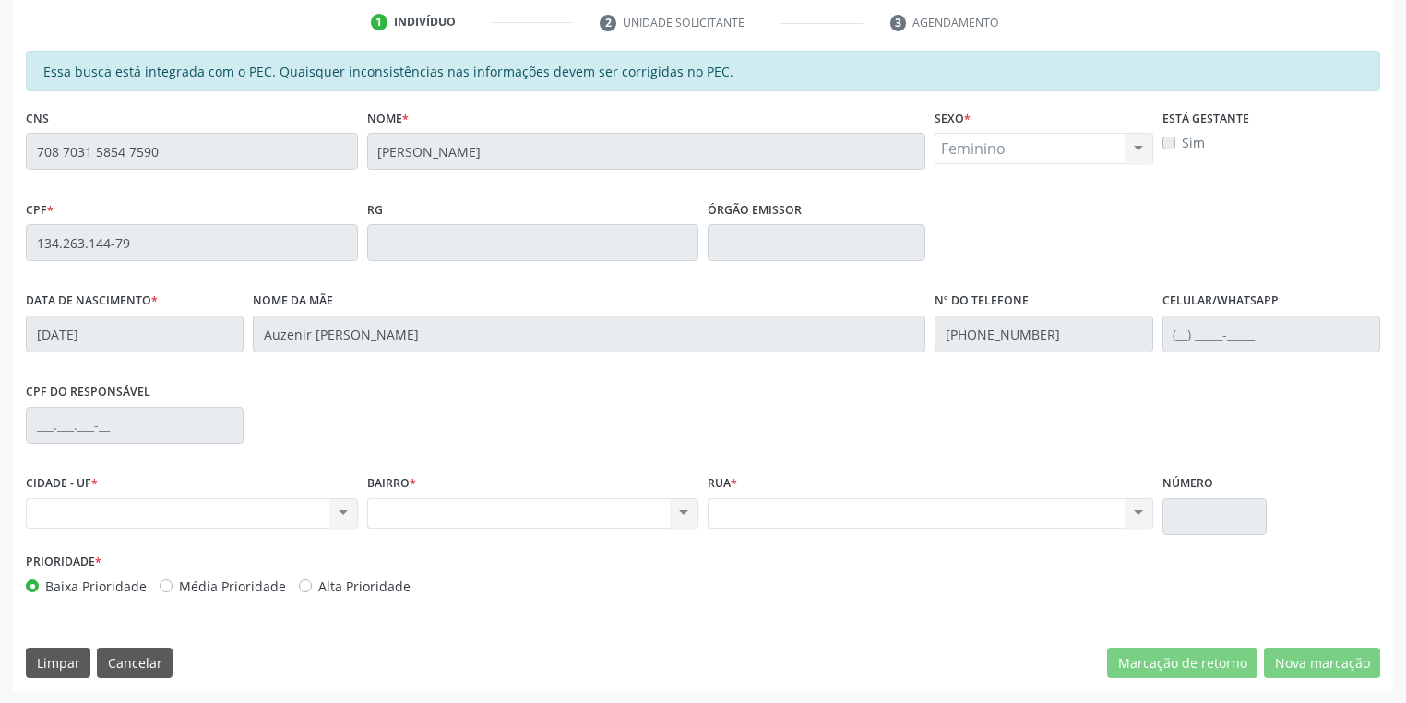
click at [0, 113] on div "Acompanhamento Acompanhe a situação das marcações correntes e finalizadas Relat…" at bounding box center [703, 228] width 1406 height 952
